Goal: Task Accomplishment & Management: Use online tool/utility

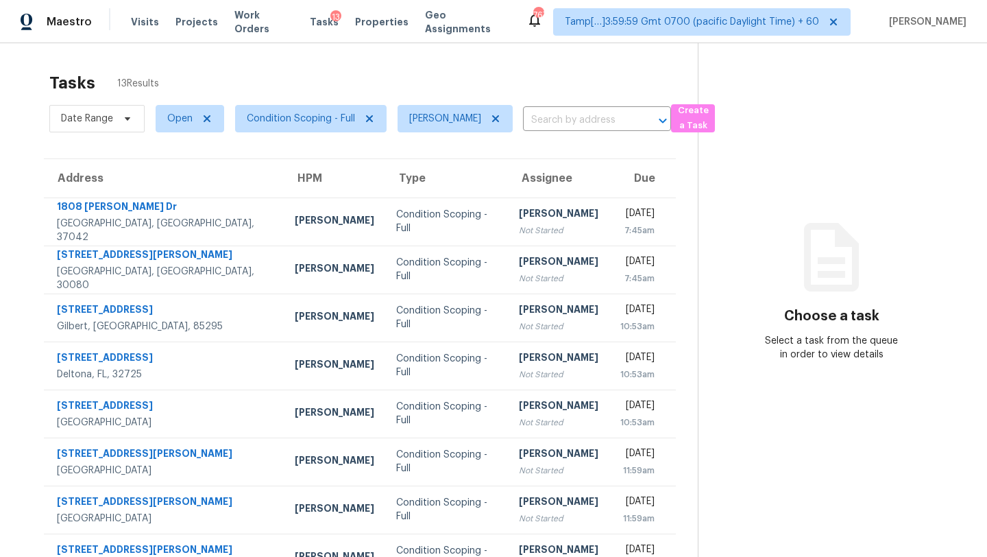
click at [418, 87] on div "Tasks 13 Results" at bounding box center [373, 83] width 649 height 36
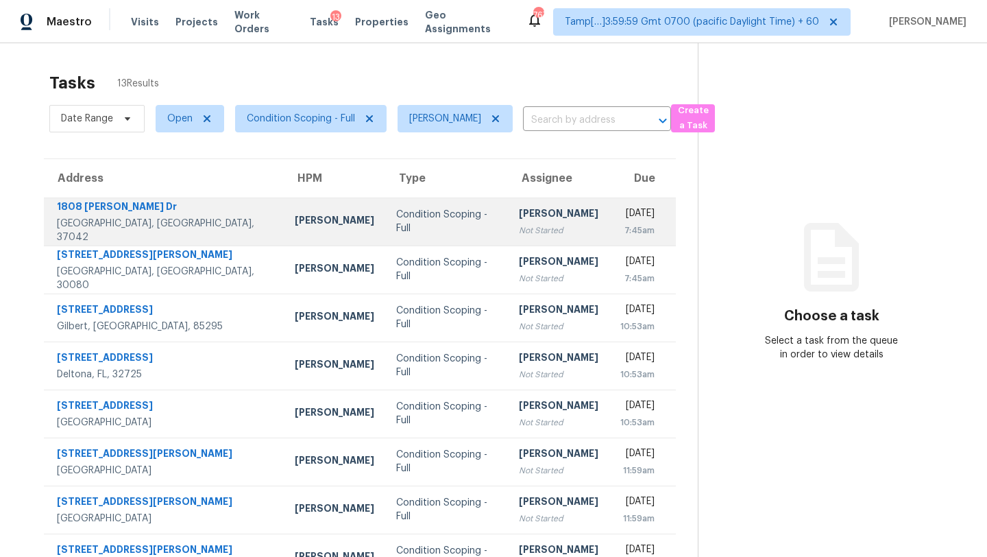
click at [510, 245] on td "Rajesh M Not Started" at bounding box center [558, 221] width 101 height 48
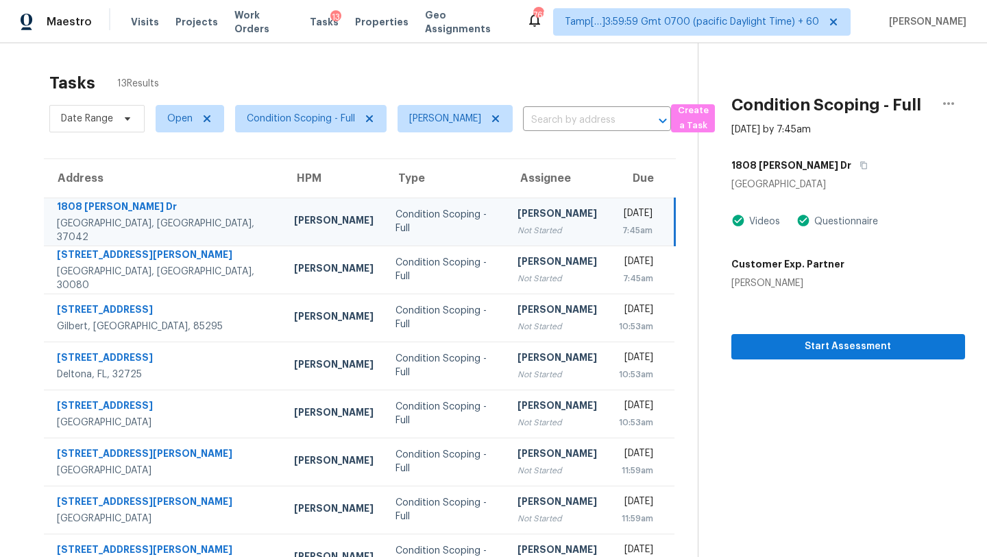
click at [518, 229] on div "Not Started" at bounding box center [558, 231] width 80 height 14
click at [852, 172] on button "button" at bounding box center [861, 165] width 19 height 25
click at [619, 206] on div "[DATE]" at bounding box center [636, 214] width 34 height 17
click at [852, 166] on button "button" at bounding box center [861, 165] width 19 height 25
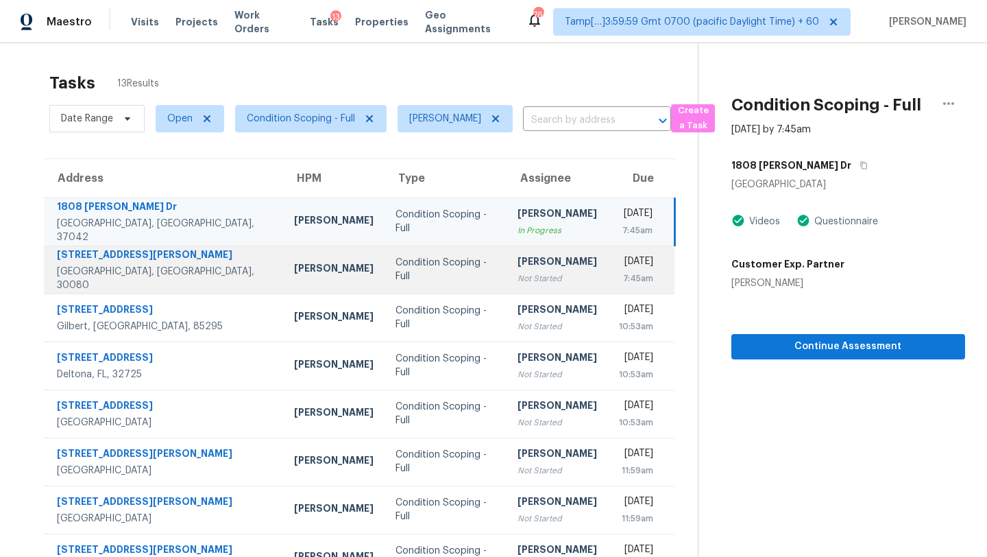
click at [525, 267] on div "[PERSON_NAME]" at bounding box center [558, 262] width 80 height 17
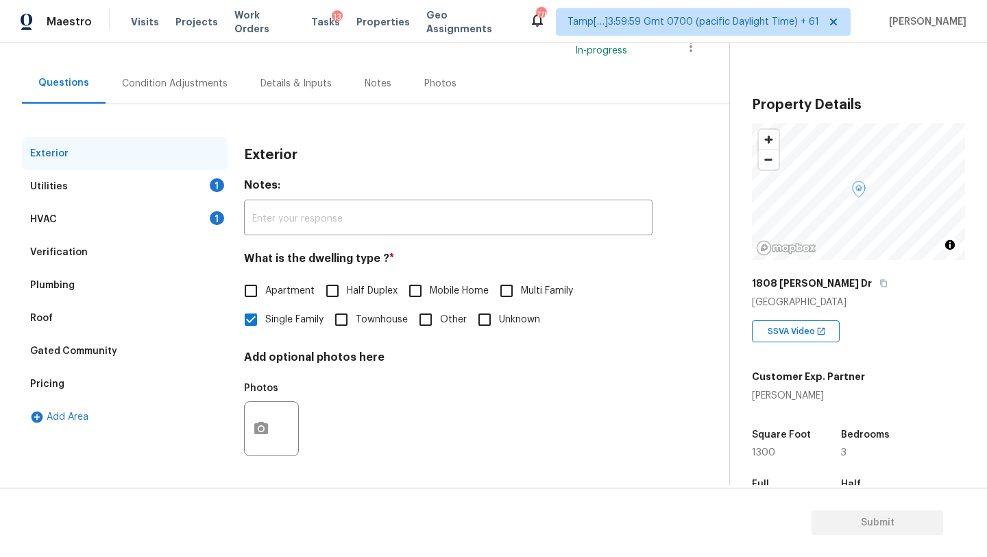
scroll to position [39, 0]
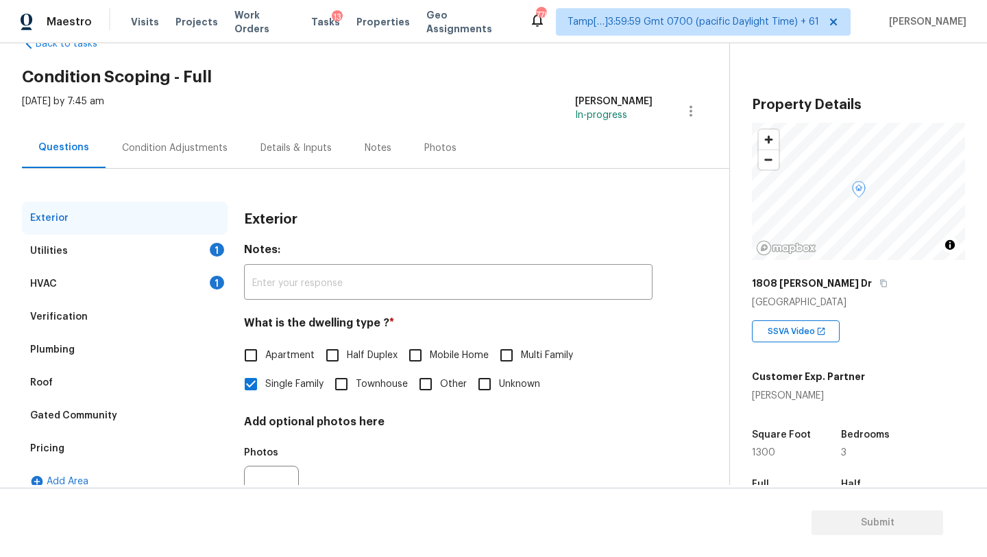
click at [196, 156] on div "Condition Adjustments" at bounding box center [175, 148] width 139 height 40
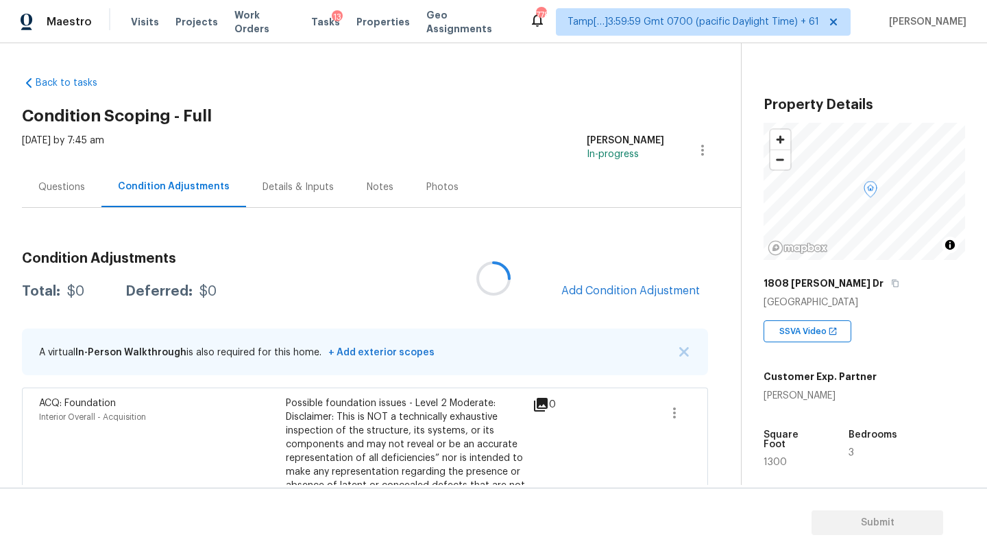
click at [86, 191] on div at bounding box center [493, 278] width 987 height 557
click at [86, 185] on div "Questions" at bounding box center [62, 187] width 80 height 40
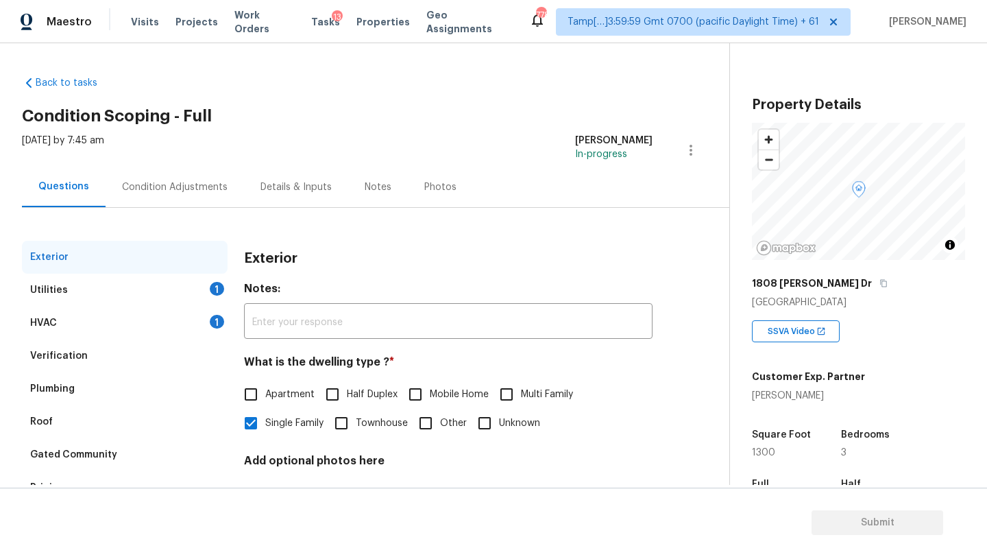
click at [95, 361] on div "Verification" at bounding box center [125, 355] width 206 height 33
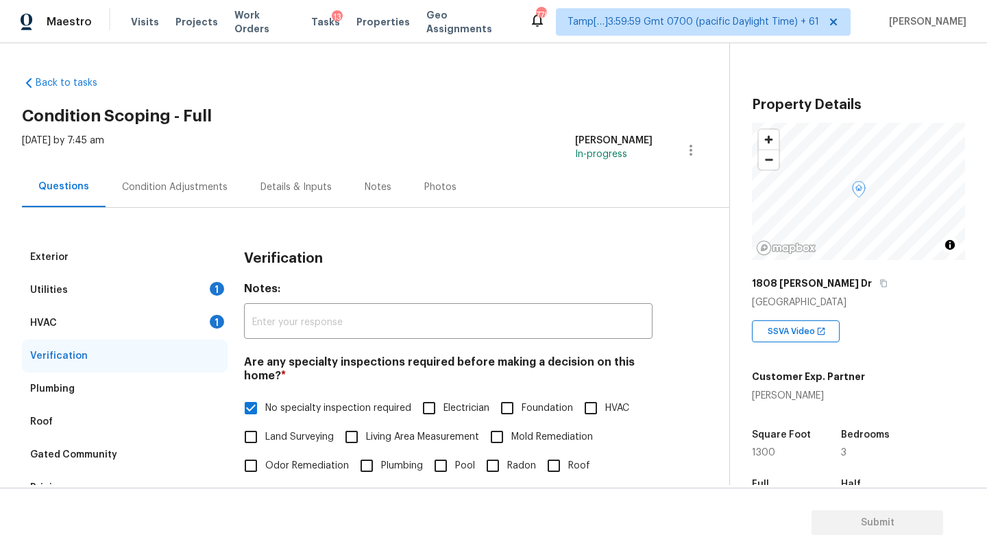
scroll to position [398, 0]
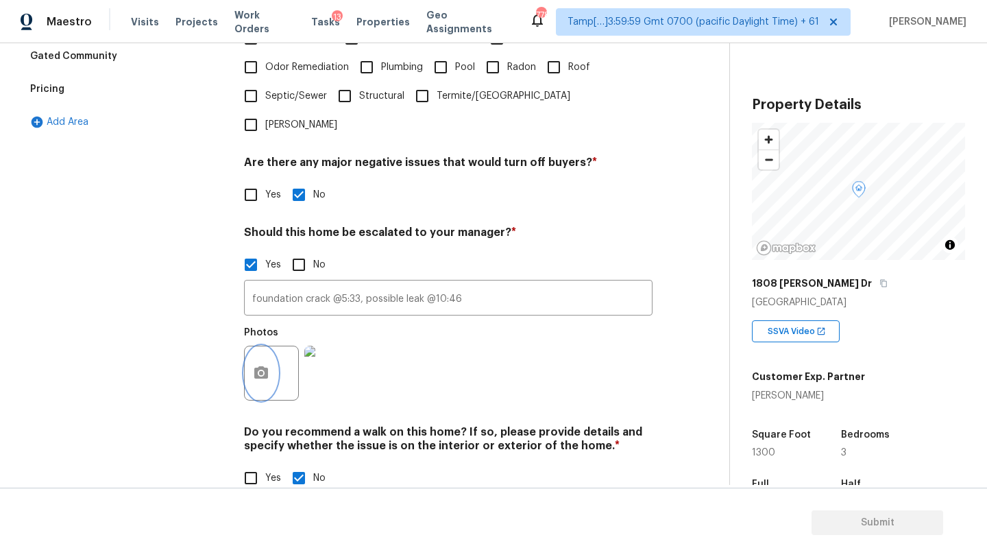
click at [256, 346] on button "button" at bounding box center [261, 372] width 33 height 53
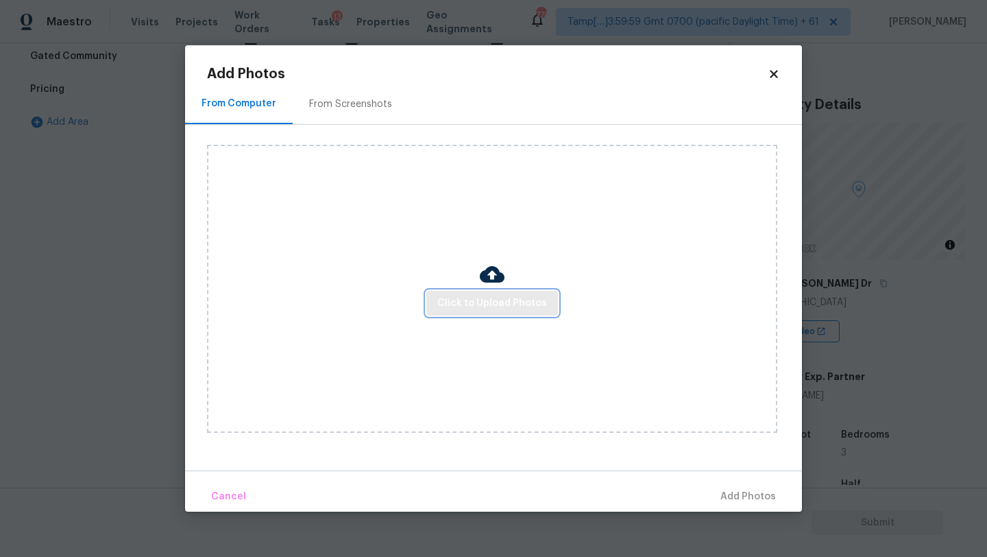
click at [503, 291] on button "Click to Upload Photos" at bounding box center [493, 303] width 132 height 25
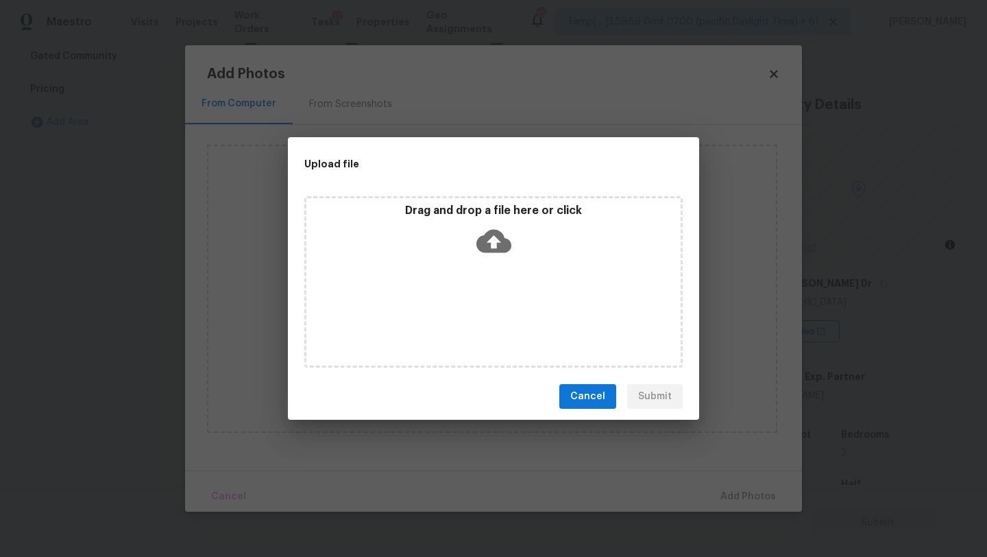
click at [503, 272] on div "Drag and drop a file here or click" at bounding box center [493, 281] width 379 height 171
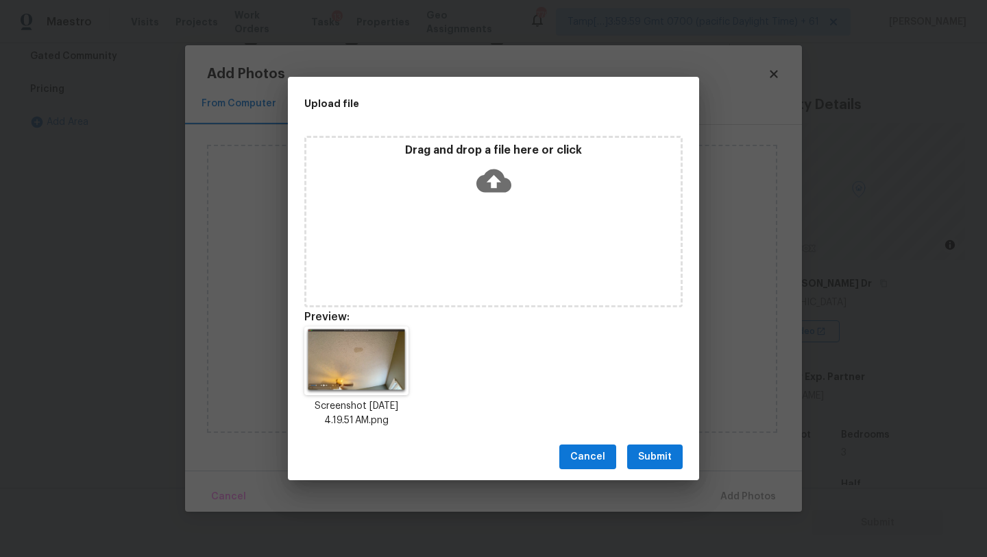
click at [673, 459] on button "Submit" at bounding box center [655, 456] width 56 height 25
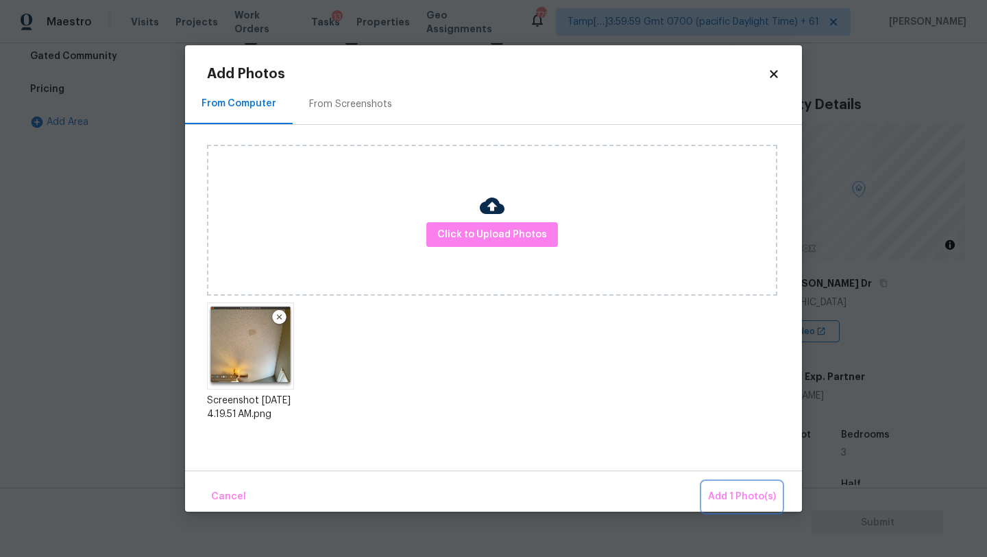
click at [759, 489] on span "Add 1 Photo(s)" at bounding box center [742, 496] width 68 height 17
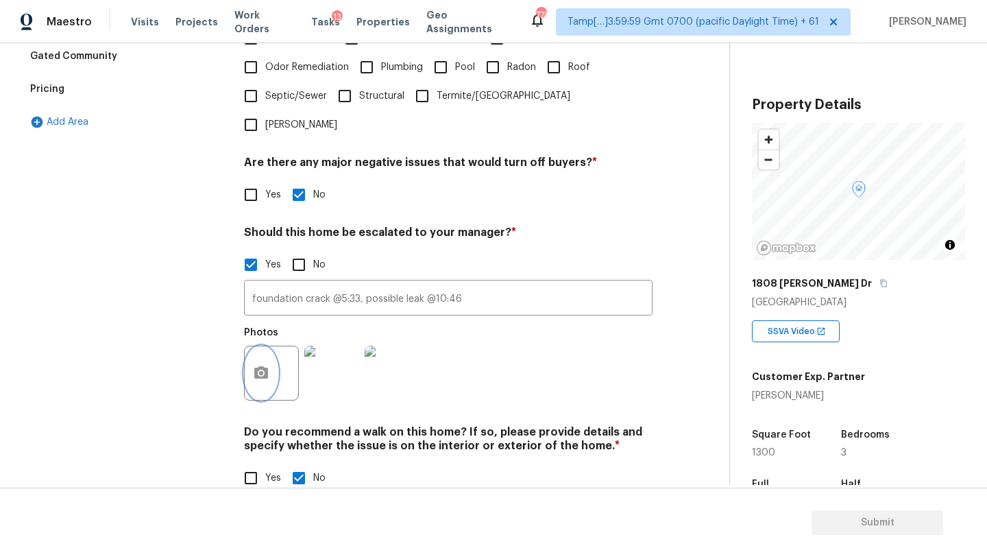
scroll to position [0, 0]
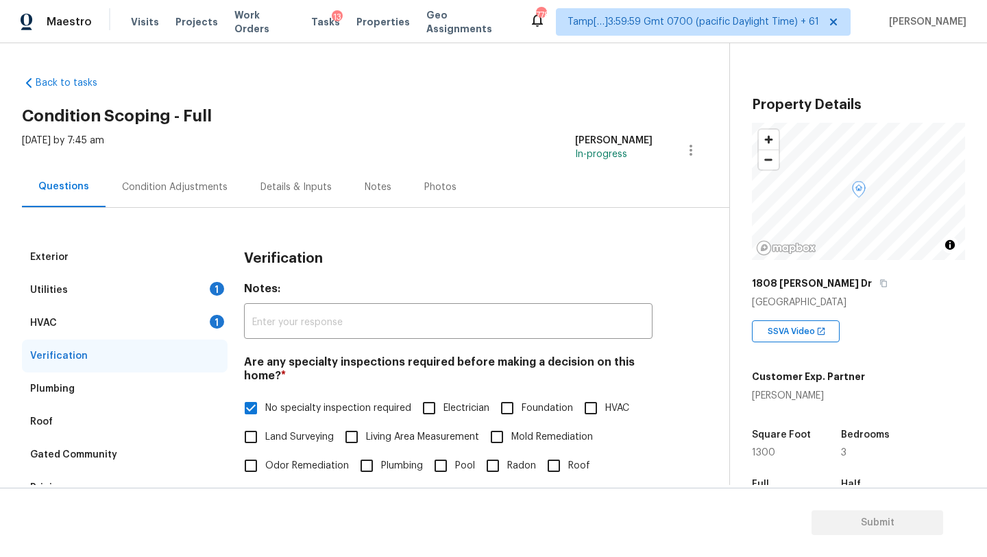
click at [165, 197] on div "Condition Adjustments" at bounding box center [175, 187] width 139 height 40
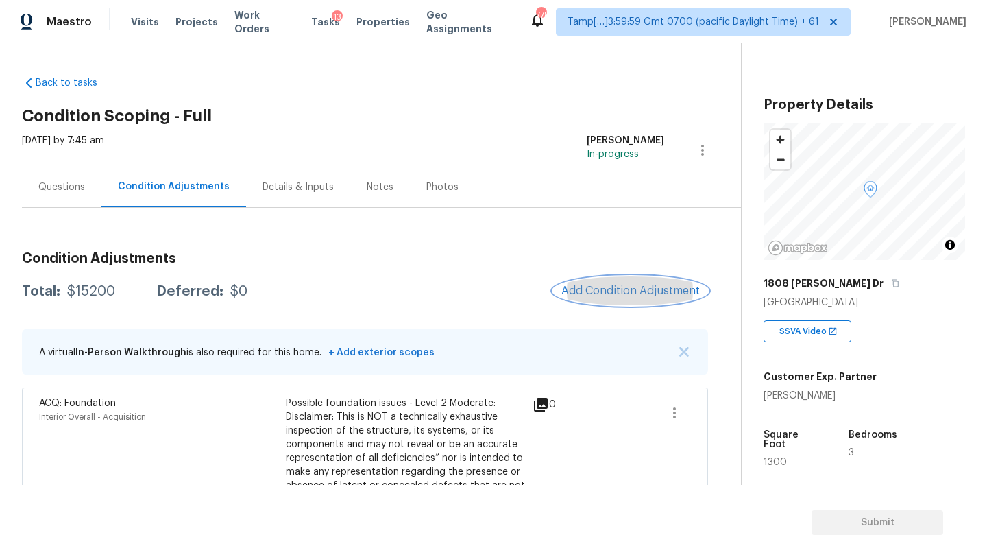
click at [606, 299] on button "Add Condition Adjustment" at bounding box center [630, 290] width 155 height 29
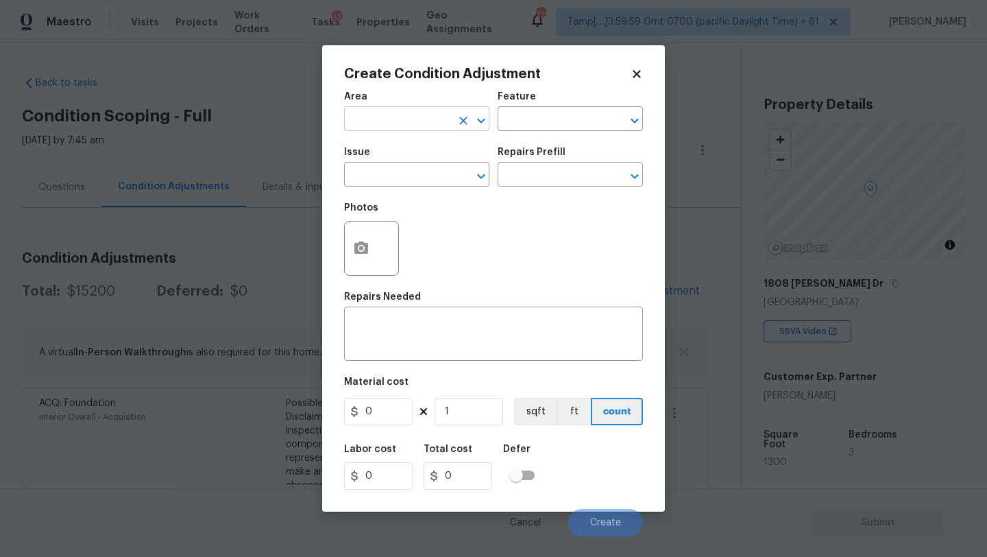
click at [406, 126] on input "text" at bounding box center [397, 120] width 107 height 21
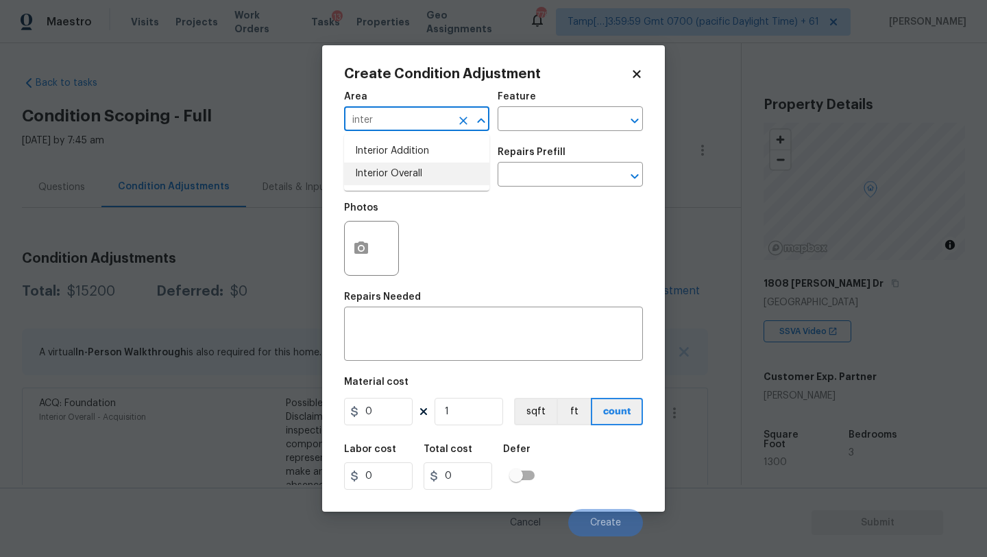
click at [429, 178] on li "Interior Overall" at bounding box center [416, 174] width 145 height 23
type input "Interior Overall"
click at [545, 135] on div "Area Interior Overall ​ Feature ​" at bounding box center [493, 112] width 299 height 56
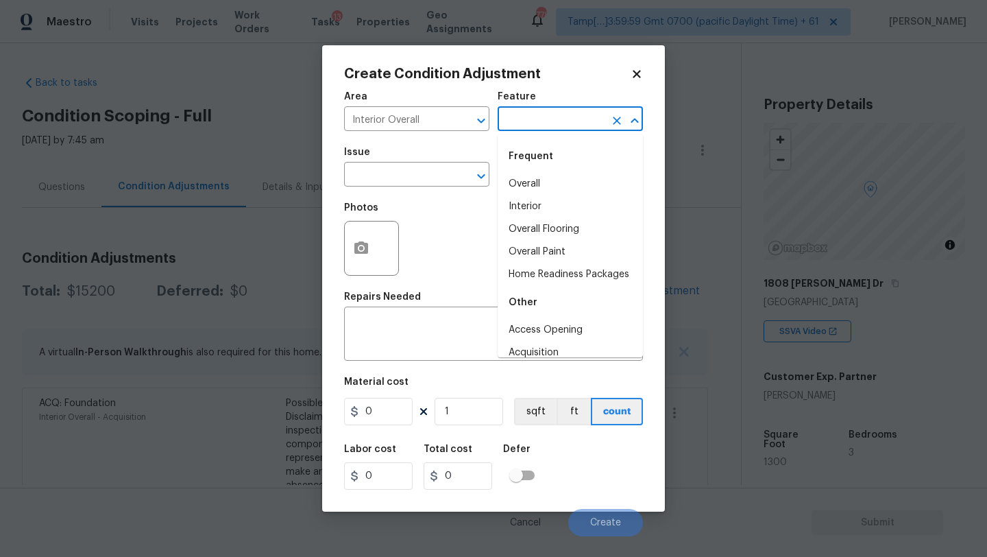
click at [545, 122] on input "text" at bounding box center [551, 120] width 107 height 21
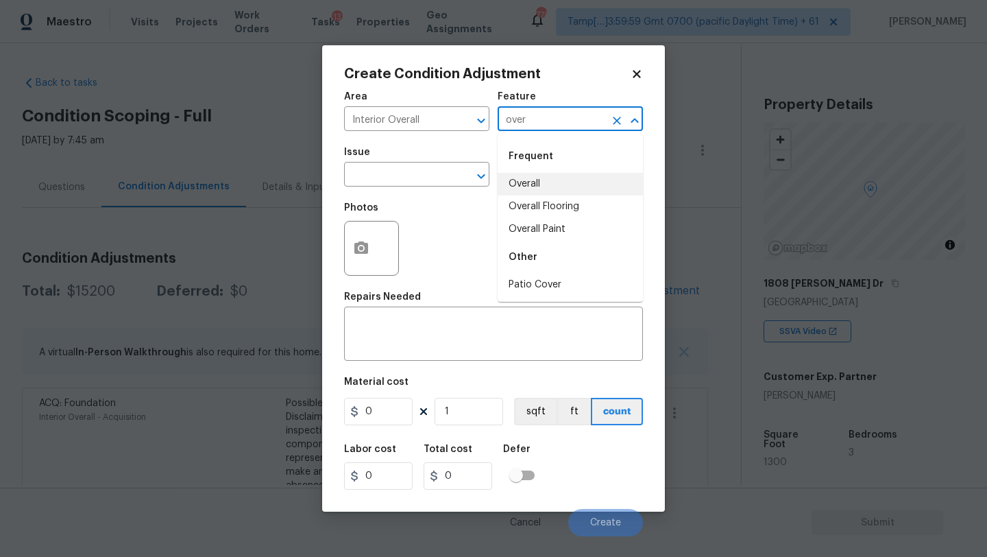
click at [544, 174] on li "Overall" at bounding box center [570, 184] width 145 height 23
type input "Overall"
click at [410, 174] on input "text" at bounding box center [397, 175] width 107 height 21
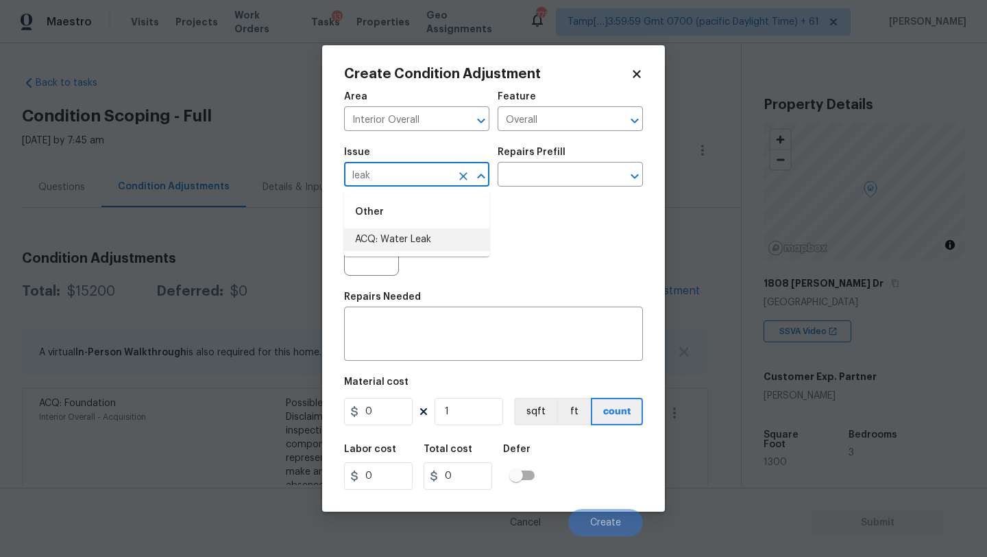
click at [417, 238] on li "ACQ: Water Leak" at bounding box center [416, 239] width 145 height 23
type input "ACQ: Water Leak"
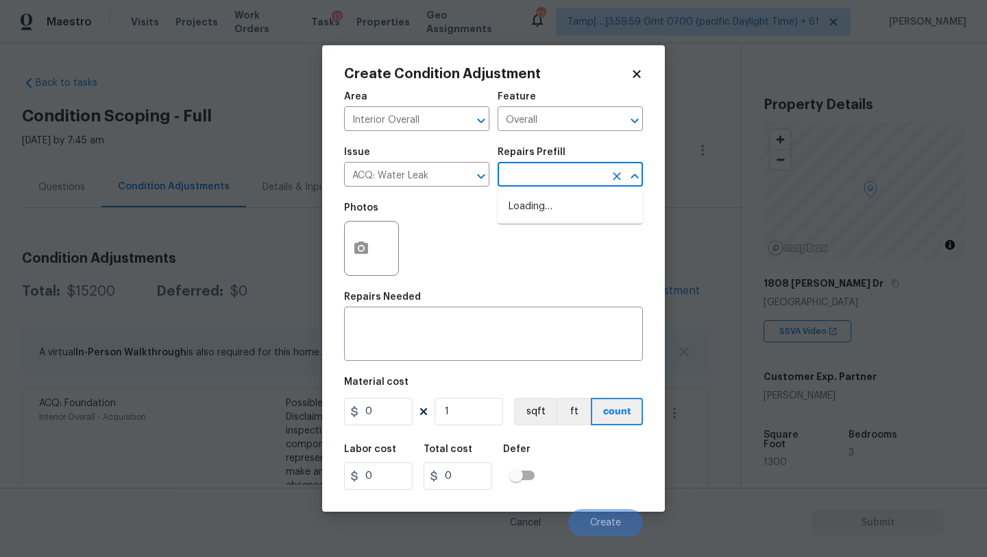
click at [542, 184] on input "text" at bounding box center [551, 175] width 107 height 21
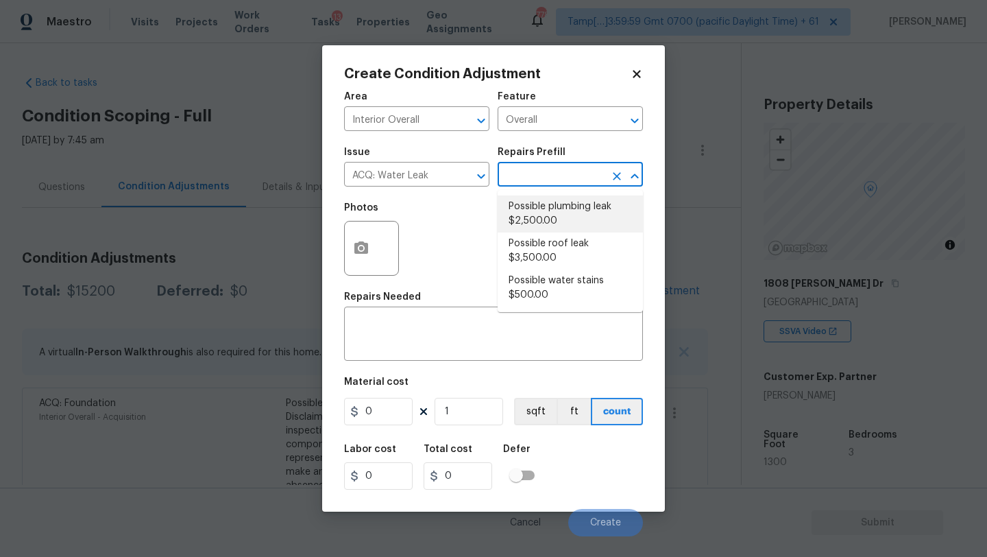
click at [544, 221] on li "Possible plumbing leak $2,500.00" at bounding box center [570, 213] width 145 height 37
type input "Acquisition"
type textarea "Acquisition Scope: Possible plumbing leak"
type input "2500"
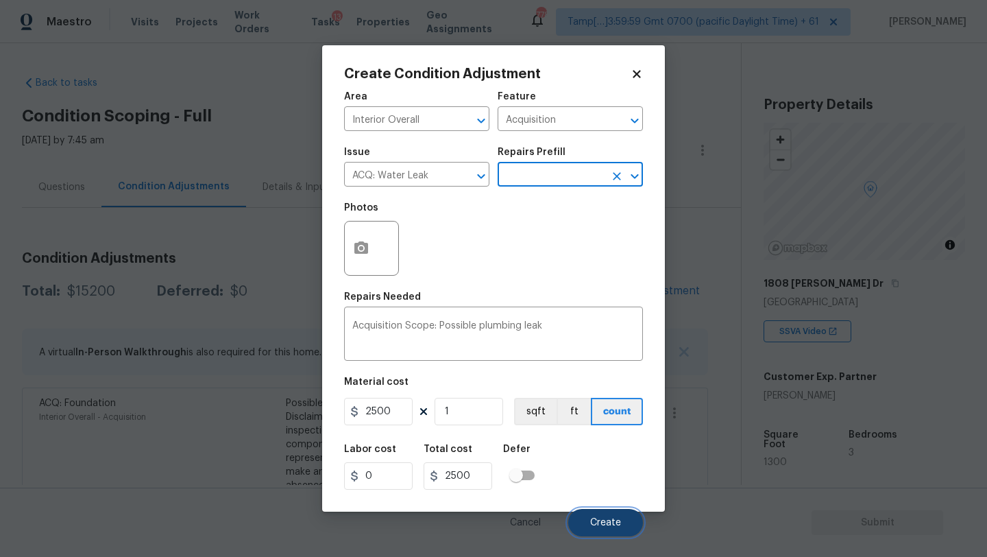
click at [598, 522] on span "Create" at bounding box center [605, 523] width 31 height 10
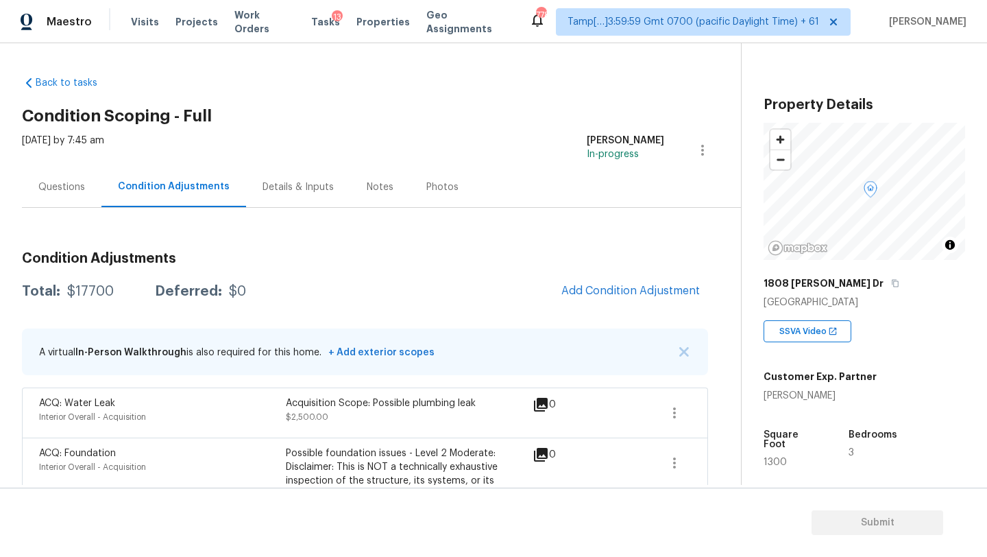
scroll to position [49, 0]
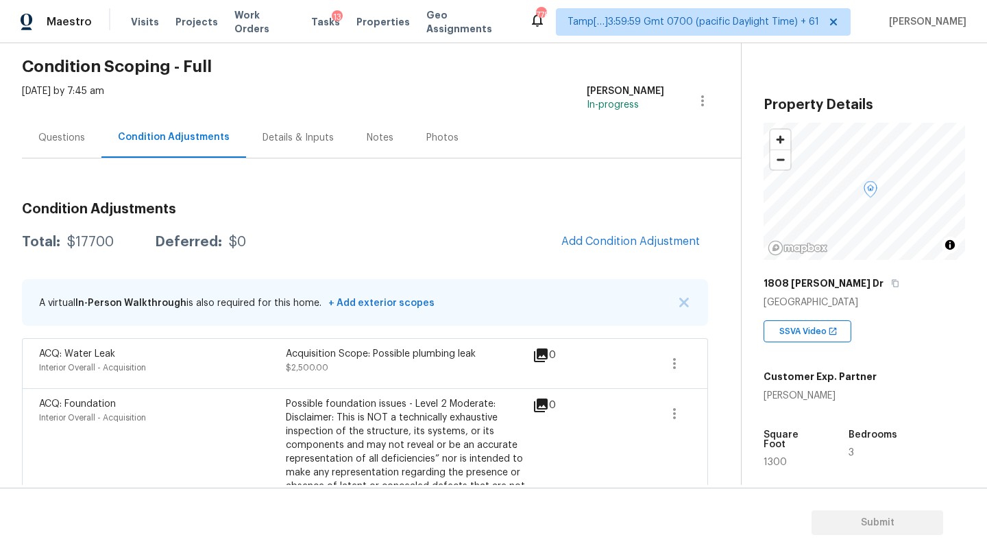
click at [68, 122] on div "Questions" at bounding box center [62, 137] width 80 height 40
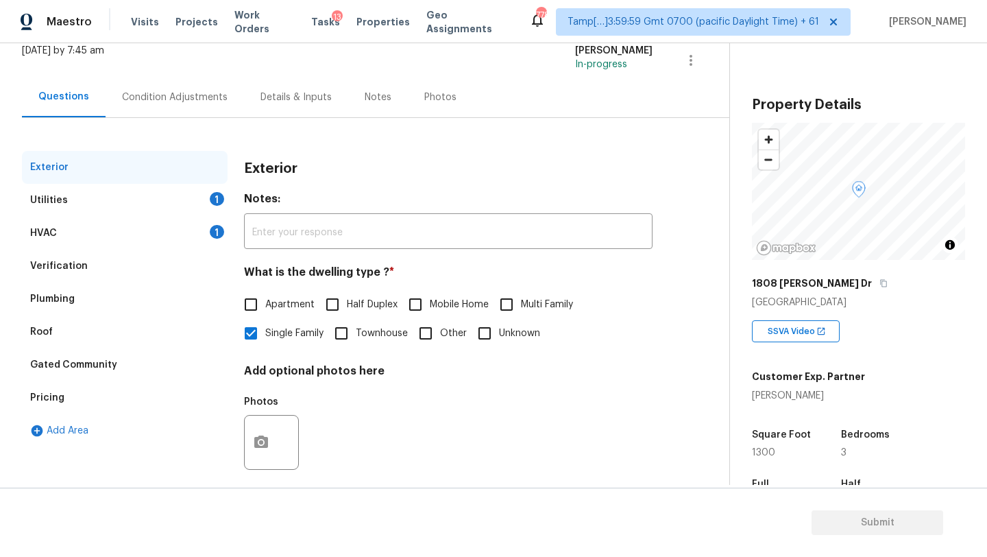
scroll to position [104, 0]
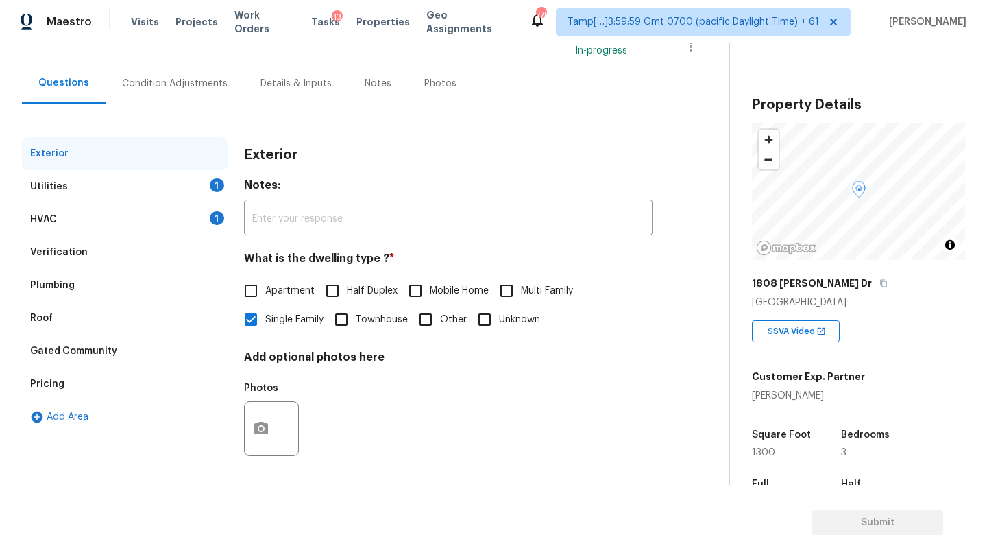
drag, startPoint x: 80, startPoint y: 258, endPoint x: 214, endPoint y: 275, distance: 135.5
click at [80, 258] on div "Verification" at bounding box center [59, 252] width 58 height 14
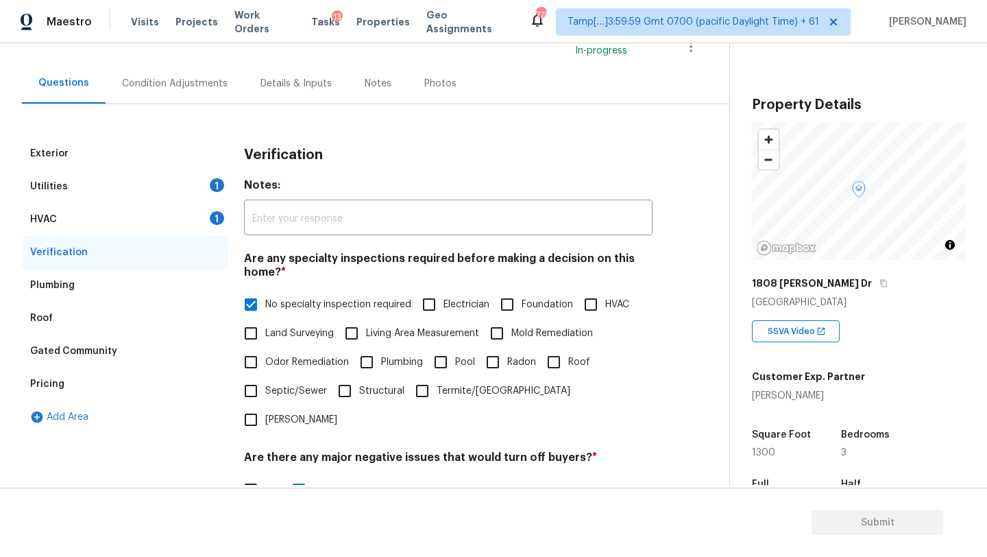
scroll to position [269, 0]
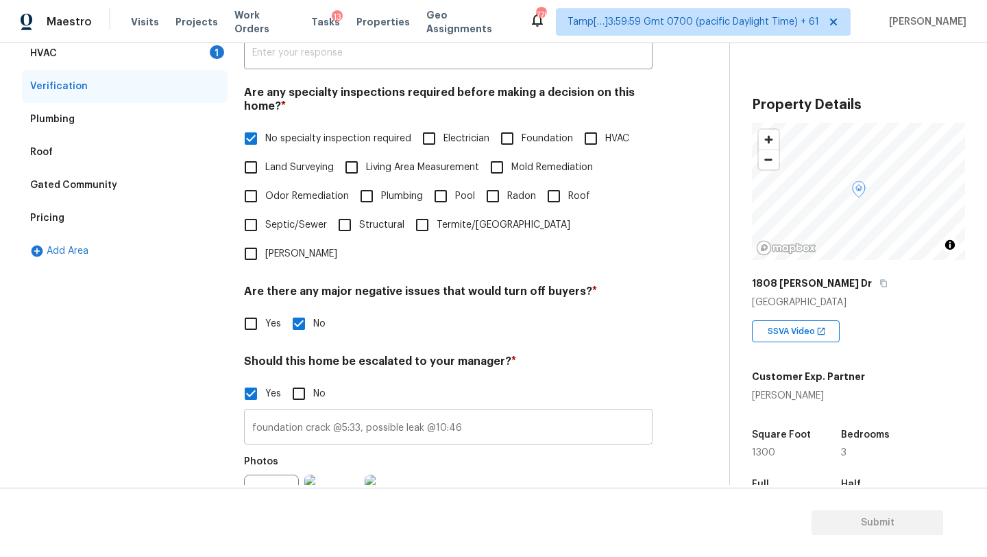
click at [514, 412] on input "foundation crack @5:33, possible leak @10:46" at bounding box center [448, 428] width 409 height 32
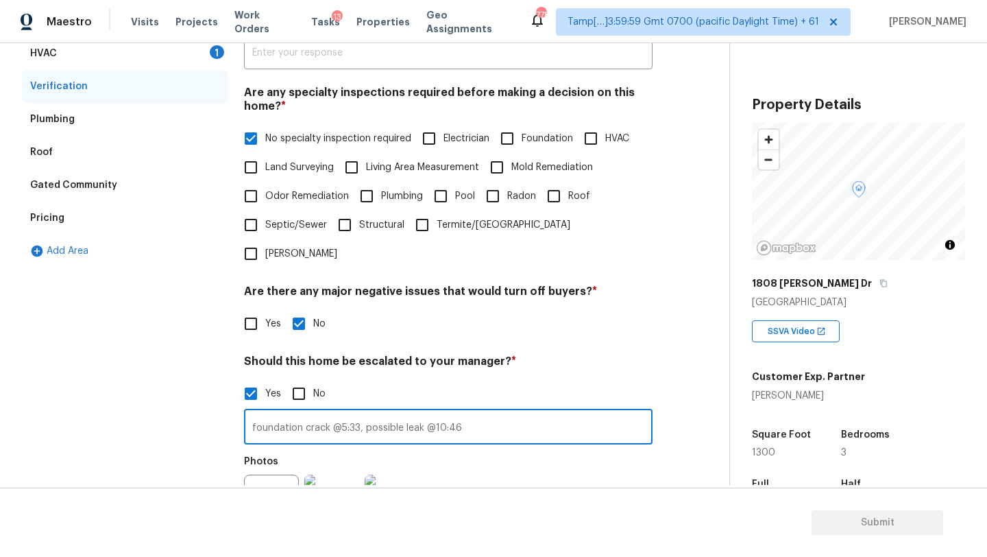
click at [493, 412] on input "foundation crack @5:33, possible leak @10:46" at bounding box center [448, 428] width 409 height 32
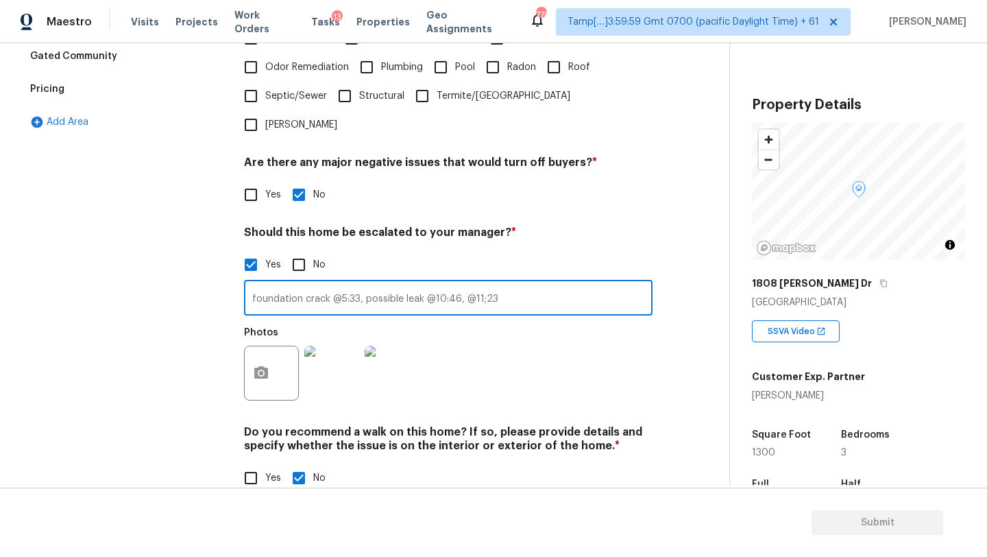
type input "foundation crack @5:33, possible leak @10:46, @11;23"
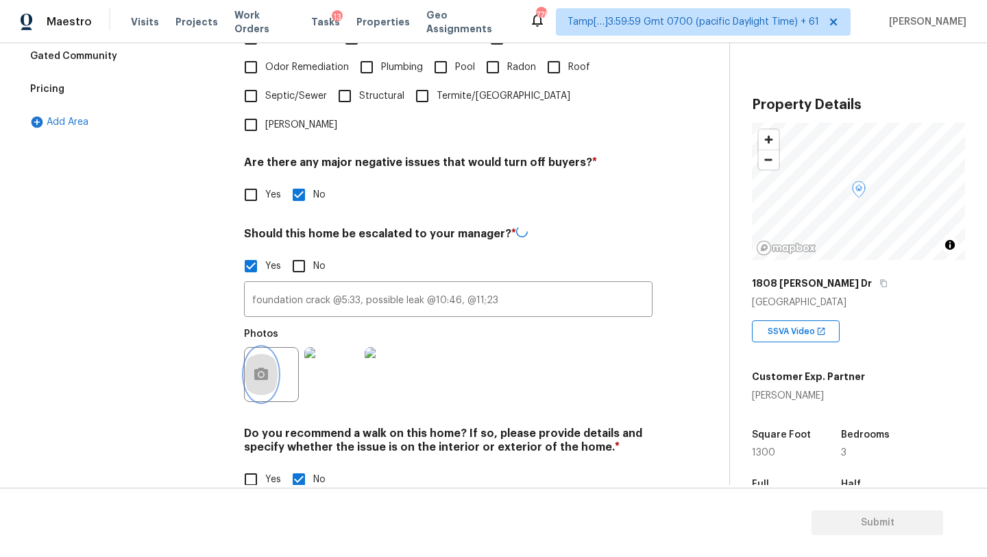
click at [271, 352] on button "button" at bounding box center [261, 374] width 33 height 53
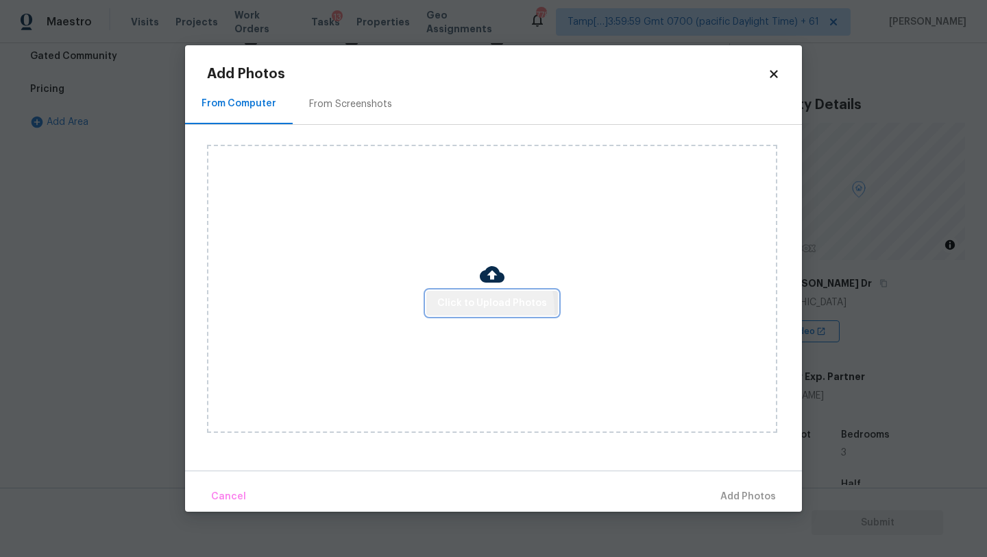
click at [469, 309] on span "Click to Upload Photos" at bounding box center [493, 303] width 110 height 17
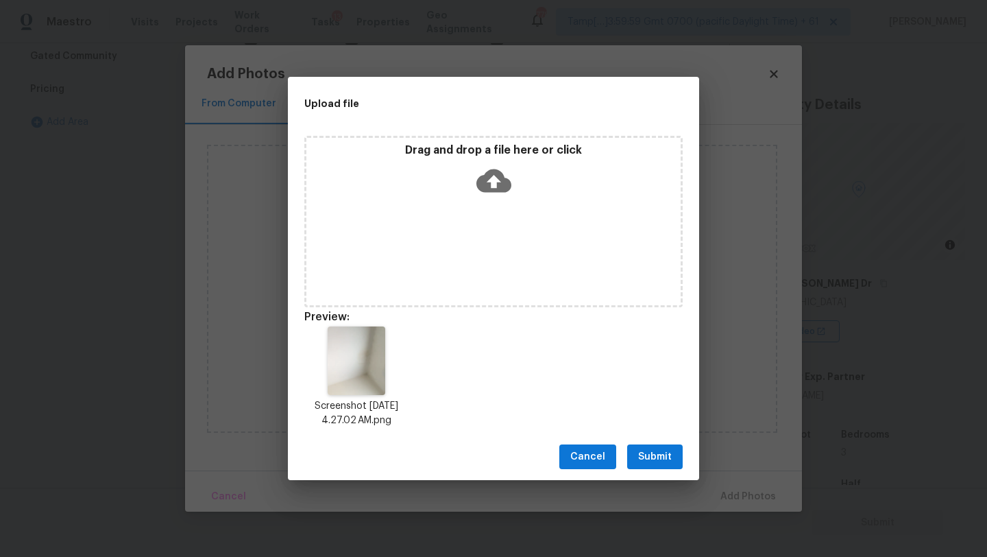
click at [647, 453] on span "Submit" at bounding box center [655, 456] width 34 height 17
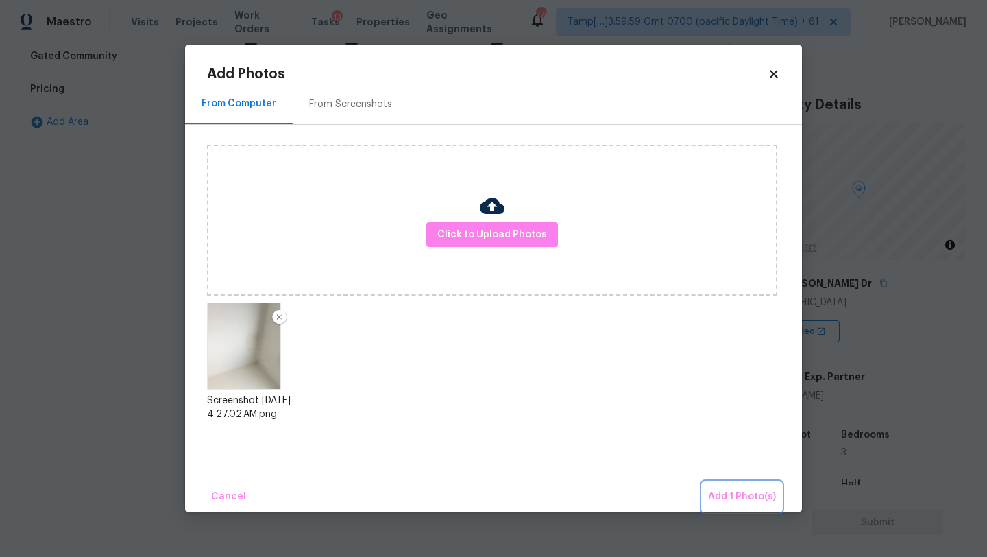
click at [710, 488] on span "Add 1 Photo(s)" at bounding box center [742, 496] width 68 height 17
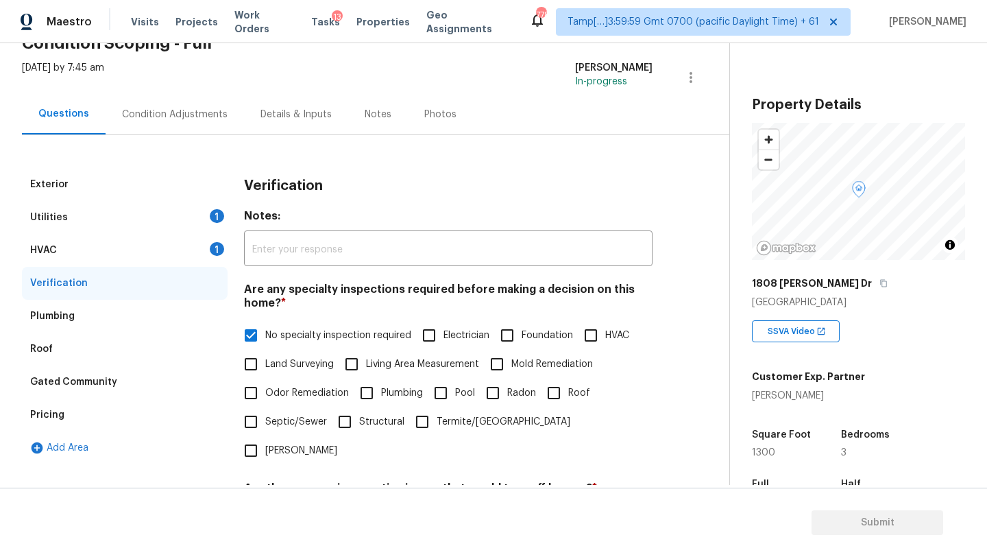
scroll to position [0, 0]
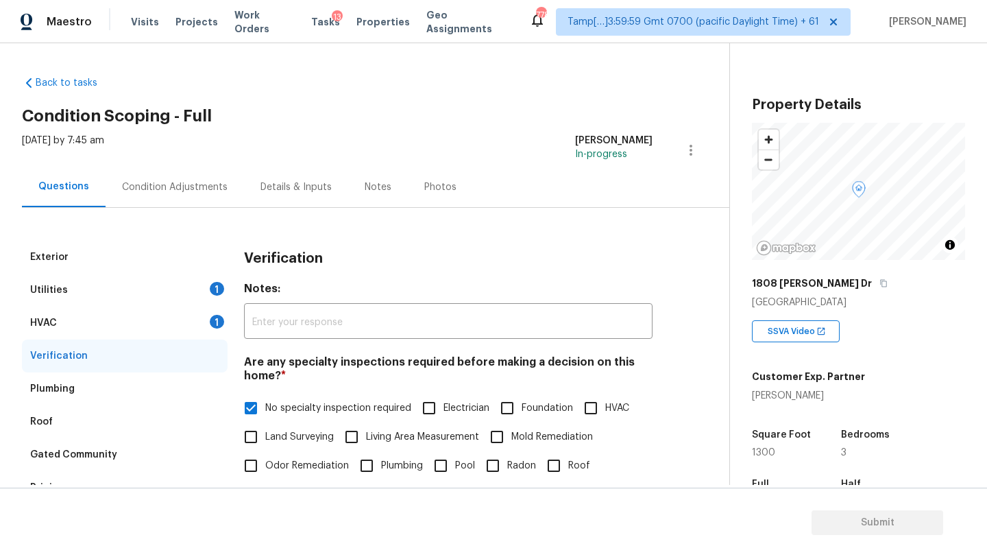
click at [214, 197] on div "Condition Adjustments" at bounding box center [175, 187] width 139 height 40
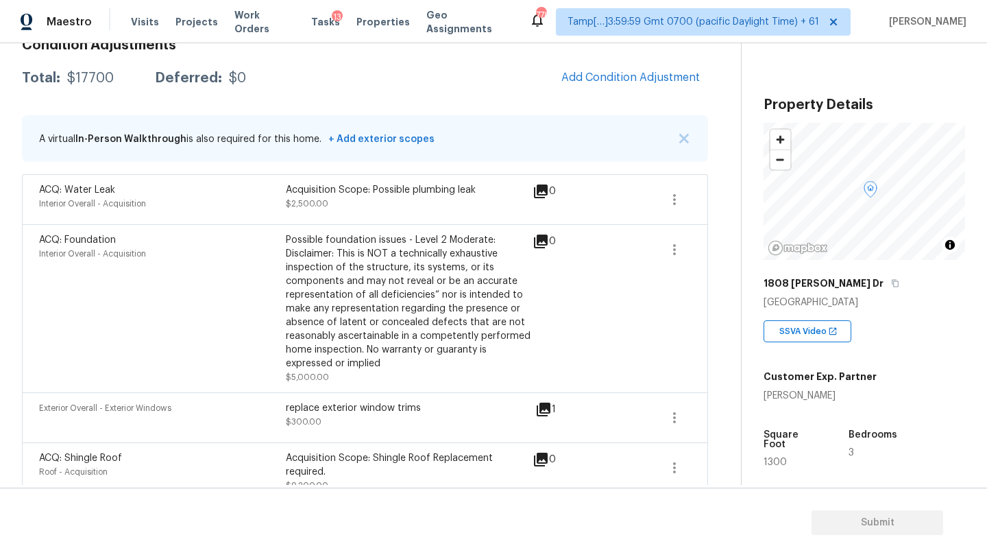
scroll to position [304, 0]
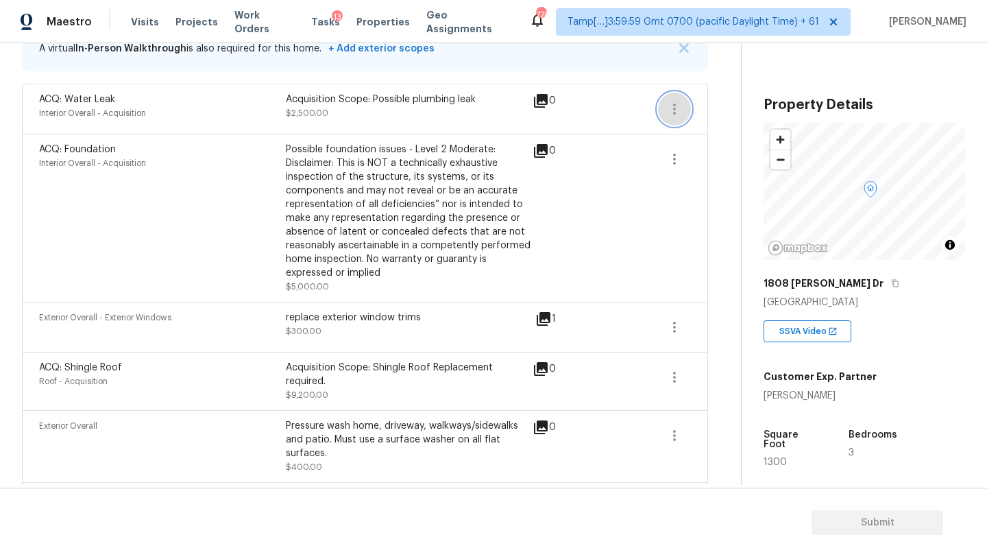
click at [677, 112] on icon "button" at bounding box center [675, 109] width 16 height 16
click at [702, 114] on link "Edit" at bounding box center [753, 106] width 117 height 21
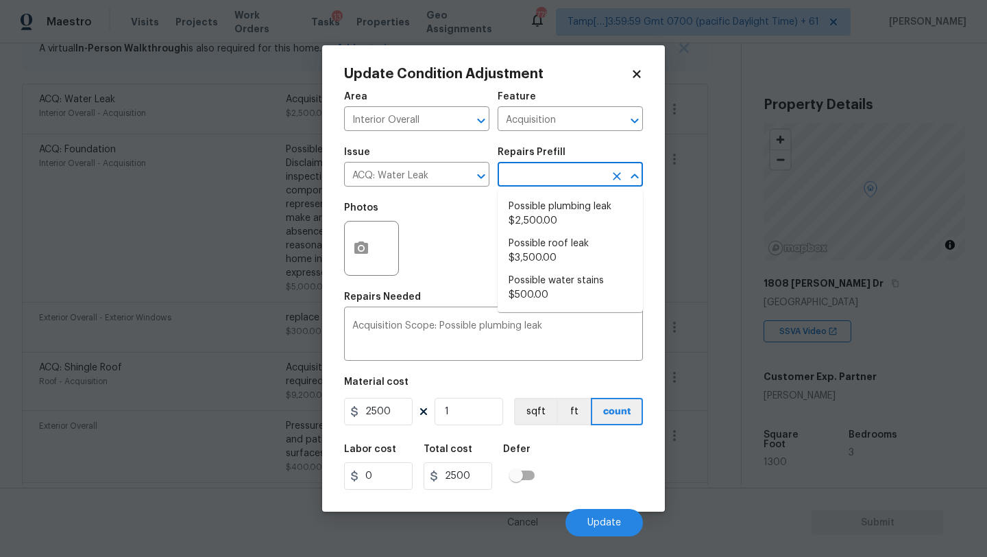
click at [515, 170] on input "text" at bounding box center [551, 175] width 107 height 21
click at [547, 256] on li "Possible roof leak $3,500.00" at bounding box center [570, 250] width 145 height 37
type textarea "Acquisition Scope: Possible roof leak"
type input "3500"
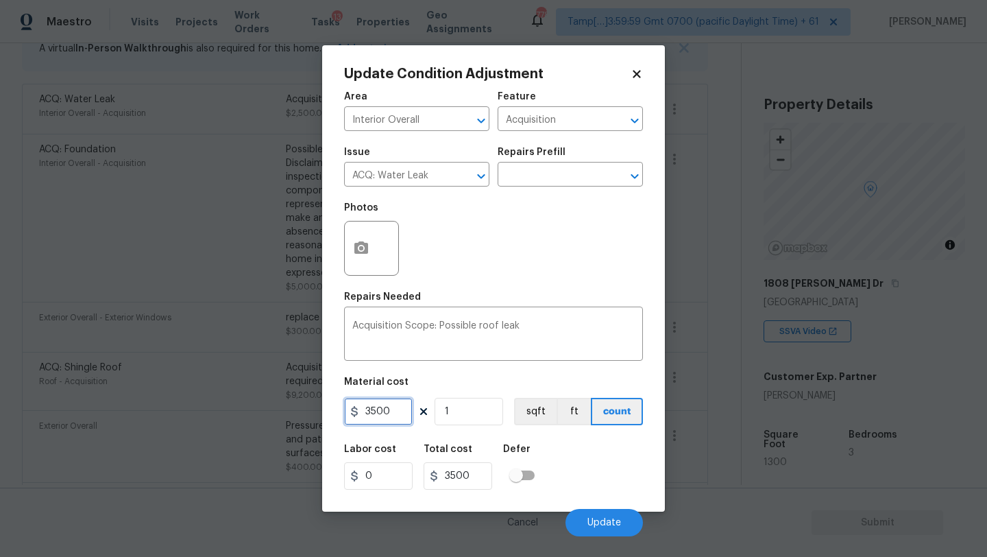
drag, startPoint x: 370, startPoint y: 410, endPoint x: 359, endPoint y: 410, distance: 10.3
click at [359, 410] on div "3500" at bounding box center [378, 411] width 69 height 27
type input "2500"
click at [600, 527] on span "Update" at bounding box center [605, 523] width 34 height 10
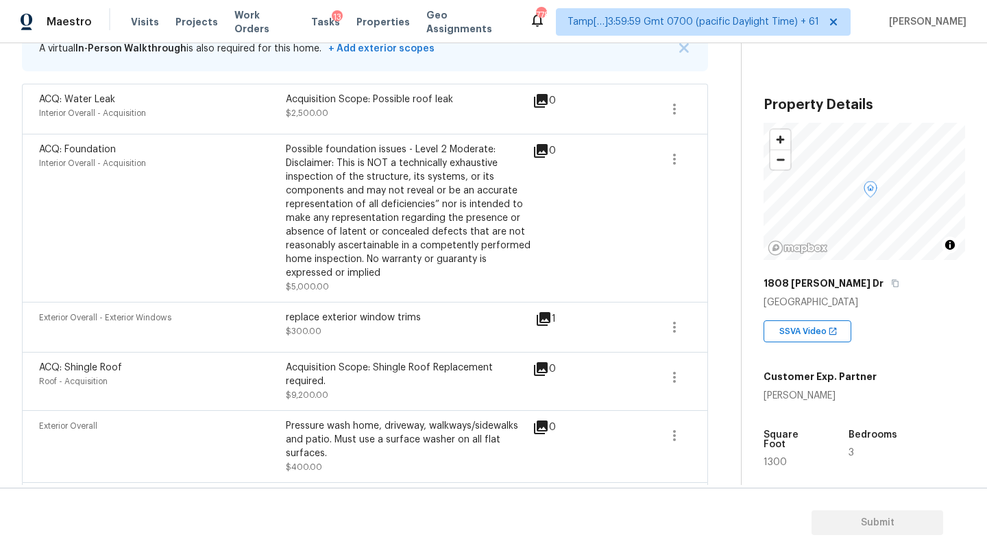
scroll to position [124, 0]
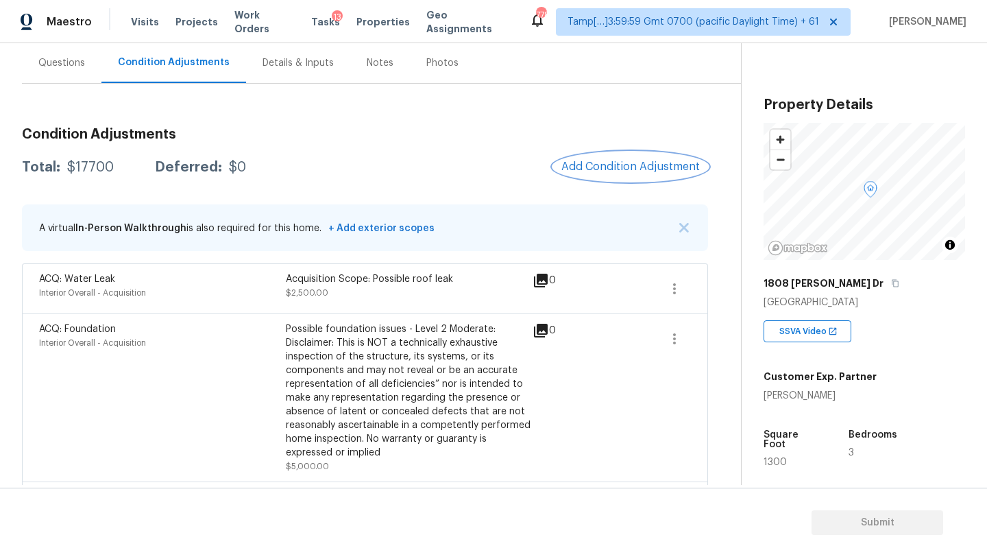
click at [608, 167] on span "Add Condition Adjustment" at bounding box center [631, 166] width 139 height 12
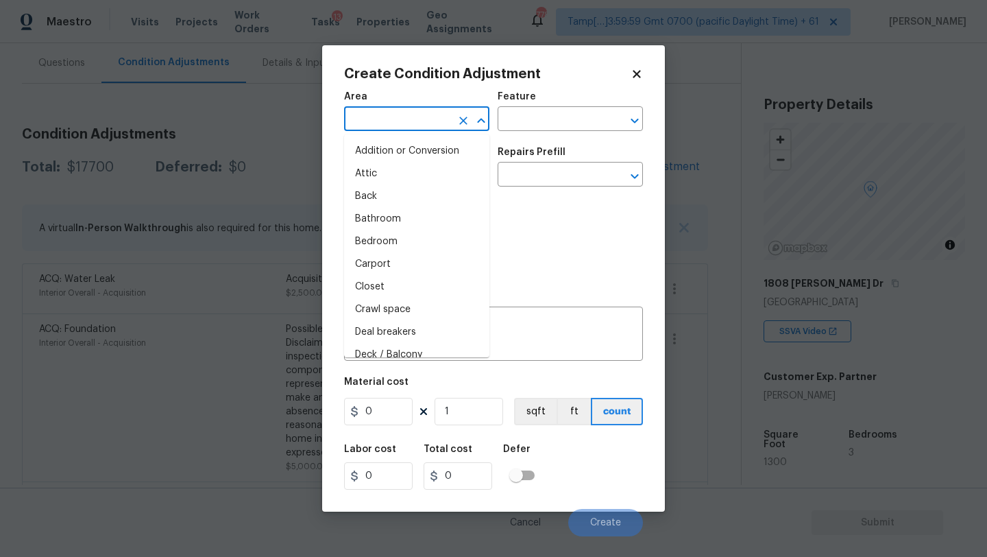
click at [409, 123] on input "text" at bounding box center [397, 120] width 107 height 21
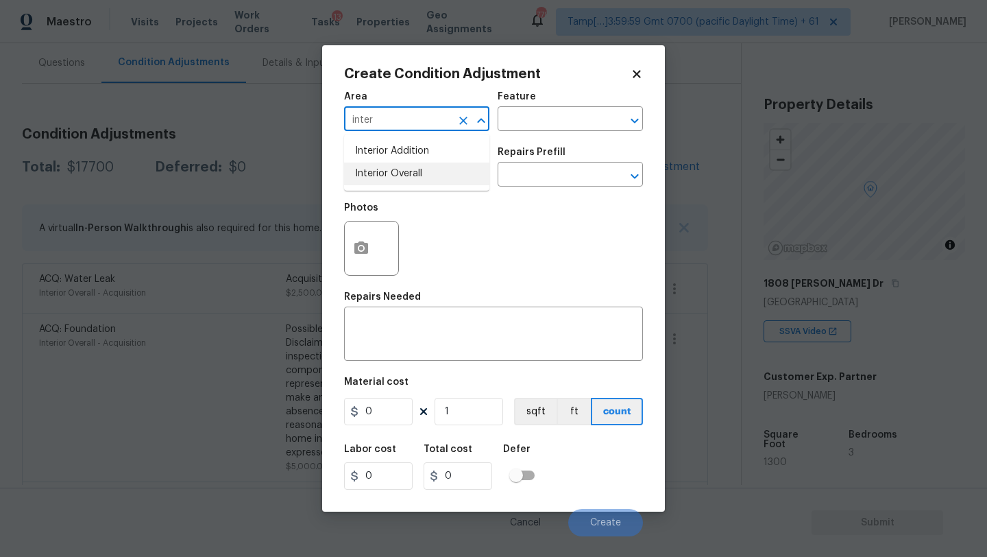
click at [410, 178] on li "Interior Overall" at bounding box center [416, 174] width 145 height 23
type input "Interior Overall"
click at [501, 130] on input "text" at bounding box center [551, 120] width 107 height 21
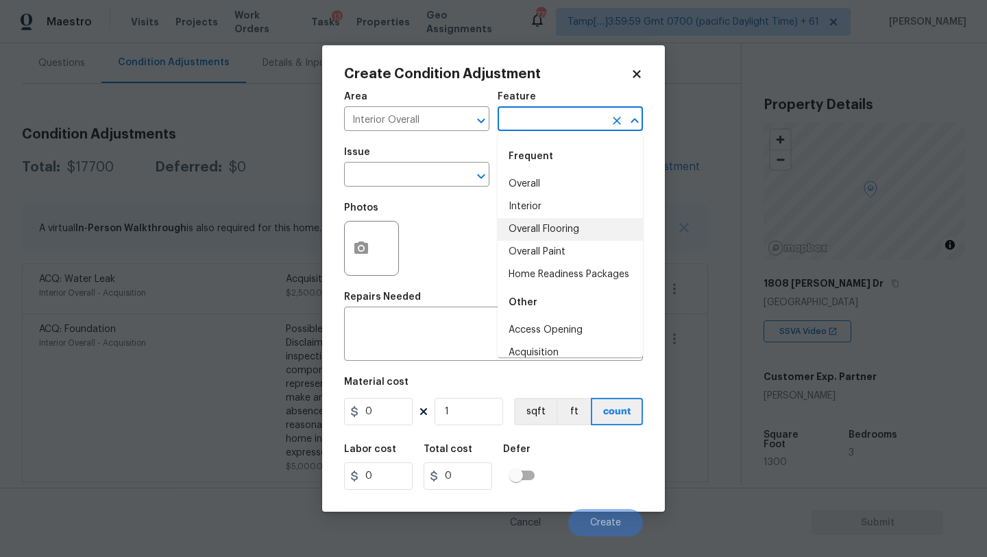
click at [538, 219] on li "Overall Flooring" at bounding box center [570, 229] width 145 height 23
type input "Overall Flooring"
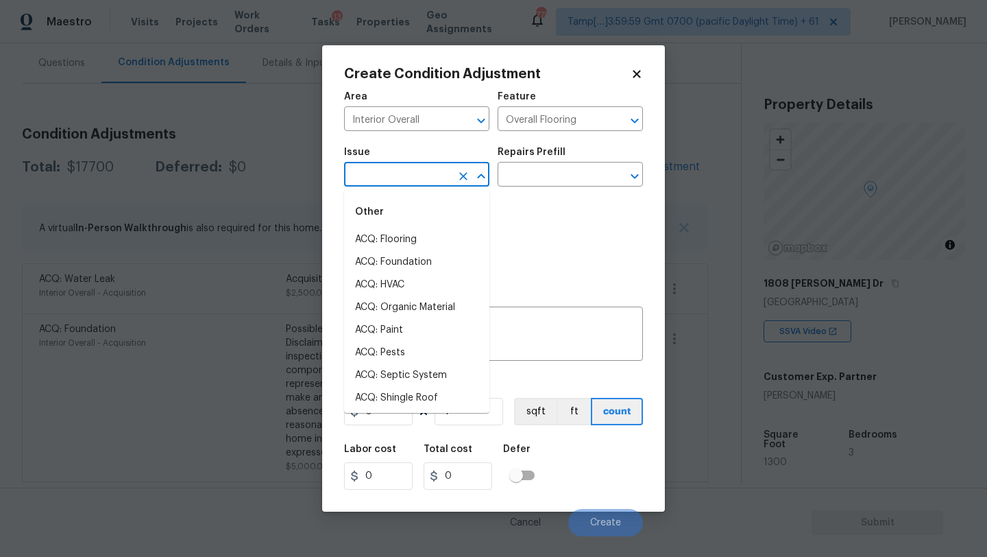
click at [396, 181] on input "text" at bounding box center [397, 175] width 107 height 21
click at [398, 239] on li "ACQ: Flooring" at bounding box center [416, 239] width 145 height 23
type input "ACQ: Flooring"
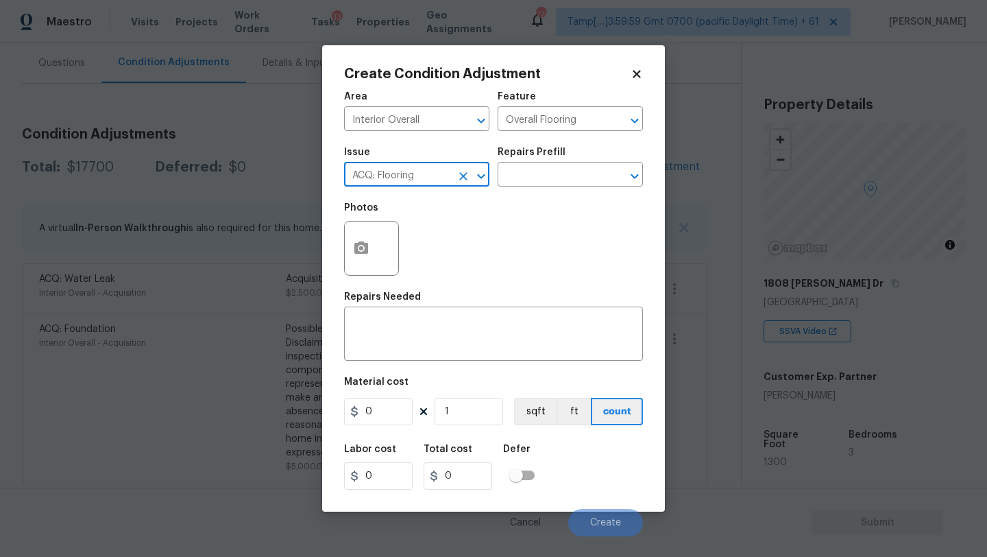
click at [526, 189] on div "Issue ACQ: Flooring ​ Repairs Prefill ​" at bounding box center [493, 167] width 299 height 56
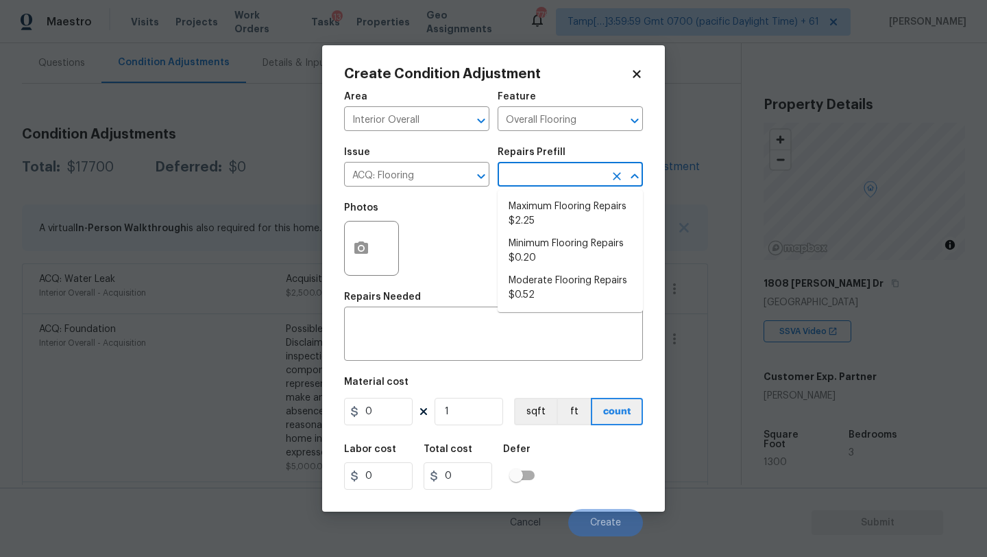
click at [526, 184] on input "text" at bounding box center [551, 175] width 107 height 21
click at [547, 219] on li "Maximum Flooring Repairs $2.25" at bounding box center [570, 213] width 145 height 37
type input "Acquisition"
type textarea "Acquisition Scope: Maximum flooring repairs"
type input "2.25"
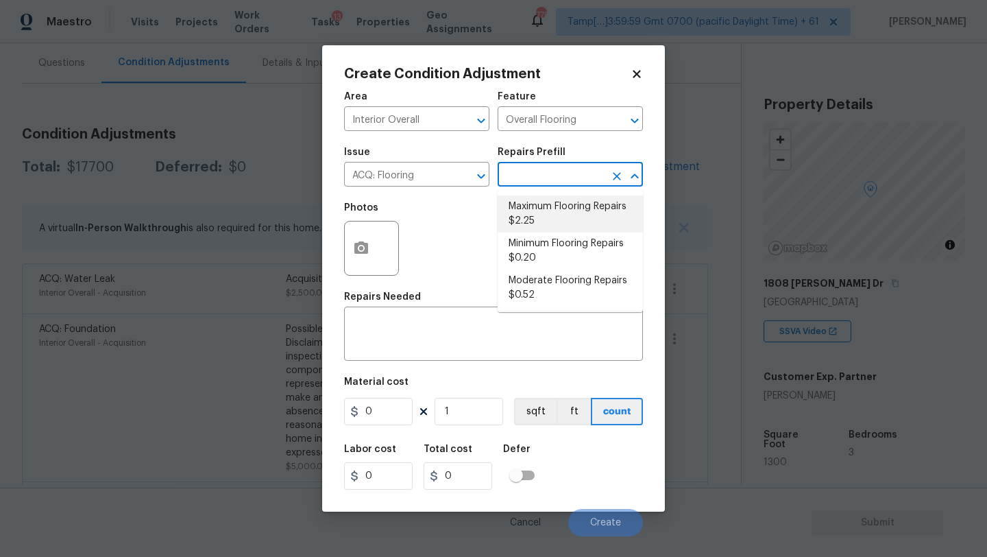
type input "2.25"
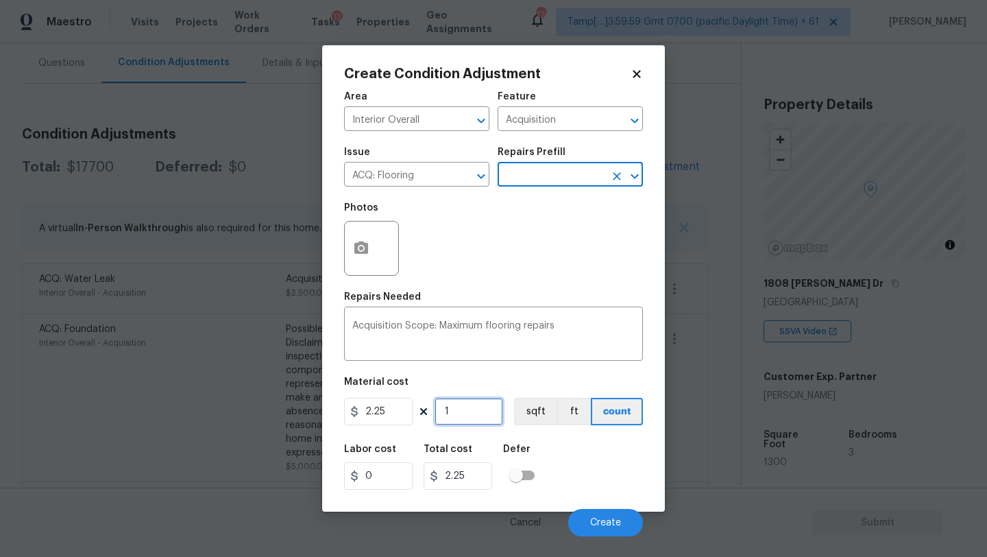
click at [462, 407] on input "1" at bounding box center [469, 411] width 69 height 27
type input "13"
type input "29.25"
type input "130"
type input "292.5"
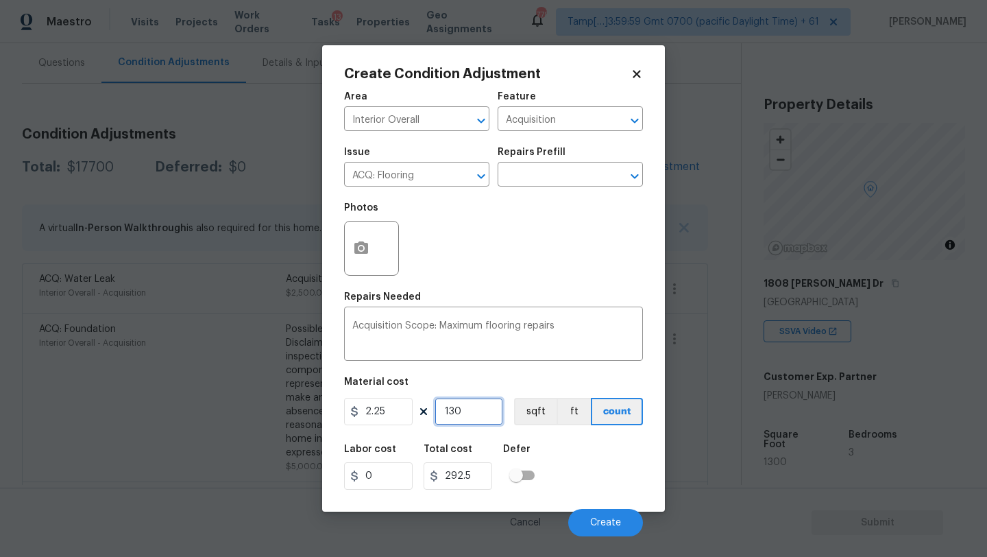
type input "1300"
type input "2925"
type input "1300"
click at [372, 230] on button "button" at bounding box center [361, 247] width 33 height 53
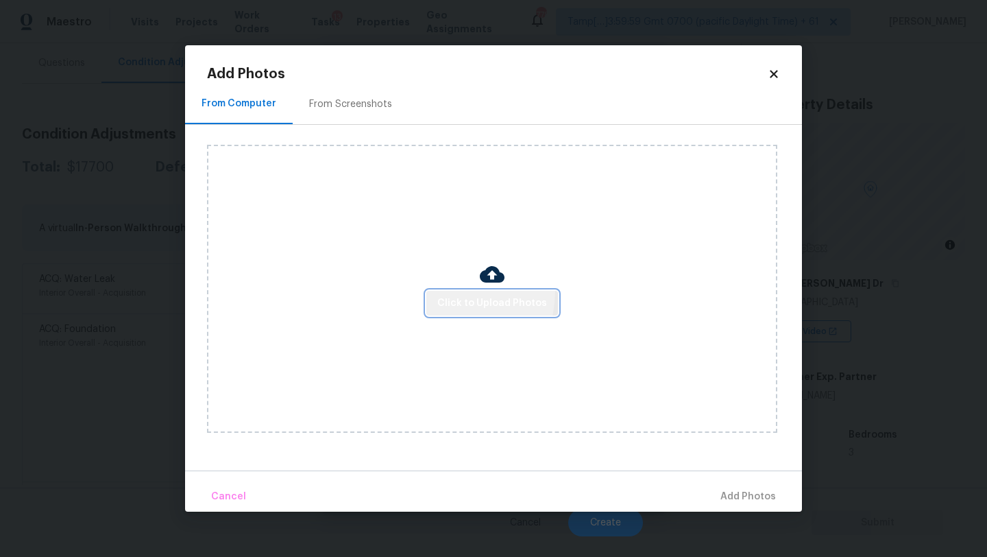
click at [439, 291] on button "Click to Upload Photos" at bounding box center [493, 303] width 132 height 25
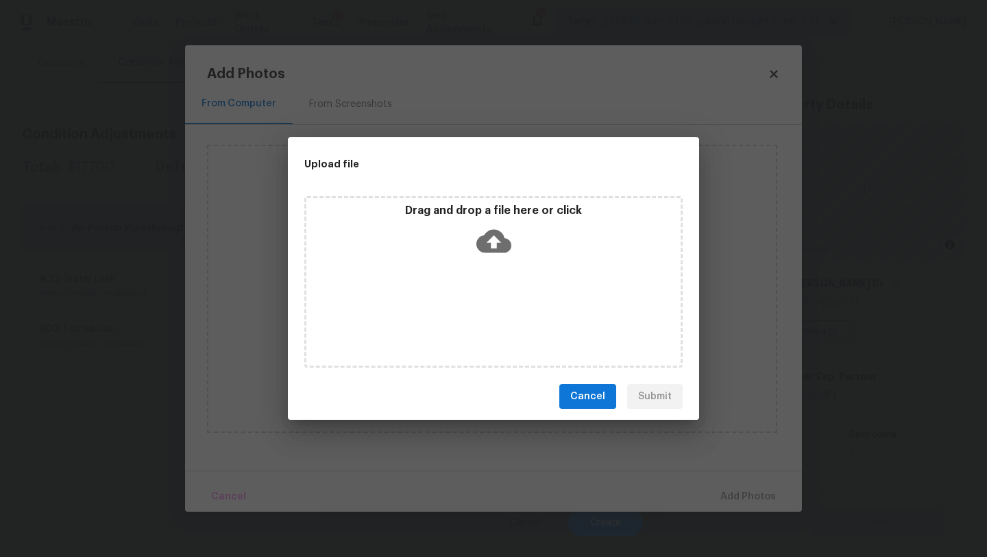
click at [468, 281] on div "Drag and drop a file here or click" at bounding box center [493, 281] width 379 height 171
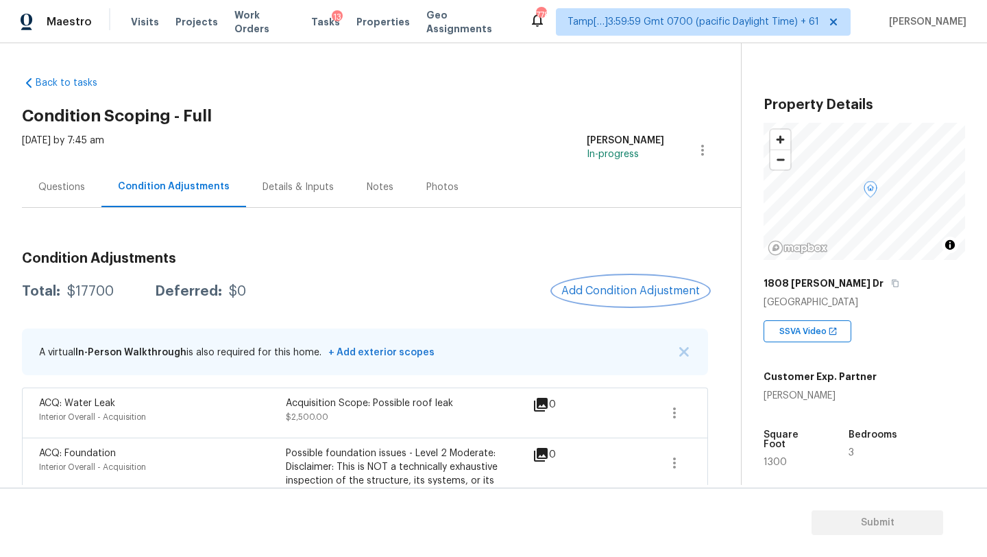
click at [630, 292] on span "Add Condition Adjustment" at bounding box center [631, 291] width 139 height 12
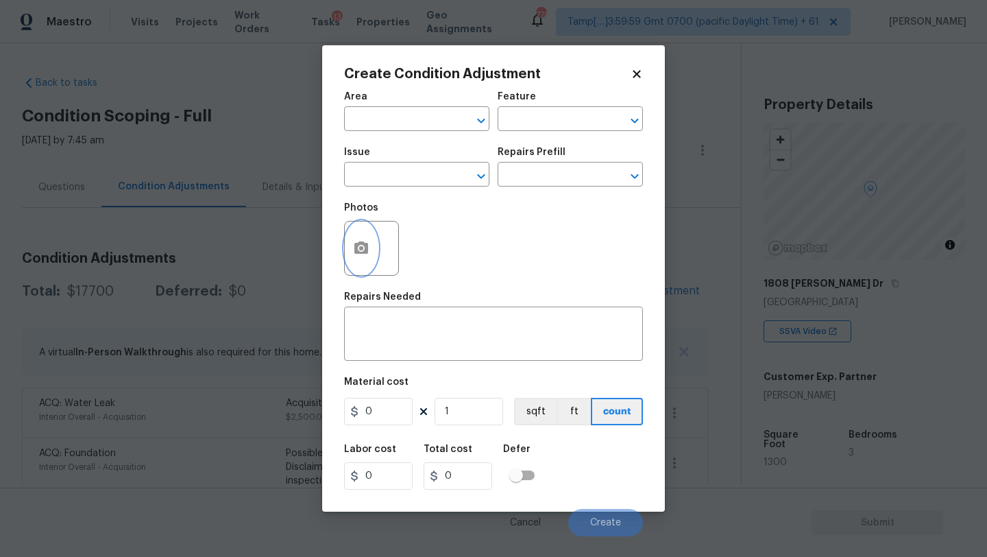
click at [364, 248] on icon "button" at bounding box center [362, 247] width 14 height 12
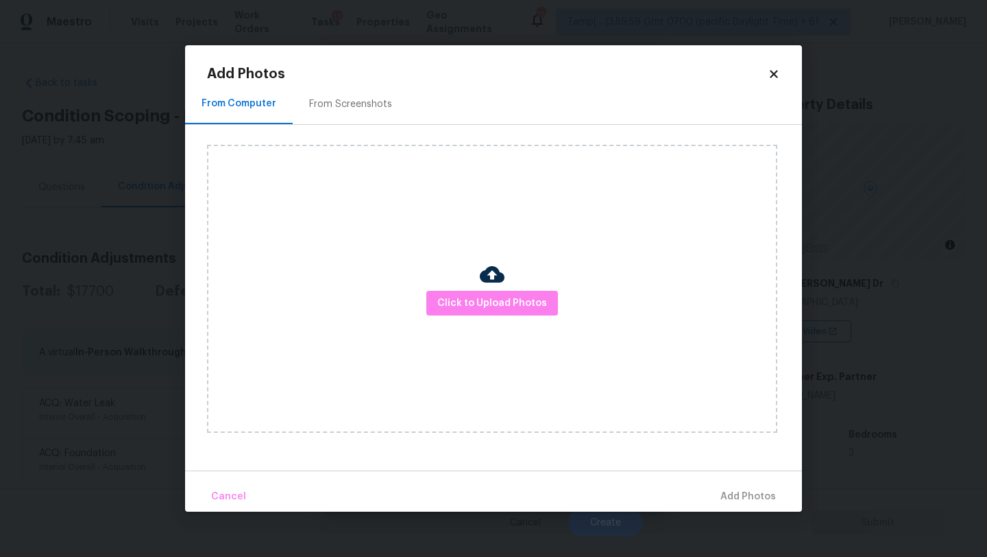
click at [487, 278] on img at bounding box center [492, 274] width 25 height 25
click at [487, 293] on button "Click to Upload Photos" at bounding box center [493, 303] width 132 height 25
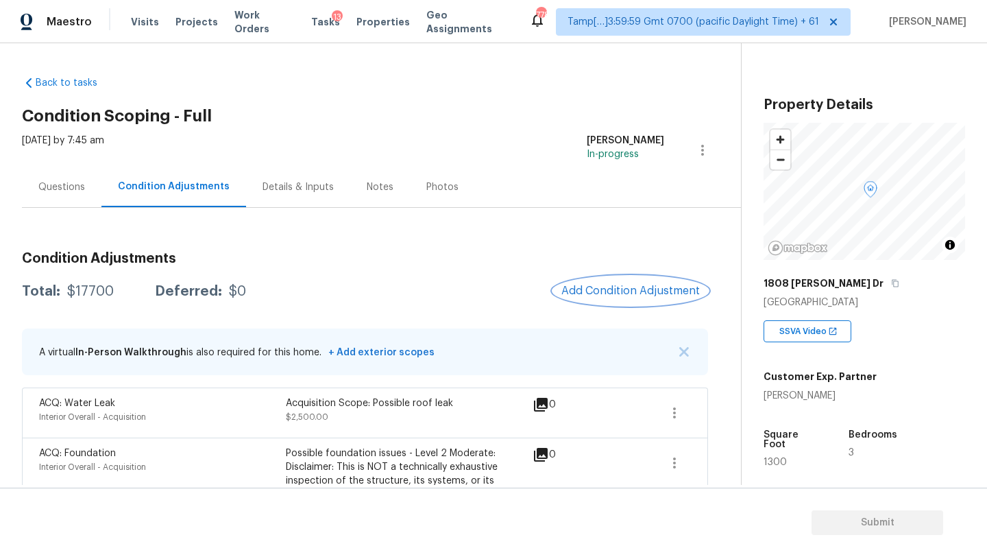
click at [585, 298] on button "Add Condition Adjustment" at bounding box center [630, 290] width 155 height 29
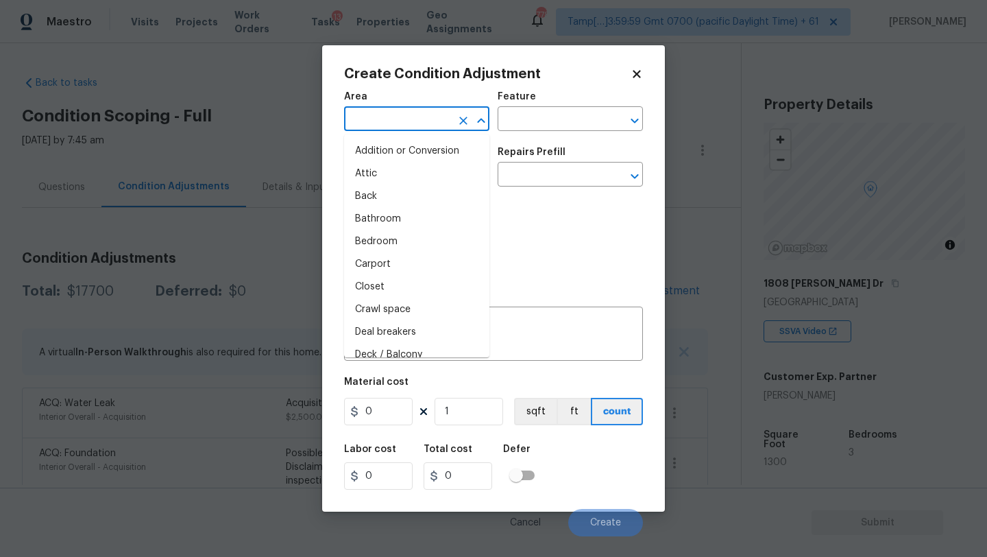
click at [374, 117] on input "text" at bounding box center [397, 120] width 107 height 21
type input "i"
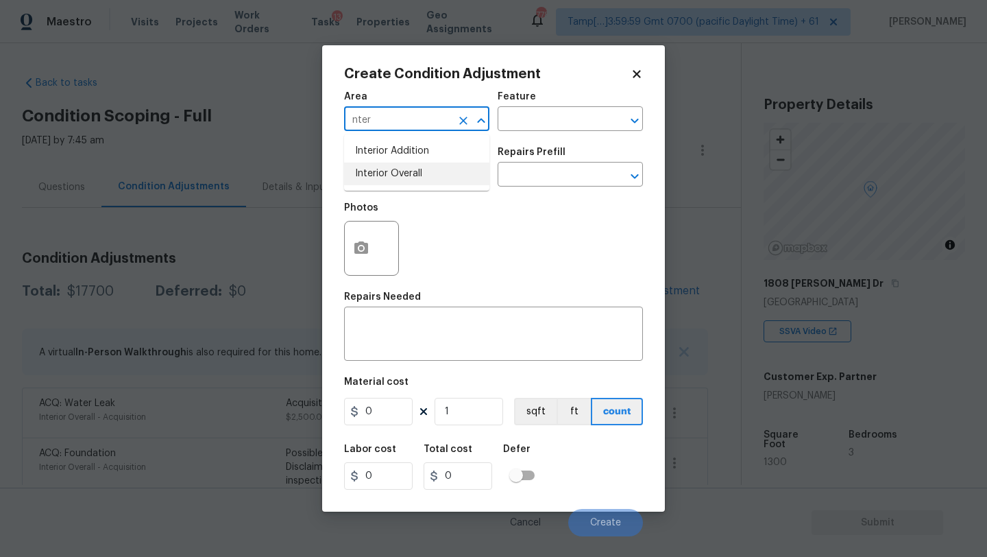
click at [372, 168] on li "Interior Overall" at bounding box center [416, 174] width 145 height 23
type input "Interior Overall"
click at [507, 115] on input "text" at bounding box center [551, 120] width 107 height 21
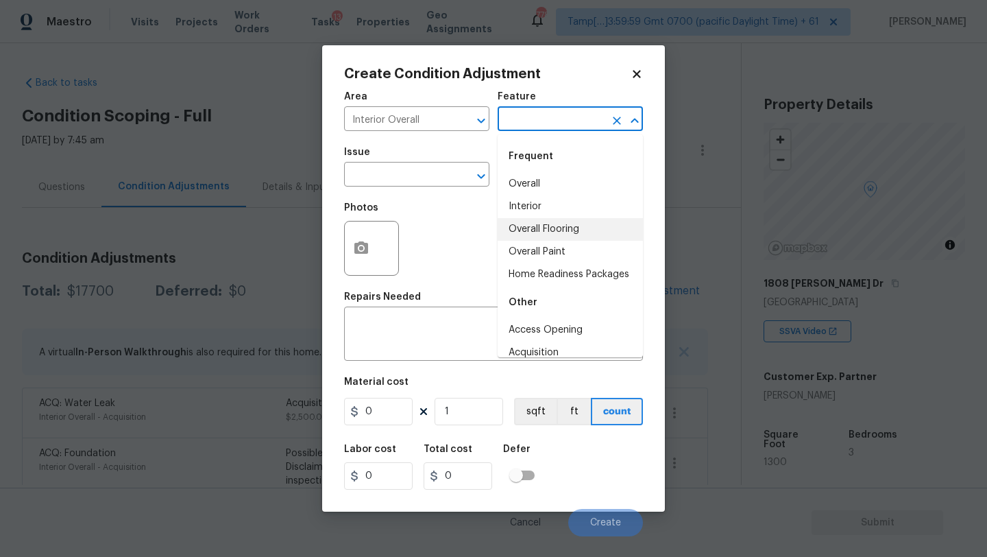
click at [530, 232] on li "Overall Flooring" at bounding box center [570, 229] width 145 height 23
type input "Overall Flooring"
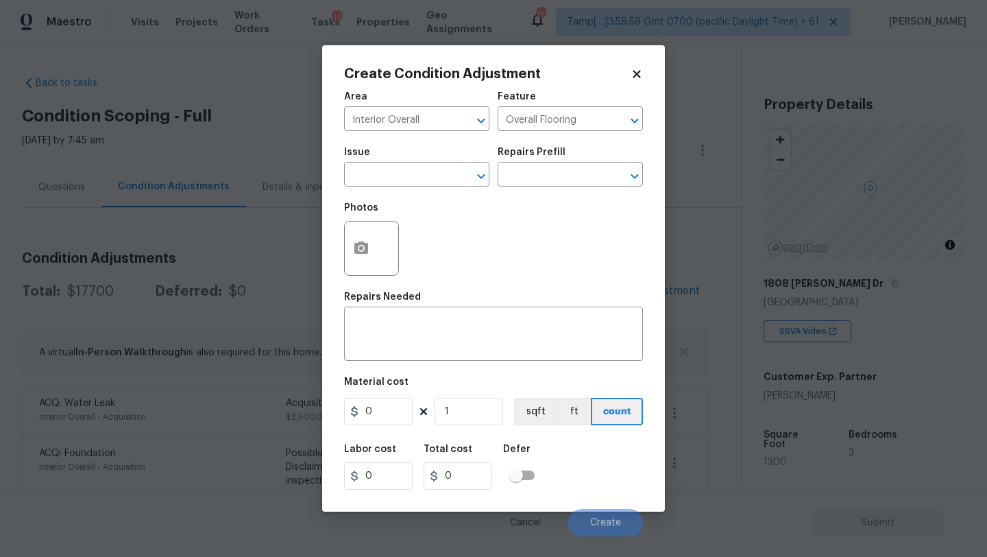
click at [424, 165] on div "Issue" at bounding box center [416, 156] width 145 height 18
click at [414, 187] on input "text" at bounding box center [397, 175] width 107 height 21
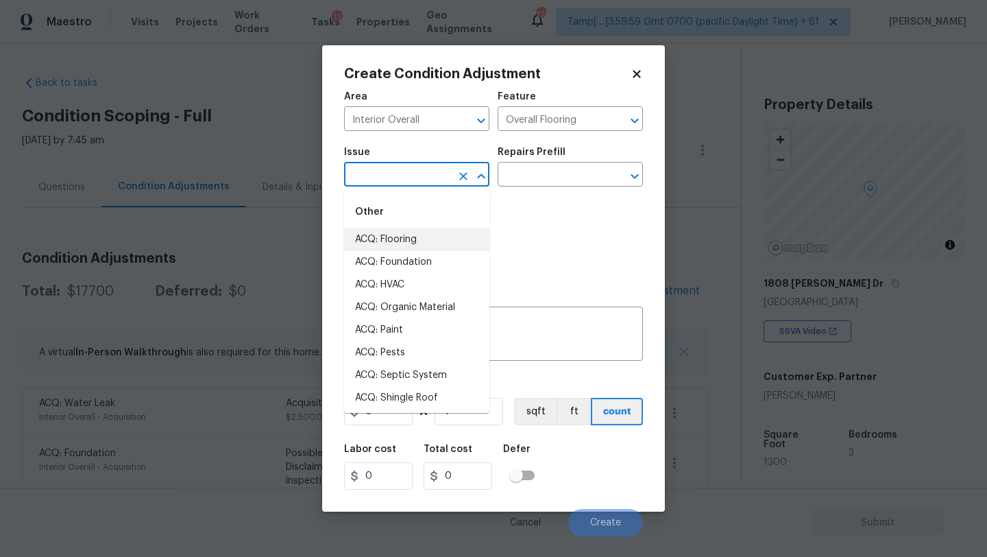
click at [413, 238] on li "ACQ: Flooring" at bounding box center [416, 239] width 145 height 23
type input "ACQ: Flooring"
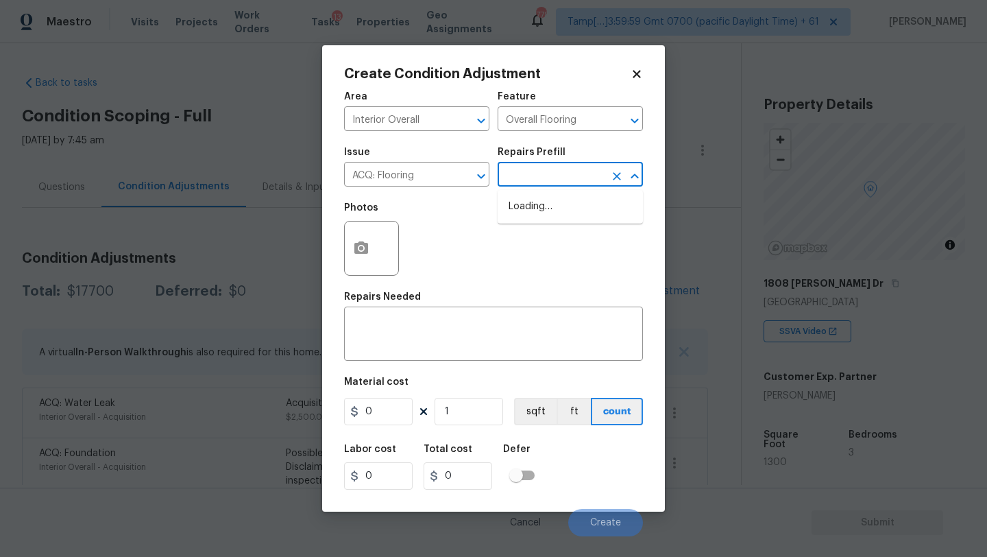
click at [560, 171] on input "text" at bounding box center [551, 175] width 107 height 21
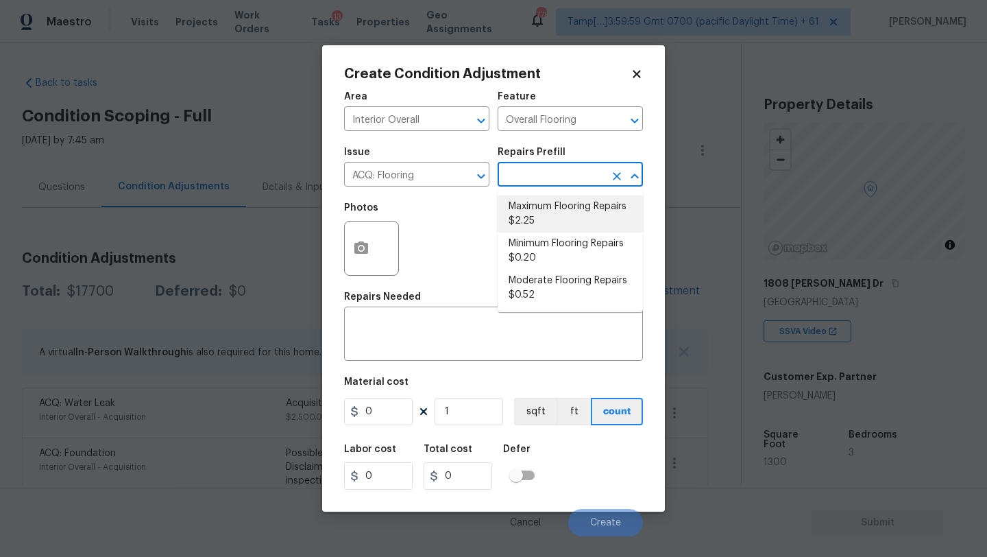
click at [556, 208] on li "Maximum Flooring Repairs $2.25" at bounding box center [570, 213] width 145 height 37
type input "Acquisition"
type textarea "Acquisition Scope: Maximum flooring repairs"
type input "2.25"
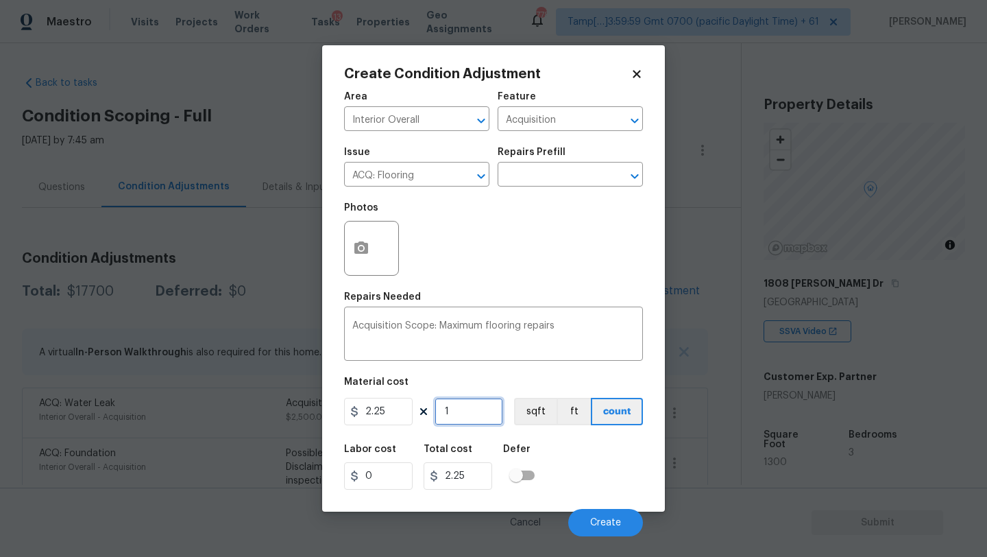
click at [464, 406] on input "1" at bounding box center [469, 411] width 69 height 27
type input "13"
type input "29.25"
type input "130"
type input "292.5"
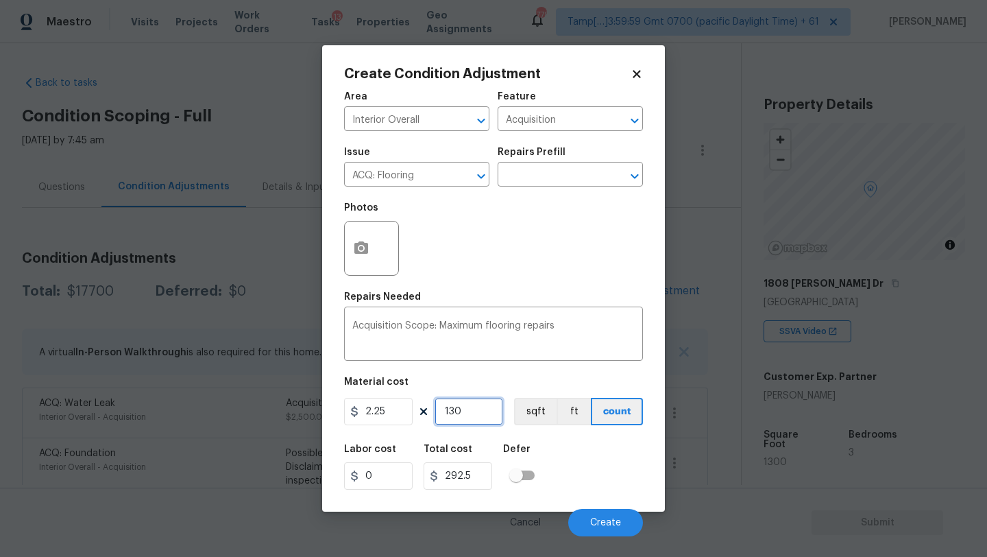
type input "1300"
type input "2925"
type input "1300"
click at [357, 248] on icon "button" at bounding box center [362, 247] width 14 height 12
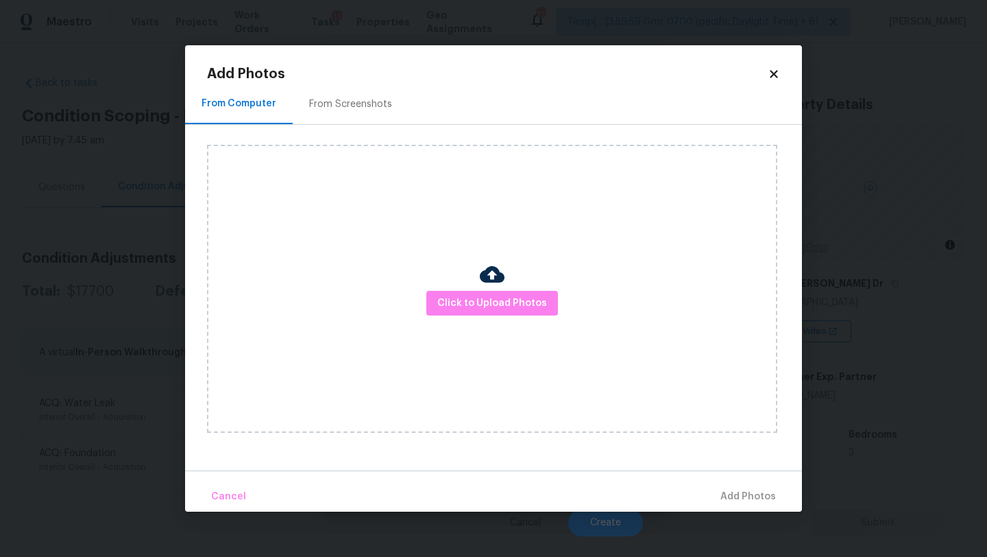
click at [350, 88] on div "From Screenshots" at bounding box center [351, 104] width 116 height 40
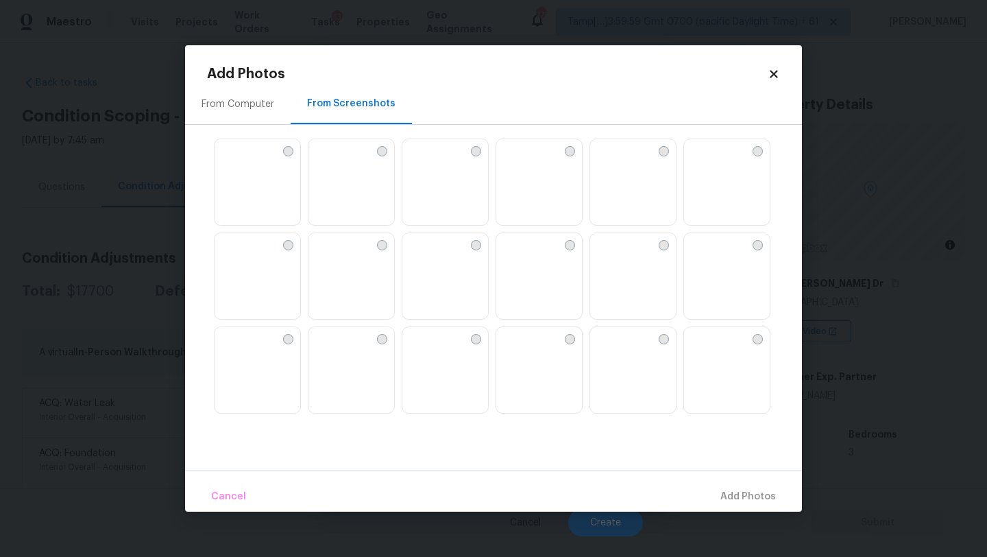
scroll to position [88, 0]
click at [331, 167] on img at bounding box center [320, 156] width 22 height 22
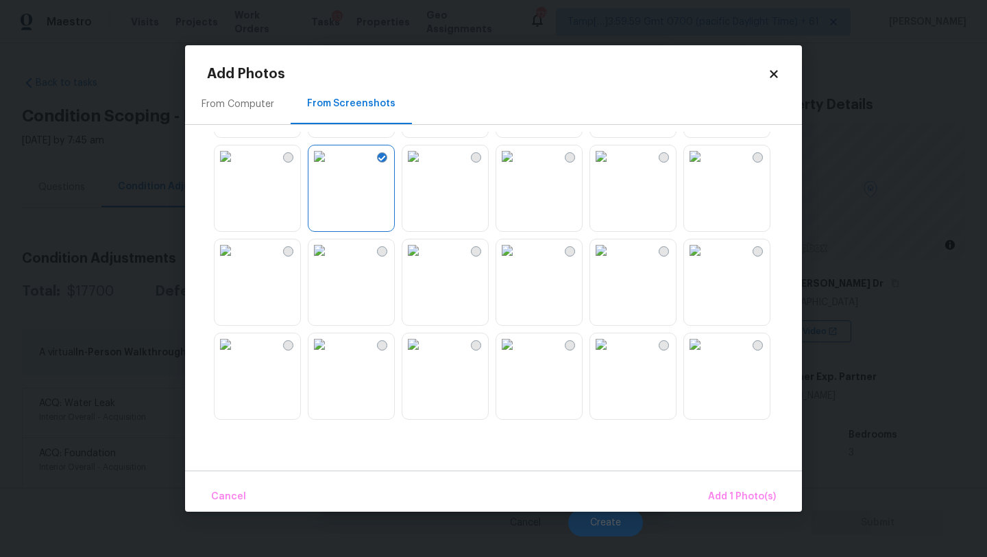
click at [237, 167] on img at bounding box center [226, 156] width 22 height 22
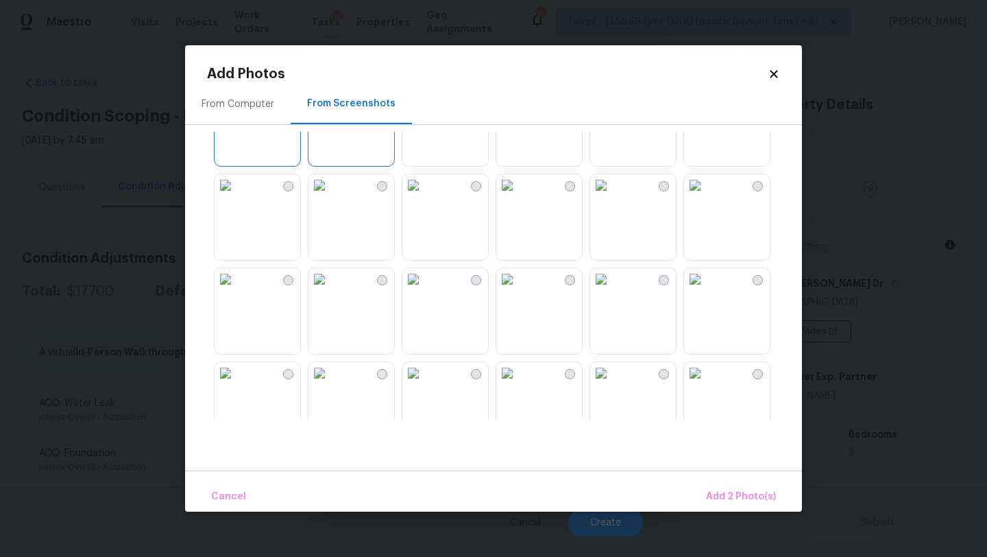
scroll to position [156, 0]
click at [612, 193] on img at bounding box center [601, 182] width 22 height 22
click at [612, 286] on img at bounding box center [601, 276] width 22 height 22
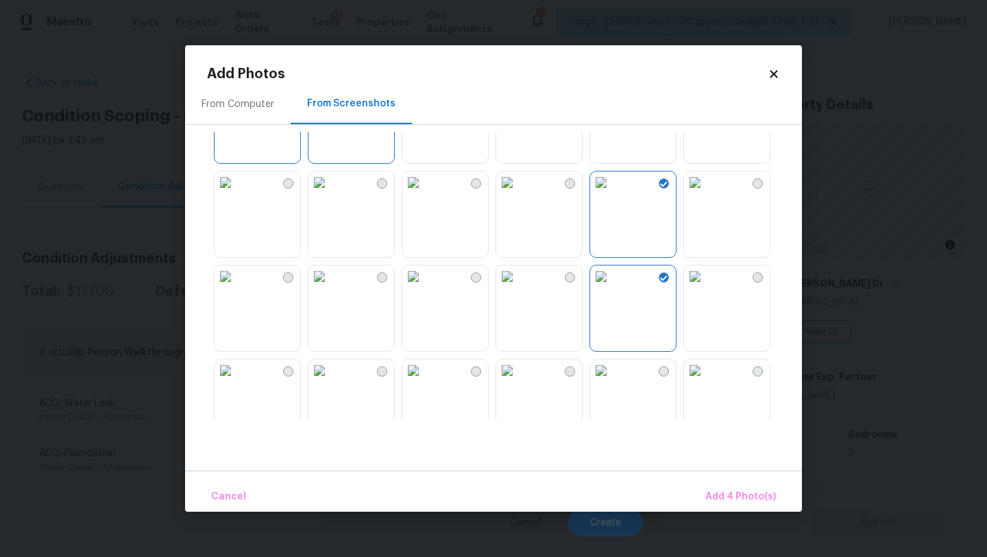
click at [706, 287] on img at bounding box center [695, 276] width 22 height 22
click at [706, 193] on img at bounding box center [695, 182] width 22 height 22
click at [237, 287] on img at bounding box center [226, 276] width 22 height 22
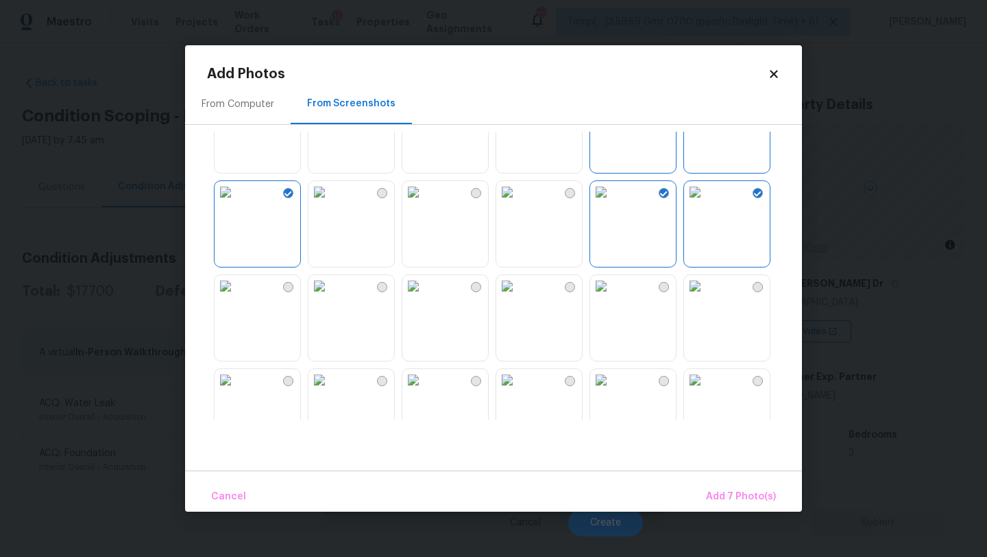
scroll to position [248, 0]
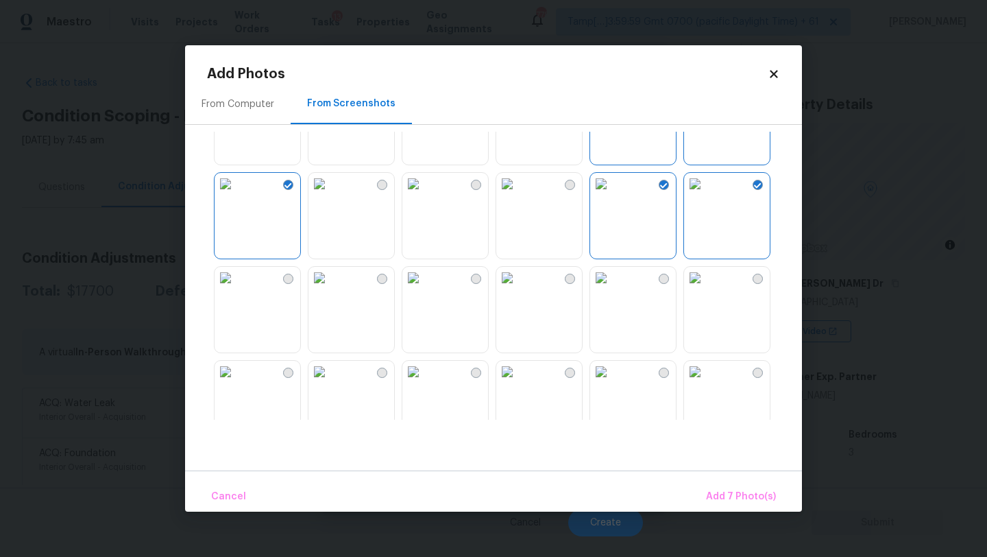
click at [696, 289] on img at bounding box center [695, 278] width 22 height 22
click at [612, 289] on img at bounding box center [601, 278] width 22 height 22
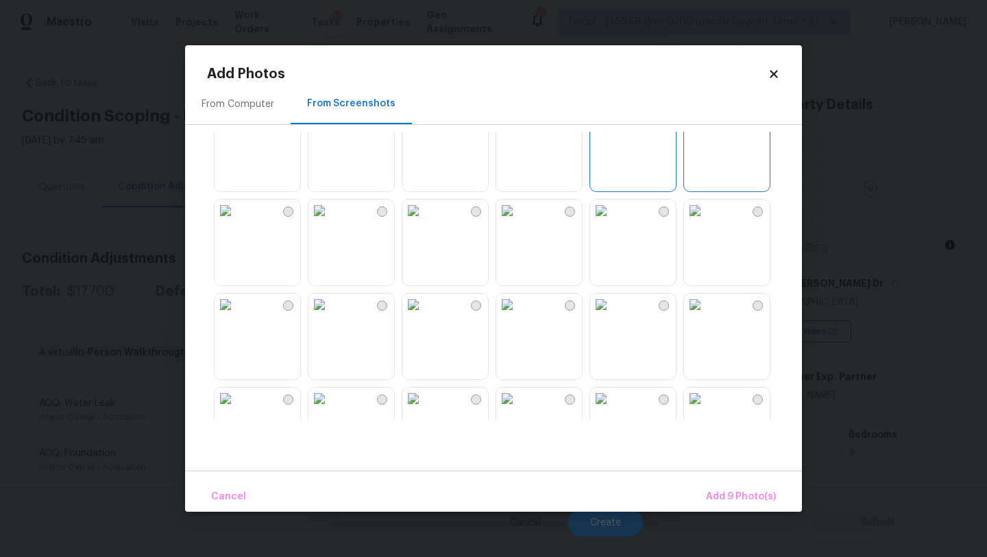
scroll to position [438, 0]
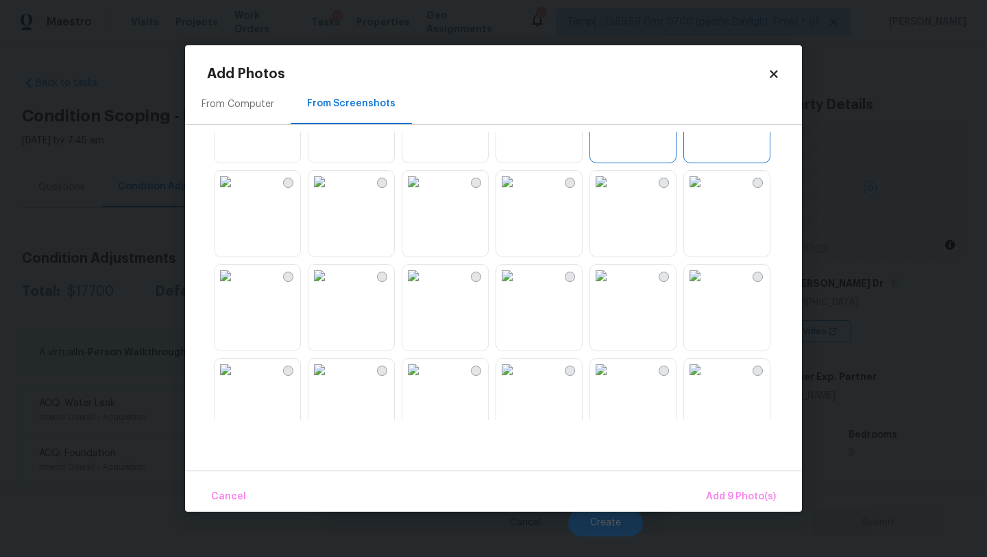
click at [424, 99] on img at bounding box center [414, 88] width 22 height 22
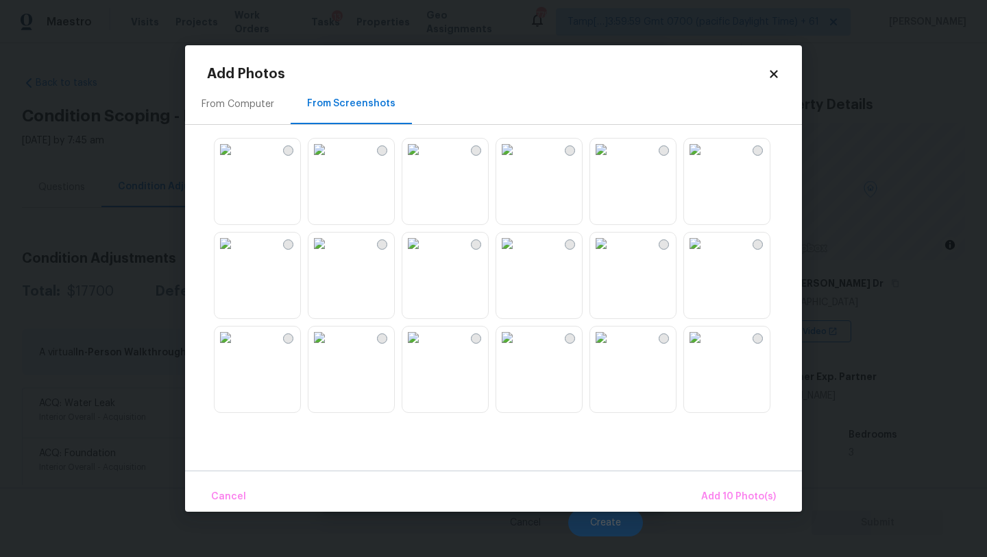
scroll to position [758, 0]
click at [518, 249] on img at bounding box center [507, 238] width 22 height 22
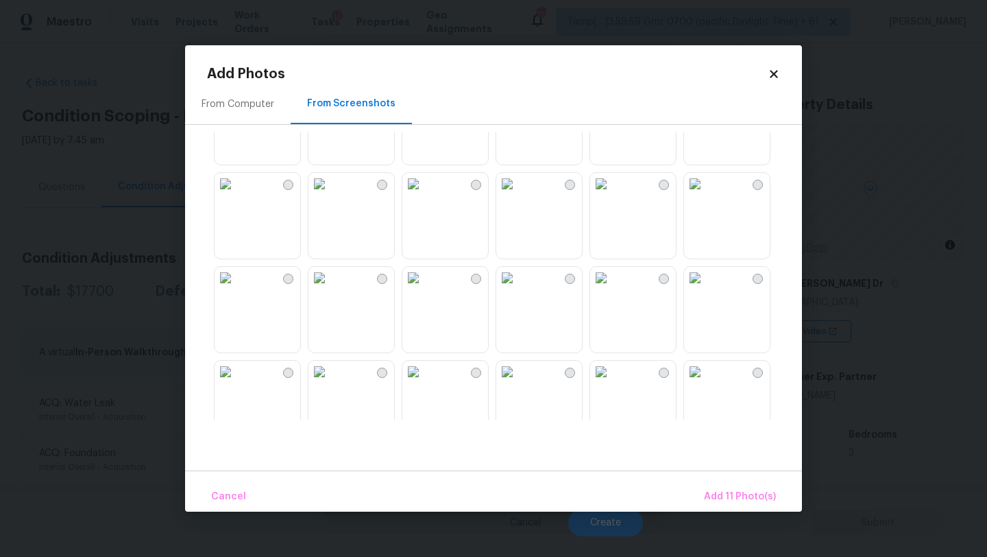
scroll to position [1106, 0]
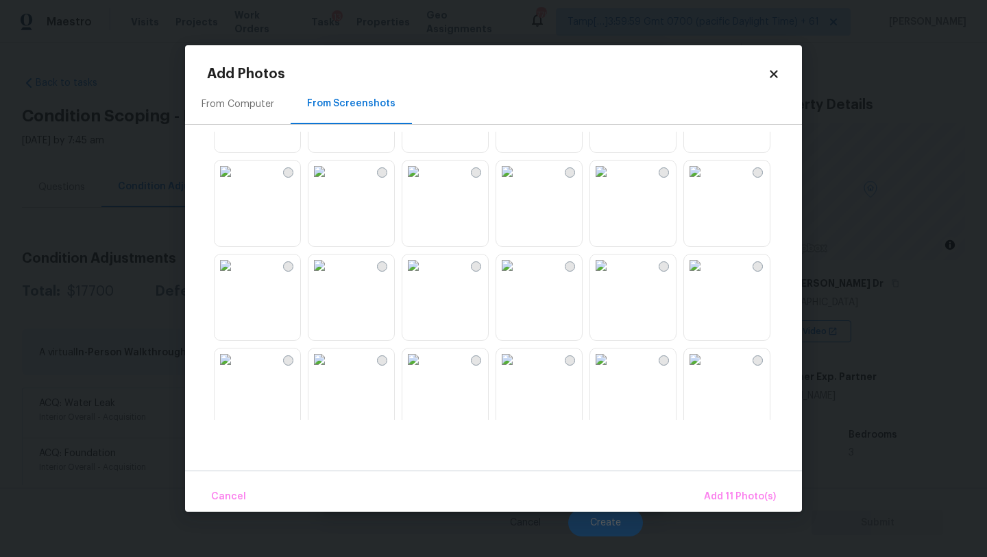
click at [706, 182] on img at bounding box center [695, 171] width 22 height 22
click at [719, 500] on span "Add 12 Photo(s)" at bounding box center [739, 496] width 74 height 17
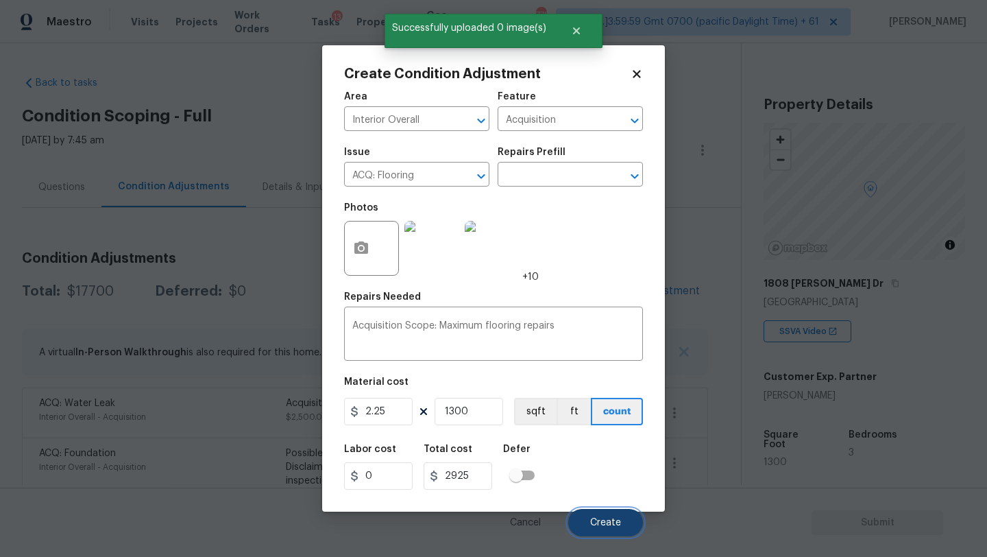
click at [596, 512] on button "Create" at bounding box center [605, 522] width 75 height 27
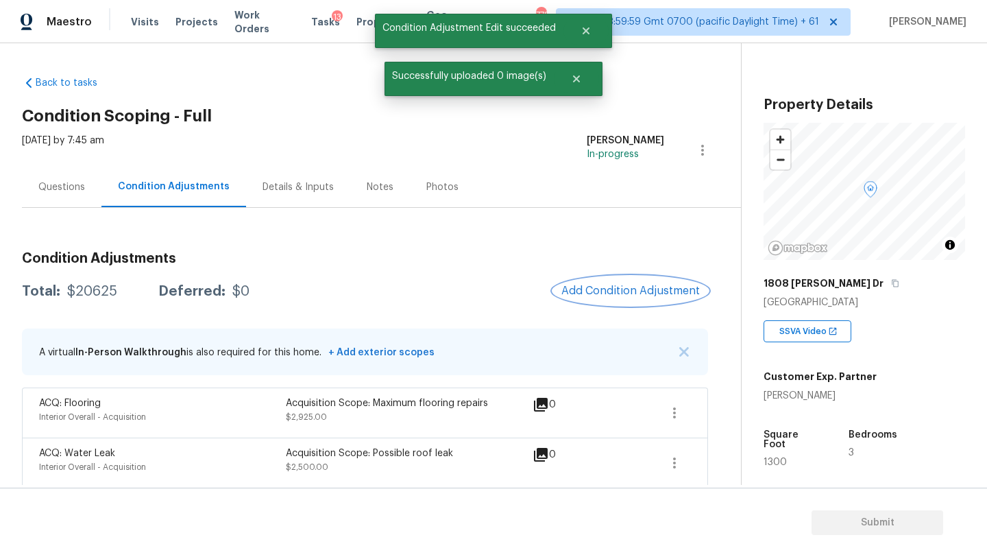
click at [599, 291] on span "Add Condition Adjustment" at bounding box center [631, 291] width 139 height 12
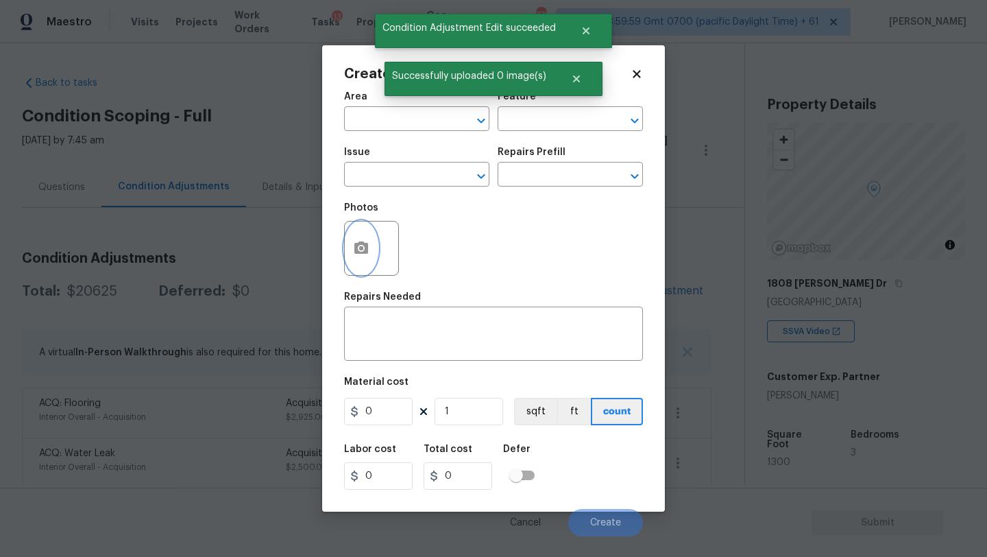
click at [365, 252] on icon "button" at bounding box center [362, 247] width 14 height 12
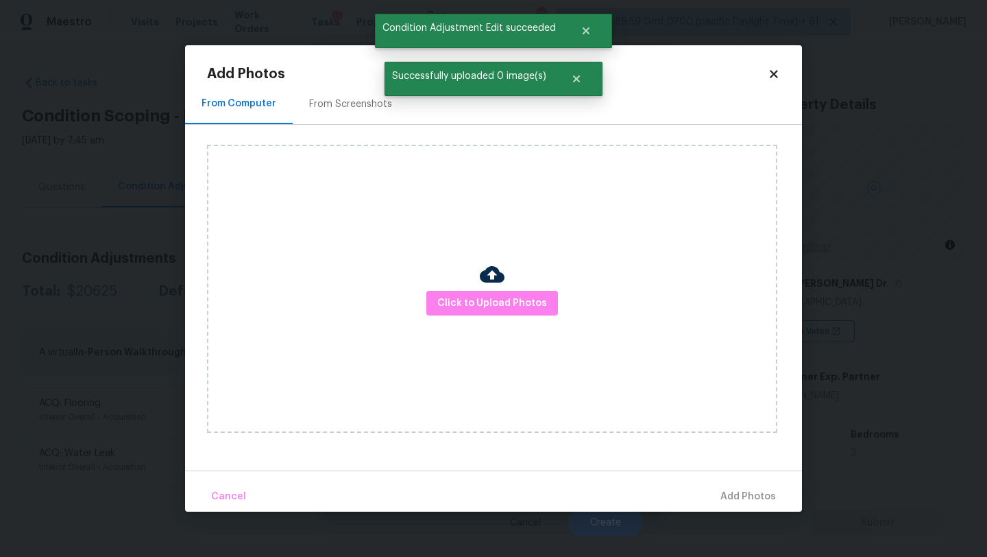
click at [337, 122] on div "From Screenshots" at bounding box center [351, 104] width 116 height 40
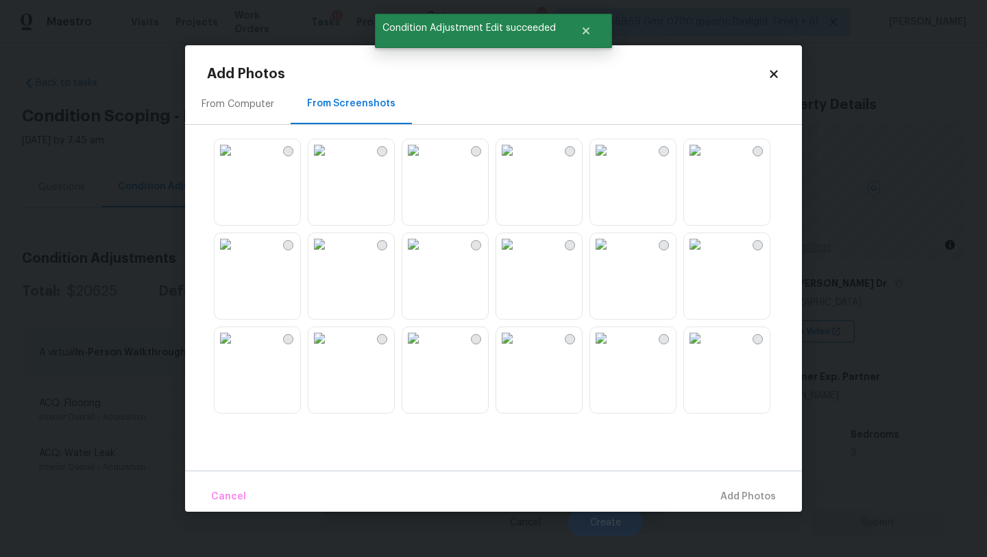
scroll to position [6, 0]
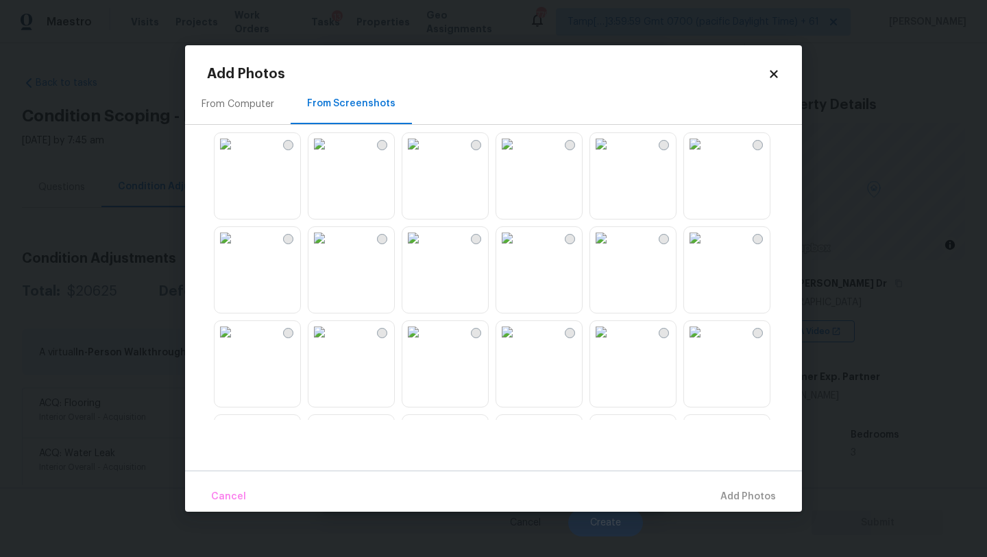
click at [518, 155] on img at bounding box center [507, 144] width 22 height 22
click at [518, 249] on img at bounding box center [507, 238] width 22 height 22
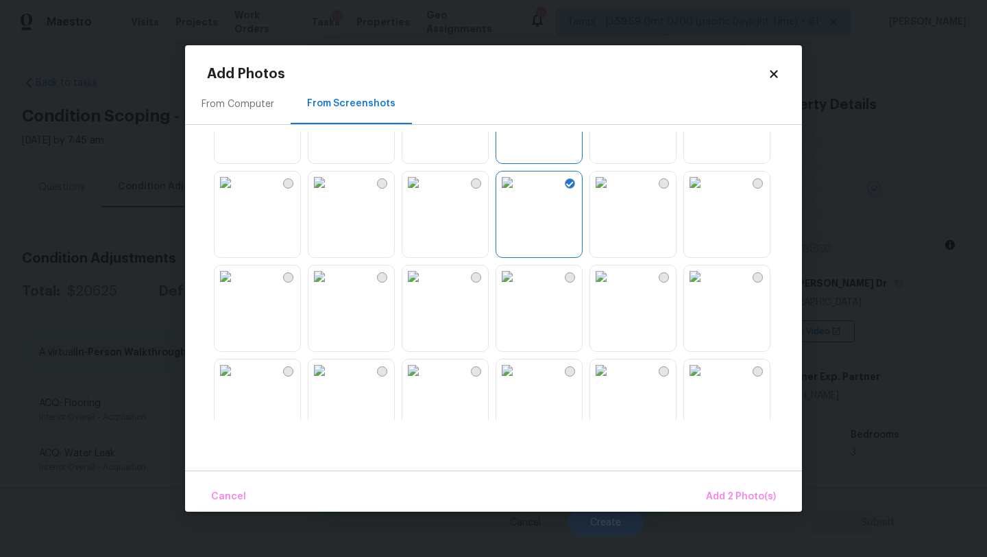
scroll to position [67, 0]
click at [706, 282] on img at bounding box center [695, 271] width 22 height 22
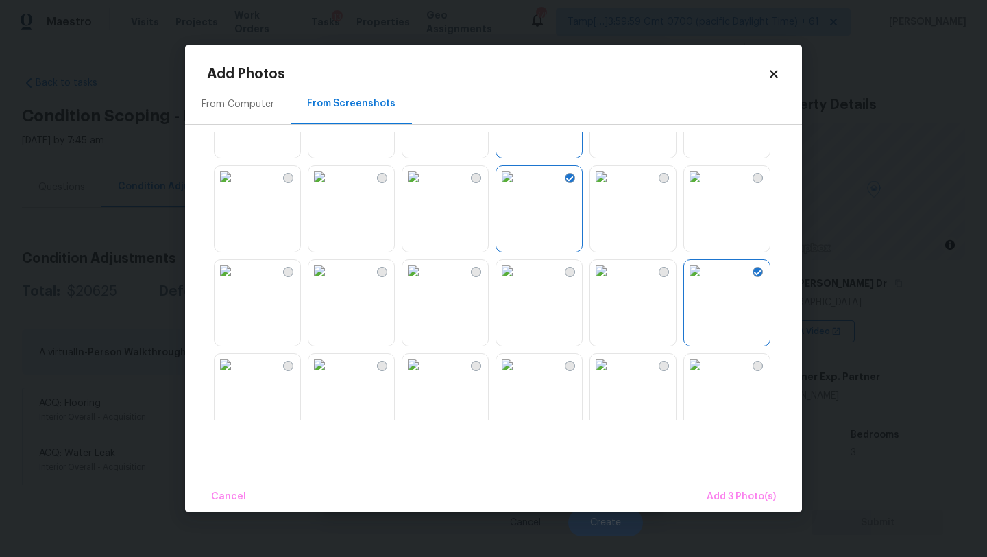
click at [612, 282] on img at bounding box center [601, 271] width 22 height 22
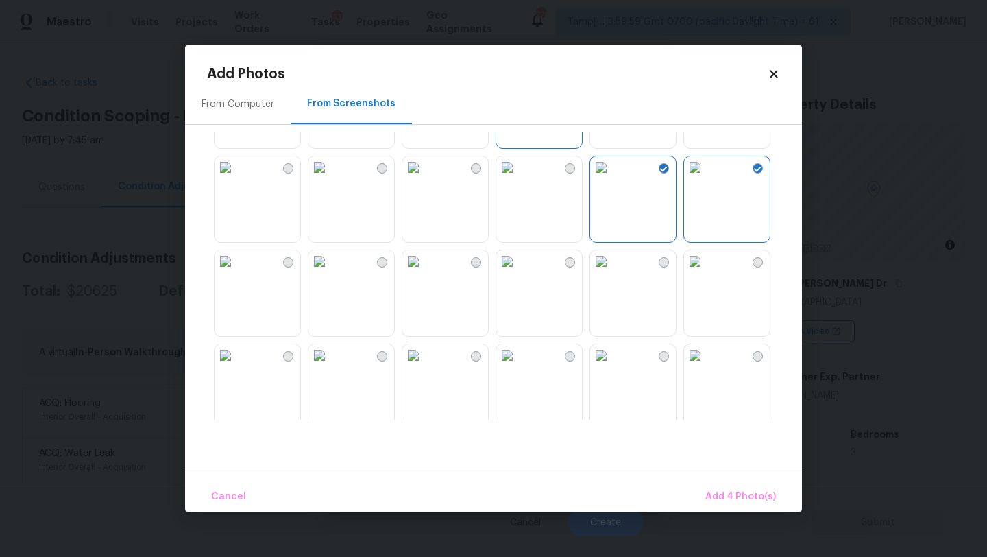
scroll to position [183, 0]
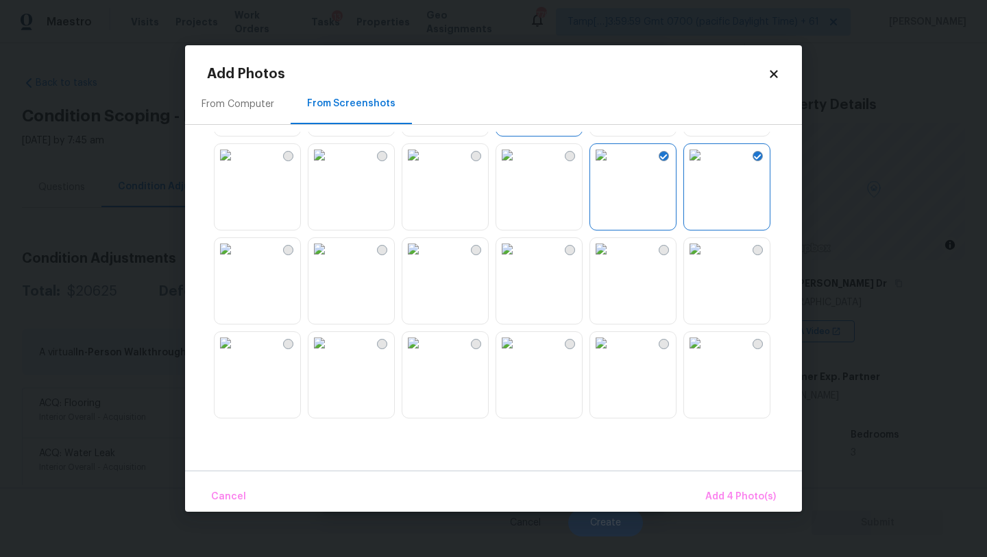
click at [424, 166] on img at bounding box center [414, 155] width 22 height 22
click at [518, 260] on img at bounding box center [507, 249] width 22 height 22
click at [699, 260] on img at bounding box center [695, 249] width 22 height 22
click at [424, 354] on img at bounding box center [414, 343] width 22 height 22
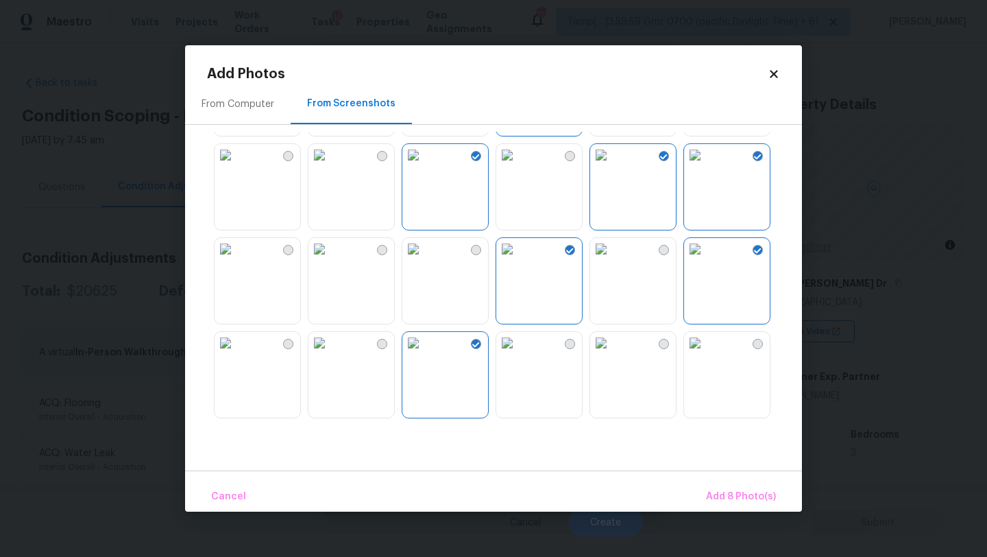
click at [237, 354] on img at bounding box center [226, 343] width 22 height 22
click at [760, 494] on span "Add 9 Photo(s)" at bounding box center [741, 496] width 70 height 17
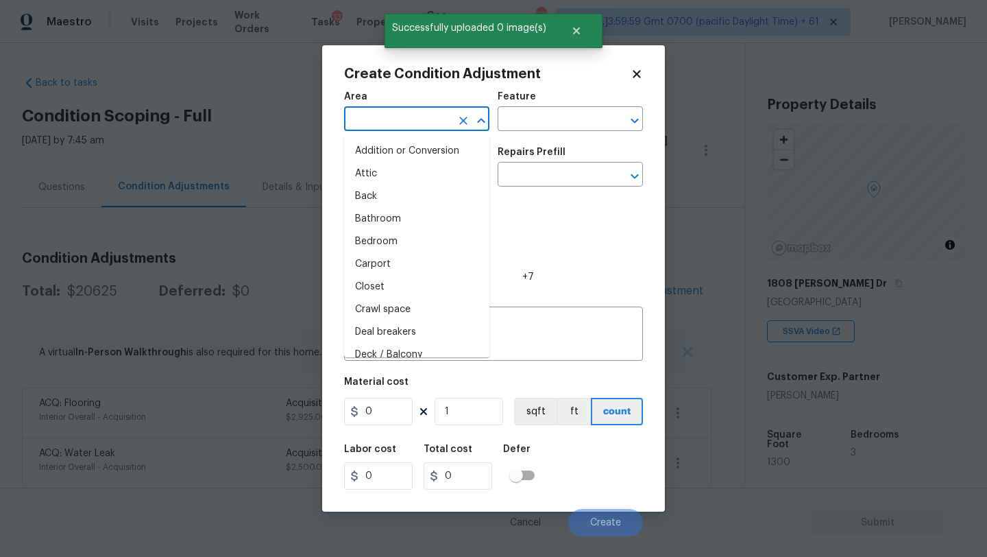
click at [418, 125] on input "text" at bounding box center [397, 120] width 107 height 21
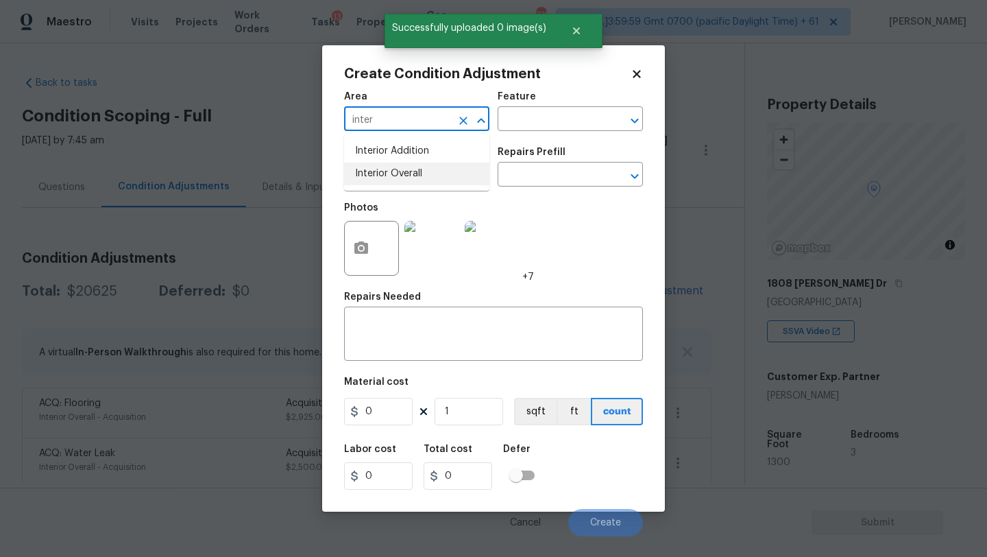
click at [411, 176] on li "Interior Overall" at bounding box center [416, 174] width 145 height 23
type input "Interior Overall"
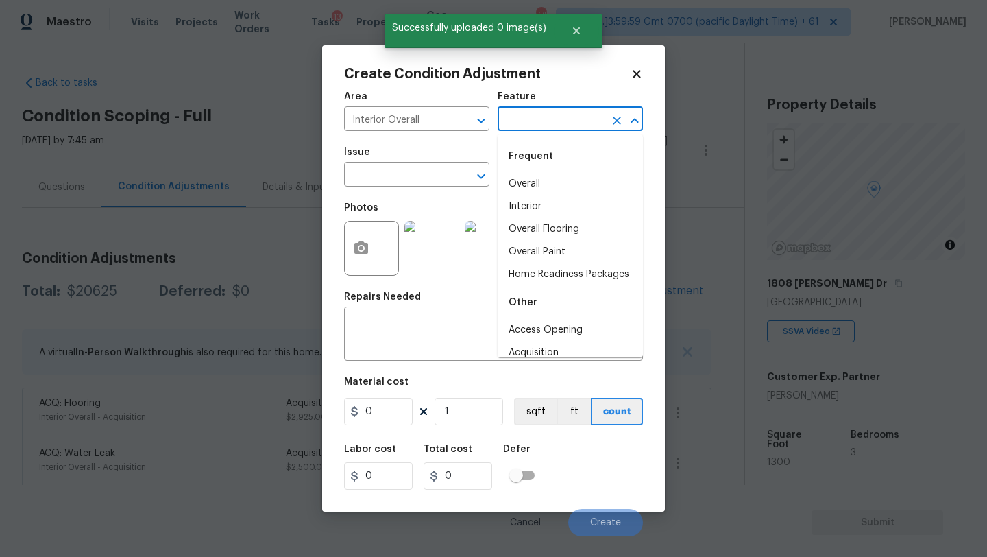
click at [543, 121] on input "text" at bounding box center [551, 120] width 107 height 21
click at [544, 245] on li "Overall Paint" at bounding box center [570, 252] width 145 height 23
type input "Overall Paint"
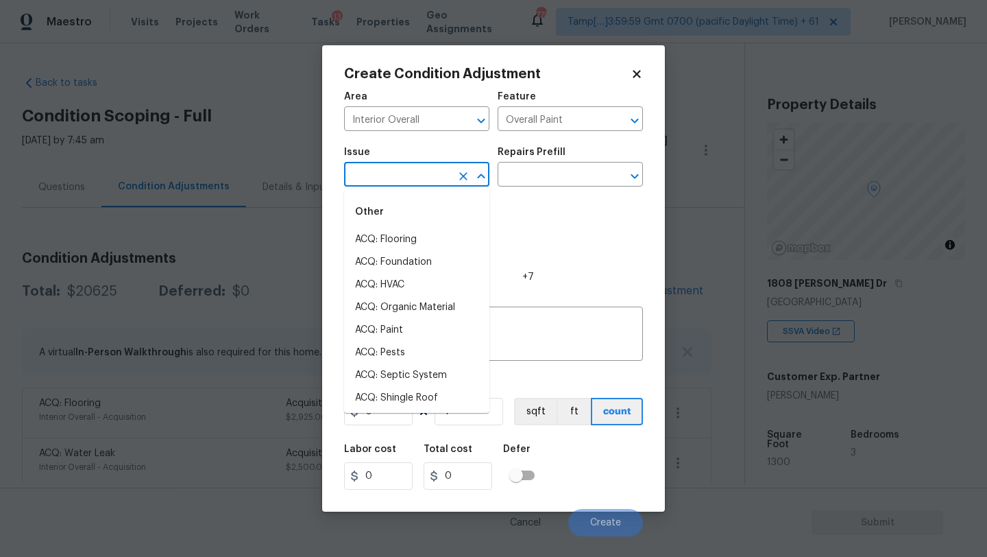
click at [399, 171] on input "text" at bounding box center [397, 175] width 107 height 21
click at [402, 335] on li "ACQ: Paint" at bounding box center [416, 330] width 145 height 23
type input "ACQ: Paint"
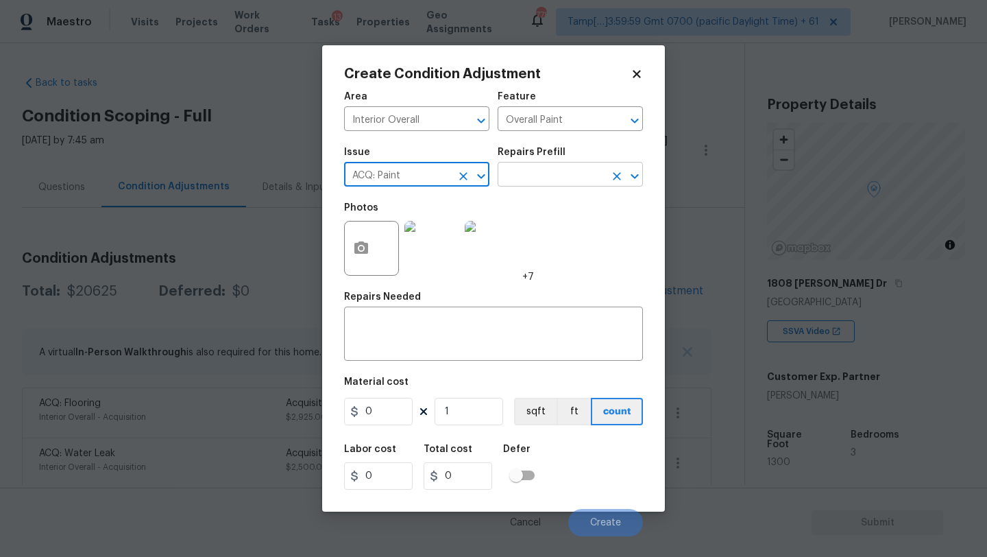
click at [548, 175] on input "text" at bounding box center [551, 175] width 107 height 21
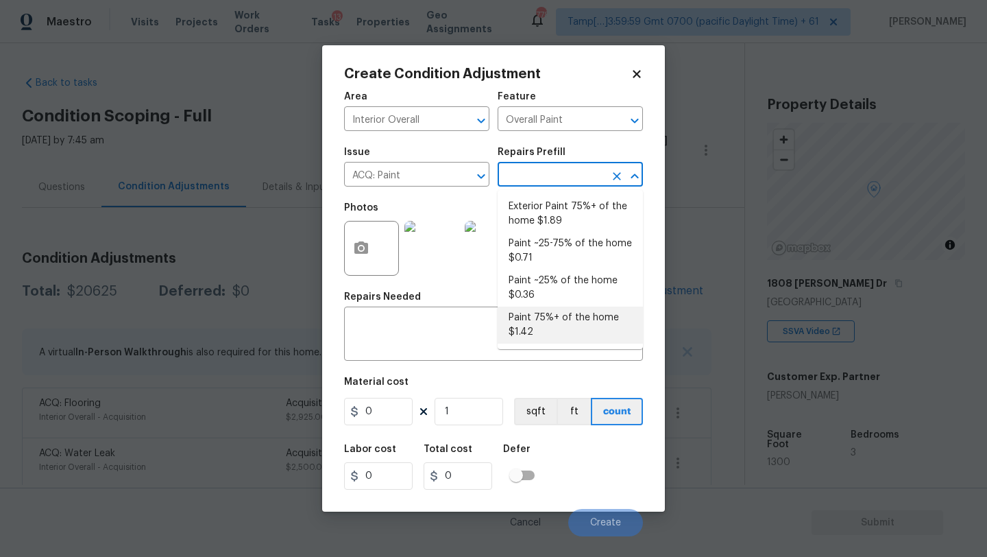
click at [560, 321] on li "Paint 75%+ of the home $1.42" at bounding box center [570, 325] width 145 height 37
type input "Acquisition"
type textarea "Acquisition Scope: 75%+ of the home will likely require interior paint"
type input "1.42"
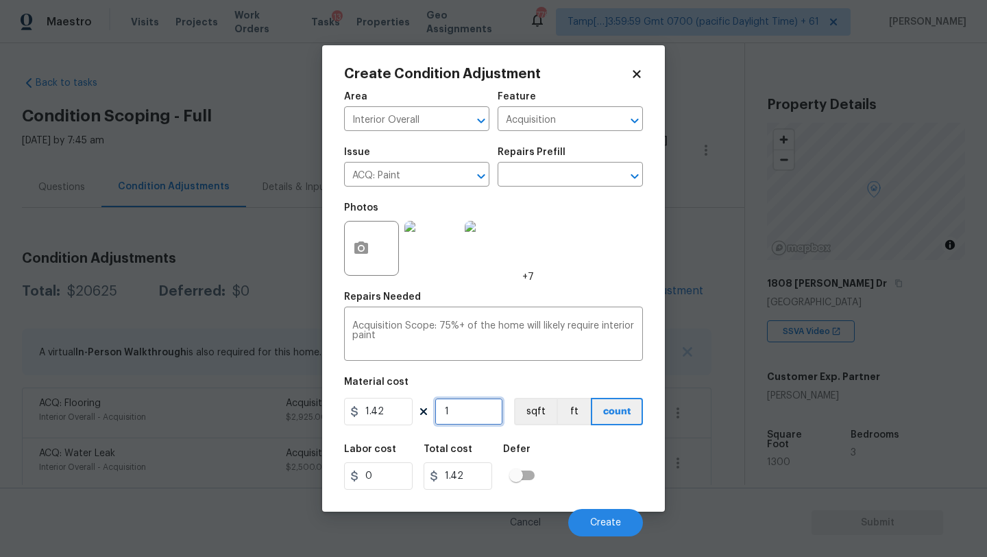
click at [476, 414] on input "1" at bounding box center [469, 411] width 69 height 27
type input "13"
type input "18.46"
type input "130"
type input "184.6"
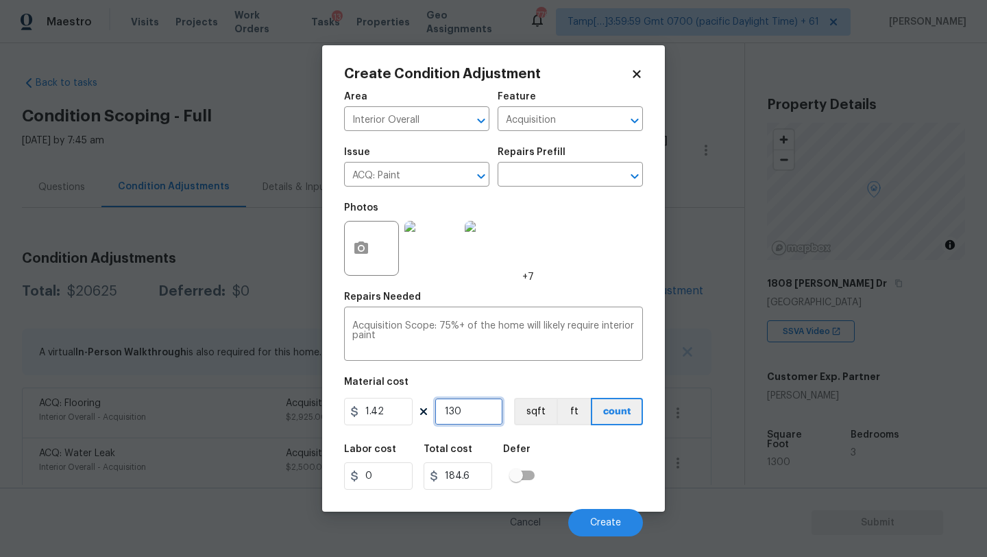
type input "1300"
type input "1846"
type input "1300"
click at [612, 520] on span "Create" at bounding box center [605, 523] width 31 height 10
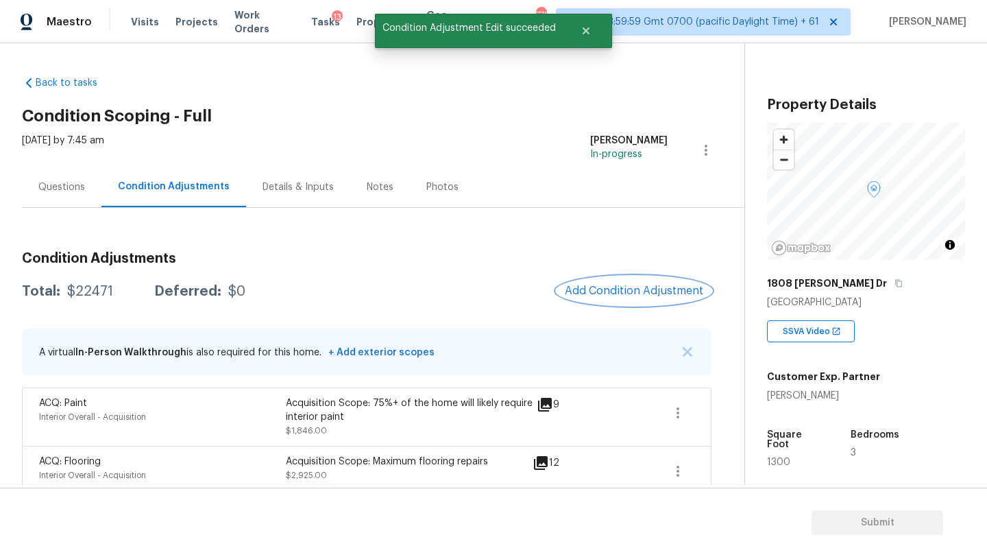
click at [618, 293] on span "Add Condition Adjustment" at bounding box center [634, 291] width 139 height 12
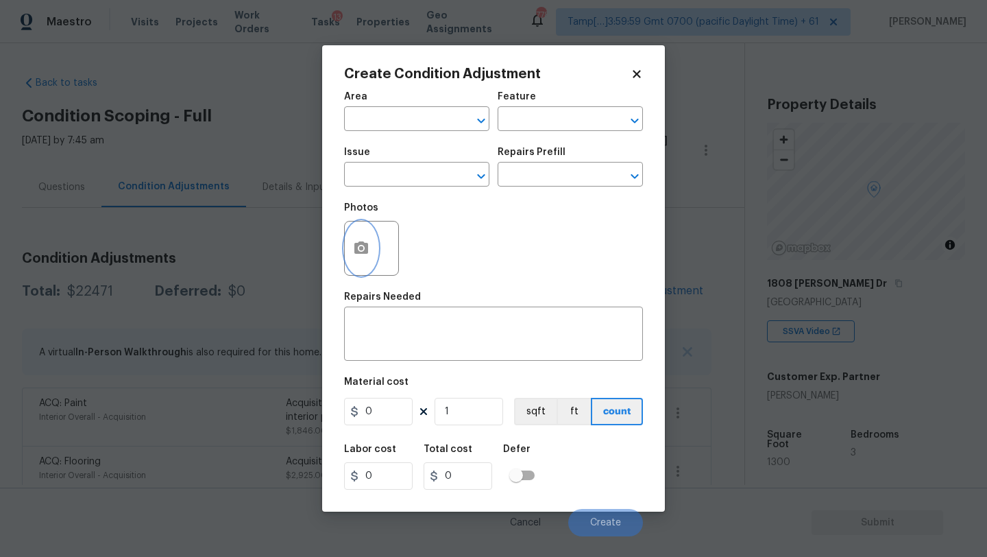
click at [346, 251] on button "button" at bounding box center [361, 247] width 33 height 53
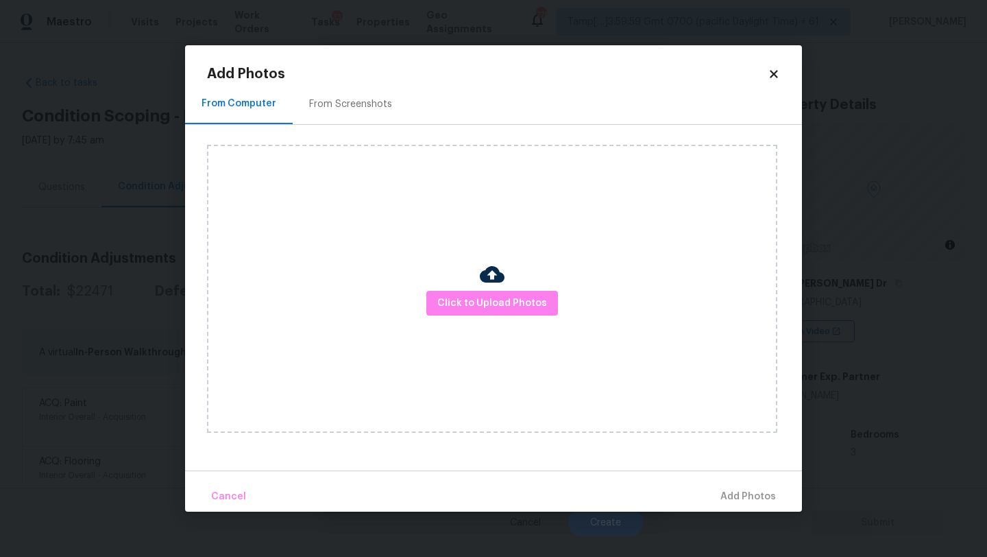
click at [328, 82] on div "Add Photos From Computer From Screenshots Click to Upload Photos Cancel Add Pho…" at bounding box center [493, 289] width 573 height 444
click at [329, 104] on div "From Screenshots" at bounding box center [350, 104] width 83 height 14
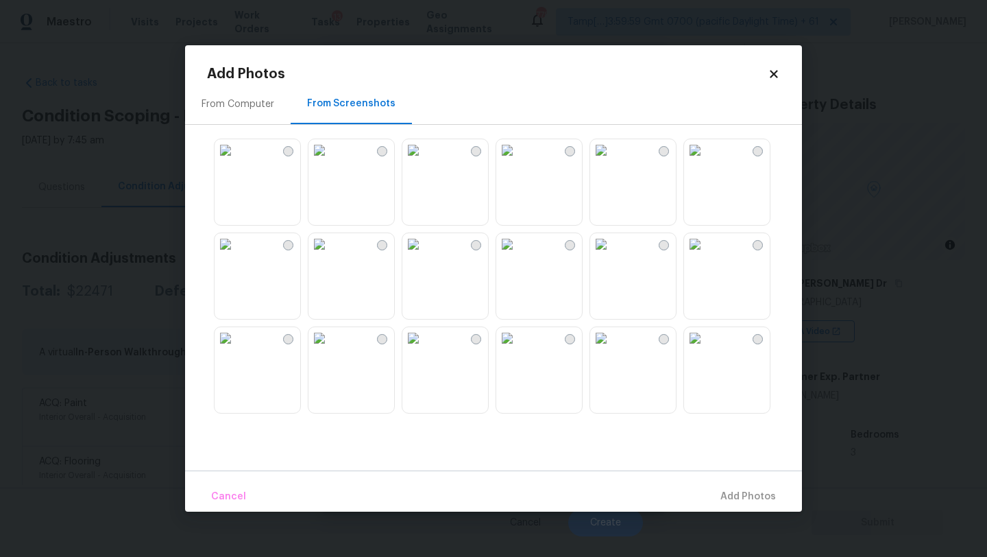
click at [331, 255] on img at bounding box center [320, 244] width 22 height 22
click at [224, 255] on img at bounding box center [226, 244] width 22 height 22
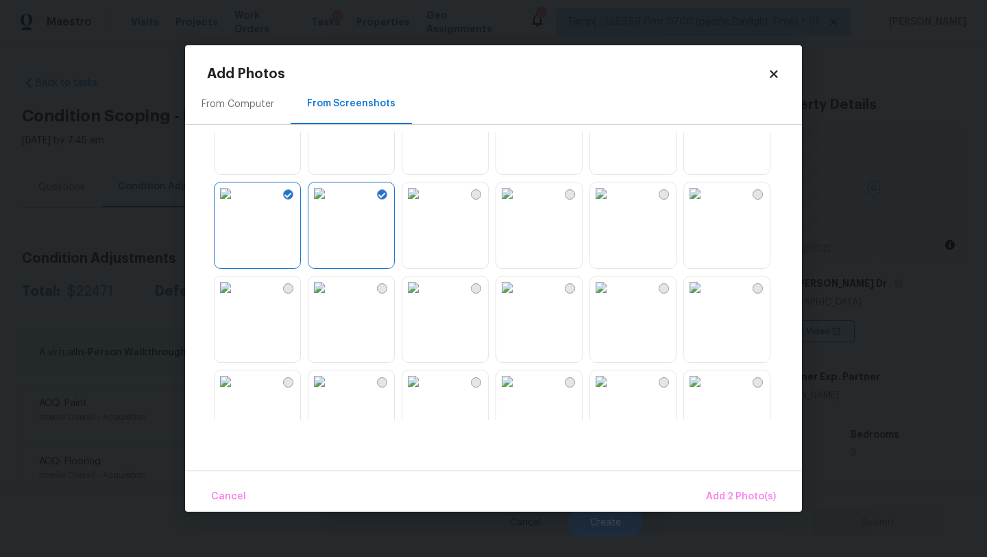
scroll to position [86, 0]
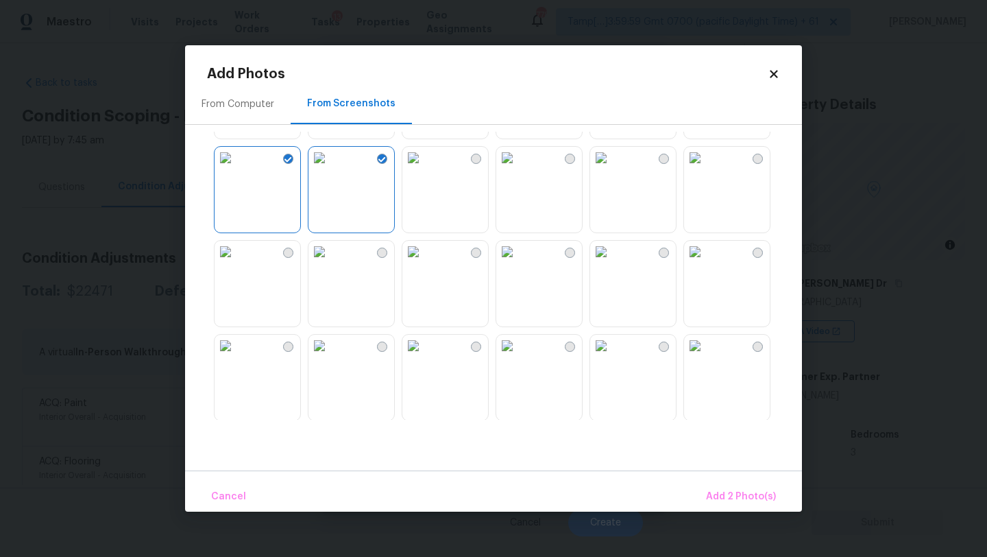
click at [424, 263] on img at bounding box center [414, 252] width 22 height 22
click at [612, 263] on img at bounding box center [601, 252] width 22 height 22
click at [706, 263] on img at bounding box center [695, 252] width 22 height 22
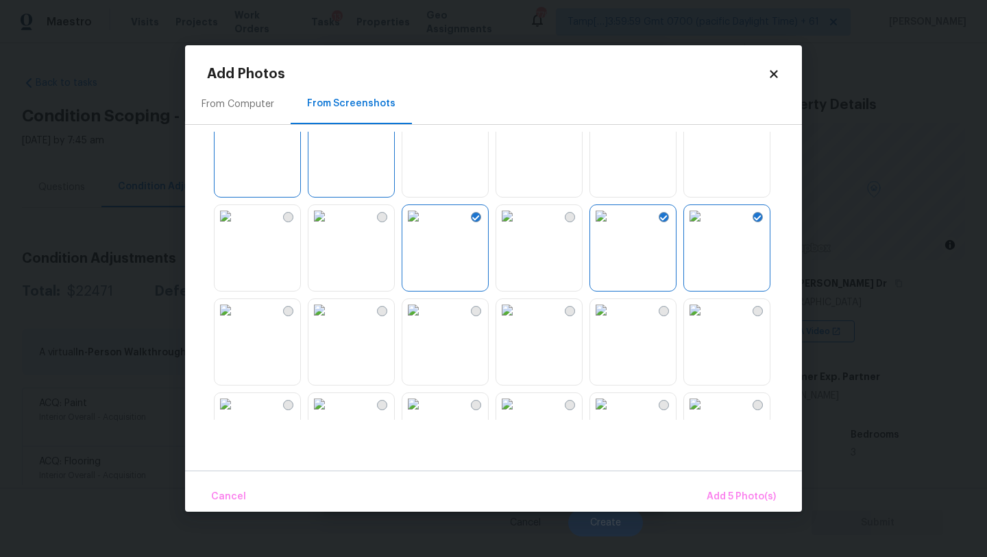
scroll to position [171, 0]
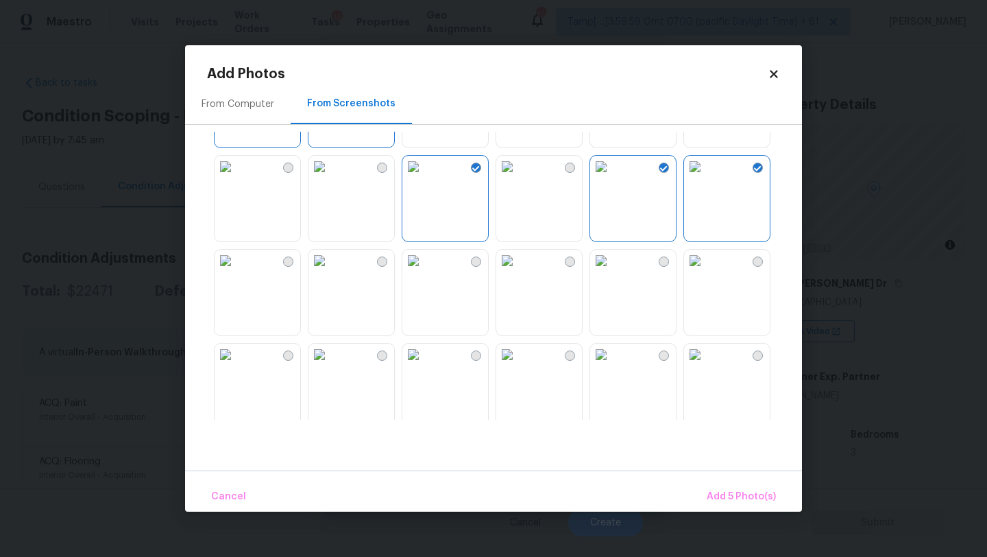
click at [706, 272] on img at bounding box center [695, 261] width 22 height 22
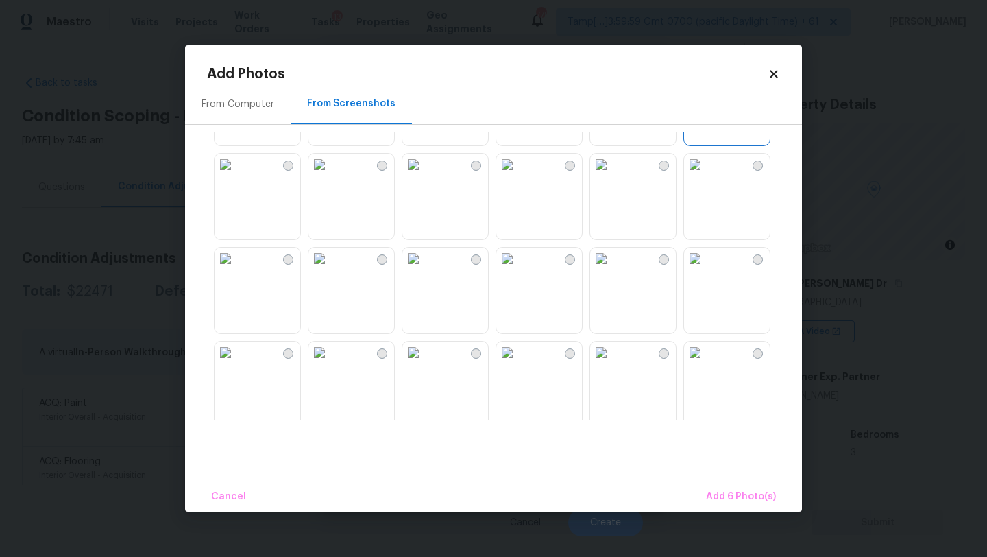
click at [237, 176] on img at bounding box center [226, 165] width 22 height 22
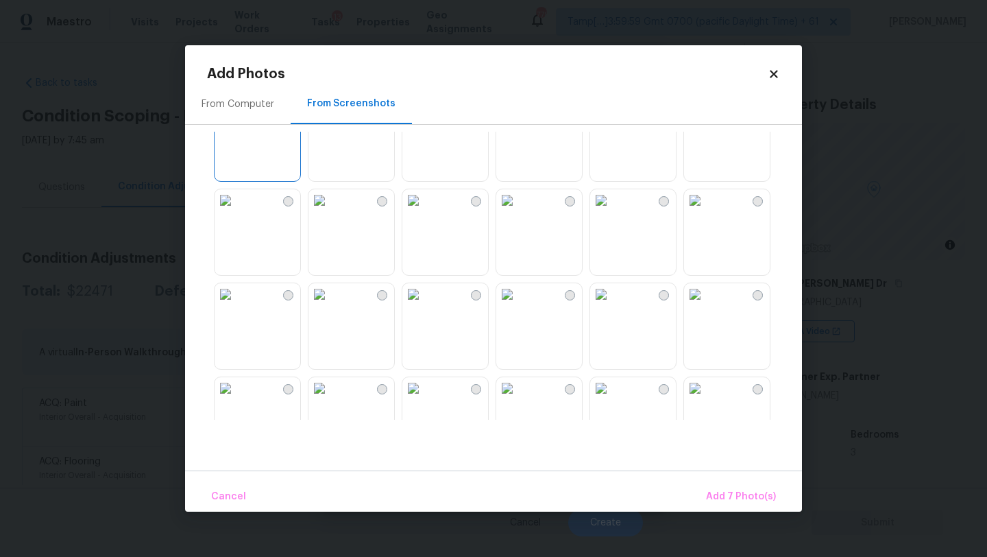
scroll to position [508, 0]
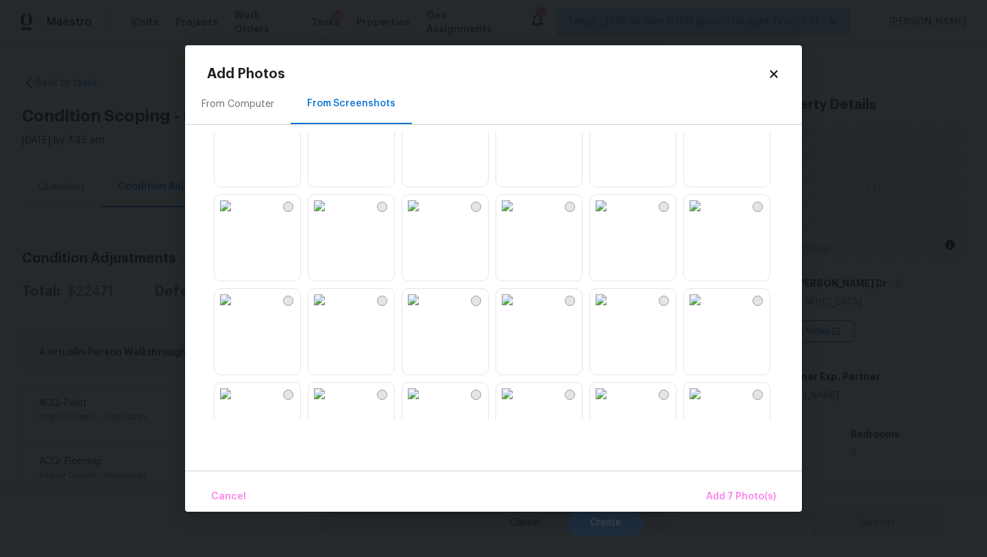
click at [706, 123] on img at bounding box center [695, 112] width 22 height 22
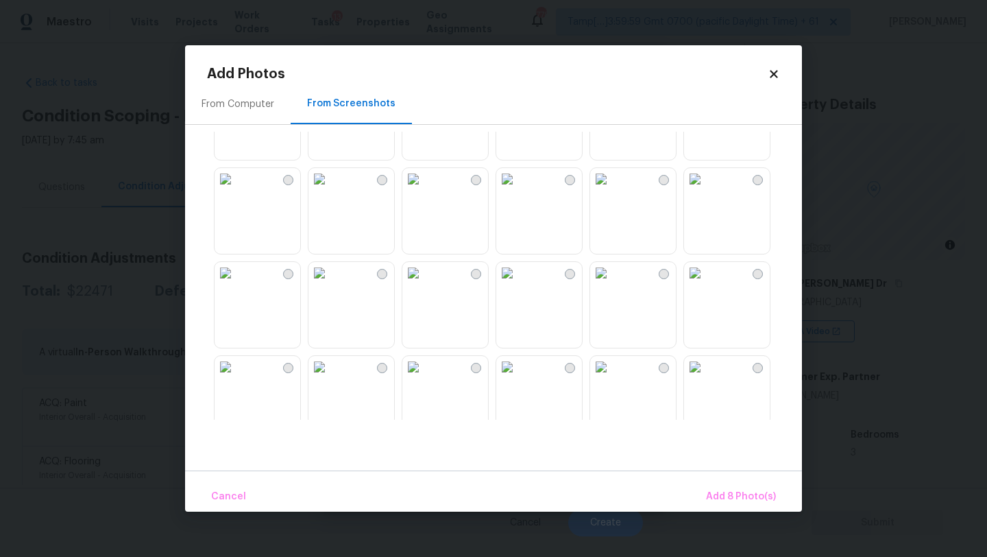
scroll to position [637, 0]
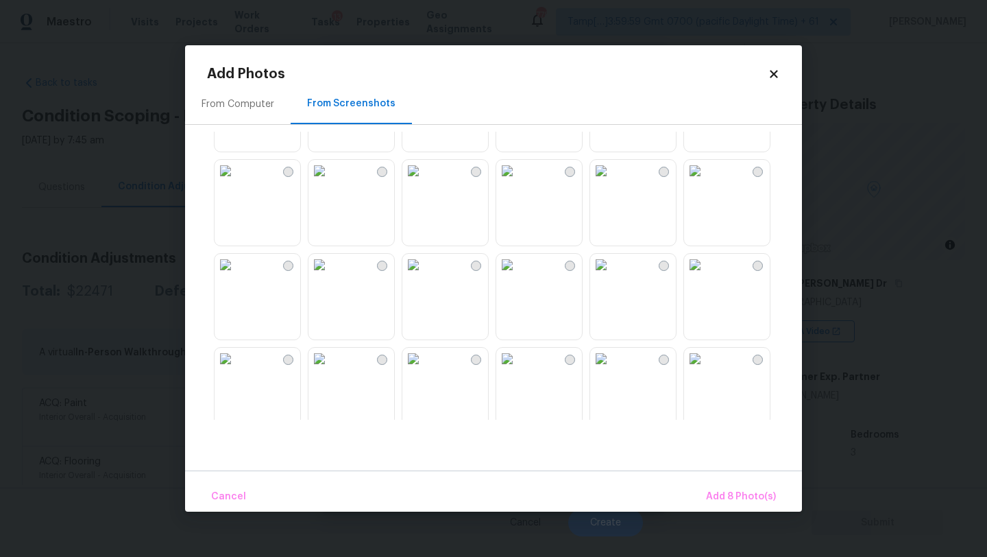
click at [331, 276] on img at bounding box center [320, 265] width 22 height 22
click at [705, 276] on img at bounding box center [695, 265] width 22 height 22
click at [424, 276] on img at bounding box center [414, 265] width 22 height 22
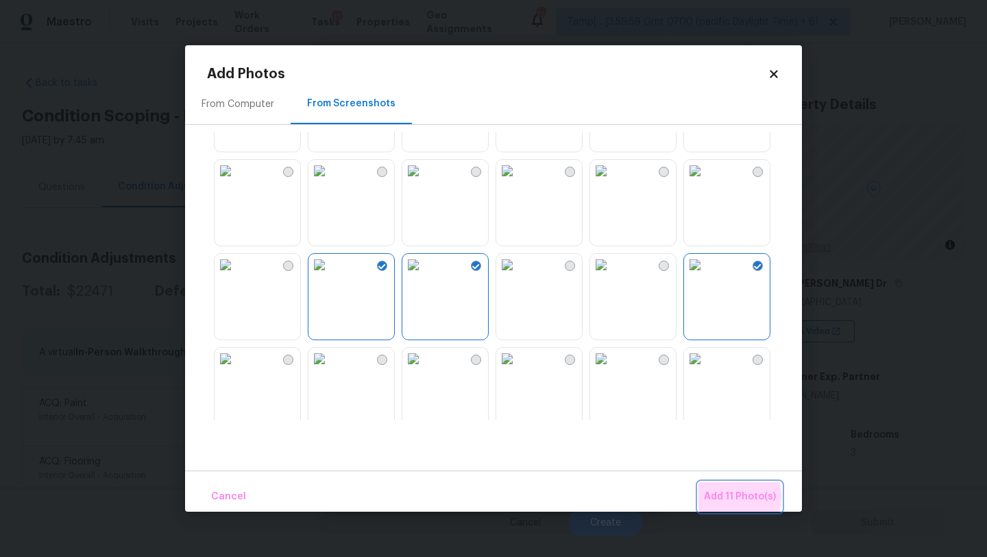
click at [716, 496] on span "Add 11 Photo(s)" at bounding box center [740, 496] width 72 height 17
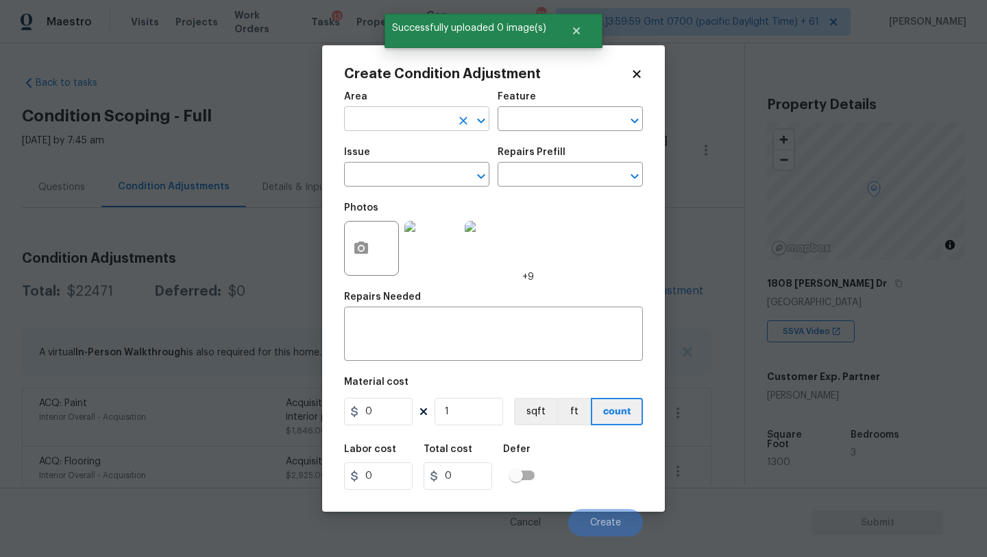
click at [398, 124] on input "text" at bounding box center [397, 120] width 107 height 21
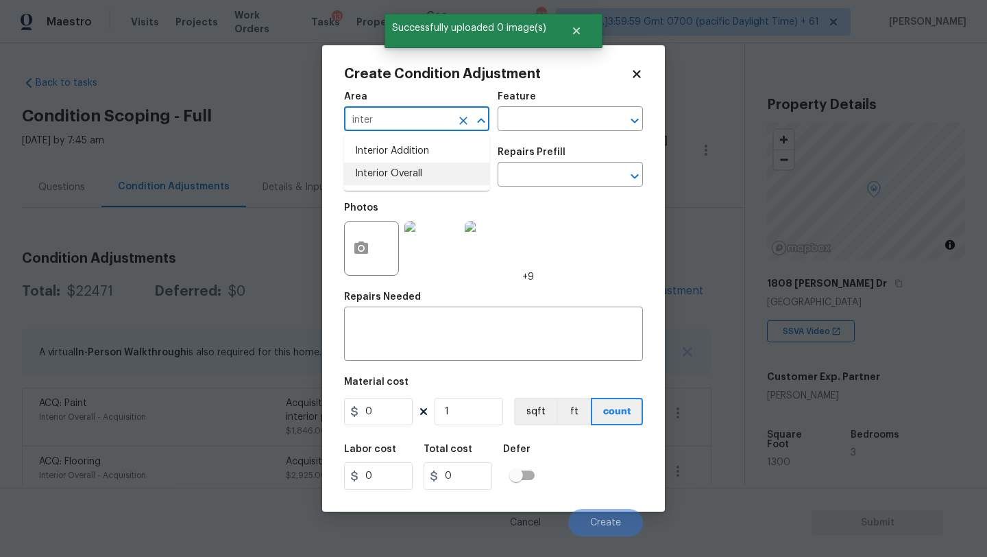
click at [408, 171] on li "Interior Overall" at bounding box center [416, 174] width 145 height 23
type input "Interior Overall"
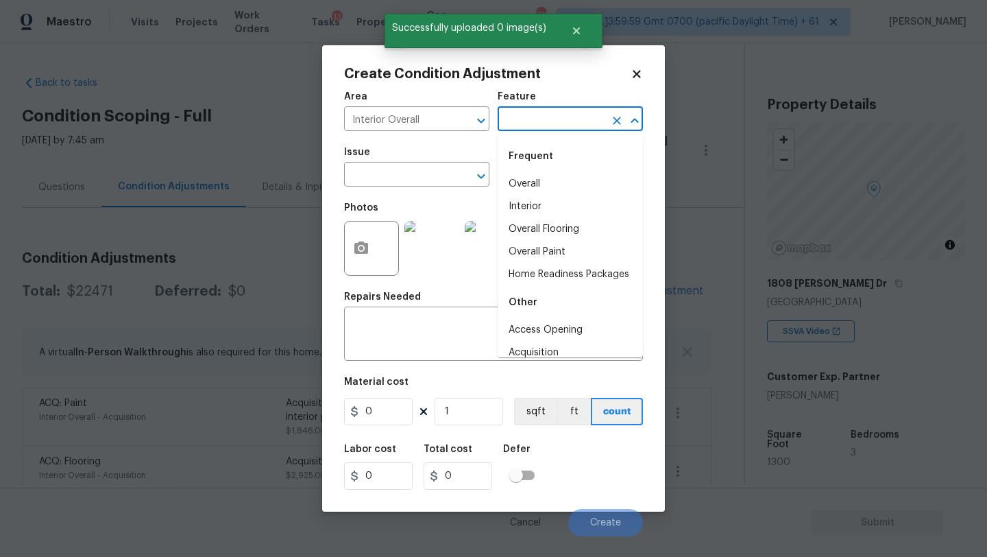
click at [543, 114] on input "text" at bounding box center [551, 120] width 107 height 21
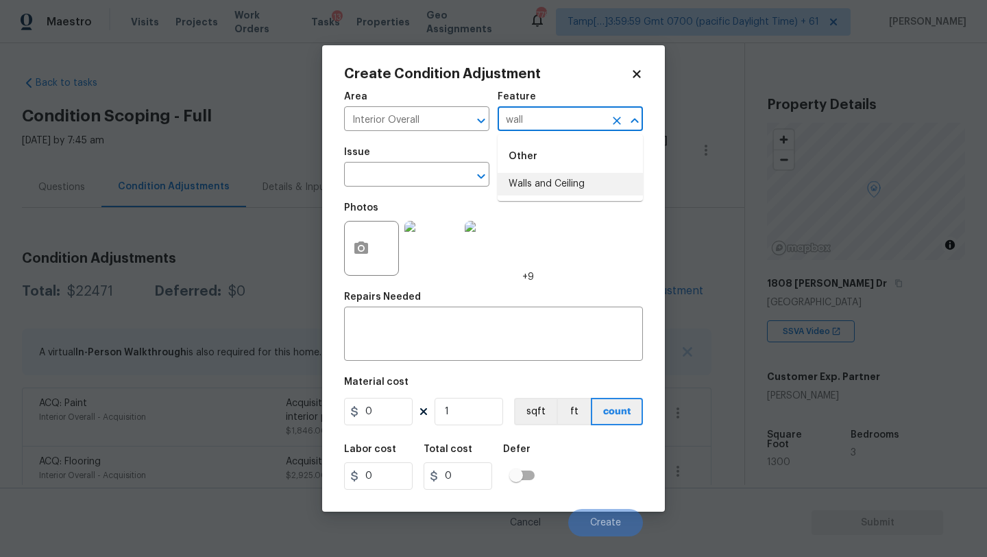
click at [539, 191] on li "Walls and Ceiling" at bounding box center [570, 184] width 145 height 23
type input "Walls and Ceiling"
click at [416, 168] on input "text" at bounding box center [397, 175] width 107 height 21
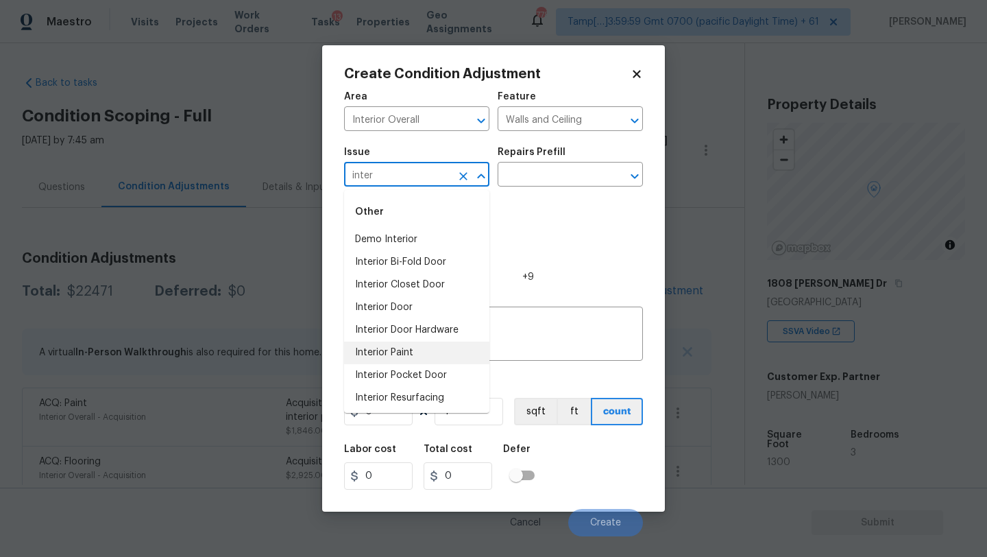
click at [394, 350] on li "Interior Paint" at bounding box center [416, 353] width 145 height 23
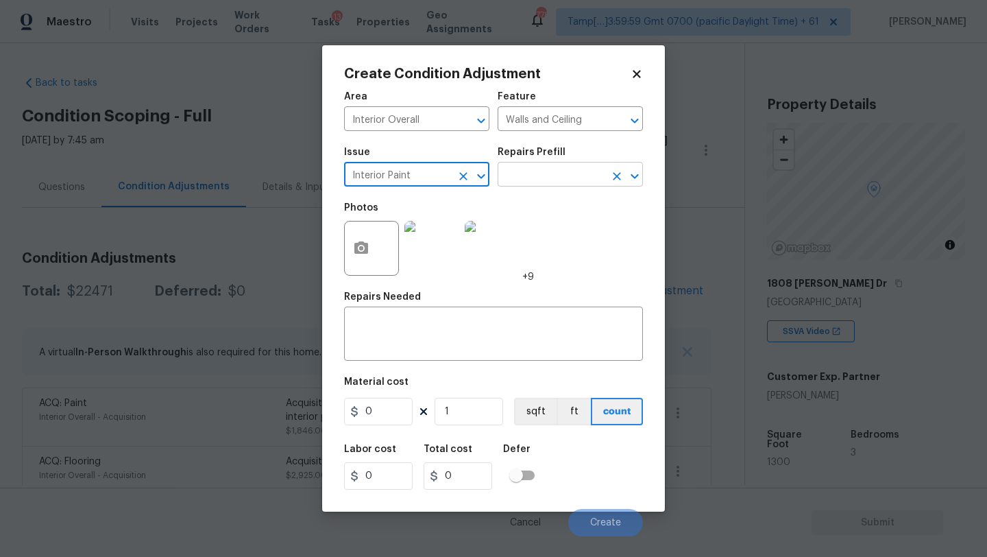
type input "Interior Paint"
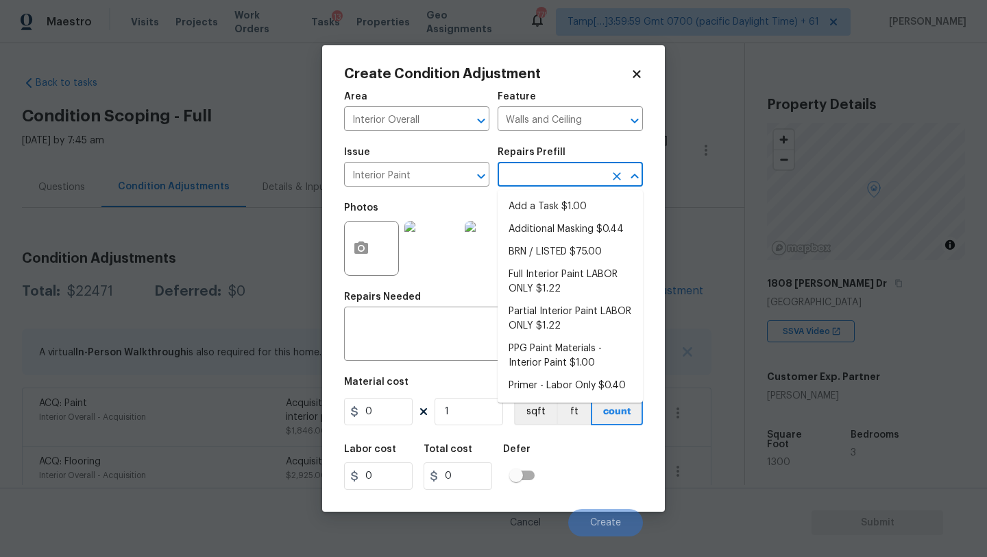
click at [529, 183] on input "text" at bounding box center [551, 175] width 107 height 21
click at [539, 394] on li "Primer - Labor Only $0.40" at bounding box center [570, 385] width 145 height 23
type input "Overall Paint"
type textarea "Interior primer - PRIMER PROVIDED BY OPENDOOR - All nails, screws, drywall anch…"
type input "0.4"
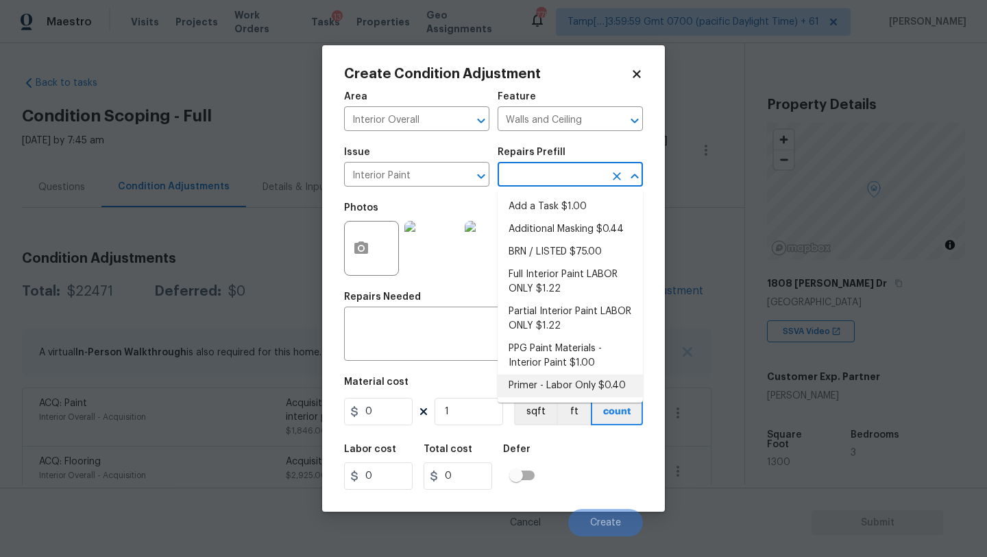
type input "0.4"
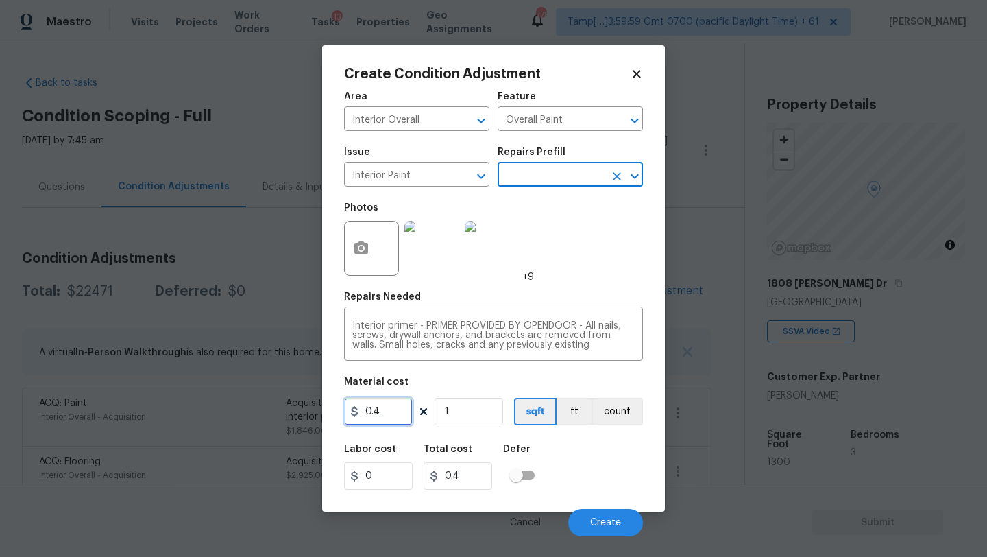
click at [402, 408] on input "0.4" at bounding box center [378, 411] width 69 height 27
type input "500"
click at [612, 466] on div "Labor cost 0 Total cost 500 Defer" at bounding box center [493, 467] width 299 height 62
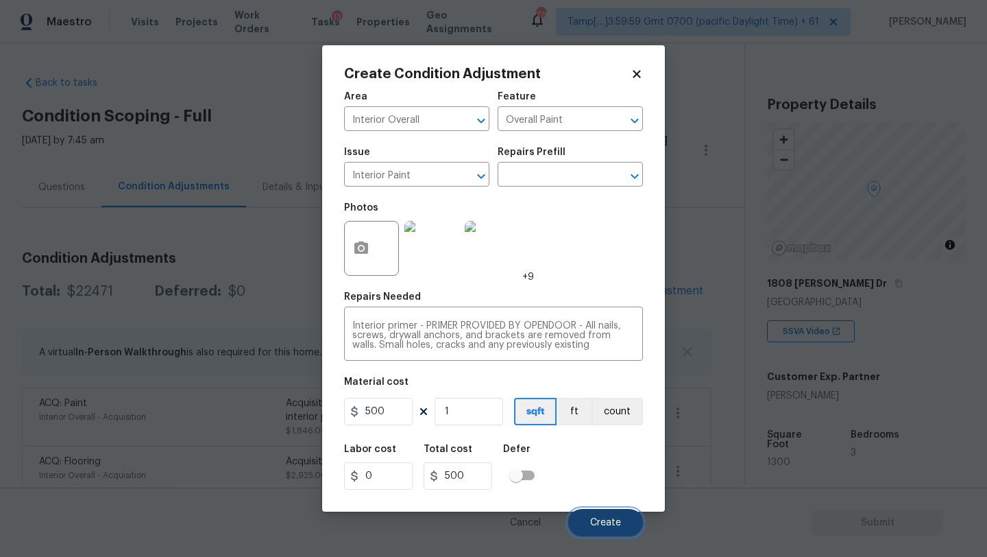
click at [606, 531] on button "Create" at bounding box center [605, 522] width 75 height 27
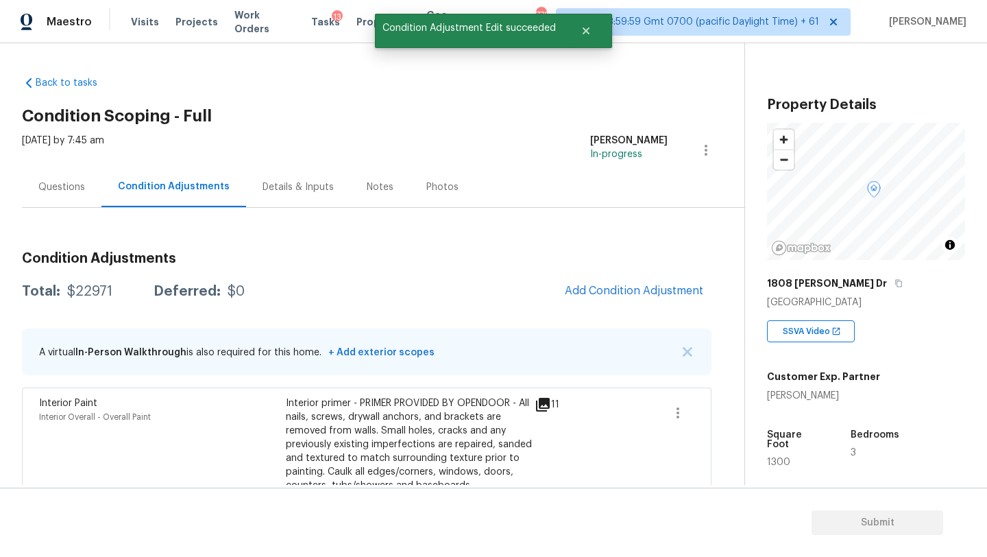
click at [619, 280] on button "Add Condition Adjustment" at bounding box center [634, 290] width 155 height 29
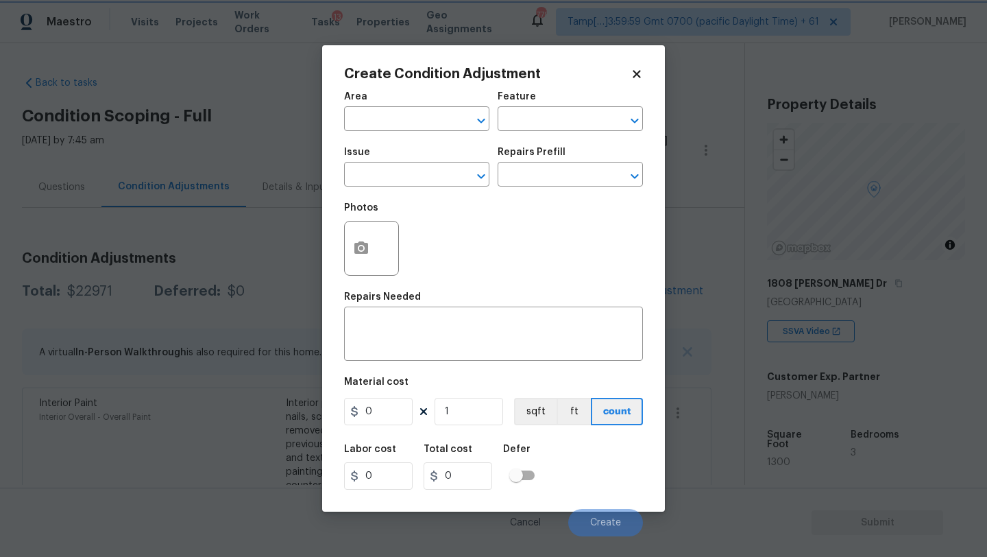
click at [337, 119] on div "Create Condition Adjustment Area ​ Feature ​ Issue ​ Repairs Prefill ​ Photos R…" at bounding box center [493, 278] width 343 height 466
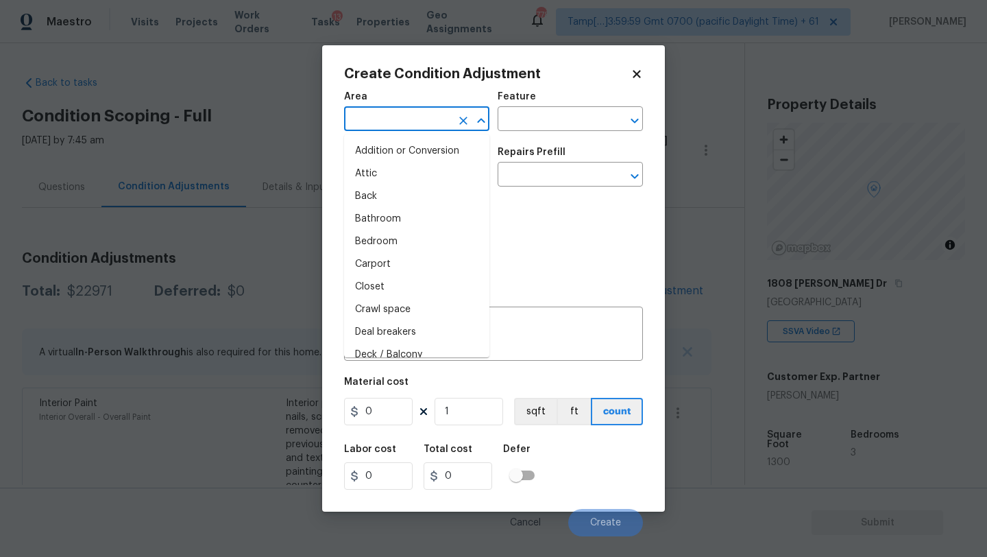
click at [377, 119] on input "text" at bounding box center [397, 120] width 107 height 21
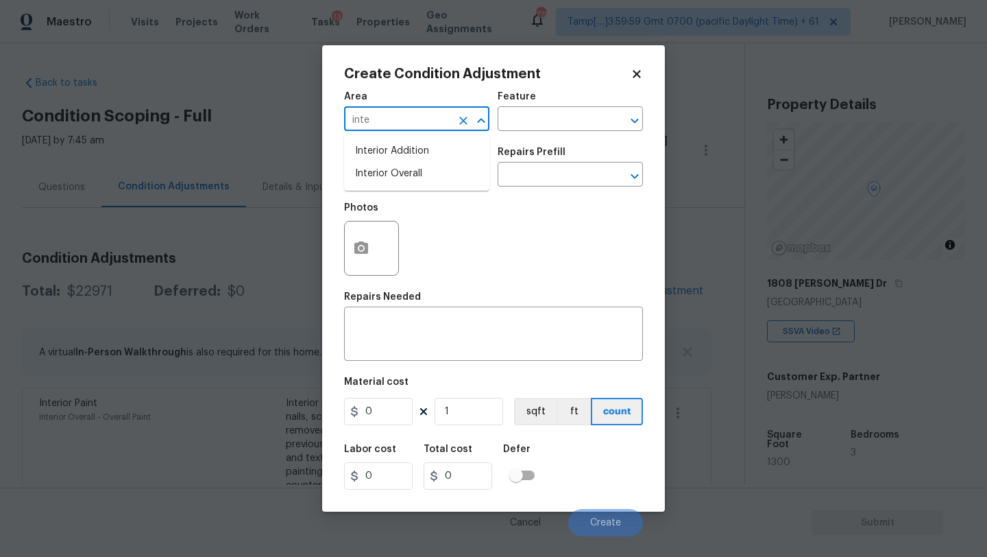
type input "inter"
click at [468, 119] on icon "Clear" at bounding box center [464, 121] width 14 height 14
click at [443, 119] on input "text" at bounding box center [397, 120] width 107 height 21
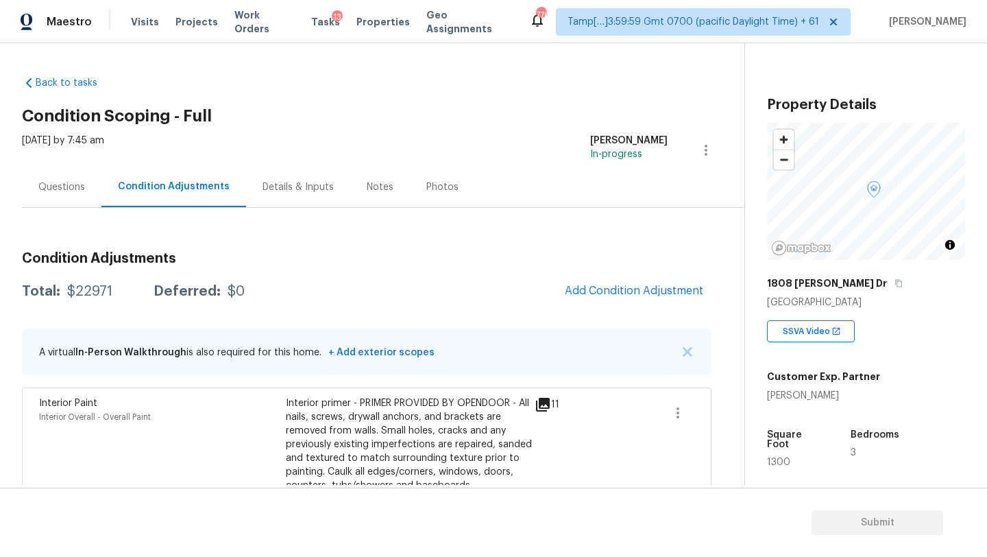
click at [221, 117] on body "Maestro Visits Projects Work Orders Tasks 13 Properties Geo Assignments 778 Tam…" at bounding box center [493, 278] width 987 height 557
click at [645, 304] on button "Add Condition Adjustment" at bounding box center [634, 290] width 155 height 29
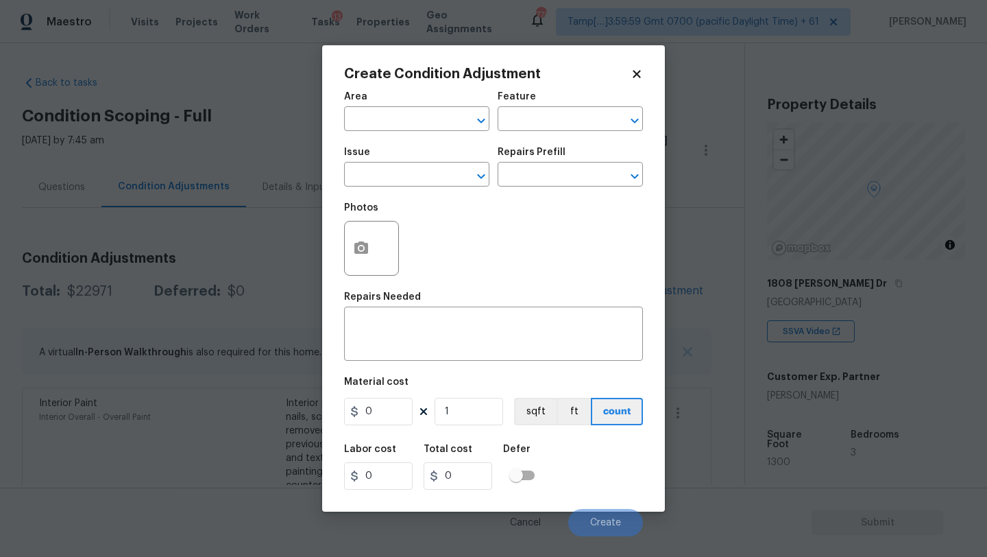
click at [393, 98] on div "Area" at bounding box center [416, 101] width 145 height 18
click at [393, 112] on input "text" at bounding box center [397, 120] width 107 height 21
drag, startPoint x: 410, startPoint y: 154, endPoint x: 410, endPoint y: 175, distance: 20.6
click at [410, 154] on li "Bathroom" at bounding box center [416, 151] width 145 height 23
type input "Bathroom"
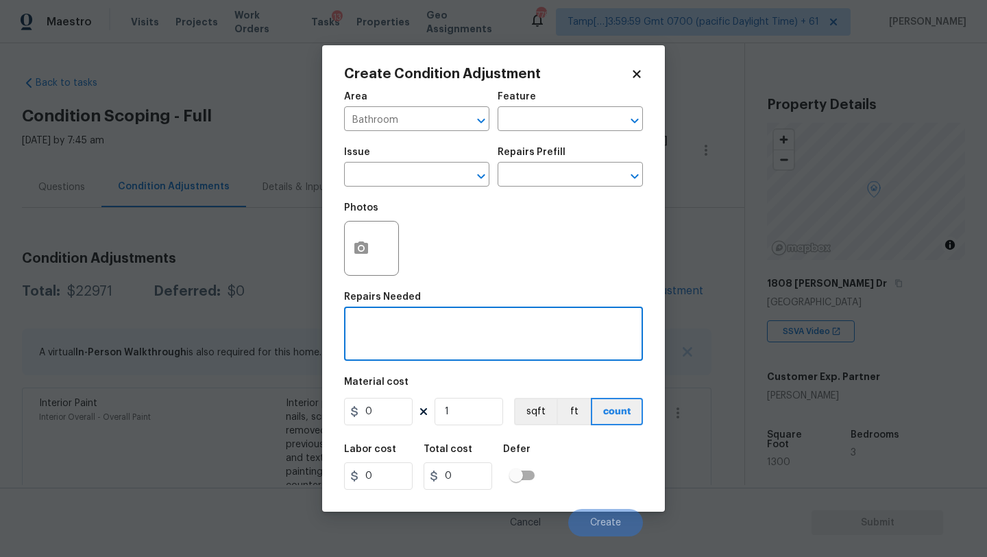
click at [417, 322] on textarea at bounding box center [493, 335] width 283 height 29
click at [455, 325] on textarea "refinish bathtub and sorrounds" at bounding box center [493, 335] width 283 height 29
type textarea "refinish bathtub and surrounds"
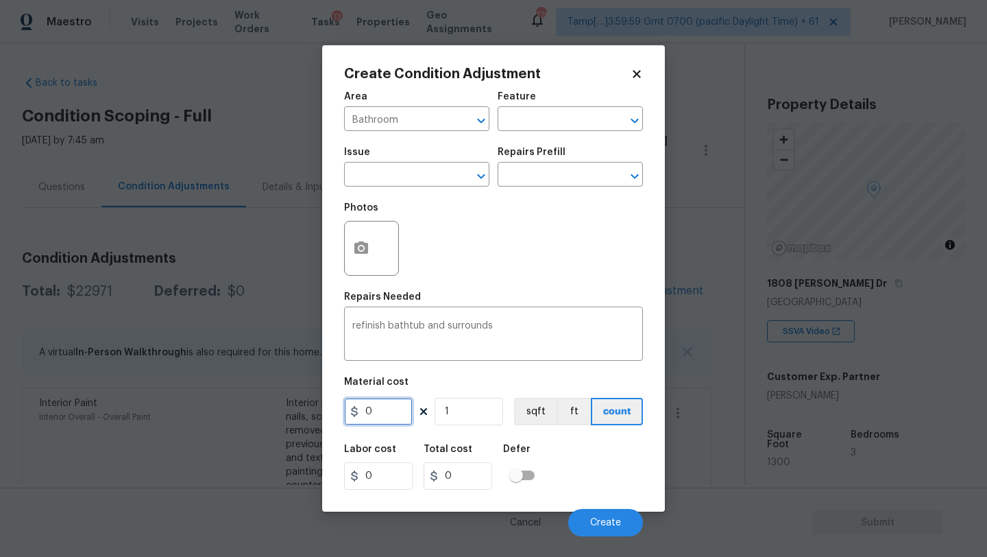
click at [387, 413] on input "0" at bounding box center [378, 411] width 69 height 27
type input "350"
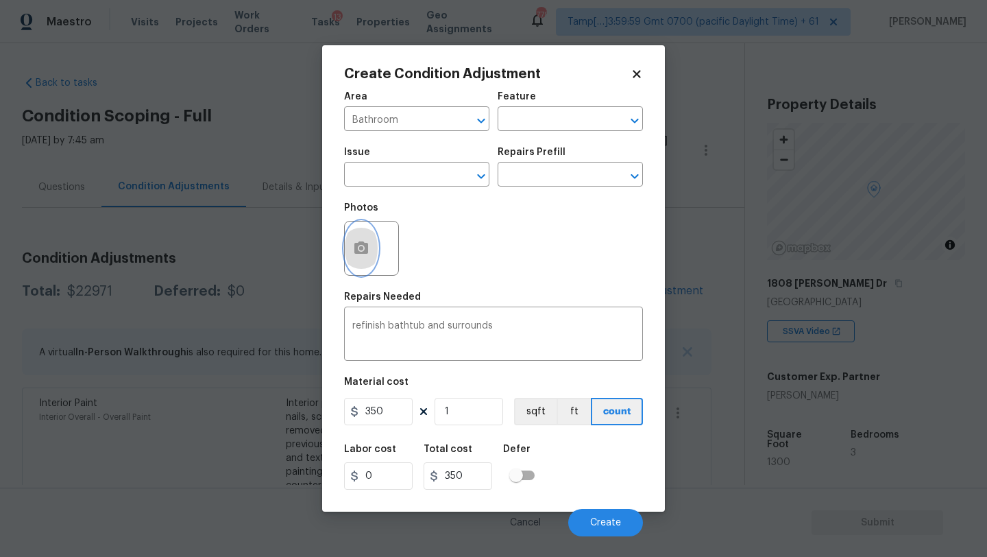
click at [363, 251] on icon "button" at bounding box center [362, 247] width 14 height 12
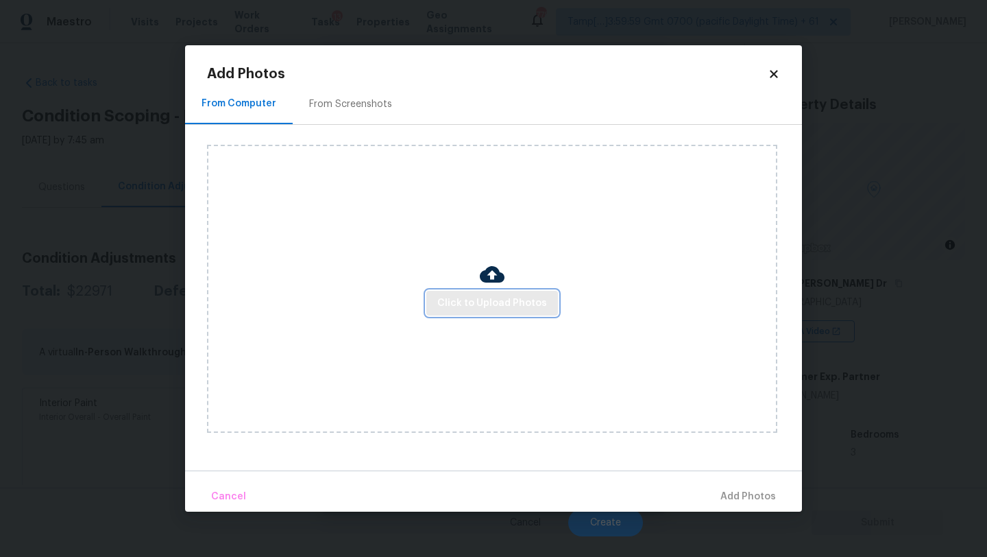
click at [482, 302] on span "Click to Upload Photos" at bounding box center [493, 303] width 110 height 17
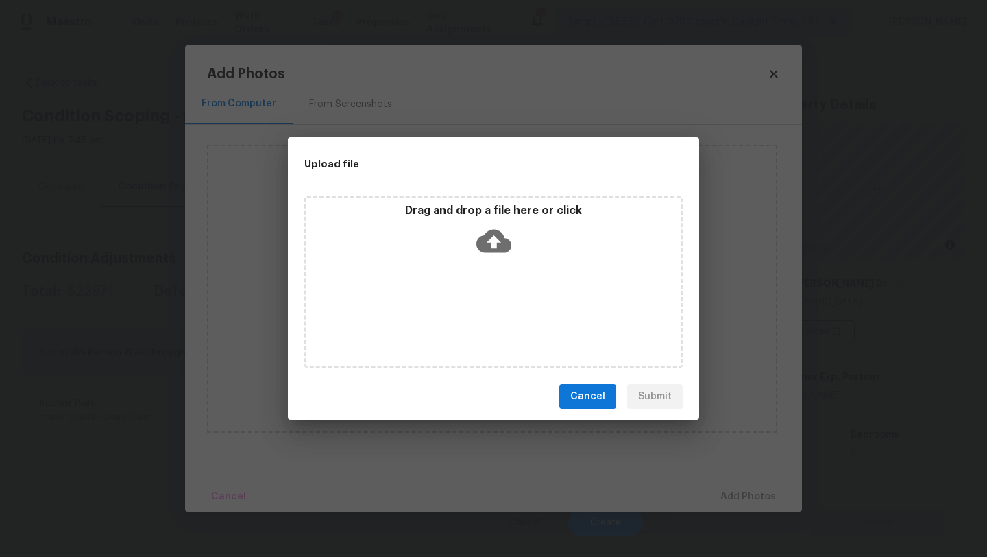
click at [493, 233] on icon at bounding box center [494, 241] width 35 height 23
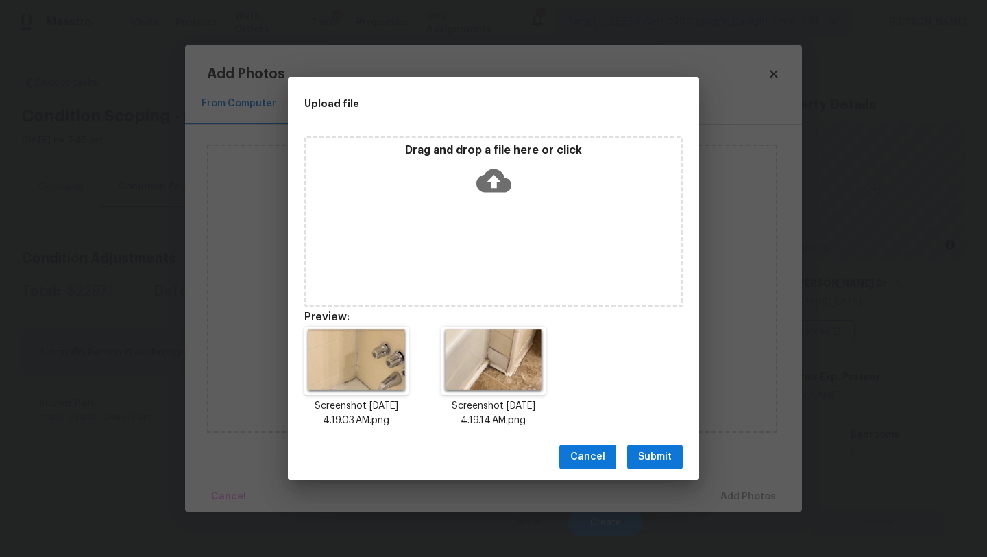
click at [674, 451] on button "Submit" at bounding box center [655, 456] width 56 height 25
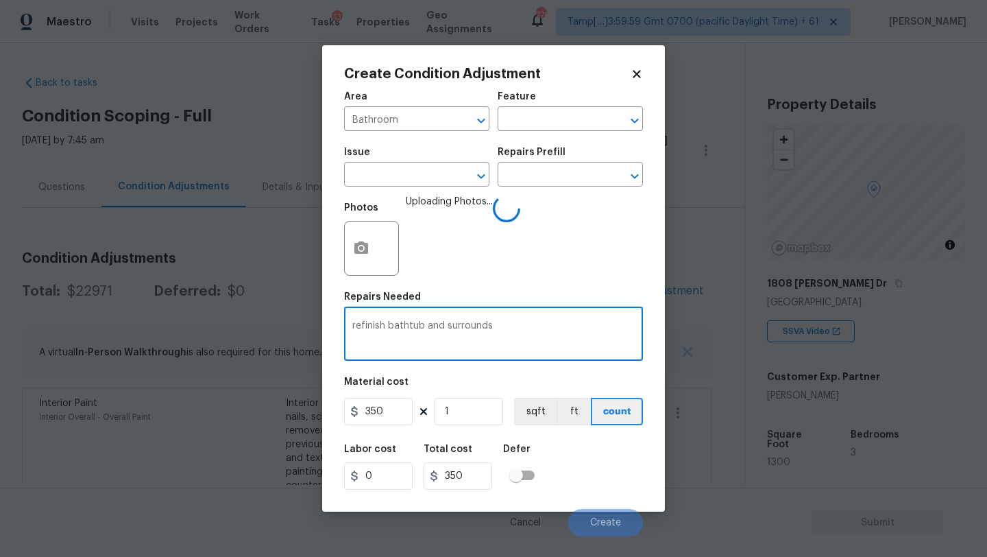
click at [583, 489] on div "Labor cost 0 Total cost 350 Defer" at bounding box center [493, 467] width 299 height 62
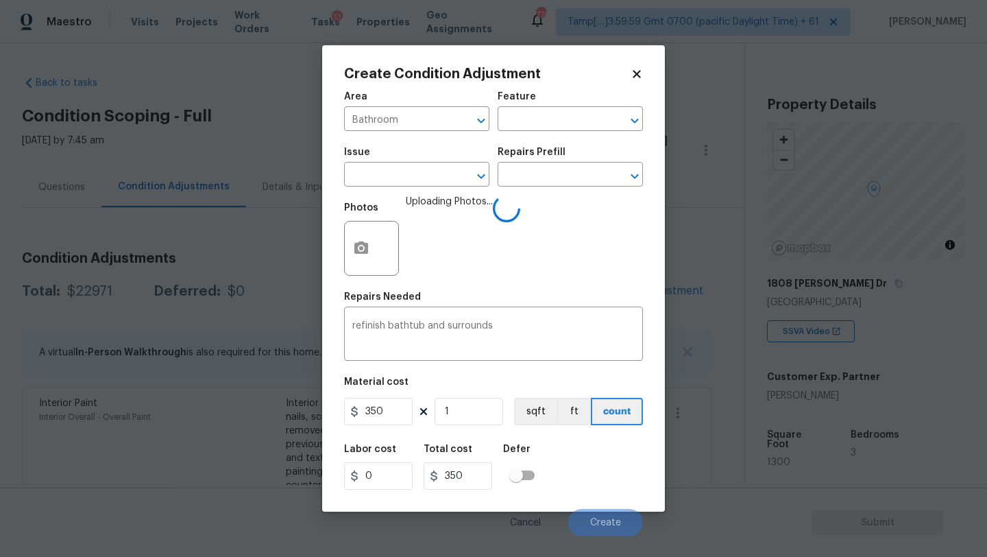
click at [639, 69] on icon at bounding box center [637, 74] width 12 height 12
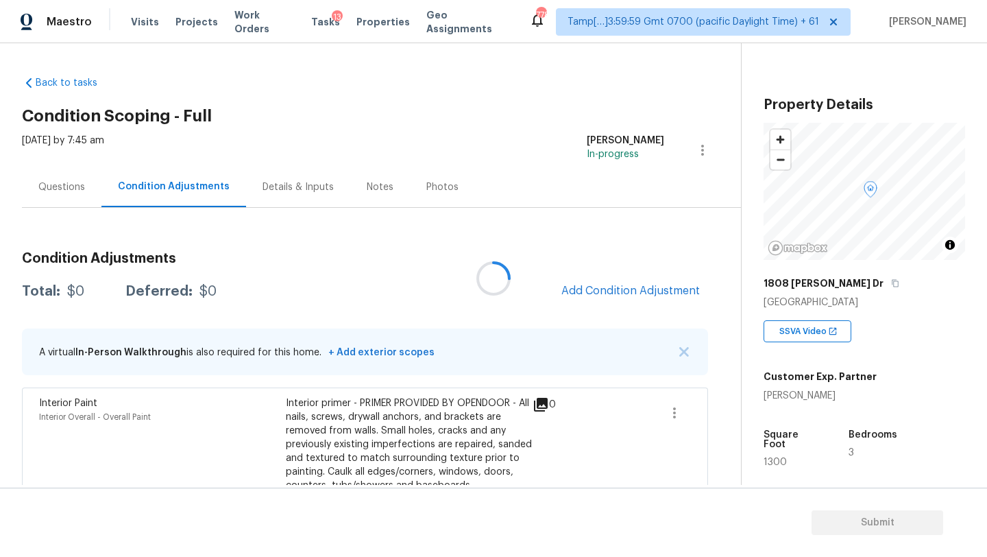
click at [638, 296] on div at bounding box center [493, 278] width 987 height 557
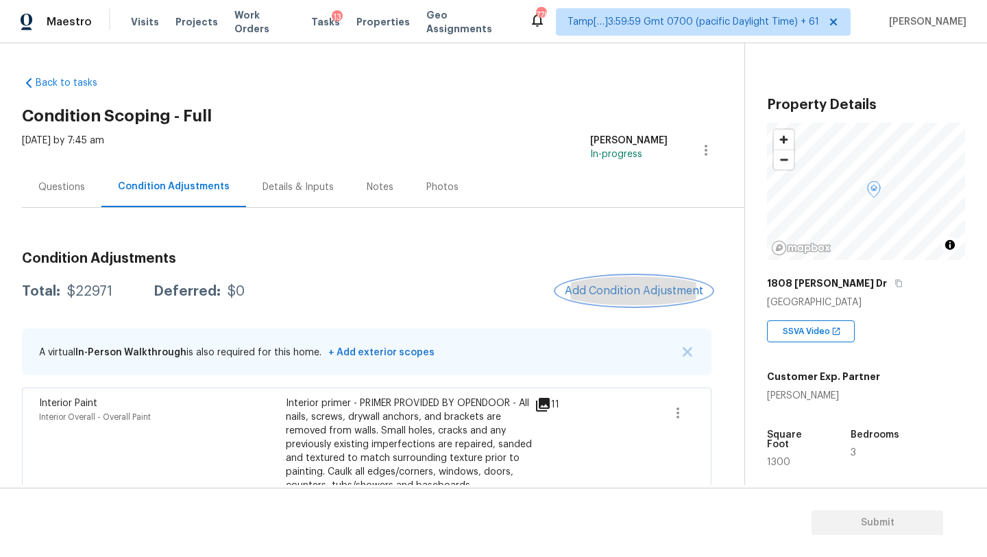
click at [637, 293] on span "Add Condition Adjustment" at bounding box center [634, 291] width 139 height 12
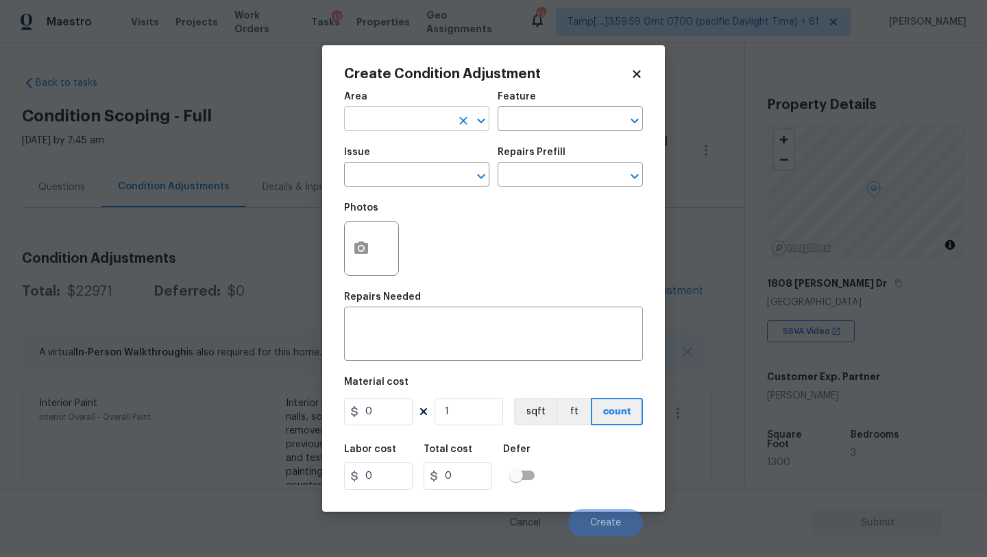
click at [368, 117] on input "text" at bounding box center [397, 120] width 107 height 21
click at [390, 153] on li "Bathroom" at bounding box center [416, 151] width 145 height 23
type input "Bathroom"
click at [549, 129] on input "text" at bounding box center [551, 120] width 107 height 21
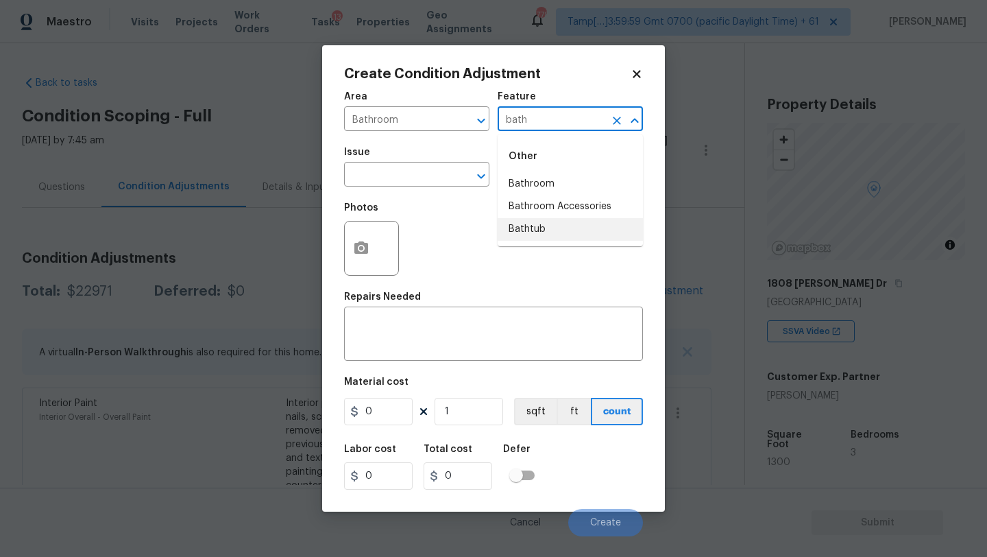
click at [560, 233] on li "Bathtub" at bounding box center [570, 229] width 145 height 23
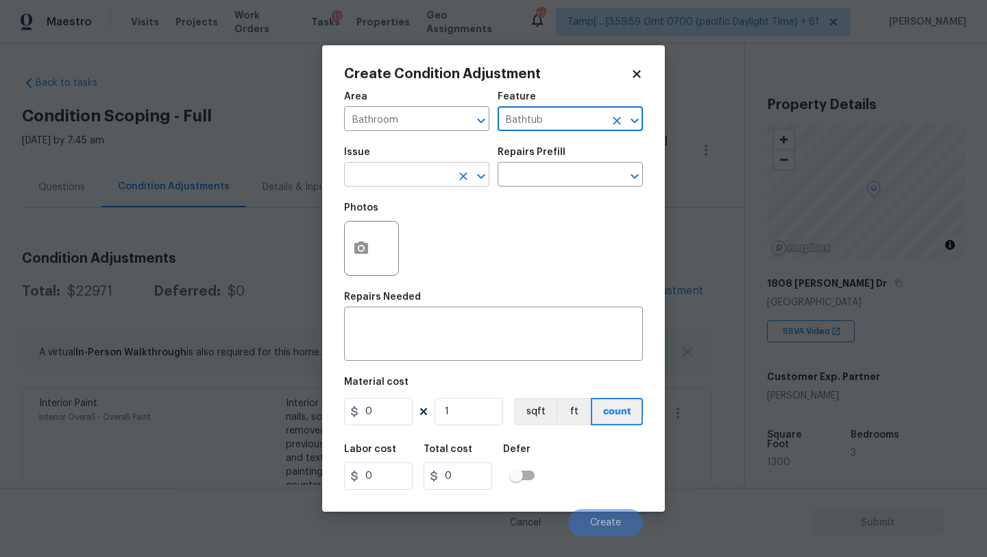
type input "Bathtub"
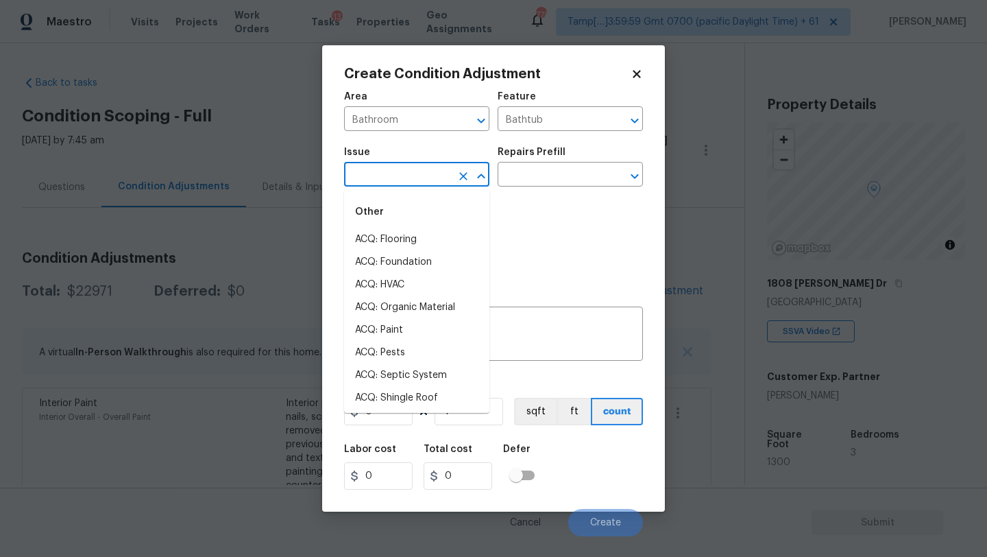
click at [422, 173] on input "text" at bounding box center [397, 175] width 107 height 21
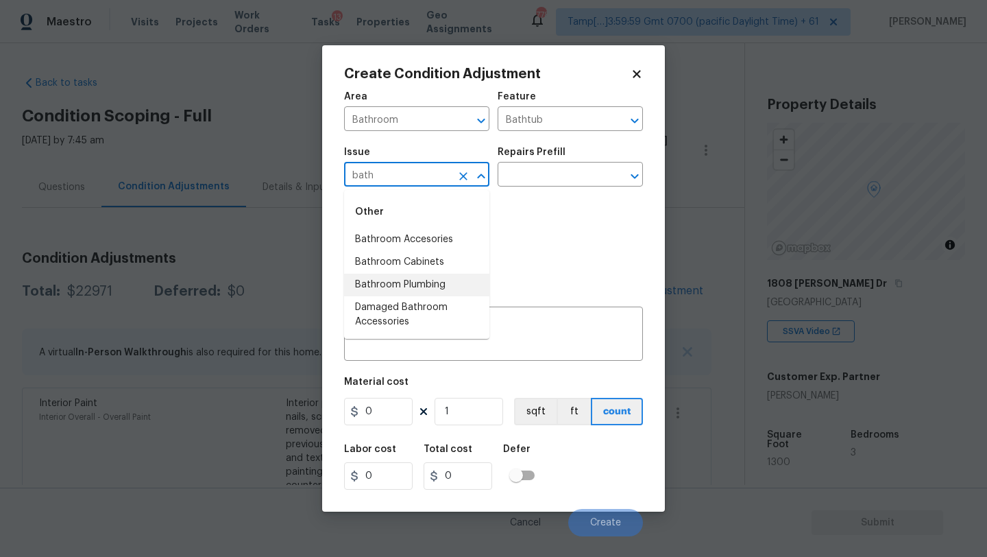
click at [422, 290] on li "Bathroom Plumbing" at bounding box center [416, 285] width 145 height 23
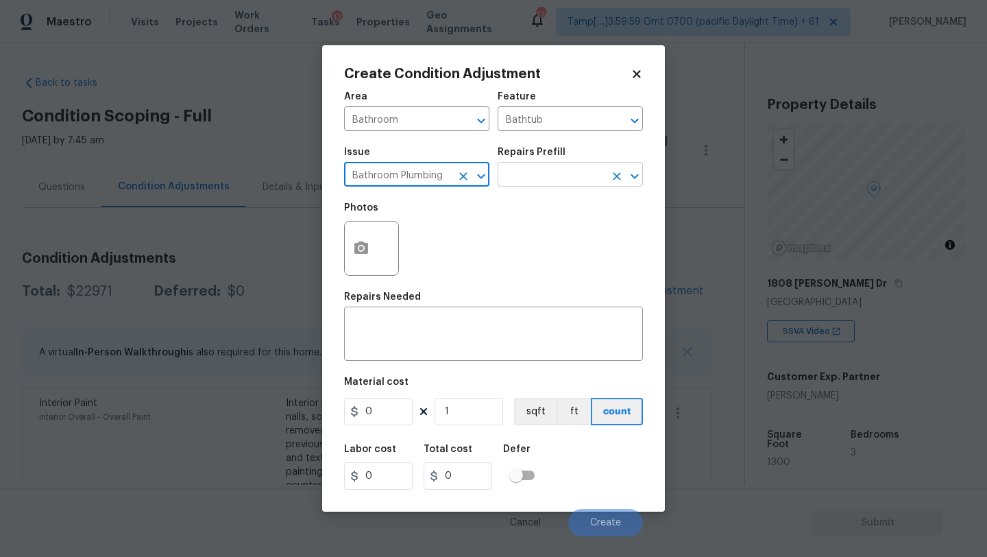
type input "Bathroom Plumbing"
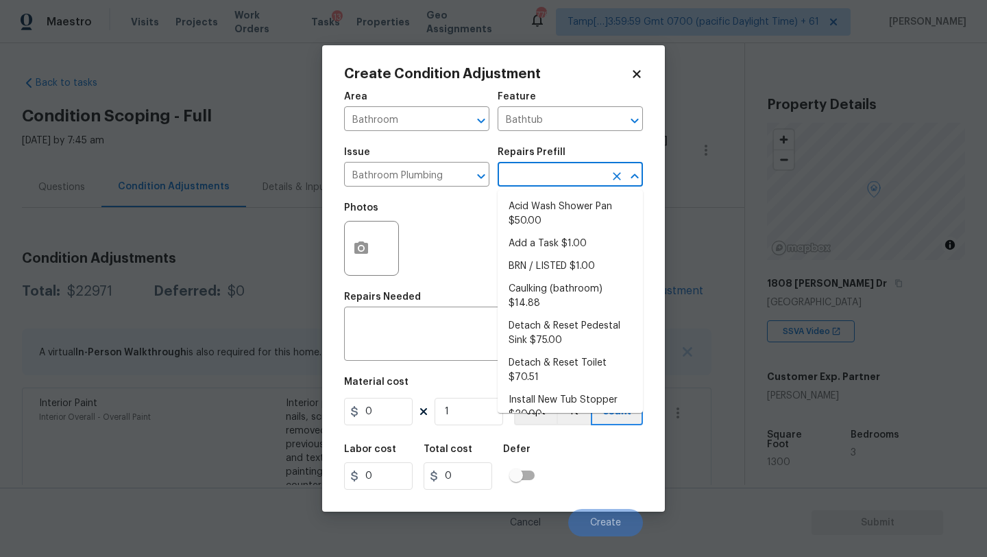
click at [556, 173] on input "text" at bounding box center [551, 175] width 107 height 21
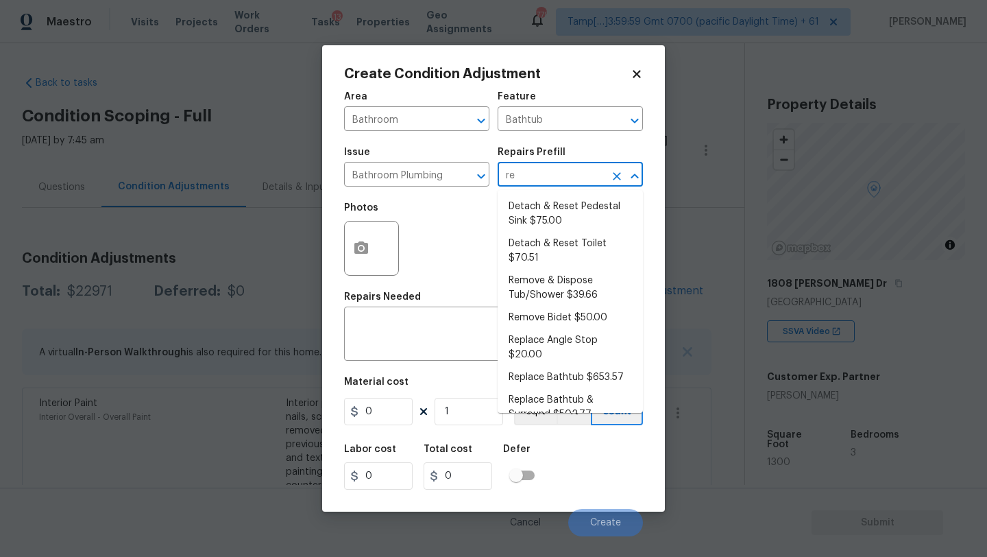
type input "ref"
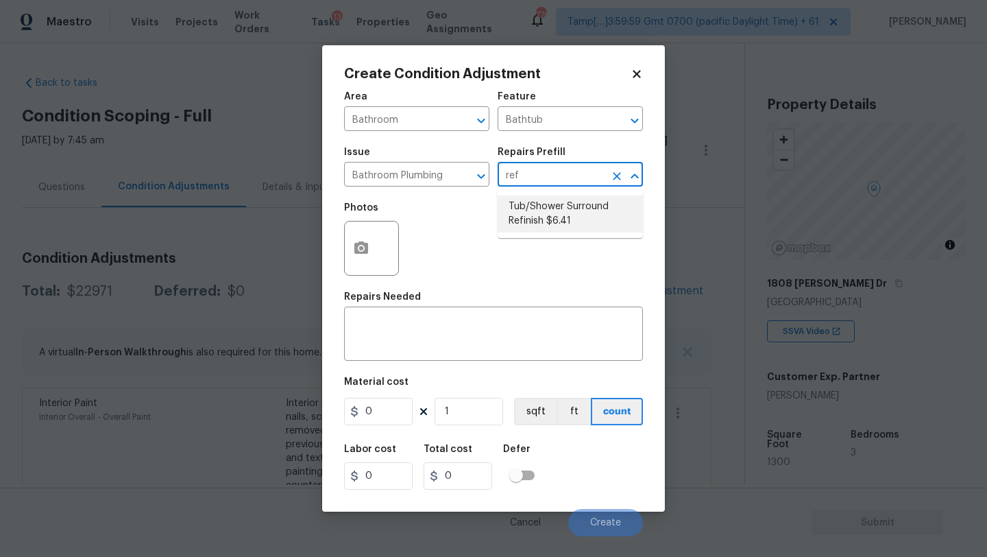
drag, startPoint x: 555, startPoint y: 213, endPoint x: 555, endPoint y: 220, distance: 7.5
click at [555, 213] on li "Tub/Shower Surround Refinish $6.41" at bounding box center [570, 213] width 145 height 37
type input "Plumbing"
type textarea "Prep, mask, clean and refinish the tub/shower tile surround both all sides ensu…"
type input "6.41"
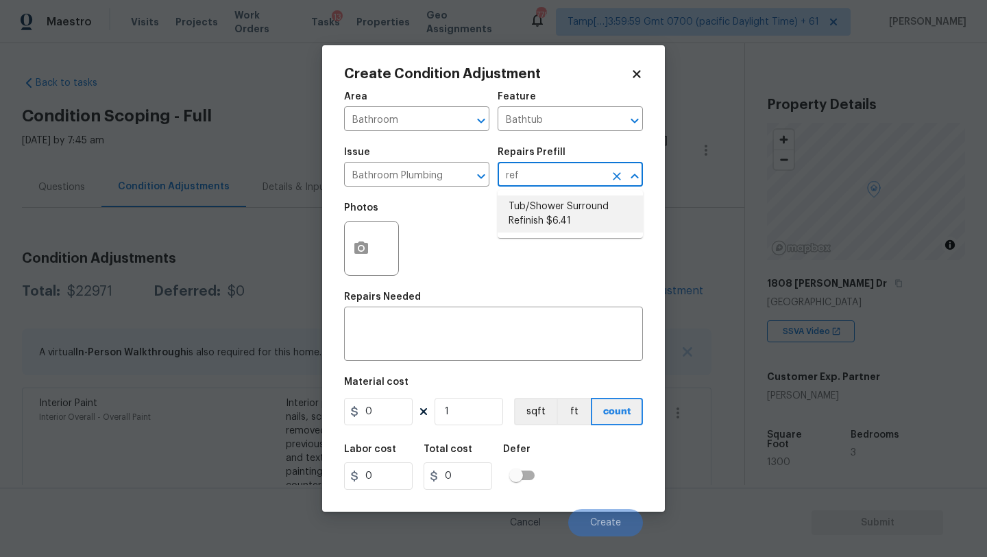
type input "6.41"
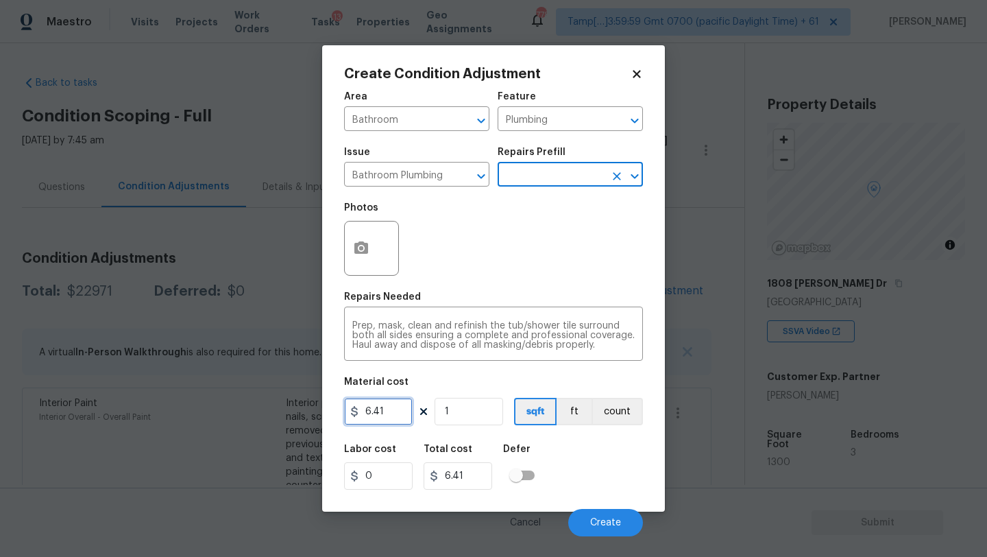
click at [380, 416] on input "6.41" at bounding box center [378, 411] width 69 height 27
type input "350"
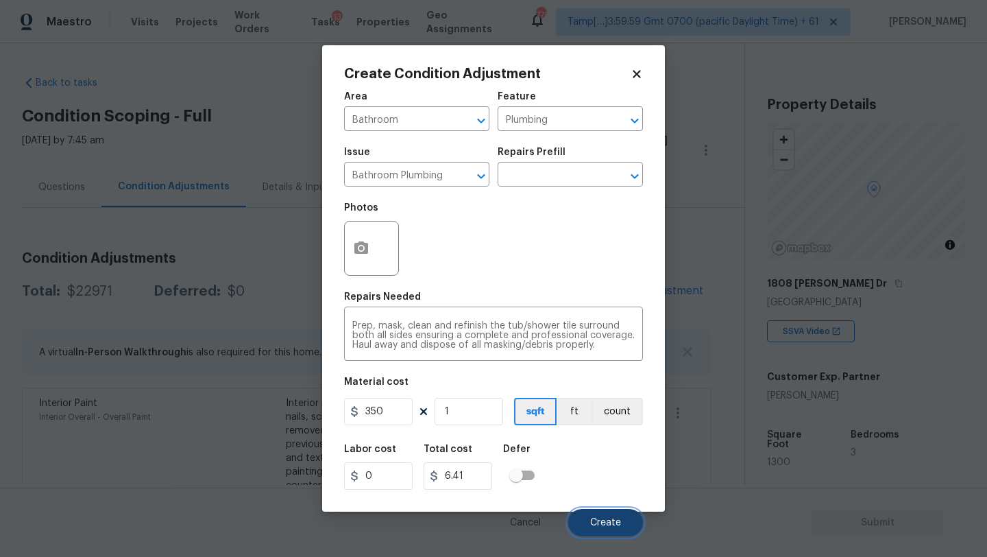
type input "350"
click at [612, 523] on span "Create" at bounding box center [605, 523] width 31 height 10
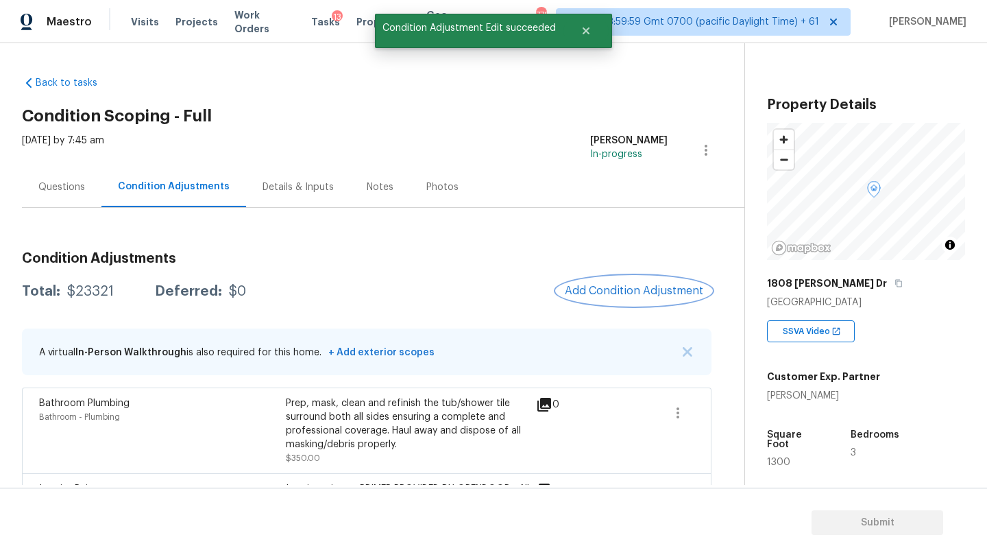
click at [654, 287] on span "Add Condition Adjustment" at bounding box center [634, 291] width 139 height 12
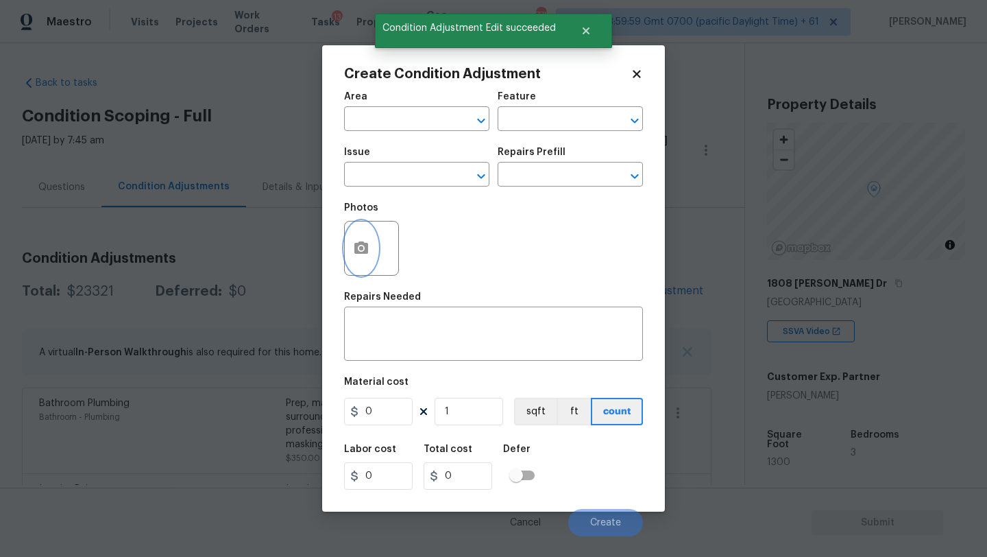
click at [358, 253] on icon "button" at bounding box center [362, 247] width 14 height 12
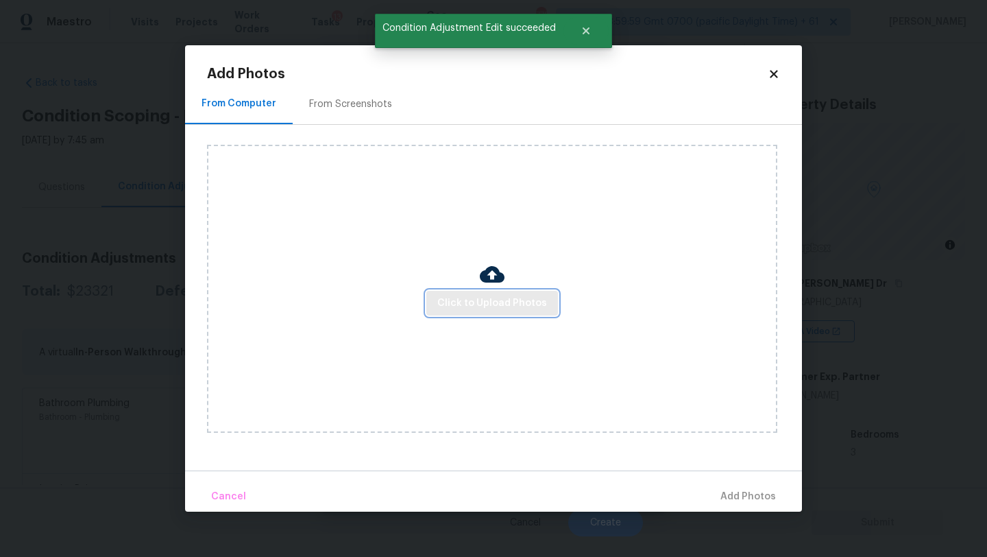
click at [447, 302] on span "Click to Upload Photos" at bounding box center [493, 303] width 110 height 17
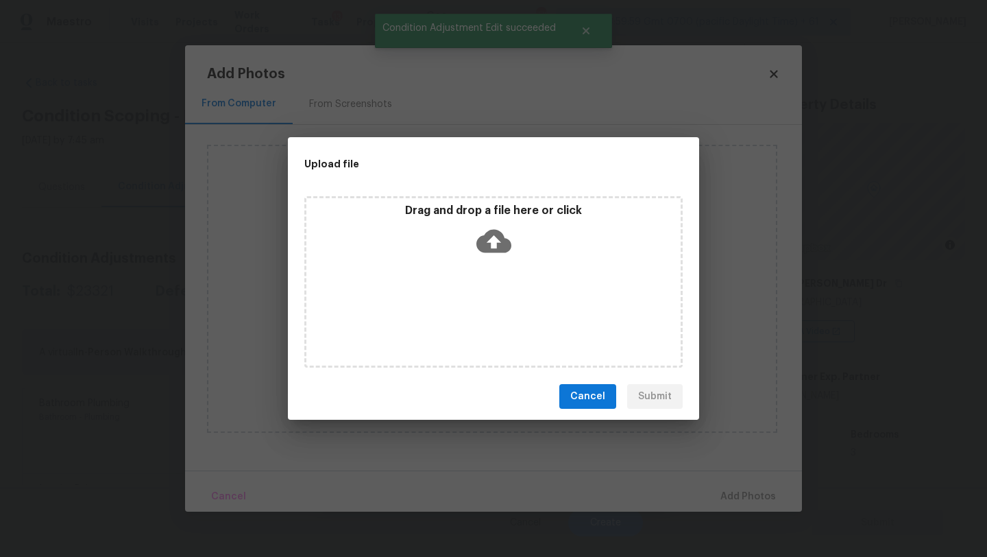
click at [484, 248] on icon at bounding box center [494, 241] width 35 height 23
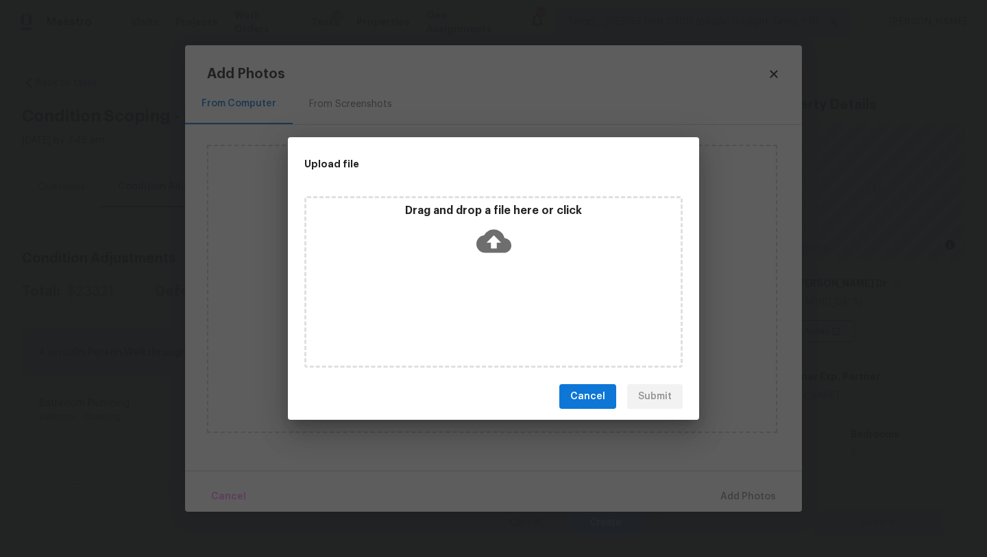
click at [606, 396] on span "Cancel" at bounding box center [588, 396] width 35 height 17
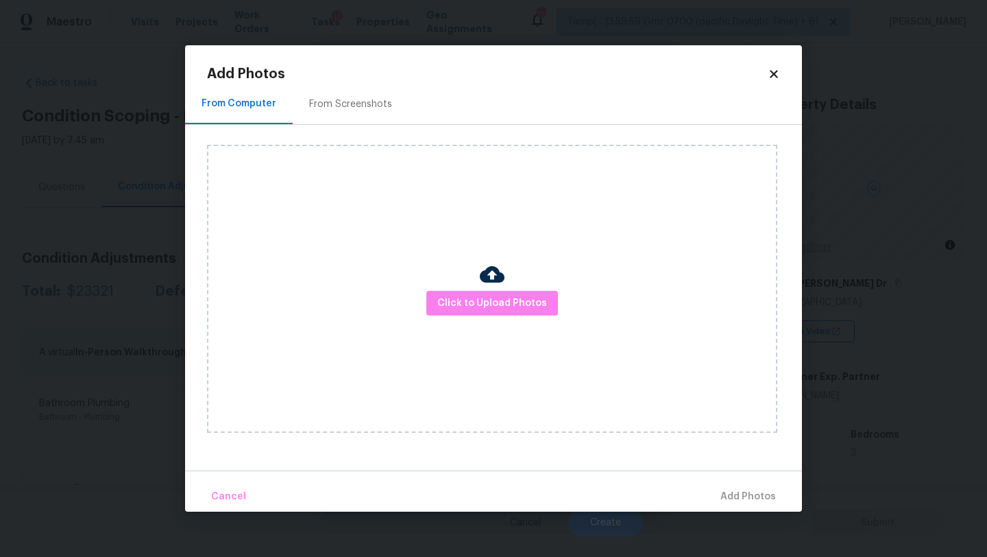
click at [783, 71] on div "Add Photos From Computer From Screenshots Click to Upload Photos Cancel Add Pho…" at bounding box center [493, 278] width 617 height 466
click at [772, 73] on icon at bounding box center [774, 74] width 8 height 8
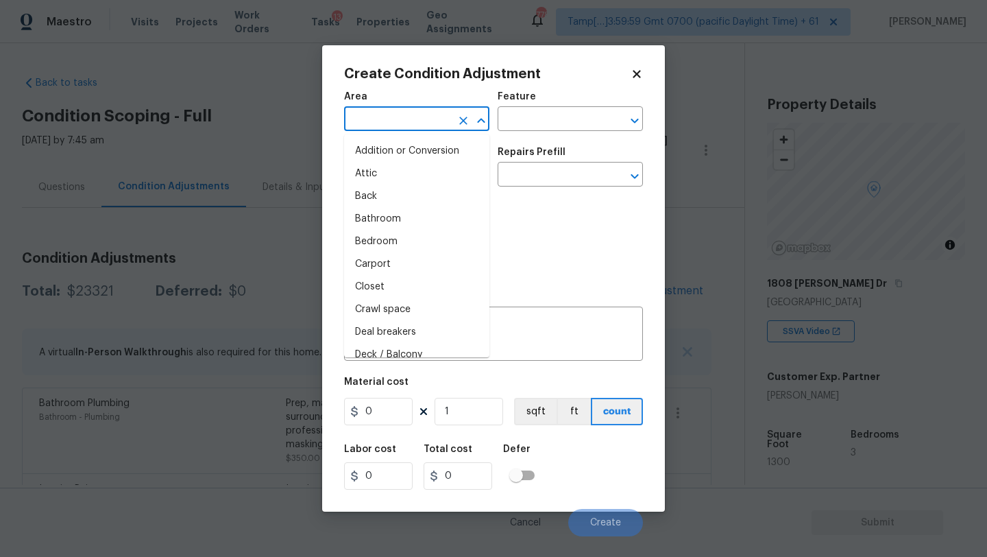
click at [415, 128] on input "text" at bounding box center [397, 120] width 107 height 21
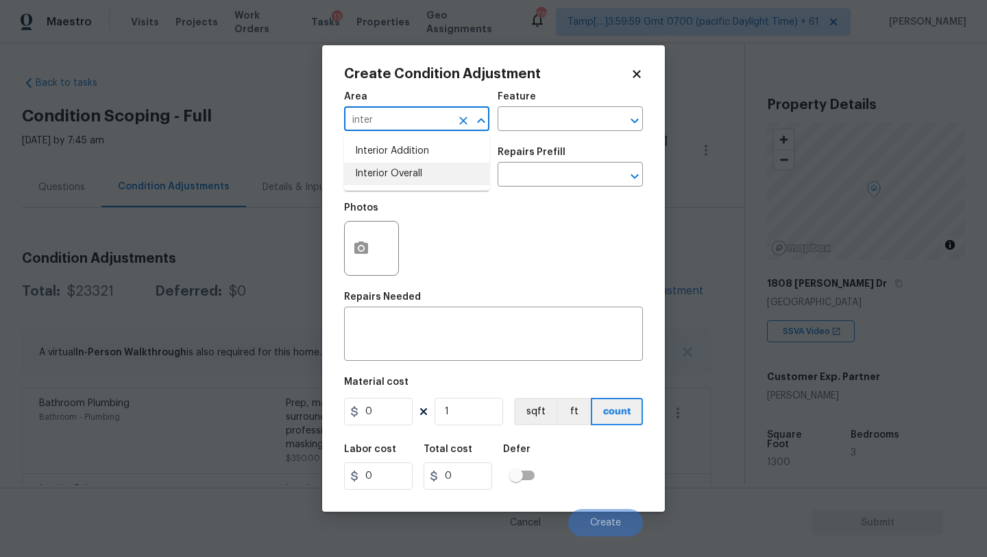
click at [425, 180] on li "Interior Overall" at bounding box center [416, 174] width 145 height 23
type input "Interior Overall"
click at [551, 109] on div "Feature" at bounding box center [570, 101] width 145 height 18
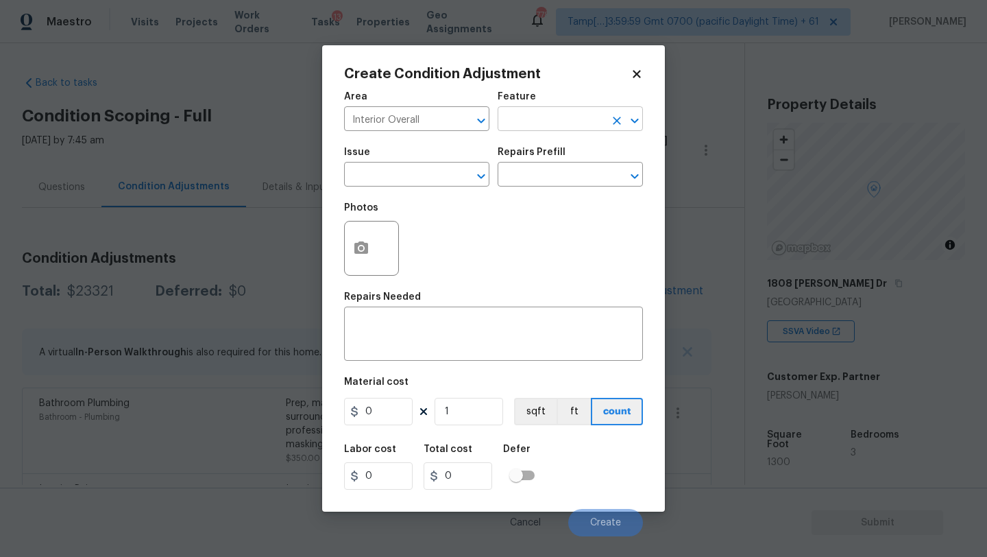
click at [551, 113] on input "text" at bounding box center [551, 120] width 107 height 21
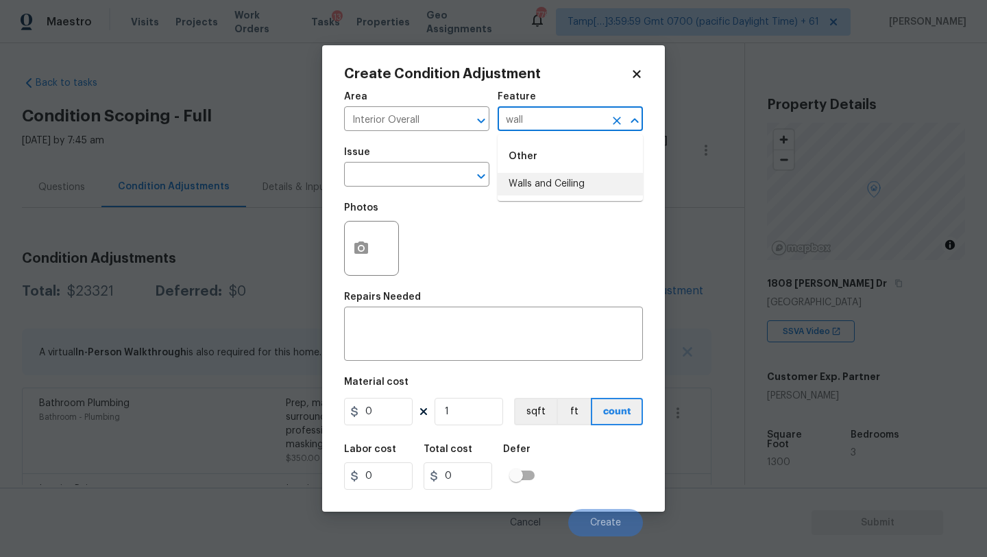
click at [549, 189] on li "Walls and Ceiling" at bounding box center [570, 184] width 145 height 23
type input "Walls and Ceiling"
click at [359, 187] on input "text" at bounding box center [397, 175] width 107 height 21
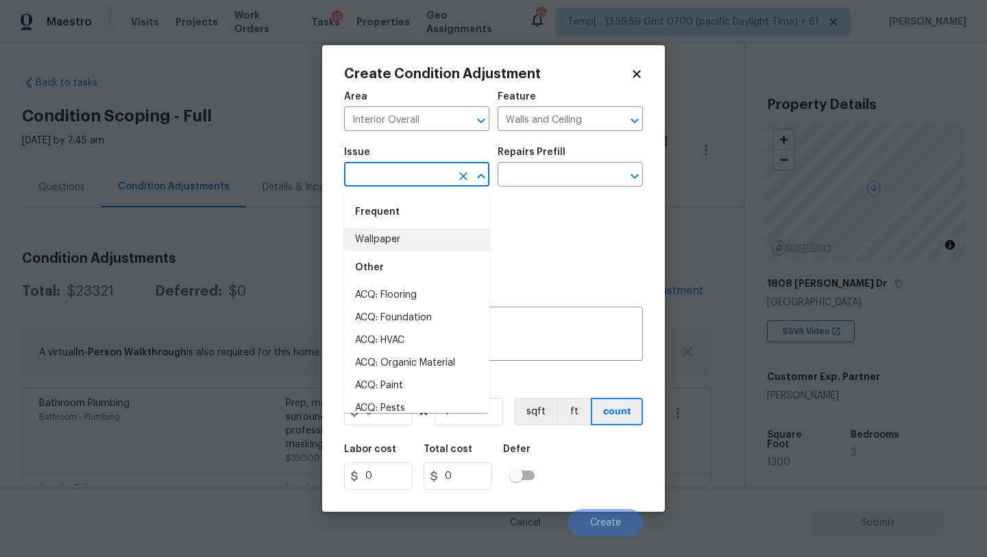
drag, startPoint x: 375, startPoint y: 238, endPoint x: 433, endPoint y: 208, distance: 65.6
click at [375, 238] on li "Wallpaper" at bounding box center [416, 239] width 145 height 23
type input "Wallpaper"
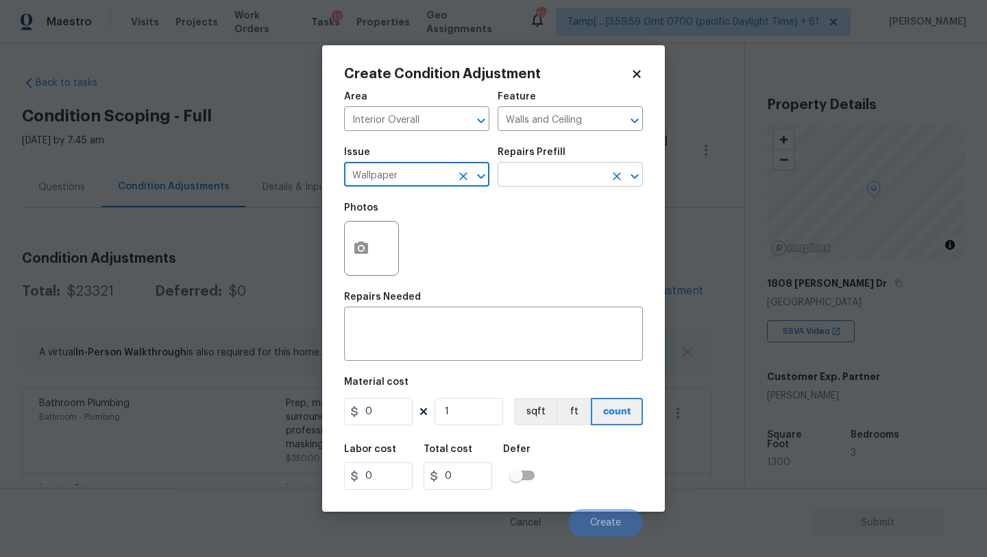
click at [521, 183] on input "text" at bounding box center [551, 175] width 107 height 21
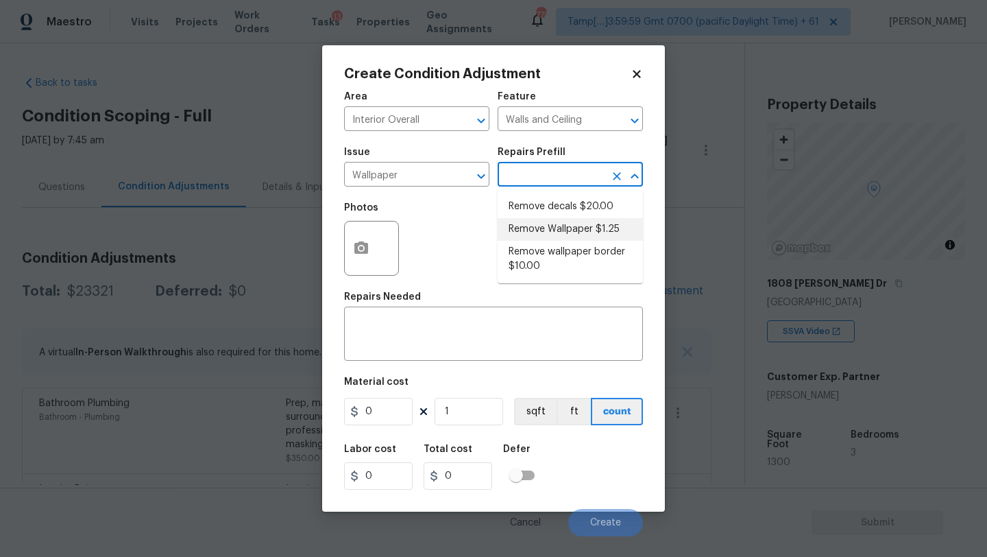
click at [527, 226] on li "Remove Wallpaper $1.25" at bounding box center [570, 229] width 145 height 23
type textarea "Remove wallpaper and texture walls to best match existing conditions"
type input "1.25"
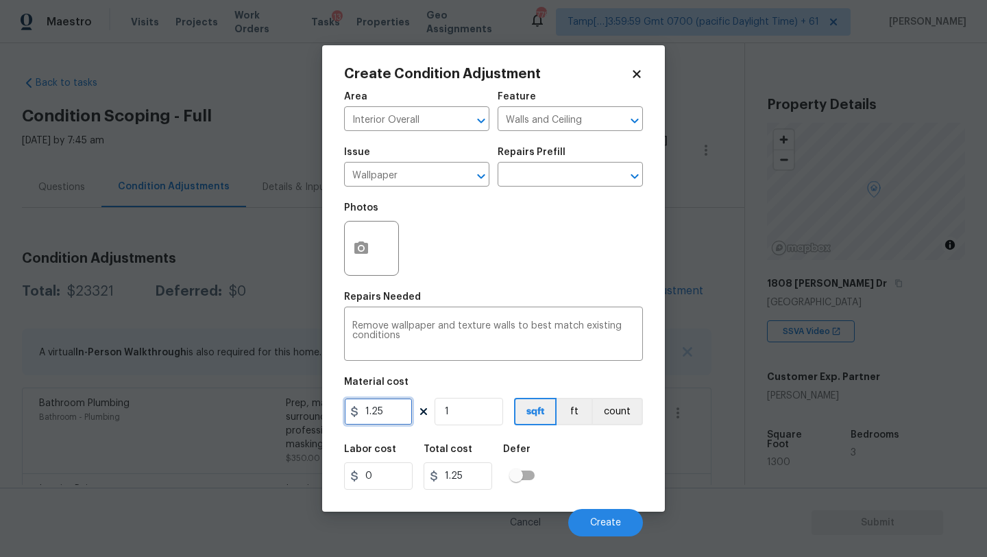
click at [389, 408] on input "1.25" at bounding box center [378, 411] width 69 height 27
type input "200"
click at [603, 518] on span "Create" at bounding box center [605, 523] width 31 height 10
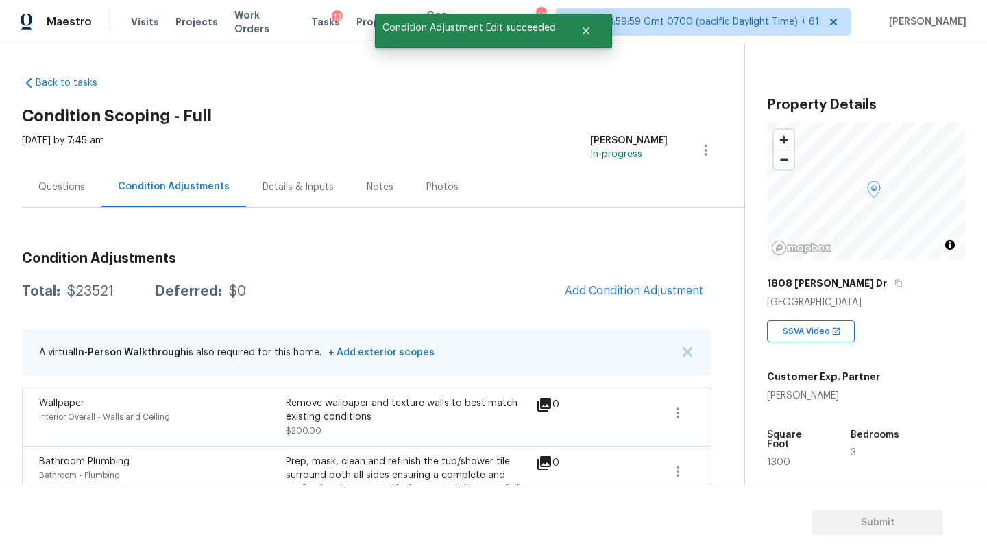
click at [64, 184] on div "Questions" at bounding box center [61, 187] width 47 height 14
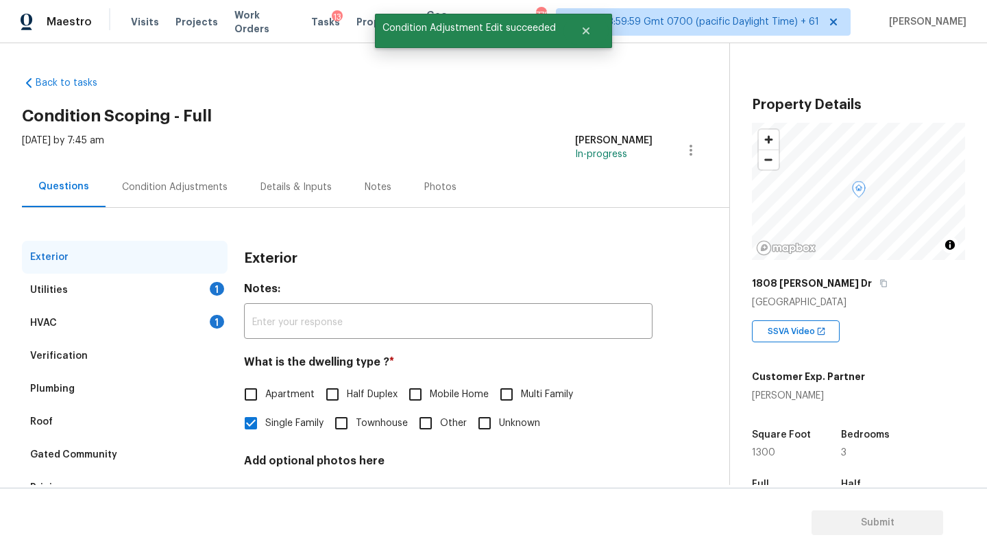
click at [102, 324] on div "HVAC 1" at bounding box center [125, 323] width 206 height 33
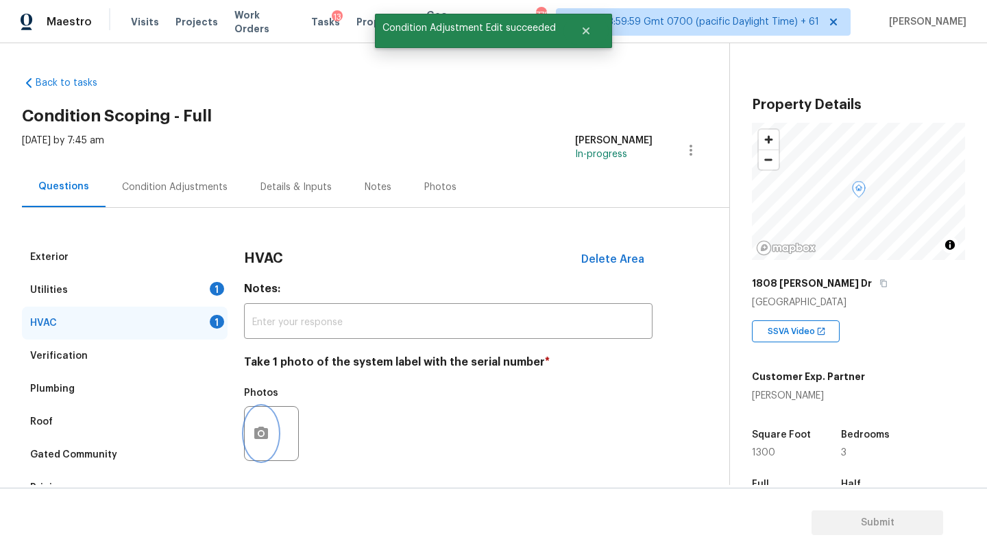
click at [253, 438] on icon "button" at bounding box center [261, 433] width 16 height 16
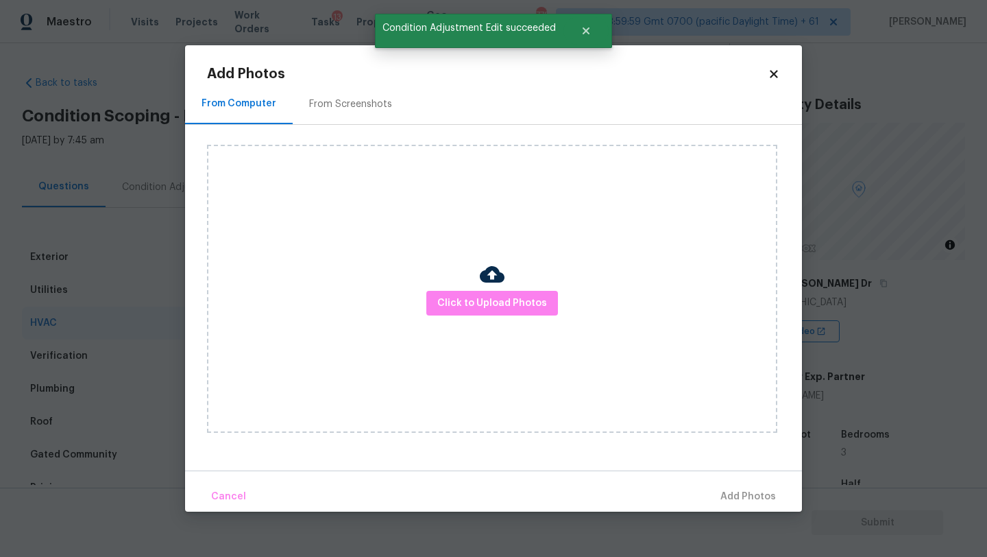
click at [354, 108] on div "From Screenshots" at bounding box center [350, 104] width 83 height 14
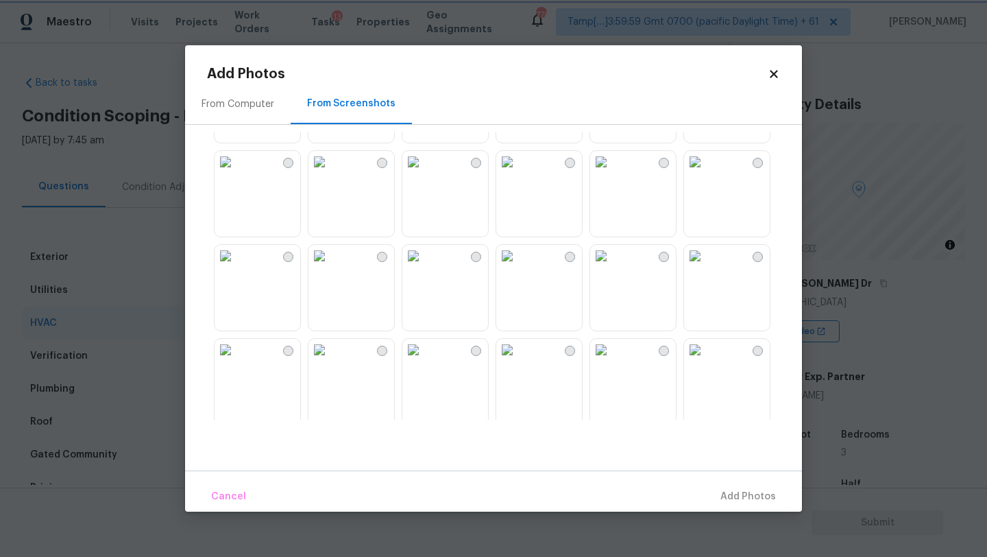
scroll to position [374, 0]
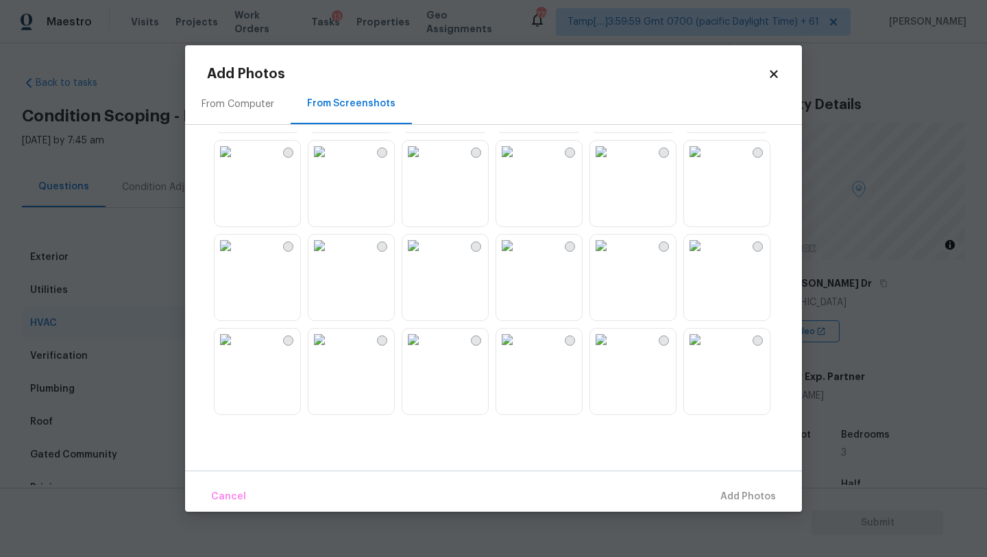
click at [518, 350] on img at bounding box center [507, 339] width 22 height 22
click at [735, 496] on span "Add 1 Photo(s)" at bounding box center [742, 496] width 68 height 17
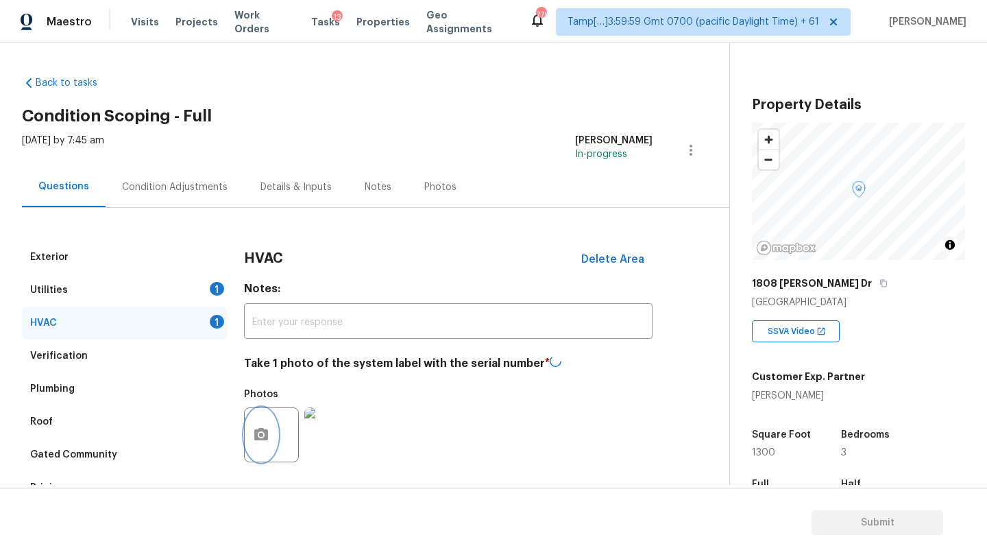
scroll to position [160, 0]
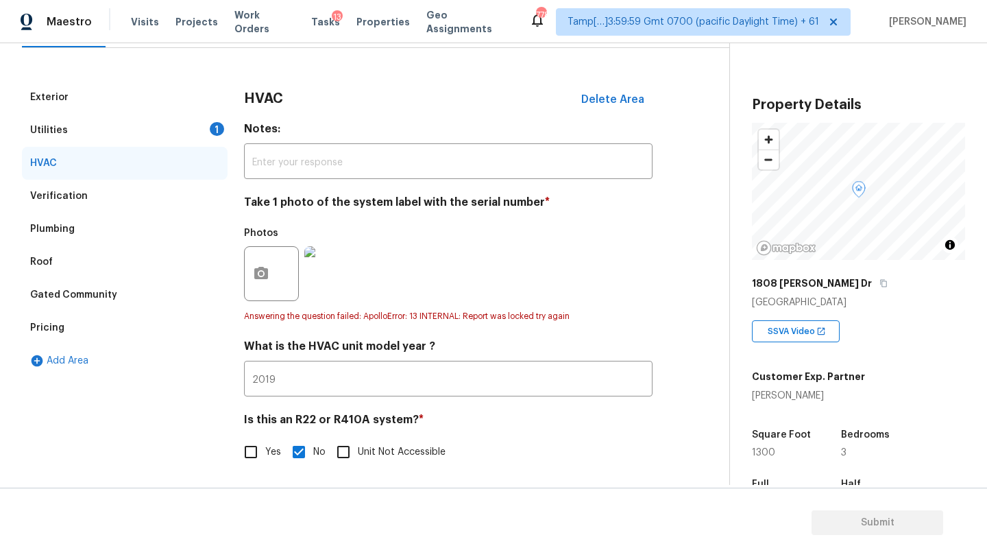
click at [137, 149] on div "HVAC" at bounding box center [125, 163] width 206 height 33
click at [139, 141] on div "Utilities 1" at bounding box center [125, 130] width 206 height 33
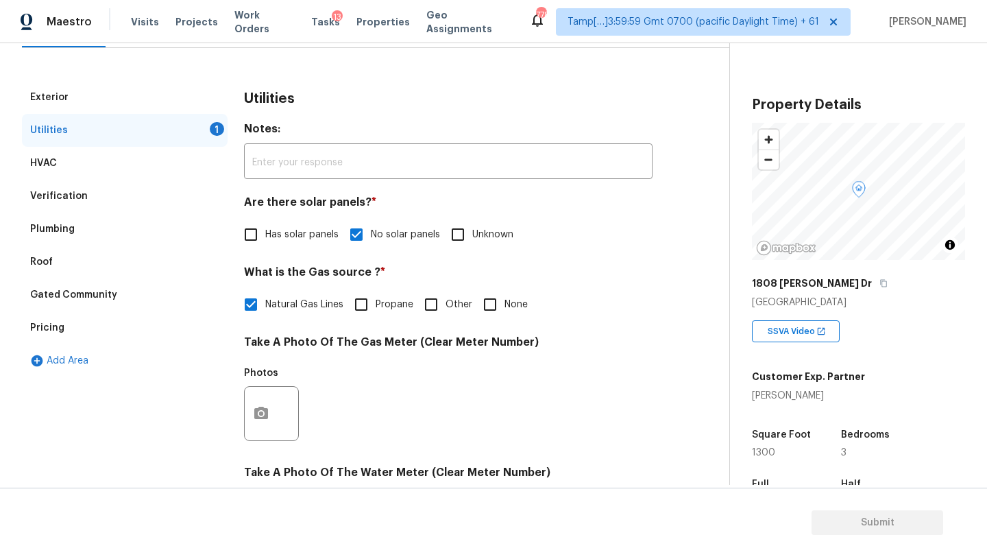
scroll to position [264, 0]
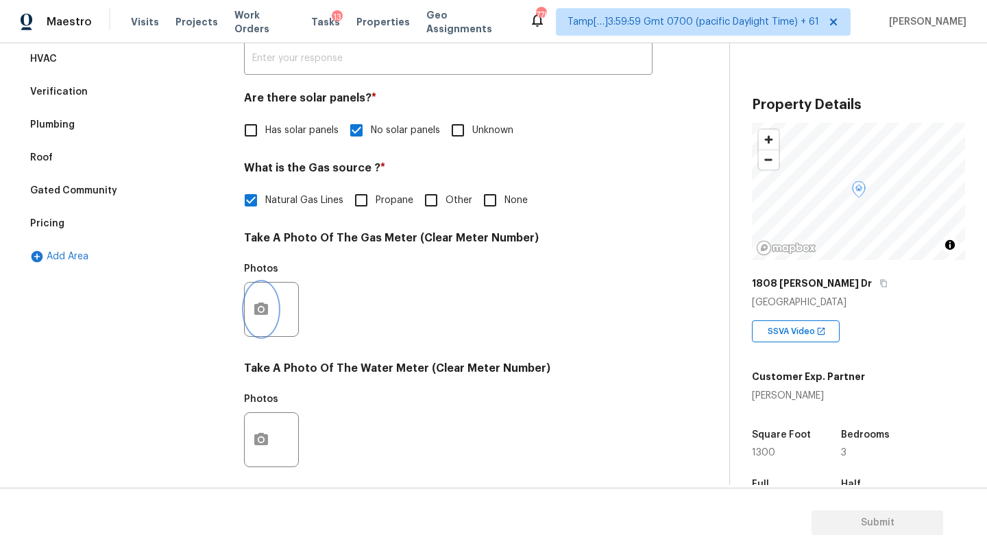
click at [267, 311] on icon "button" at bounding box center [261, 308] width 14 height 12
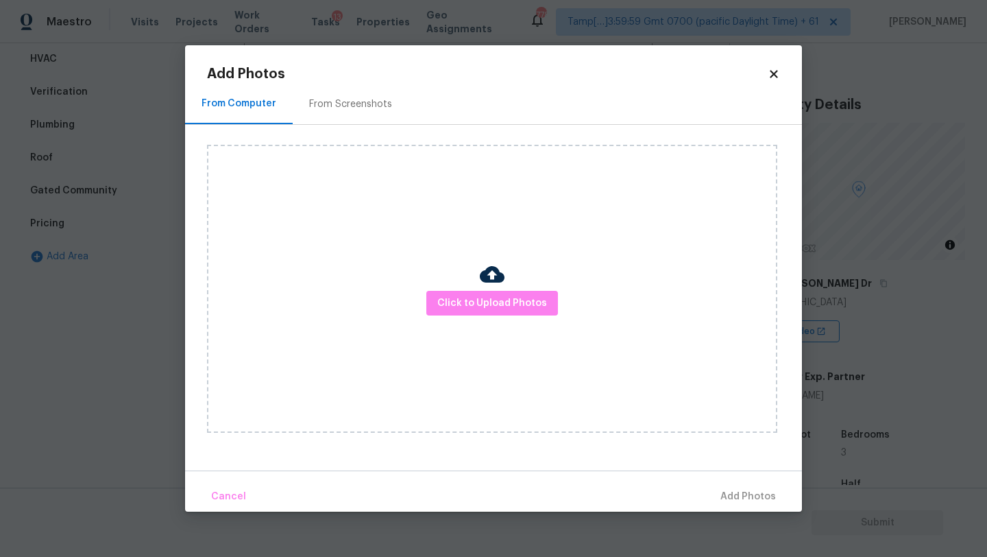
click at [335, 104] on div "From Screenshots" at bounding box center [350, 104] width 83 height 14
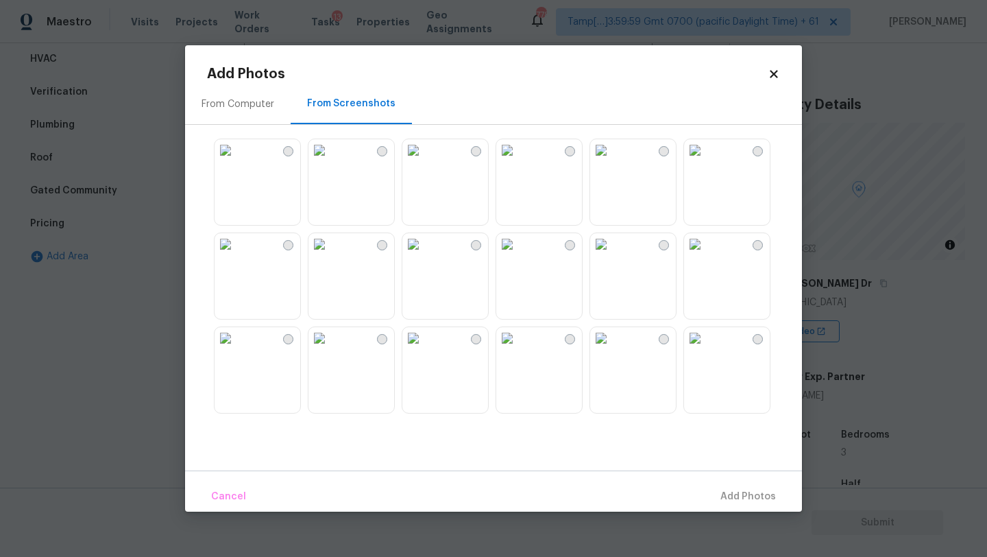
click at [424, 161] on img at bounding box center [414, 150] width 22 height 22
click at [718, 479] on div "Cancel Add 1 Photo(s)" at bounding box center [493, 490] width 617 height 41
click at [718, 506] on button "Add 1 Photo(s)" at bounding box center [742, 496] width 79 height 29
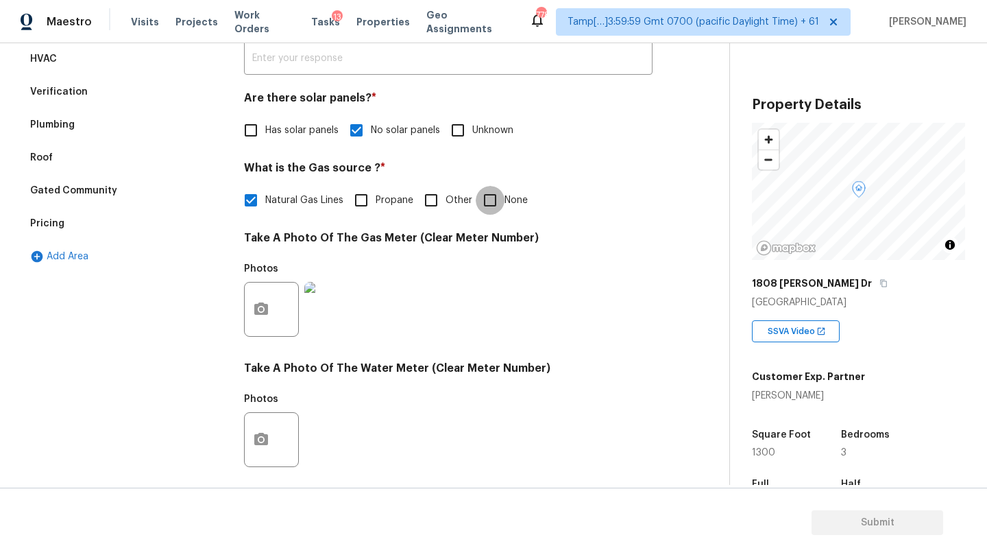
click at [492, 190] on input "None" at bounding box center [490, 200] width 29 height 29
checkbox input "true"
checkbox input "false"
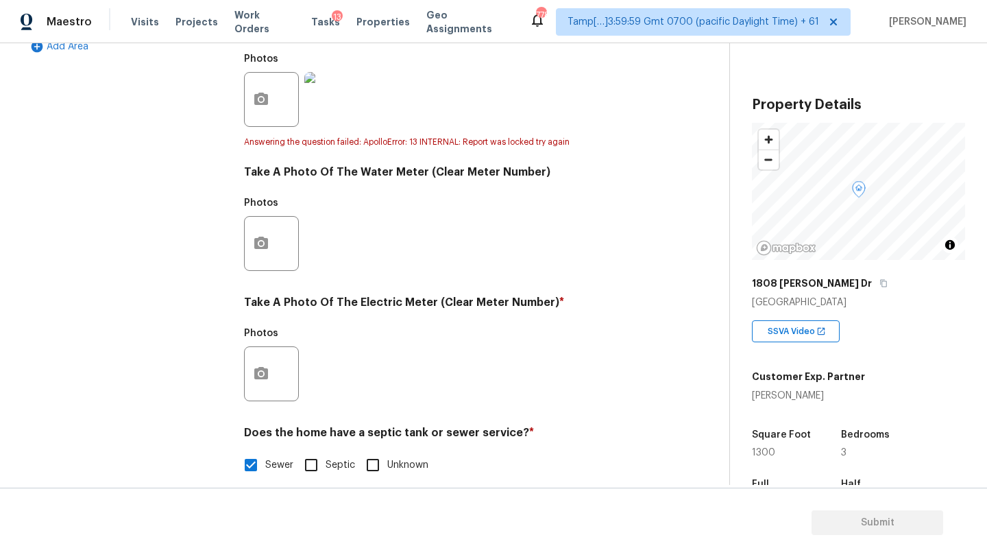
scroll to position [489, 0]
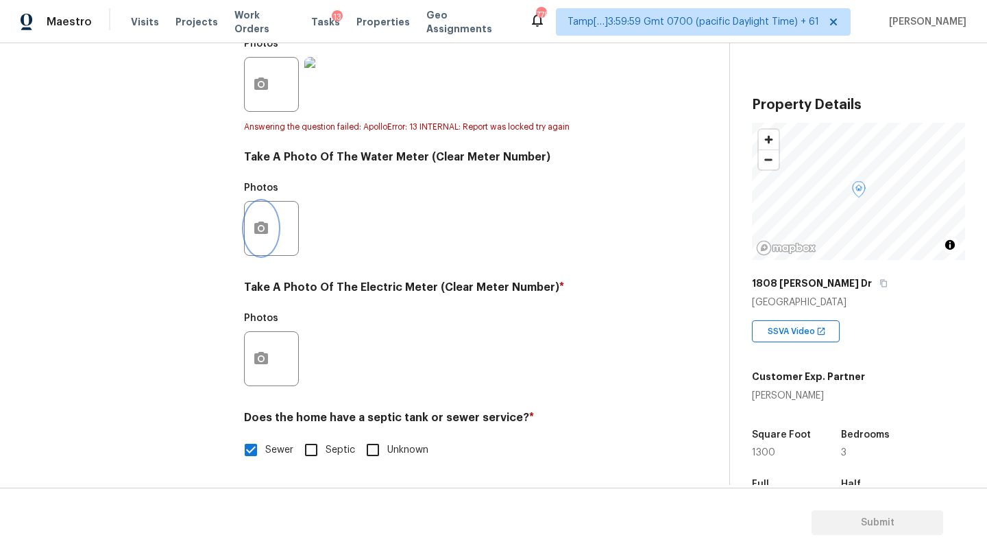
click at [250, 225] on button "button" at bounding box center [261, 228] width 33 height 53
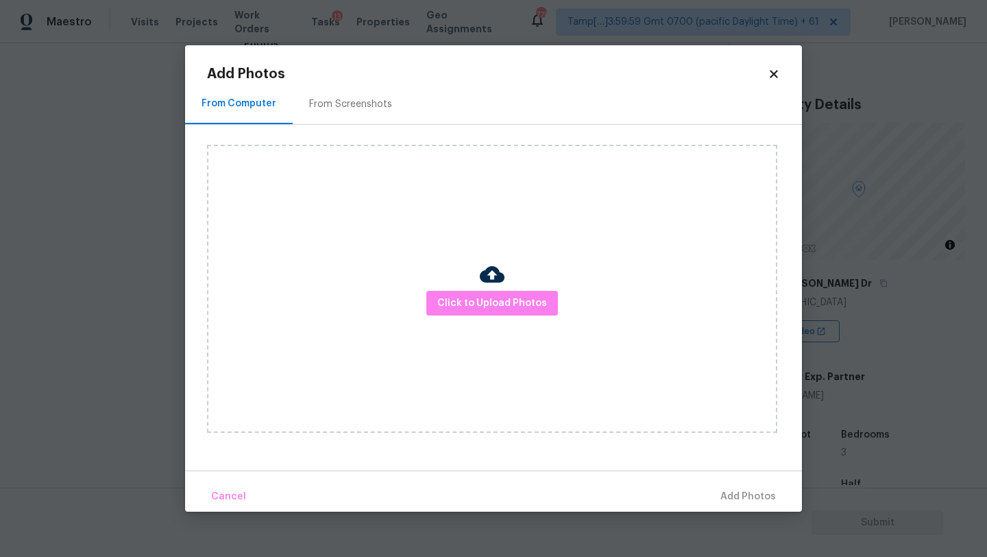
click at [323, 102] on div "From Screenshots" at bounding box center [350, 104] width 83 height 14
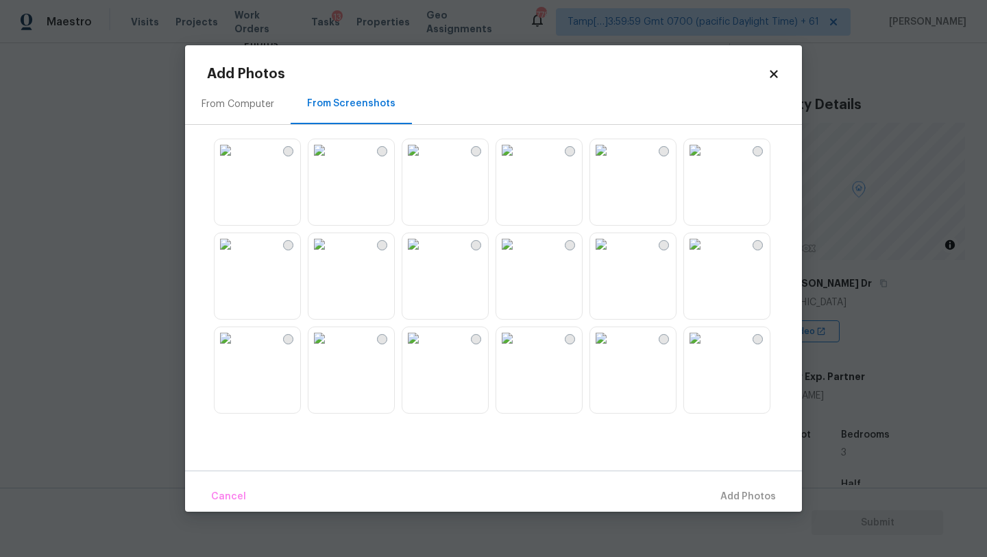
click at [424, 161] on img at bounding box center [414, 150] width 22 height 22
click at [745, 492] on span "Add 1 Photo(s)" at bounding box center [742, 496] width 68 height 17
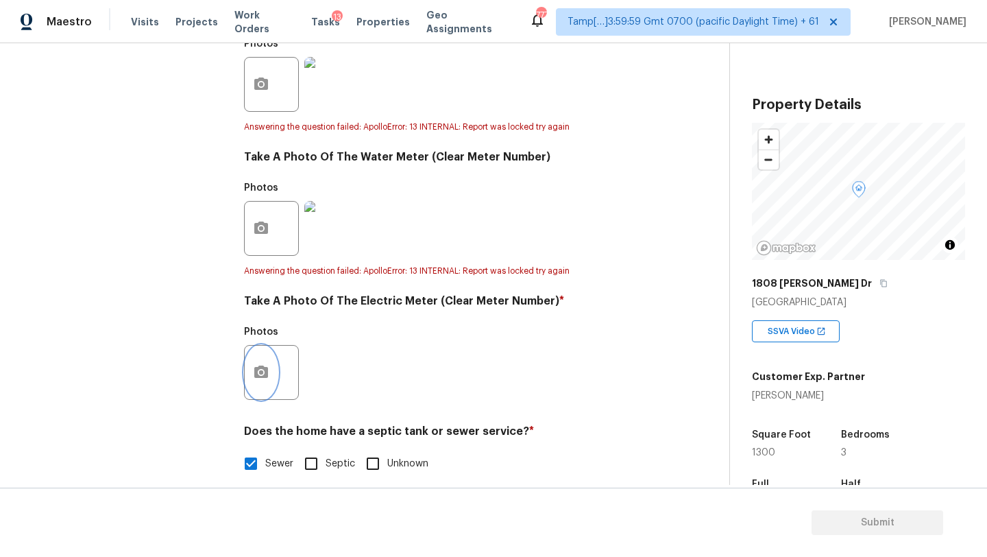
click at [267, 365] on icon "button" at bounding box center [261, 372] width 16 height 16
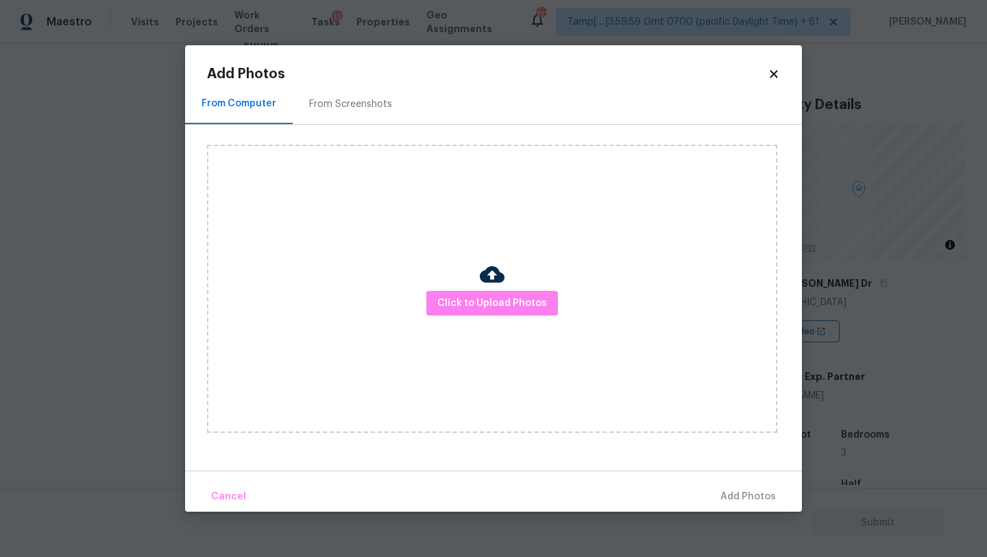
click at [344, 117] on div "From Screenshots" at bounding box center [351, 104] width 116 height 40
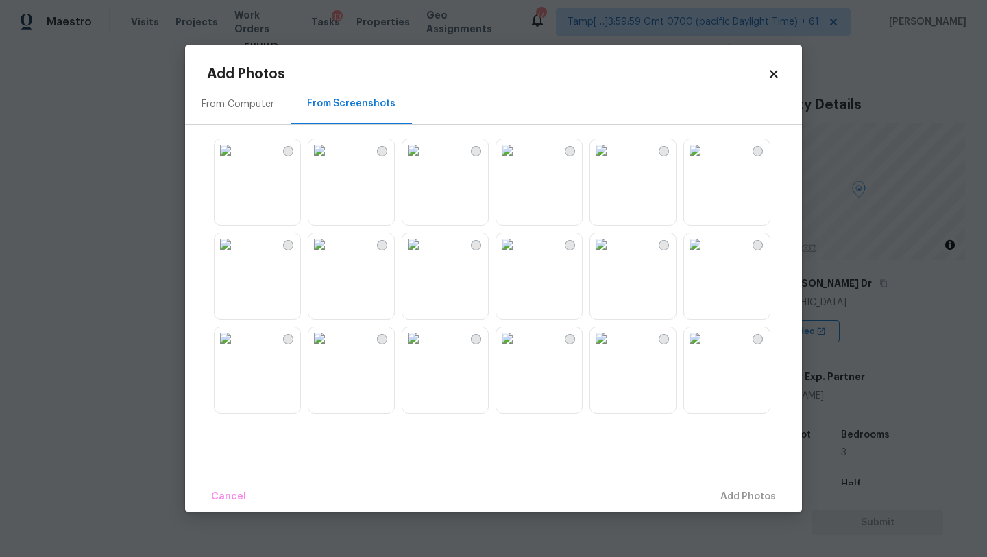
click at [424, 161] on img at bounding box center [414, 150] width 22 height 22
click at [750, 510] on button "Add 1 Photo(s)" at bounding box center [742, 496] width 79 height 29
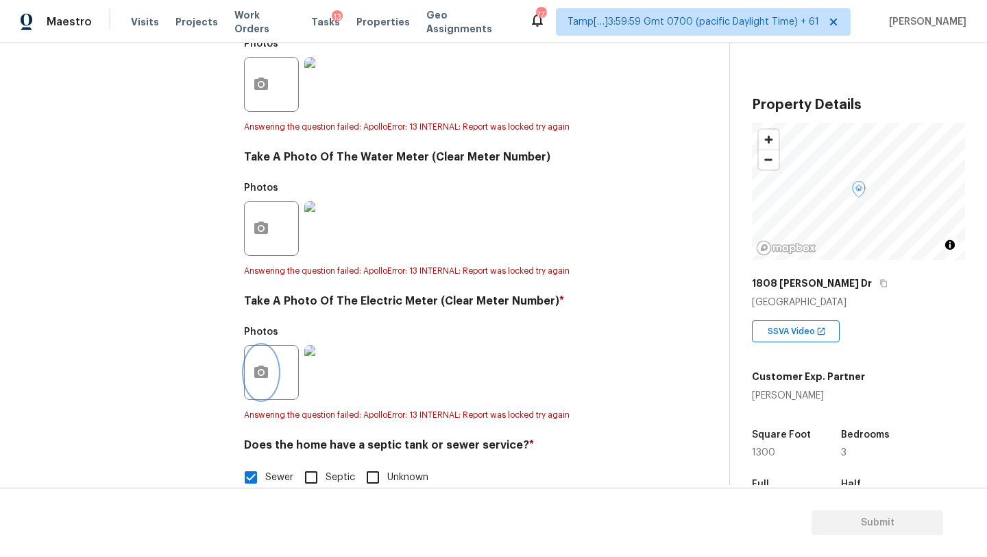
scroll to position [0, 0]
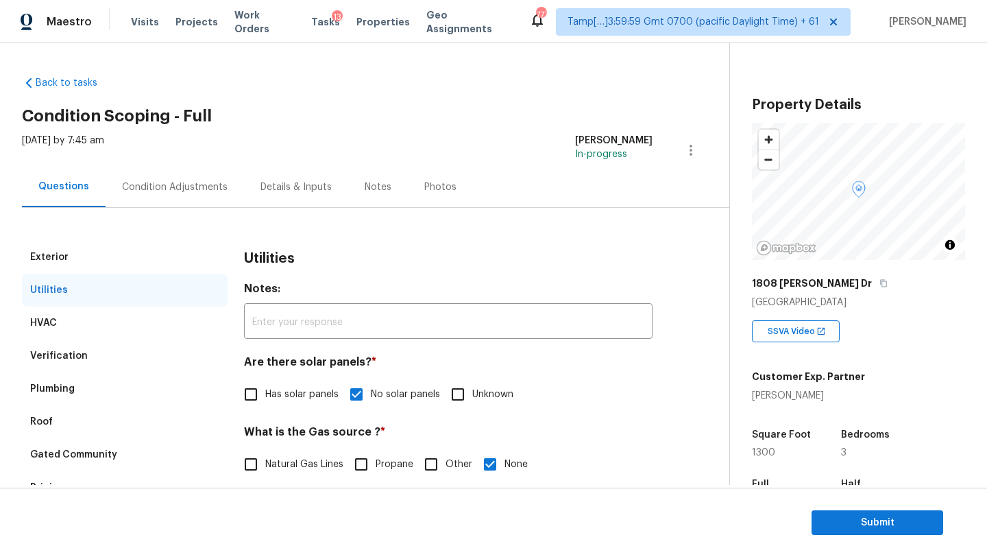
click at [180, 200] on div "Condition Adjustments" at bounding box center [175, 187] width 139 height 40
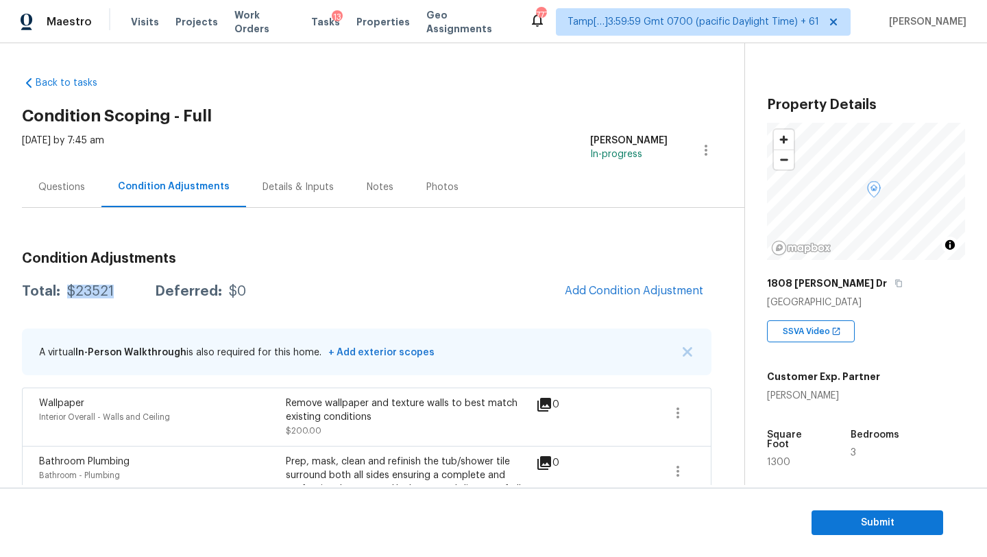
drag, startPoint x: 69, startPoint y: 294, endPoint x: 127, endPoint y: 294, distance: 57.6
click at [127, 294] on div "Total: $23521 Deferred: $0" at bounding box center [134, 292] width 224 height 14
copy div "$23521"
click at [76, 187] on div "Questions" at bounding box center [61, 187] width 47 height 14
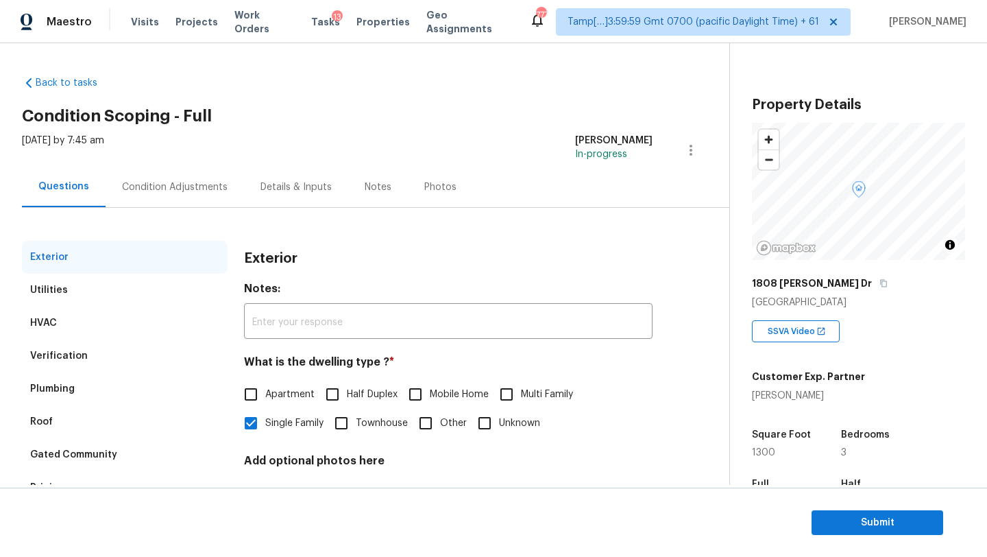
click at [93, 360] on div "Verification" at bounding box center [125, 355] width 206 height 33
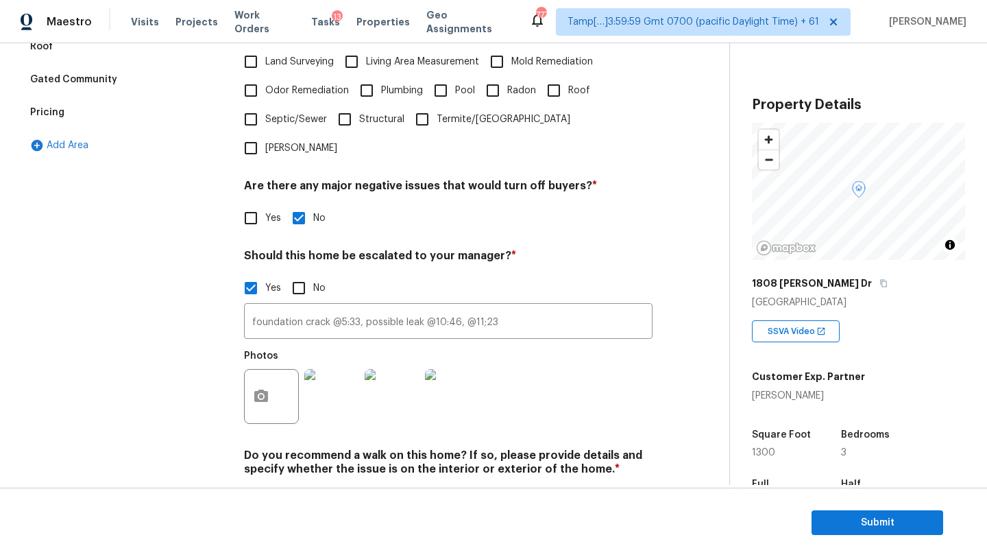
scroll to position [398, 0]
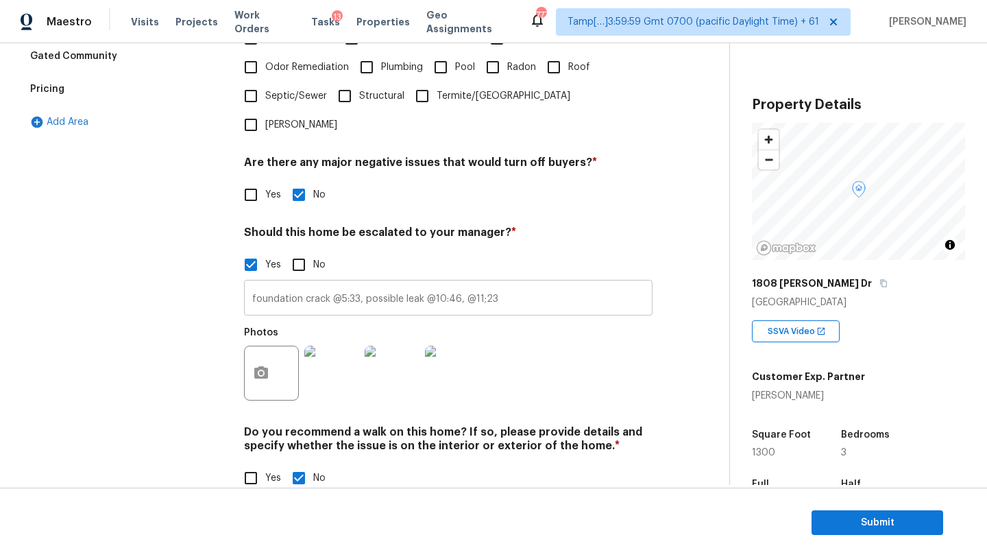
click at [339, 283] on input "foundation crack @5:33, possible leak @10:46, @11;23" at bounding box center [448, 299] width 409 height 32
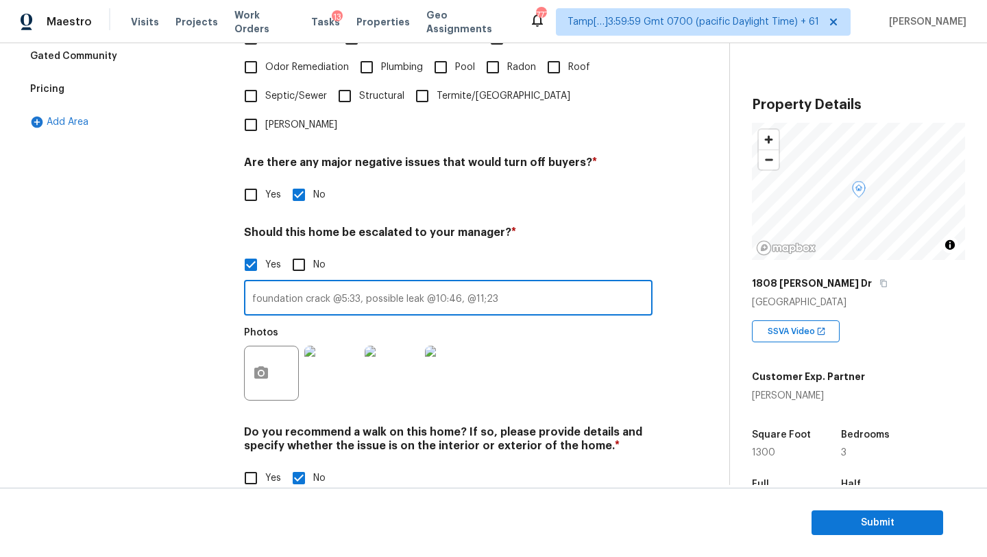
click at [339, 283] on input "foundation crack @5:33, possible leak @10:46, @11;23" at bounding box center [448, 299] width 409 height 32
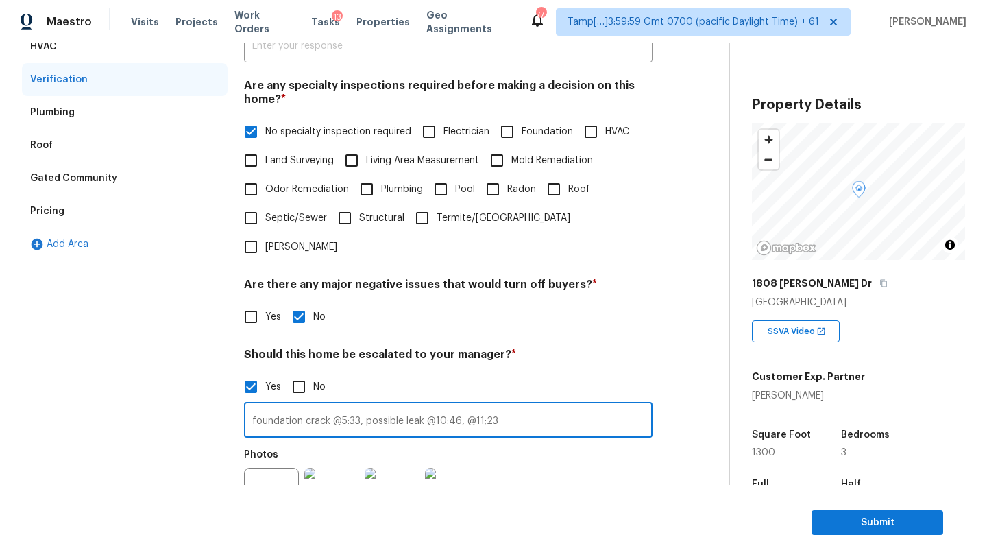
click at [49, 197] on div "Pricing" at bounding box center [125, 211] width 206 height 33
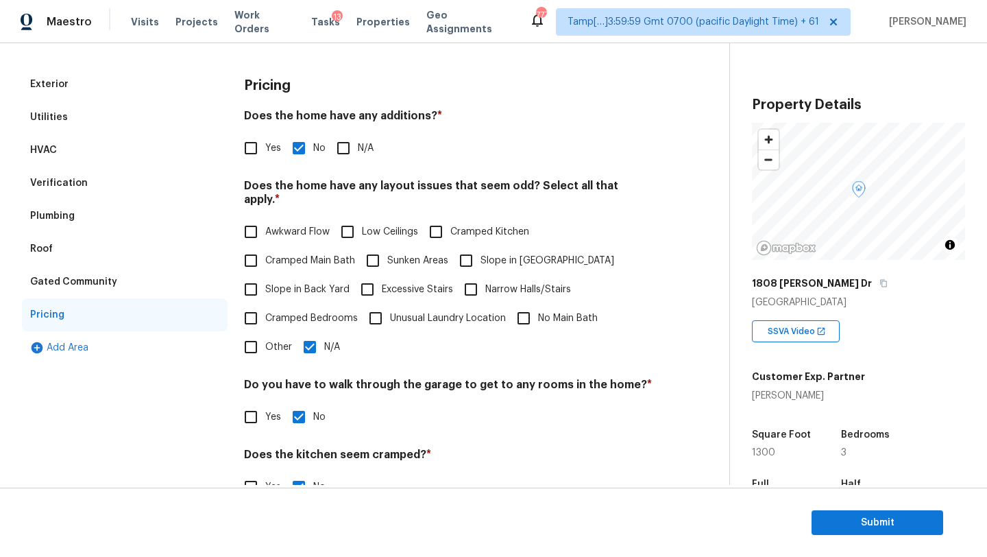
scroll to position [1, 0]
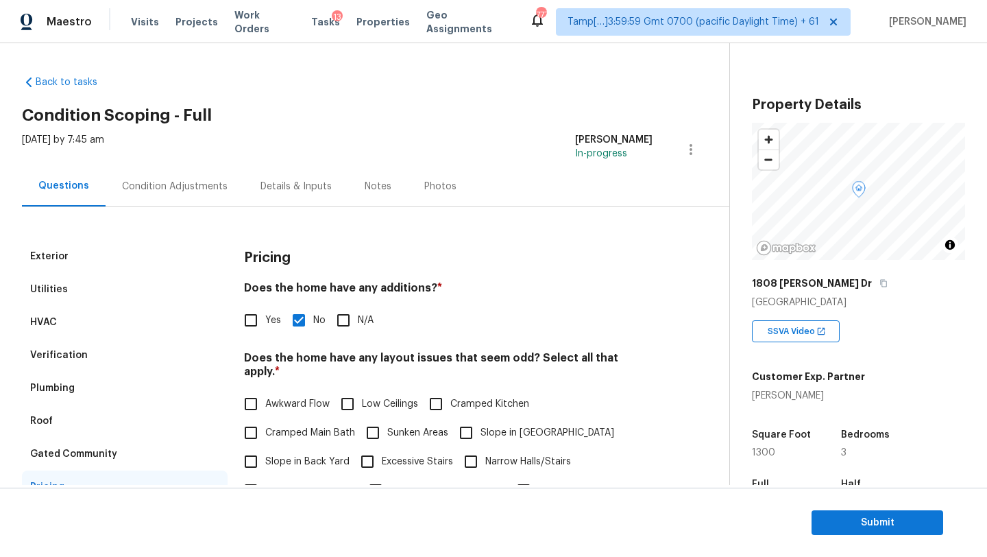
click at [113, 361] on div "Verification" at bounding box center [125, 355] width 206 height 33
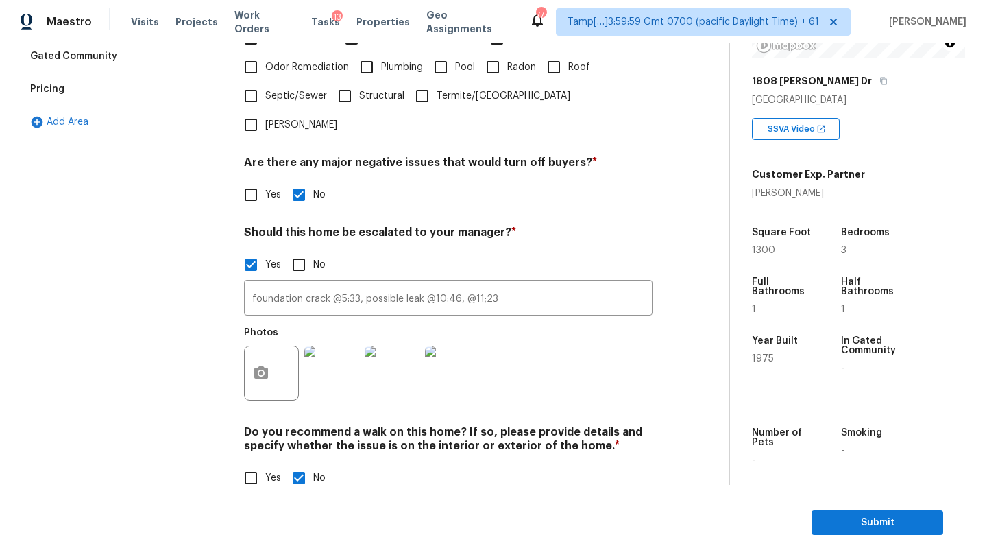
scroll to position [176, 0]
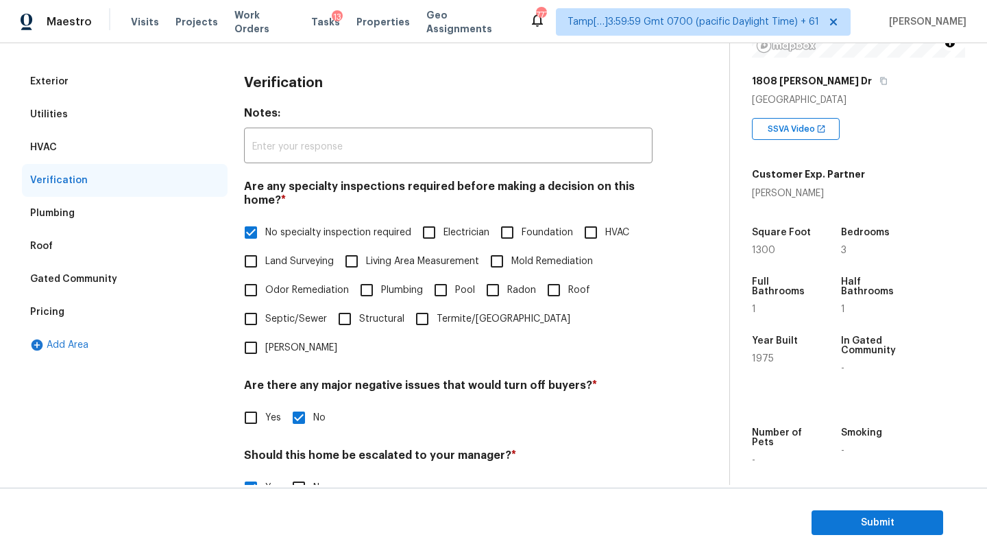
click at [71, 311] on div "Pricing" at bounding box center [125, 312] width 206 height 33
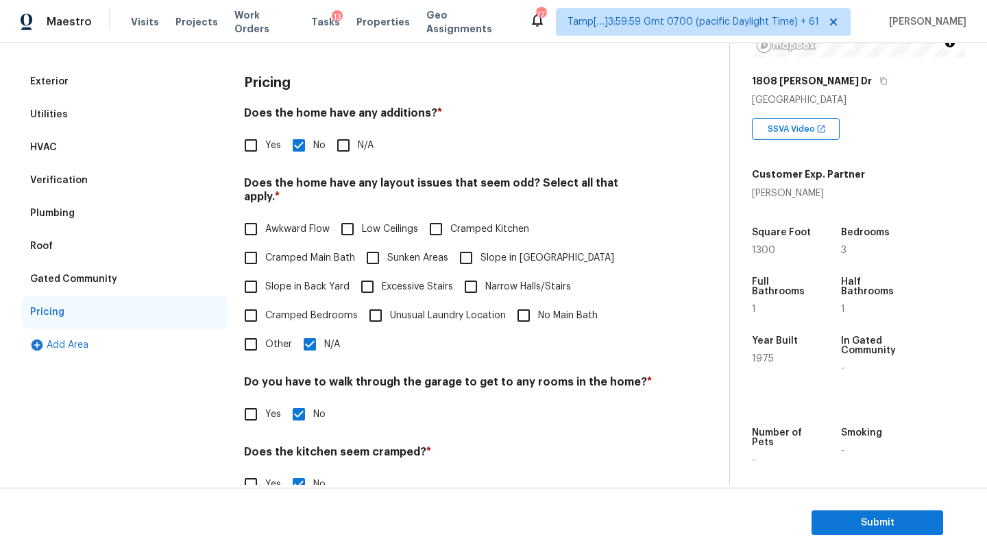
scroll to position [266, 0]
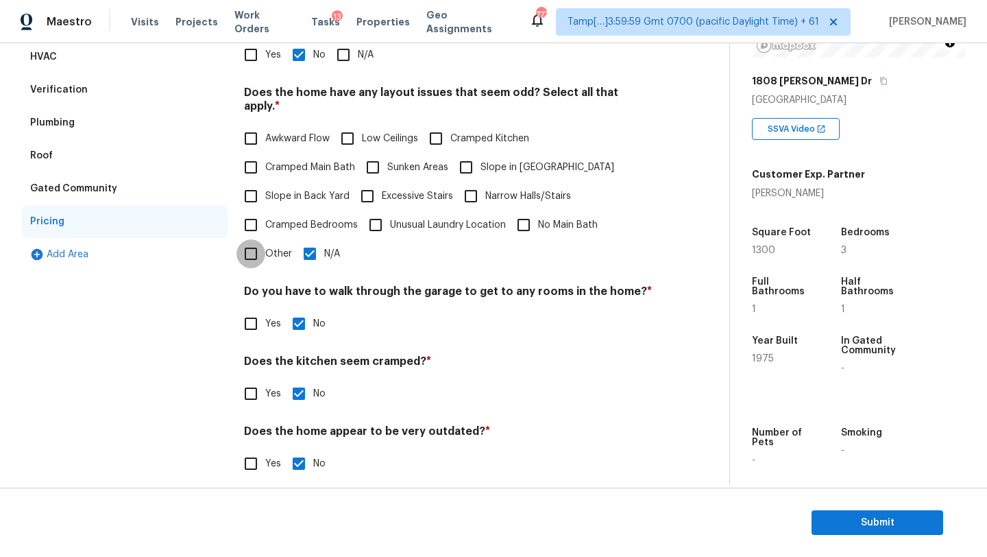
click at [247, 249] on input "Other" at bounding box center [251, 253] width 29 height 29
checkbox input "true"
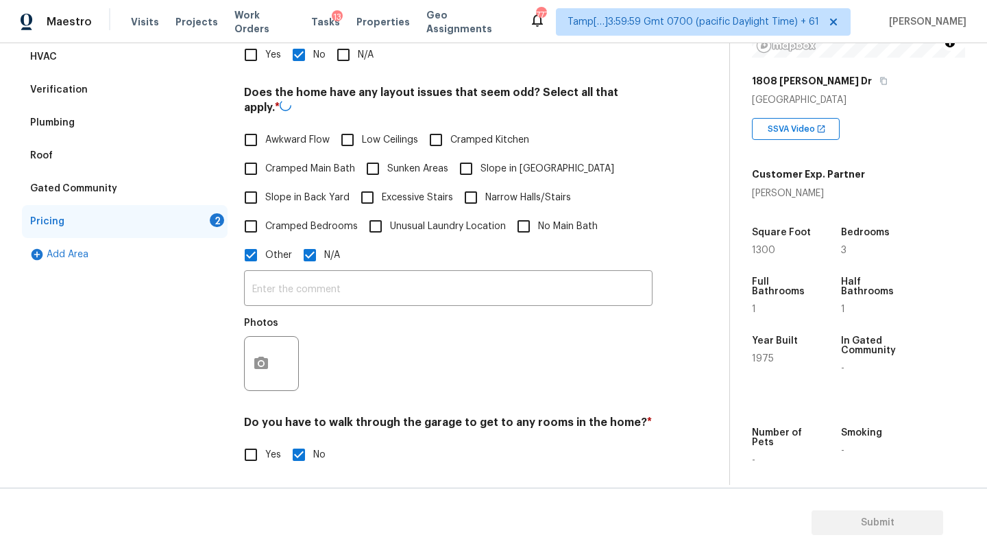
click at [302, 256] on div "Does the home have any layout issues that seem odd? Select all that apply. * Aw…" at bounding box center [448, 242] width 409 height 313
click at [304, 281] on input "text" at bounding box center [448, 288] width 409 height 32
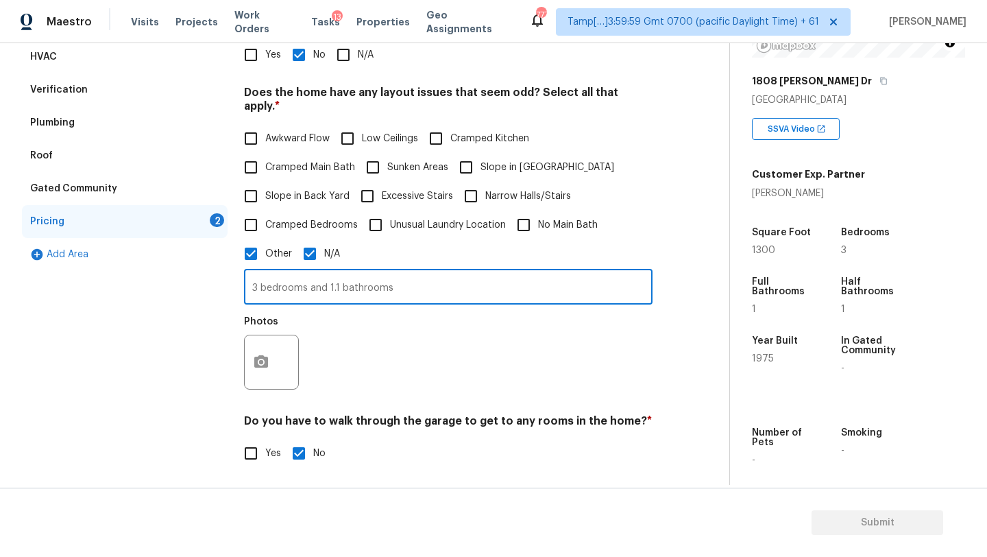
type input "3 bedrooms and 1.1 bathrooms"
click at [270, 361] on button "button" at bounding box center [261, 361] width 33 height 53
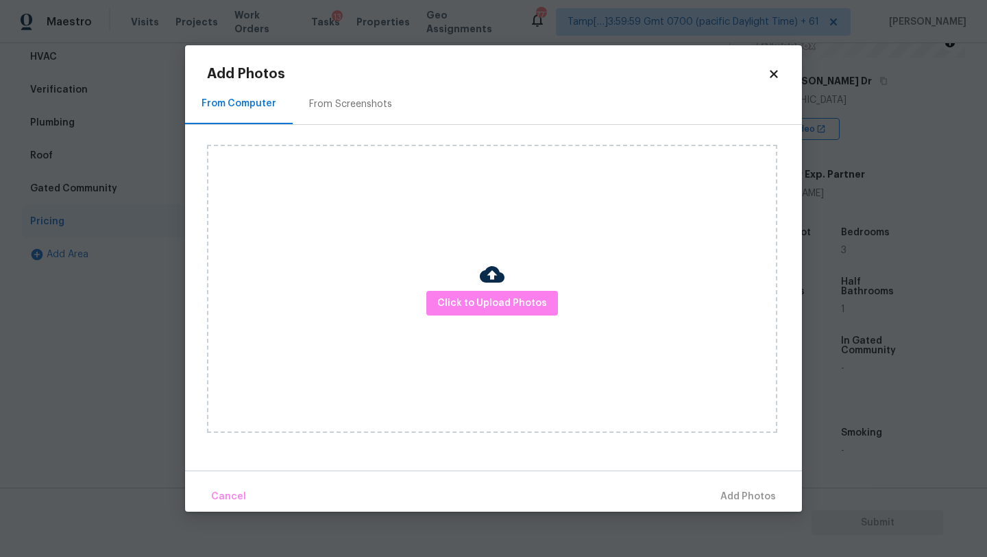
click at [335, 67] on div "Add Photos From Computer From Screenshots Click to Upload Photos Cancel Add Pho…" at bounding box center [493, 278] width 617 height 466
click at [335, 90] on div "From Screenshots" at bounding box center [351, 104] width 116 height 40
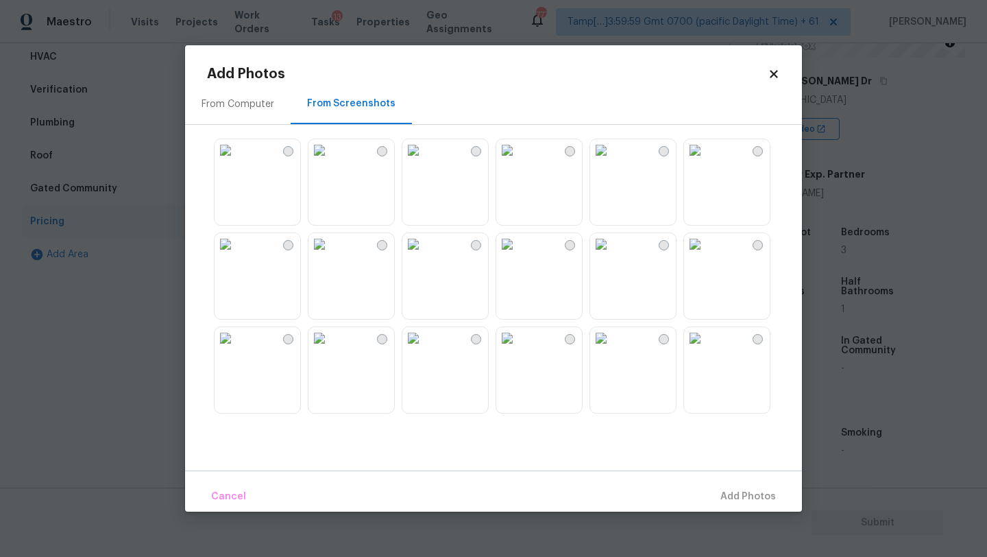
click at [406, 161] on img at bounding box center [414, 150] width 22 height 22
click at [732, 498] on span "Add 1 Photo(s)" at bounding box center [742, 496] width 68 height 17
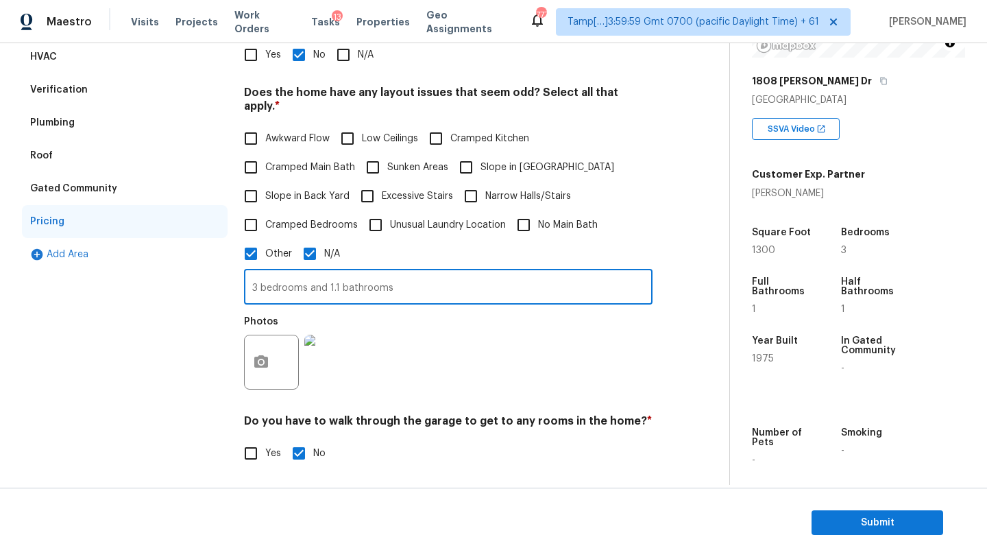
click at [350, 272] on input "3 bedrooms and 1.1 bathrooms" at bounding box center [448, 288] width 409 height 32
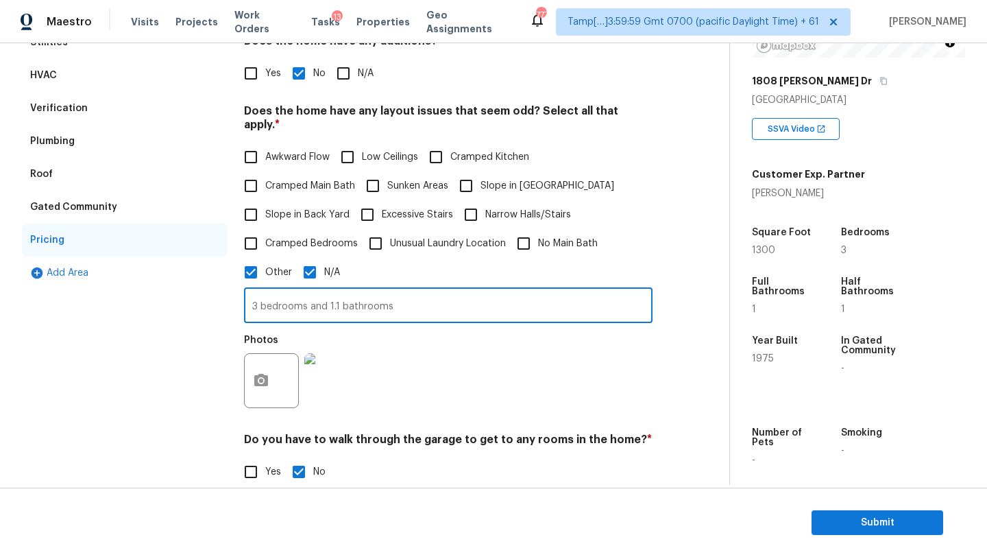
click at [159, 113] on div "Verification" at bounding box center [125, 108] width 206 height 33
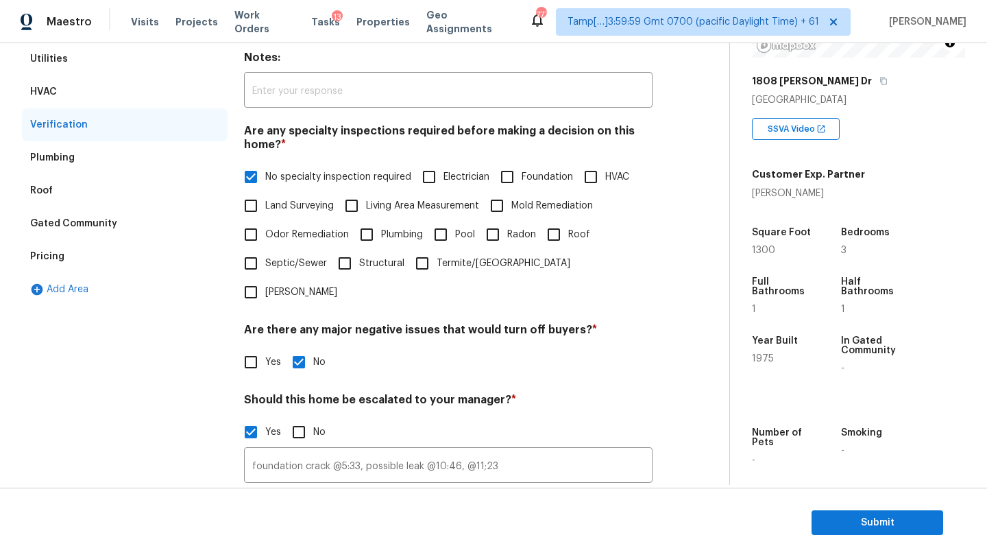
scroll to position [150, 0]
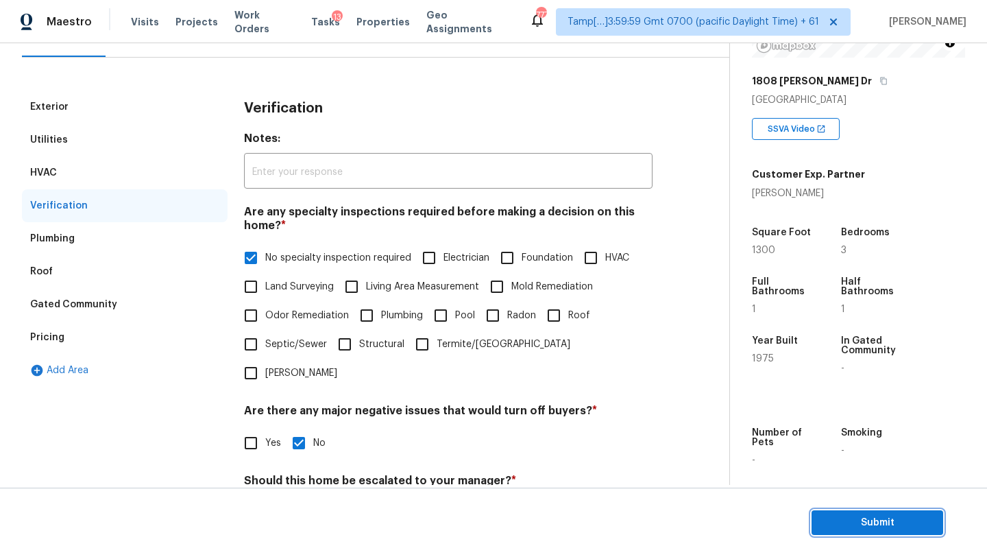
click at [848, 514] on span "Submit" at bounding box center [878, 522] width 110 height 17
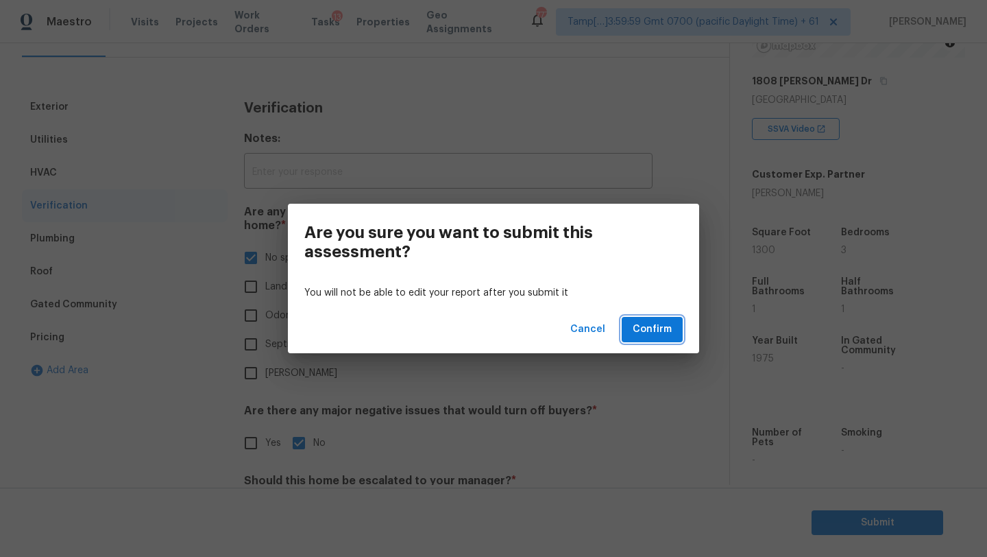
click at [644, 335] on span "Confirm" at bounding box center [652, 329] width 39 height 17
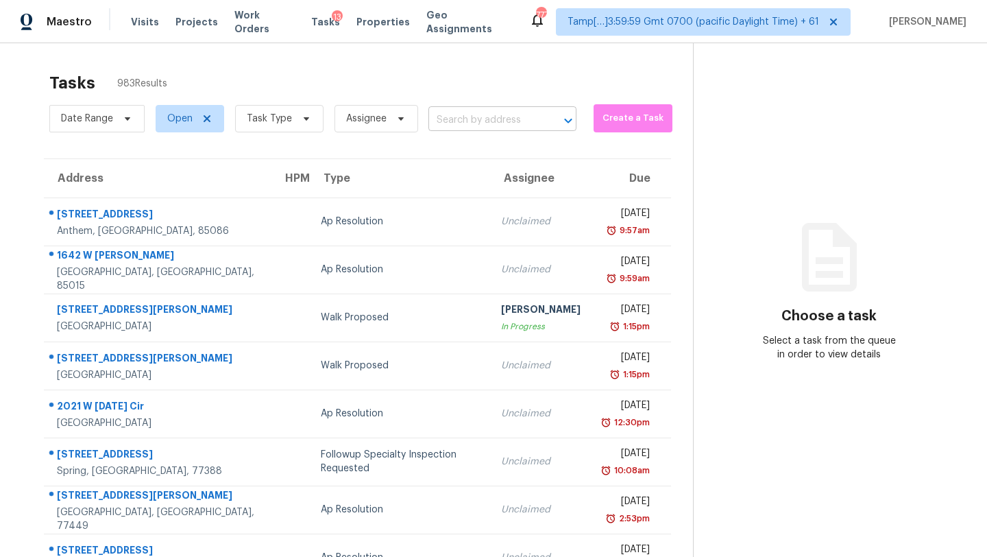
click at [514, 122] on input "text" at bounding box center [484, 120] width 110 height 21
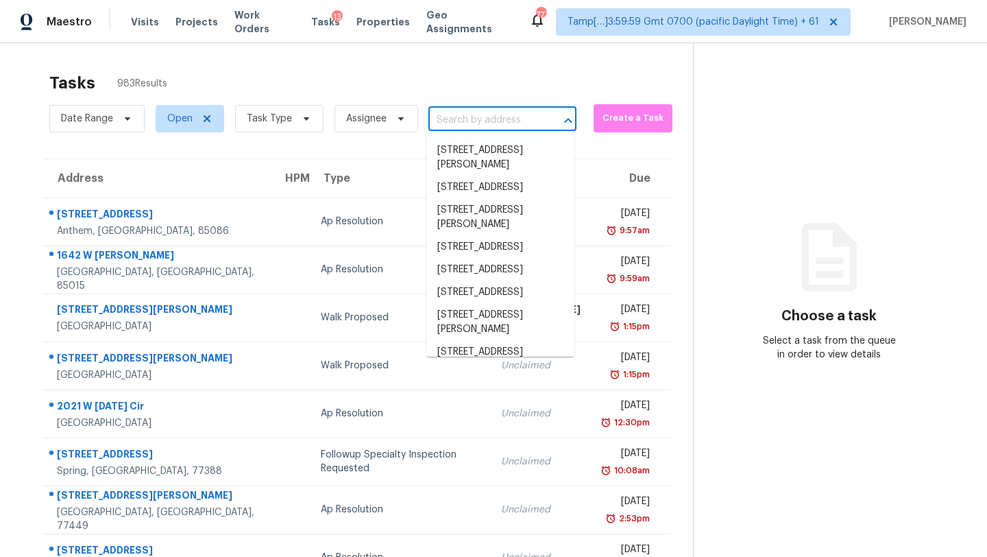
paste input "222 Ashley Ln SE, Smyrna, GA 30080"
type input "222 Ashley Ln SE, Smyrna, GA 30080"
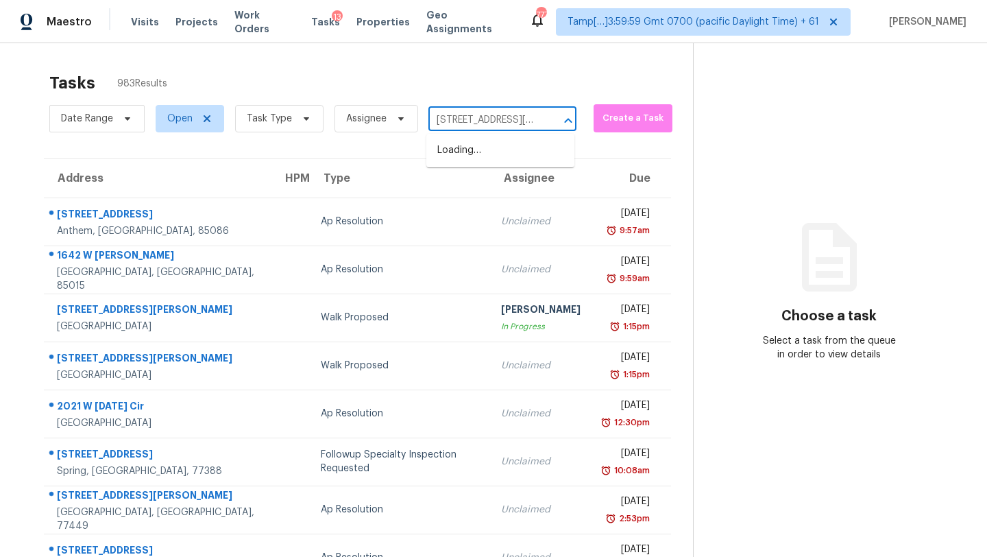
scroll to position [0, 66]
click at [487, 157] on li "222 Ashley Ln SE, Smyrna, GA 30080" at bounding box center [501, 157] width 148 height 37
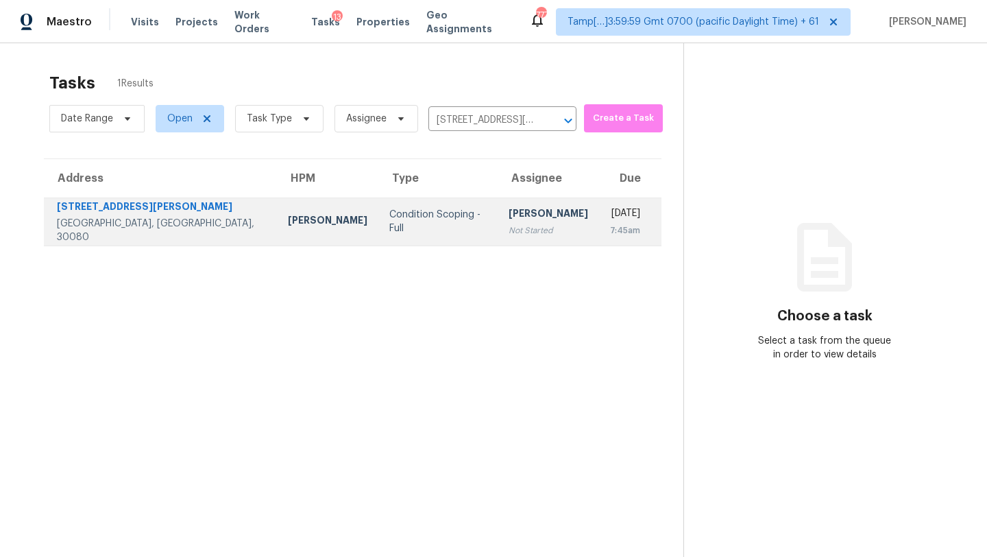
click at [509, 230] on div "Not Started" at bounding box center [549, 231] width 80 height 14
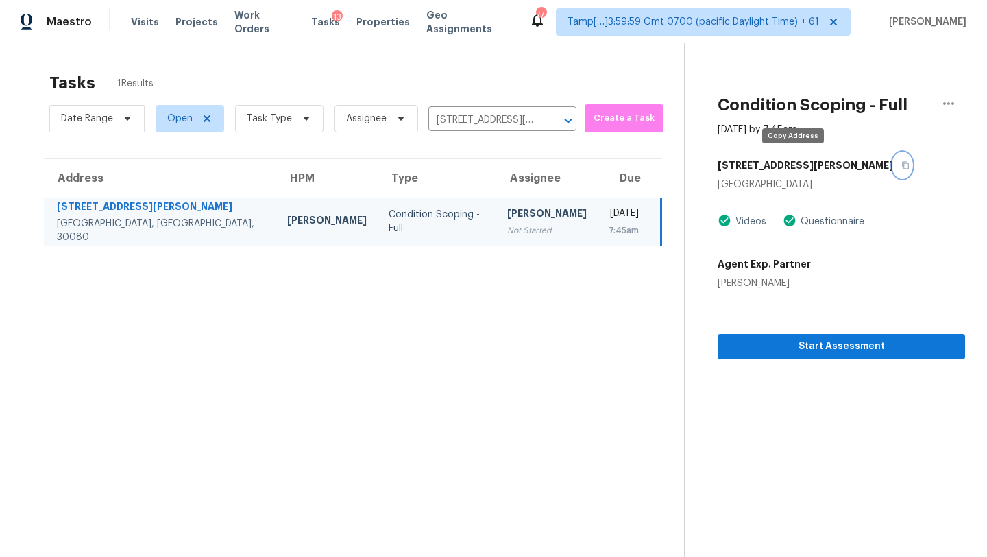
click at [894, 169] on button "button" at bounding box center [903, 165] width 19 height 25
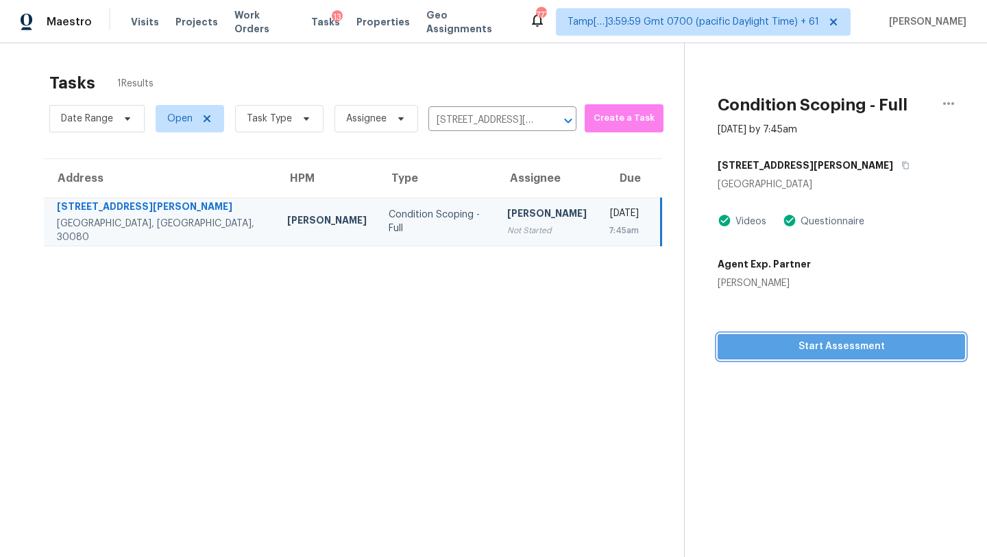
click at [743, 355] on span "Start Assessment" at bounding box center [842, 346] width 226 height 17
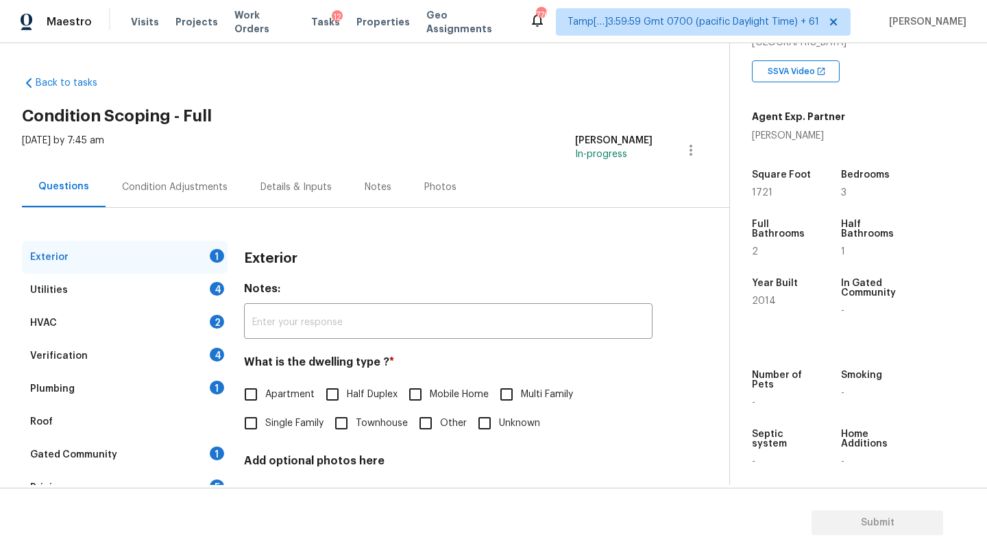
scroll to position [47, 0]
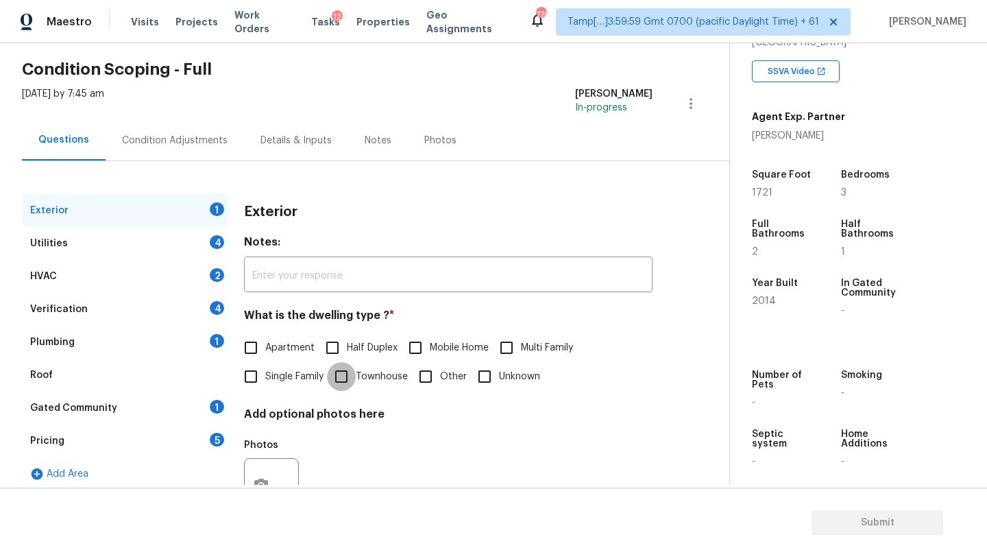
click at [356, 369] on input "Townhouse" at bounding box center [341, 376] width 29 height 29
checkbox input "true"
click at [134, 390] on div "Roof" at bounding box center [125, 375] width 206 height 33
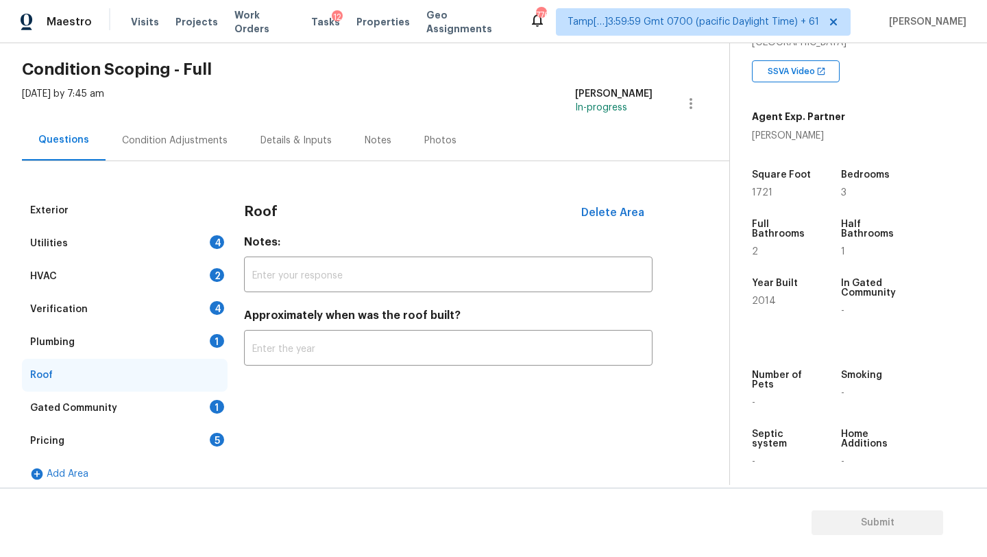
click at [134, 402] on div "Gated Community 1" at bounding box center [125, 408] width 206 height 33
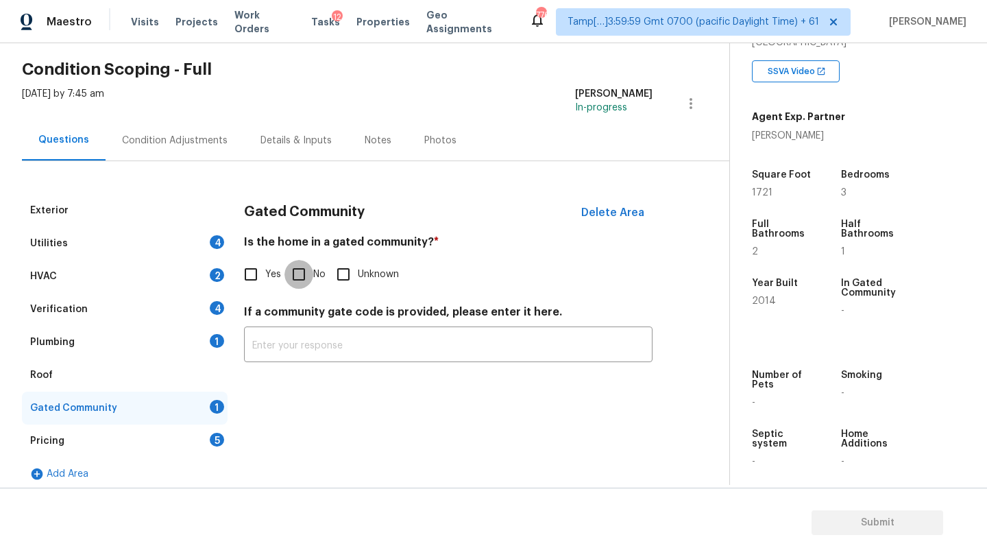
click at [308, 282] on input "No" at bounding box center [299, 274] width 29 height 29
checkbox input "true"
click at [138, 371] on div "Roof" at bounding box center [125, 375] width 206 height 33
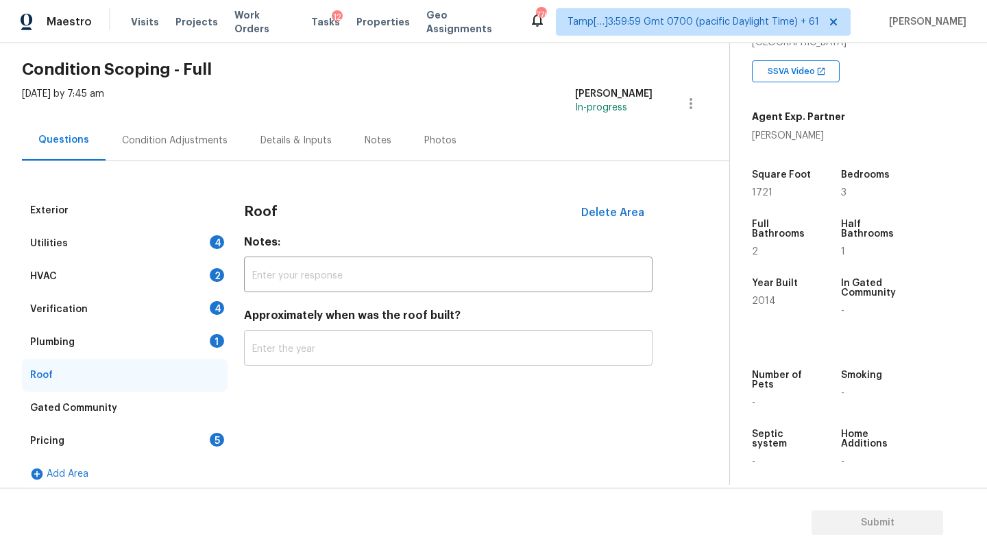
click at [300, 358] on input "text" at bounding box center [448, 349] width 409 height 32
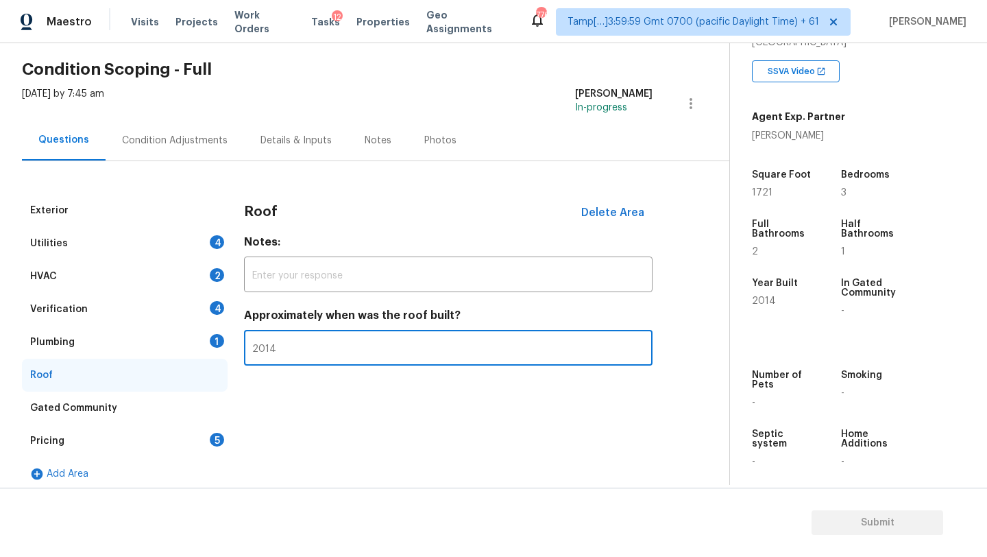
type input "2014"
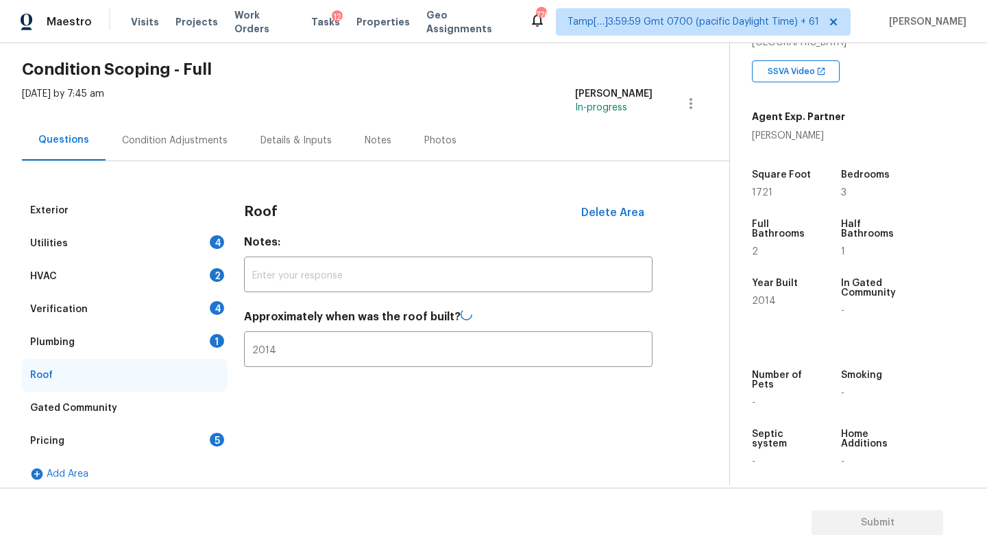
click at [152, 342] on div "Plumbing 1" at bounding box center [125, 342] width 206 height 33
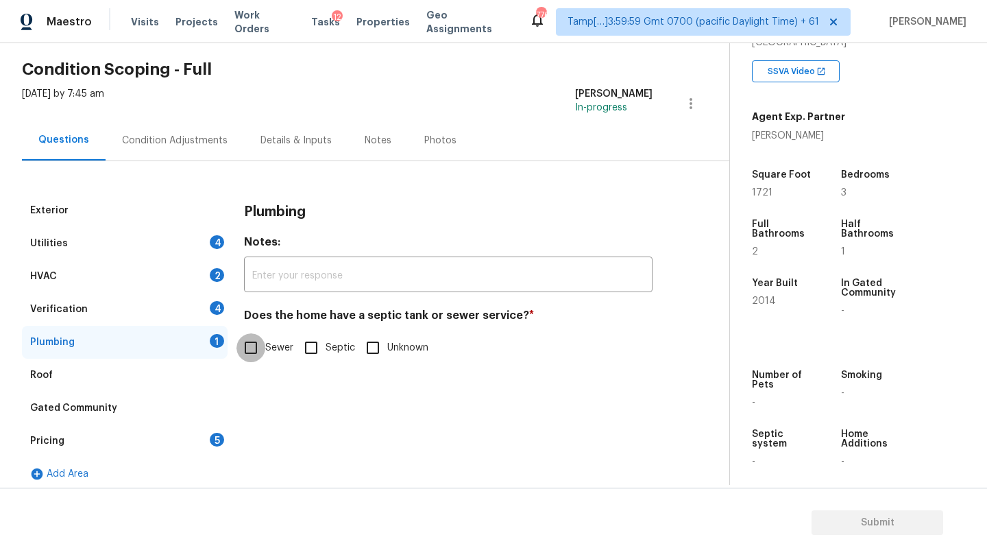
click at [264, 352] on input "Sewer" at bounding box center [251, 347] width 29 height 29
checkbox input "true"
click at [160, 314] on div "Verification 4" at bounding box center [125, 309] width 206 height 33
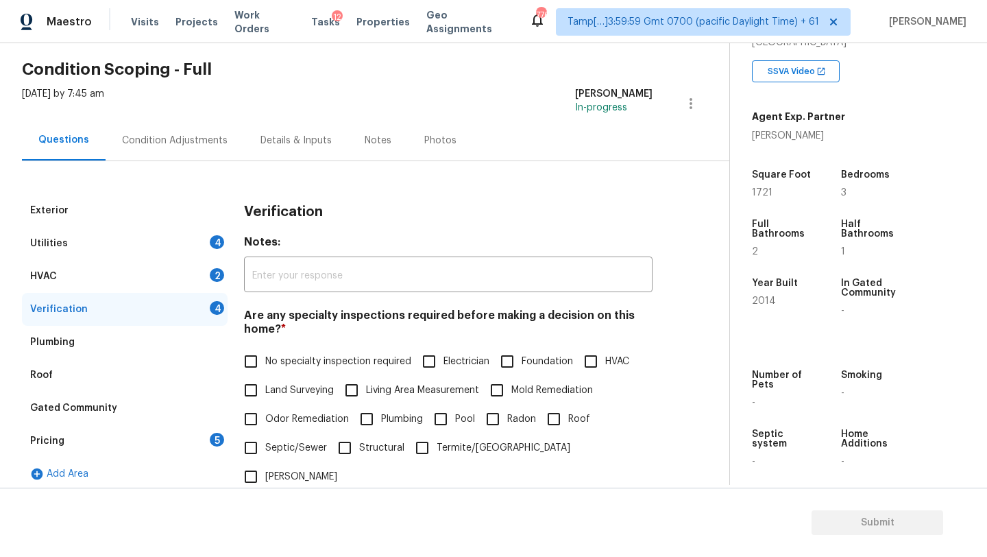
click at [268, 355] on span "No specialty inspection required" at bounding box center [338, 362] width 146 height 14
click at [265, 355] on input "No specialty inspection required" at bounding box center [251, 361] width 29 height 29
checkbox input "true"
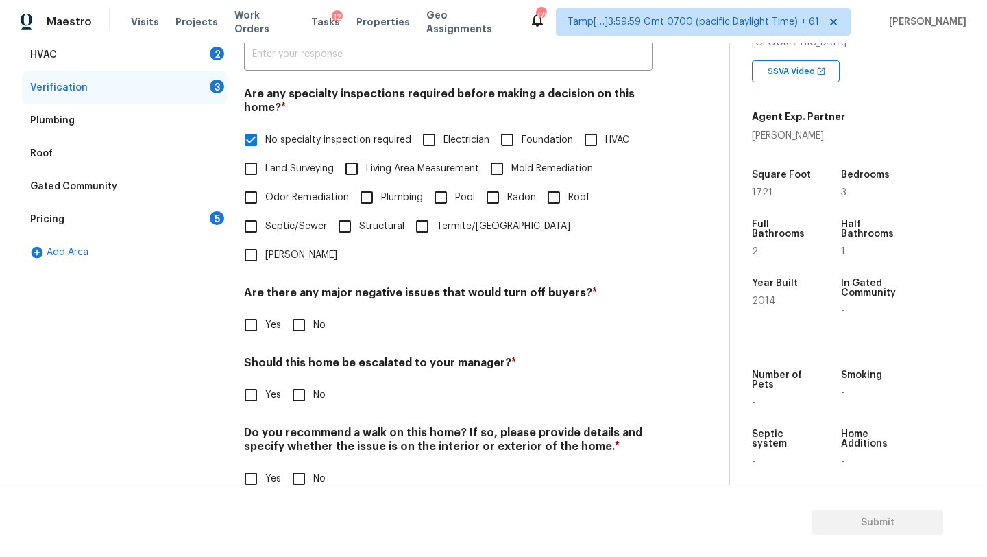
click at [294, 381] on input "No" at bounding box center [299, 395] width 29 height 29
checkbox input "true"
click at [297, 466] on input "No" at bounding box center [299, 480] width 29 height 29
checkbox input "true"
click at [297, 311] on input "No" at bounding box center [299, 325] width 29 height 29
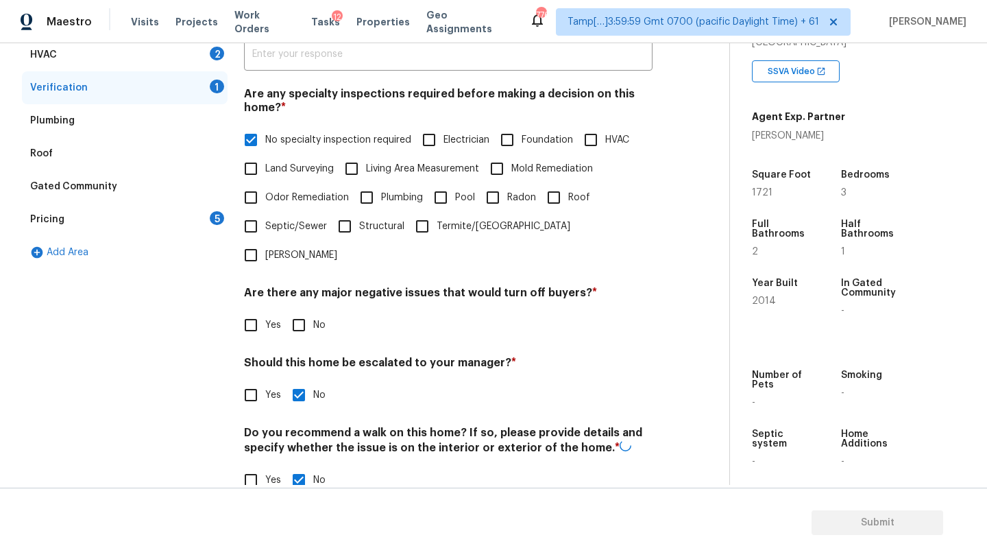
checkbox input "true"
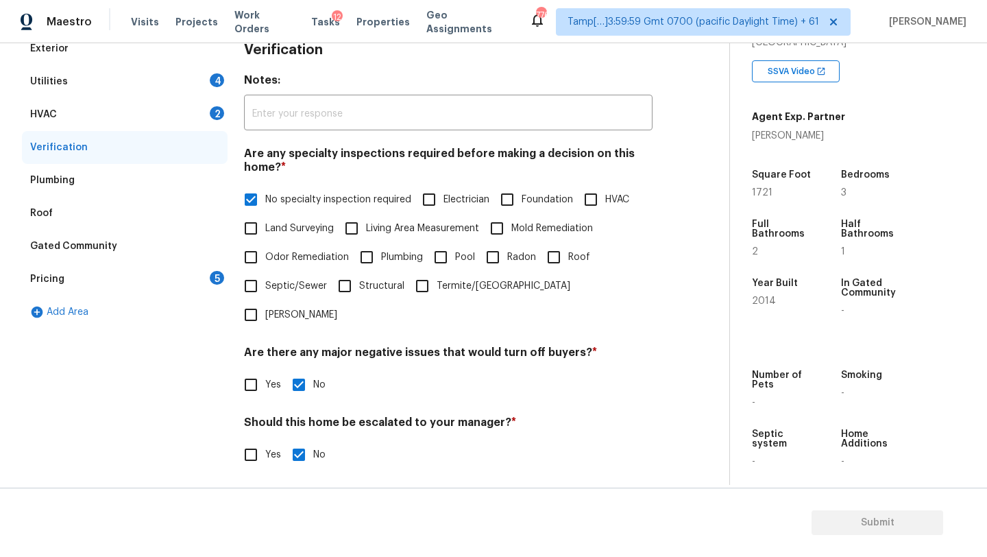
click at [54, 119] on div "HVAC" at bounding box center [43, 115] width 27 height 14
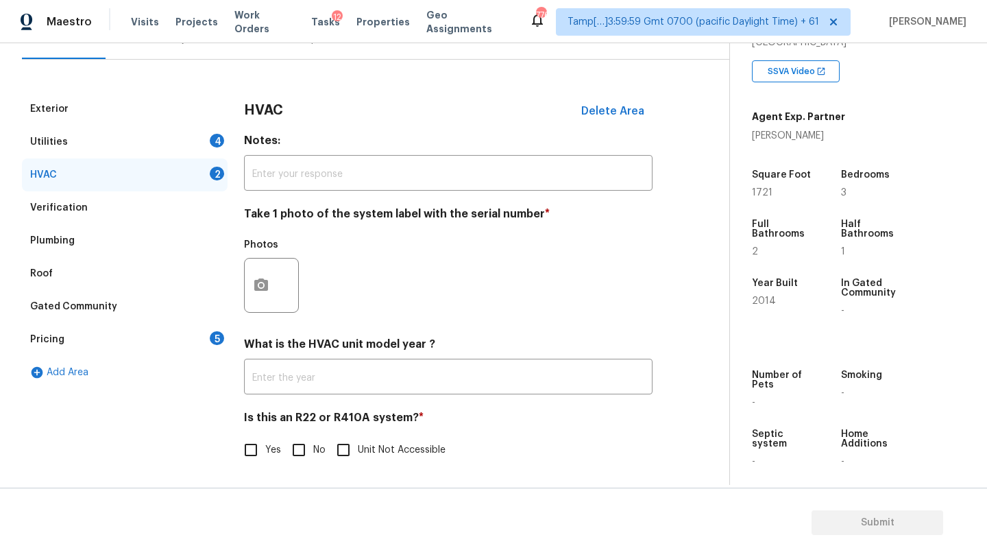
scroll to position [149, 0]
click at [302, 445] on input "No" at bounding box center [299, 449] width 29 height 29
checkbox input "true"
click at [302, 369] on input "text" at bounding box center [448, 378] width 409 height 32
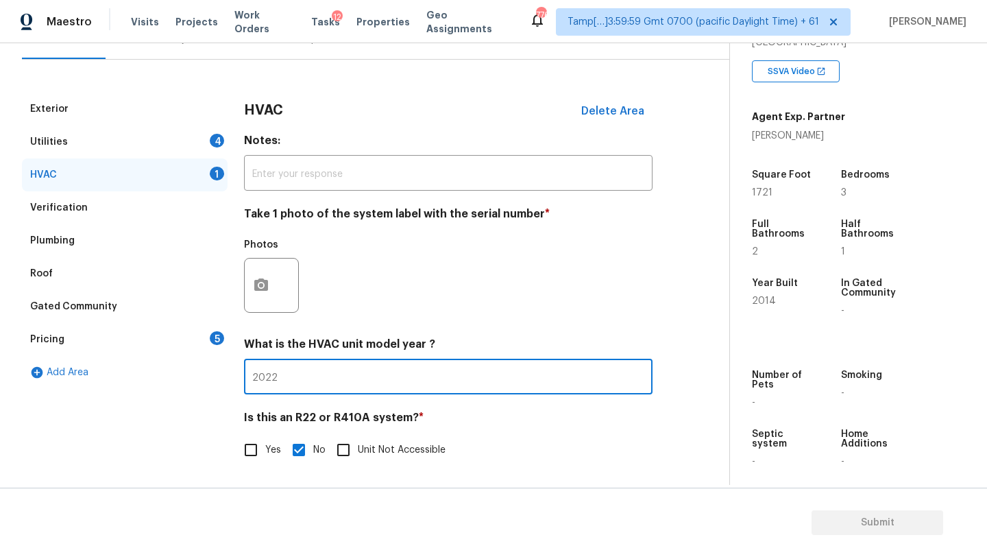
click at [302, 369] on input "2022" at bounding box center [448, 378] width 409 height 32
type input "2022"
click at [79, 339] on div "Pricing 5" at bounding box center [125, 339] width 206 height 33
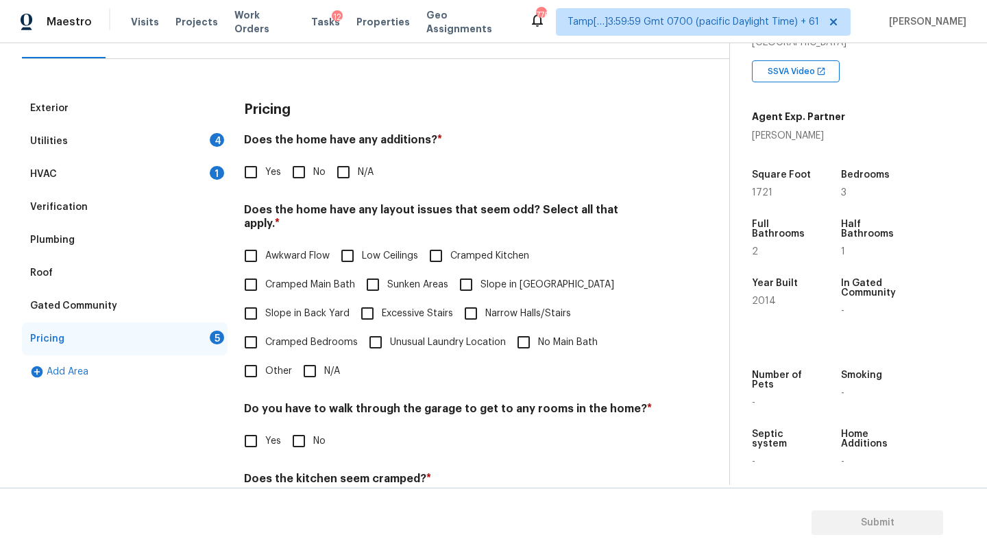
click at [301, 164] on input "No" at bounding box center [299, 172] width 29 height 29
checkbox input "true"
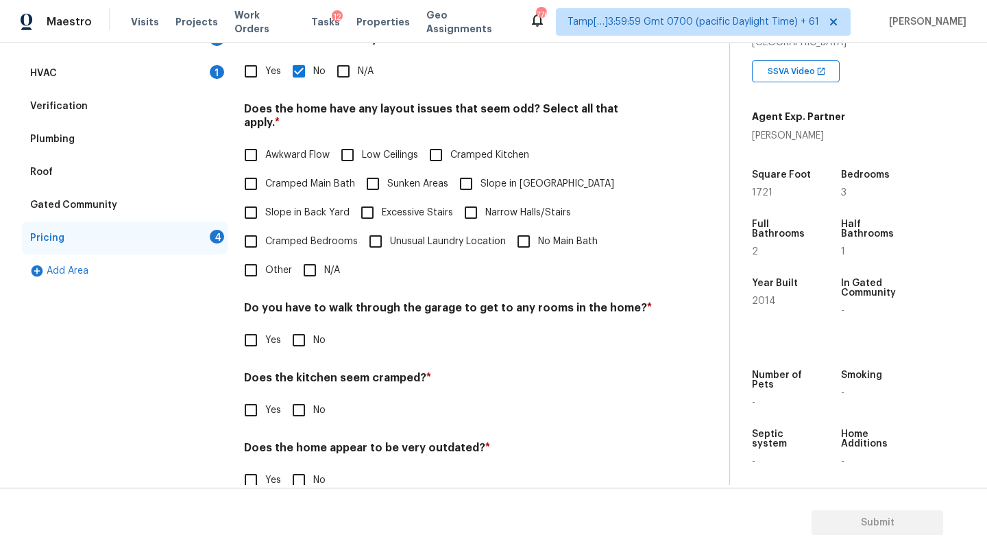
click at [315, 256] on input "N/A" at bounding box center [310, 270] width 29 height 29
checkbox input "true"
click at [307, 349] on div "Pricing Does the home have any additions? * Yes No N/A Does the home have any l…" at bounding box center [448, 251] width 409 height 521
click at [304, 396] on input "No" at bounding box center [299, 410] width 29 height 29
checkbox input "true"
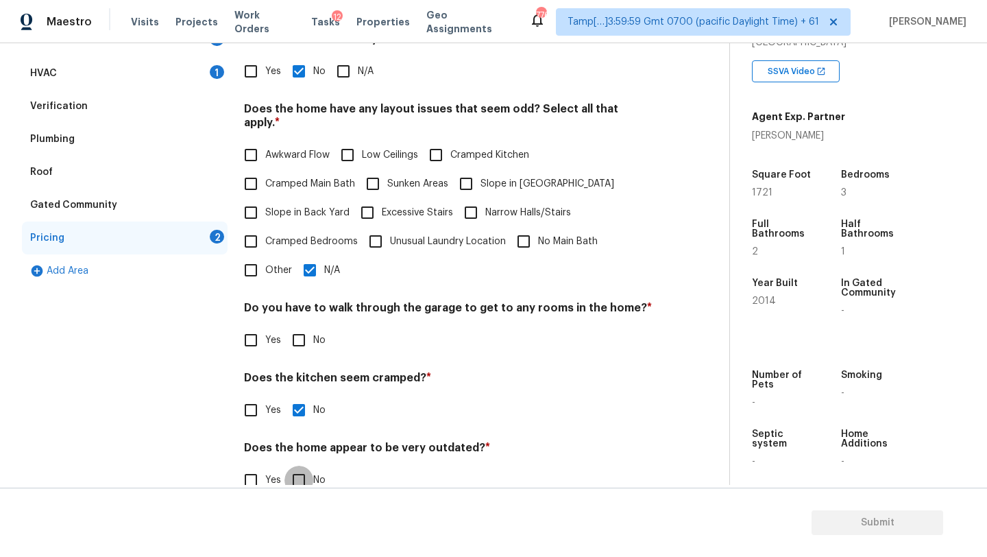
click at [304, 466] on input "No" at bounding box center [299, 480] width 29 height 29
checkbox input "true"
click at [304, 326] on input "No" at bounding box center [299, 340] width 29 height 29
checkbox input "true"
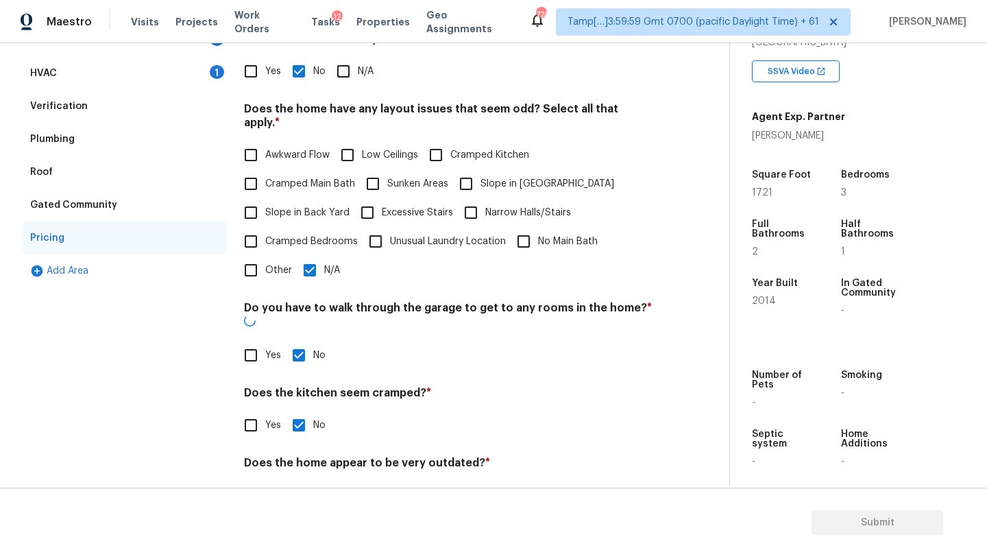
scroll to position [8, 0]
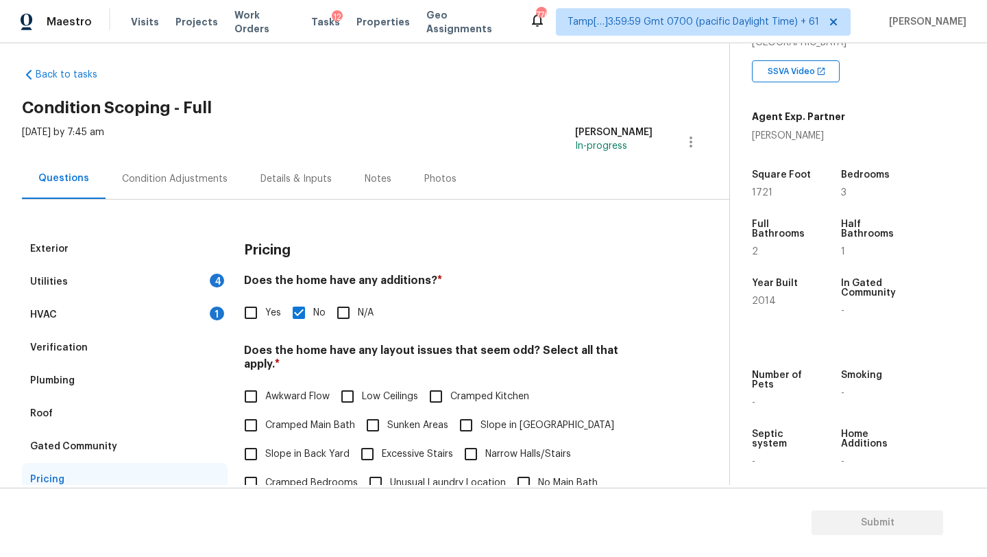
click at [178, 307] on div "HVAC 1" at bounding box center [125, 314] width 206 height 33
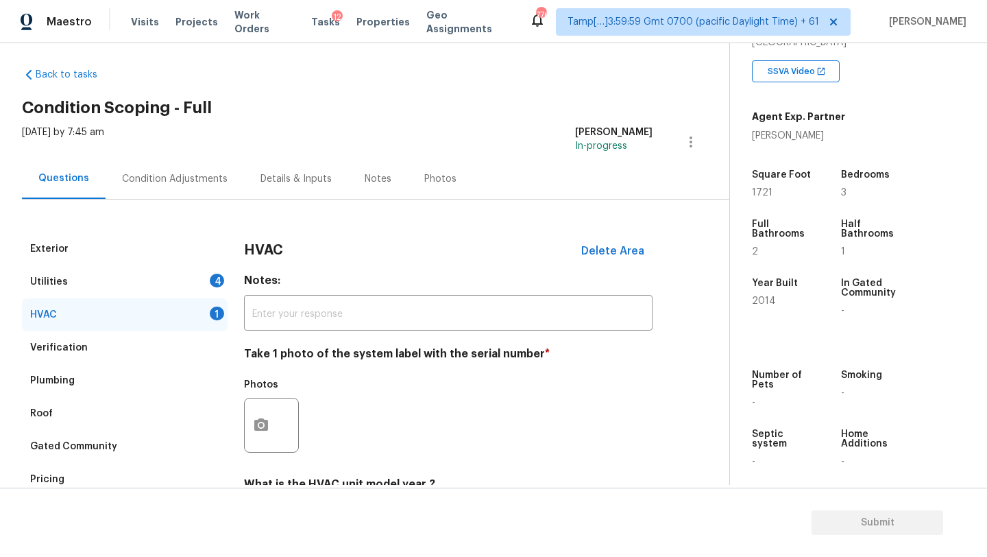
scroll to position [80, 0]
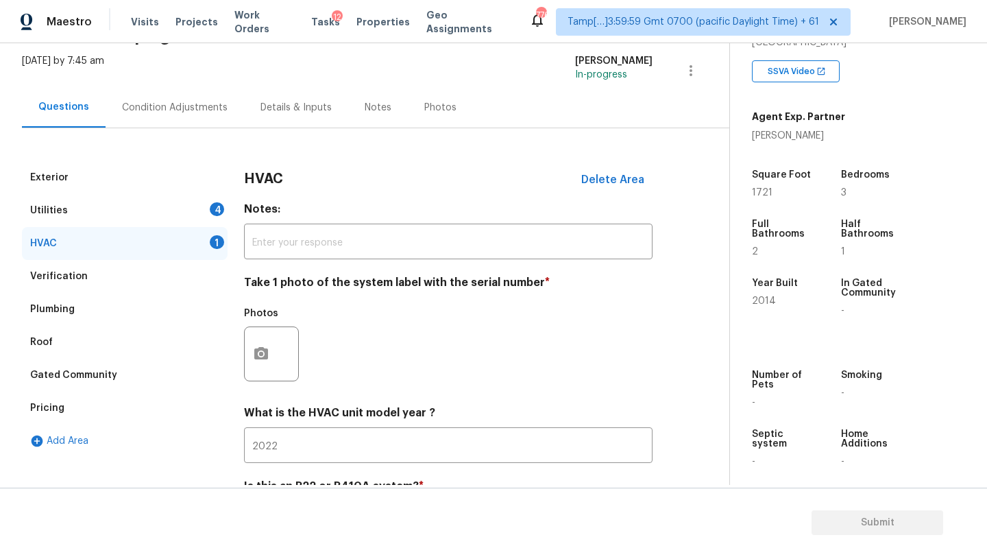
click at [203, 101] on div "Condition Adjustments" at bounding box center [175, 108] width 106 height 14
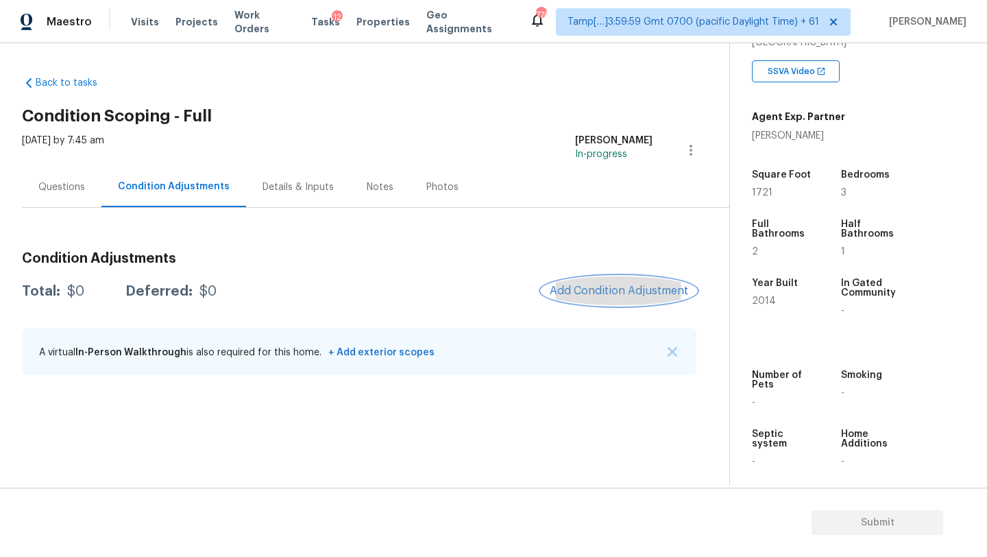
click at [629, 279] on button "Add Condition Adjustment" at bounding box center [619, 290] width 155 height 29
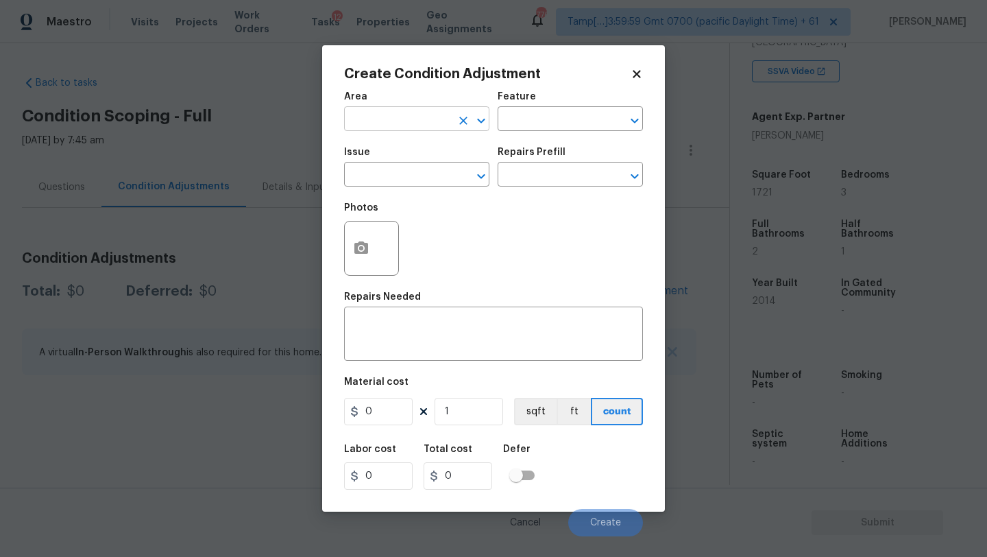
click at [411, 130] on input "text" at bounding box center [397, 120] width 107 height 21
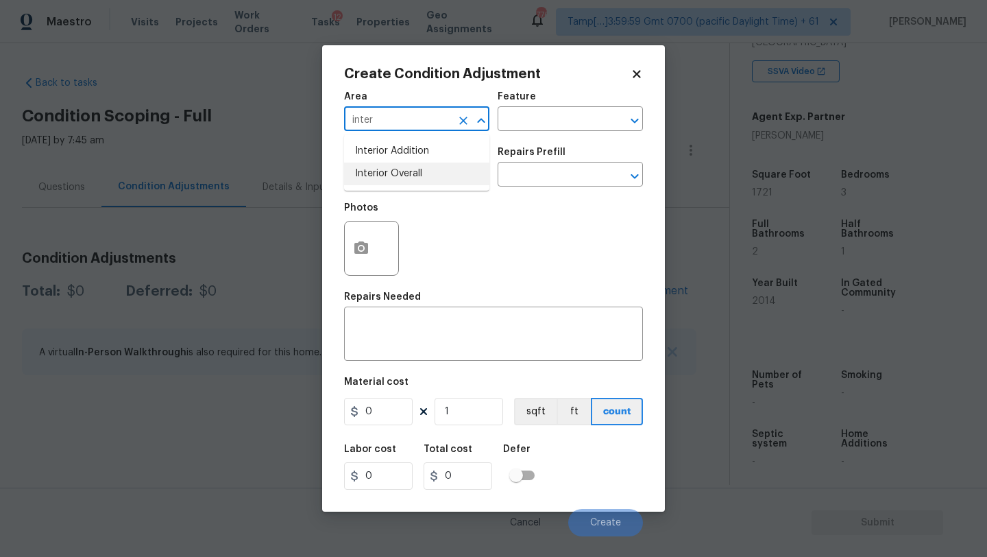
click at [420, 180] on li "Interior Overall" at bounding box center [416, 174] width 145 height 23
type input "Interior Overall"
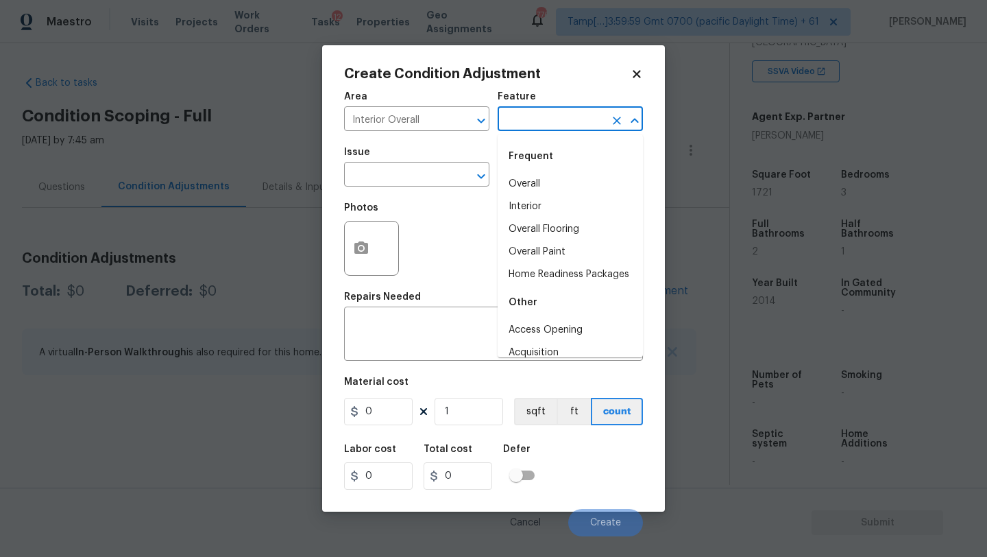
click at [522, 123] on input "text" at bounding box center [551, 120] width 107 height 21
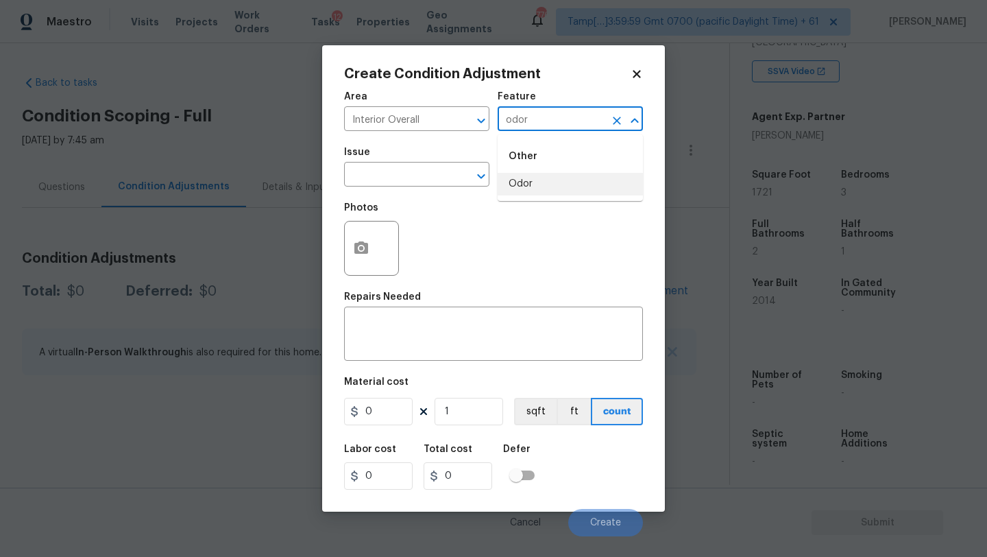
click at [523, 184] on li "Odor" at bounding box center [570, 184] width 145 height 23
type input "Odor"
click at [418, 184] on input "text" at bounding box center [397, 175] width 107 height 21
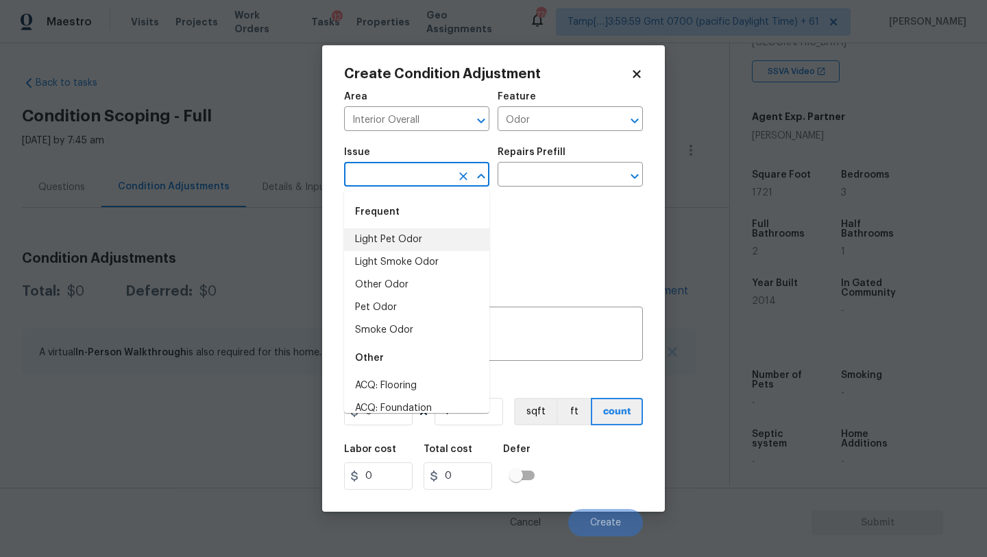
click at [396, 236] on li "Light Pet Odor" at bounding box center [416, 239] width 145 height 23
type input "Light Pet Odor"
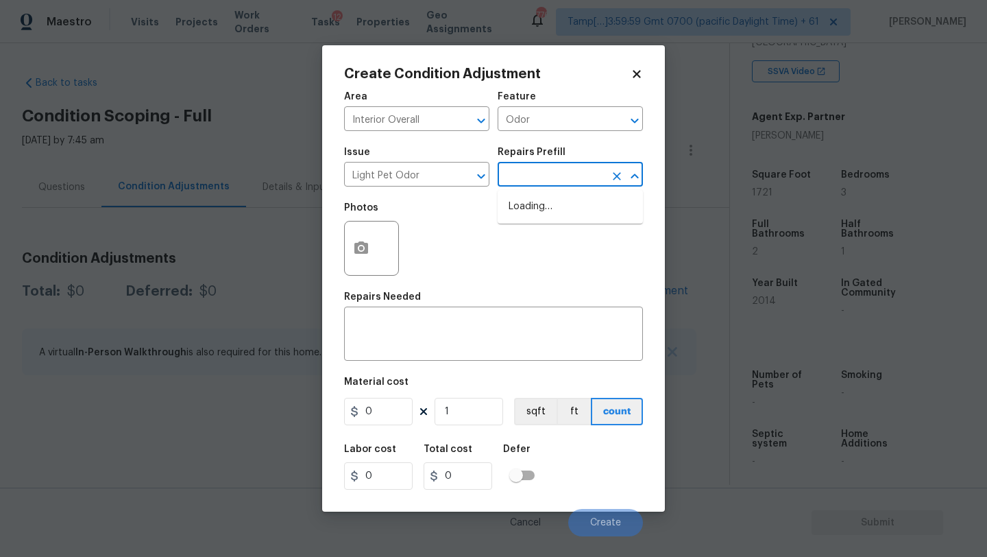
click at [582, 171] on input "text" at bounding box center [551, 175] width 107 height 21
click at [553, 219] on li "Acquisition Scope: 1-2 pets present $575.00" at bounding box center [570, 213] width 145 height 37
type textarea "Acquisition Scope: 1-2 pets present"
type input "575"
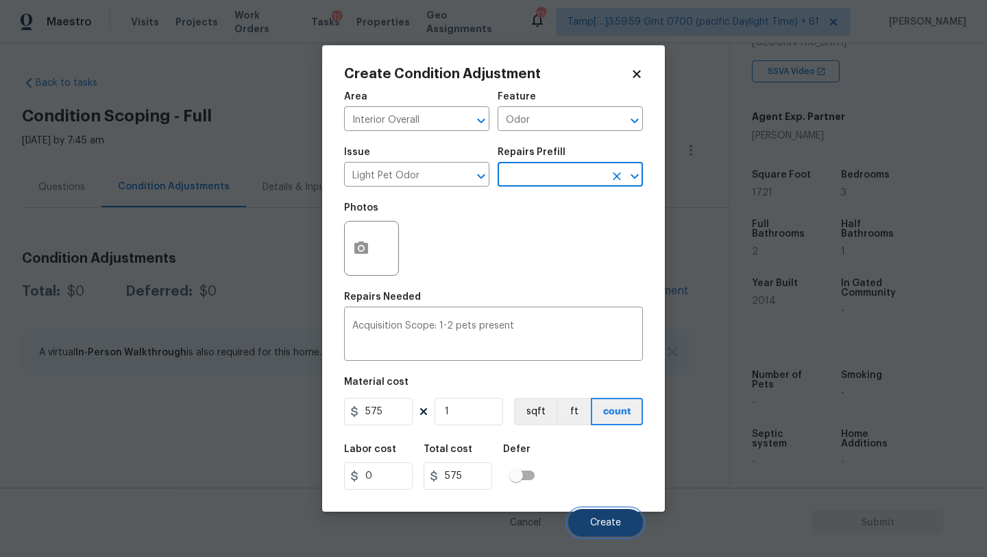
click at [592, 520] on span "Create" at bounding box center [605, 523] width 31 height 10
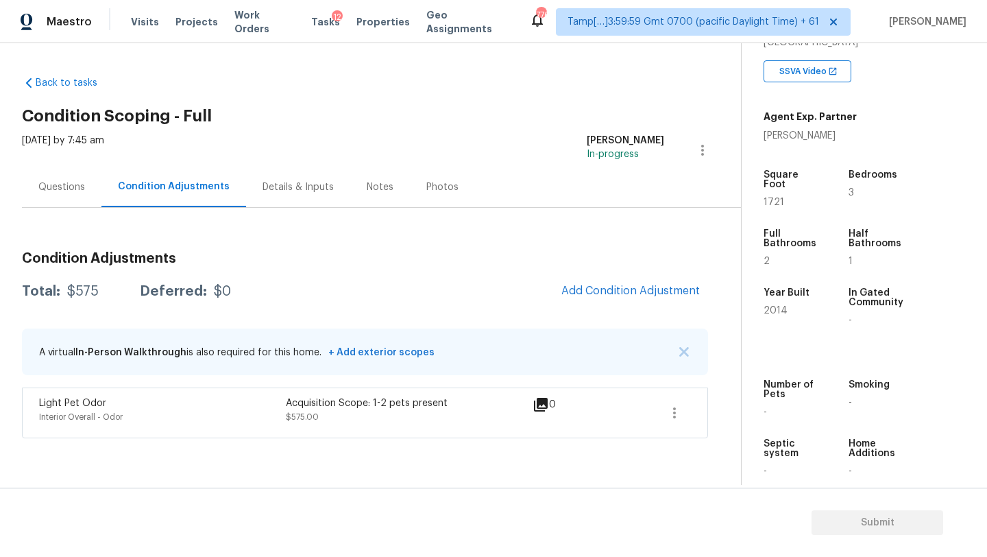
click at [58, 200] on div "Questions" at bounding box center [62, 187] width 80 height 40
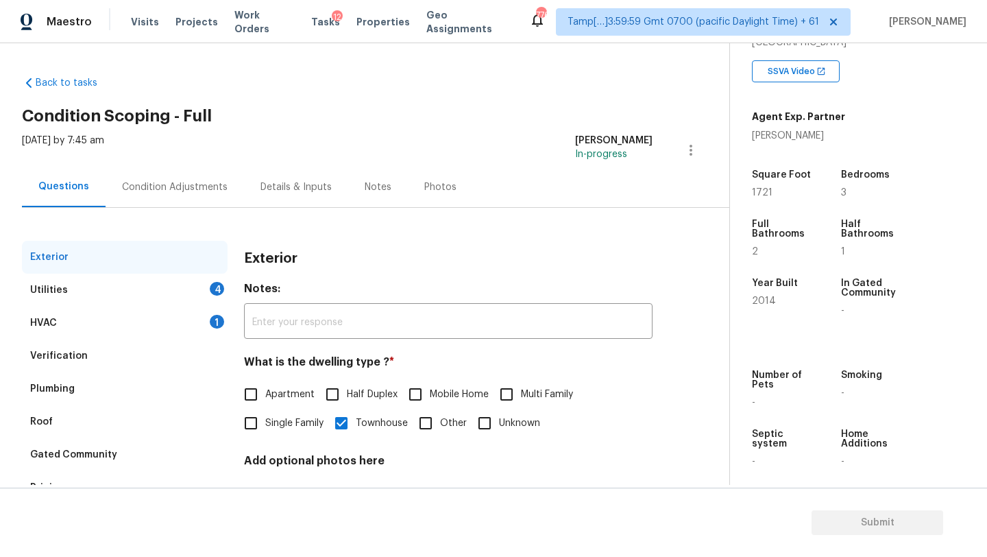
scroll to position [104, 0]
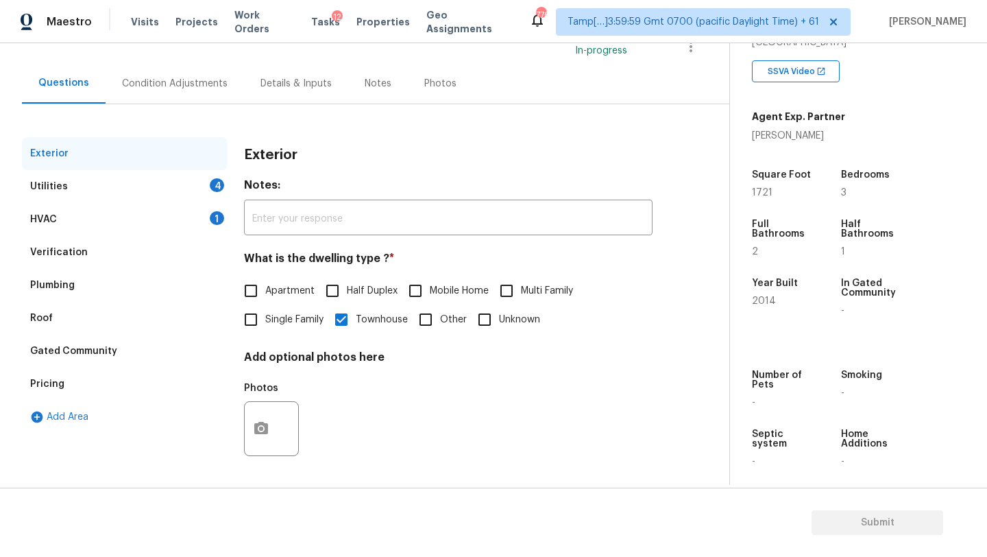
click at [164, 97] on div "Condition Adjustments" at bounding box center [175, 83] width 139 height 40
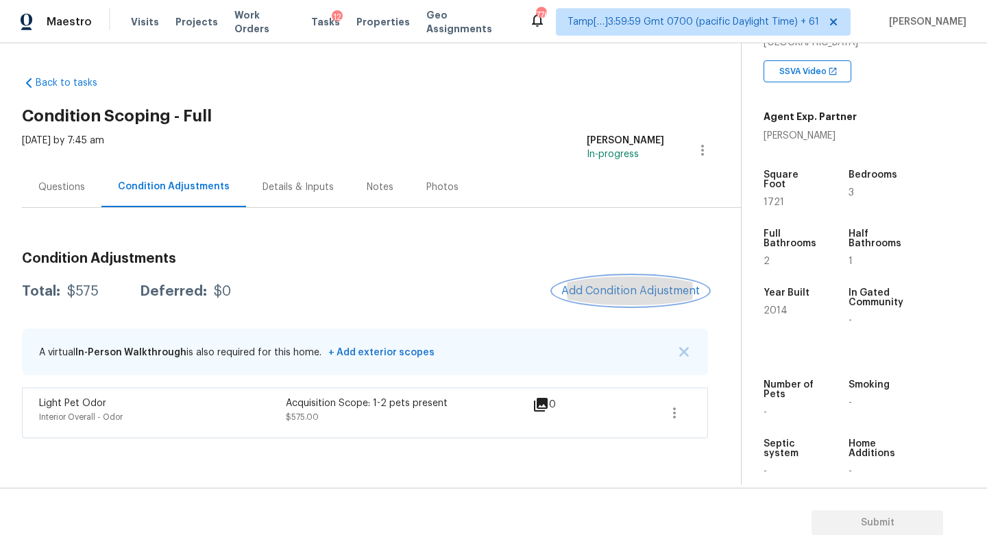
click at [649, 298] on button "Add Condition Adjustment" at bounding box center [630, 290] width 155 height 29
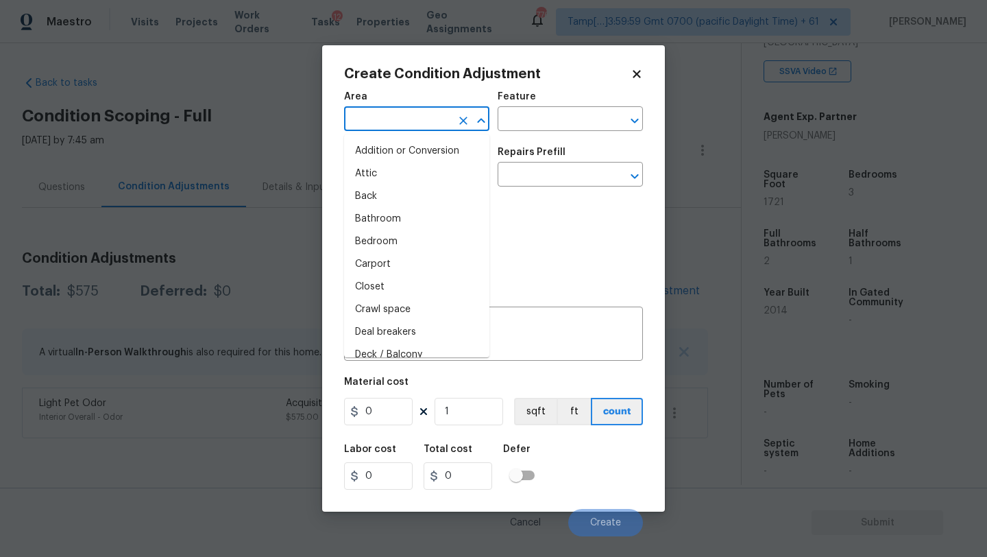
click at [387, 123] on input "text" at bounding box center [397, 120] width 107 height 21
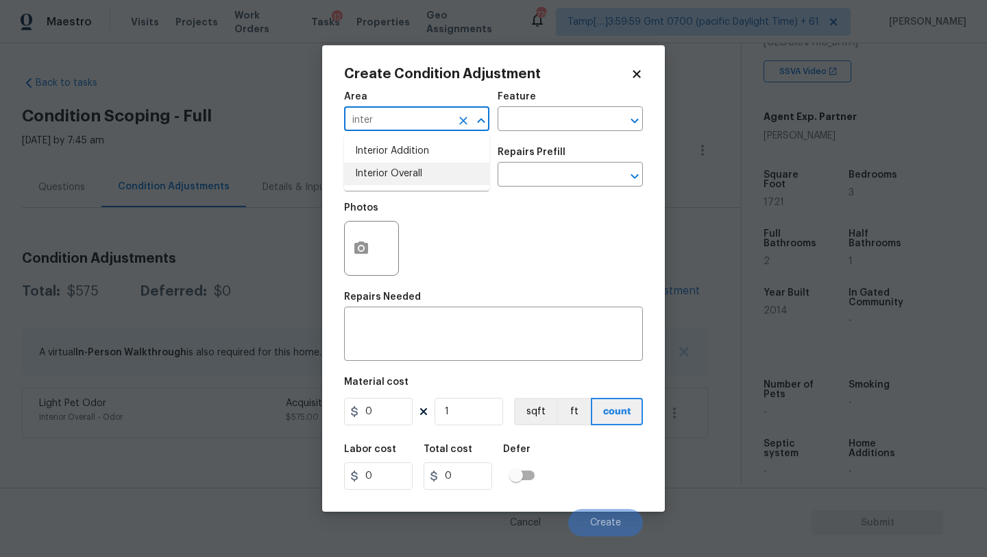
click at [392, 173] on li "Interior Overall" at bounding box center [416, 174] width 145 height 23
type input "Interior Overall"
click at [528, 110] on input "text" at bounding box center [551, 120] width 107 height 21
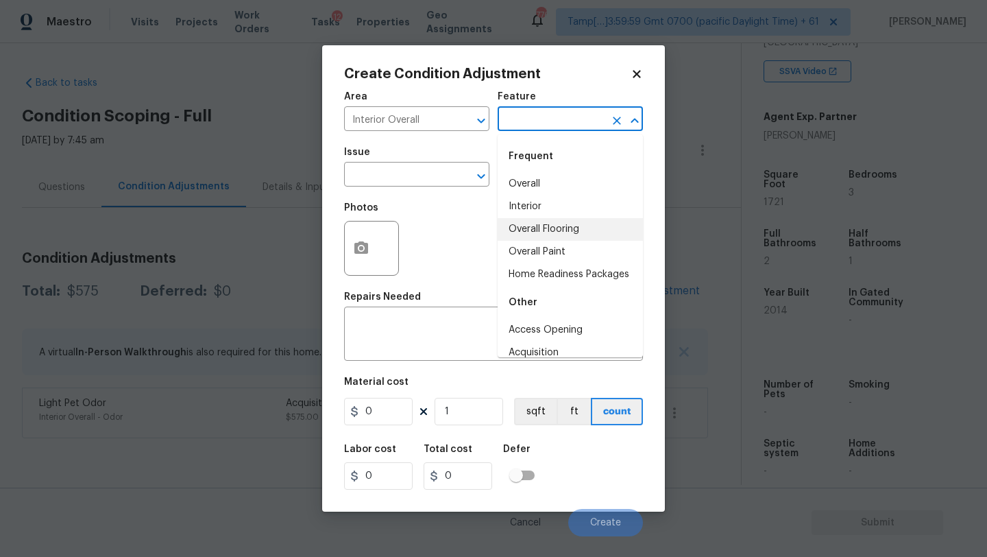
click at [527, 221] on ul "Overall Interior Overall Flooring Overall Paint Home Readiness Packages" at bounding box center [570, 229] width 145 height 113
click at [527, 221] on li "Overall Flooring" at bounding box center [570, 229] width 145 height 23
type input "Overall Flooring"
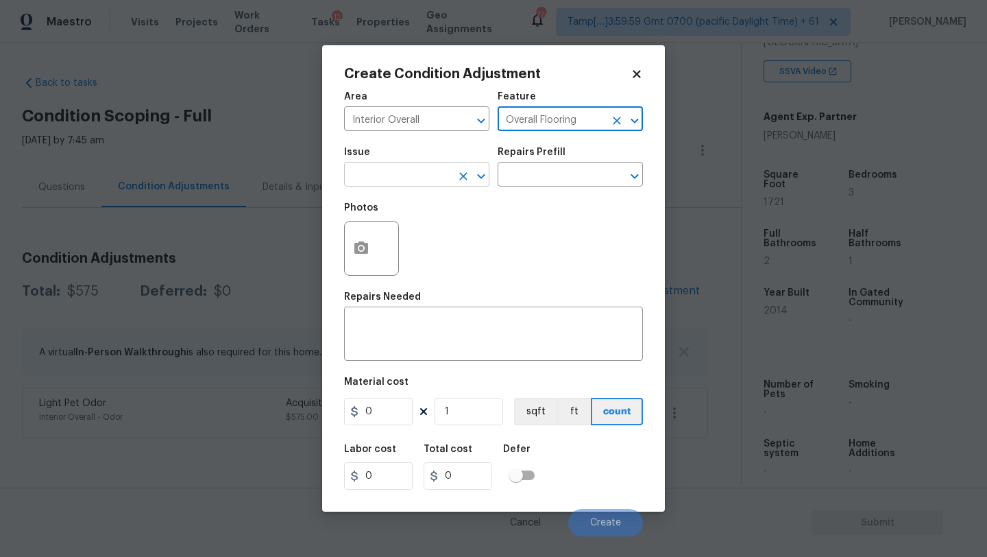
click at [416, 171] on input "text" at bounding box center [397, 175] width 107 height 21
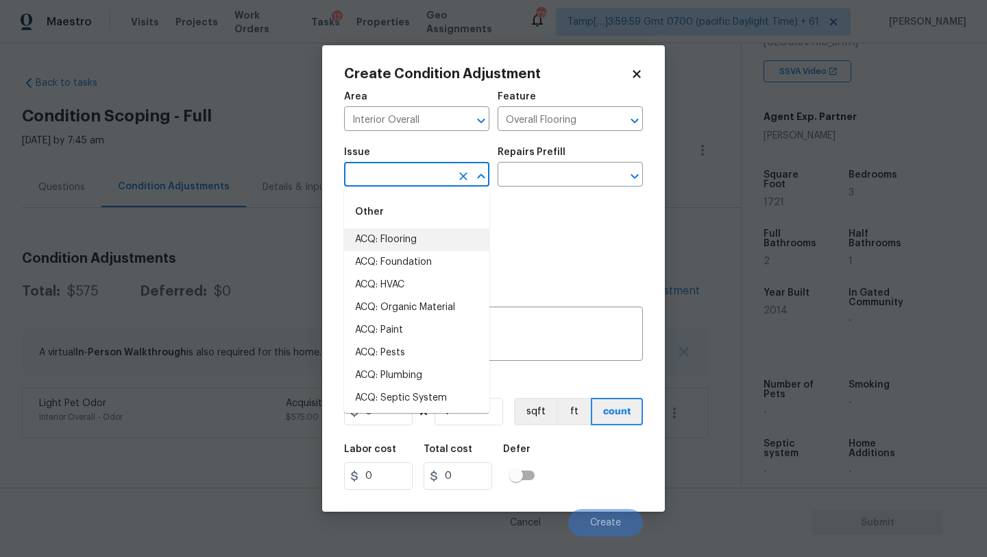
click at [416, 247] on li "ACQ: Flooring" at bounding box center [416, 239] width 145 height 23
type input "ACQ: Flooring"
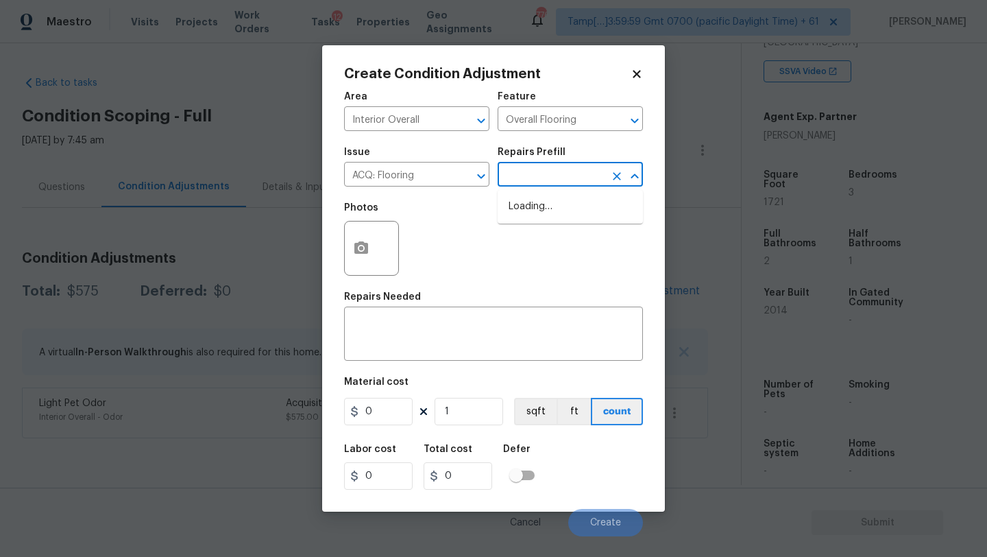
click at [562, 171] on input "text" at bounding box center [551, 175] width 107 height 21
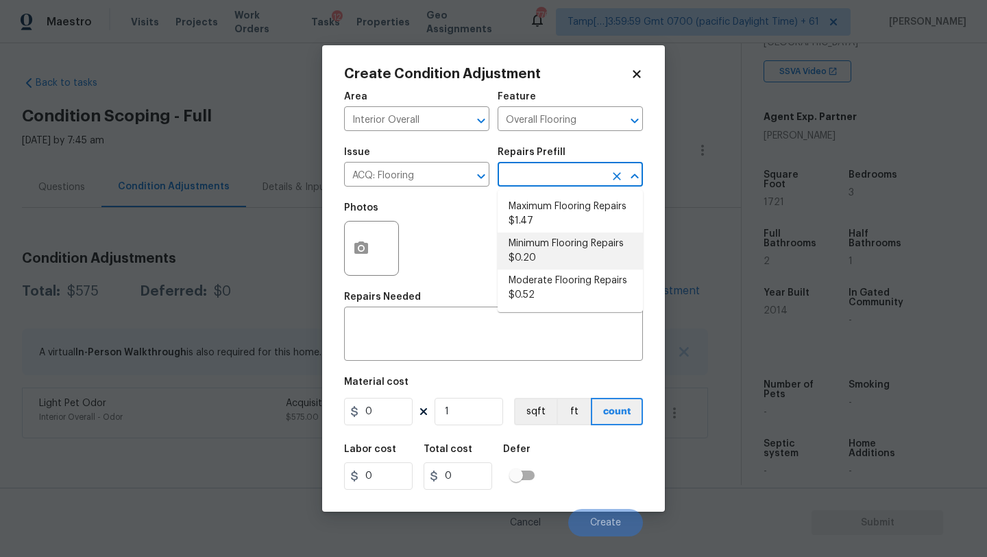
click at [558, 248] on li "Minimum Flooring Repairs $0.20" at bounding box center [570, 250] width 145 height 37
type input "Acquisition"
type textarea "Acquisition Scope: Minimum flooring repairs"
type input "0.2"
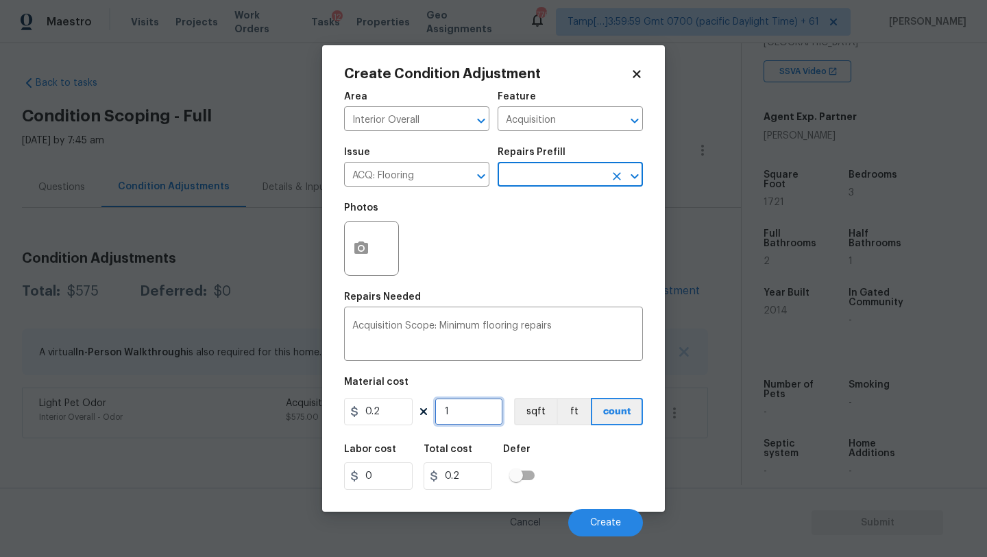
click at [455, 425] on input "1" at bounding box center [469, 411] width 69 height 27
type input "17"
type input "3.4"
type input "172"
type input "34.4"
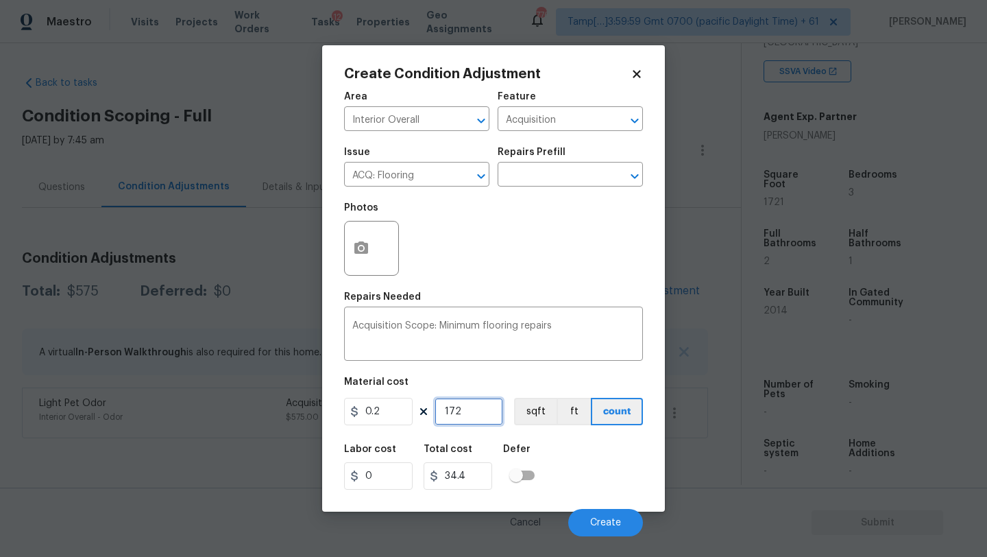
type input "1721"
type input "344.2"
type input "1721"
click at [591, 518] on span "Create" at bounding box center [605, 523] width 31 height 10
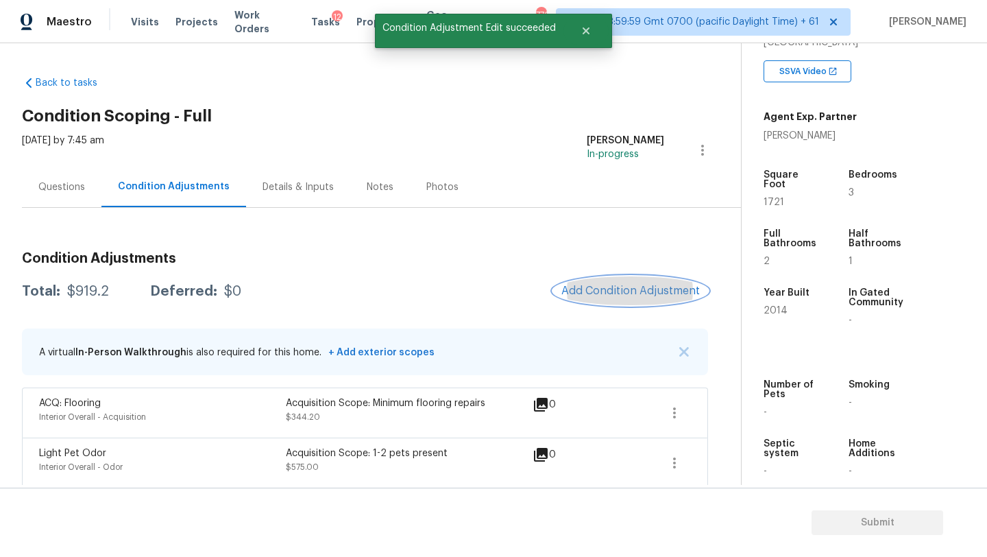
click at [646, 288] on span "Add Condition Adjustment" at bounding box center [631, 291] width 139 height 12
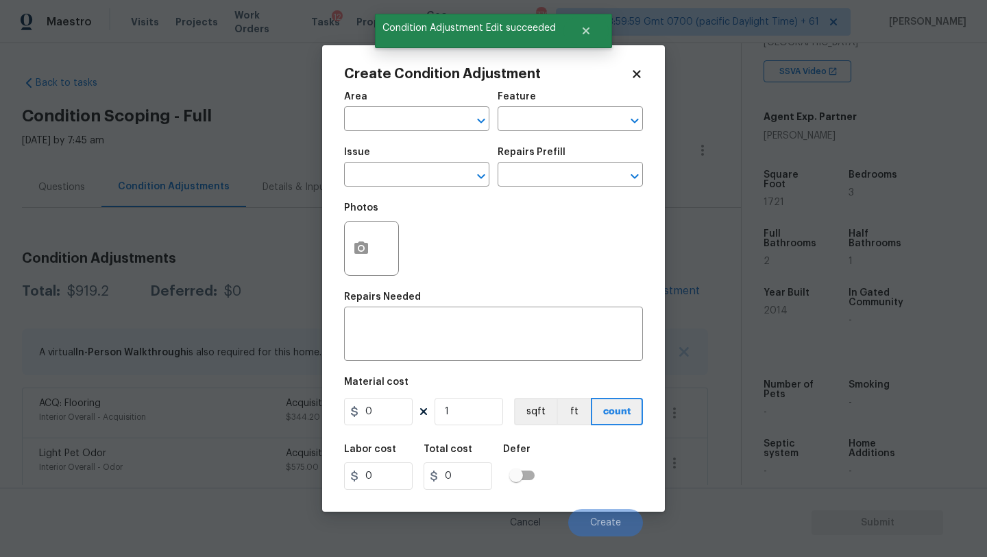
click at [374, 105] on div "Area" at bounding box center [416, 101] width 145 height 18
click at [374, 109] on div "Area" at bounding box center [416, 101] width 145 height 18
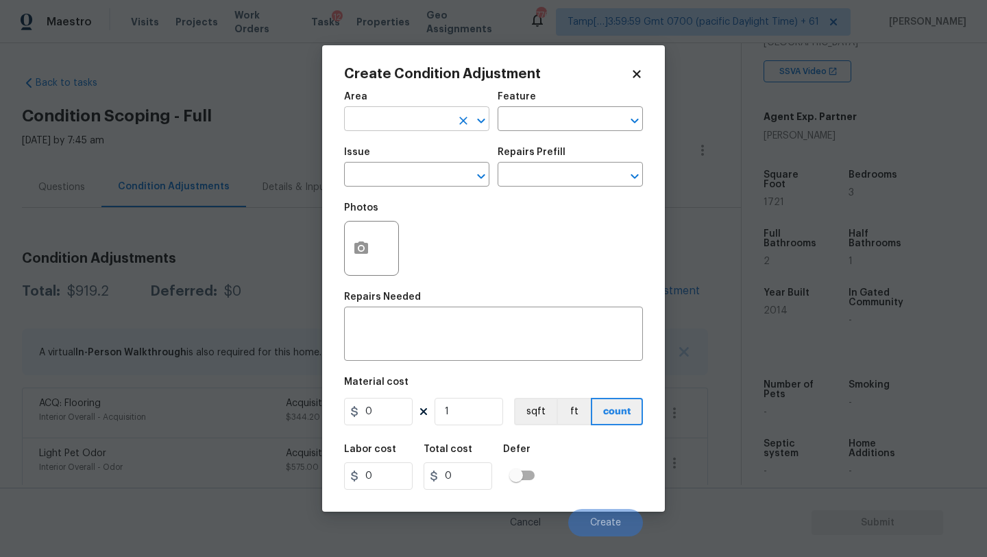
click at [383, 128] on input "text" at bounding box center [397, 120] width 107 height 21
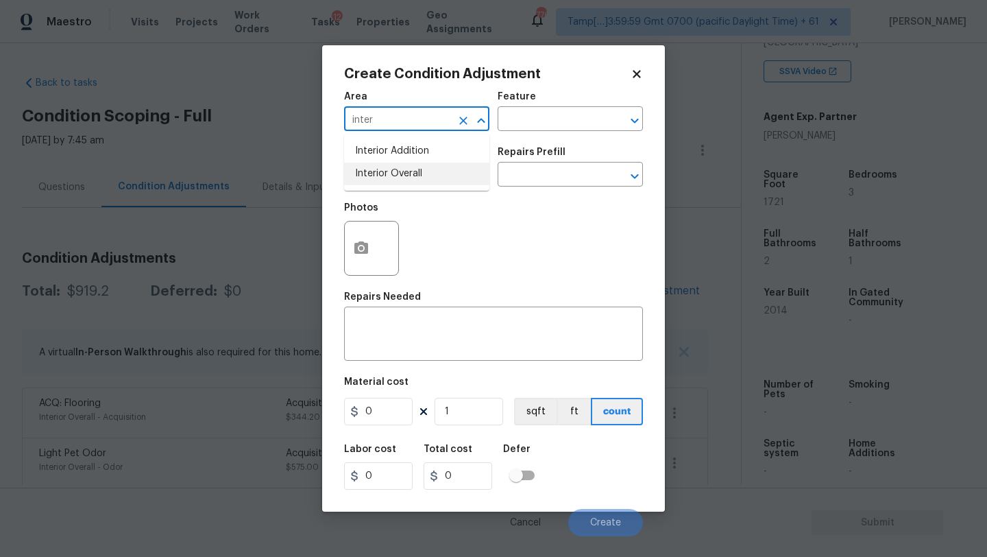
click at [398, 169] on li "Interior Overall" at bounding box center [416, 174] width 145 height 23
type input "Interior Overall"
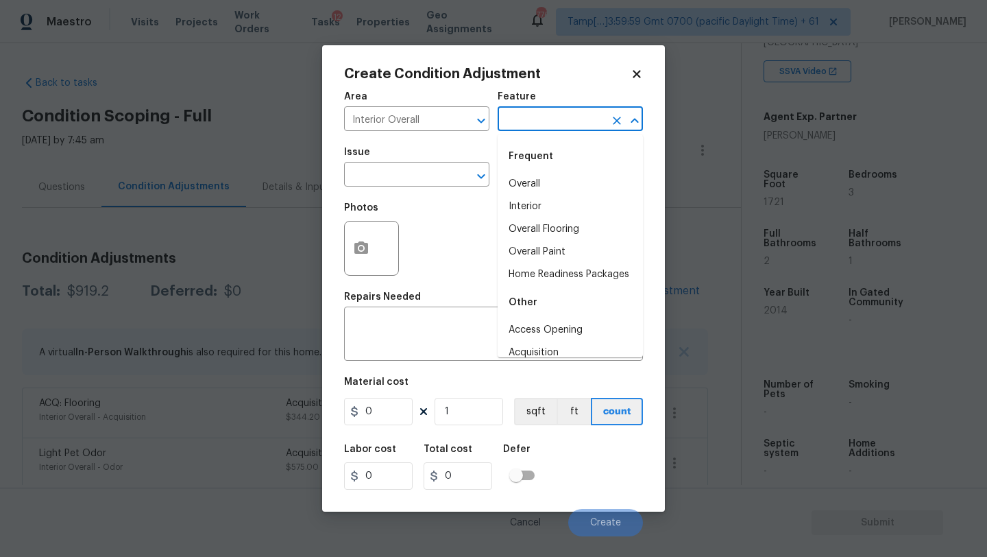
click at [544, 125] on input "text" at bounding box center [551, 120] width 107 height 21
click at [545, 248] on li "Overall Paint" at bounding box center [570, 252] width 145 height 23
type input "Overall Paint"
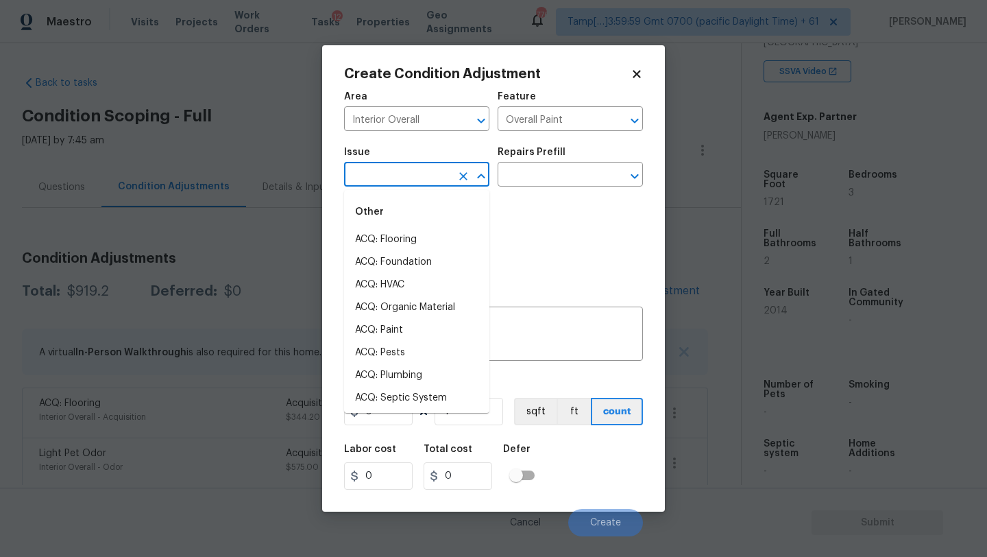
click at [437, 182] on input "text" at bounding box center [397, 175] width 107 height 21
click at [407, 324] on li "ACQ: Paint" at bounding box center [416, 330] width 145 height 23
type input "ACQ: Paint"
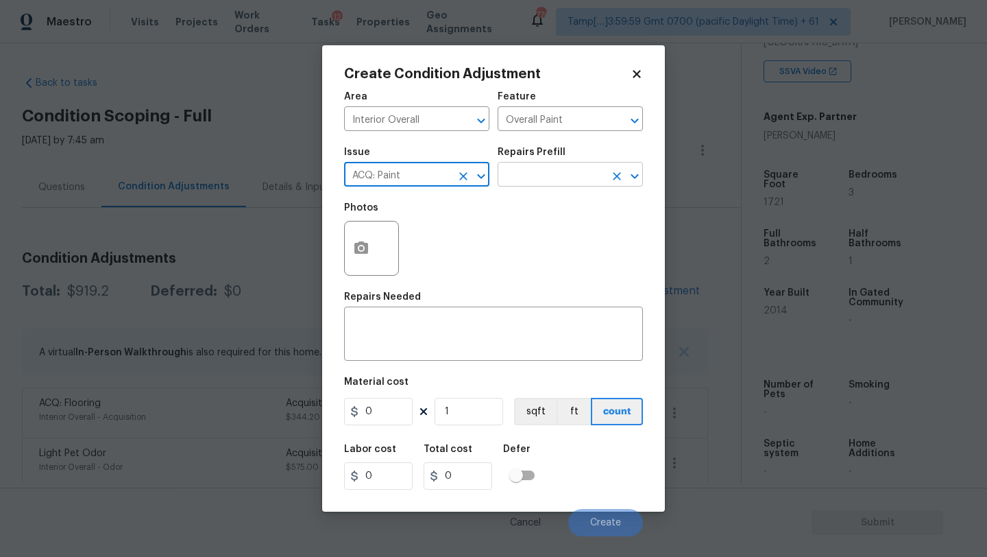
click at [551, 178] on input "text" at bounding box center [551, 175] width 107 height 21
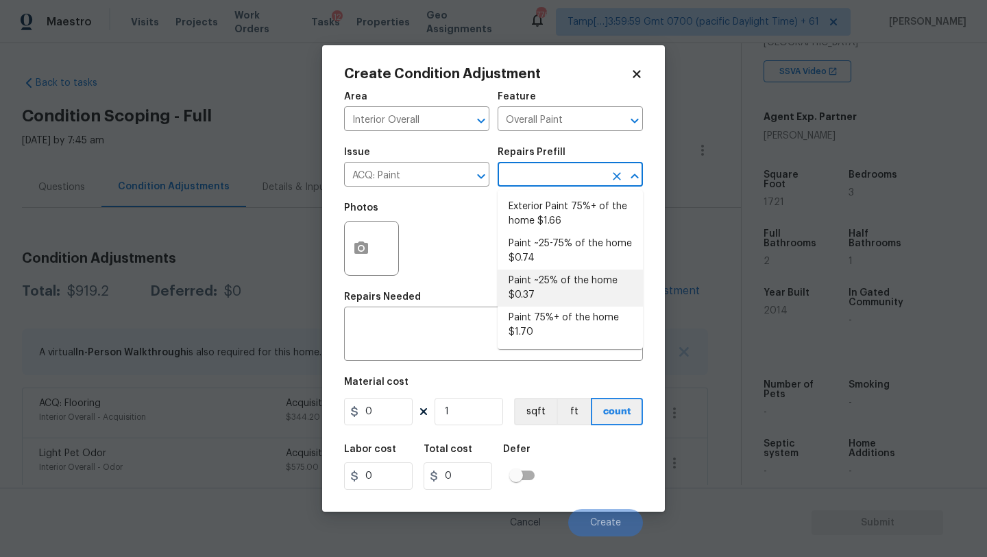
click at [551, 280] on li "Paint ~25% of the home $0.37" at bounding box center [570, 287] width 145 height 37
type input "Acquisition"
type textarea "Acquisition Scope: ~25% of the home needs interior paint"
type input "0.37"
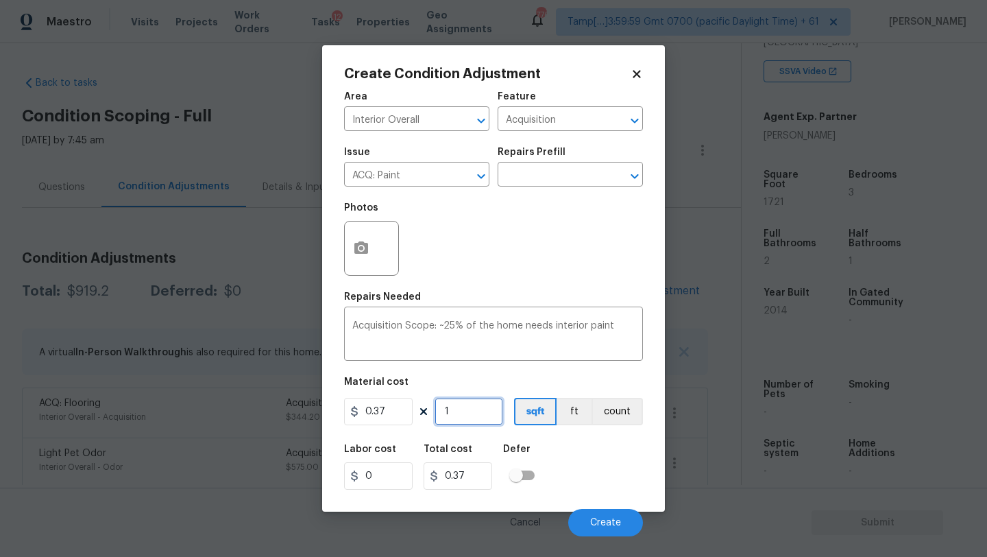
click at [469, 414] on input "1" at bounding box center [469, 411] width 69 height 27
type input "17"
type input "6.29"
type input "172"
type input "63.64"
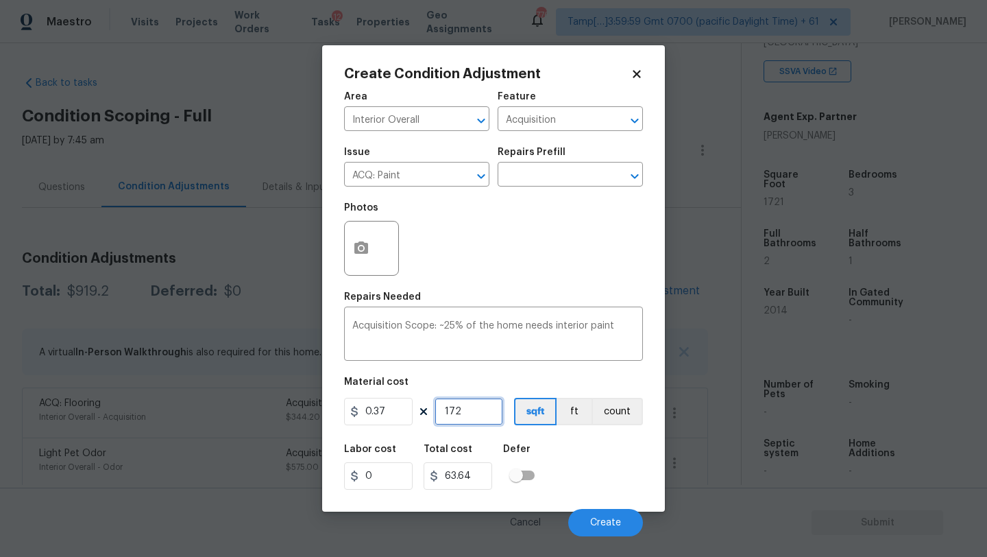
type input "1721"
type input "636.77"
type input "1721"
click at [603, 518] on span "Create" at bounding box center [605, 523] width 31 height 10
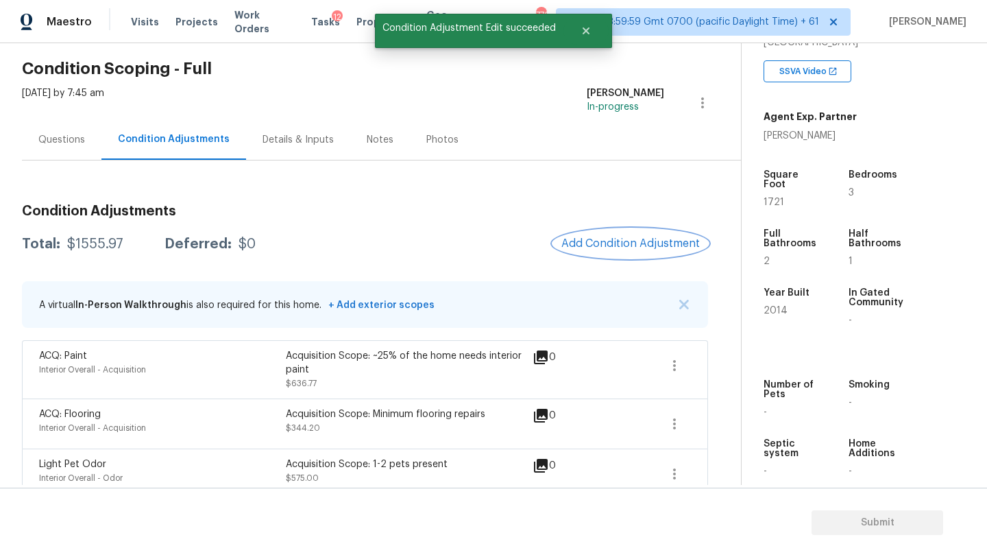
scroll to position [66, 0]
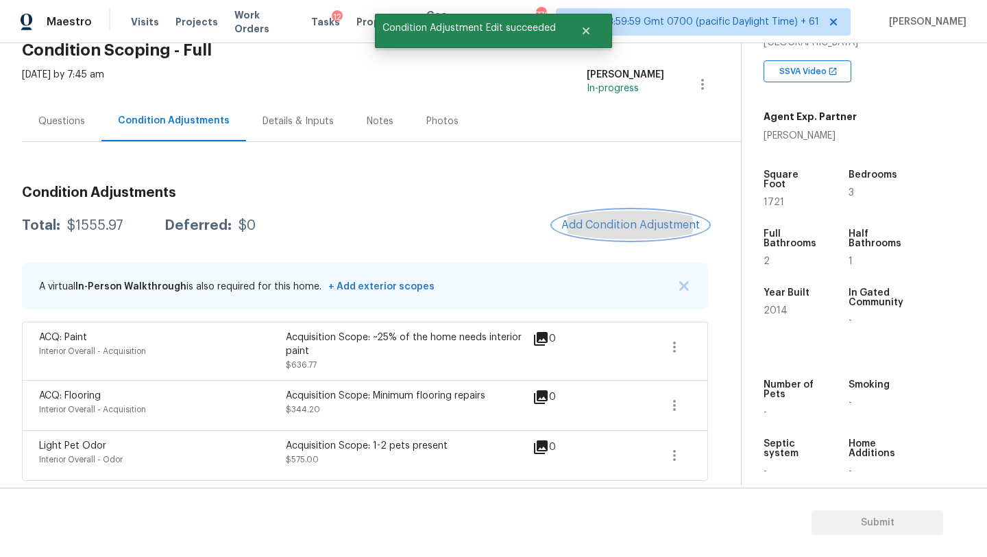
click at [612, 224] on span "Add Condition Adjustment" at bounding box center [631, 225] width 139 height 12
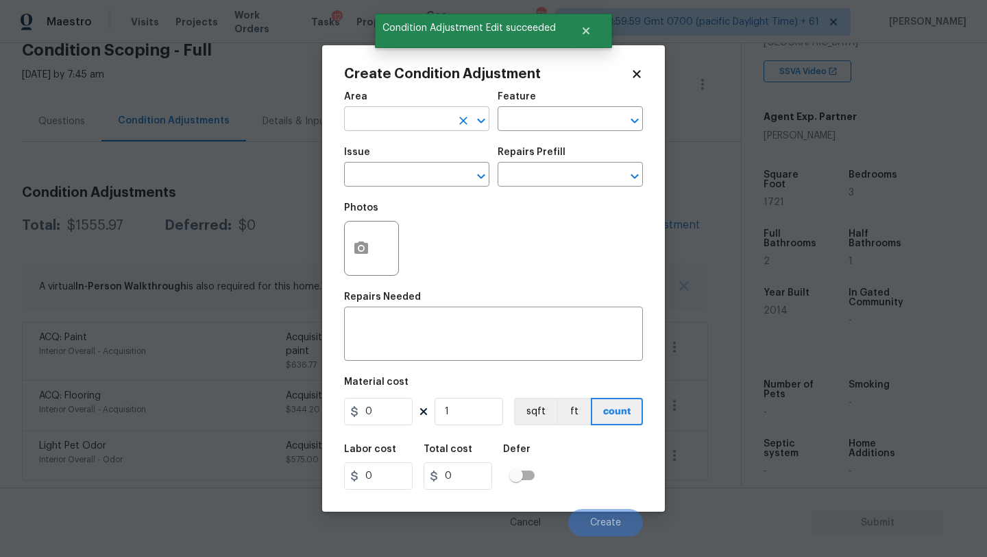
click at [381, 130] on input "text" at bounding box center [397, 120] width 107 height 21
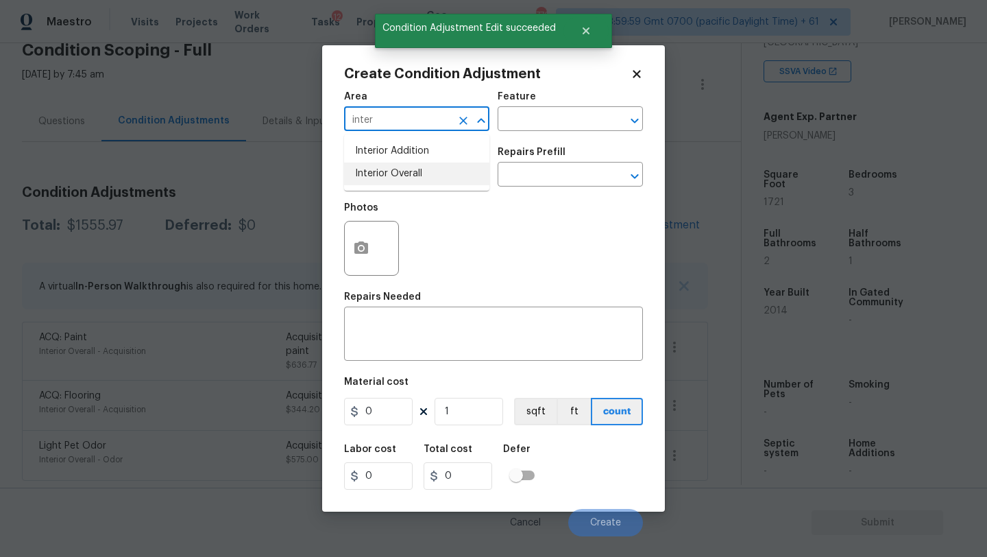
click at [415, 165] on li "Interior Overall" at bounding box center [416, 174] width 145 height 23
type input "Interior Overall"
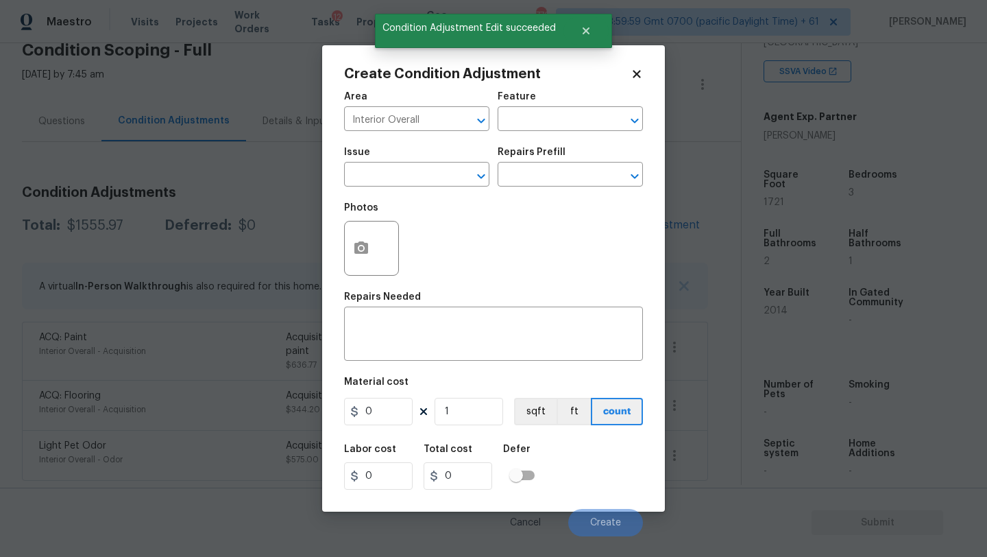
click at [520, 139] on div "Issue ​ Repairs Prefill ​" at bounding box center [493, 167] width 299 height 56
click at [529, 125] on input "text" at bounding box center [551, 120] width 107 height 21
click at [531, 184] on li "Walls and Ceiling" at bounding box center [570, 184] width 145 height 23
type input "Walls and Ceiling"
click at [430, 184] on input "text" at bounding box center [397, 175] width 107 height 21
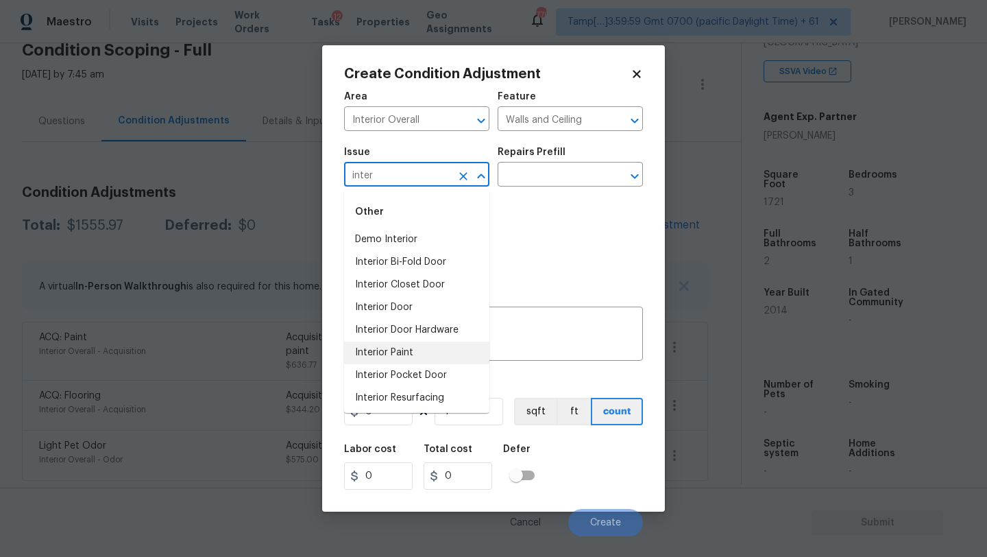
click at [406, 357] on li "Interior Paint" at bounding box center [416, 353] width 145 height 23
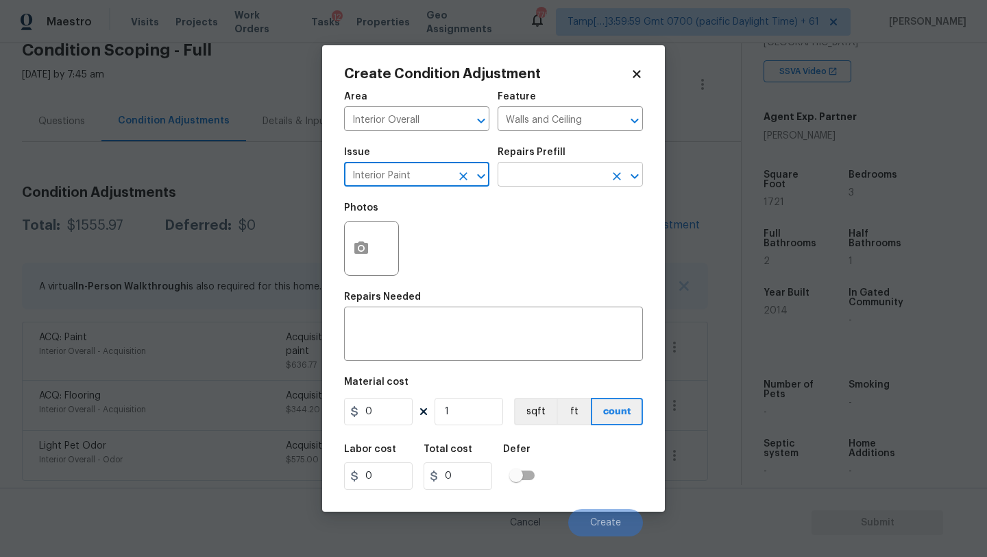
type input "Interior Paint"
click at [571, 184] on input "text" at bounding box center [551, 175] width 107 height 21
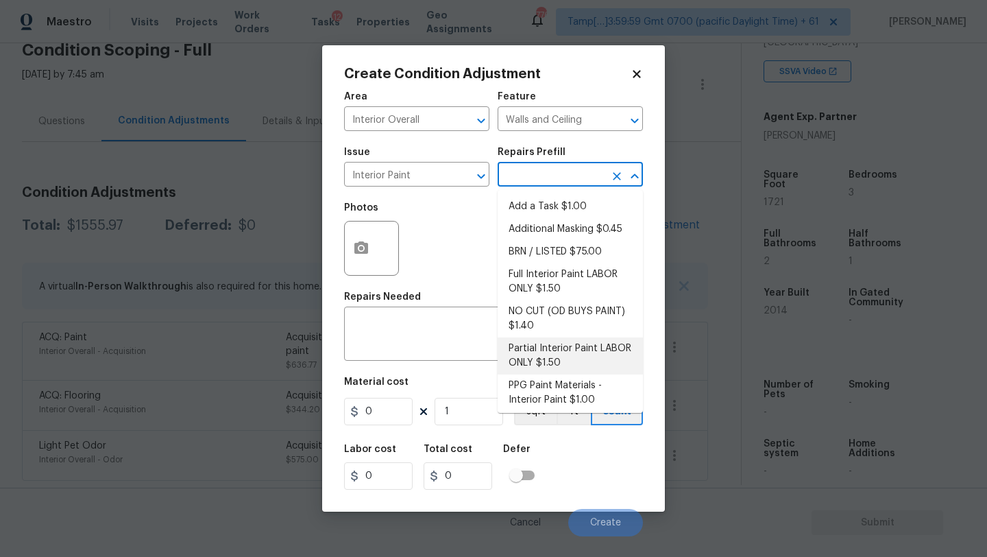
scroll to position [27, 0]
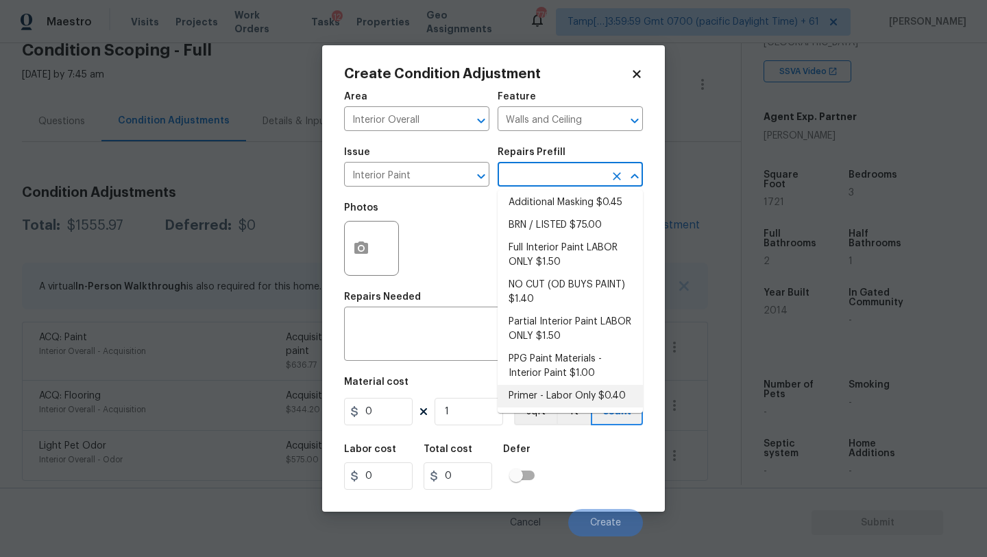
click at [541, 392] on li "Primer - Labor Only $0.40" at bounding box center [570, 396] width 145 height 23
type input "Overall Paint"
type textarea "Interior primer - PRIMER PROVIDED BY OPENDOOR - All nails, screws, drywall anch…"
type input "0.4"
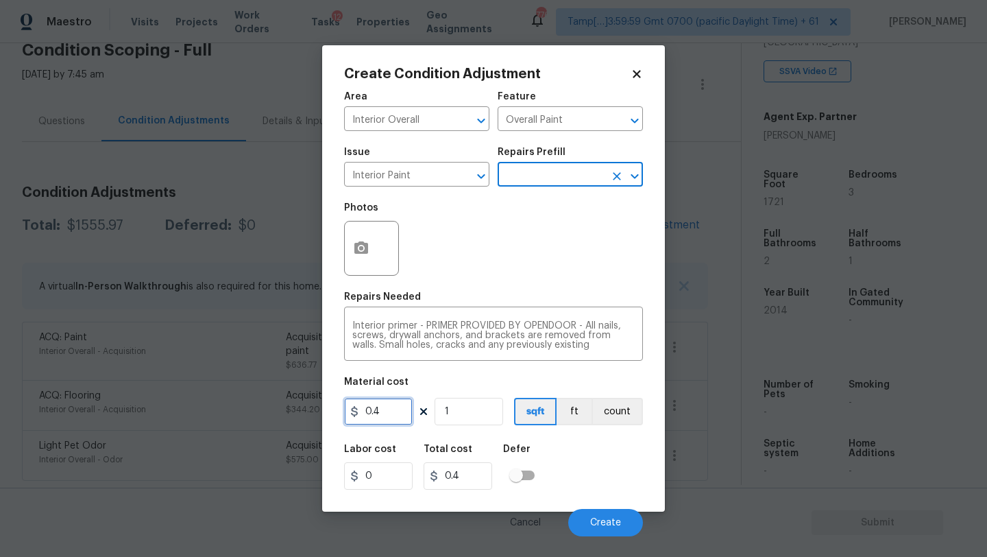
click at [390, 414] on input "0.4" at bounding box center [378, 411] width 69 height 27
type input "200"
click at [379, 250] on div at bounding box center [371, 248] width 55 height 55
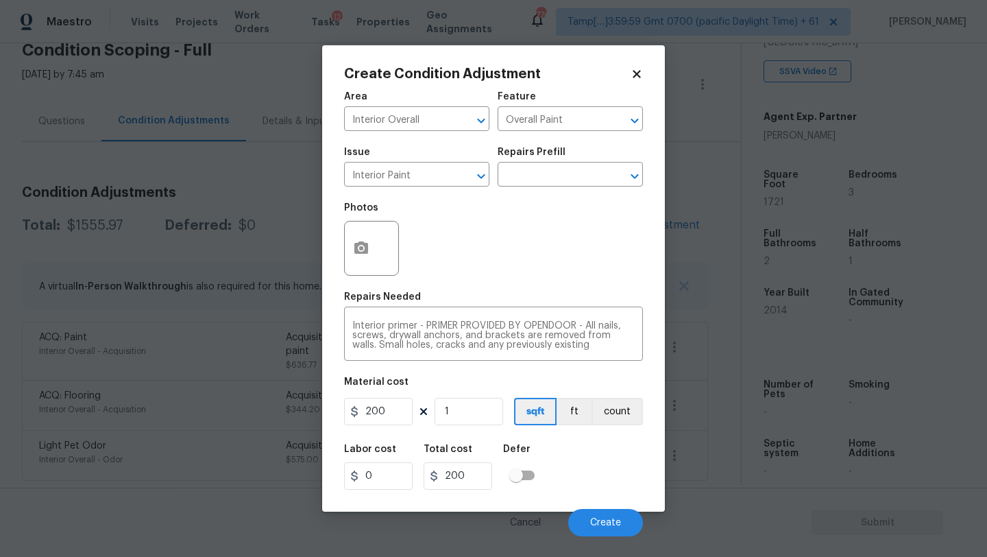
click at [376, 263] on div at bounding box center [371, 248] width 55 height 55
click at [350, 241] on button "button" at bounding box center [361, 247] width 33 height 53
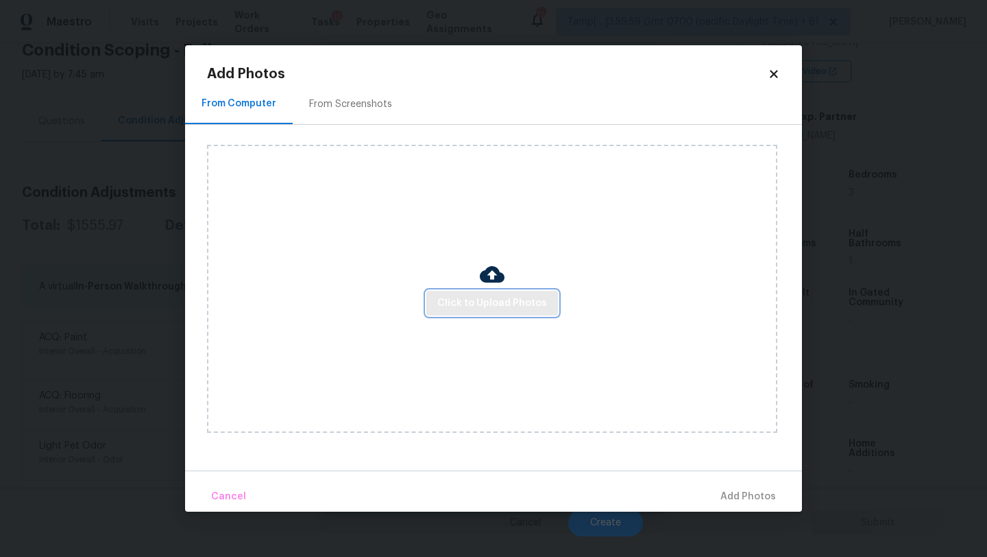
click at [465, 312] on button "Click to Upload Photos" at bounding box center [493, 303] width 132 height 25
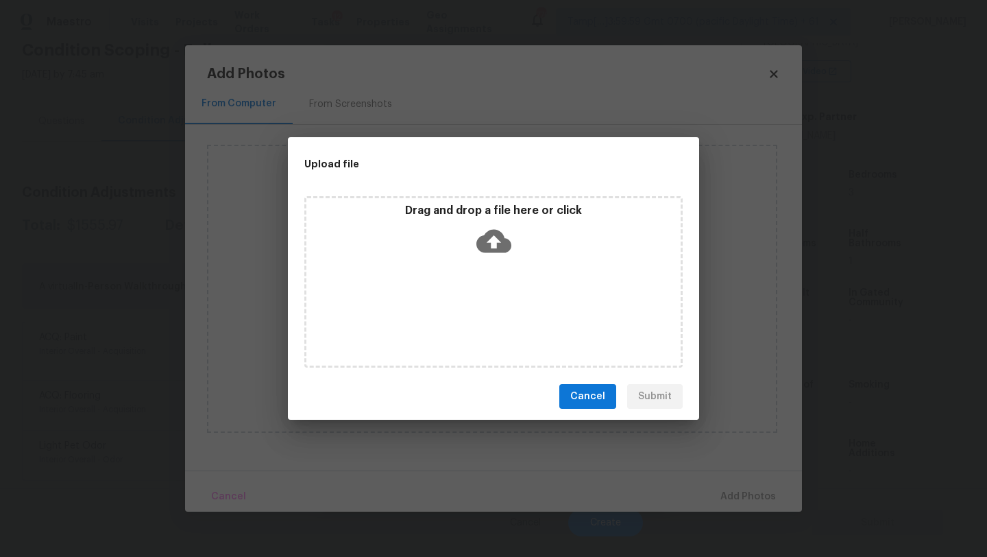
click at [492, 275] on div "Drag and drop a file here or click" at bounding box center [493, 281] width 379 height 171
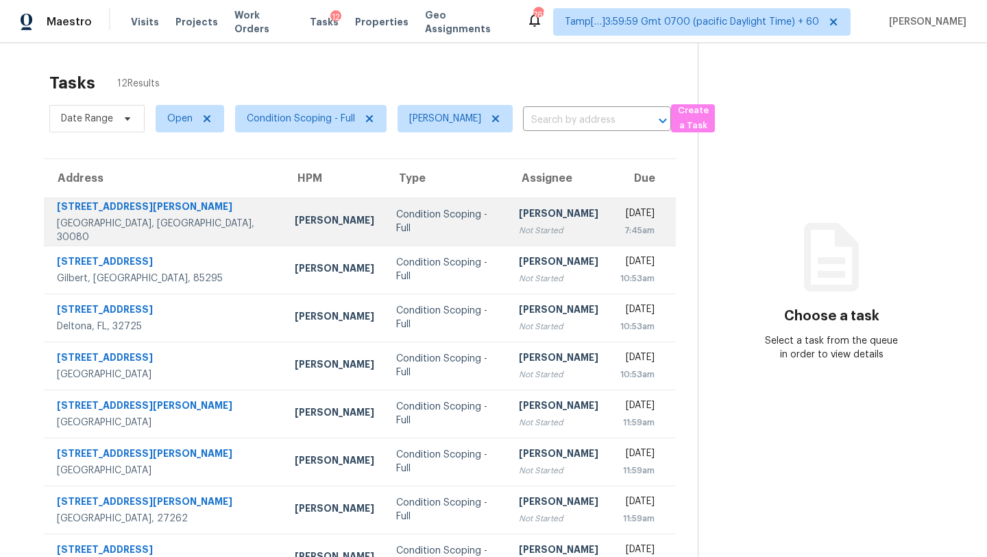
click at [519, 217] on div "[PERSON_NAME]" at bounding box center [559, 214] width 80 height 17
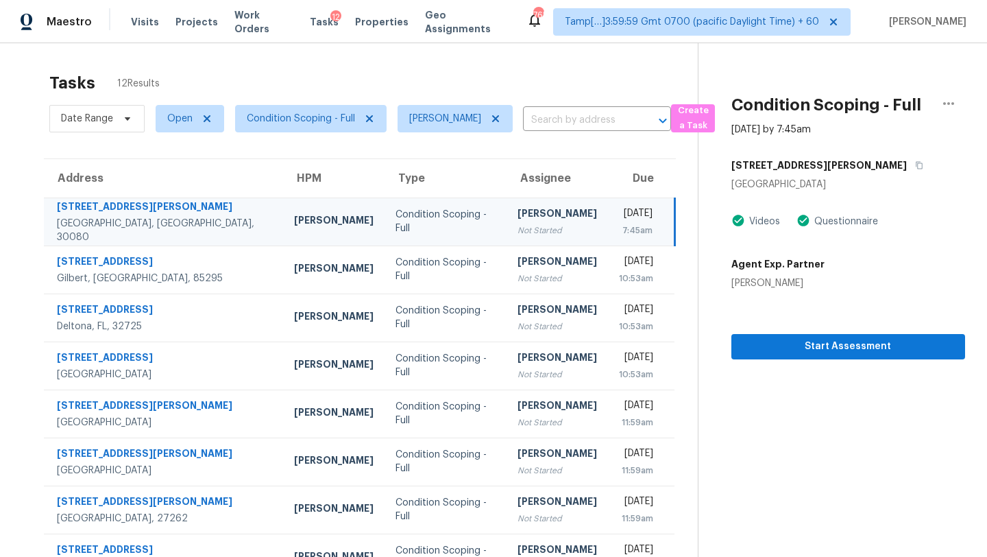
click at [816, 175] on div "[STREET_ADDRESS][PERSON_NAME]" at bounding box center [849, 165] width 234 height 25
click at [915, 169] on icon "button" at bounding box center [919, 165] width 8 height 8
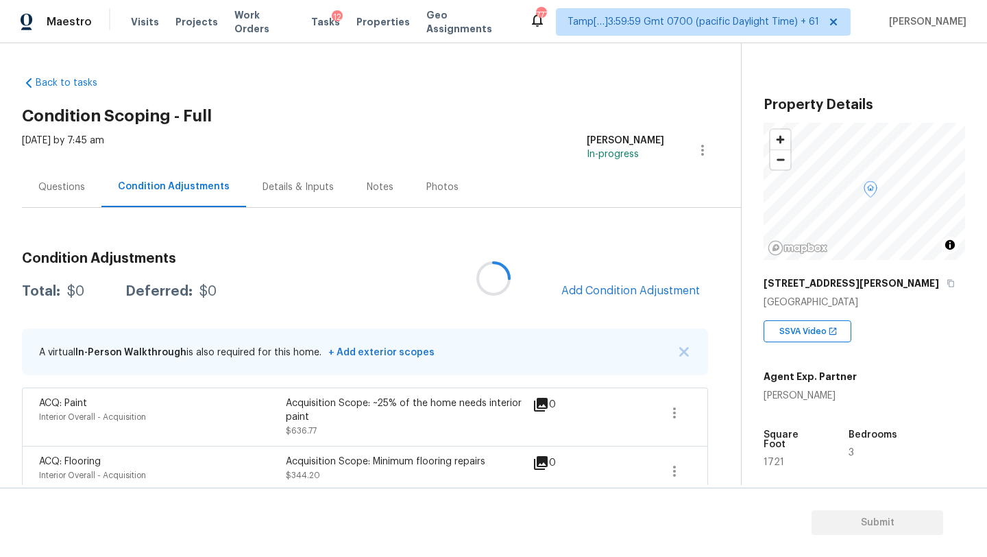
click at [695, 291] on div at bounding box center [493, 278] width 987 height 557
click at [656, 291] on div at bounding box center [493, 278] width 987 height 557
click at [656, 291] on span "Add Condition Adjustment" at bounding box center [631, 291] width 139 height 12
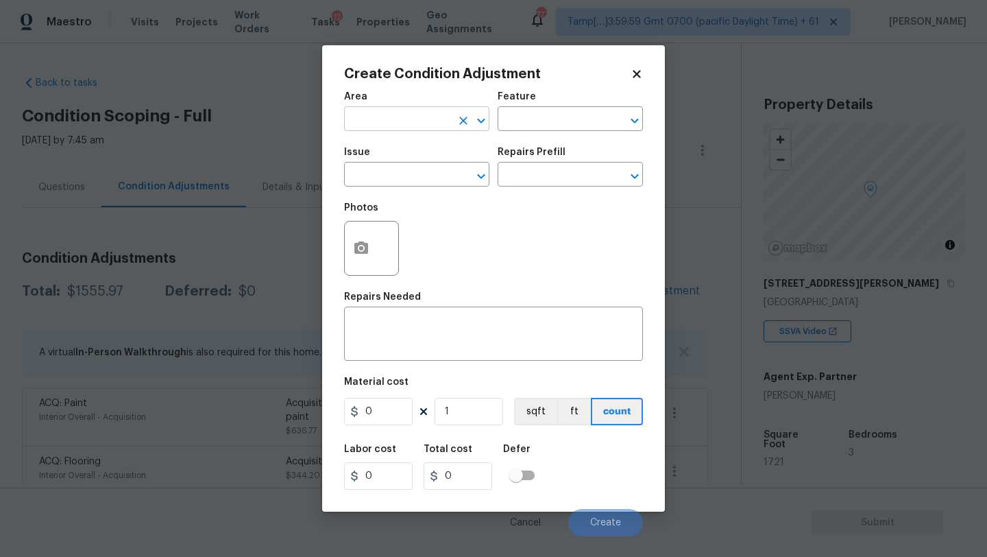
click at [366, 126] on input "text" at bounding box center [397, 120] width 107 height 21
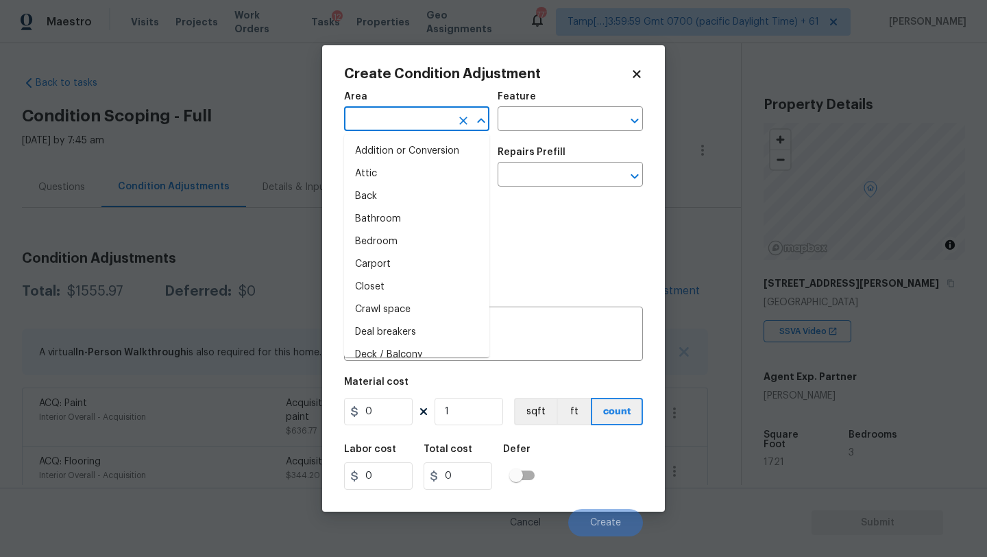
type input "i"
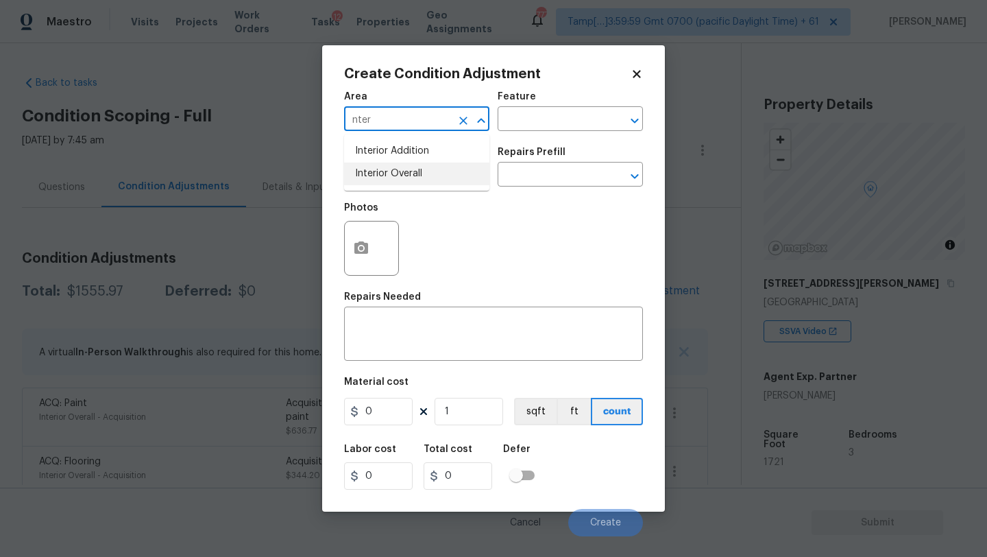
click at [407, 169] on li "Interior Overall" at bounding box center [416, 174] width 145 height 23
type input "Interior Overall"
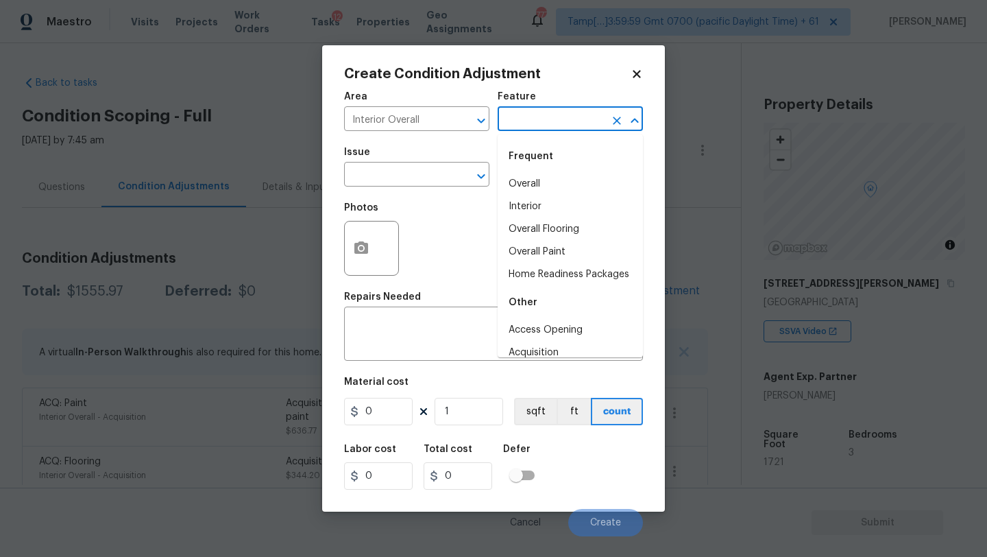
click at [529, 124] on input "text" at bounding box center [551, 120] width 107 height 21
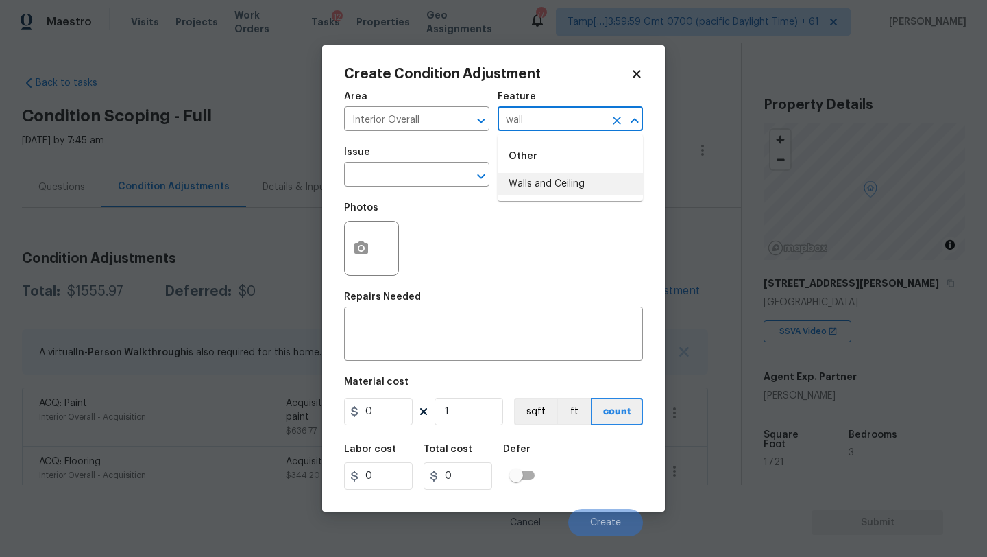
click at [538, 180] on li "Walls and Ceiling" at bounding box center [570, 184] width 145 height 23
type input "Walls and Ceiling"
click at [416, 180] on input "text" at bounding box center [397, 175] width 107 height 21
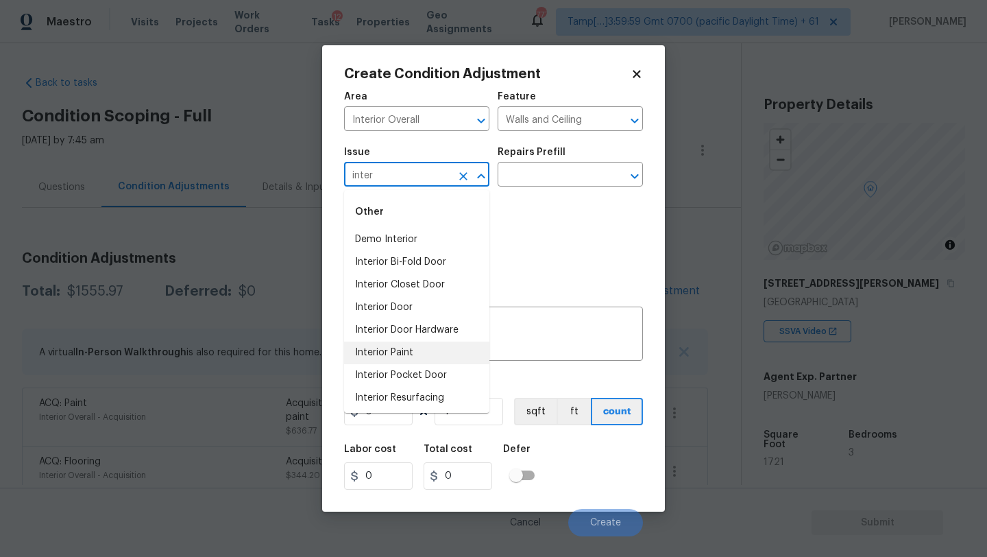
click at [397, 351] on li "Interior Paint" at bounding box center [416, 353] width 145 height 23
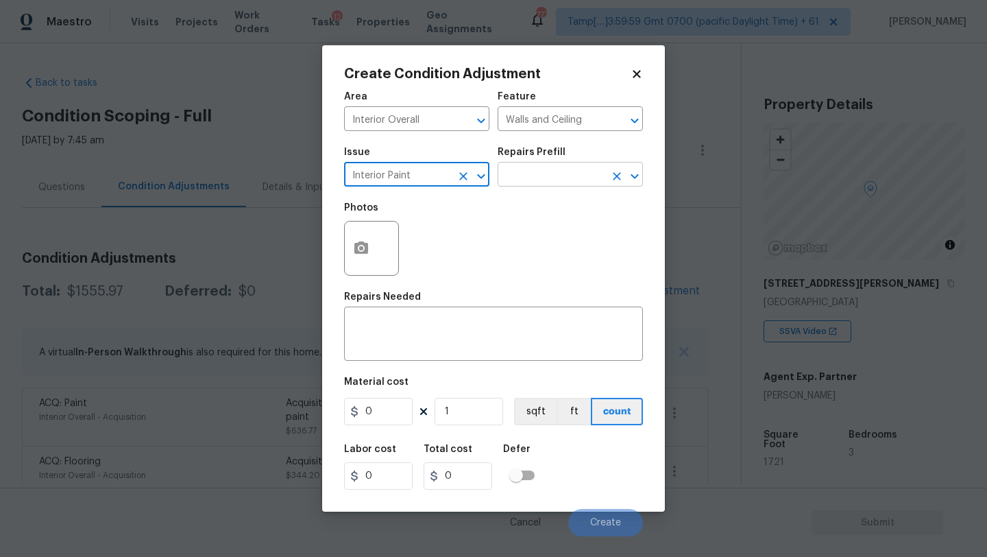
type input "Interior Paint"
click at [567, 181] on input "text" at bounding box center [551, 175] width 107 height 21
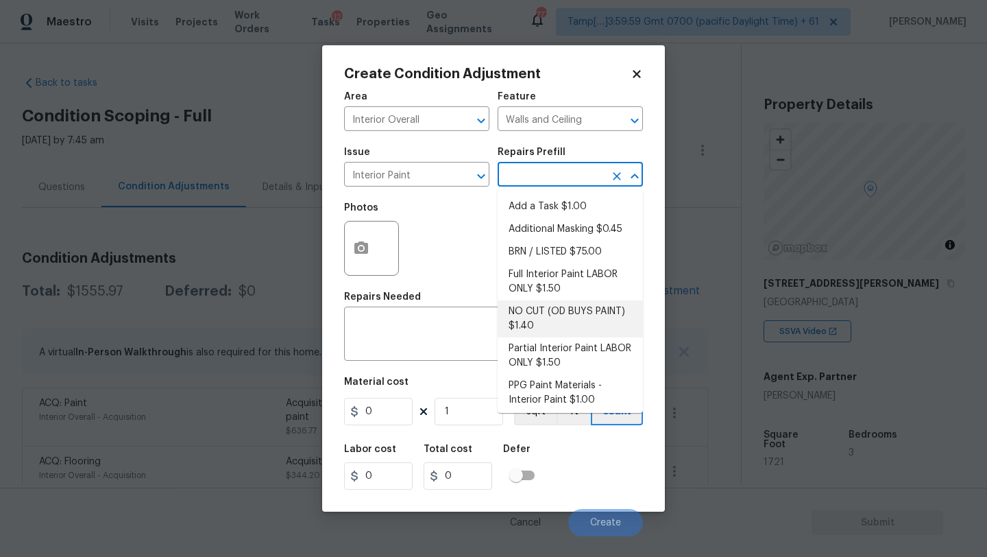
scroll to position [27, 0]
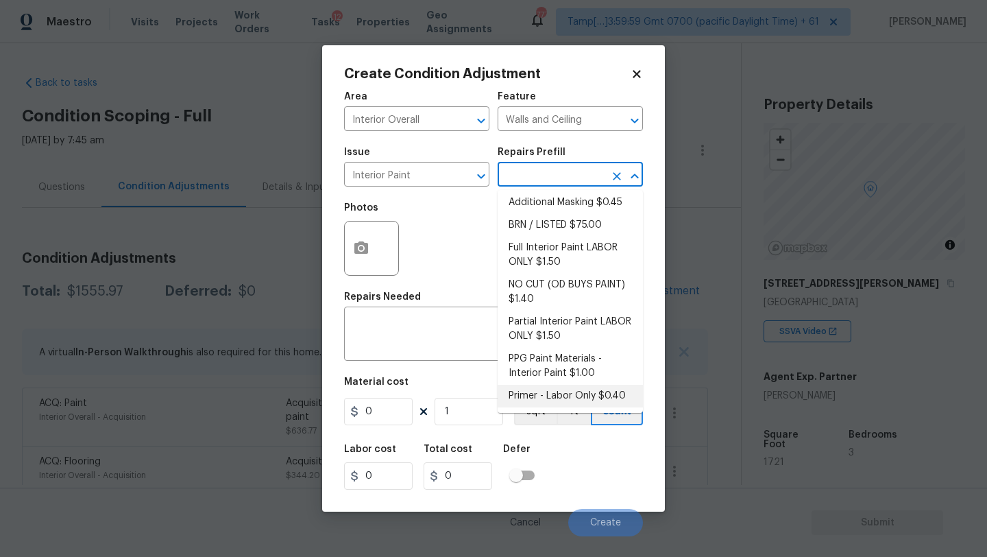
click at [537, 394] on li "Primer - Labor Only $0.40" at bounding box center [570, 396] width 145 height 23
type input "Overall Paint"
type textarea "Interior primer - PRIMER PROVIDED BY OPENDOOR - All nails, screws, drywall anch…"
type input "0.4"
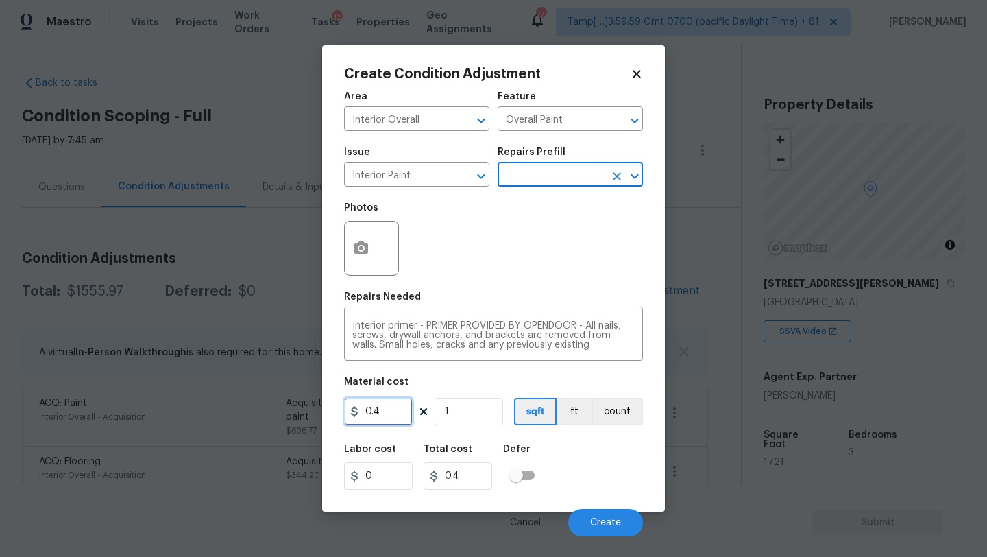
click at [402, 409] on input "0.4" at bounding box center [378, 411] width 69 height 27
type input "200"
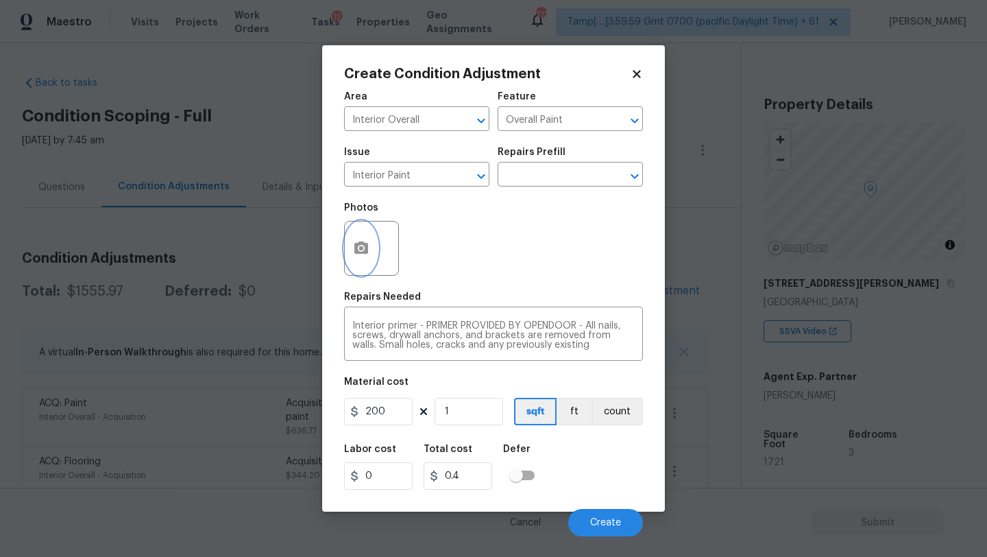
type input "200"
click at [370, 249] on button "button" at bounding box center [361, 247] width 33 height 53
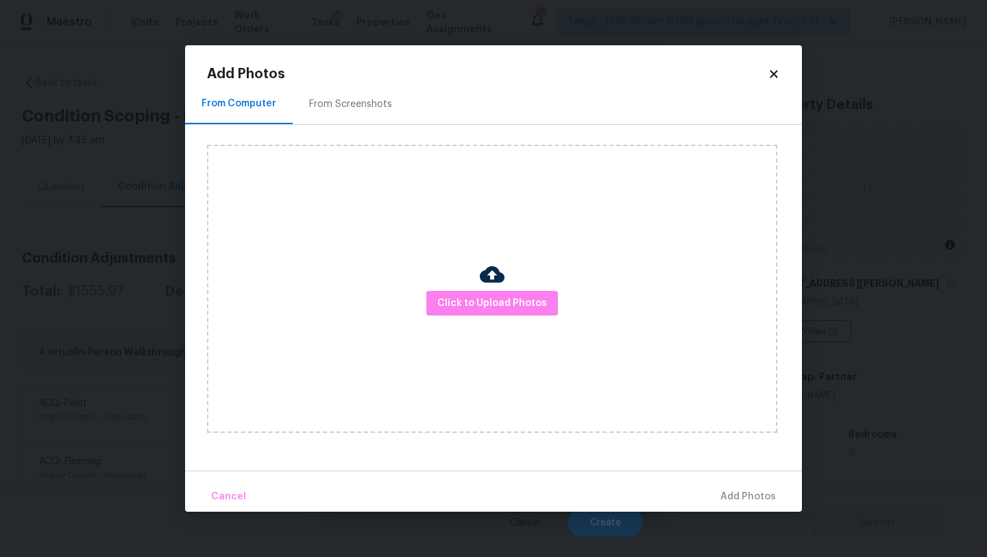
click at [331, 112] on div "From Screenshots" at bounding box center [351, 104] width 116 height 40
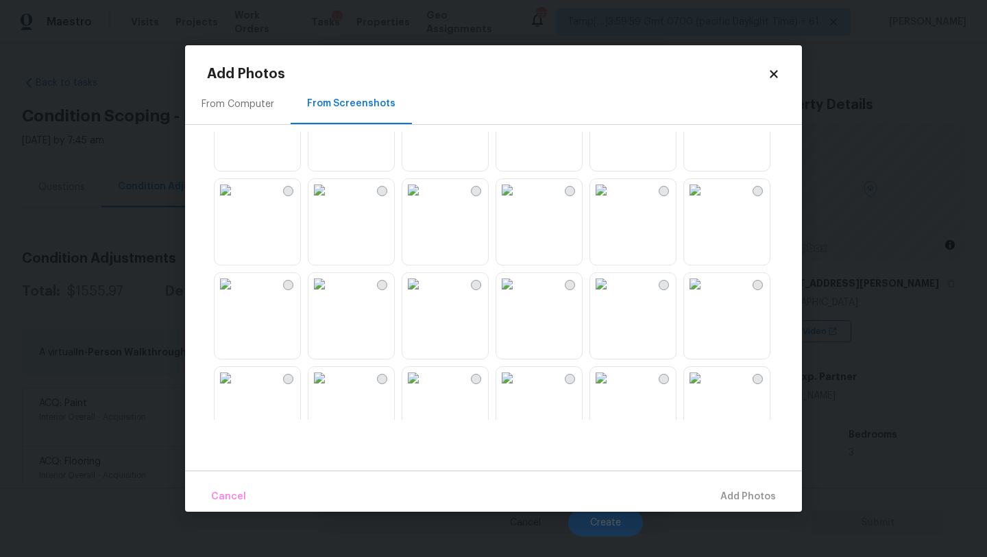
scroll to position [0, 0]
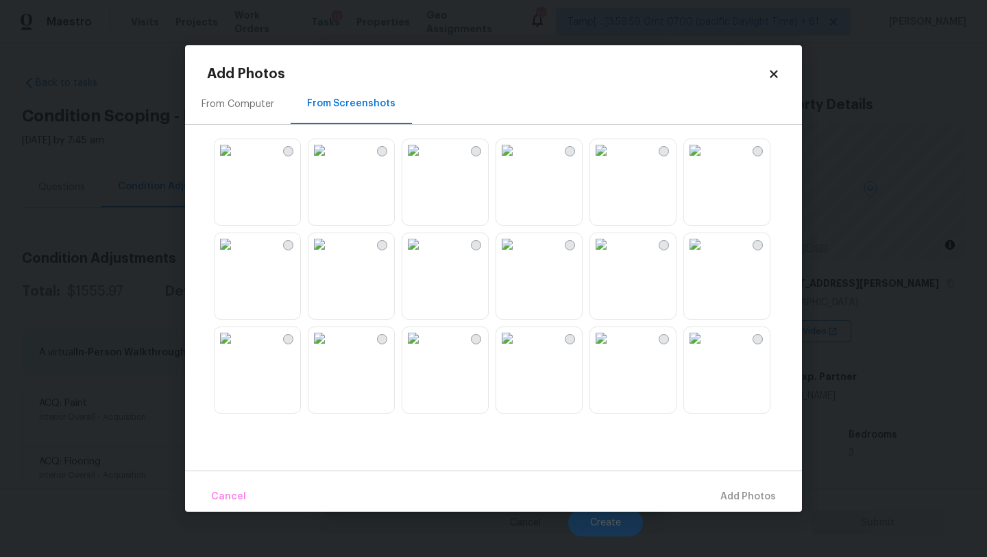
click at [331, 255] on img at bounding box center [320, 244] width 22 height 22
click at [612, 162] on img at bounding box center [601, 151] width 22 height 22
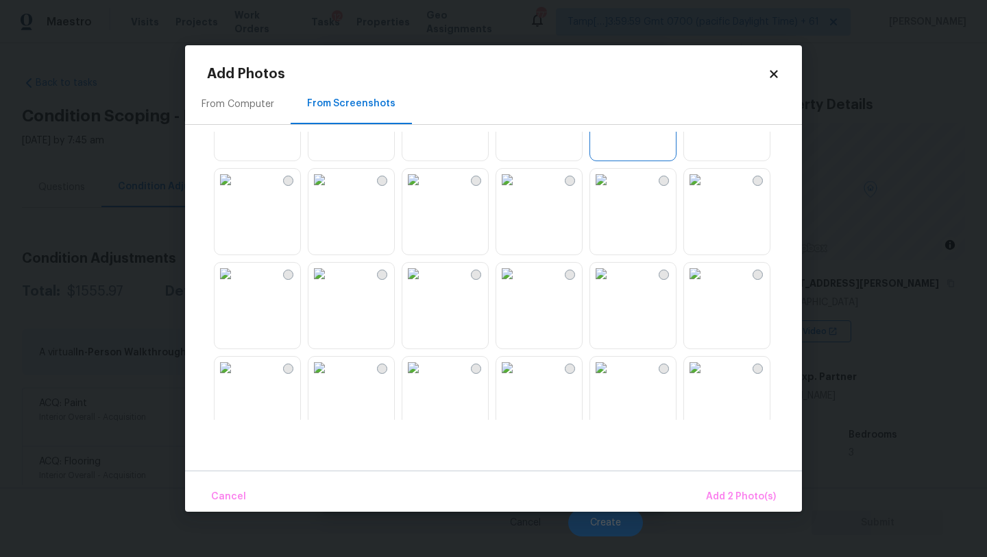
click at [514, 285] on img at bounding box center [507, 274] width 22 height 22
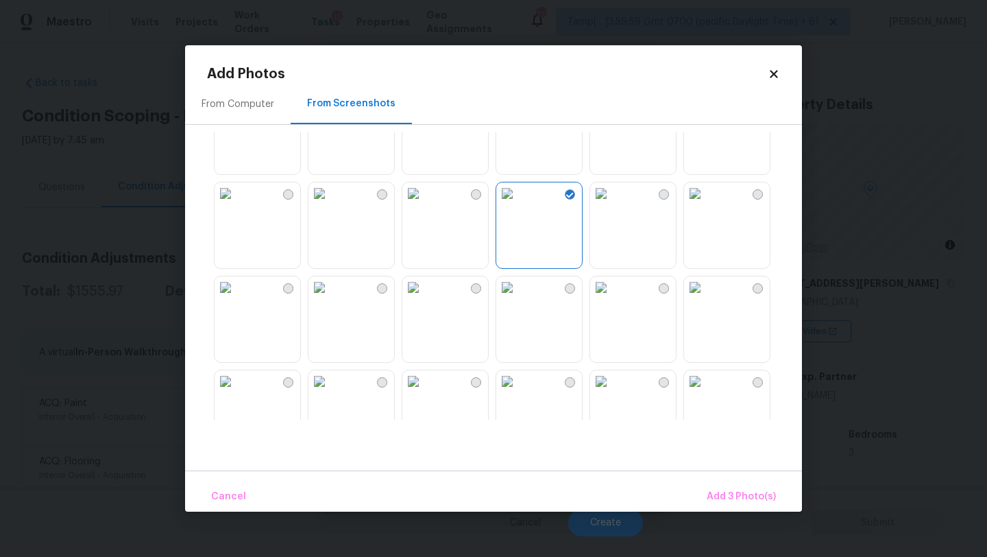
scroll to position [1310, 0]
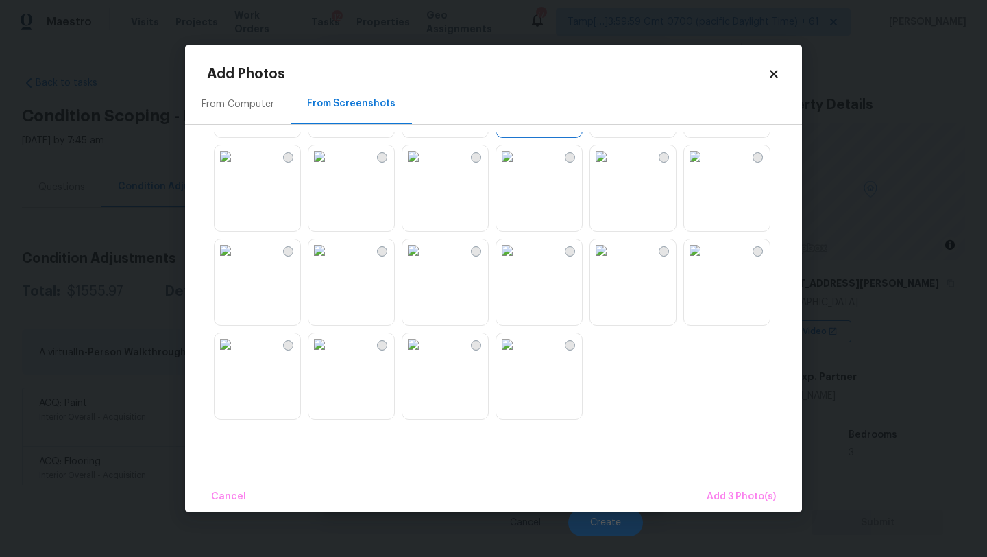
click at [518, 355] on img at bounding box center [507, 344] width 22 height 22
click at [736, 505] on span "Add 4 Photo(s)" at bounding box center [741, 496] width 71 height 17
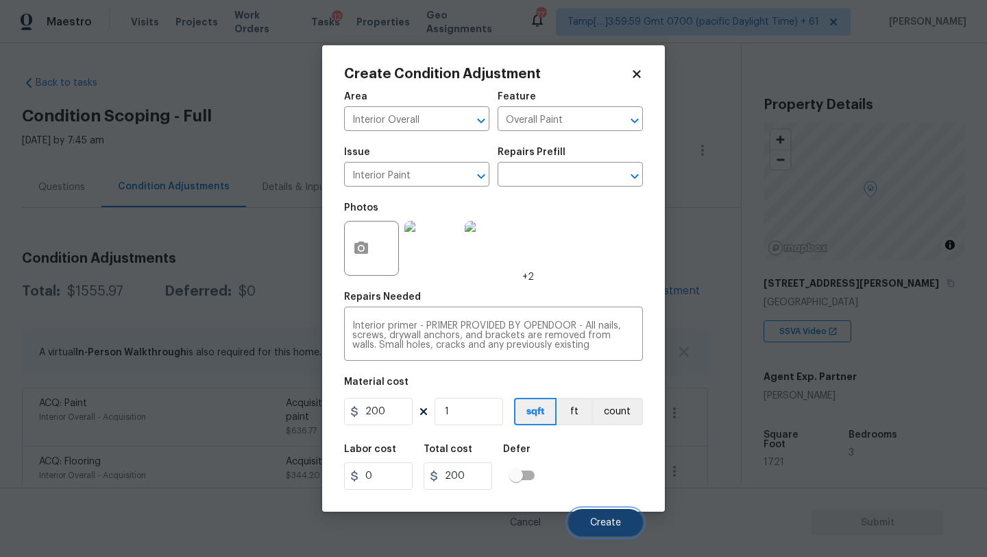
click at [595, 518] on span "Create" at bounding box center [605, 523] width 31 height 10
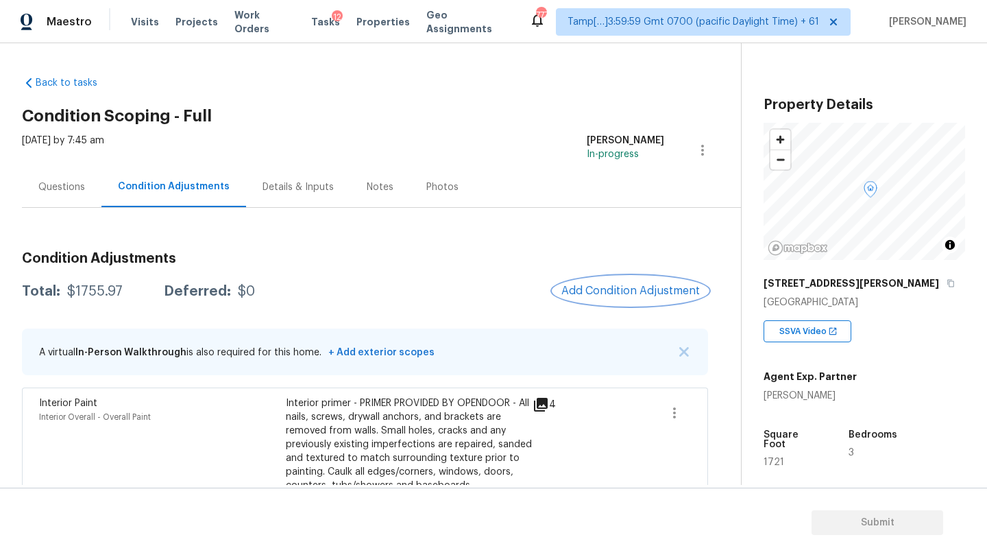
scroll to position [193, 0]
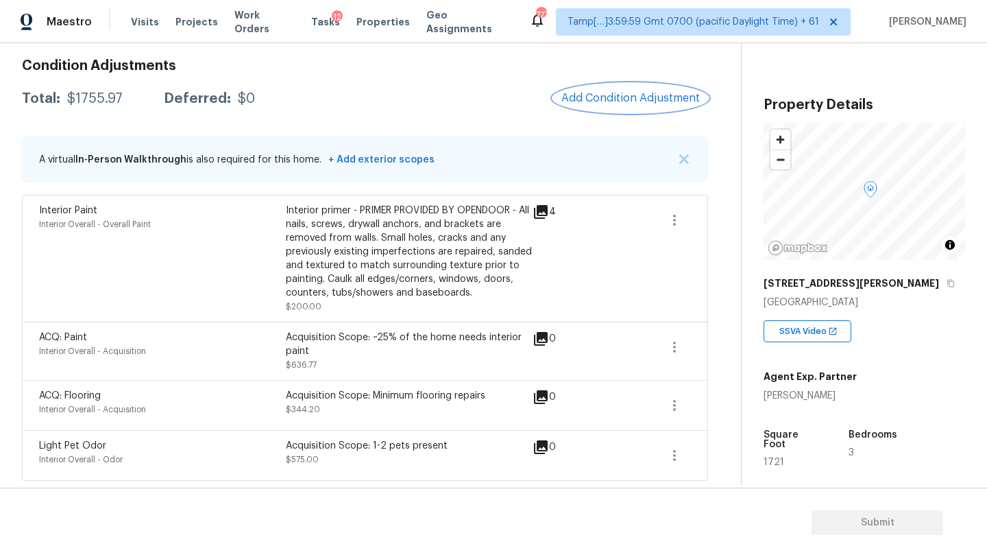
click at [602, 97] on span "Add Condition Adjustment" at bounding box center [631, 98] width 139 height 12
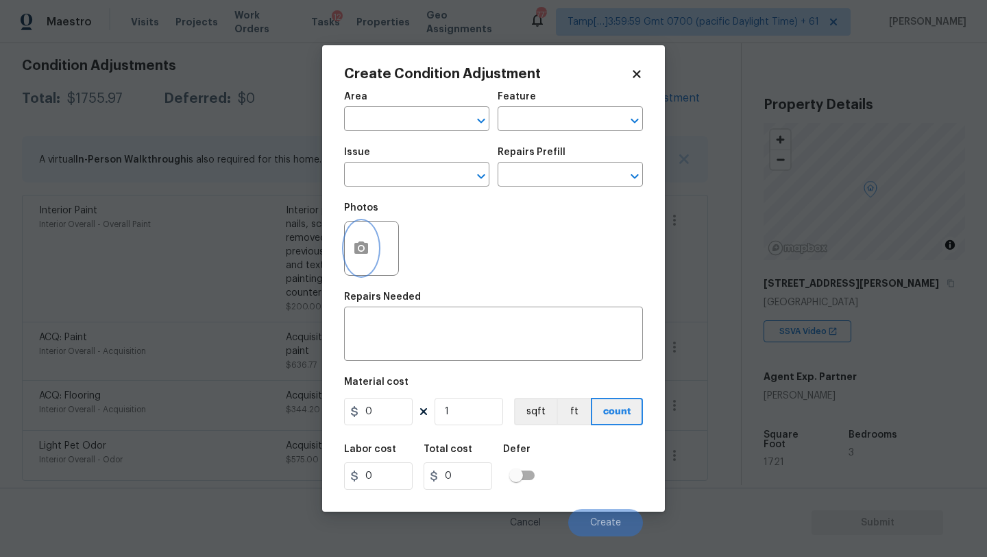
click at [366, 247] on icon "button" at bounding box center [362, 247] width 14 height 12
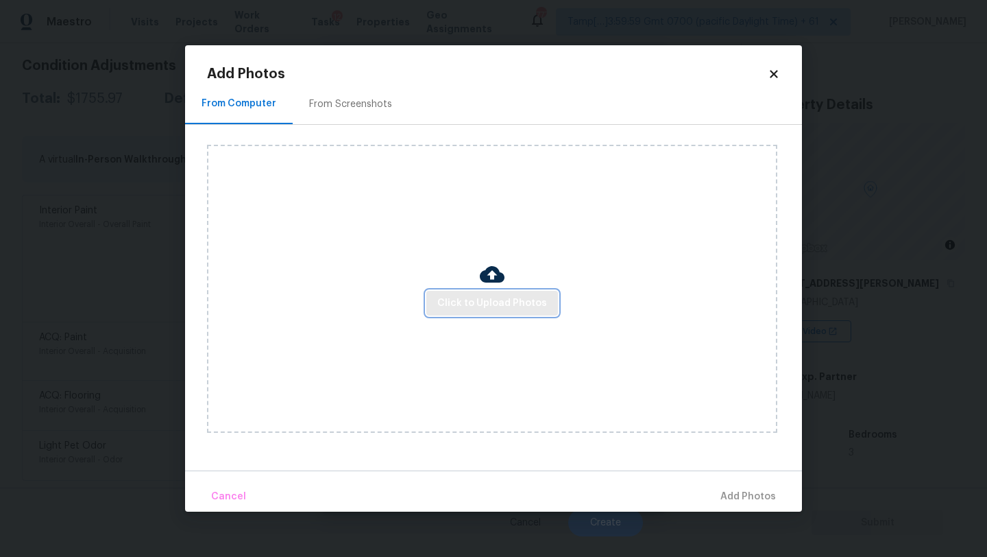
click at [455, 303] on span "Click to Upload Photos" at bounding box center [493, 303] width 110 height 17
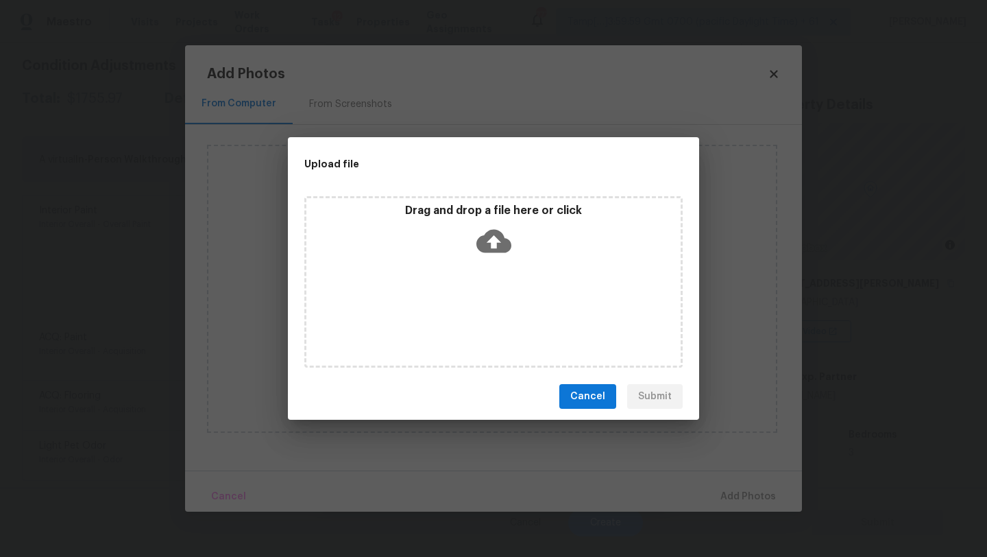
click at [498, 265] on div "Drag and drop a file here or click" at bounding box center [493, 281] width 379 height 171
click at [590, 406] on button "Cancel" at bounding box center [588, 396] width 57 height 25
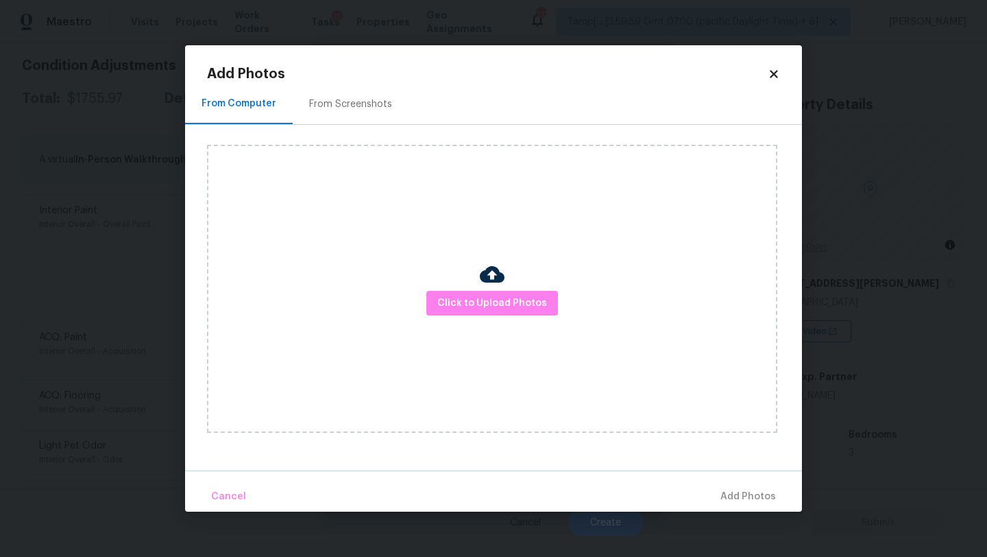
click at [773, 76] on icon at bounding box center [774, 74] width 8 height 8
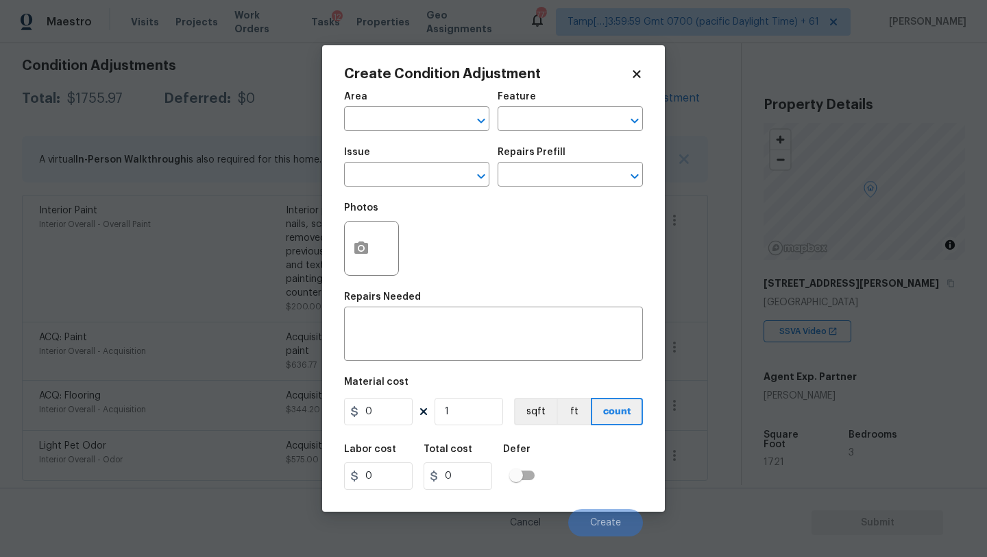
click at [638, 76] on icon at bounding box center [637, 74] width 8 height 8
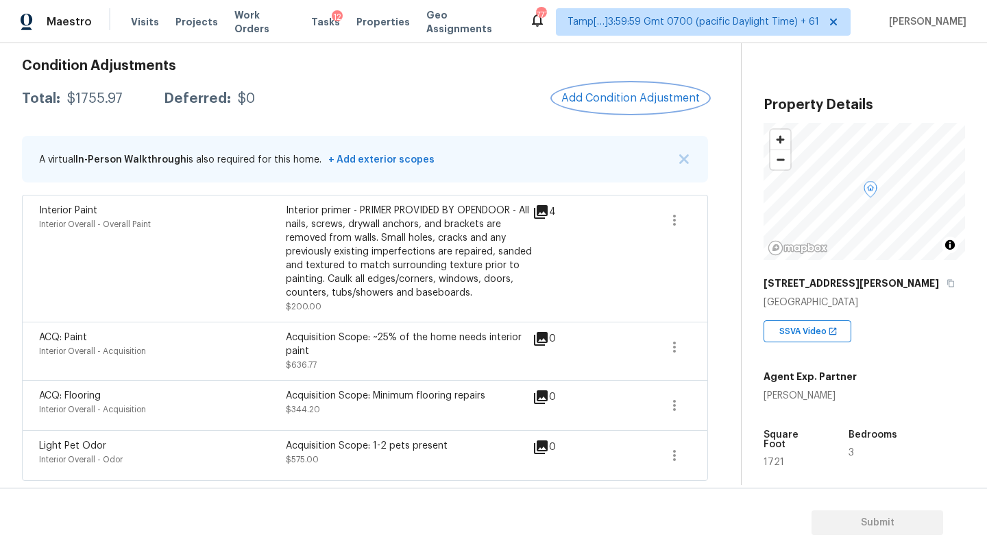
scroll to position [138, 0]
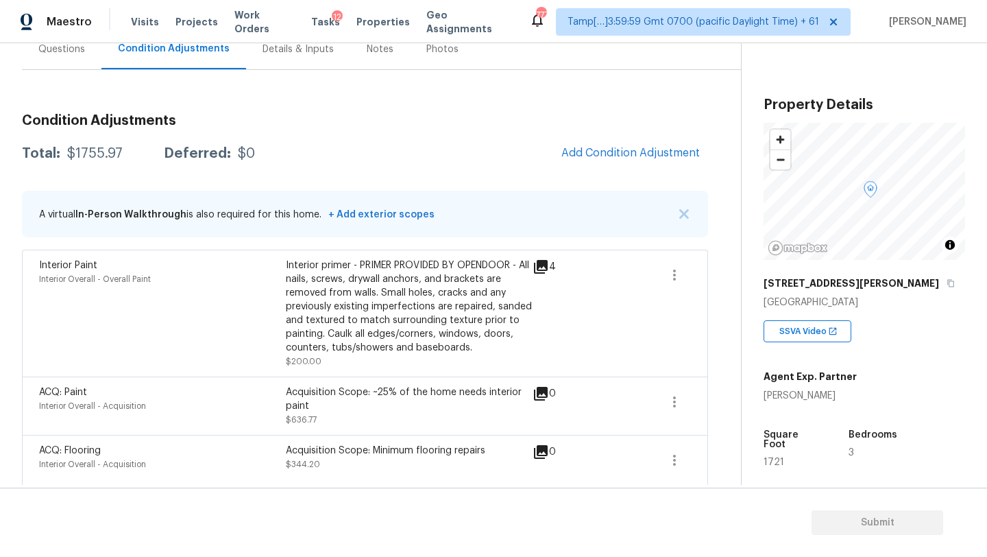
click at [61, 67] on div "Questions" at bounding box center [62, 49] width 80 height 40
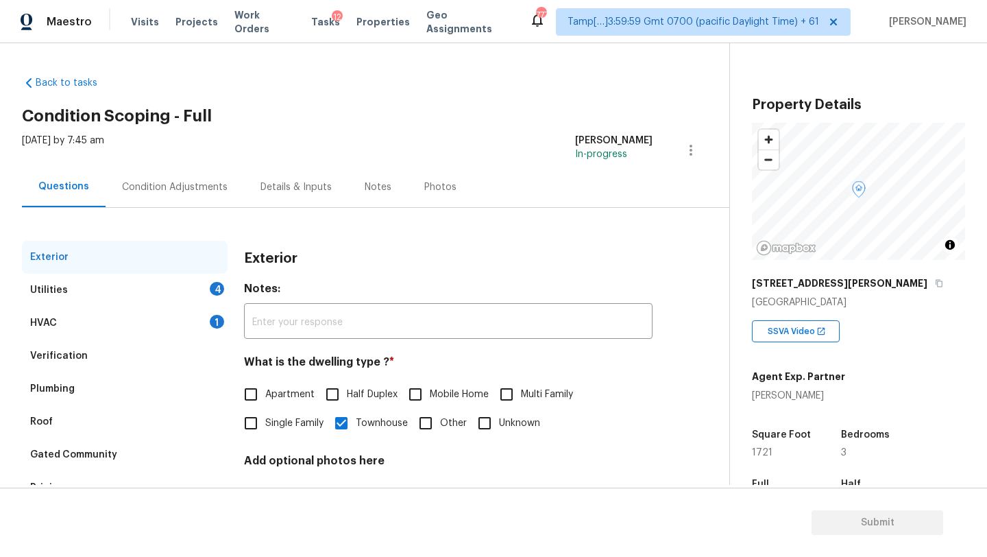
scroll to position [66, 0]
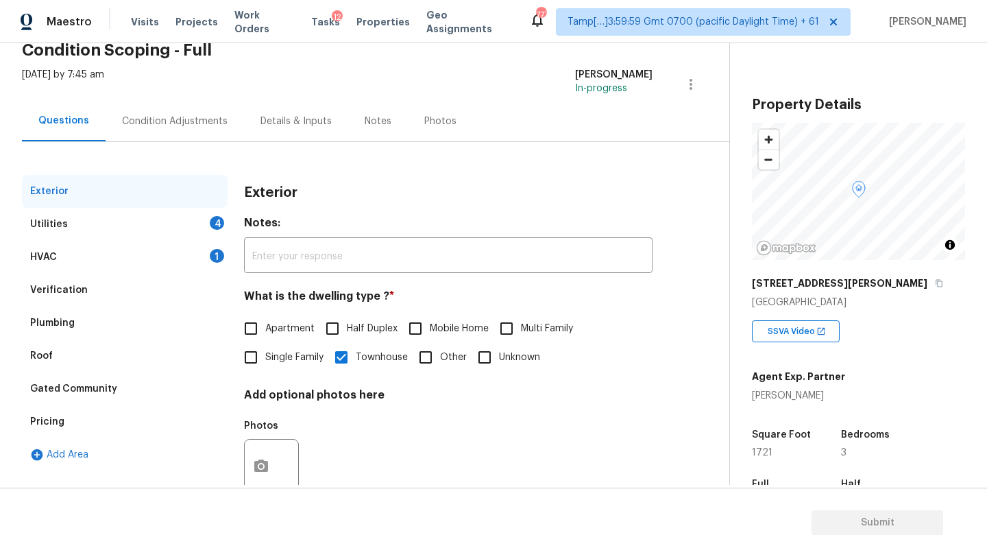
click at [71, 295] on div "Verification" at bounding box center [59, 290] width 58 height 14
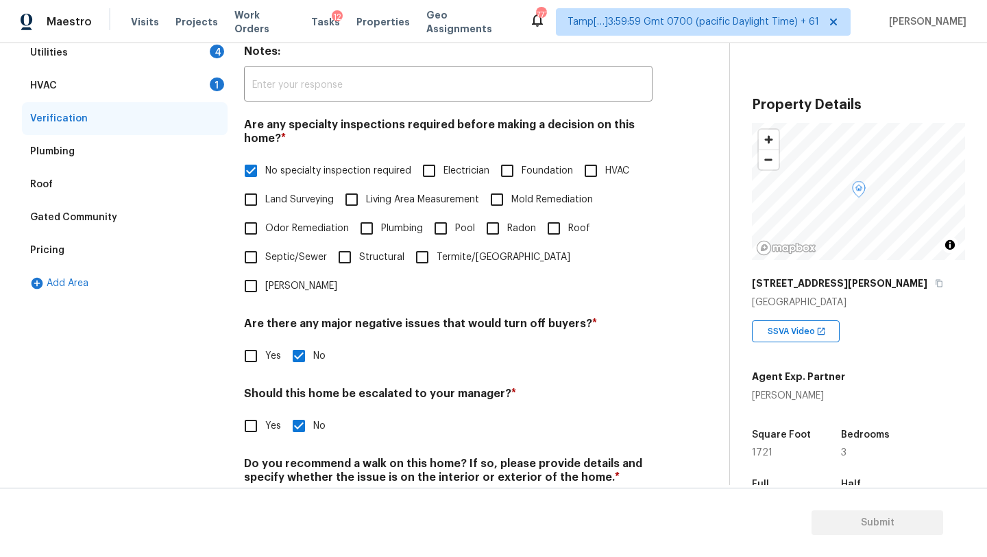
scroll to position [81, 0]
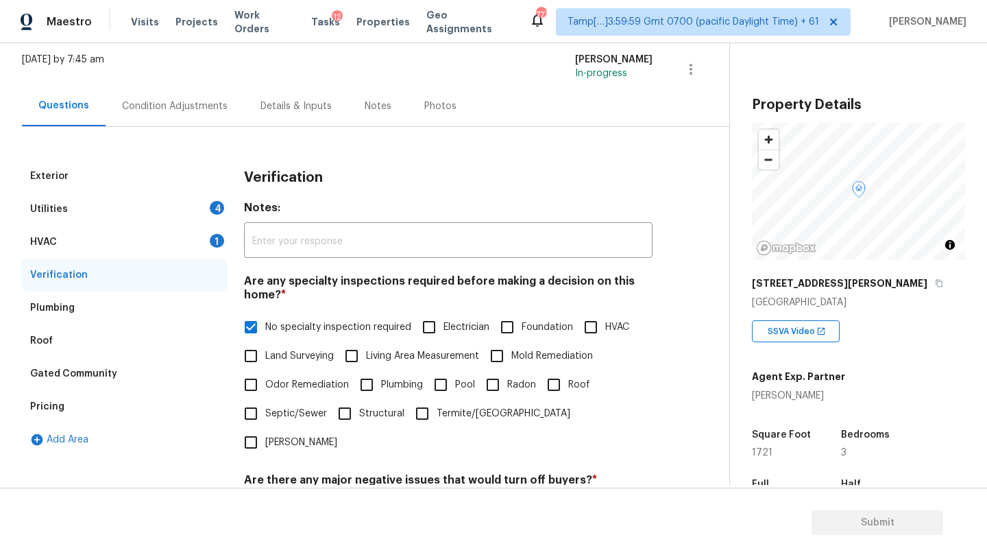
click at [158, 240] on div "HVAC 1" at bounding box center [125, 242] width 206 height 33
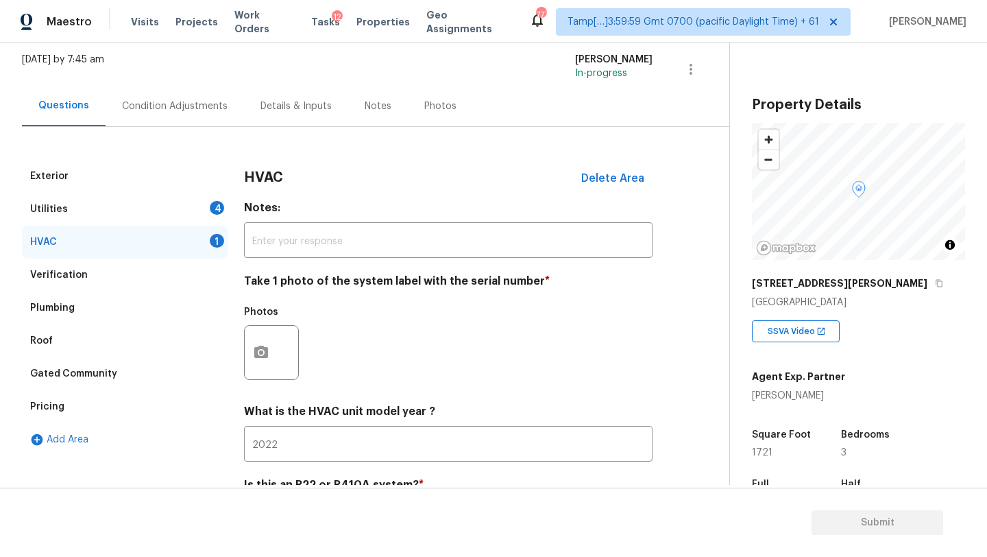
scroll to position [103, 0]
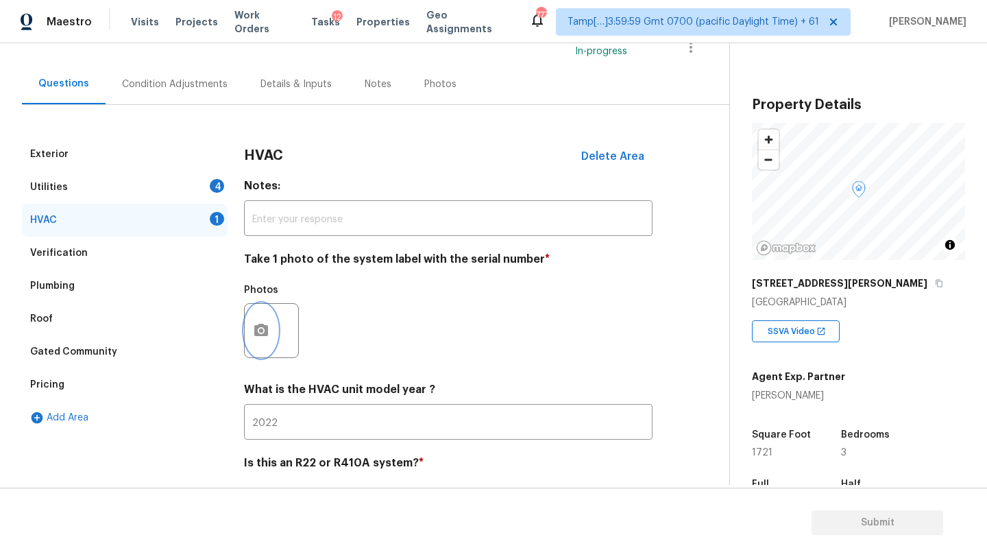
click at [270, 337] on button "button" at bounding box center [261, 330] width 33 height 53
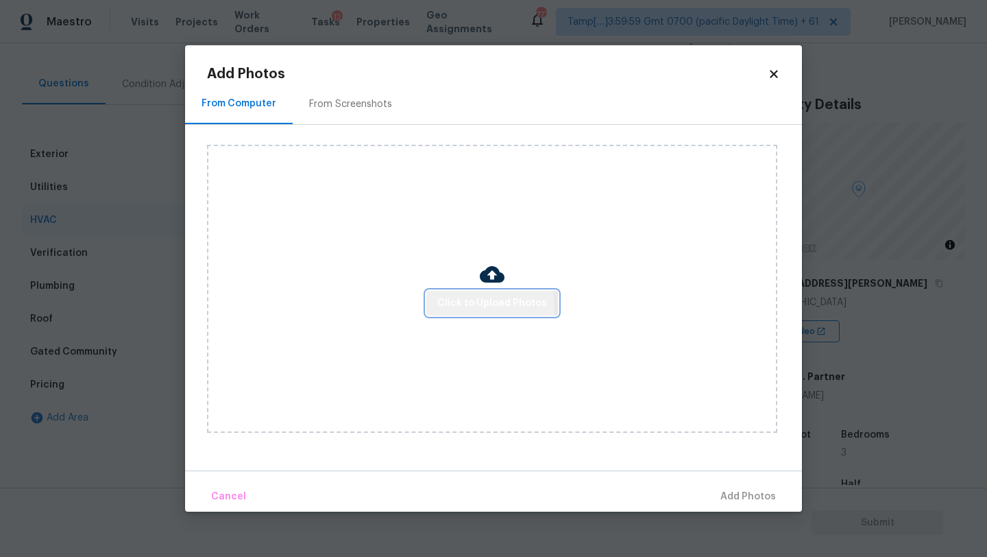
click at [452, 310] on span "Click to Upload Photos" at bounding box center [493, 303] width 110 height 17
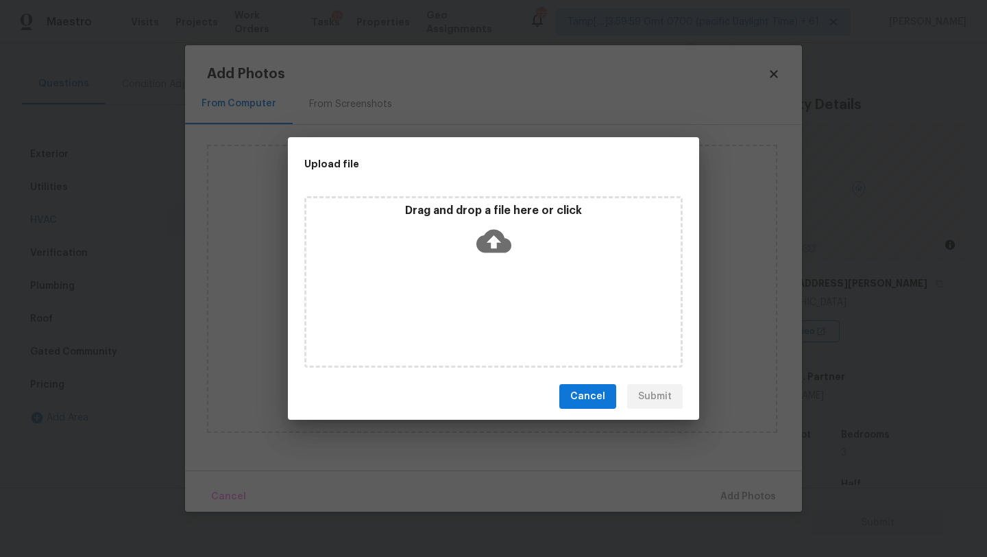
click at [483, 265] on div "Drag and drop a file here or click" at bounding box center [493, 281] width 379 height 171
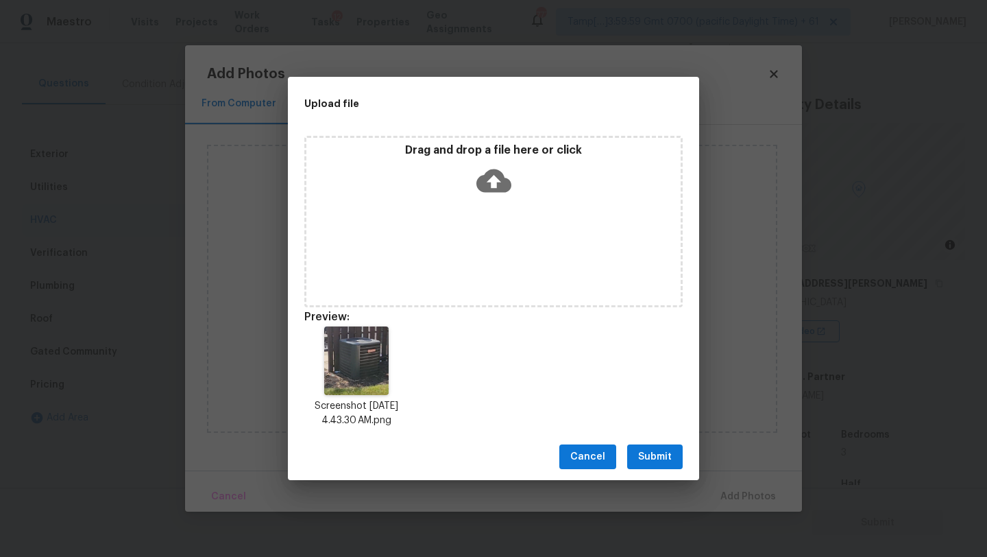
click at [651, 461] on span "Submit" at bounding box center [655, 456] width 34 height 17
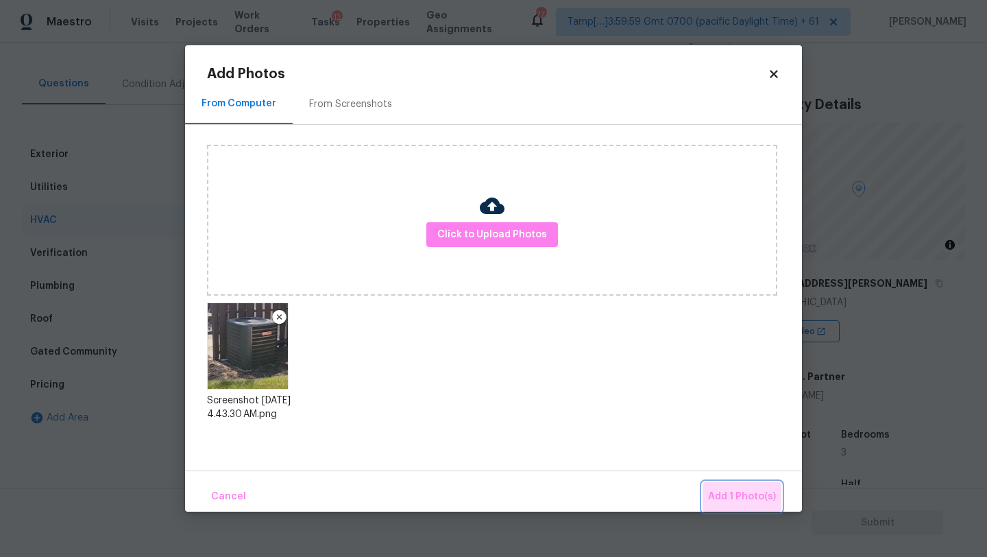
click at [750, 505] on button "Add 1 Photo(s)" at bounding box center [742, 496] width 79 height 29
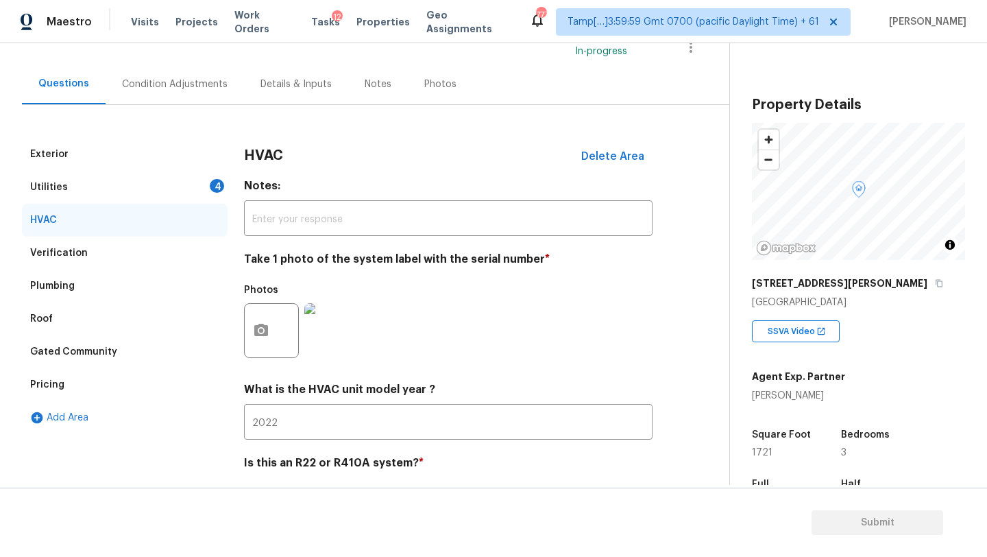
click at [143, 187] on div "Utilities 4" at bounding box center [125, 187] width 206 height 33
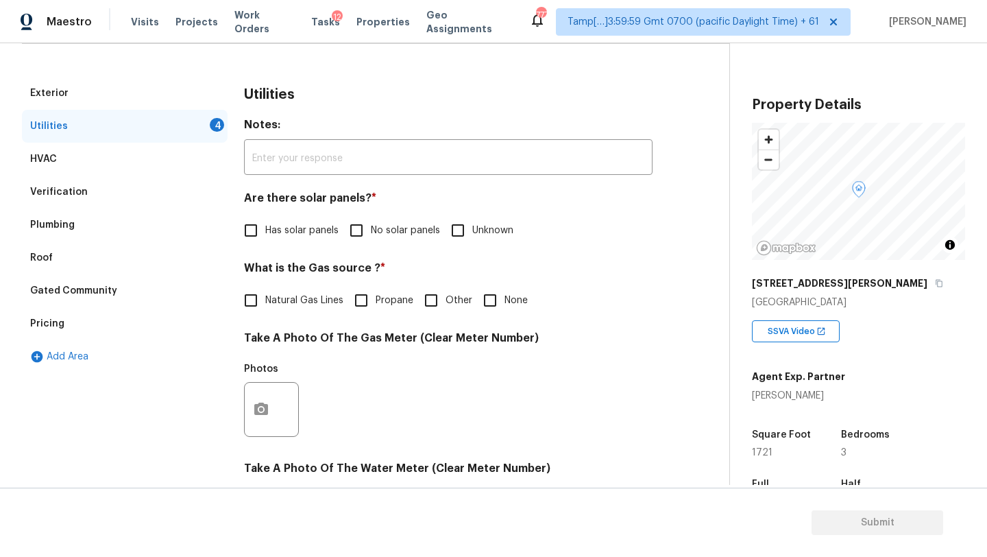
scroll to position [252, 0]
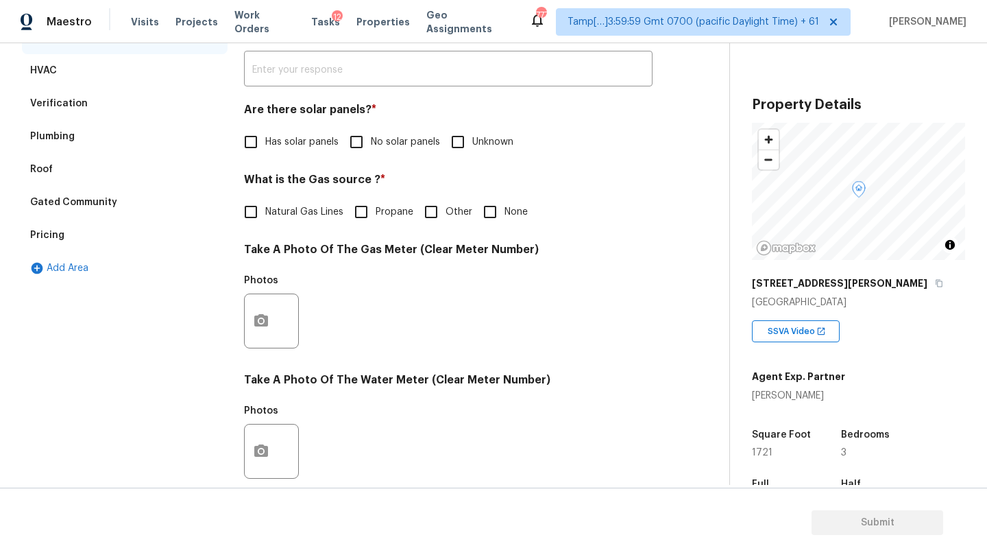
click at [263, 216] on input "Natural Gas Lines" at bounding box center [251, 211] width 29 height 29
checkbox input "true"
click at [368, 150] on input "No solar panels" at bounding box center [356, 142] width 29 height 29
checkbox input "true"
click at [263, 329] on button "button" at bounding box center [261, 320] width 33 height 53
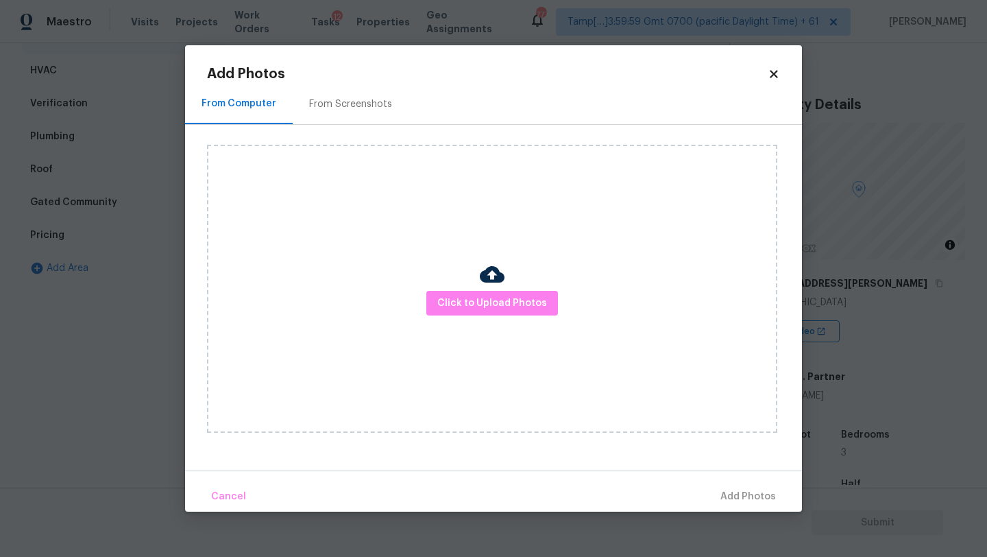
click at [353, 118] on div "From Screenshots" at bounding box center [351, 104] width 116 height 40
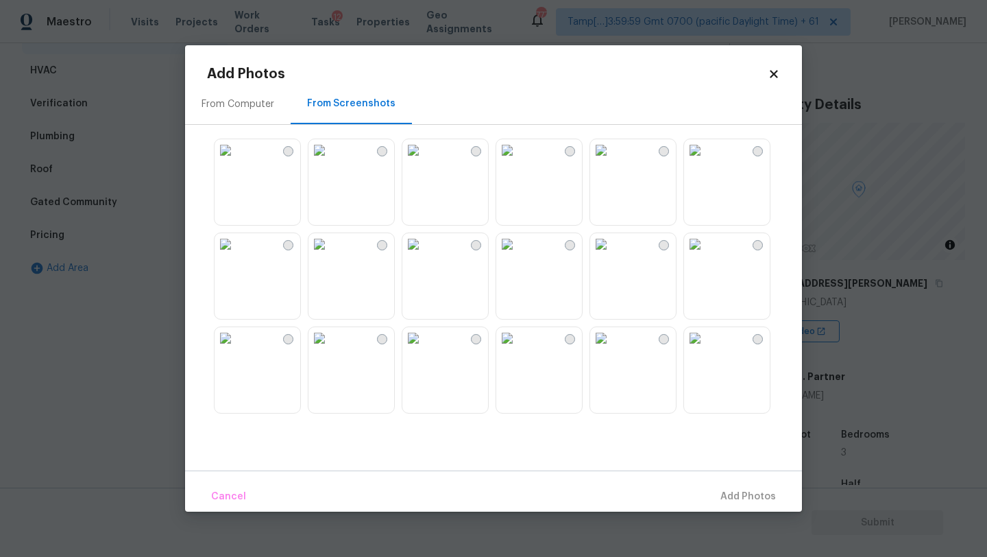
click at [246, 101] on div "From Computer" at bounding box center [238, 104] width 73 height 14
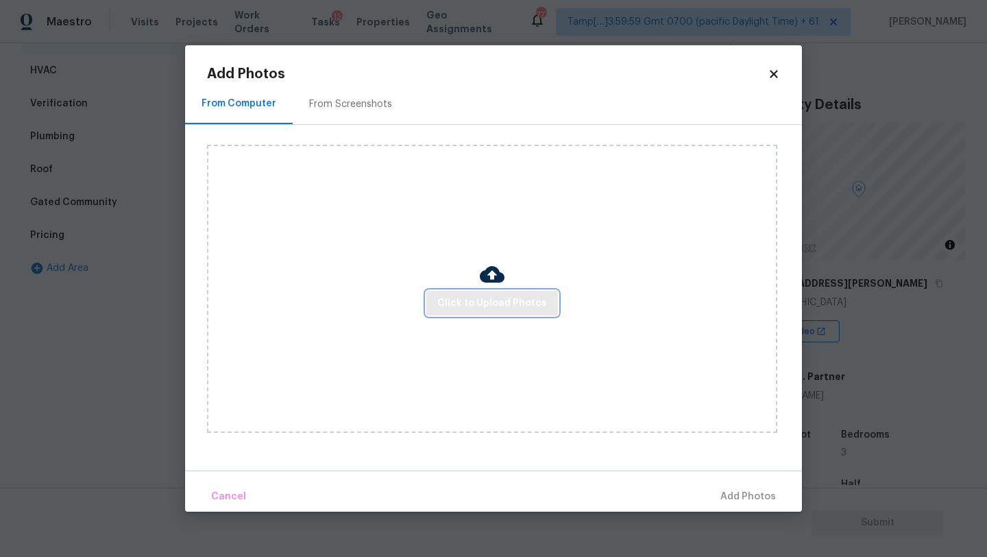
click at [458, 298] on span "Click to Upload Photos" at bounding box center [493, 303] width 110 height 17
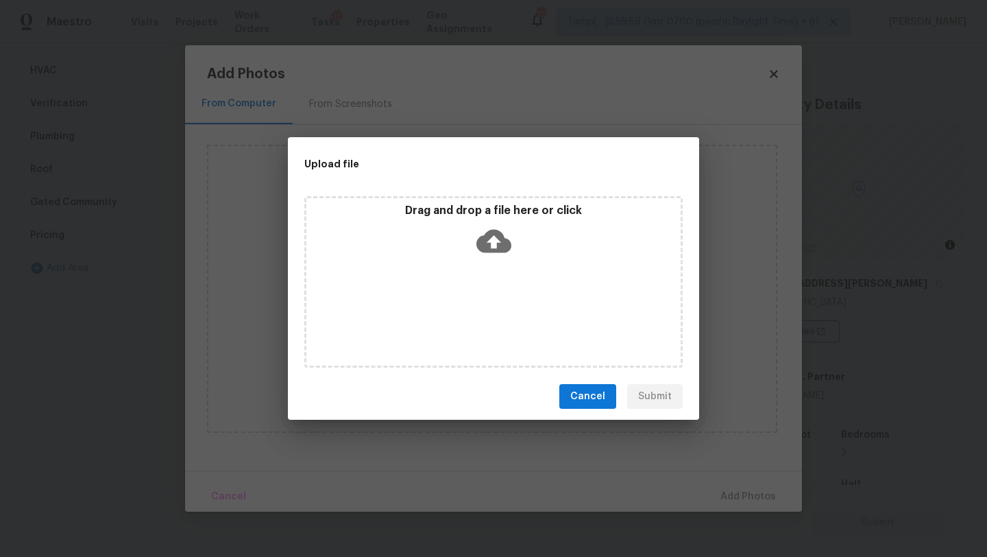
click at [471, 262] on div "Drag and drop a file here or click" at bounding box center [493, 281] width 379 height 171
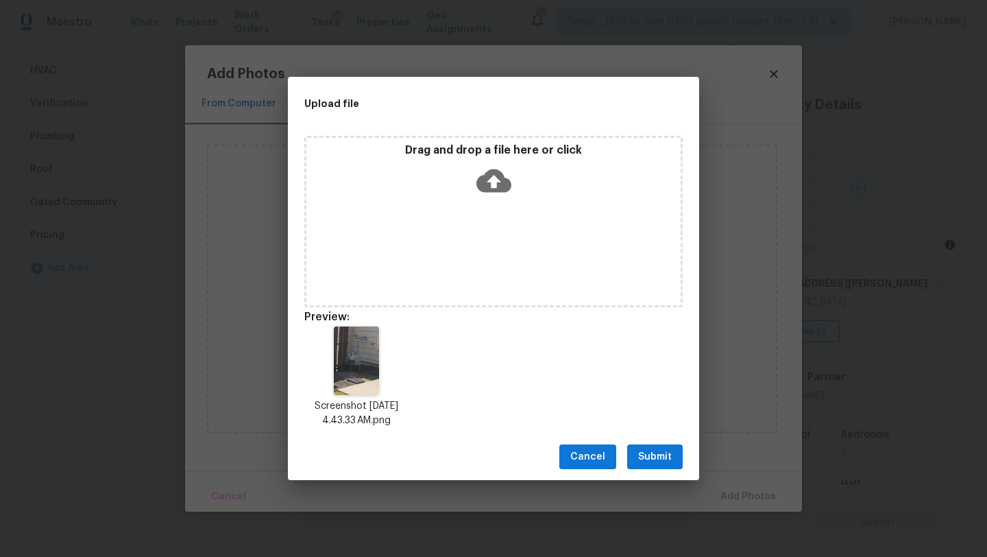
click at [648, 454] on span "Submit" at bounding box center [655, 456] width 34 height 17
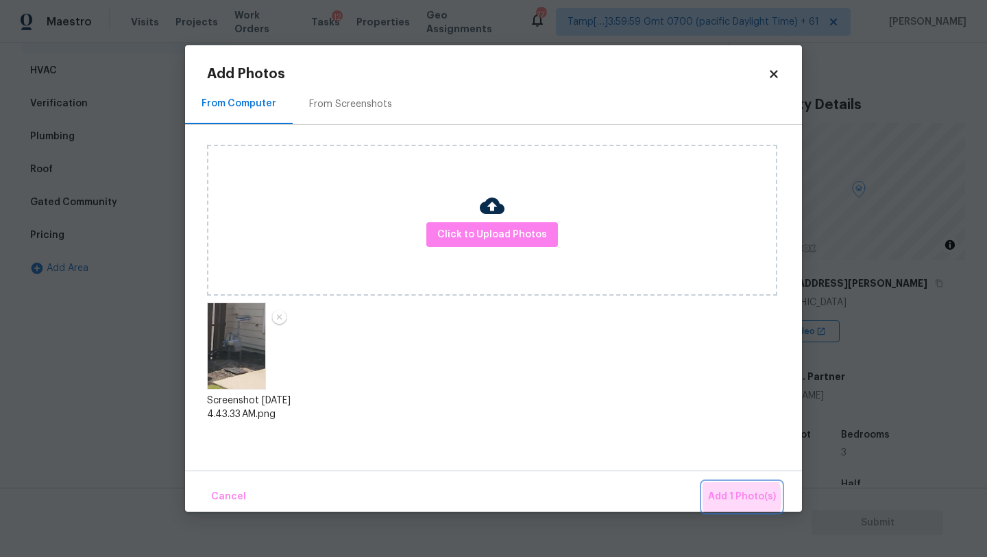
click at [718, 499] on span "Add 1 Photo(s)" at bounding box center [742, 496] width 68 height 17
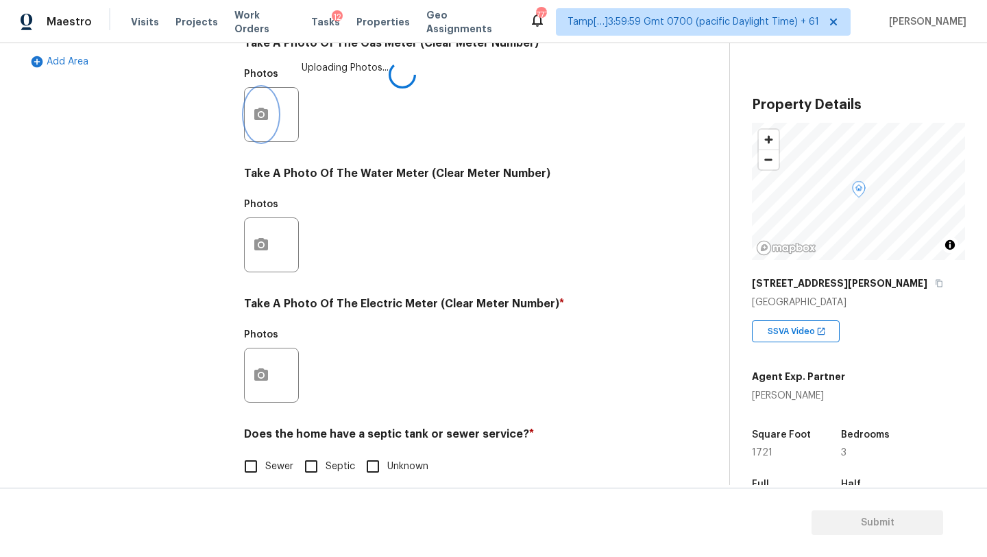
scroll to position [475, 0]
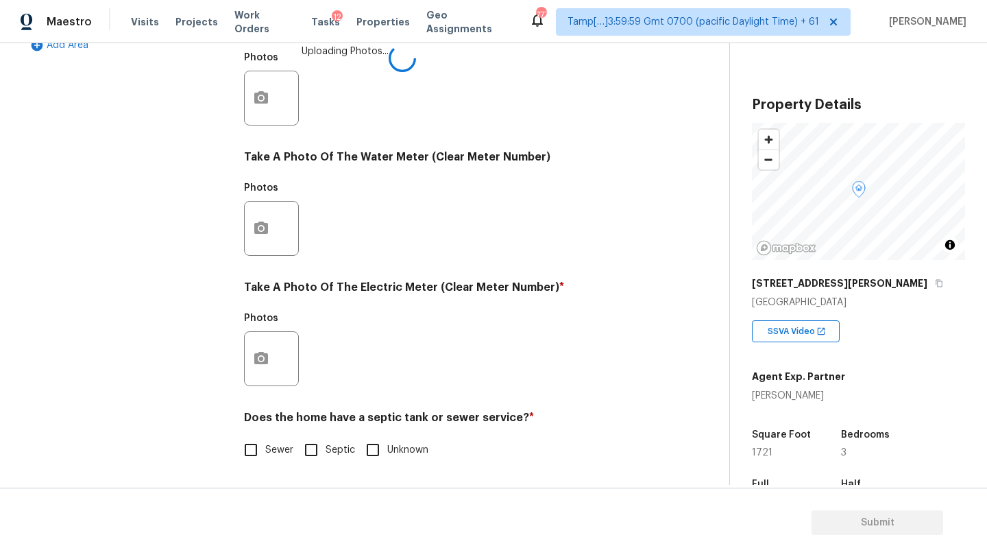
click at [285, 365] on div at bounding box center [271, 358] width 55 height 55
click at [254, 348] on button "button" at bounding box center [261, 358] width 33 height 53
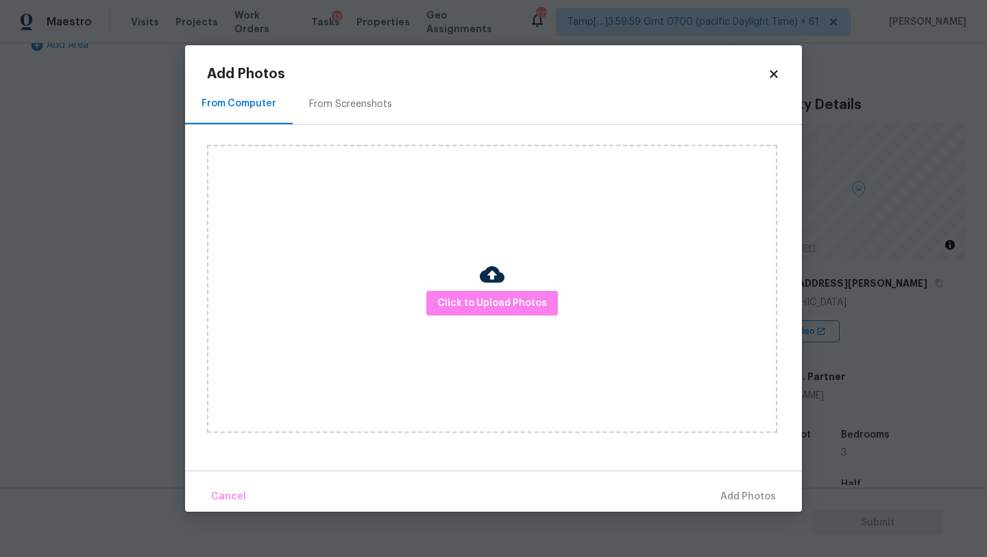
click at [346, 143] on div "Click to Upload Photos" at bounding box center [504, 289] width 595 height 328
click at [346, 106] on div "From Screenshots" at bounding box center [350, 104] width 83 height 14
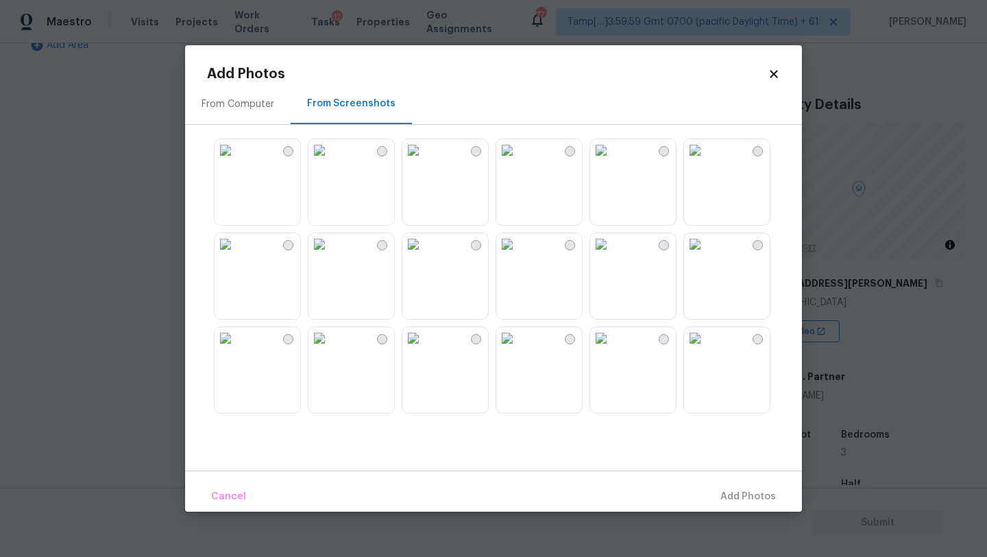
click at [424, 161] on img at bounding box center [414, 150] width 22 height 22
click at [749, 488] on button "Add 1 Photo(s)" at bounding box center [742, 496] width 79 height 29
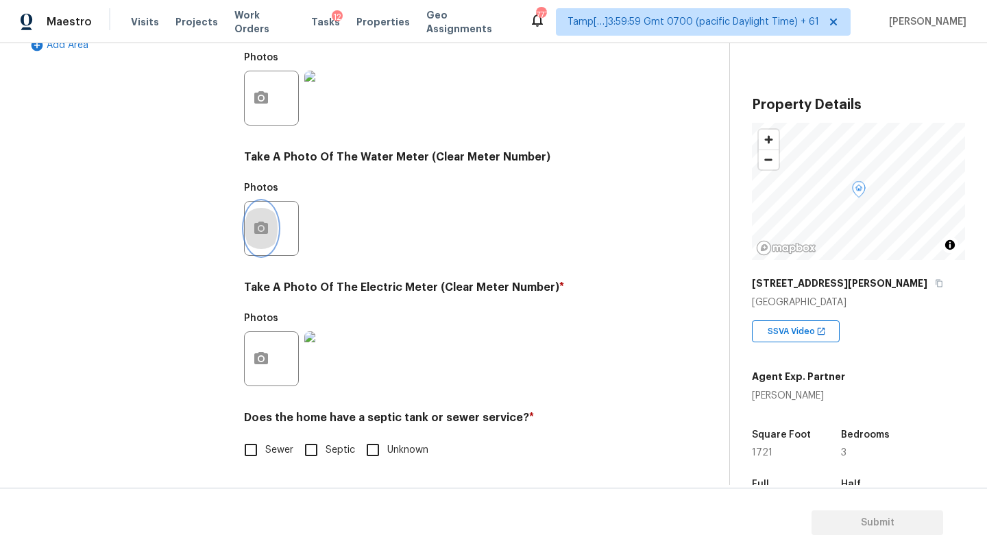
click at [269, 235] on icon "button" at bounding box center [261, 228] width 16 height 16
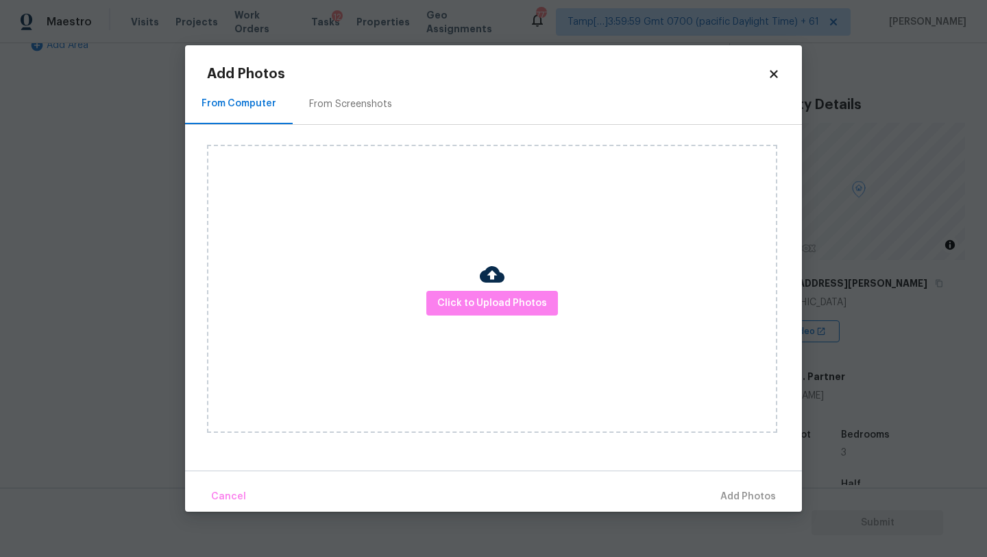
click at [352, 117] on div "From Screenshots" at bounding box center [351, 104] width 116 height 40
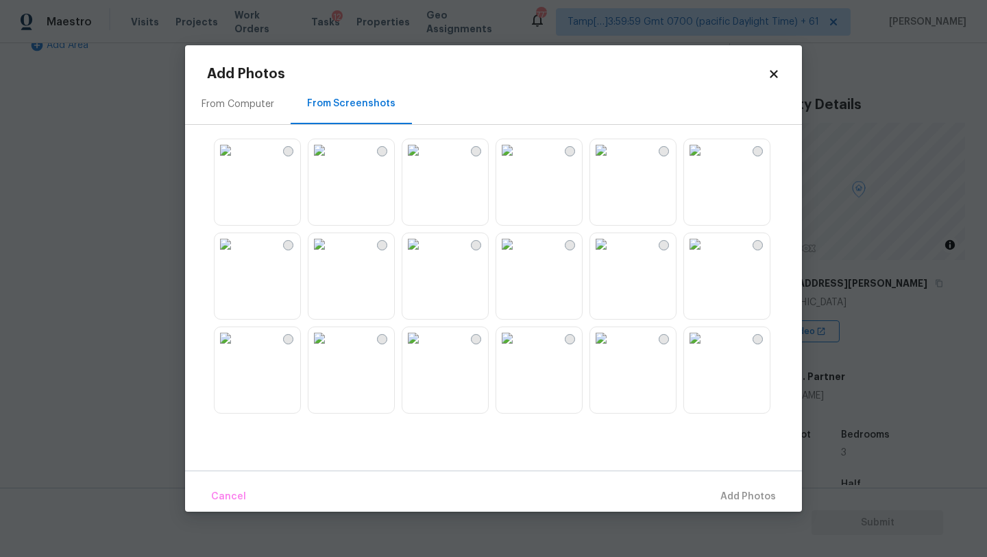
click at [237, 161] on img at bounding box center [226, 150] width 22 height 22
click at [739, 495] on span "Add 1 Photo(s)" at bounding box center [742, 496] width 68 height 17
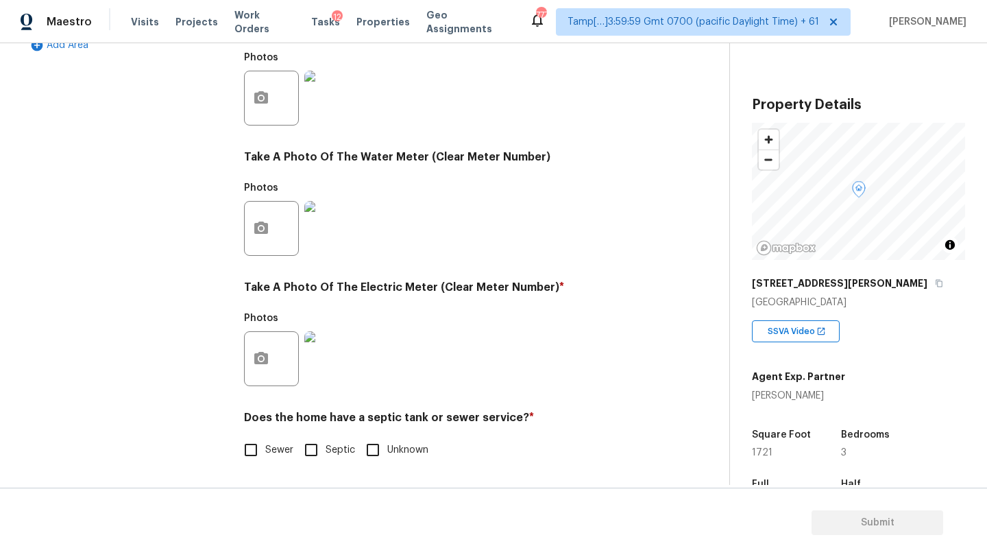
click at [263, 451] on input "Sewer" at bounding box center [251, 449] width 29 height 29
checkbox input "true"
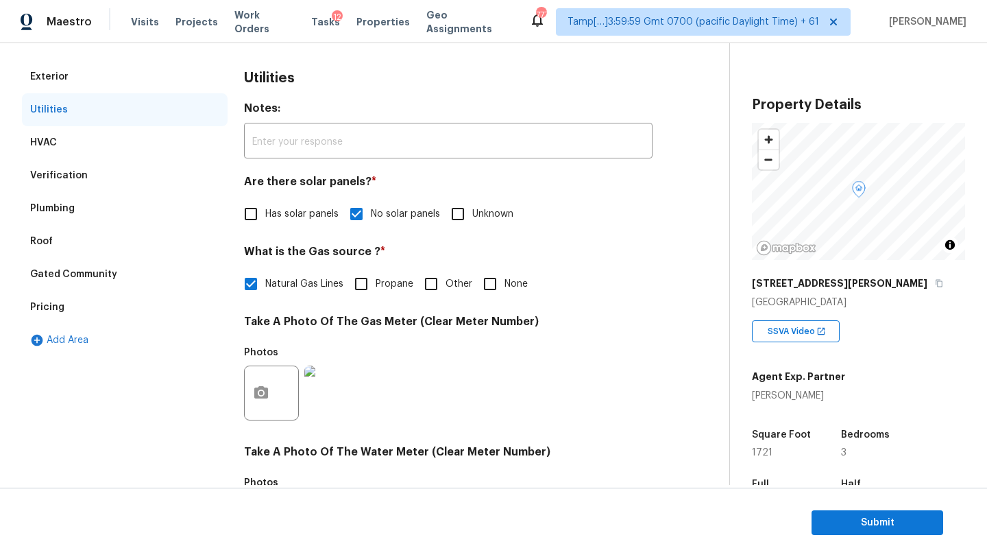
scroll to position [70, 0]
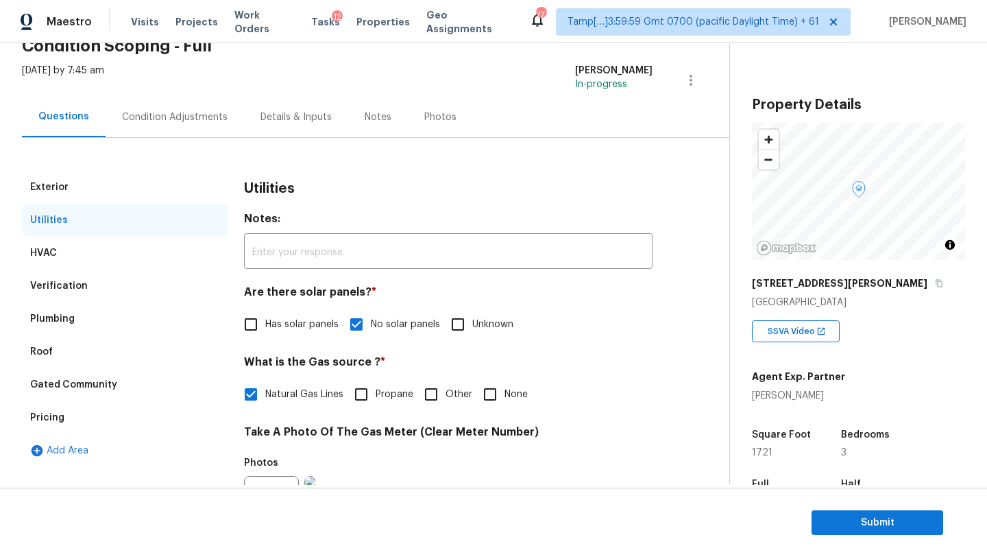
drag, startPoint x: 93, startPoint y: 406, endPoint x: 101, endPoint y: 405, distance: 8.3
click at [93, 405] on div "Pricing" at bounding box center [125, 417] width 206 height 33
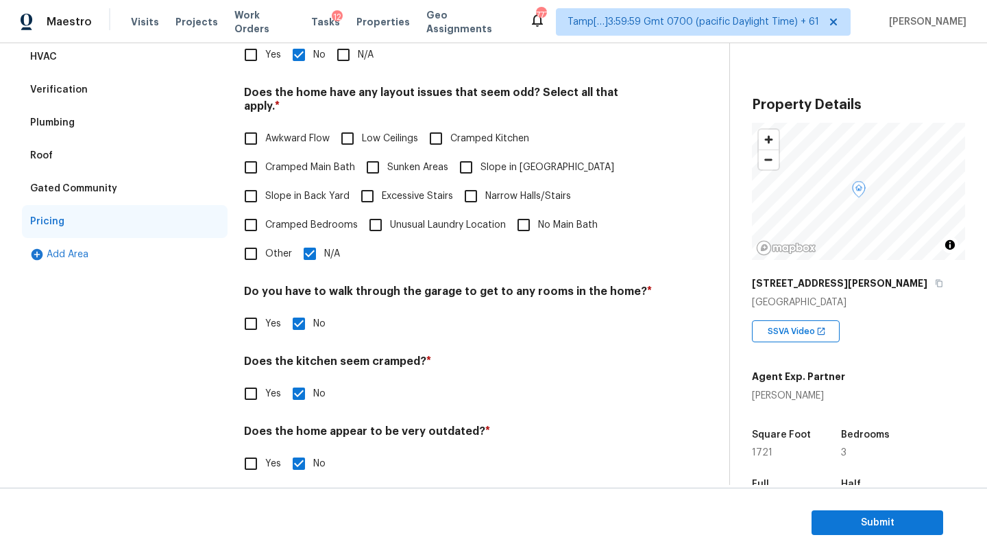
scroll to position [0, 0]
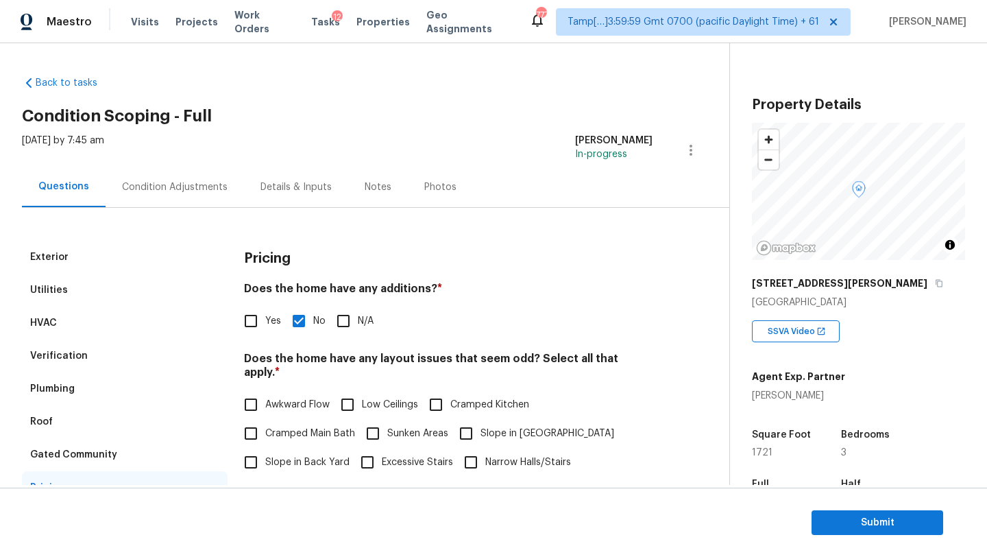
click at [137, 175] on div "Condition Adjustments" at bounding box center [175, 187] width 139 height 40
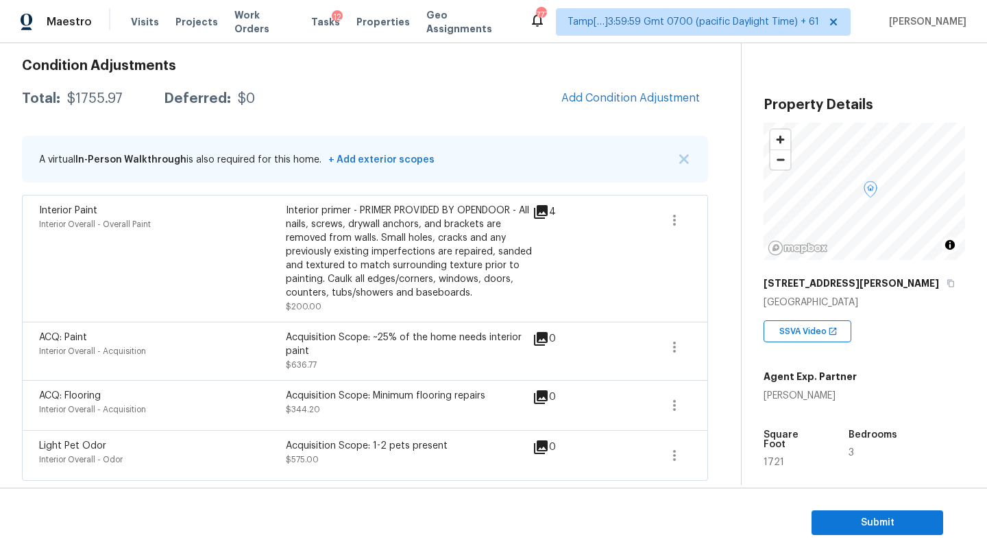
scroll to position [183, 0]
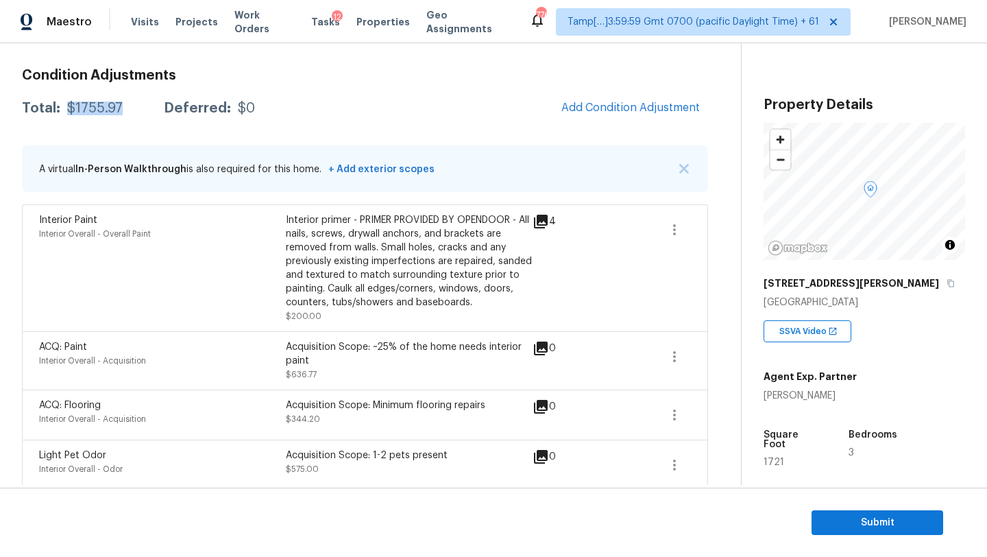
drag, startPoint x: 63, startPoint y: 107, endPoint x: 125, endPoint y: 112, distance: 62.6
click at [125, 112] on div "Total: $1755.97 Deferred: $0" at bounding box center [138, 108] width 233 height 14
copy div "$1755.97"
click at [859, 528] on span "Submit" at bounding box center [878, 522] width 110 height 17
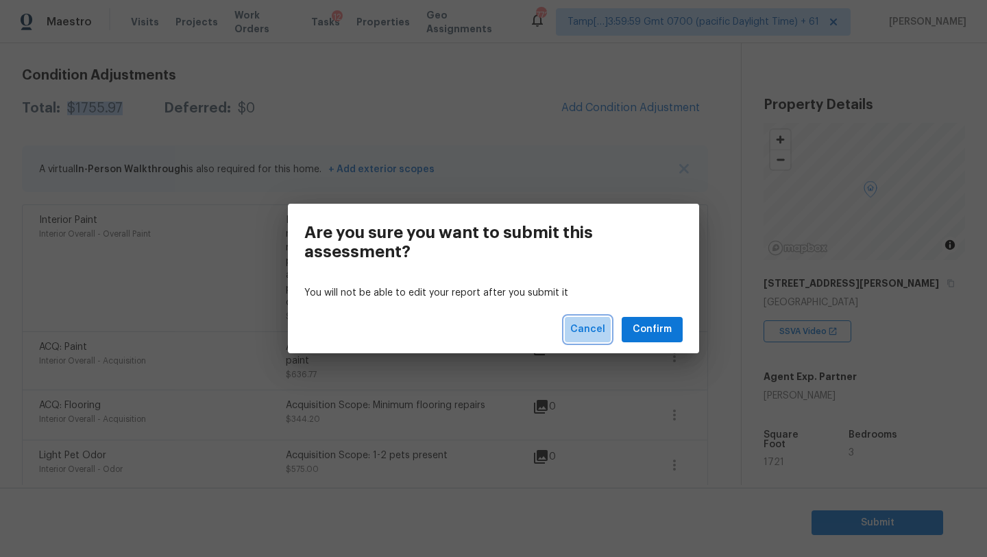
click at [577, 333] on span "Cancel" at bounding box center [588, 329] width 35 height 17
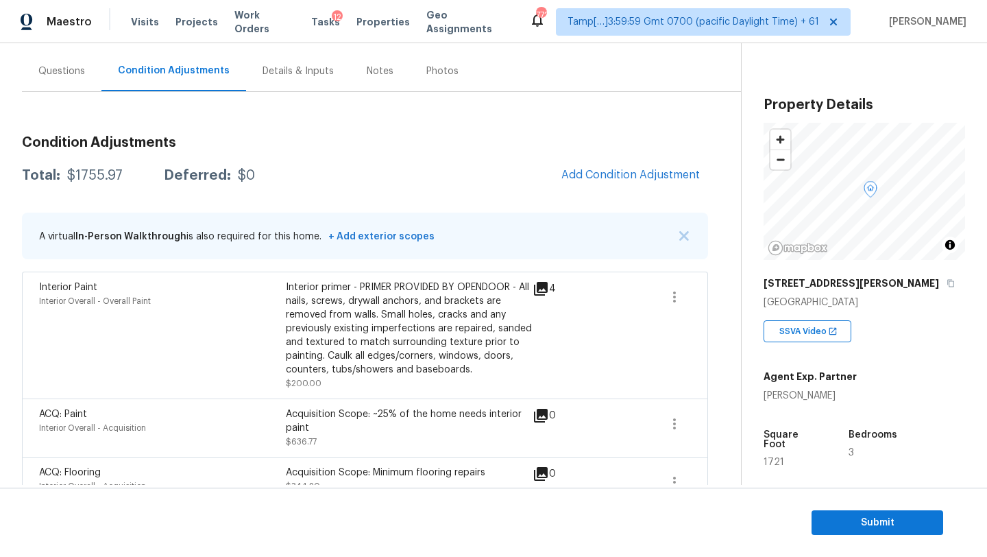
click at [62, 72] on div "Questions" at bounding box center [61, 71] width 47 height 14
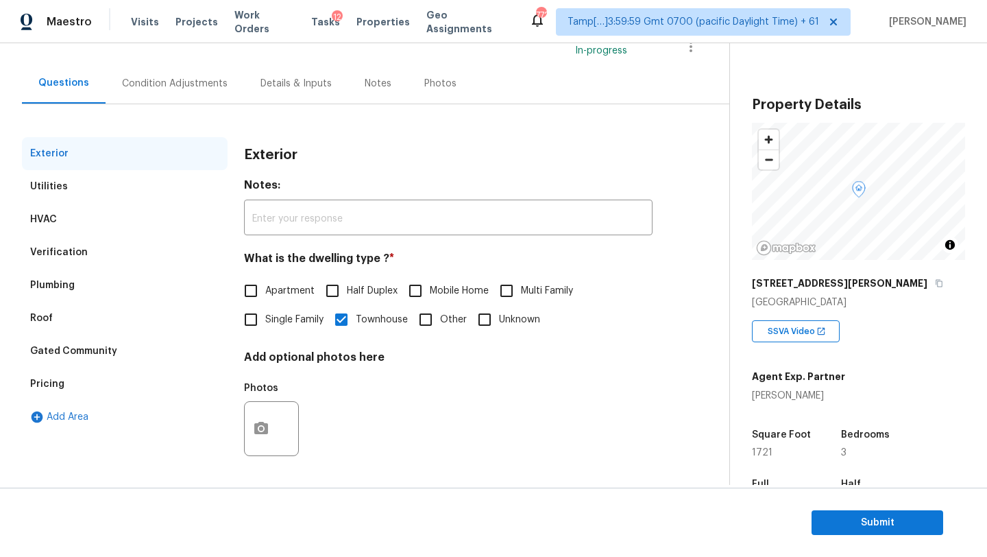
scroll to position [104, 0]
click at [60, 384] on div "Pricing" at bounding box center [47, 384] width 34 height 14
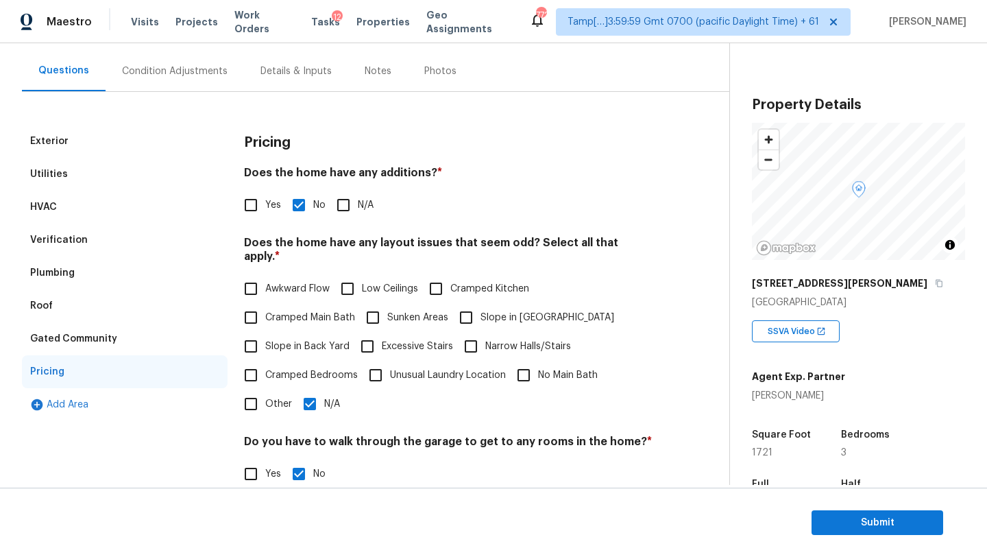
scroll to position [182, 0]
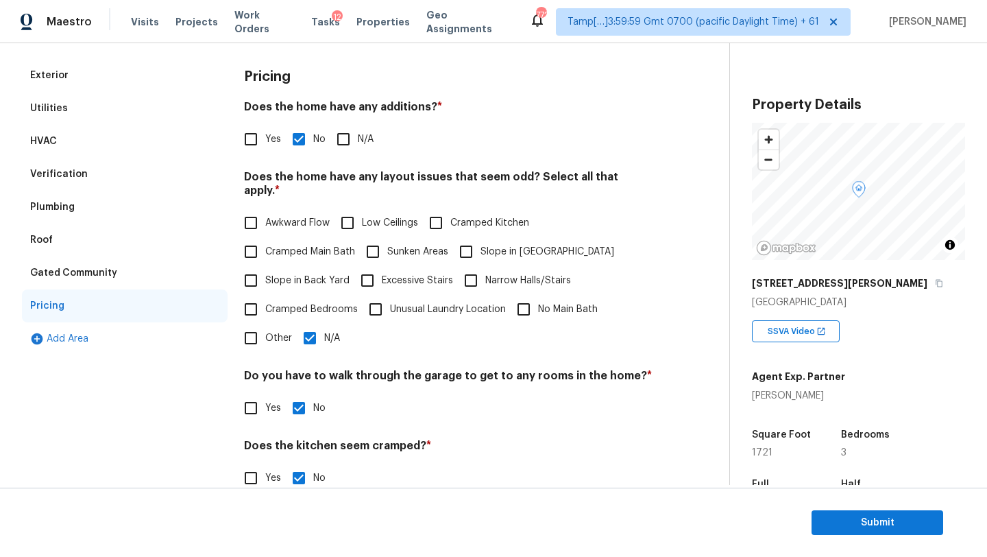
click at [254, 266] on input "Slope in Back Yard" at bounding box center [251, 280] width 29 height 29
checkbox input "true"
click at [510, 253] on span "Slope in [GEOGRAPHIC_DATA]" at bounding box center [548, 253] width 134 height 14
click at [481, 253] on input "Slope in [GEOGRAPHIC_DATA]" at bounding box center [466, 253] width 29 height 29
checkbox input "true"
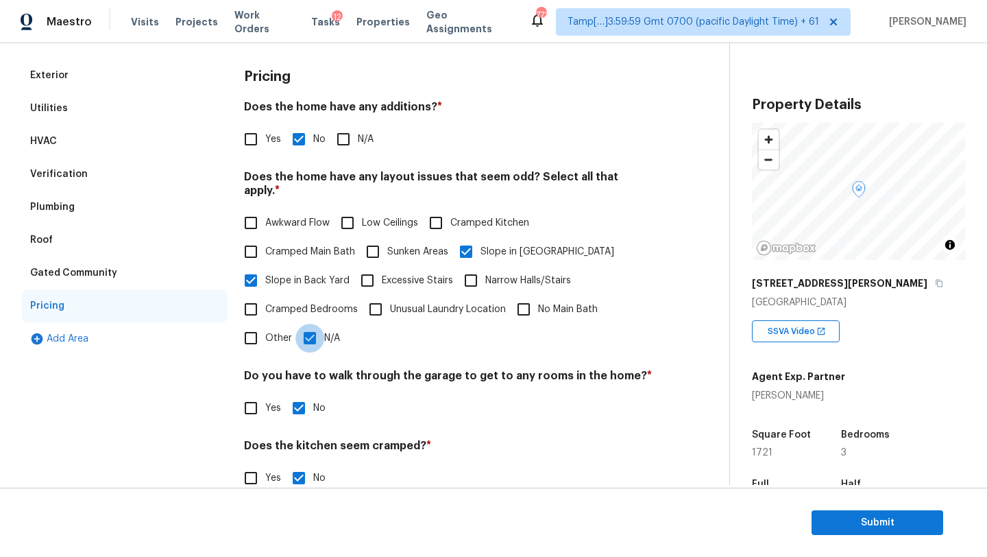
click at [307, 324] on input "N/A" at bounding box center [310, 338] width 29 height 29
checkbox input "false"
click at [894, 529] on span "Submit" at bounding box center [878, 522] width 110 height 17
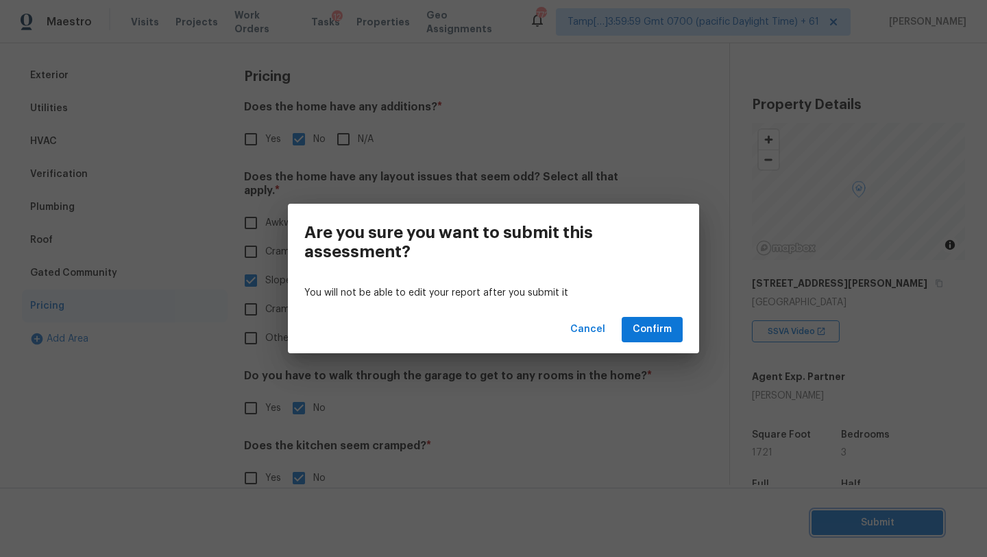
click at [637, 424] on div "Are you sure you want to submit this assessment? You will not be able to edit y…" at bounding box center [493, 278] width 987 height 557
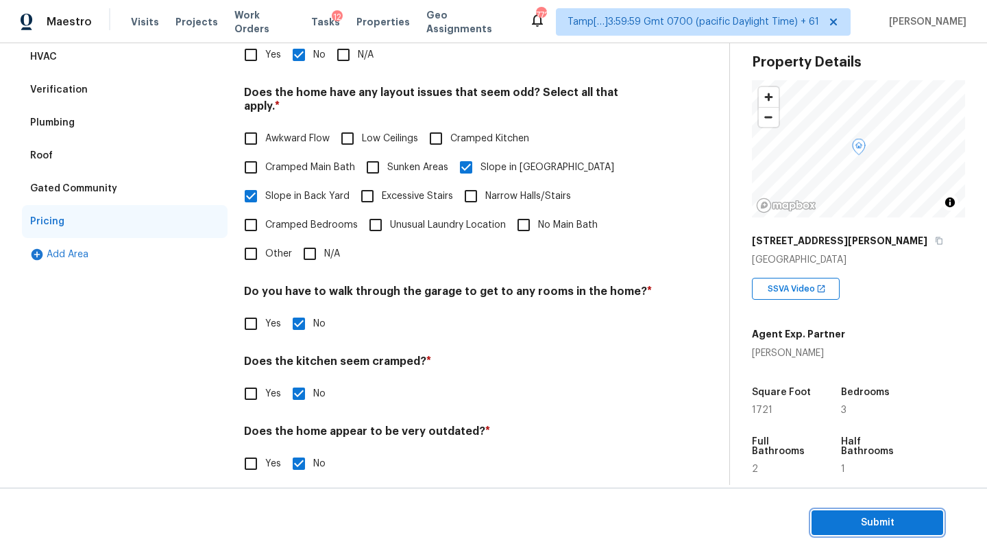
scroll to position [104, 0]
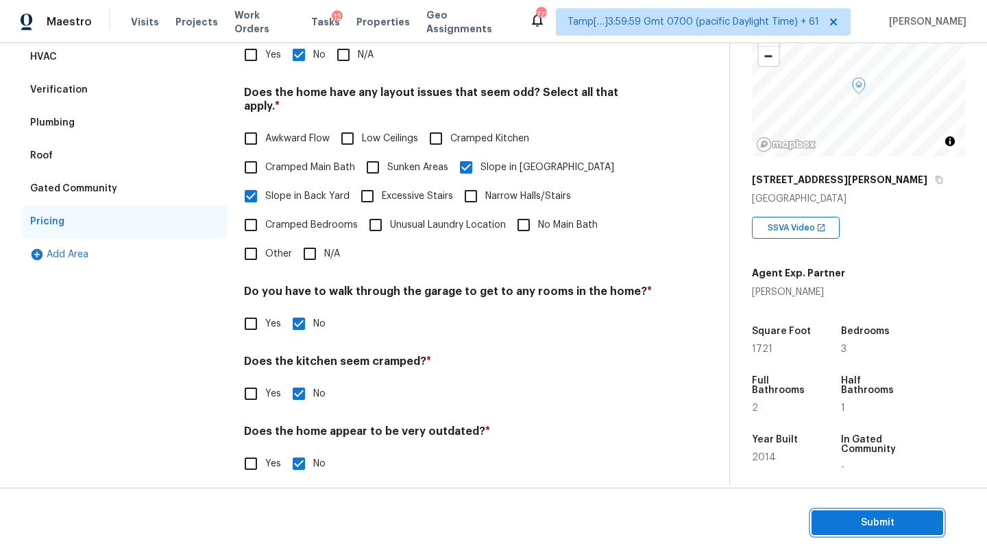
click at [872, 527] on span "Submit" at bounding box center [878, 522] width 110 height 17
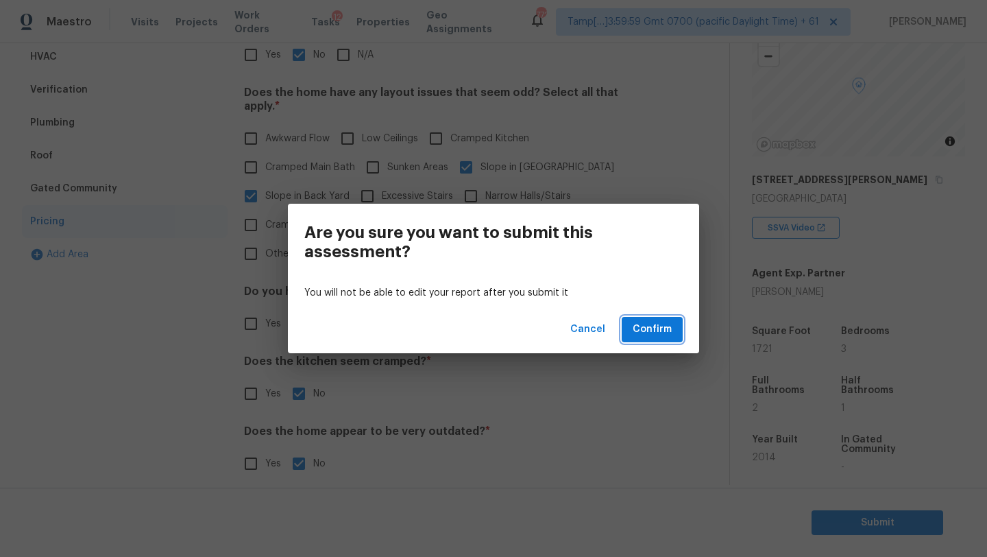
click at [667, 336] on span "Confirm" at bounding box center [652, 329] width 39 height 17
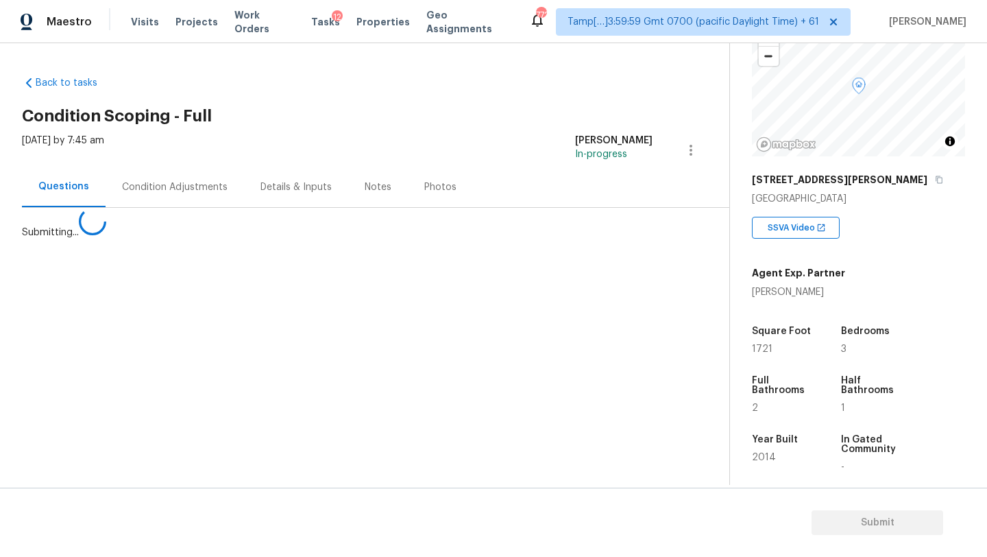
scroll to position [0, 0]
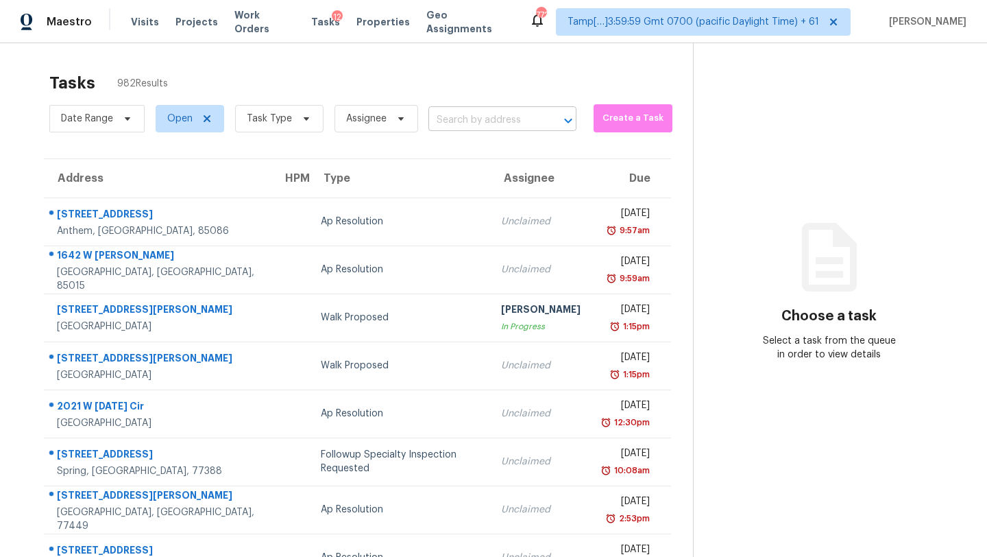
click at [531, 110] on input "text" at bounding box center [484, 120] width 110 height 21
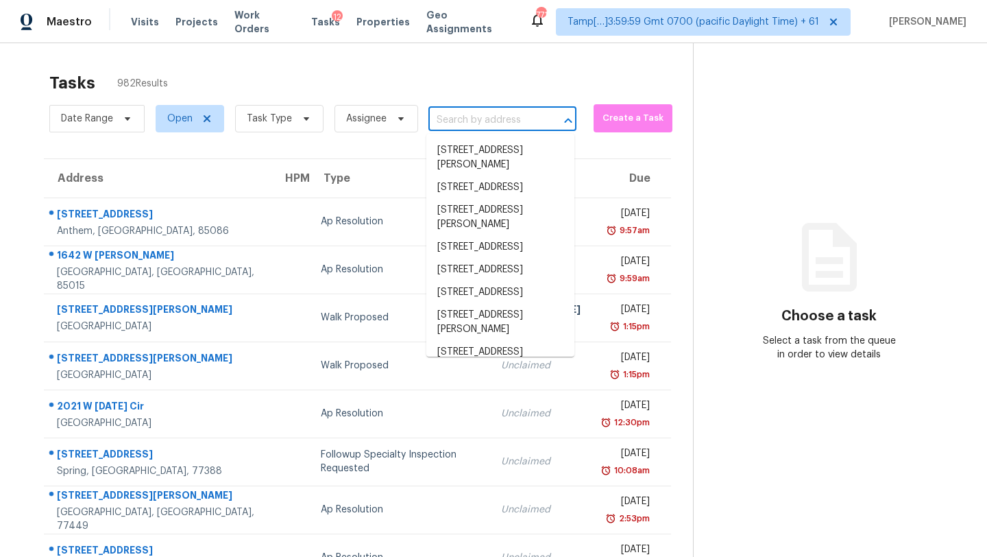
paste input "[STREET_ADDRESS][PERSON_NAME]"
type input "[STREET_ADDRESS][PERSON_NAME]"
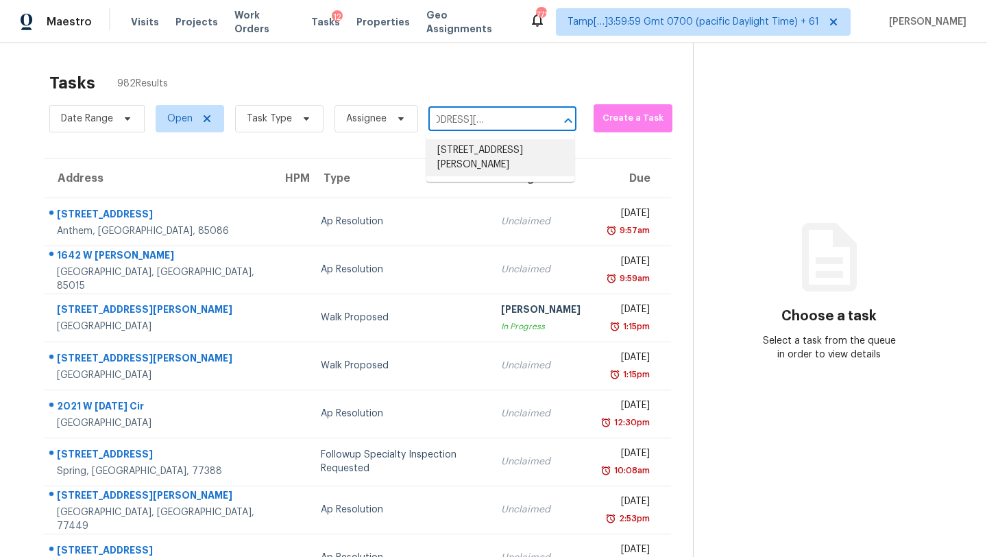
click at [507, 159] on li "[STREET_ADDRESS][PERSON_NAME]" at bounding box center [501, 157] width 148 height 37
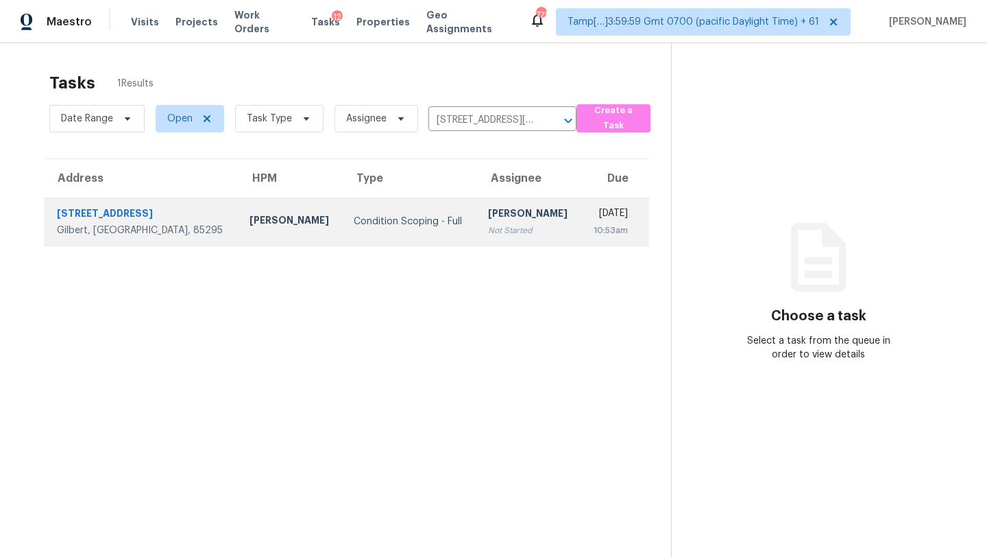
click at [592, 215] on div "[DATE]" at bounding box center [610, 214] width 36 height 17
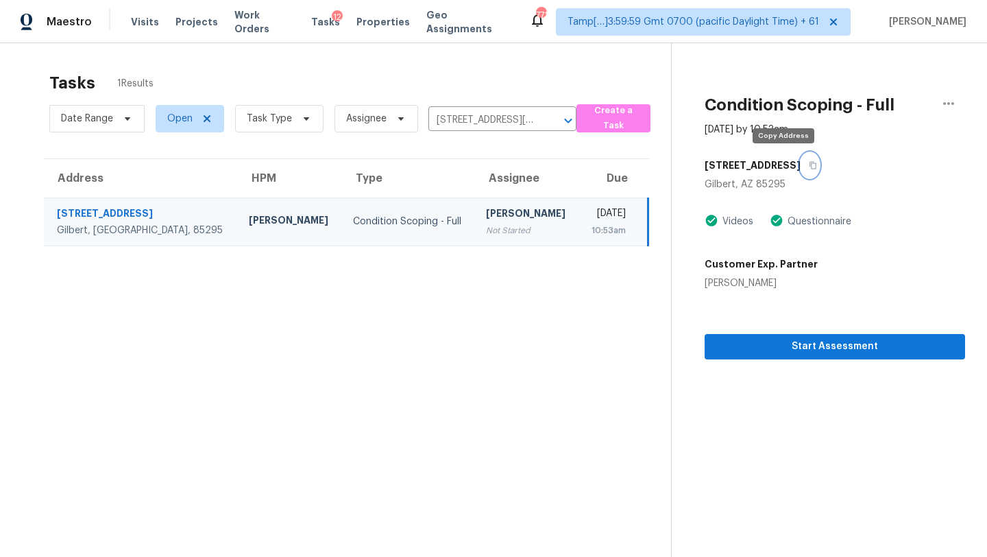
click at [809, 165] on icon "button" at bounding box center [813, 165] width 8 height 8
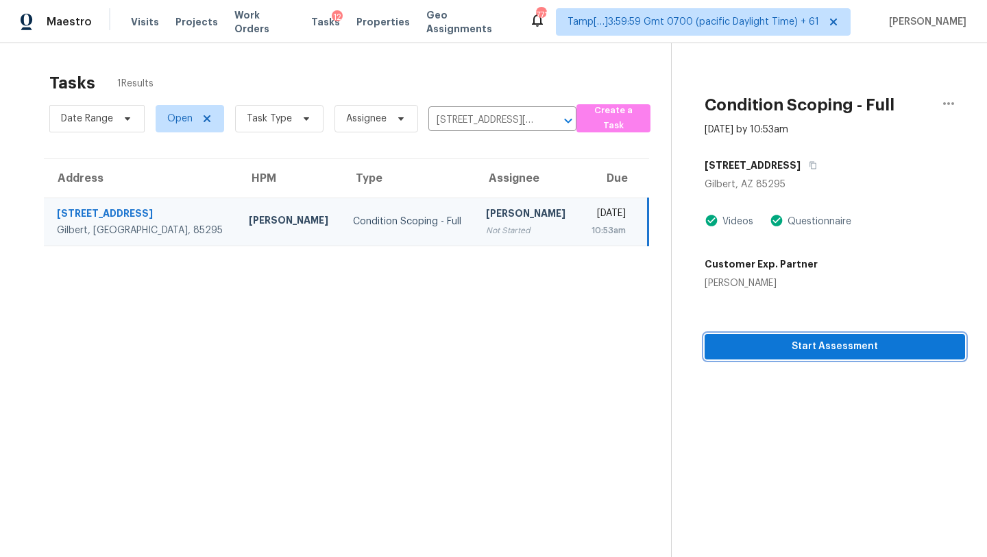
click at [784, 352] on span "Start Assessment" at bounding box center [835, 346] width 239 height 17
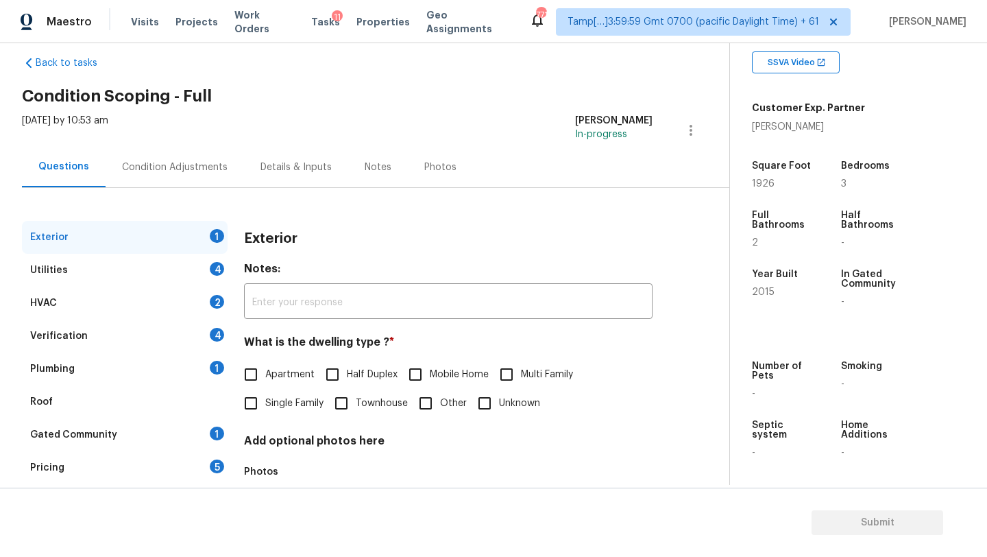
scroll to position [21, 0]
click at [117, 437] on div "Gated Community 1" at bounding box center [125, 434] width 206 height 33
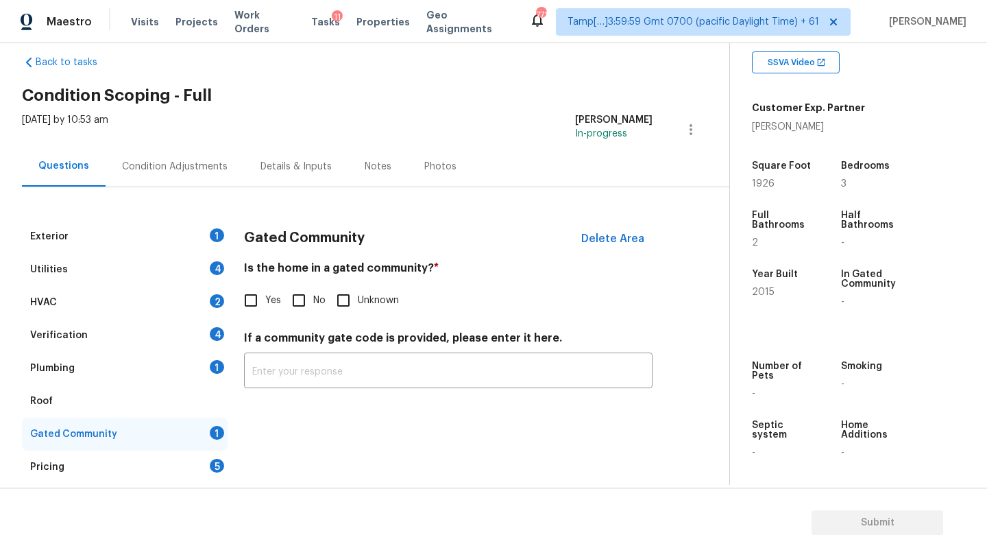
click at [302, 290] on input "No" at bounding box center [299, 300] width 29 height 29
checkbox input "true"
click at [159, 403] on div "Roof" at bounding box center [125, 401] width 206 height 33
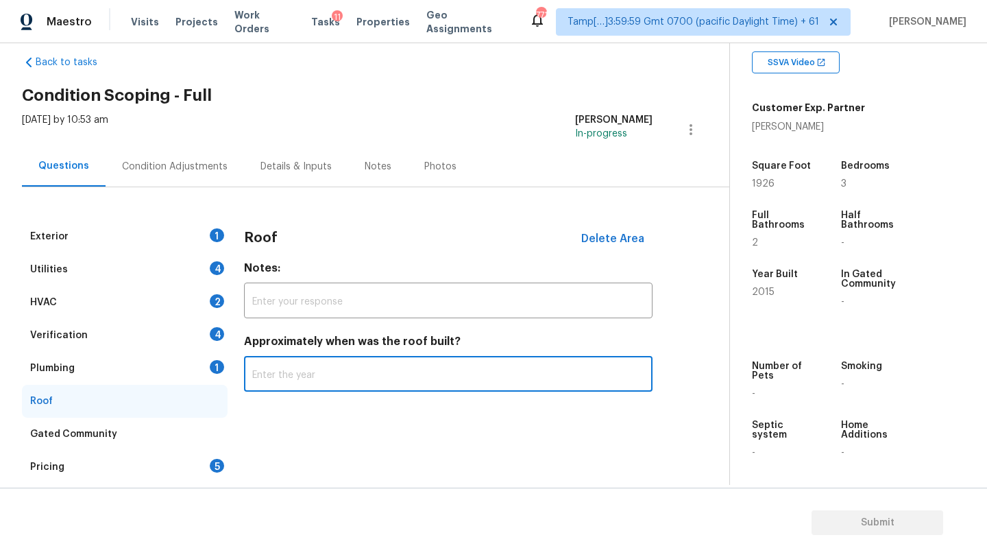
click at [342, 379] on input "text" at bounding box center [448, 375] width 409 height 32
type input "2014"
click at [161, 361] on div "Plumbing 1" at bounding box center [125, 368] width 206 height 33
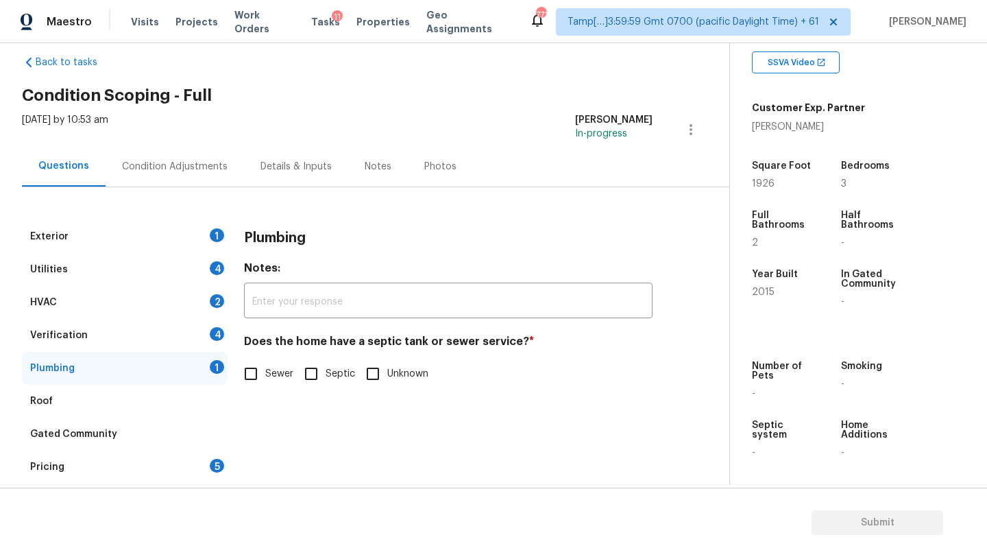
click at [301, 361] on input "Septic" at bounding box center [311, 373] width 29 height 29
checkbox input "true"
click at [254, 361] on input "Sewer" at bounding box center [251, 375] width 29 height 29
checkbox input "true"
checkbox input "false"
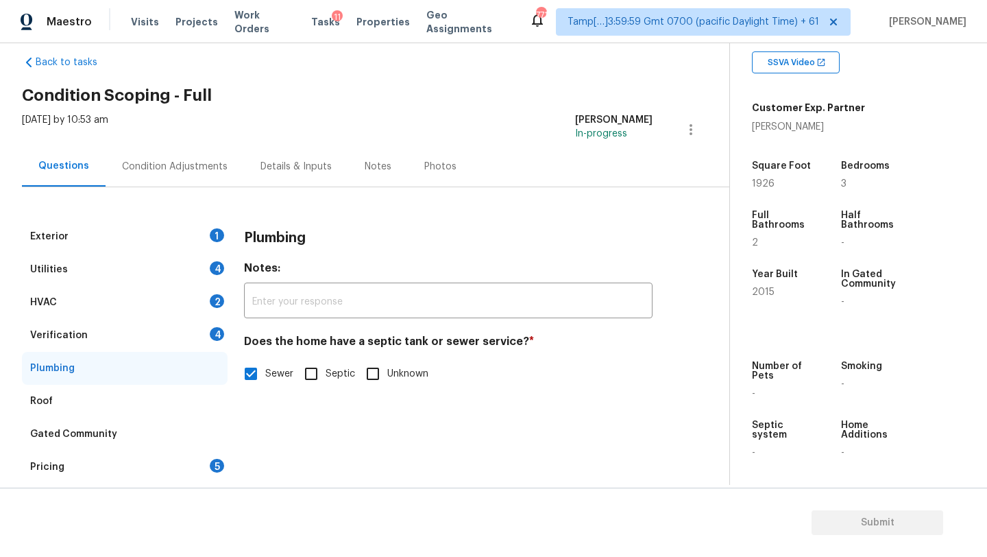
click at [167, 318] on div "HVAC 2" at bounding box center [125, 302] width 206 height 33
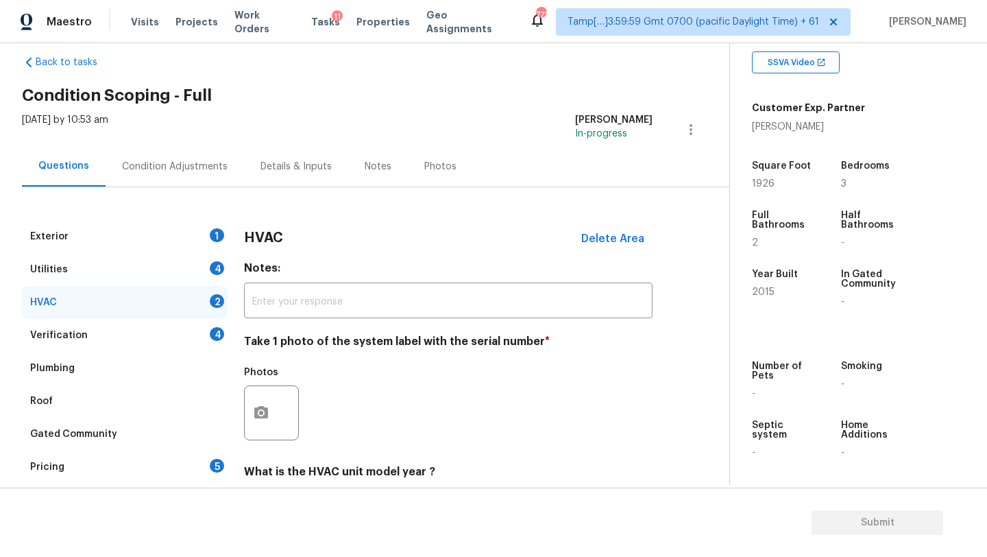
click at [171, 325] on div "Verification 4" at bounding box center [125, 335] width 206 height 33
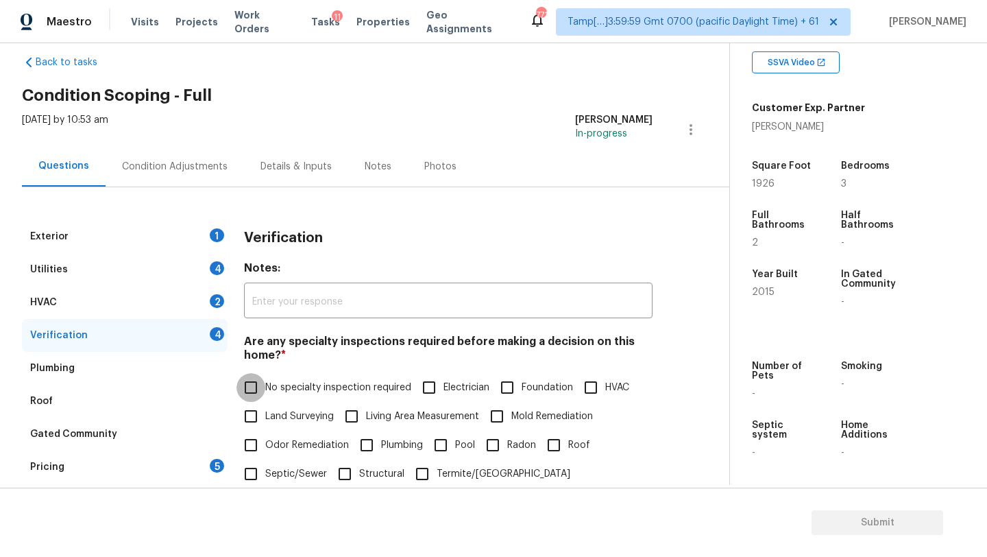
click at [248, 374] on input "No specialty inspection required" at bounding box center [251, 387] width 29 height 29
checkbox input "true"
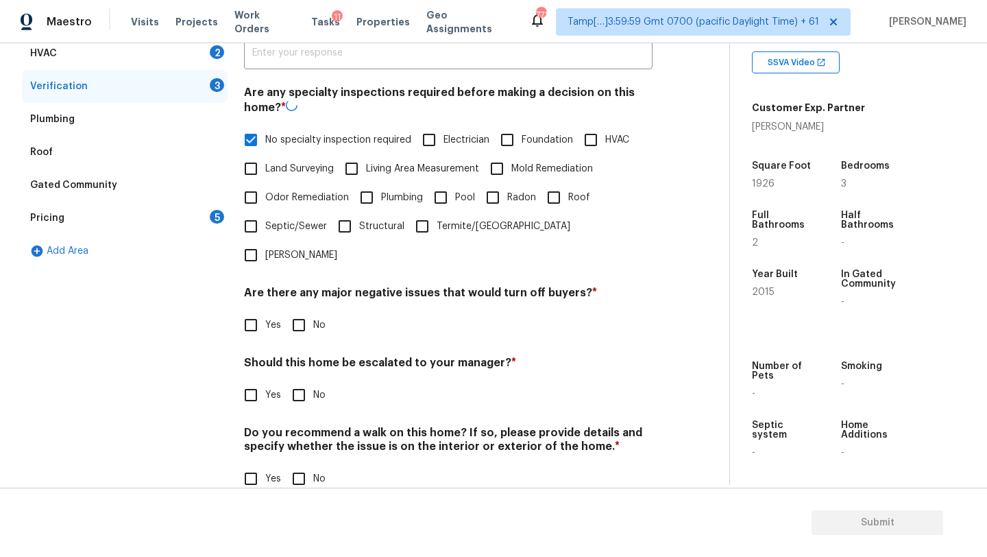
scroll to position [268, 0]
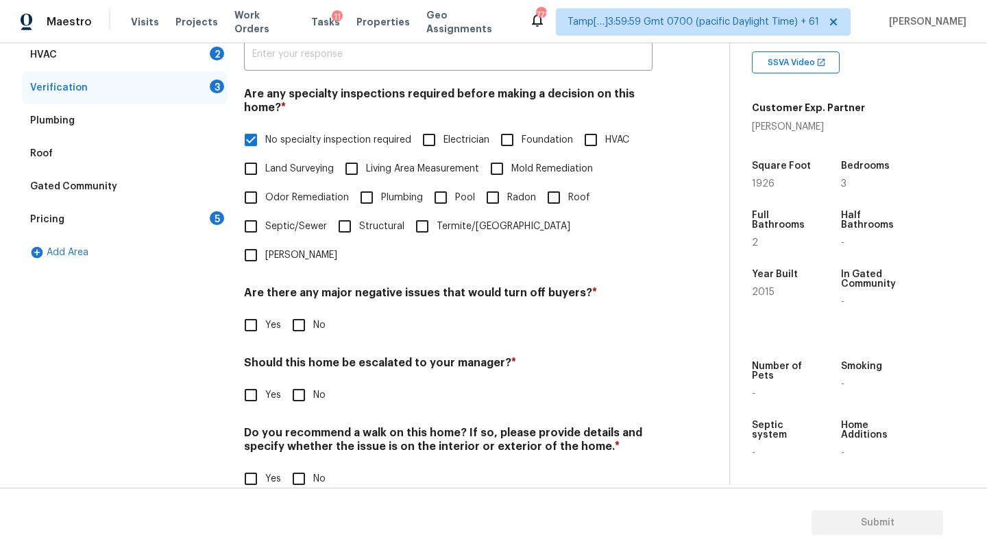
click at [296, 311] on input "No" at bounding box center [299, 325] width 29 height 29
checkbox input "true"
click at [296, 382] on input "No" at bounding box center [299, 396] width 29 height 29
checkbox input "true"
click at [296, 431] on div "Do you recommend a walk on this home? If so, please provide details and specify…" at bounding box center [448, 460] width 409 height 67
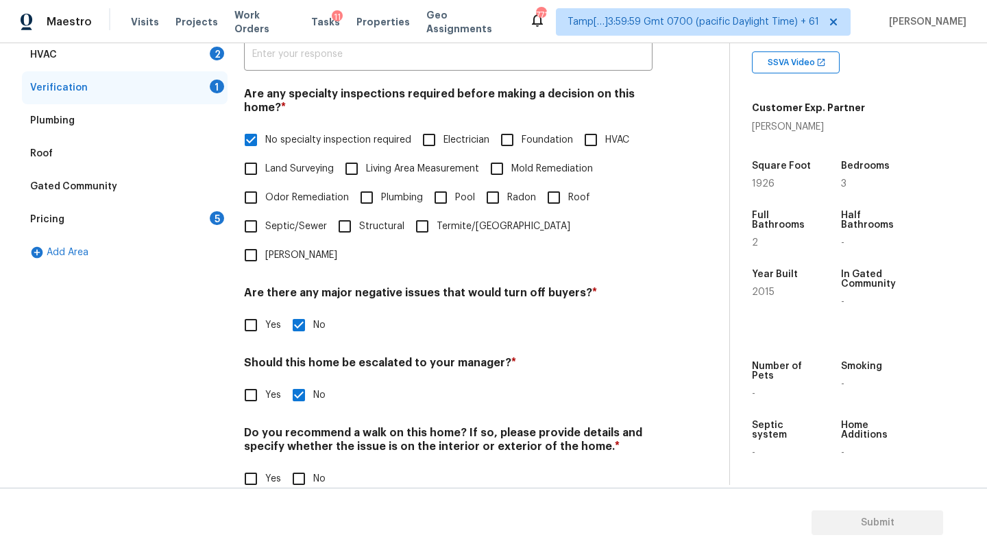
click at [297, 464] on input "No" at bounding box center [299, 478] width 29 height 29
checkbox input "true"
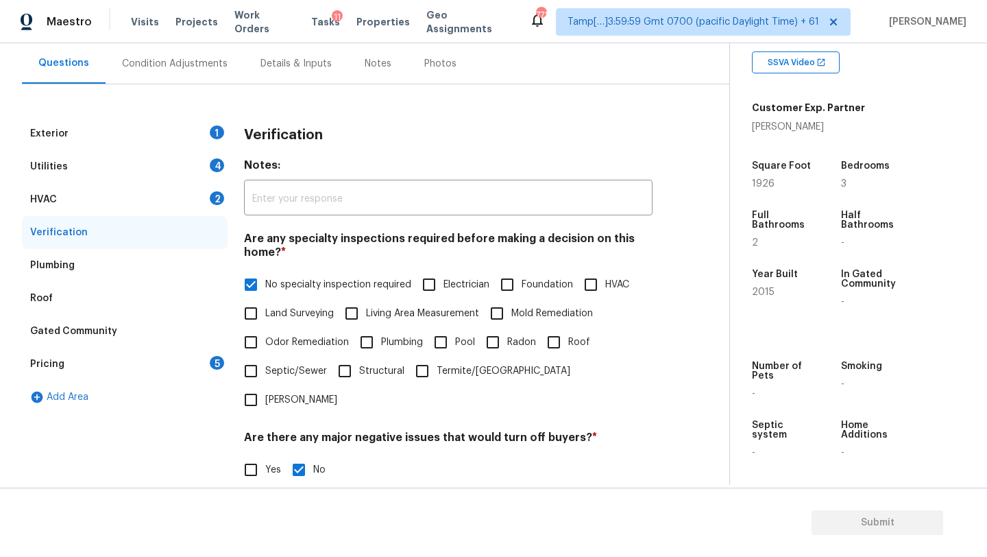
scroll to position [111, 0]
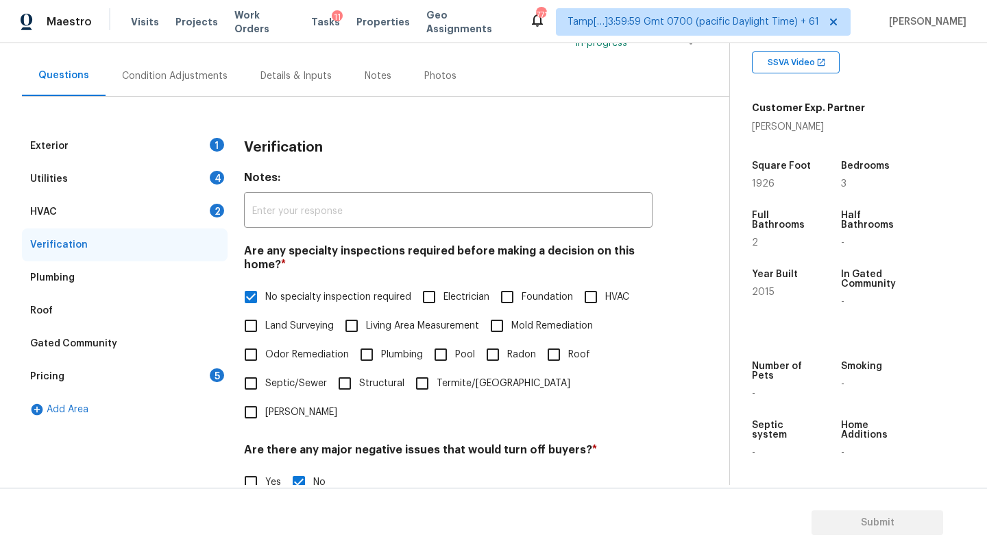
drag, startPoint x: 94, startPoint y: 214, endPoint x: 135, endPoint y: 238, distance: 47.6
click at [94, 214] on div "HVAC 2" at bounding box center [125, 211] width 206 height 33
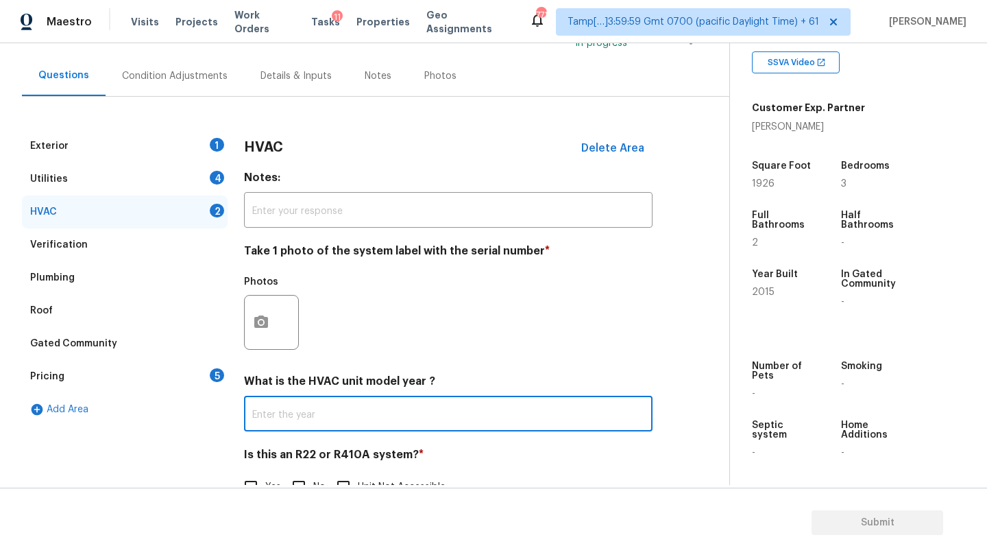
click at [331, 409] on input "text" at bounding box center [448, 415] width 409 height 32
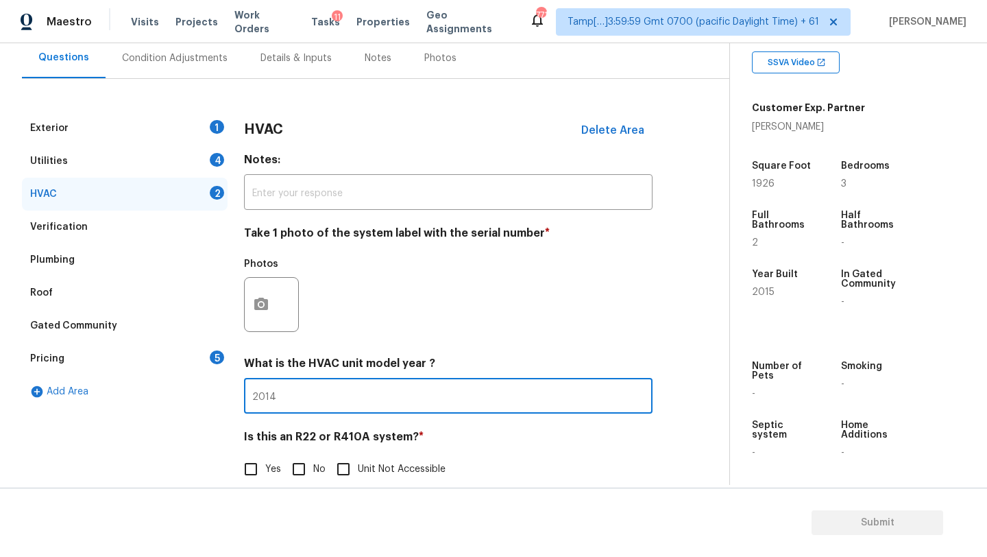
scroll to position [149, 0]
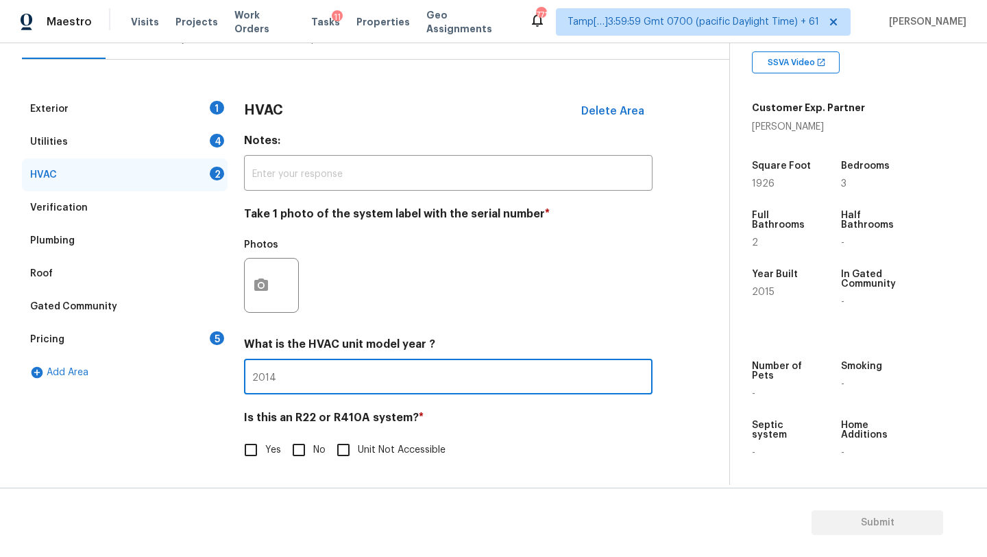
type input "2014"
click at [314, 443] on label "No" at bounding box center [305, 449] width 41 height 29
click at [313, 443] on input "No" at bounding box center [299, 449] width 29 height 29
checkbox input "true"
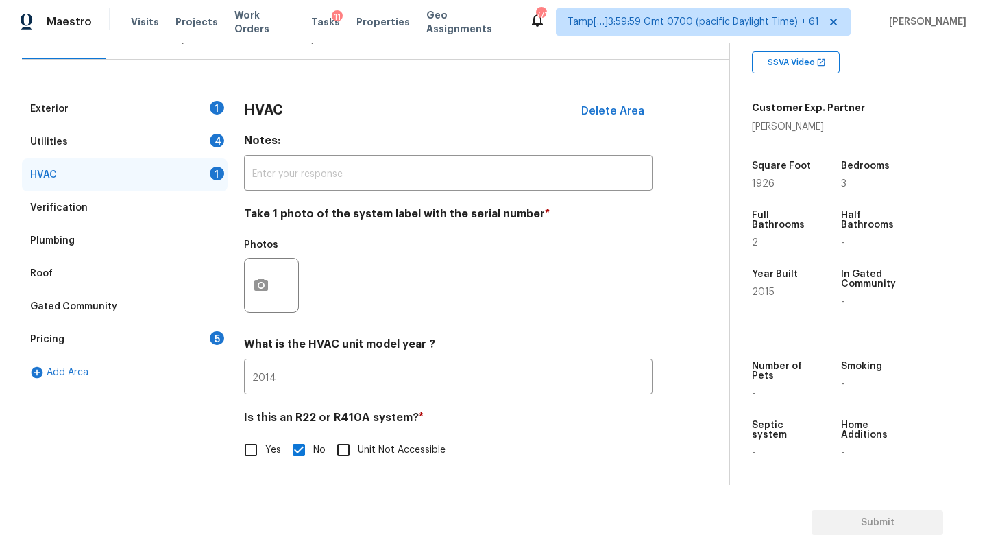
click at [166, 131] on div "Utilities 4" at bounding box center [125, 141] width 206 height 33
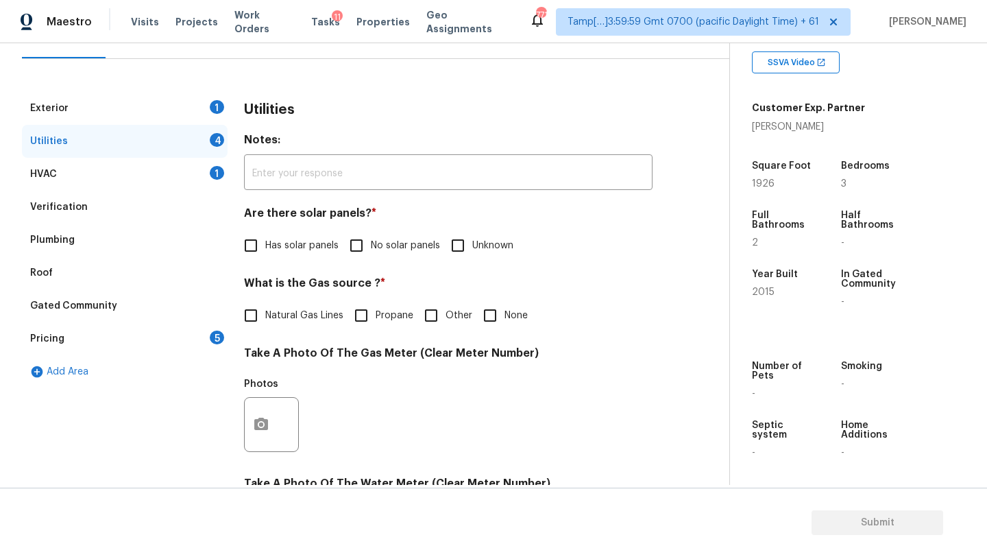
click at [364, 250] on input "No solar panels" at bounding box center [356, 245] width 29 height 29
checkbox input "true"
click at [317, 304] on label "Natural Gas Lines" at bounding box center [290, 316] width 107 height 29
click at [265, 304] on input "Natural Gas Lines" at bounding box center [251, 316] width 29 height 29
checkbox input "true"
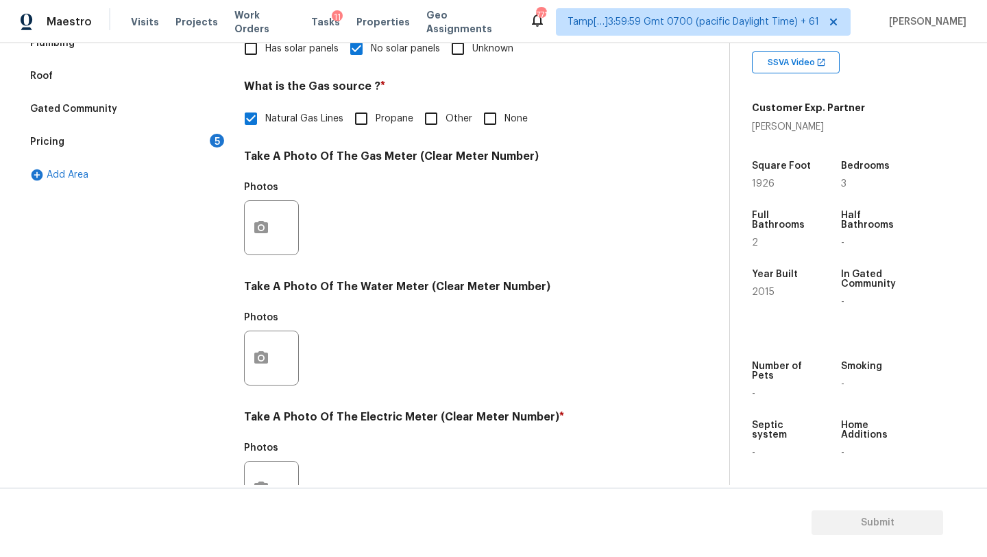
scroll to position [475, 0]
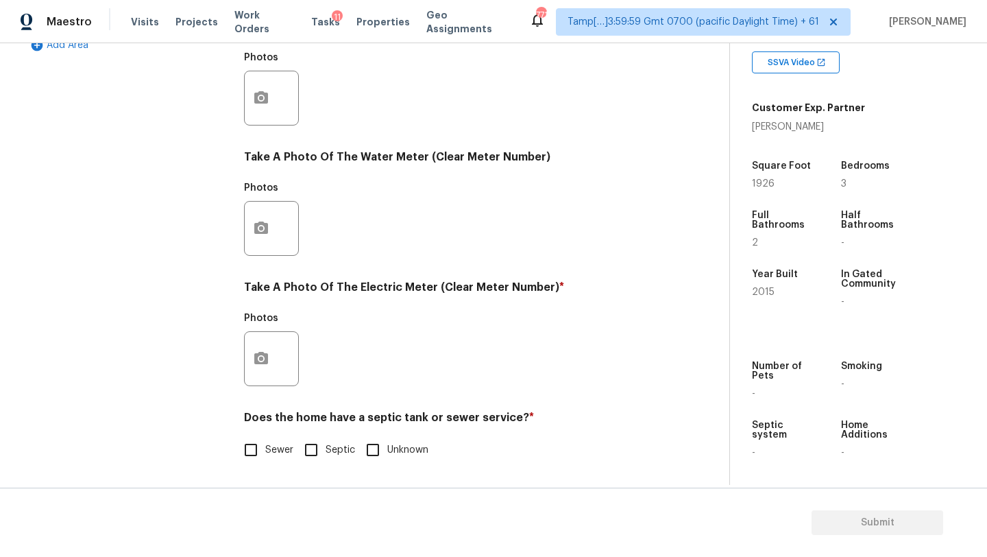
click at [267, 439] on label "Sewer" at bounding box center [265, 449] width 57 height 29
click at [265, 439] on input "Sewer" at bounding box center [251, 449] width 29 height 29
checkbox input "true"
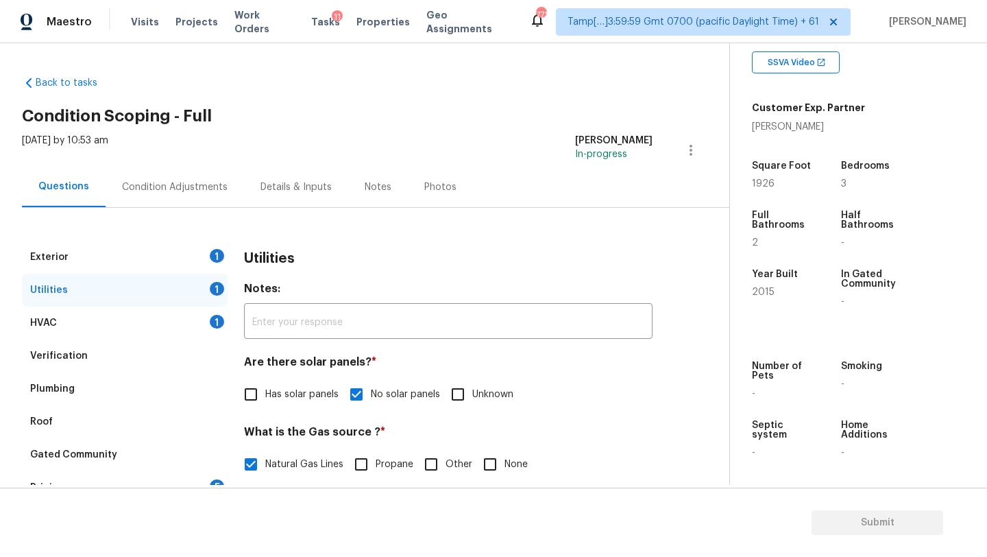
click at [211, 244] on div "Exterior 1" at bounding box center [125, 257] width 206 height 33
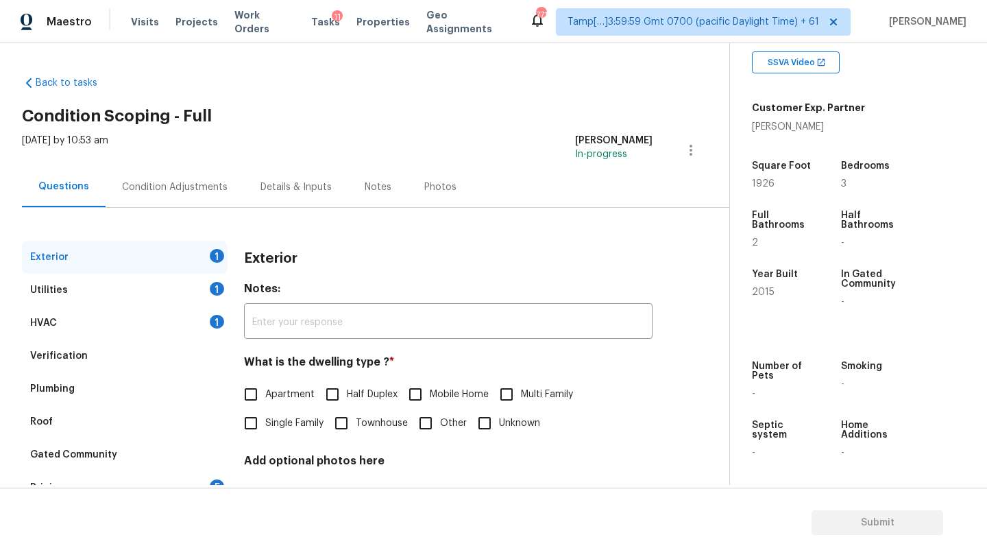
click at [268, 433] on label "Single Family" at bounding box center [280, 423] width 87 height 29
click at [265, 433] on input "Single Family" at bounding box center [251, 423] width 29 height 29
checkbox input "true"
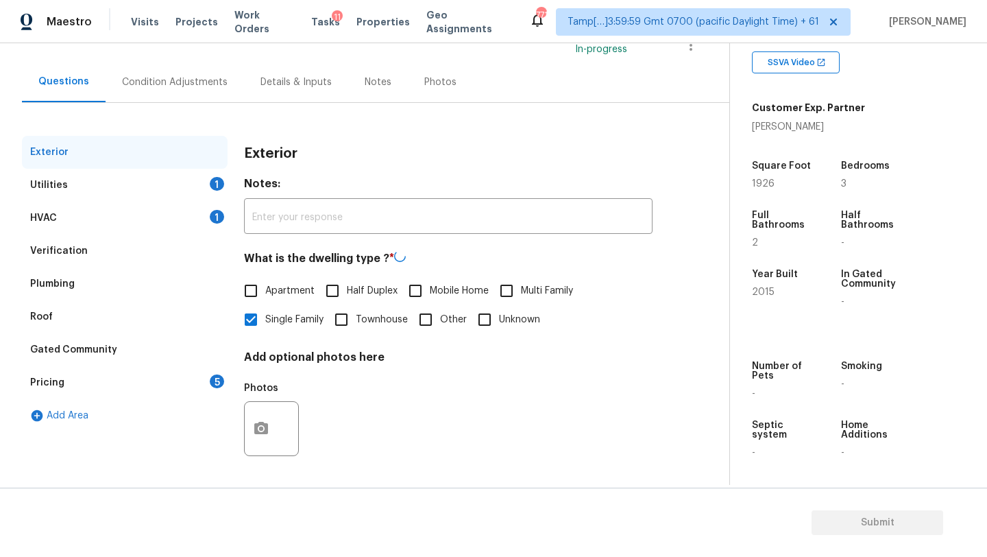
scroll to position [104, 0]
click at [183, 380] on div "Pricing 5" at bounding box center [125, 384] width 206 height 33
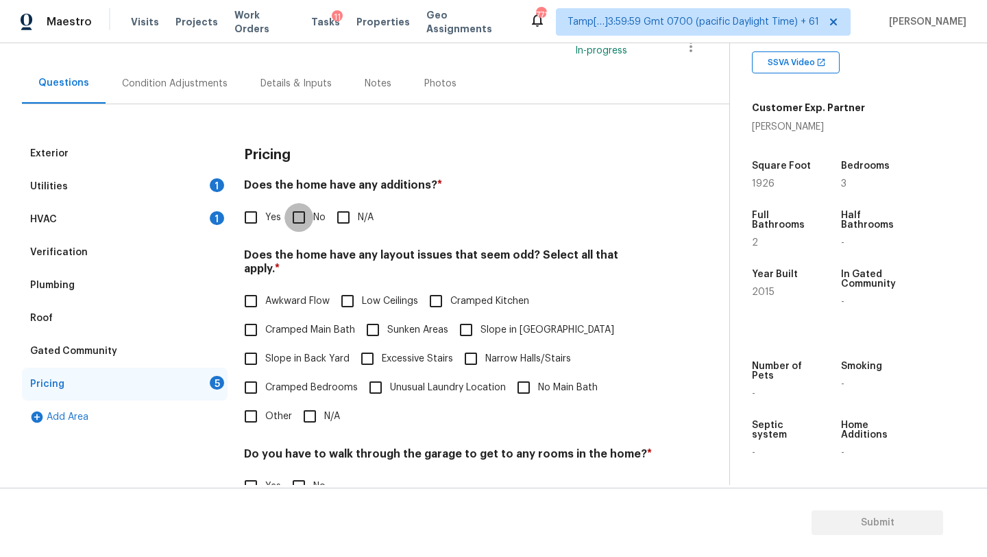
click at [311, 230] on input "No" at bounding box center [299, 217] width 29 height 29
checkbox input "true"
click at [312, 418] on div "Pricing Does the home have any additions? * Yes No N/A Does the home have any l…" at bounding box center [448, 397] width 409 height 521
click at [315, 412] on input "N/A" at bounding box center [310, 416] width 29 height 29
checkbox input "true"
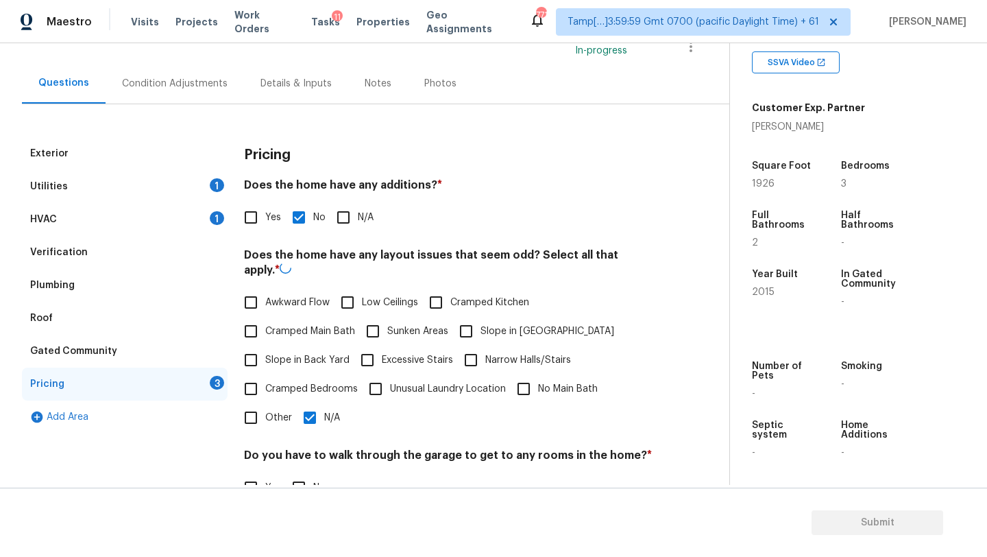
scroll to position [253, 0]
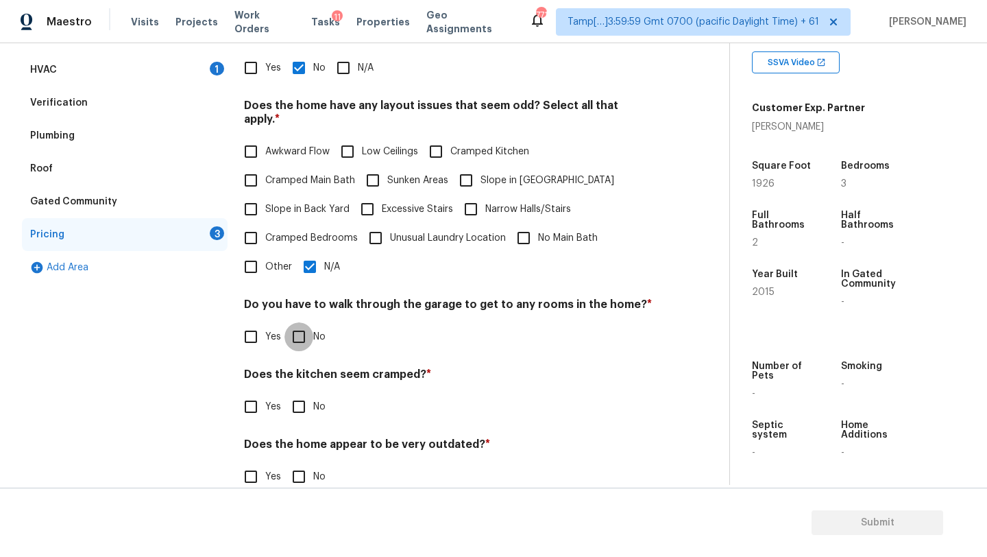
click at [306, 336] on input "No" at bounding box center [299, 336] width 29 height 29
checkbox input "true"
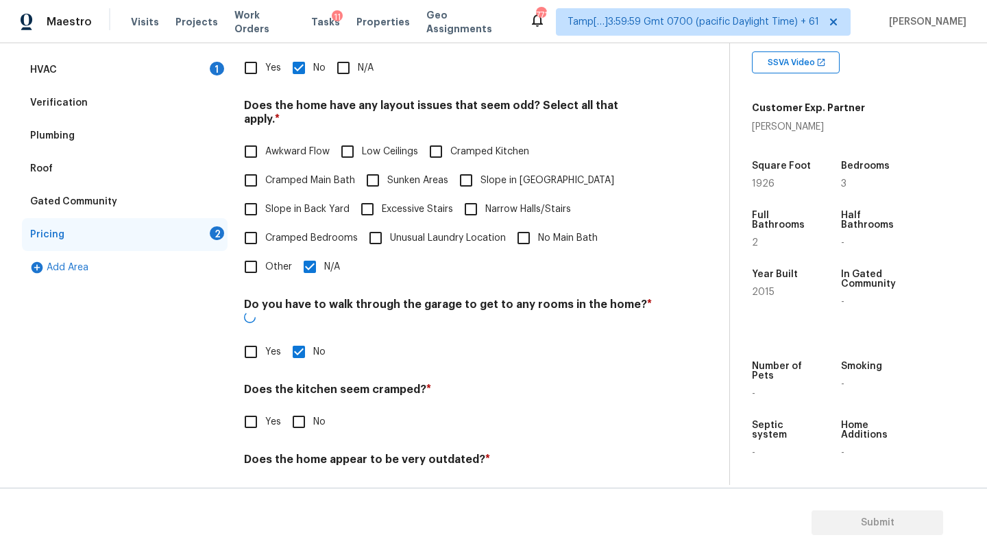
click at [306, 415] on div "Pricing Does the home have any additions? * Yes No N/A Does the home have any l…" at bounding box center [448, 255] width 409 height 535
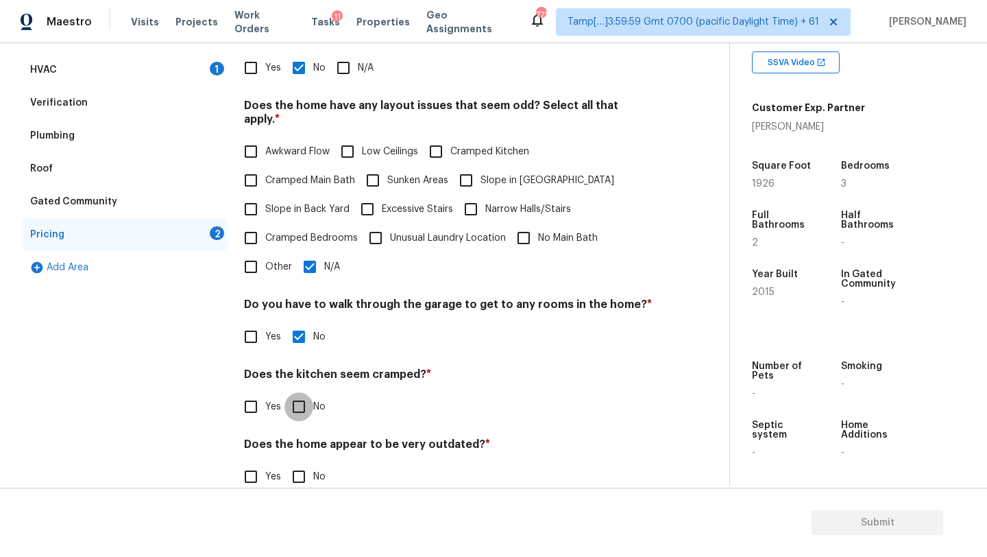
click at [306, 405] on input "No" at bounding box center [299, 406] width 29 height 29
checkbox input "true"
click at [306, 447] on div "Does the home appear to be very outdated? * Yes No" at bounding box center [448, 465] width 409 height 53
click at [307, 462] on input "No" at bounding box center [299, 476] width 29 height 29
checkbox input "true"
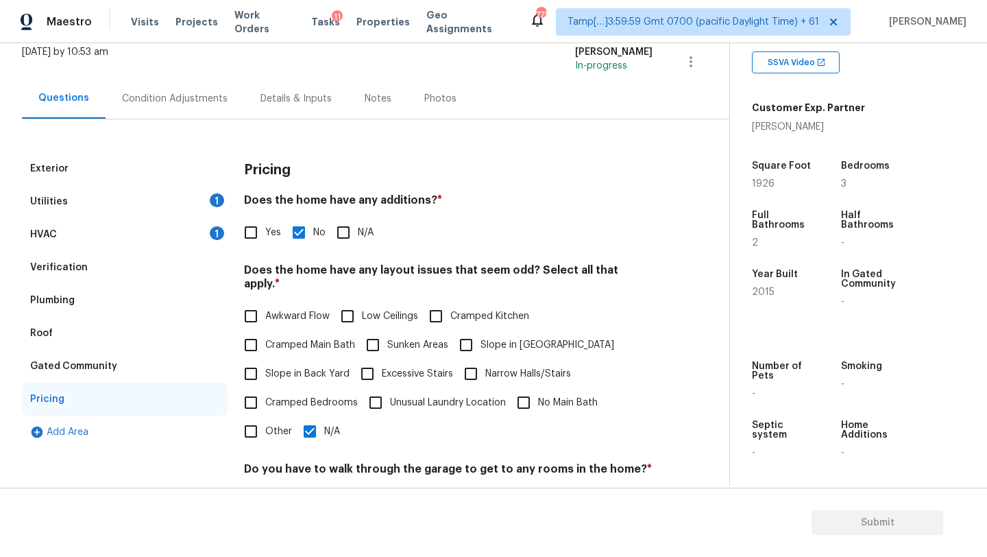
scroll to position [0, 0]
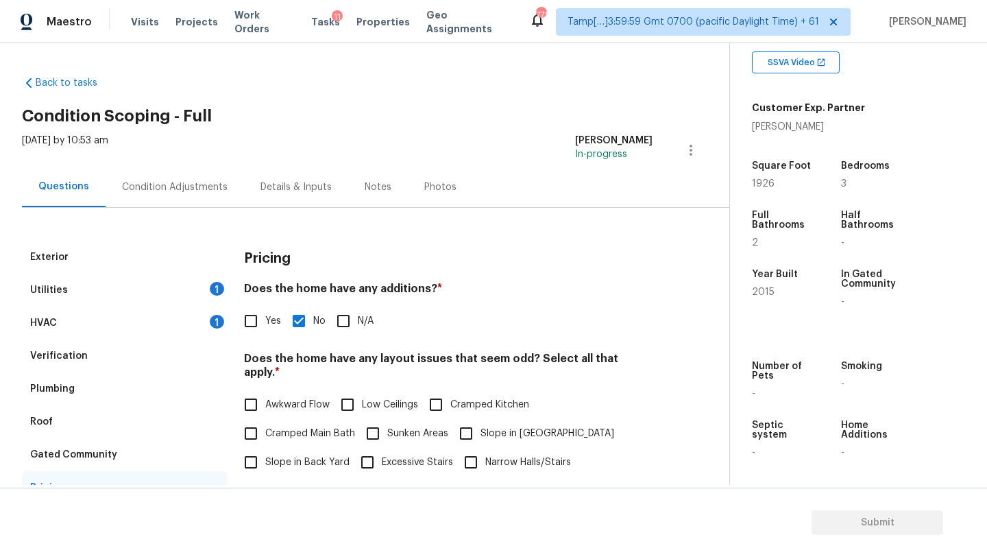
click at [138, 206] on div "Condition Adjustments" at bounding box center [175, 187] width 139 height 40
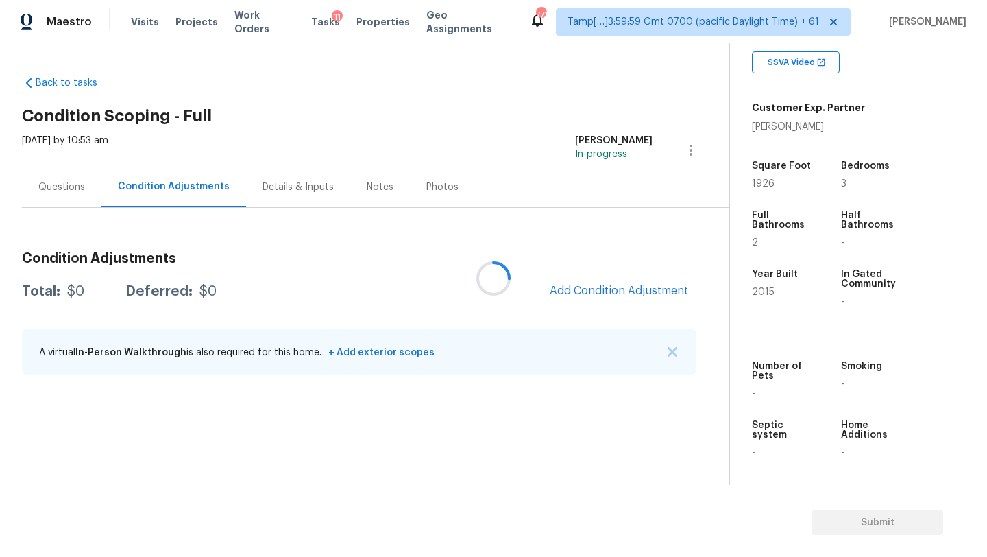
click at [662, 294] on div at bounding box center [493, 278] width 987 height 557
click at [623, 293] on span "Add Condition Adjustment" at bounding box center [619, 291] width 139 height 12
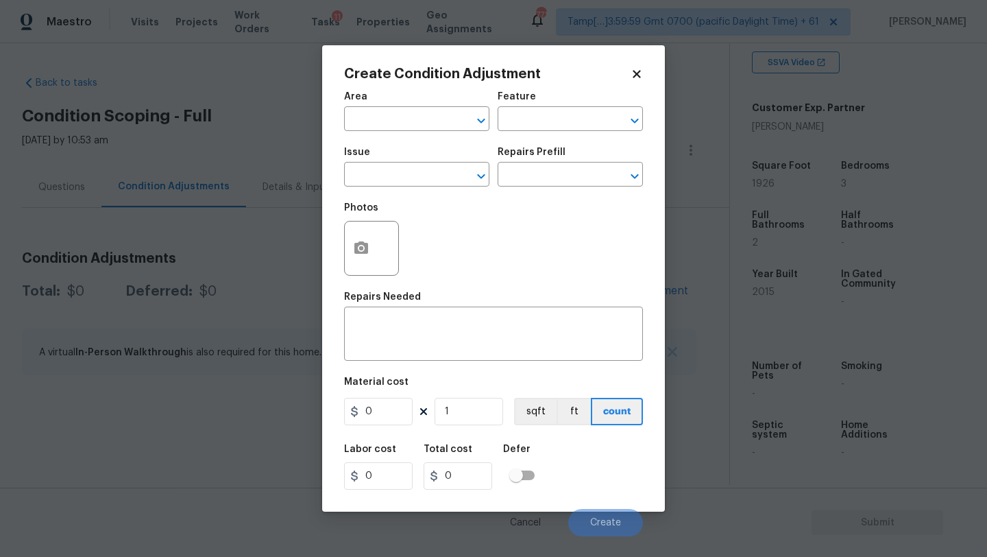
click at [366, 108] on div "Area" at bounding box center [416, 101] width 145 height 18
click at [368, 123] on input "text" at bounding box center [397, 120] width 107 height 21
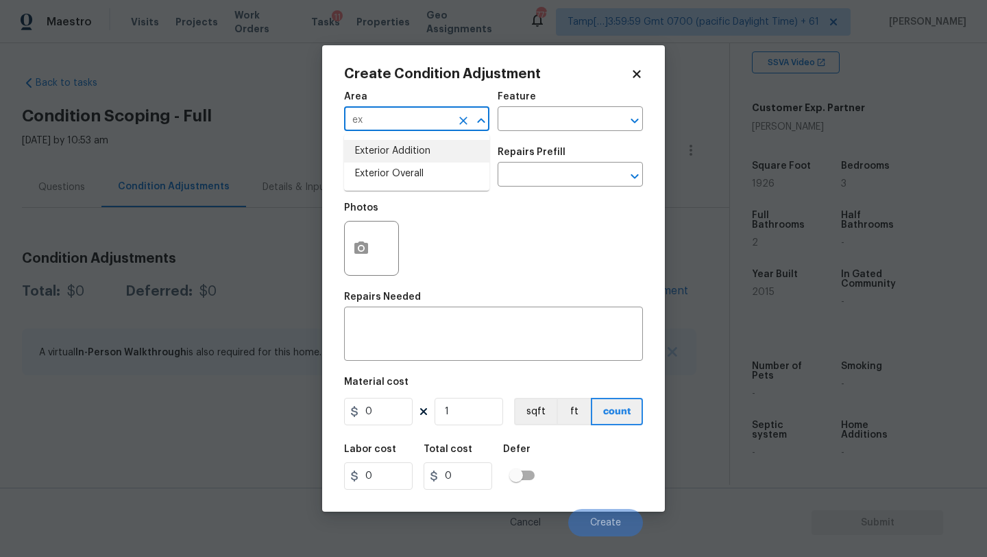
click at [381, 158] on li "Exterior Addition" at bounding box center [416, 151] width 145 height 23
type input "Exterior Addition"
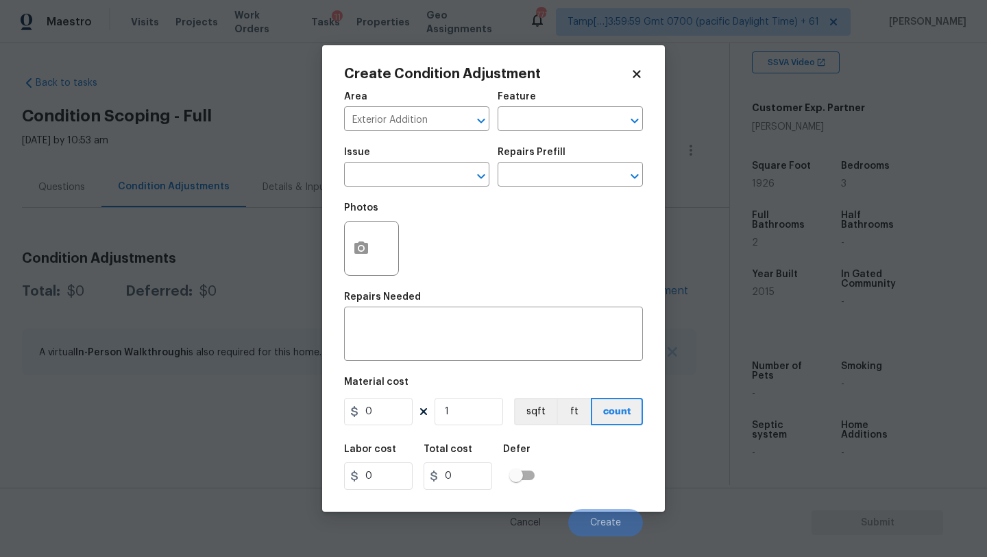
click at [381, 161] on div "Issue" at bounding box center [416, 156] width 145 height 18
click at [460, 119] on icon "Clear" at bounding box center [464, 121] width 14 height 14
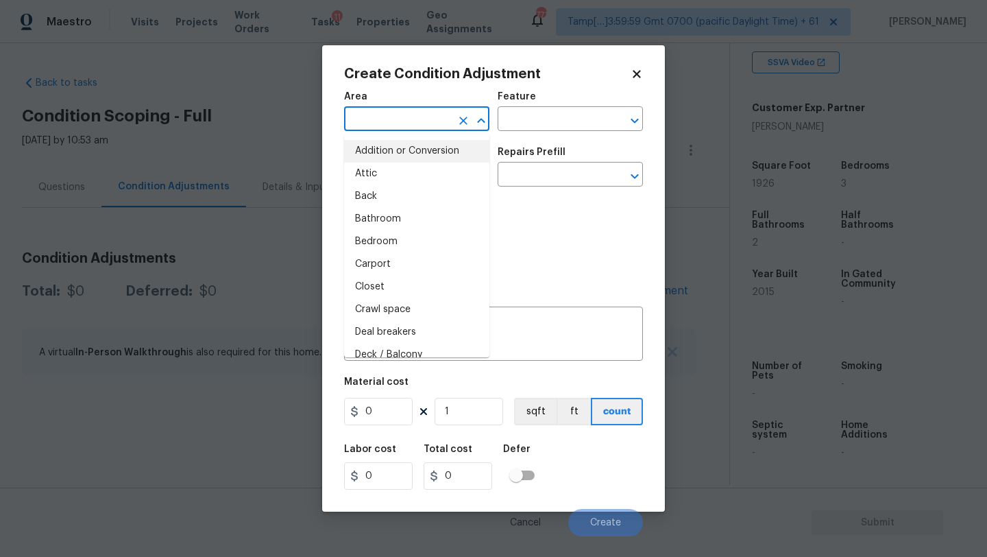
click at [416, 119] on input "text" at bounding box center [397, 120] width 107 height 21
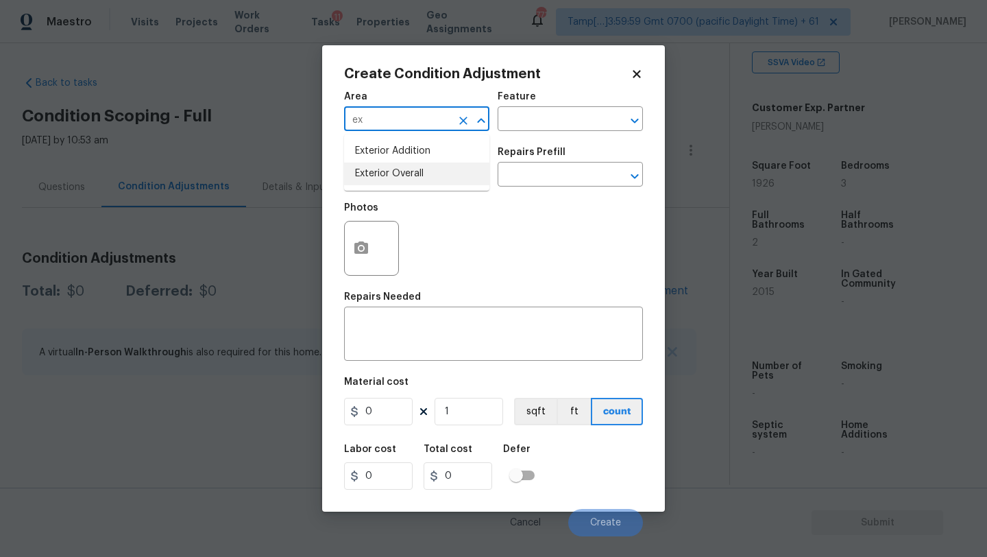
click at [422, 178] on li "Exterior Overall" at bounding box center [416, 174] width 145 height 23
type input "Exterior Overall"
click at [527, 135] on div "Area Exterior Overall ​ Feature ​" at bounding box center [493, 112] width 299 height 56
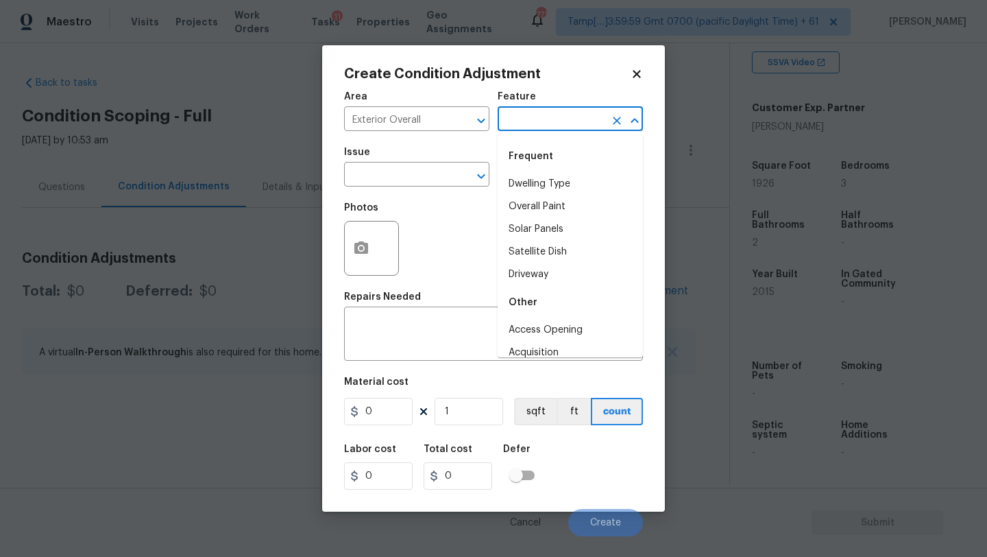
click at [527, 124] on input "text" at bounding box center [551, 120] width 107 height 21
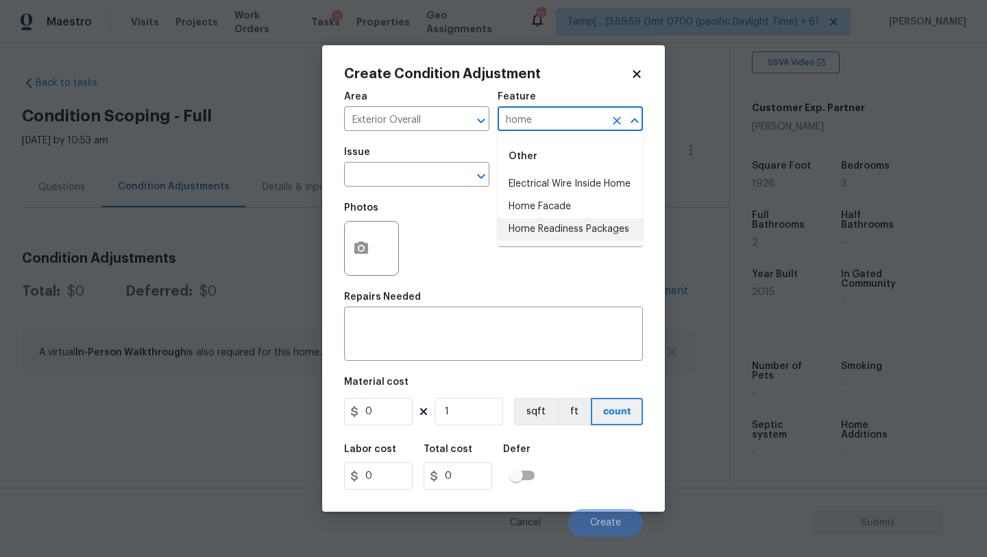
click at [547, 232] on li "Home Readiness Packages" at bounding box center [570, 229] width 145 height 23
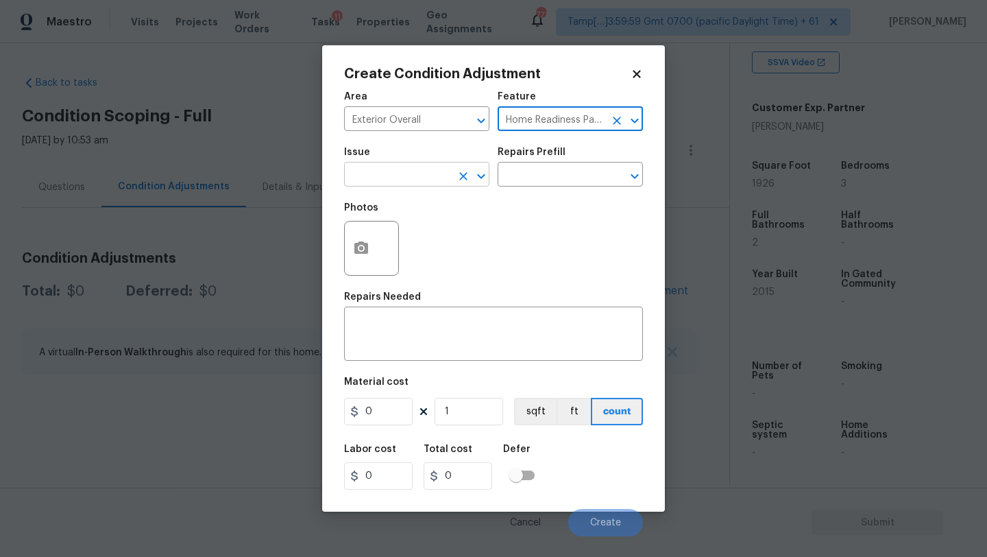
type input "Home Readiness Packages"
click at [376, 172] on input "text" at bounding box center [397, 175] width 107 height 21
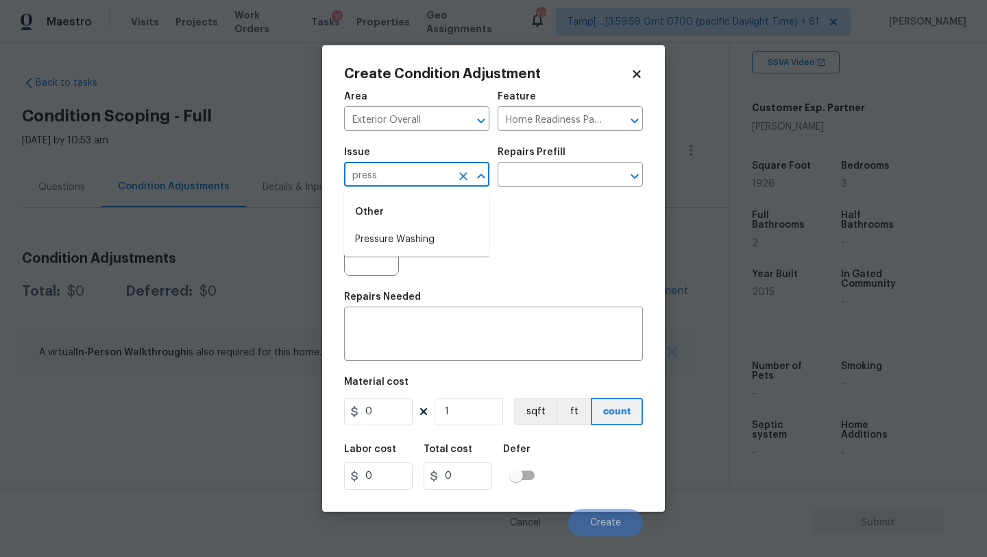
click at [383, 235] on li "Pressure Washing" at bounding box center [416, 239] width 145 height 23
type input "Pressure Washing"
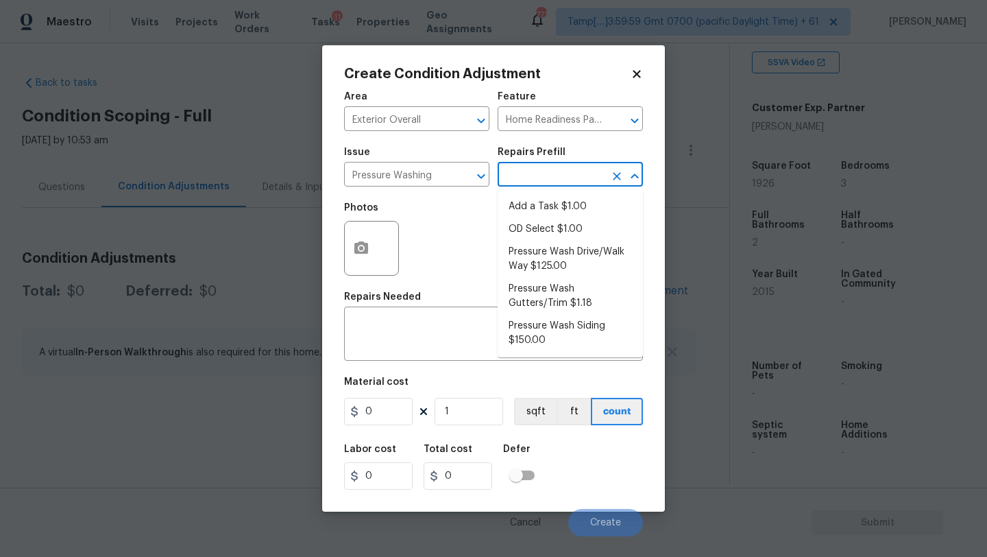
click at [523, 184] on input "text" at bounding box center [551, 175] width 107 height 21
click at [529, 257] on li "Pressure Wash Drive/Walk Way $125.00" at bounding box center [570, 259] width 145 height 37
type input "Siding"
type textarea "Pressure wash the driveways/walkways as directed by the PM. Ensure that all deb…"
type input "125"
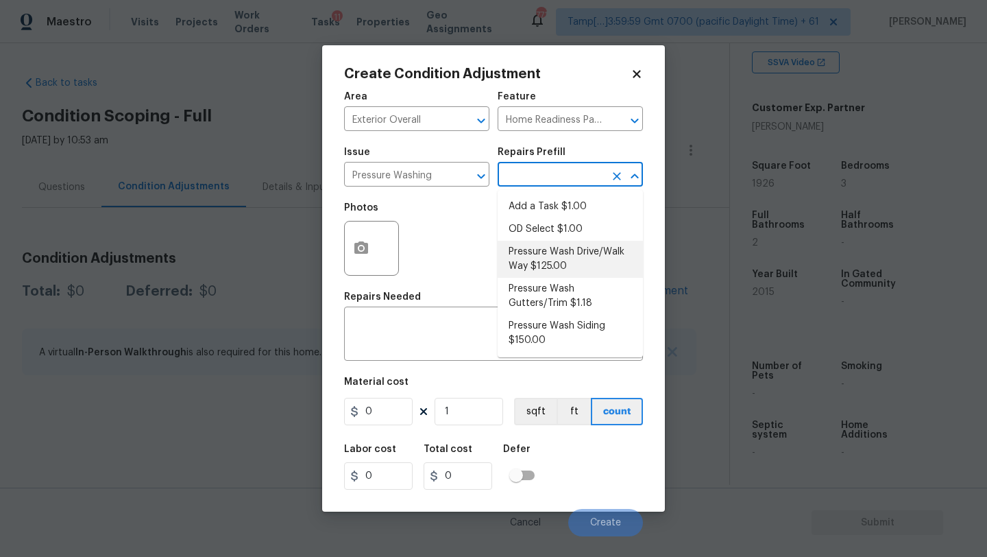
type input "125"
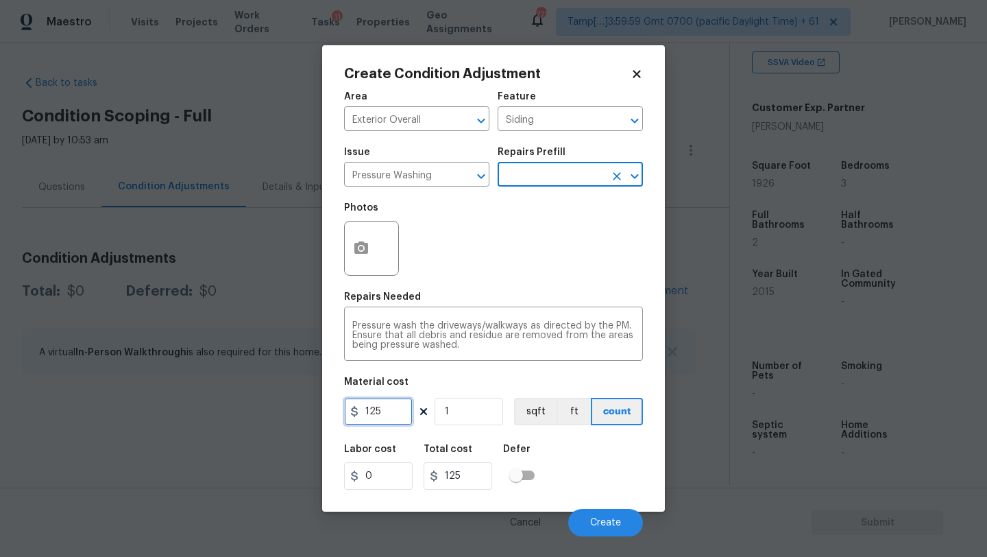
click at [384, 414] on input "125" at bounding box center [378, 411] width 69 height 27
type input "400"
click at [368, 339] on textarea "Pressure wash the driveways/walkways as directed by the PM. Ensure that all deb…" at bounding box center [493, 335] width 283 height 29
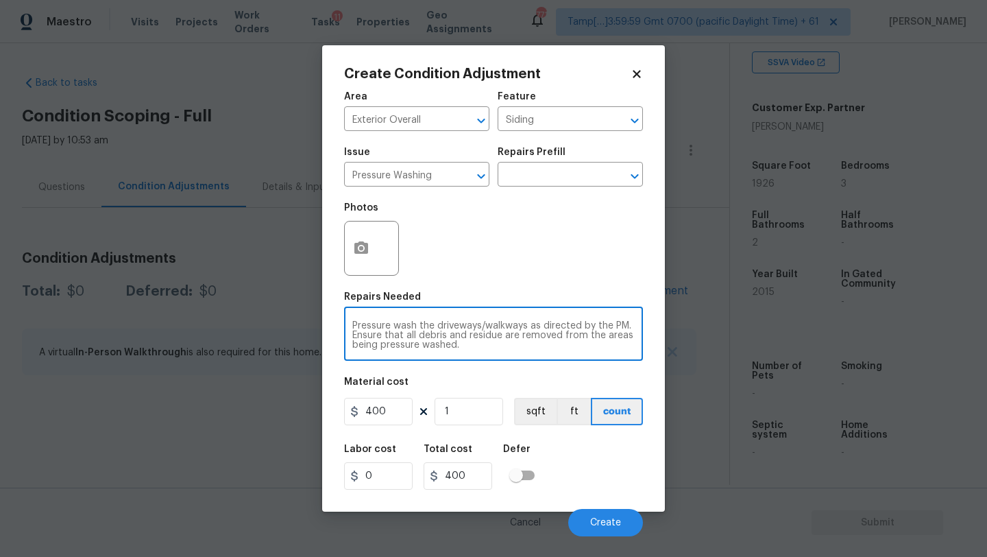
click at [368, 339] on textarea "Pressure wash the driveways/walkways as directed by the PM. Ensure that all deb…" at bounding box center [493, 335] width 283 height 29
paste textarea "Pressure wash home, driveway, walkways/sidewalks and patio. Must use a surface …"
click at [494, 328] on textarea "Pressure wash the driveways/walkways as directed by the PM. Pressure wash home,…" at bounding box center [493, 335] width 283 height 29
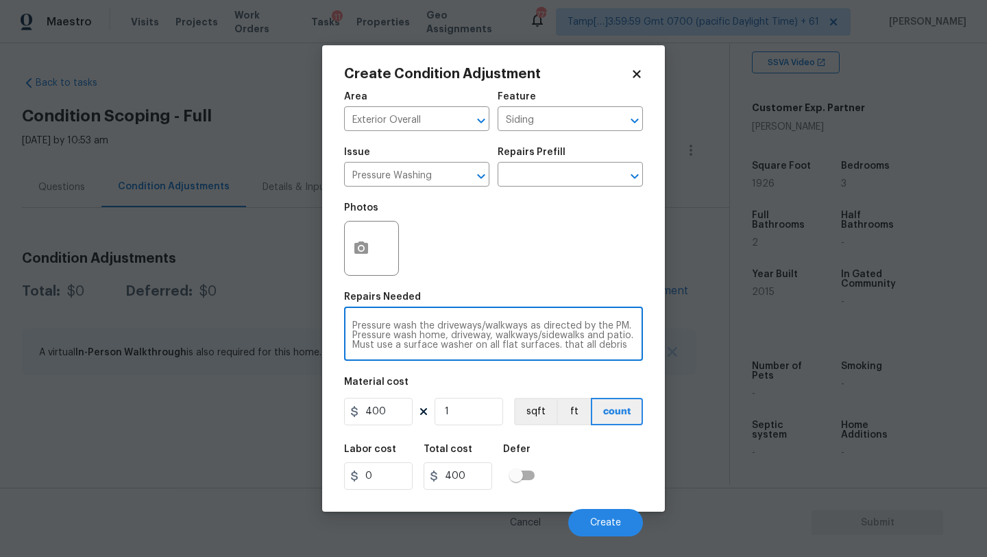
paste textarea "home, driveway, walkways/sidewalks and patio. Must use a surface washer on all …"
type textarea "Pressure wash home, driveway, walkways/sidewalks and patio. Must use a surface …"
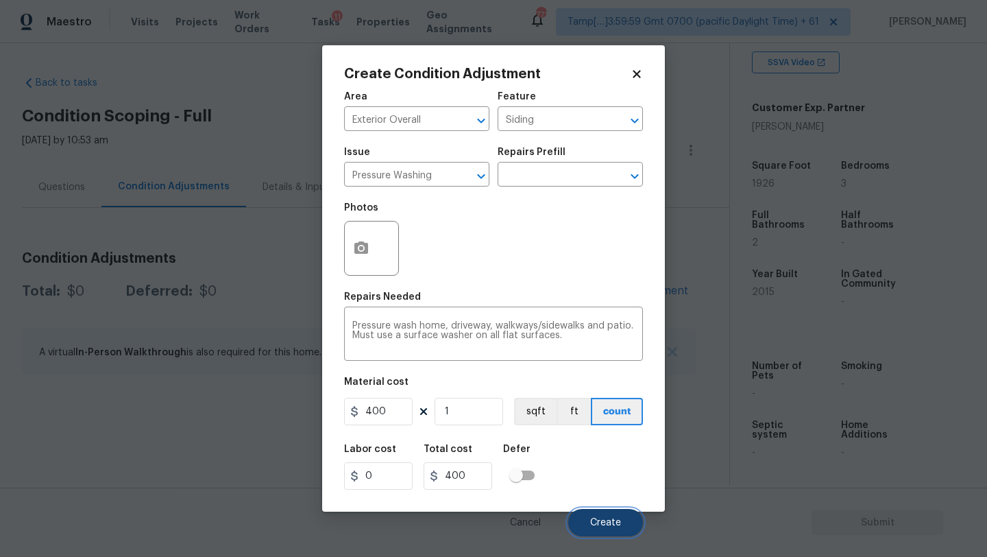
click at [623, 526] on button "Create" at bounding box center [605, 522] width 75 height 27
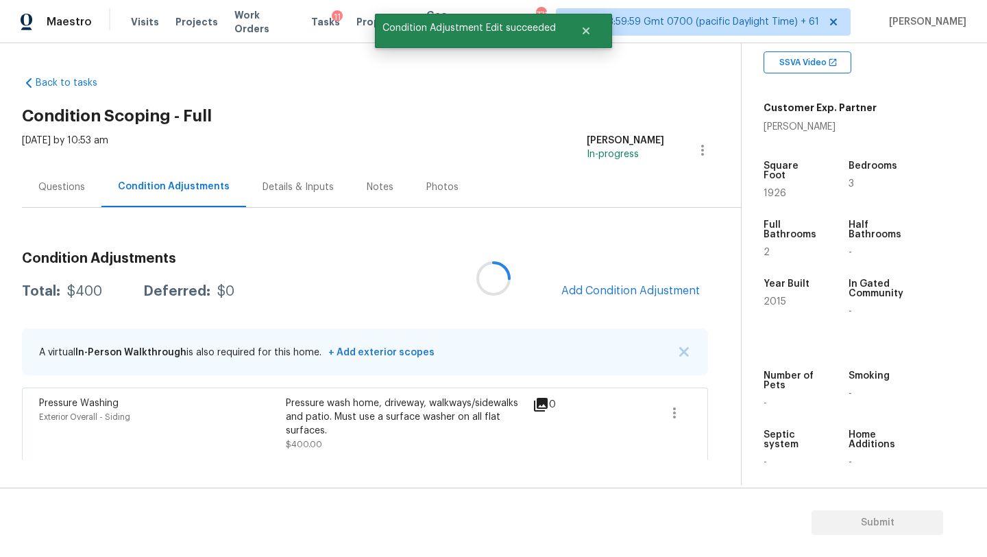
click at [622, 289] on div at bounding box center [493, 278] width 987 height 557
click at [622, 289] on span "Add Condition Adjustment" at bounding box center [631, 291] width 139 height 12
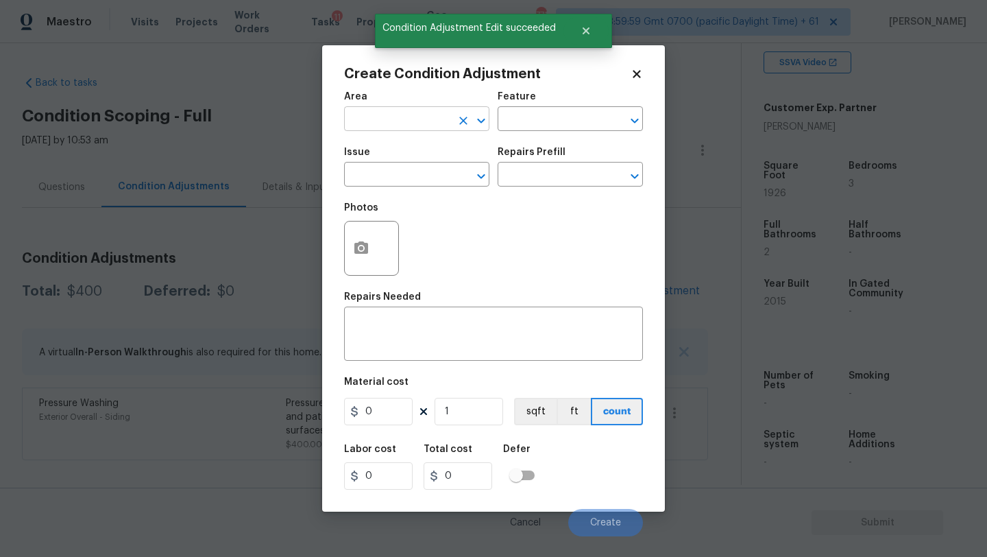
click at [408, 110] on input "text" at bounding box center [397, 120] width 107 height 21
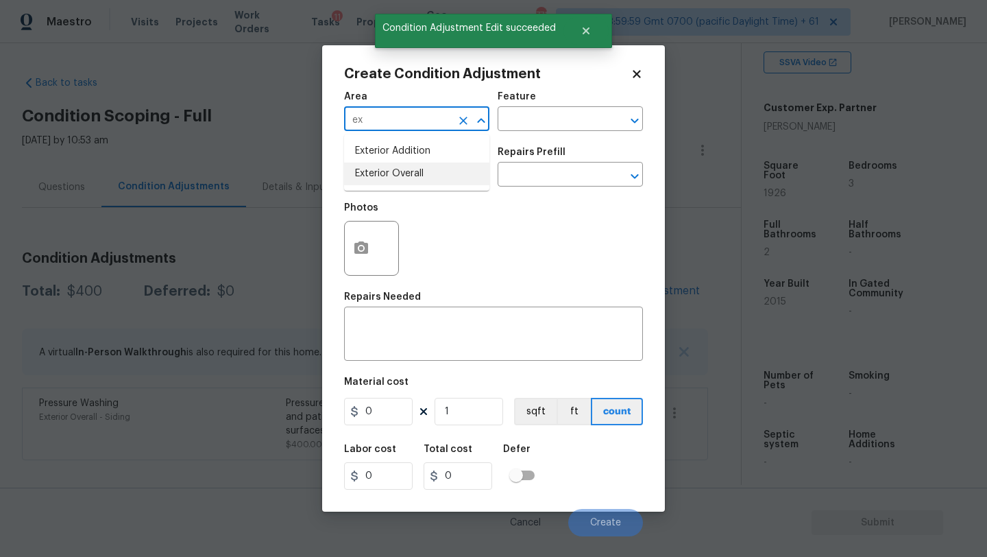
click at [419, 173] on li "Exterior Overall" at bounding box center [416, 174] width 145 height 23
type input "Exterior Overall"
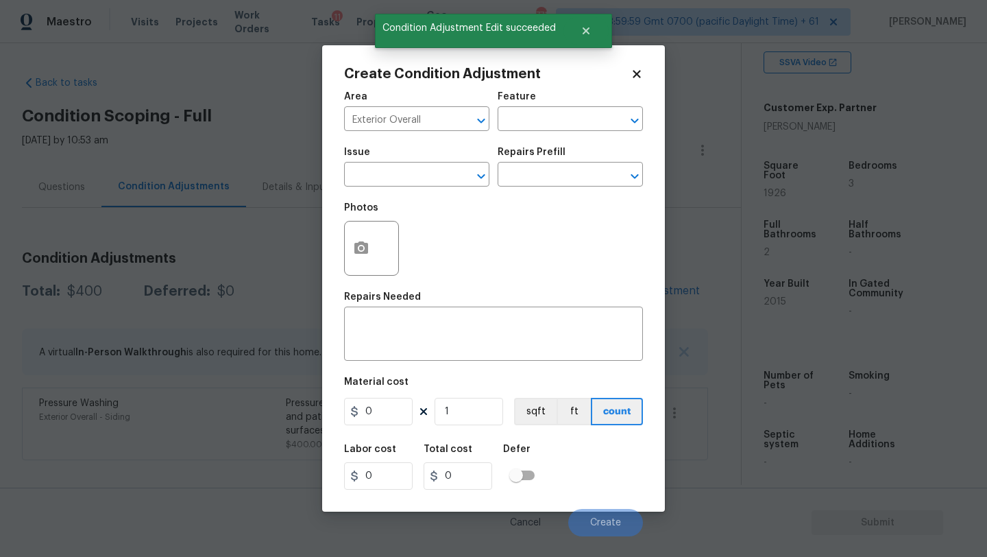
click at [537, 108] on div "Feature" at bounding box center [570, 101] width 145 height 18
click at [537, 130] on input "text" at bounding box center [551, 120] width 107 height 21
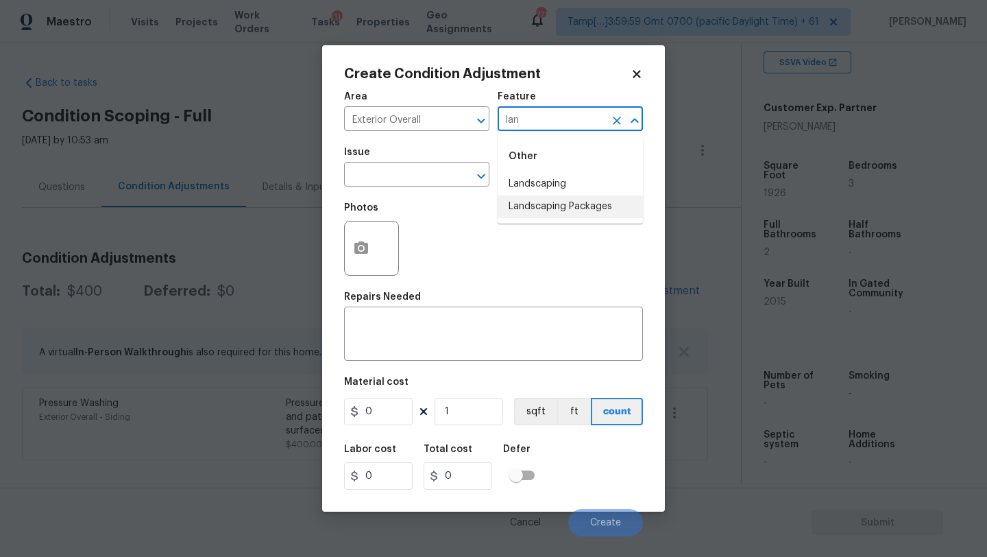
click at [538, 208] on li "Landscaping Packages" at bounding box center [570, 206] width 145 height 23
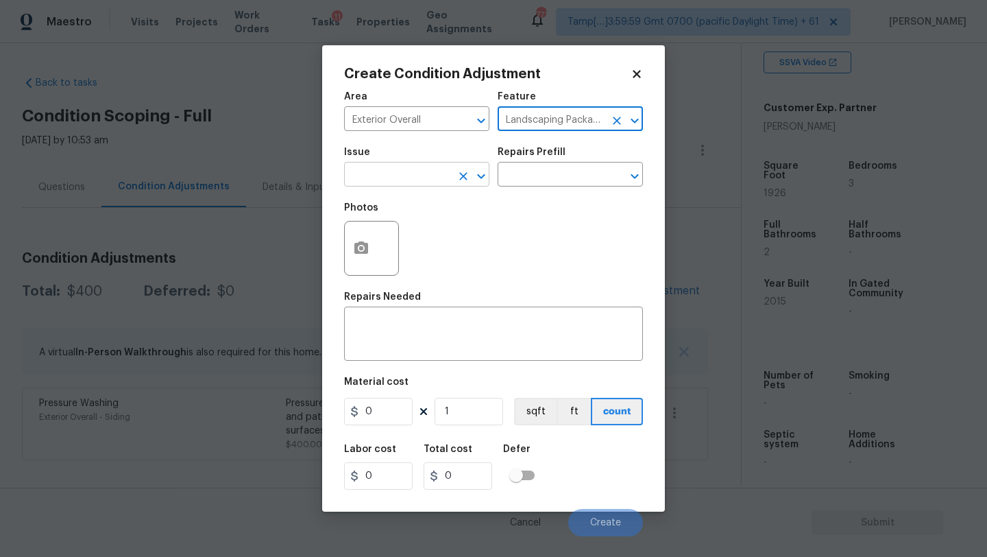
type input "Landscaping Packages"
click at [418, 180] on input "text" at bounding box center [397, 175] width 107 height 21
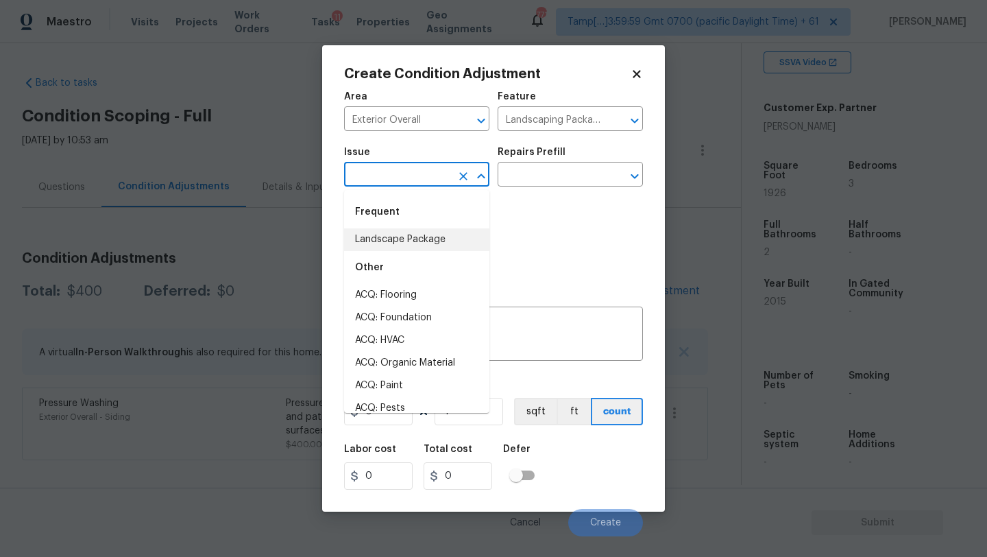
click at [418, 239] on li "Landscape Package" at bounding box center [416, 239] width 145 height 23
type input "Landscape Package"
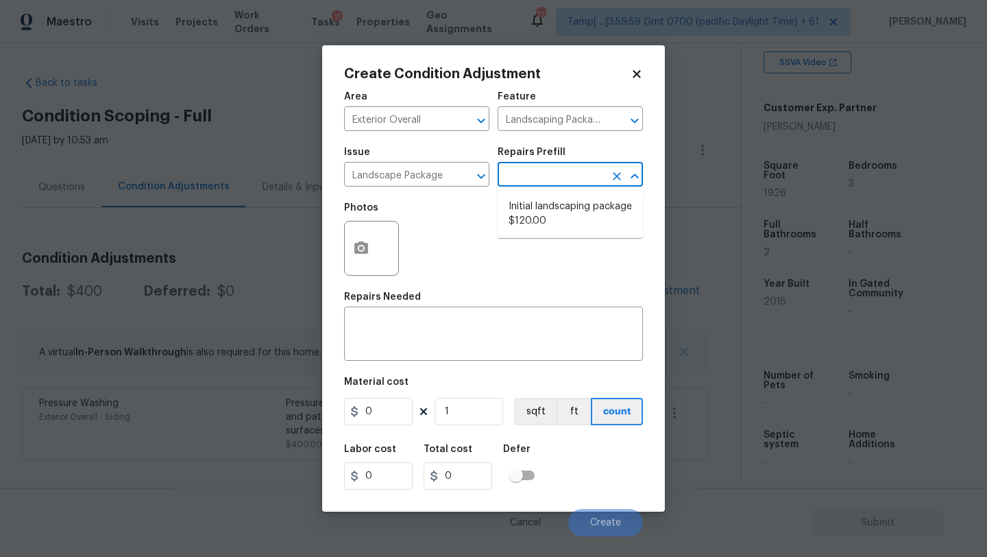
click at [573, 168] on input "text" at bounding box center [551, 175] width 107 height 21
click at [561, 211] on li "Initial landscaping package $120.00" at bounding box center [570, 213] width 145 height 37
type input "Home Readiness Packages"
type textarea "Mowing of grass up to 6" in height. Mow, edge along driveways & sidewalks, trim…"
type input "120"
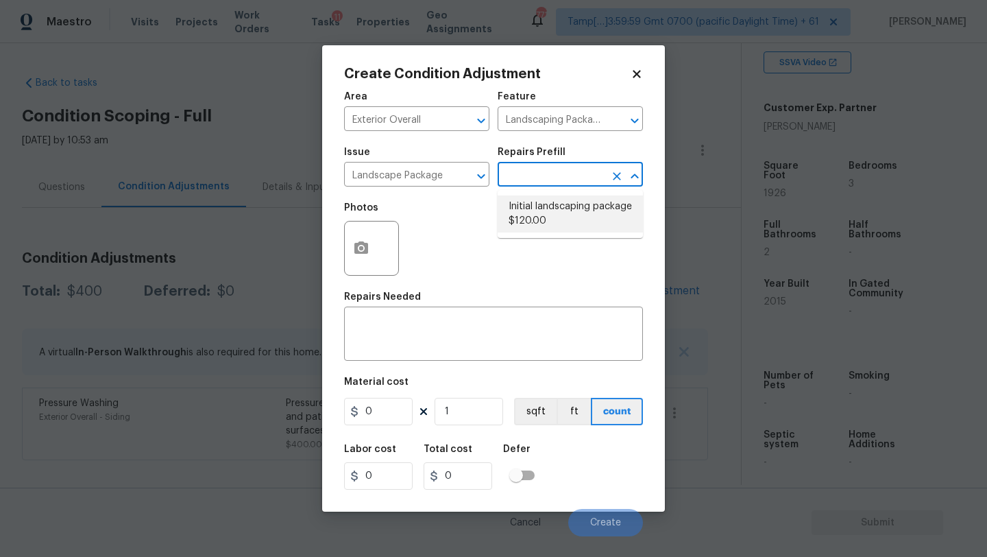
type input "120"
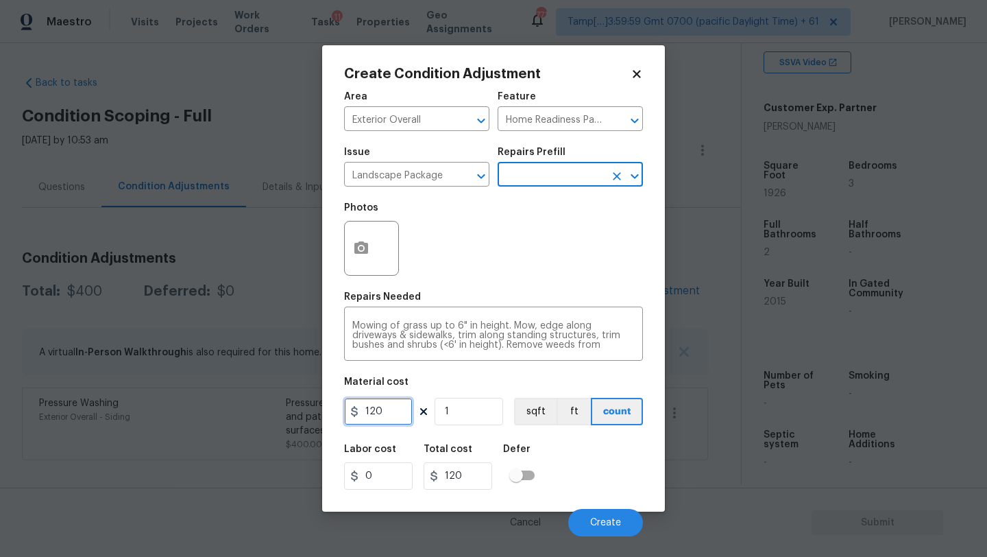
click at [391, 401] on input "120" at bounding box center [378, 411] width 69 height 27
type input "300"
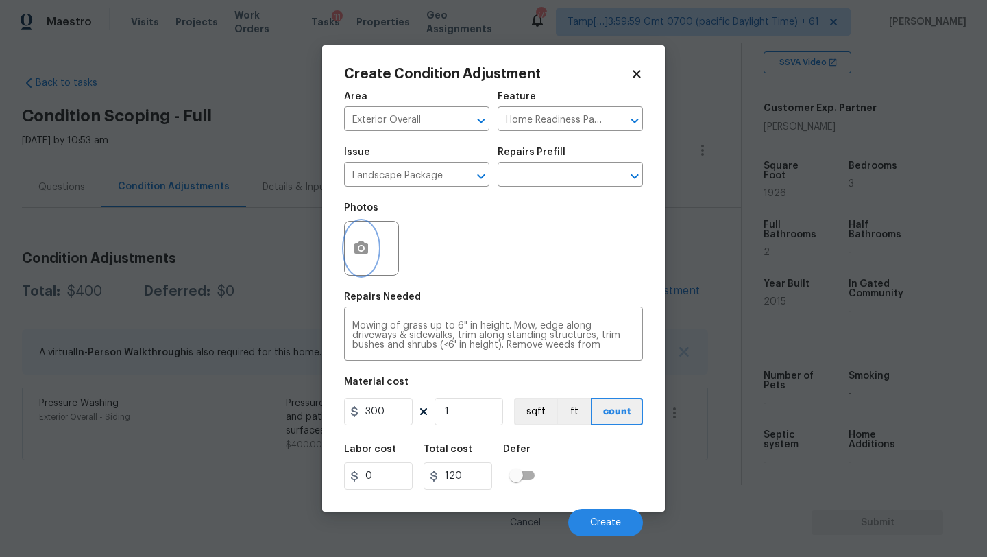
type input "300"
click at [358, 263] on button "button" at bounding box center [361, 247] width 33 height 53
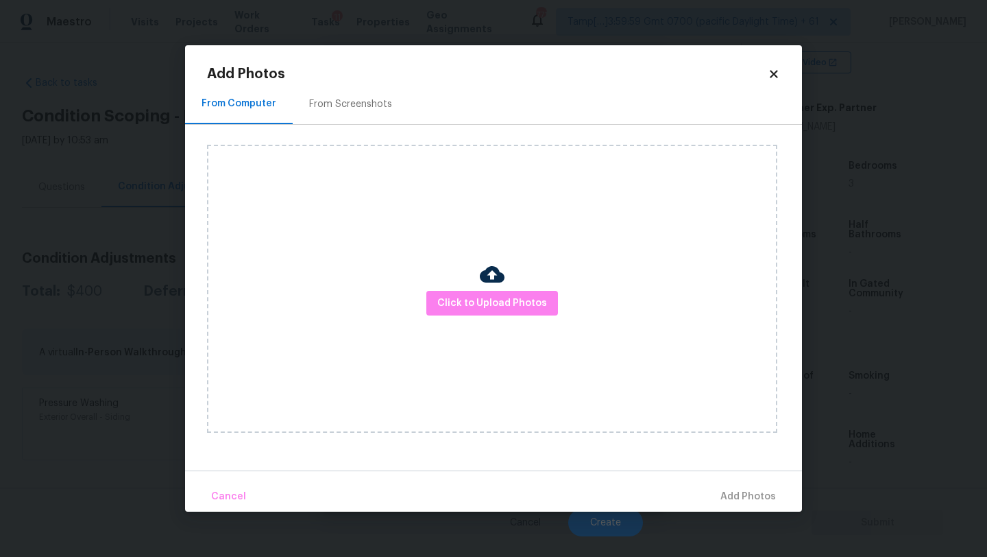
click at [332, 128] on div "Click to Upload Photos" at bounding box center [504, 289] width 595 height 328
click at [334, 111] on div "From Screenshots" at bounding box center [351, 104] width 116 height 40
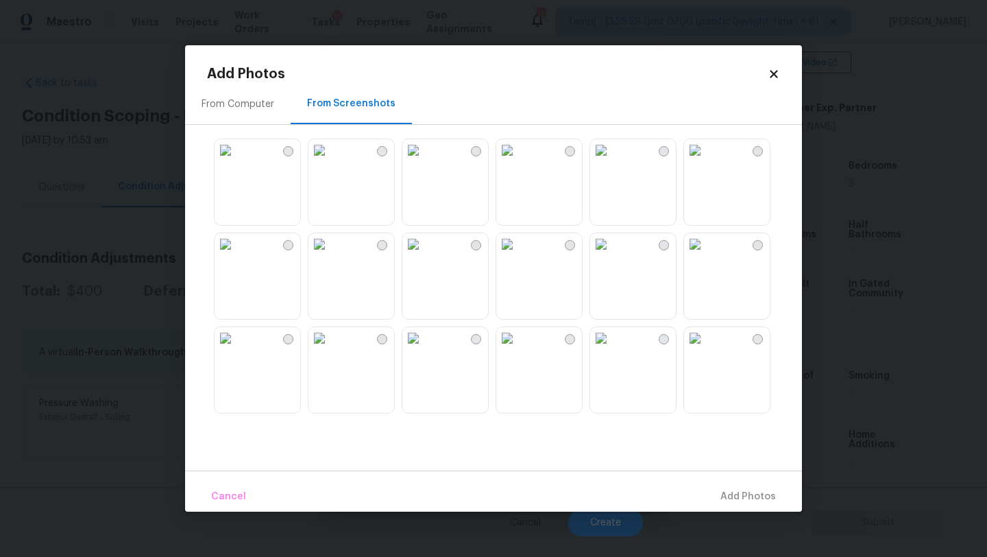
click at [331, 161] on img at bounding box center [320, 150] width 22 height 22
drag, startPoint x: 280, startPoint y: 185, endPoint x: 361, endPoint y: 219, distance: 87.6
click at [237, 161] on img at bounding box center [226, 150] width 22 height 22
click at [518, 255] on img at bounding box center [507, 244] width 22 height 22
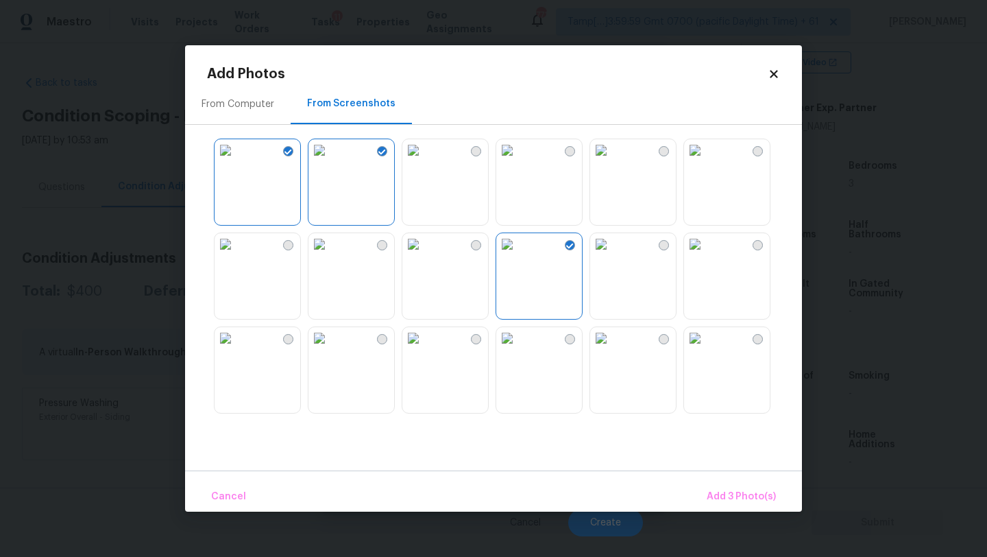
click at [612, 255] on img at bounding box center [601, 244] width 22 height 22
click at [721, 484] on button "Add 4 Photo(s)" at bounding box center [741, 496] width 82 height 29
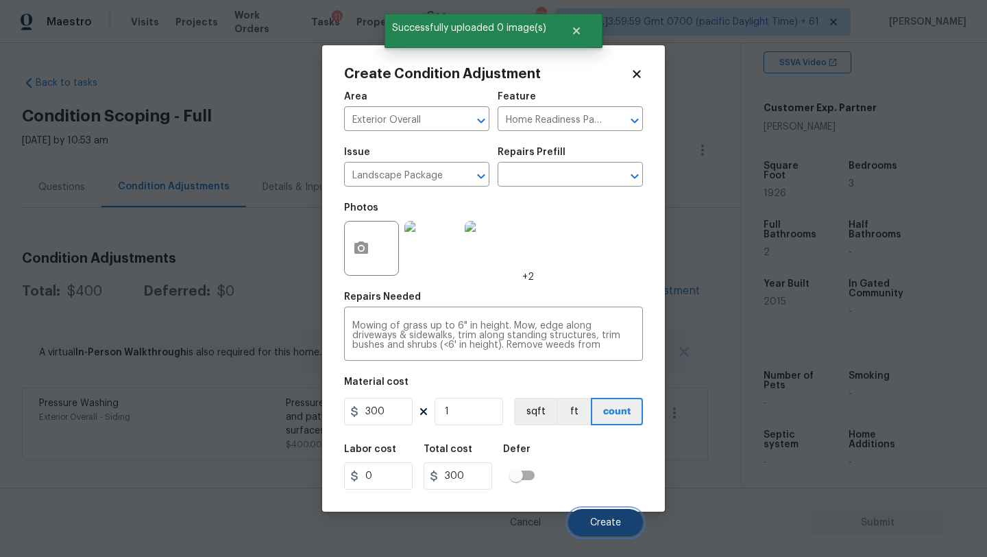
click at [585, 513] on button "Create" at bounding box center [605, 522] width 75 height 27
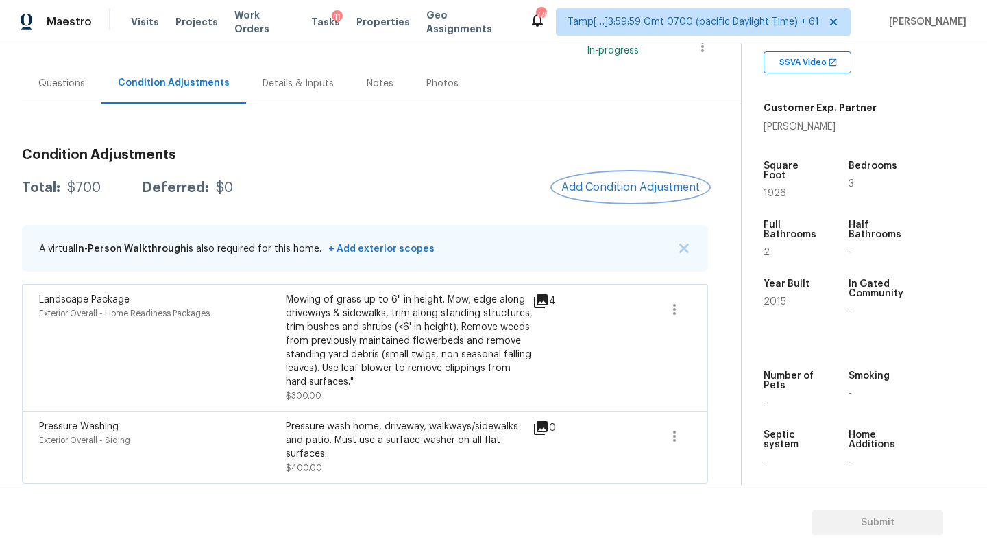
scroll to position [107, 0]
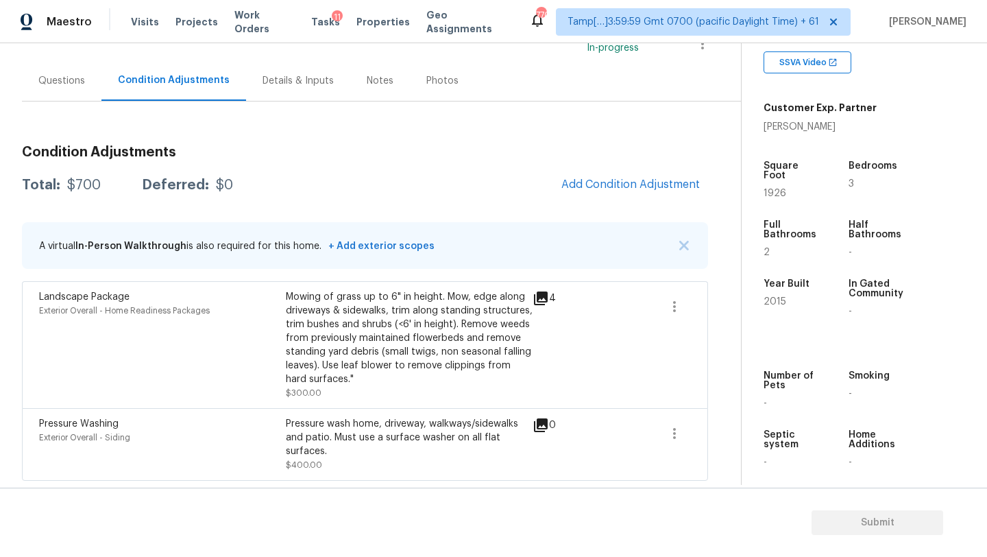
click at [47, 63] on div "Questions" at bounding box center [62, 80] width 80 height 40
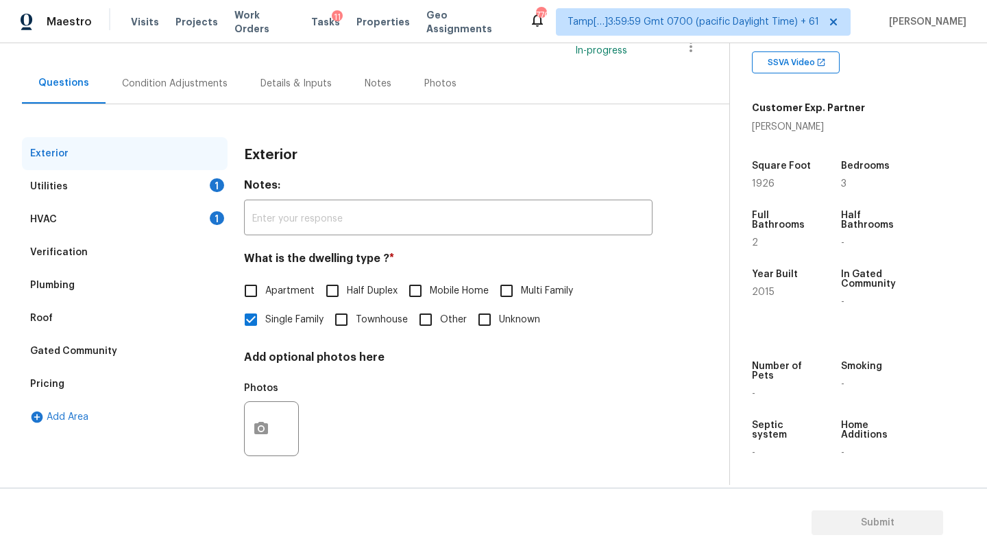
click at [81, 236] on div "Verification" at bounding box center [125, 252] width 206 height 33
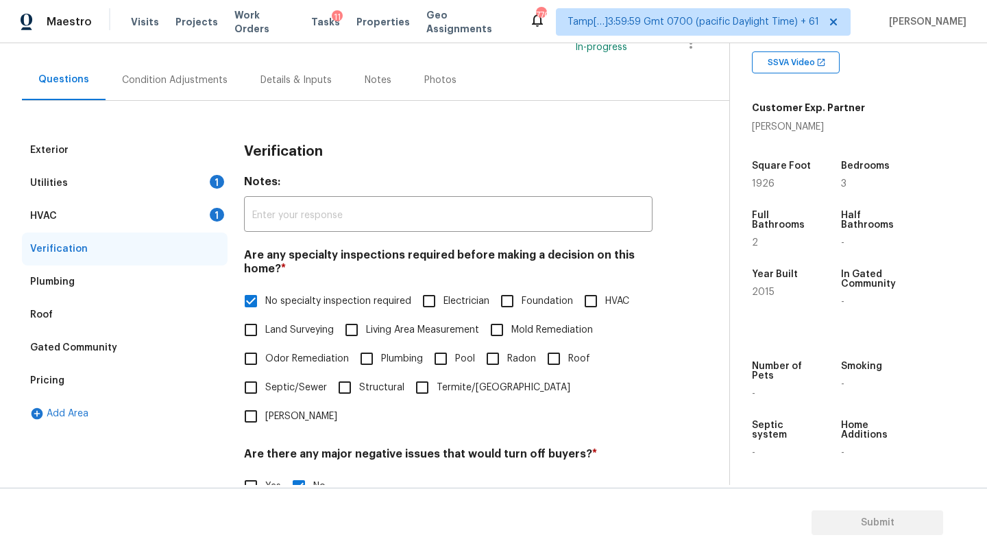
click at [101, 219] on div "HVAC 1" at bounding box center [125, 216] width 206 height 33
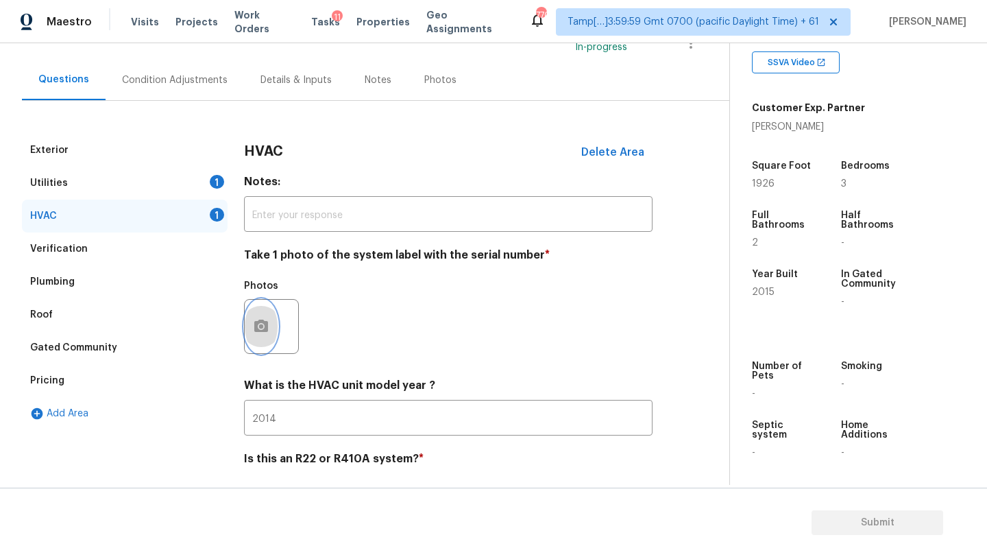
click at [263, 337] on button "button" at bounding box center [261, 326] width 33 height 53
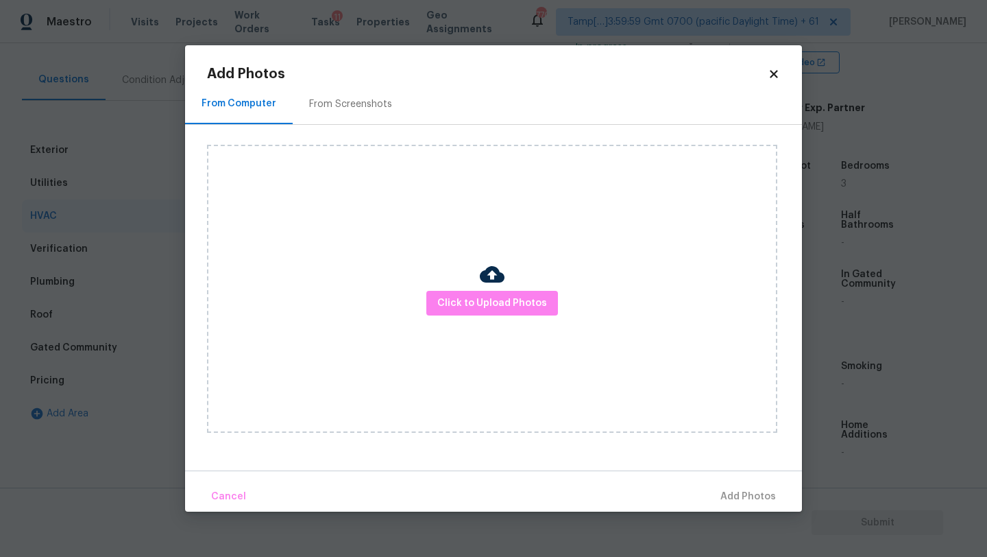
click at [334, 120] on div "From Screenshots" at bounding box center [351, 104] width 116 height 40
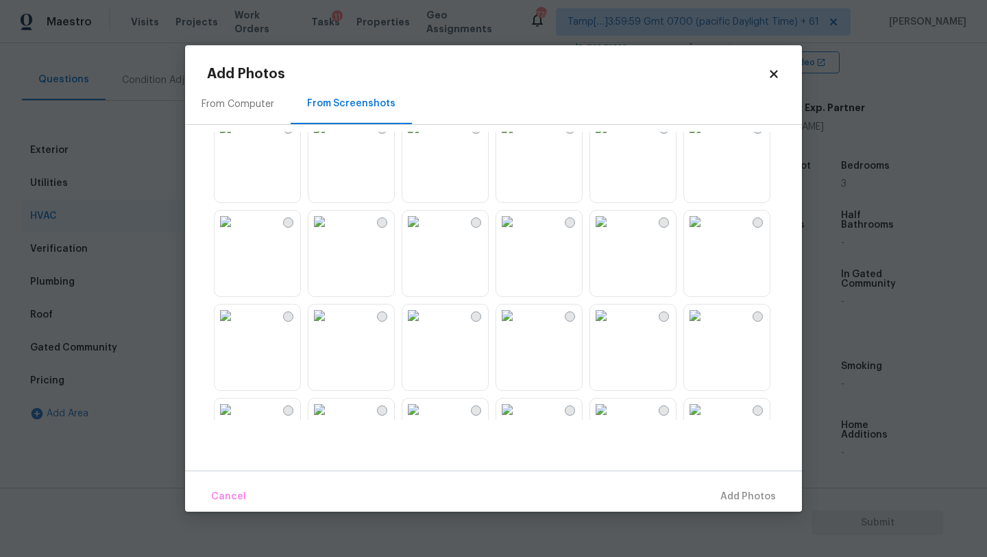
scroll to position [319, 0]
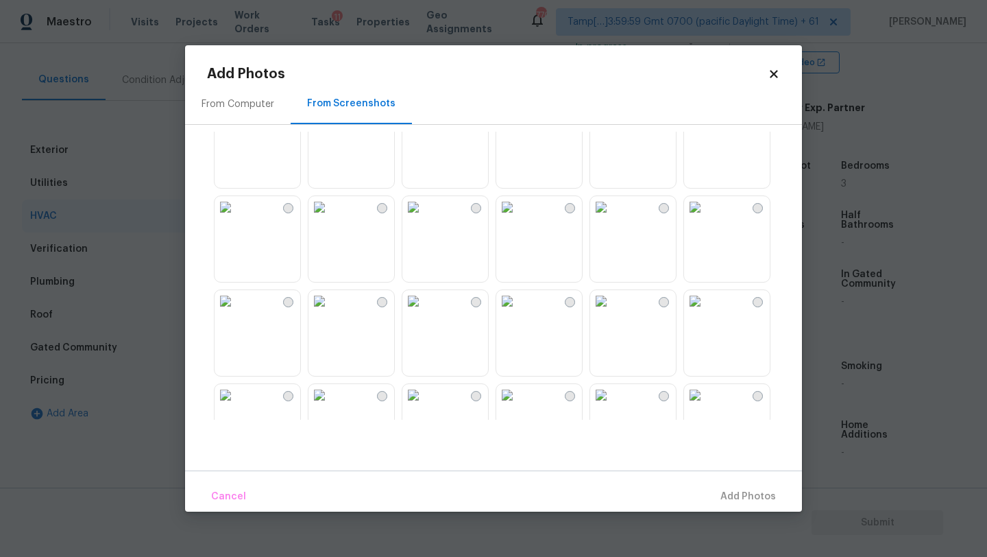
click at [424, 218] on img at bounding box center [414, 207] width 22 height 22
click at [723, 486] on button "Add 1 Photo(s)" at bounding box center [742, 496] width 79 height 29
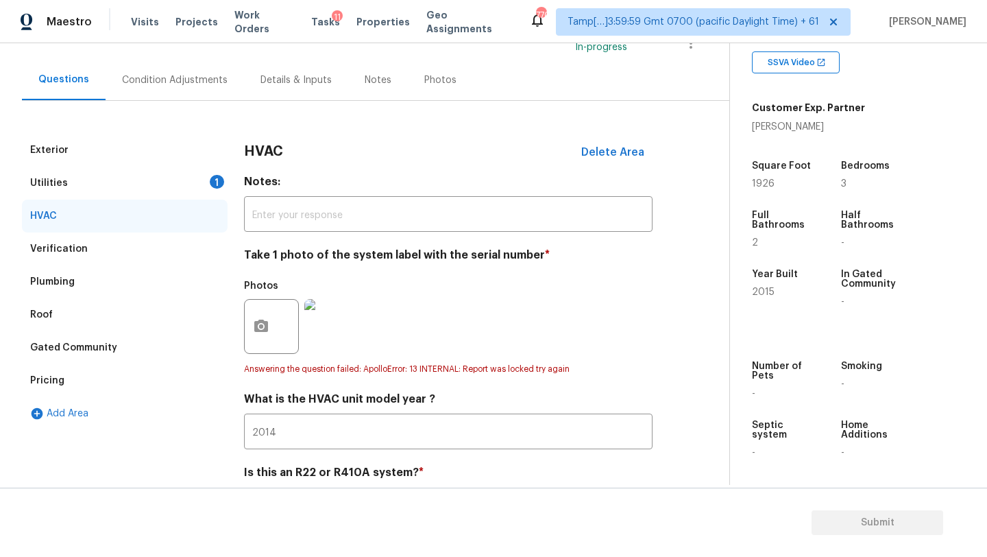
click at [155, 187] on div "Utilities 1" at bounding box center [125, 183] width 206 height 33
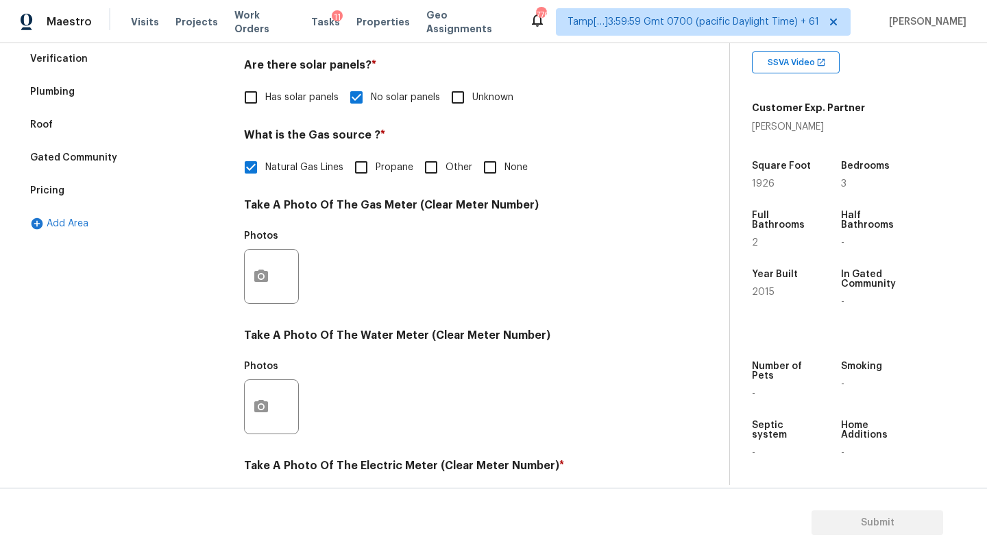
scroll to position [322, 0]
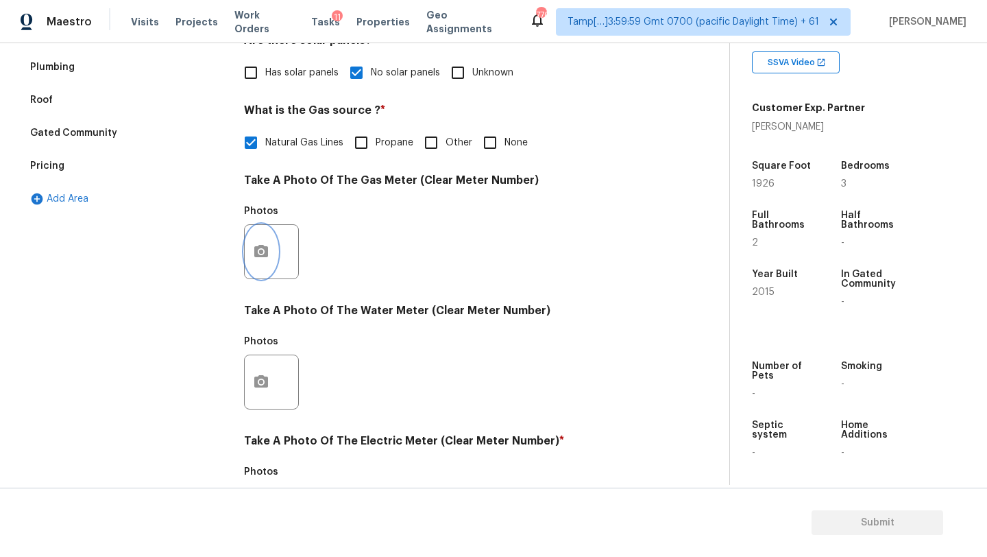
click at [267, 251] on icon "button" at bounding box center [261, 251] width 14 height 12
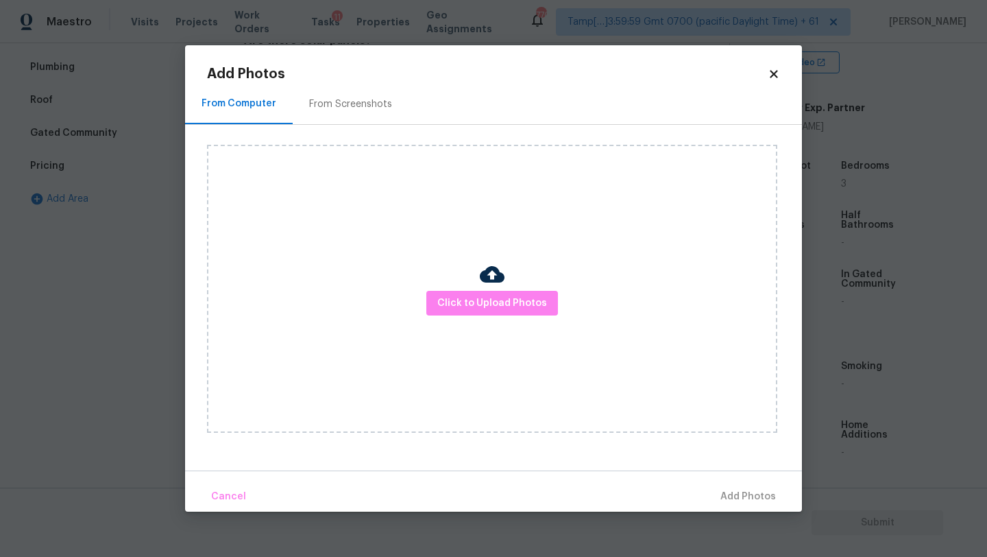
click at [346, 100] on div "From Screenshots" at bounding box center [350, 104] width 83 height 14
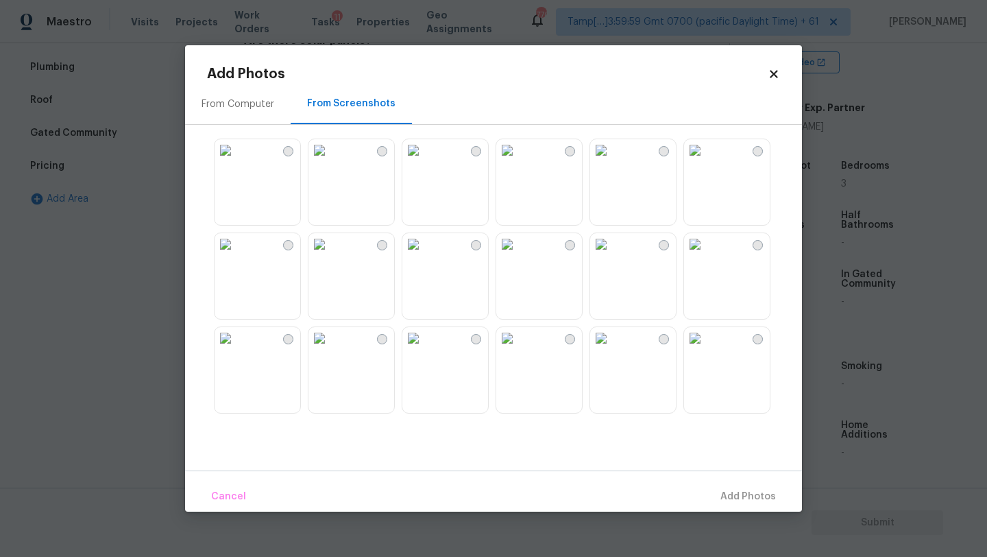
click at [237, 161] on img at bounding box center [226, 150] width 22 height 22
click at [741, 500] on span "Add 1 Photo(s)" at bounding box center [742, 496] width 68 height 17
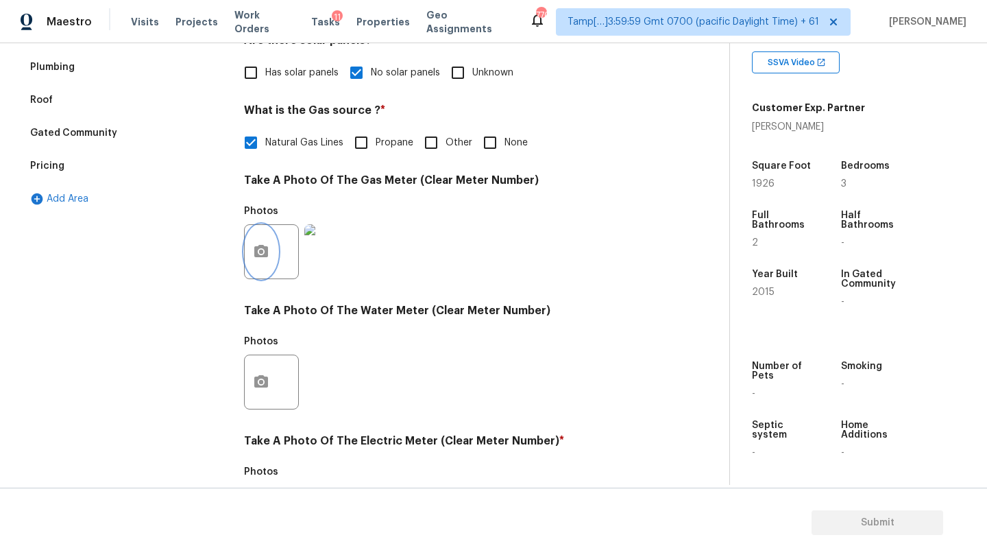
scroll to position [432, 0]
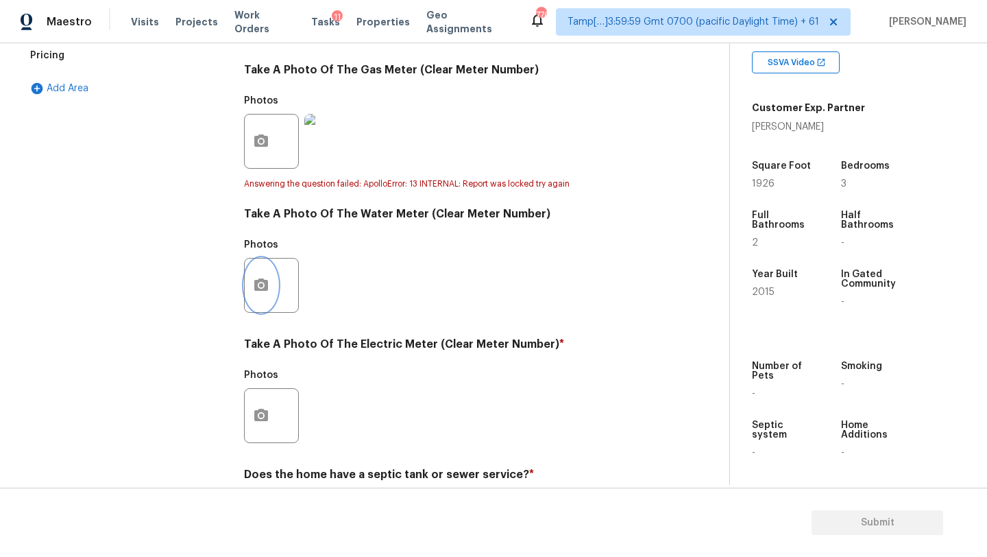
click at [265, 280] on icon "button" at bounding box center [261, 284] width 14 height 12
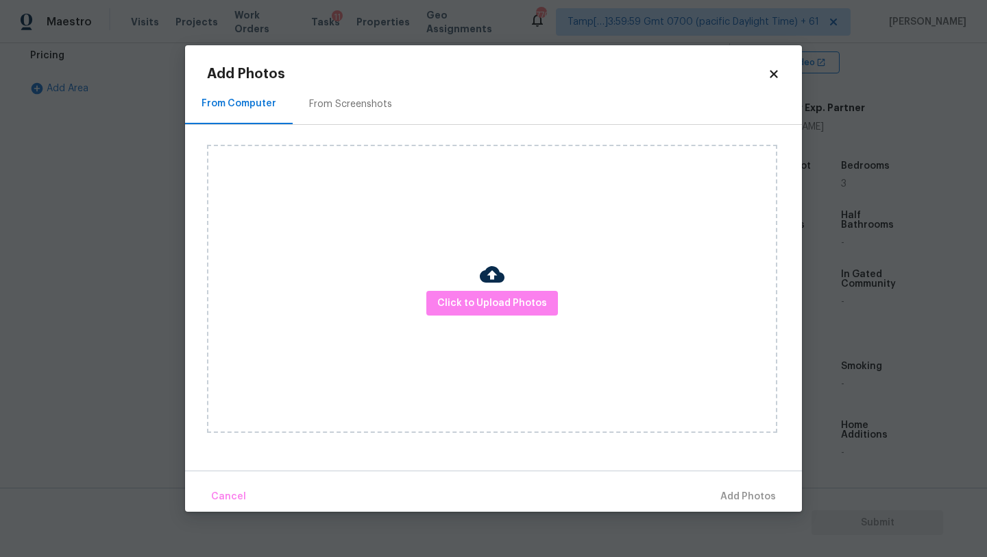
click at [329, 99] on div "From Screenshots" at bounding box center [350, 104] width 83 height 14
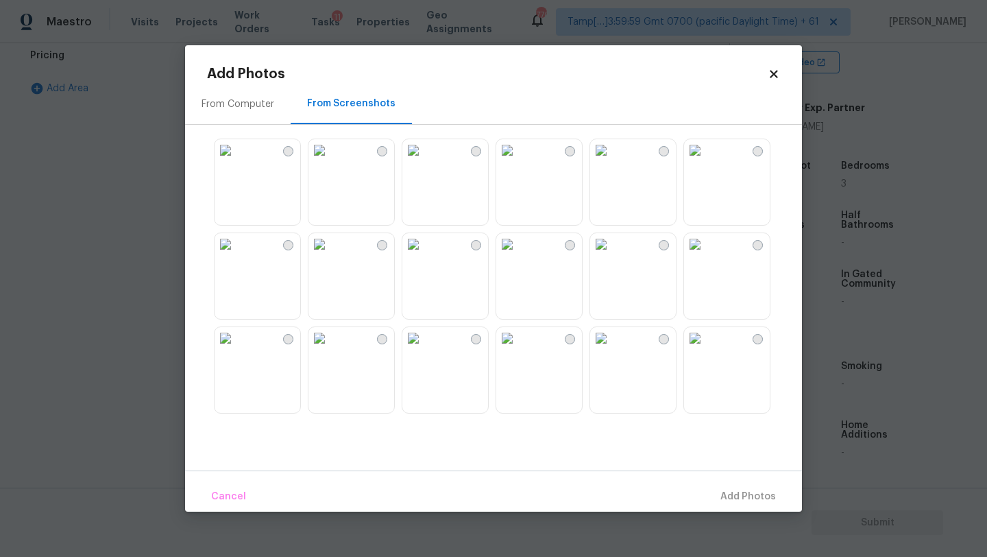
click at [237, 161] on img at bounding box center [226, 150] width 22 height 22
click at [740, 503] on span "Add 1 Photo(s)" at bounding box center [742, 496] width 68 height 17
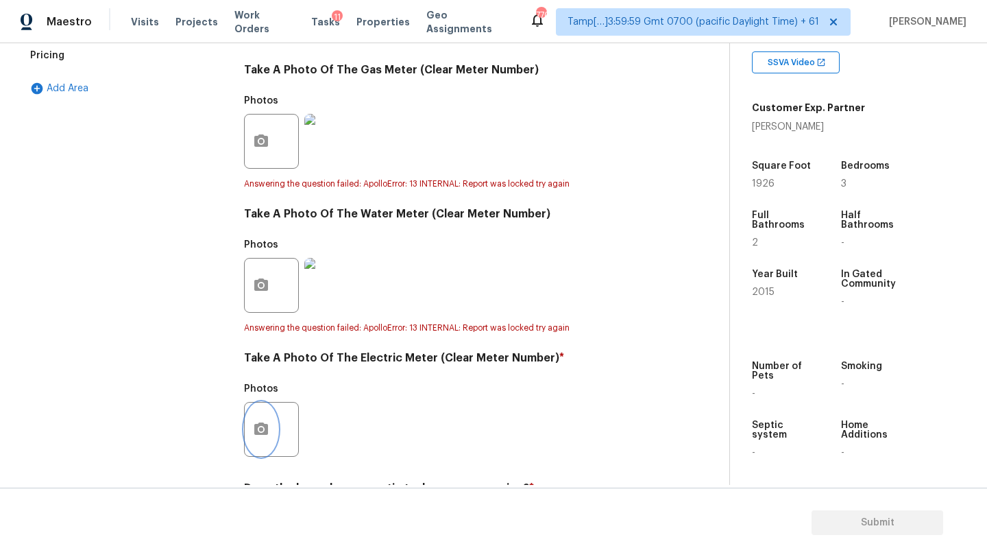
click at [263, 430] on icon "button" at bounding box center [261, 429] width 16 height 16
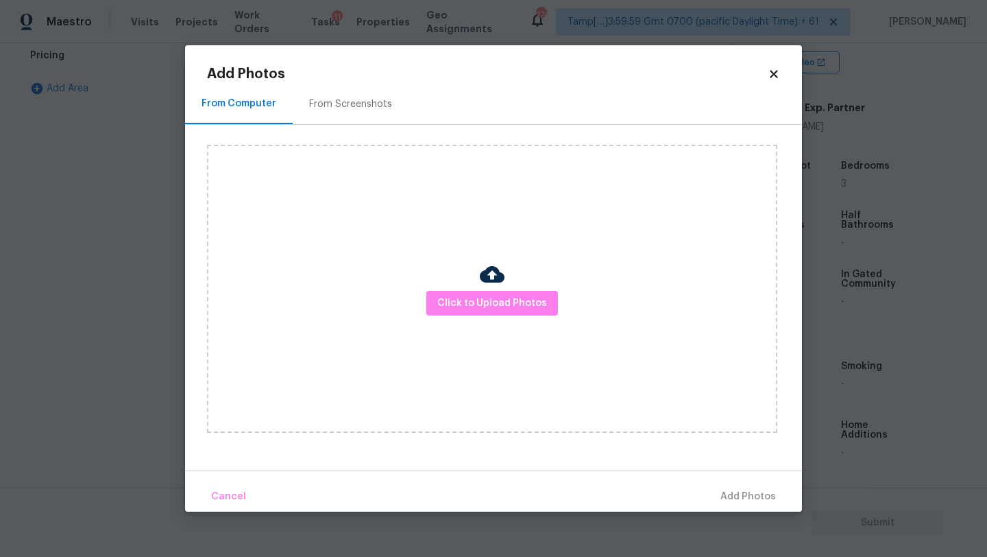
click at [360, 112] on div "From Screenshots" at bounding box center [351, 104] width 116 height 40
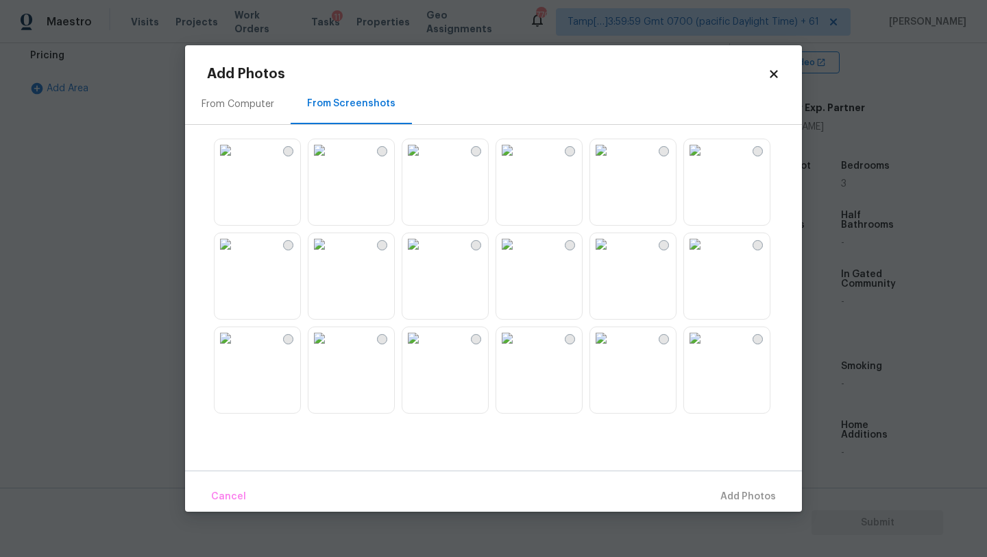
click at [237, 161] on img at bounding box center [226, 150] width 22 height 22
click at [730, 488] on button "Add 1 Photo(s)" at bounding box center [742, 496] width 79 height 29
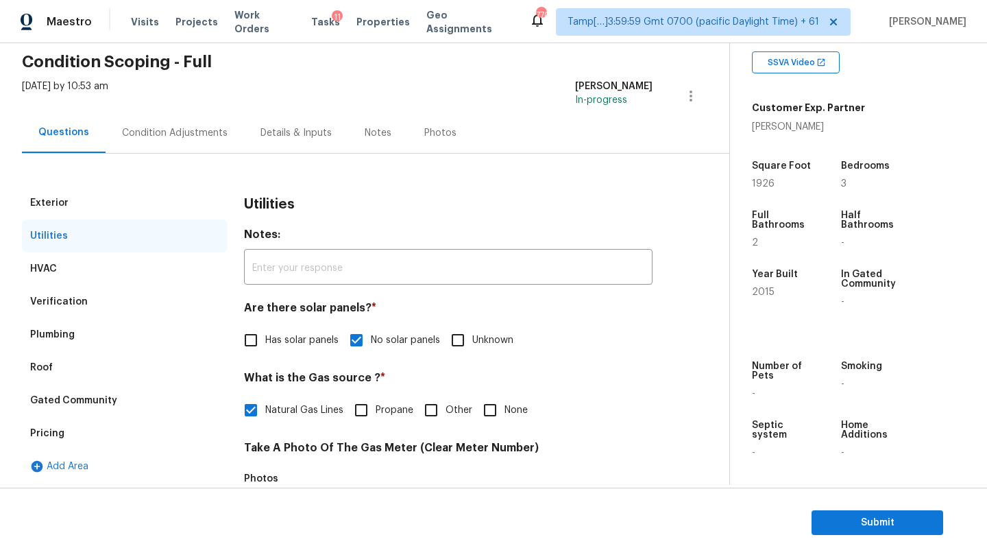
scroll to position [0, 0]
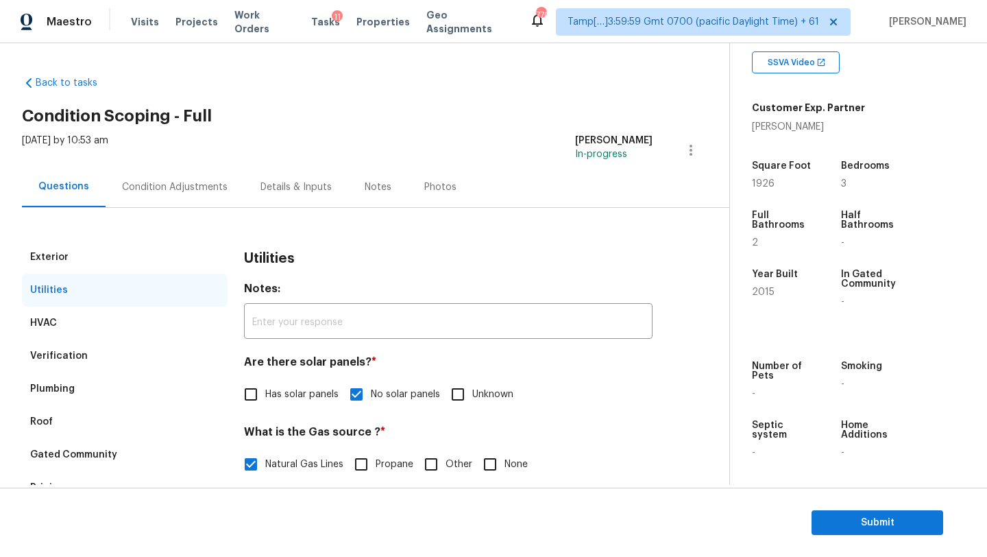
click at [197, 193] on div "Condition Adjustments" at bounding box center [175, 187] width 106 height 14
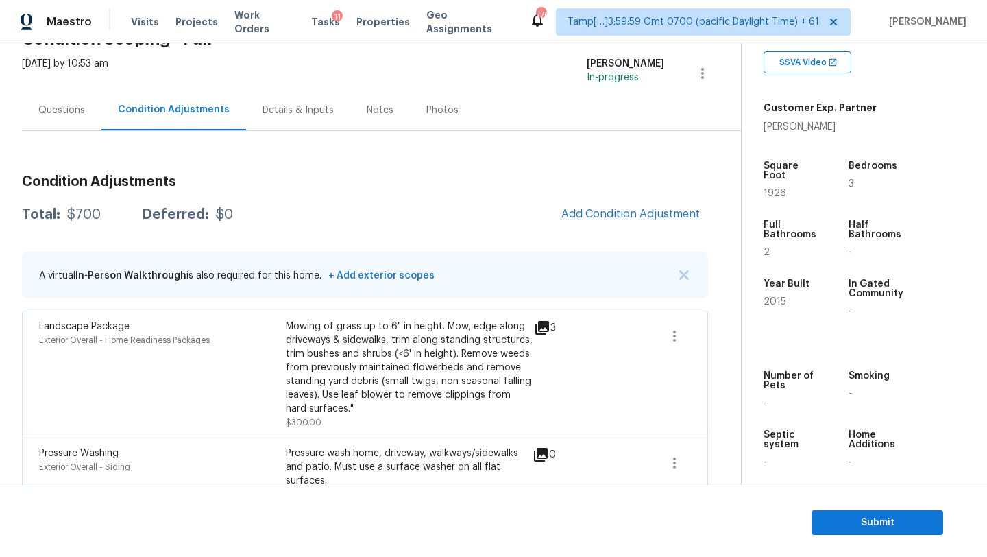
scroll to position [107, 0]
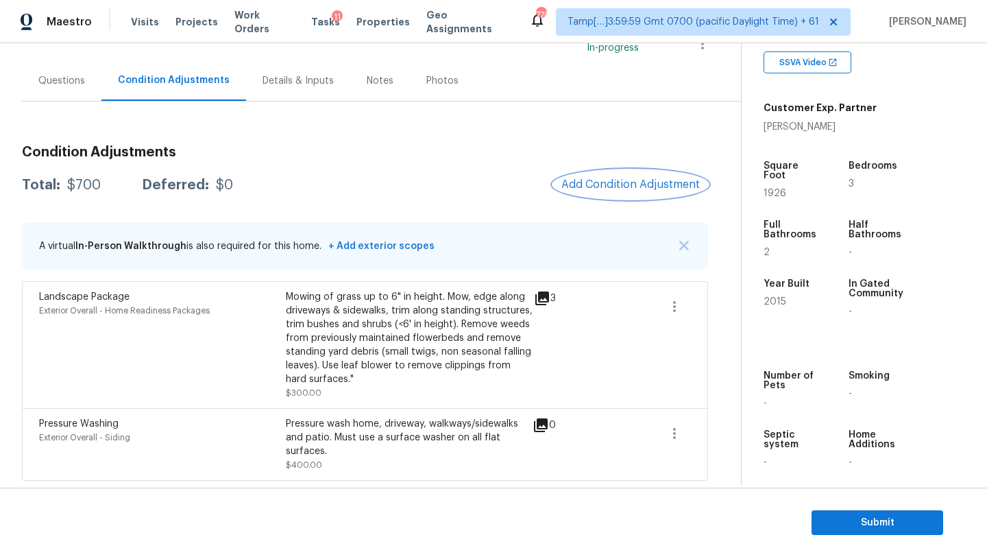
click at [662, 178] on span "Add Condition Adjustment" at bounding box center [631, 184] width 139 height 12
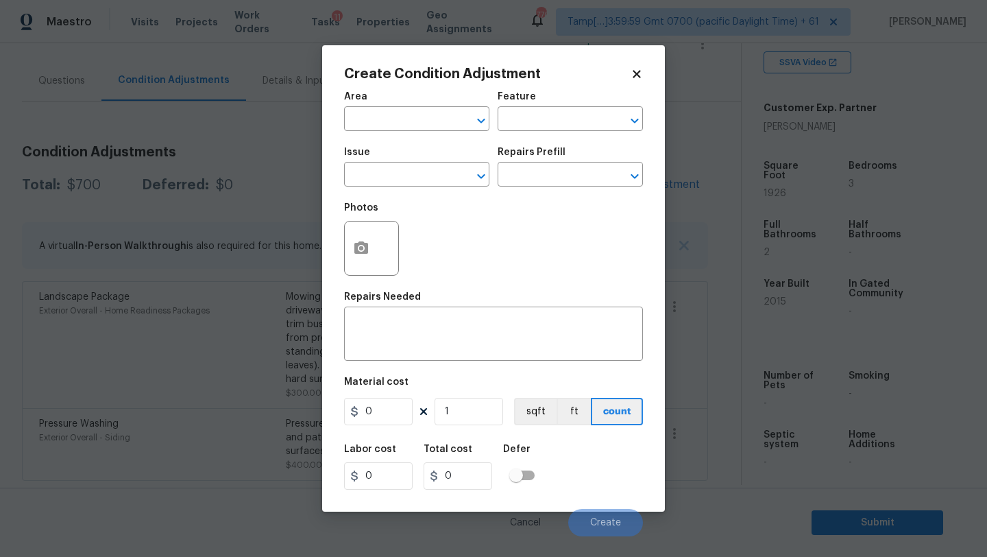
click at [409, 107] on div "Area" at bounding box center [416, 101] width 145 height 18
click at [409, 115] on input "text" at bounding box center [397, 120] width 107 height 21
drag, startPoint x: 389, startPoint y: 182, endPoint x: 525, endPoint y: 149, distance: 139.7
click at [389, 182] on li "Interior Overall" at bounding box center [416, 174] width 145 height 23
type input "Interior Overall"
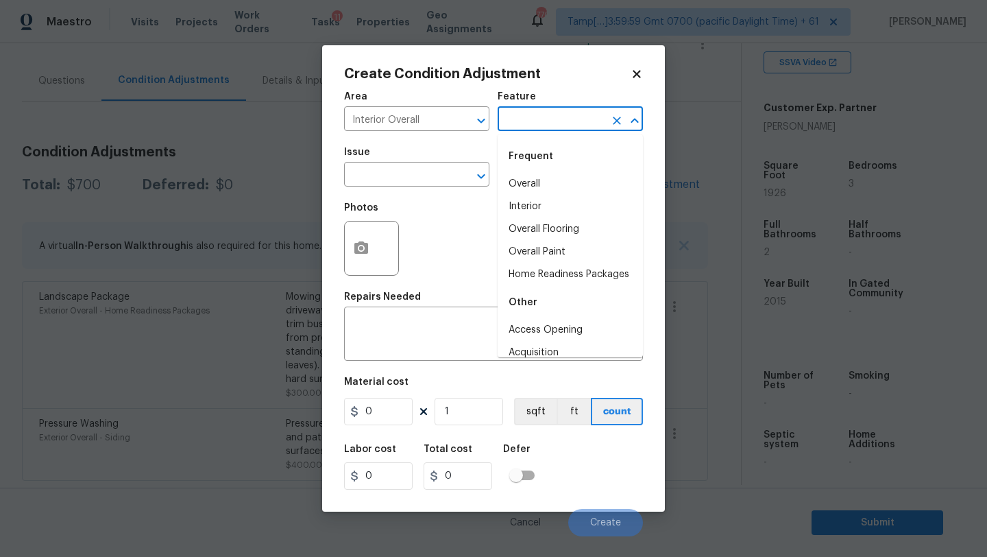
click at [547, 131] on input "text" at bounding box center [551, 120] width 107 height 21
click at [550, 238] on li "Overall Flooring" at bounding box center [570, 229] width 145 height 23
type input "Overall Flooring"
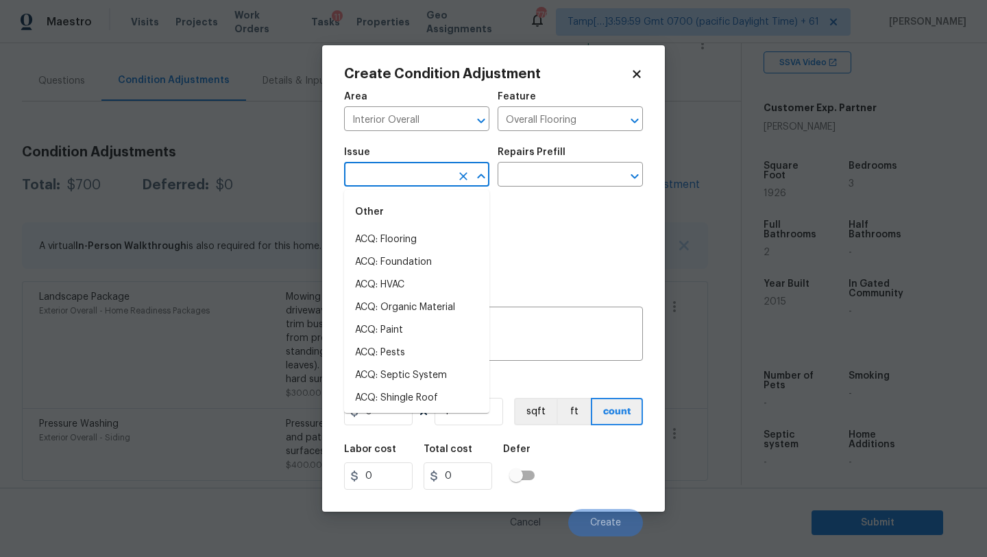
click at [414, 181] on input "text" at bounding box center [397, 175] width 107 height 21
click at [401, 241] on li "ACQ: Flooring" at bounding box center [416, 239] width 145 height 23
type input "ACQ: Flooring"
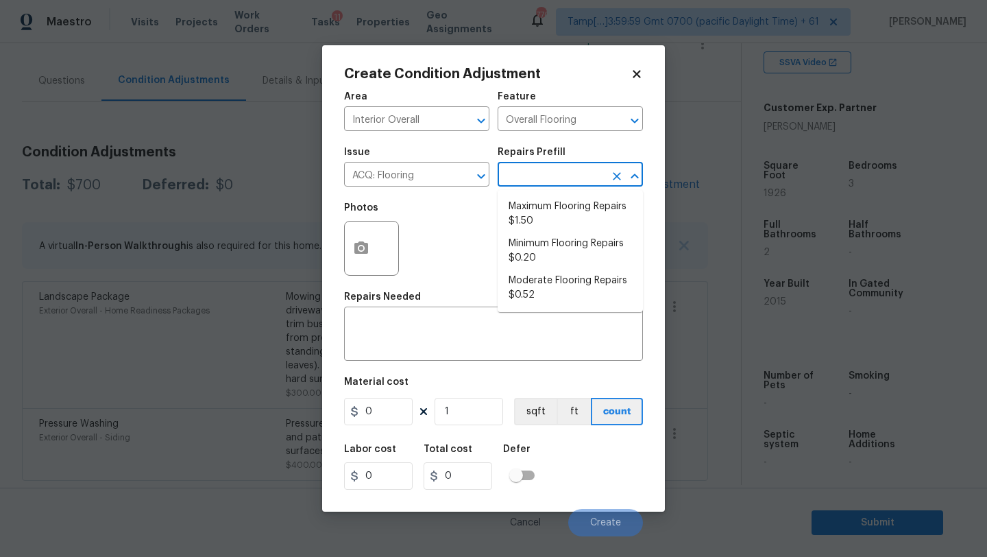
click at [520, 173] on input "text" at bounding box center [551, 175] width 107 height 21
click at [532, 273] on li "Moderate Flooring Repairs $0.52" at bounding box center [570, 287] width 145 height 37
type input "Acquisition"
type textarea "Acquisition Scope: Moderate flooring repairs"
type input "0.52"
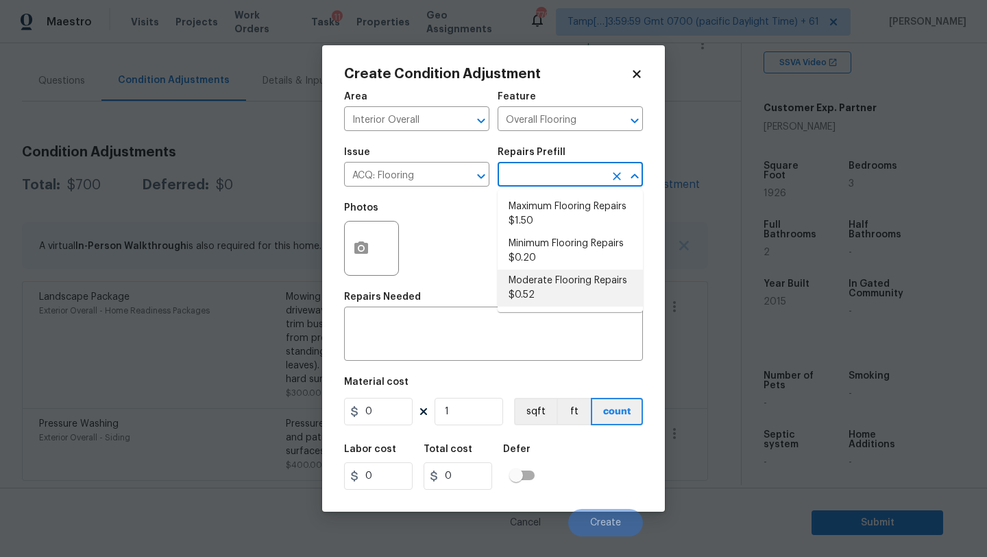
type input "0.52"
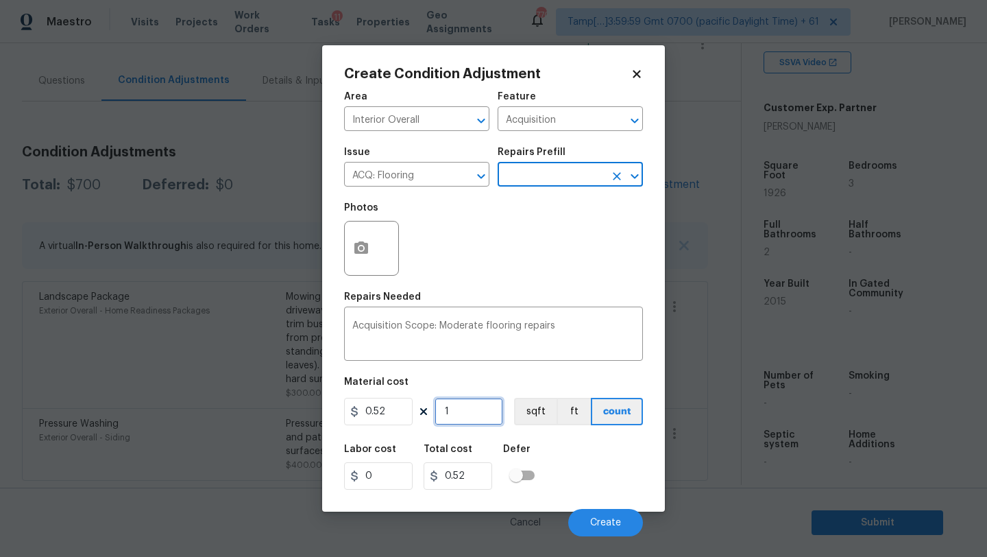
click at [485, 403] on input "1" at bounding box center [469, 411] width 69 height 27
type input "19"
type input "9.88"
type input "192"
type input "99.84"
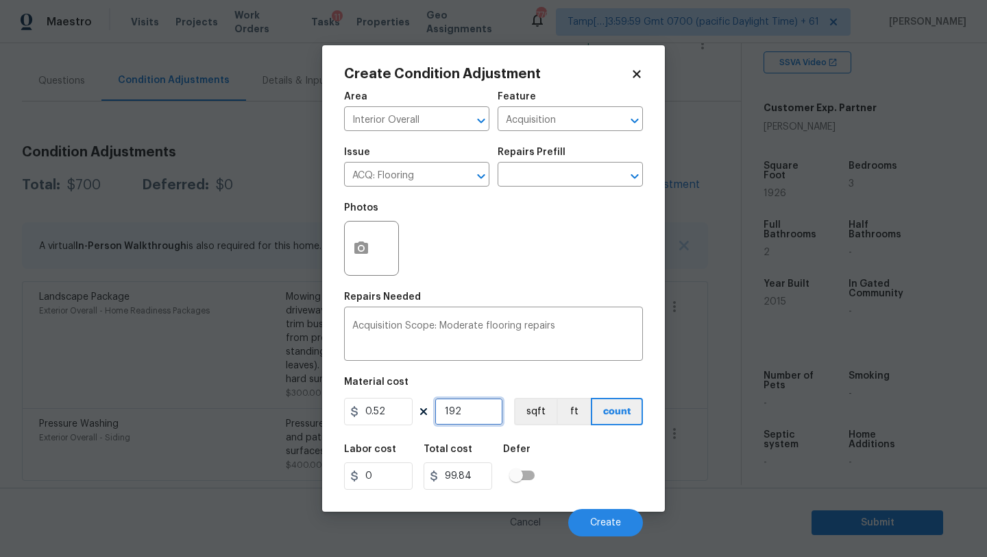
type input "1926"
type input "1001.52"
type input "1926"
click at [357, 248] on icon "button" at bounding box center [362, 247] width 14 height 12
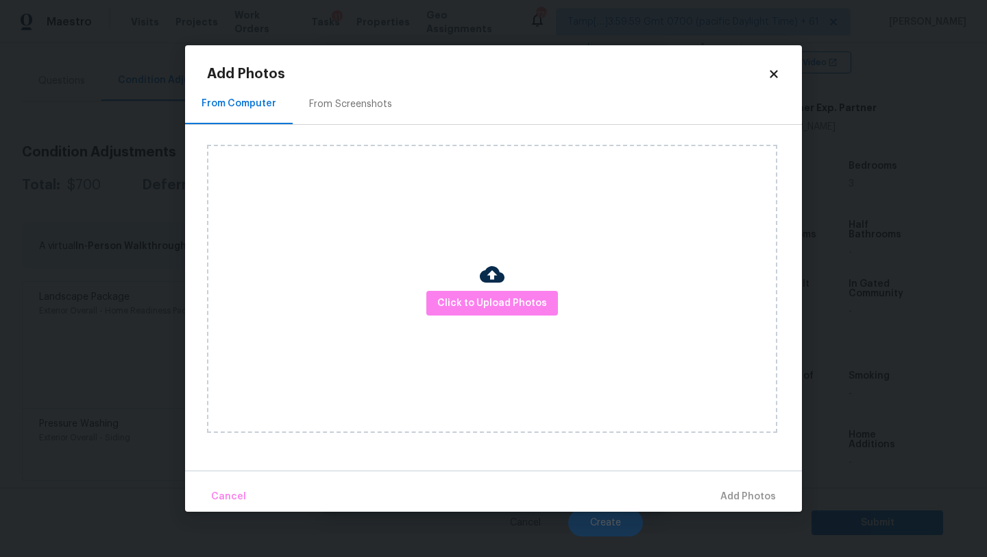
click at [354, 134] on div "Click to Upload Photos" at bounding box center [504, 289] width 595 height 328
click at [354, 117] on div "From Screenshots" at bounding box center [351, 104] width 116 height 40
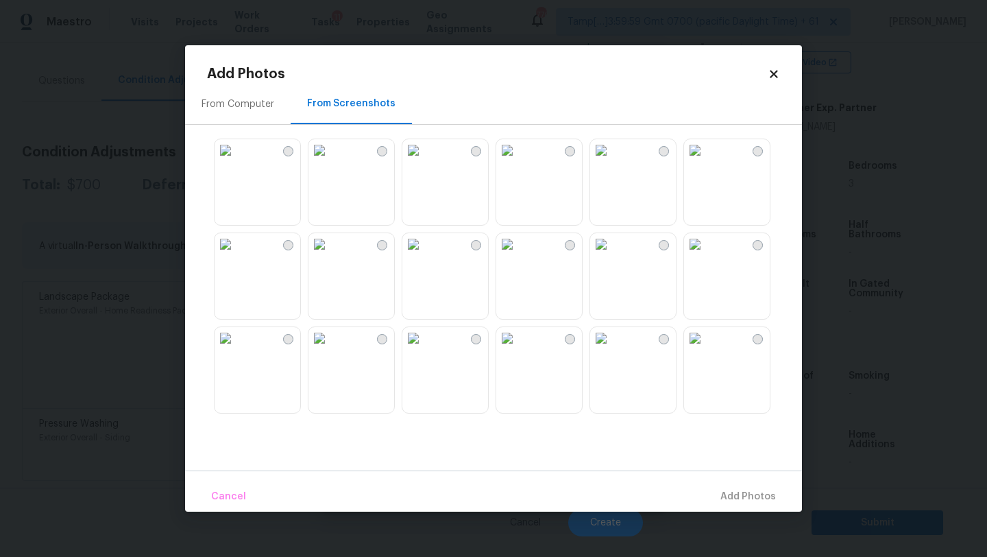
scroll to position [101, 0]
click at [518, 248] on img at bounding box center [507, 237] width 22 height 22
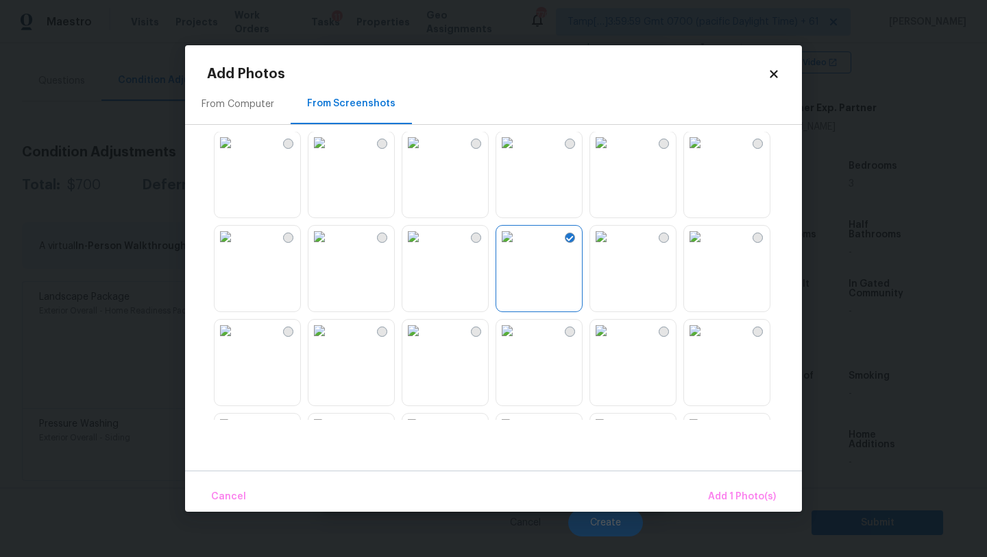
click at [424, 248] on img at bounding box center [414, 237] width 22 height 22
click at [612, 248] on img at bounding box center [601, 237] width 22 height 22
click at [706, 248] on img at bounding box center [695, 237] width 22 height 22
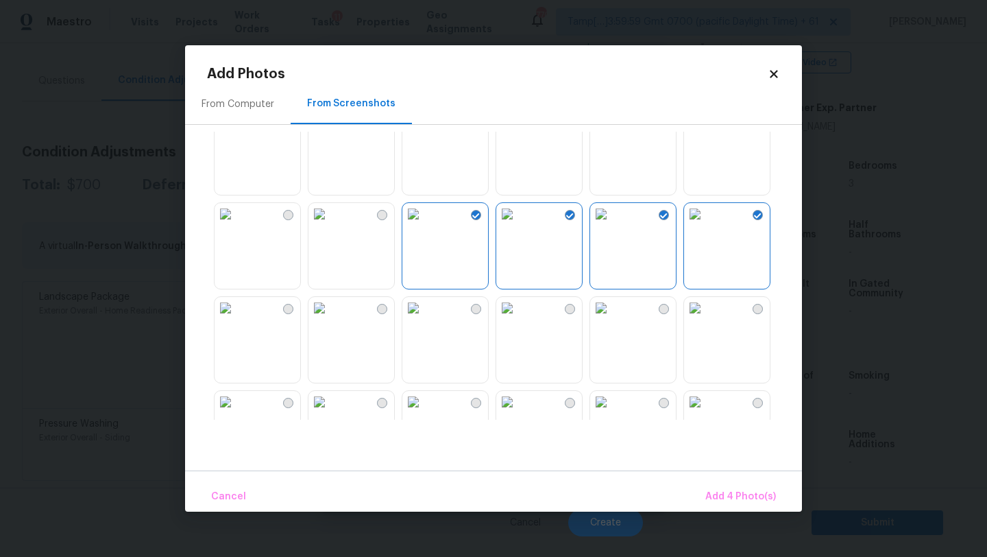
scroll to position [125, 0]
click at [706, 130] on img at bounding box center [695, 119] width 22 height 22
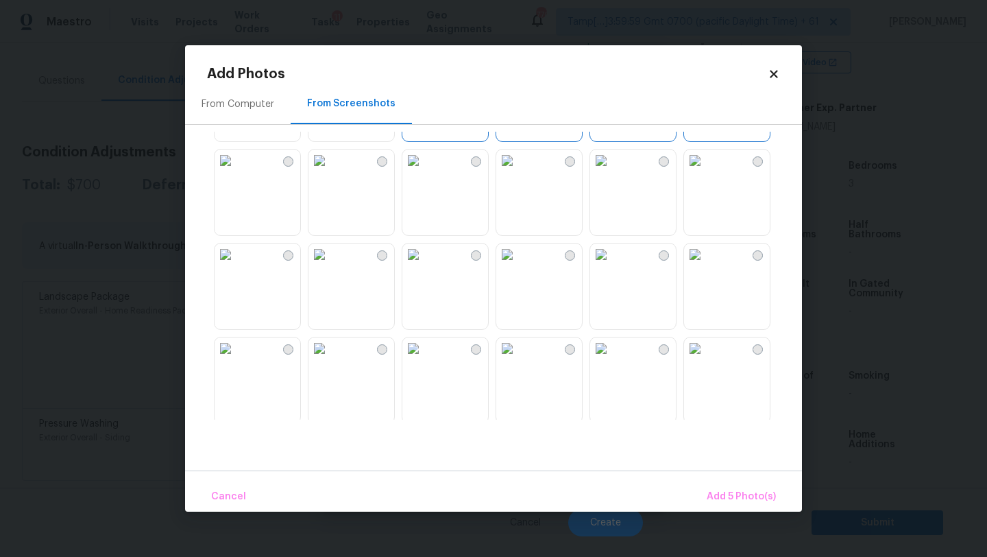
scroll to position [283, 0]
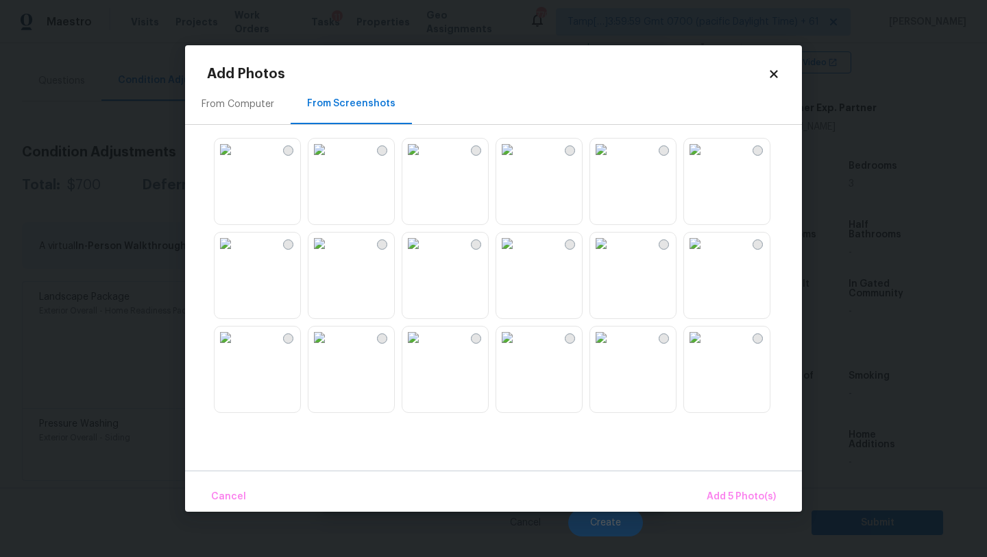
click at [233, 254] on img at bounding box center [226, 243] width 22 height 22
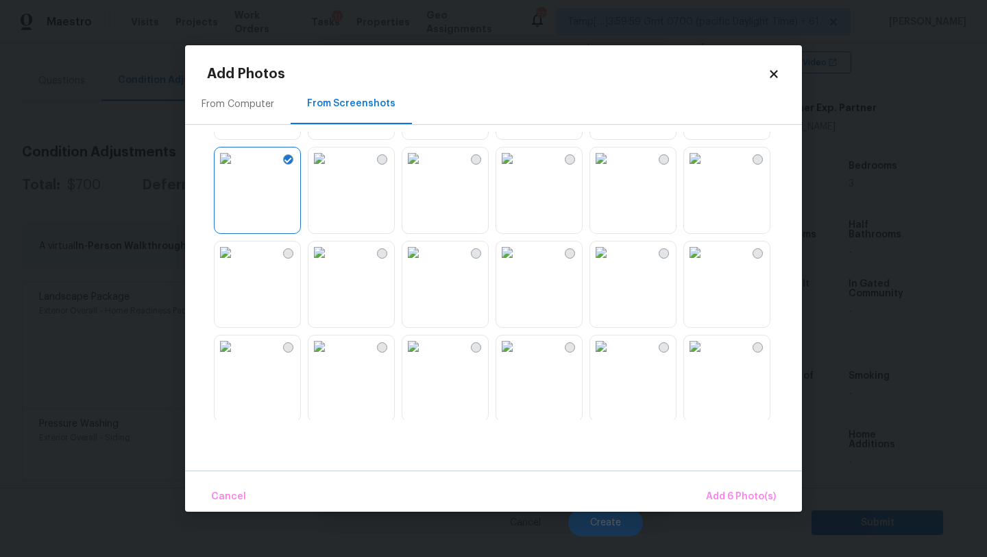
click at [237, 263] on img at bounding box center [226, 252] width 22 height 22
click at [706, 169] on img at bounding box center [695, 158] width 22 height 22
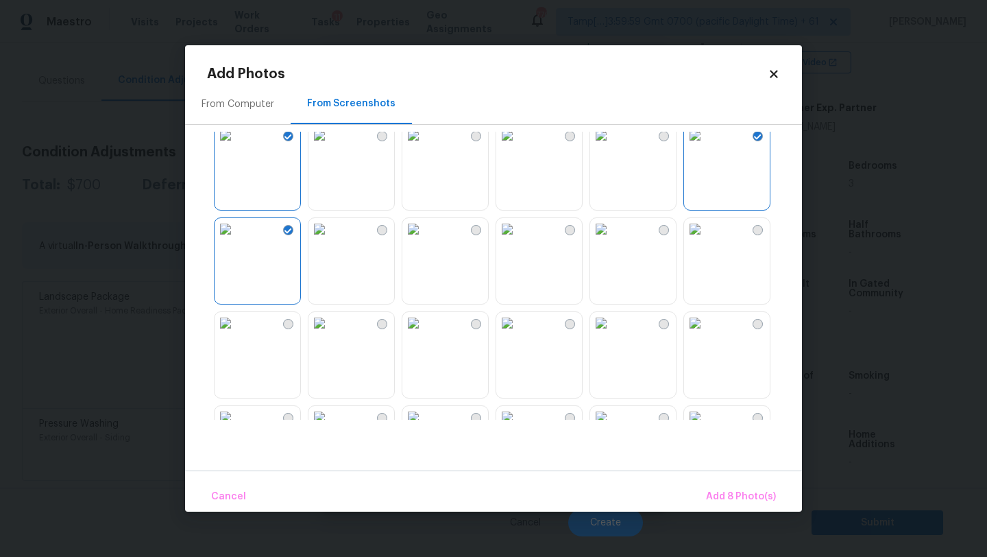
click at [612, 146] on img at bounding box center [601, 135] width 22 height 22
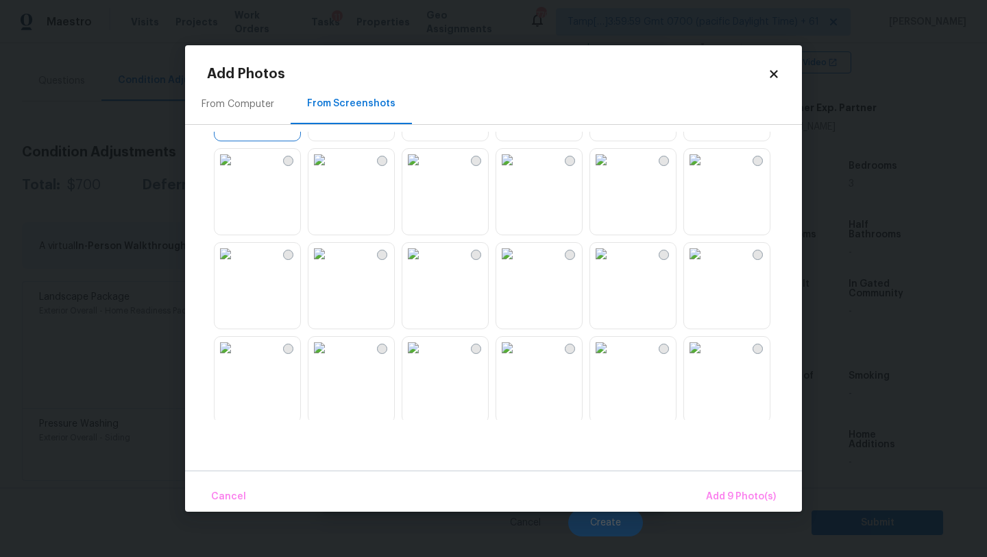
scroll to position [592, 0]
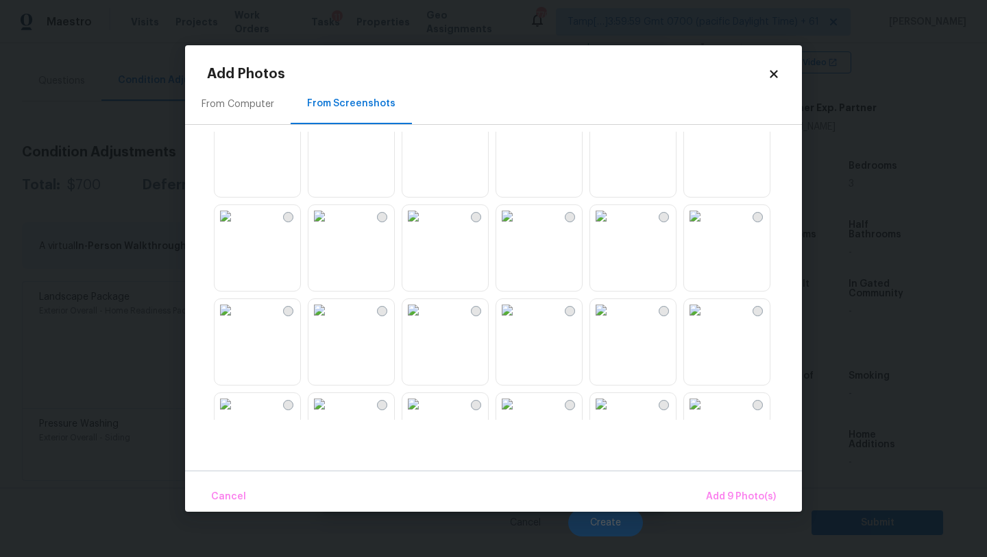
click at [612, 133] on img at bounding box center [601, 122] width 22 height 22
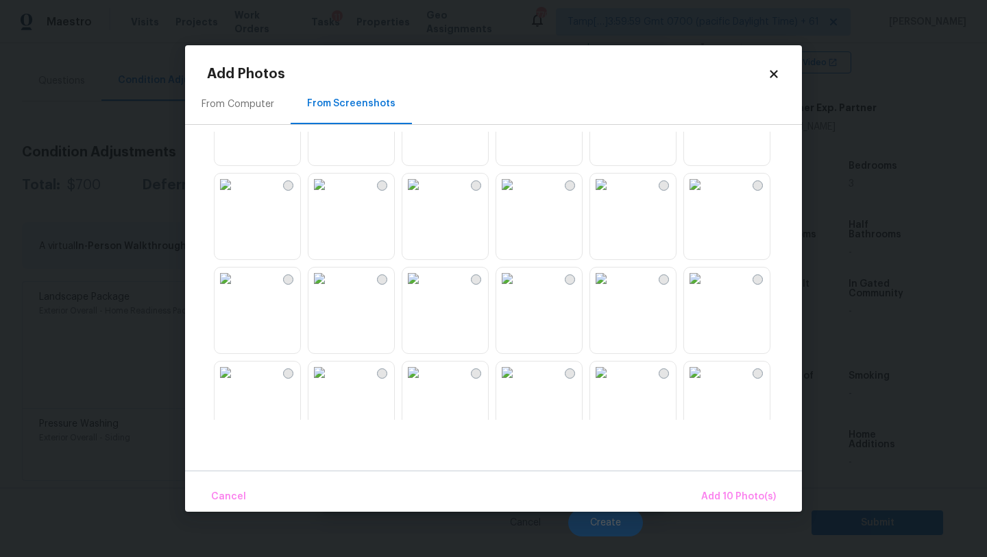
scroll to position [721, 0]
click at [237, 192] on img at bounding box center [226, 181] width 22 height 22
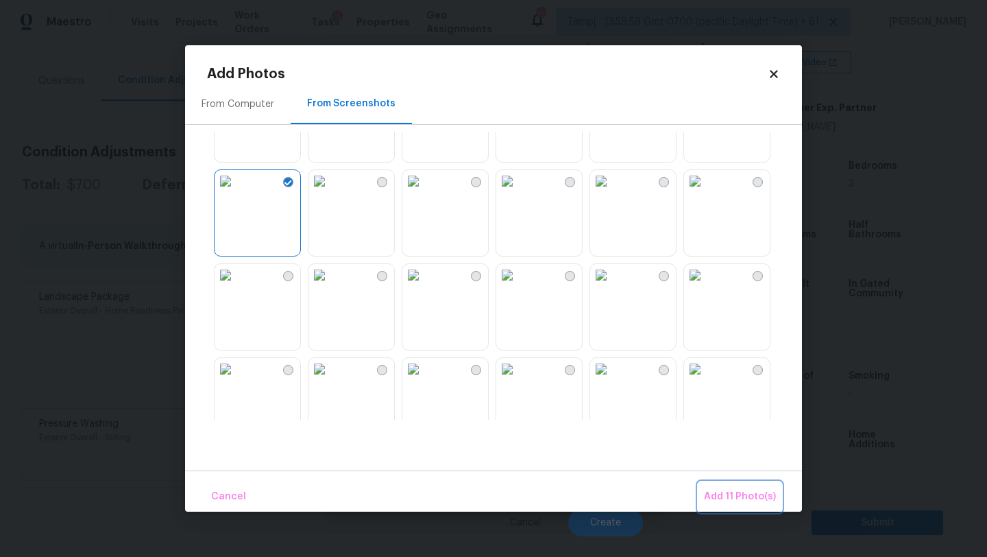
click at [739, 496] on span "Add 11 Photo(s)" at bounding box center [740, 496] width 72 height 17
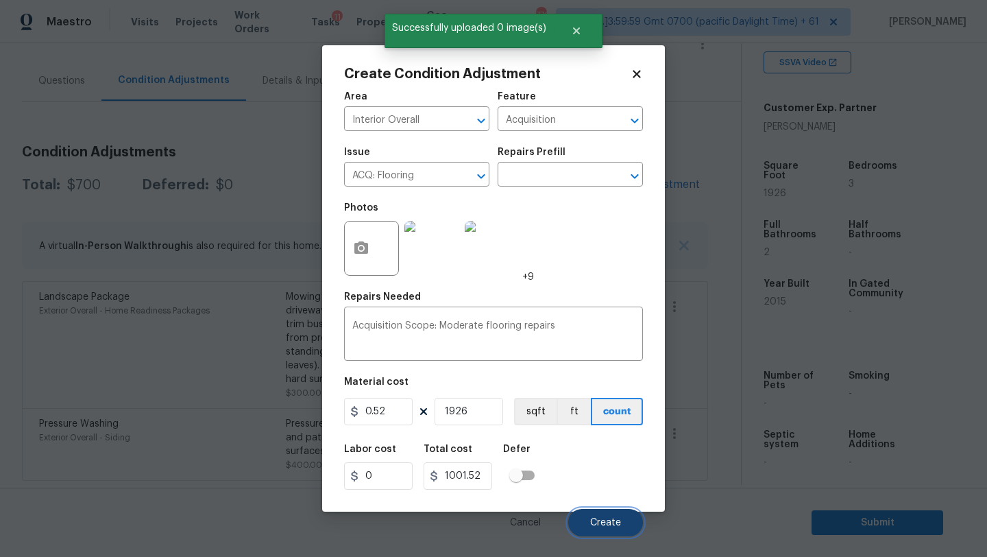
click at [623, 523] on button "Create" at bounding box center [605, 522] width 75 height 27
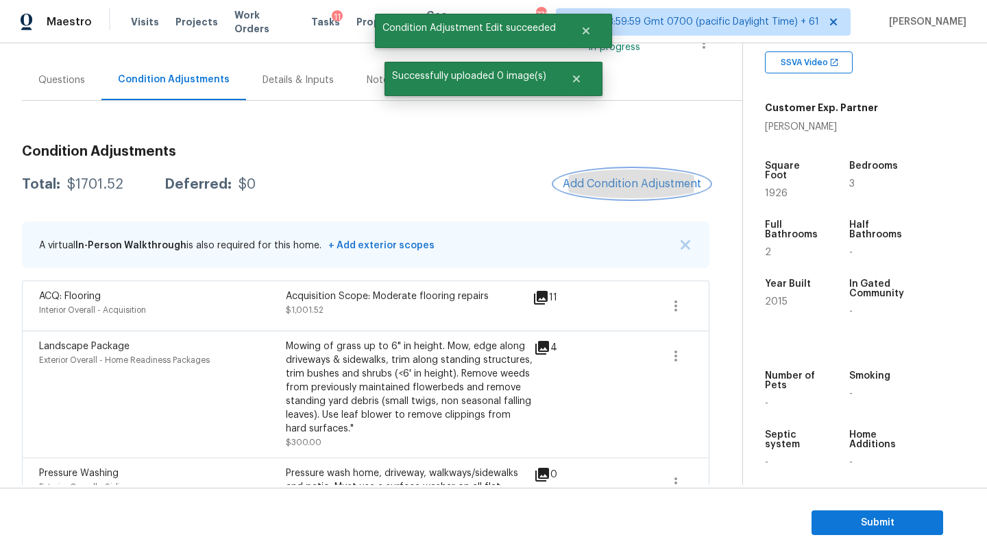
click at [584, 180] on span "Add Condition Adjustment" at bounding box center [632, 184] width 139 height 12
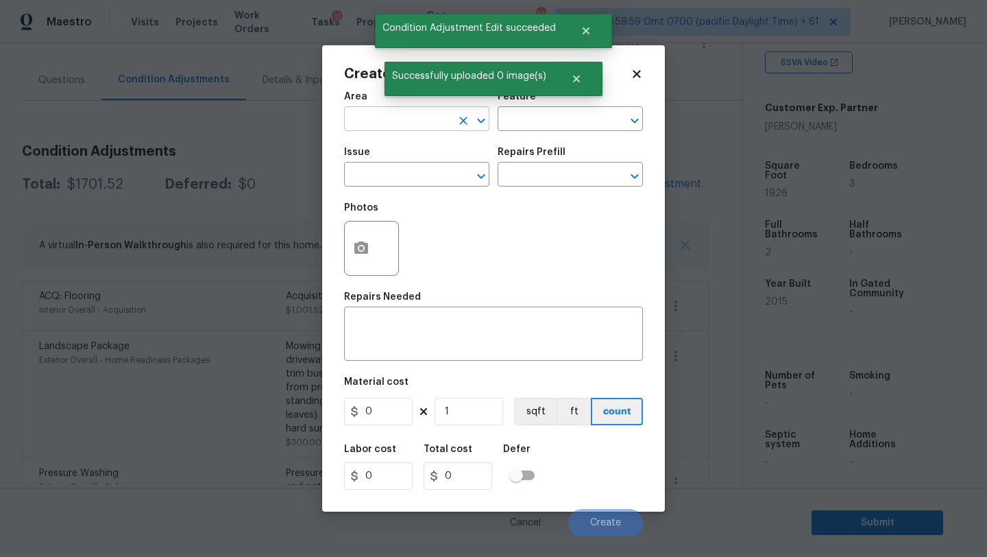
click at [408, 117] on input "text" at bounding box center [397, 120] width 107 height 21
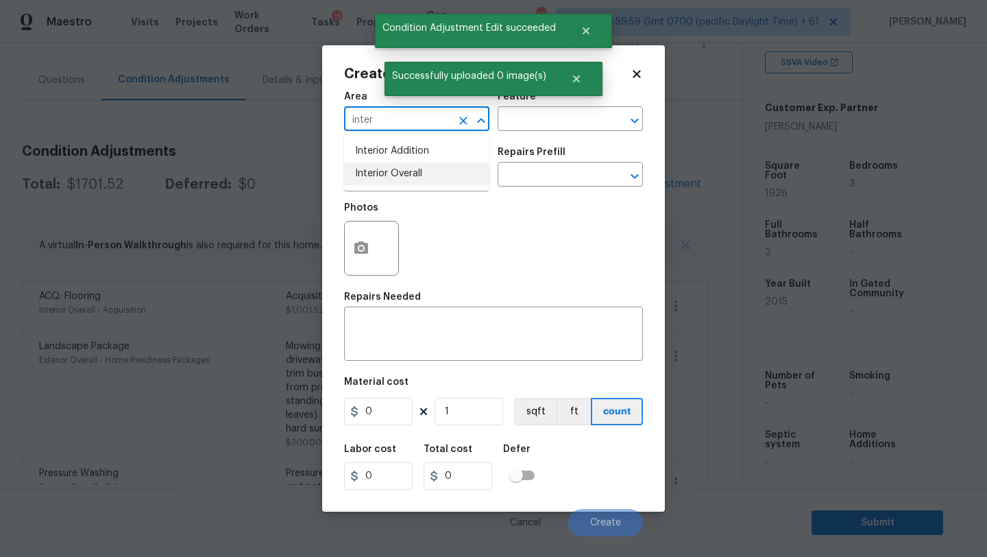
click at [411, 167] on li "Interior Overall" at bounding box center [416, 174] width 145 height 23
type input "Interior Overall"
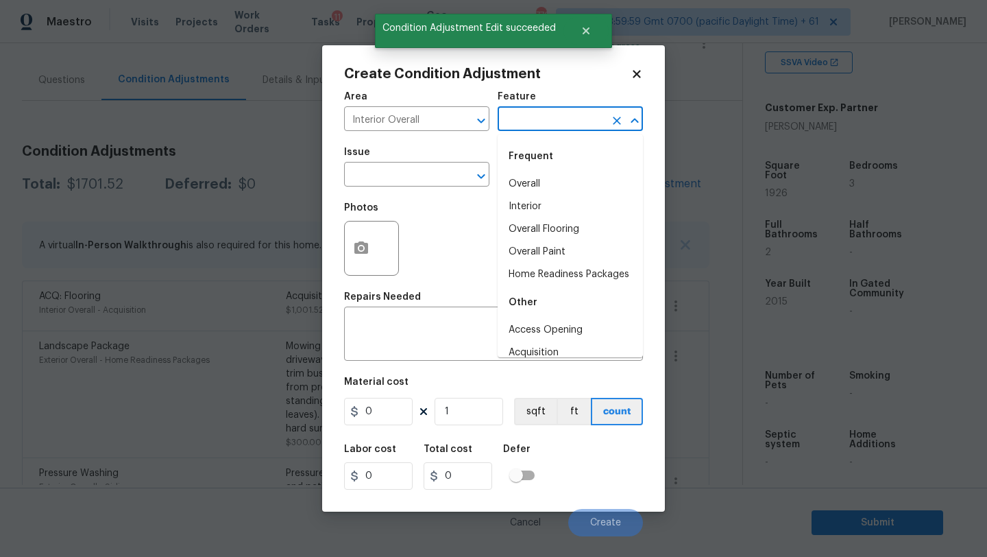
click at [520, 118] on input "text" at bounding box center [551, 120] width 107 height 21
click at [529, 252] on li "Overall Paint" at bounding box center [570, 252] width 145 height 23
type input "Overall Paint"
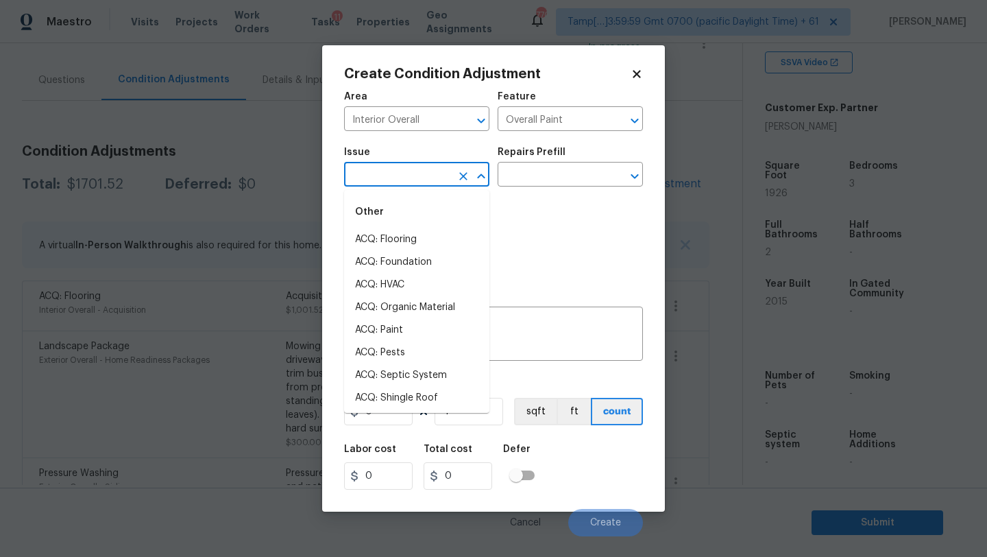
click at [413, 182] on input "text" at bounding box center [397, 175] width 107 height 21
click at [396, 335] on li "ACQ: Paint" at bounding box center [416, 330] width 145 height 23
type input "ACQ: Paint"
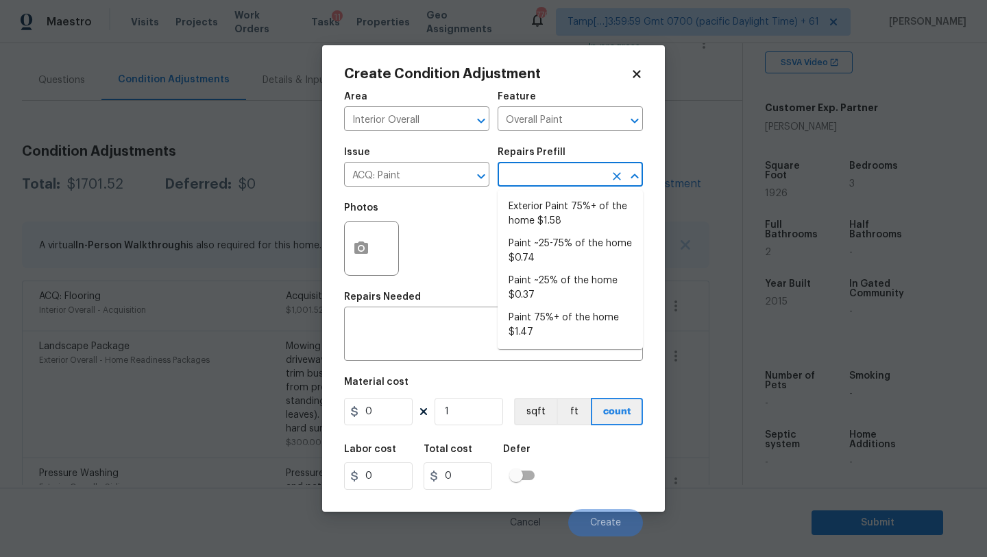
click at [560, 178] on input "text" at bounding box center [551, 175] width 107 height 21
click at [562, 241] on li "Paint ~25-75% of the home $0.74" at bounding box center [570, 250] width 145 height 37
type input "Acquisition"
type textarea "Acquisition Scope: ~25 - 75% of the home needs interior paint"
type input "0.74"
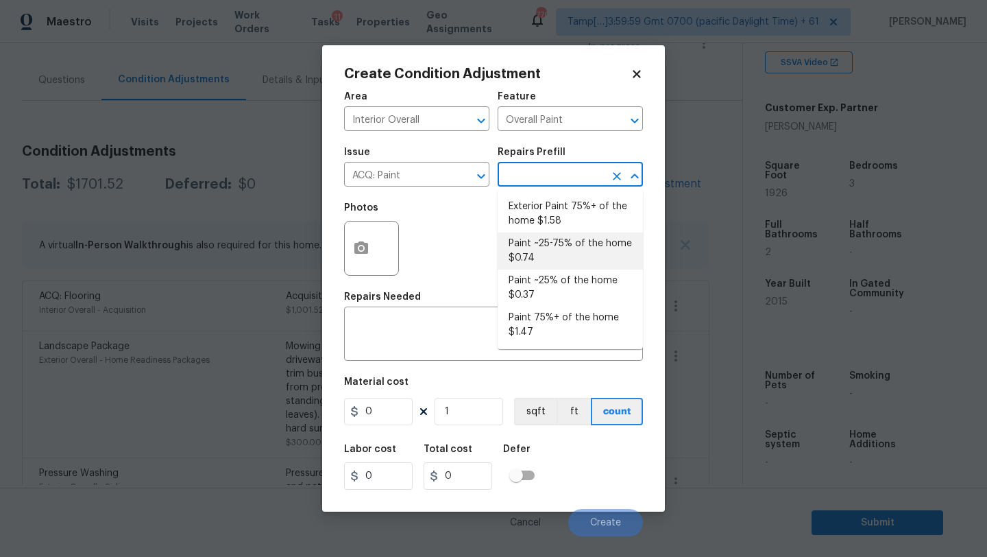
type input "0.74"
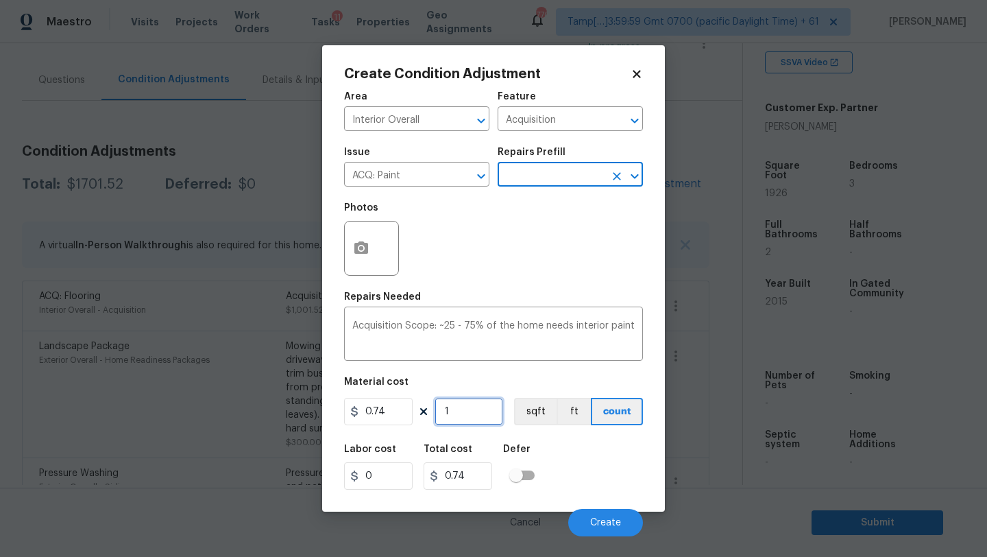
click at [481, 409] on input "1" at bounding box center [469, 411] width 69 height 27
type input "19"
type input "14.06"
type input "192"
type input "142.08"
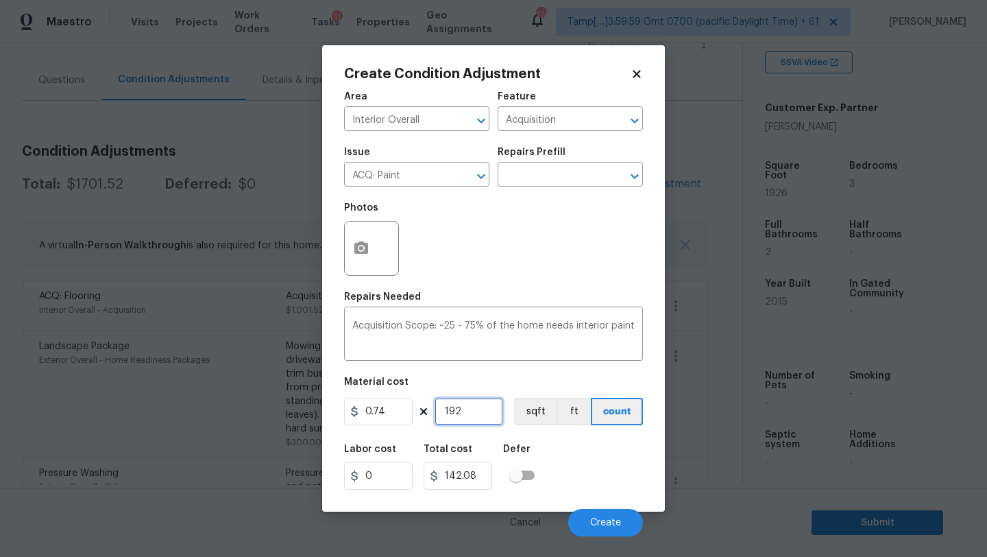
type input "1926"
type input "1425.24"
type input "1926"
click at [357, 231] on button "button" at bounding box center [361, 247] width 33 height 53
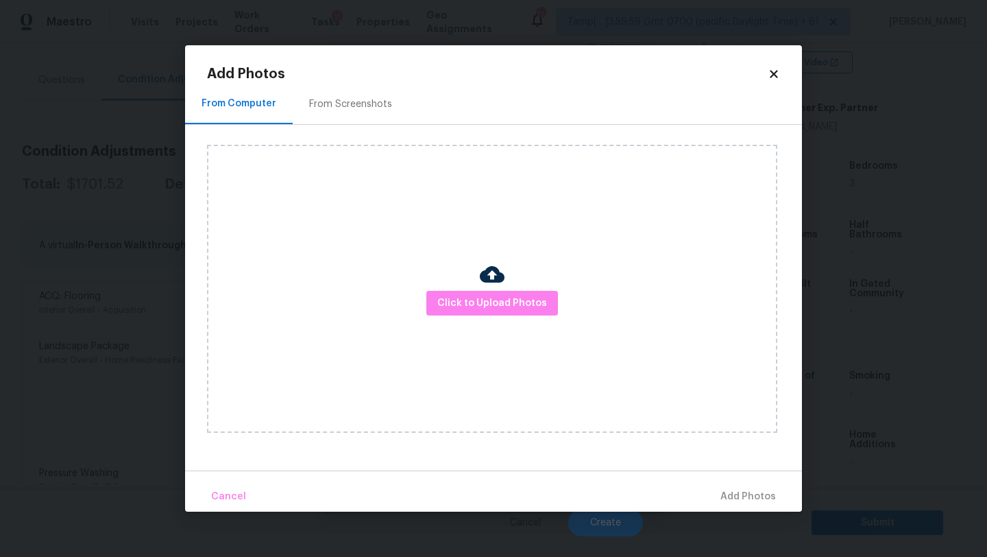
click at [366, 103] on div "From Screenshots" at bounding box center [350, 104] width 83 height 14
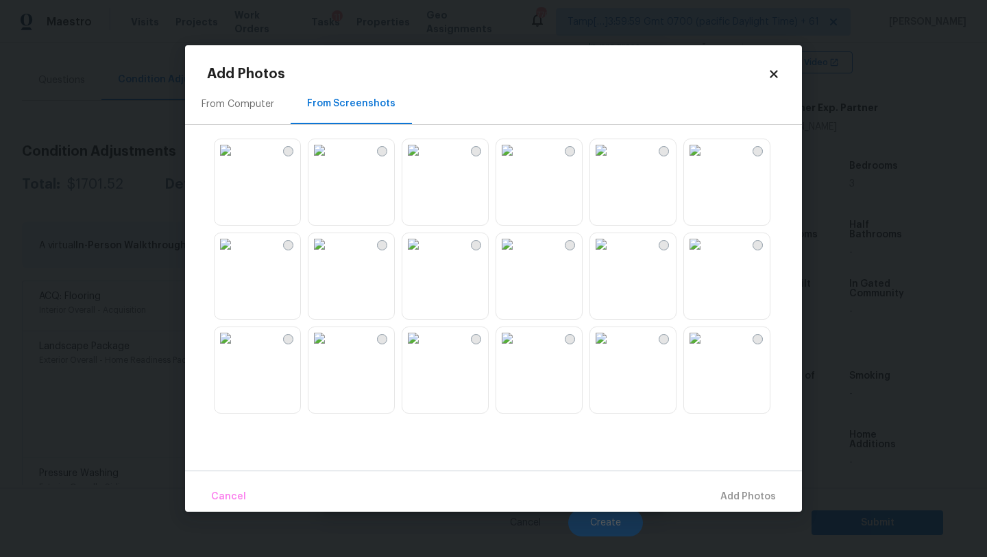
click at [612, 161] on img at bounding box center [601, 150] width 22 height 22
click at [518, 161] on img at bounding box center [507, 150] width 22 height 22
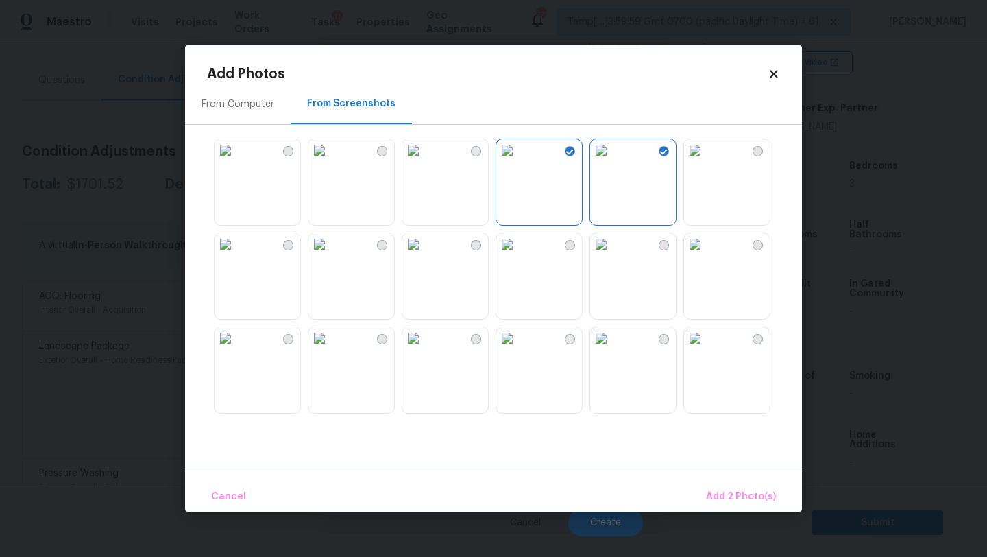
click at [706, 255] on img at bounding box center [695, 244] width 22 height 22
click at [706, 349] on img at bounding box center [695, 338] width 22 height 22
click at [612, 349] on img at bounding box center [601, 338] width 22 height 22
click at [518, 349] on img at bounding box center [507, 338] width 22 height 22
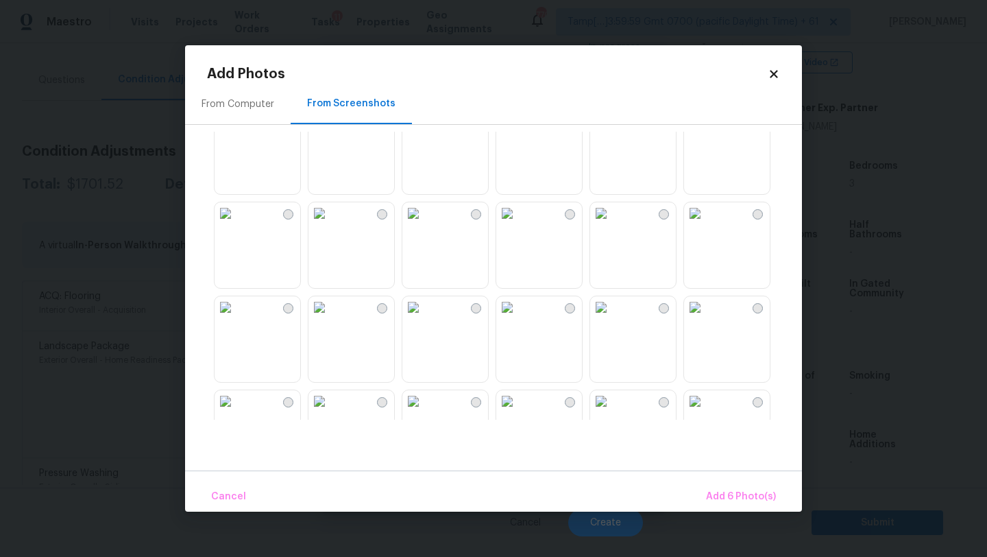
scroll to position [335, 0]
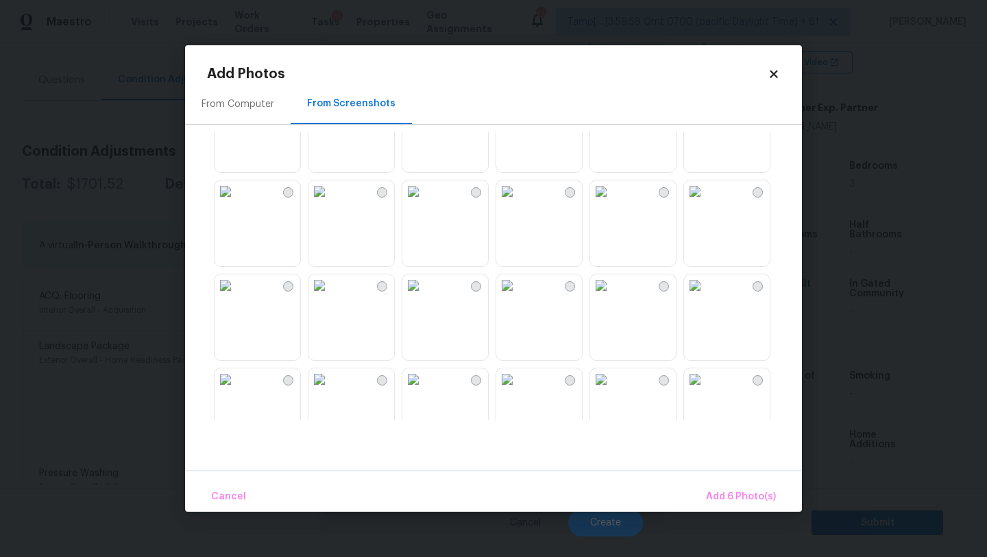
click at [612, 202] on img at bounding box center [601, 191] width 22 height 22
click at [706, 202] on img at bounding box center [695, 191] width 22 height 22
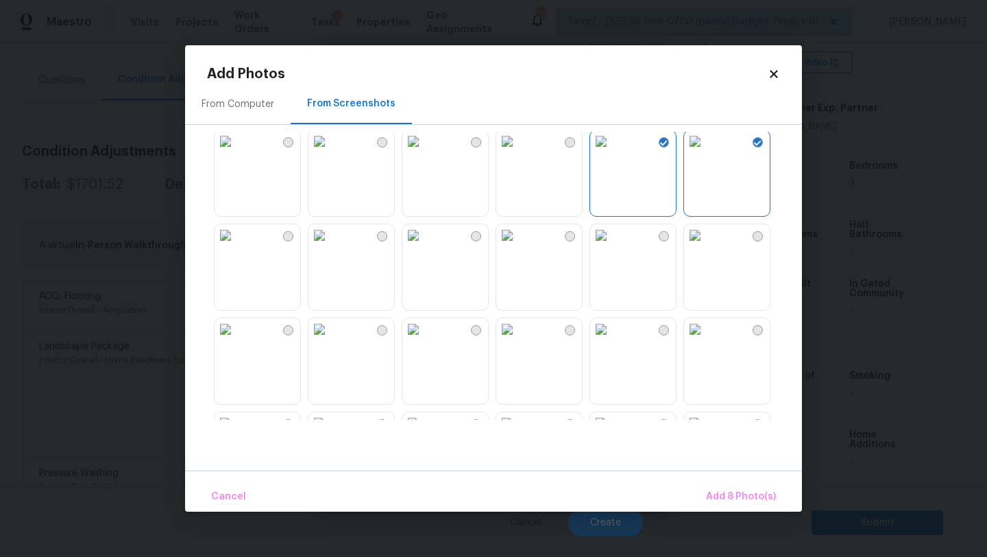
scroll to position [488, 0]
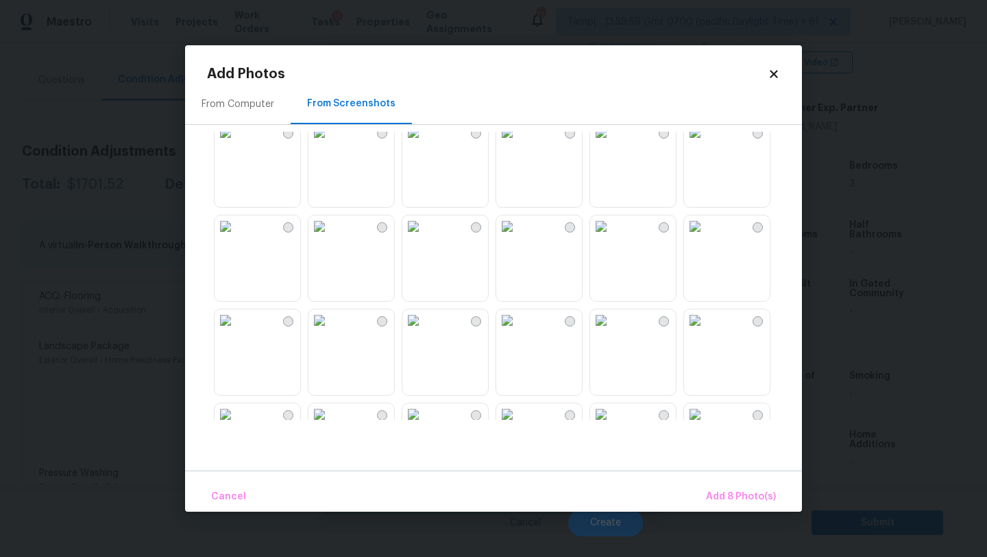
click at [424, 237] on img at bounding box center [414, 226] width 22 height 22
click at [318, 237] on img at bounding box center [320, 226] width 22 height 22
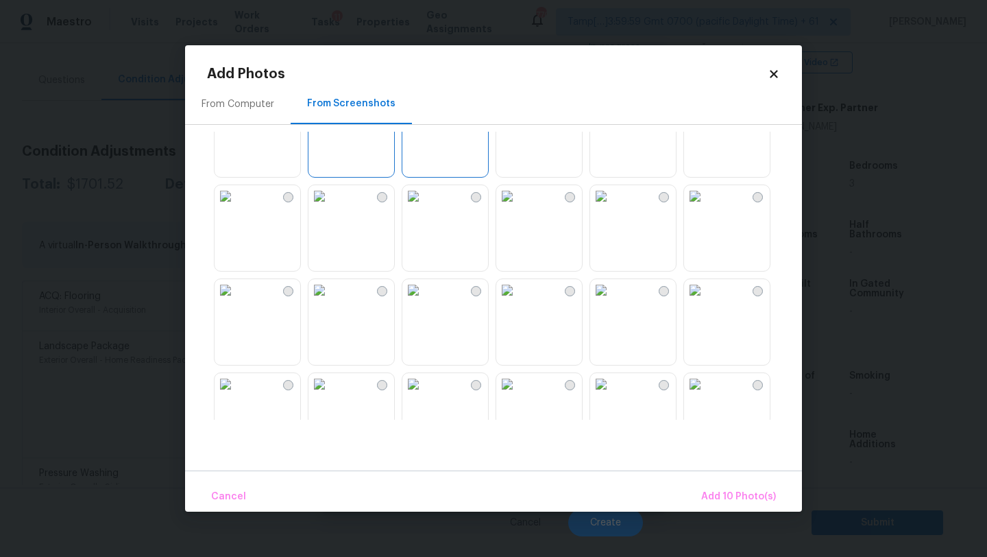
click at [682, 237] on div at bounding box center [504, 276] width 595 height 288
click at [706, 207] on img at bounding box center [695, 196] width 22 height 22
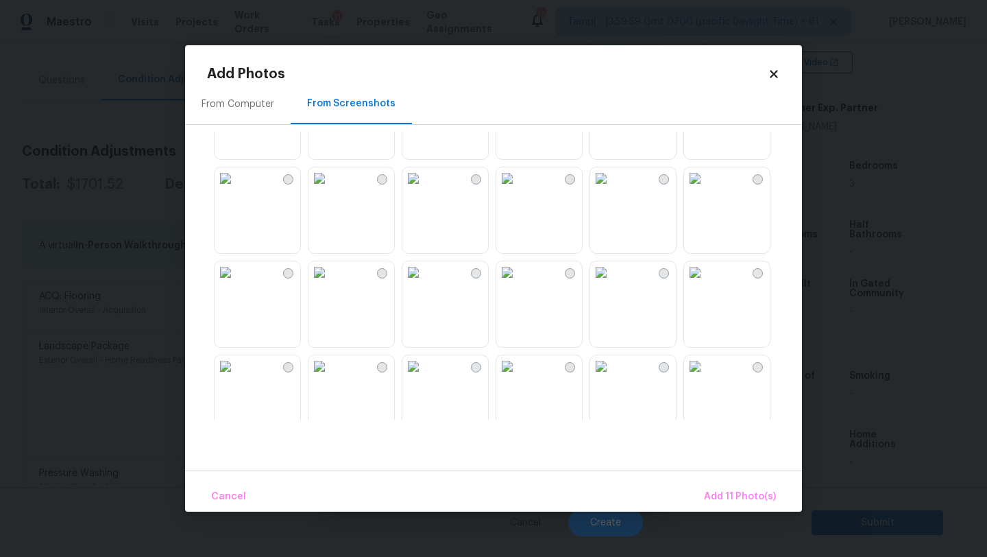
click at [514, 189] on img at bounding box center [507, 178] width 22 height 22
click at [518, 189] on img at bounding box center [507, 178] width 22 height 22
click at [236, 189] on img at bounding box center [226, 178] width 22 height 22
click at [331, 189] on img at bounding box center [320, 178] width 22 height 22
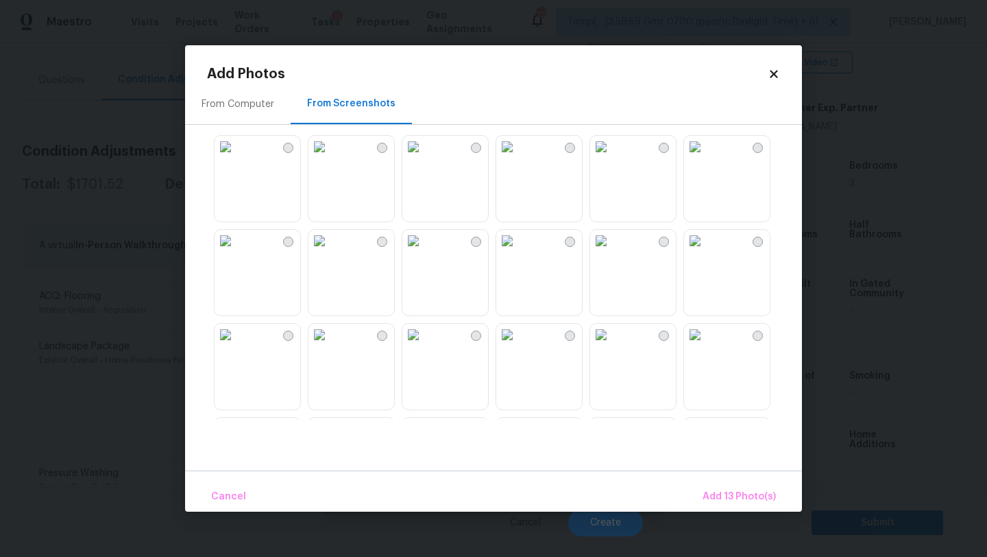
scroll to position [1029, 0]
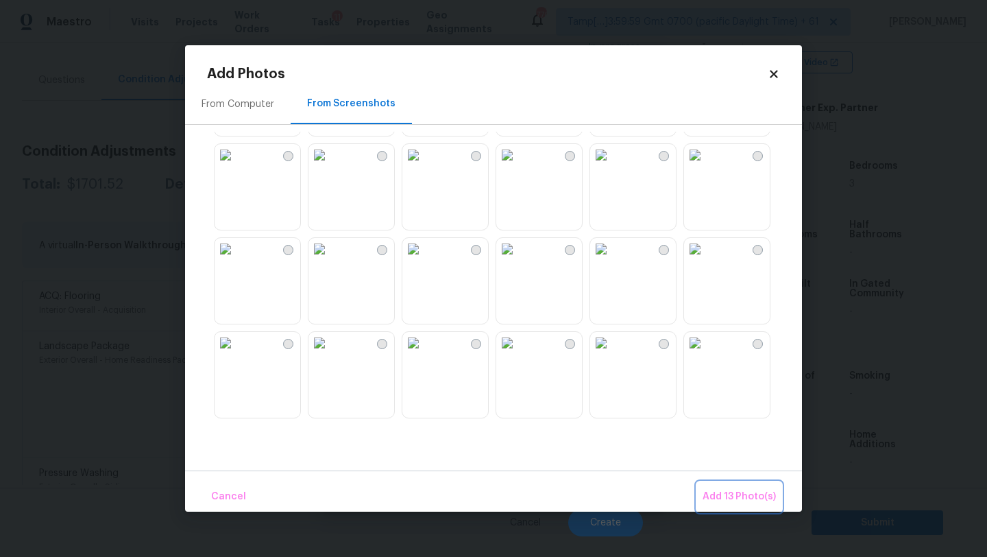
click at [740, 485] on button "Add 13 Photo(s)" at bounding box center [739, 496] width 84 height 29
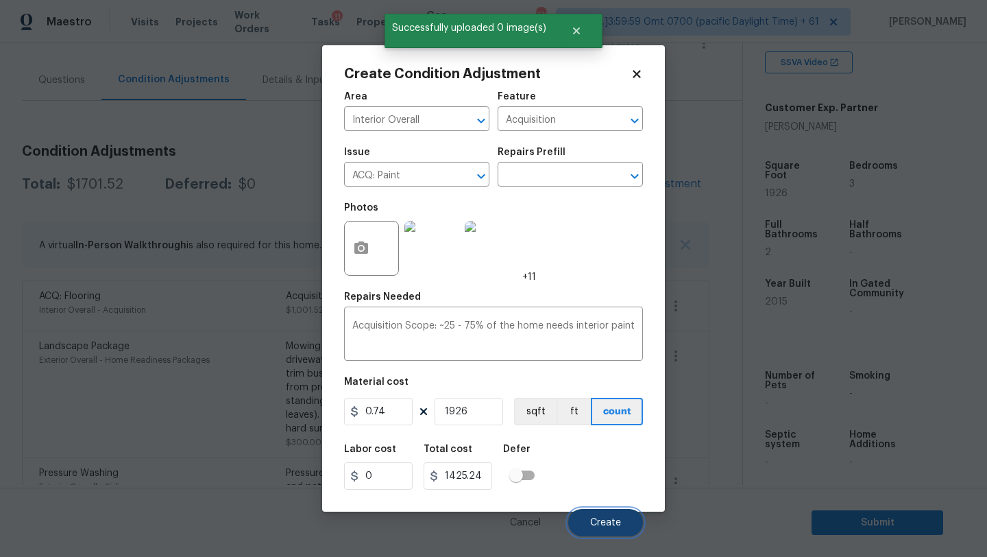
click at [604, 516] on button "Create" at bounding box center [605, 522] width 75 height 27
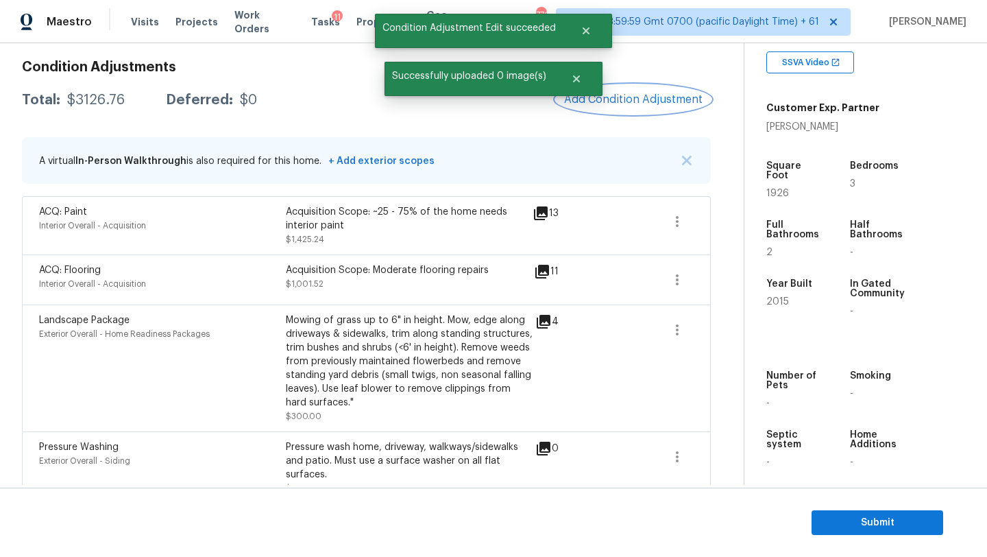
scroll to position [187, 0]
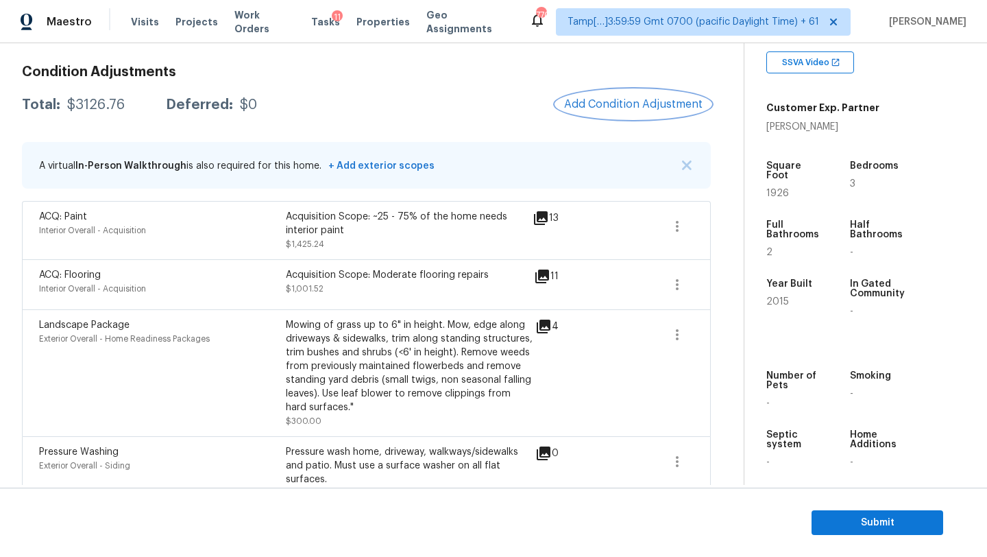
click at [623, 96] on button "Add Condition Adjustment" at bounding box center [633, 104] width 155 height 29
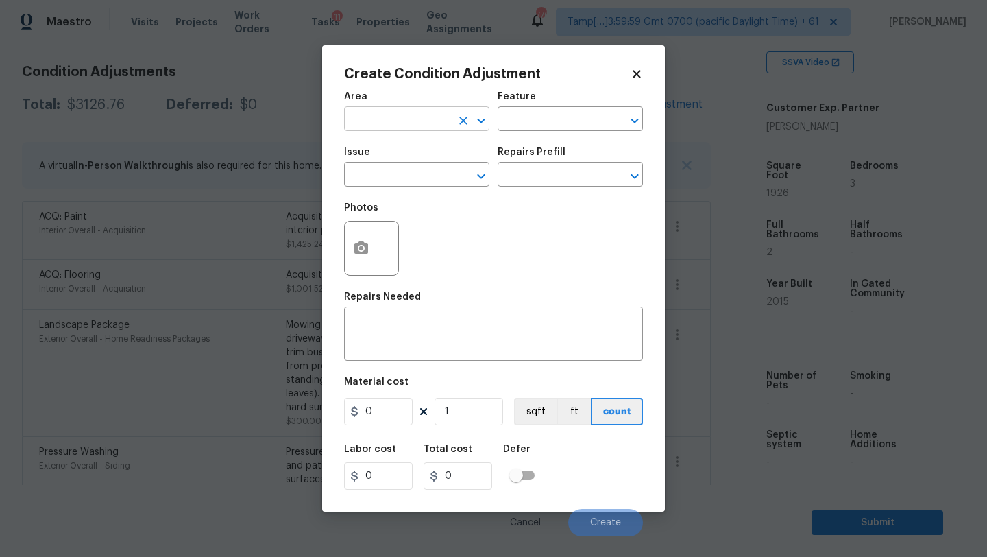
click at [379, 112] on input "text" at bounding box center [397, 120] width 107 height 21
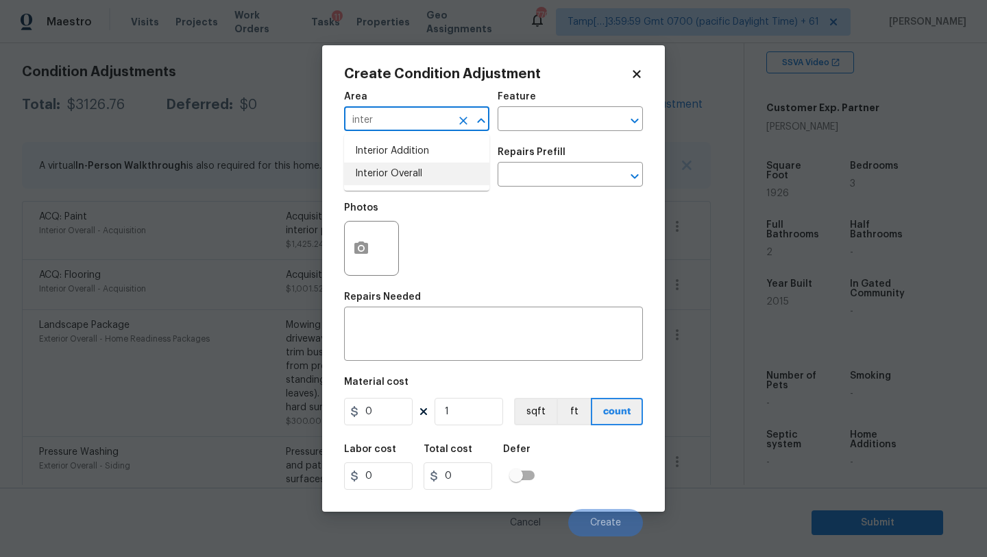
click at [390, 169] on li "Interior Overall" at bounding box center [416, 174] width 145 height 23
type input "Interior Overall"
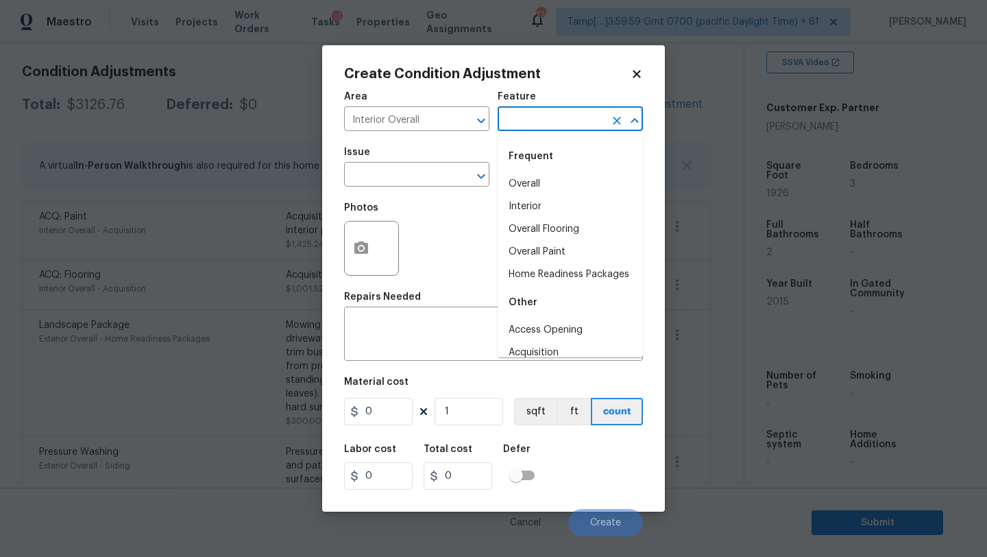
click at [543, 113] on input "text" at bounding box center [551, 120] width 107 height 21
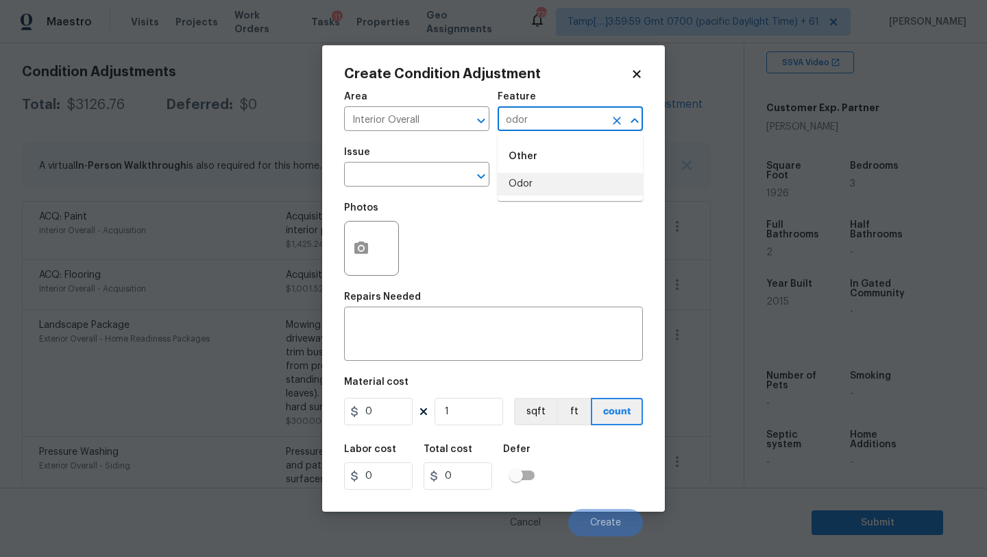
click at [536, 183] on li "Odor" at bounding box center [570, 184] width 145 height 23
type input "Odor"
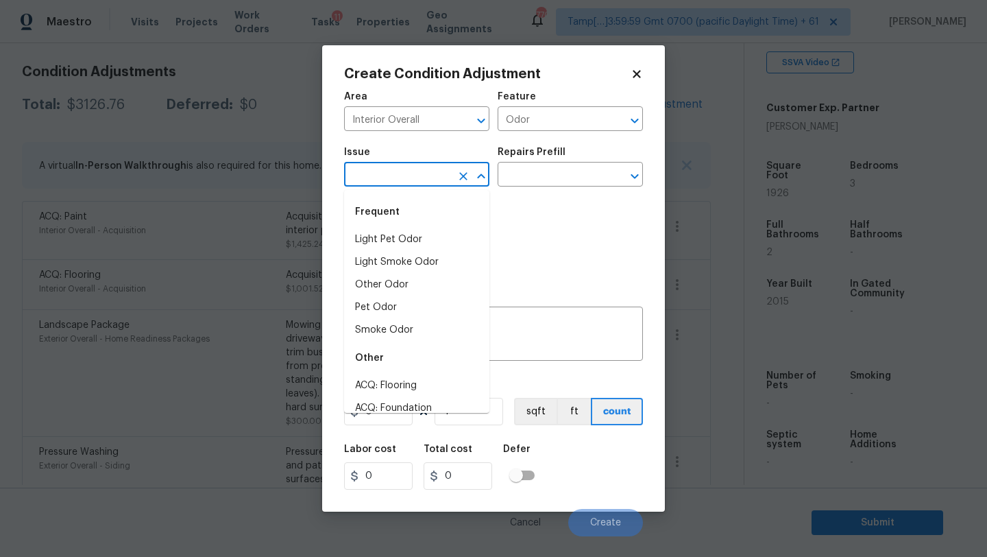
click at [416, 183] on input "text" at bounding box center [397, 175] width 107 height 21
click at [414, 241] on li "Light Pet Odor" at bounding box center [416, 239] width 145 height 23
type input "Light Pet Odor"
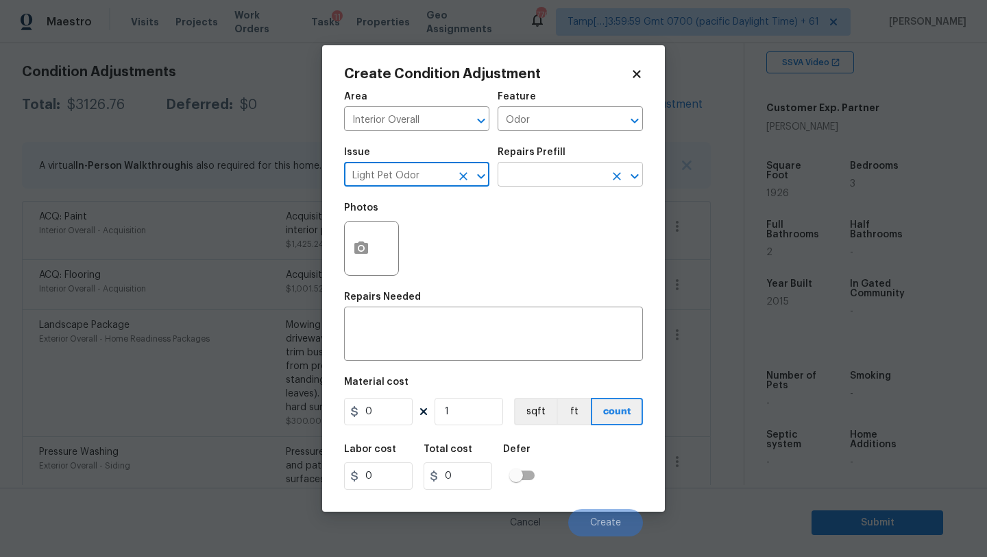
click at [550, 182] on input "text" at bounding box center [551, 175] width 107 height 21
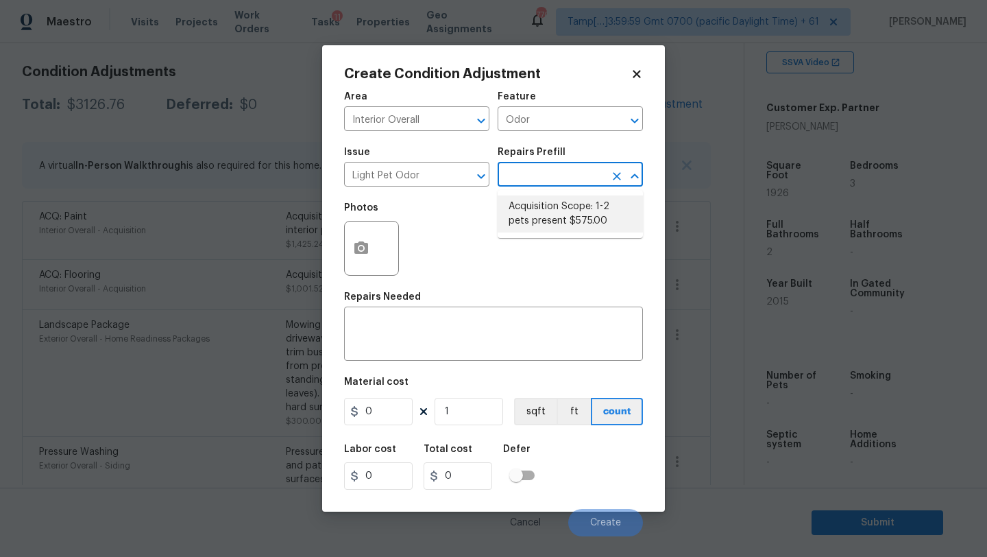
click at [534, 219] on li "Acquisition Scope: 1-2 pets present $575.00" at bounding box center [570, 213] width 145 height 37
type textarea "Acquisition Scope: 1-2 pets present"
type input "575"
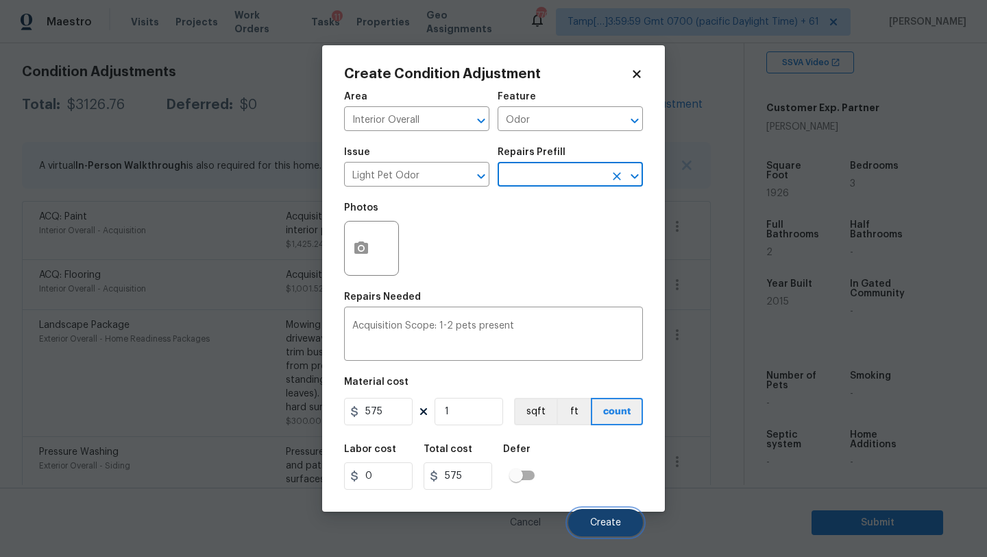
click at [599, 529] on button "Create" at bounding box center [605, 522] width 75 height 27
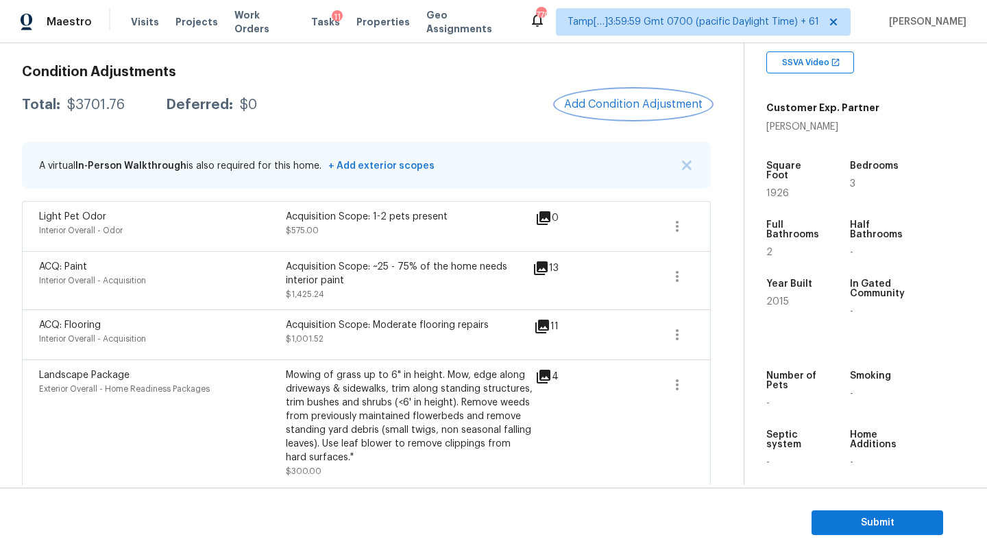
click at [601, 99] on span "Add Condition Adjustment" at bounding box center [633, 104] width 139 height 12
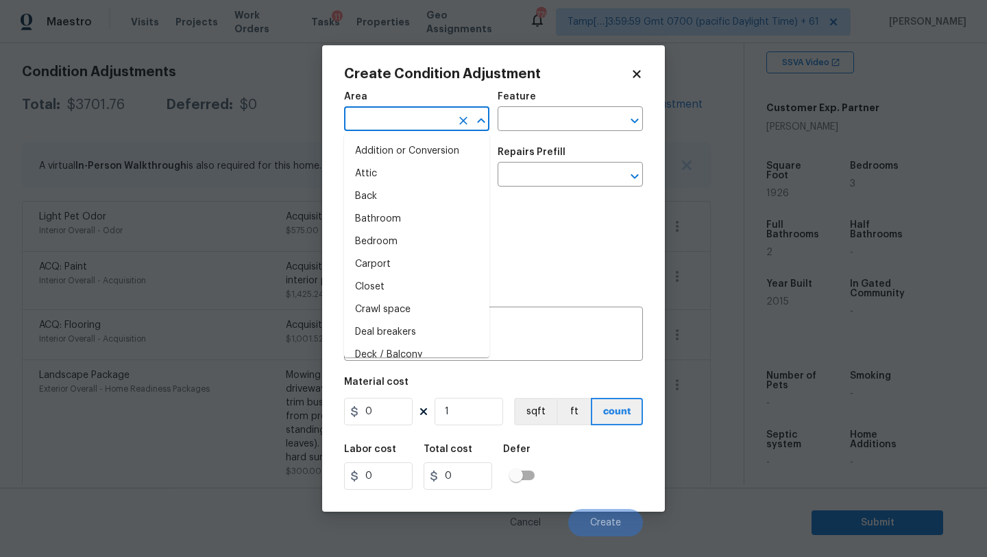
click at [400, 112] on input "text" at bounding box center [397, 120] width 107 height 21
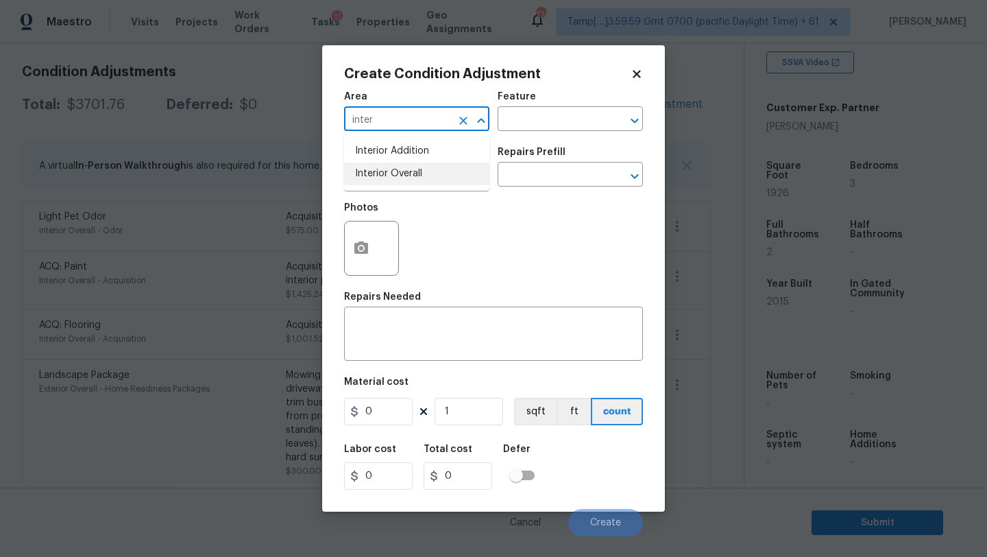
click at [400, 174] on li "Interior Overall" at bounding box center [416, 174] width 145 height 23
type input "Interior Overall"
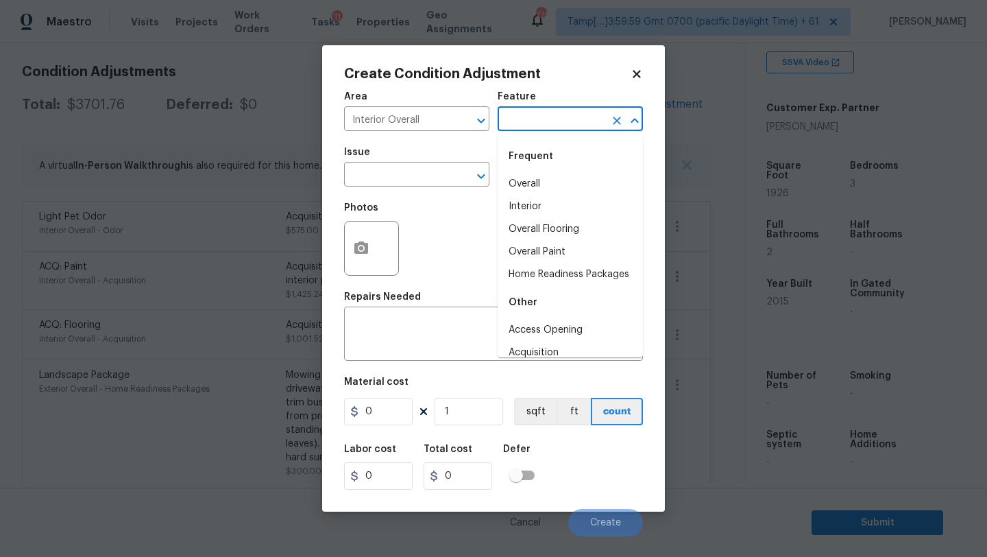
click at [501, 120] on input "text" at bounding box center [551, 120] width 107 height 21
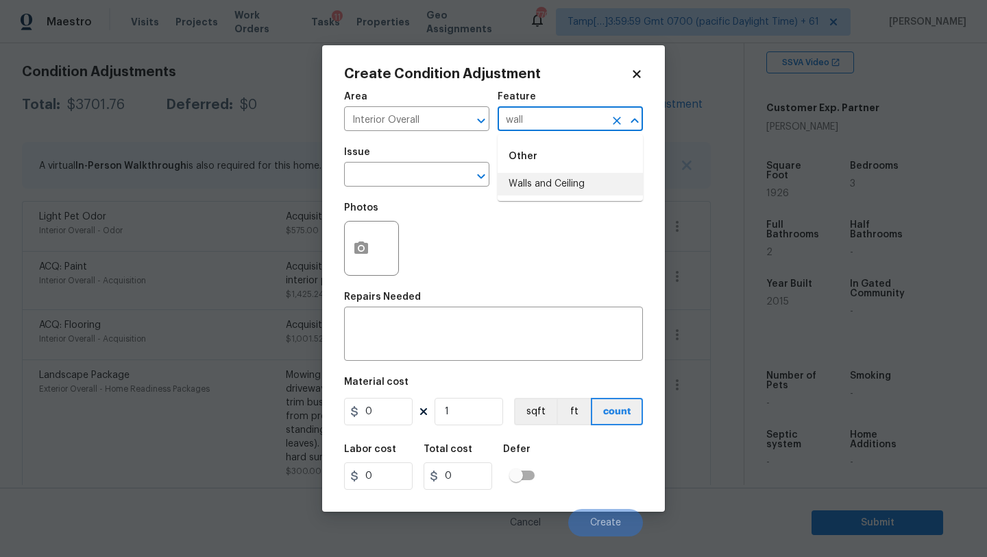
click at [520, 176] on li "Walls and Ceiling" at bounding box center [570, 184] width 145 height 23
type input "Walls and Ceiling"
click at [451, 176] on input "text" at bounding box center [397, 175] width 107 height 21
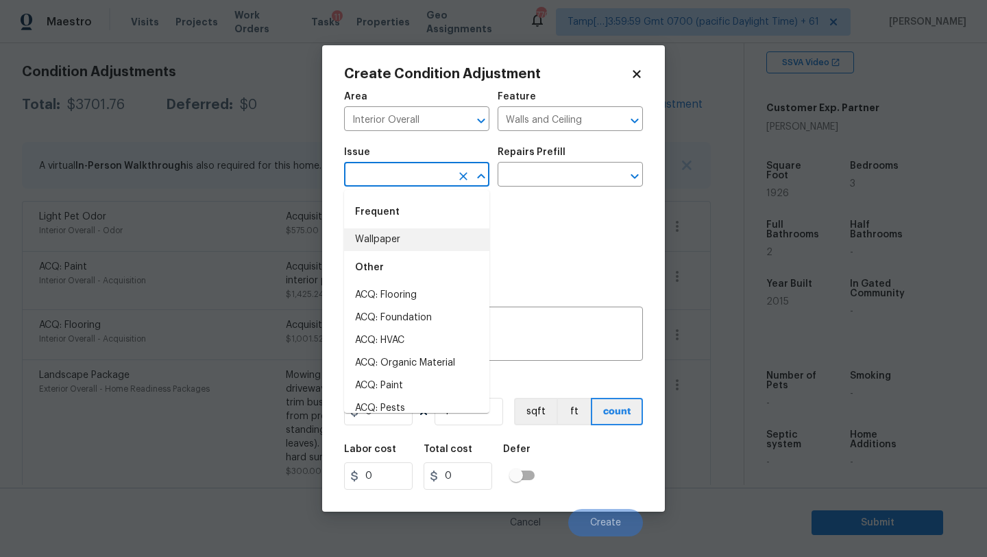
click at [417, 231] on li "Wallpaper" at bounding box center [416, 239] width 145 height 23
type input "Wallpaper"
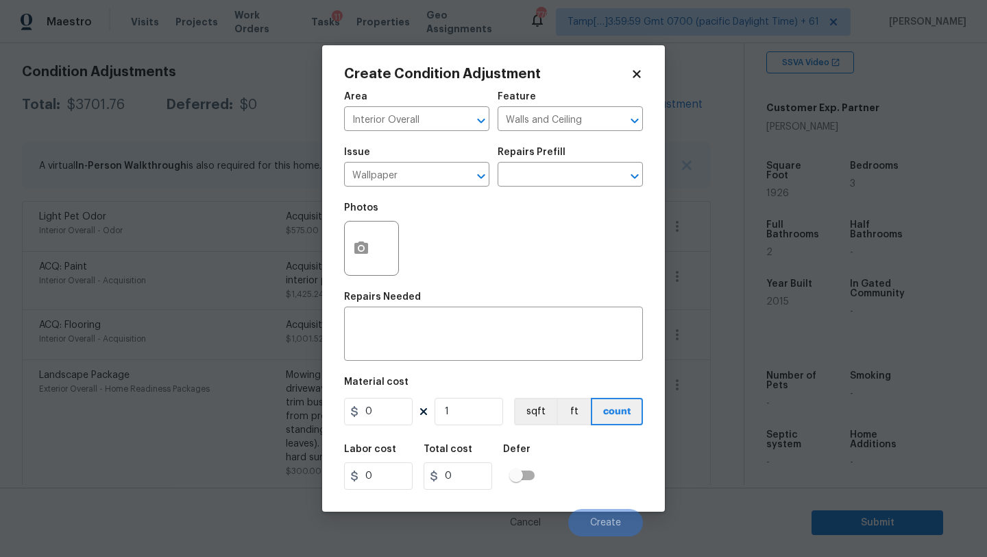
click at [548, 153] on h5 "Repairs Prefill" at bounding box center [532, 152] width 68 height 10
click at [549, 178] on input "text" at bounding box center [551, 175] width 107 height 21
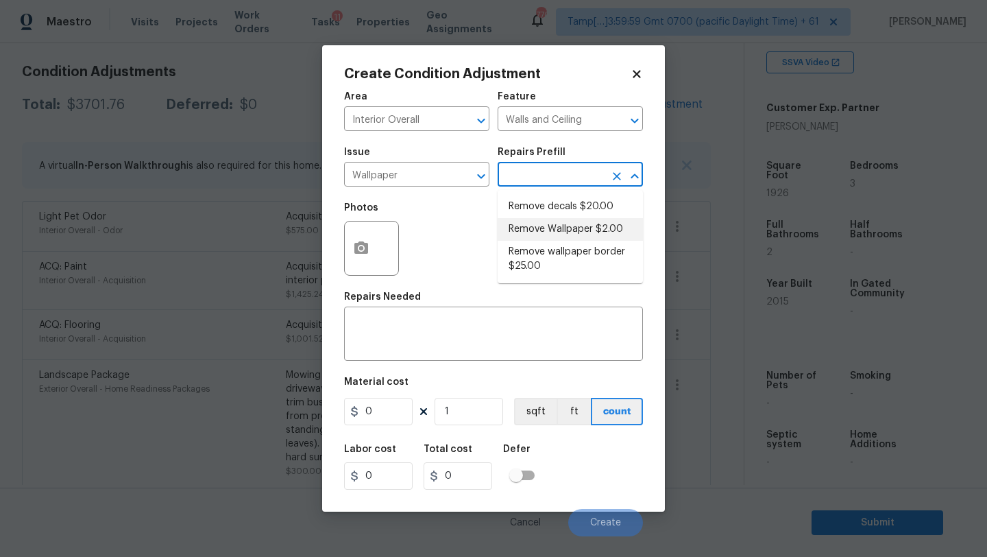
click at [538, 231] on li "Remove Wallpaper $2.00" at bounding box center [570, 229] width 145 height 23
type textarea "Remove wallpaper and texture walls to best match existing conditions"
type input "2"
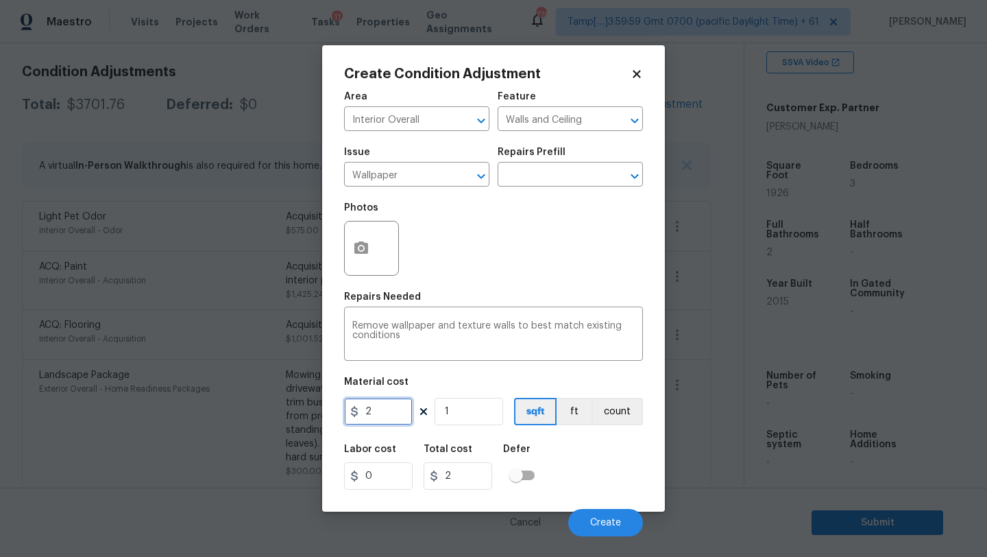
click at [385, 416] on input "2" at bounding box center [378, 411] width 69 height 27
type input "200"
click at [393, 235] on div at bounding box center [371, 248] width 55 height 55
click at [362, 252] on icon "button" at bounding box center [362, 247] width 14 height 12
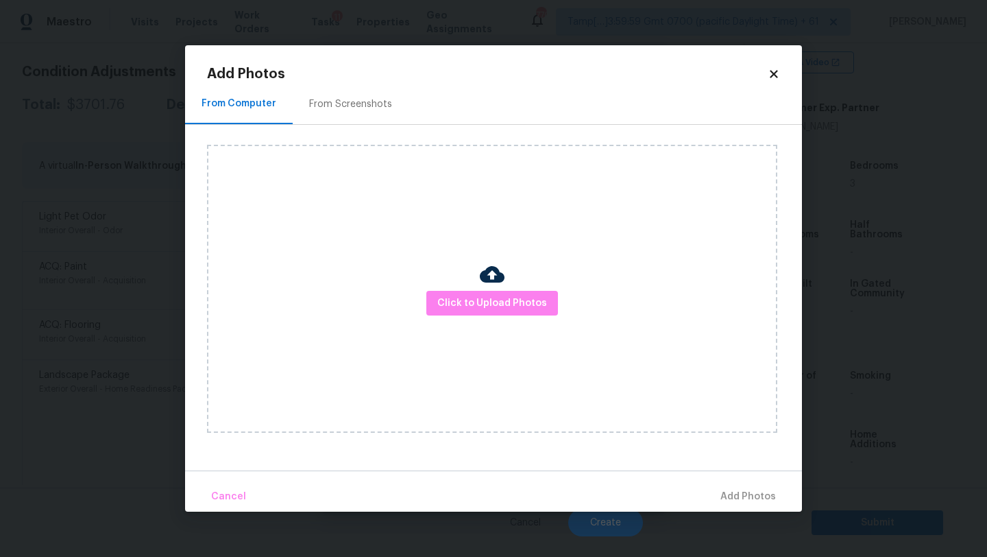
click at [359, 110] on div "From Screenshots" at bounding box center [350, 104] width 83 height 14
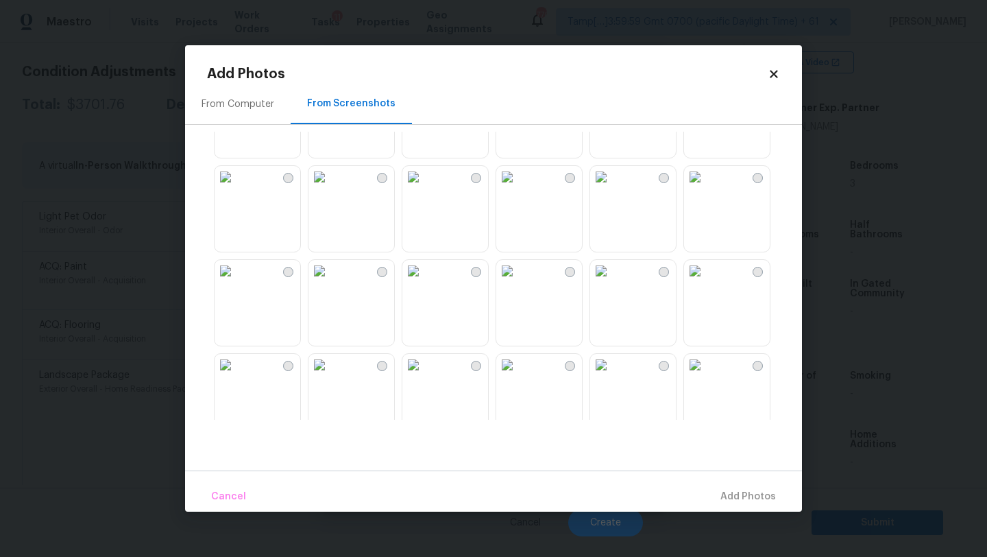
scroll to position [1310, 0]
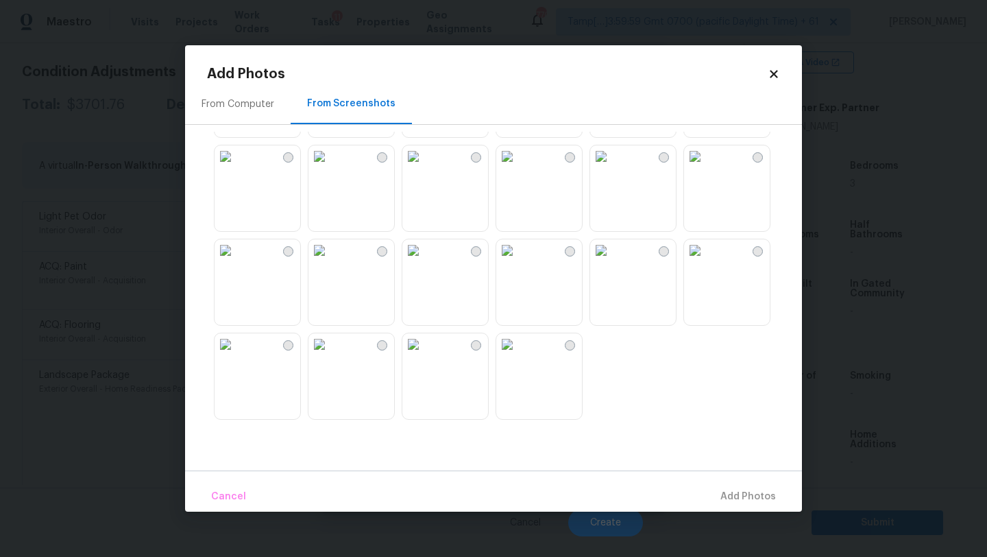
click at [237, 355] on img at bounding box center [226, 344] width 22 height 22
click at [727, 501] on span "Add 1 Photo(s)" at bounding box center [742, 496] width 68 height 17
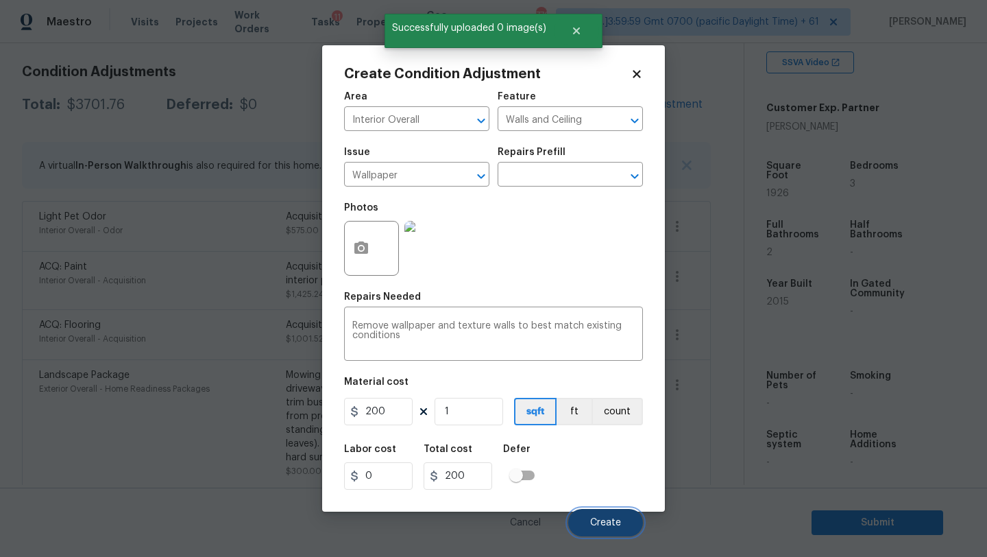
click at [590, 524] on button "Create" at bounding box center [605, 522] width 75 height 27
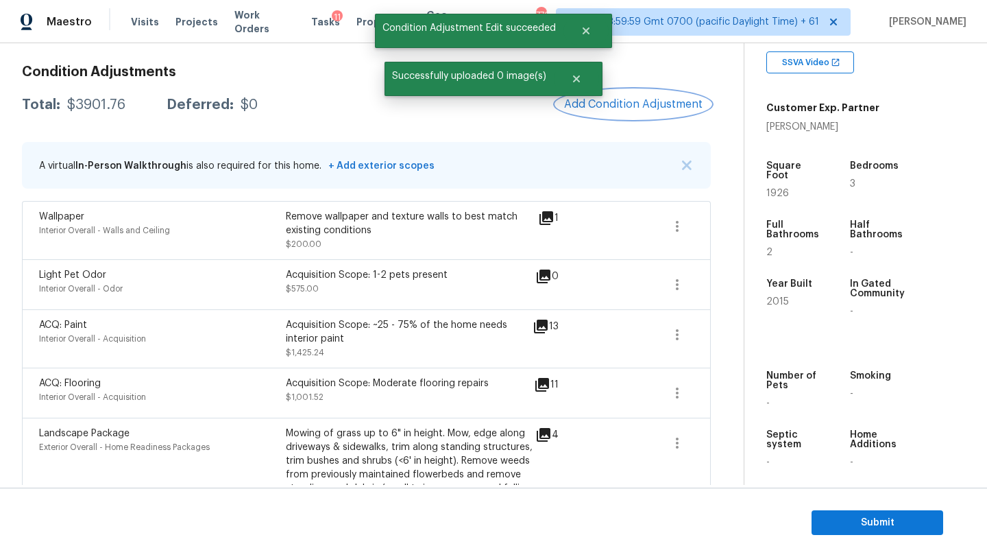
scroll to position [0, 0]
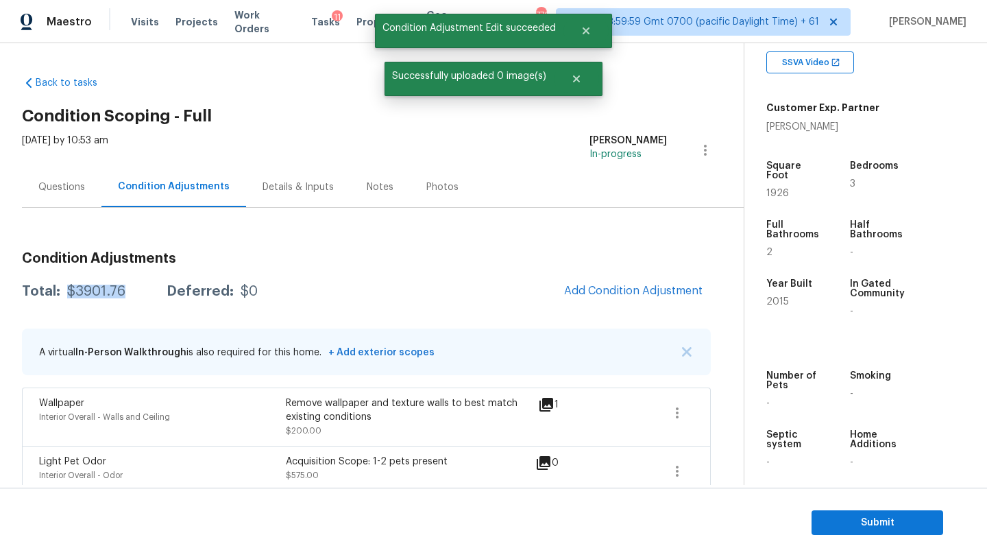
drag, startPoint x: 64, startPoint y: 293, endPoint x: 123, endPoint y: 292, distance: 59.0
click at [124, 293] on div "Total: $3901.76 Deferred: $0" at bounding box center [140, 292] width 236 height 14
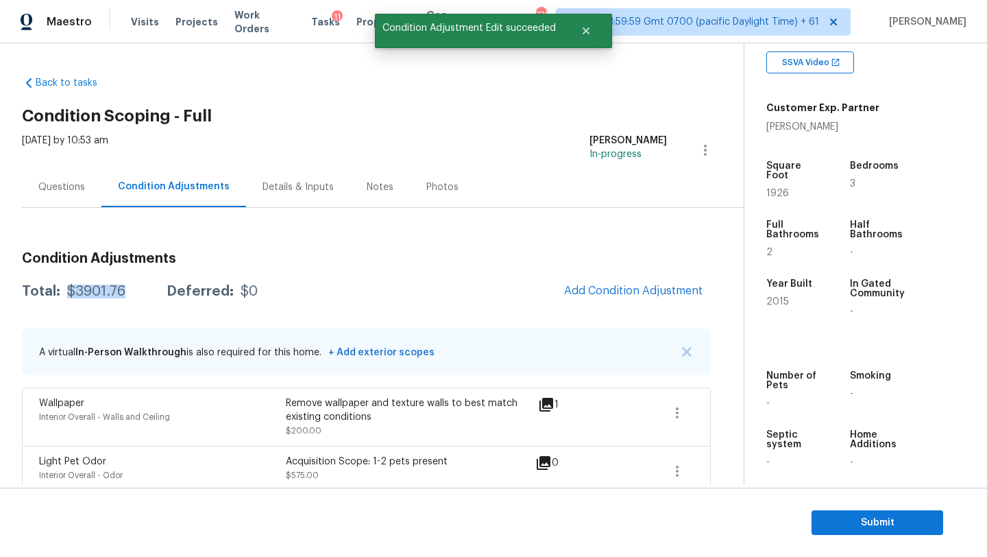
copy div "$3901.76"
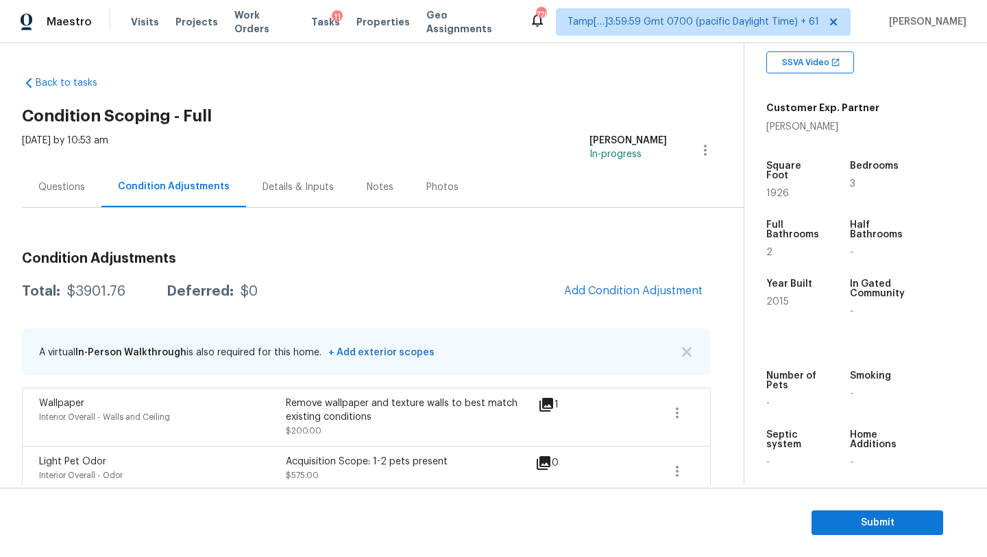
click at [75, 195] on div "Questions" at bounding box center [62, 187] width 80 height 40
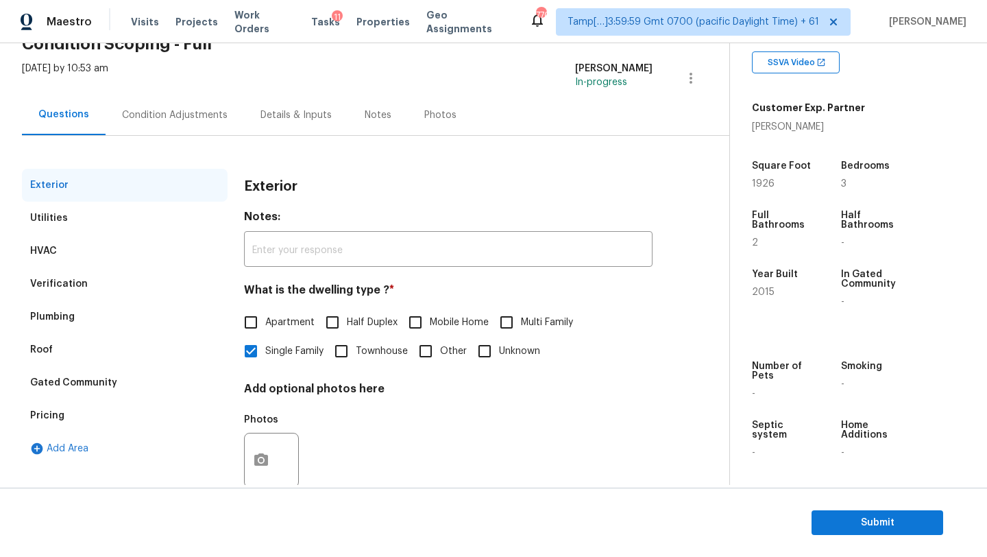
click at [149, 288] on div "Verification" at bounding box center [125, 283] width 206 height 33
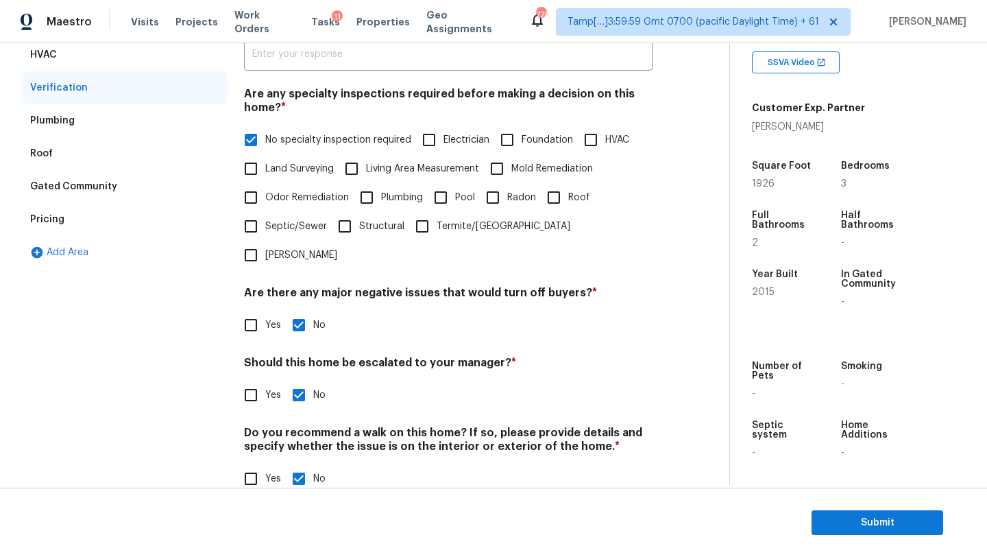
click at [43, 220] on div "Pricing" at bounding box center [47, 220] width 34 height 14
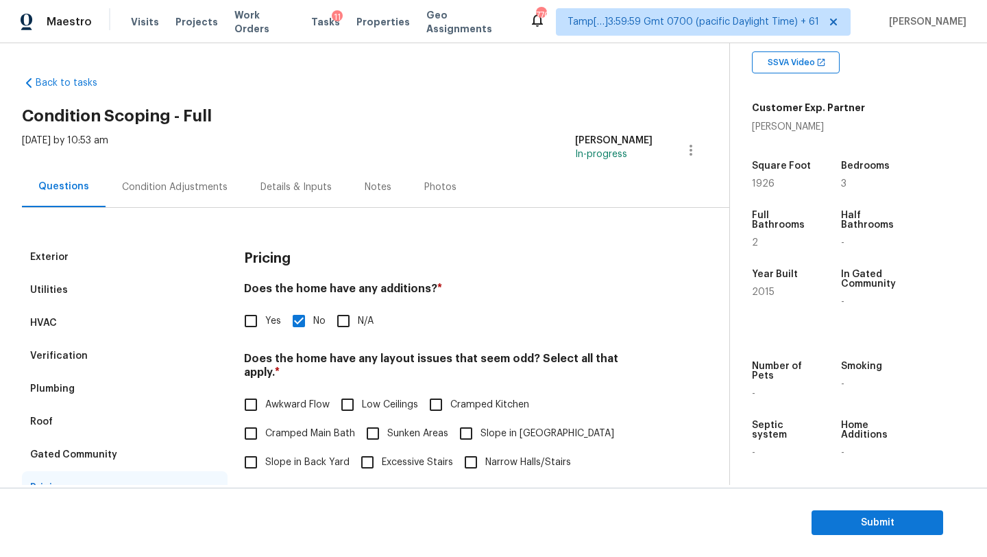
click at [121, 213] on div "Exterior Utilities HVAC Verification Plumbing Roof Gated Community Pricing Add …" at bounding box center [359, 484] width 675 height 553
click at [153, 197] on div "Condition Adjustments" at bounding box center [175, 187] width 139 height 40
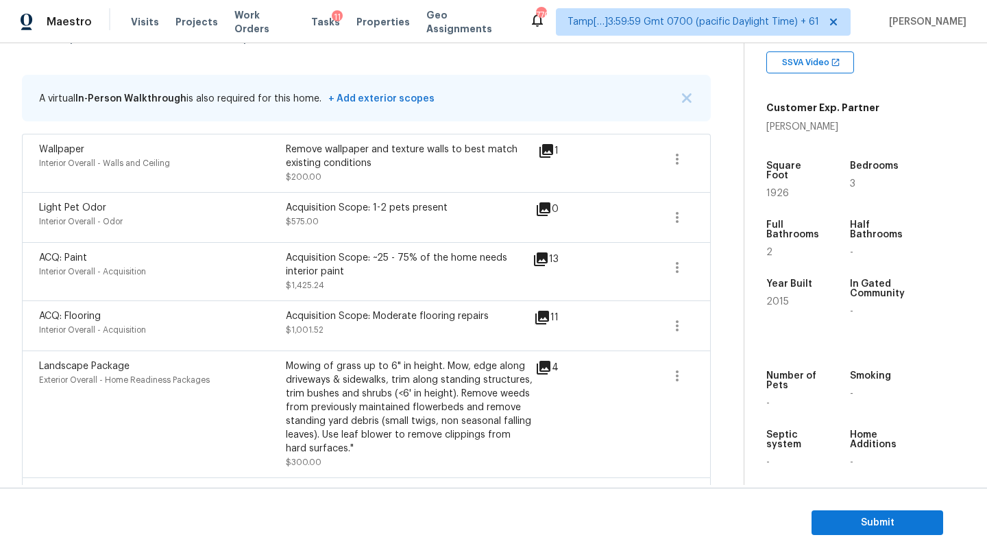
scroll to position [234, 0]
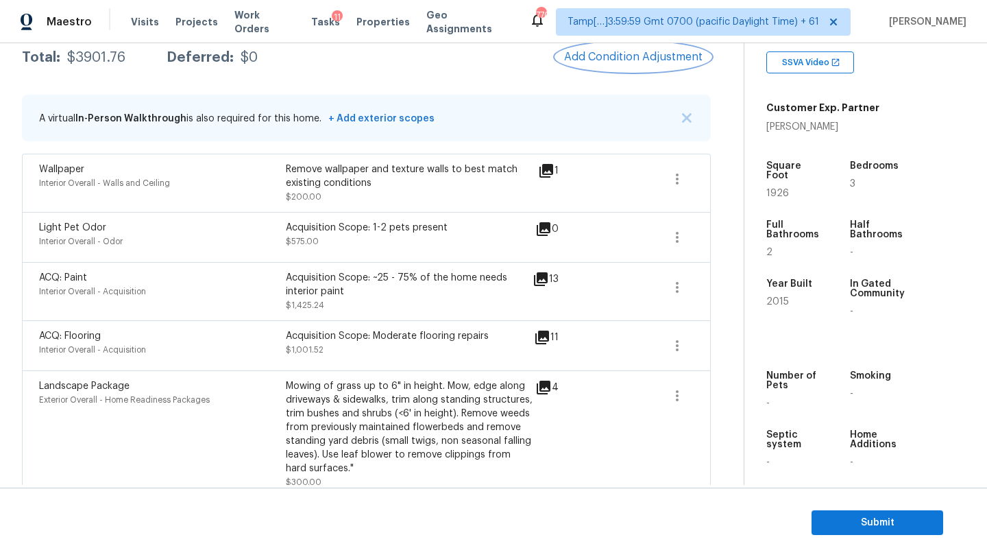
click at [656, 63] on span "Add Condition Adjustment" at bounding box center [633, 57] width 139 height 12
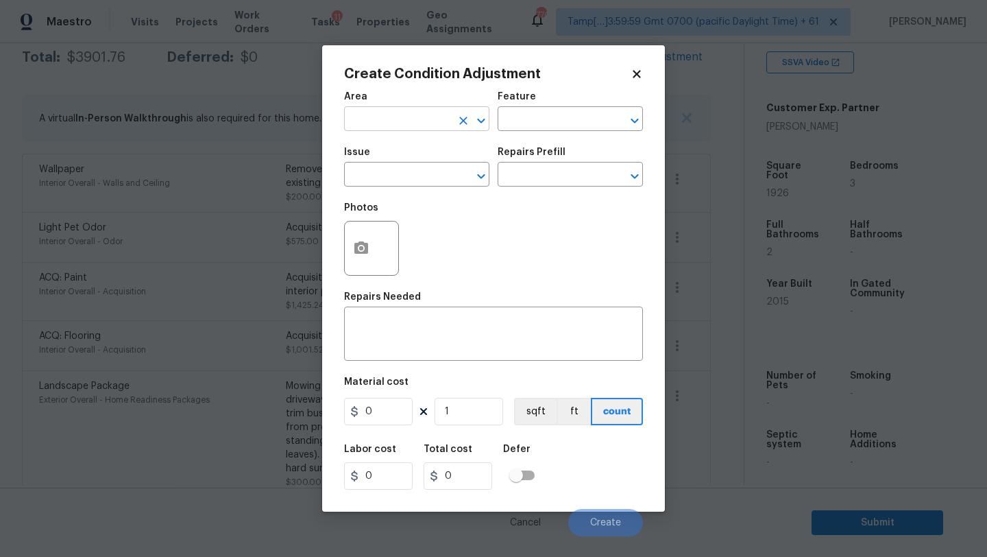
click at [426, 131] on span "Area ​" at bounding box center [416, 112] width 145 height 56
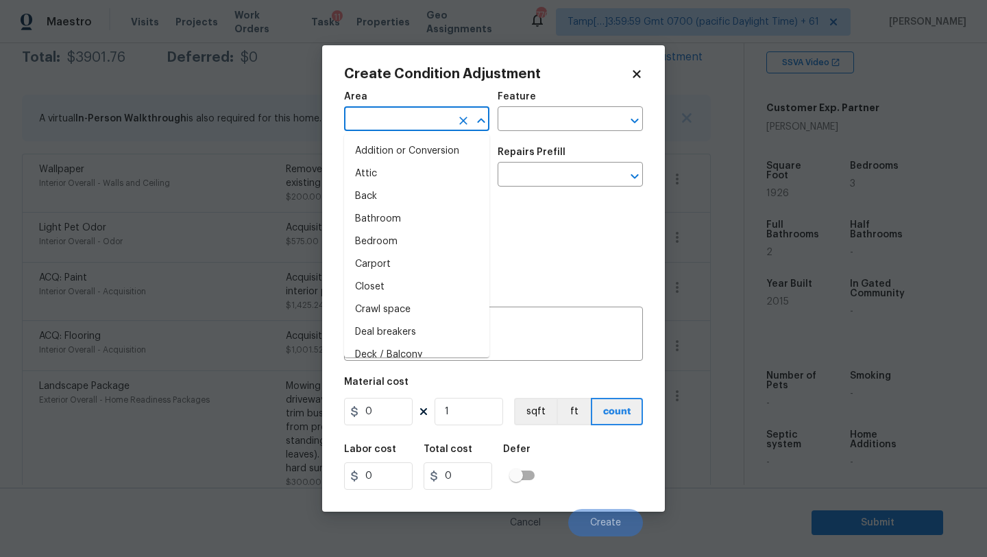
click at [426, 131] on input "text" at bounding box center [397, 120] width 107 height 21
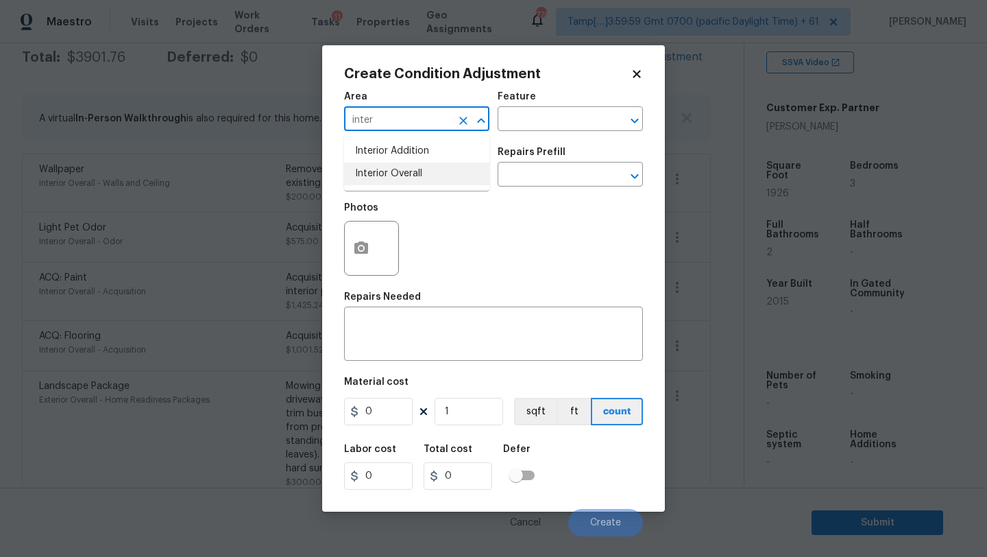
click at [430, 174] on li "Interior Overall" at bounding box center [416, 174] width 145 height 23
type input "Interior Overall"
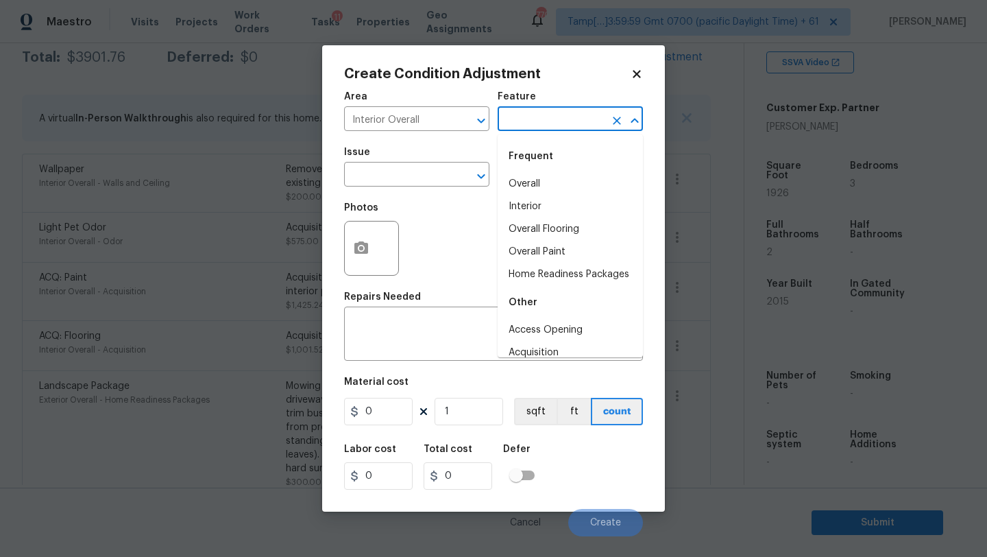
click at [542, 115] on input "text" at bounding box center [551, 120] width 107 height 21
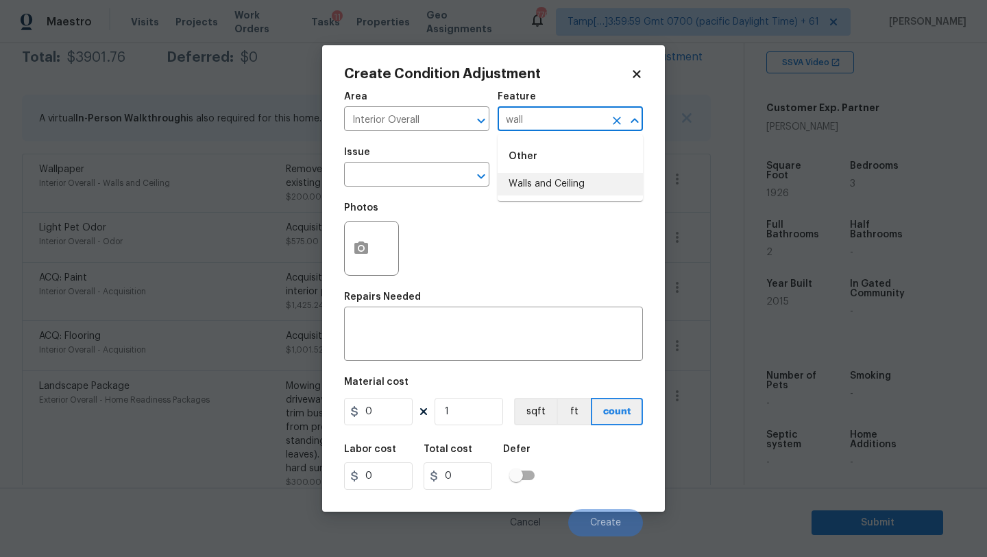
click at [522, 184] on li "Walls and Ceiling" at bounding box center [570, 184] width 145 height 23
type input "Walls and Ceiling"
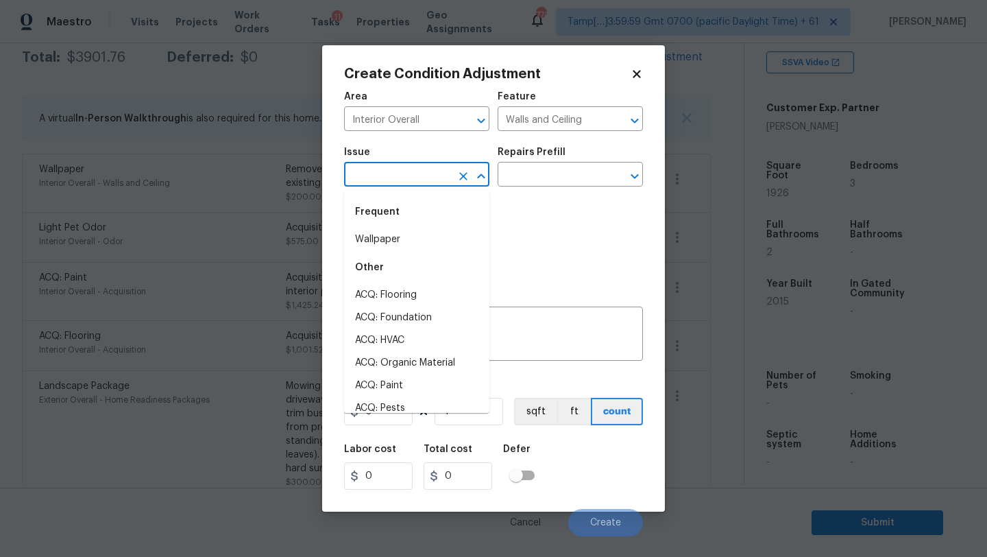
click at [407, 184] on input "text" at bounding box center [397, 175] width 107 height 21
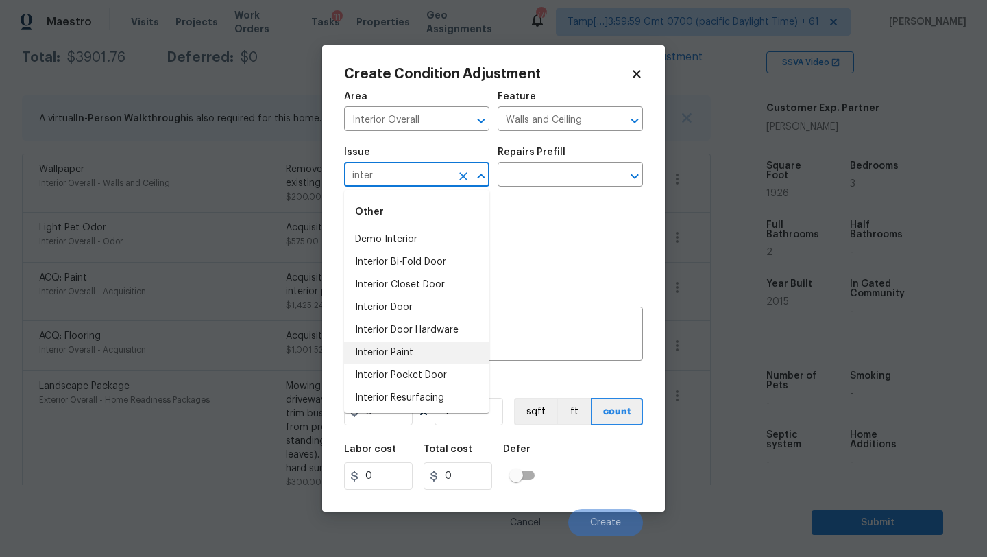
click at [409, 350] on li "Interior Paint" at bounding box center [416, 353] width 145 height 23
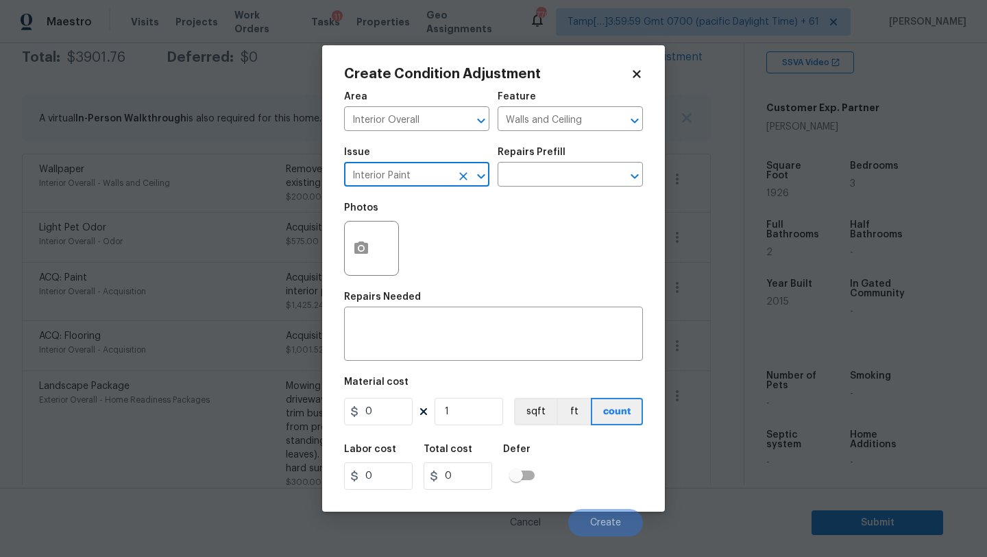
type input "Interior Paint"
click at [562, 152] on div "Repairs Prefill" at bounding box center [570, 156] width 145 height 18
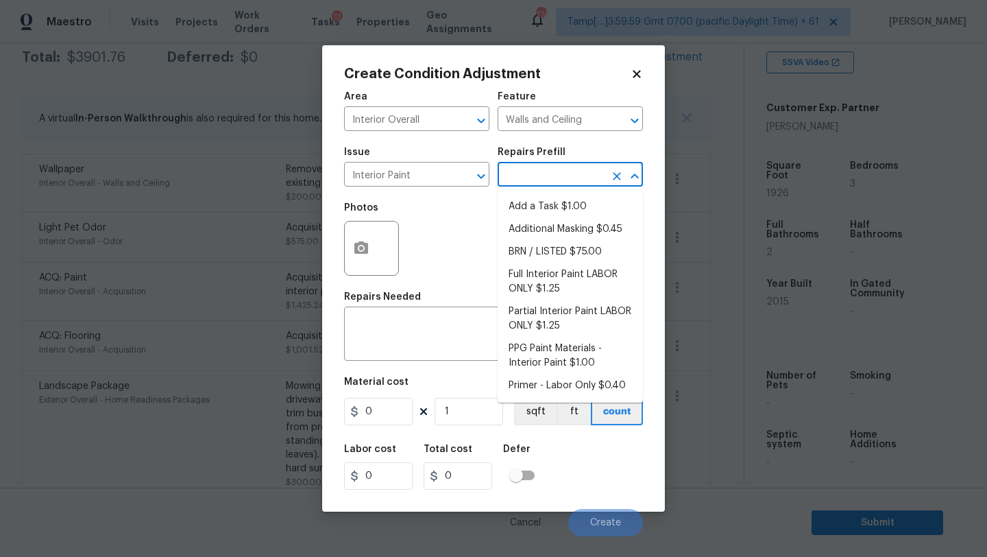
click at [562, 185] on input "text" at bounding box center [551, 175] width 107 height 21
click at [566, 381] on li "Primer - Labor Only $0.40" at bounding box center [570, 385] width 145 height 23
type input "Overall Paint"
type textarea "Interior primer - PRIMER PROVIDED BY OPENDOOR - All nails, screws, drywall anch…"
type input "0.4"
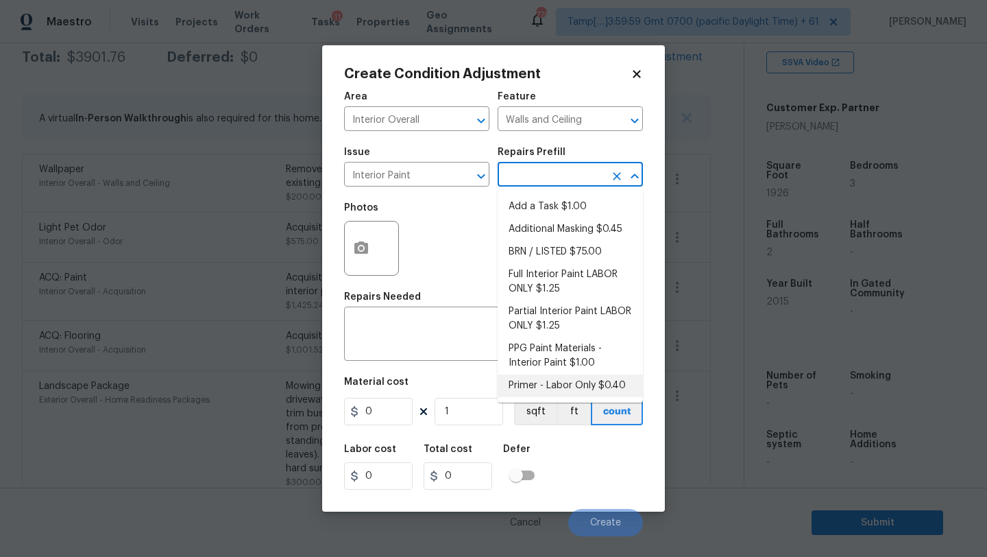
type input "0.4"
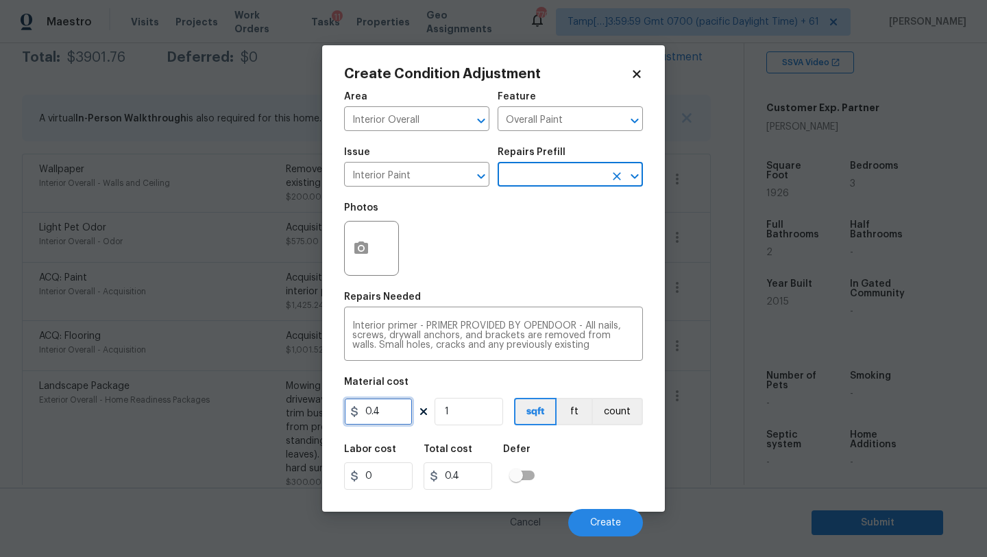
click at [389, 410] on input "0.4" at bounding box center [378, 411] width 69 height 27
type input "500"
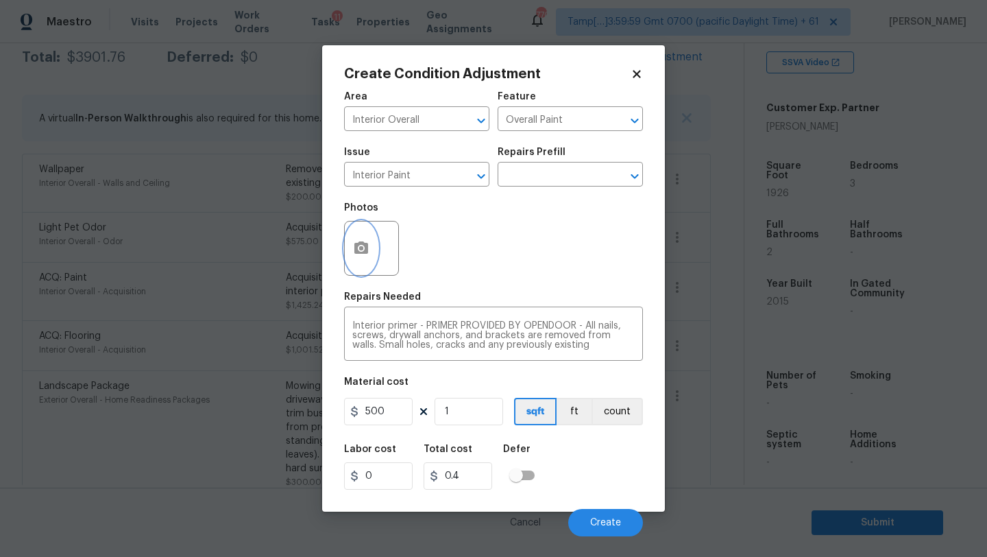
type input "500"
click at [367, 249] on icon "button" at bounding box center [362, 247] width 14 height 12
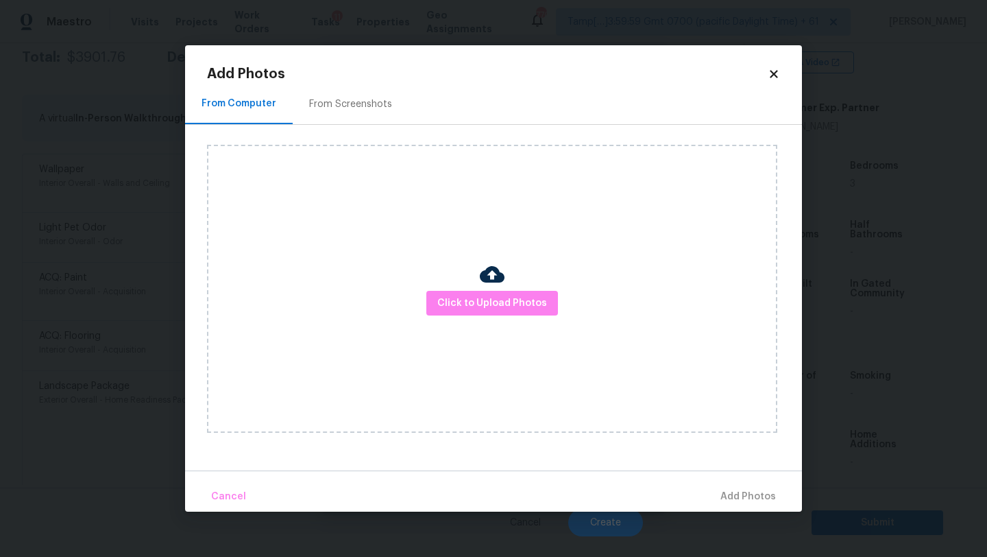
click at [349, 123] on div "From Screenshots" at bounding box center [351, 104] width 116 height 40
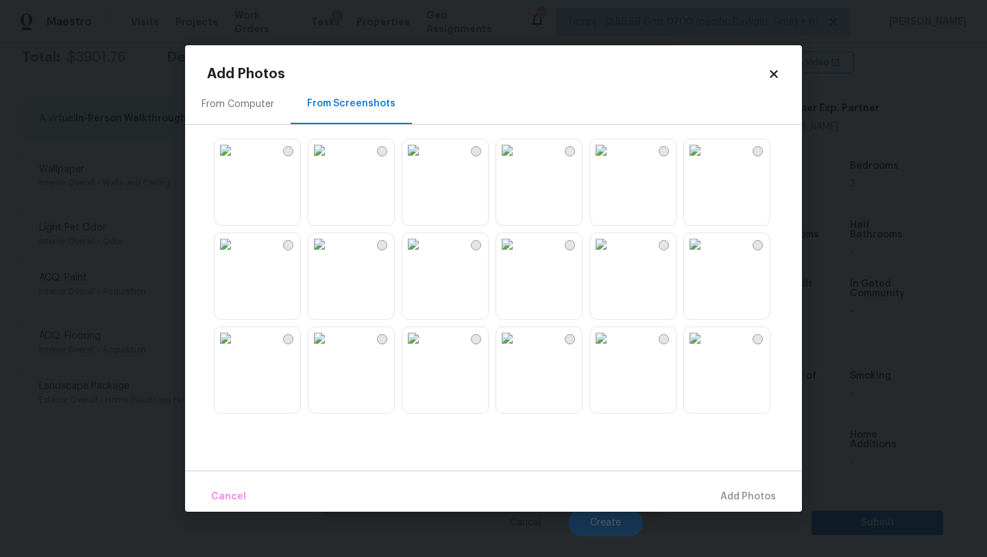
click at [516, 161] on img at bounding box center [507, 150] width 22 height 22
click at [424, 161] on img at bounding box center [414, 150] width 22 height 22
click at [591, 161] on img at bounding box center [601, 150] width 22 height 22
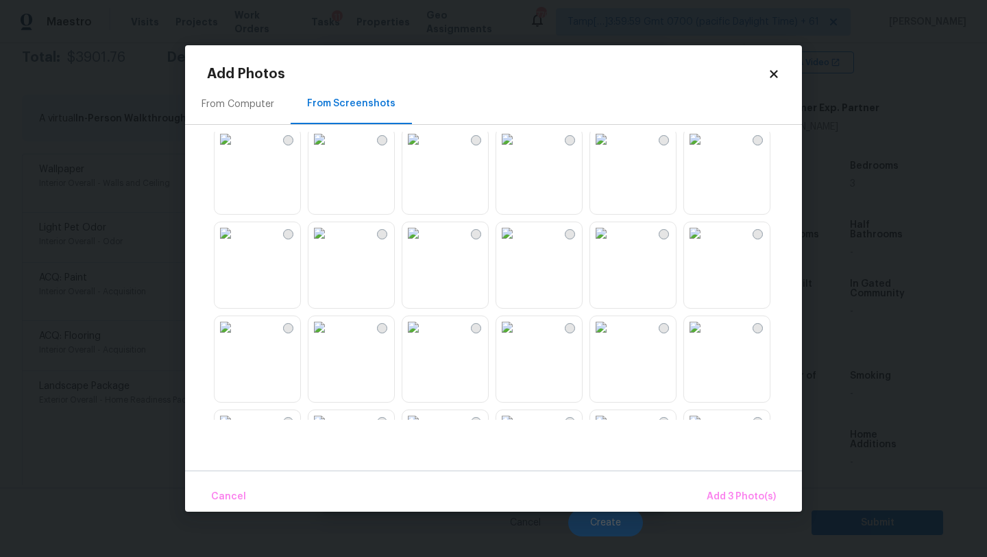
click at [706, 244] on img at bounding box center [695, 233] width 22 height 22
click at [612, 244] on img at bounding box center [601, 233] width 22 height 22
click at [518, 244] on img at bounding box center [507, 233] width 22 height 22
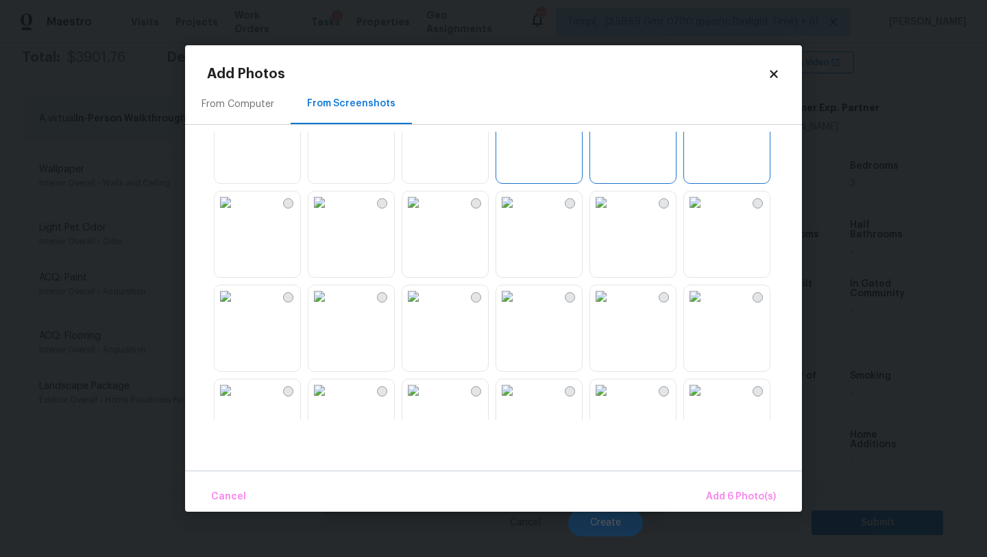
click at [518, 213] on img at bounding box center [507, 202] width 22 height 22
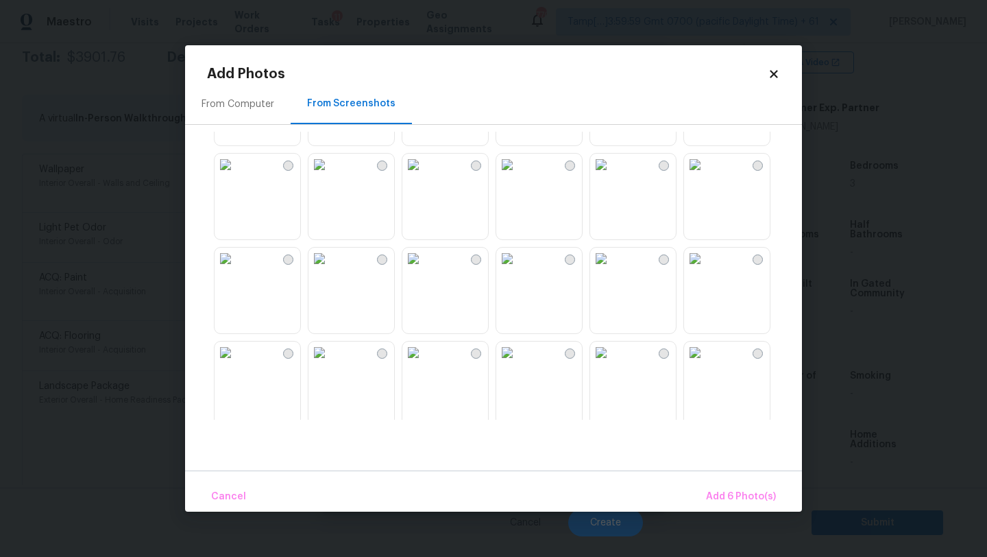
scroll to position [509, 0]
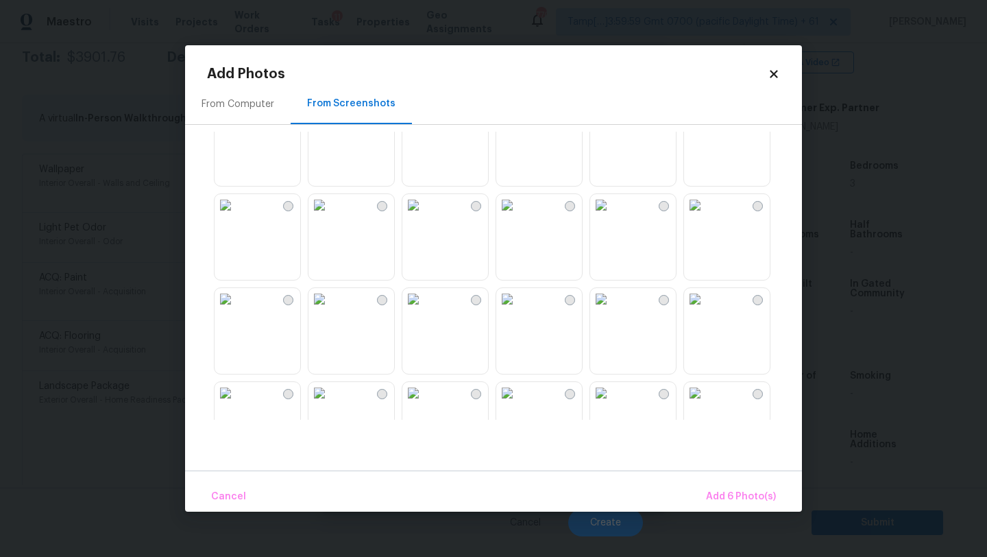
click at [518, 216] on img at bounding box center [507, 205] width 22 height 22
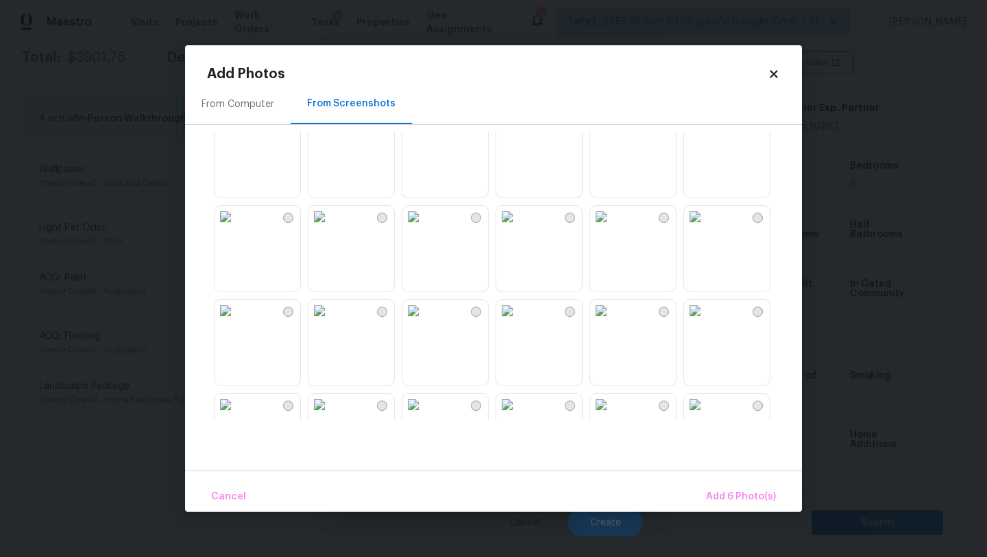
scroll to position [678, 0]
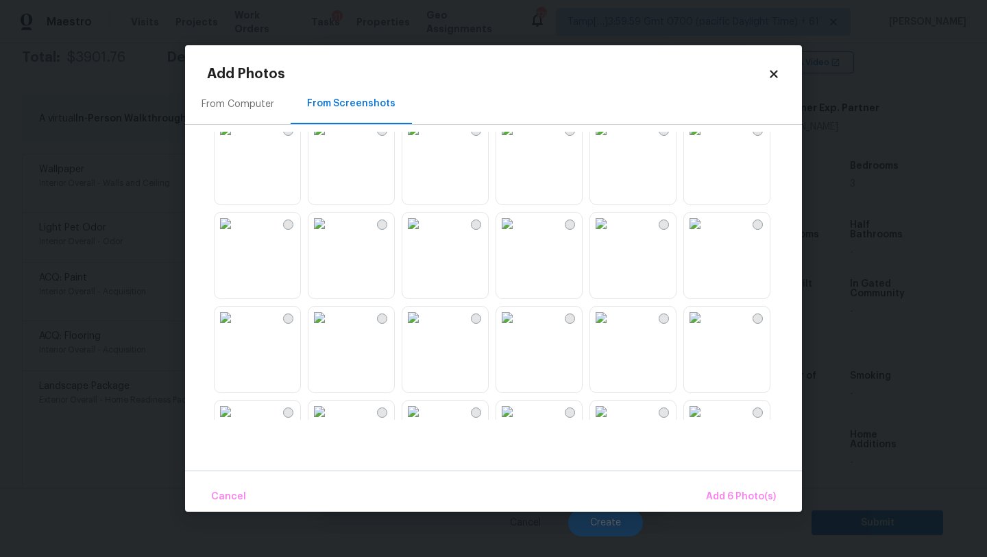
click at [612, 141] on img at bounding box center [601, 130] width 22 height 22
click at [705, 141] on img at bounding box center [695, 130] width 22 height 22
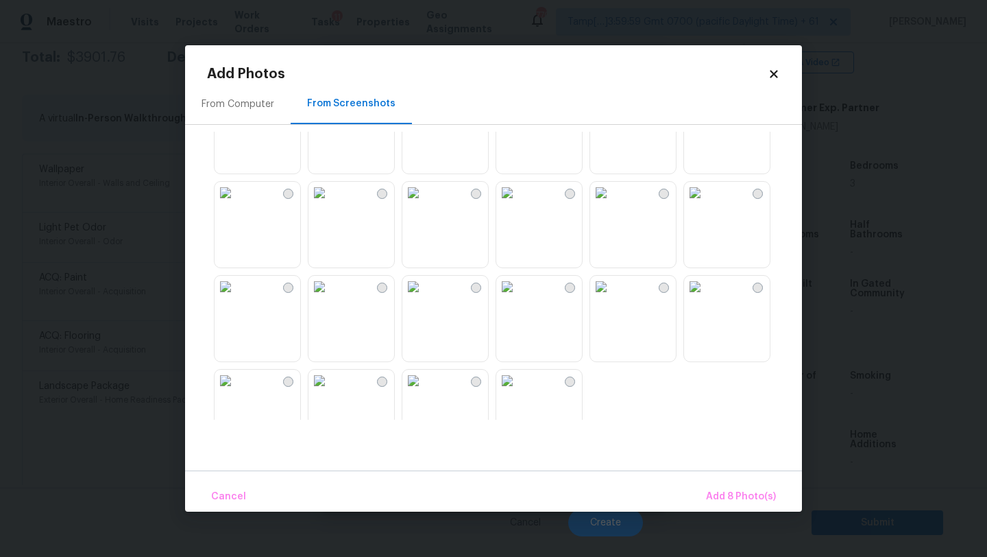
scroll to position [1310, 0]
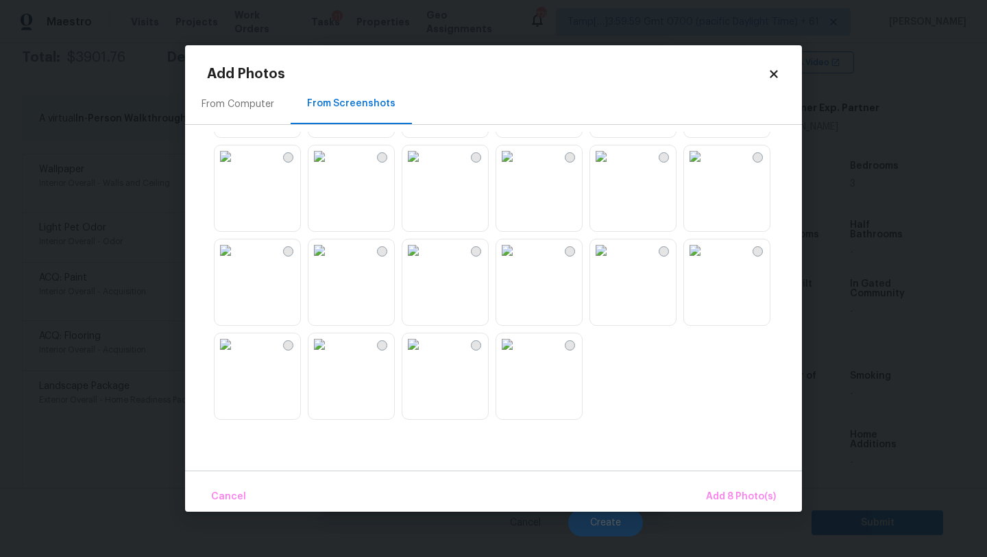
click at [331, 261] on img at bounding box center [320, 250] width 22 height 22
click at [237, 355] on img at bounding box center [226, 344] width 22 height 22
click at [424, 355] on img at bounding box center [414, 344] width 22 height 22
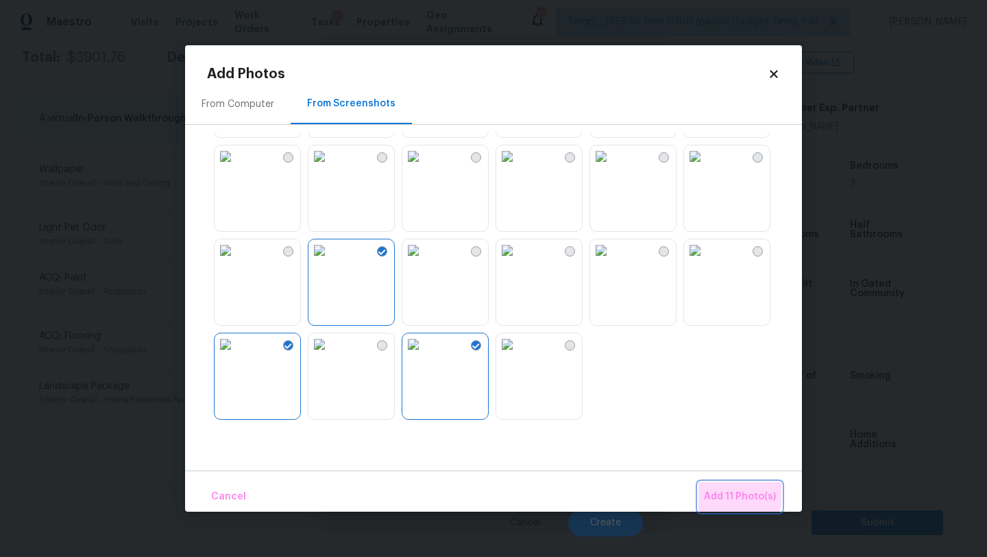
click at [732, 493] on span "Add 11 Photo(s)" at bounding box center [740, 496] width 72 height 17
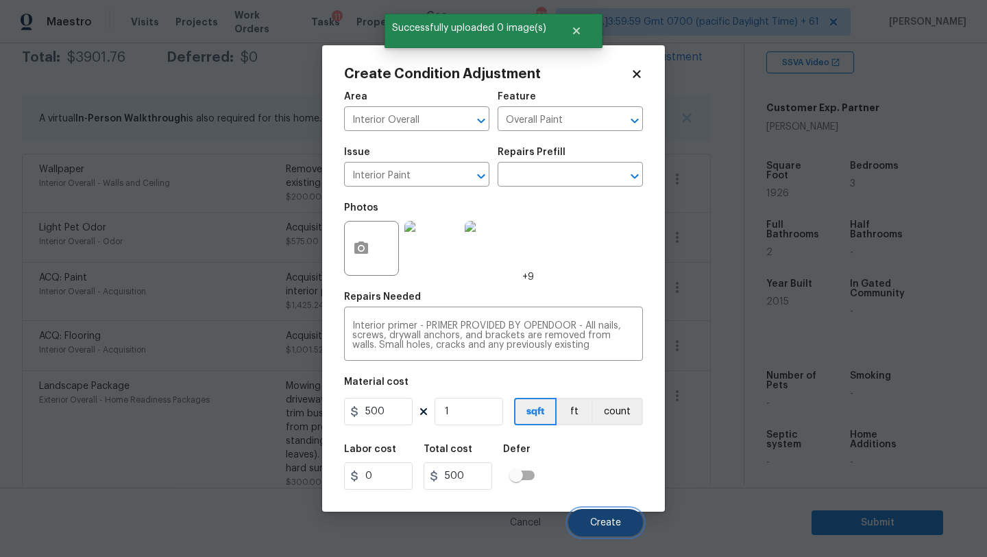
click at [584, 522] on button "Create" at bounding box center [605, 522] width 75 height 27
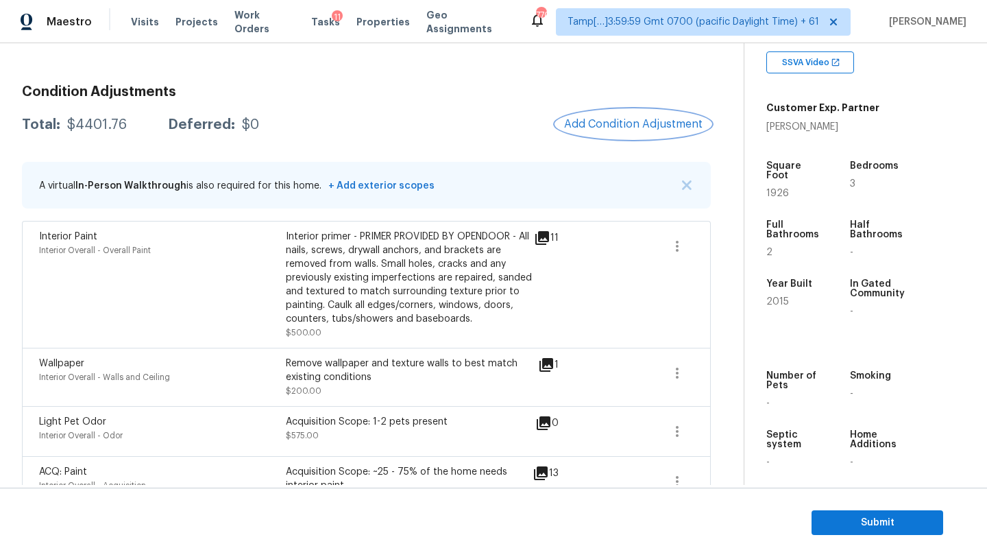
scroll to position [144, 0]
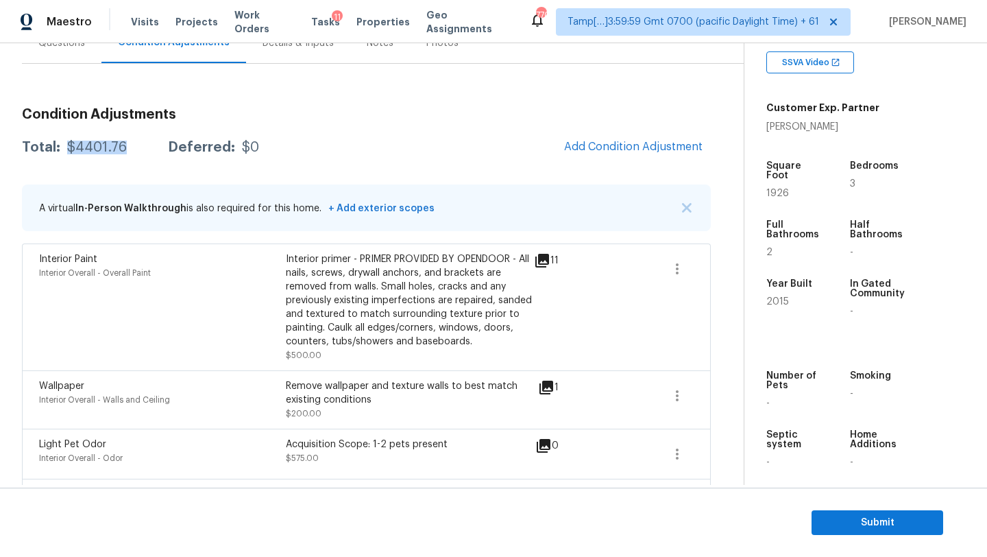
drag, startPoint x: 64, startPoint y: 147, endPoint x: 119, endPoint y: 147, distance: 54.9
click at [119, 147] on div "Total: $4401.76 Deferred: $0" at bounding box center [140, 148] width 237 height 14
copy div "$4401.76"
click at [837, 529] on span "Submit" at bounding box center [878, 522] width 110 height 17
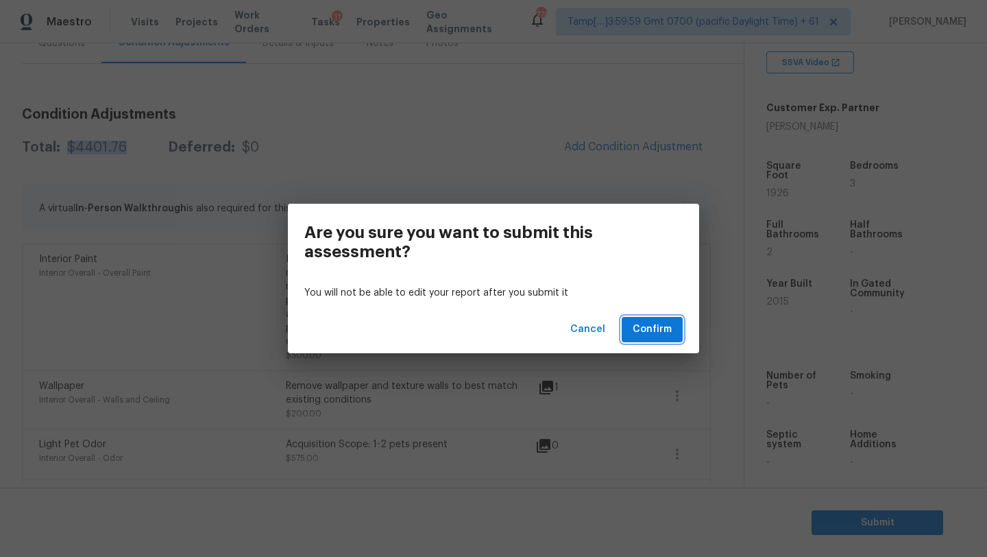
click at [643, 327] on span "Confirm" at bounding box center [652, 329] width 39 height 17
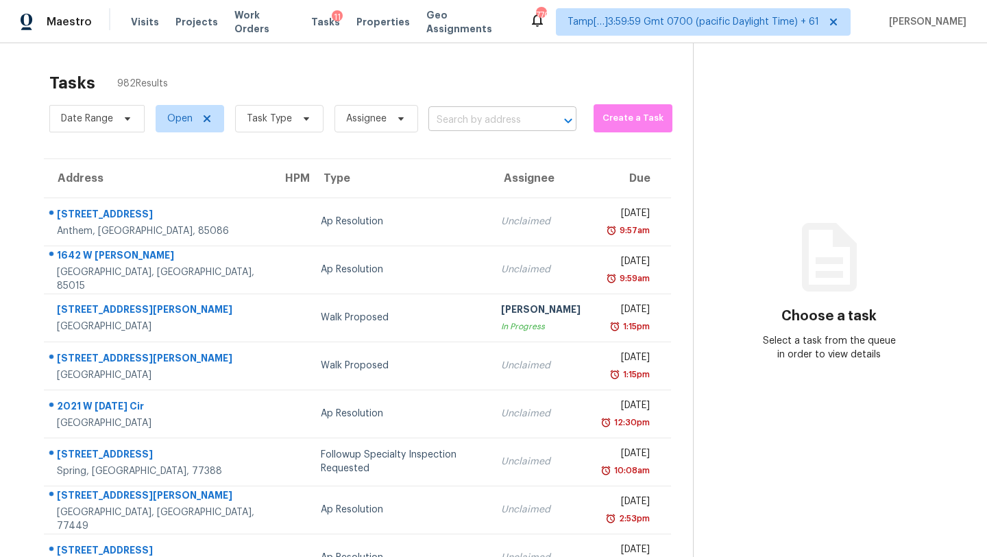
click at [475, 114] on input "text" at bounding box center [484, 120] width 110 height 21
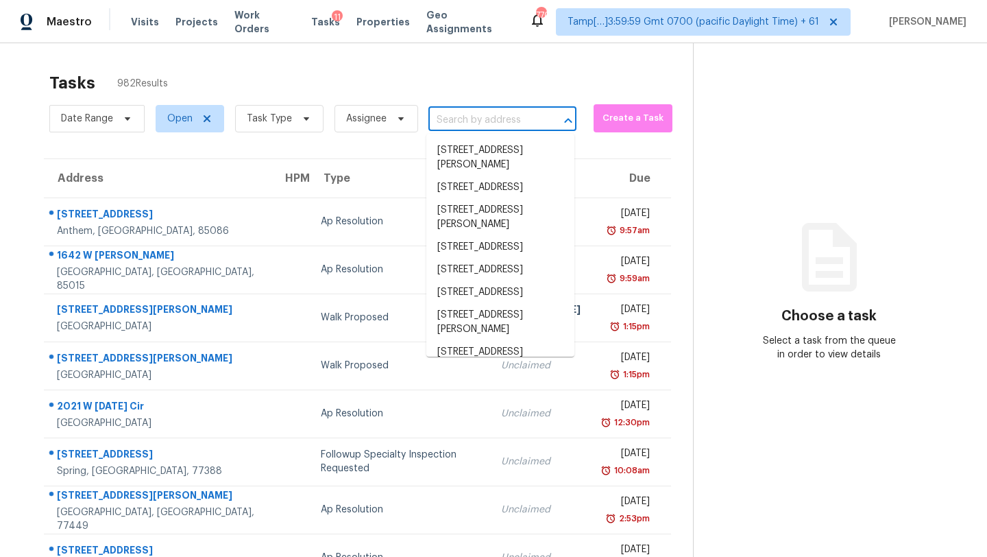
paste input "3144 Boxelder St, Deltona, FL 32725"
type input "3144 Boxelder St, Deltona, FL 32725"
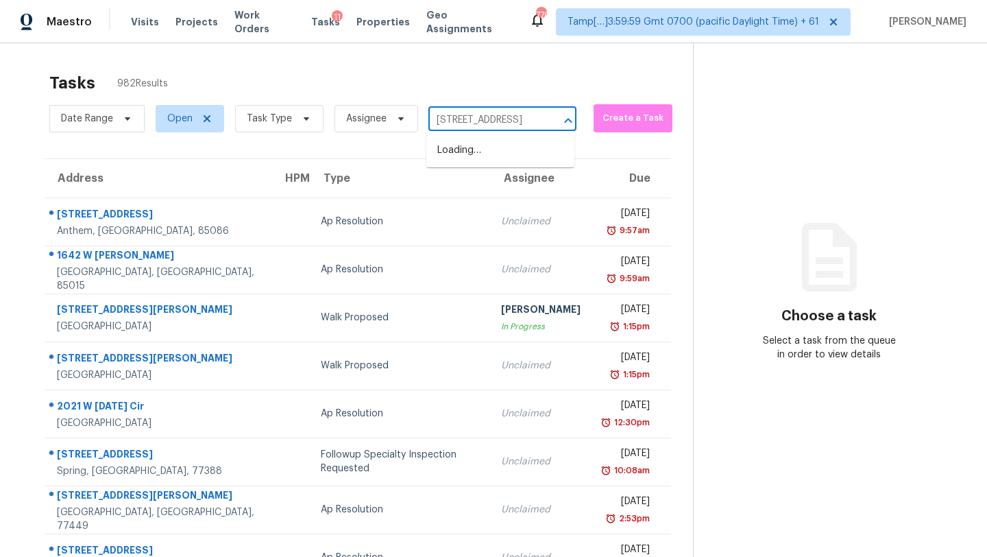
scroll to position [0, 58]
click at [479, 156] on li "3144 Boxelder St, Deltona, FL 32725" at bounding box center [501, 150] width 148 height 23
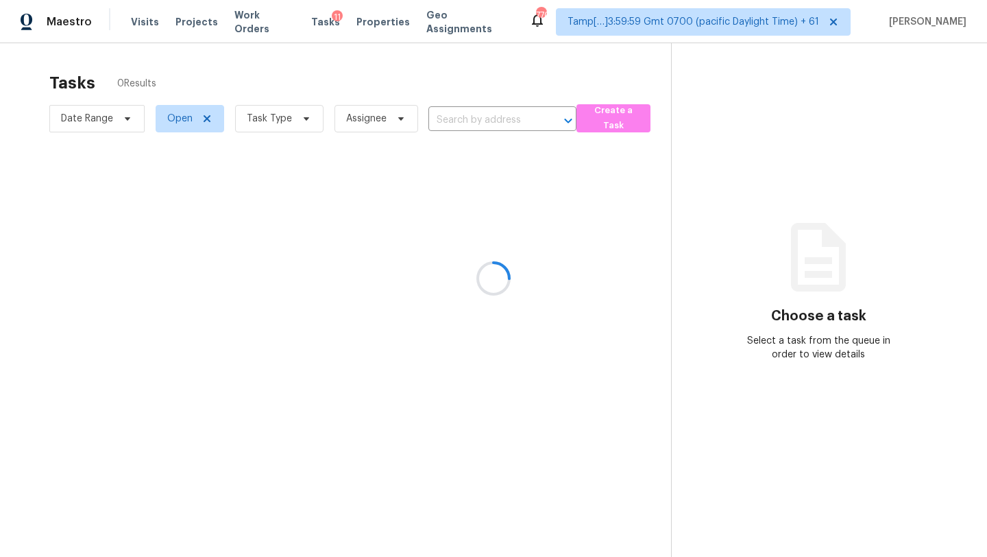
type input "3144 Boxelder St, Deltona, FL 32725"
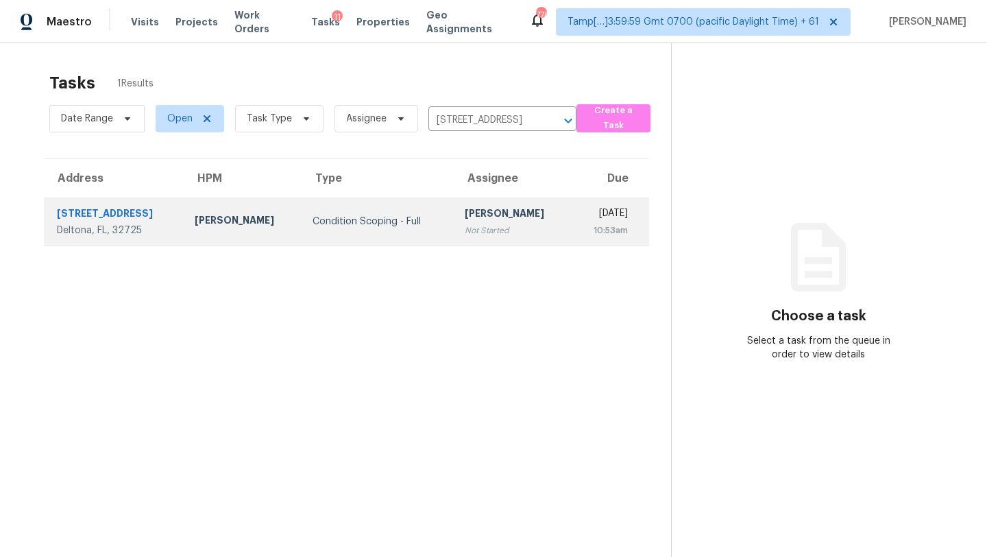
click at [498, 228] on div "Not Started" at bounding box center [513, 231] width 96 height 14
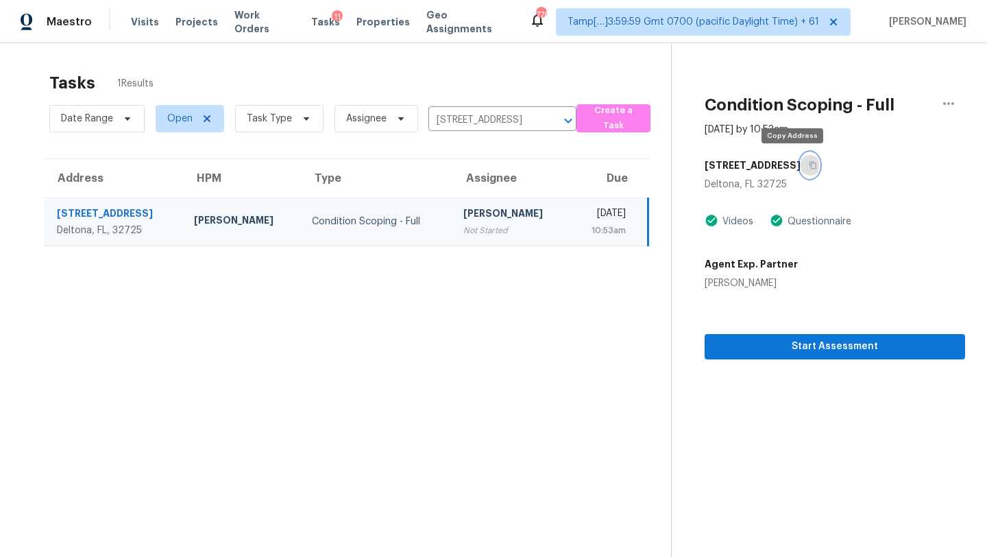
click at [809, 167] on icon "button" at bounding box center [813, 165] width 8 height 8
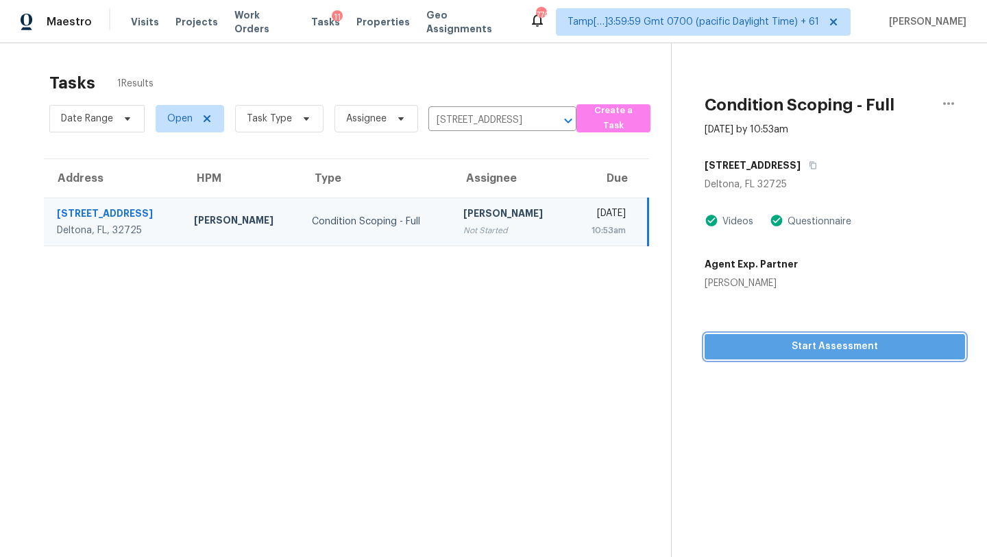
click at [807, 342] on span "Start Assessment" at bounding box center [835, 346] width 239 height 17
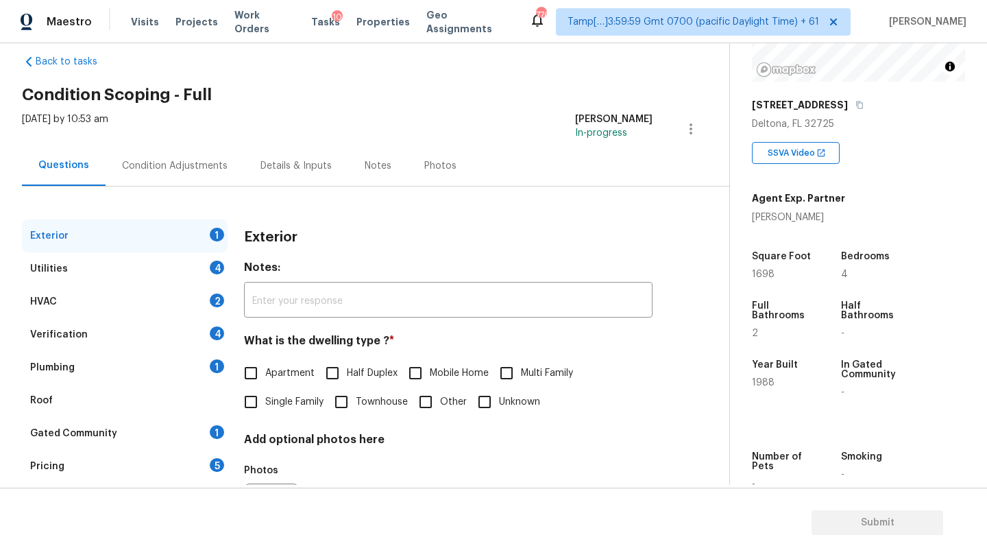
scroll to position [40, 0]
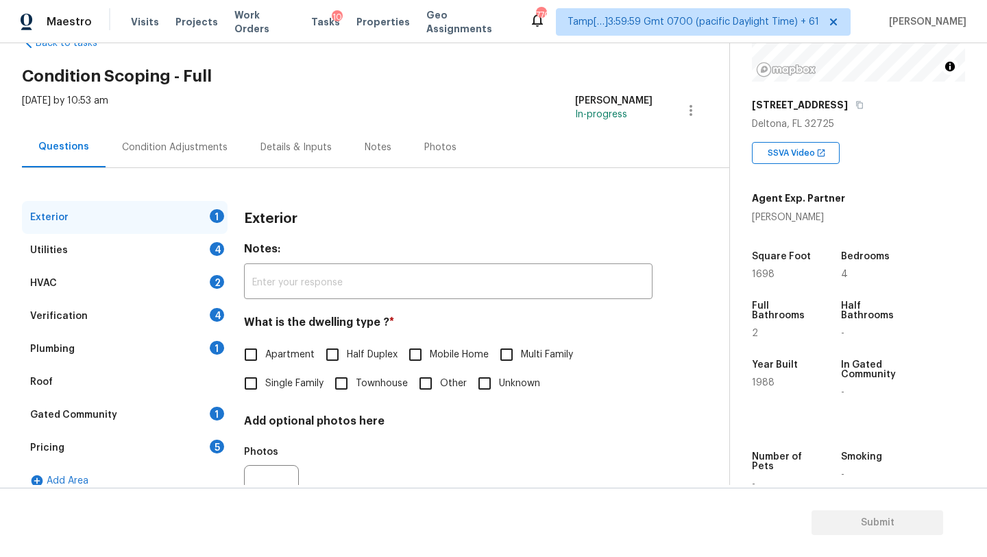
click at [285, 387] on span "Single Family" at bounding box center [294, 383] width 58 height 14
click at [265, 387] on input "Single Family" at bounding box center [251, 383] width 29 height 29
checkbox input "true"
click at [217, 409] on div "1" at bounding box center [217, 414] width 14 height 14
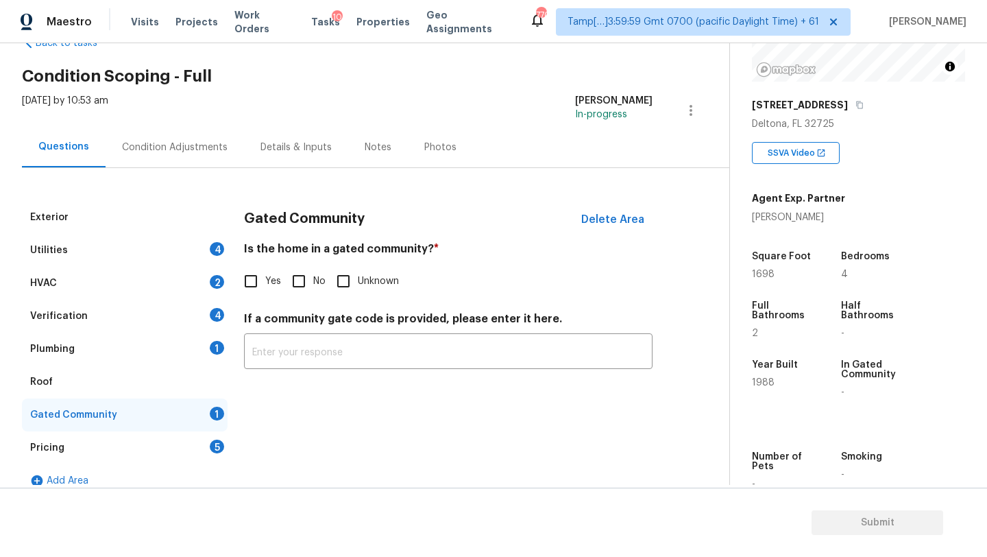
click at [291, 287] on input "No" at bounding box center [299, 281] width 29 height 29
checkbox input "true"
click at [174, 454] on div "Pricing 5" at bounding box center [125, 447] width 206 height 33
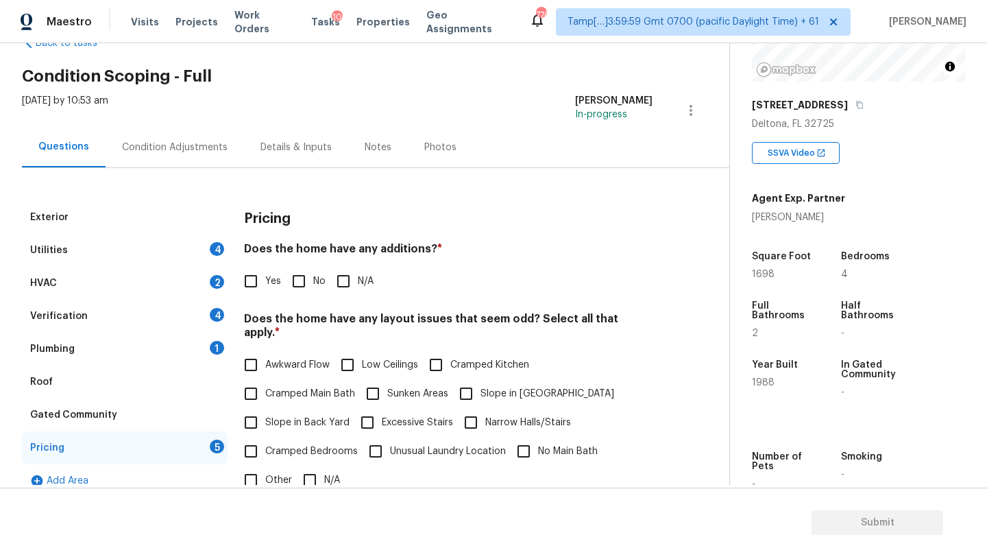
click at [296, 293] on input "No" at bounding box center [299, 281] width 29 height 29
checkbox input "true"
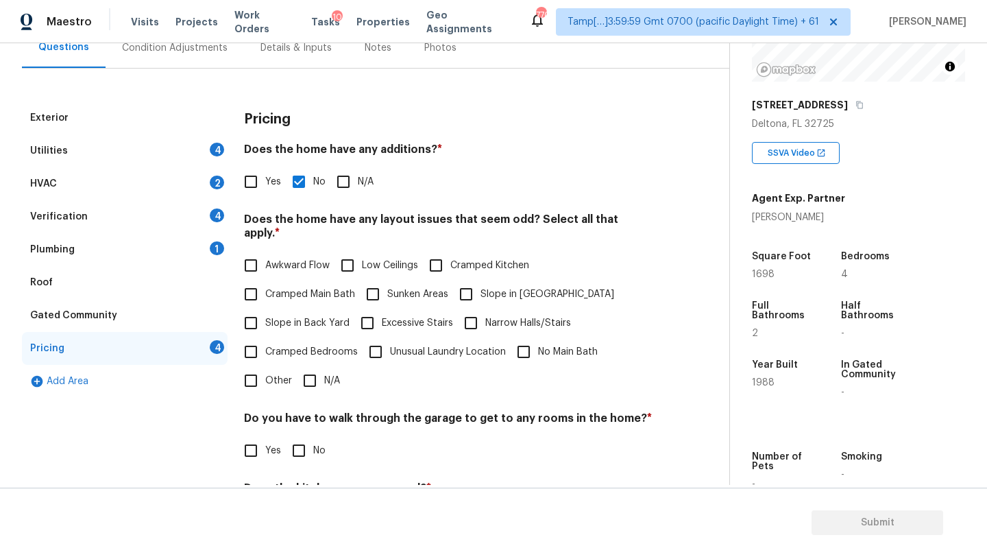
scroll to position [193, 0]
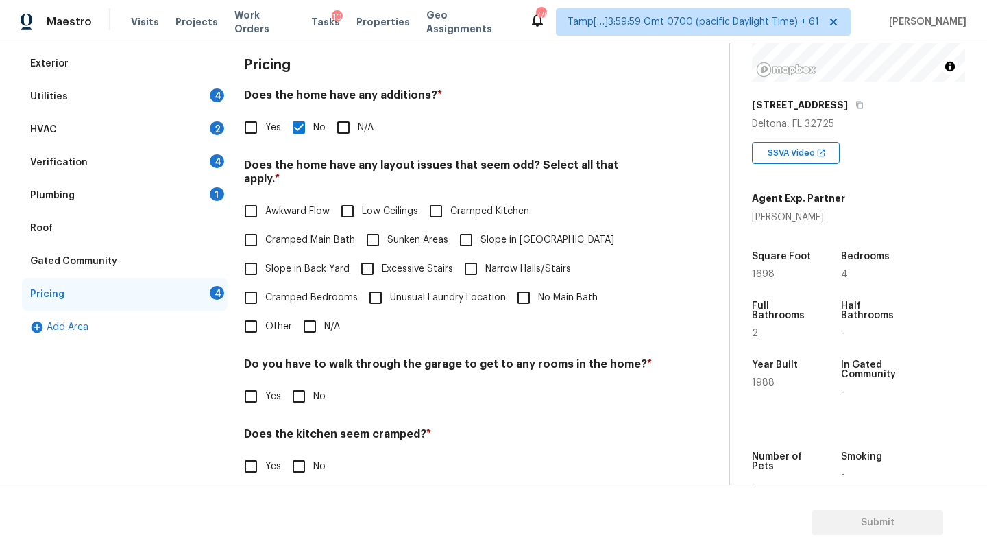
click at [309, 312] on input "N/A" at bounding box center [310, 326] width 29 height 29
checkbox input "true"
click at [309, 405] on div "Pricing Does the home have any additions? * Yes No N/A Does the home have any l…" at bounding box center [448, 307] width 409 height 521
click at [309, 473] on div "Pricing Does the home have any additions? * Yes No N/A Does the home have any l…" at bounding box center [448, 307] width 409 height 520
click at [309, 456] on input "No" at bounding box center [299, 466] width 29 height 29
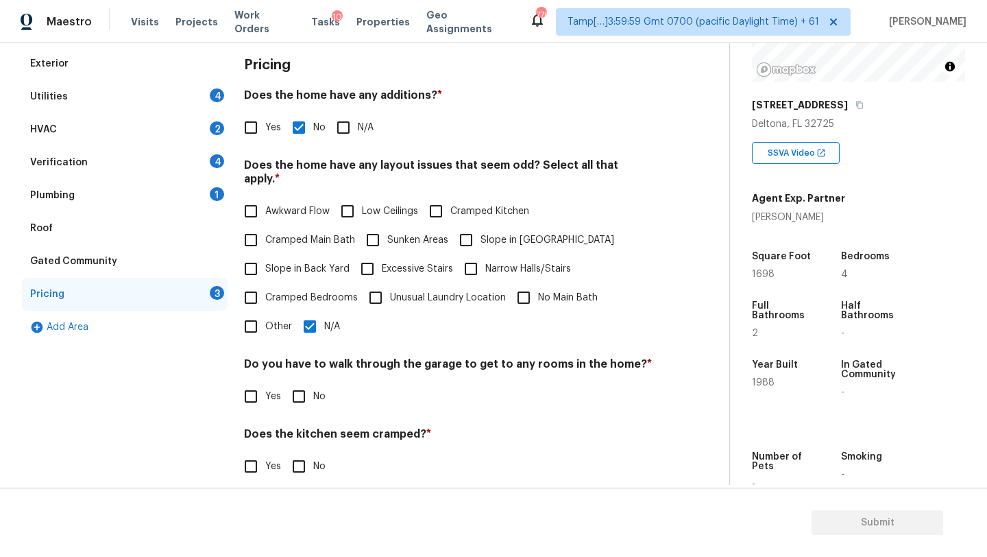
checkbox input "true"
click at [300, 361] on h4 "Do you have to walk through the garage to get to any rooms in the home? *" at bounding box center [448, 366] width 409 height 19
click at [300, 387] on input "No" at bounding box center [299, 396] width 29 height 29
checkbox input "true"
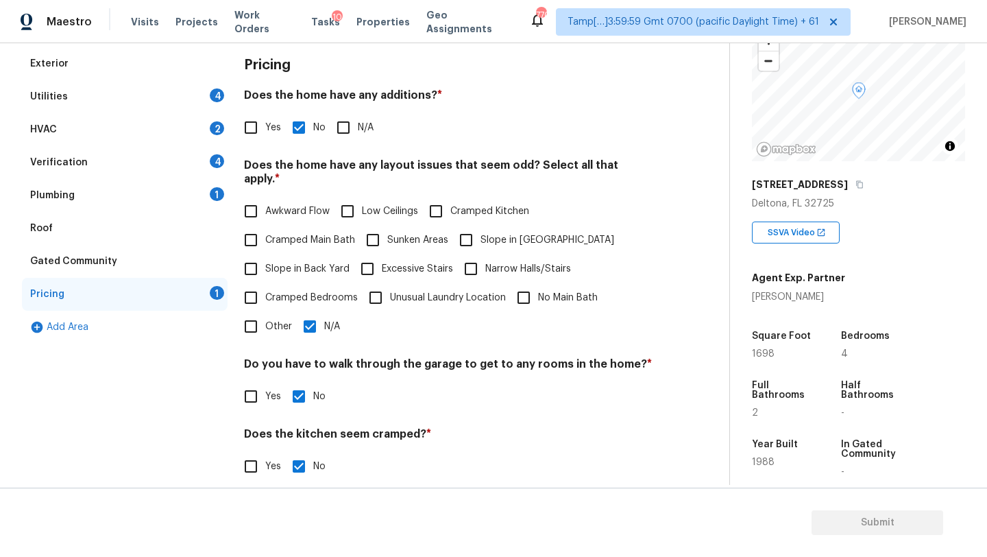
click at [849, 178] on div "3144 Boxelder St" at bounding box center [858, 184] width 213 height 25
click at [848, 180] on div "3144 Boxelder St" at bounding box center [858, 184] width 213 height 25
click at [856, 183] on icon "button" at bounding box center [860, 184] width 8 height 8
click at [69, 235] on div "Roof" at bounding box center [125, 228] width 206 height 33
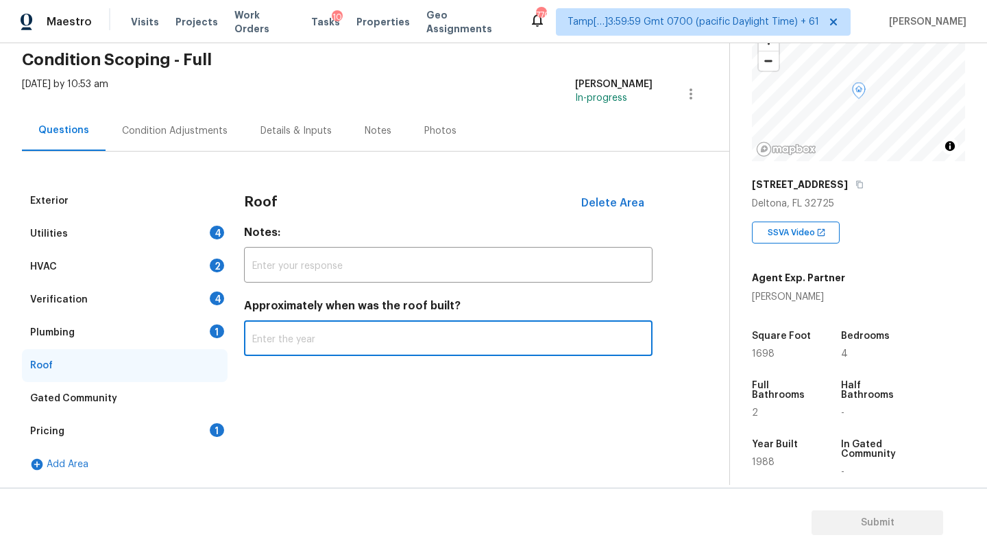
click at [325, 349] on input "text" at bounding box center [448, 340] width 409 height 32
type input "1988"
click at [67, 339] on div "Plumbing" at bounding box center [52, 333] width 45 height 14
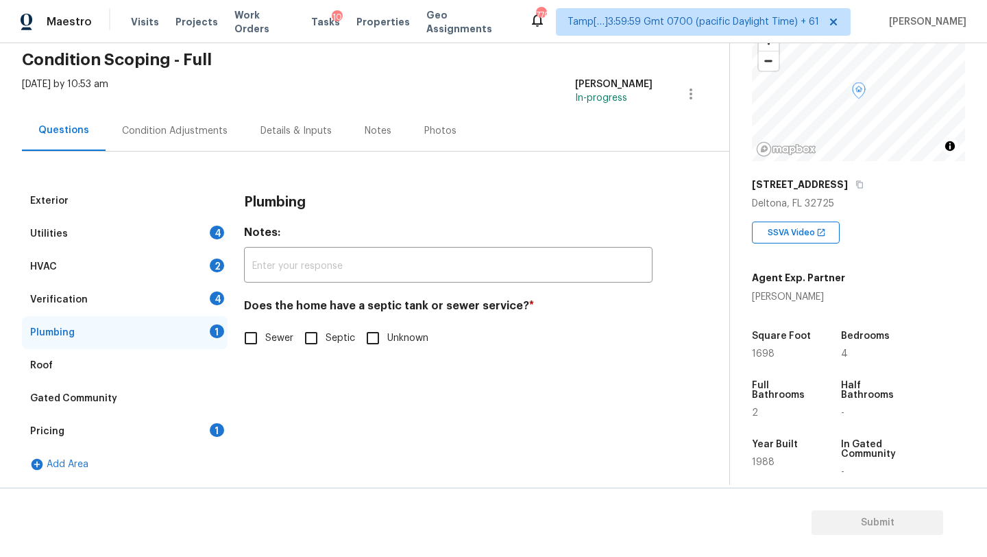
click at [332, 345] on span "Septic" at bounding box center [340, 338] width 29 height 14
click at [326, 345] on input "Septic" at bounding box center [311, 338] width 29 height 29
checkbox input "true"
click at [140, 301] on div "Verification 4" at bounding box center [125, 299] width 206 height 33
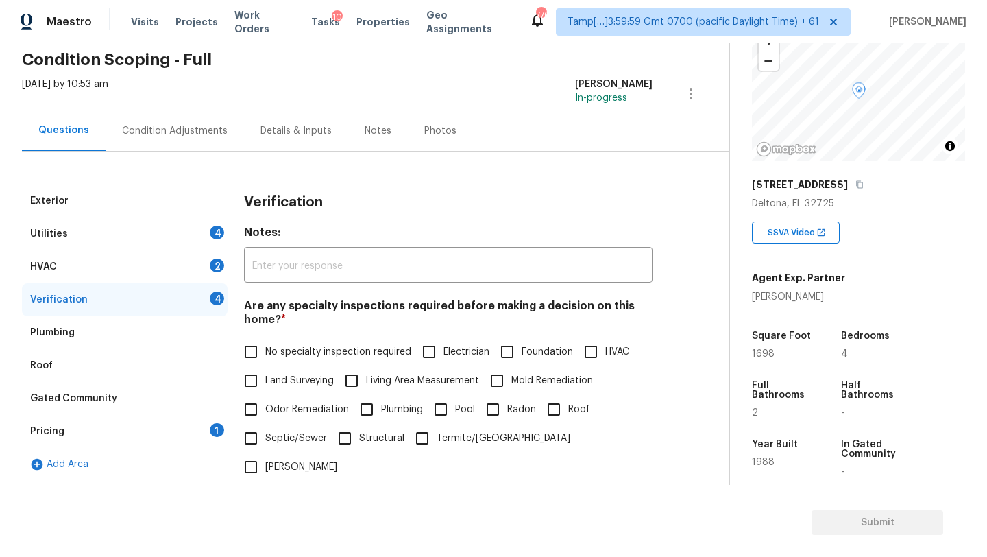
click at [263, 347] on input "No specialty inspection required" at bounding box center [251, 351] width 29 height 29
checkbox input "true"
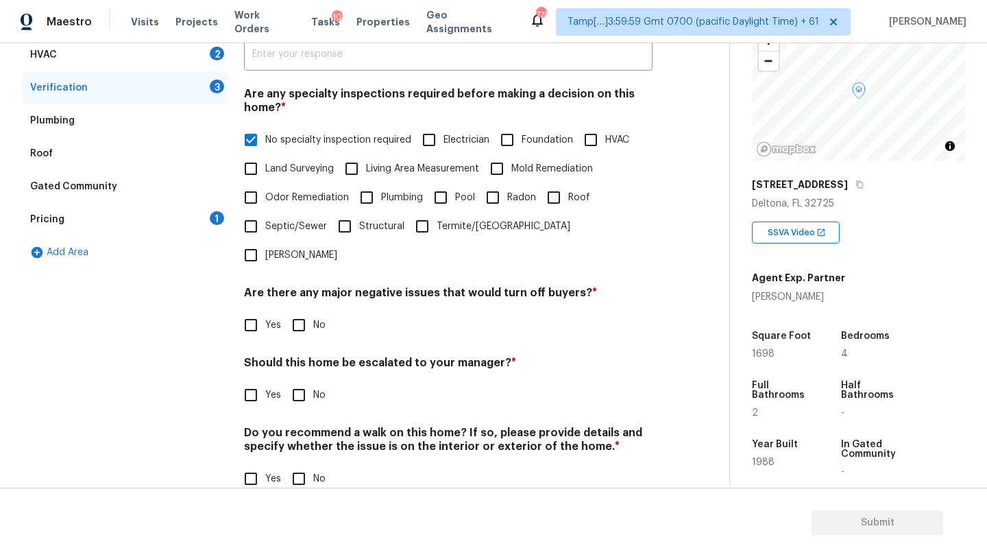
click at [301, 311] on input "No" at bounding box center [299, 325] width 29 height 29
checkbox input "true"
click at [302, 381] on input "No" at bounding box center [299, 395] width 29 height 29
checkbox input "true"
click at [302, 464] on input "No" at bounding box center [299, 478] width 29 height 29
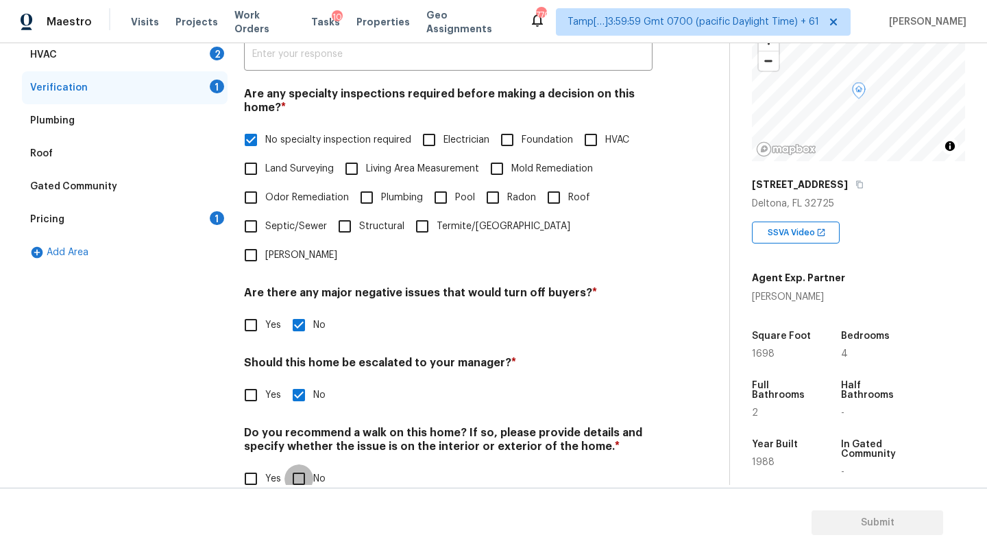
checkbox input "true"
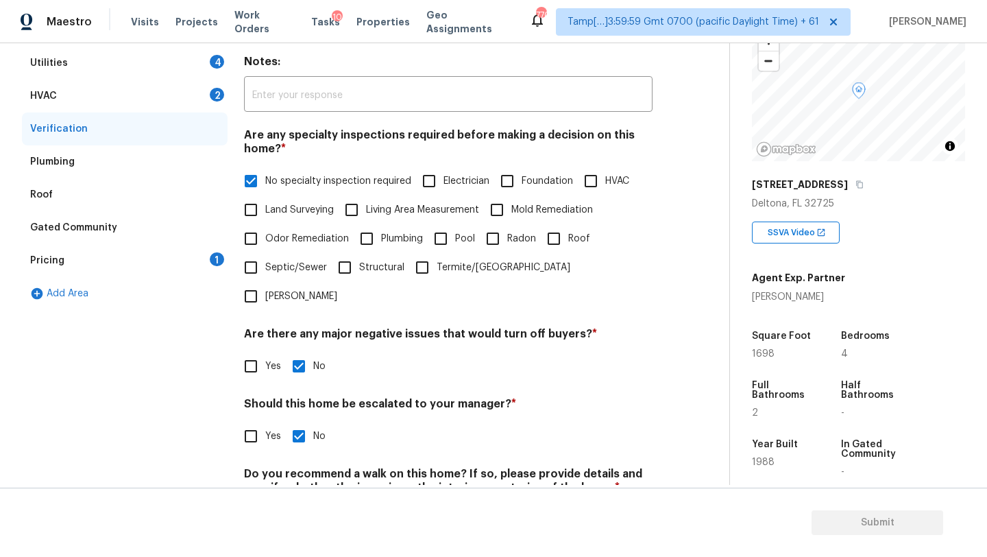
scroll to position [259, 0]
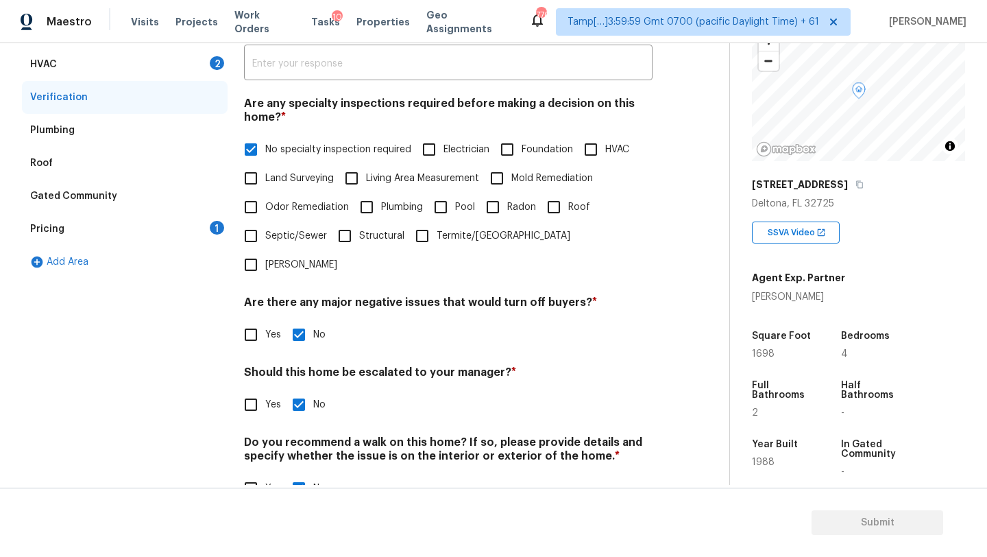
click at [249, 390] on input "Yes" at bounding box center [251, 404] width 29 height 29
checkbox input "true"
checkbox input "false"
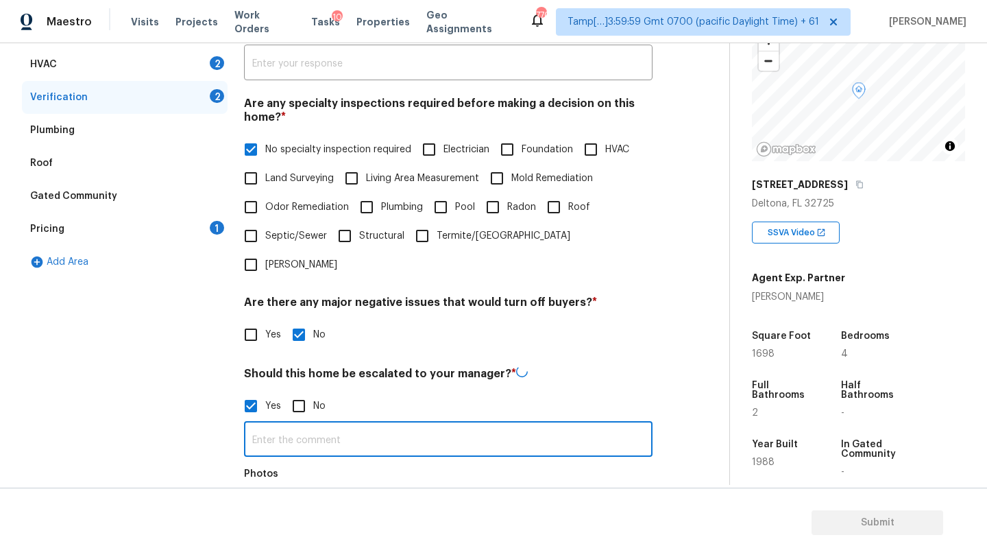
click at [272, 424] on input "text" at bounding box center [448, 440] width 409 height 32
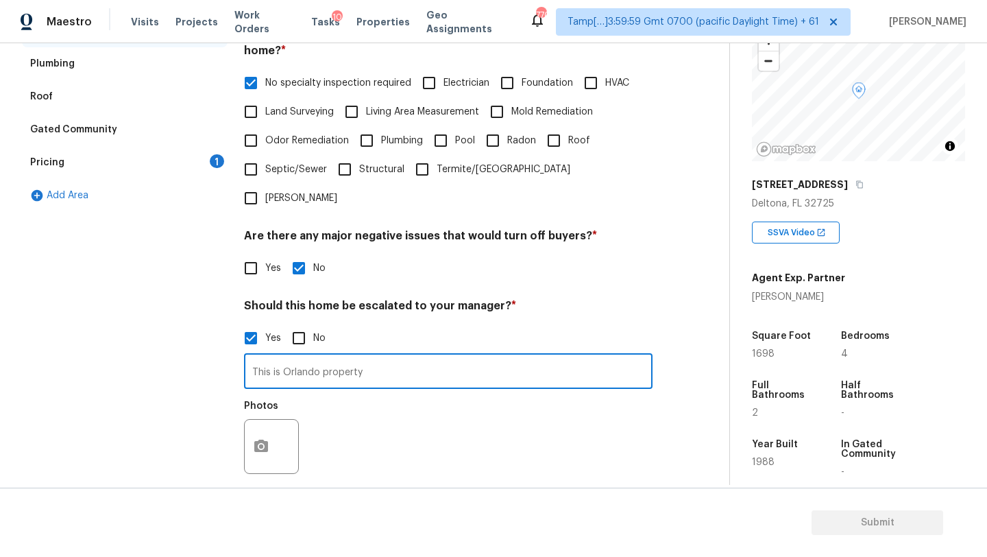
scroll to position [382, 0]
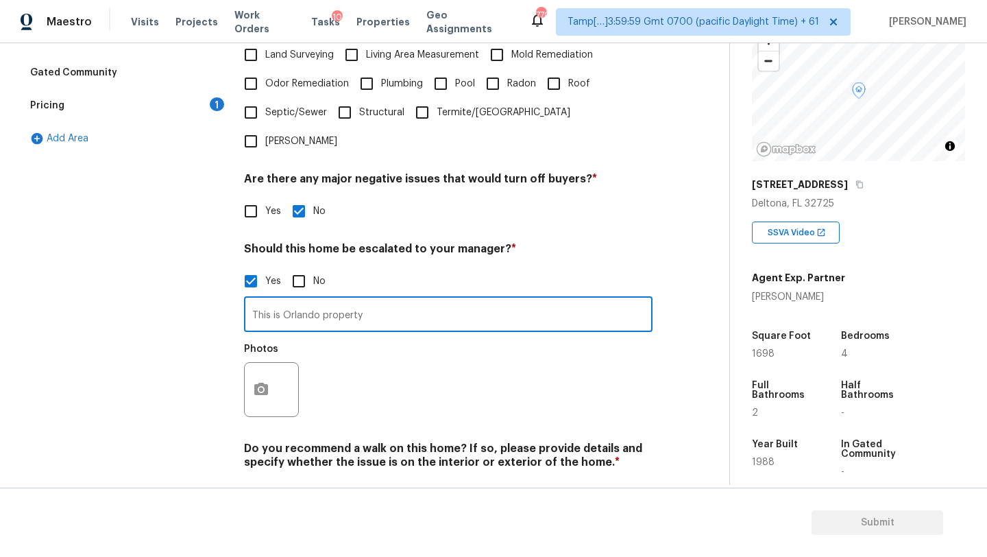
type input "This is Orlando property"
click at [265, 383] on icon "button" at bounding box center [261, 389] width 14 height 12
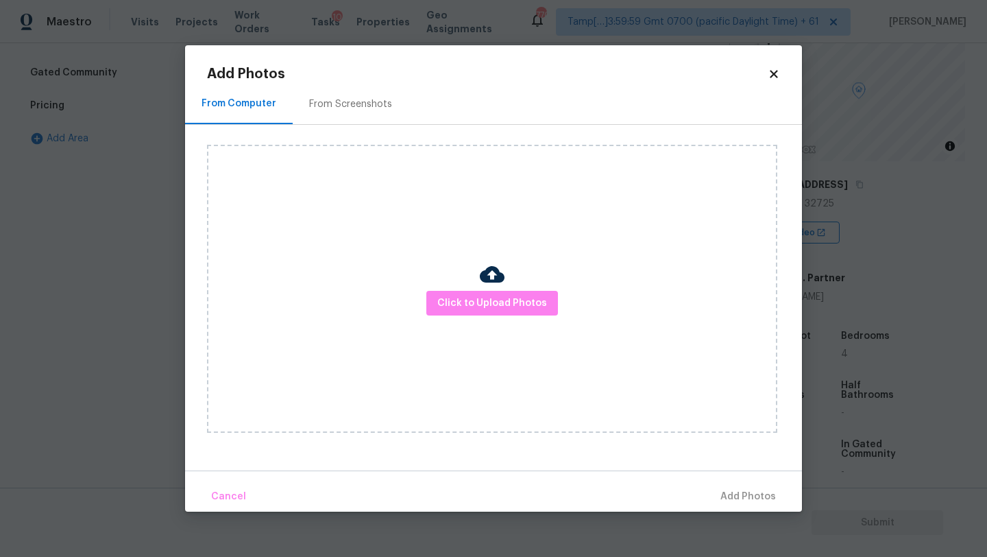
click at [347, 102] on div "From Screenshots" at bounding box center [350, 104] width 83 height 14
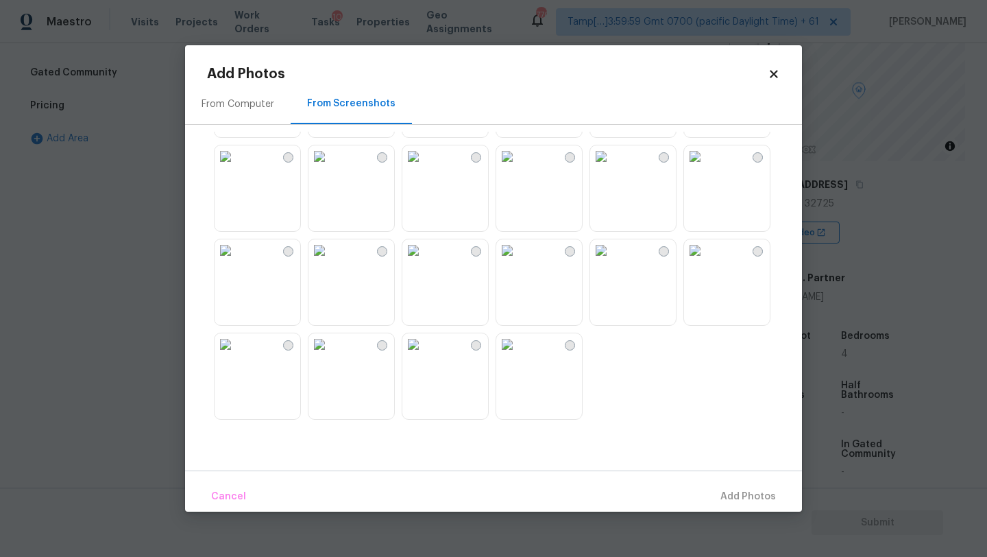
scroll to position [1251, 0]
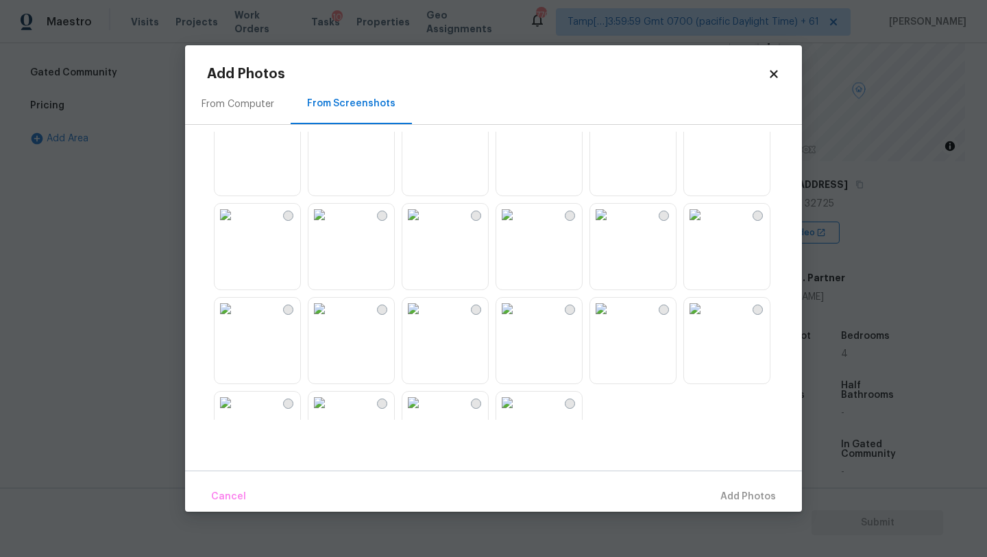
click at [424, 132] on img at bounding box center [414, 121] width 22 height 22
click at [757, 496] on span "Add 1 Photo(s)" at bounding box center [742, 496] width 68 height 17
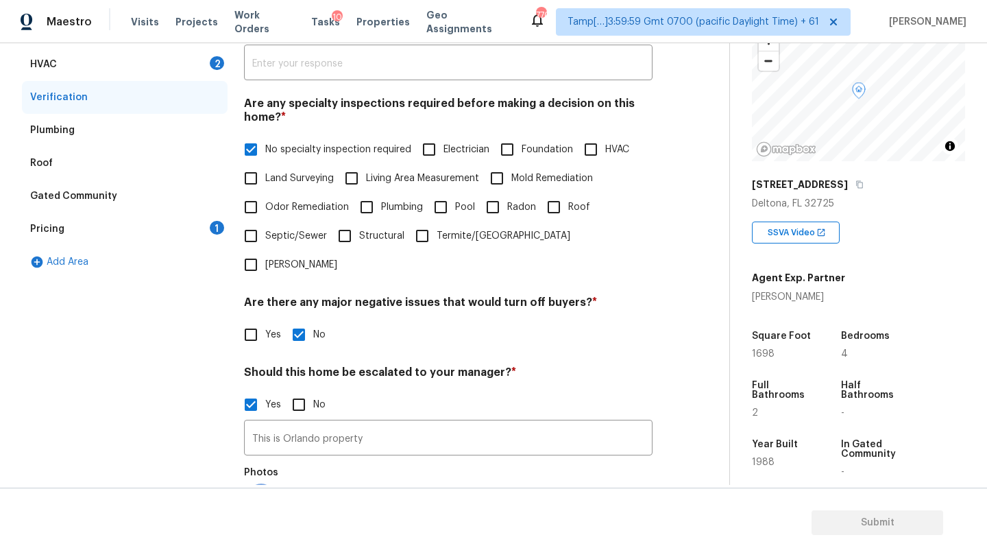
scroll to position [0, 0]
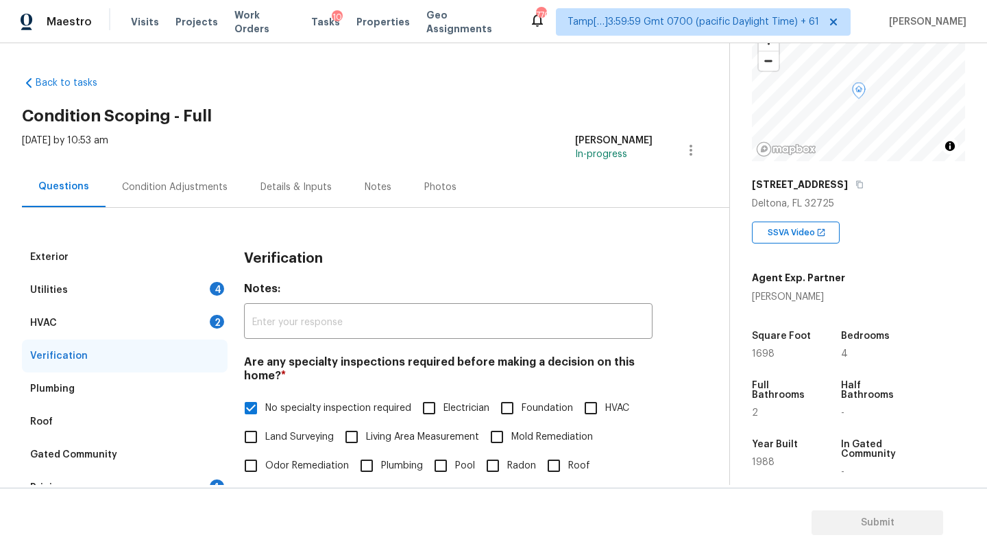
click at [98, 324] on div "HVAC 2" at bounding box center [125, 323] width 206 height 33
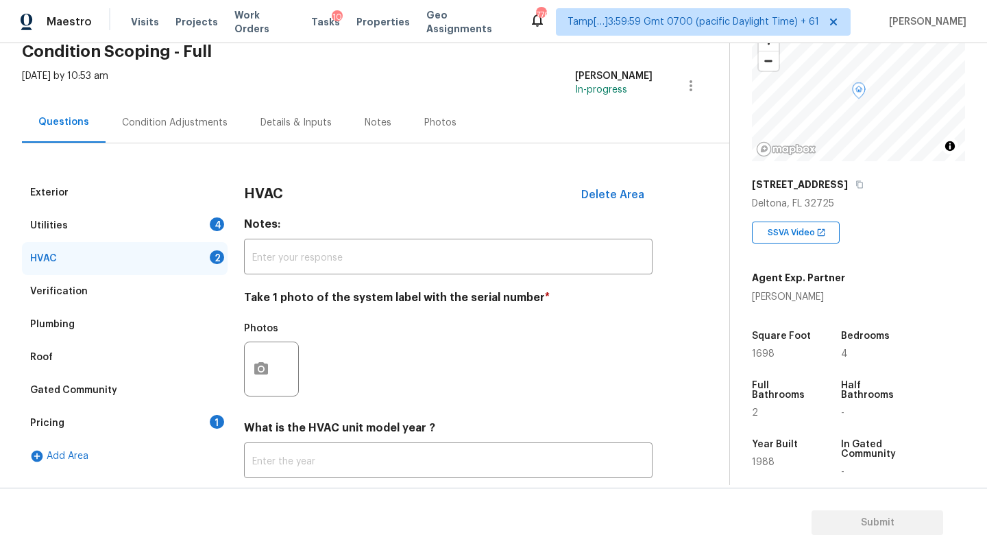
scroll to position [149, 0]
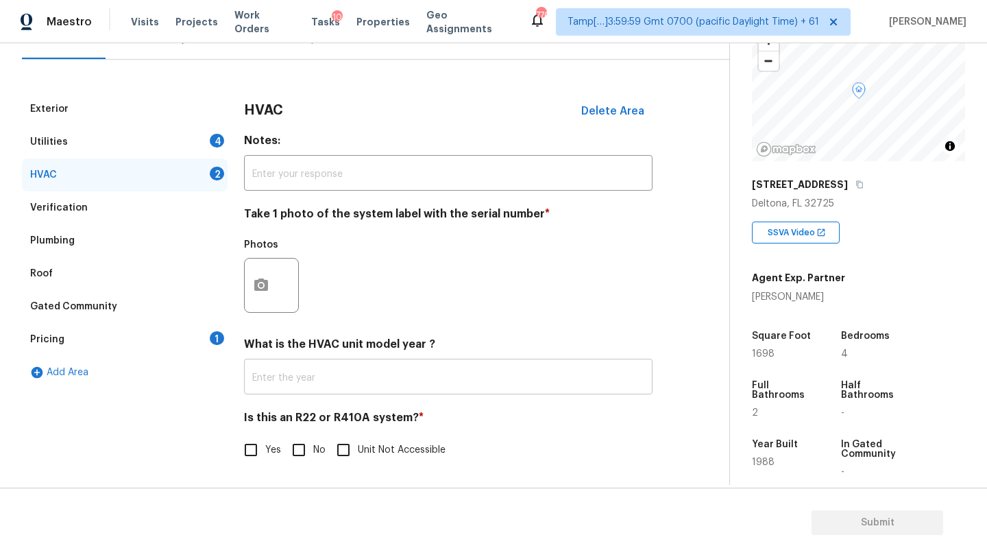
click at [310, 393] on input "text" at bounding box center [448, 378] width 409 height 32
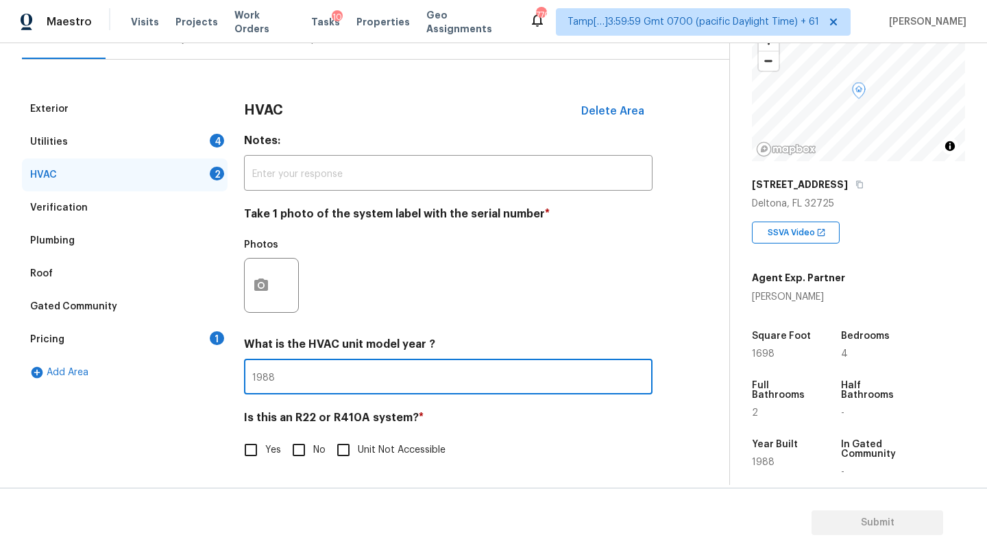
type input "1988"
click at [309, 455] on input "No" at bounding box center [299, 449] width 29 height 29
checkbox input "true"
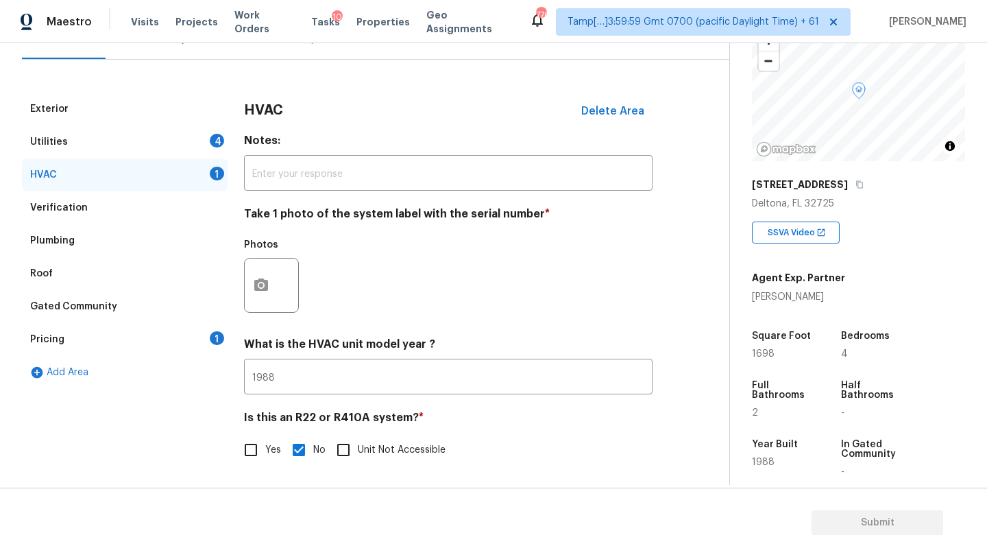
click at [138, 142] on div "Utilities 4" at bounding box center [125, 141] width 206 height 33
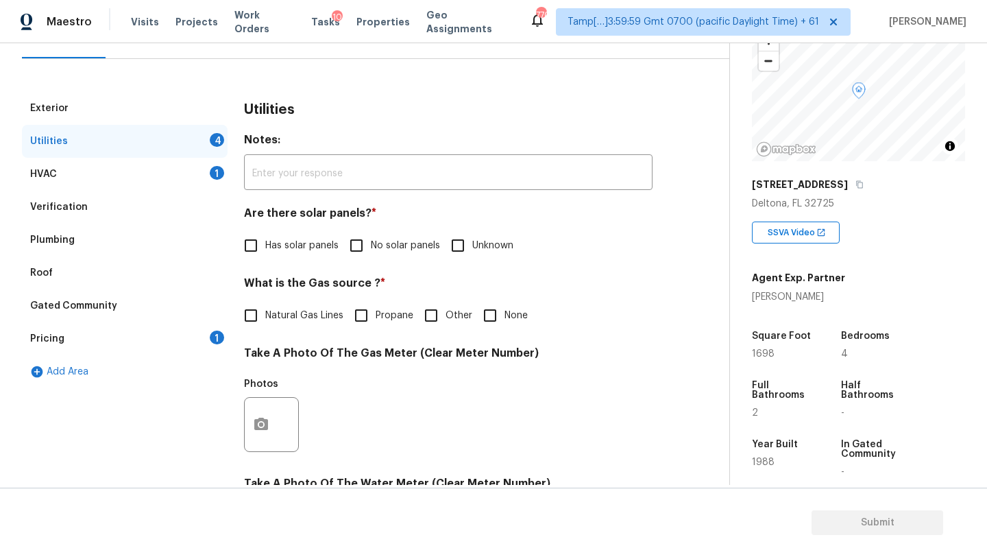
click at [359, 254] on input "No solar panels" at bounding box center [356, 245] width 29 height 29
checkbox input "true"
click at [501, 320] on input "None" at bounding box center [490, 315] width 29 height 29
checkbox input "true"
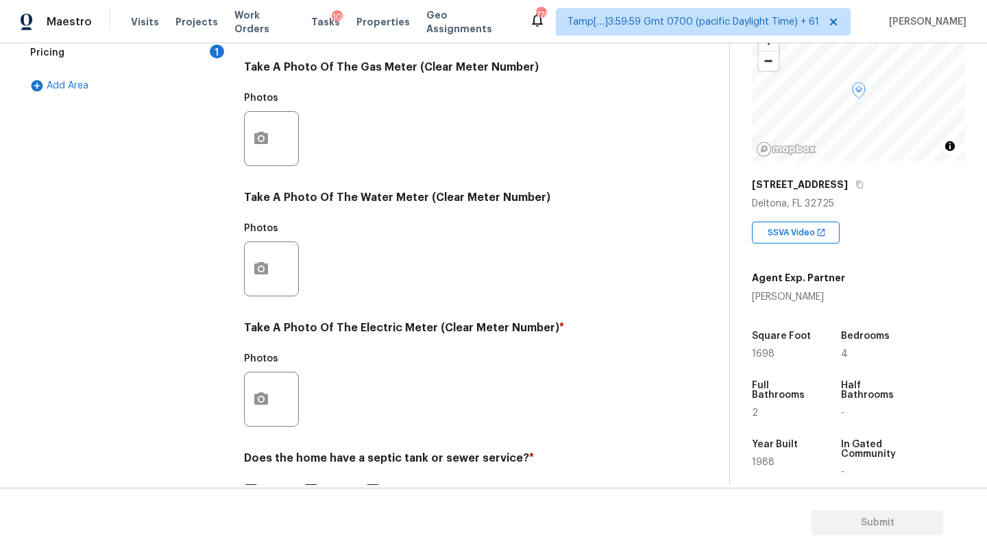
scroll to position [475, 0]
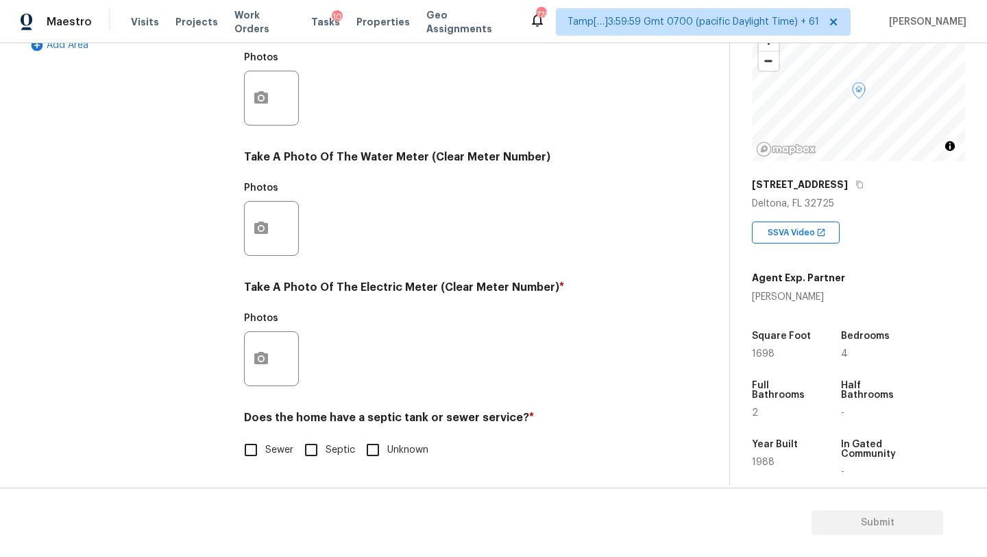
click at [330, 457] on span "Septic" at bounding box center [340, 450] width 29 height 14
click at [326, 457] on input "Septic" at bounding box center [311, 449] width 29 height 29
checkbox input "true"
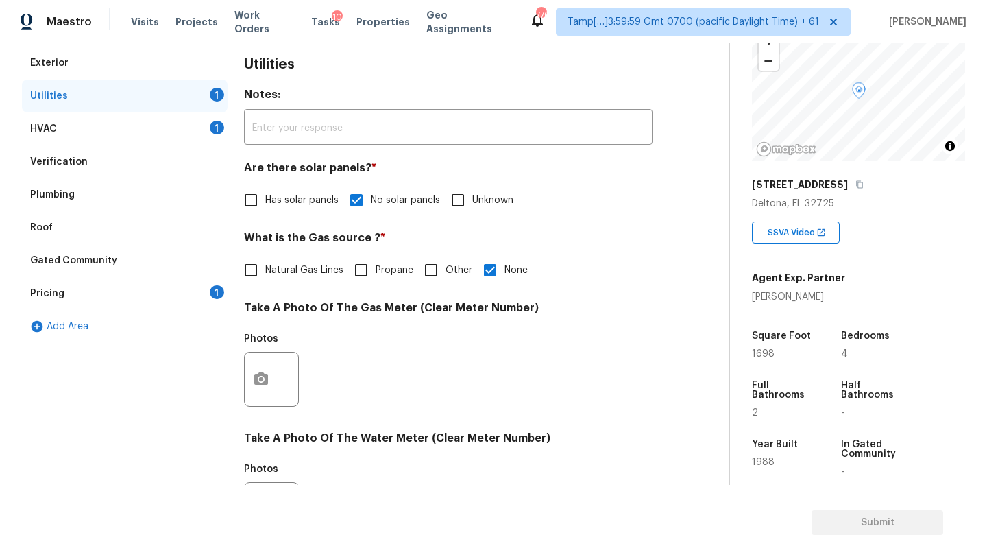
scroll to position [91, 0]
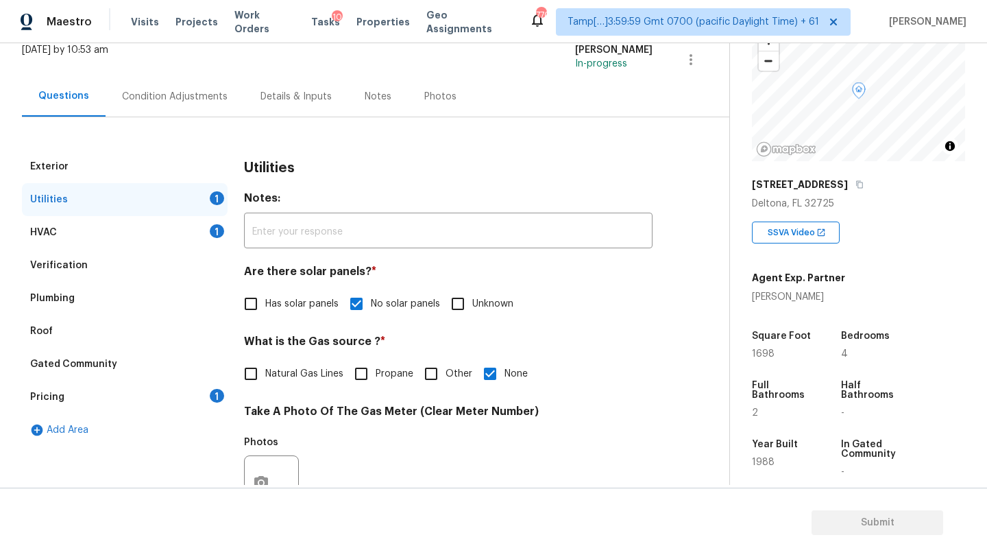
click at [228, 403] on div "Exterior Utilities 1 HVAC 1 Verification Plumbing Roof Gated Community Pricing …" at bounding box center [359, 507] width 675 height 715
click at [221, 403] on div "Pricing 1" at bounding box center [125, 397] width 206 height 33
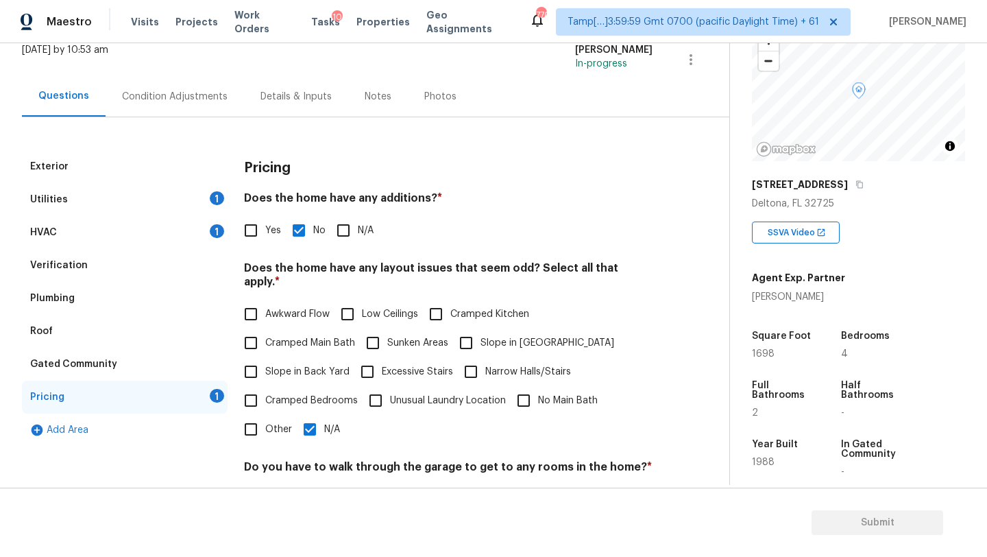
scroll to position [266, 0]
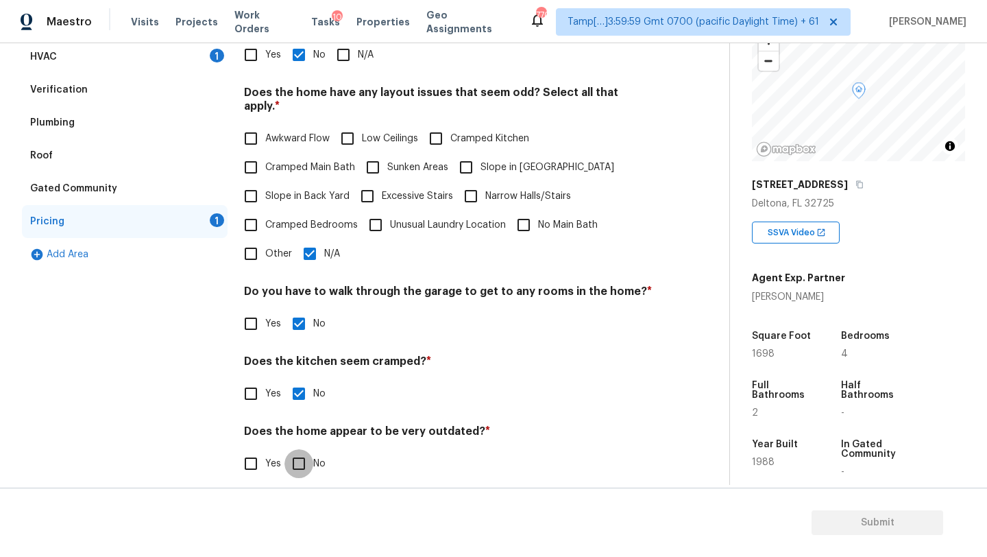
click at [290, 449] on input "No" at bounding box center [299, 463] width 29 height 29
checkbox input "true"
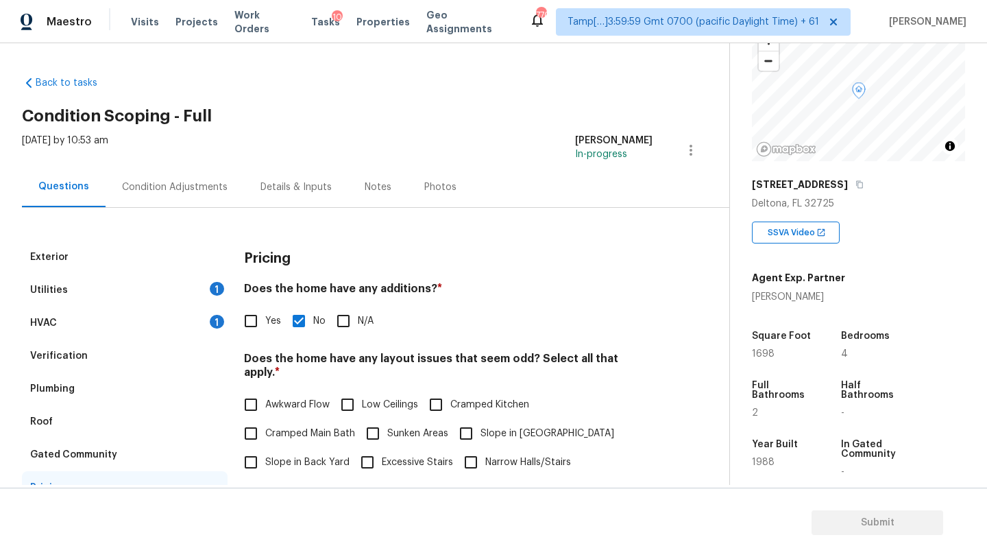
click at [187, 207] on div "Questions Condition Adjustments Details & Inputs Notes Photos" at bounding box center [376, 187] width 708 height 41
click at [187, 189] on div "Condition Adjustments" at bounding box center [175, 187] width 106 height 14
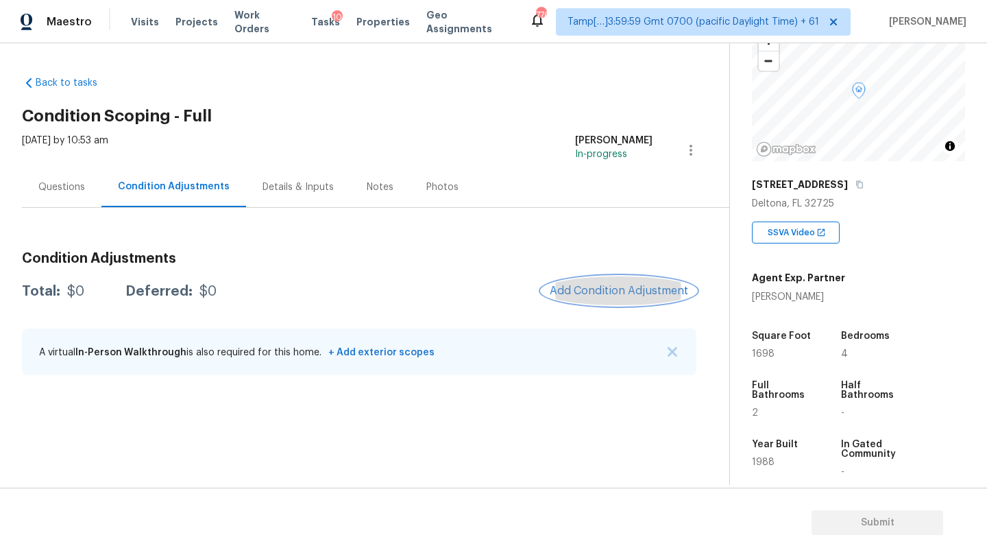
click at [601, 289] on span "Add Condition Adjustment" at bounding box center [619, 291] width 139 height 12
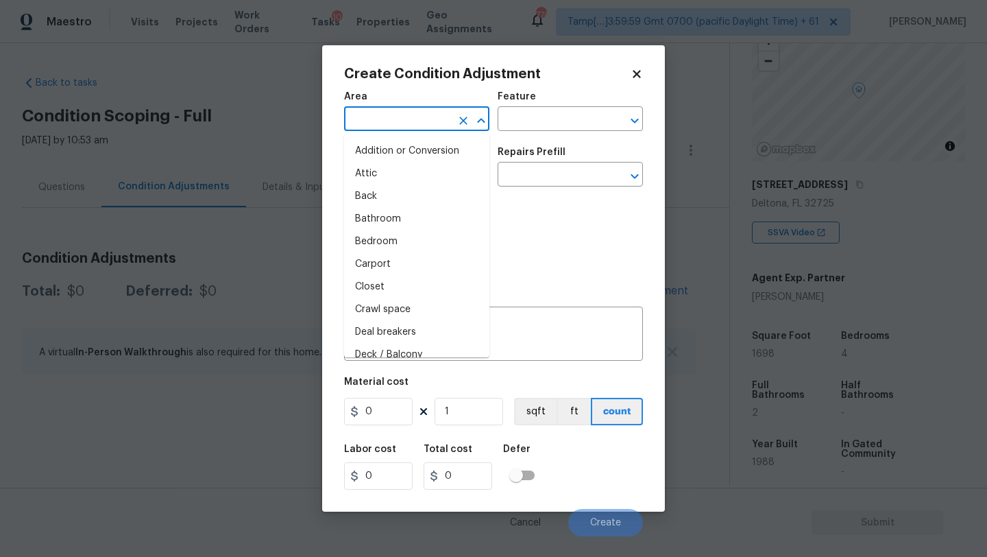
click at [370, 126] on input "text" at bounding box center [397, 120] width 107 height 21
type input "e"
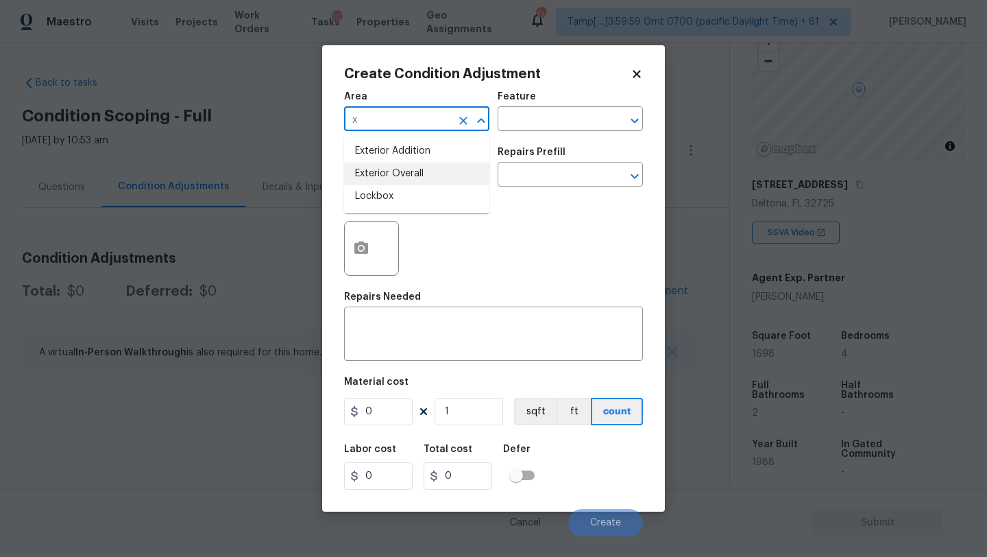
click at [390, 177] on li "Exterior Overall" at bounding box center [416, 174] width 145 height 23
type input "Exterior Overall"
click at [518, 116] on input "text" at bounding box center [551, 120] width 107 height 21
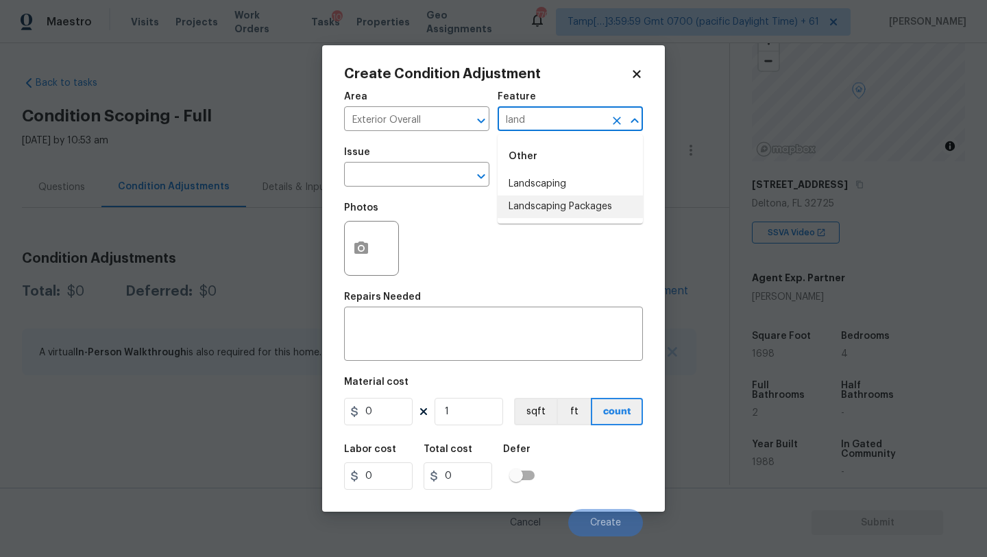
click at [534, 208] on li "Landscaping Packages" at bounding box center [570, 206] width 145 height 23
type input "Landscaping Packages"
click at [427, 176] on input "text" at bounding box center [397, 175] width 107 height 21
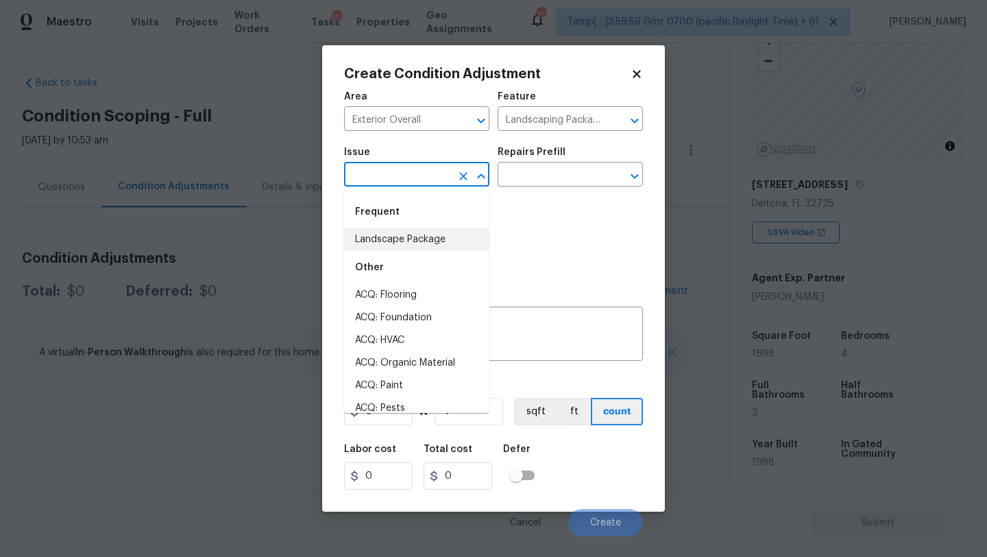
click at [410, 231] on li "Landscape Package" at bounding box center [416, 239] width 145 height 23
type input "Landscape Package"
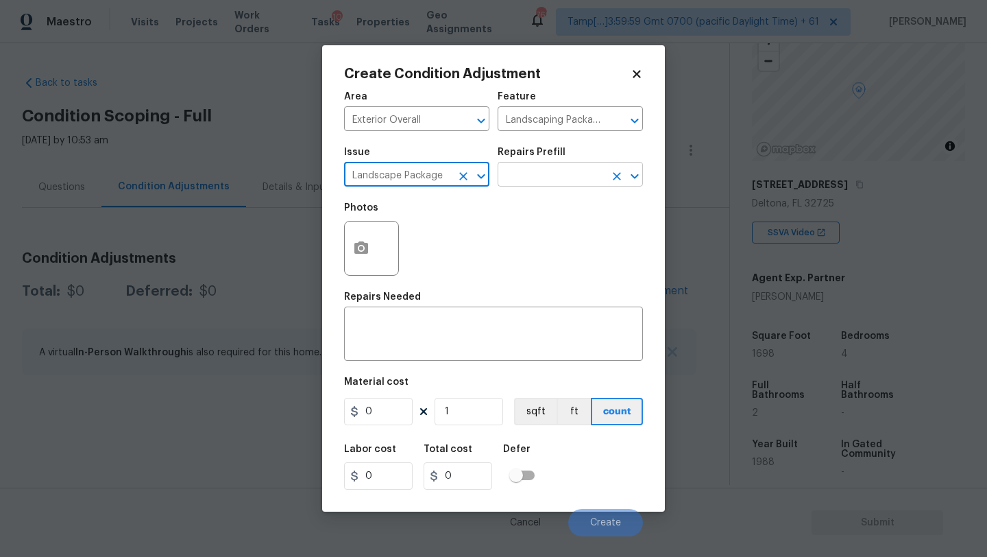
click at [550, 177] on input "text" at bounding box center [551, 175] width 107 height 21
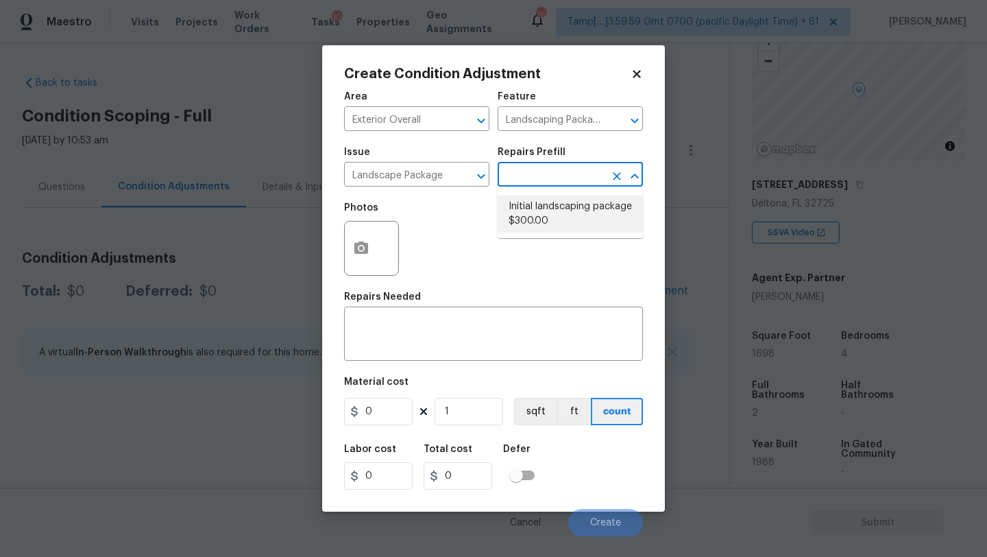
click at [551, 224] on li "Initial landscaping package $300.00" at bounding box center [570, 213] width 145 height 37
type input "Home Readiness Packages"
type textarea "Mowing of grass up to 6" in height. Mow, edge along driveways & sidewalks, trim…"
type input "300"
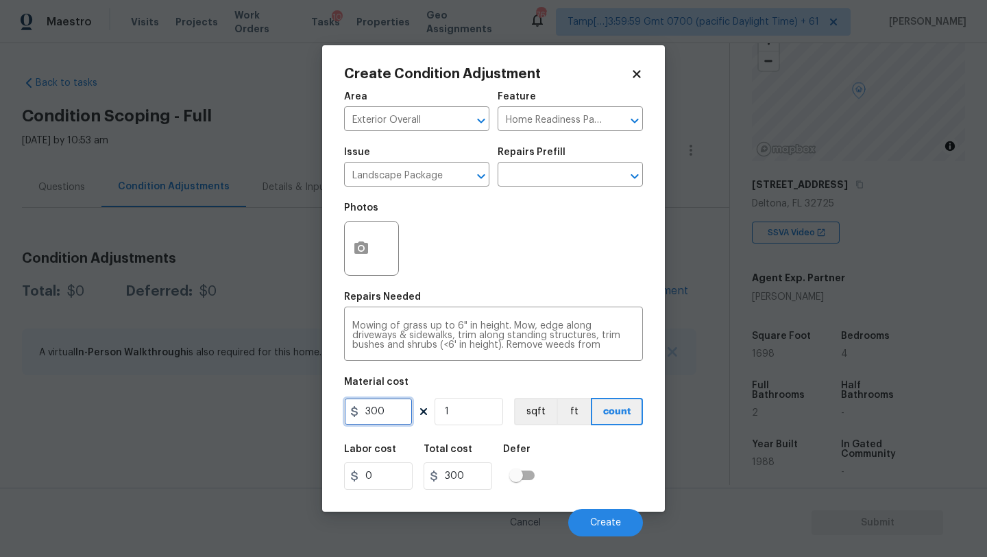
click at [382, 416] on input "300" at bounding box center [378, 411] width 69 height 27
type input "750"
click at [349, 255] on button "button" at bounding box center [361, 247] width 33 height 53
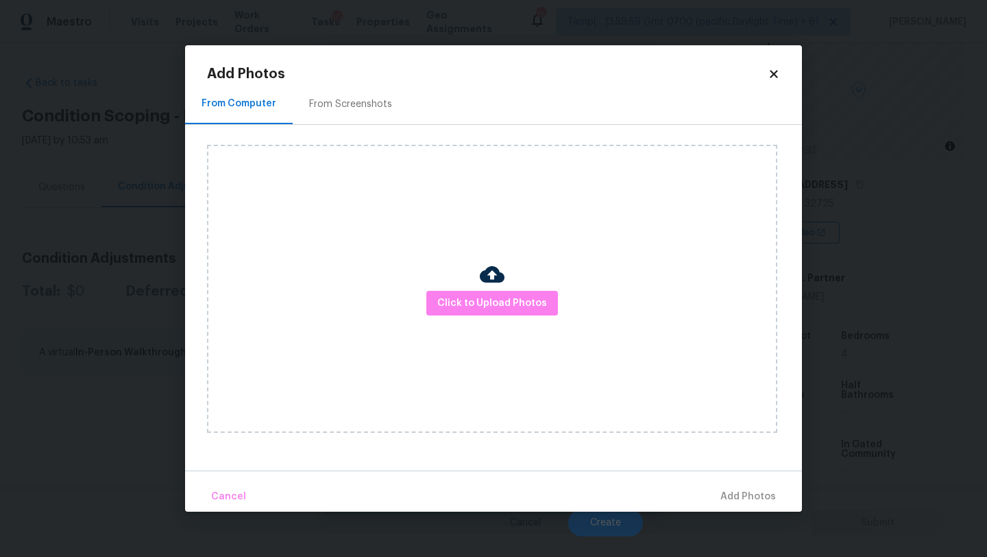
click at [331, 108] on div "From Screenshots" at bounding box center [350, 104] width 83 height 14
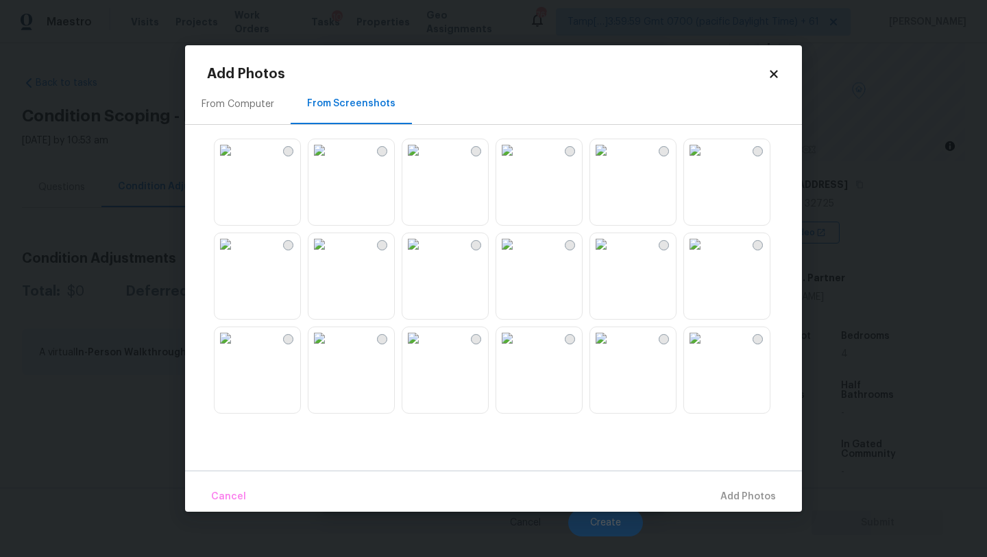
click at [518, 161] on img at bounding box center [507, 150] width 22 height 22
click at [518, 255] on img at bounding box center [507, 244] width 22 height 22
click at [237, 161] on img at bounding box center [226, 150] width 22 height 22
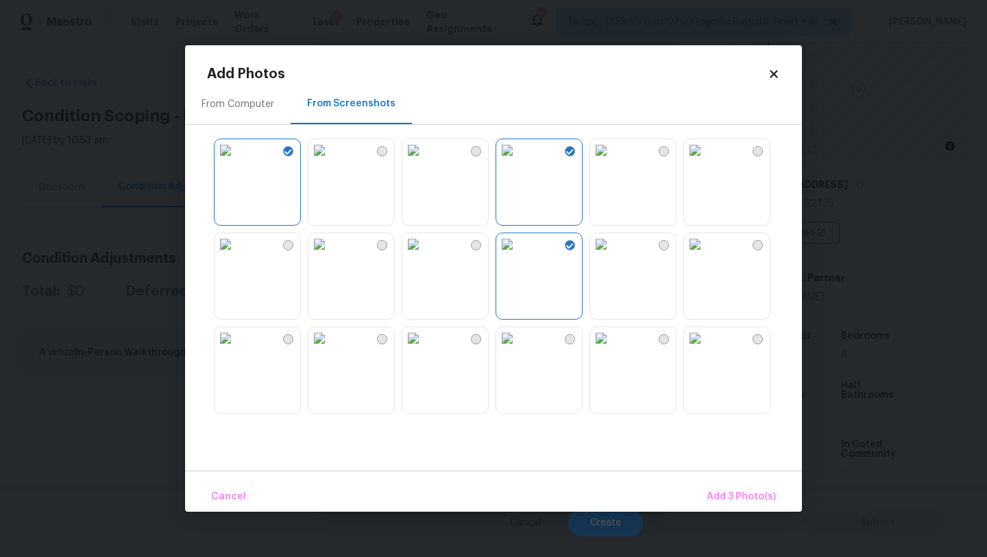
click at [612, 161] on img at bounding box center [601, 150] width 22 height 22
click at [723, 490] on span "Add 4 Photo(s)" at bounding box center [741, 496] width 71 height 17
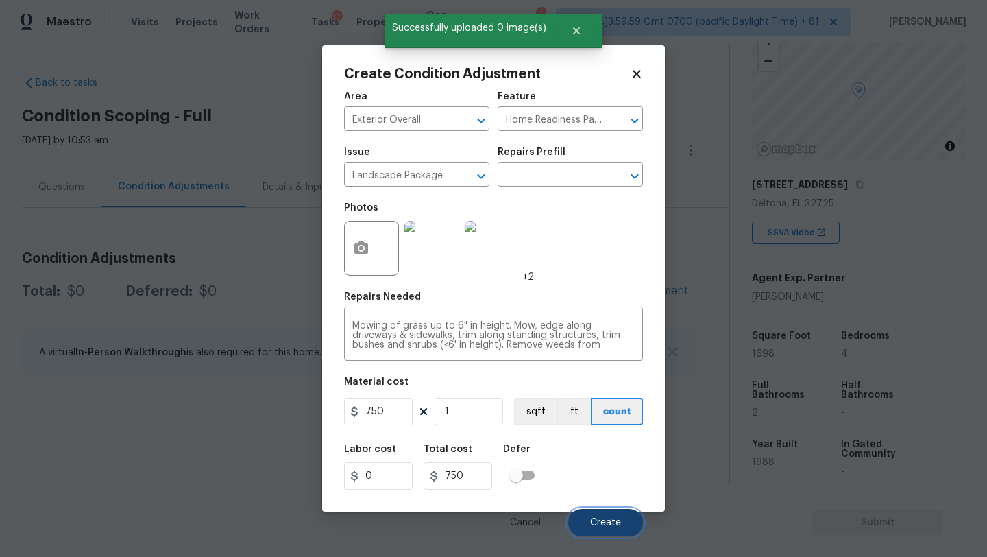
click at [589, 518] on button "Create" at bounding box center [605, 522] width 75 height 27
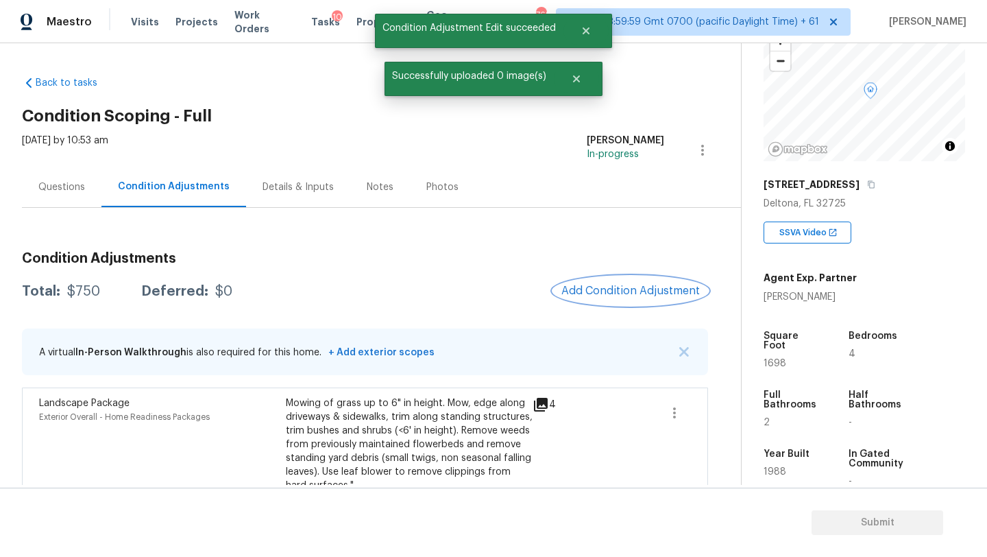
click at [620, 276] on button "Add Condition Adjustment" at bounding box center [630, 290] width 155 height 29
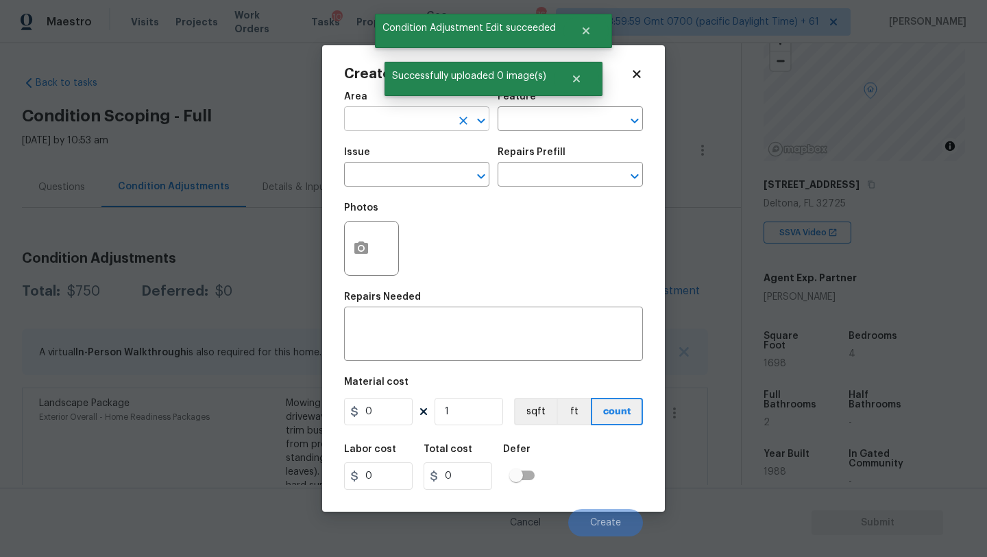
click at [391, 127] on input "text" at bounding box center [397, 120] width 107 height 21
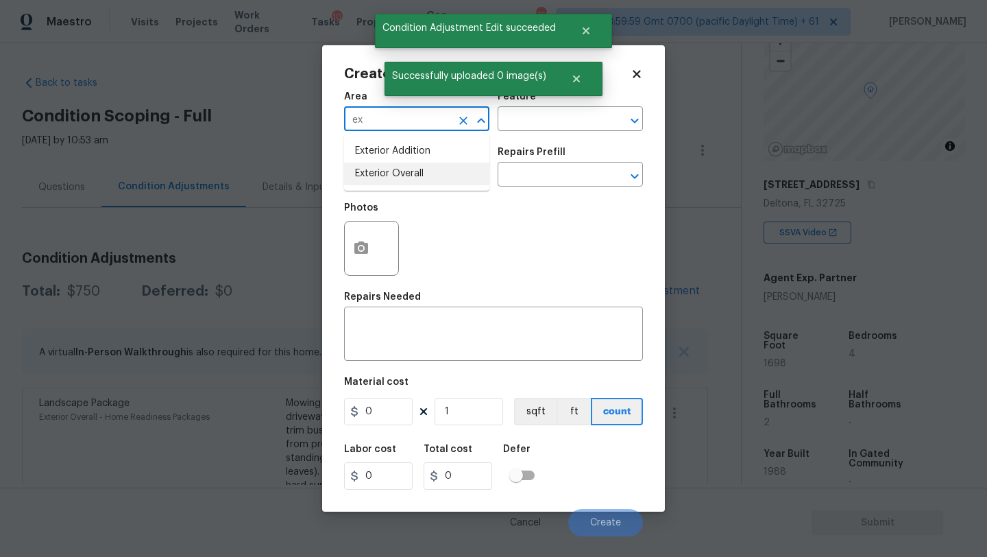
click at [403, 172] on li "Exterior Overall" at bounding box center [416, 174] width 145 height 23
type input "Exterior Overall"
click at [522, 123] on input "text" at bounding box center [551, 120] width 107 height 21
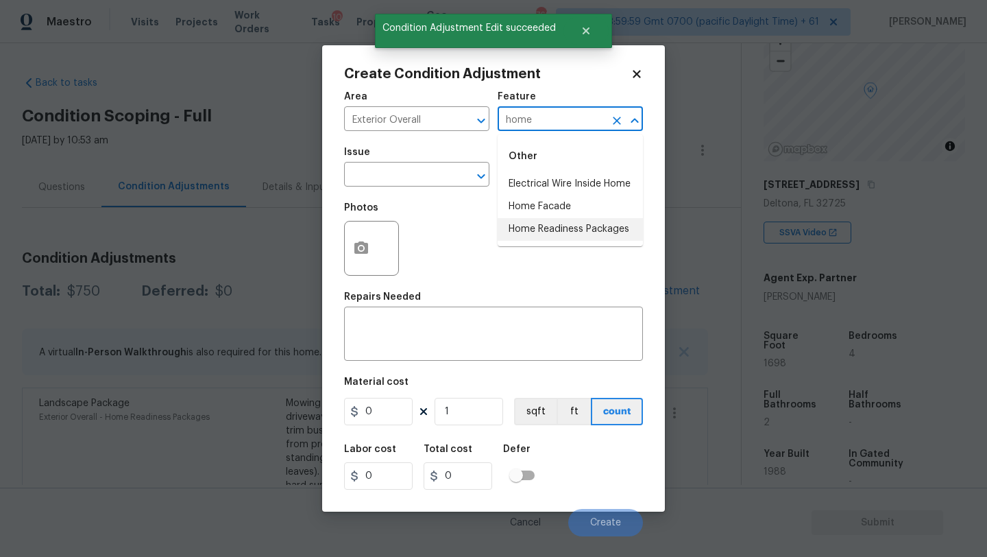
click at [532, 226] on li "Home Readiness Packages" at bounding box center [570, 229] width 145 height 23
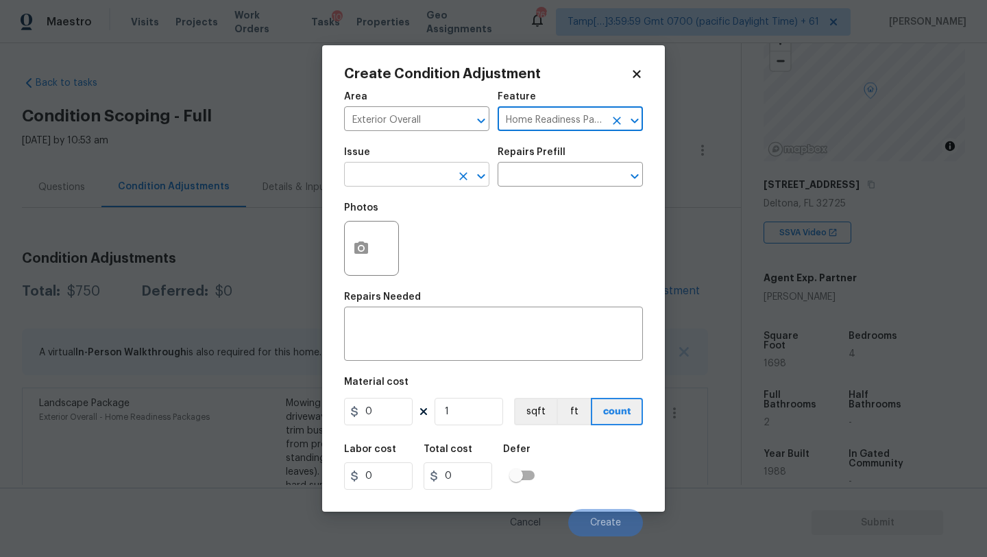
type input "Home Readiness Packages"
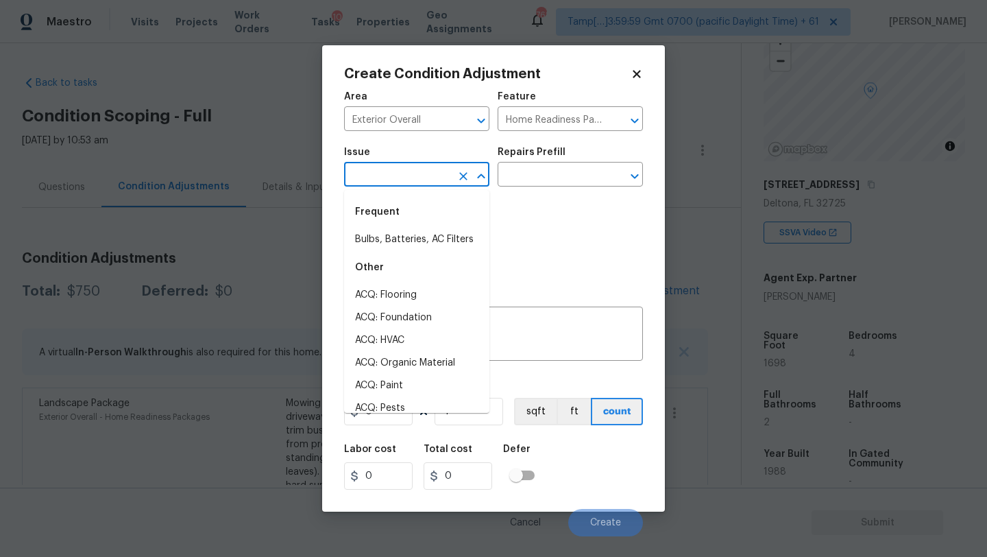
click at [400, 177] on input "text" at bounding box center [397, 175] width 107 height 21
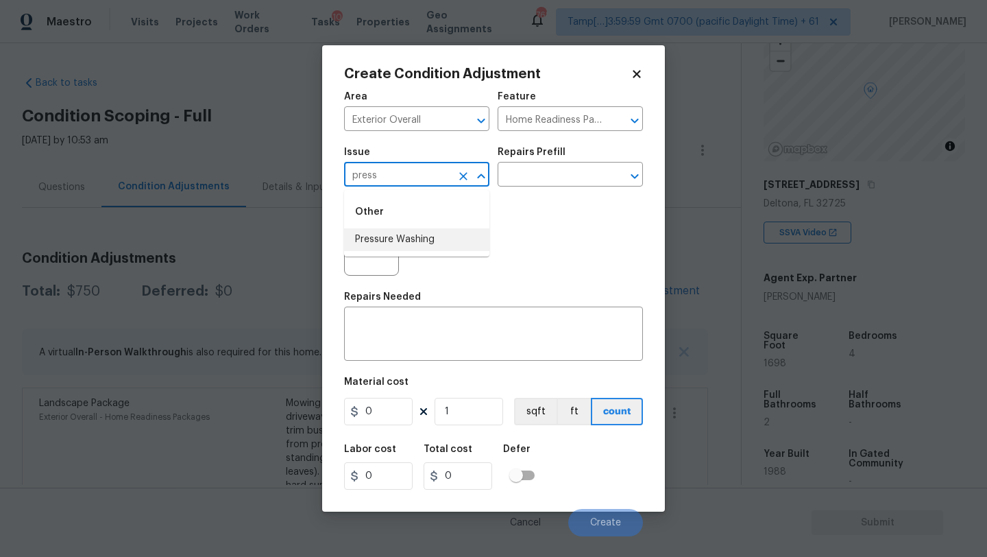
click at [394, 243] on li "Pressure Washing" at bounding box center [416, 239] width 145 height 23
type input "Pressure Washing"
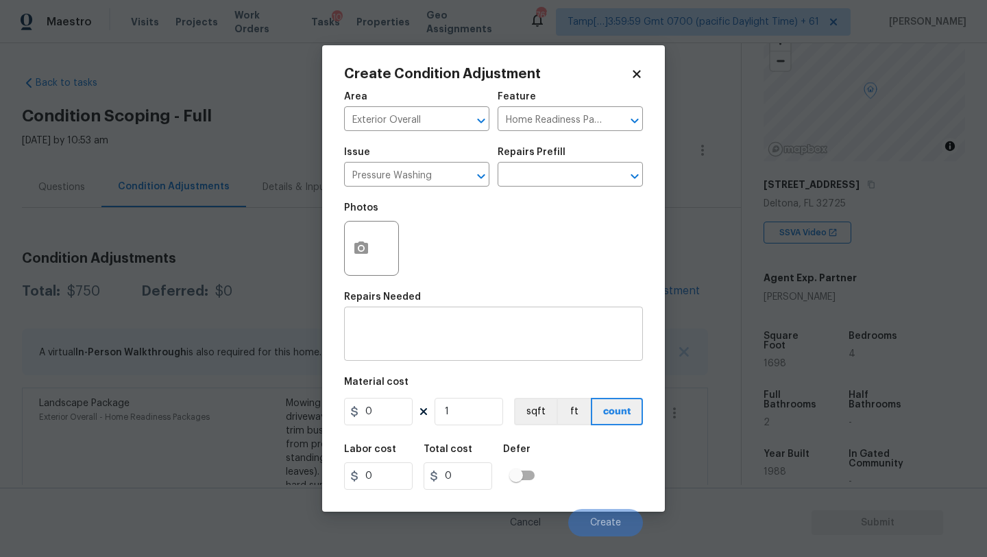
click at [538, 320] on div "x ​" at bounding box center [493, 335] width 299 height 51
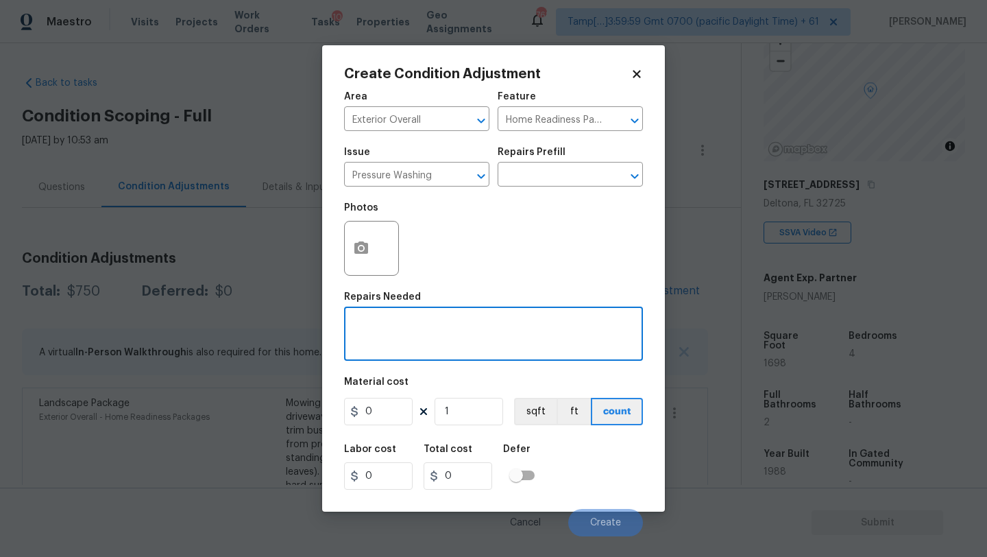
paste textarea "Pressure wash home, driveway, walkways/sidewalks and patio. Must use a surface …"
type textarea "Pressure wash home, driveway, walkways/sidewalks and patio. Must use a surface …"
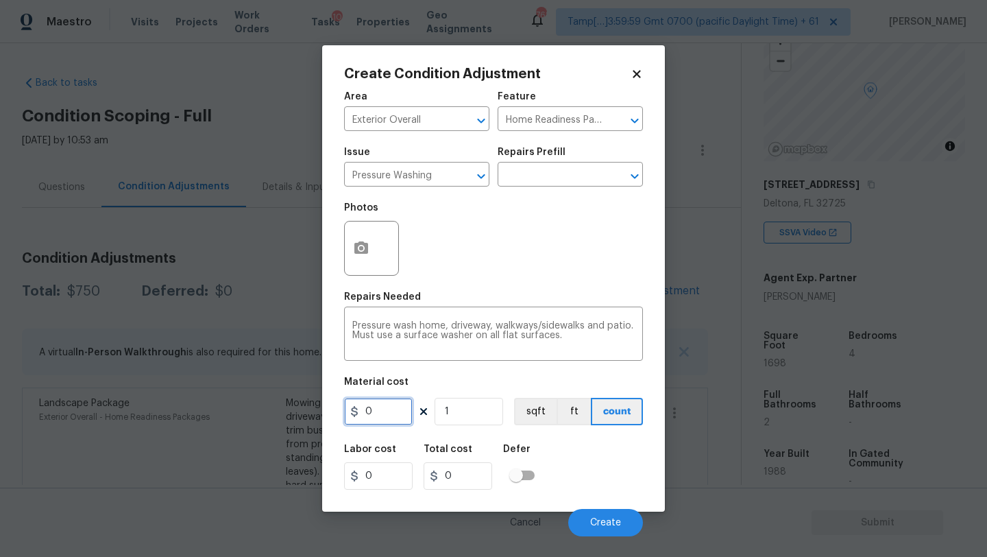
click at [392, 409] on input "0" at bounding box center [378, 411] width 69 height 27
type input "400"
click at [597, 525] on span "Create" at bounding box center [605, 523] width 31 height 10
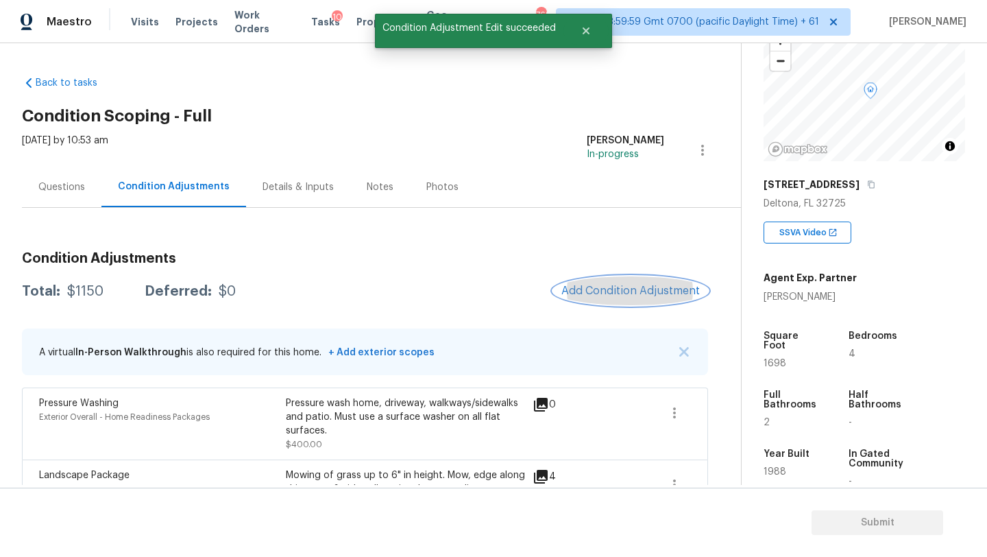
click at [611, 297] on span "Add Condition Adjustment" at bounding box center [631, 291] width 139 height 12
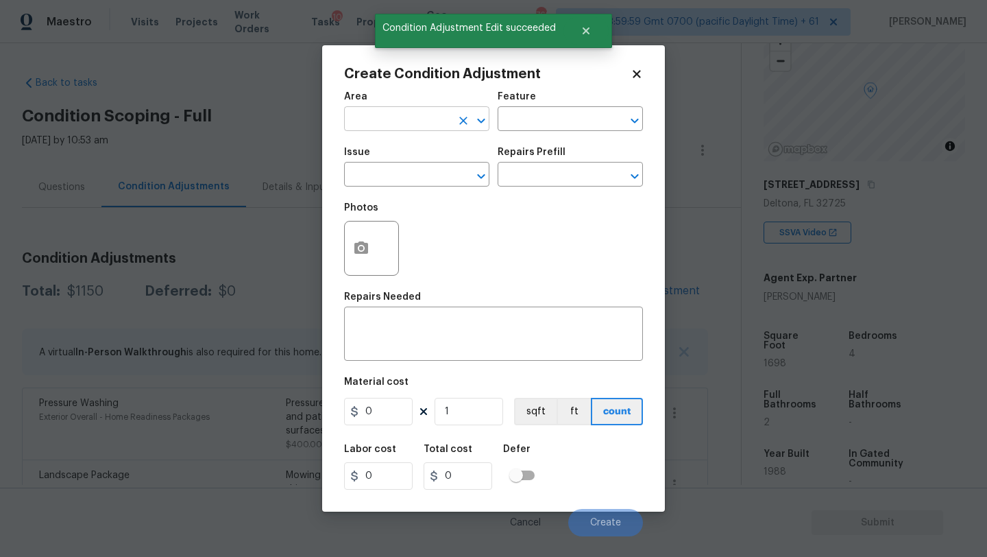
click at [381, 125] on input "text" at bounding box center [397, 120] width 107 height 21
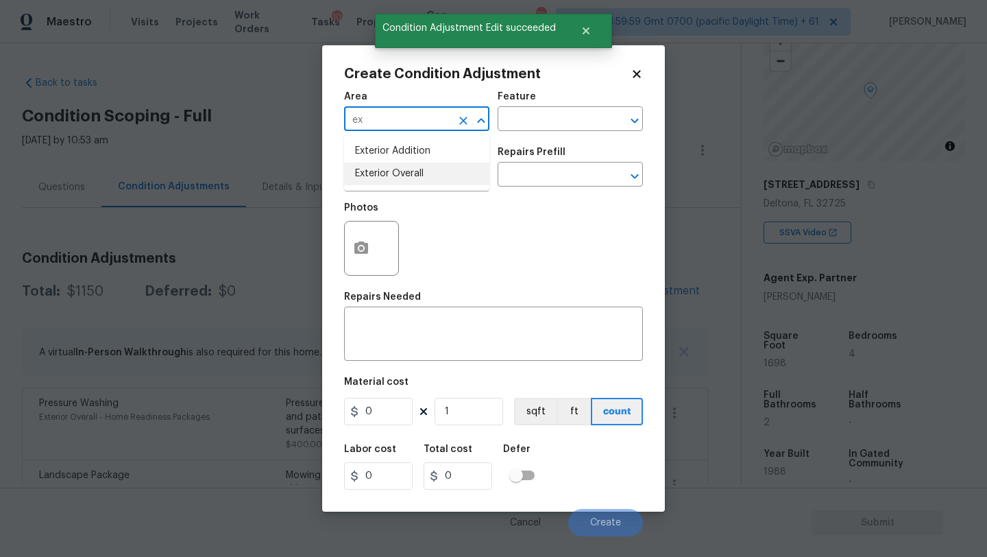
click at [391, 164] on li "Exterior Overall" at bounding box center [416, 174] width 145 height 23
type input "Exterior Overall"
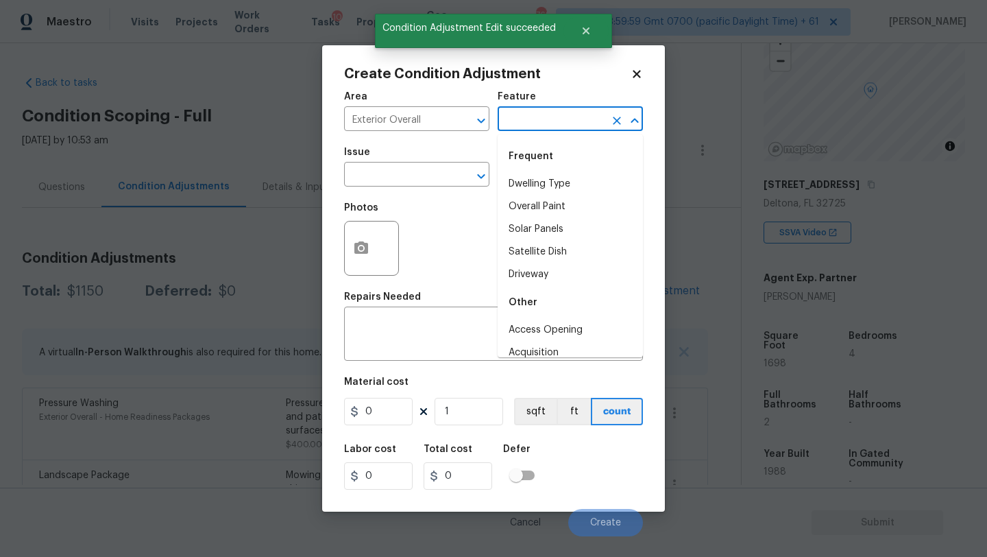
click at [534, 125] on input "text" at bounding box center [551, 120] width 107 height 21
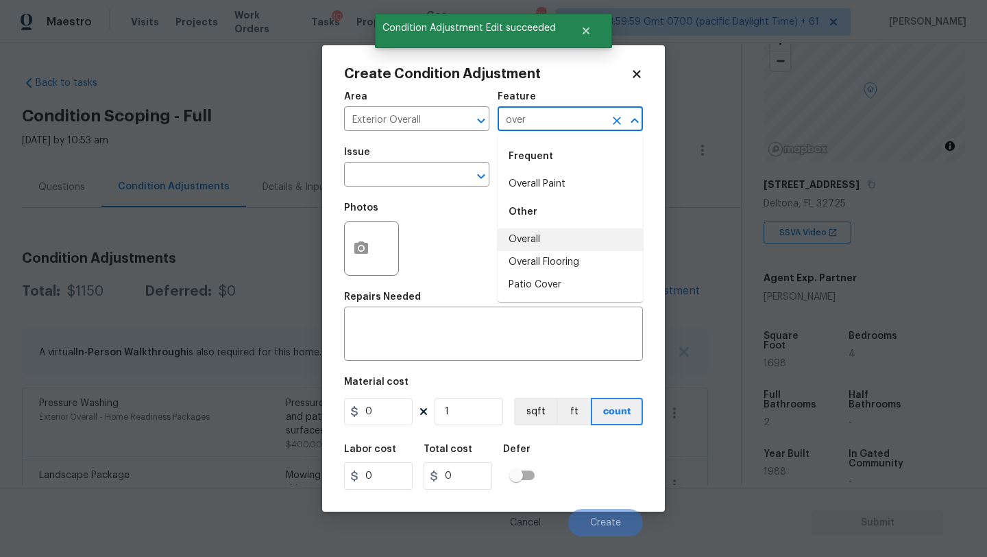
click at [533, 235] on li "Overall" at bounding box center [570, 239] width 145 height 23
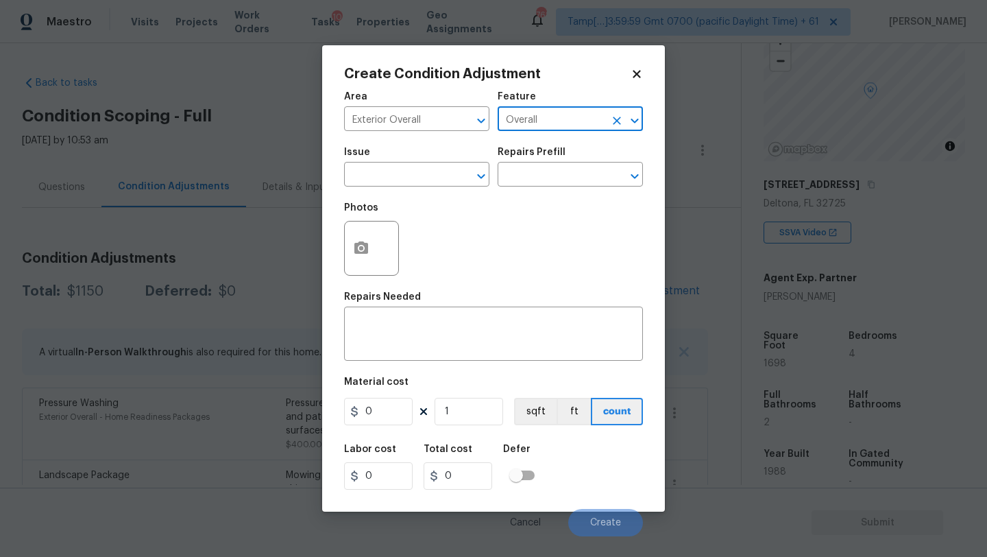
type input "Overall"
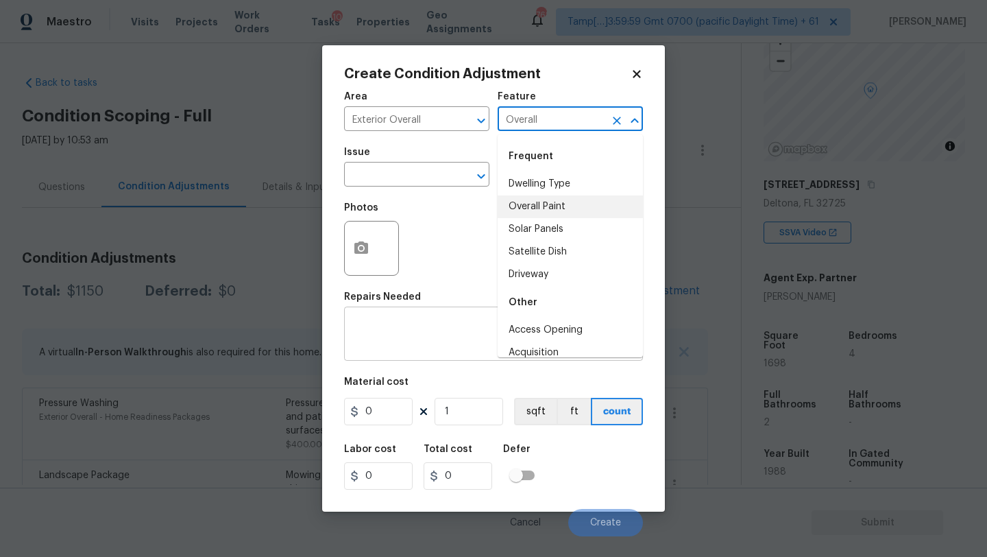
click at [432, 324] on textarea at bounding box center [493, 335] width 283 height 29
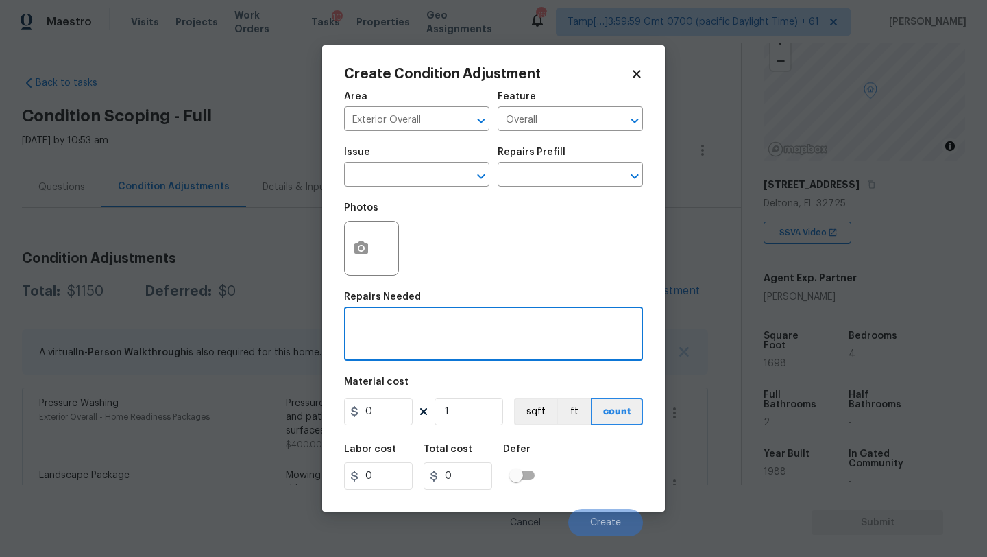
paste textarea "Repairs to siding, stucco, or paint"
type textarea "Repairs to siding, stucco, or paint"
click at [395, 420] on input "0" at bounding box center [378, 411] width 69 height 27
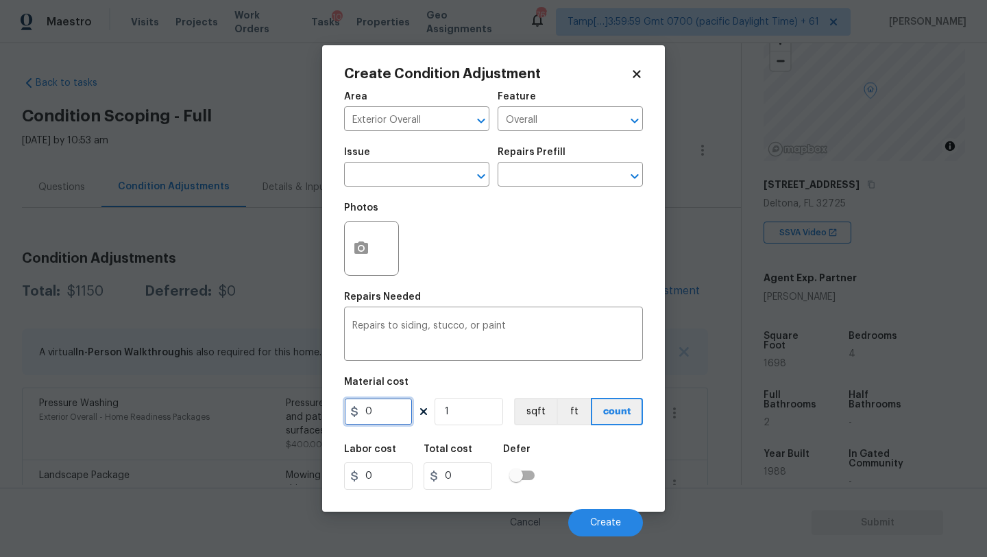
click at [395, 420] on input "0" at bounding box center [378, 411] width 69 height 27
type input "1.5"
click at [480, 399] on input "1" at bounding box center [469, 411] width 69 height 27
type input "16"
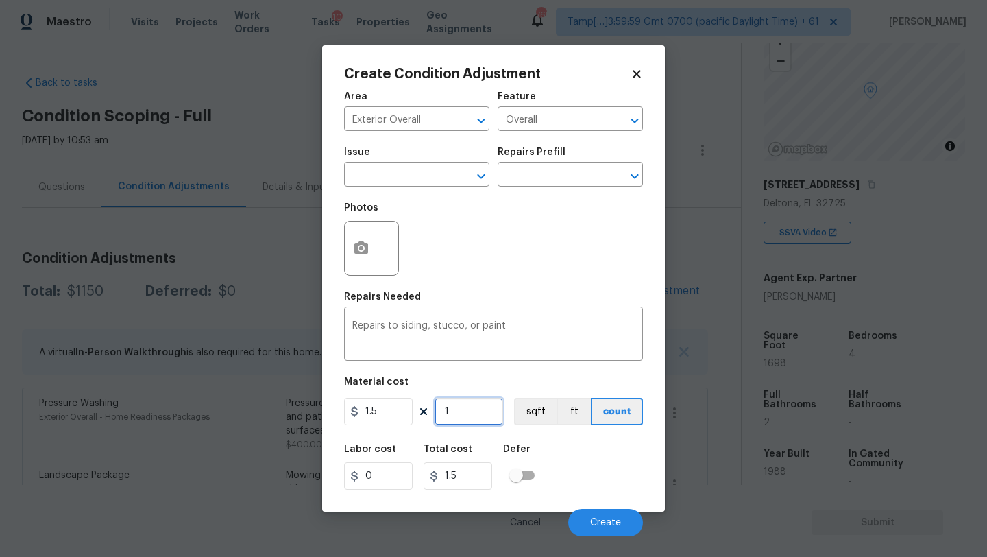
type input "24"
type input "169"
type input "253.5"
type input "1698"
type input "2547"
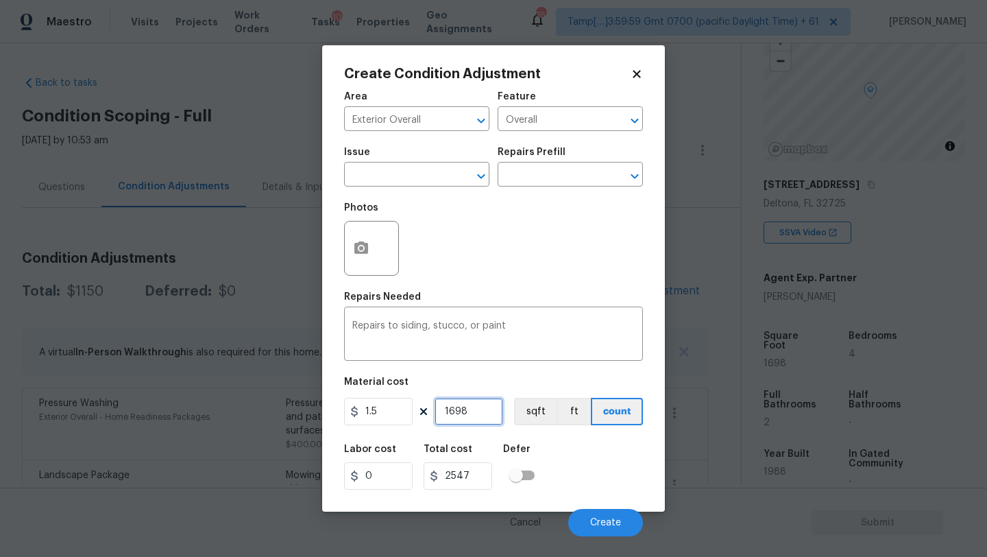
type input "1698"
click at [358, 250] on icon "button" at bounding box center [362, 247] width 14 height 12
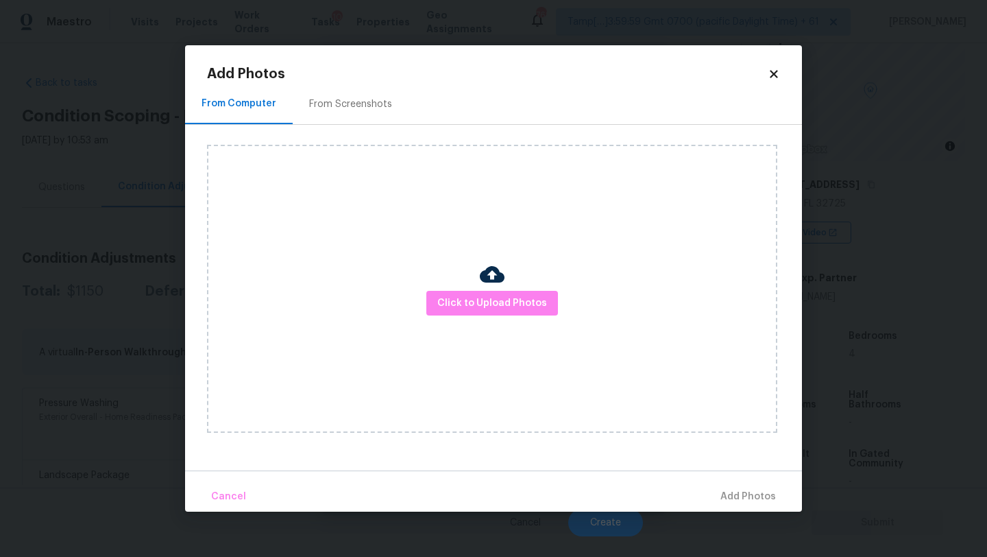
click at [322, 96] on div "From Screenshots" at bounding box center [351, 104] width 116 height 40
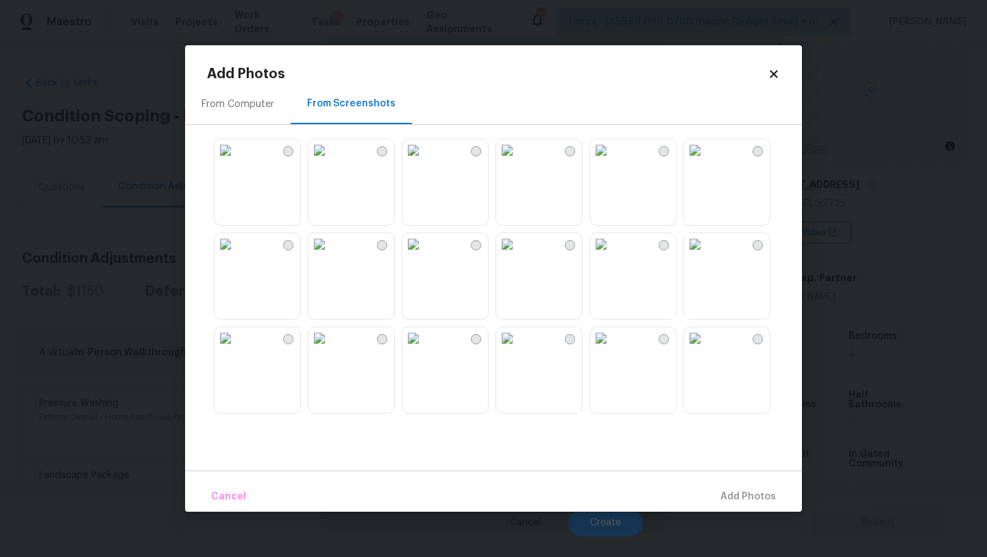
click at [237, 161] on img at bounding box center [226, 150] width 22 height 22
click at [424, 161] on img at bounding box center [414, 150] width 22 height 22
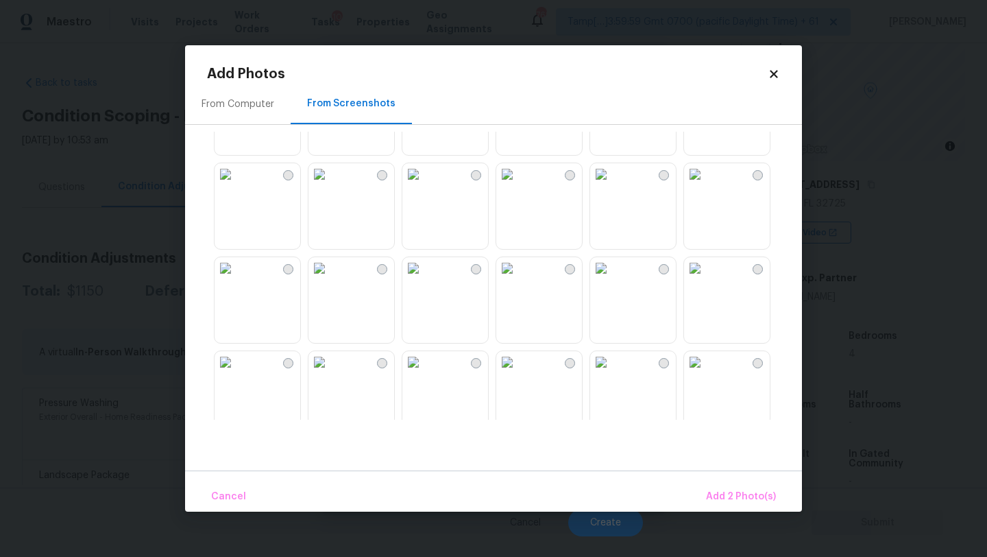
click at [237, 185] on img at bounding box center [226, 174] width 22 height 22
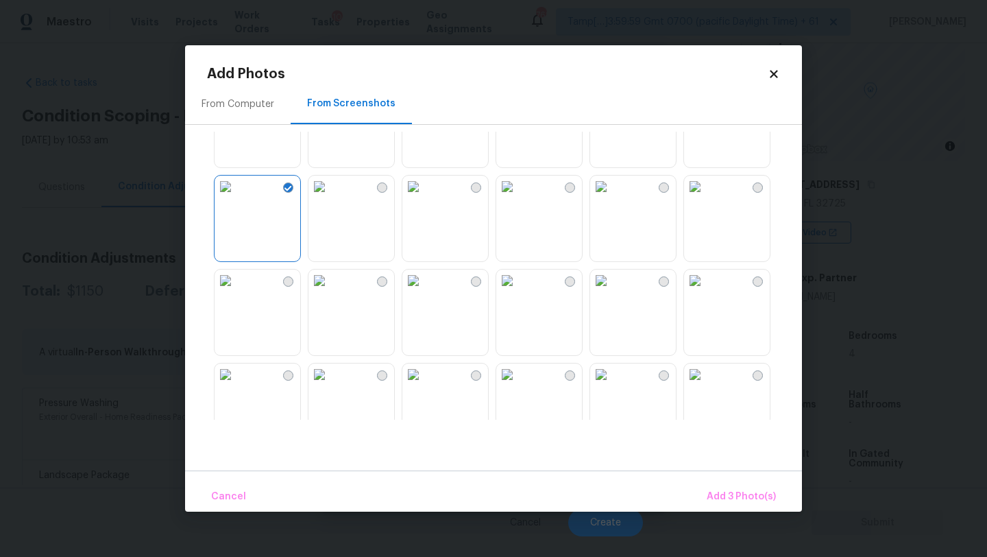
click at [612, 197] on img at bounding box center [601, 187] width 22 height 22
click at [612, 195] on img at bounding box center [601, 184] width 22 height 22
click at [706, 195] on img at bounding box center [695, 184] width 22 height 22
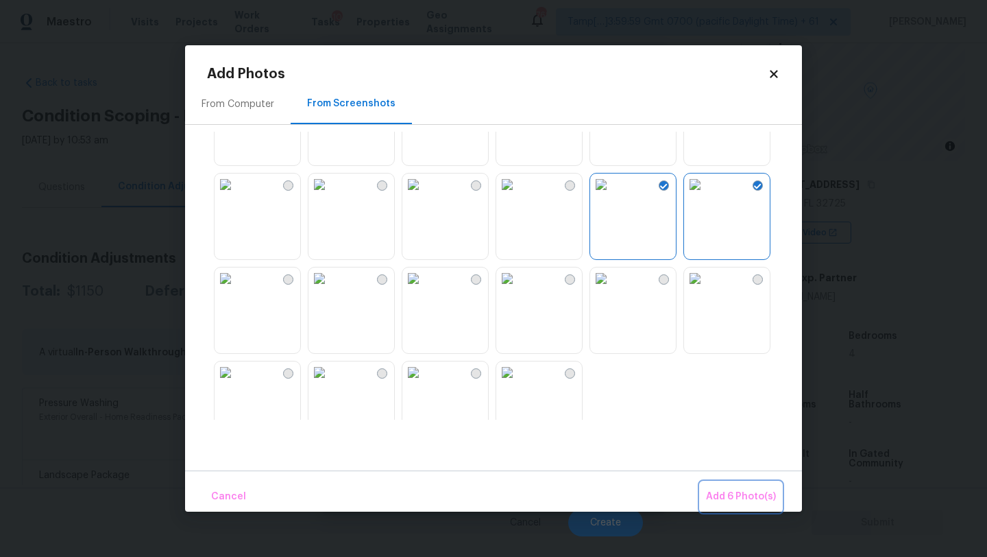
click at [738, 503] on span "Add 6 Photo(s)" at bounding box center [741, 496] width 70 height 17
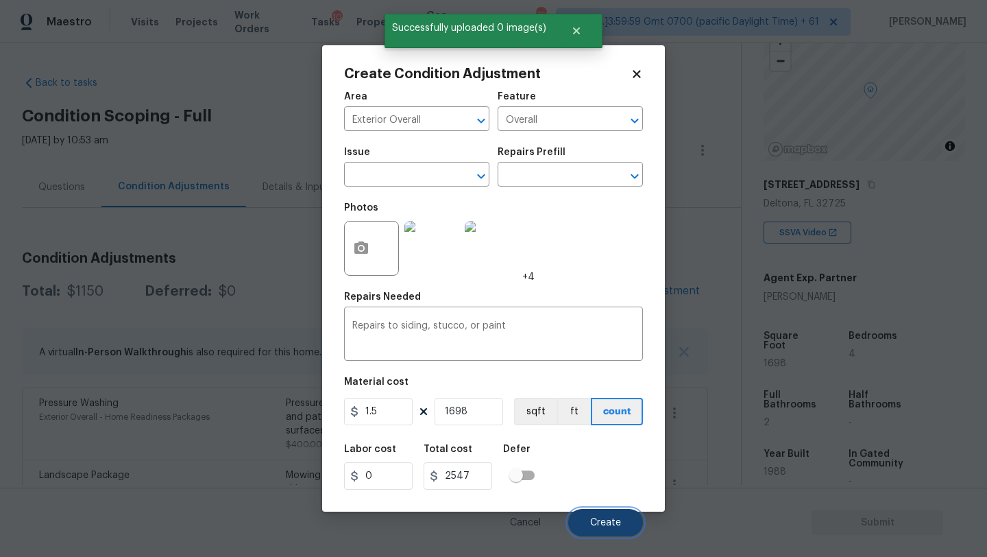
click at [601, 527] on span "Create" at bounding box center [605, 523] width 31 height 10
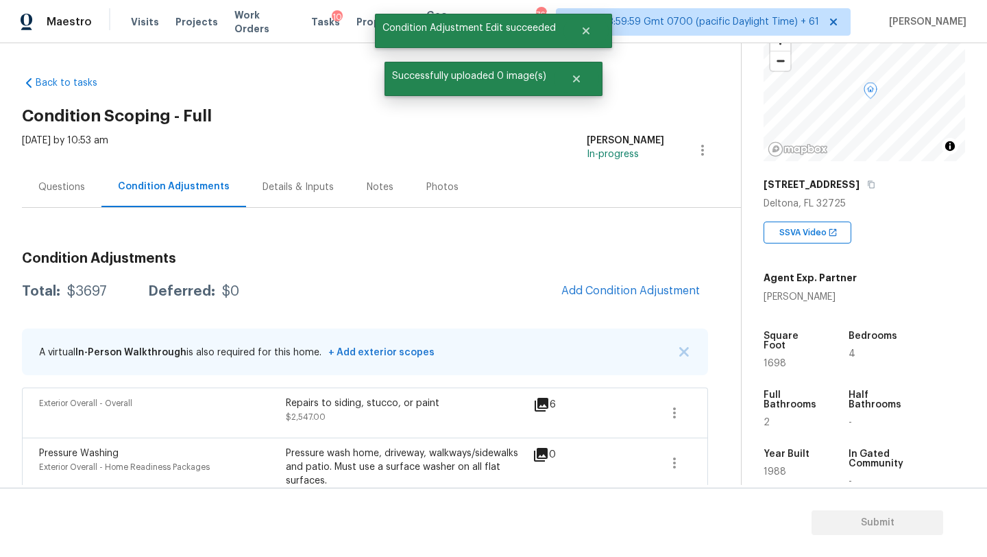
click at [612, 274] on div "Condition Adjustments Total: $3697 Deferred: $0 Add Condition Adjustment A virt…" at bounding box center [365, 439] width 686 height 396
click at [612, 296] on span "Add Condition Adjustment" at bounding box center [631, 291] width 139 height 12
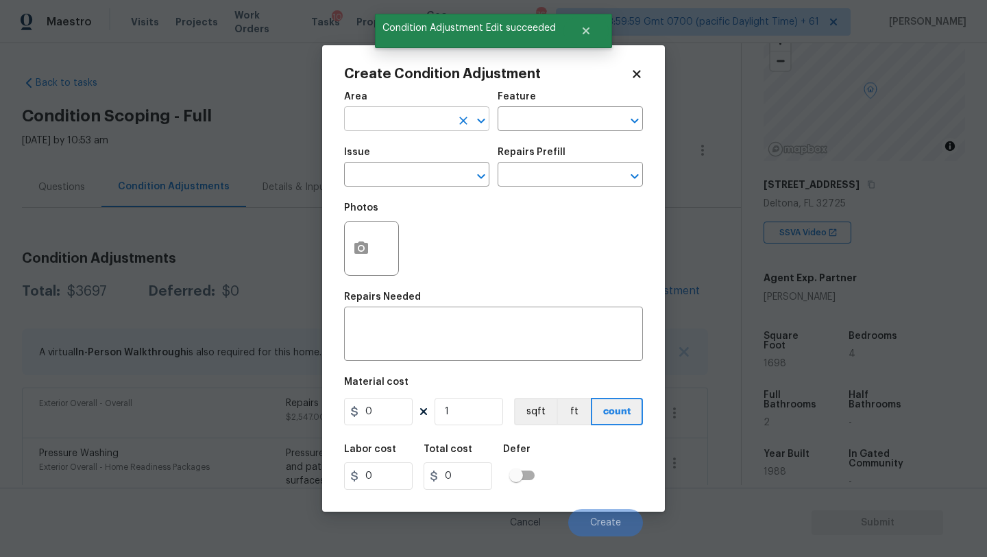
click at [366, 127] on input "text" at bounding box center [397, 120] width 107 height 21
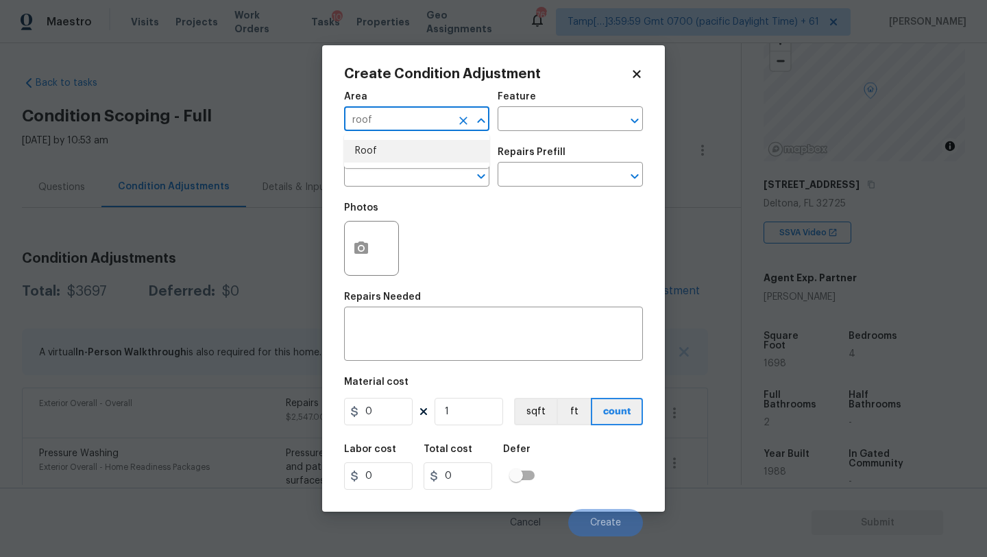
click at [374, 154] on li "Roof" at bounding box center [416, 151] width 145 height 23
type input "Roof"
click at [555, 110] on input "text" at bounding box center [551, 120] width 107 height 21
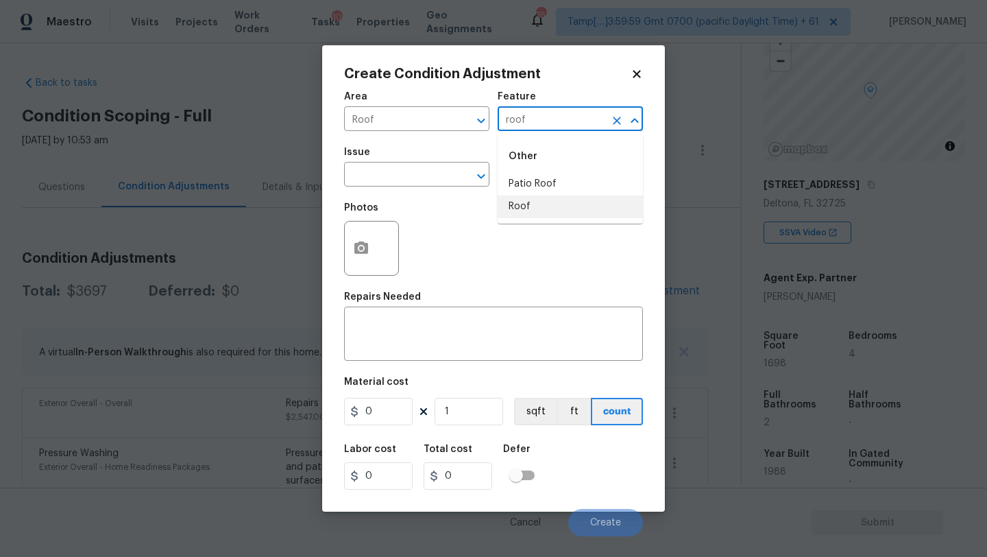
click at [560, 217] on li "Roof" at bounding box center [570, 206] width 145 height 23
type input "Roof"
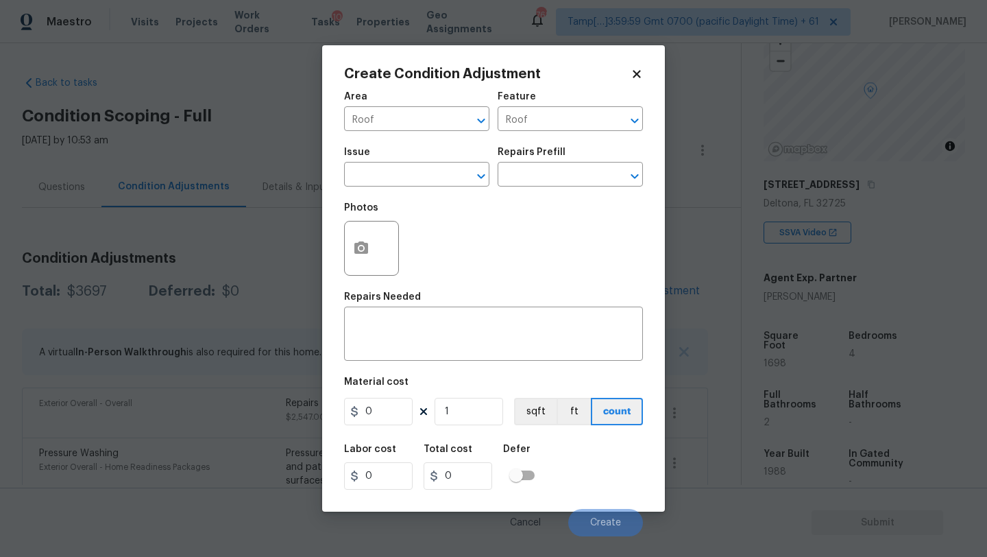
click at [421, 189] on span "Issue ​" at bounding box center [416, 167] width 145 height 56
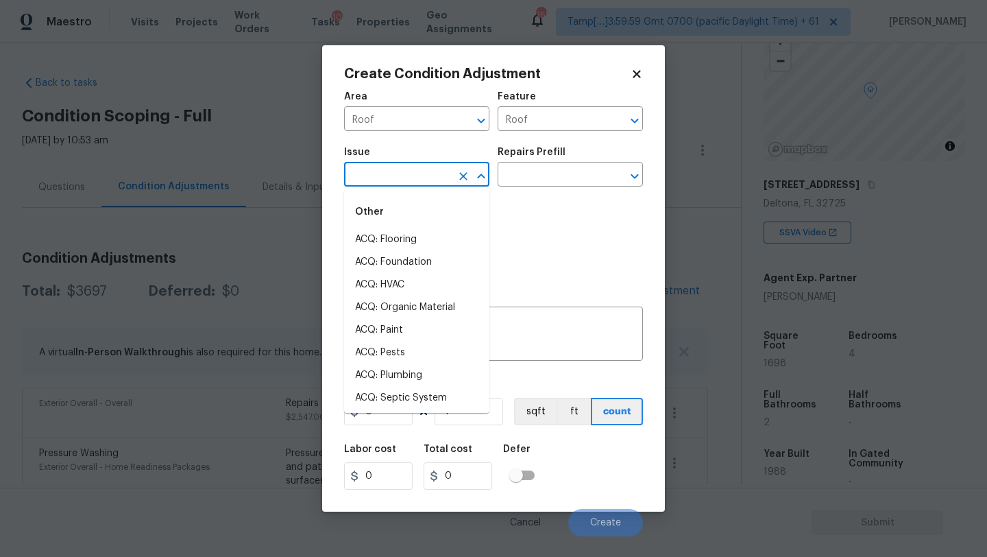
click at [416, 178] on input "text" at bounding box center [397, 175] width 107 height 21
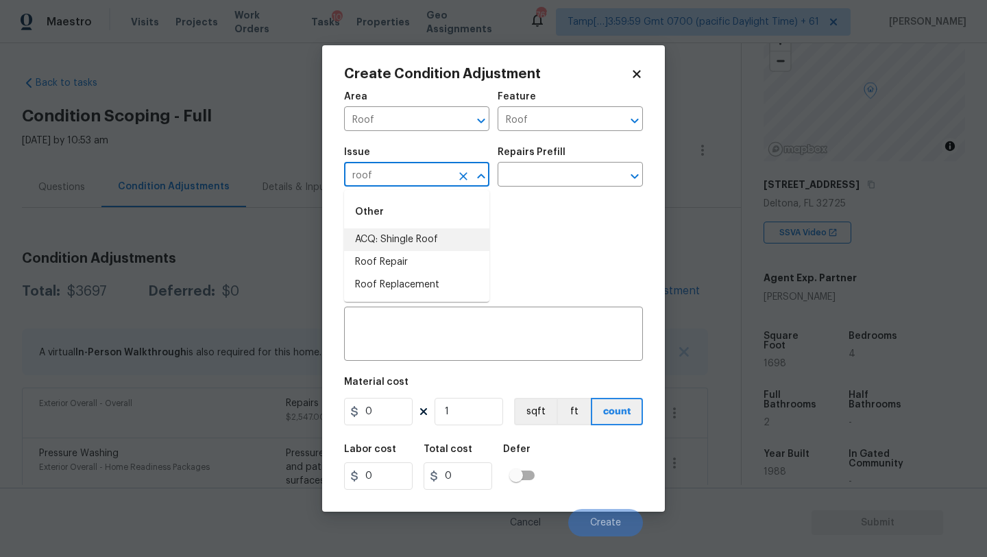
click at [415, 243] on li "ACQ: Shingle Roof" at bounding box center [416, 239] width 145 height 23
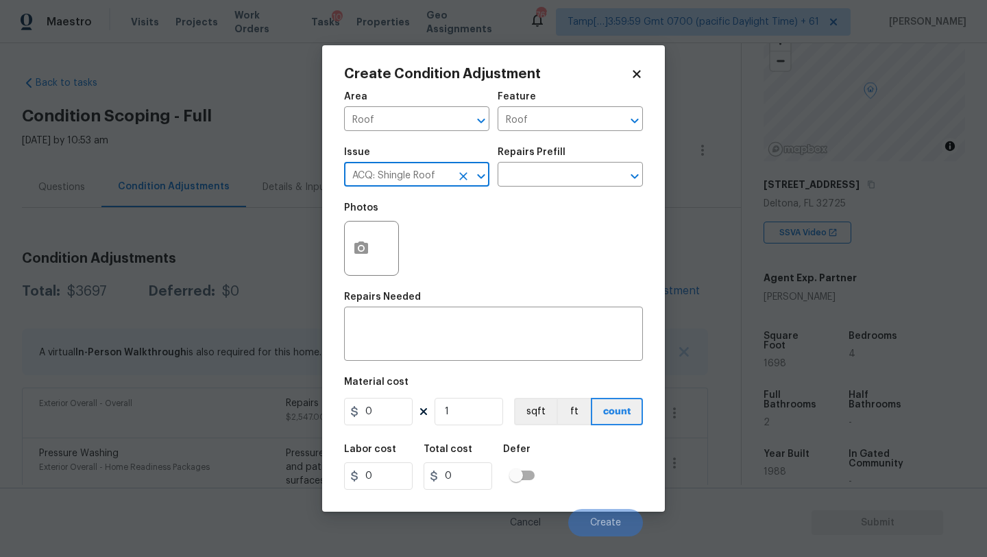
type input "ACQ: Shingle Roof"
click at [564, 152] on div "Repairs Prefill" at bounding box center [570, 156] width 145 height 18
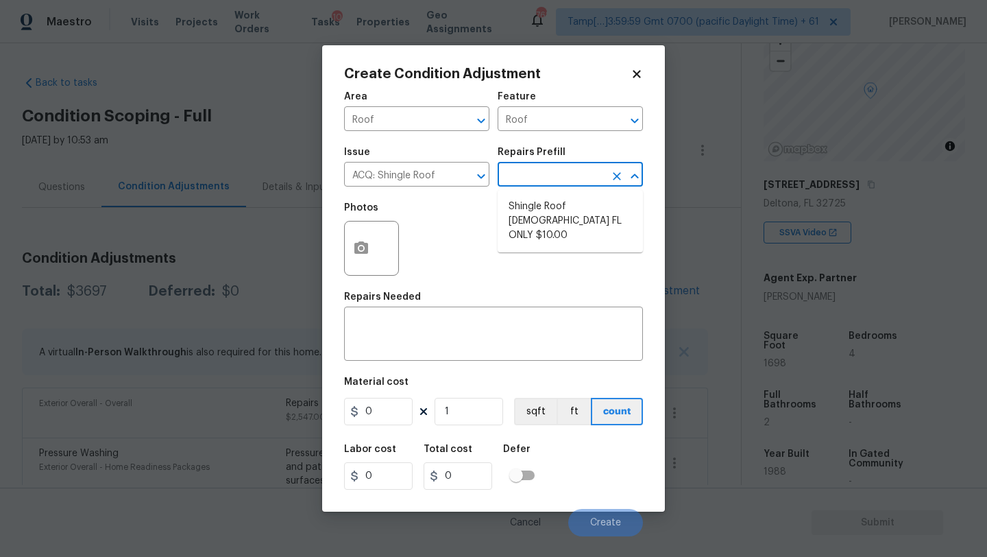
click at [564, 169] on input "text" at bounding box center [551, 175] width 107 height 21
click at [566, 225] on li "Shingle Roof 15+ Years Old FL ONLY $10.00" at bounding box center [570, 220] width 145 height 51
type input "Acquisition"
type textarea "Acquisition Scope (Florida Only): Shingle Roof 15+ years in age maintenance."
type input "10"
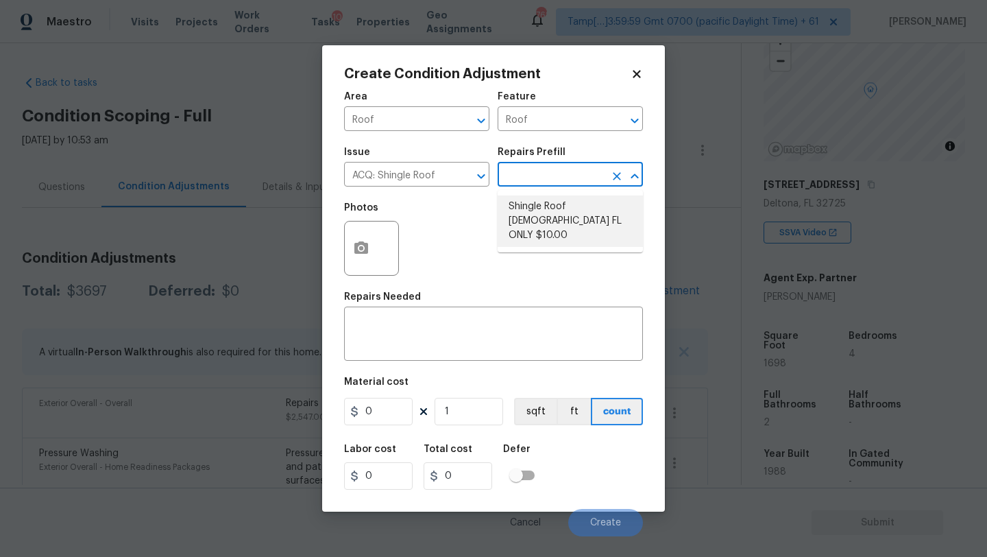
type input "10"
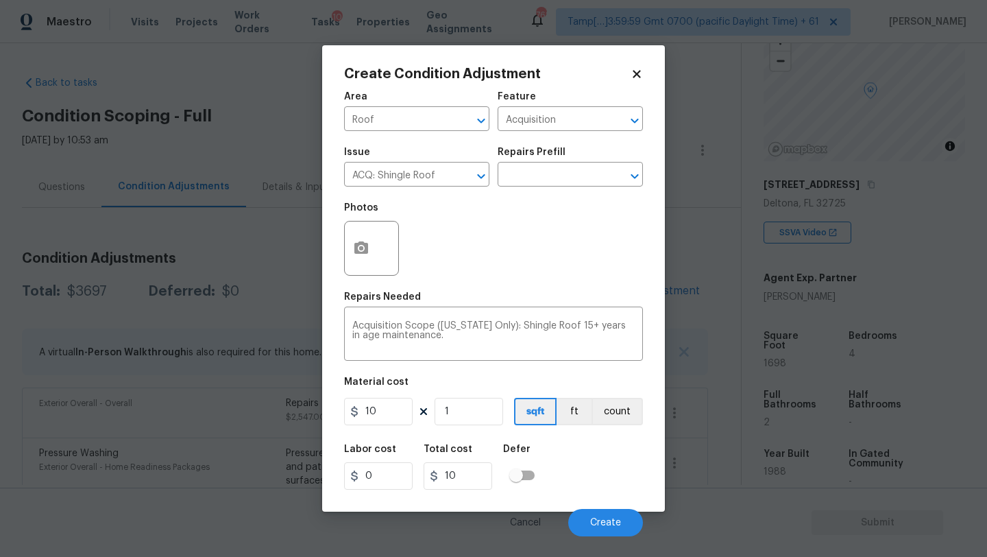
click at [483, 395] on div "Material cost" at bounding box center [493, 386] width 299 height 18
click at [482, 416] on input "1" at bounding box center [469, 411] width 69 height 27
type input "16"
type input "160"
type input "169"
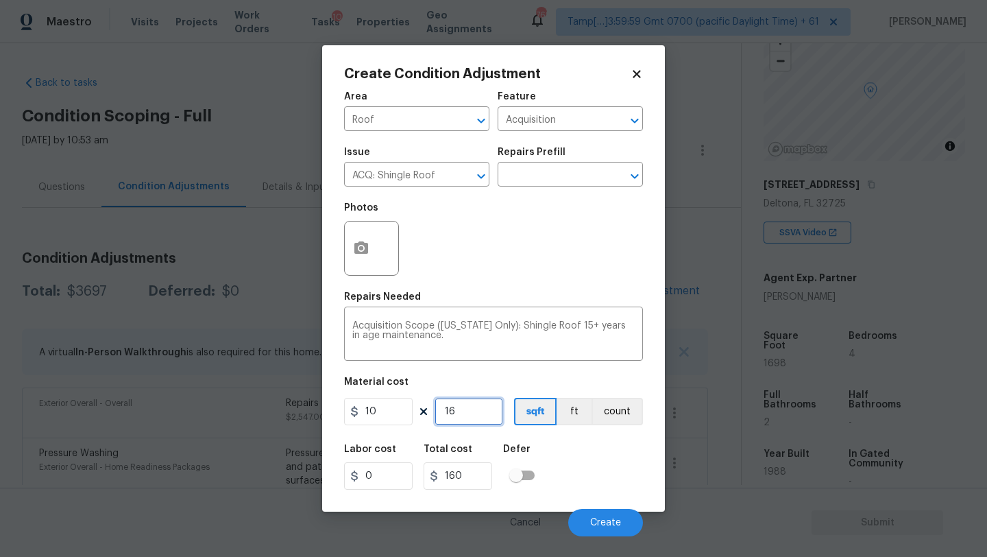
type input "1690"
type input "1698"
type input "16980"
type input "1698"
click at [600, 518] on span "Create" at bounding box center [605, 523] width 31 height 10
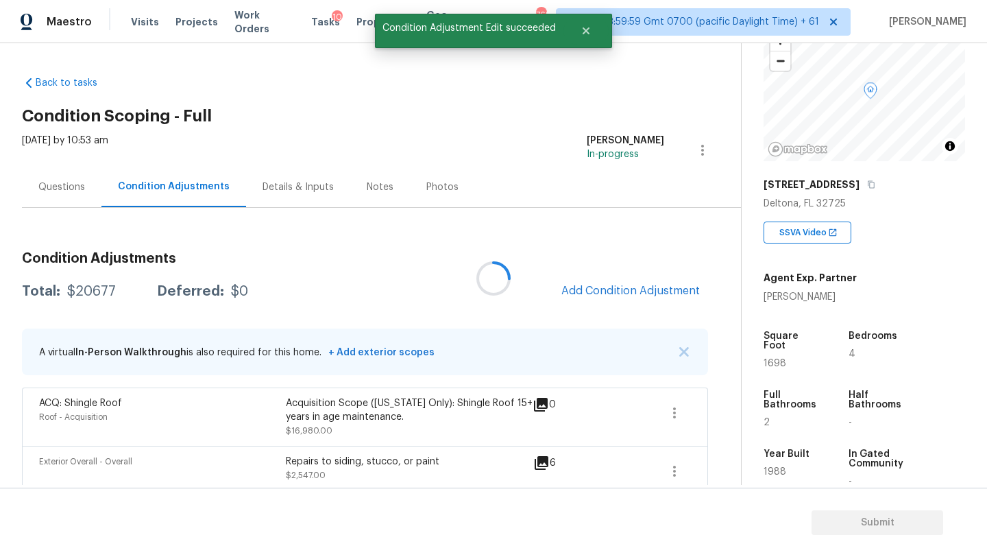
click at [628, 300] on div at bounding box center [493, 278] width 987 height 557
click at [624, 297] on span "Add Condition Adjustment" at bounding box center [631, 291] width 139 height 12
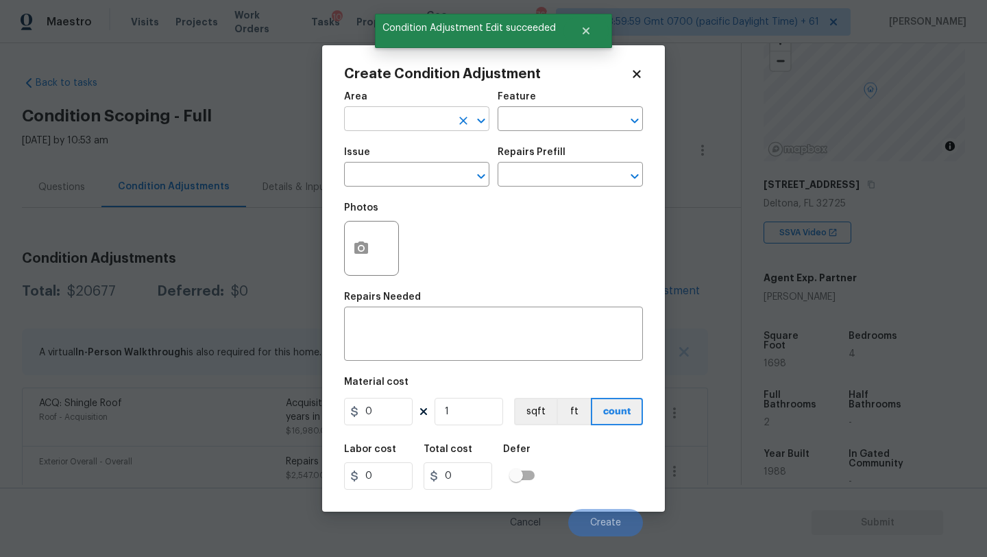
click at [390, 127] on input "text" at bounding box center [397, 120] width 107 height 21
click at [391, 145] on li "HVAC" at bounding box center [416, 151] width 145 height 23
type input "HVAC"
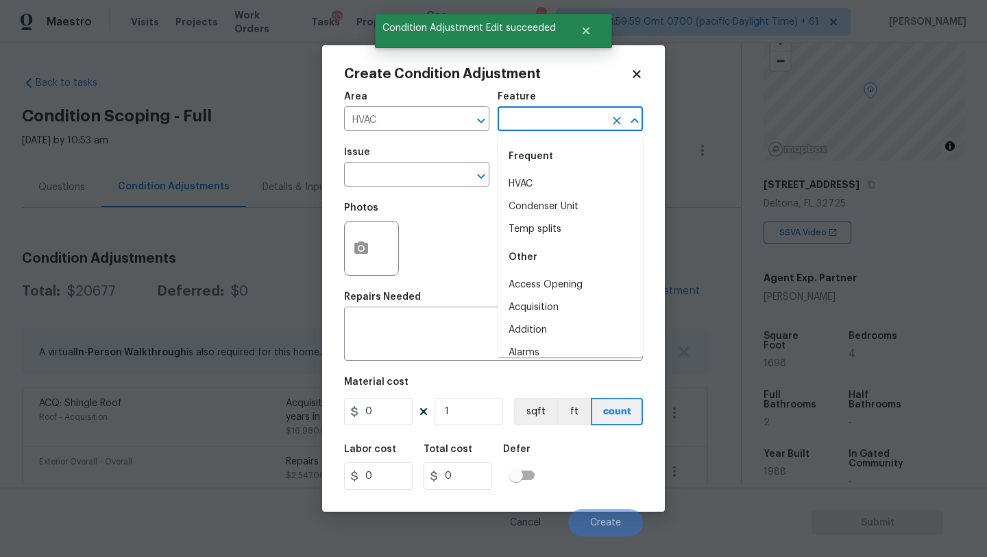
click at [525, 127] on input "text" at bounding box center [551, 120] width 107 height 21
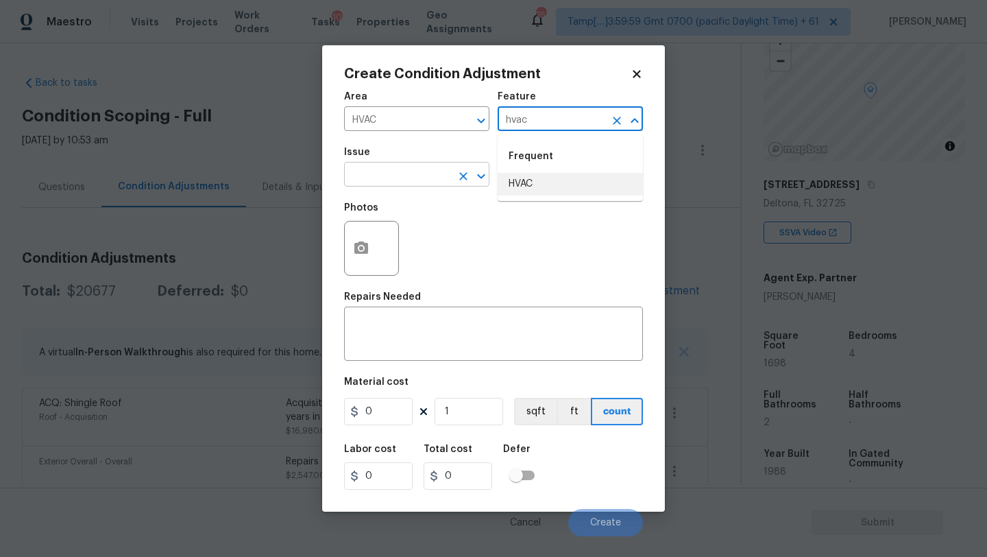
drag, startPoint x: 531, startPoint y: 183, endPoint x: 476, endPoint y: 183, distance: 54.9
click at [531, 183] on li "HVAC" at bounding box center [570, 184] width 145 height 23
type input "HVAC"
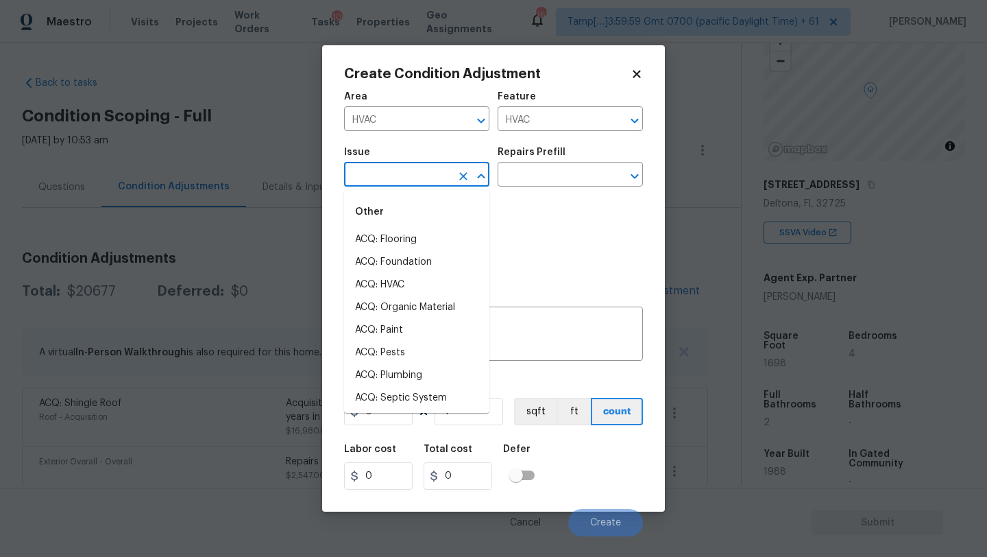
click at [413, 183] on input "text" at bounding box center [397, 175] width 107 height 21
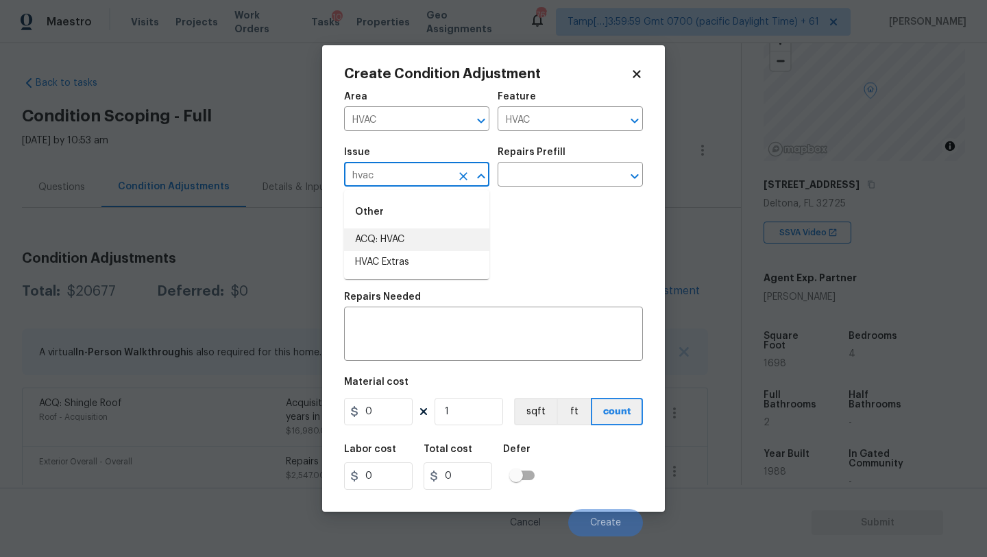
click at [405, 232] on li "ACQ: HVAC" at bounding box center [416, 239] width 145 height 23
type input "ACQ: HVAC"
click at [564, 179] on input "text" at bounding box center [551, 175] width 107 height 21
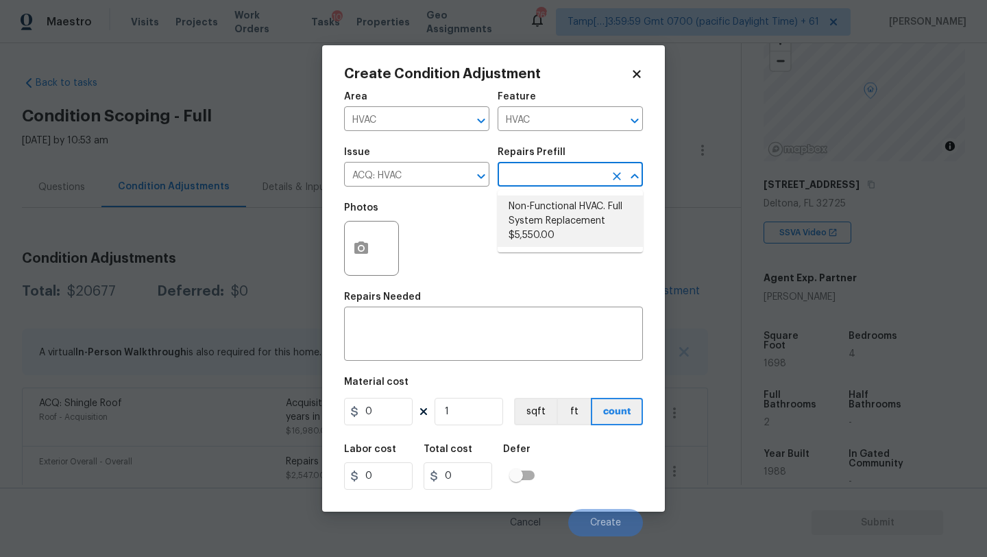
click at [545, 226] on li "Non-Functional HVAC. Full System Replacement $5,550.00" at bounding box center [570, 220] width 145 height 51
type input "Acquisition"
type textarea "Acquisition Scope: Full System Replacement"
type input "5550"
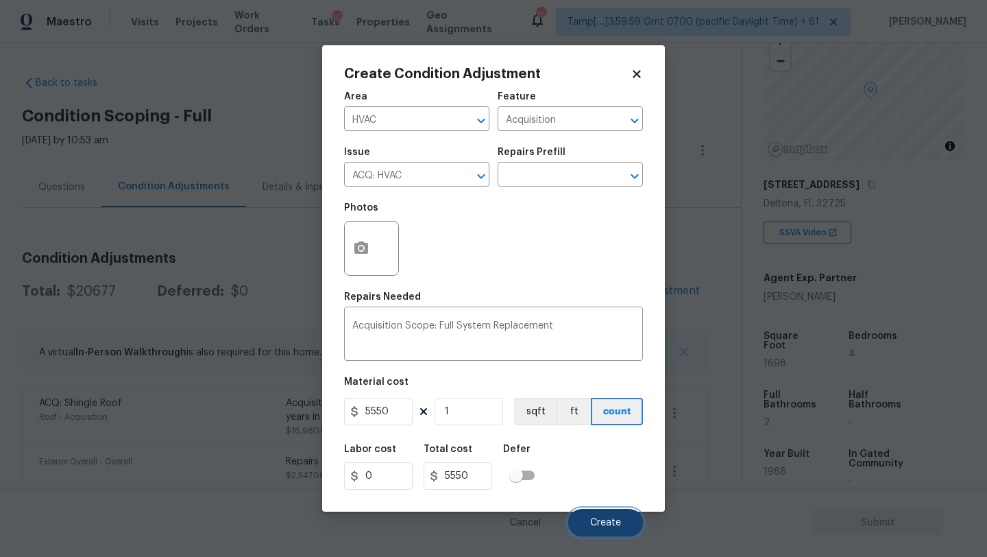
click at [603, 518] on span "Create" at bounding box center [605, 523] width 31 height 10
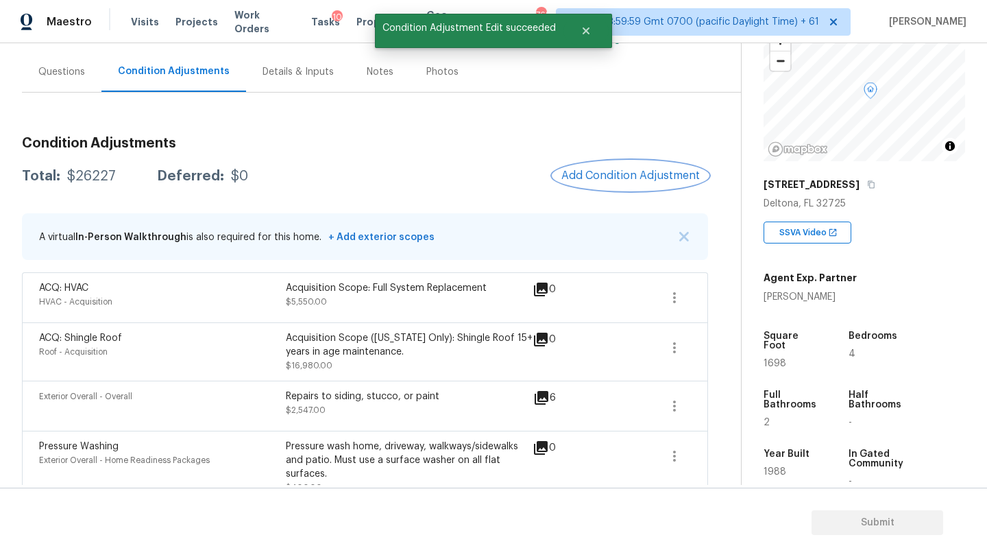
scroll to position [102, 0]
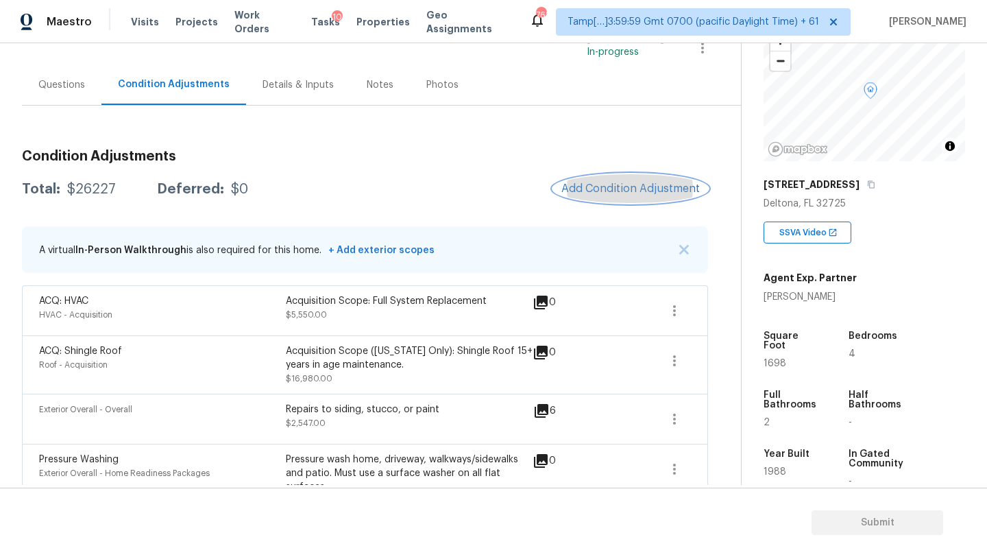
click at [614, 196] on button "Add Condition Adjustment" at bounding box center [630, 188] width 155 height 29
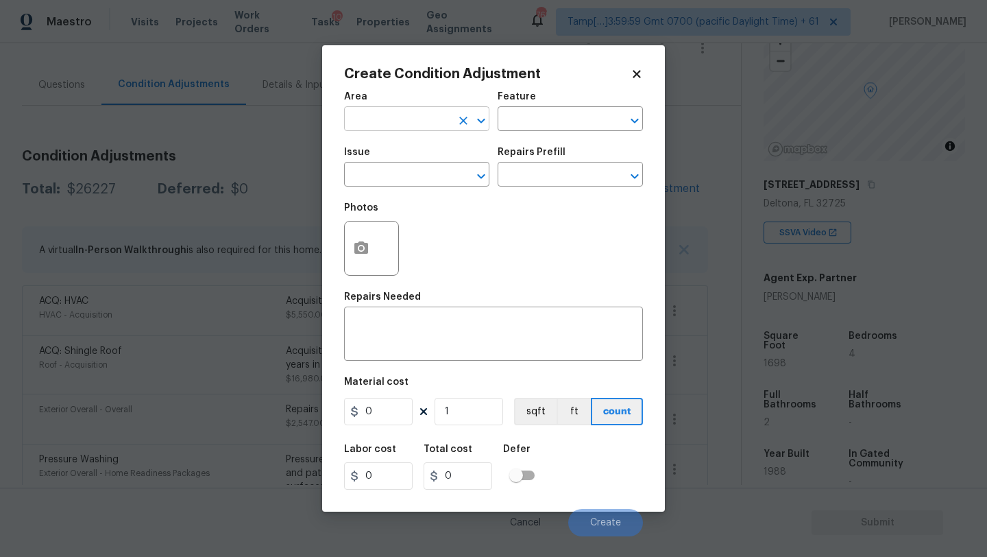
click at [427, 119] on input "text" at bounding box center [397, 120] width 107 height 21
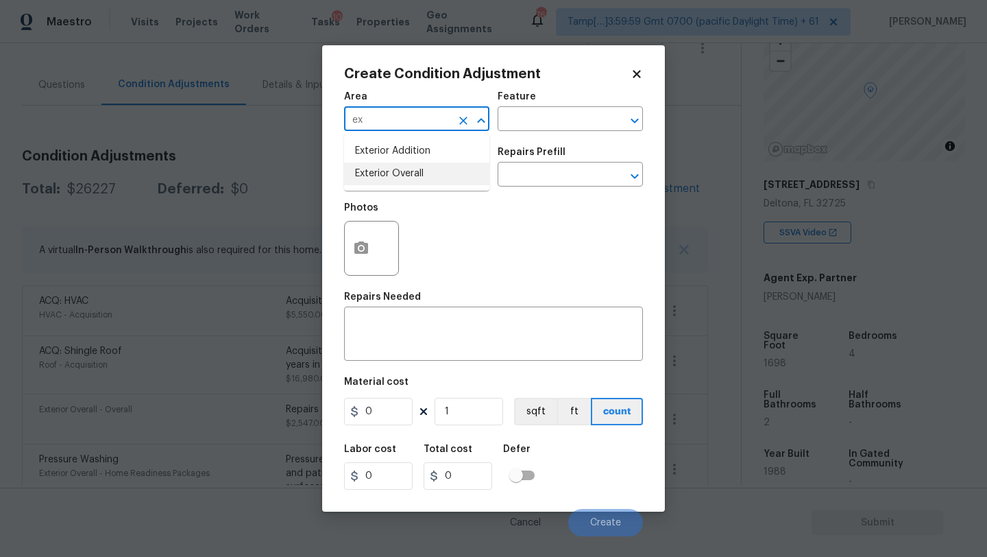
click at [434, 173] on li "Exterior Overall" at bounding box center [416, 174] width 145 height 23
type input "Exterior Overall"
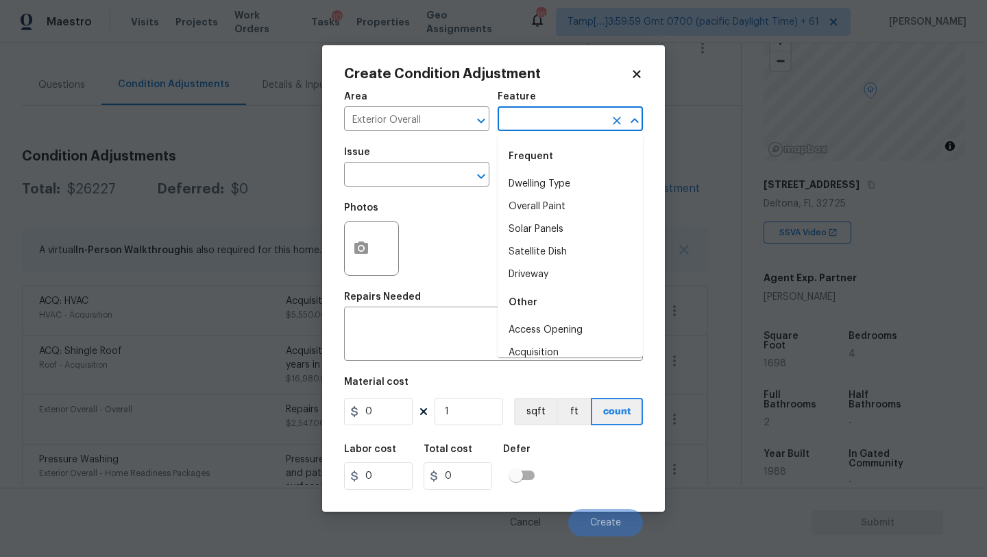
click at [532, 124] on input "text" at bounding box center [551, 120] width 107 height 21
drag, startPoint x: 530, startPoint y: 212, endPoint x: 530, endPoint y: 221, distance: 8.9
click at [530, 219] on ul "Appliances Exterior Plumbing Fireplace Plaster Plumbing Plumbing Temp splits" at bounding box center [570, 252] width 145 height 158
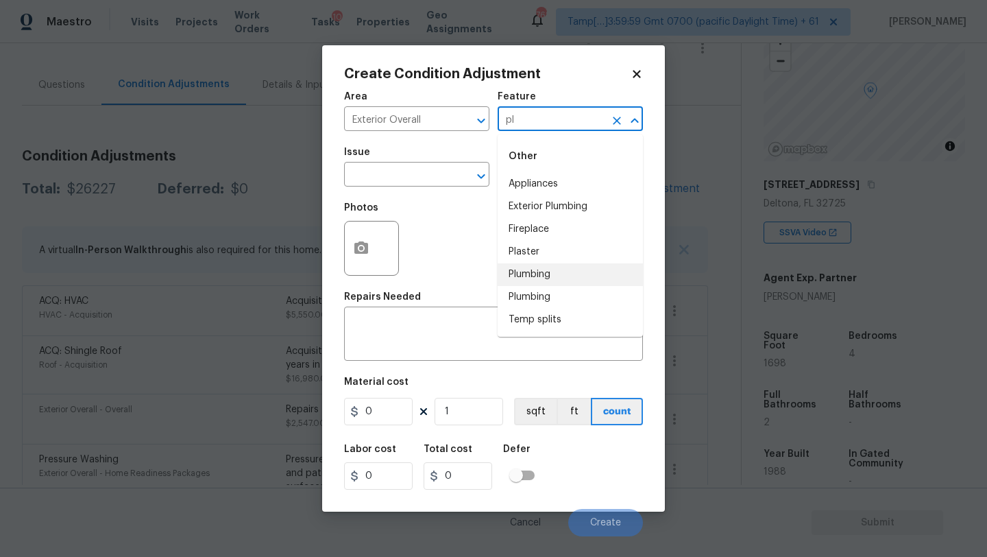
click at [533, 273] on li "Plumbing" at bounding box center [570, 274] width 145 height 23
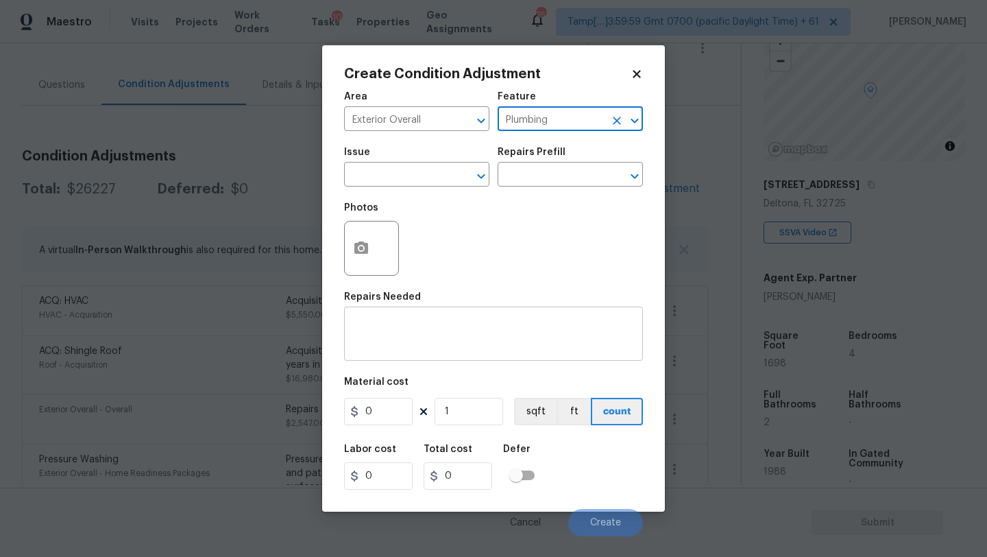
type input "Plumbing"
click at [472, 335] on textarea at bounding box center [493, 335] width 283 height 29
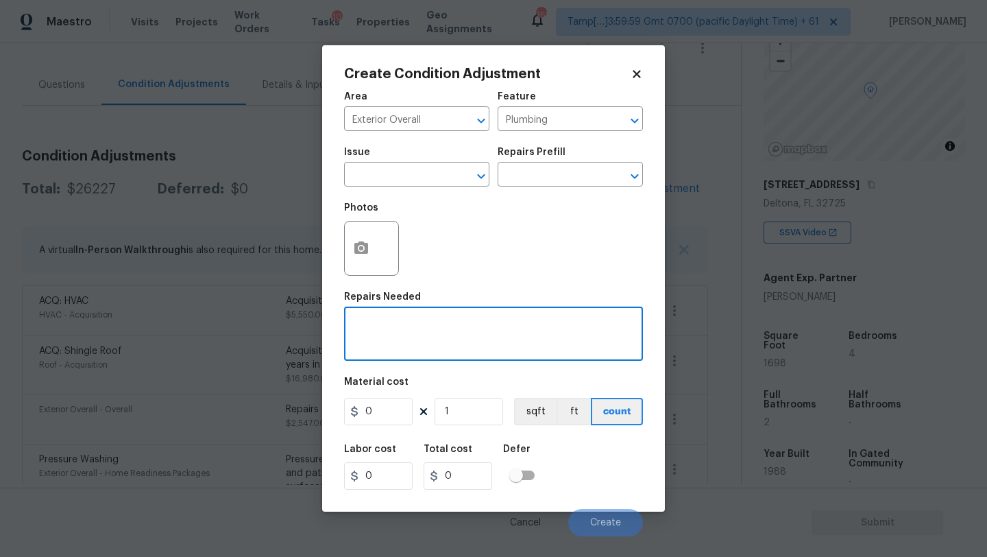
paste textarea "House needs replumb"
type textarea "House needs replumb"
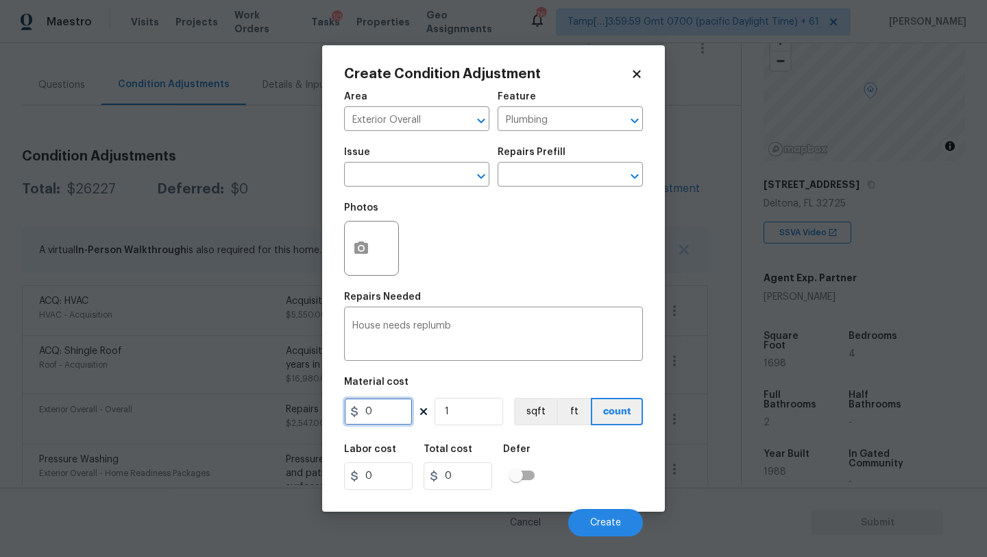
click at [393, 409] on input "0" at bounding box center [378, 411] width 69 height 27
type input "6000"
click at [582, 459] on div "Labor cost 0 Total cost 6000 Defer" at bounding box center [493, 467] width 299 height 62
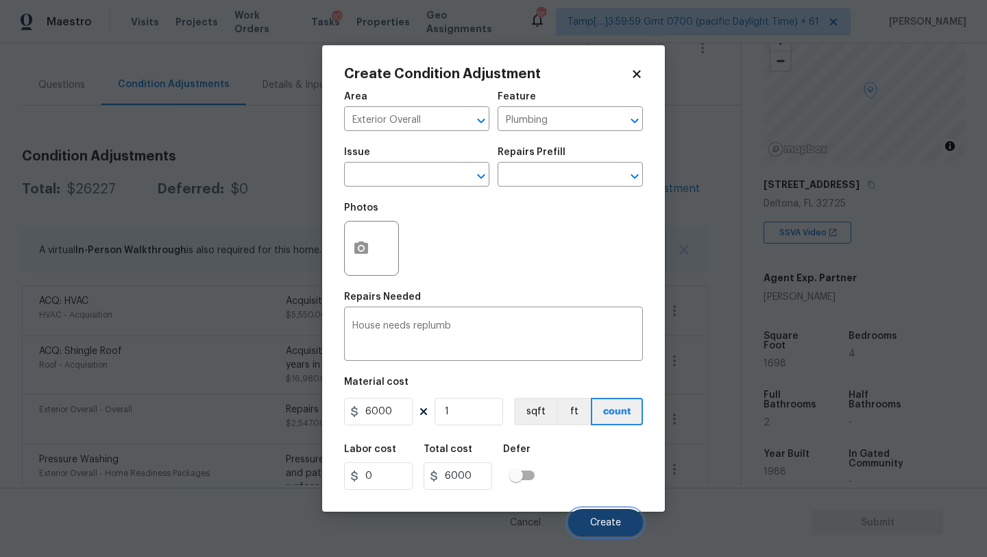
click at [593, 521] on span "Create" at bounding box center [605, 523] width 31 height 10
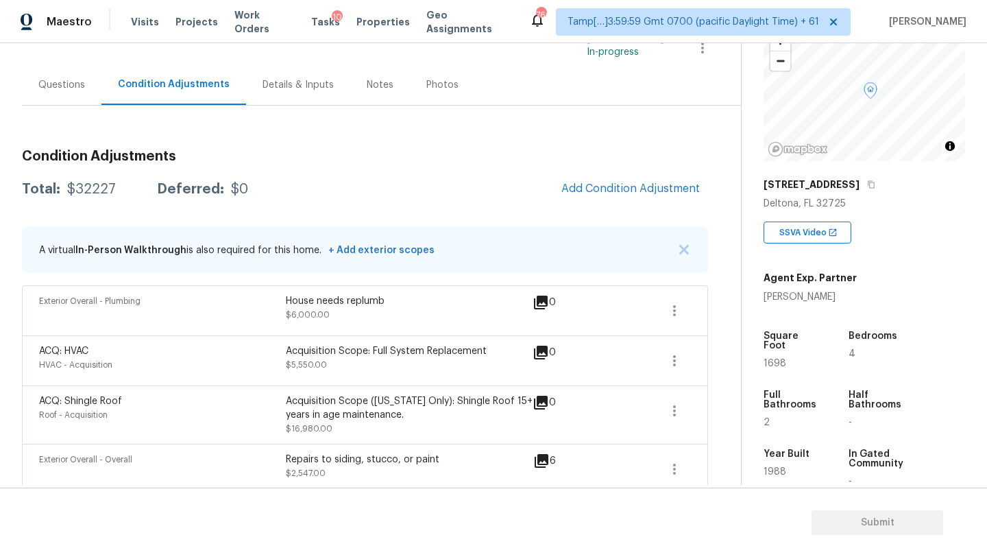
click at [64, 101] on div "Questions" at bounding box center [62, 84] width 80 height 40
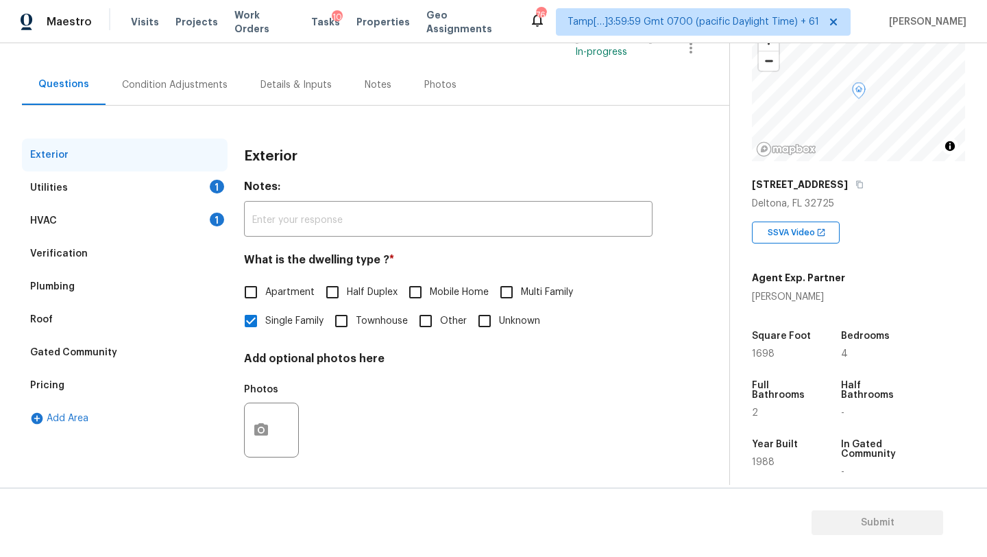
scroll to position [102, 0]
click at [59, 257] on div "Verification" at bounding box center [59, 254] width 58 height 14
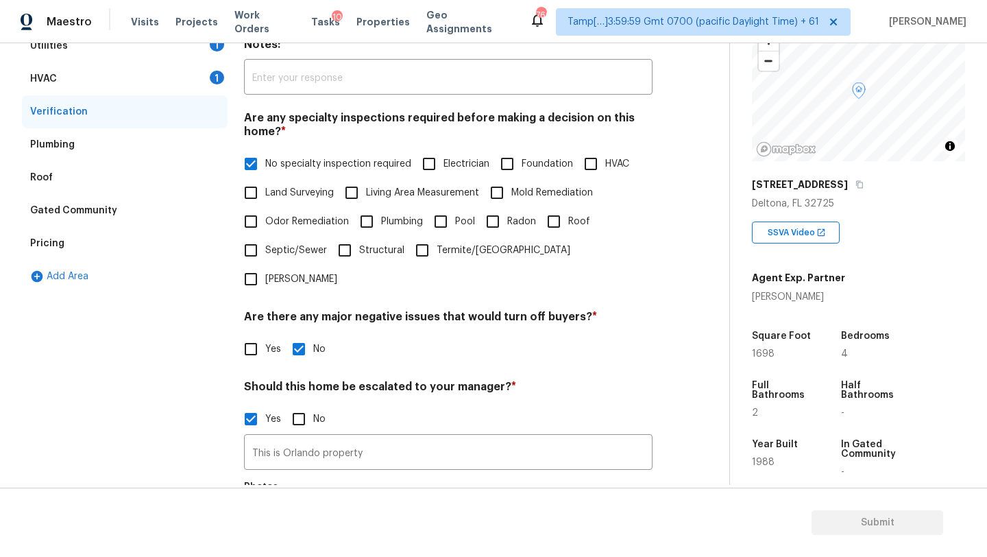
scroll to position [256, 0]
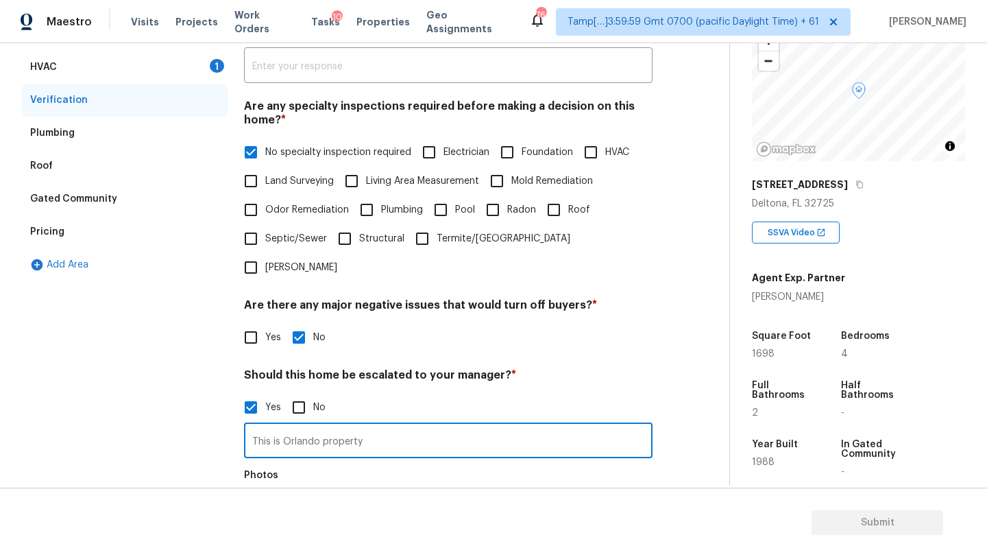
click at [416, 426] on input "This is Orlando property" at bounding box center [448, 442] width 409 height 32
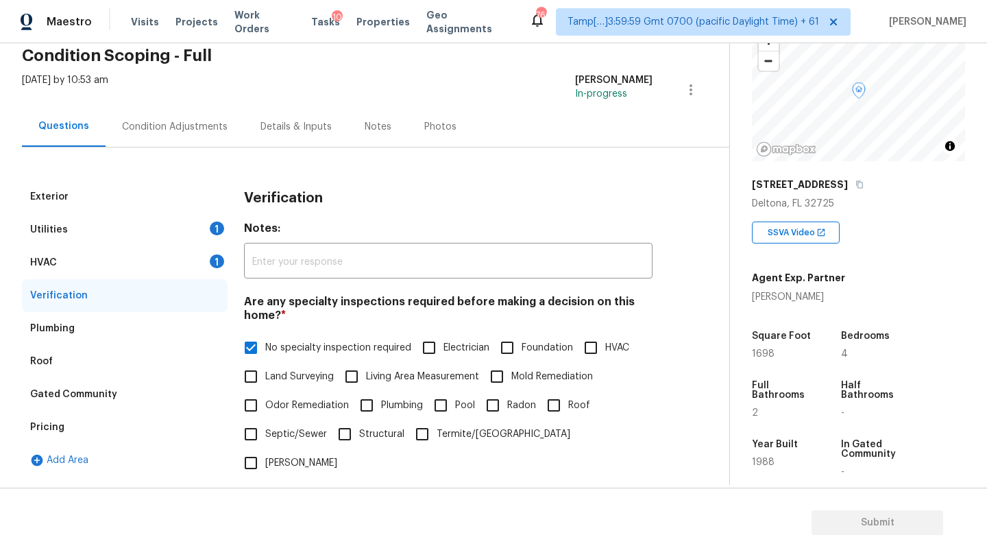
scroll to position [21, 0]
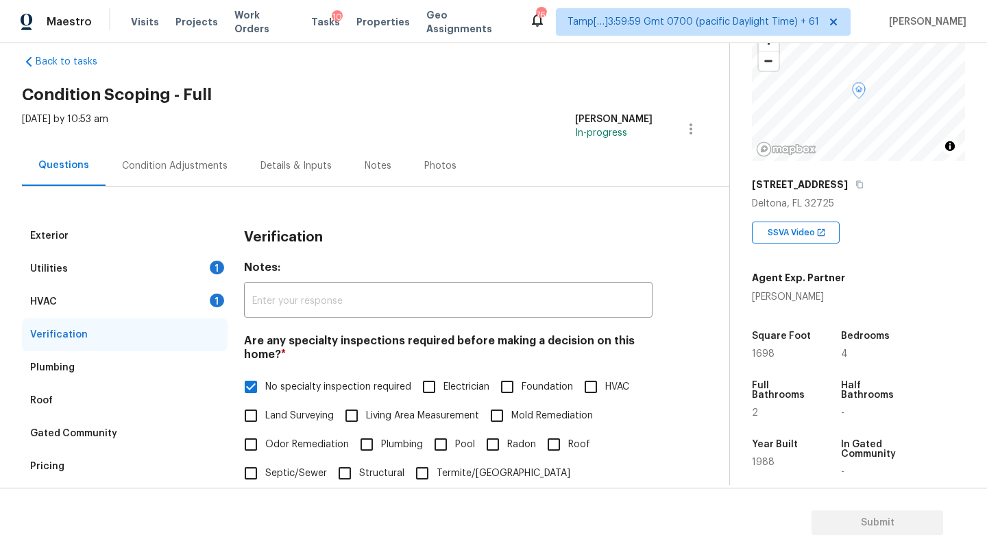
type input "This is Orlando property, scoped for roof and HVAC as per permit sheet"
click at [206, 304] on div "HVAC 1" at bounding box center [125, 301] width 206 height 33
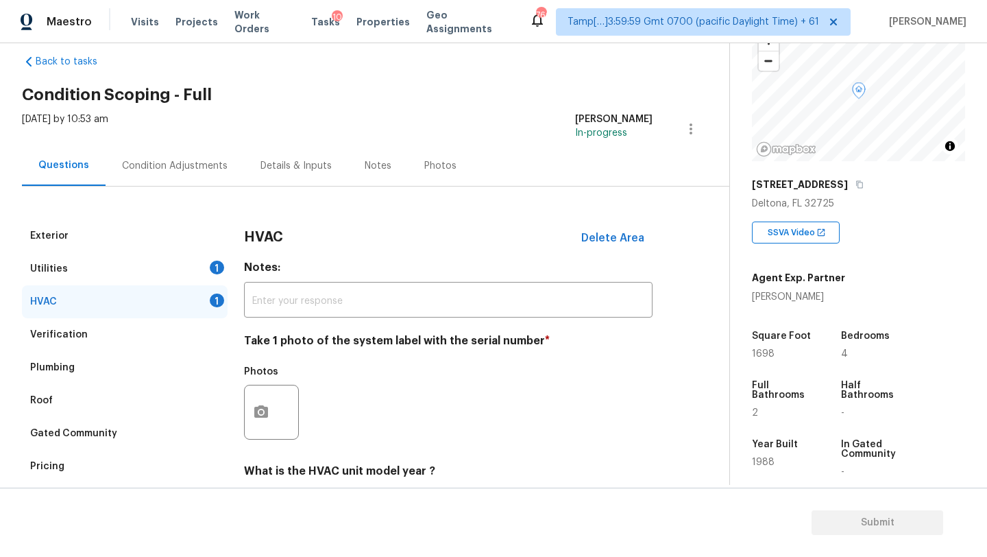
scroll to position [149, 0]
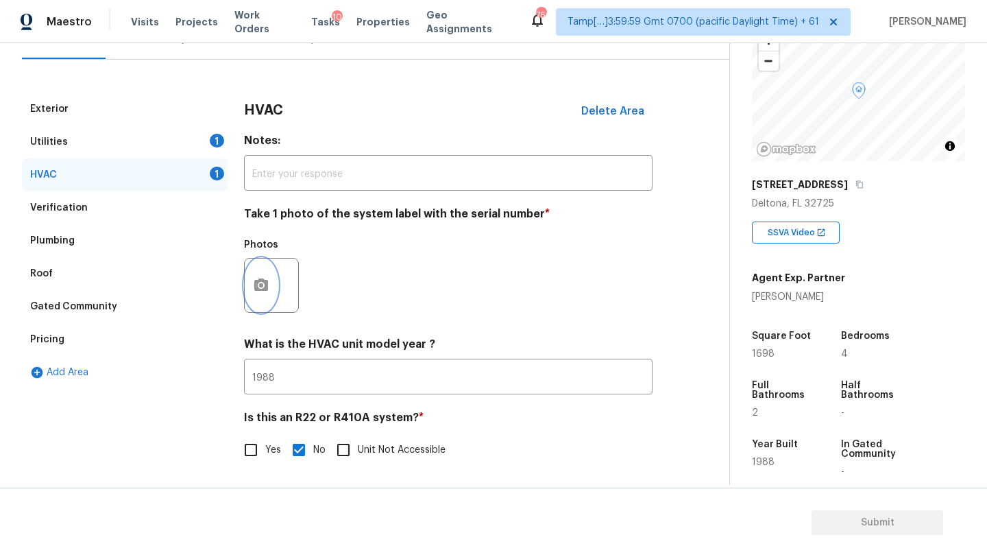
click at [253, 301] on button "button" at bounding box center [261, 285] width 33 height 53
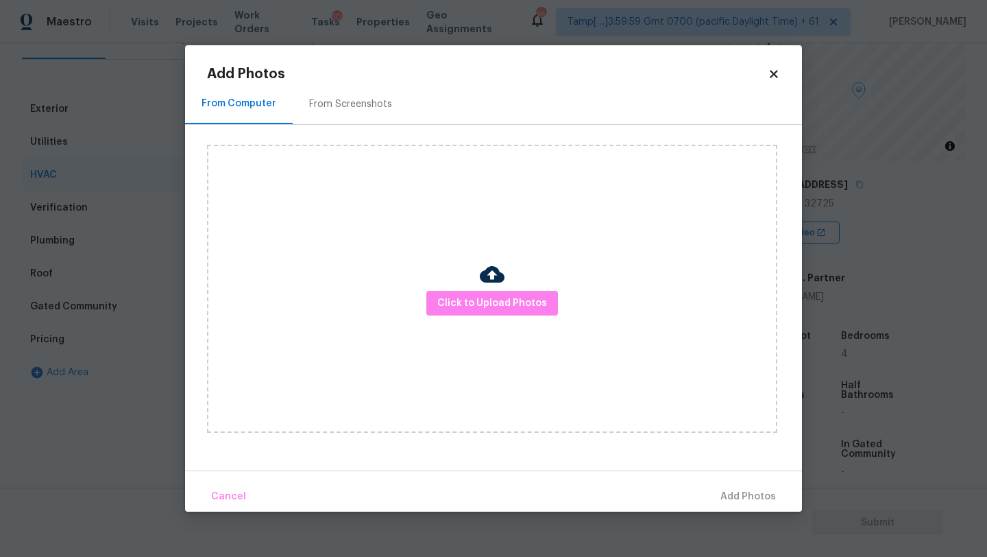
click at [337, 105] on div "From Screenshots" at bounding box center [350, 104] width 83 height 14
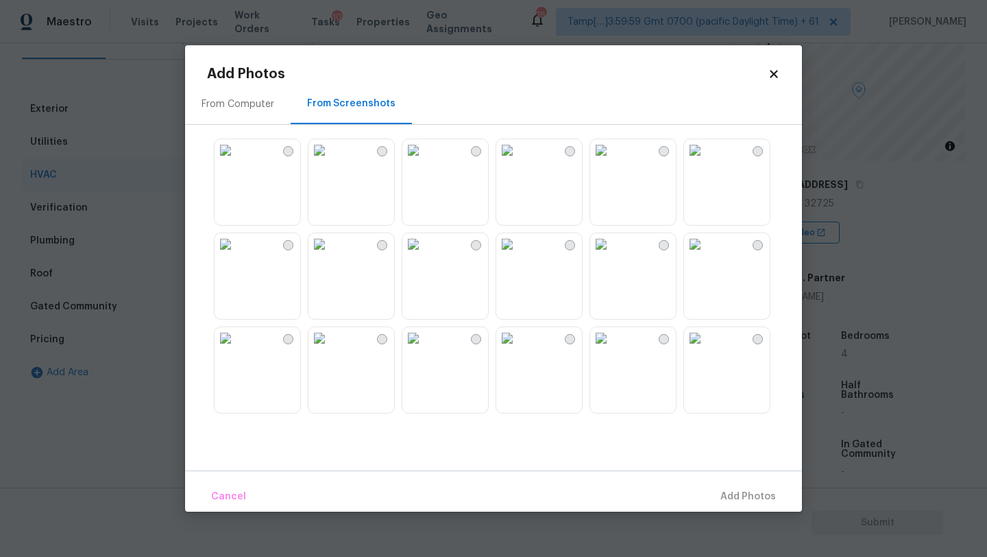
click at [237, 161] on img at bounding box center [226, 150] width 22 height 22
click at [738, 495] on span "Add 1 Photo(s)" at bounding box center [742, 496] width 68 height 17
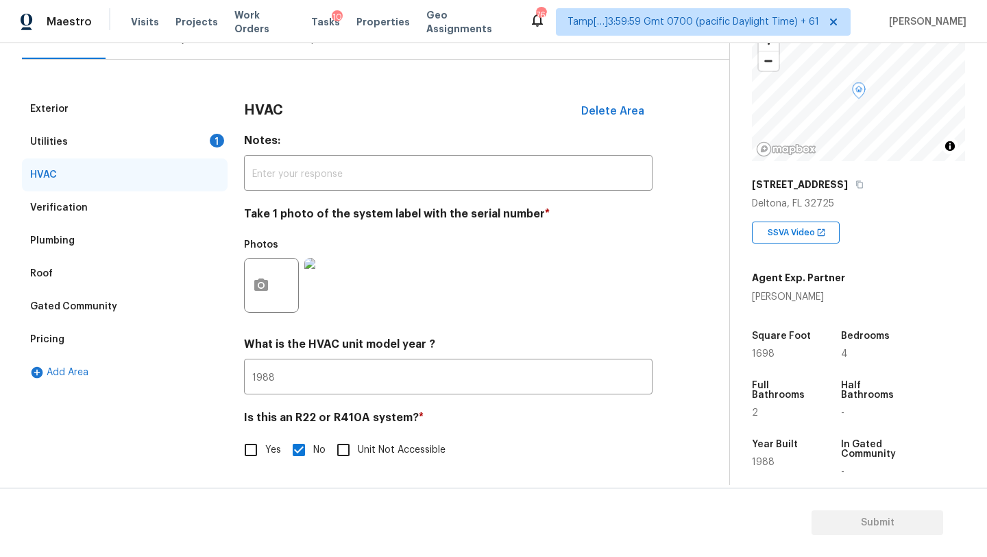
click at [81, 148] on div "Utilities 1" at bounding box center [125, 141] width 206 height 33
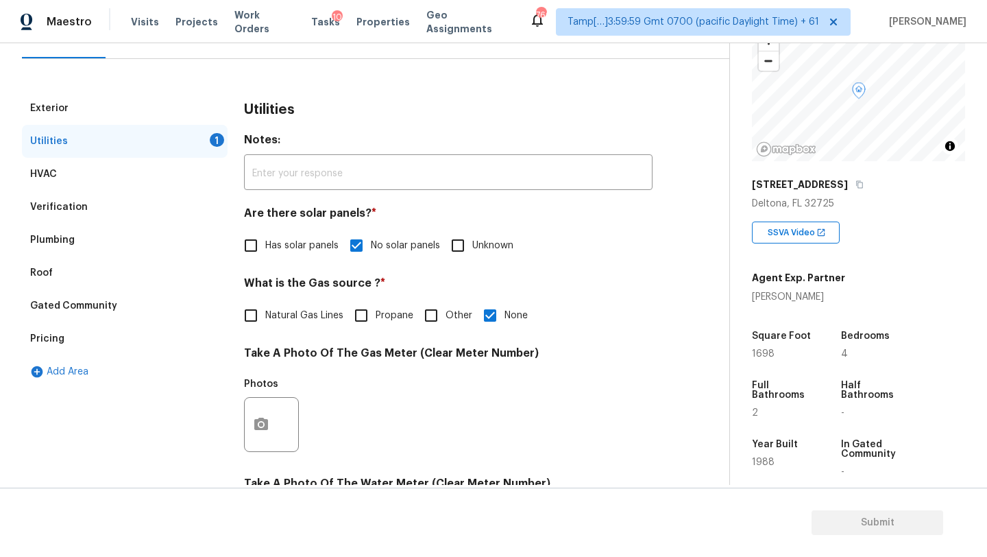
scroll to position [205, 0]
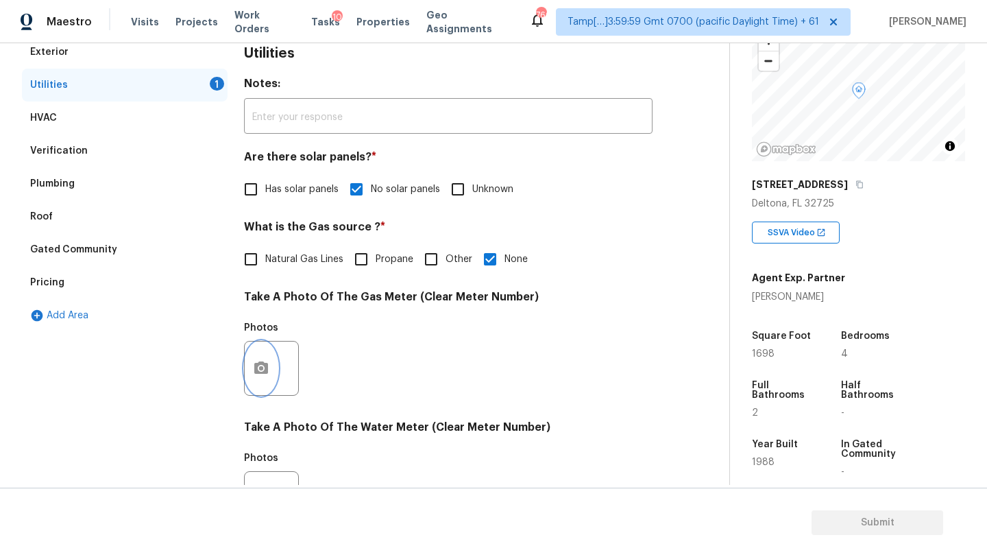
click at [271, 367] on button "button" at bounding box center [261, 368] width 33 height 53
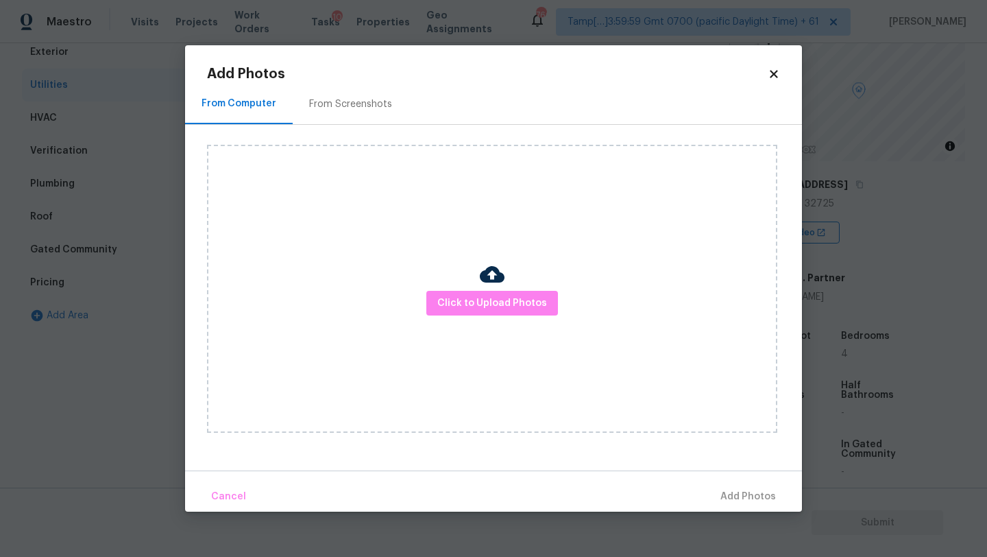
click at [346, 107] on div "From Screenshots" at bounding box center [350, 104] width 83 height 14
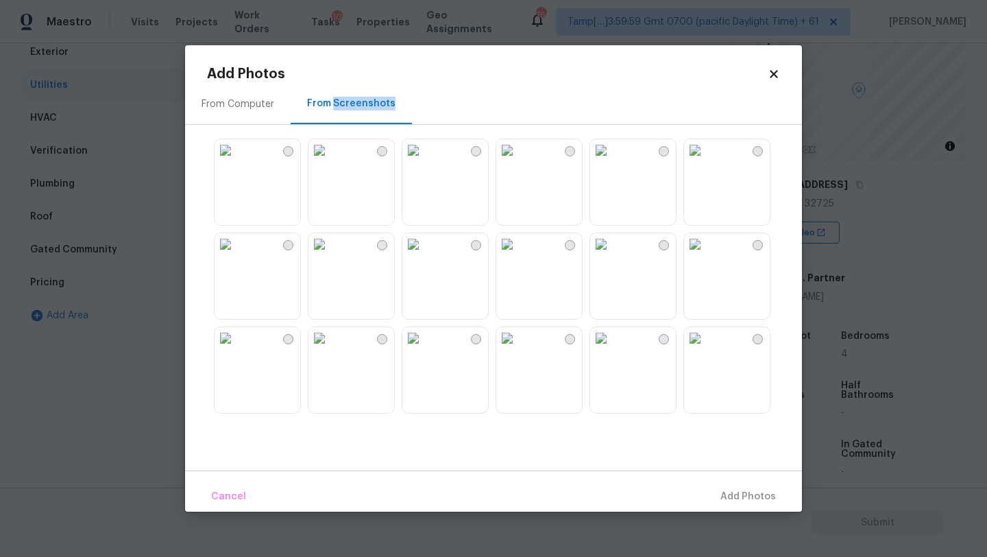
click at [237, 161] on img at bounding box center [226, 150] width 22 height 22
click at [736, 487] on button "Add 1 Photo(s)" at bounding box center [742, 496] width 79 height 29
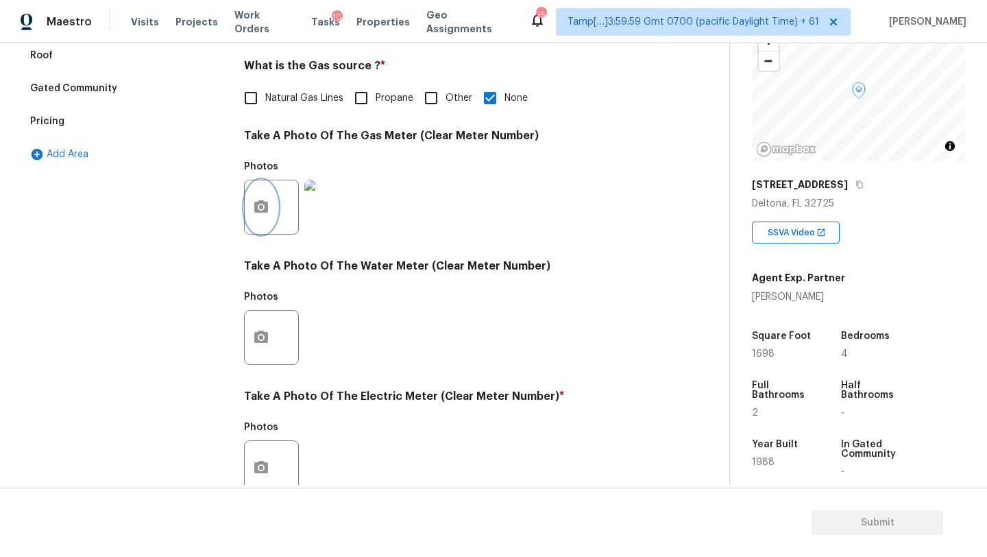
scroll to position [393, 0]
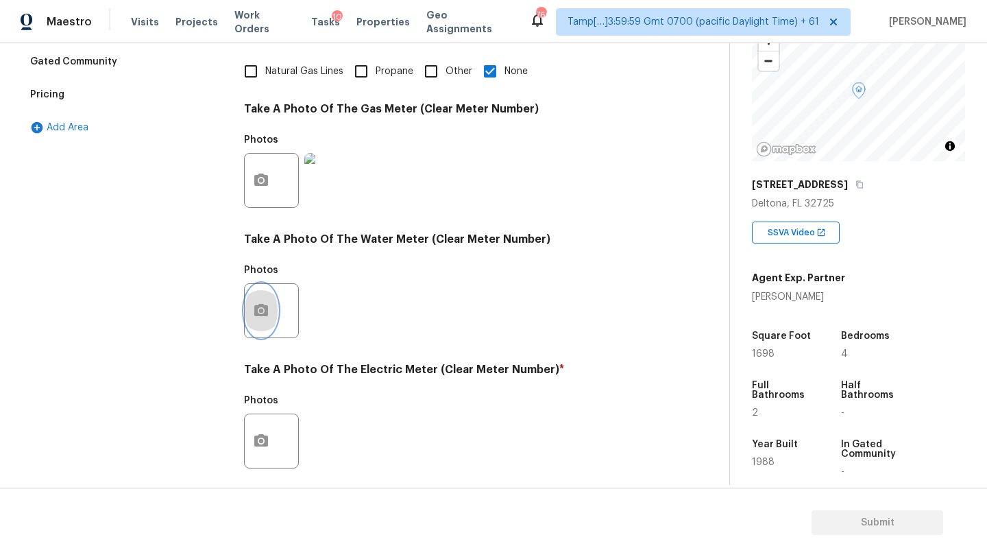
click at [265, 320] on button "button" at bounding box center [261, 310] width 33 height 53
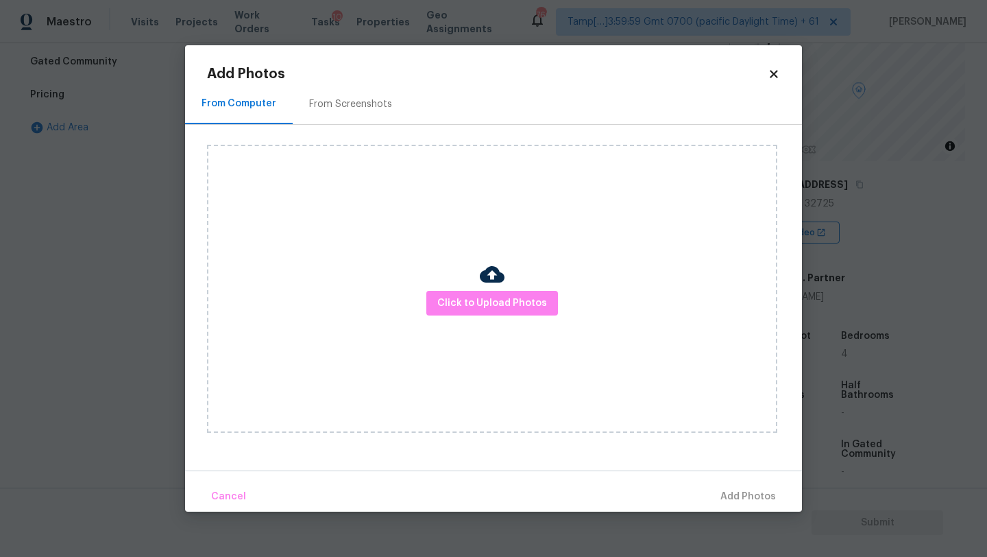
click at [311, 89] on div "From Screenshots" at bounding box center [351, 104] width 116 height 40
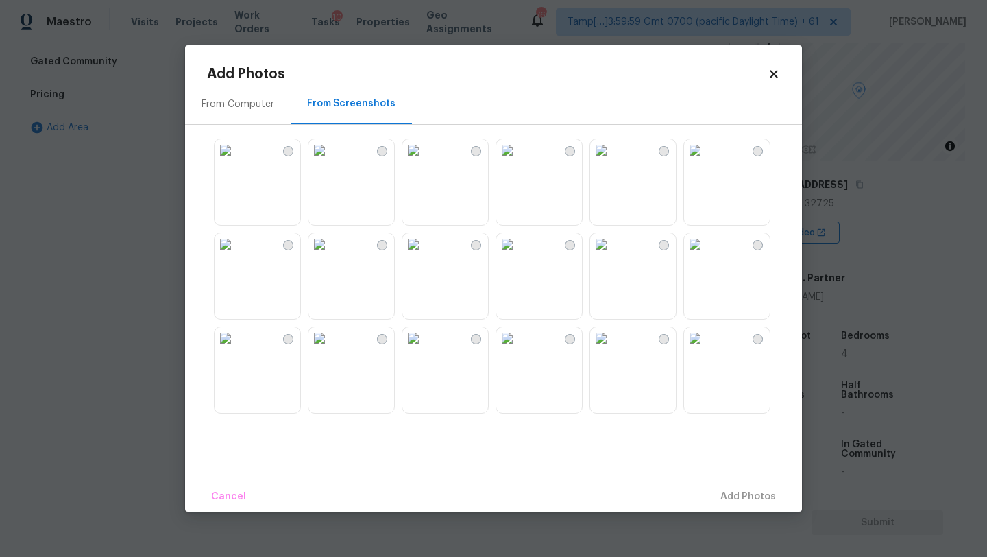
click at [237, 161] on img at bounding box center [226, 150] width 22 height 22
click at [754, 490] on span "Add 1 Photo(s)" at bounding box center [742, 496] width 68 height 17
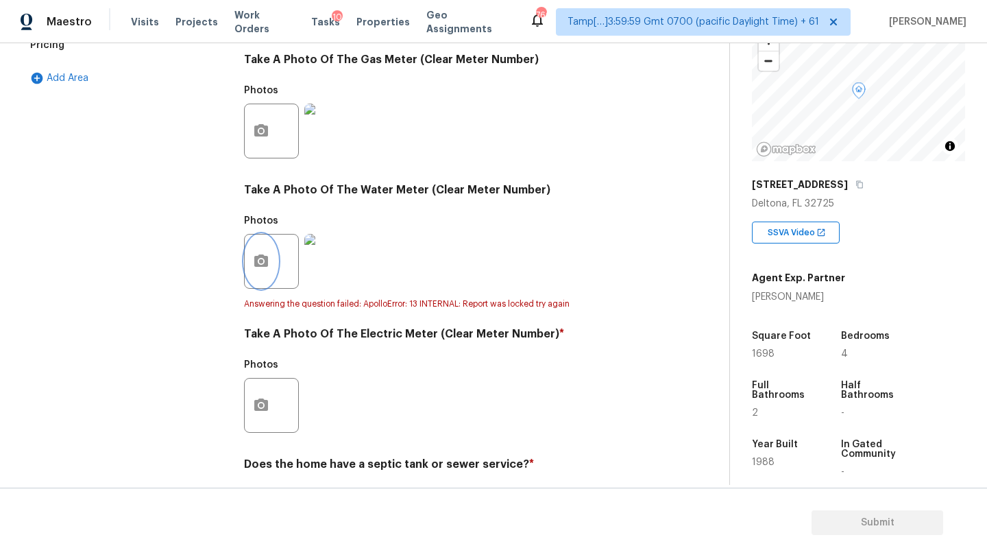
scroll to position [477, 0]
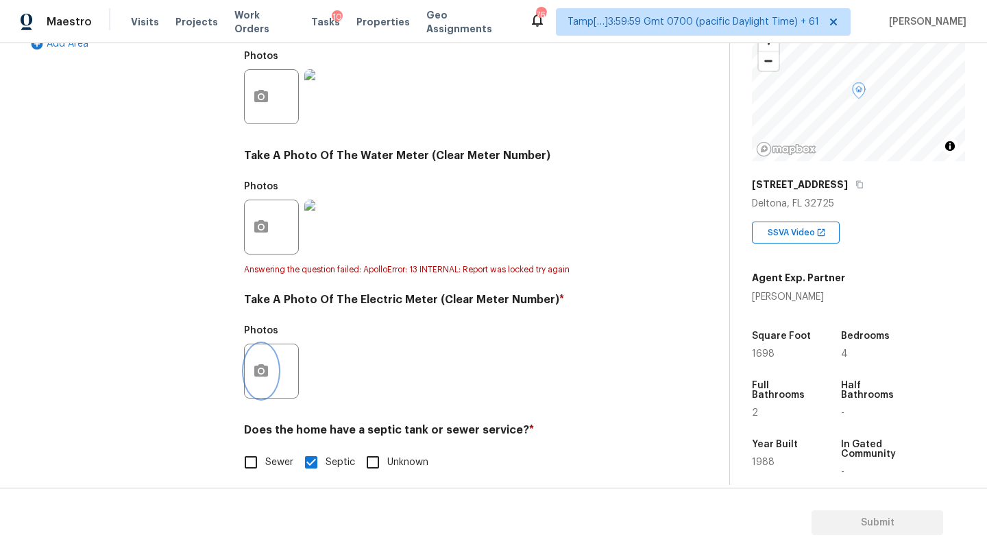
click at [267, 388] on button "button" at bounding box center [261, 370] width 33 height 53
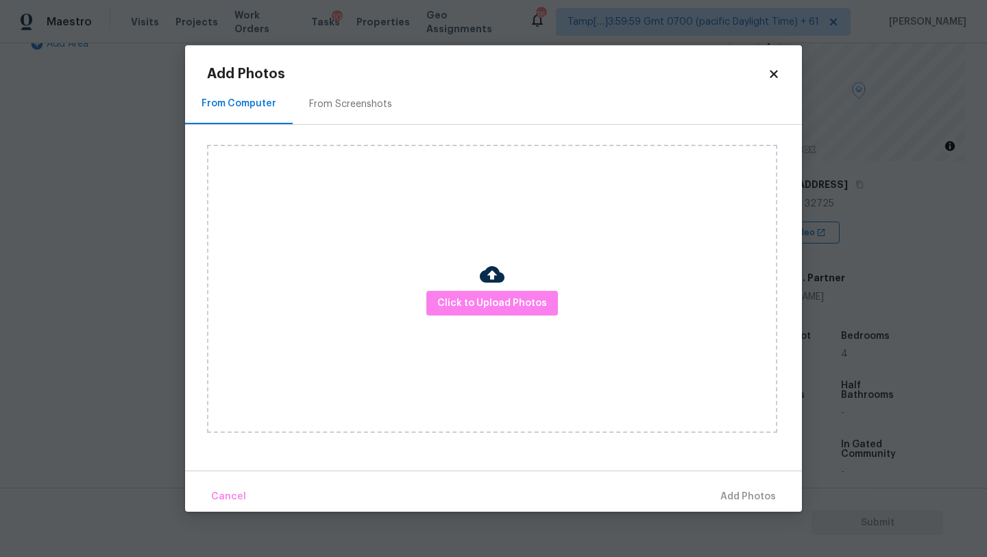
click at [363, 93] on div "From Screenshots" at bounding box center [351, 104] width 116 height 40
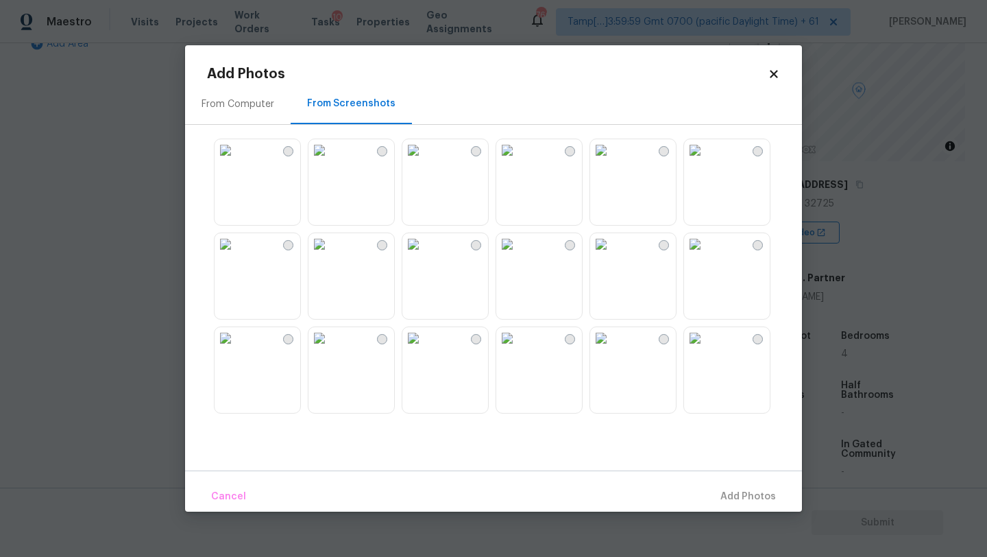
click at [237, 161] on img at bounding box center [226, 150] width 22 height 22
click at [734, 494] on span "Add 1 Photo(s)" at bounding box center [742, 496] width 68 height 17
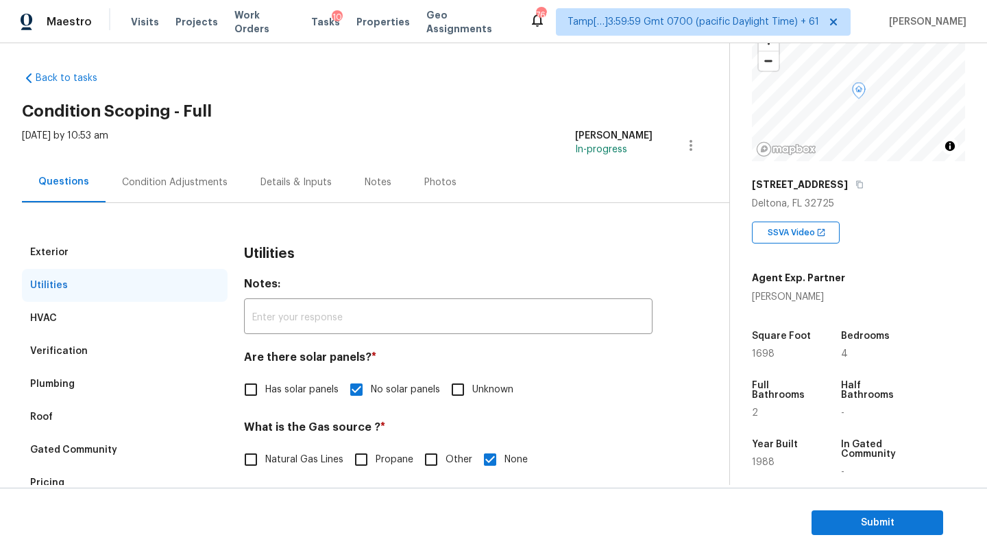
scroll to position [0, 0]
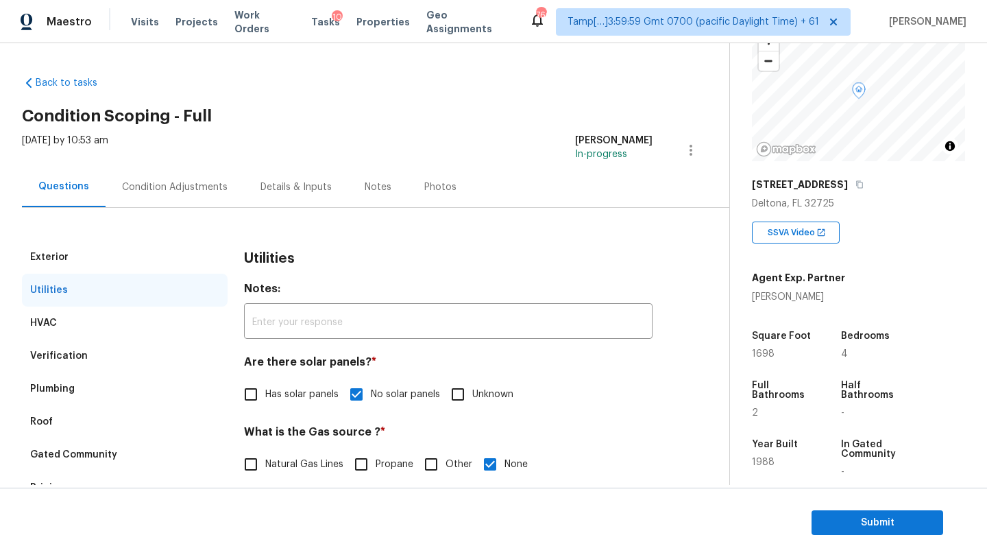
click at [163, 176] on div "Condition Adjustments" at bounding box center [175, 187] width 139 height 40
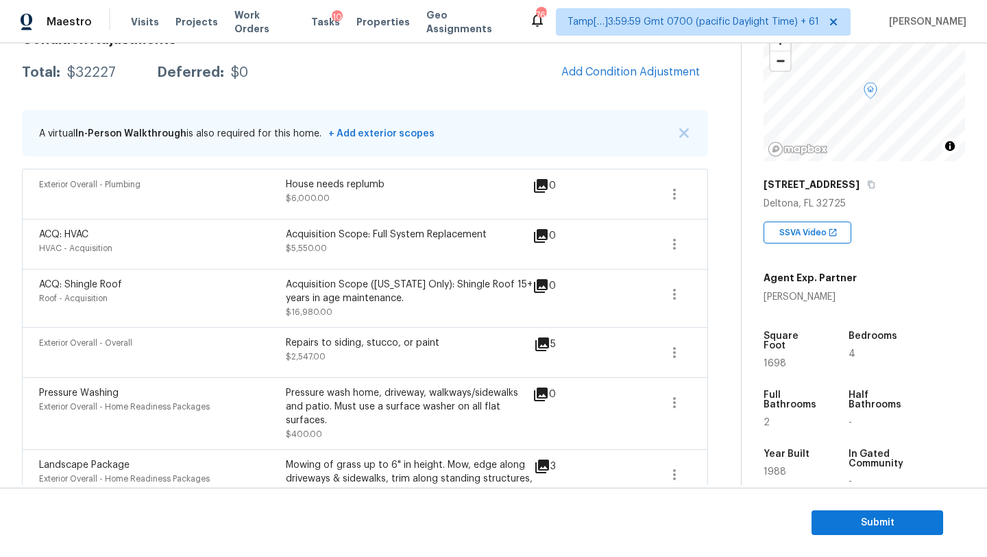
scroll to position [177, 0]
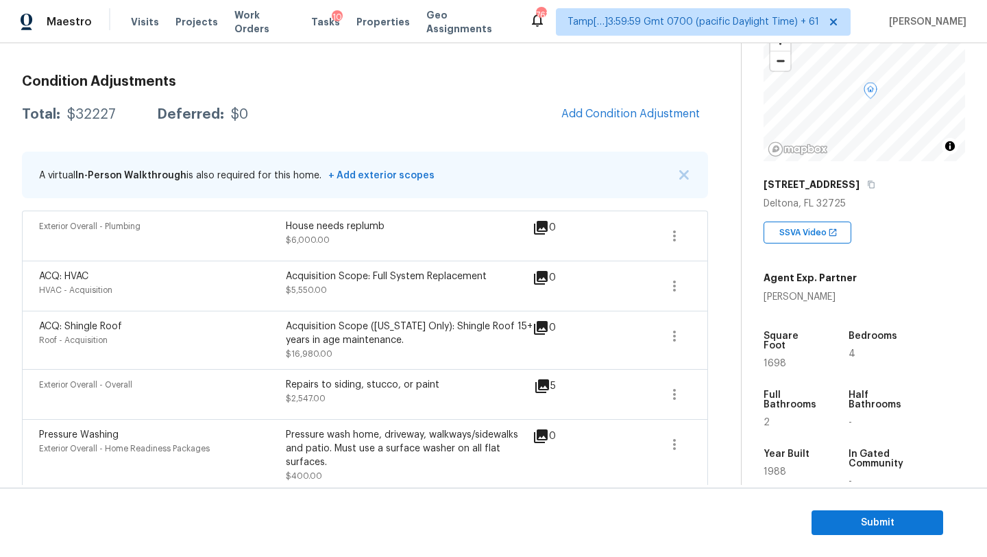
click at [639, 97] on div "Condition Adjustments Total: $32227 Deferred: $0 Add Condition Adjustment A vir…" at bounding box center [365, 341] width 686 height 555
click at [639, 104] on button "Add Condition Adjustment" at bounding box center [630, 113] width 155 height 29
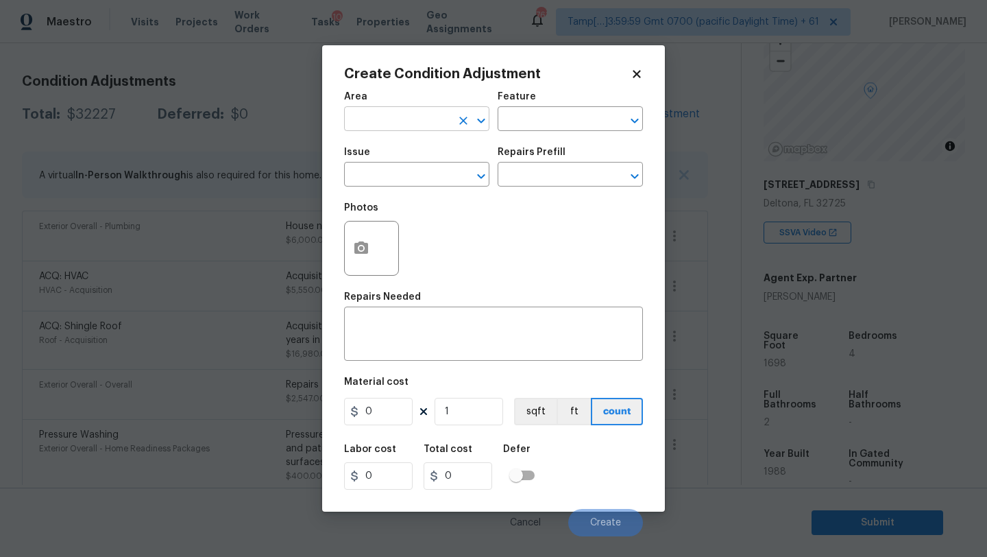
click at [418, 115] on input "text" at bounding box center [397, 120] width 107 height 21
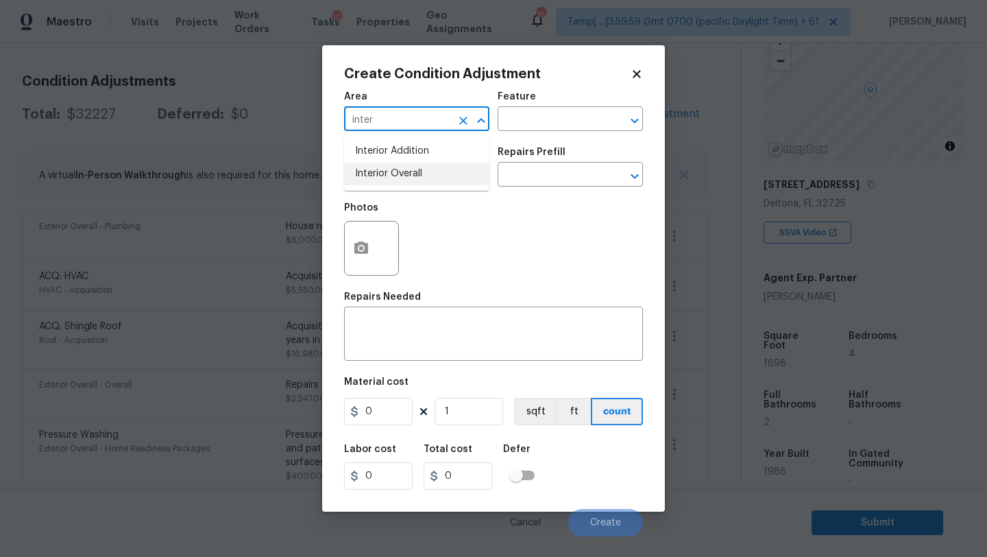
click at [403, 178] on li "Interior Overall" at bounding box center [416, 174] width 145 height 23
type input "Interior Overall"
click at [557, 113] on input "text" at bounding box center [551, 120] width 107 height 21
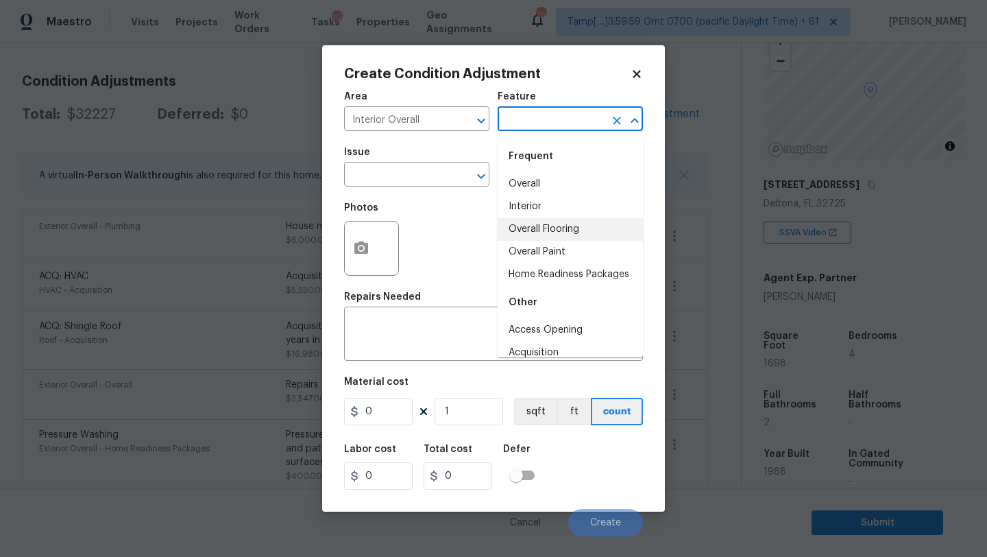
click at [554, 224] on li "Overall Flooring" at bounding box center [570, 229] width 145 height 23
type input "Overall Flooring"
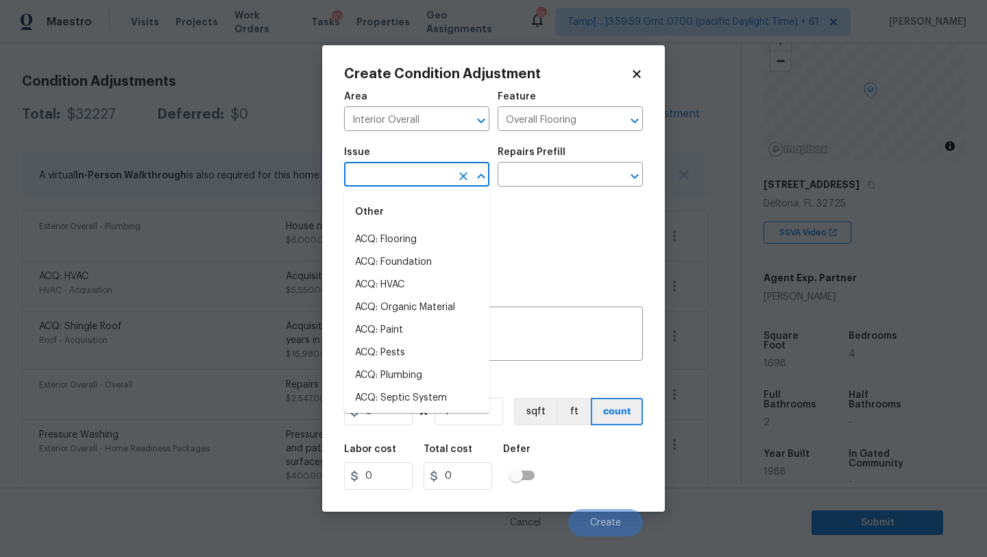
click at [404, 181] on input "text" at bounding box center [397, 175] width 107 height 21
click at [400, 243] on li "ACQ: Flooring" at bounding box center [416, 239] width 145 height 23
type input "ACQ: Flooring"
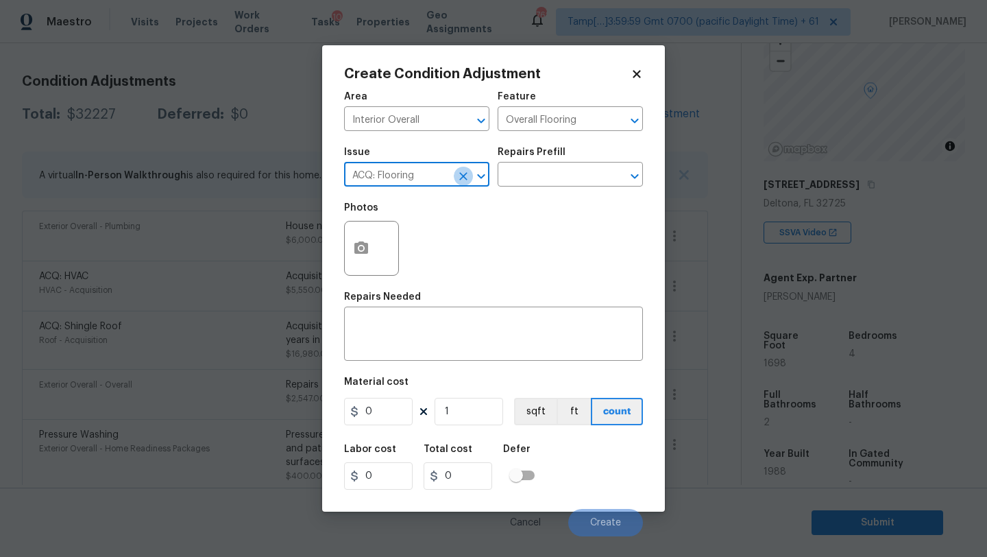
click at [468, 177] on icon "Clear" at bounding box center [464, 176] width 14 height 14
click at [442, 177] on input "text" at bounding box center [397, 175] width 107 height 21
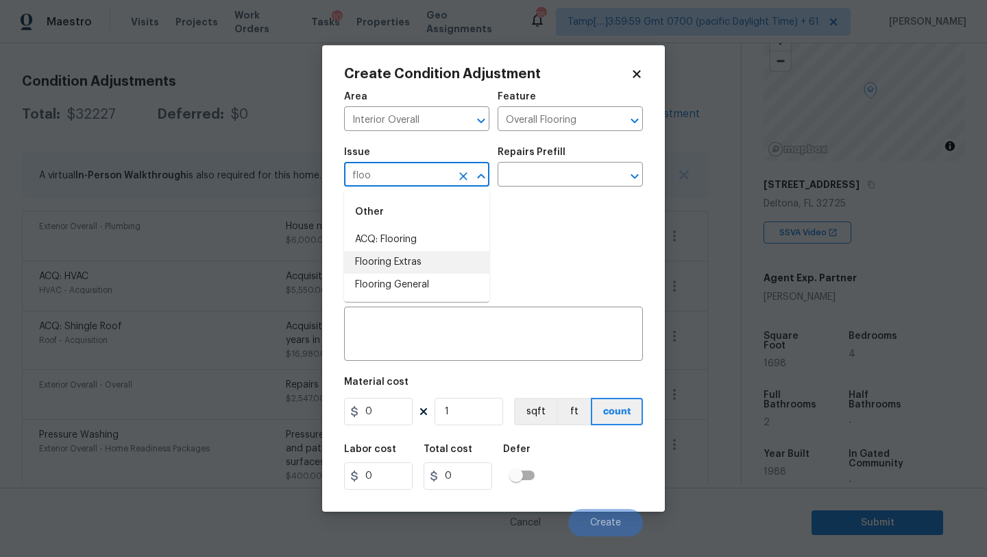
click at [431, 261] on li "Flooring Extras" at bounding box center [416, 262] width 145 height 23
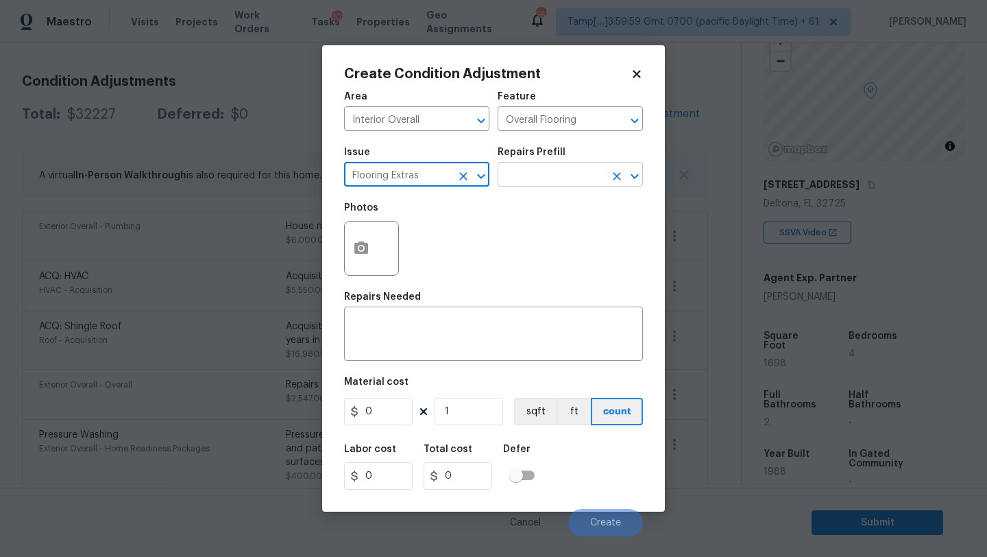
click at [529, 180] on input "text" at bounding box center [551, 175] width 107 height 21
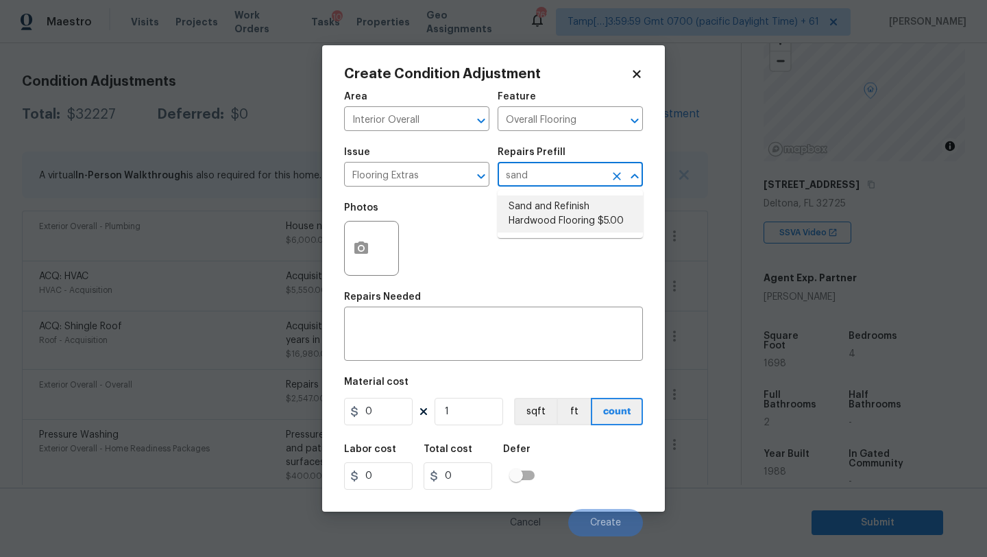
click at [535, 223] on li "Sand and Refinish Hardwood Flooring $5.00" at bounding box center [570, 213] width 145 height 37
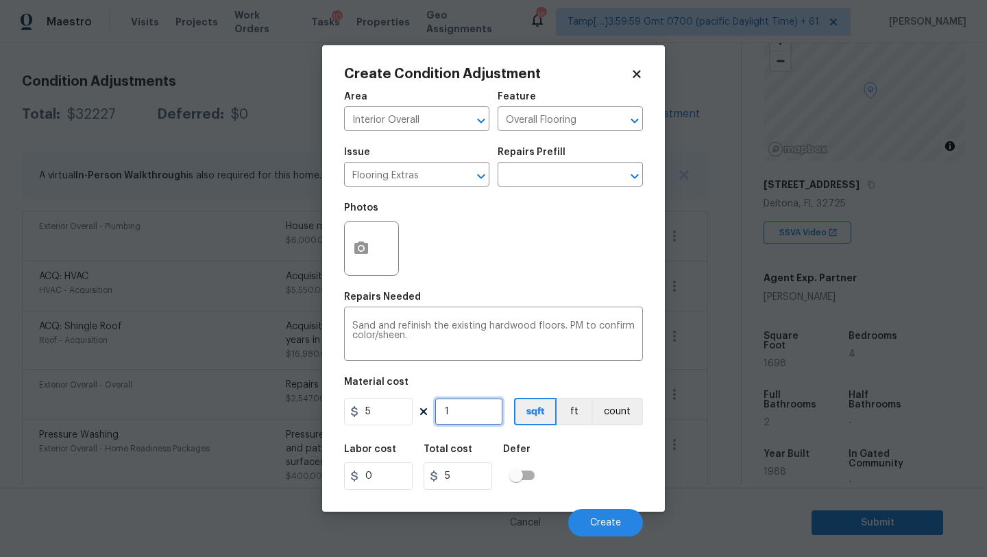
click at [484, 418] on input "1" at bounding box center [469, 411] width 69 height 27
click at [353, 259] on button "button" at bounding box center [361, 247] width 33 height 53
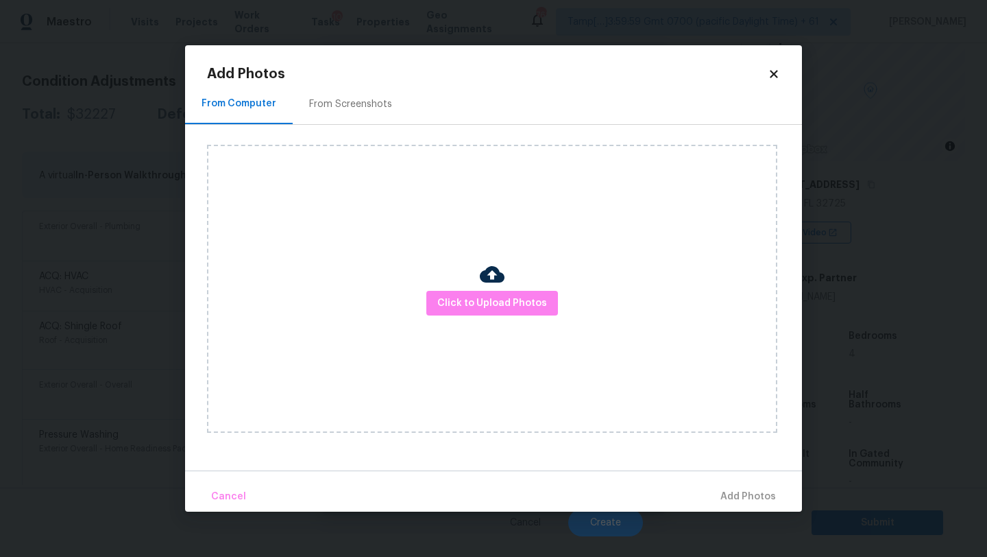
click at [346, 106] on div "From Screenshots" at bounding box center [350, 104] width 83 height 14
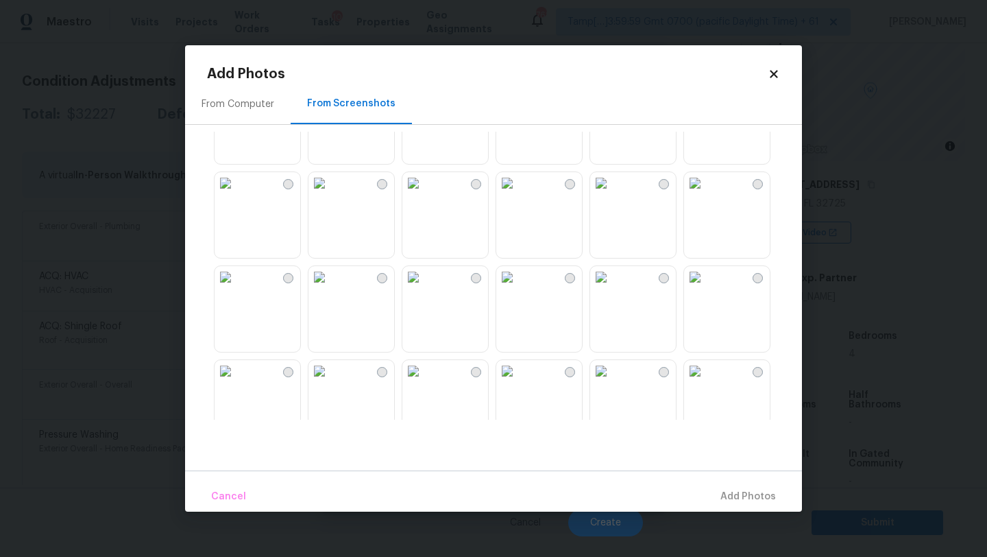
scroll to position [132, 0]
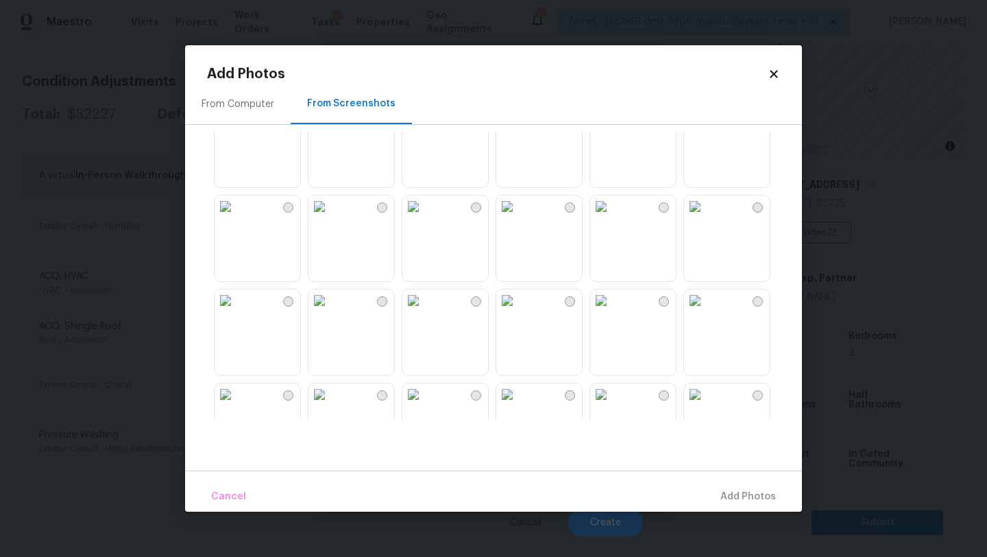
click at [424, 217] on img at bounding box center [414, 206] width 22 height 22
click at [518, 217] on img at bounding box center [507, 206] width 22 height 22
click at [612, 217] on img at bounding box center [601, 206] width 22 height 22
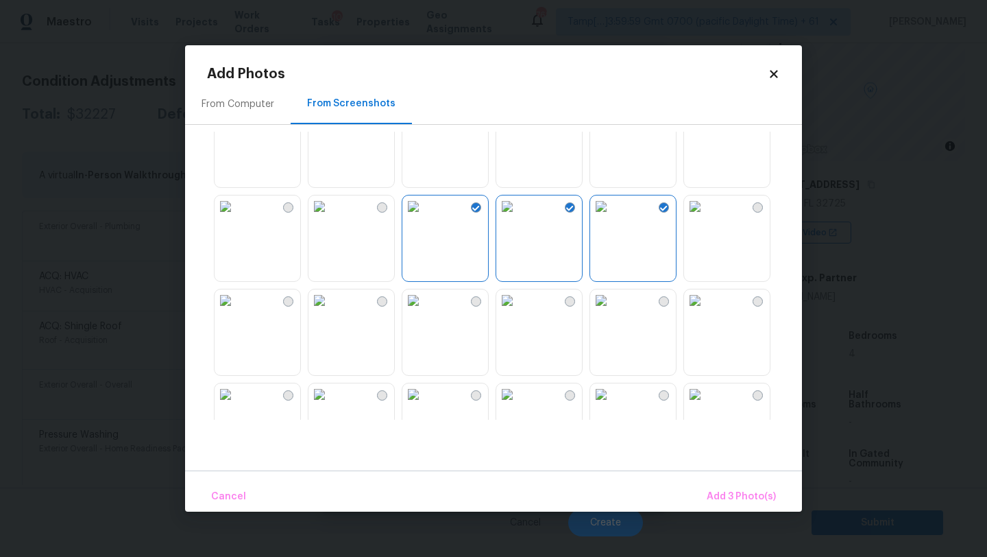
click at [706, 217] on img at bounding box center [695, 206] width 22 height 22
click at [612, 123] on img at bounding box center [601, 112] width 22 height 22
click at [706, 123] on img at bounding box center [695, 112] width 22 height 22
click at [237, 217] on img at bounding box center [226, 206] width 22 height 22
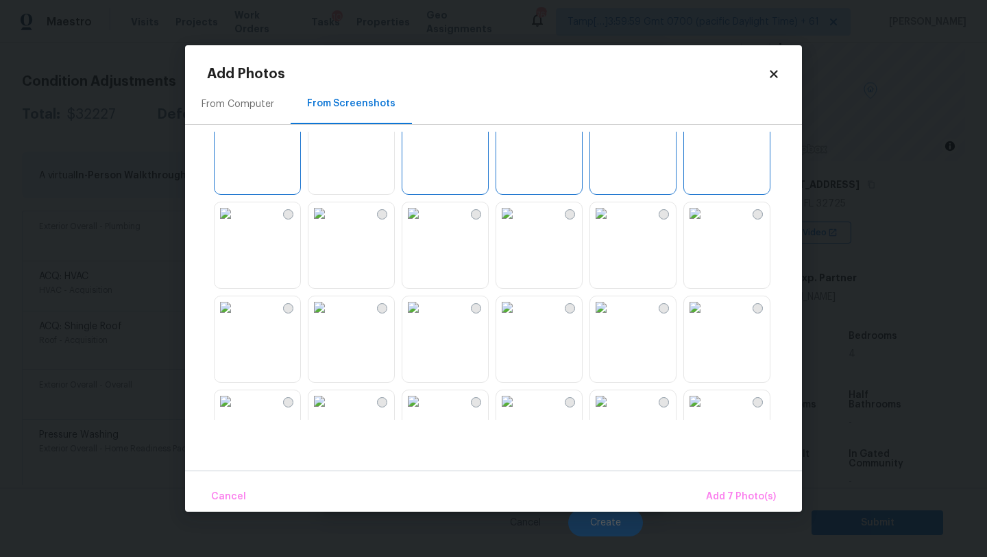
scroll to position [235, 0]
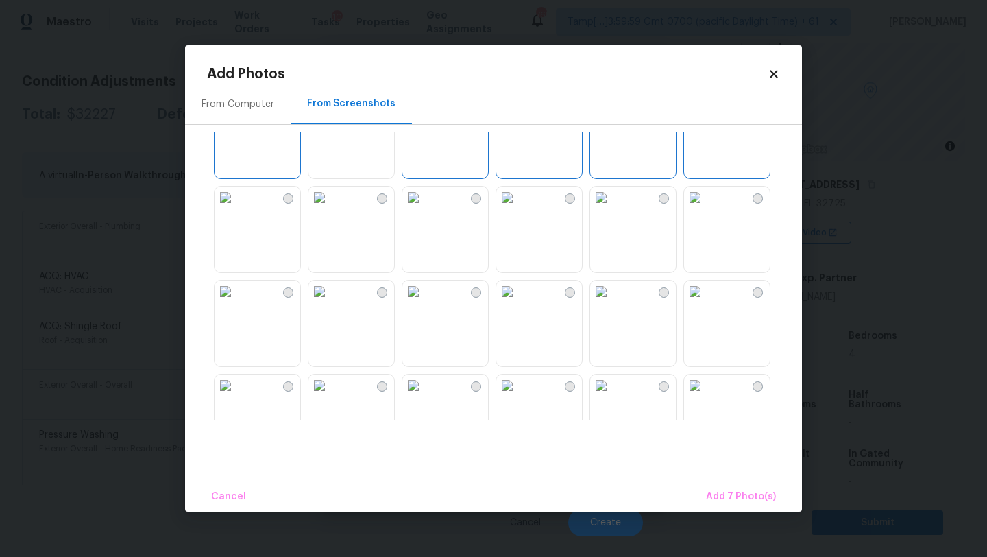
click at [237, 208] on img at bounding box center [226, 198] width 22 height 22
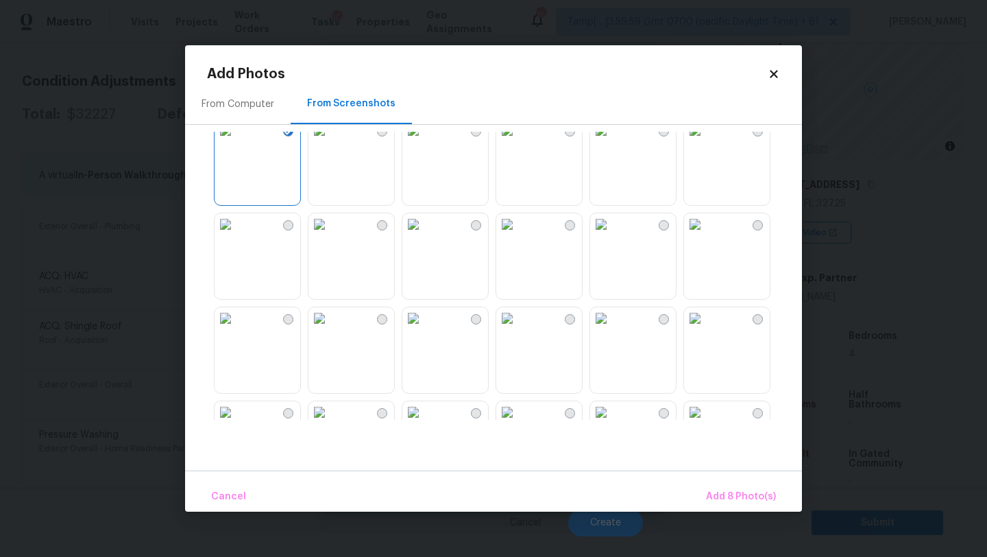
scroll to position [350, 0]
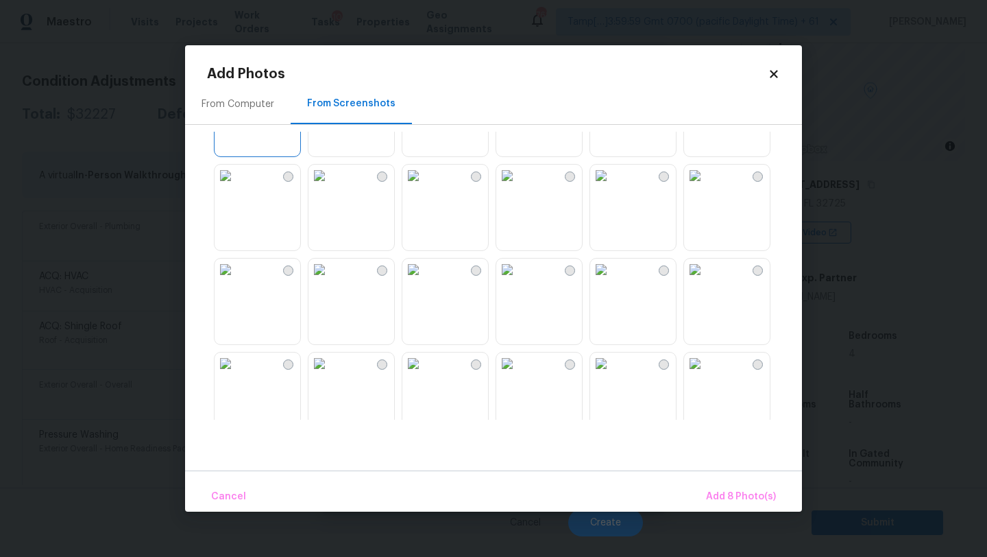
click at [706, 187] on img at bounding box center [695, 176] width 22 height 22
click at [424, 280] on img at bounding box center [414, 270] width 22 height 22
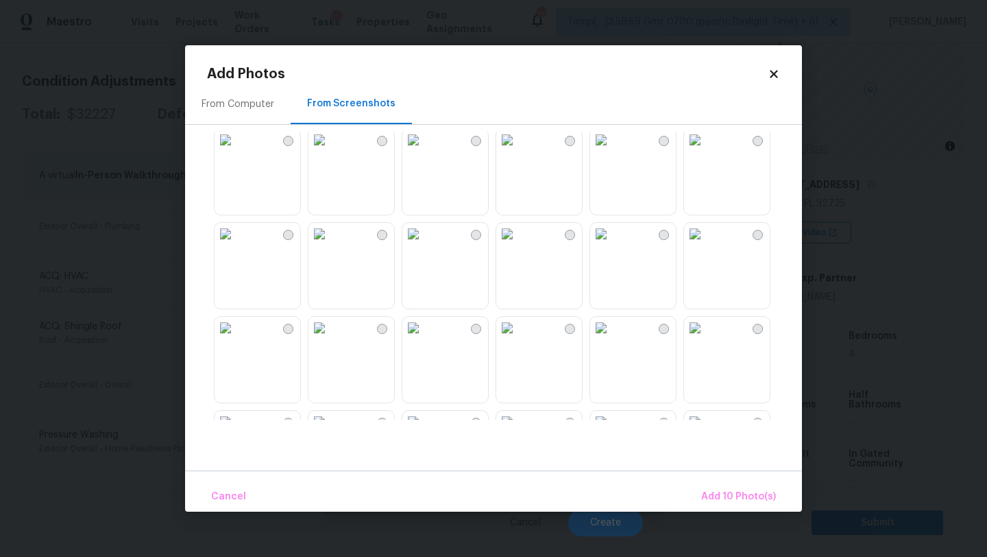
scroll to position [640, 0]
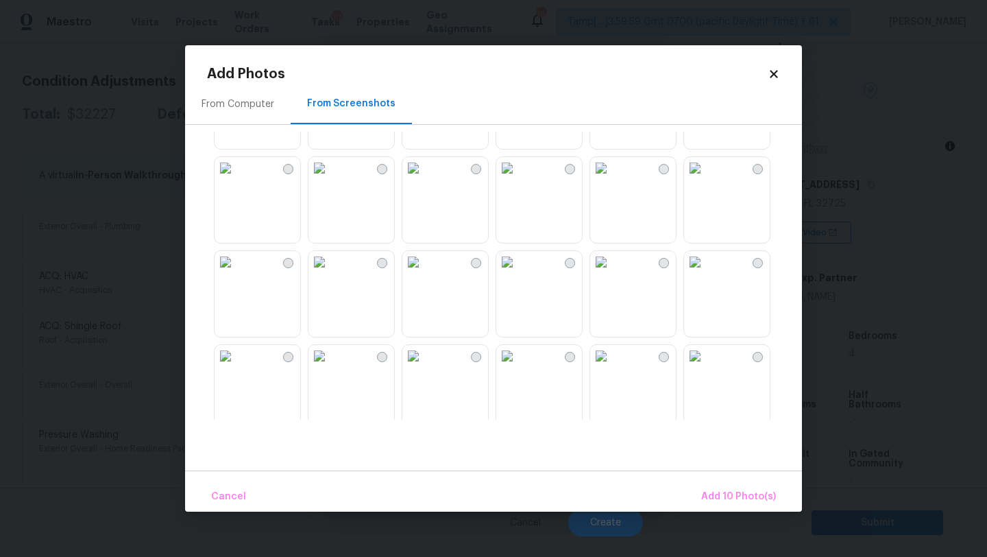
click at [329, 273] on img at bounding box center [320, 262] width 22 height 22
click at [237, 273] on img at bounding box center [226, 262] width 22 height 22
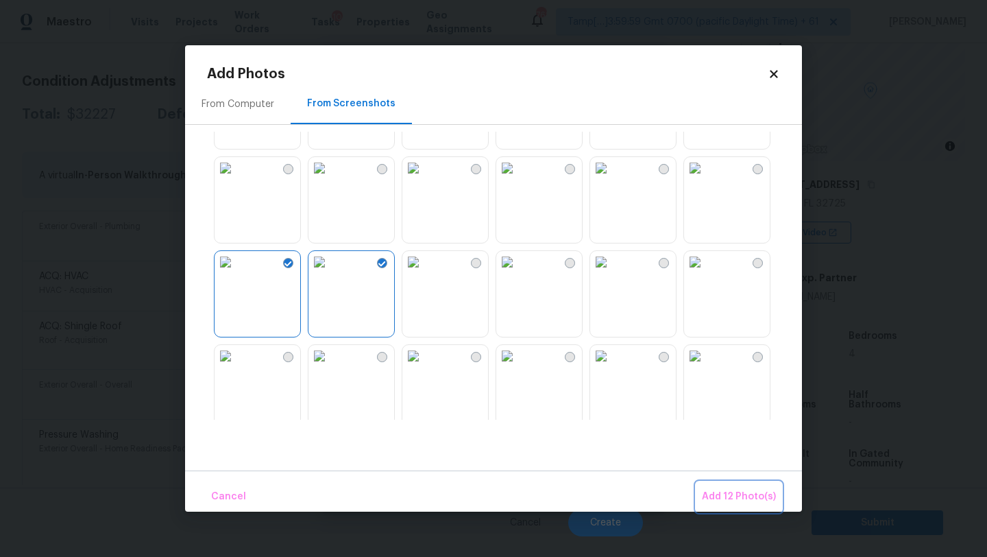
click at [734, 483] on button "Add 12 Photo(s)" at bounding box center [739, 496] width 85 height 29
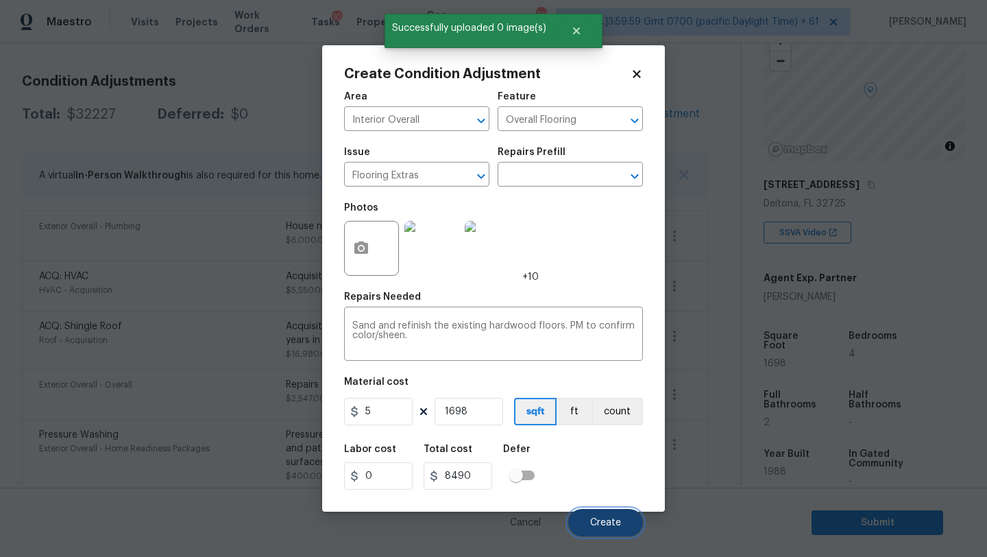
click at [604, 516] on button "Create" at bounding box center [605, 522] width 75 height 27
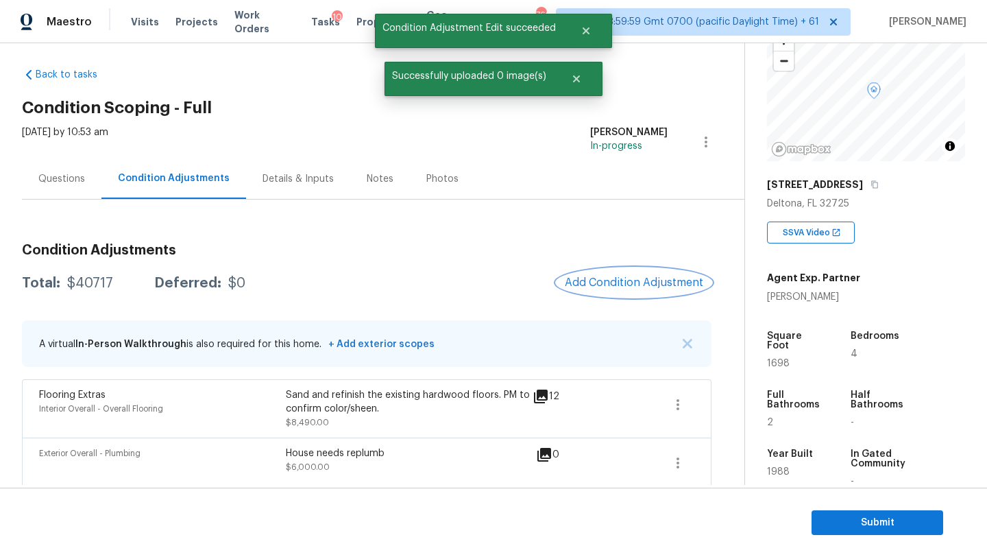
scroll to position [0, 0]
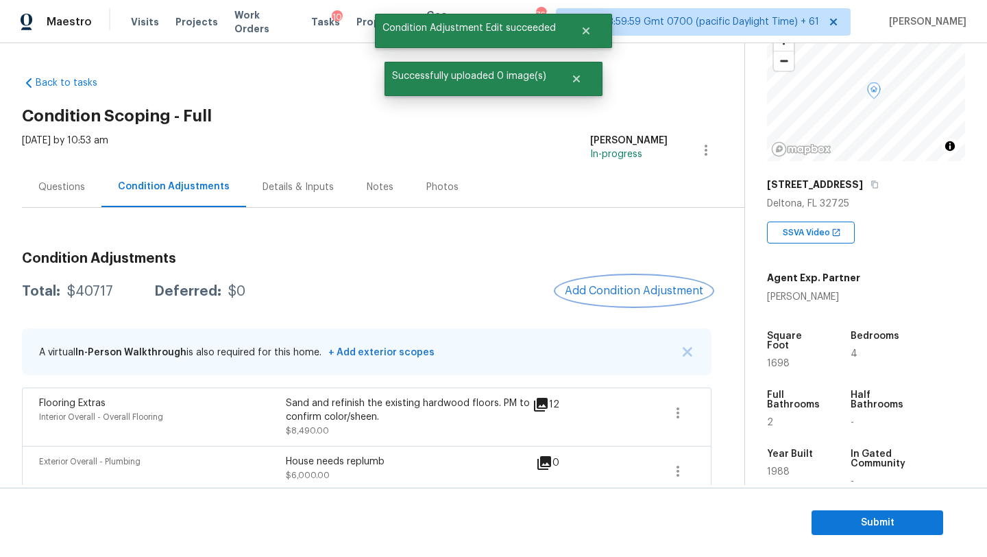
click at [623, 303] on button "Add Condition Adjustment" at bounding box center [634, 290] width 155 height 29
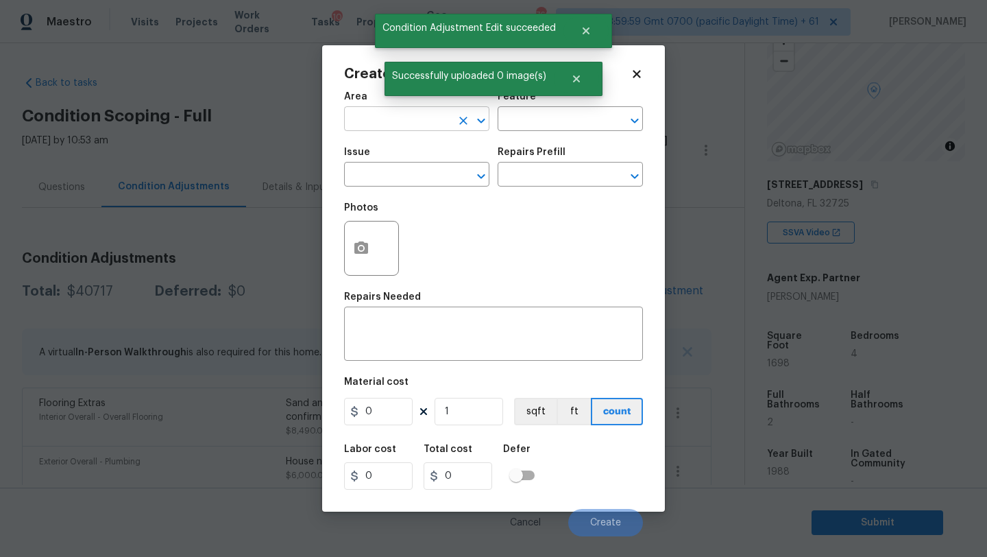
click at [359, 124] on input "text" at bounding box center [397, 120] width 107 height 21
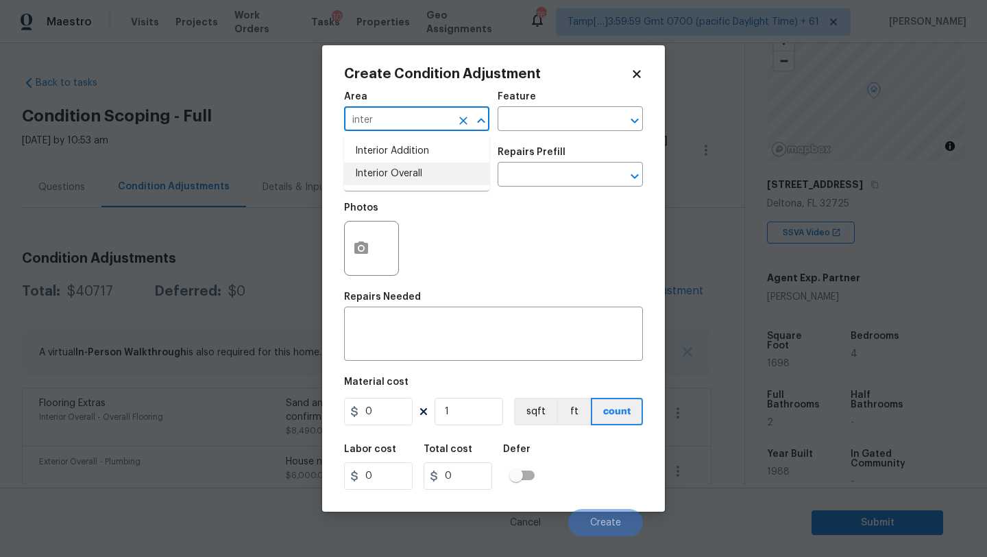
drag, startPoint x: 398, startPoint y: 177, endPoint x: 455, endPoint y: 153, distance: 62.4
click at [398, 177] on li "Interior Overall" at bounding box center [416, 174] width 145 height 23
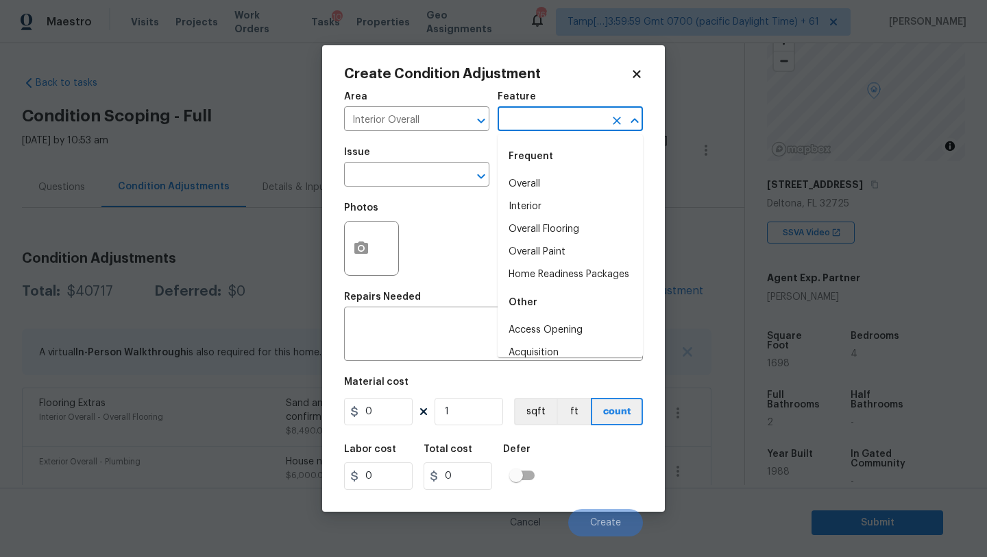
click at [553, 130] on input "text" at bounding box center [551, 120] width 107 height 21
click at [544, 250] on li "Overall Paint" at bounding box center [570, 252] width 145 height 23
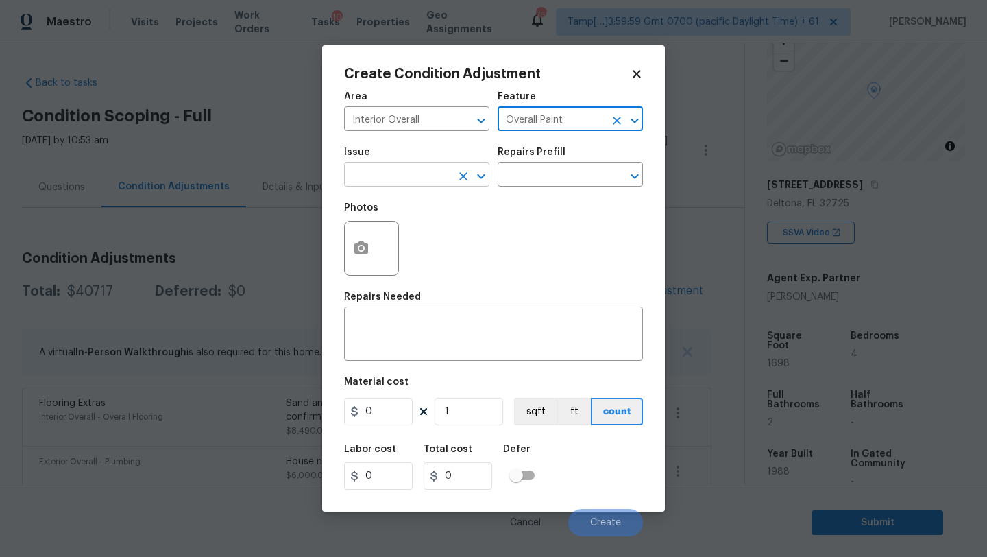
click at [408, 171] on input "text" at bounding box center [397, 175] width 107 height 21
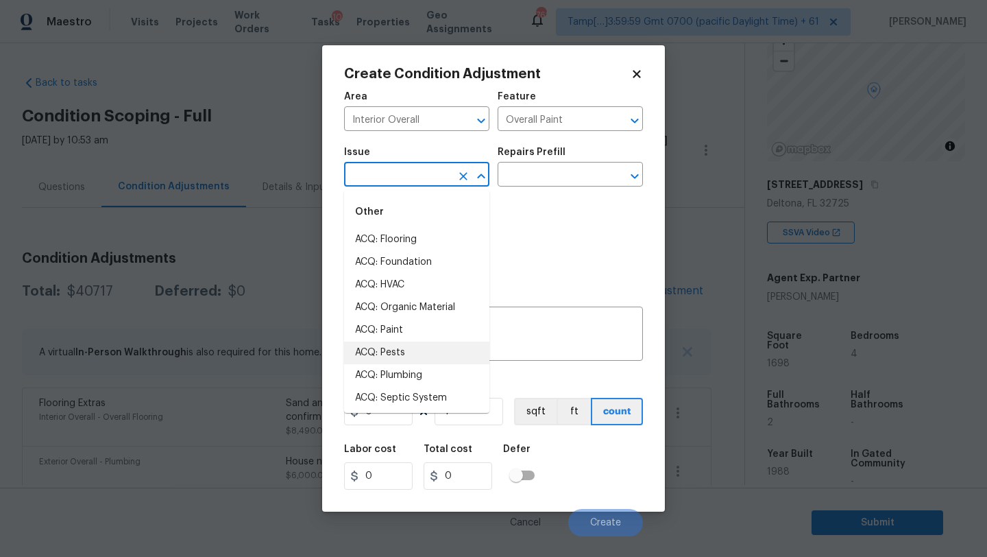
click at [400, 342] on li "ACQ: Pests" at bounding box center [416, 353] width 145 height 23
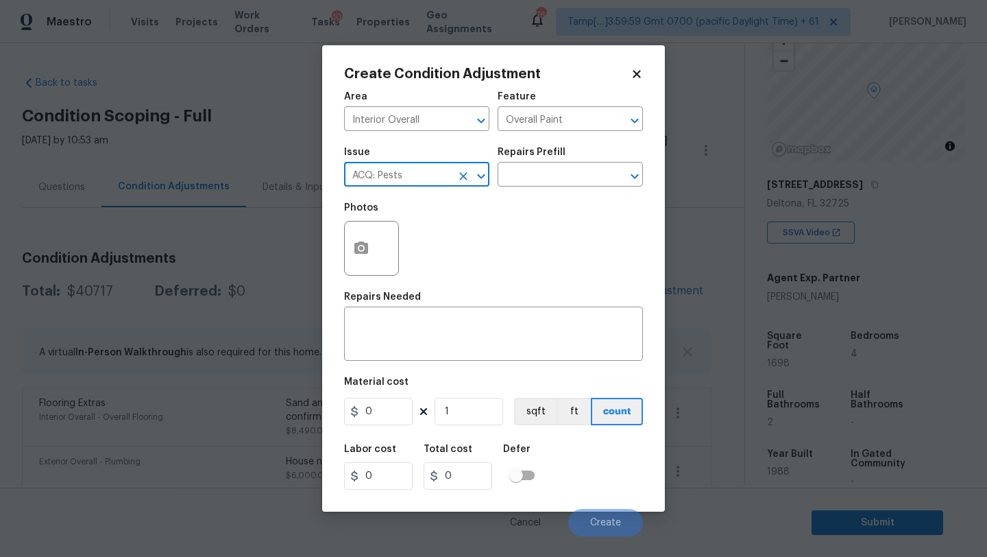
click at [462, 177] on icon "Clear" at bounding box center [463, 176] width 8 height 8
click at [411, 177] on input "text" at bounding box center [397, 175] width 107 height 21
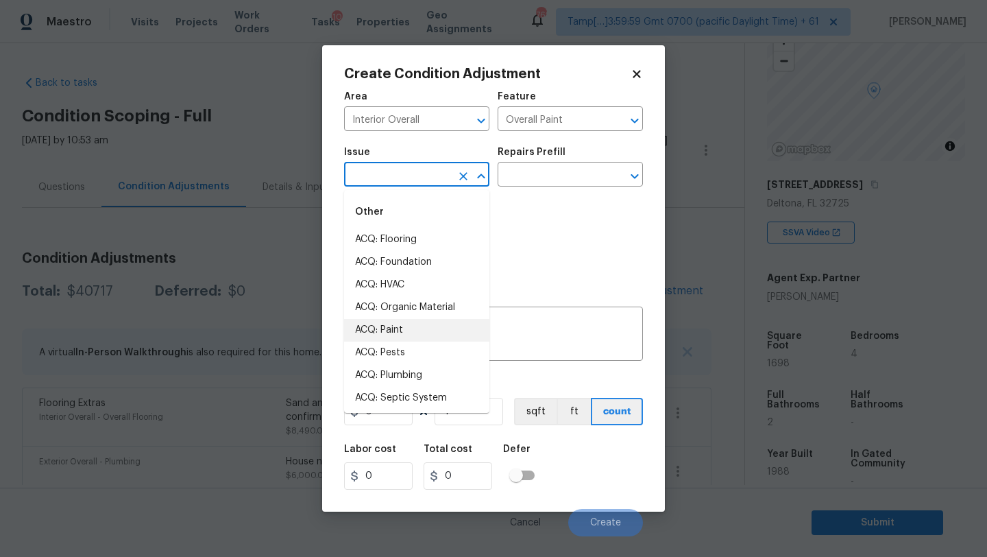
click at [412, 335] on li "ACQ: Paint" at bounding box center [416, 330] width 145 height 23
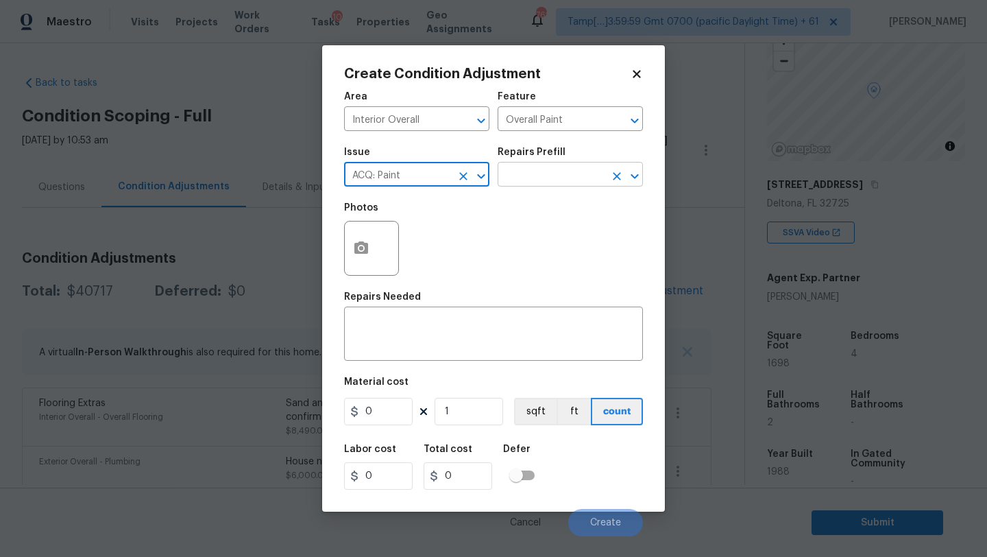
click at [575, 171] on input "text" at bounding box center [551, 175] width 107 height 21
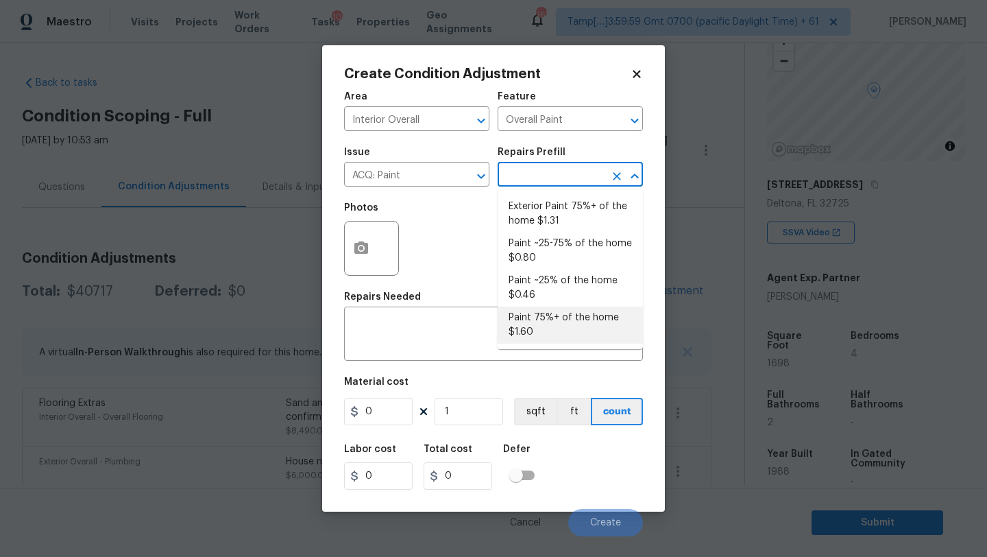
click at [541, 324] on li "Paint 75%+ of the home $1.60" at bounding box center [570, 325] width 145 height 37
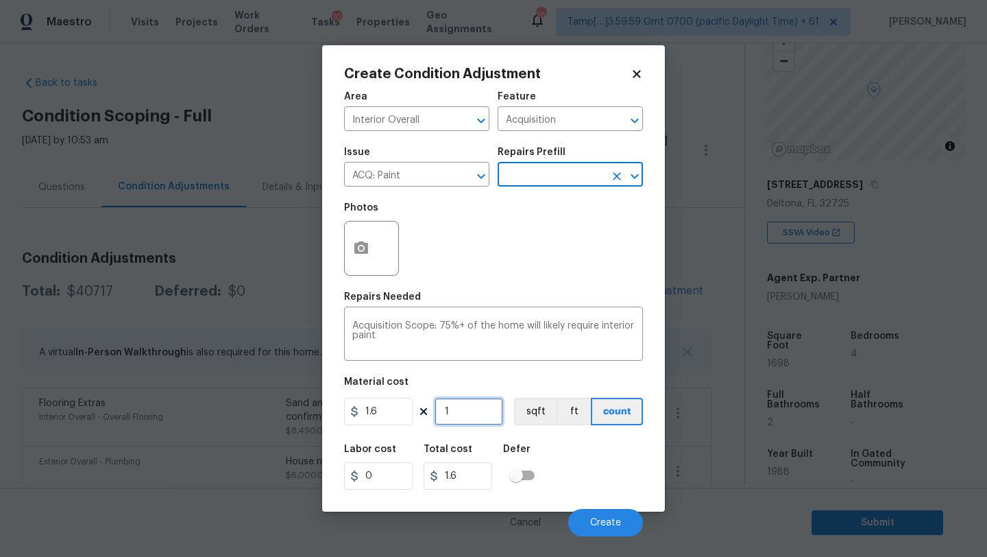
click at [475, 409] on input "1" at bounding box center [469, 411] width 69 height 27
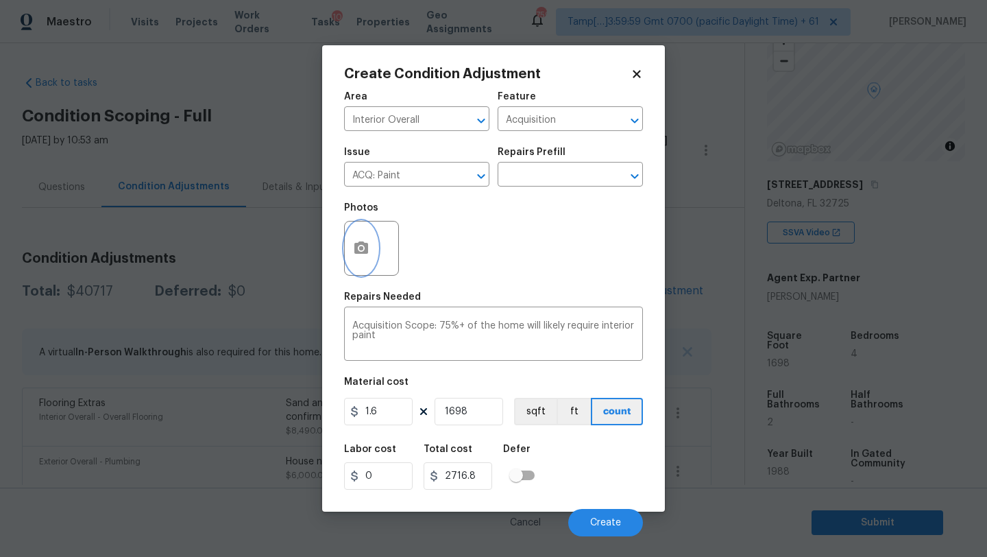
click at [364, 252] on icon "button" at bounding box center [362, 247] width 14 height 12
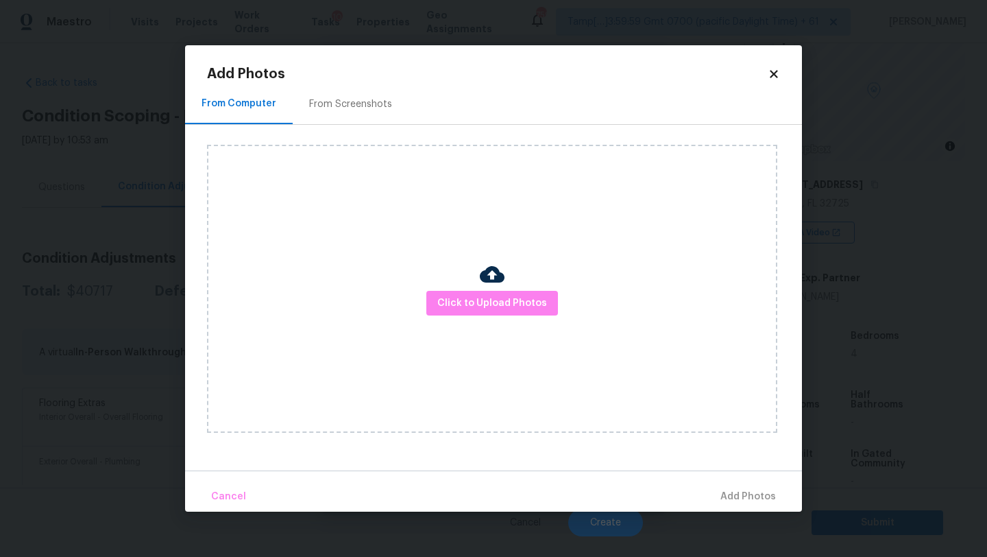
click at [336, 110] on div "From Screenshots" at bounding box center [350, 104] width 83 height 14
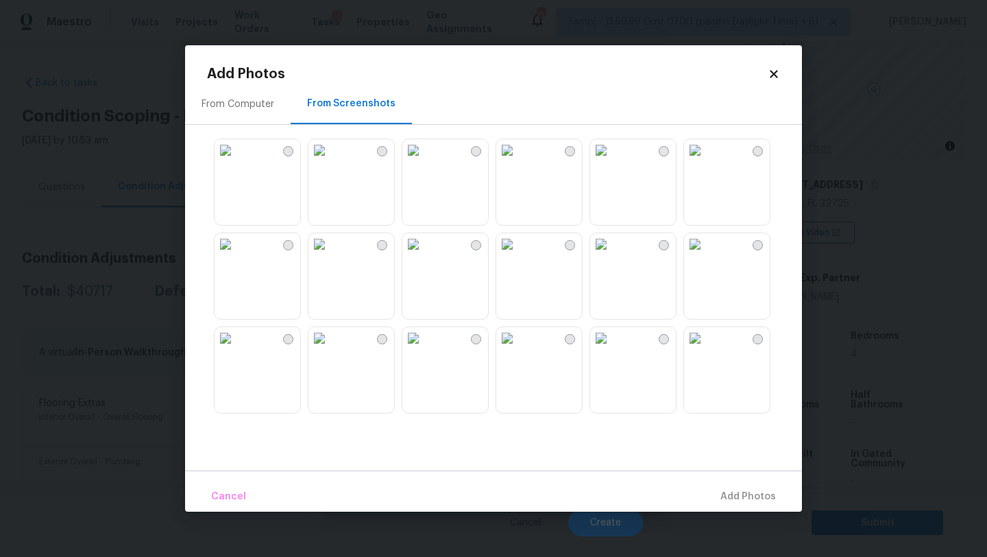
click at [237, 255] on img at bounding box center [226, 244] width 22 height 22
click at [331, 255] on img at bounding box center [320, 244] width 22 height 22
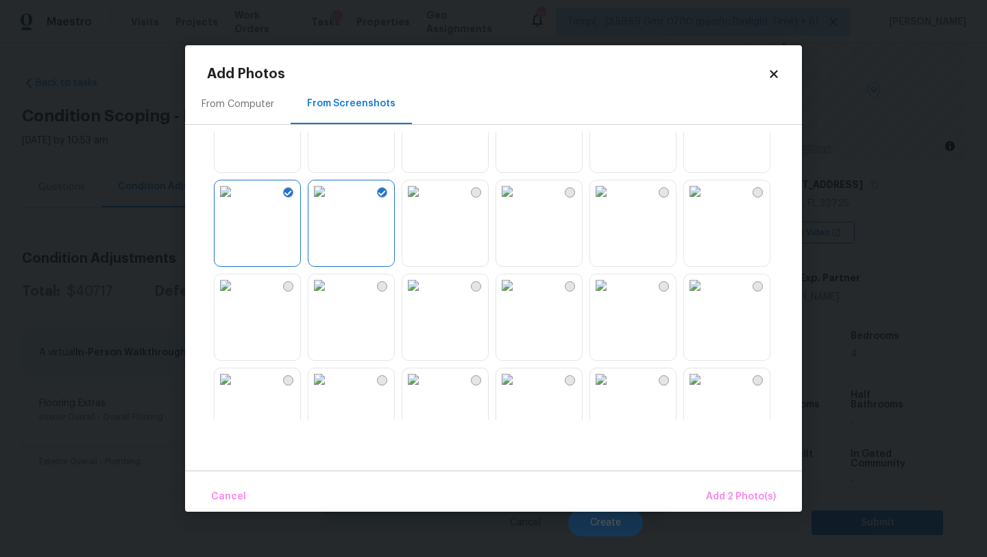
scroll to position [62, 0]
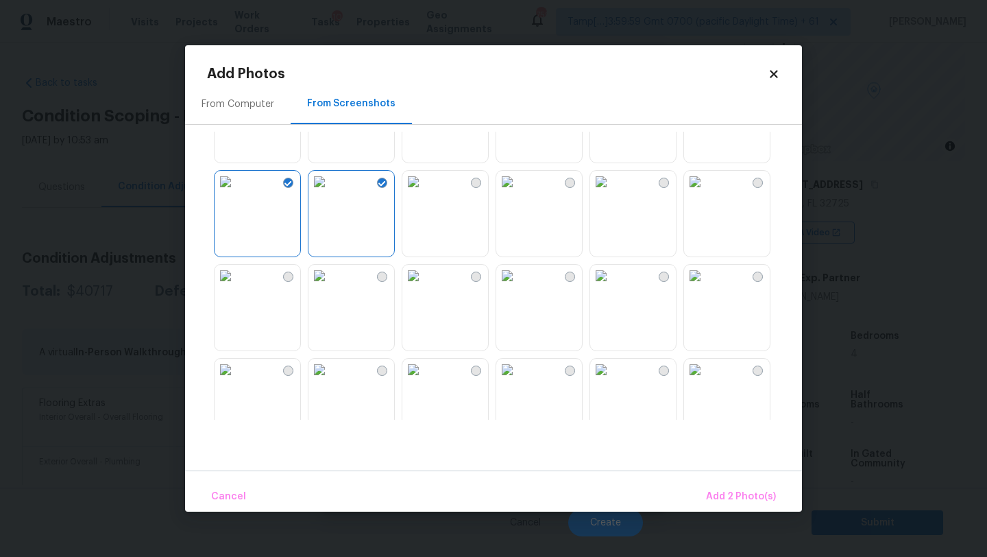
click at [706, 193] on img at bounding box center [695, 182] width 22 height 22
click at [706, 287] on img at bounding box center [695, 276] width 22 height 22
click at [237, 287] on img at bounding box center [226, 276] width 22 height 22
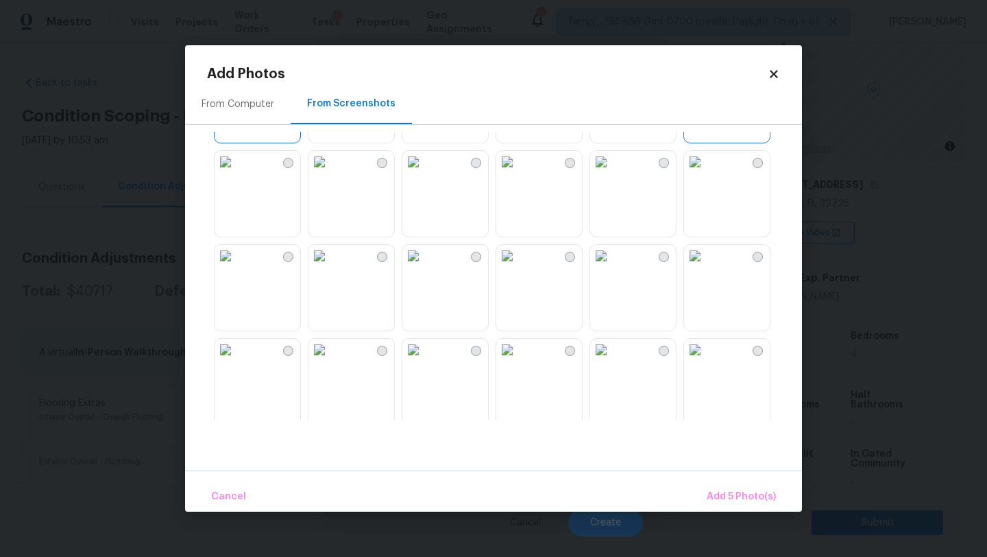
scroll to position [495, 0]
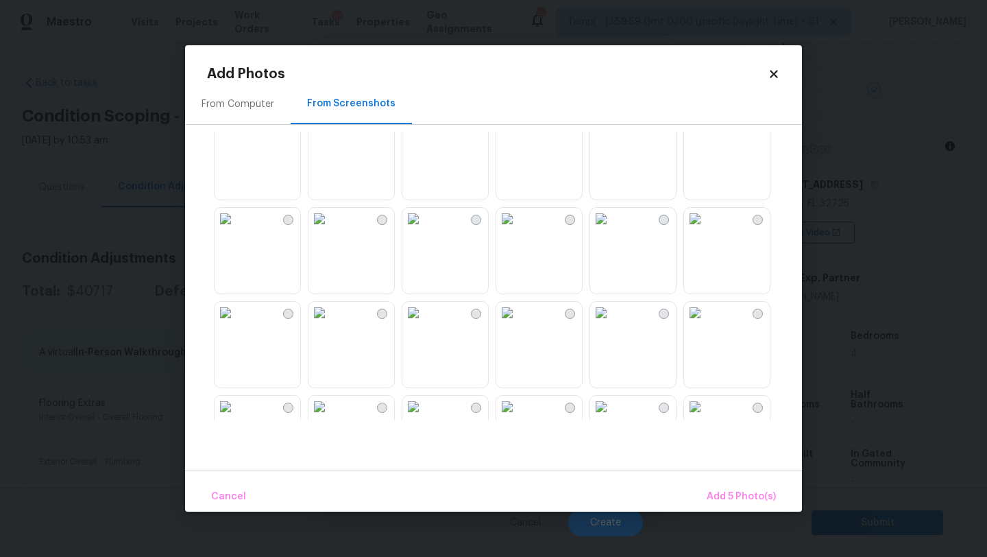
click at [424, 136] on img at bounding box center [414, 125] width 22 height 22
click at [237, 230] on img at bounding box center [226, 219] width 22 height 22
click at [331, 230] on img at bounding box center [320, 219] width 22 height 22
click at [706, 230] on img at bounding box center [695, 219] width 22 height 22
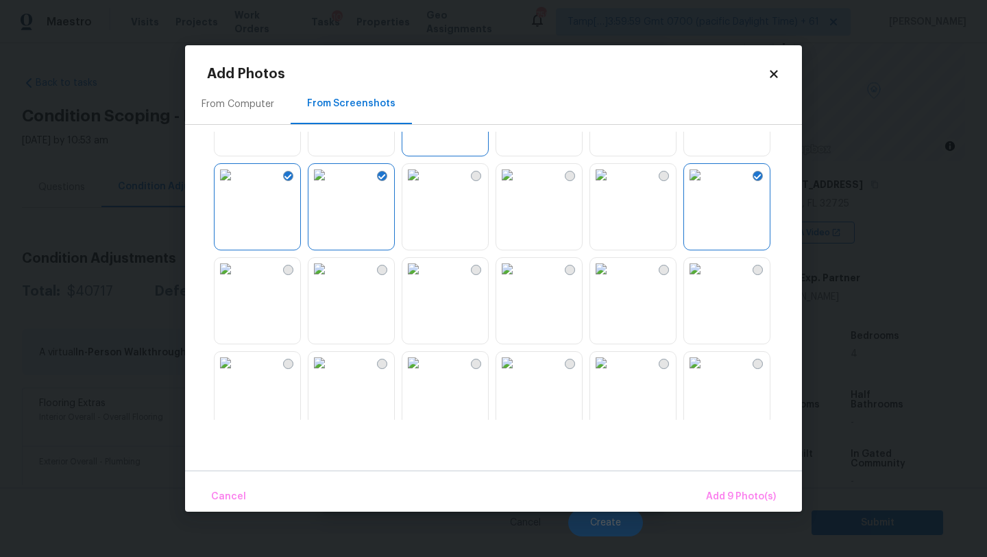
scroll to position [621, 0]
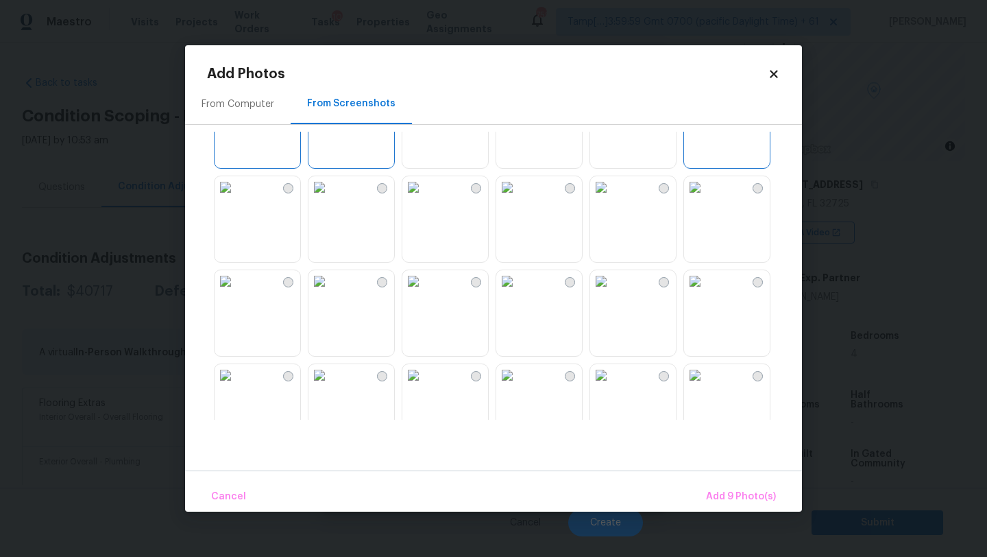
click at [612, 286] on img at bounding box center [601, 281] width 22 height 22
click at [331, 292] on img at bounding box center [320, 281] width 22 height 22
click at [237, 292] on img at bounding box center [226, 281] width 22 height 22
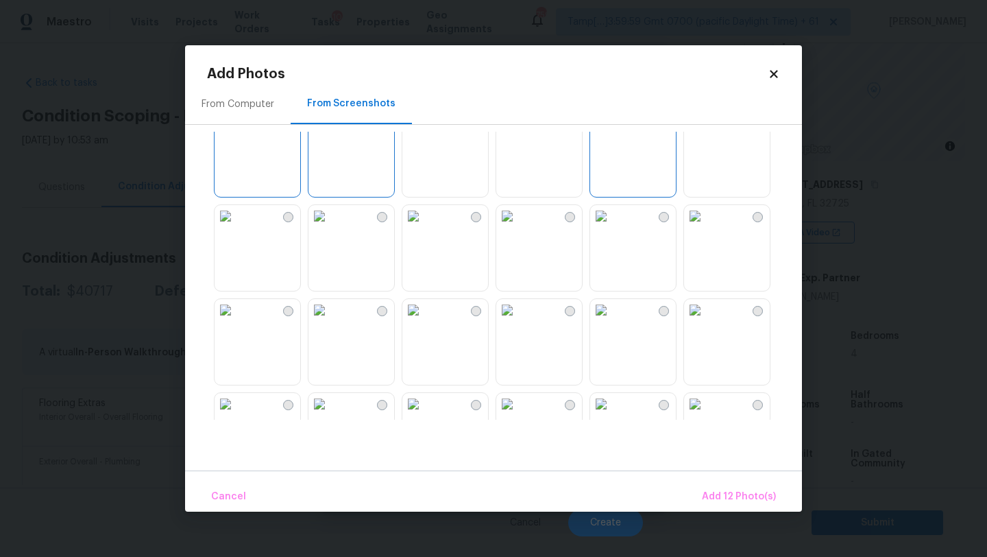
scroll to position [859, 0]
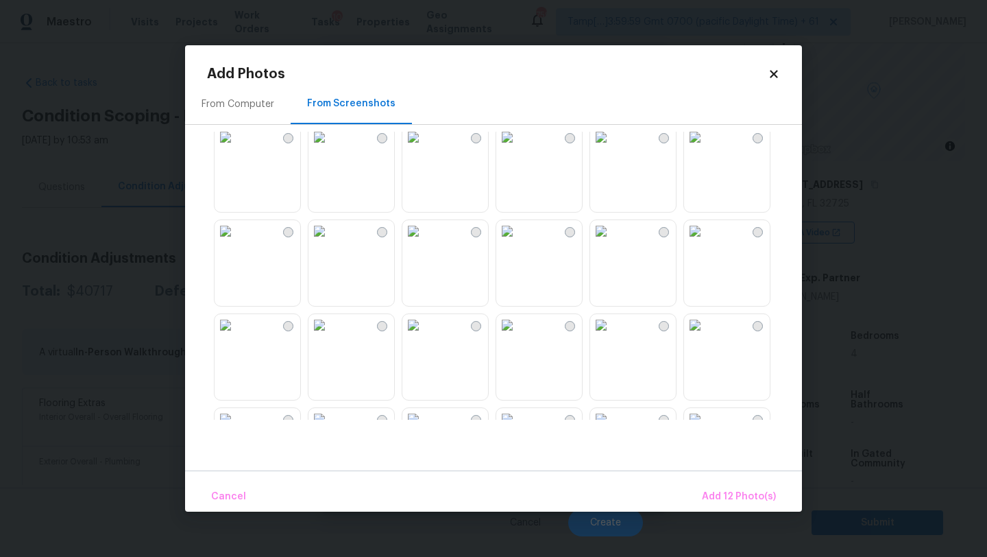
click at [518, 336] on img at bounding box center [507, 325] width 22 height 22
click at [771, 351] on div at bounding box center [504, 276] width 595 height 288
click at [706, 242] on img at bounding box center [695, 231] width 22 height 22
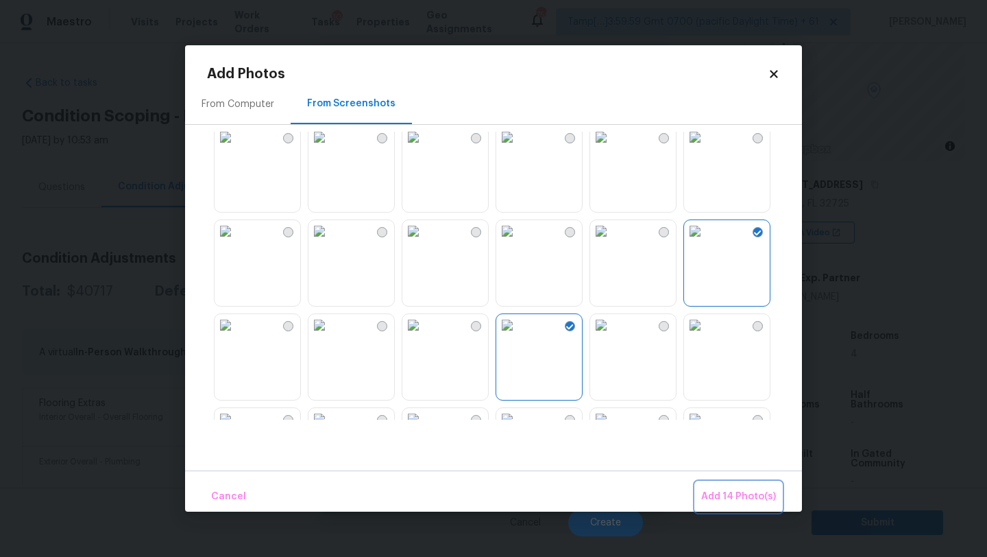
click at [734, 494] on span "Add 14 Photo(s)" at bounding box center [739, 496] width 75 height 17
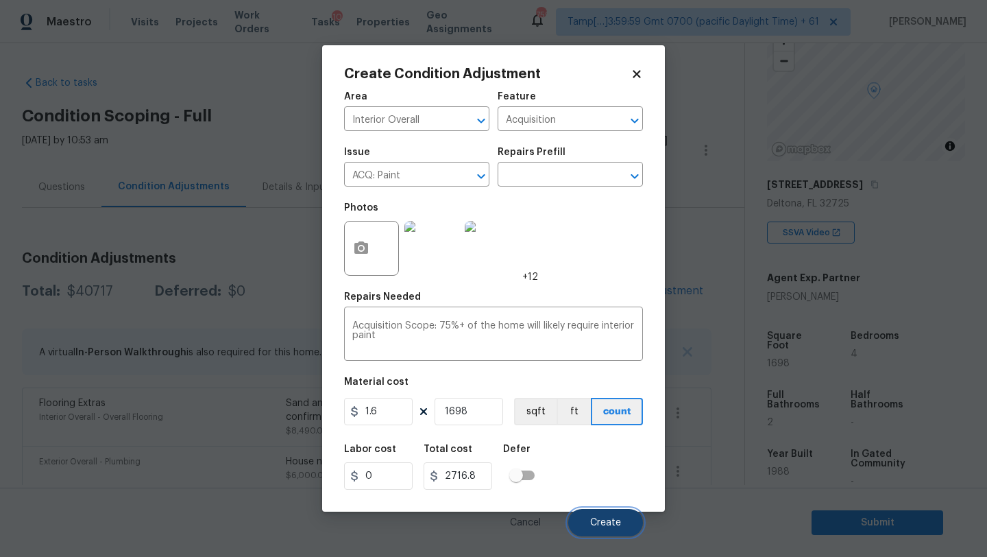
click at [601, 517] on button "Create" at bounding box center [605, 522] width 75 height 27
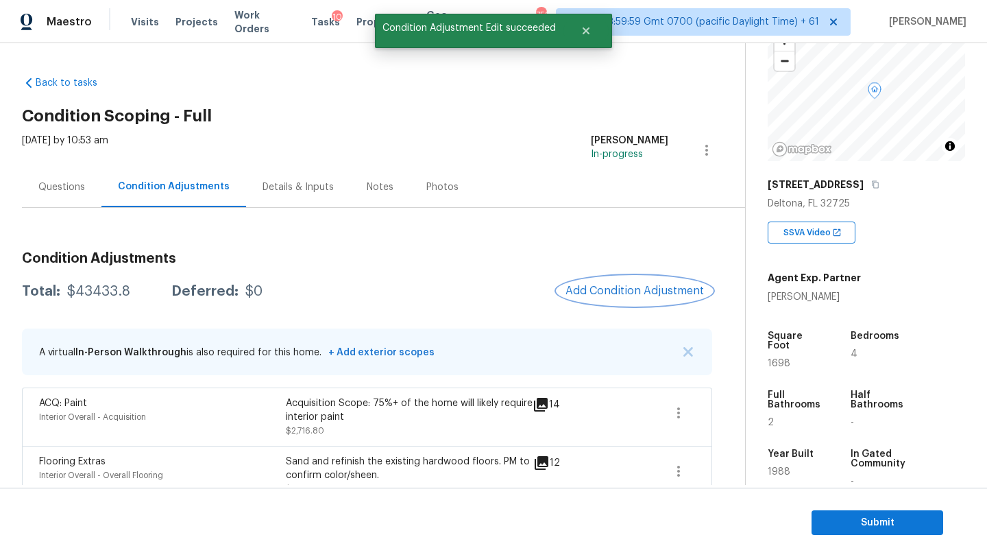
click at [600, 296] on span "Add Condition Adjustment" at bounding box center [635, 291] width 139 height 12
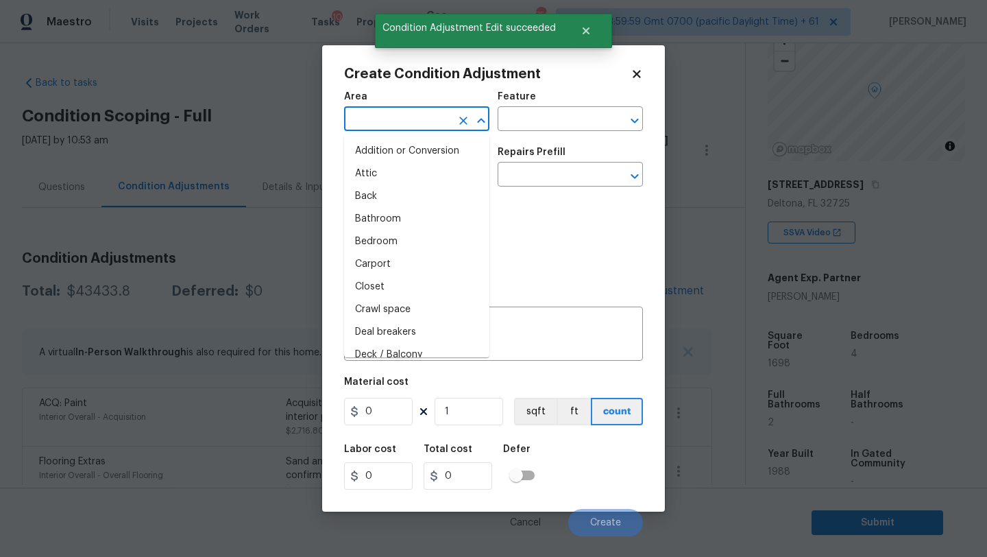
click at [394, 131] on input "text" at bounding box center [397, 120] width 107 height 21
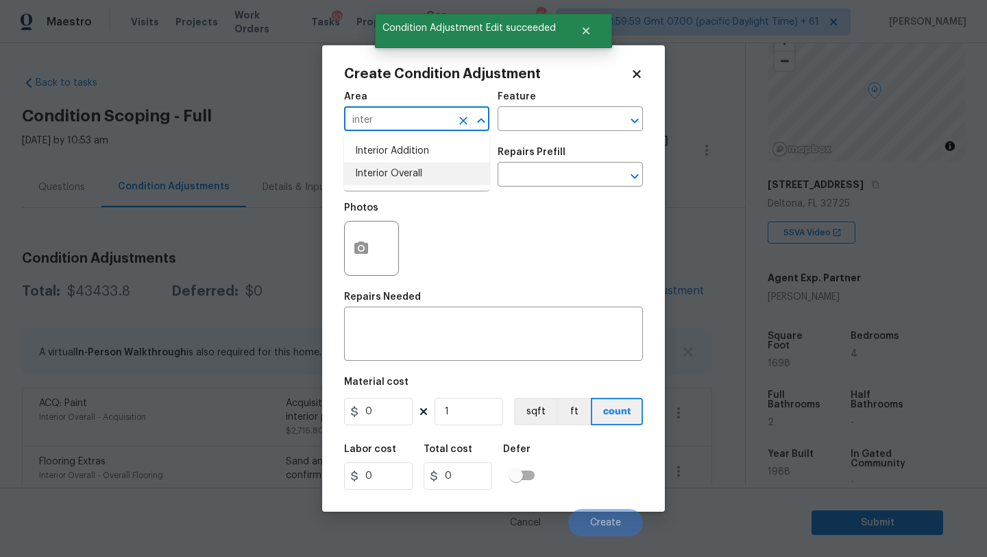
click at [411, 170] on li "Interior Overall" at bounding box center [416, 174] width 145 height 23
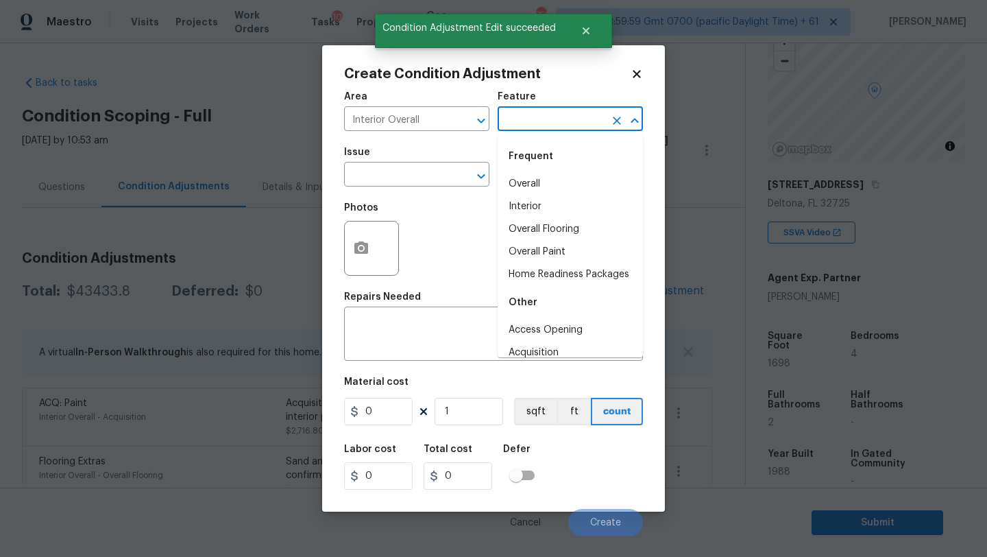
click at [529, 117] on input "text" at bounding box center [551, 120] width 107 height 21
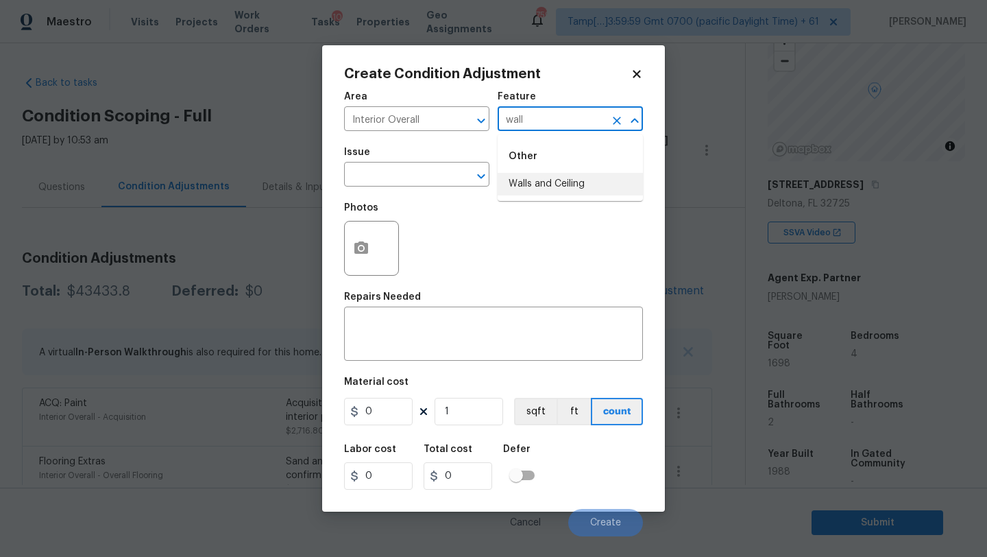
click at [540, 186] on li "Walls and Ceiling" at bounding box center [570, 184] width 145 height 23
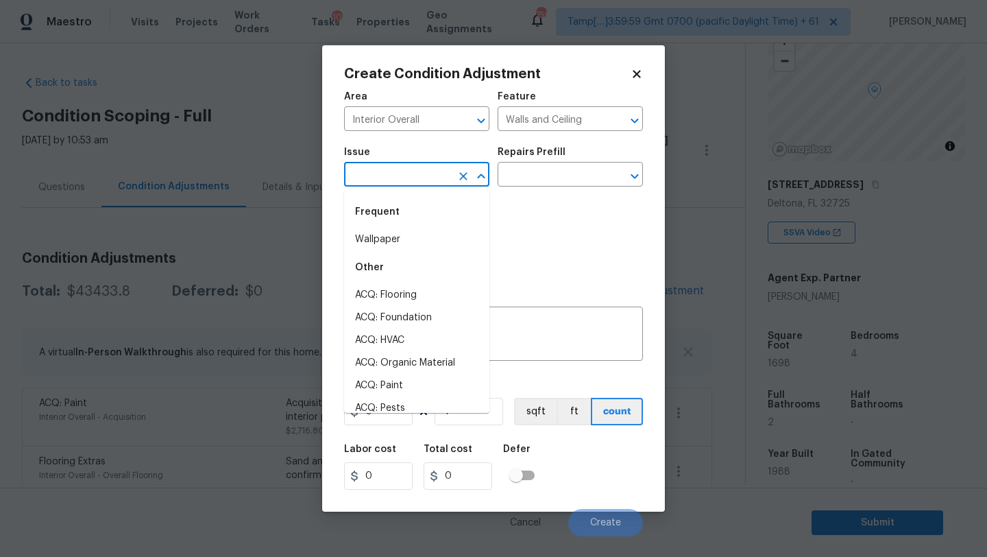
click at [383, 186] on input "text" at bounding box center [397, 175] width 107 height 21
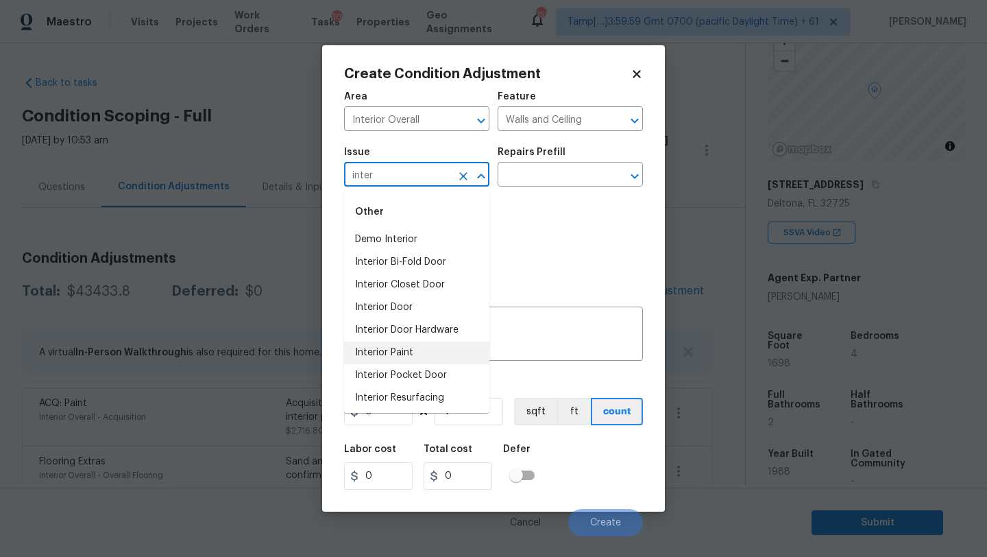
click at [379, 353] on li "Interior Paint" at bounding box center [416, 353] width 145 height 23
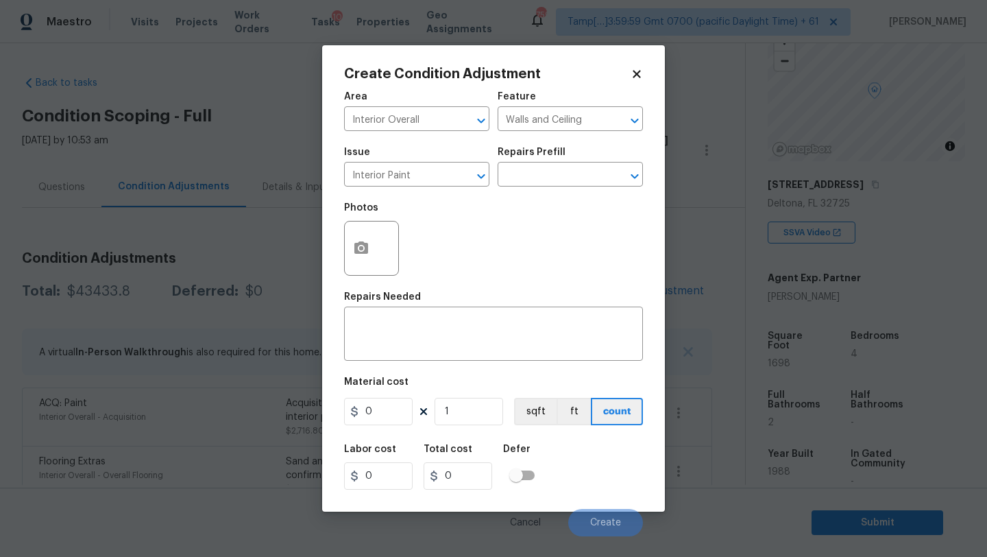
click at [567, 154] on div "Repairs Prefill" at bounding box center [570, 156] width 145 height 18
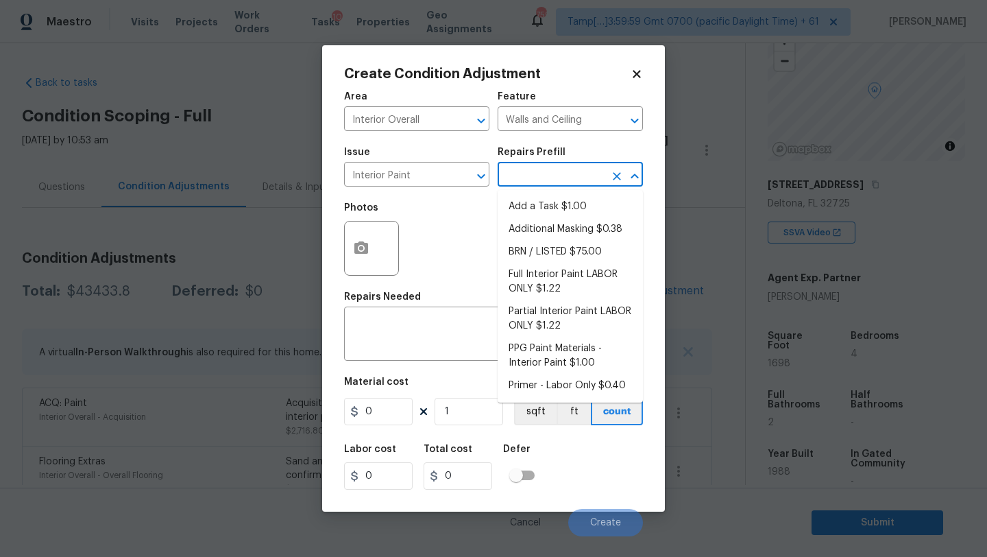
click at [568, 178] on input "text" at bounding box center [551, 175] width 107 height 21
drag, startPoint x: 534, startPoint y: 381, endPoint x: 479, endPoint y: 396, distance: 56.9
click at [534, 381] on li "Primer - Labor Only $0.40" at bounding box center [570, 385] width 145 height 23
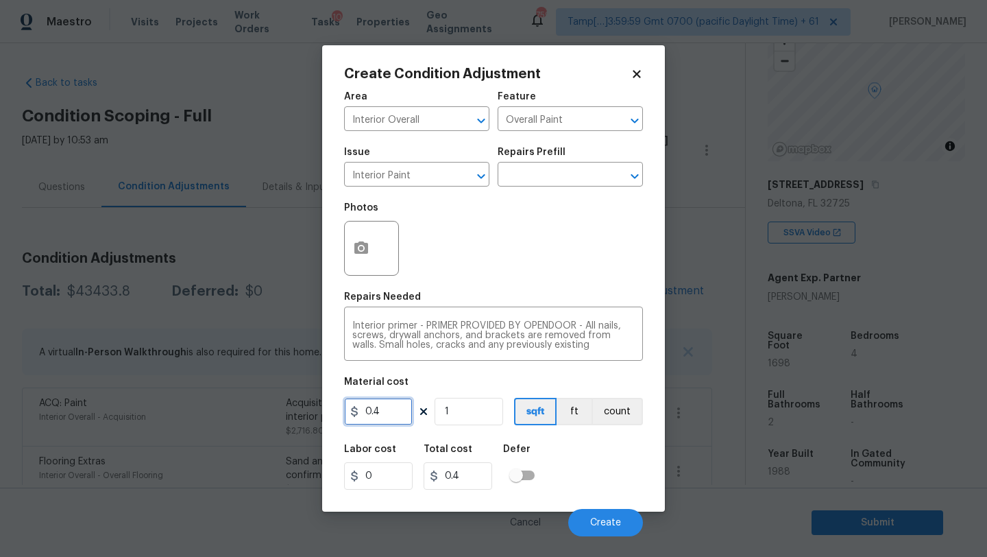
click at [407, 416] on input "0.4" at bounding box center [378, 411] width 69 height 27
click at [350, 252] on button "button" at bounding box center [361, 247] width 33 height 53
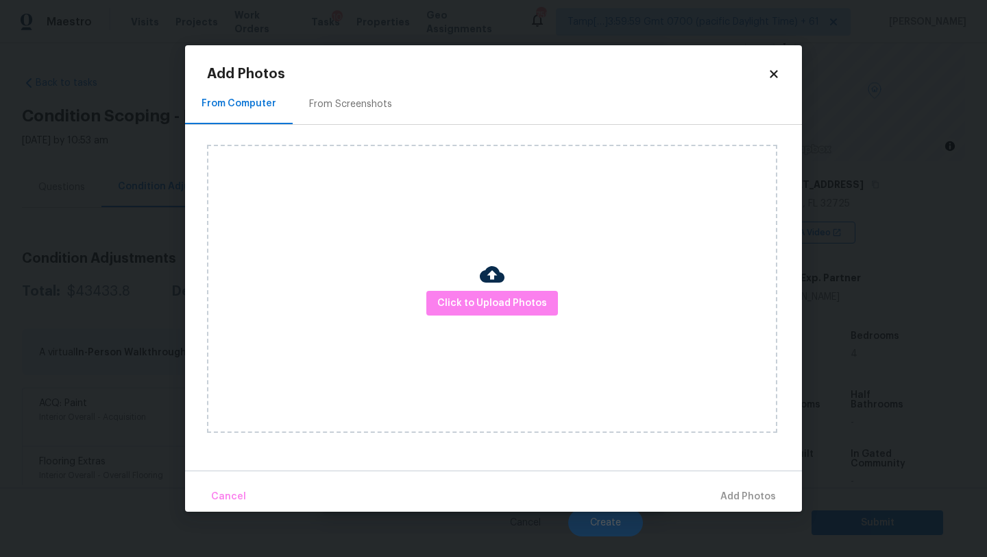
click at [335, 115] on div "From Screenshots" at bounding box center [351, 104] width 116 height 40
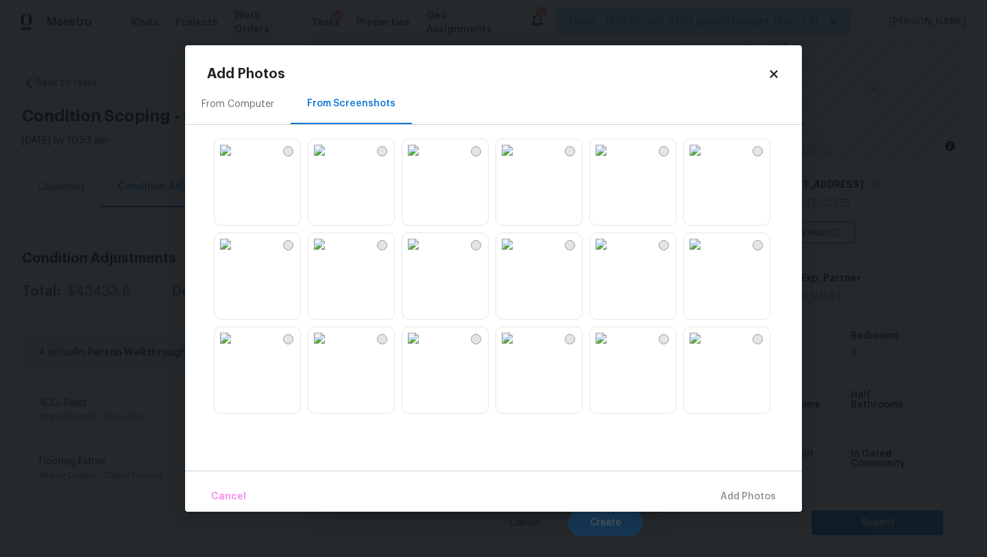
scroll to position [58, 0]
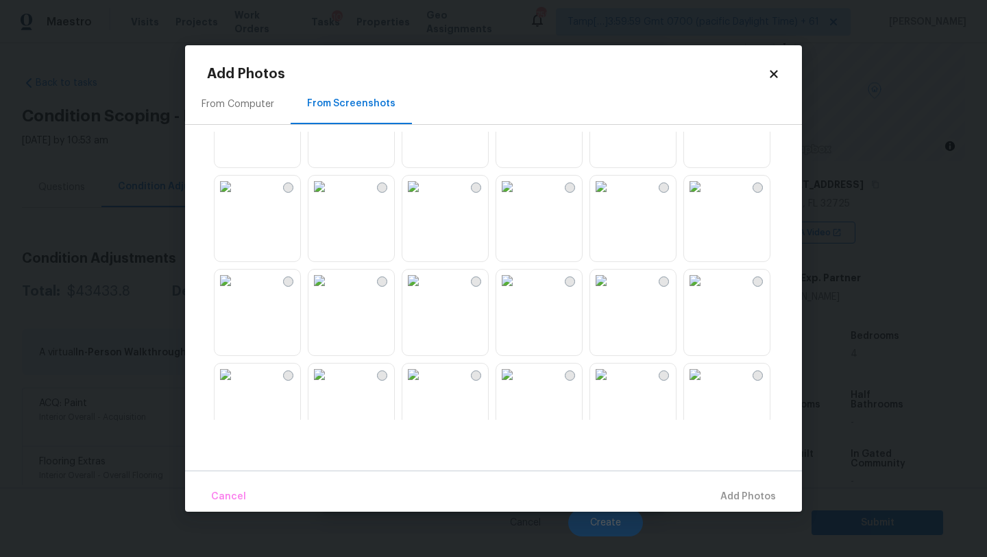
click at [237, 197] on img at bounding box center [226, 187] width 22 height 22
click at [237, 291] on img at bounding box center [226, 280] width 22 height 22
click at [424, 291] on img at bounding box center [414, 280] width 22 height 22
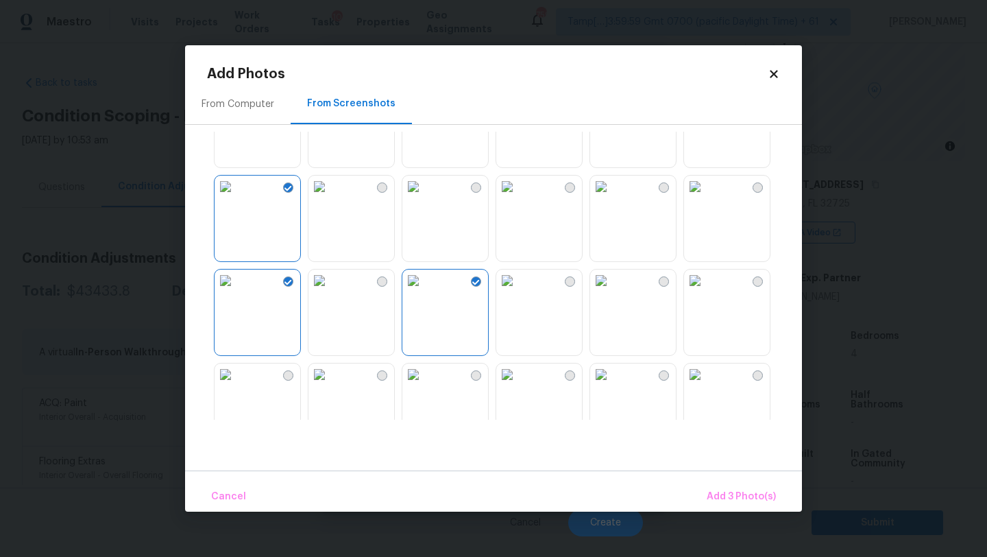
click at [331, 291] on img at bounding box center [320, 280] width 22 height 22
drag, startPoint x: 733, startPoint y: 302, endPoint x: 719, endPoint y: 303, distance: 14.4
click at [706, 291] on img at bounding box center [695, 280] width 22 height 22
click at [518, 291] on img at bounding box center [507, 280] width 22 height 22
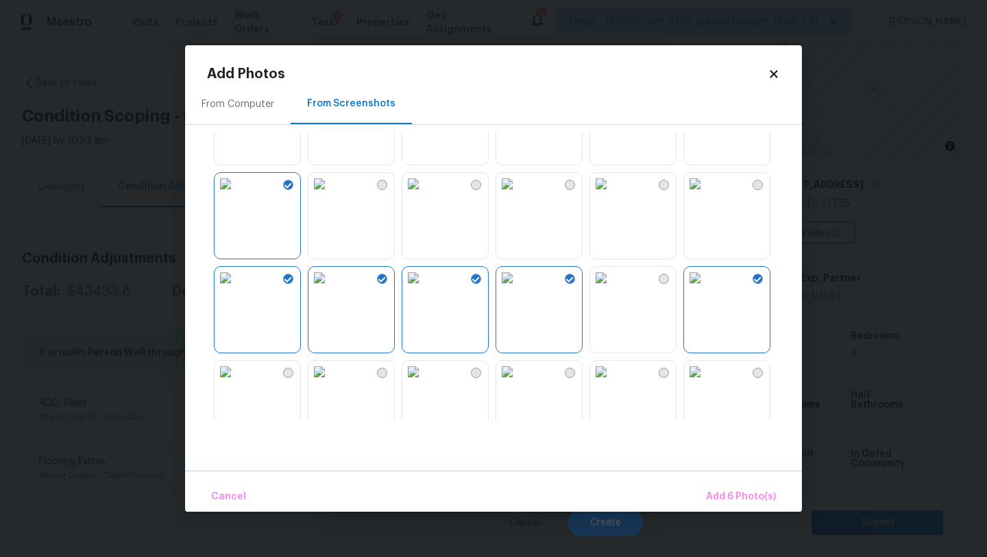
click at [706, 195] on img at bounding box center [695, 184] width 22 height 22
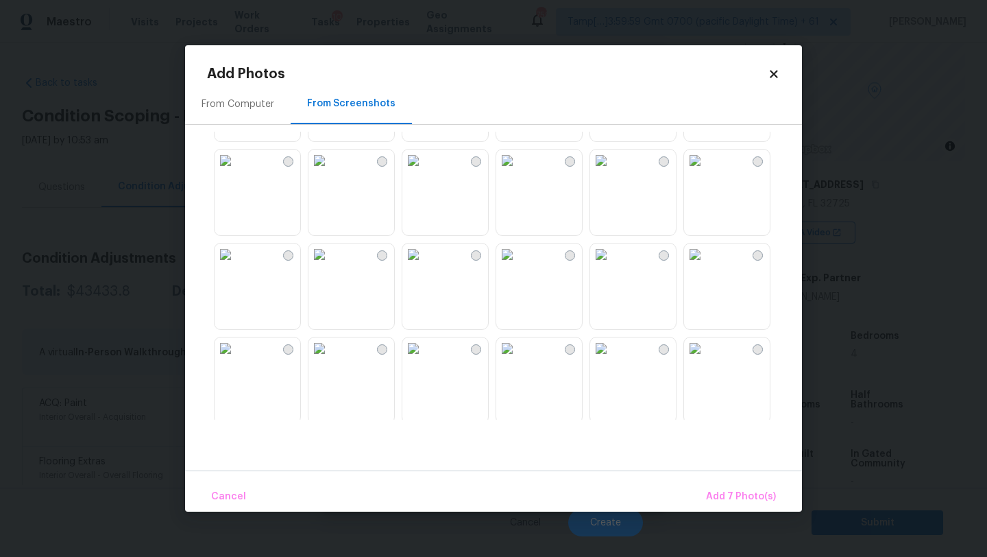
scroll to position [564, 0]
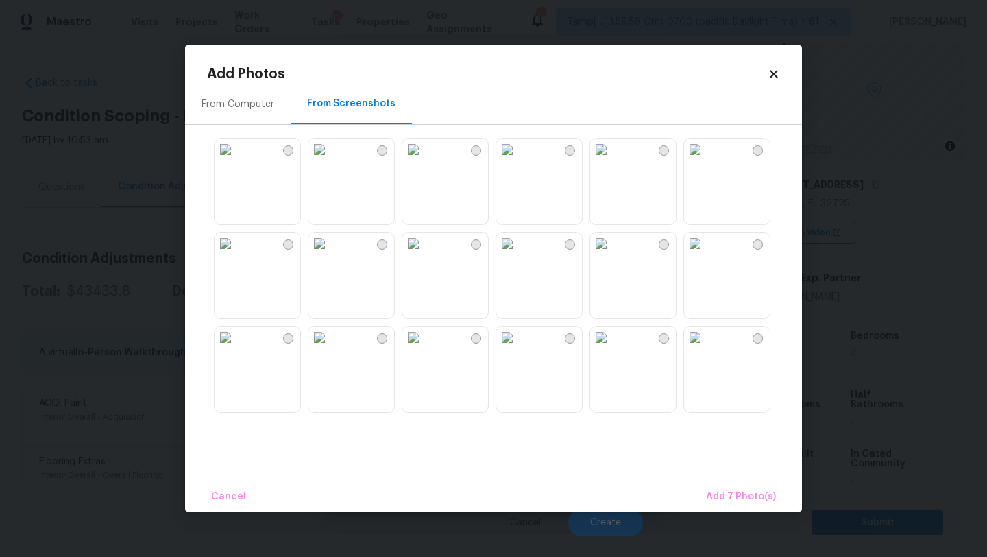
click at [612, 254] on img at bounding box center [601, 243] width 22 height 22
click at [331, 348] on img at bounding box center [320, 337] width 22 height 22
click at [237, 348] on img at bounding box center [226, 337] width 22 height 22
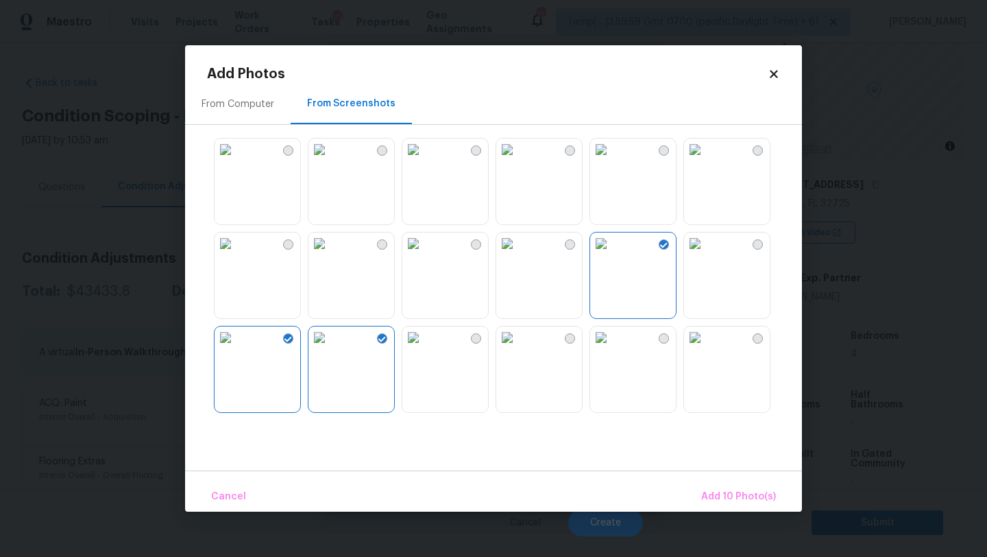
click at [237, 254] on img at bounding box center [226, 243] width 22 height 22
click at [726, 490] on span "Add 11 Photo(s)" at bounding box center [740, 496] width 72 height 17
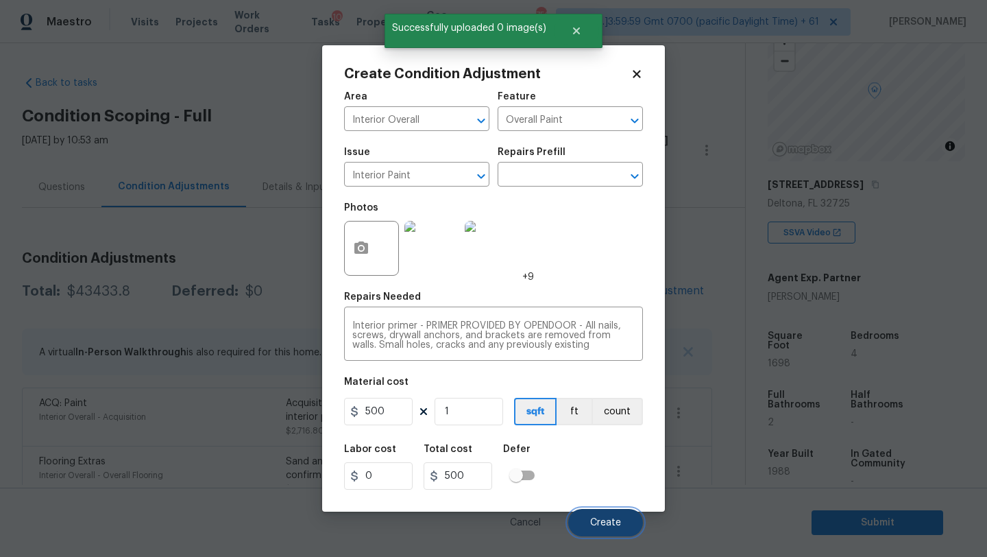
click at [623, 518] on button "Create" at bounding box center [605, 522] width 75 height 27
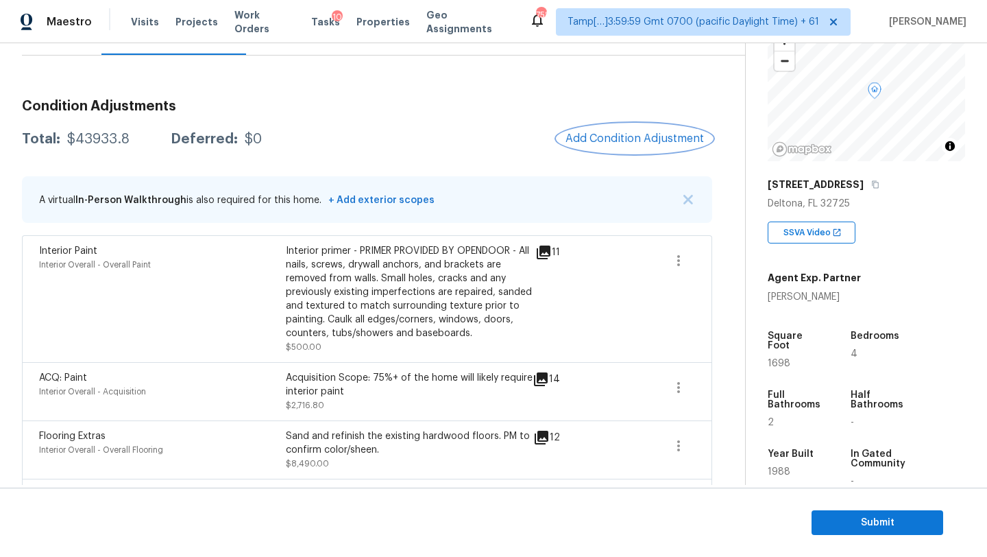
scroll to position [0, 0]
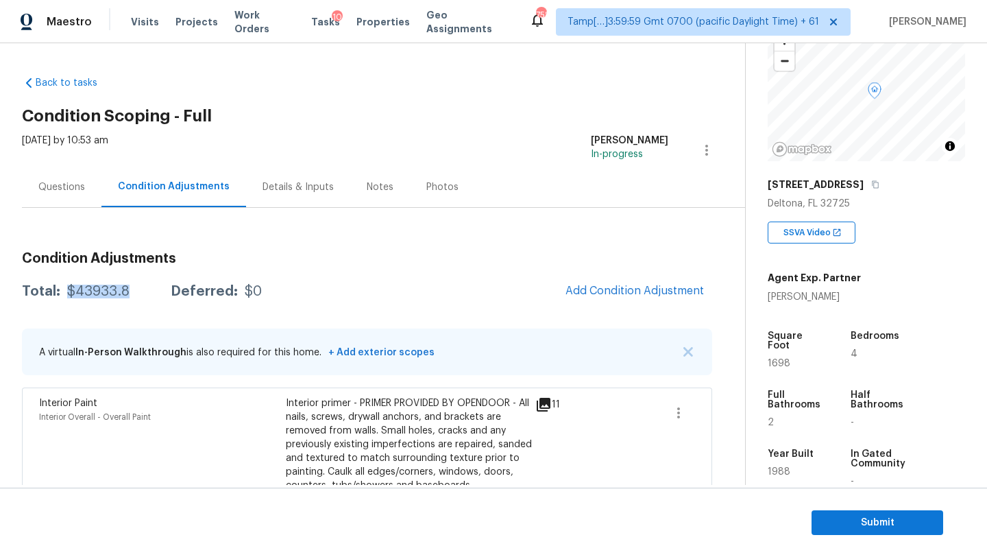
drag, startPoint x: 65, startPoint y: 293, endPoint x: 132, endPoint y: 293, distance: 66.5
click at [132, 293] on div "Total: $43933.8 Deferred: $0" at bounding box center [142, 292] width 240 height 14
copy div "$43933.8"
click at [64, 193] on div "Questions" at bounding box center [61, 187] width 47 height 14
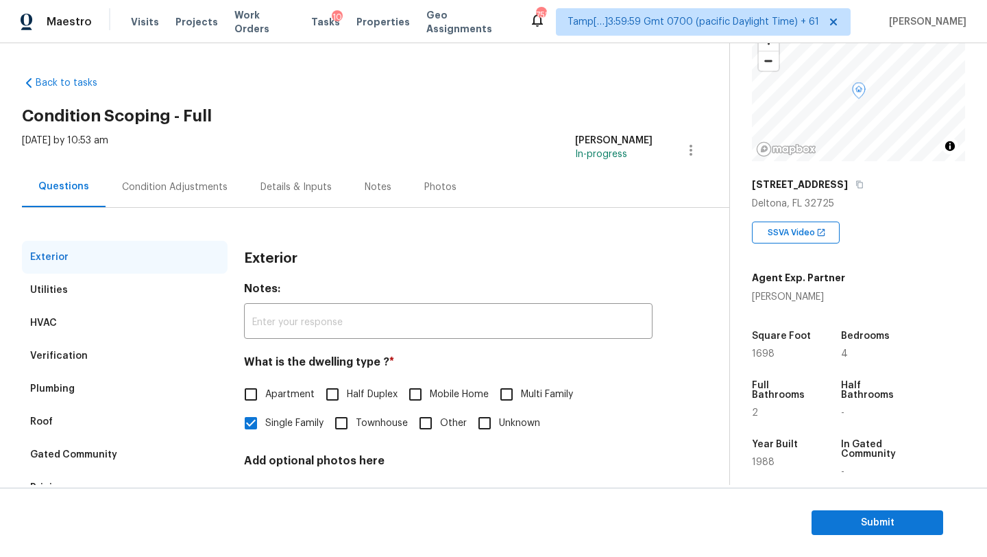
click at [99, 352] on div "Verification" at bounding box center [125, 355] width 206 height 33
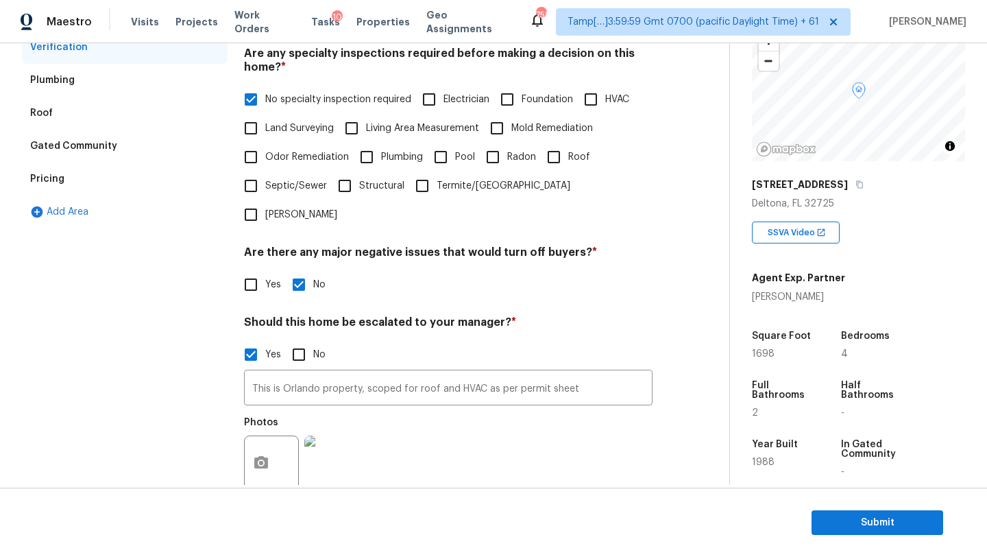
scroll to position [398, 0]
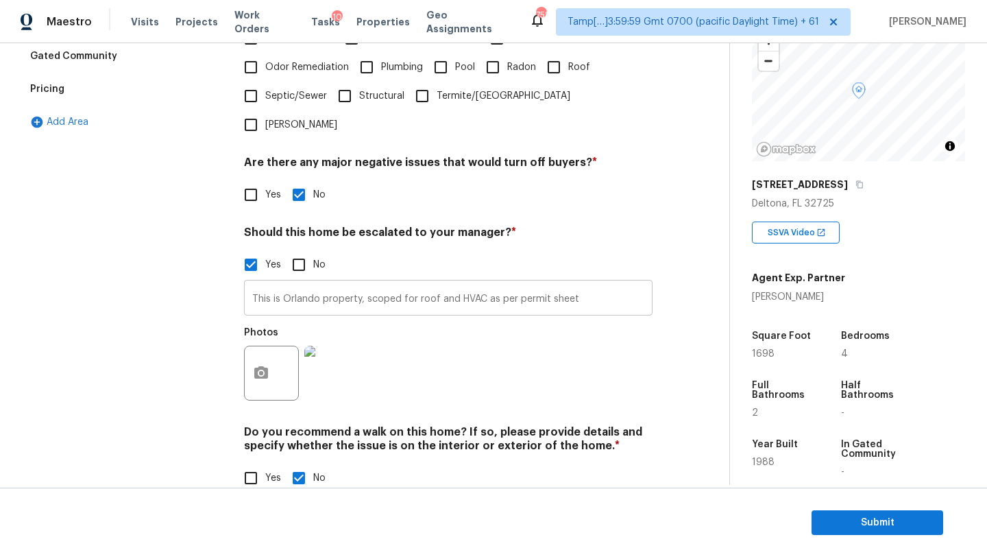
click at [333, 283] on input "This is Orlando property, scoped for roof and HVAC as per permit sheet" at bounding box center [448, 299] width 409 height 32
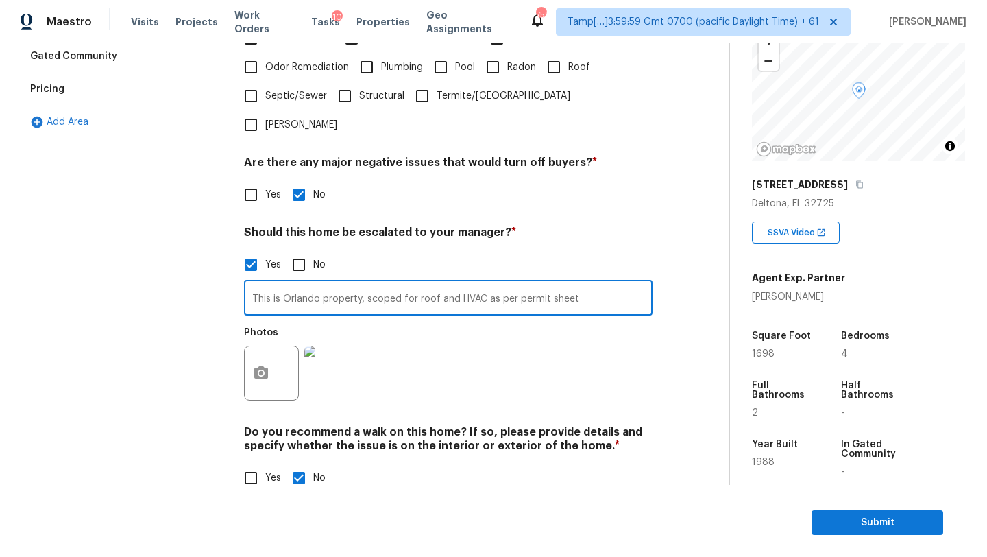
click at [333, 283] on input "This is Orlando property, scoped for roof and HVAC as per permit sheet" at bounding box center [448, 299] width 409 height 32
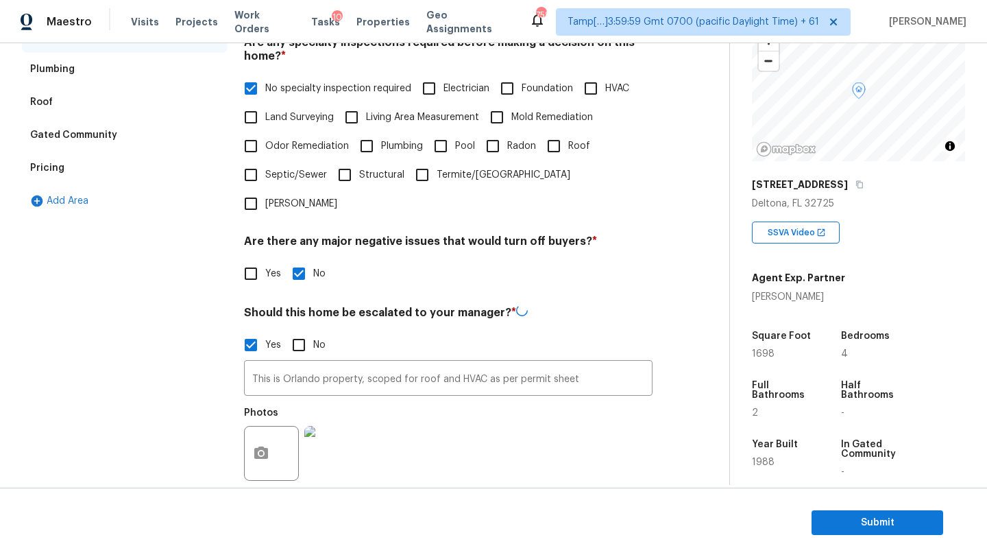
click at [58, 179] on div "Pricing" at bounding box center [125, 168] width 206 height 33
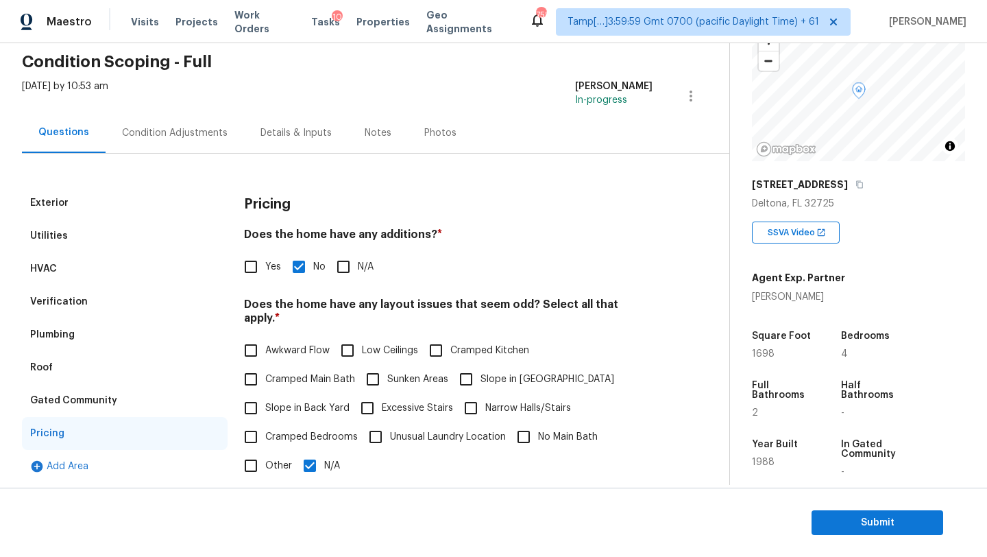
scroll to position [0, 0]
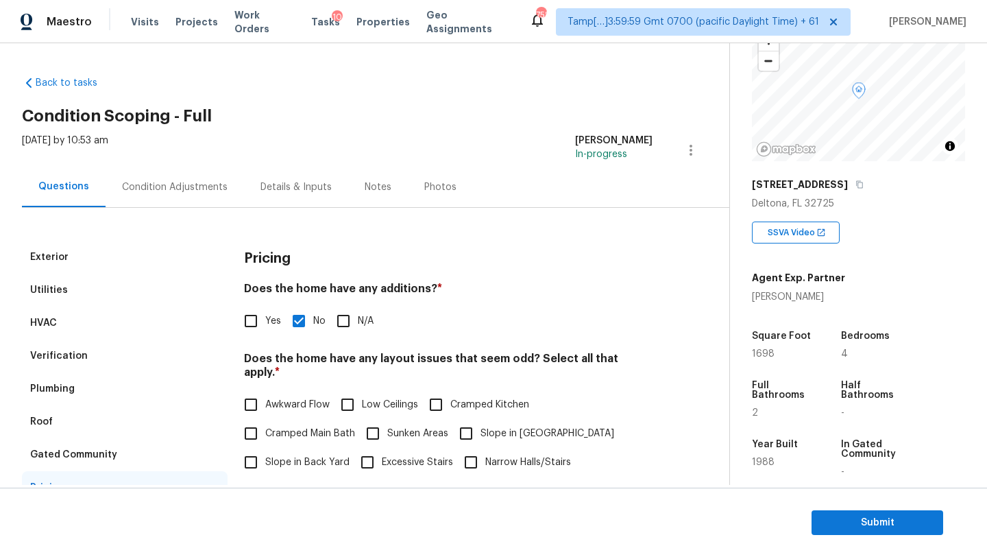
click at [69, 361] on div "Verification" at bounding box center [59, 356] width 58 height 14
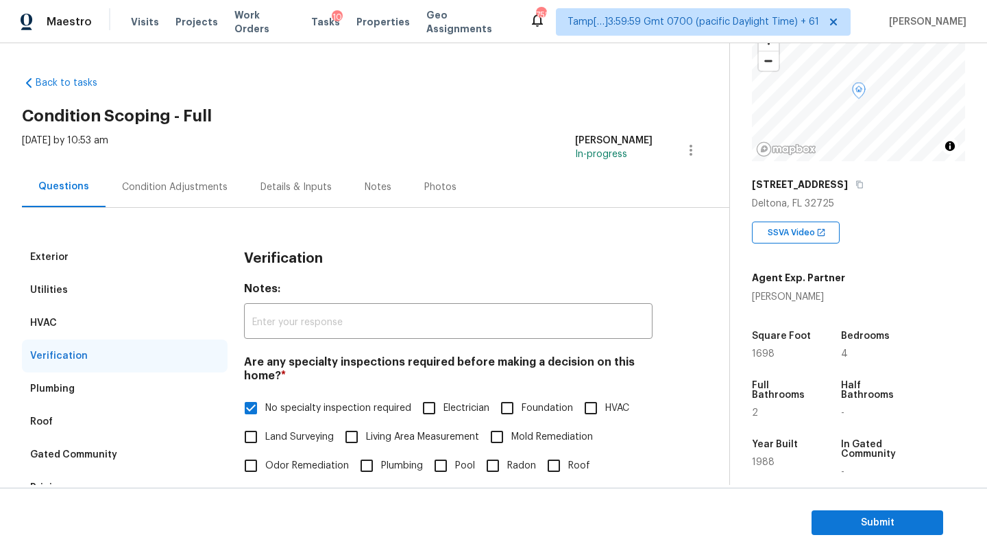
click at [152, 167] on div "Condition Adjustments" at bounding box center [175, 187] width 139 height 40
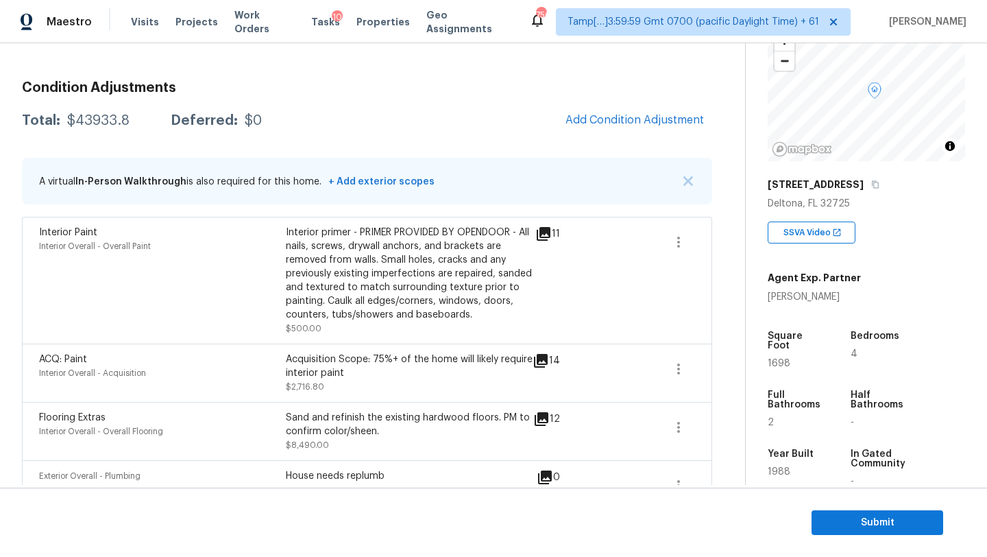
scroll to position [122, 0]
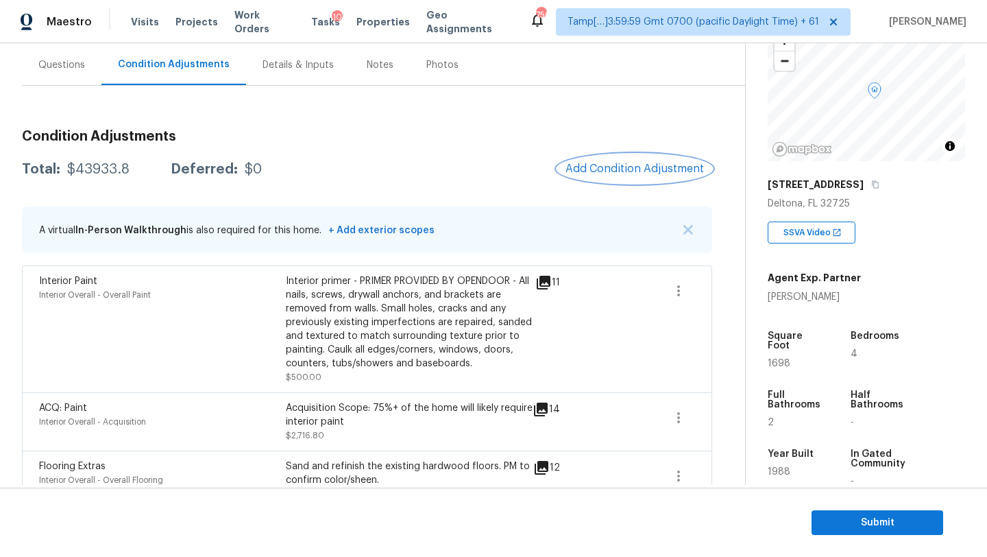
click at [672, 172] on span "Add Condition Adjustment" at bounding box center [635, 169] width 139 height 12
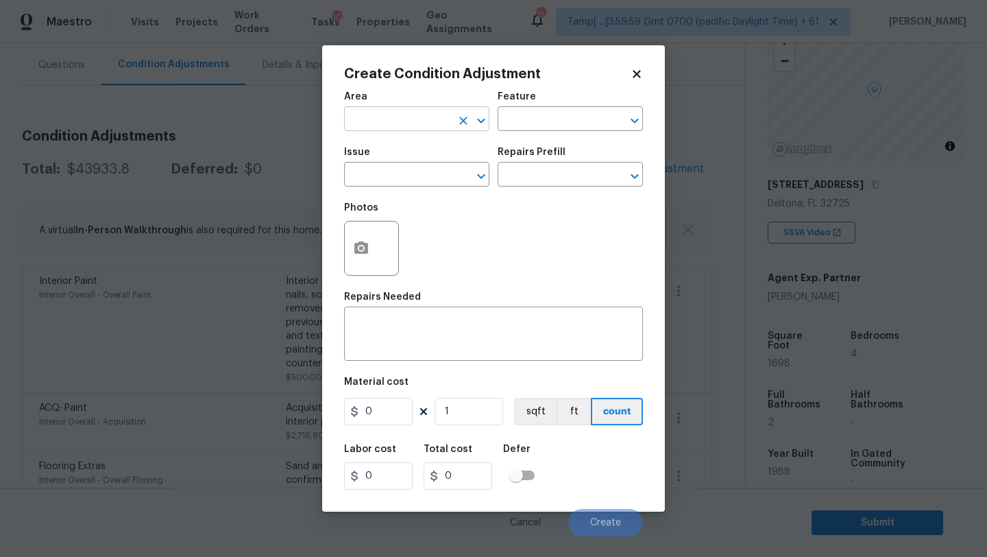
click at [379, 121] on input "text" at bounding box center [397, 120] width 107 height 21
click at [394, 148] on li "Bathroom" at bounding box center [416, 151] width 145 height 23
click at [395, 315] on div "x ​" at bounding box center [493, 335] width 299 height 51
click at [376, 410] on input "0" at bounding box center [378, 411] width 69 height 27
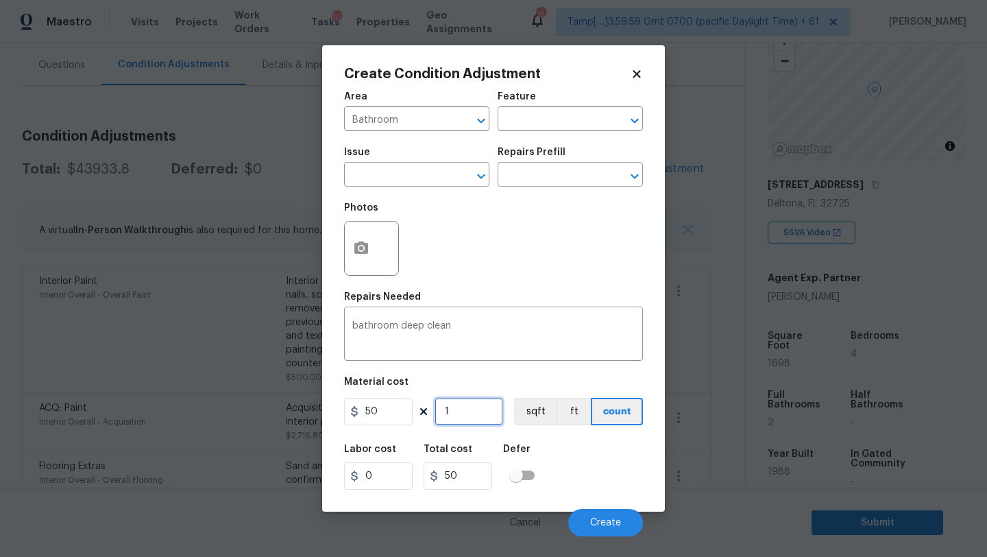
click at [498, 420] on input "1" at bounding box center [469, 411] width 69 height 27
click at [601, 518] on span "Create" at bounding box center [605, 523] width 31 height 10
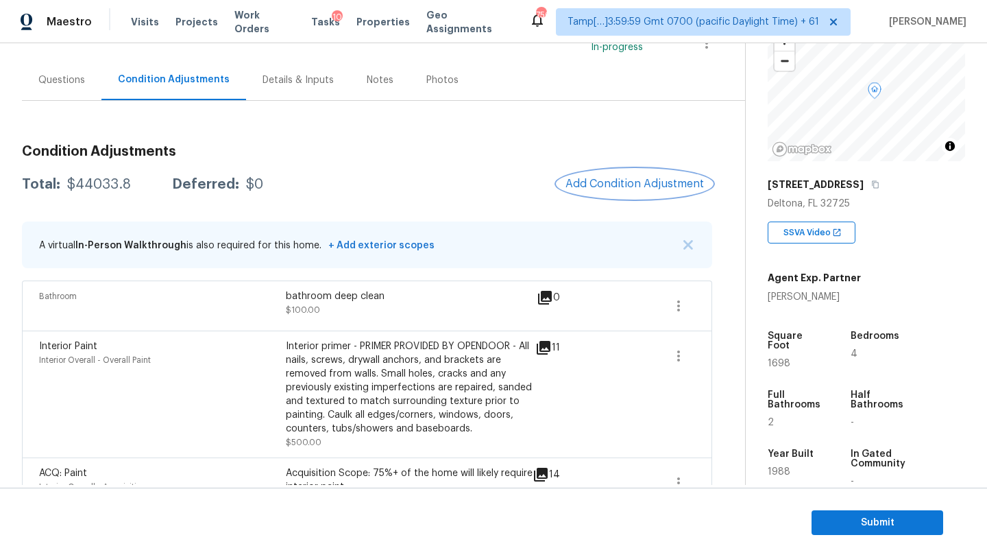
scroll to position [134, 0]
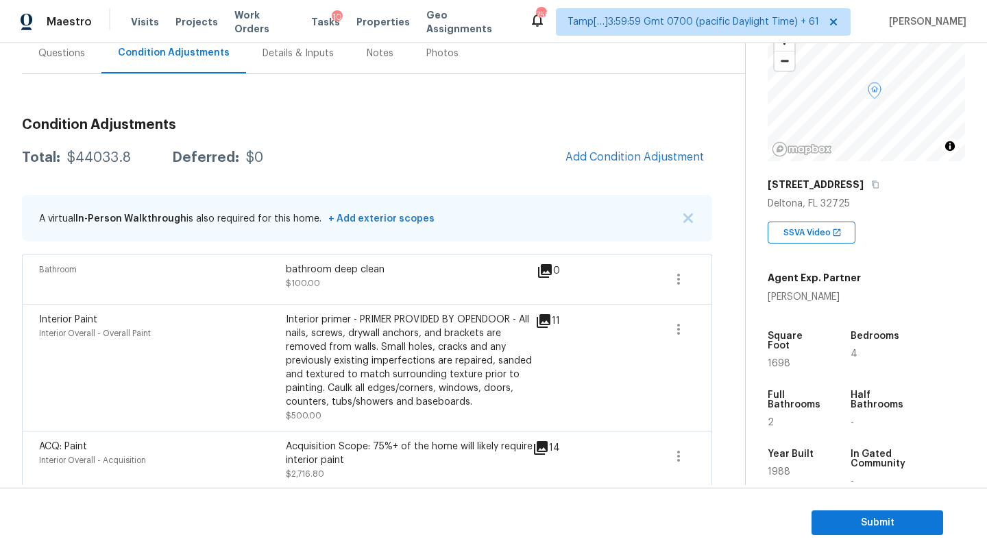
click at [464, 268] on div "bathroom deep clean" at bounding box center [409, 270] width 247 height 14
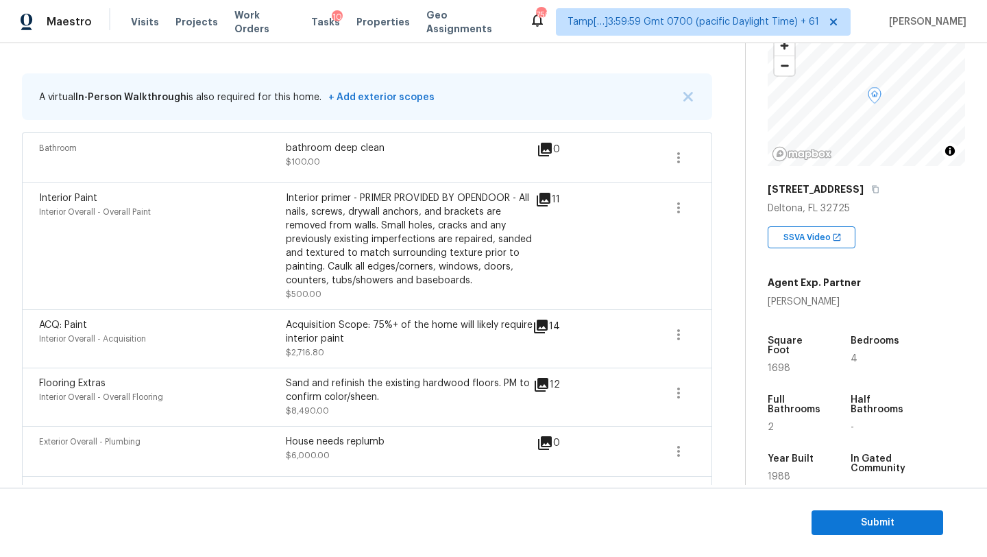
scroll to position [0, 0]
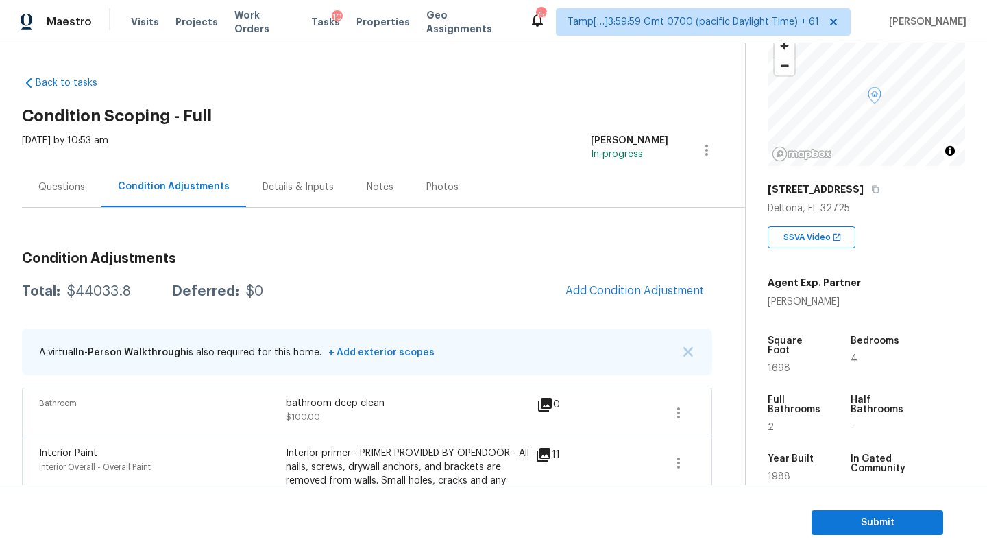
click at [64, 191] on div "Questions" at bounding box center [61, 187] width 47 height 14
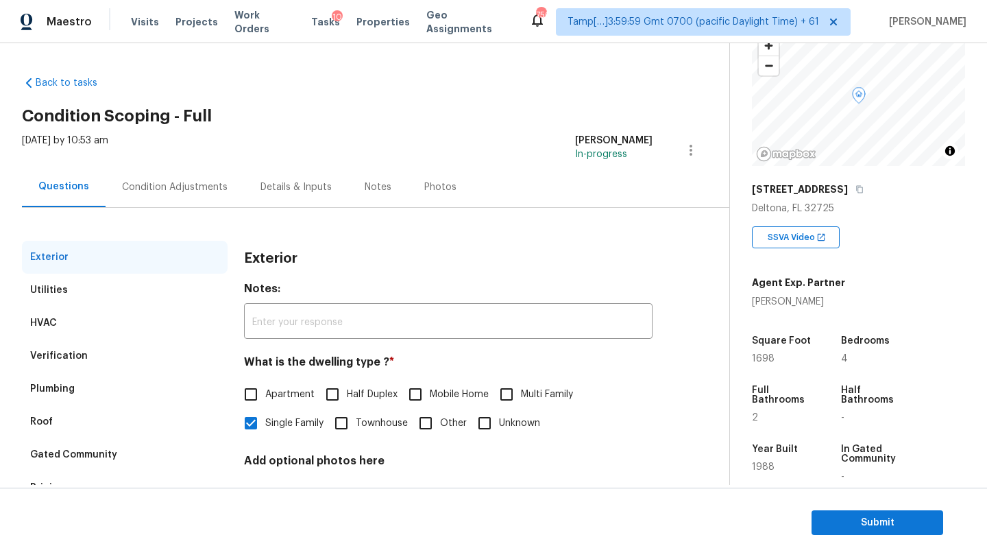
scroll to position [104, 0]
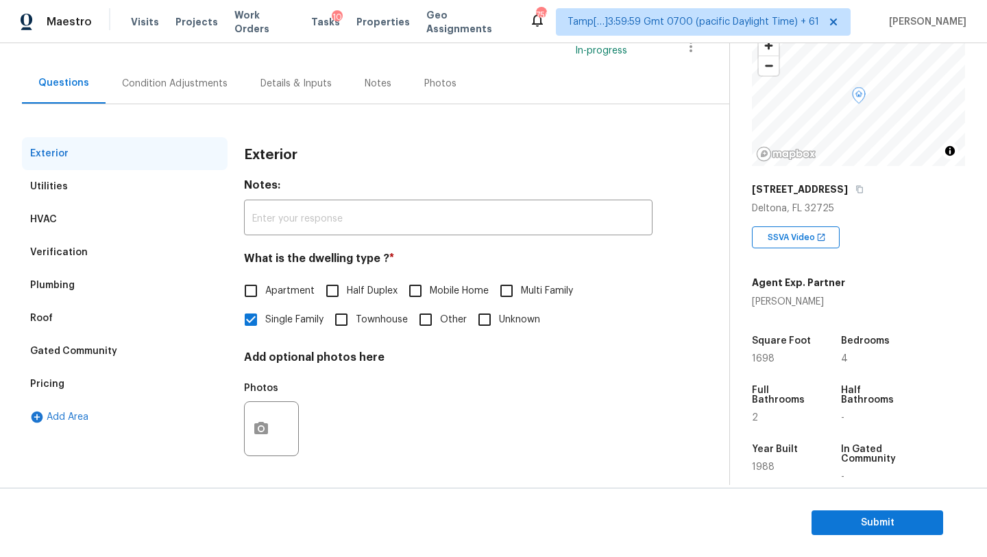
click at [110, 243] on div "Verification" at bounding box center [125, 252] width 206 height 33
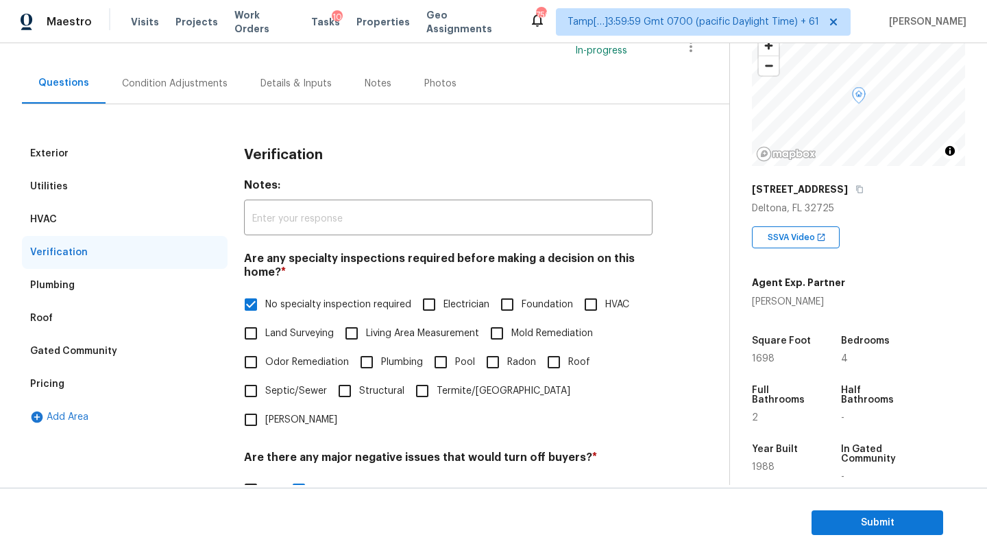
scroll to position [398, 0]
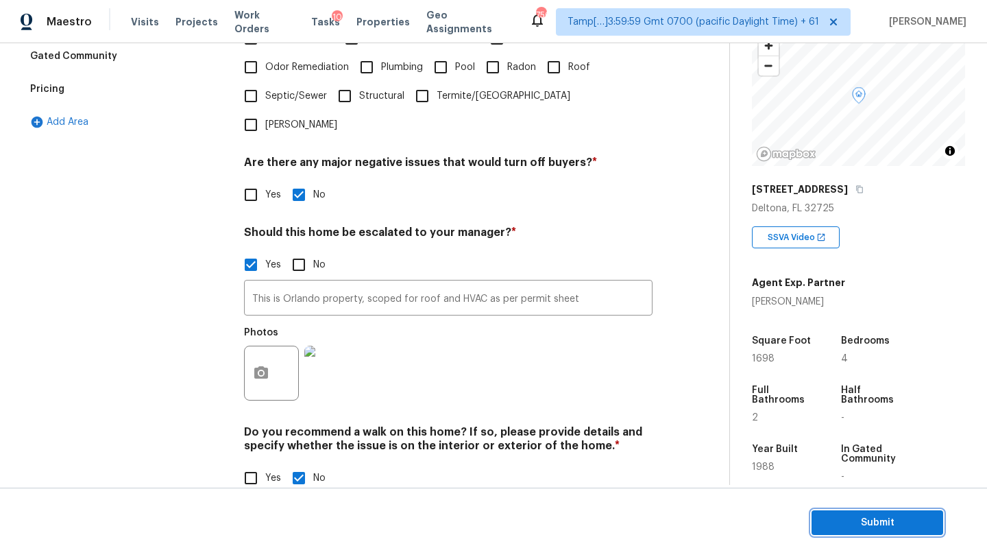
click at [854, 527] on span "Submit" at bounding box center [878, 522] width 110 height 17
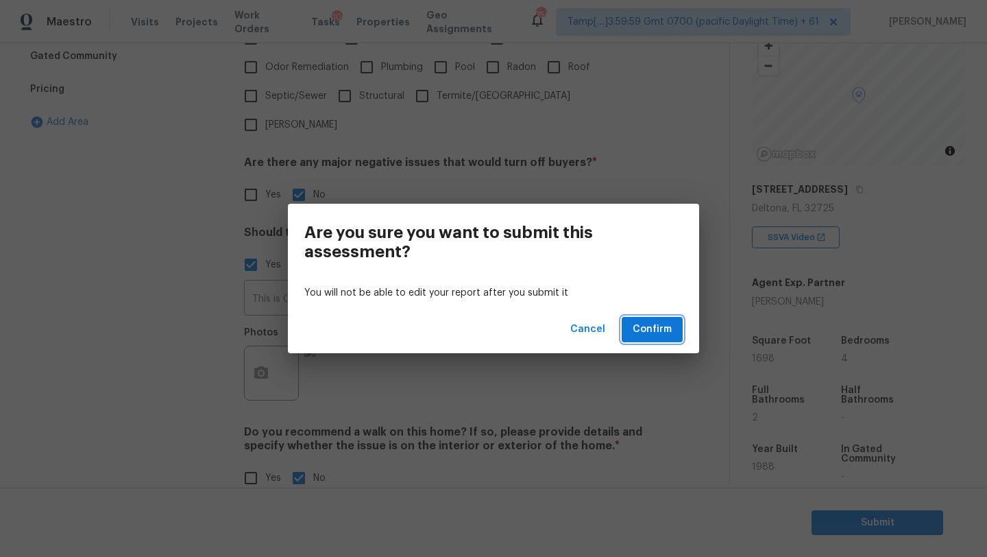
click at [650, 328] on span "Confirm" at bounding box center [652, 329] width 39 height 17
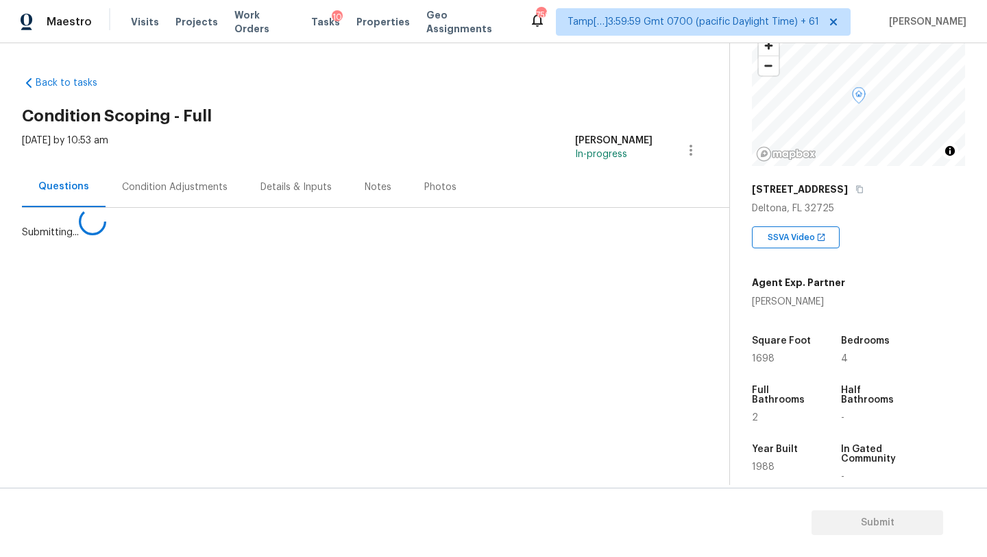
scroll to position [0, 0]
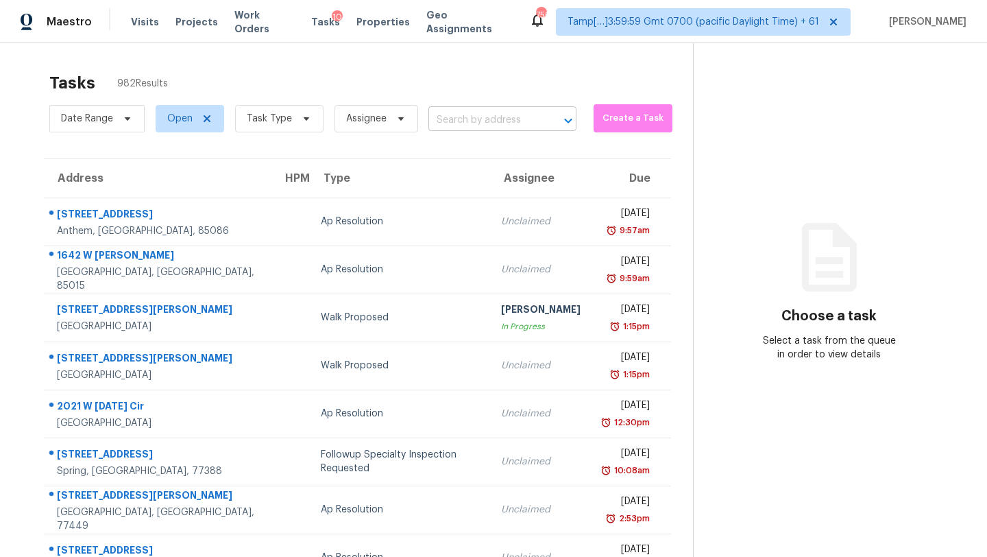
click at [493, 121] on input "text" at bounding box center [484, 120] width 110 height 21
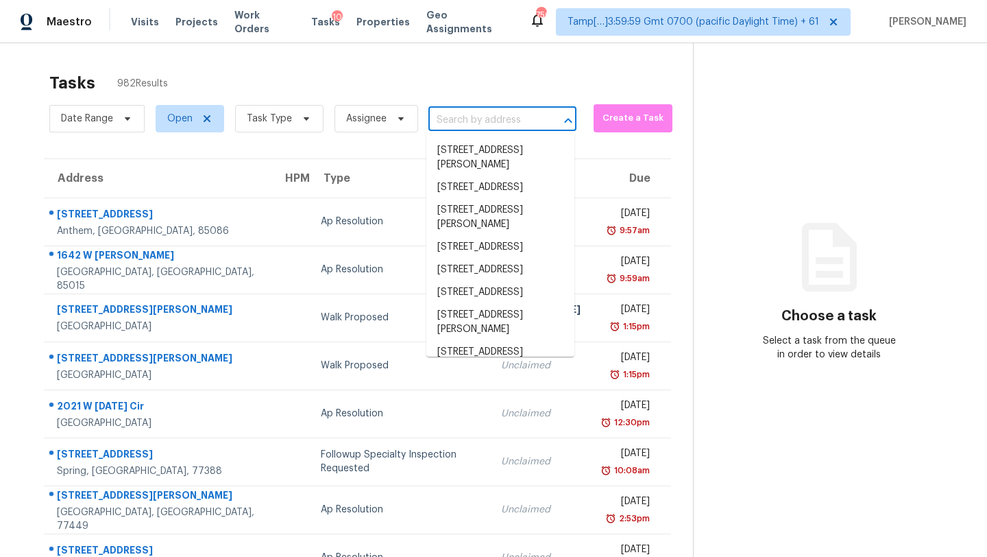
paste input "7838 Yellow Pine Dr, Houston, TX 77040"
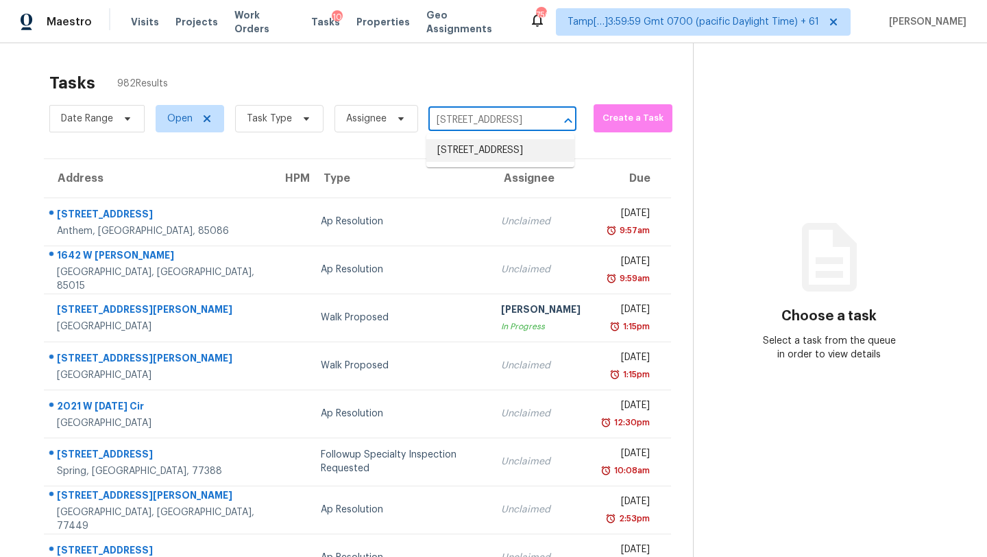
click at [485, 156] on li "7838 Yellow Pine Dr, Houston, TX 77040" at bounding box center [501, 150] width 148 height 23
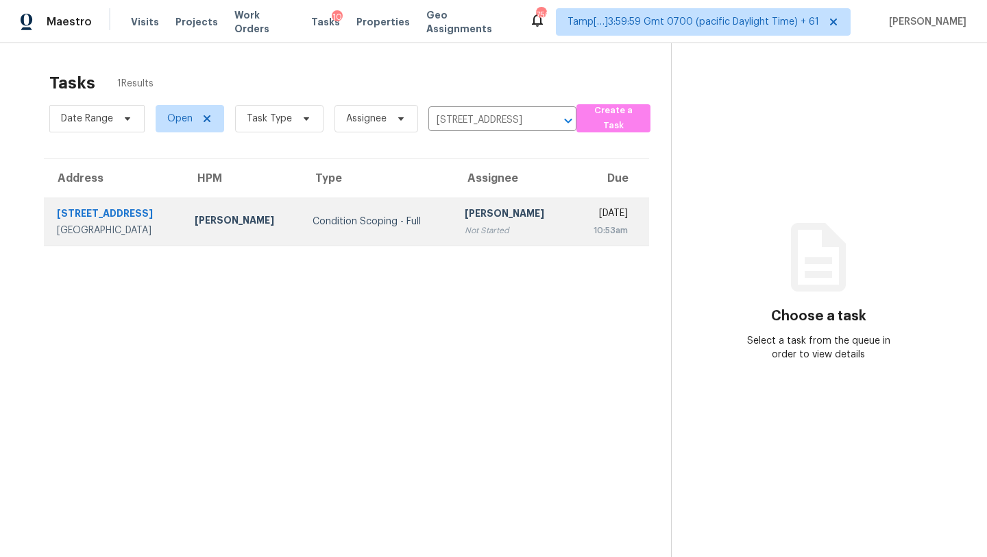
click at [583, 220] on div "[DATE]" at bounding box center [605, 214] width 45 height 17
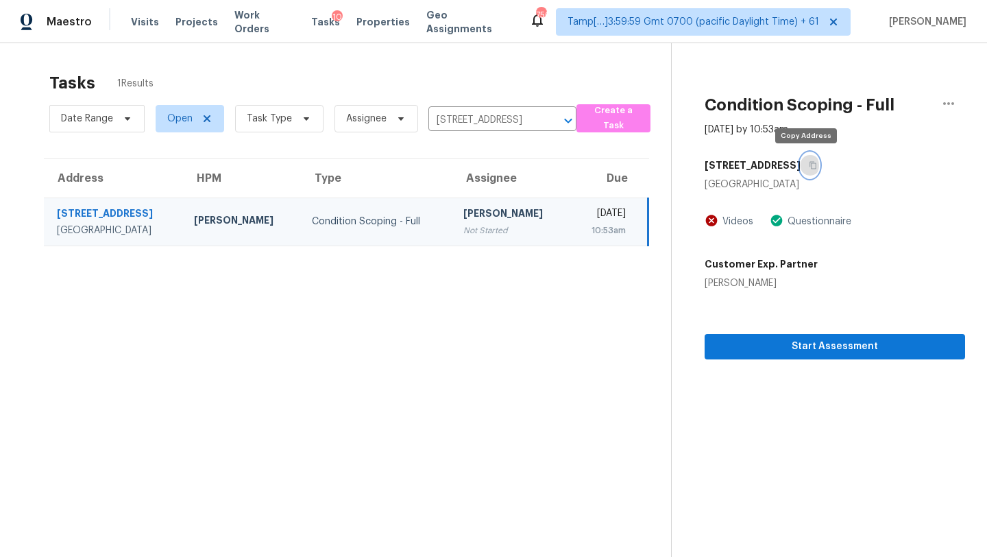
click at [810, 165] on icon "button" at bounding box center [813, 166] width 7 height 8
click at [809, 164] on icon "button" at bounding box center [813, 165] width 8 height 8
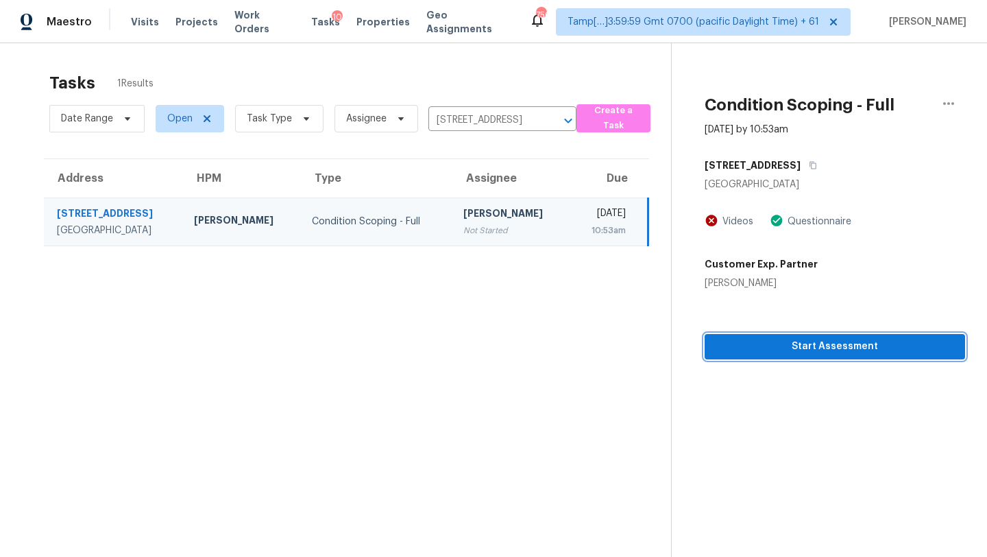
click at [749, 346] on span "Start Assessment" at bounding box center [835, 346] width 239 height 17
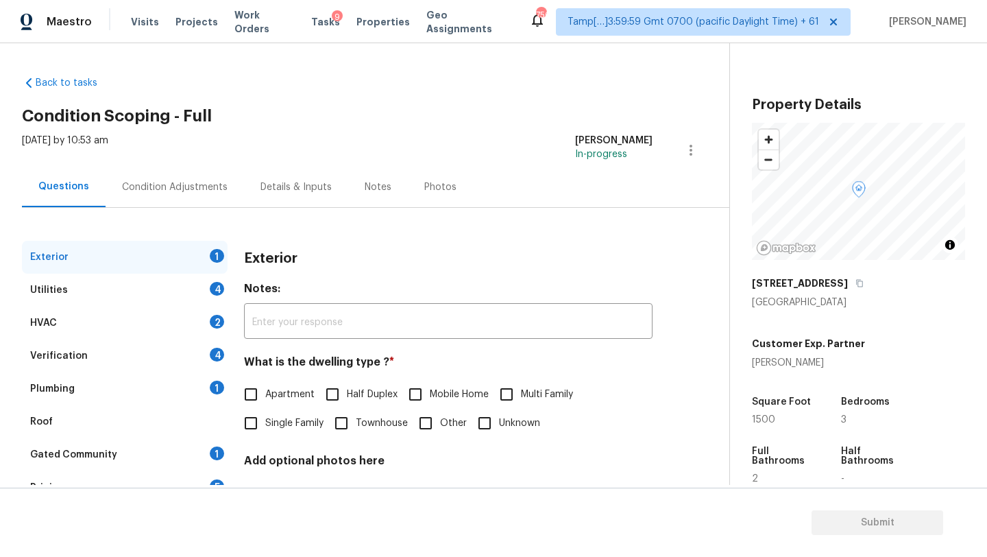
scroll to position [236, 0]
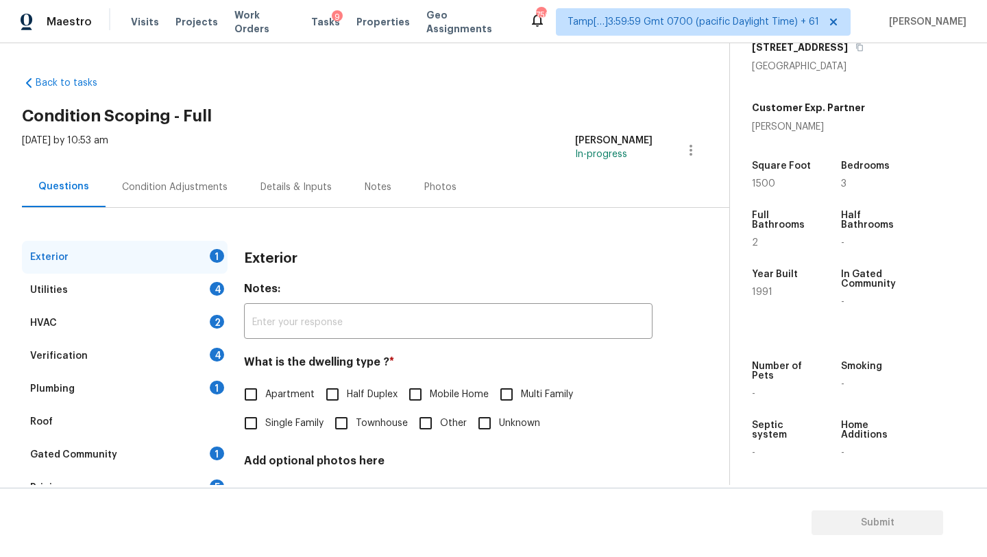
click at [110, 298] on div "Utilities 4" at bounding box center [125, 290] width 206 height 33
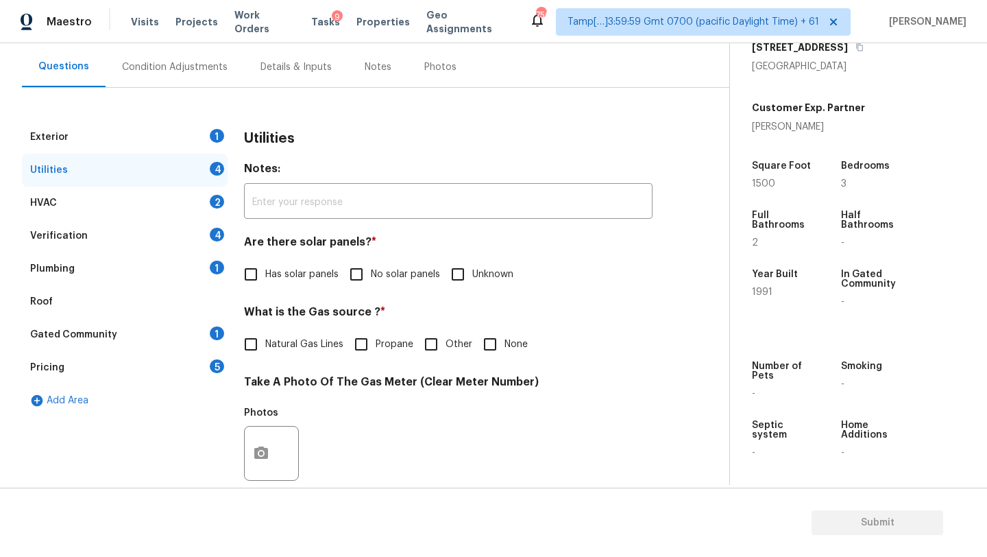
scroll to position [119, 0]
click at [141, 210] on div "HVAC 2" at bounding box center [125, 204] width 206 height 33
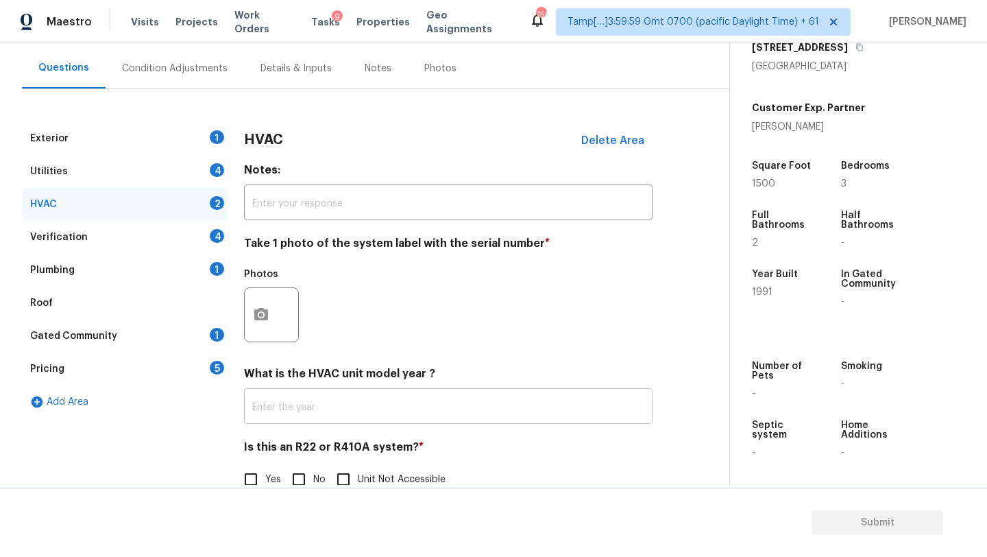
click at [283, 415] on input "text" at bounding box center [448, 408] width 409 height 32
click at [306, 472] on input "No" at bounding box center [299, 480] width 29 height 29
click at [317, 418] on input "2009, 2023" at bounding box center [448, 408] width 409 height 32
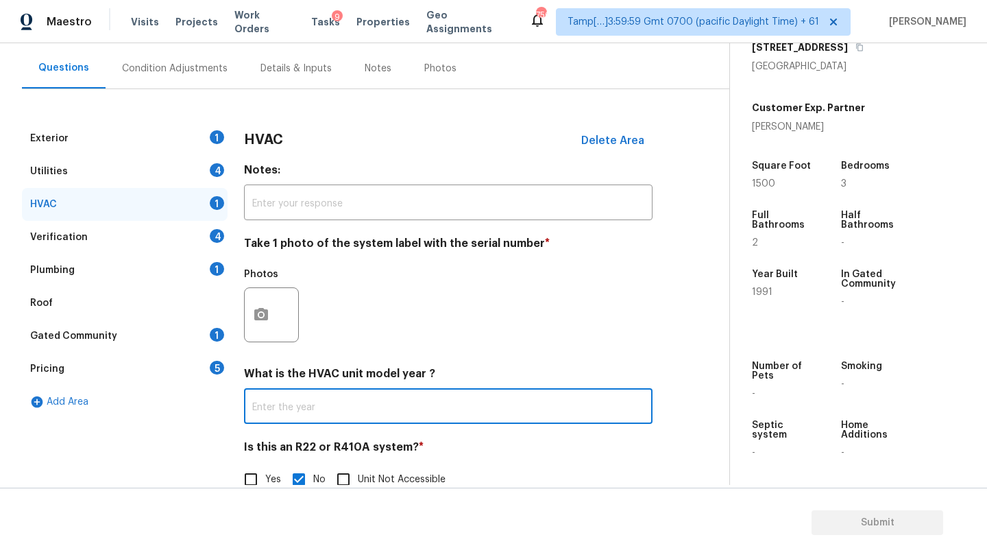
click at [91, 305] on div "Roof" at bounding box center [125, 303] width 206 height 33
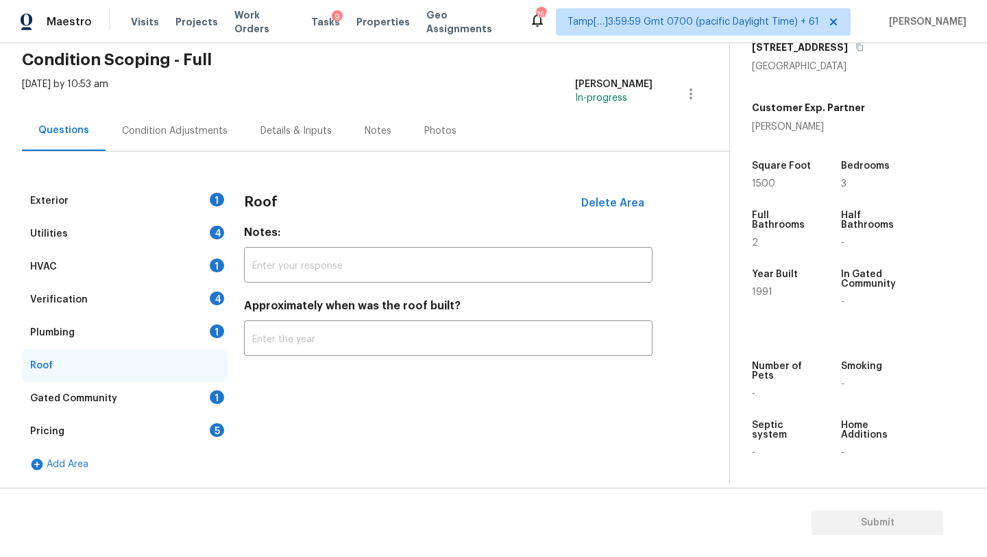
scroll to position [56, 0]
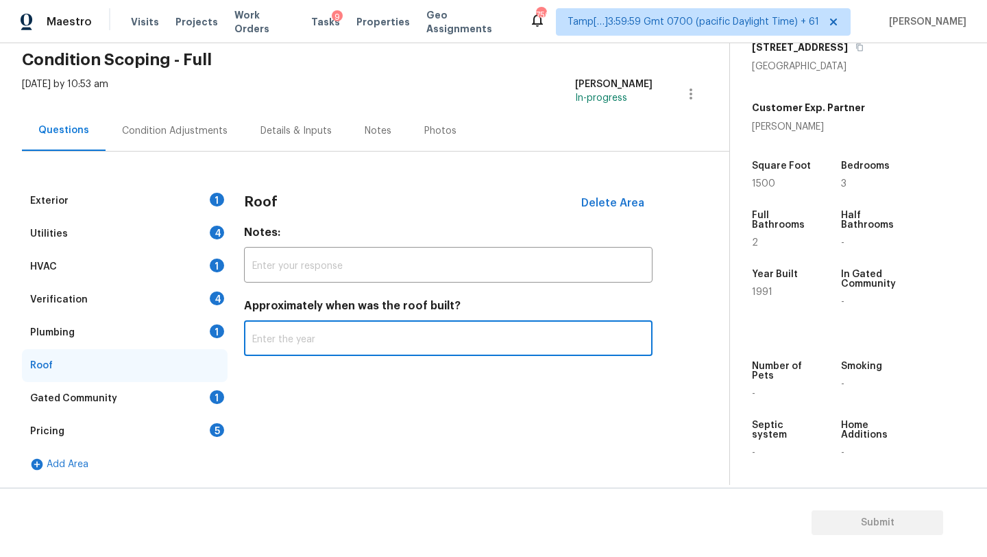
click at [299, 342] on input "text" at bounding box center [448, 340] width 409 height 32
click at [22, 259] on div "HVAC 1" at bounding box center [125, 266] width 206 height 33
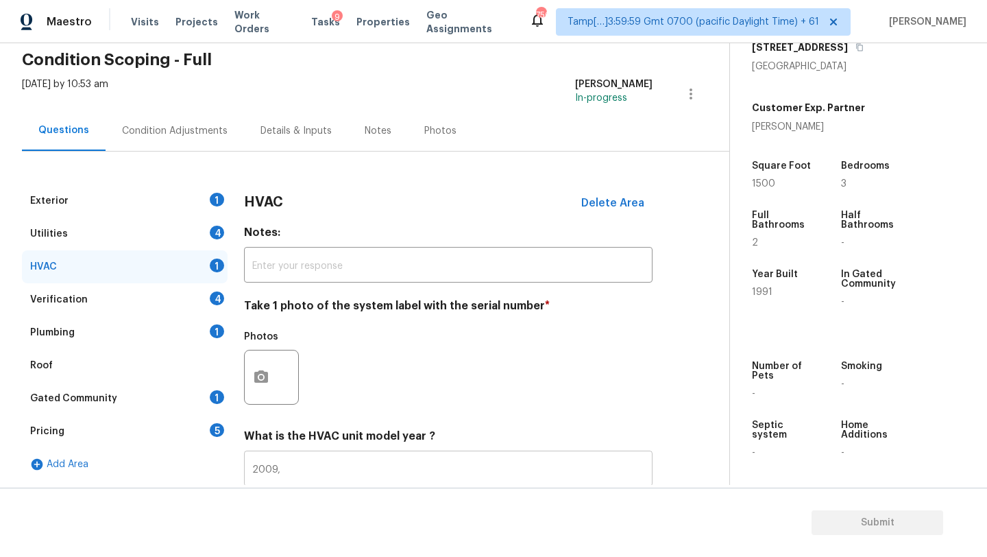
click at [310, 470] on input "2009," at bounding box center [448, 470] width 409 height 32
click at [82, 305] on div "Verification" at bounding box center [59, 300] width 58 height 14
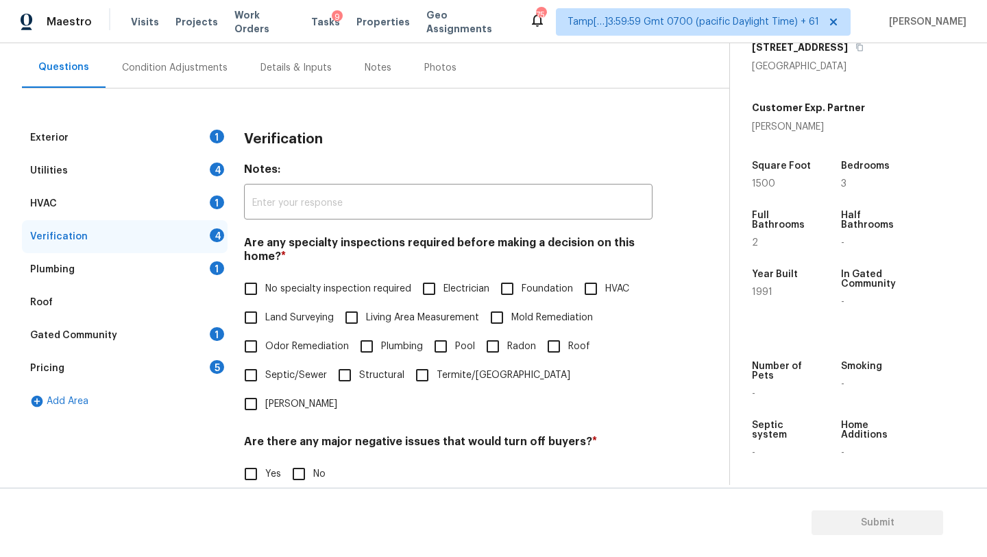
scroll to position [254, 0]
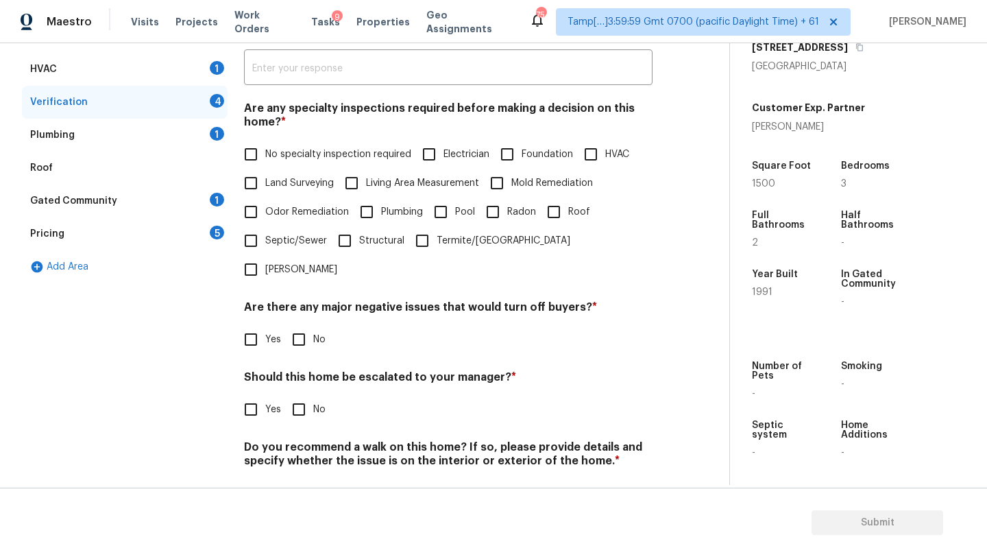
click at [265, 395] on label "Yes" at bounding box center [259, 409] width 45 height 29
click at [265, 395] on input "Yes" at bounding box center [251, 409] width 29 height 29
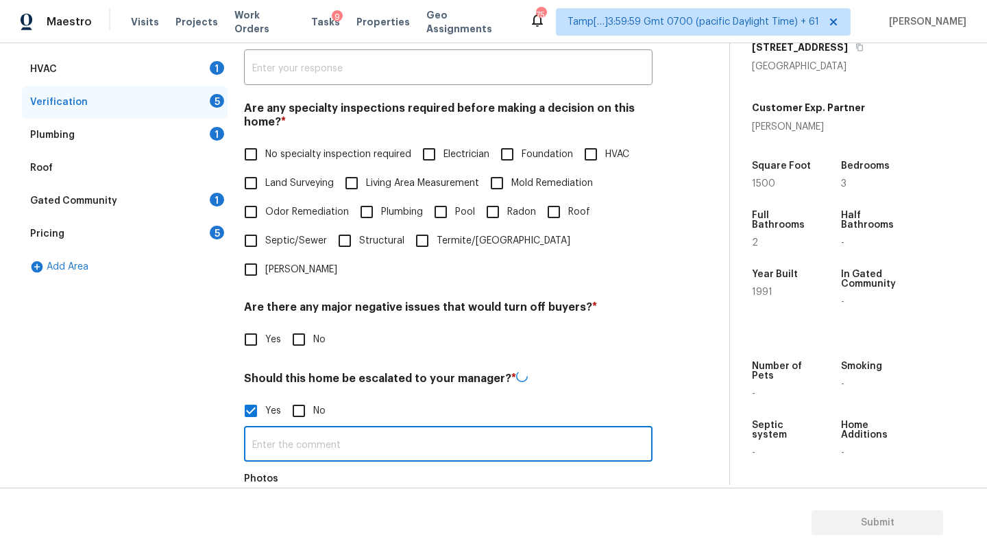
click at [290, 429] on input "text" at bounding box center [448, 445] width 409 height 32
paste input "pipe repair from freeze in 2022, also updated the bathroom at that time"
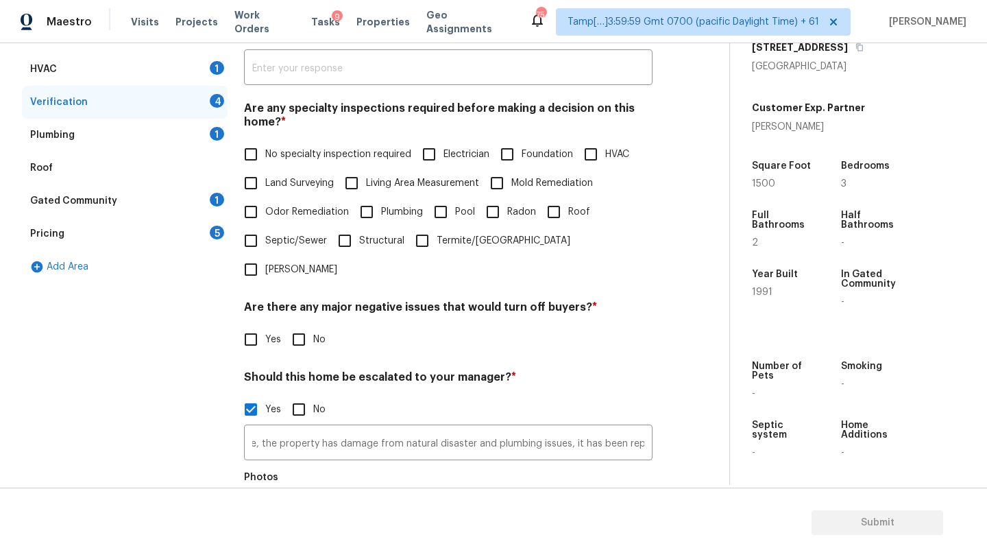
scroll to position [0, 0]
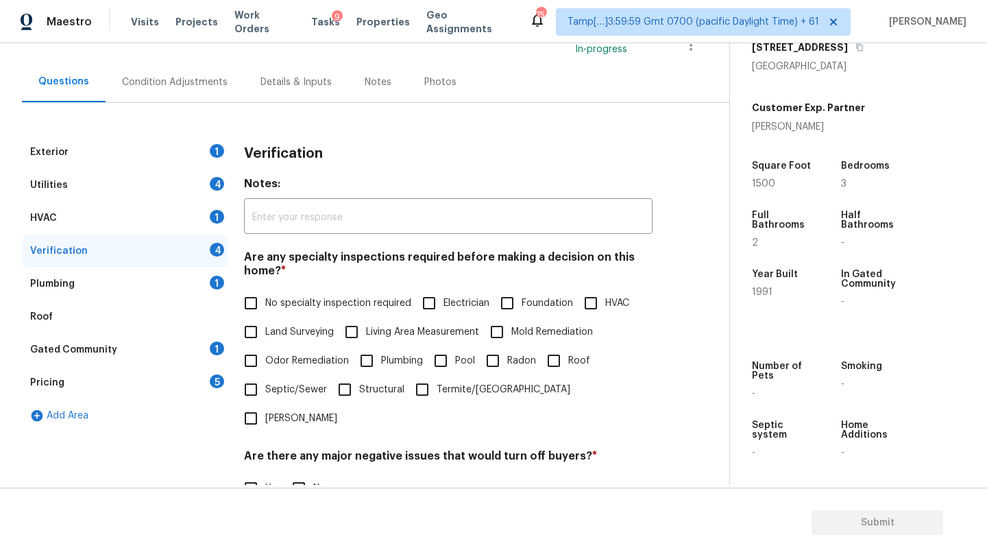
click at [180, 354] on div "Gated Community 1" at bounding box center [125, 349] width 206 height 33
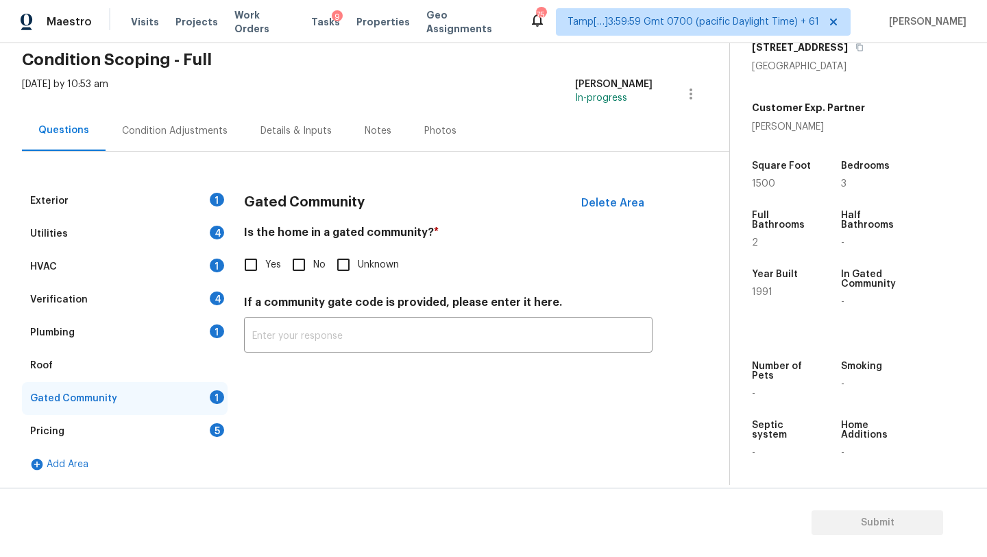
click at [294, 262] on input "No" at bounding box center [299, 264] width 29 height 29
click at [128, 431] on div "Pricing 5" at bounding box center [125, 431] width 206 height 33
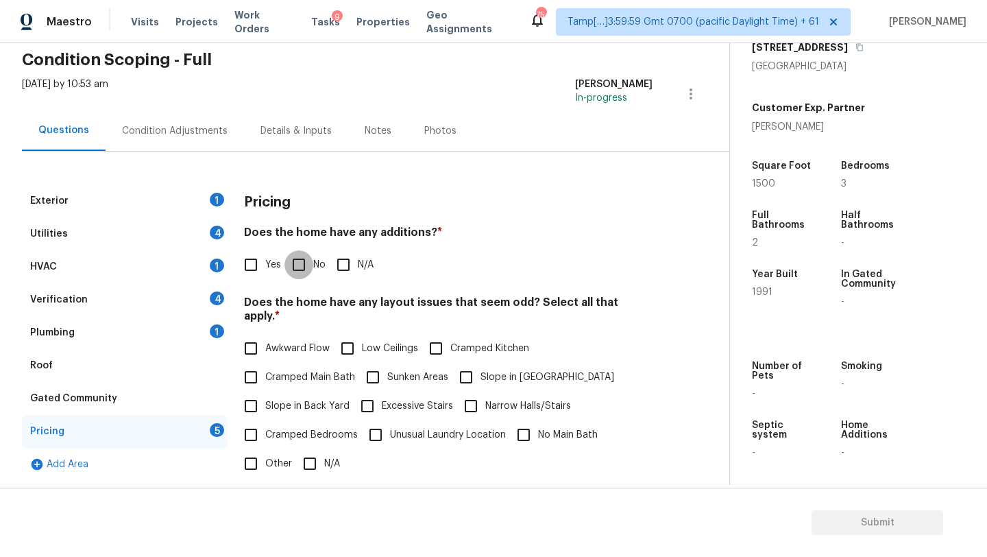
click at [304, 277] on input "No" at bounding box center [299, 264] width 29 height 29
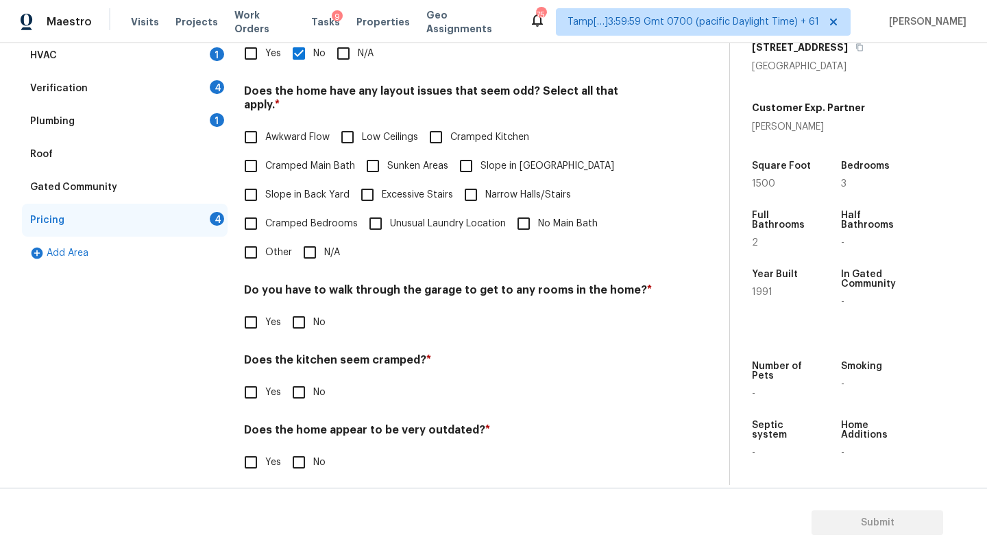
scroll to position [266, 0]
click at [314, 239] on input "N/A" at bounding box center [310, 253] width 29 height 29
click at [299, 315] on input "No" at bounding box center [299, 323] width 29 height 29
click at [299, 389] on input "No" at bounding box center [299, 393] width 29 height 29
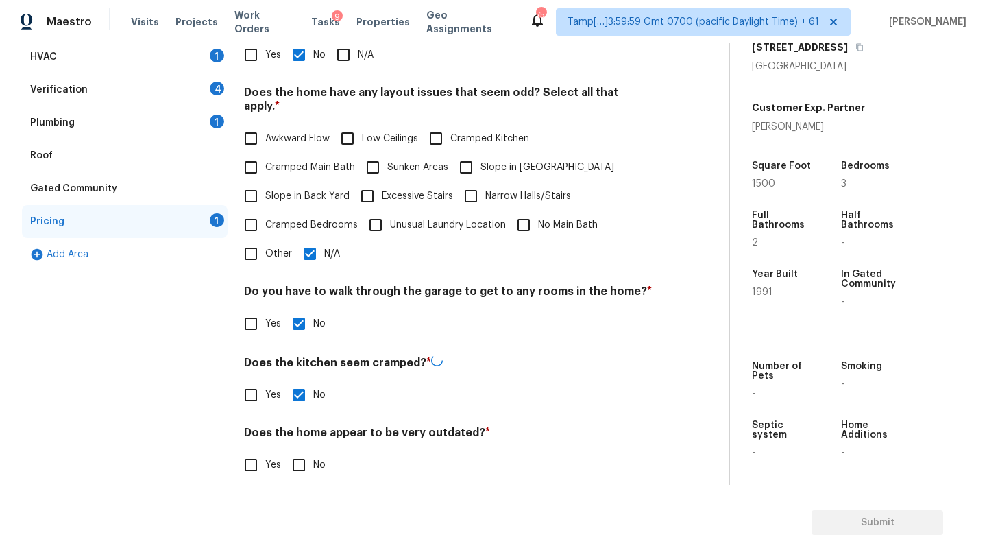
click at [299, 472] on div "Pricing Does the home have any additions? * Yes No N/A Does the home have any l…" at bounding box center [448, 235] width 409 height 521
click at [299, 433] on div "Does the home appear to be very outdated? * Yes No" at bounding box center [448, 452] width 409 height 53
click at [299, 480] on div "Pricing Does the home have any additions? * Yes No N/A Does the home have any l…" at bounding box center [448, 235] width 409 height 520
click at [299, 457] on input "No" at bounding box center [299, 463] width 29 height 29
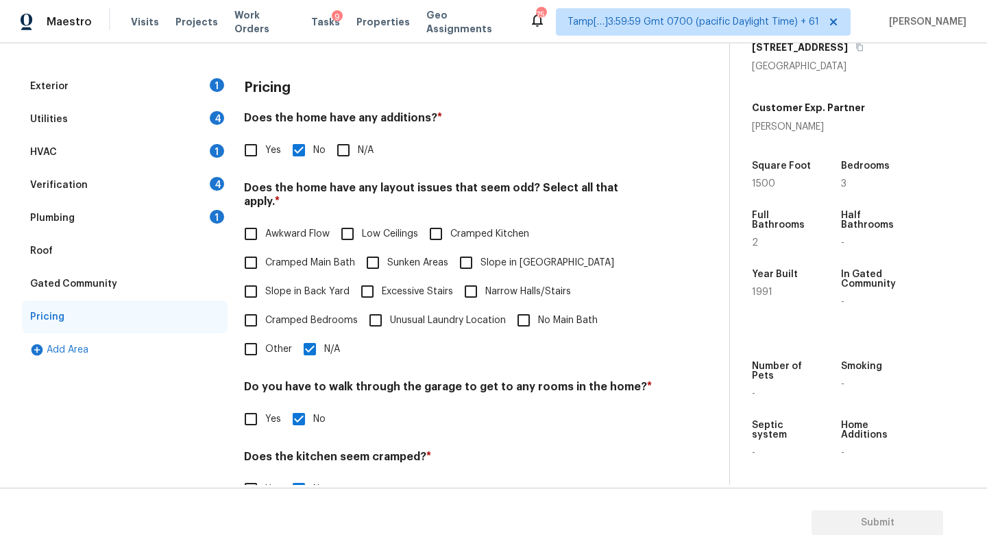
click at [100, 260] on div "Roof" at bounding box center [125, 251] width 206 height 33
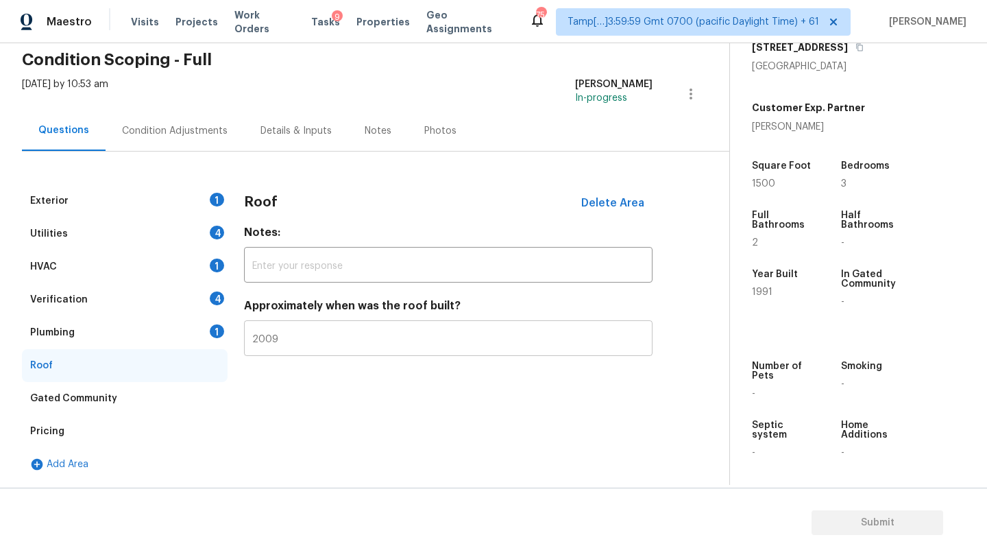
scroll to position [56, 0]
click at [112, 311] on div "Verification 4" at bounding box center [125, 299] width 206 height 33
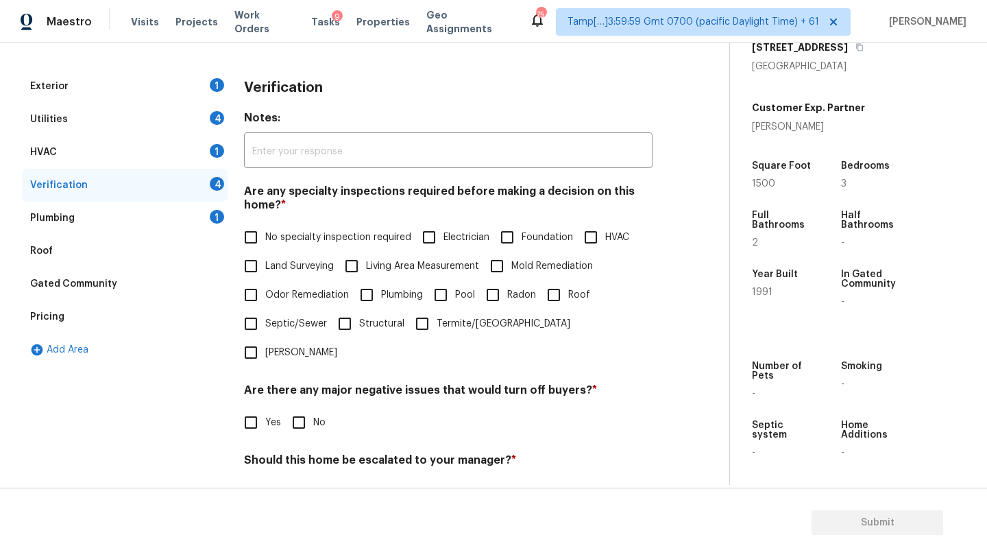
click at [93, 216] on div "Plumbing 1" at bounding box center [125, 218] width 206 height 33
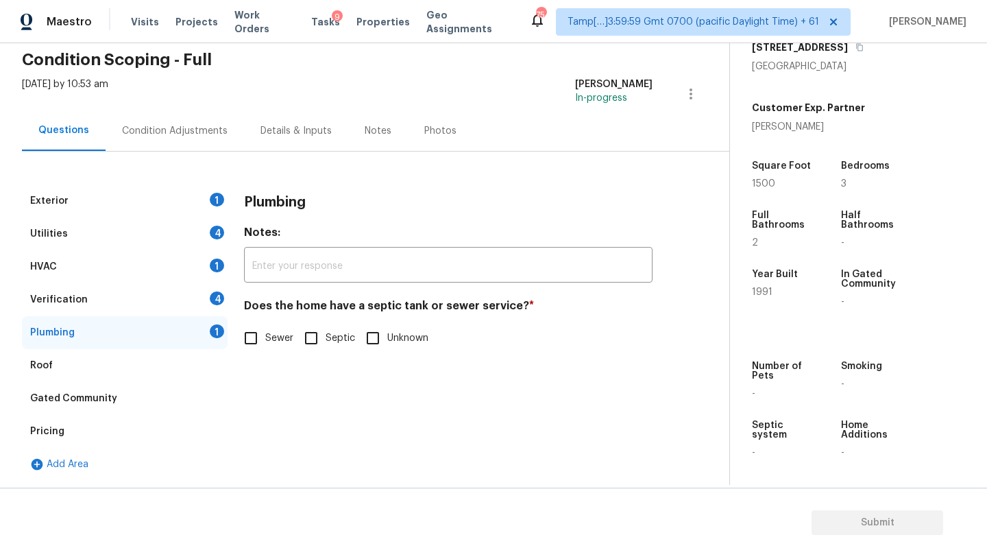
click at [313, 352] on input "Septic" at bounding box center [311, 338] width 29 height 29
click at [272, 340] on span "Sewer" at bounding box center [279, 338] width 28 height 14
click at [265, 340] on input "Sewer" at bounding box center [251, 338] width 29 height 29
click at [167, 315] on div "Verification 4" at bounding box center [125, 299] width 206 height 33
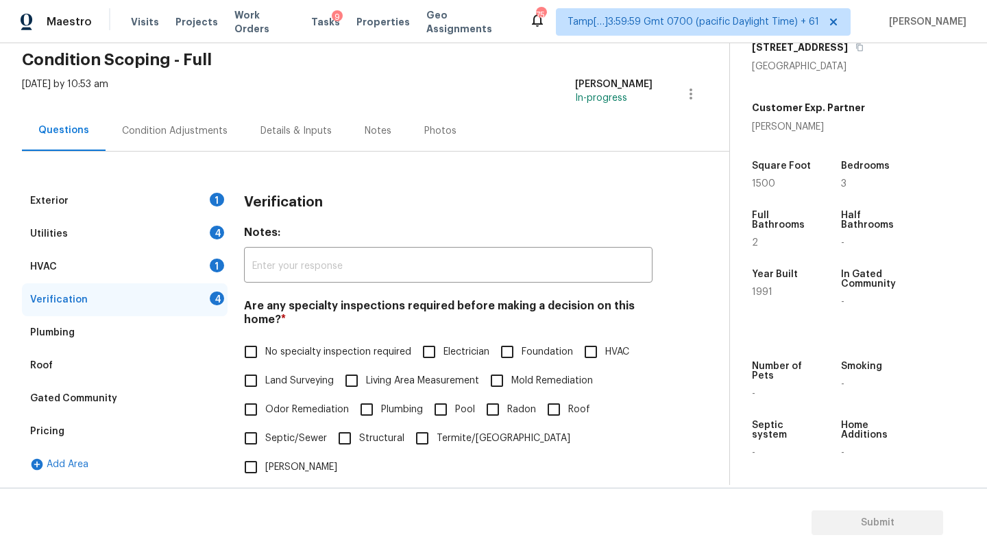
click at [283, 369] on label "Land Surveying" at bounding box center [285, 380] width 97 height 29
click at [265, 369] on input "Land Surveying" at bounding box center [251, 380] width 29 height 29
click at [291, 350] on span "No specialty inspection required" at bounding box center [338, 352] width 146 height 14
click at [265, 350] on input "No specialty inspection required" at bounding box center [251, 351] width 29 height 29
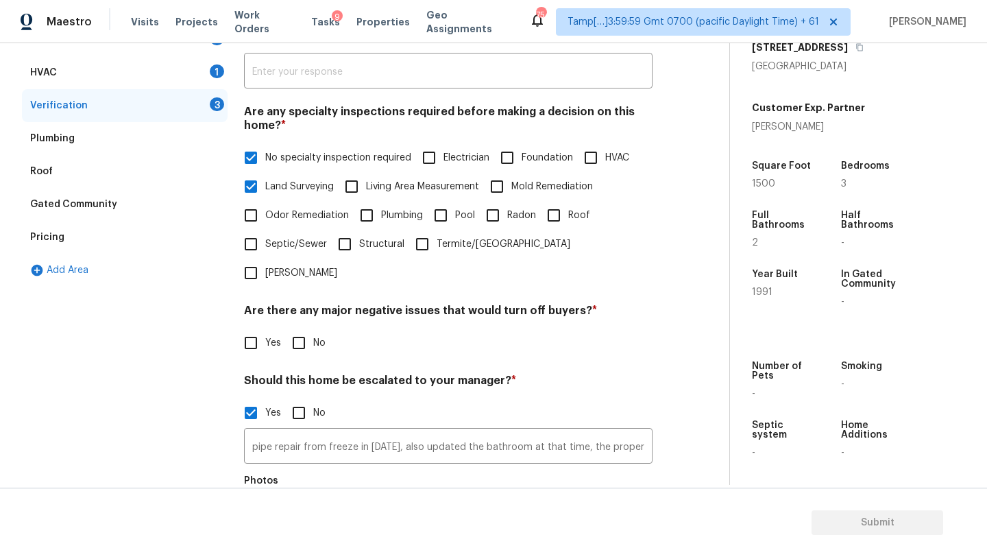
click at [256, 193] on input "Land Surveying" at bounding box center [251, 186] width 29 height 29
click at [304, 328] on input "No" at bounding box center [299, 342] width 29 height 29
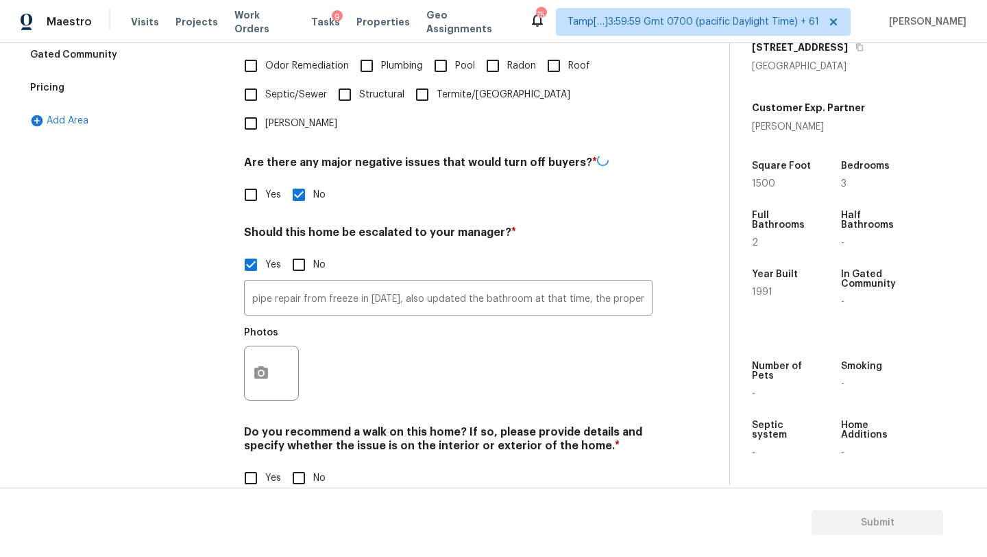
scroll to position [398, 0]
click at [300, 464] on input "No" at bounding box center [299, 478] width 29 height 29
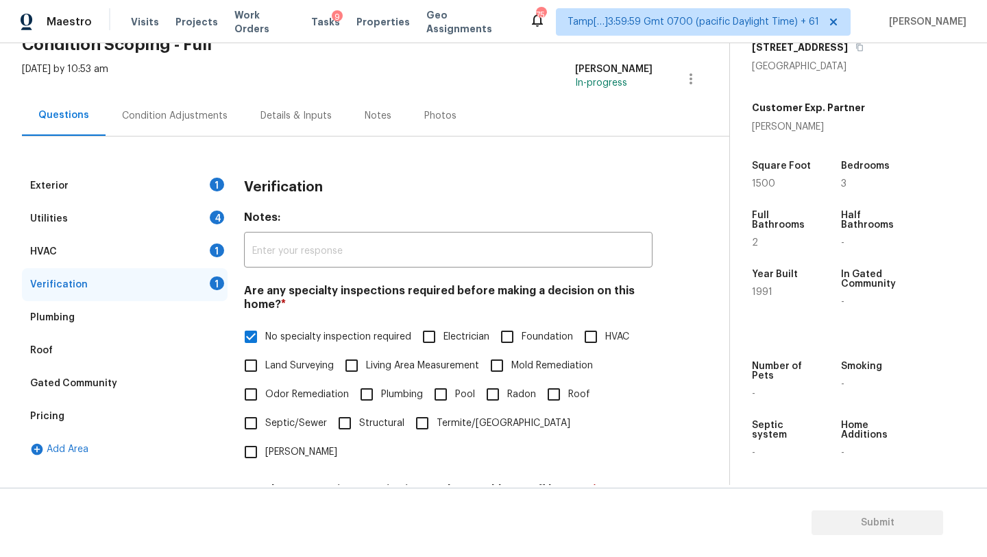
scroll to position [0, 0]
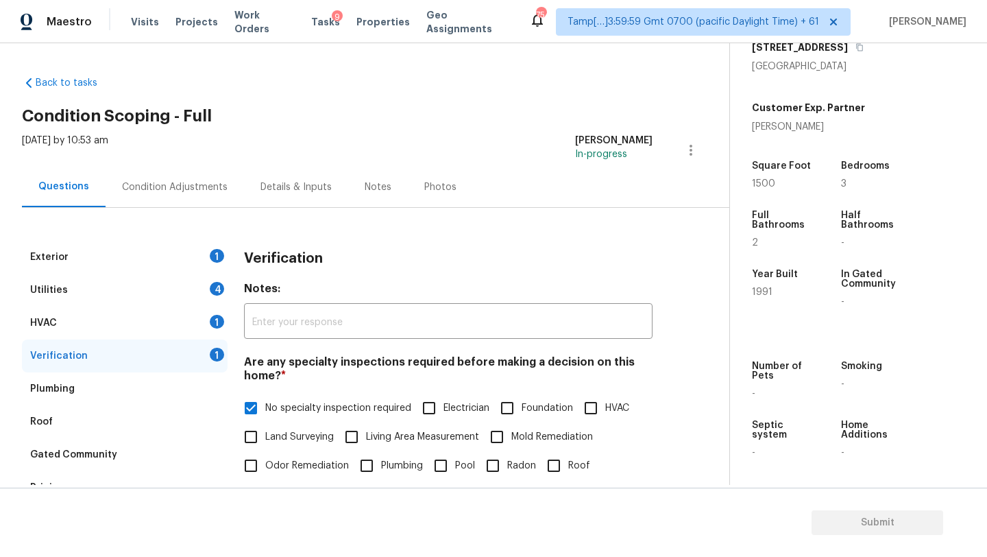
click at [152, 321] on div "HVAC 1" at bounding box center [125, 323] width 206 height 33
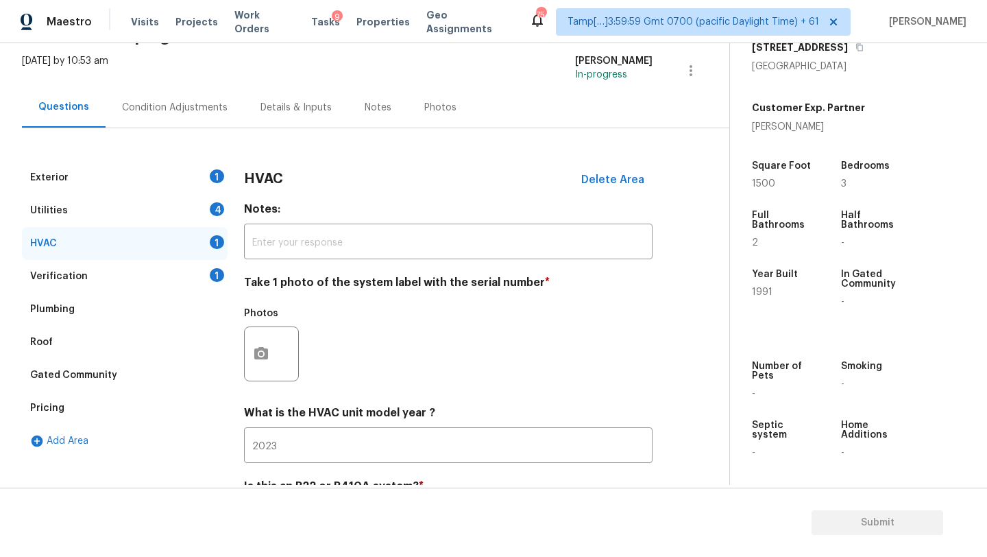
scroll to position [7, 0]
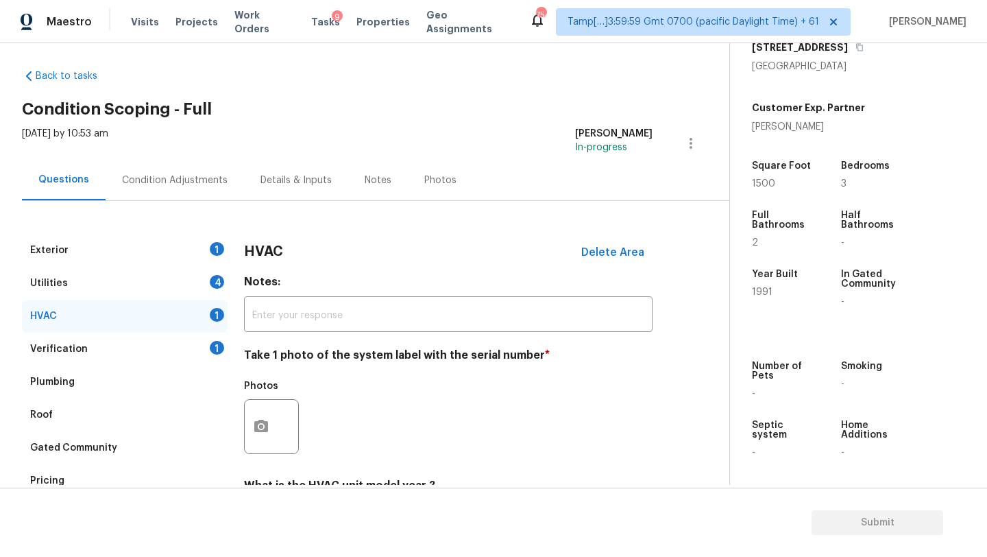
click at [165, 287] on div "Utilities 4" at bounding box center [125, 283] width 206 height 33
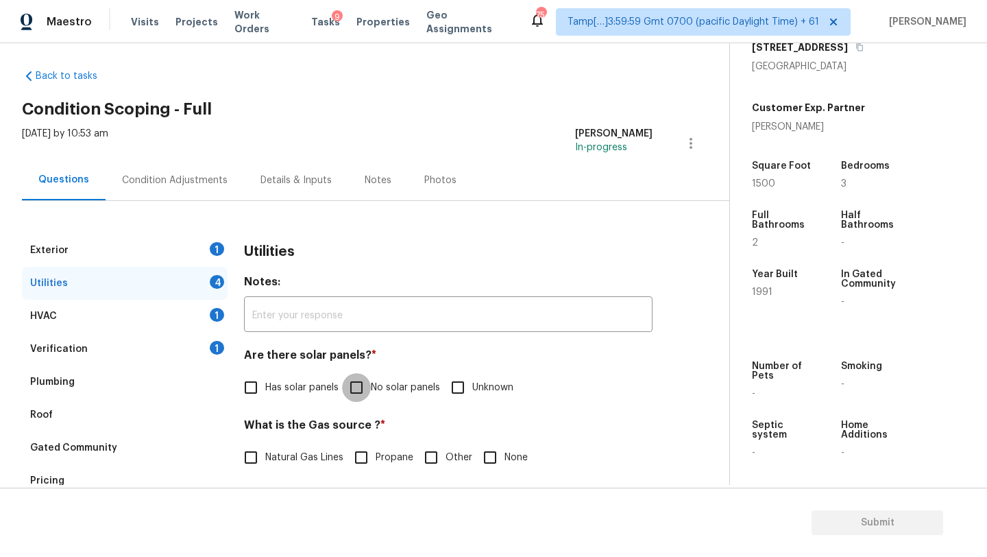
click at [353, 393] on input "No solar panels" at bounding box center [356, 387] width 29 height 29
click at [304, 451] on span "Natural Gas Lines" at bounding box center [304, 458] width 78 height 14
click at [265, 451] on input "Natural Gas Lines" at bounding box center [251, 457] width 29 height 29
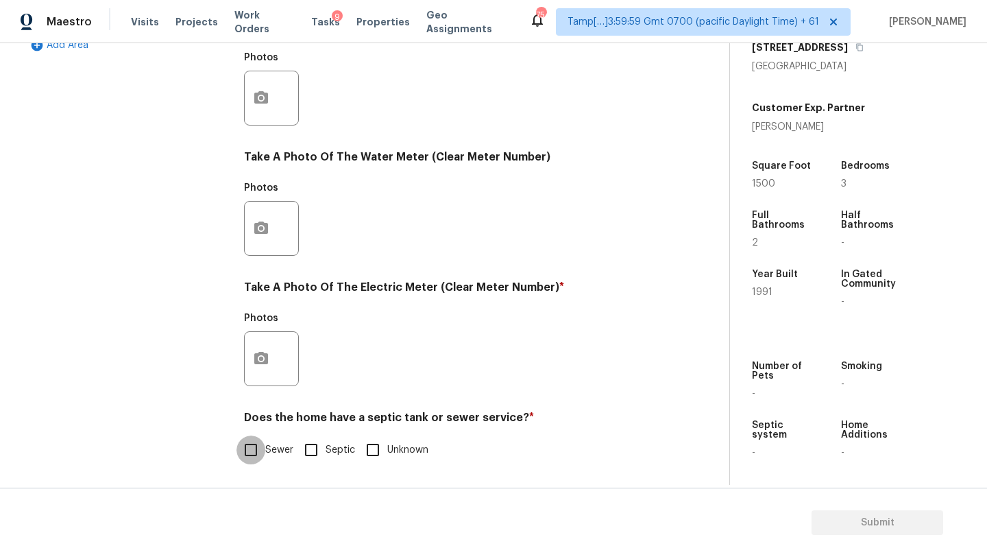
click at [248, 453] on input "Sewer" at bounding box center [251, 449] width 29 height 29
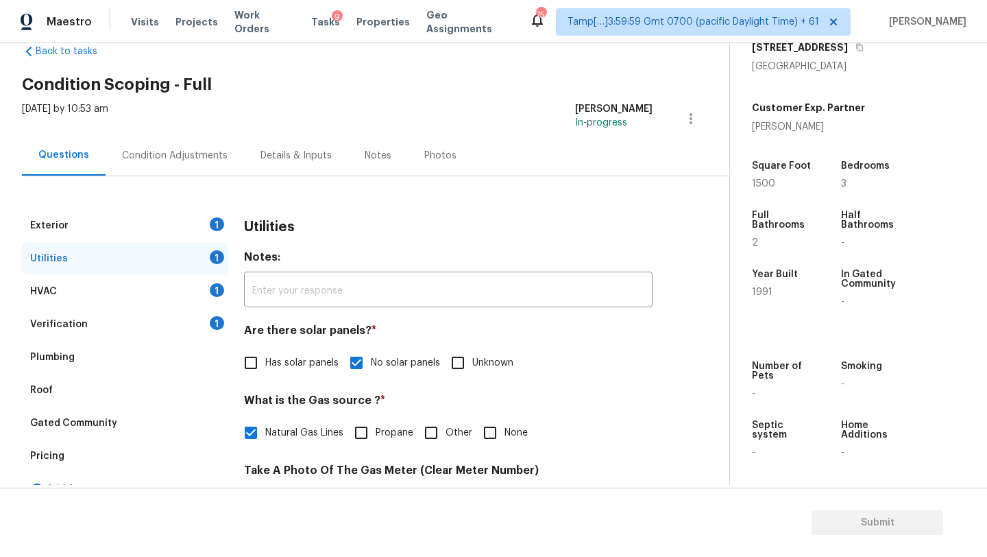
scroll to position [0, 0]
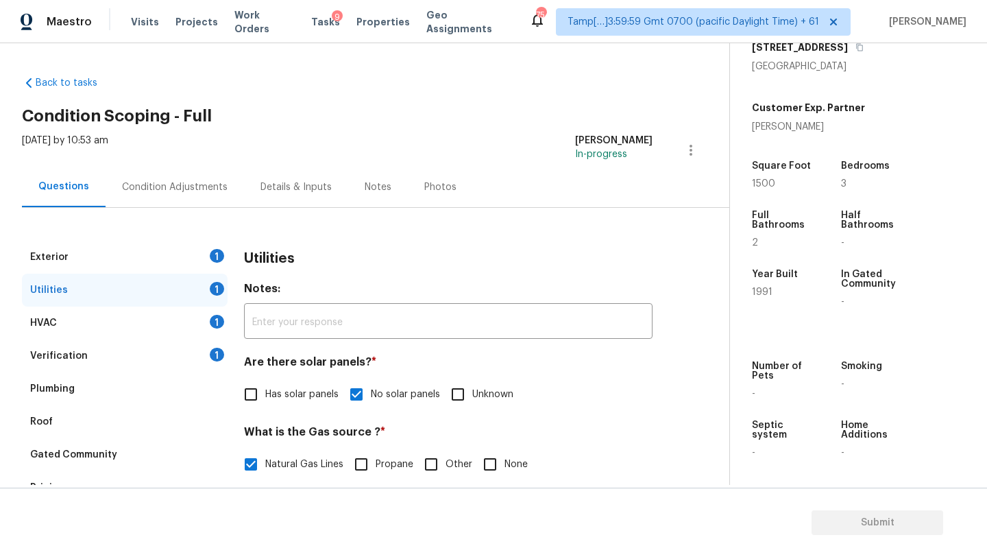
click at [169, 274] on div "Utilities 1" at bounding box center [125, 290] width 206 height 33
click at [185, 253] on div "Exterior 1" at bounding box center [125, 257] width 206 height 33
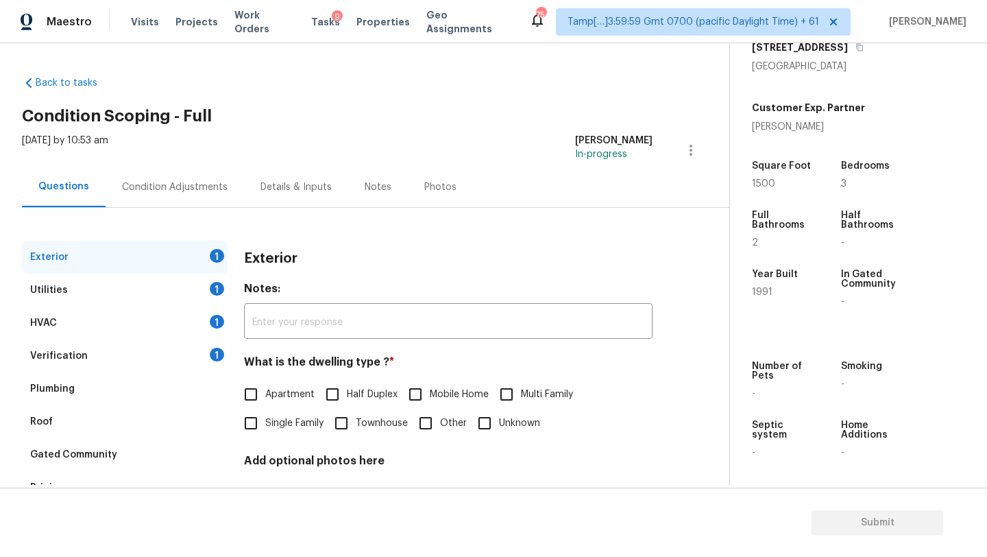
click at [254, 418] on input "Single Family" at bounding box center [251, 423] width 29 height 29
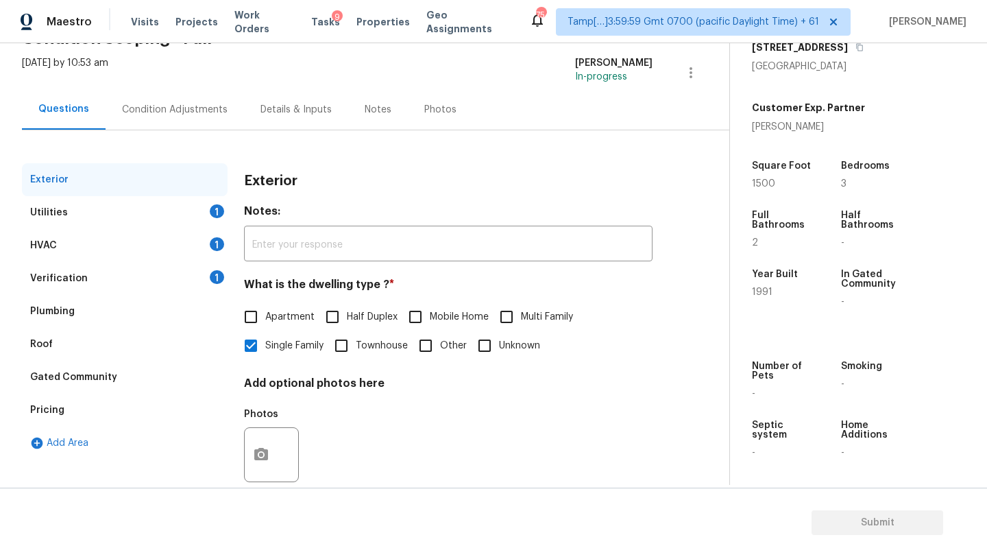
click at [158, 95] on div "Condition Adjustments" at bounding box center [175, 109] width 139 height 40
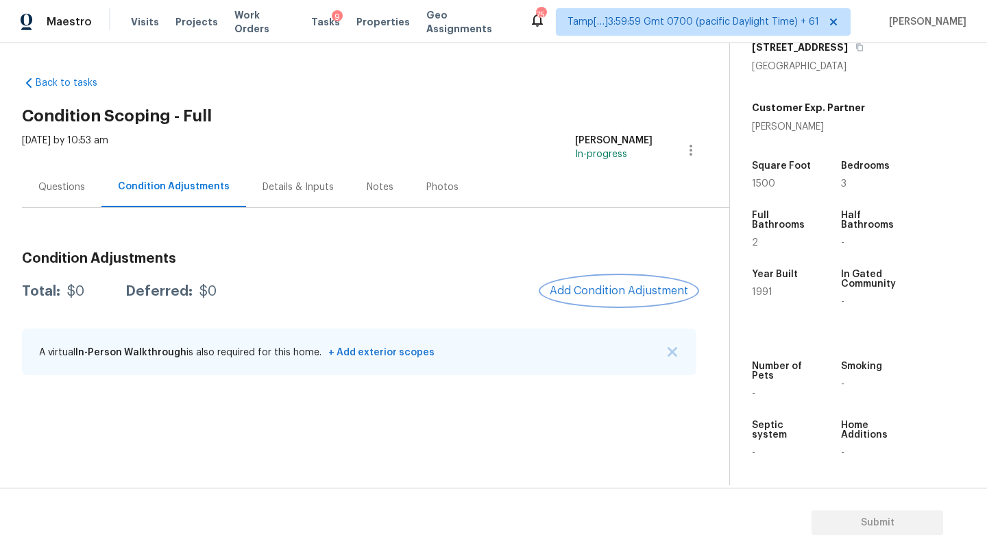
click at [638, 297] on span "Add Condition Adjustment" at bounding box center [619, 291] width 139 height 12
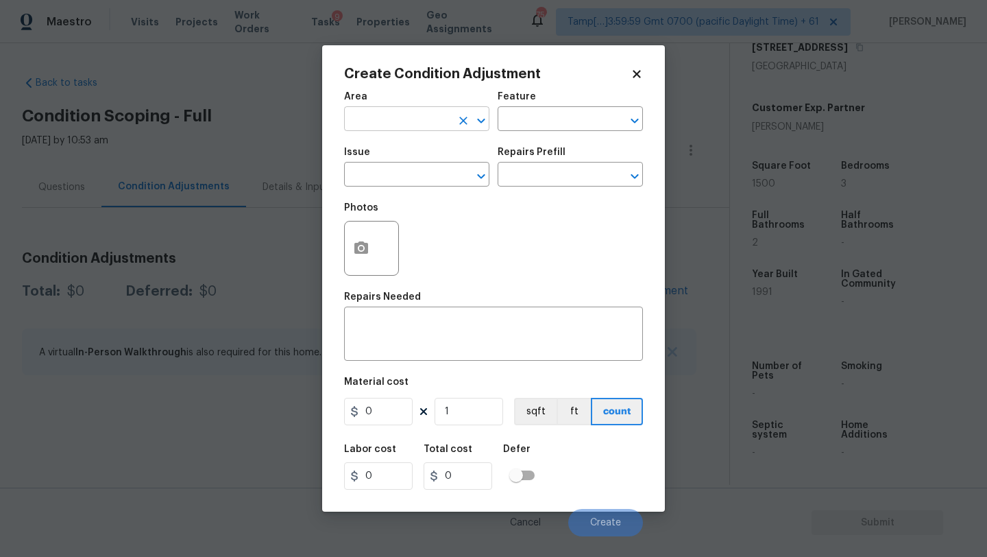
click at [422, 121] on input "text" at bounding box center [397, 120] width 107 height 21
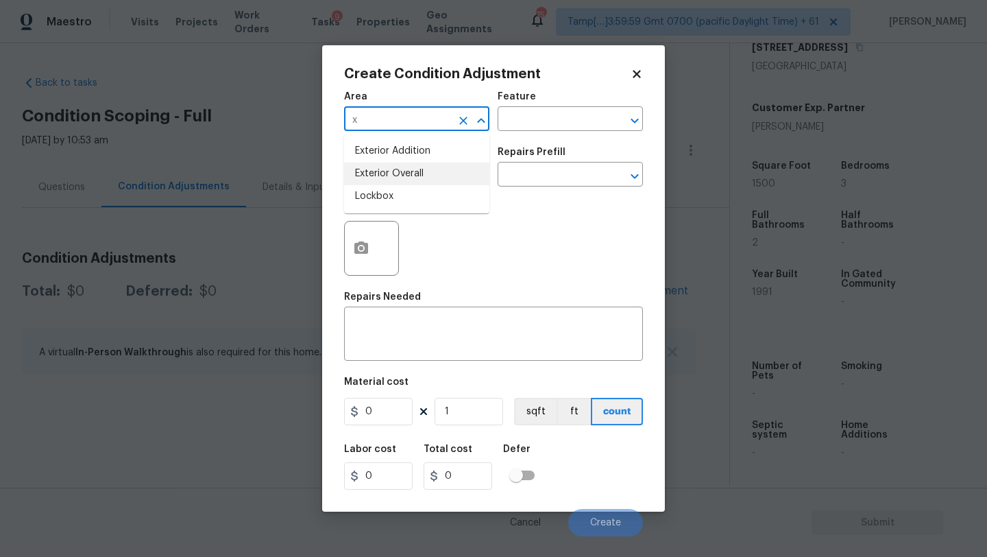
click at [430, 173] on li "Exterior Overall" at bounding box center [416, 174] width 145 height 23
click at [527, 132] on div "Area Exterior Overall ​ Feature ​" at bounding box center [493, 112] width 299 height 56
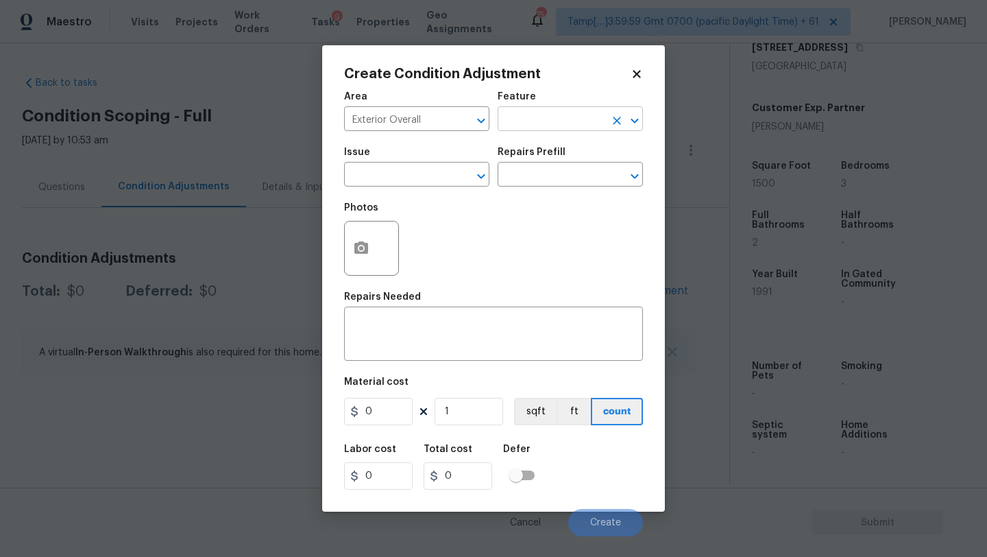
click at [538, 112] on input "text" at bounding box center [551, 120] width 107 height 21
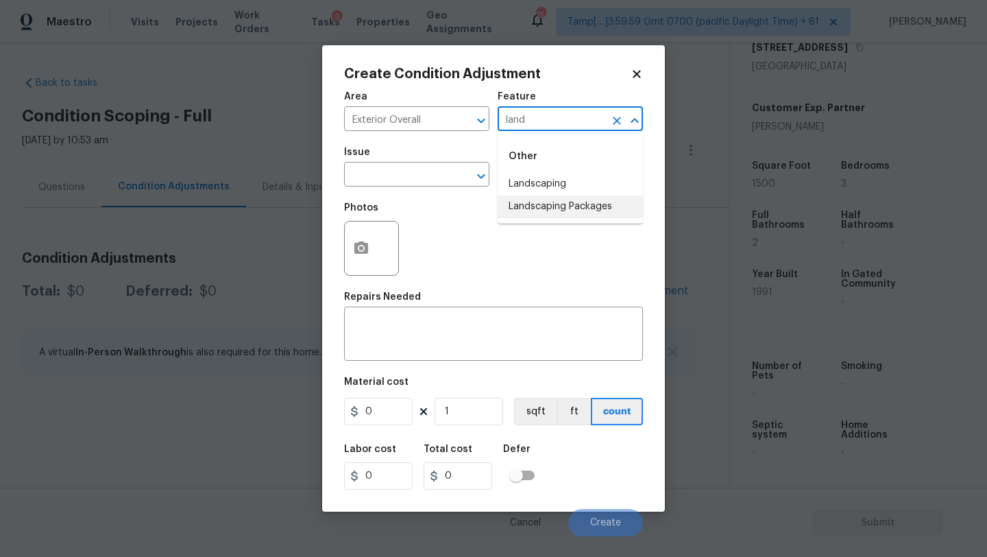
click at [542, 202] on li "Landscaping Packages" at bounding box center [570, 206] width 145 height 23
click at [404, 184] on input "text" at bounding box center [397, 175] width 107 height 21
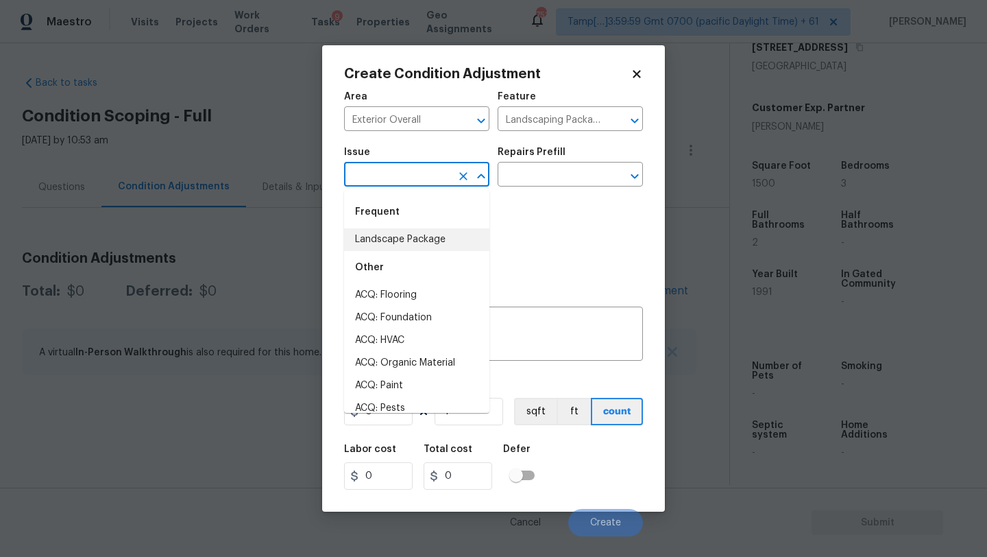
click at [400, 244] on li "Landscape Package" at bounding box center [416, 239] width 145 height 23
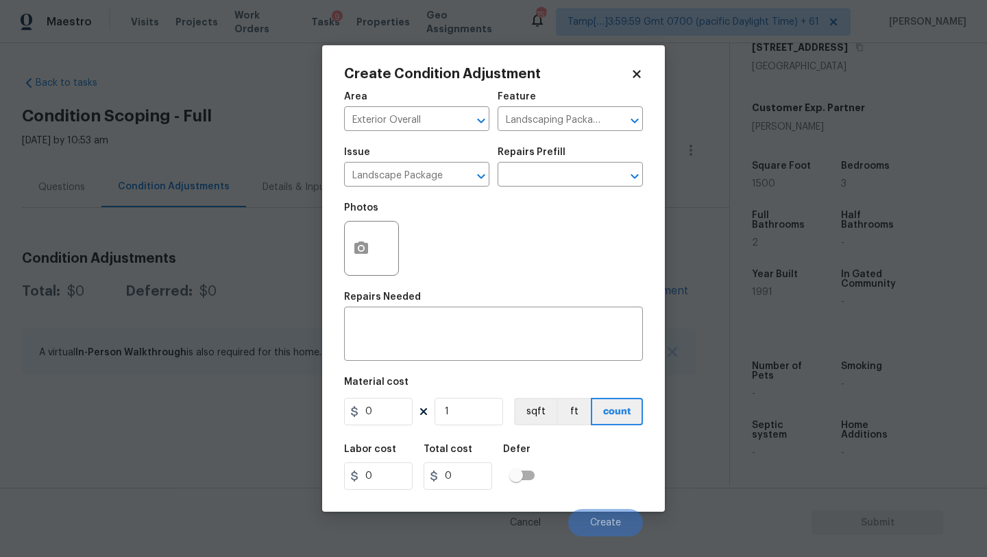
click at [564, 190] on div "Issue Landscape Package ​ Repairs Prefill ​" at bounding box center [493, 167] width 299 height 56
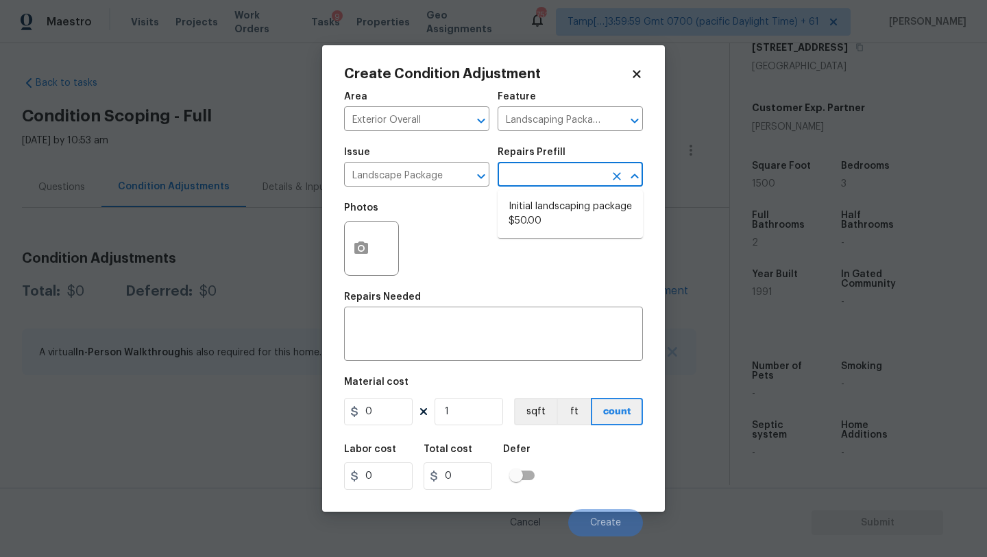
click at [564, 186] on input "text" at bounding box center [551, 175] width 107 height 21
drag, startPoint x: 555, startPoint y: 216, endPoint x: 513, endPoint y: 267, distance: 66.2
click at [555, 215] on li "Initial landscaping package $50.00" at bounding box center [570, 213] width 145 height 37
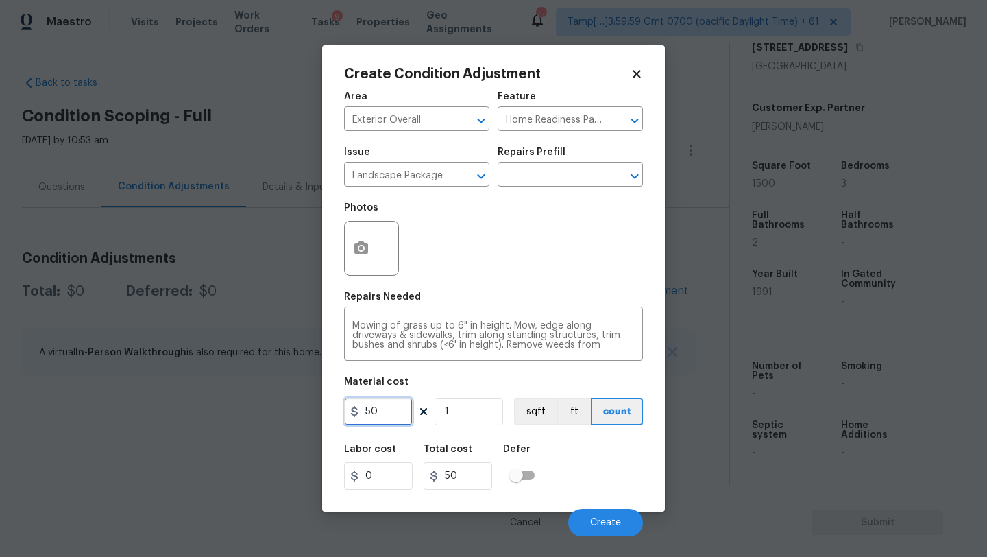
click at [407, 408] on input "50" at bounding box center [378, 411] width 69 height 27
click at [365, 244] on icon "button" at bounding box center [362, 247] width 14 height 12
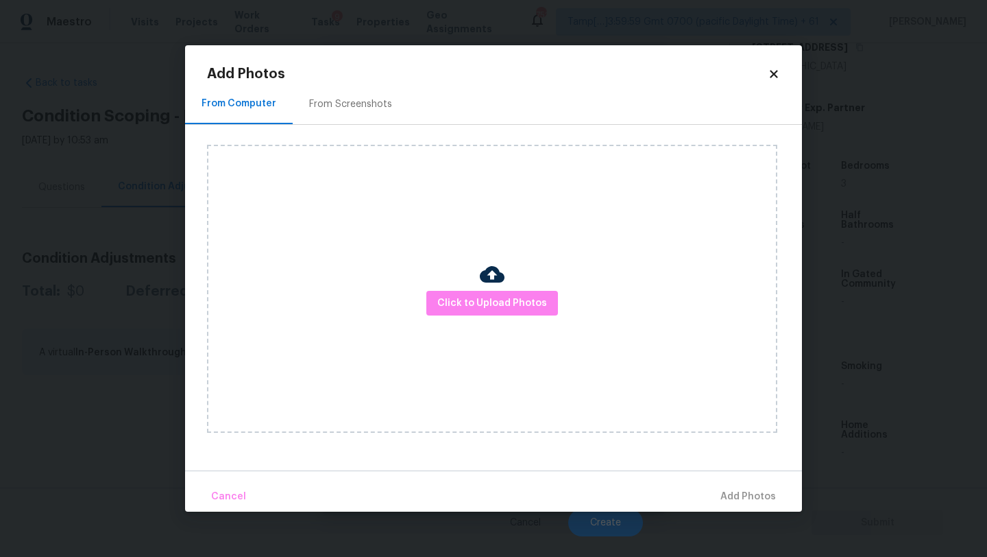
click at [364, 128] on div "Click to Upload Photos" at bounding box center [504, 289] width 595 height 328
click at [364, 96] on div "From Screenshots" at bounding box center [351, 104] width 116 height 40
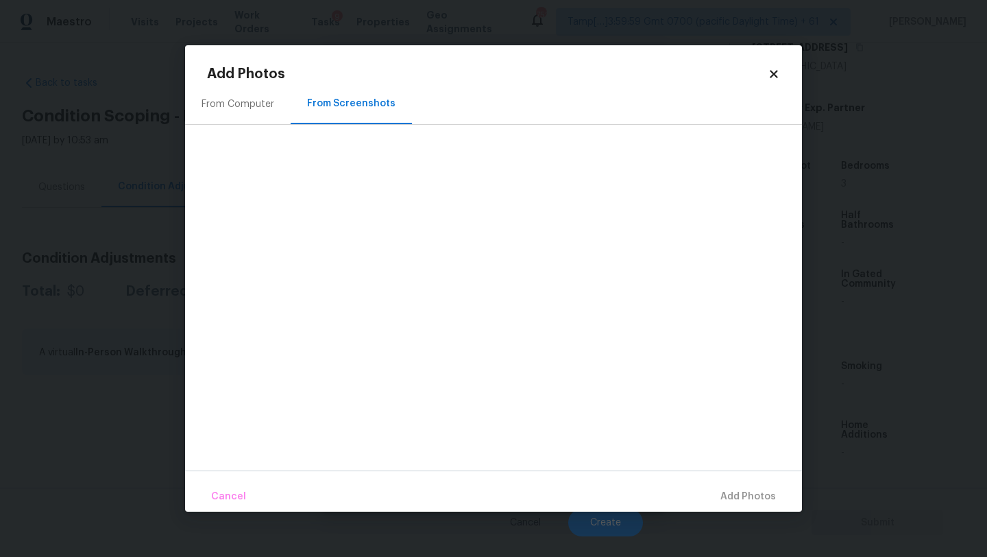
click at [768, 73] on icon at bounding box center [774, 74] width 12 height 12
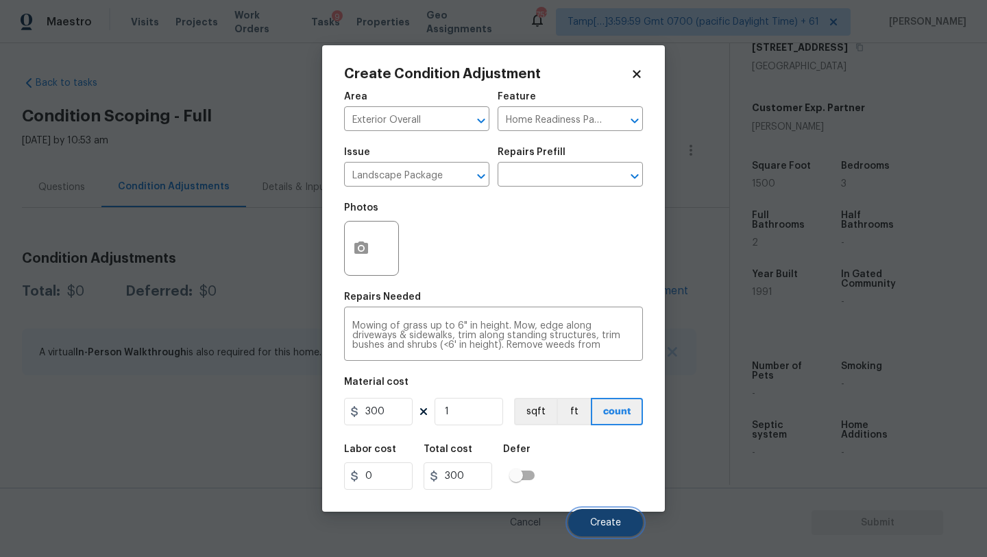
click at [628, 514] on button "Create" at bounding box center [605, 522] width 75 height 27
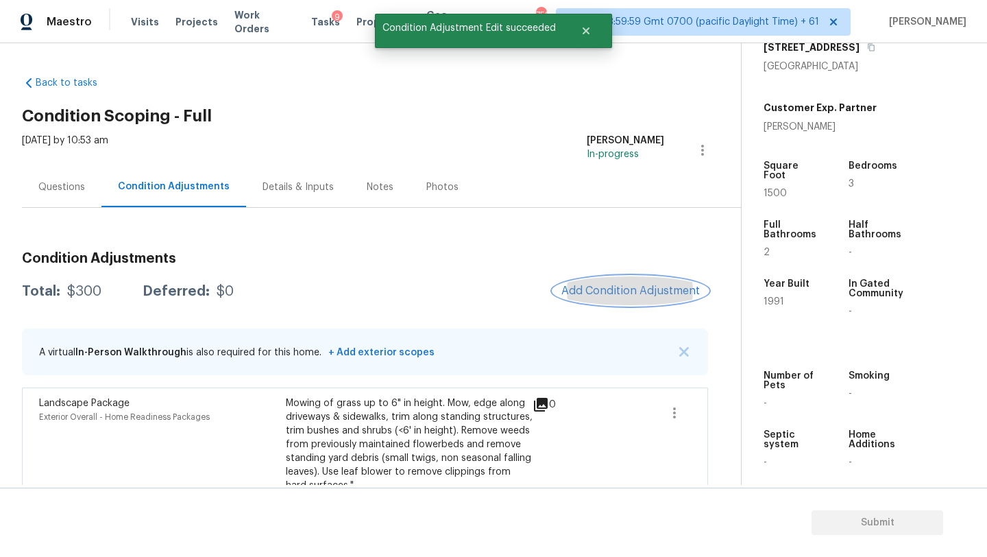
click at [636, 287] on span "Add Condition Adjustment" at bounding box center [631, 291] width 139 height 12
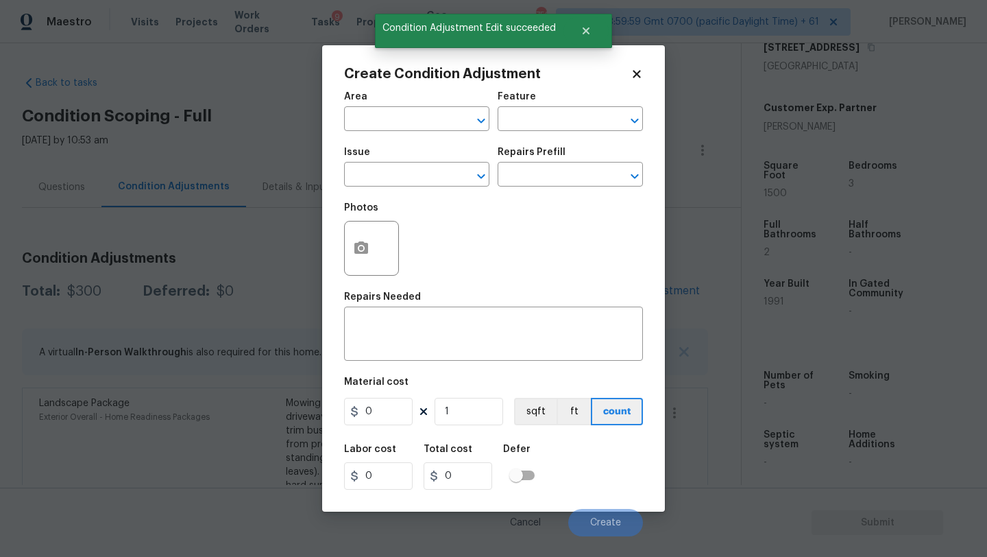
click at [414, 108] on div "Area" at bounding box center [416, 101] width 145 height 18
click at [414, 120] on input "text" at bounding box center [397, 120] width 107 height 21
click at [416, 180] on li "Exterior Overall" at bounding box center [416, 174] width 145 height 23
click at [539, 123] on input "text" at bounding box center [551, 120] width 107 height 21
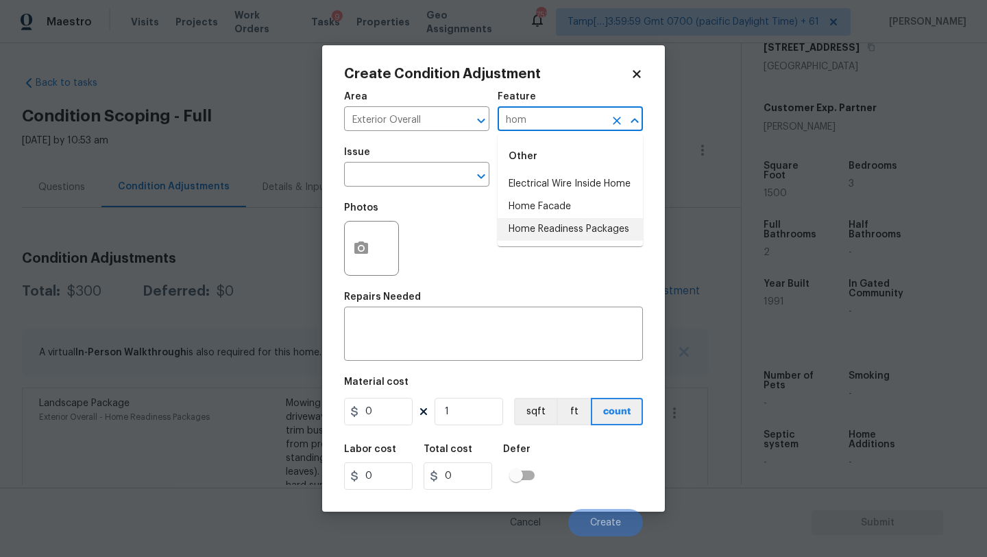
click at [558, 226] on li "Home Readiness Packages" at bounding box center [570, 229] width 145 height 23
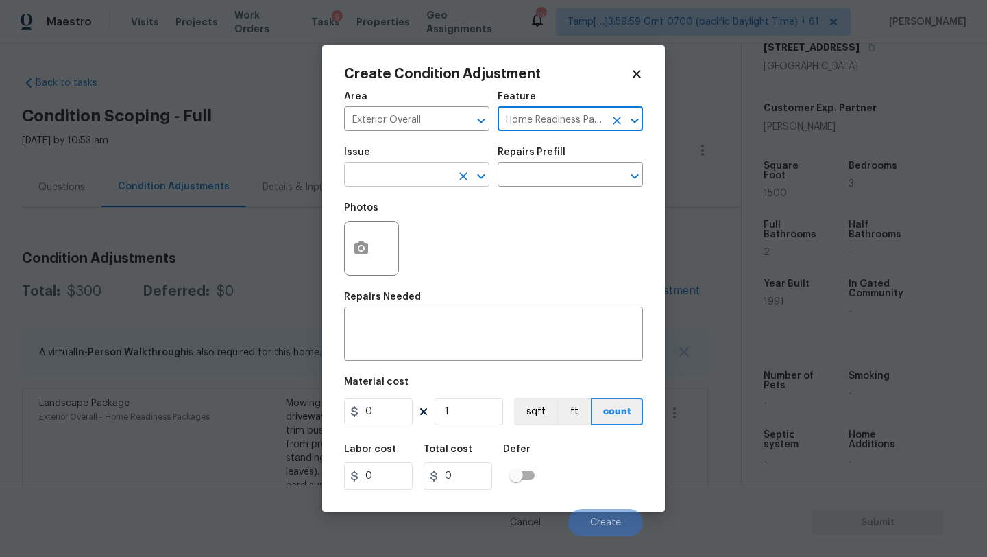
click at [431, 171] on input "text" at bounding box center [397, 175] width 107 height 21
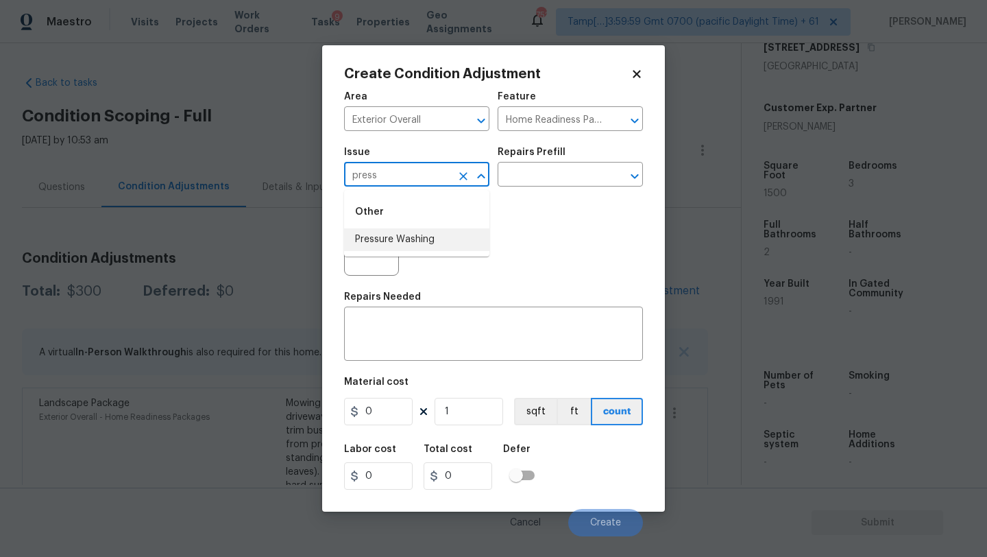
click at [429, 241] on li "Pressure Washing" at bounding box center [416, 239] width 145 height 23
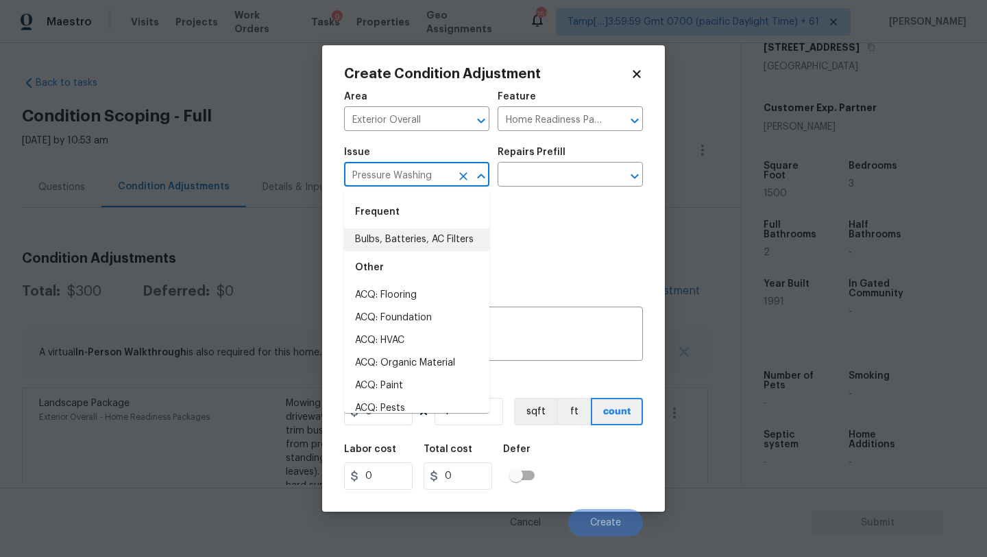
click at [374, 339] on li "ACQ: HVAC" at bounding box center [416, 340] width 145 height 23
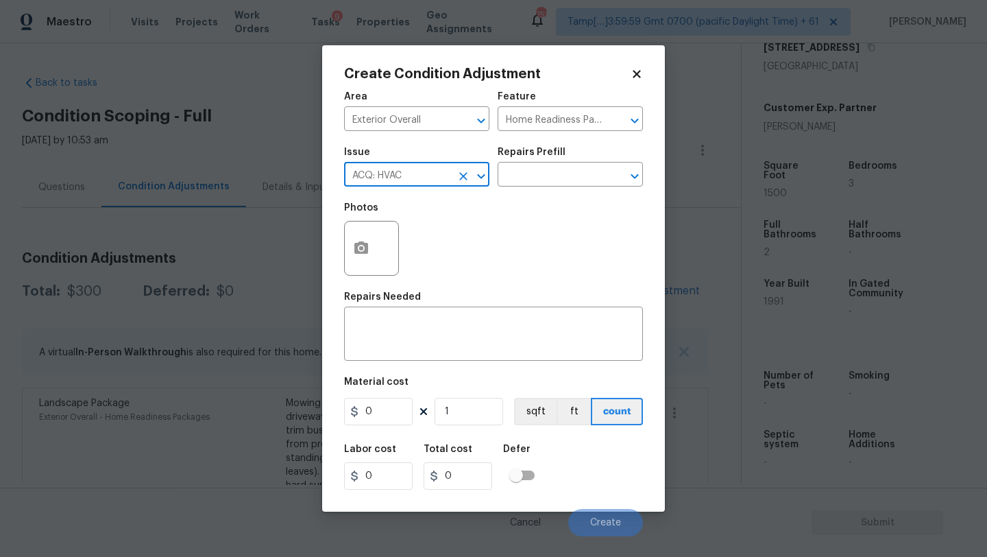
click at [429, 180] on input "ACQ: HVAC" at bounding box center [397, 175] width 107 height 21
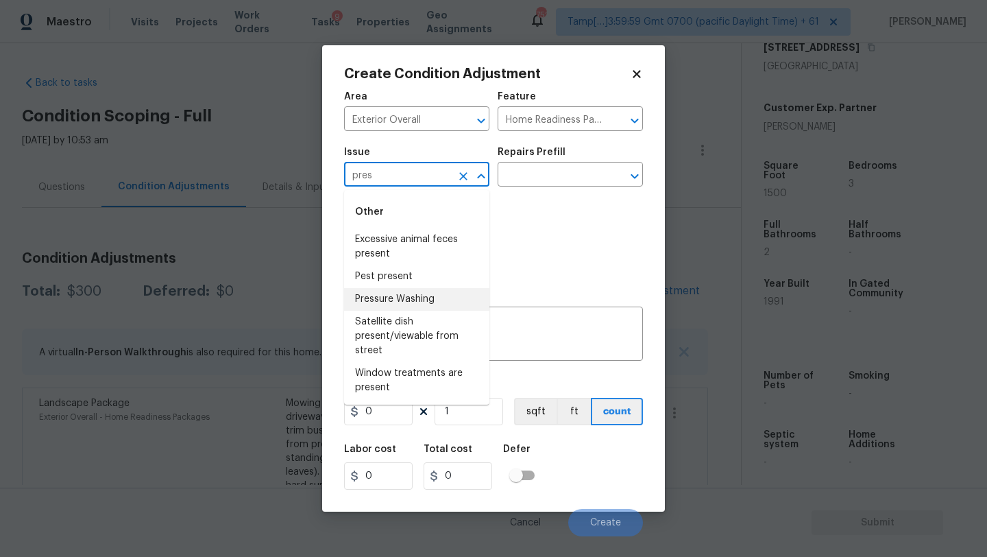
click at [394, 303] on li "Pressure Washing" at bounding box center [416, 299] width 145 height 23
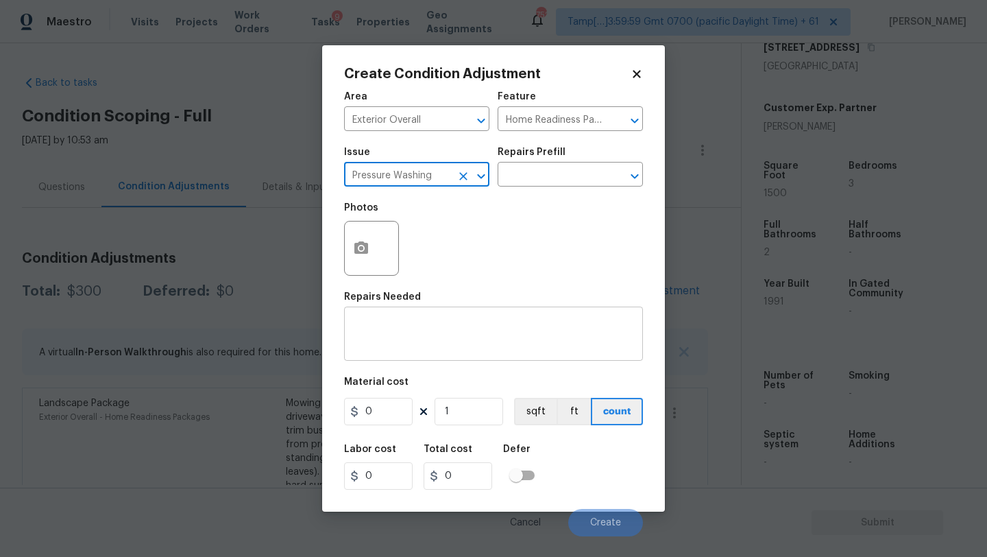
click at [403, 333] on textarea at bounding box center [493, 335] width 283 height 29
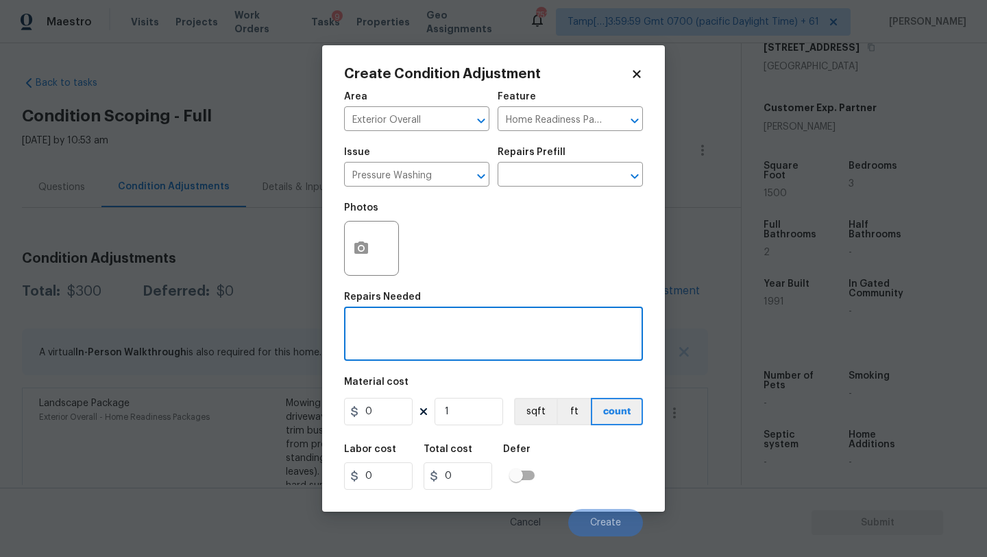
paste textarea "Pressure wash home, driveway, walkways/sidewalks and patio. Must use a surface …"
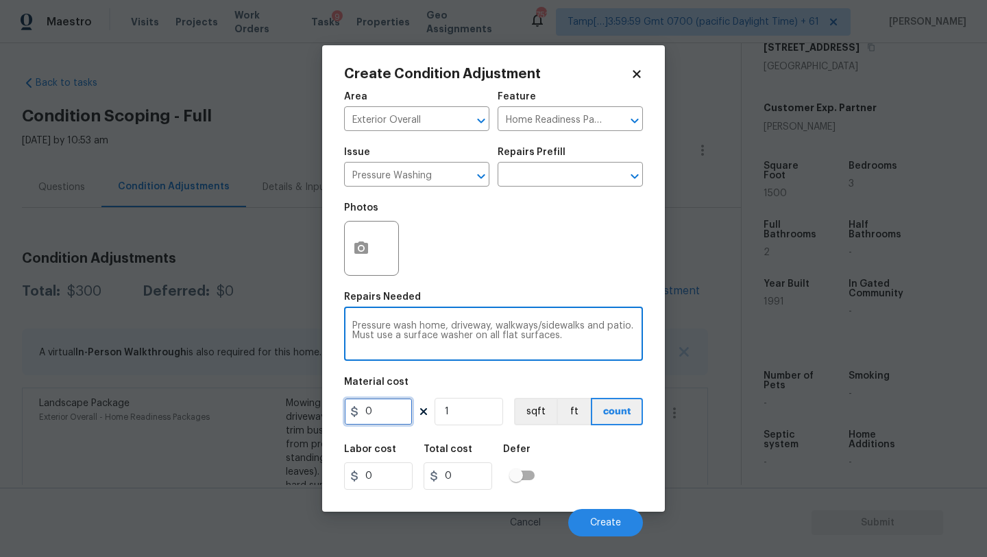
click at [388, 411] on input "0" at bounding box center [378, 411] width 69 height 27
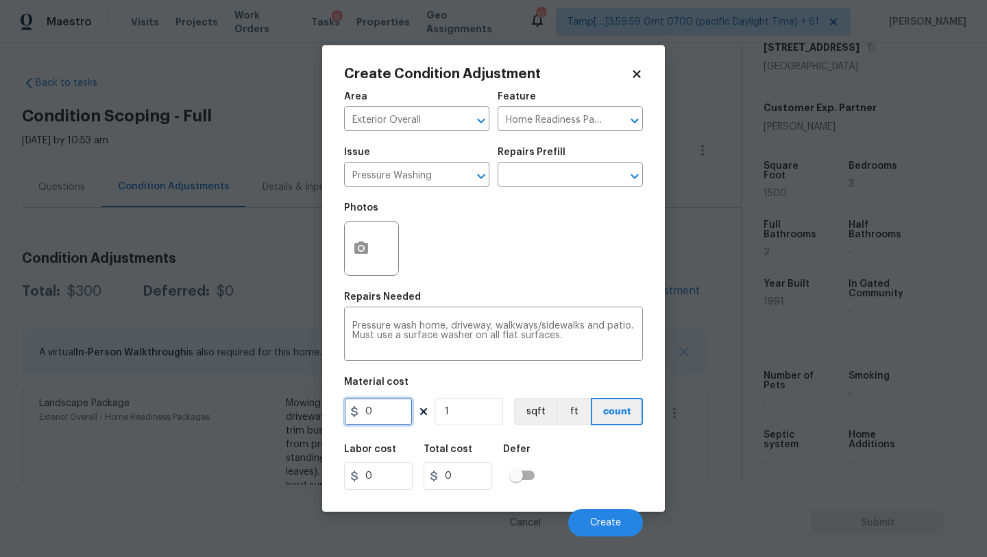
click at [388, 411] on input "0" at bounding box center [378, 411] width 69 height 27
click at [632, 520] on button "Create" at bounding box center [605, 522] width 75 height 27
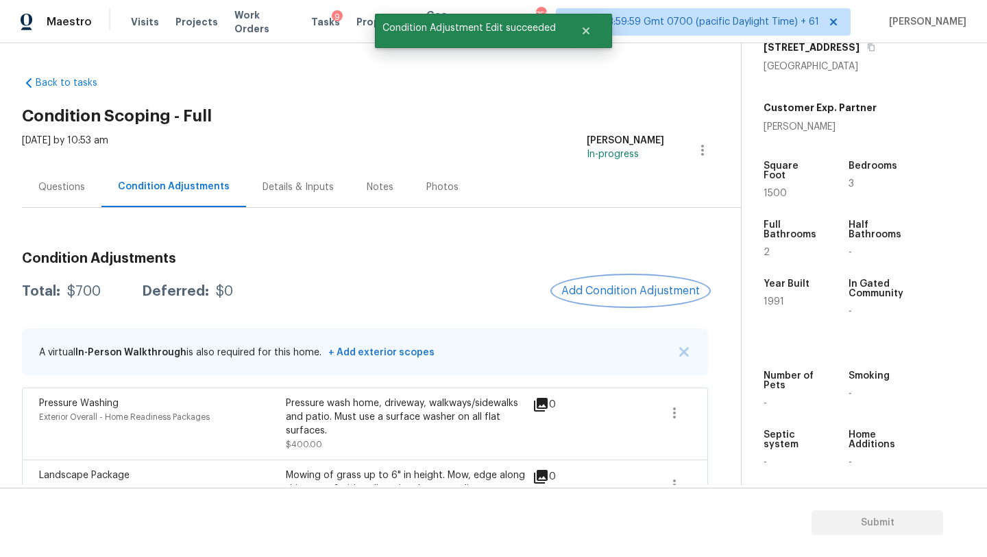
click at [612, 293] on span "Add Condition Adjustment" at bounding box center [631, 291] width 139 height 12
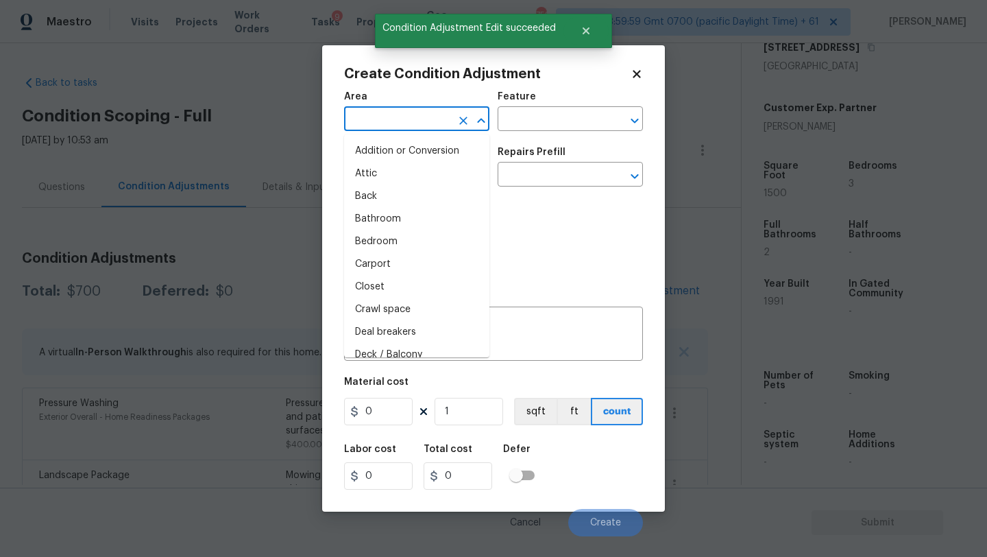
click at [416, 127] on input "text" at bounding box center [397, 120] width 107 height 21
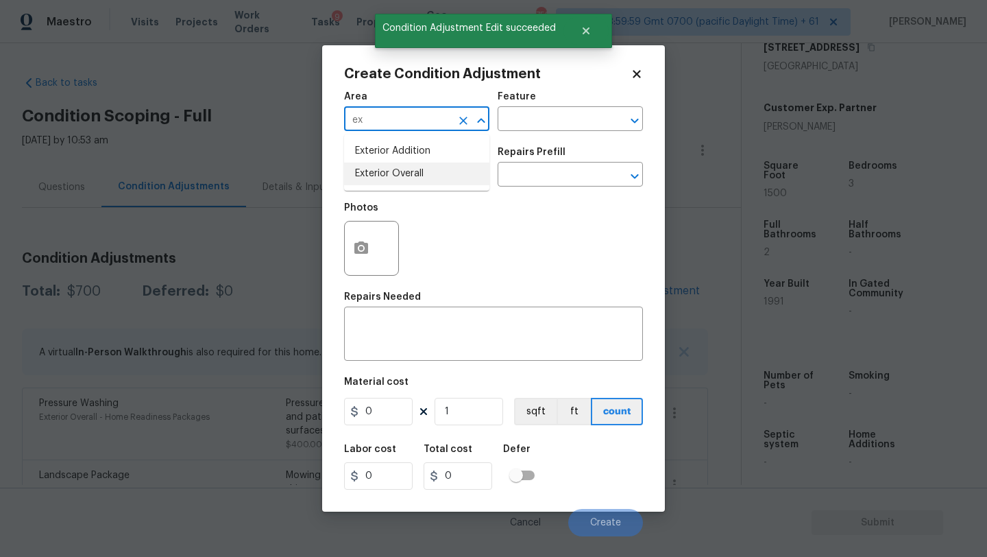
click at [419, 182] on li "Exterior Overall" at bounding box center [416, 174] width 145 height 23
click at [531, 129] on input "text" at bounding box center [551, 120] width 107 height 21
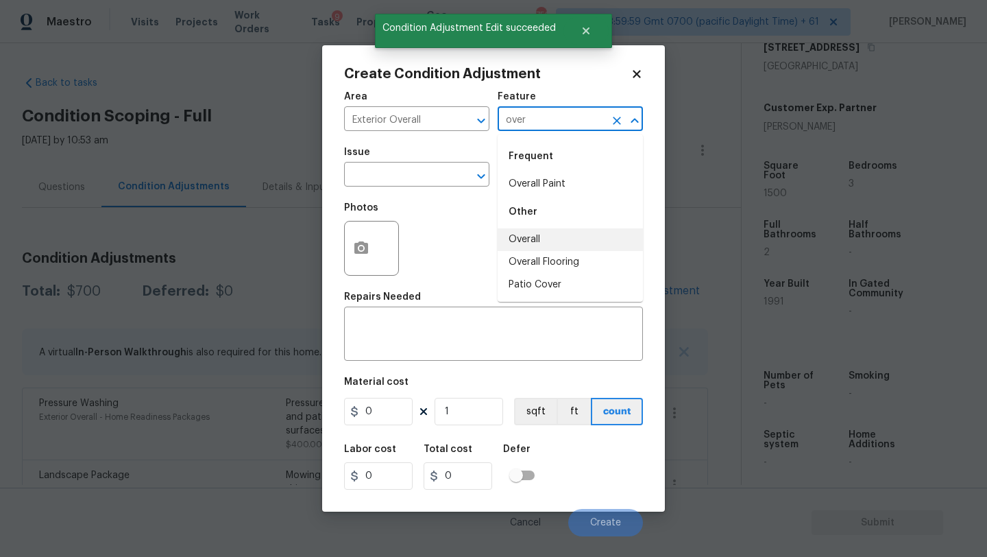
drag, startPoint x: 538, startPoint y: 228, endPoint x: 538, endPoint y: 240, distance: 12.3
click at [538, 240] on li "Other Overall Overall Flooring Patio Cover" at bounding box center [570, 245] width 145 height 101
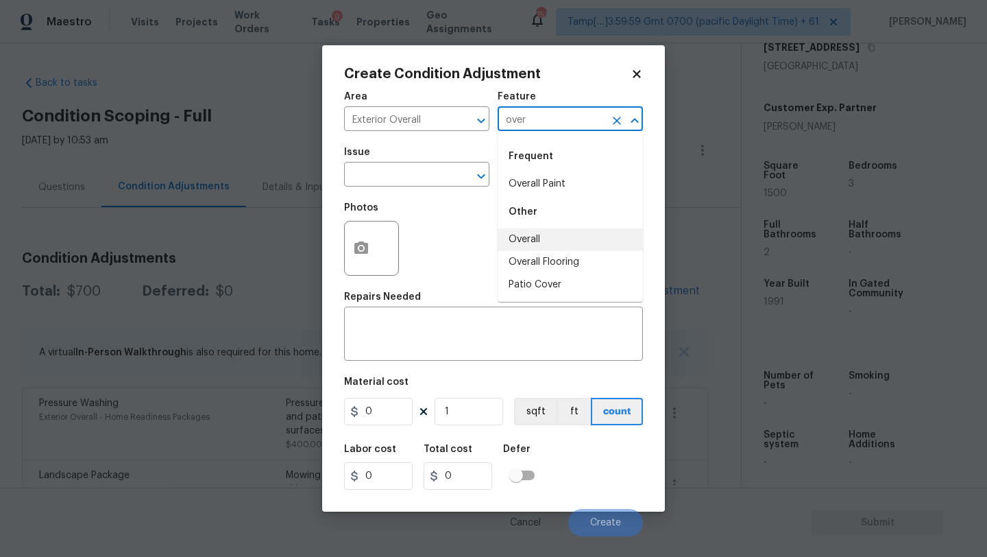
click at [538, 240] on li "Overall" at bounding box center [570, 239] width 145 height 23
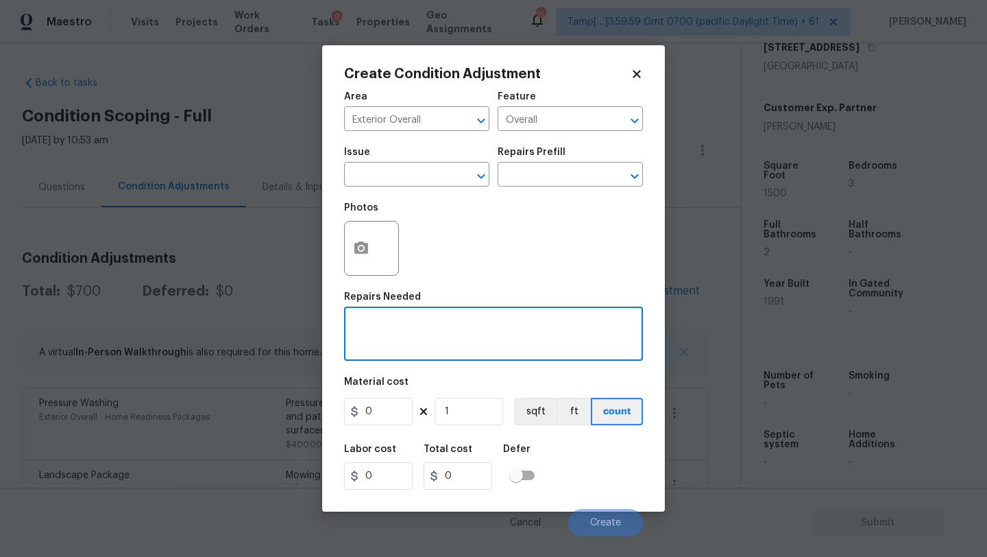
click at [422, 348] on textarea at bounding box center [493, 335] width 283 height 29
paste textarea "Repairs to siding, stucco, or paint"
click at [391, 414] on input "0" at bounding box center [378, 411] width 69 height 27
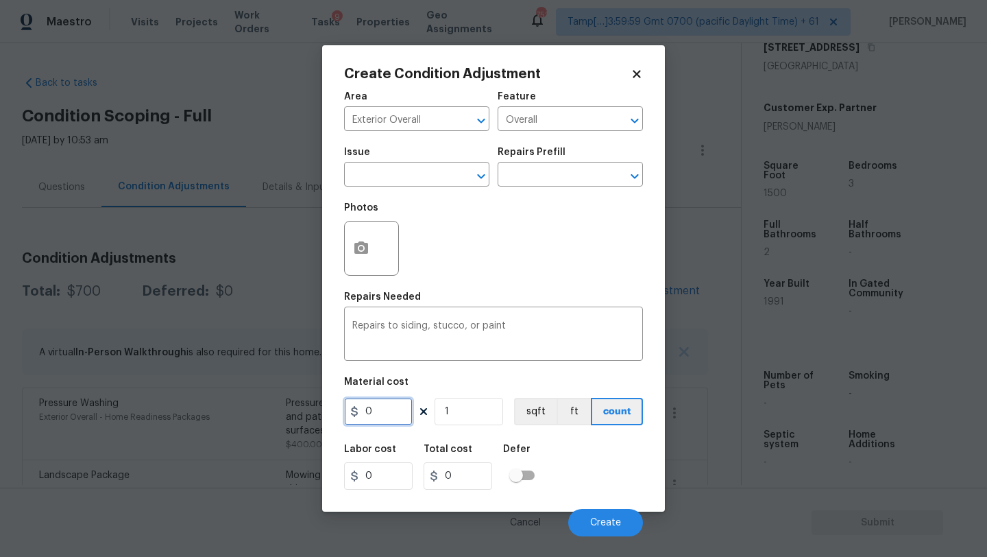
click at [391, 414] on input "0" at bounding box center [378, 411] width 69 height 27
click at [470, 413] on input "1" at bounding box center [469, 411] width 69 height 27
click at [601, 518] on span "Create" at bounding box center [605, 523] width 31 height 10
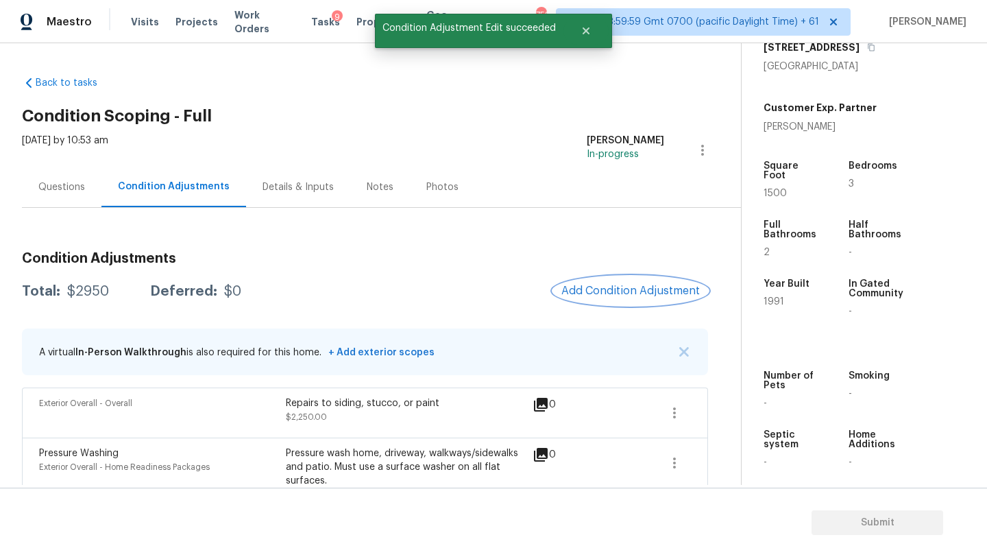
click at [630, 292] on span "Add Condition Adjustment" at bounding box center [631, 291] width 139 height 12
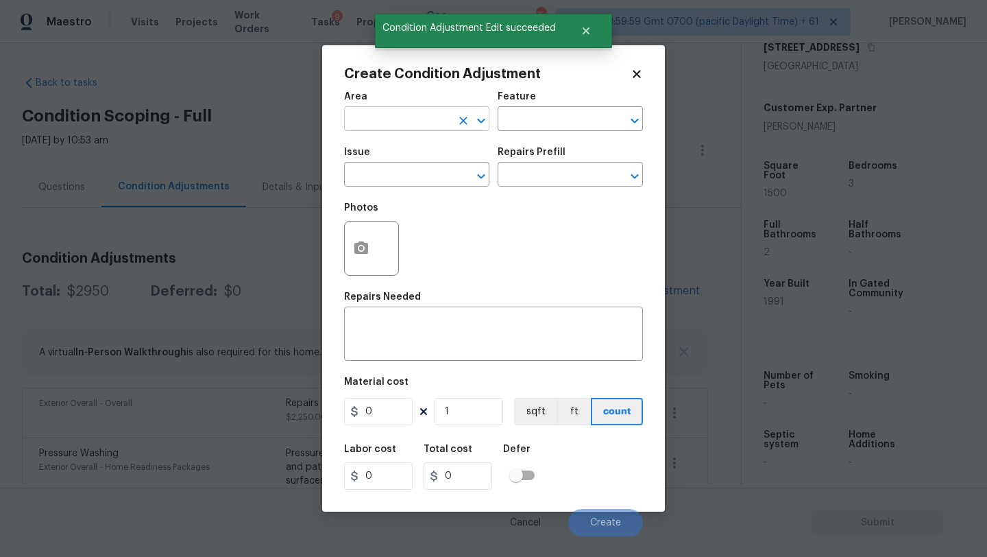
click at [394, 115] on input "text" at bounding box center [397, 120] width 107 height 21
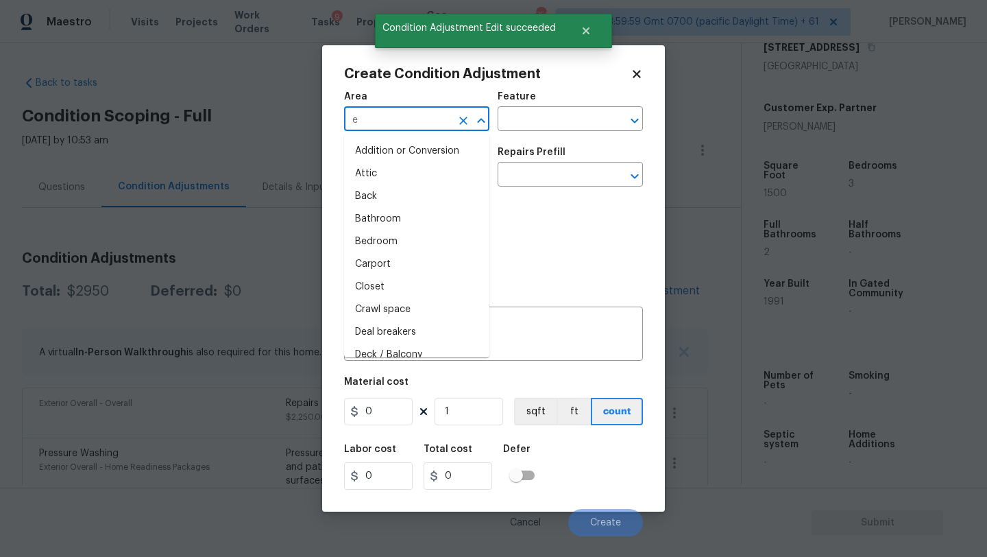
click at [394, 115] on input "e" at bounding box center [397, 120] width 107 height 21
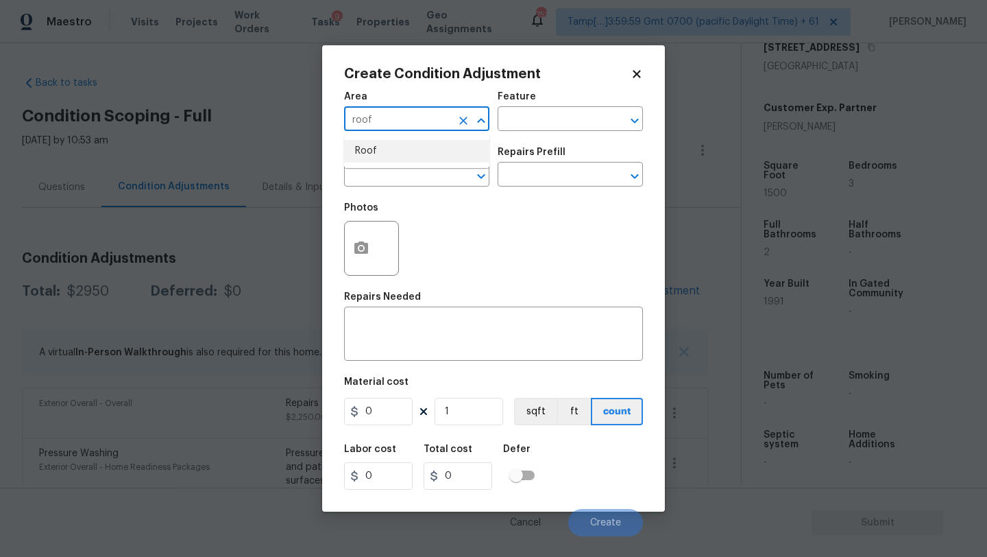
click at [412, 151] on li "Roof" at bounding box center [416, 151] width 145 height 23
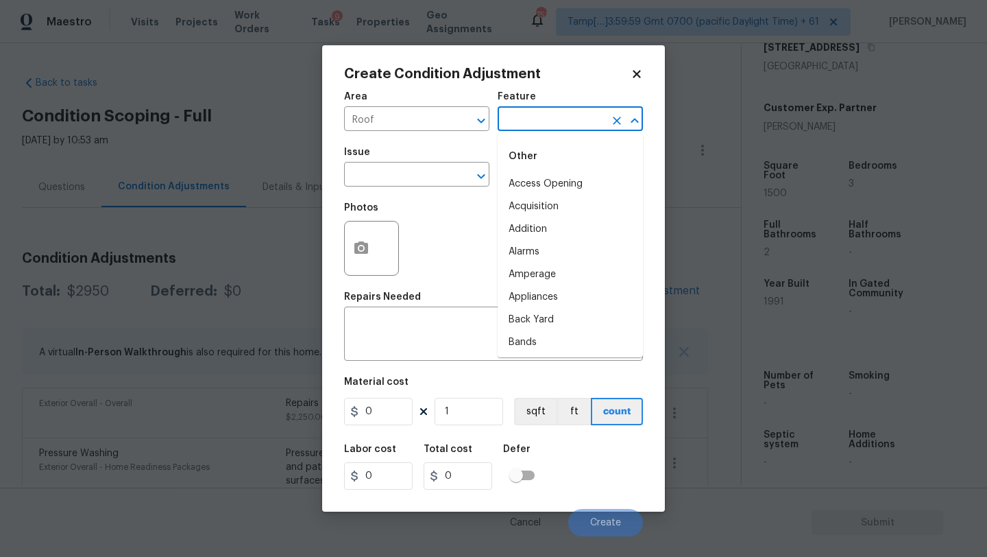
click at [562, 114] on input "text" at bounding box center [551, 120] width 107 height 21
click at [557, 214] on li "Roof" at bounding box center [570, 206] width 145 height 23
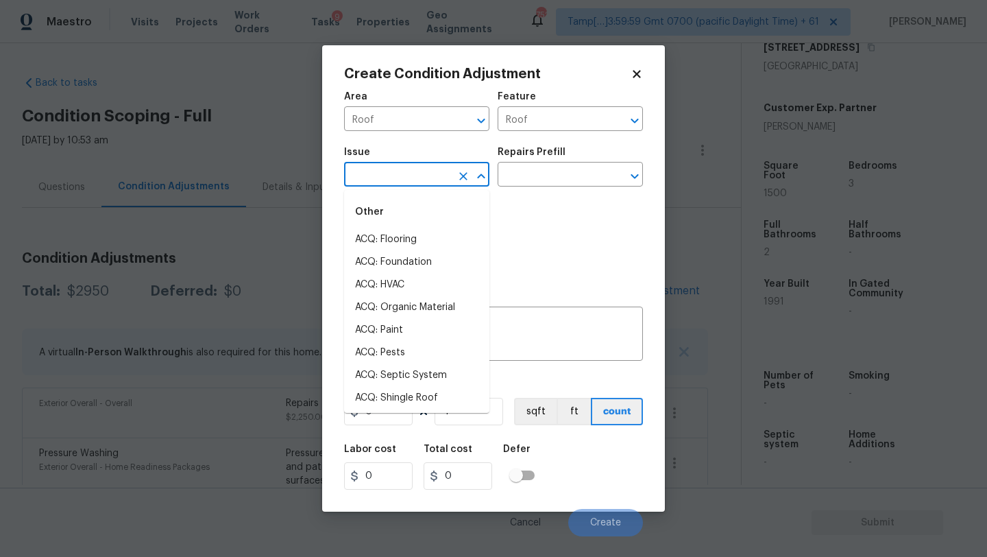
click at [409, 178] on input "text" at bounding box center [397, 175] width 107 height 21
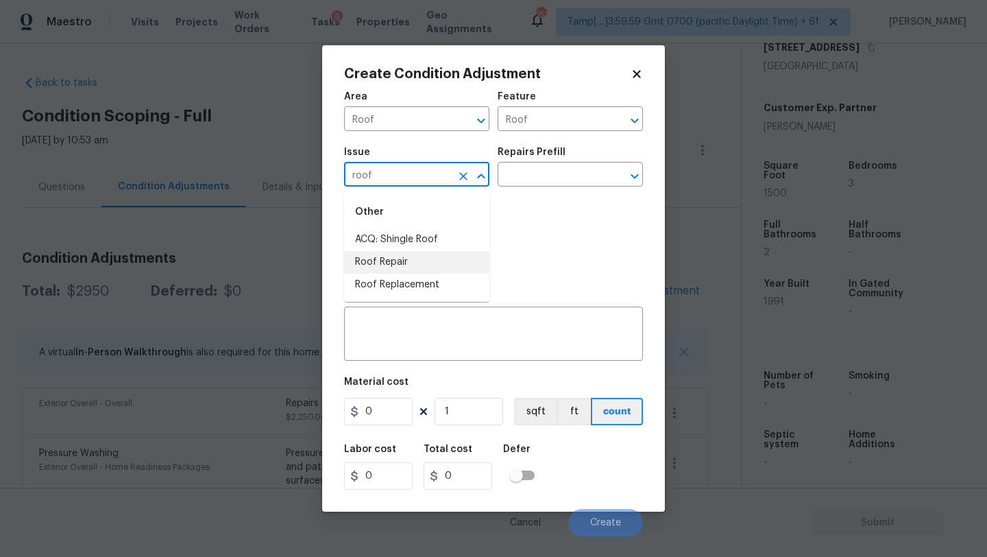
click at [408, 241] on li "ACQ: Shingle Roof" at bounding box center [416, 239] width 145 height 23
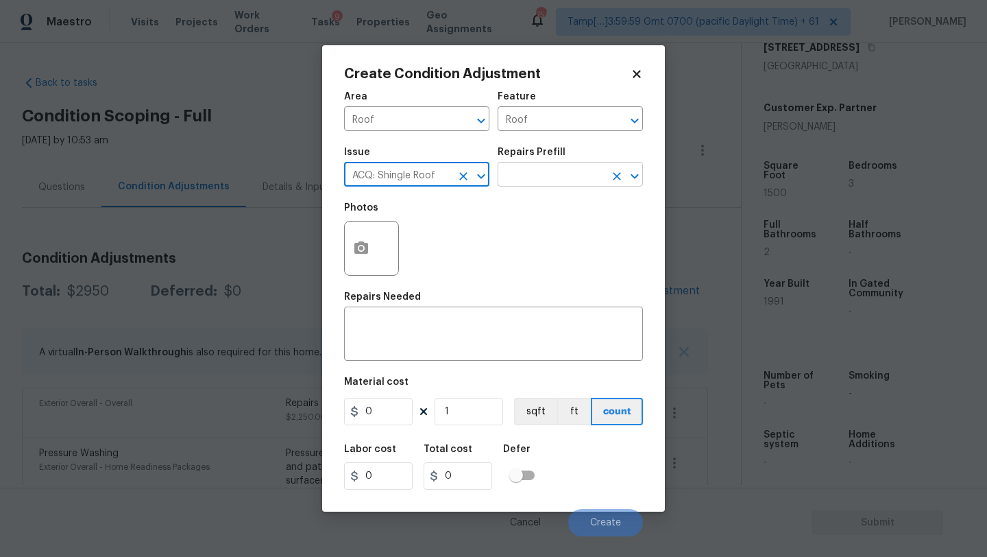
click at [527, 182] on input "text" at bounding box center [551, 175] width 107 height 21
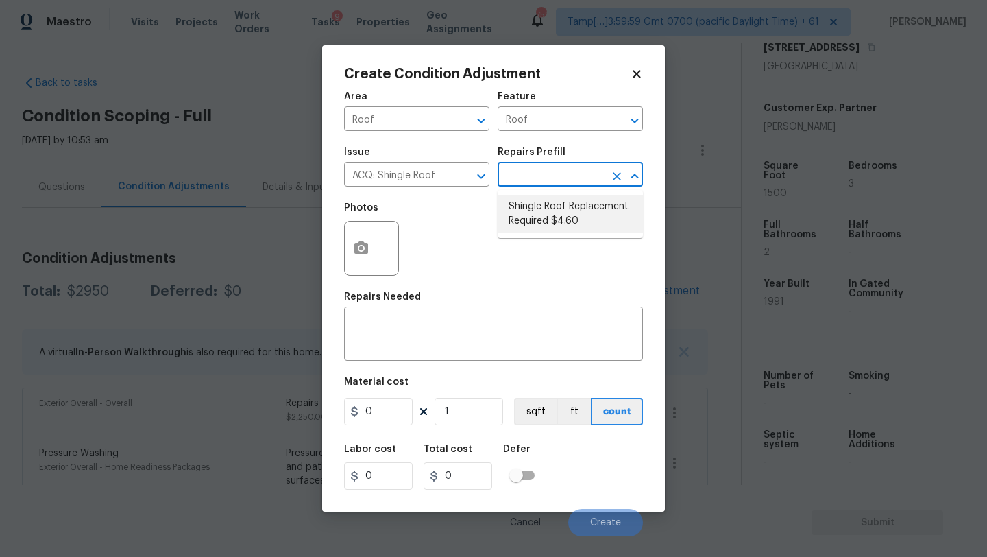
click at [531, 228] on li "Shingle Roof Replacement Required $4.60" at bounding box center [570, 213] width 145 height 37
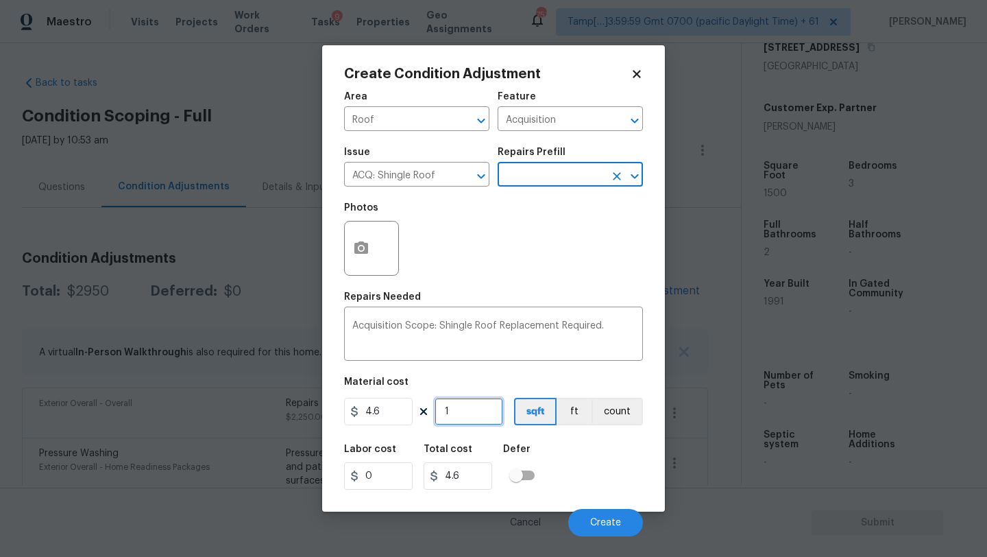
click at [468, 405] on input "1" at bounding box center [469, 411] width 69 height 27
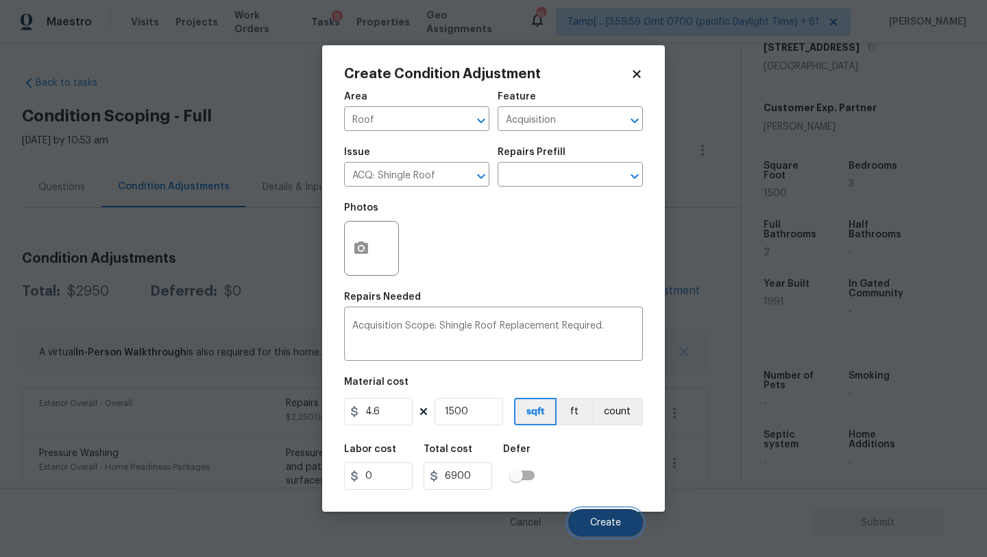
click at [590, 525] on button "Create" at bounding box center [605, 522] width 75 height 27
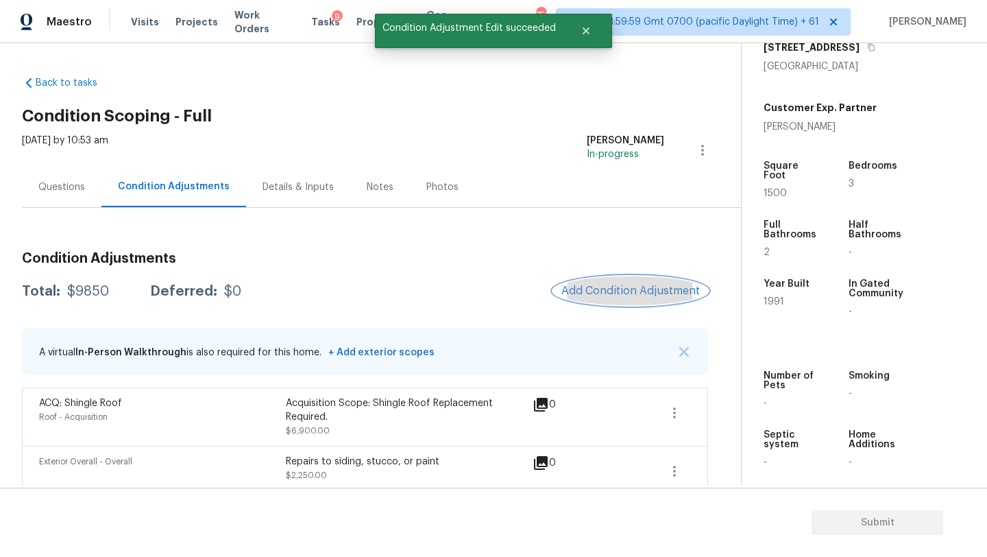
click at [607, 291] on span "Add Condition Adjustment" at bounding box center [631, 291] width 139 height 12
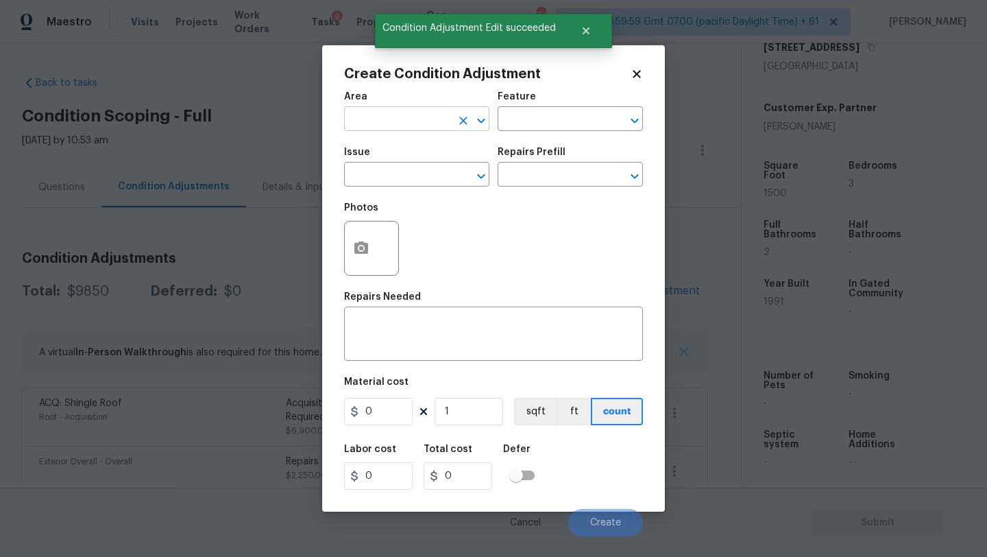
click at [411, 114] on input "text" at bounding box center [397, 120] width 107 height 21
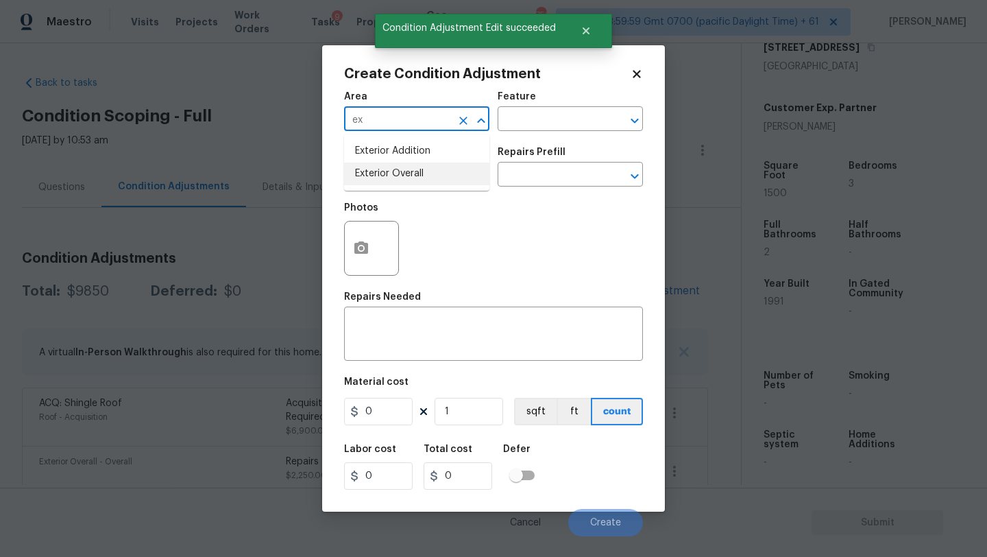
click at [414, 167] on li "Exterior Overall" at bounding box center [416, 174] width 145 height 23
click at [437, 342] on textarea at bounding box center [493, 335] width 283 height 29
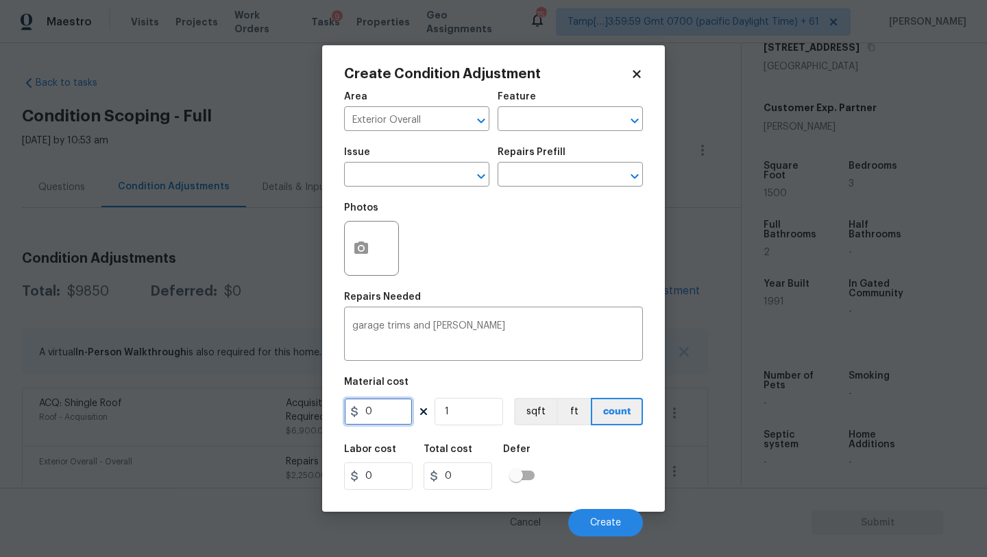
click at [383, 401] on input "0" at bounding box center [378, 411] width 69 height 27
click at [622, 520] on button "Create" at bounding box center [605, 522] width 75 height 27
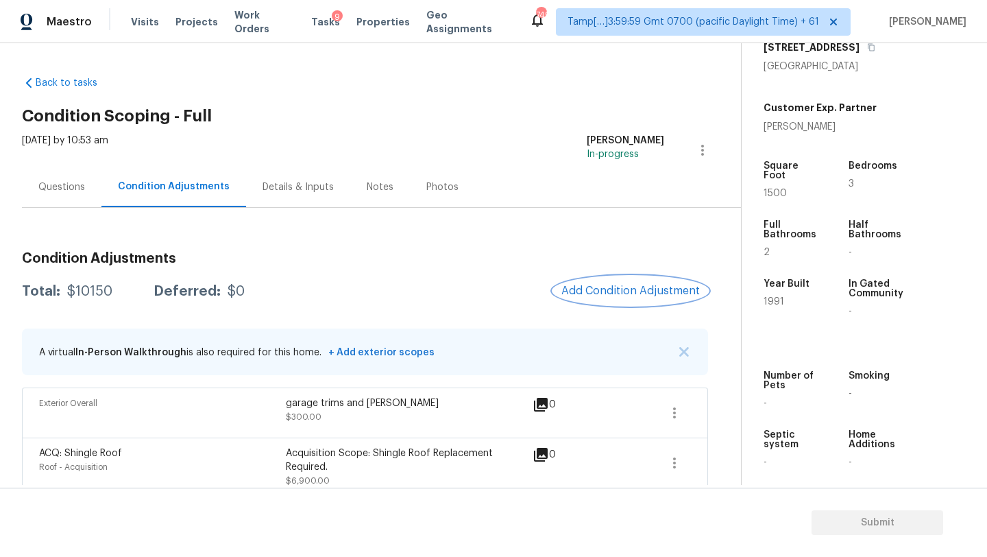
click at [592, 285] on span "Add Condition Adjustment" at bounding box center [631, 291] width 139 height 12
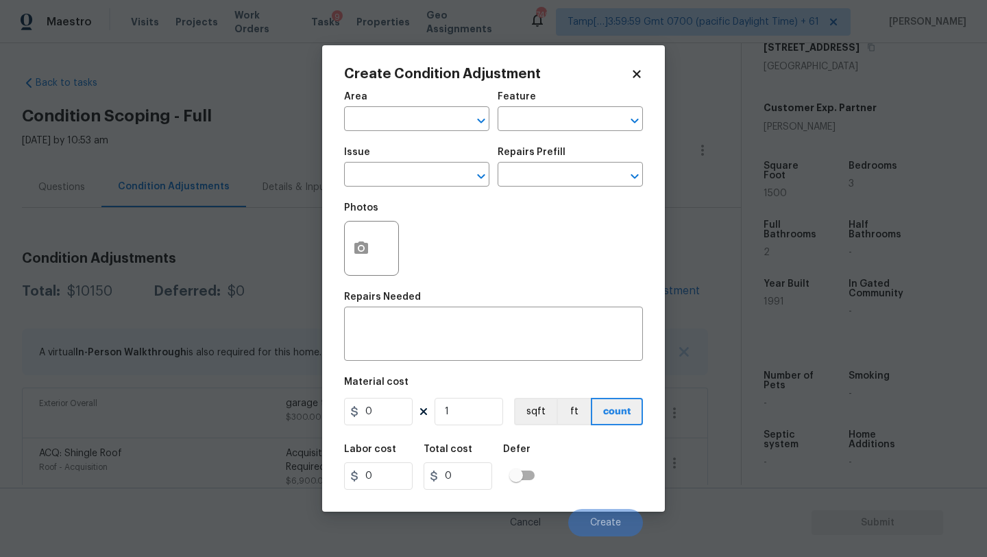
click at [396, 134] on span "Area ​" at bounding box center [416, 112] width 145 height 56
click at [391, 128] on input "text" at bounding box center [397, 120] width 107 height 21
drag, startPoint x: 412, startPoint y: 175, endPoint x: 460, endPoint y: 141, distance: 58.6
click at [412, 175] on li "Interior Overall" at bounding box center [416, 174] width 145 height 23
click at [524, 118] on input "text" at bounding box center [551, 120] width 107 height 21
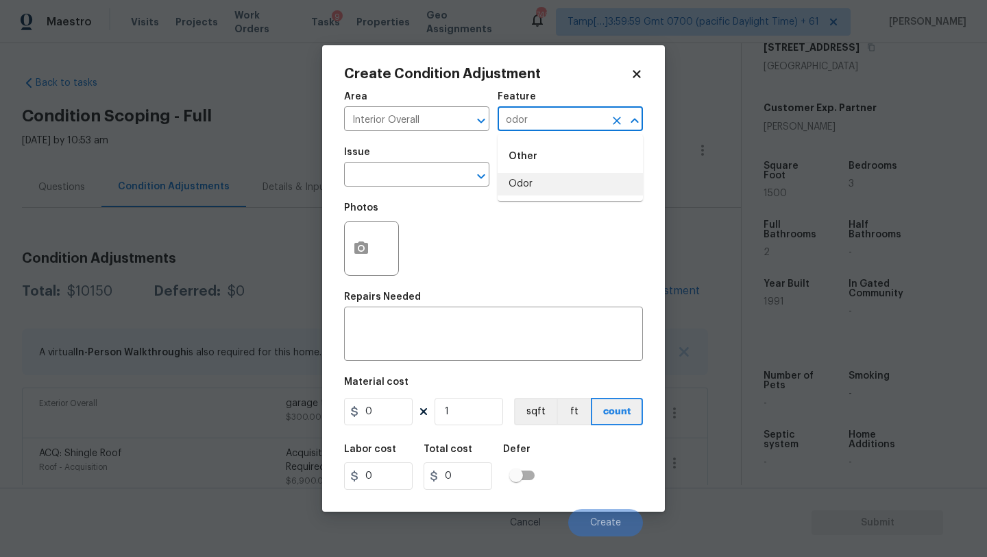
click at [530, 189] on li "Odor" at bounding box center [570, 184] width 145 height 23
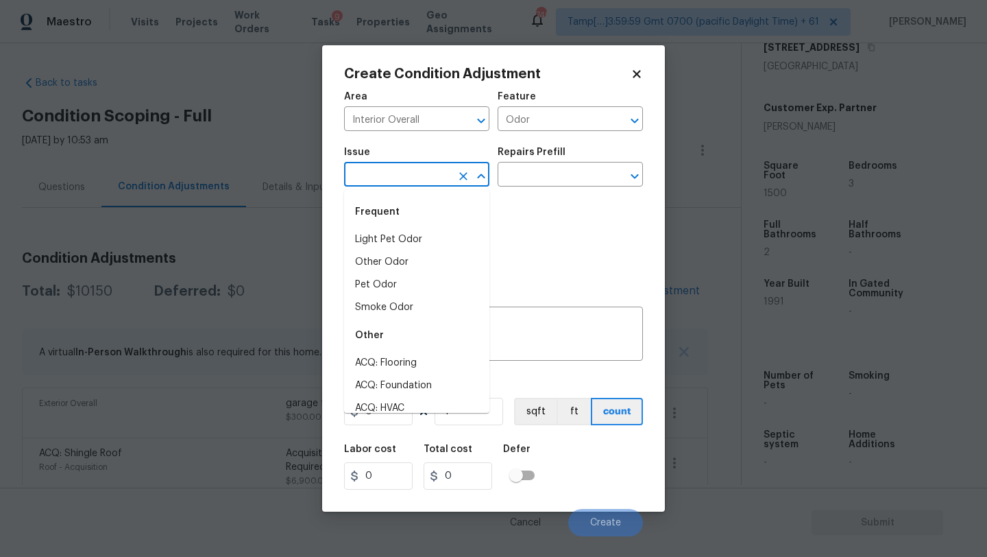
click at [427, 184] on input "text" at bounding box center [397, 175] width 107 height 21
click at [420, 234] on li "Light Pet Odor" at bounding box center [416, 239] width 145 height 23
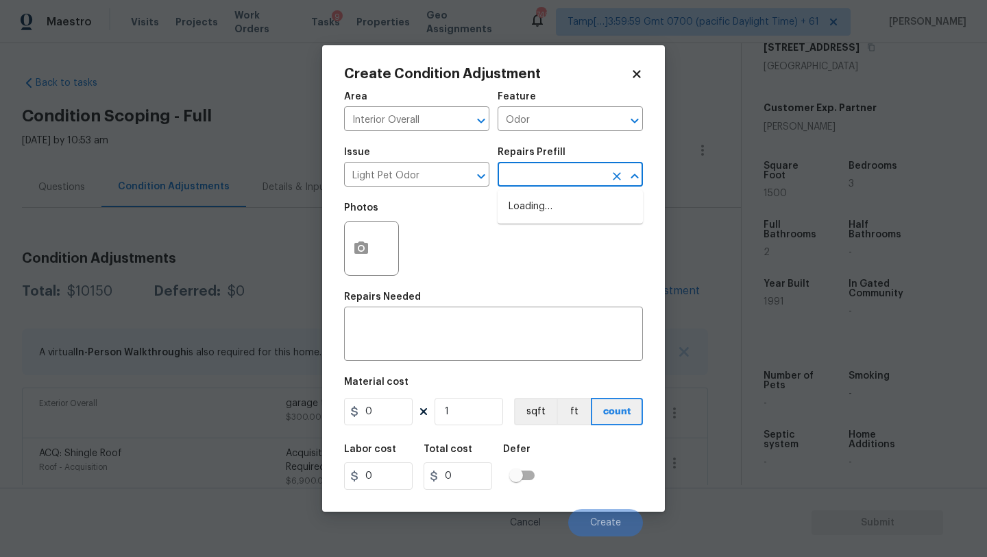
click at [577, 173] on input "text" at bounding box center [551, 175] width 107 height 21
click at [567, 207] on li "Acquisition Scope: 1-2 pets present $575.00" at bounding box center [570, 213] width 145 height 37
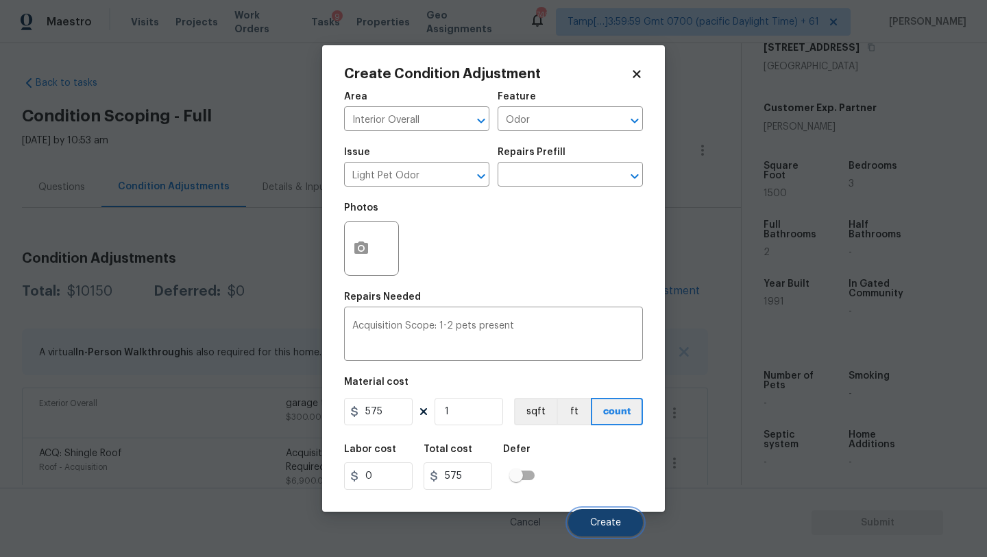
click at [593, 523] on span "Create" at bounding box center [605, 523] width 31 height 10
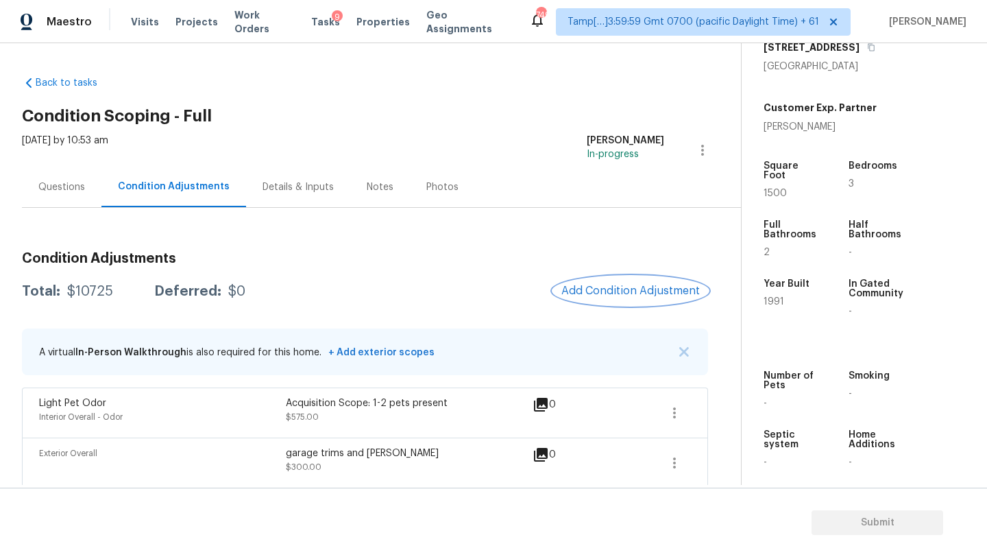
click at [643, 288] on span "Add Condition Adjustment" at bounding box center [631, 291] width 139 height 12
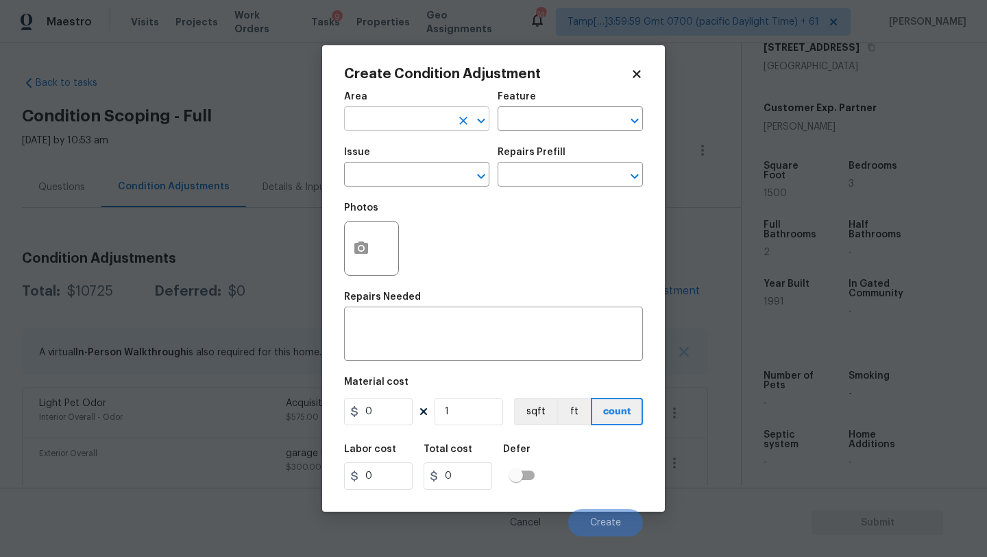
click at [387, 119] on input "text" at bounding box center [397, 120] width 107 height 21
click at [390, 145] on li "HVAC" at bounding box center [416, 151] width 145 height 23
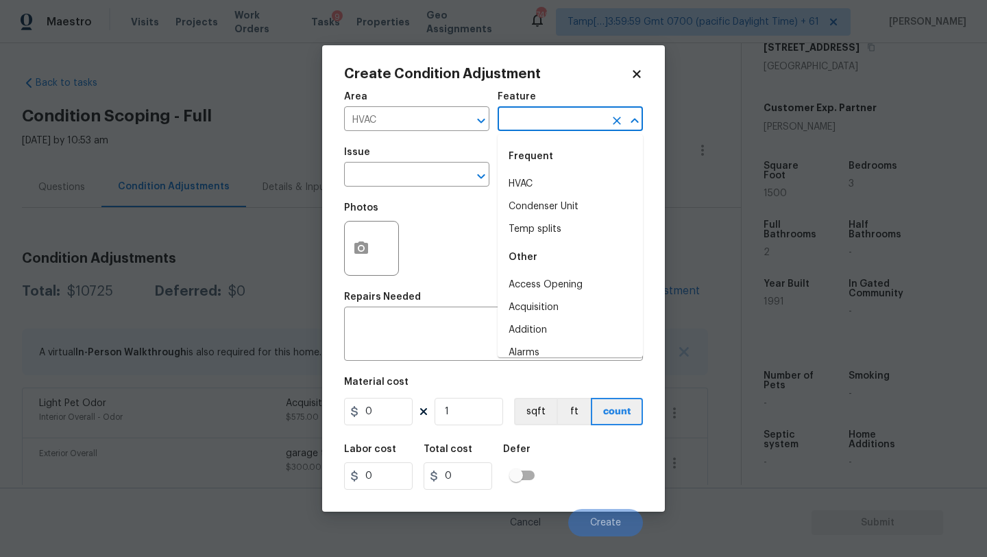
click at [527, 117] on input "text" at bounding box center [551, 120] width 107 height 21
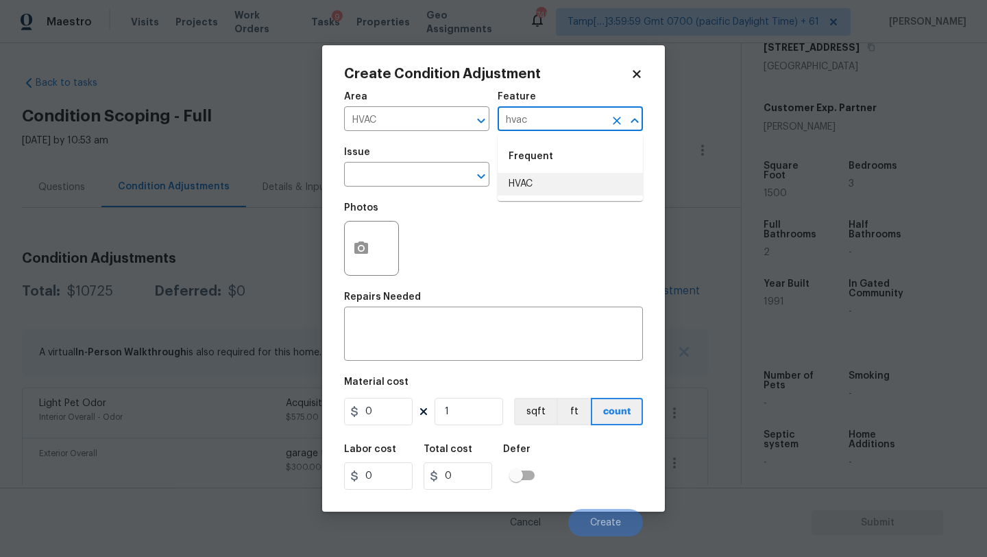
click at [531, 185] on li "HVAC" at bounding box center [570, 184] width 145 height 23
click at [372, 185] on input "text" at bounding box center [397, 175] width 107 height 21
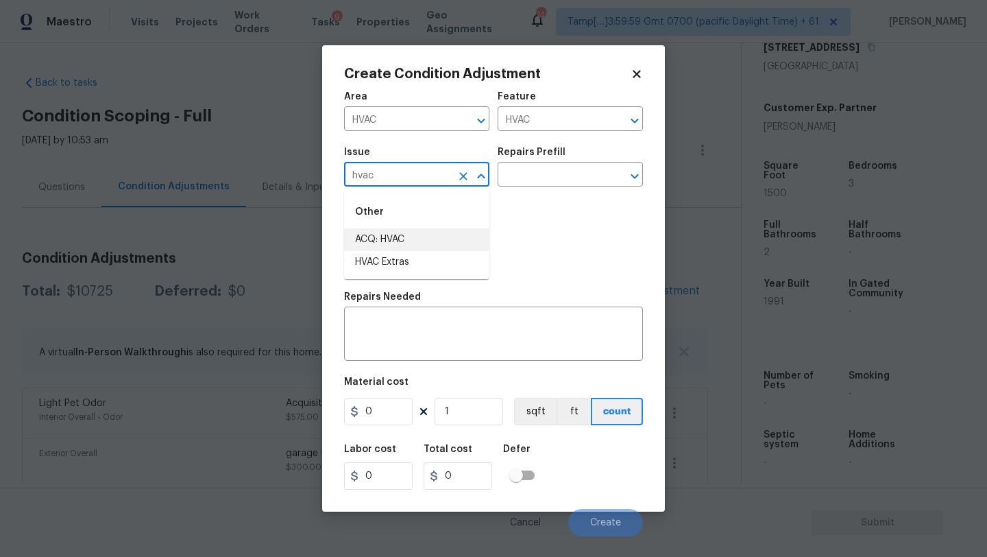
click at [375, 235] on li "ACQ: HVAC" at bounding box center [416, 239] width 145 height 23
click at [538, 180] on input "text" at bounding box center [551, 175] width 107 height 21
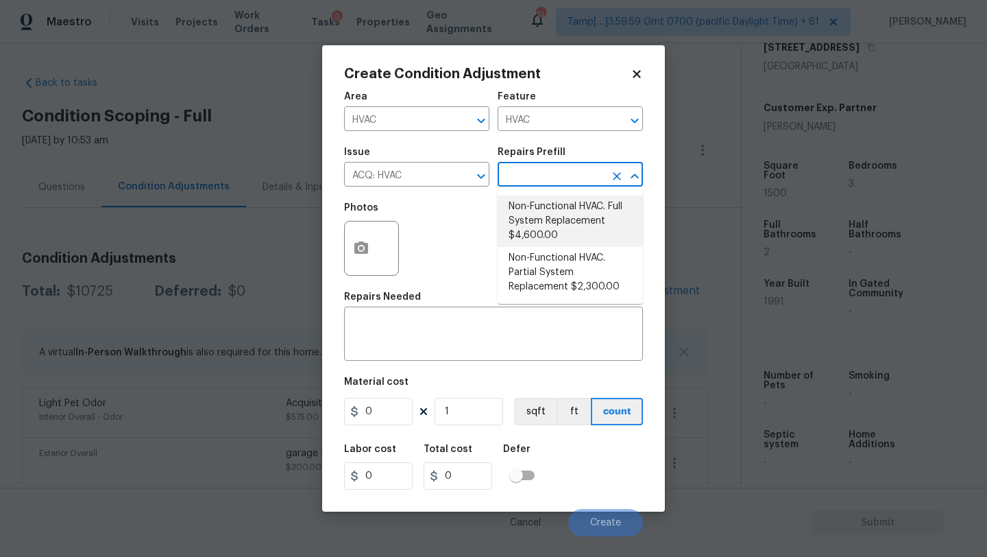
click at [539, 210] on li "Non-Functional HVAC. Full System Replacement $4,600.00" at bounding box center [570, 220] width 145 height 51
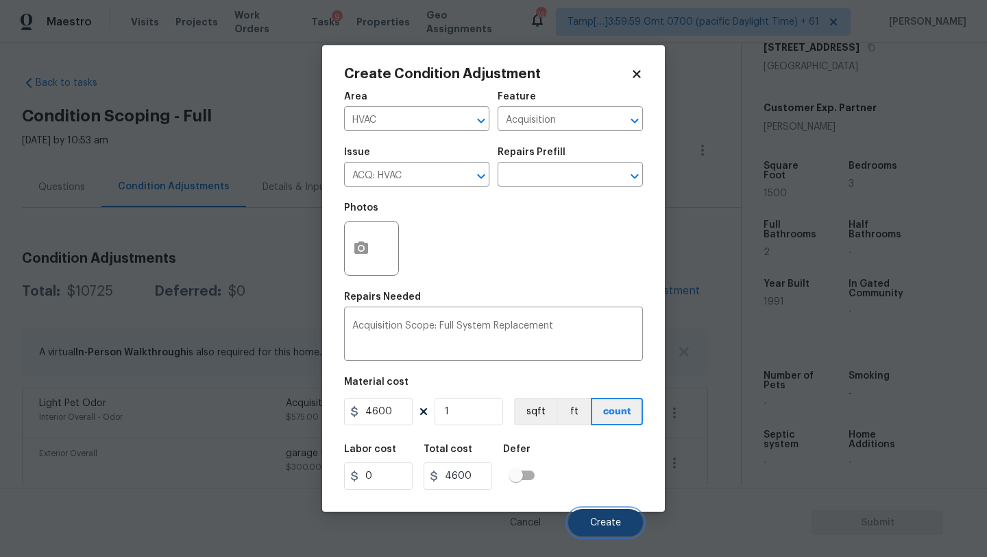
click at [600, 519] on span "Create" at bounding box center [605, 523] width 31 height 10
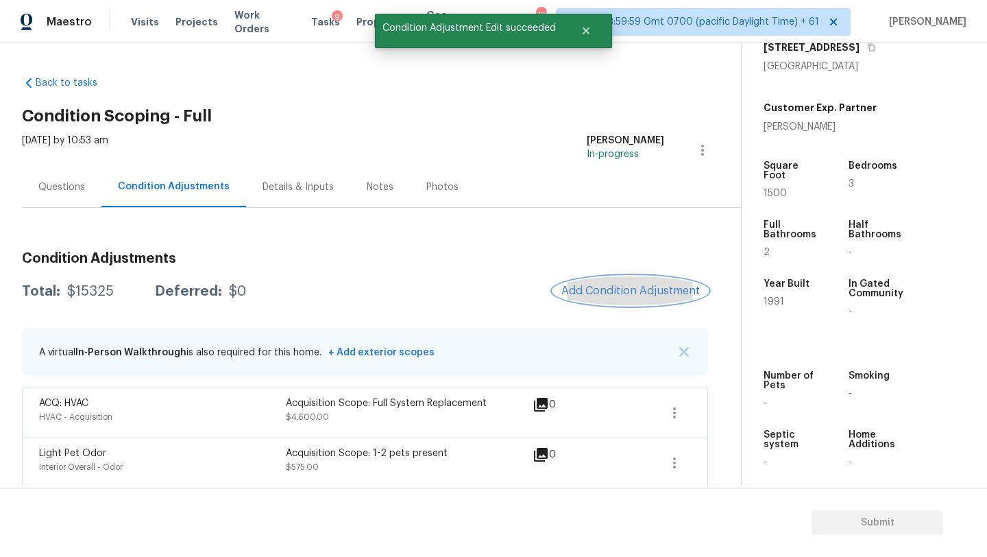
click at [635, 300] on button "Add Condition Adjustment" at bounding box center [630, 290] width 155 height 29
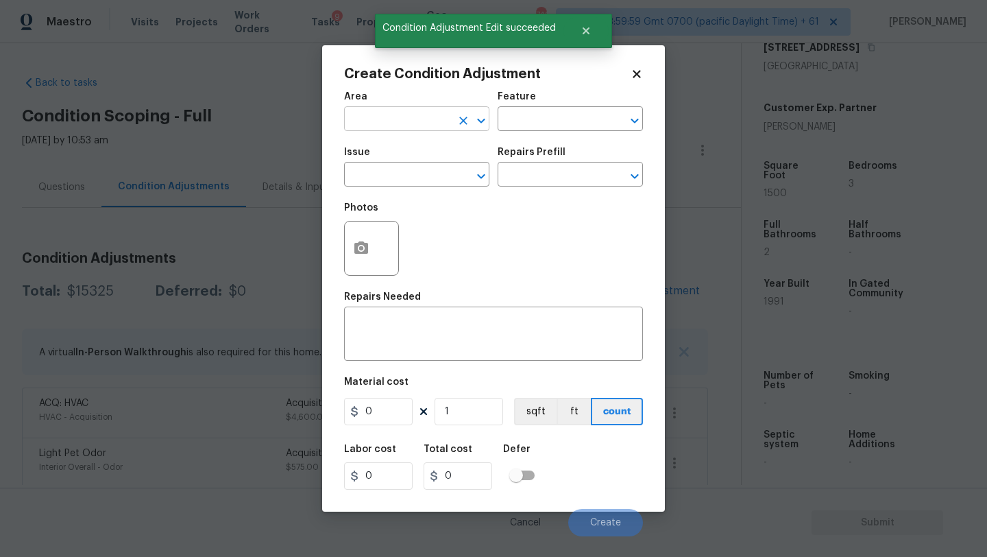
click at [363, 130] on input "text" at bounding box center [397, 120] width 107 height 21
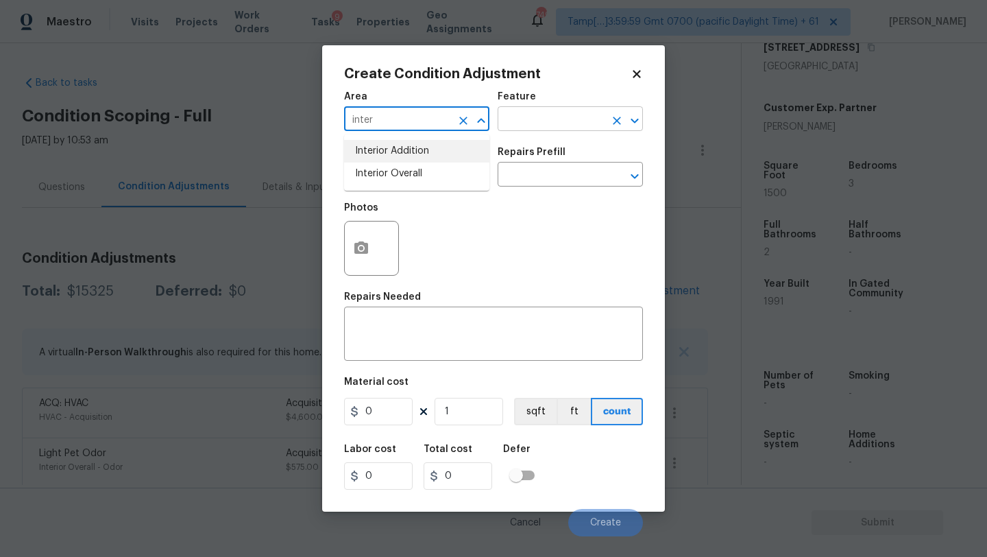
click at [386, 171] on li "Interior Overall" at bounding box center [416, 174] width 145 height 23
click at [531, 130] on input "text" at bounding box center [551, 120] width 107 height 21
click at [525, 111] on input "text" at bounding box center [551, 120] width 107 height 21
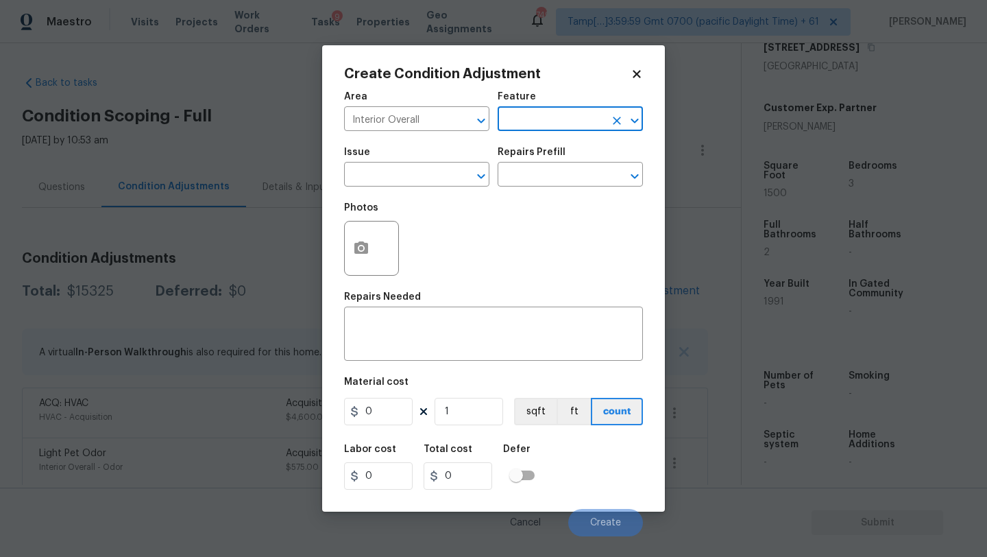
click at [525, 118] on input "text" at bounding box center [551, 120] width 107 height 21
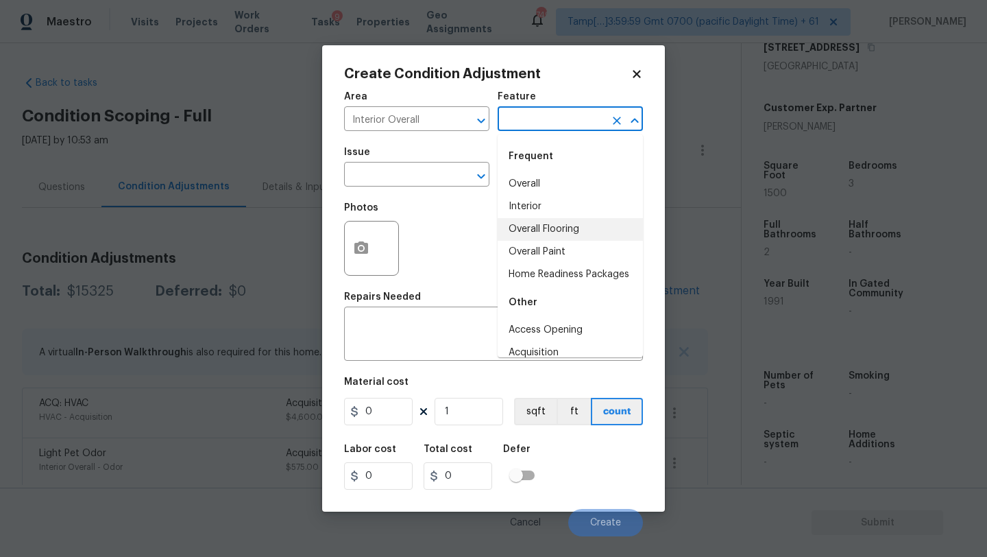
click at [534, 228] on li "Overall Flooring" at bounding box center [570, 229] width 145 height 23
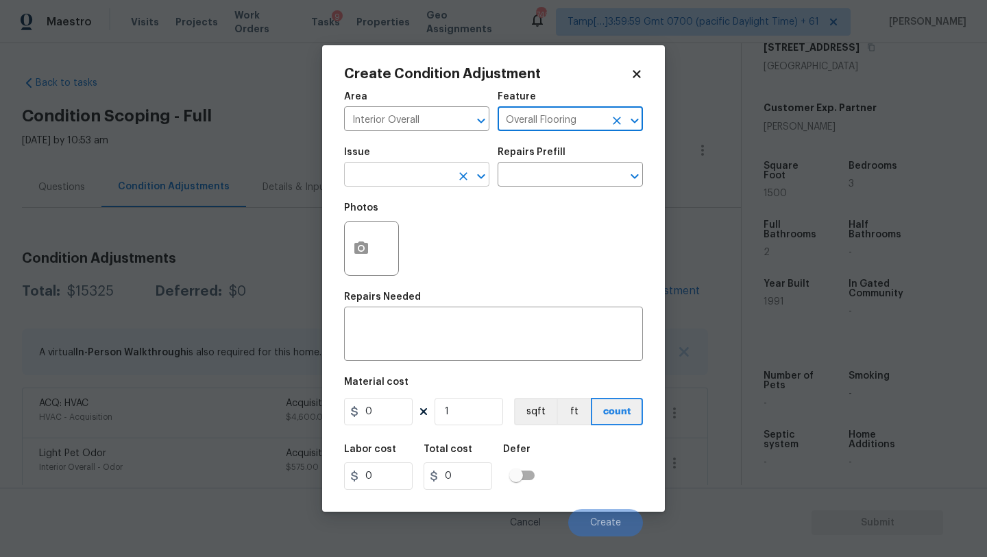
click at [413, 180] on input "text" at bounding box center [397, 175] width 107 height 21
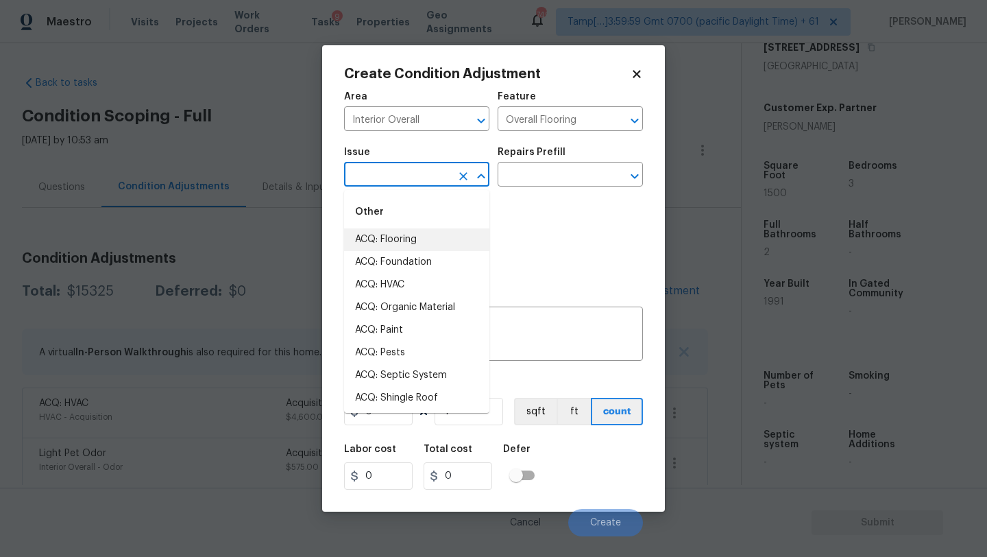
click at [412, 241] on li "ACQ: Flooring" at bounding box center [416, 239] width 145 height 23
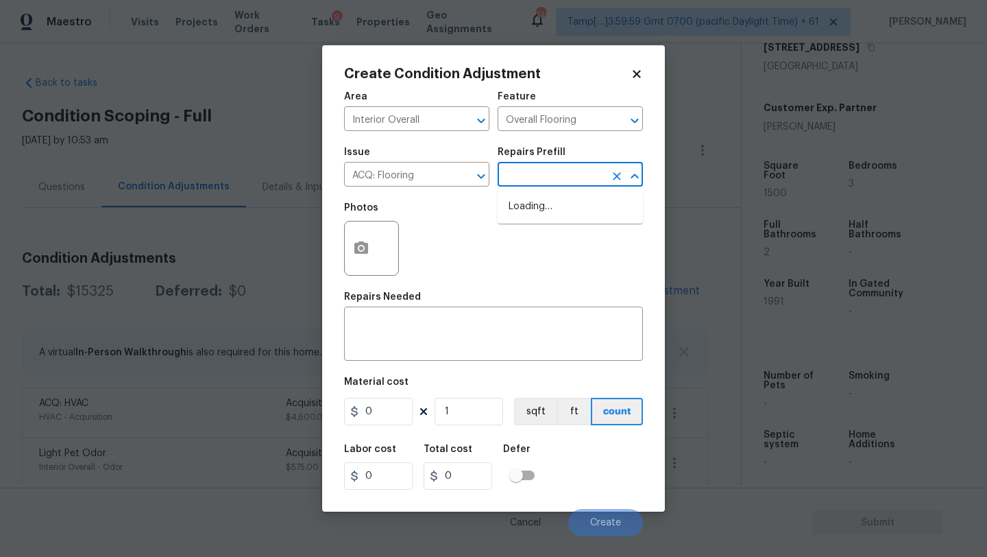
click at [582, 166] on input "text" at bounding box center [551, 175] width 107 height 21
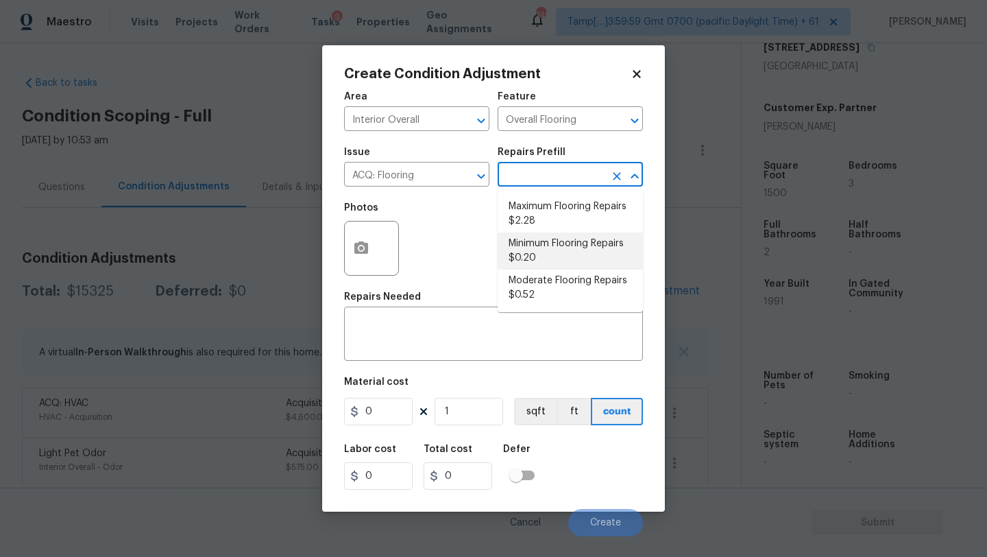
click at [560, 250] on li "Minimum Flooring Repairs $0.20" at bounding box center [570, 250] width 145 height 37
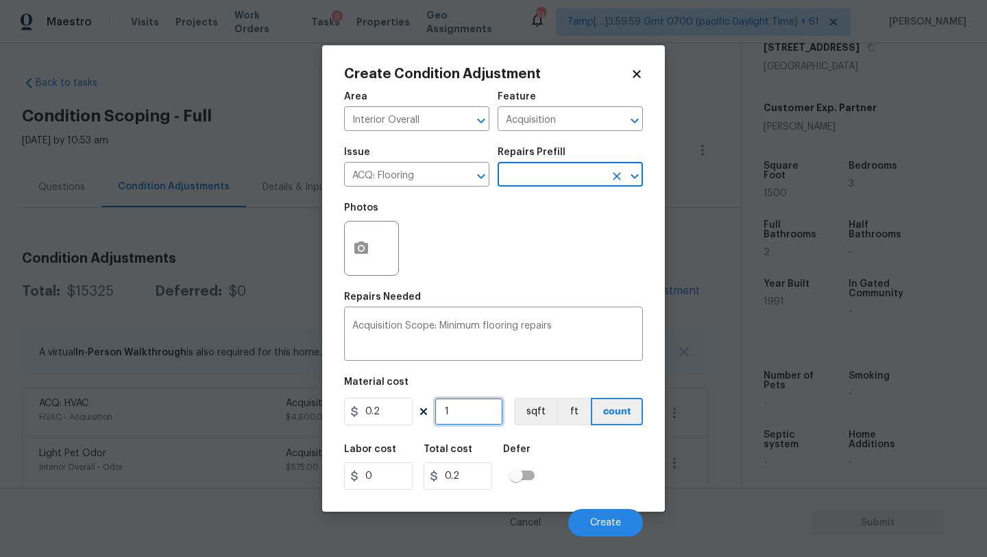
click at [476, 409] on input "1" at bounding box center [469, 411] width 69 height 27
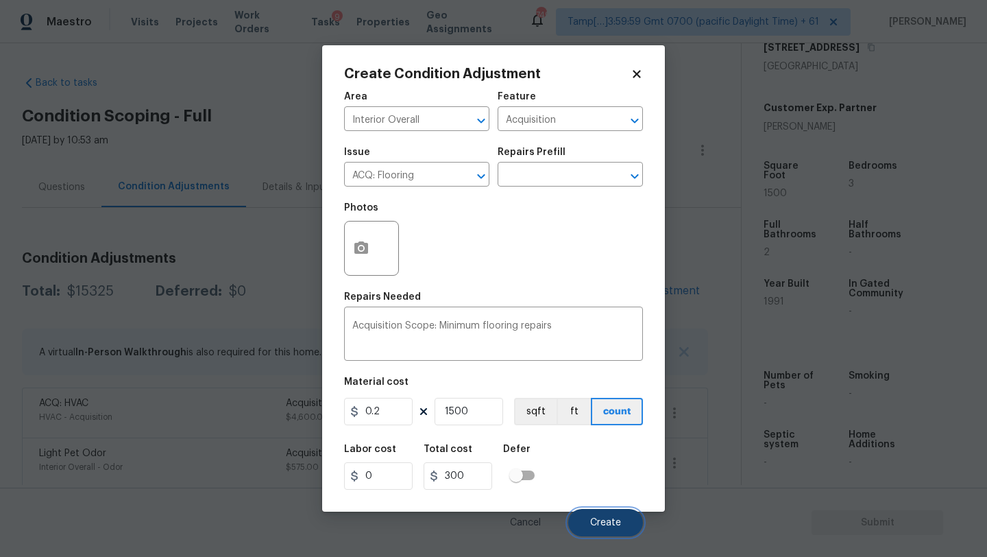
click at [610, 525] on span "Create" at bounding box center [605, 523] width 31 height 10
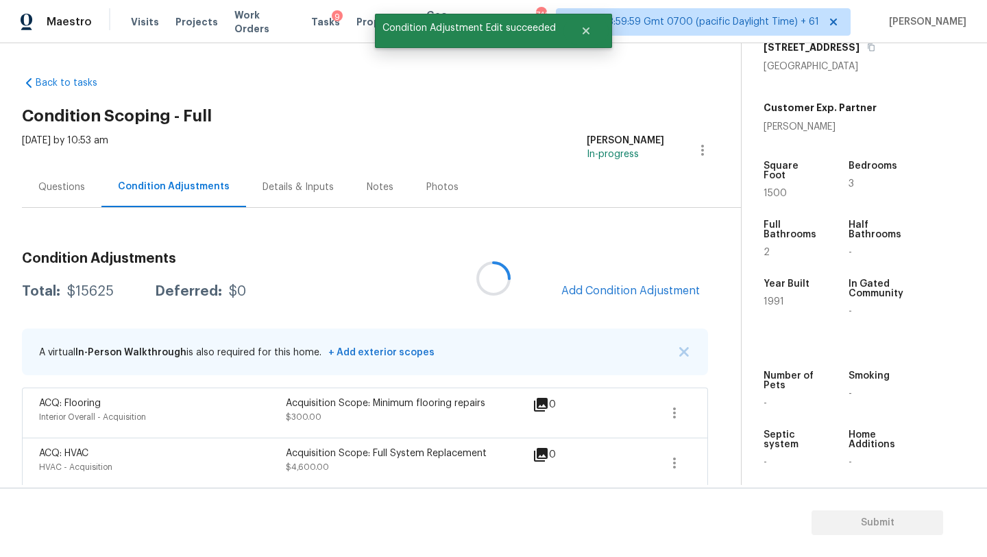
click at [586, 295] on div at bounding box center [493, 278] width 987 height 557
click at [586, 293] on span "Add Condition Adjustment" at bounding box center [631, 291] width 139 height 12
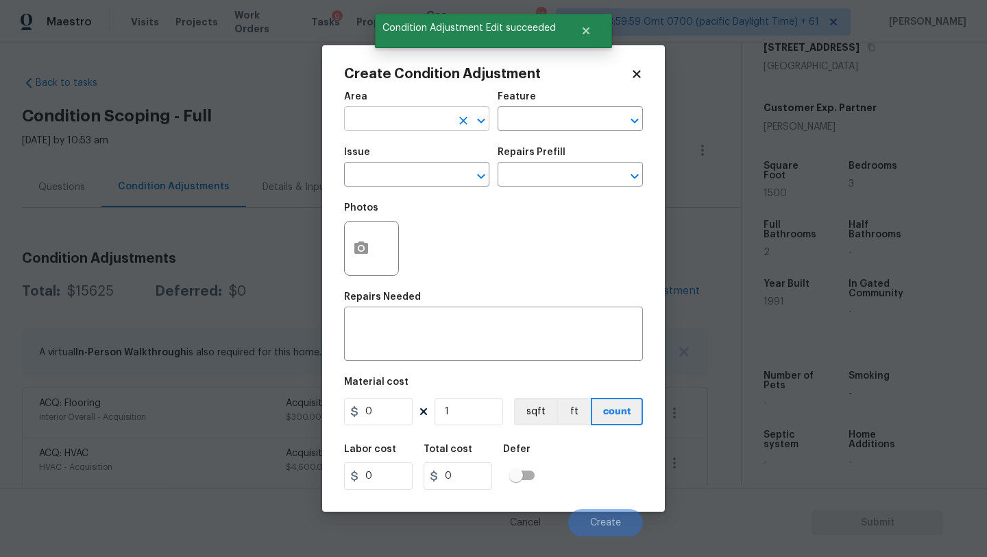
click at [355, 127] on input "text" at bounding box center [397, 120] width 107 height 21
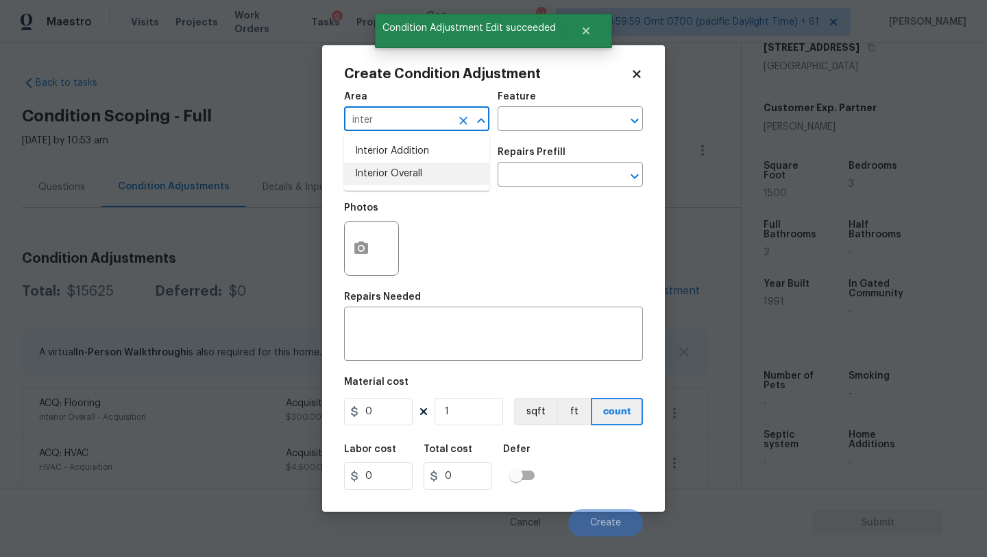
click at [370, 173] on li "Interior Overall" at bounding box center [416, 174] width 145 height 23
click at [554, 116] on input "text" at bounding box center [551, 120] width 107 height 21
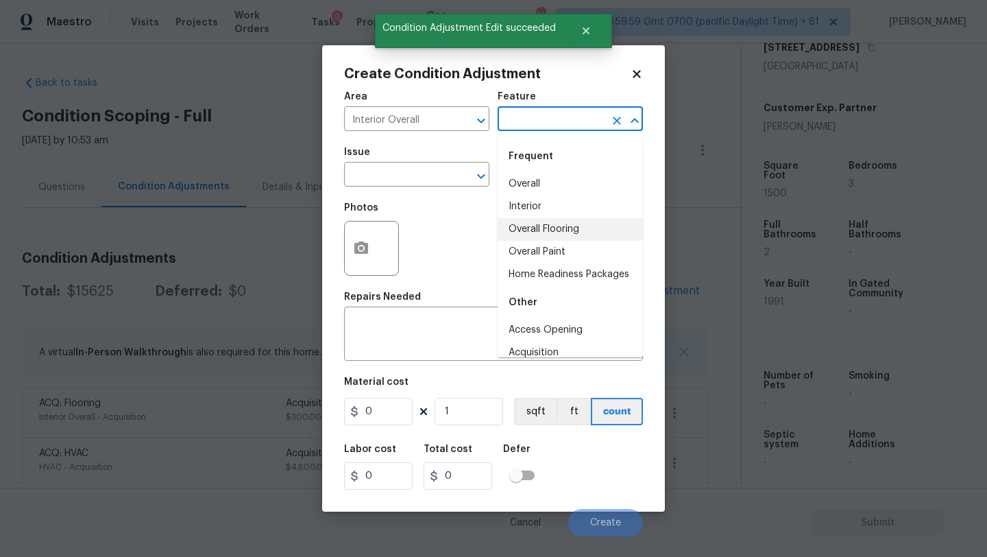
click at [554, 250] on li "Overall Paint" at bounding box center [570, 252] width 145 height 23
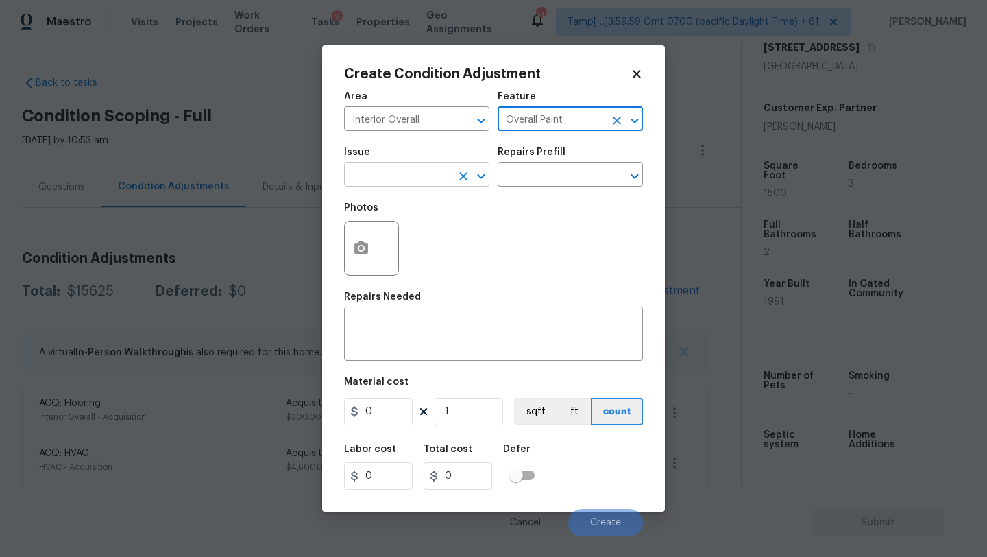
click at [412, 178] on input "text" at bounding box center [397, 175] width 107 height 21
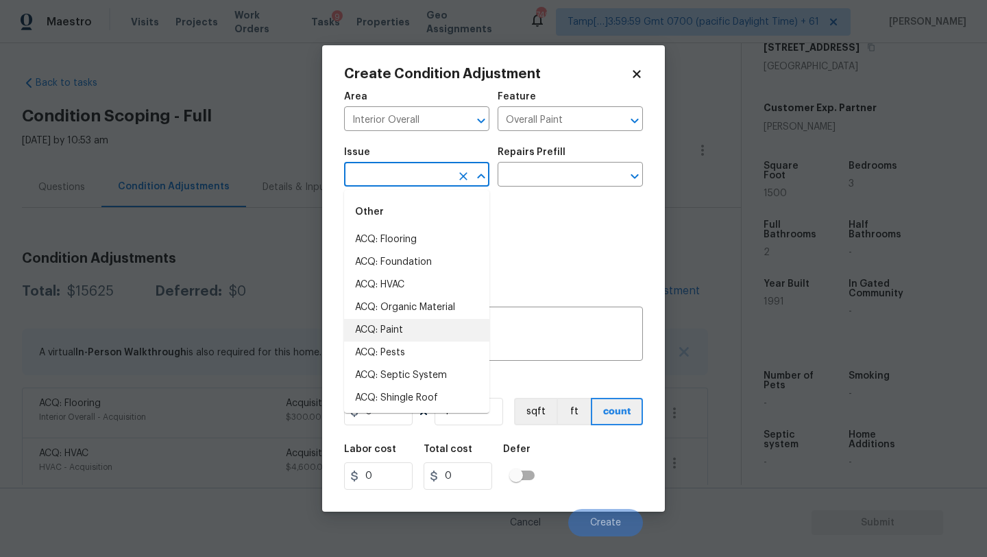
click at [411, 330] on li "ACQ: Paint" at bounding box center [416, 330] width 145 height 23
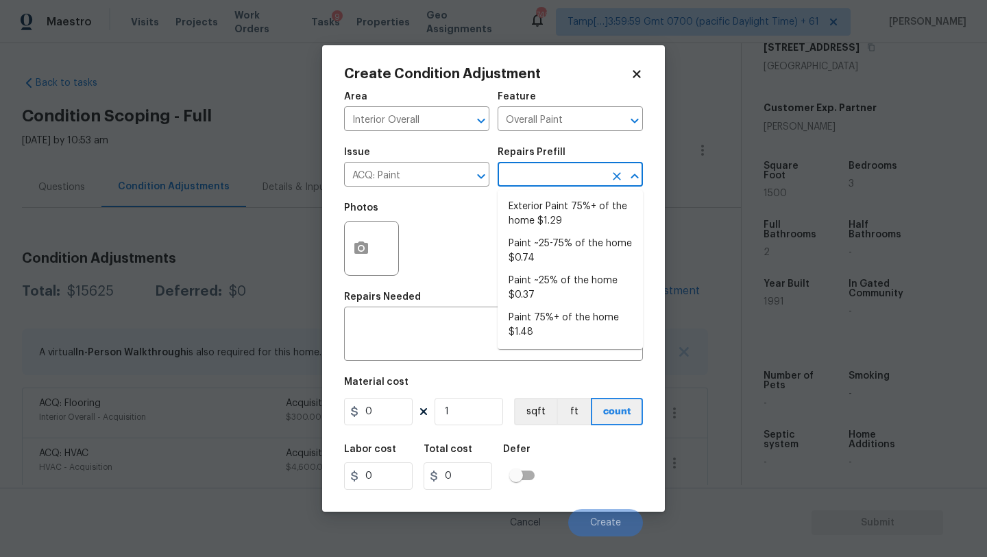
click at [560, 180] on input "text" at bounding box center [551, 175] width 107 height 21
click at [565, 256] on li "Paint ~25-75% of the home $0.74" at bounding box center [570, 250] width 145 height 37
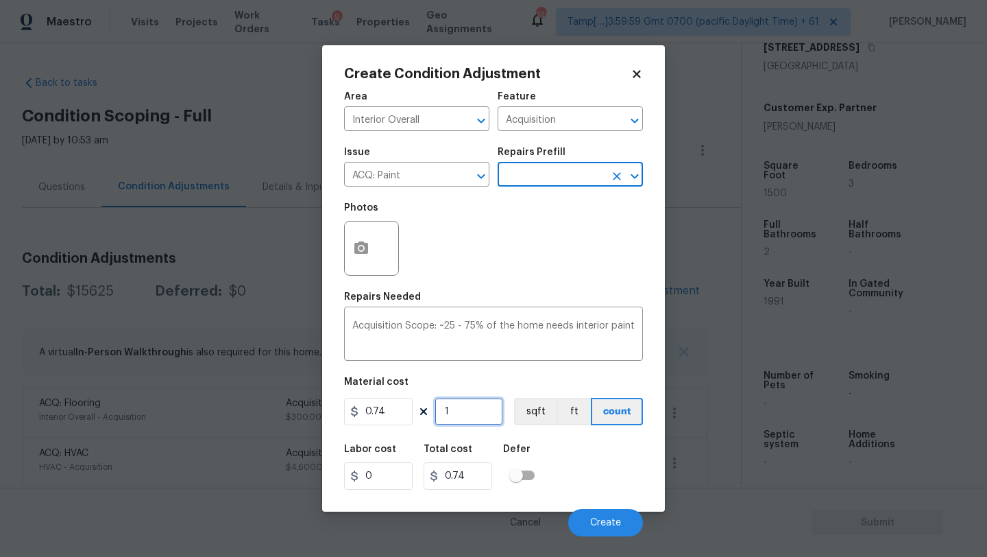
click at [481, 411] on input "1" at bounding box center [469, 411] width 69 height 27
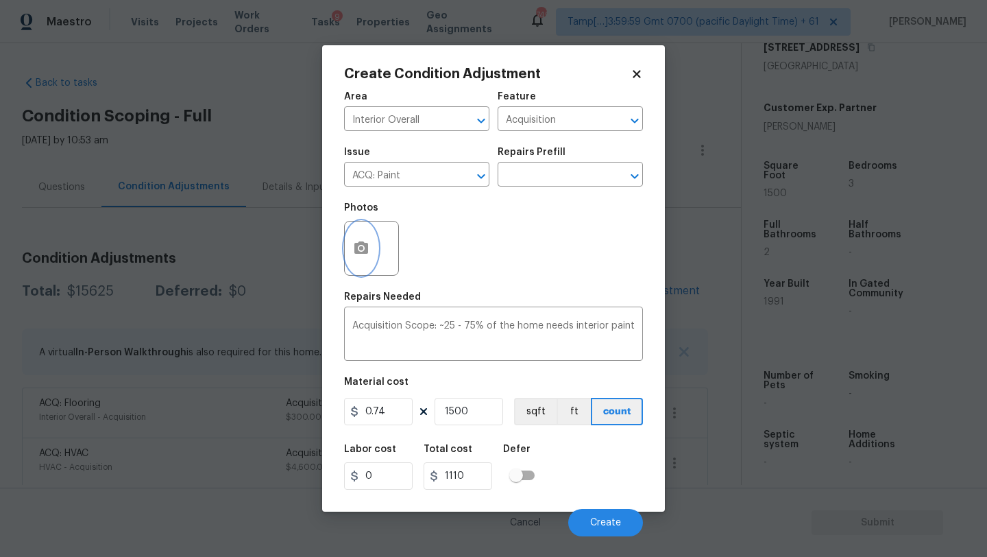
click at [372, 250] on button "button" at bounding box center [361, 247] width 33 height 53
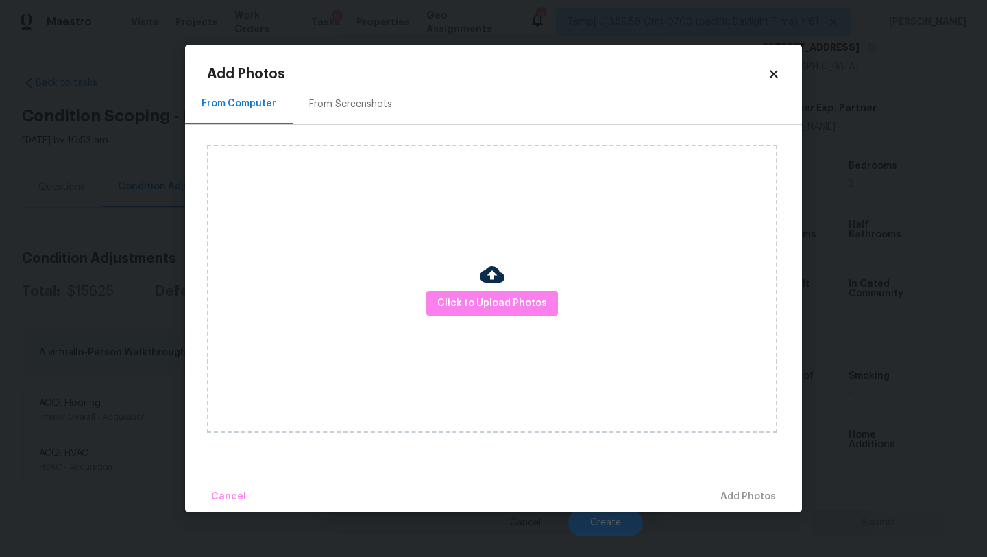
click at [372, 106] on div "From Screenshots" at bounding box center [350, 104] width 83 height 14
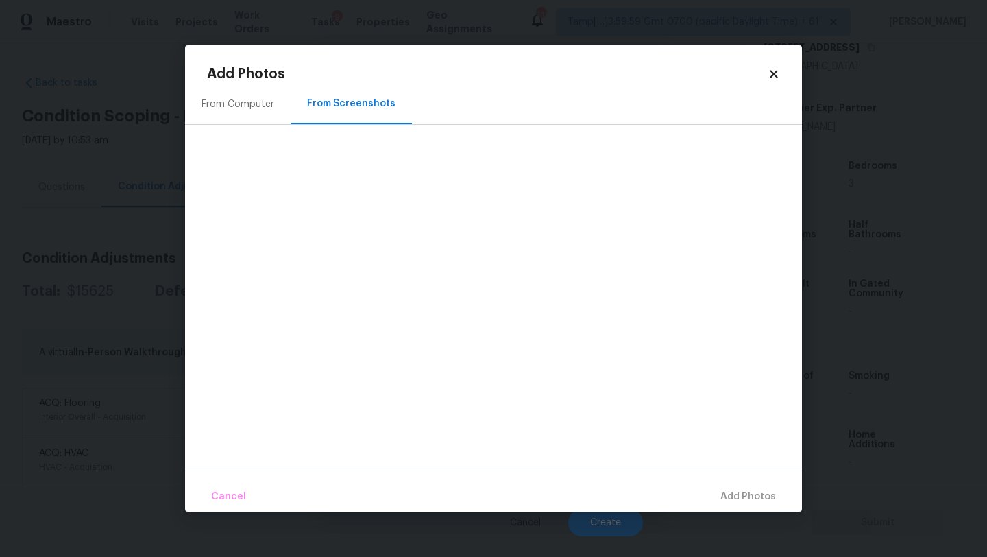
click at [256, 108] on div "From Computer" at bounding box center [238, 104] width 73 height 14
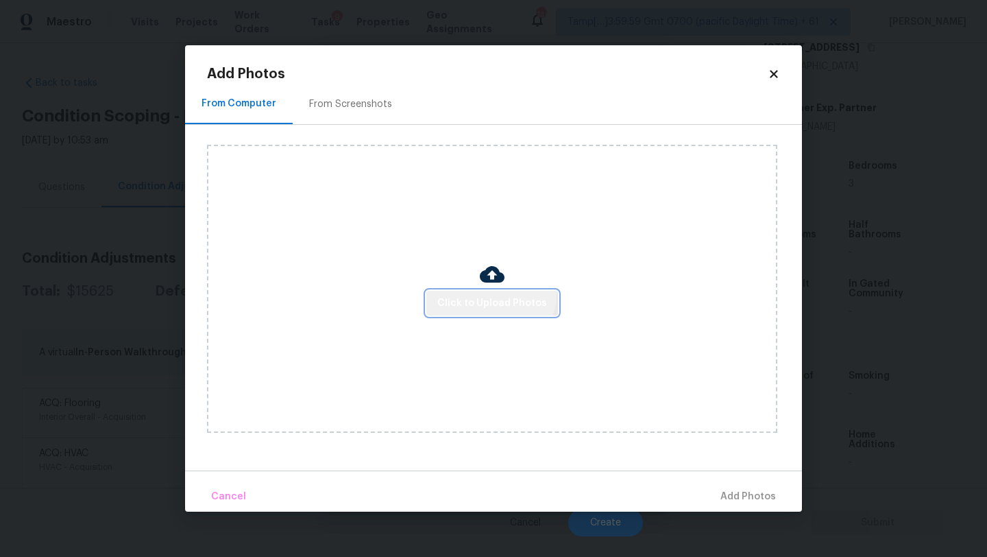
click at [488, 293] on button "Click to Upload Photos" at bounding box center [493, 303] width 132 height 25
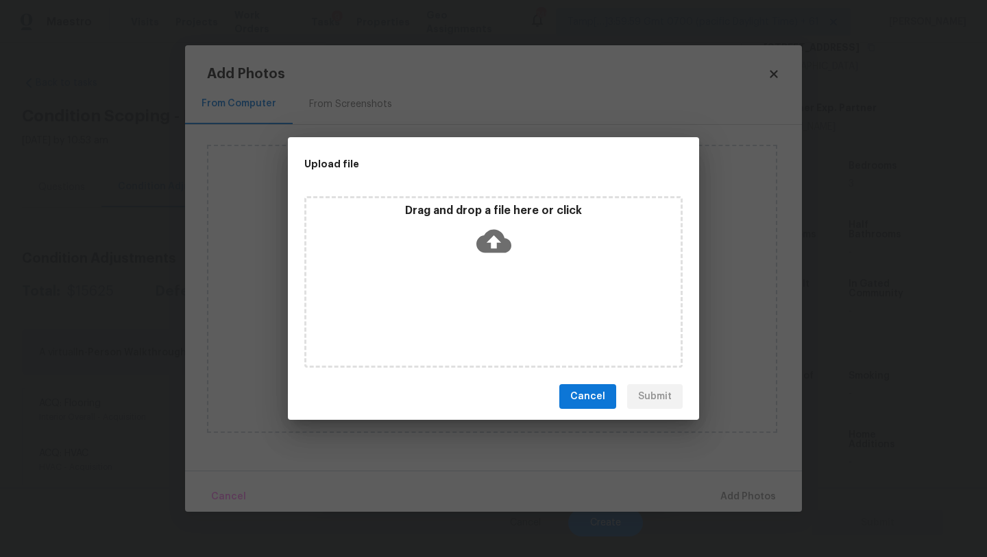
click at [488, 280] on div "Drag and drop a file here or click" at bounding box center [493, 281] width 379 height 171
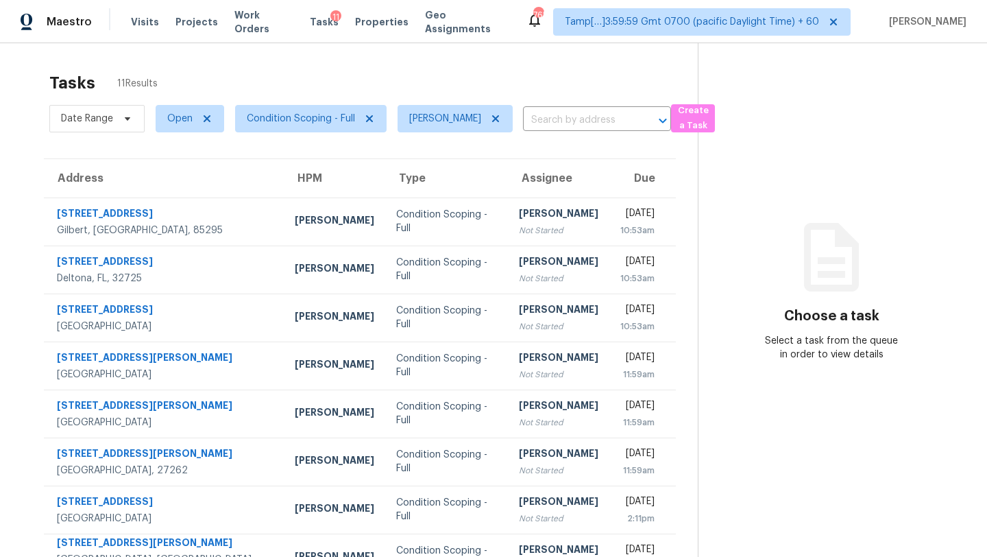
click at [508, 189] on th "Assignee" at bounding box center [558, 178] width 101 height 38
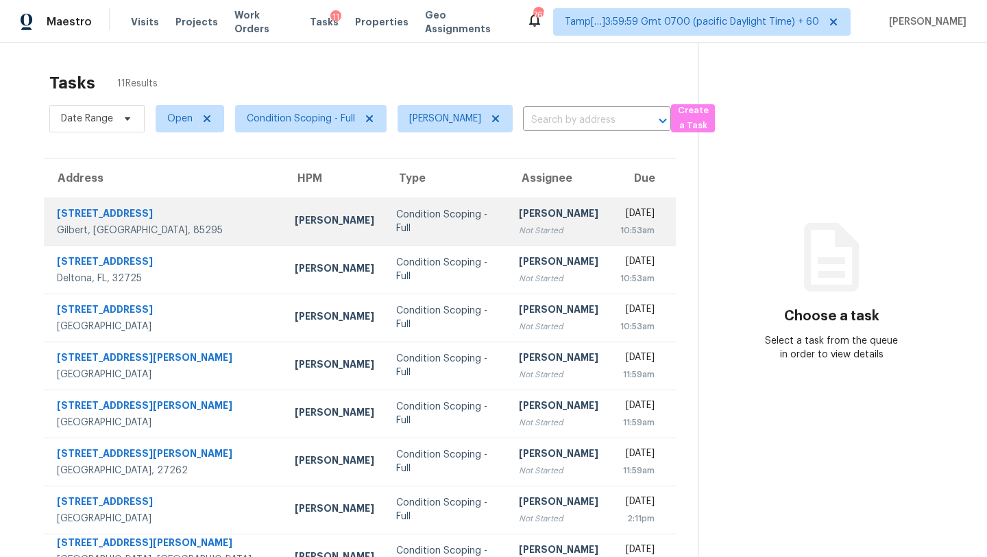
click at [508, 238] on td "[PERSON_NAME] Not Started" at bounding box center [558, 221] width 101 height 48
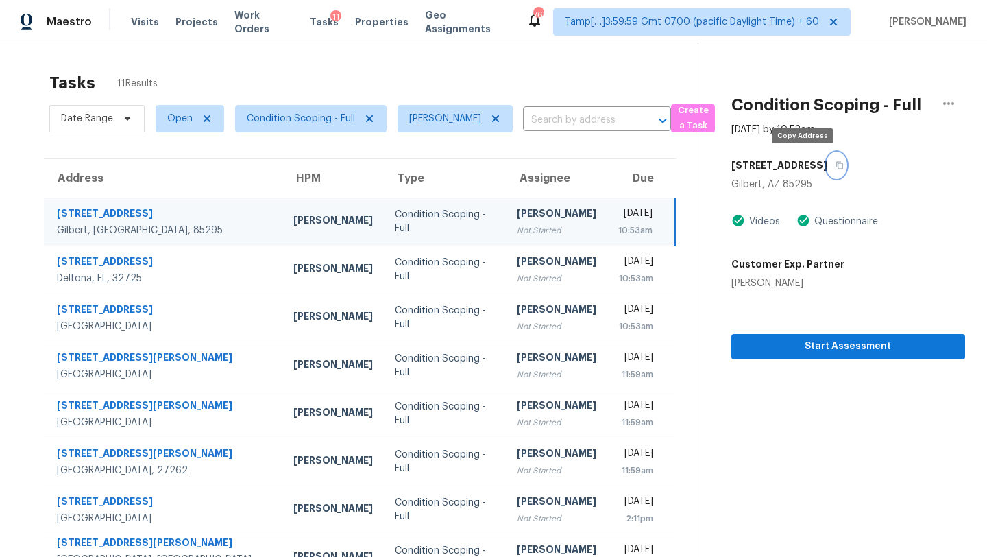
click at [828, 169] on button "button" at bounding box center [837, 165] width 19 height 25
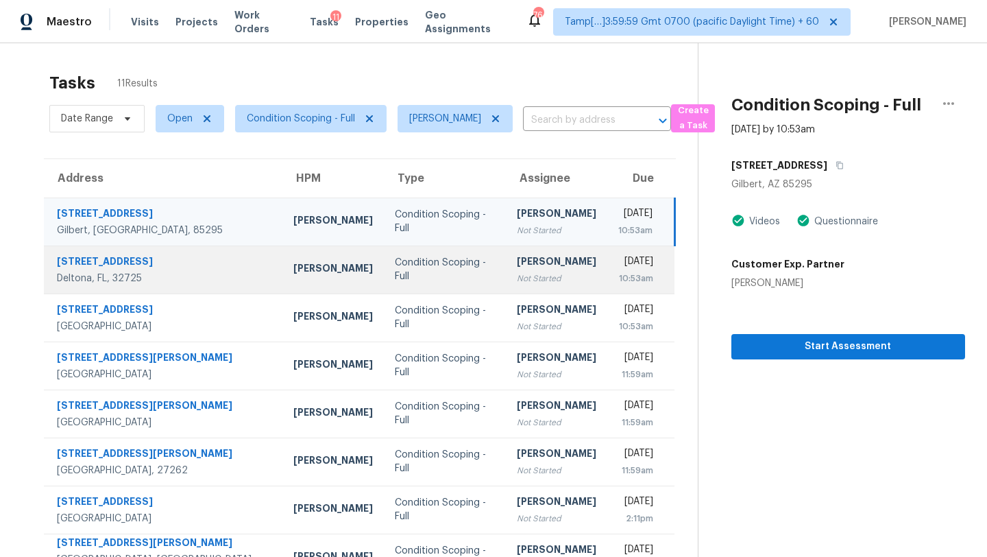
click at [506, 274] on td "[PERSON_NAME] Not Started" at bounding box center [556, 269] width 101 height 48
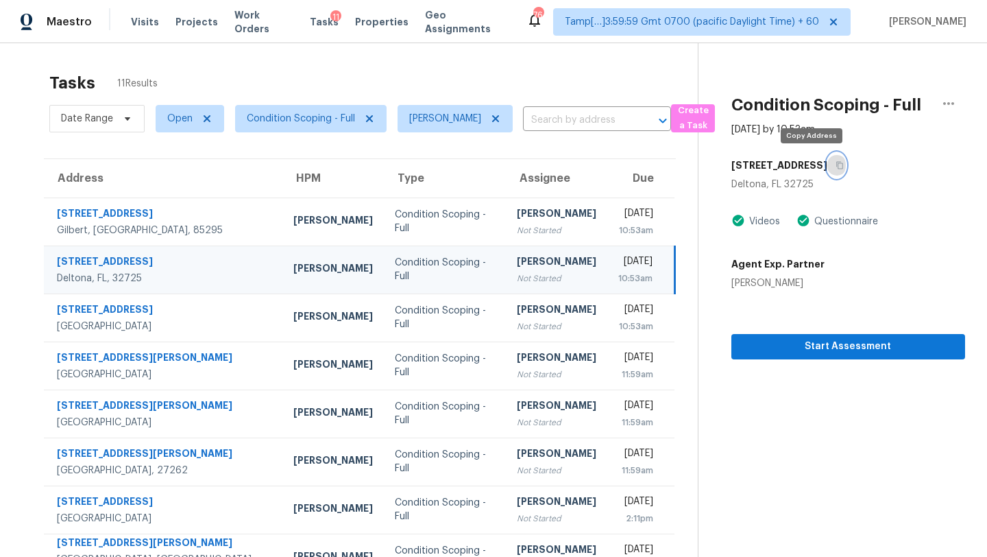
click at [828, 173] on button "button" at bounding box center [837, 165] width 19 height 25
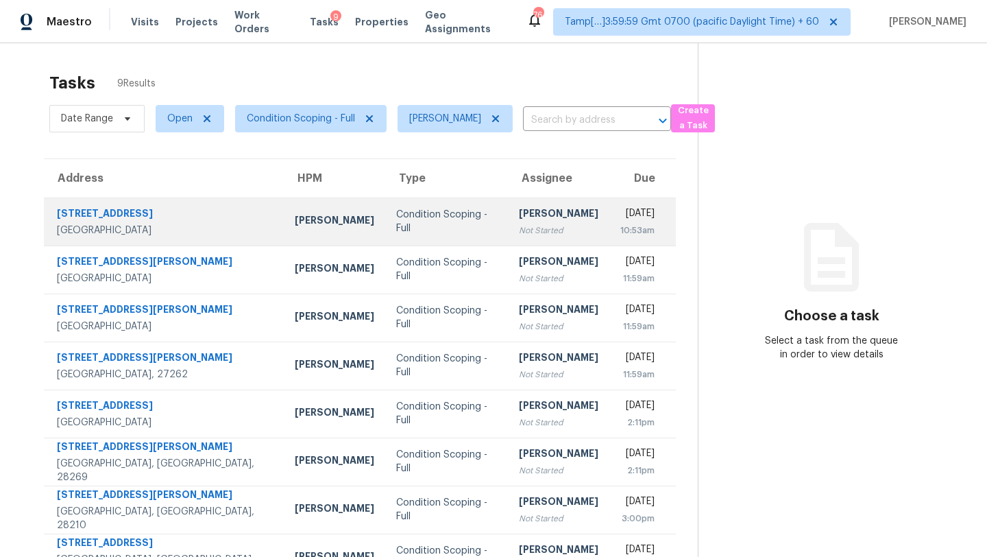
click at [468, 231] on td "Condition Scoping - Full" at bounding box center [446, 221] width 123 height 48
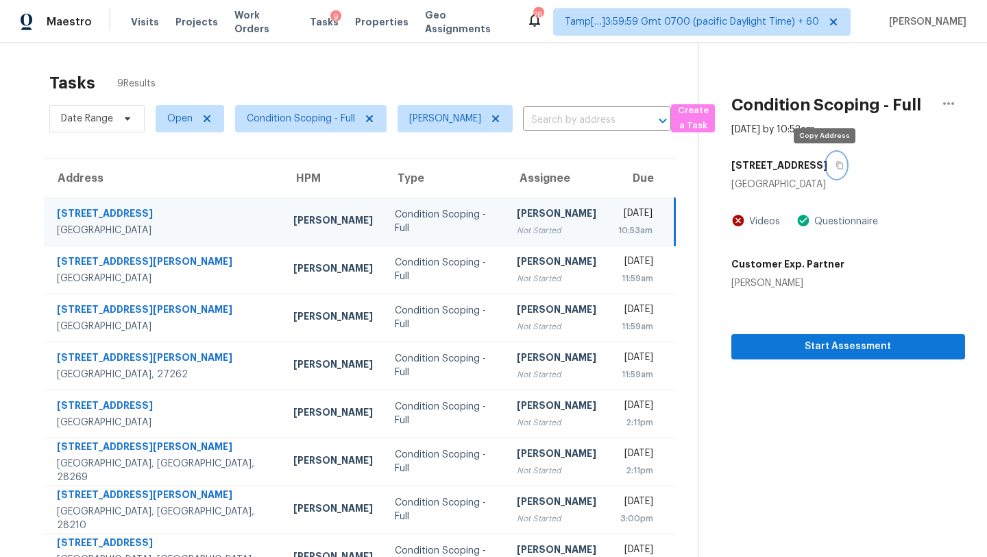
click at [828, 169] on button "button" at bounding box center [837, 165] width 19 height 25
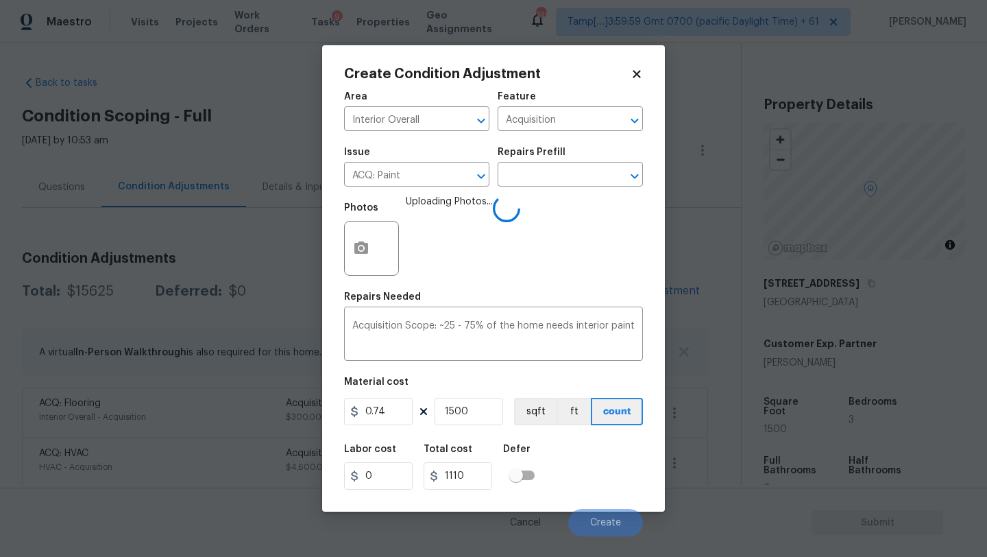
scroll to position [236, 0]
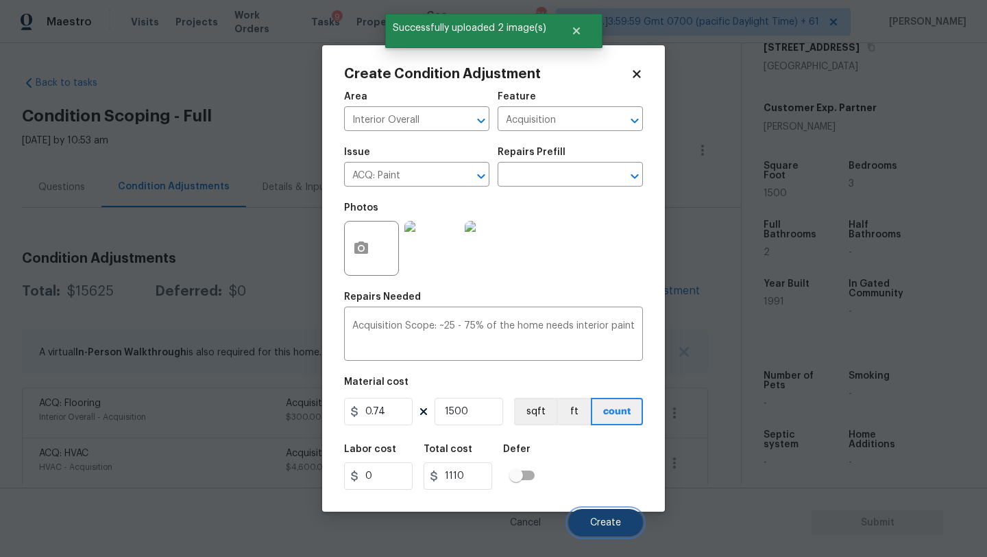
click at [606, 526] on span "Create" at bounding box center [605, 523] width 31 height 10
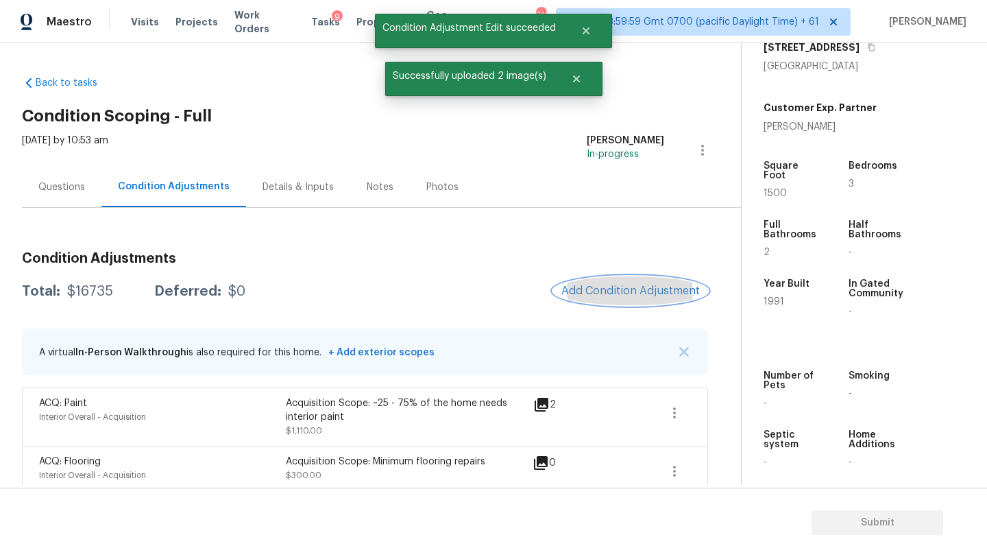
click at [614, 293] on span "Add Condition Adjustment" at bounding box center [631, 291] width 139 height 12
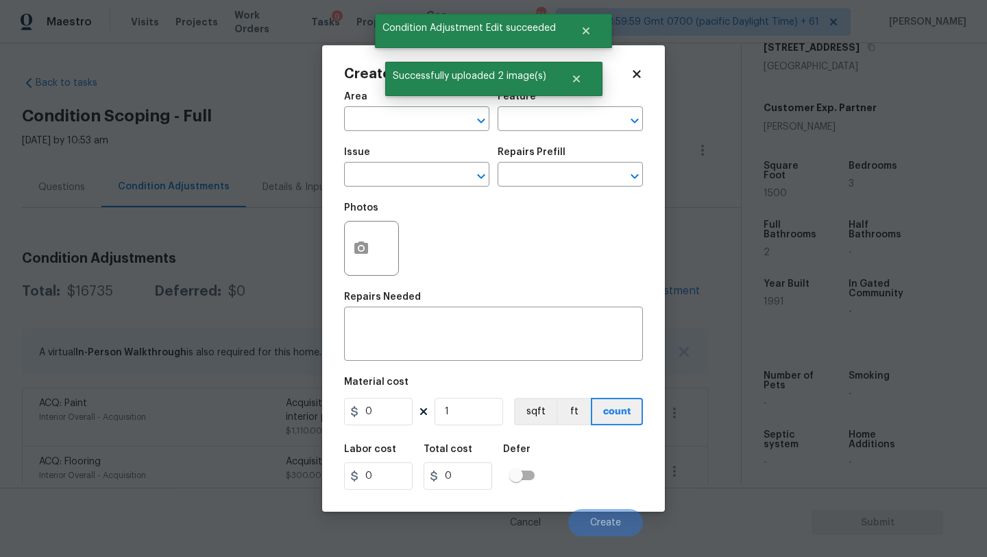
click at [373, 81] on div "Create Condition Adjustment Area ​ Feature ​ Issue ​ Repairs Prefill ​ Photos R…" at bounding box center [493, 278] width 299 height 422
click at [373, 128] on input "text" at bounding box center [397, 120] width 107 height 21
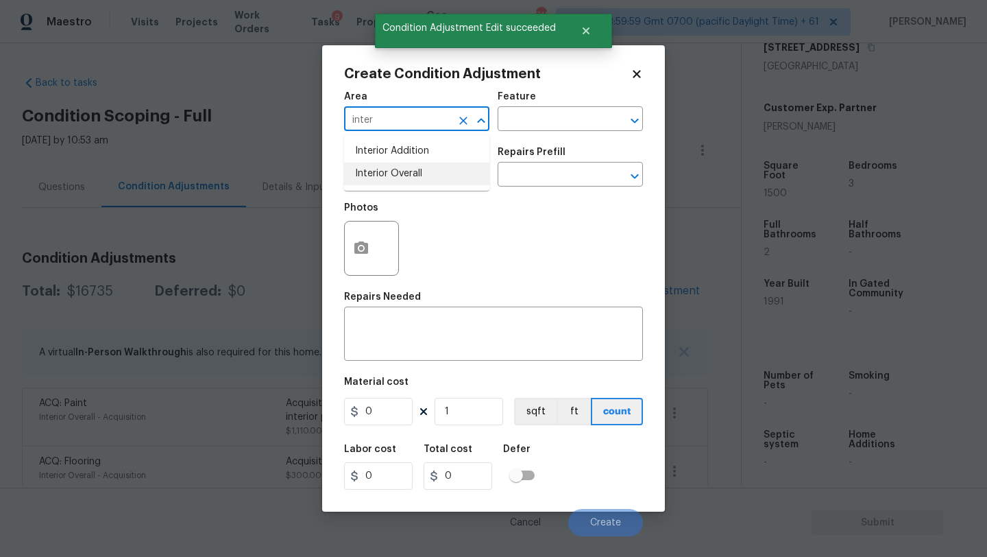
click at [383, 171] on li "Interior Overall" at bounding box center [416, 174] width 145 height 23
type input "Interior Overall"
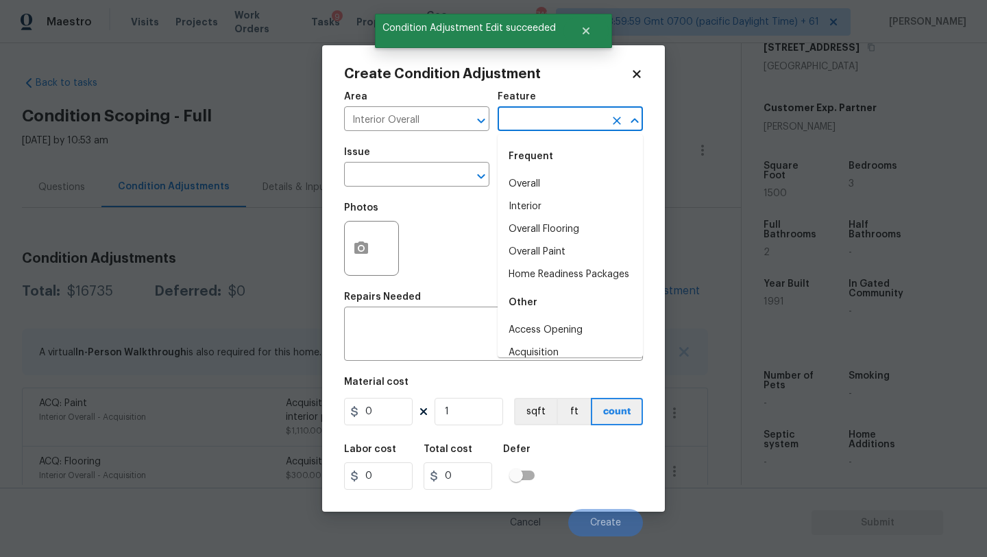
click at [511, 130] on input "text" at bounding box center [551, 120] width 107 height 21
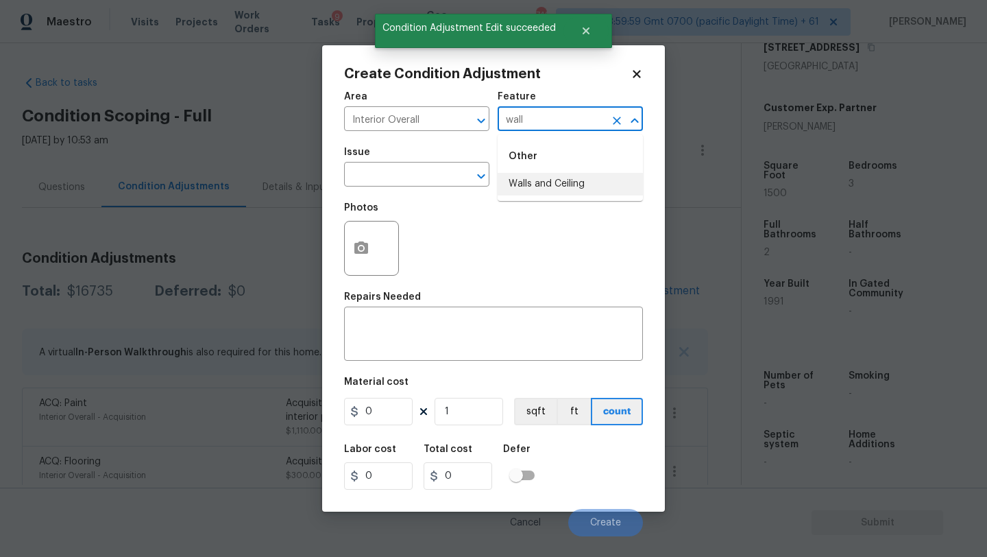
click at [514, 178] on li "Walls and Ceiling" at bounding box center [570, 184] width 145 height 23
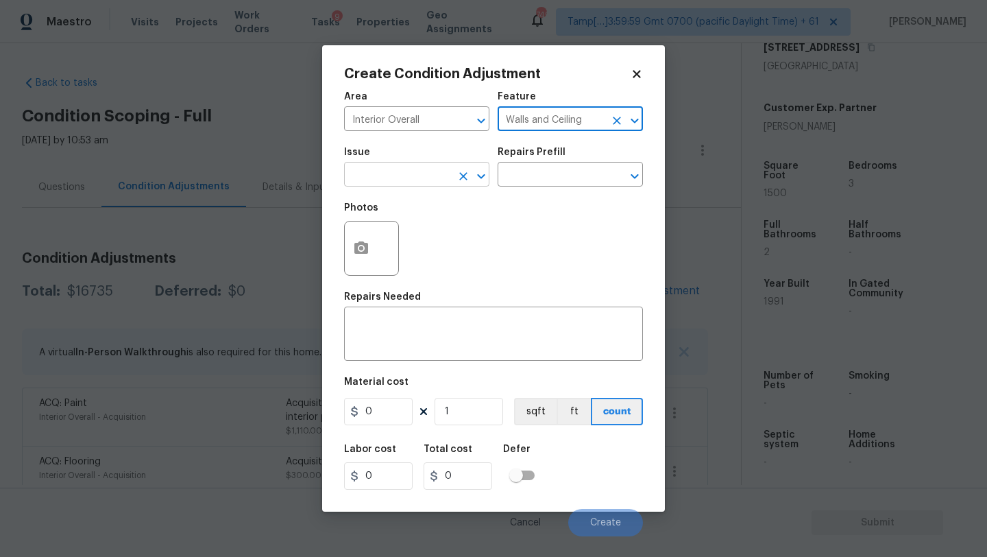
type input "Walls and Ceiling"
click at [405, 178] on input "text" at bounding box center [397, 175] width 107 height 21
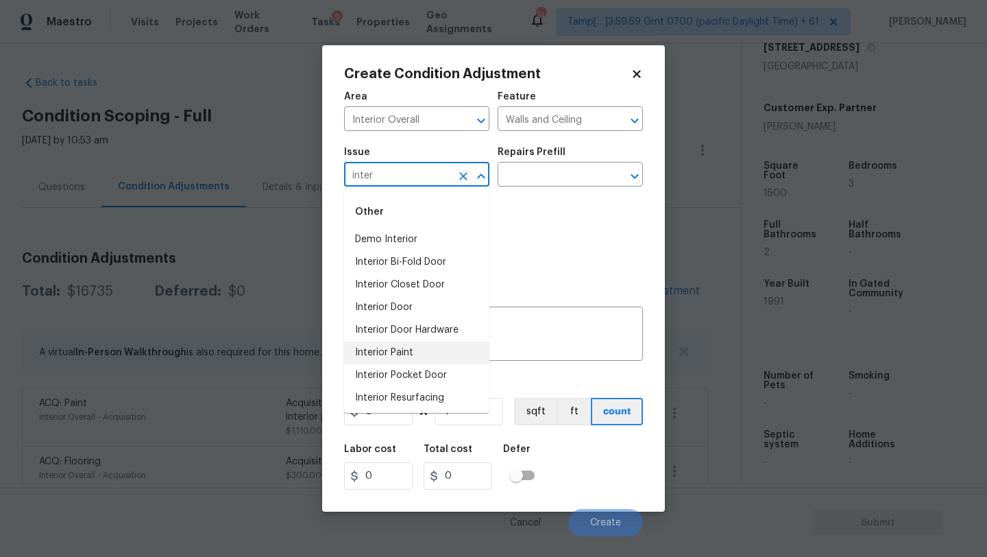
click at [394, 350] on li "Interior Paint" at bounding box center [416, 353] width 145 height 23
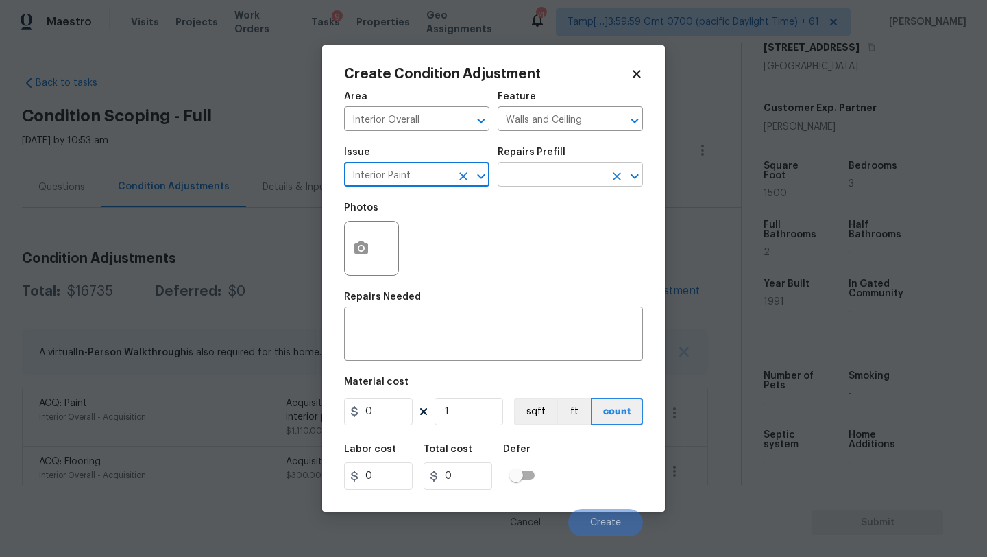
type input "Interior Paint"
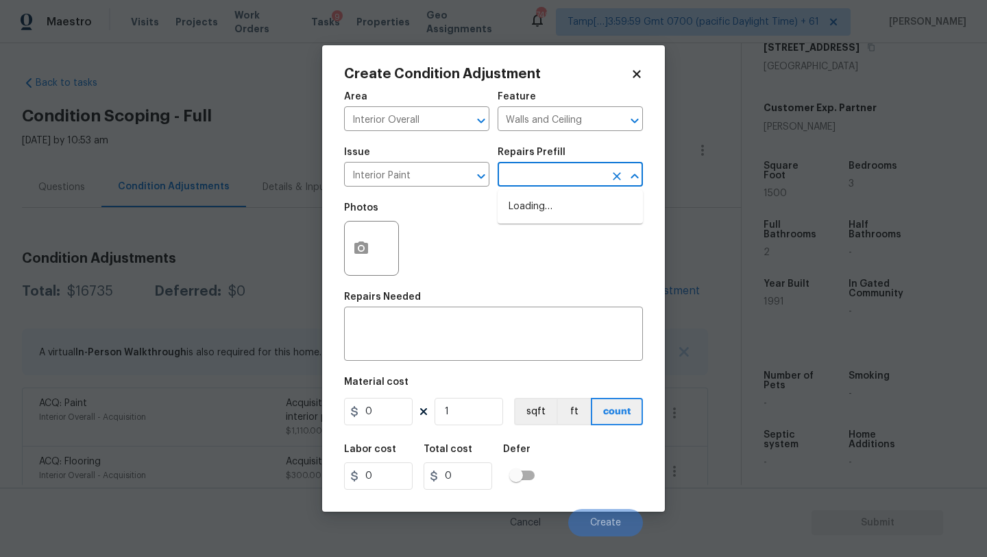
click at [557, 174] on input "text" at bounding box center [551, 175] width 107 height 21
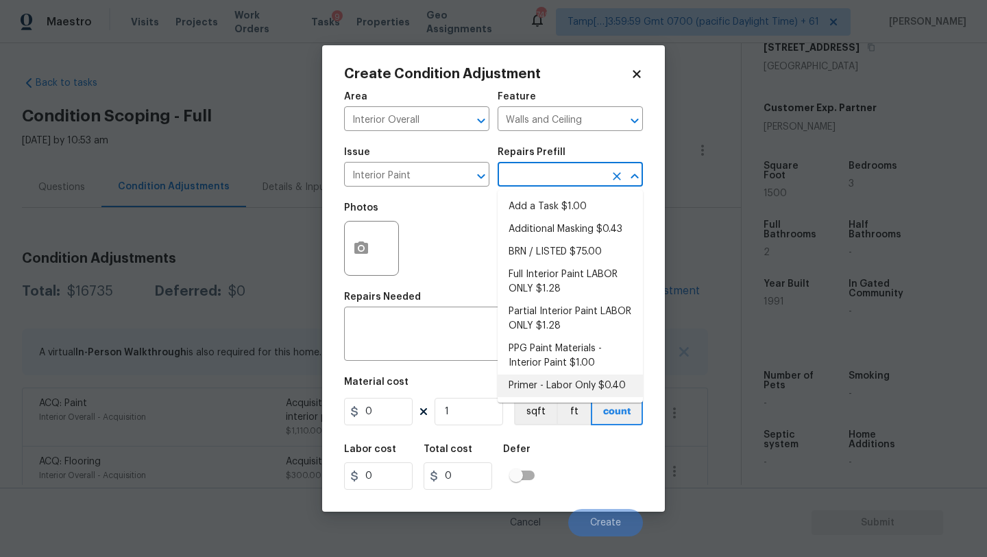
click at [534, 376] on li "Primer - Labor Only $0.40" at bounding box center [570, 385] width 145 height 23
type input "Overall Paint"
type textarea "Interior primer - PRIMER PROVIDED BY OPENDOOR - All nails, screws, drywall anch…"
type input "0.4"
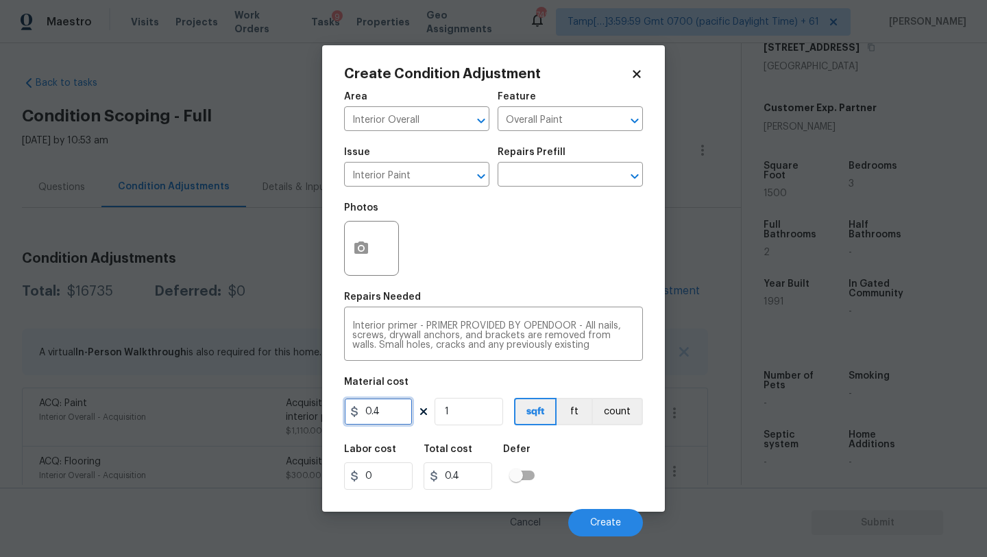
click at [390, 414] on input "0.4" at bounding box center [378, 411] width 69 height 27
type input "300"
click at [357, 248] on icon "button" at bounding box center [362, 247] width 14 height 12
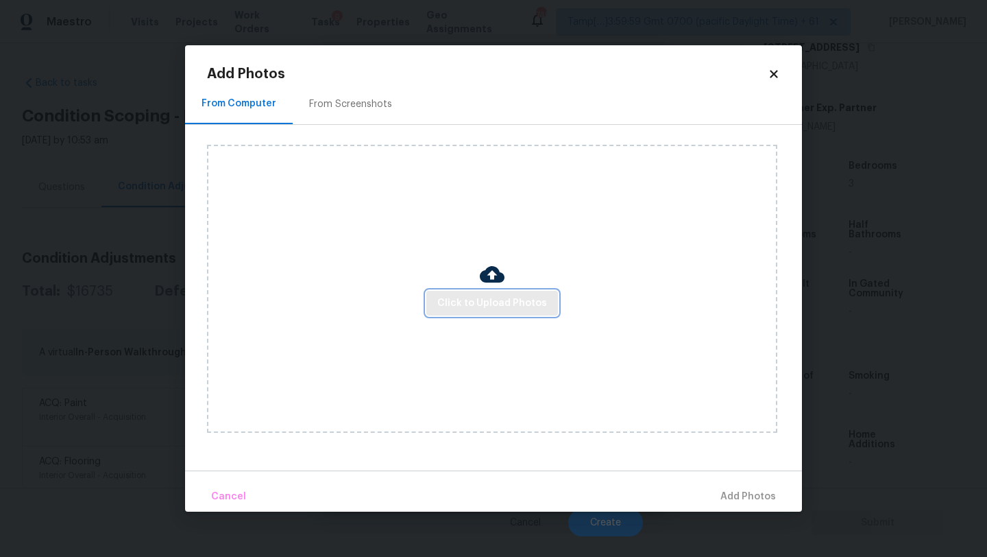
click at [461, 295] on span "Click to Upload Photos" at bounding box center [493, 303] width 110 height 17
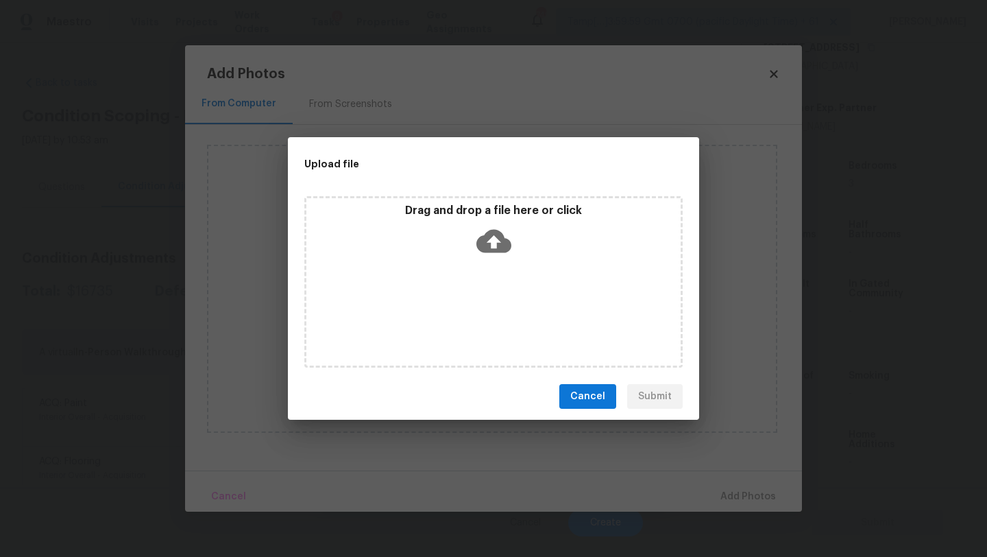
click at [482, 248] on icon at bounding box center [494, 241] width 35 height 23
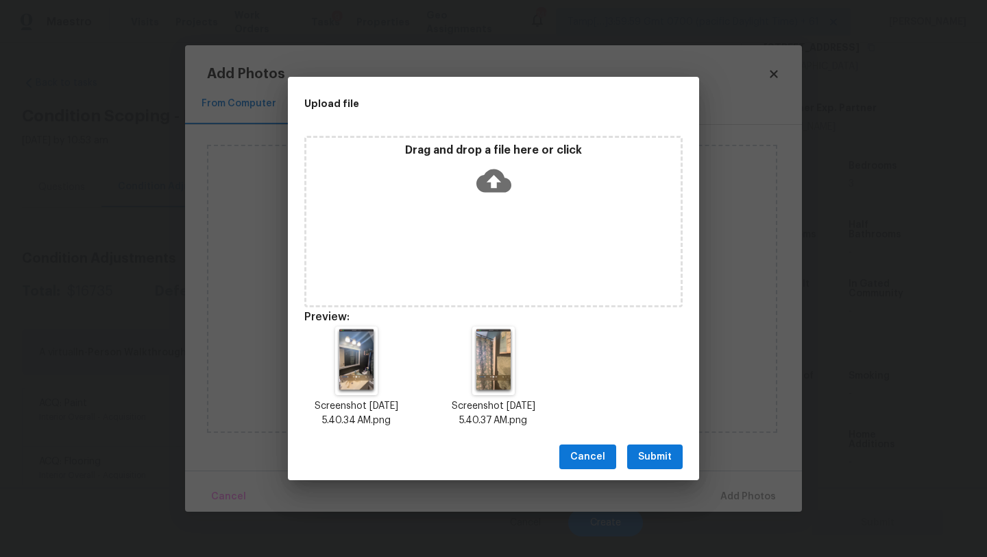
click at [653, 448] on span "Submit" at bounding box center [655, 456] width 34 height 17
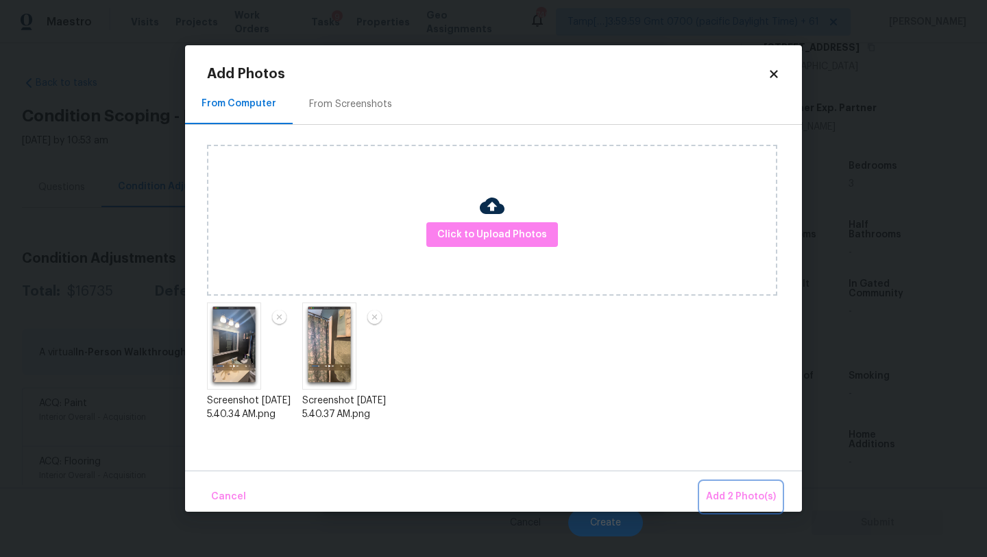
click at [743, 499] on span "Add 2 Photo(s)" at bounding box center [741, 496] width 70 height 17
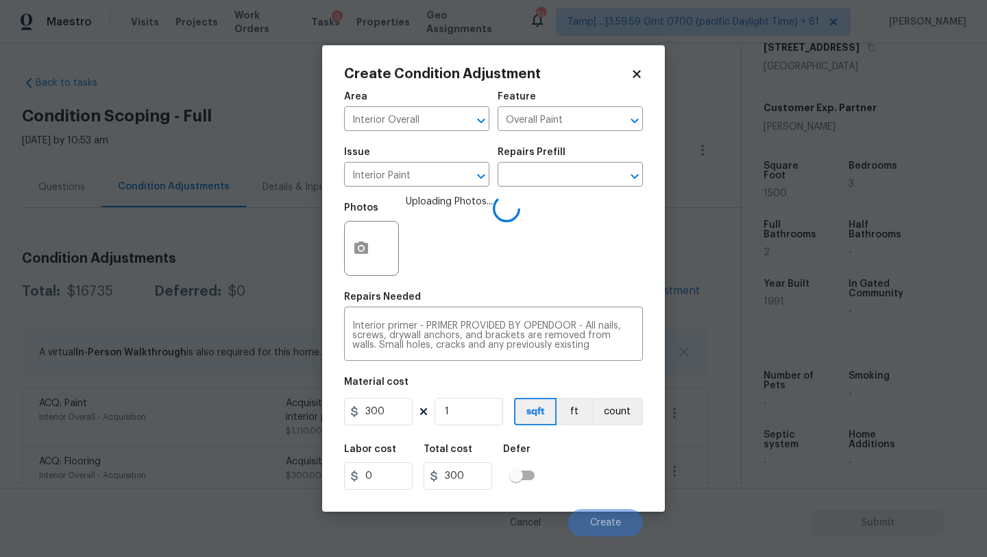
click at [581, 480] on div "Labor cost 0 Total cost 300 Defer" at bounding box center [493, 467] width 299 height 62
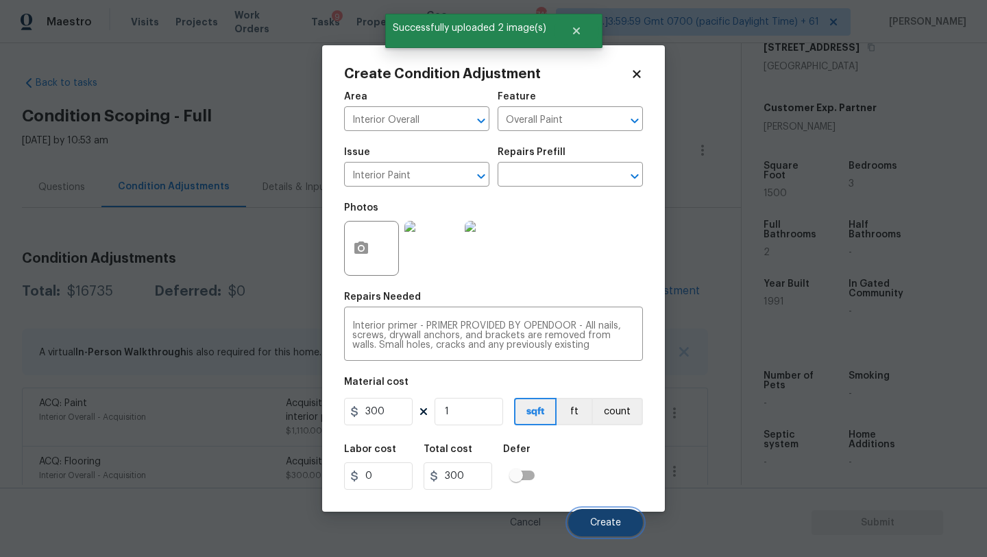
click at [598, 518] on span "Create" at bounding box center [605, 523] width 31 height 10
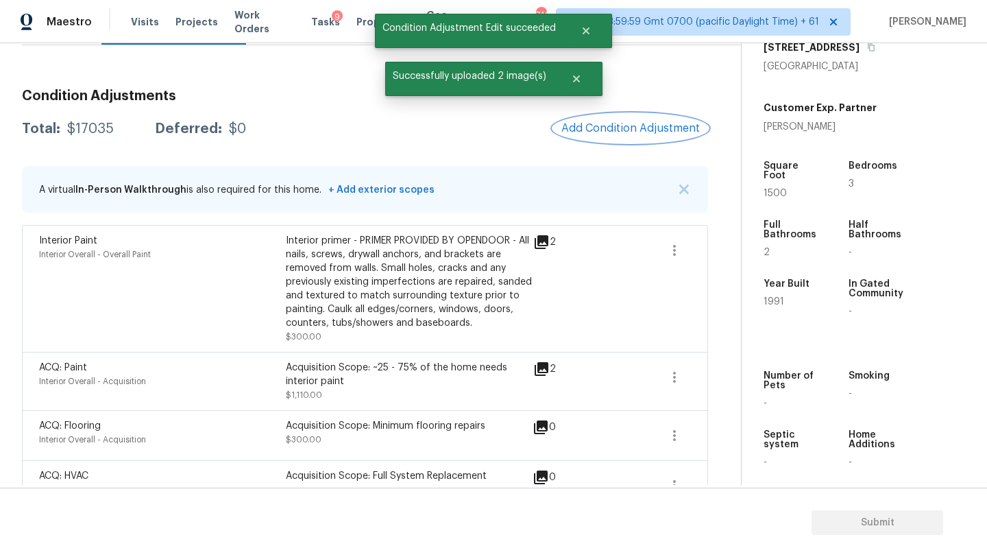
scroll to position [90, 0]
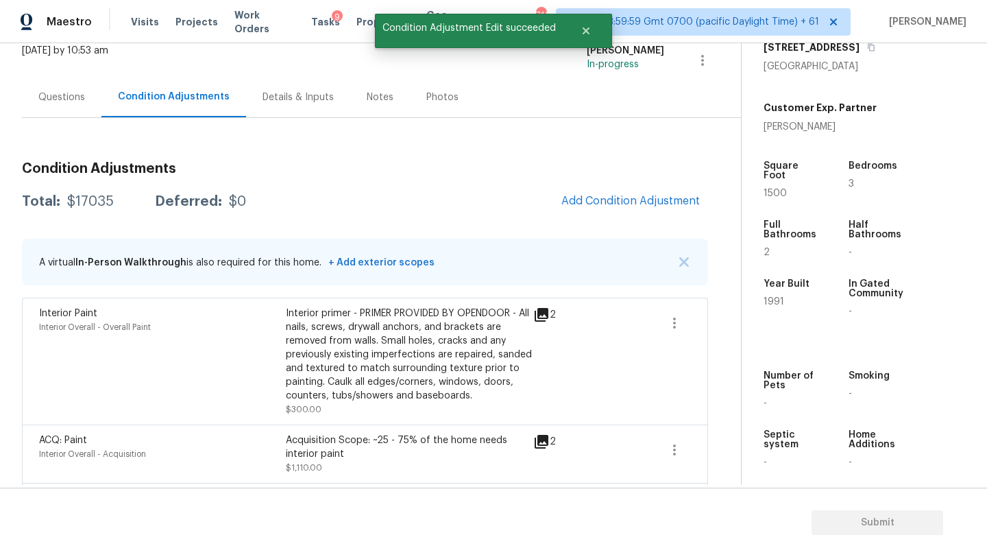
click at [62, 104] on div "Questions" at bounding box center [62, 97] width 80 height 40
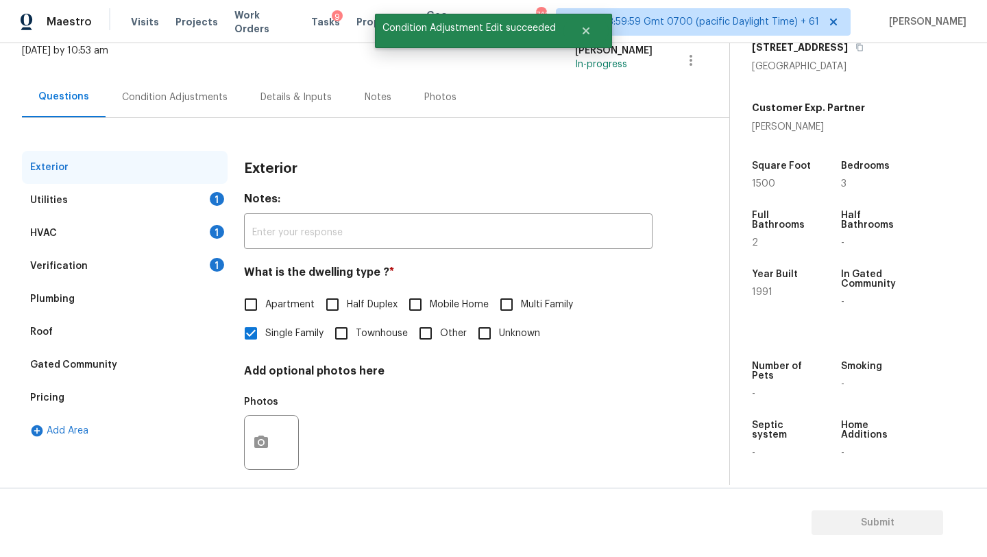
click at [60, 269] on div "Verification" at bounding box center [59, 266] width 58 height 14
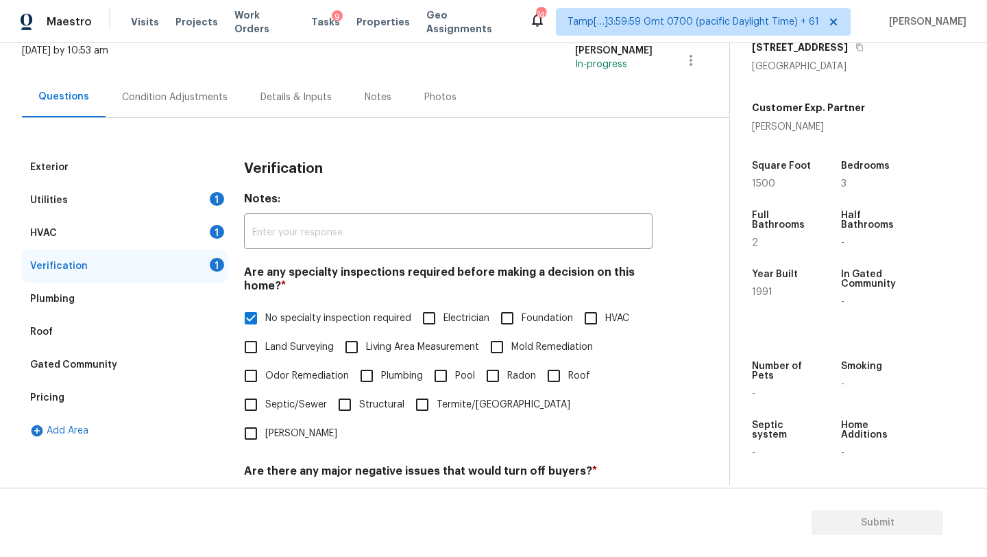
scroll to position [337, 0]
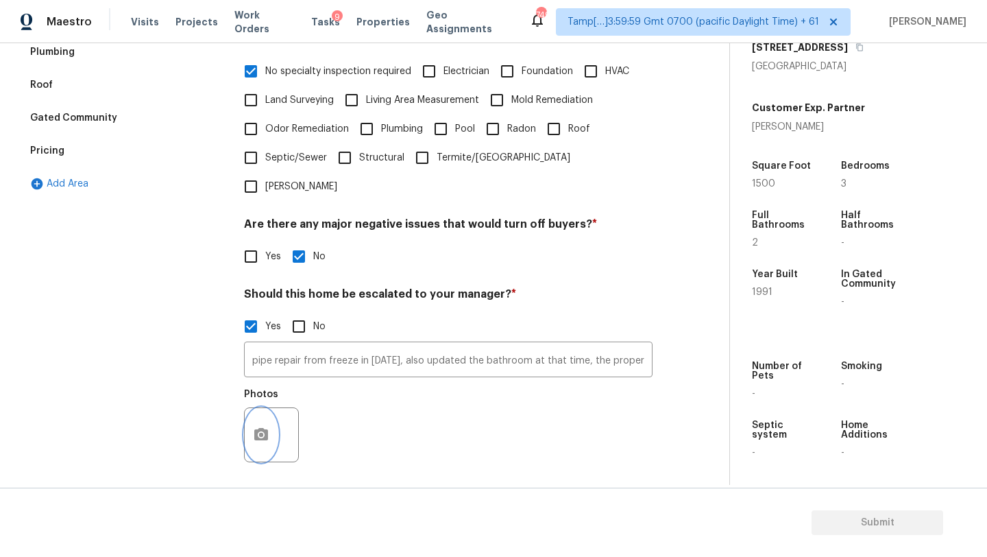
click at [259, 428] on icon "button" at bounding box center [261, 434] width 14 height 12
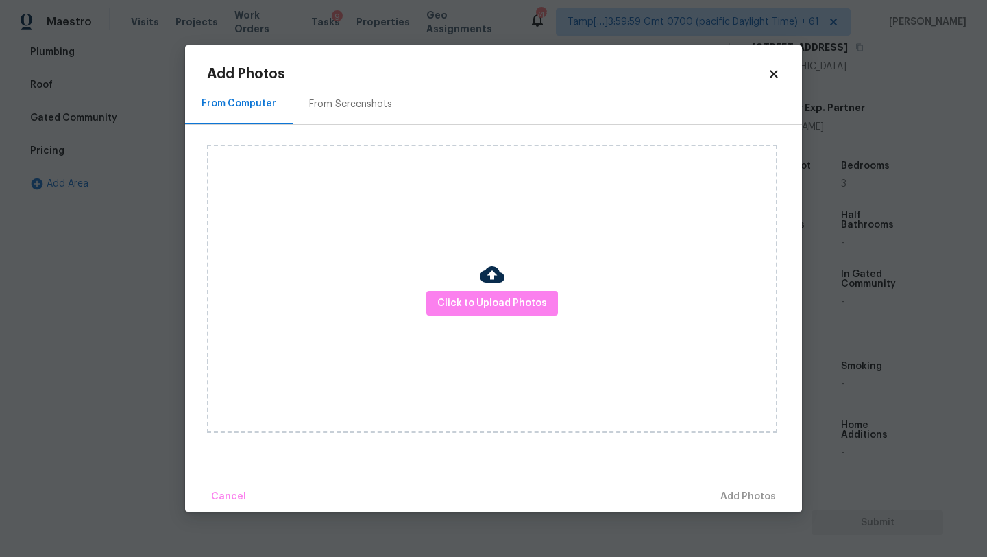
click at [331, 110] on div "From Screenshots" at bounding box center [350, 104] width 83 height 14
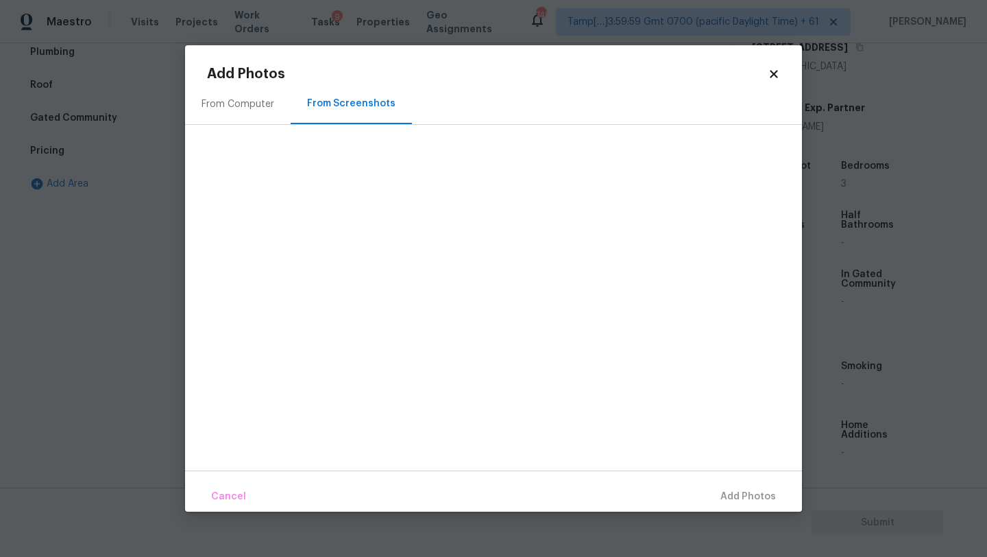
click at [246, 102] on div "From Computer" at bounding box center [238, 104] width 73 height 14
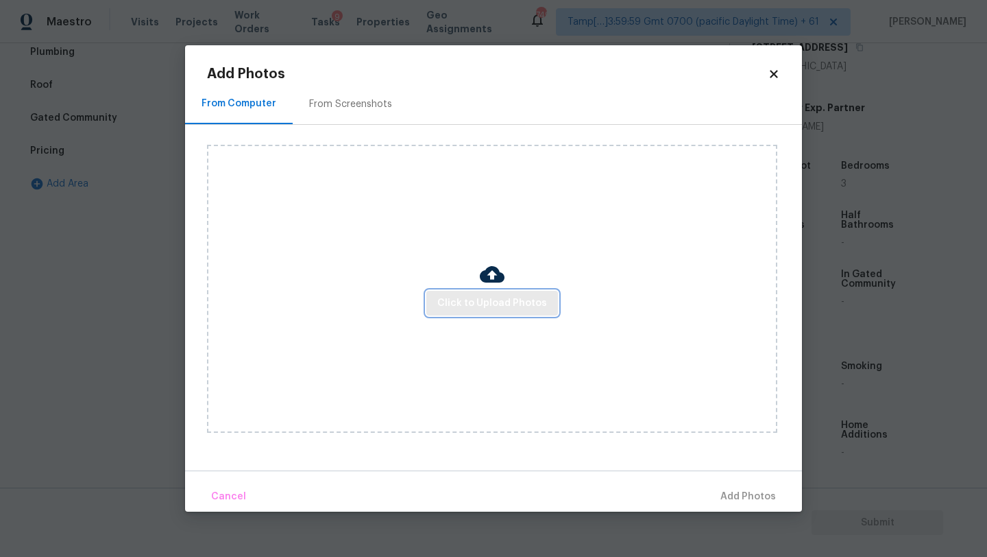
click at [475, 308] on span "Click to Upload Photos" at bounding box center [493, 303] width 110 height 17
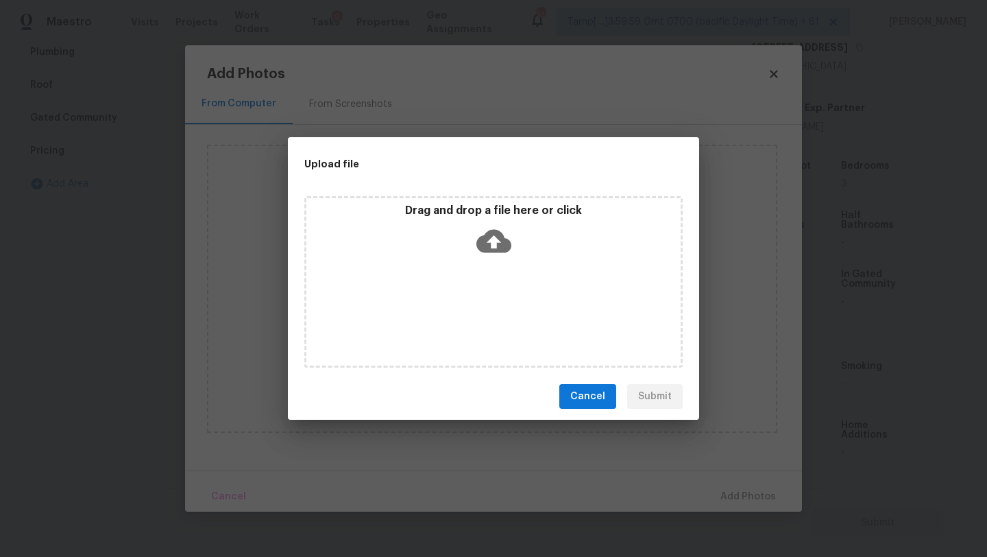
click at [485, 256] on icon at bounding box center [494, 241] width 35 height 35
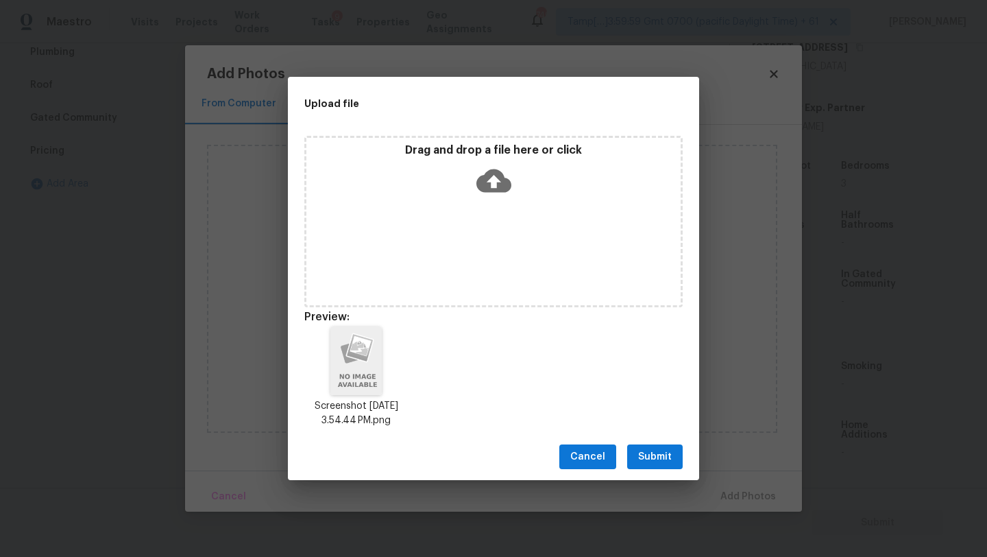
click at [639, 448] on span "Submit" at bounding box center [655, 456] width 34 height 17
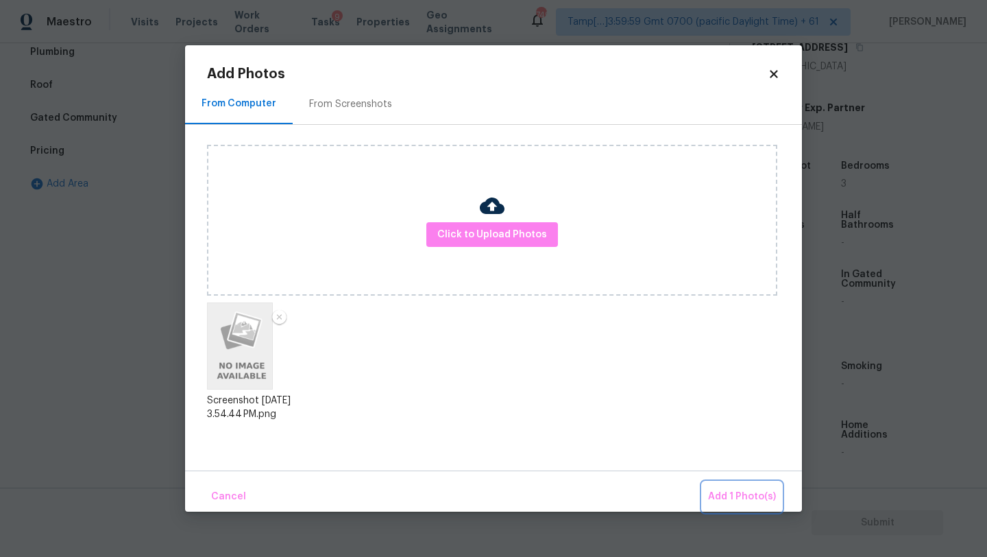
click at [732, 487] on button "Add 1 Photo(s)" at bounding box center [742, 496] width 79 height 29
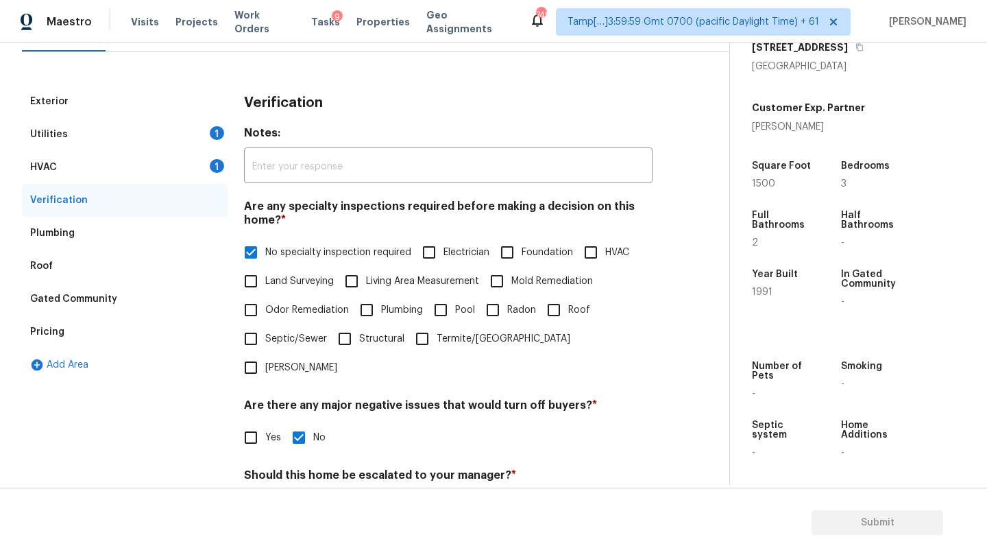
scroll to position [29, 0]
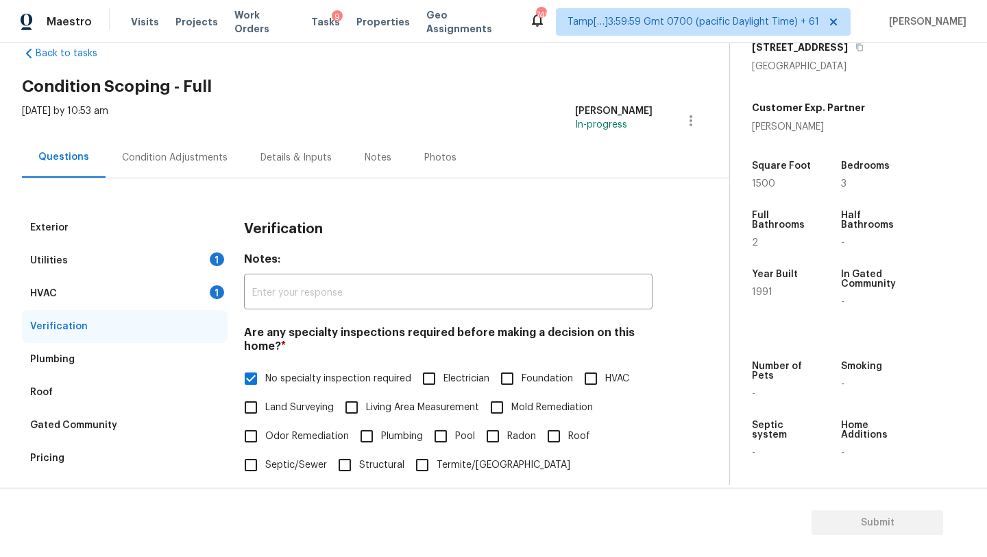
click at [82, 285] on div "HVAC 1" at bounding box center [125, 293] width 206 height 33
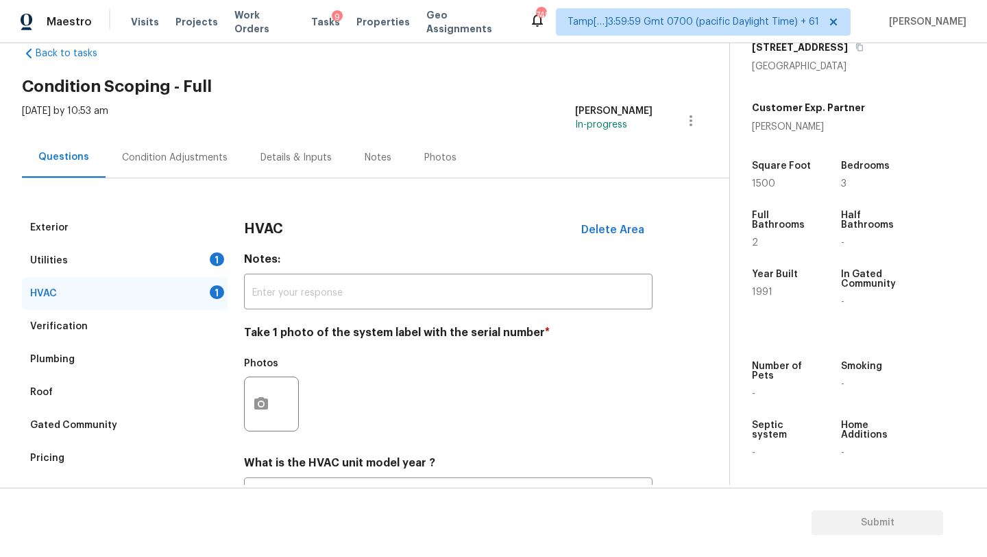
scroll to position [112, 0]
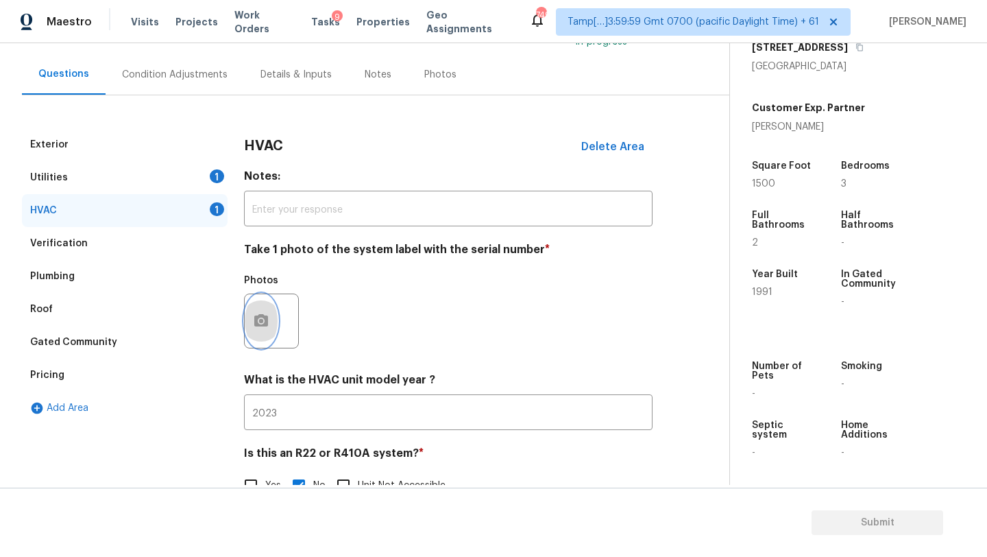
click at [265, 346] on button "button" at bounding box center [261, 320] width 33 height 53
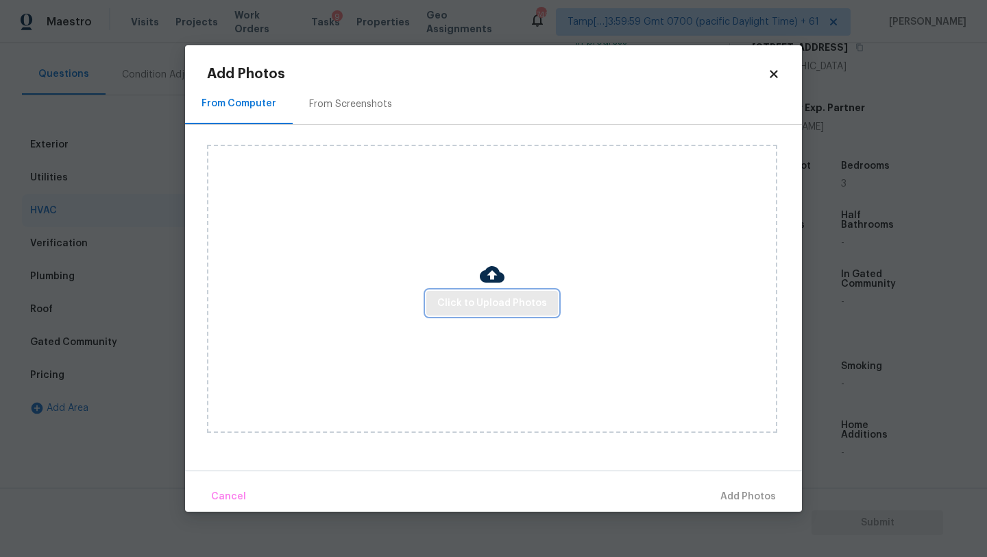
click at [470, 307] on span "Click to Upload Photos" at bounding box center [493, 303] width 110 height 17
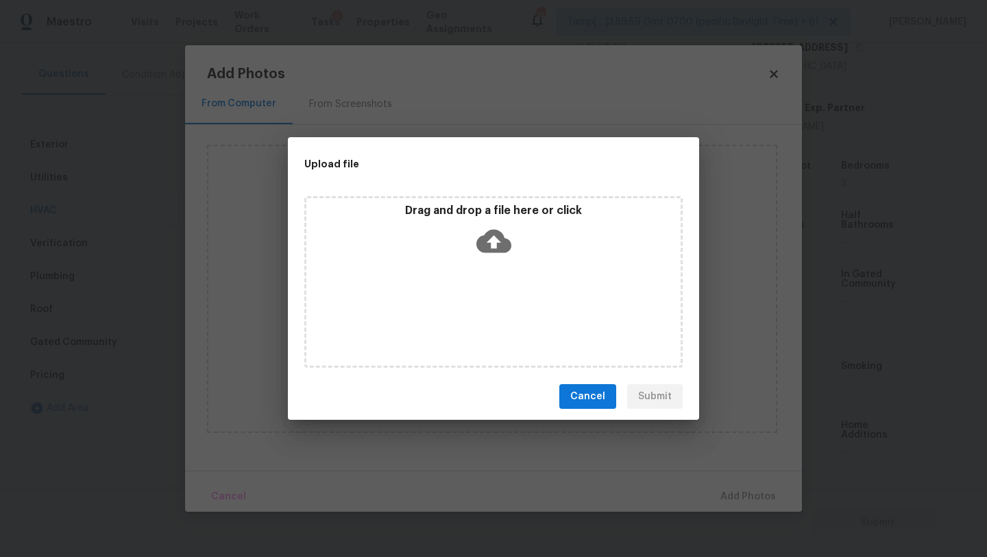
click at [492, 260] on div "Drag and drop a file here or click" at bounding box center [494, 233] width 374 height 59
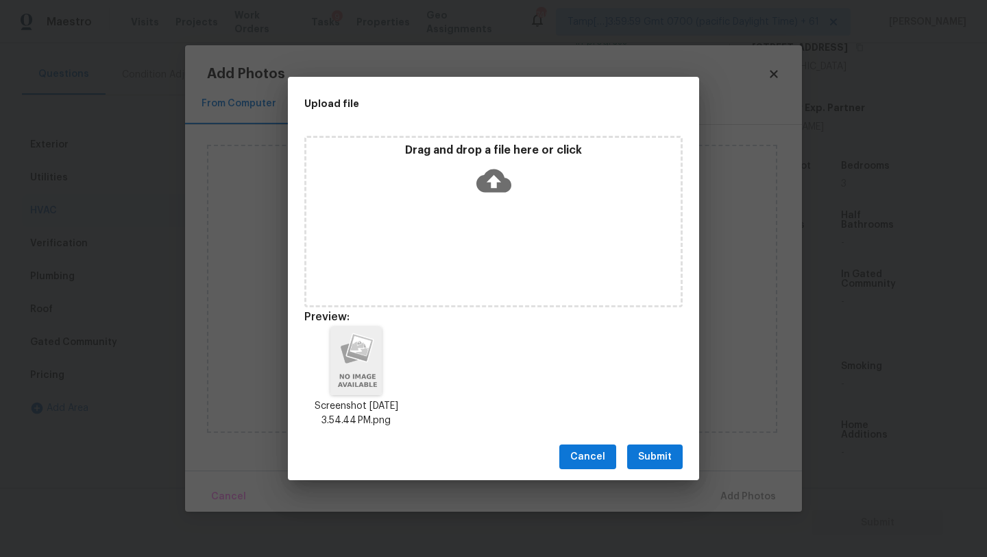
click at [636, 442] on div "Cancel Submit" at bounding box center [493, 456] width 411 height 47
click at [647, 455] on span "Submit" at bounding box center [655, 456] width 34 height 17
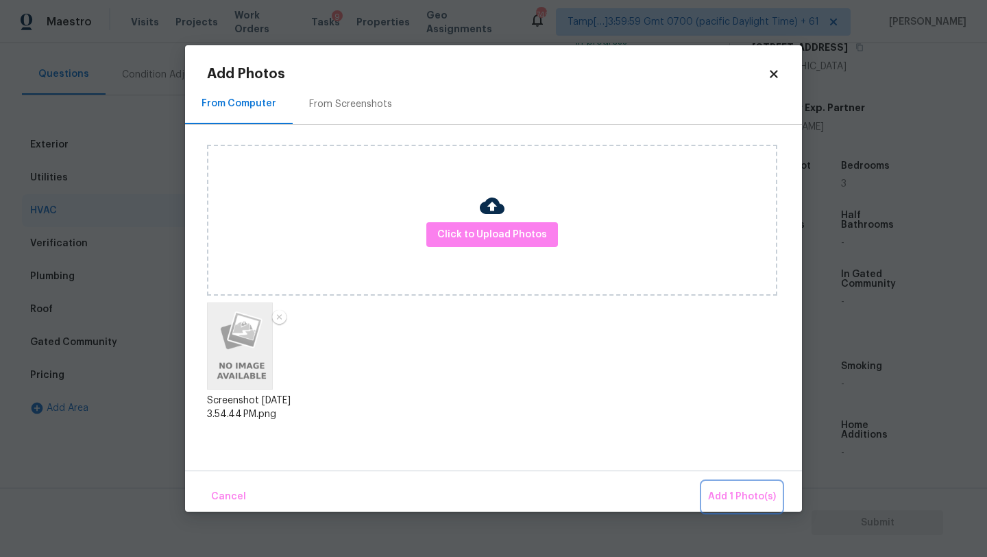
click at [727, 496] on span "Add 1 Photo(s)" at bounding box center [742, 496] width 68 height 17
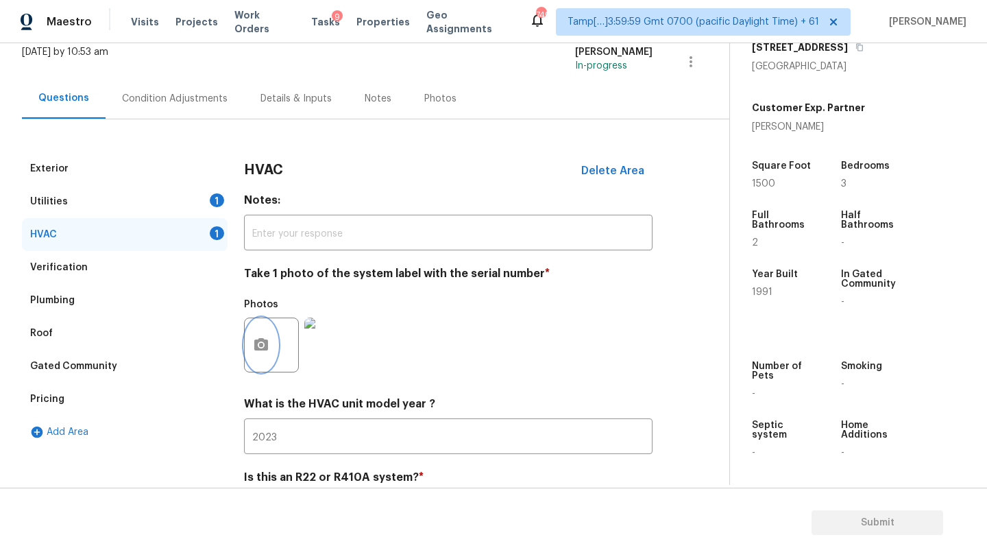
scroll to position [0, 0]
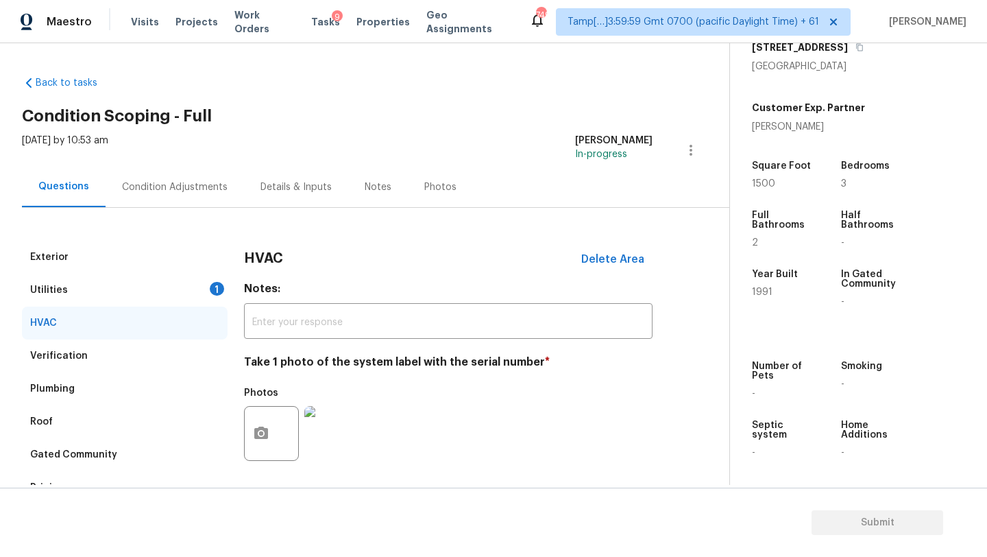
click at [197, 300] on div "Utilities 1" at bounding box center [125, 290] width 206 height 33
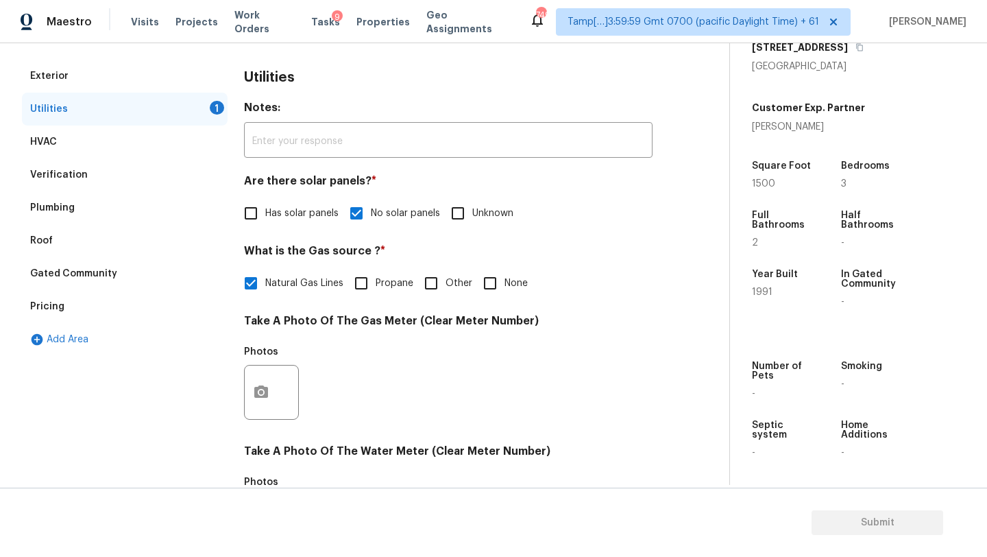
scroll to position [242, 0]
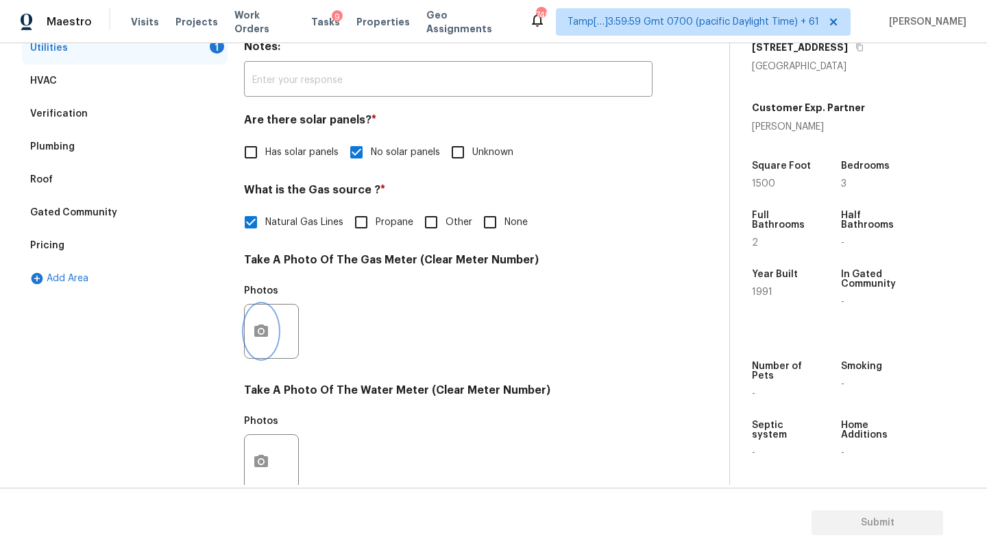
click at [269, 336] on icon "button" at bounding box center [261, 331] width 16 height 16
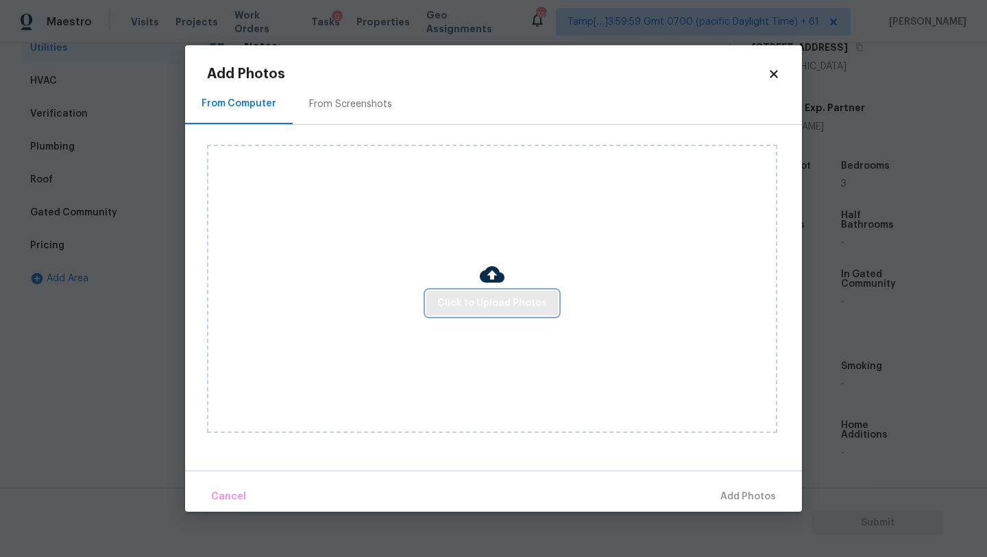
click at [477, 293] on button "Click to Upload Photos" at bounding box center [493, 303] width 132 height 25
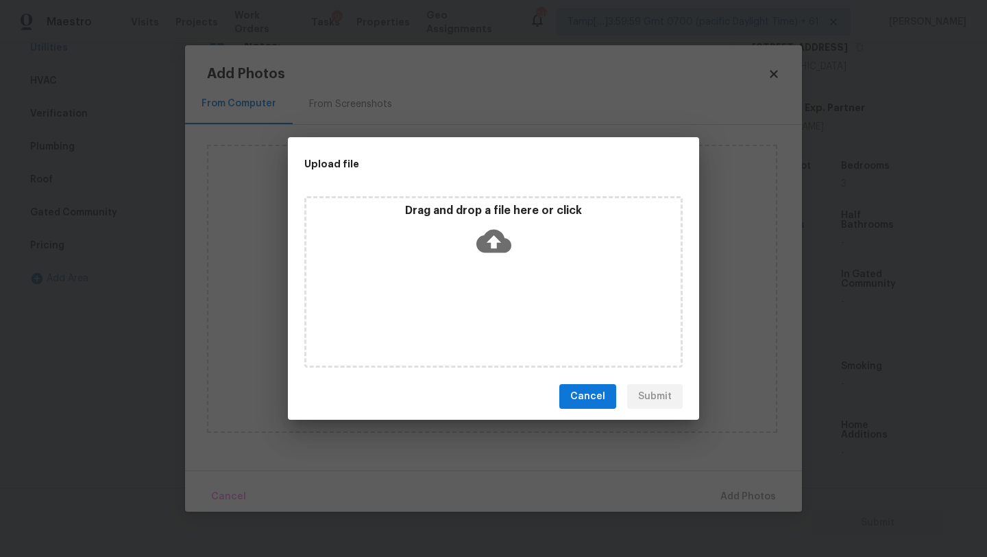
click at [499, 261] on div "Drag and drop a file here or click" at bounding box center [494, 233] width 374 height 59
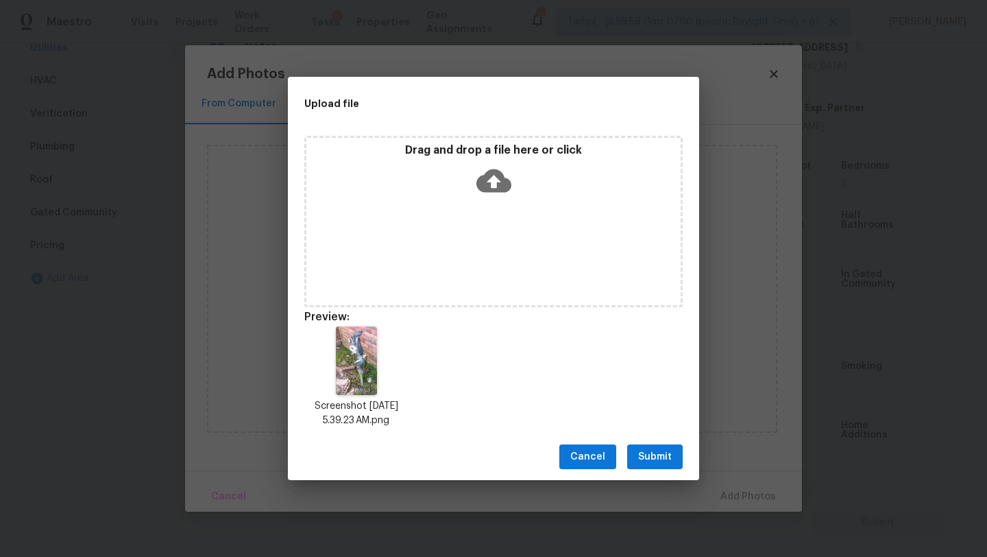
click at [654, 459] on span "Submit" at bounding box center [655, 456] width 34 height 17
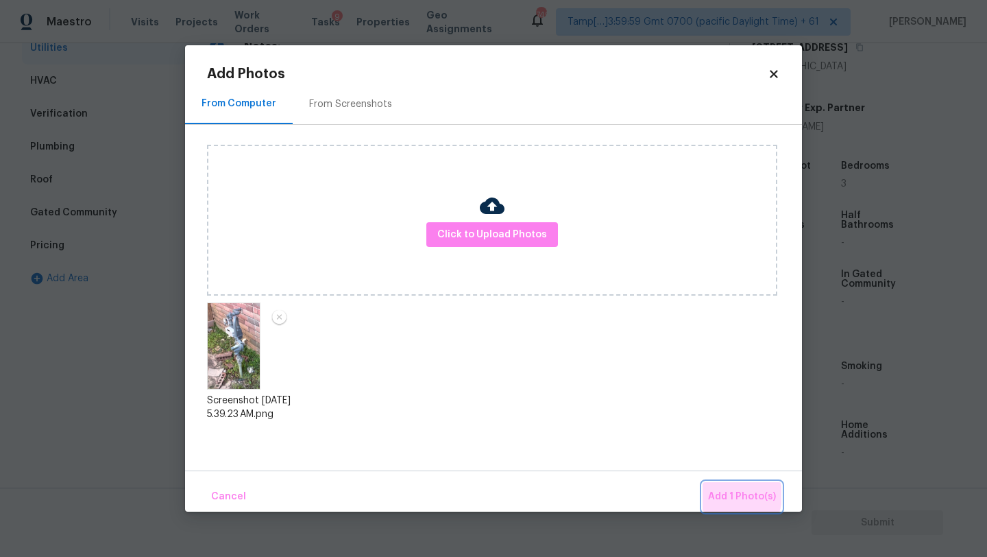
click at [728, 495] on span "Add 1 Photo(s)" at bounding box center [742, 496] width 68 height 17
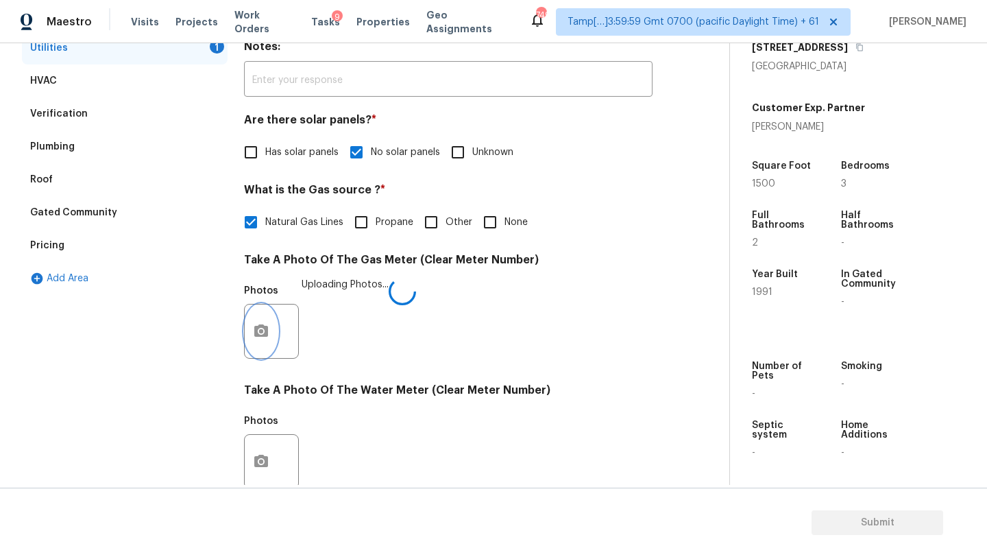
scroll to position [475, 0]
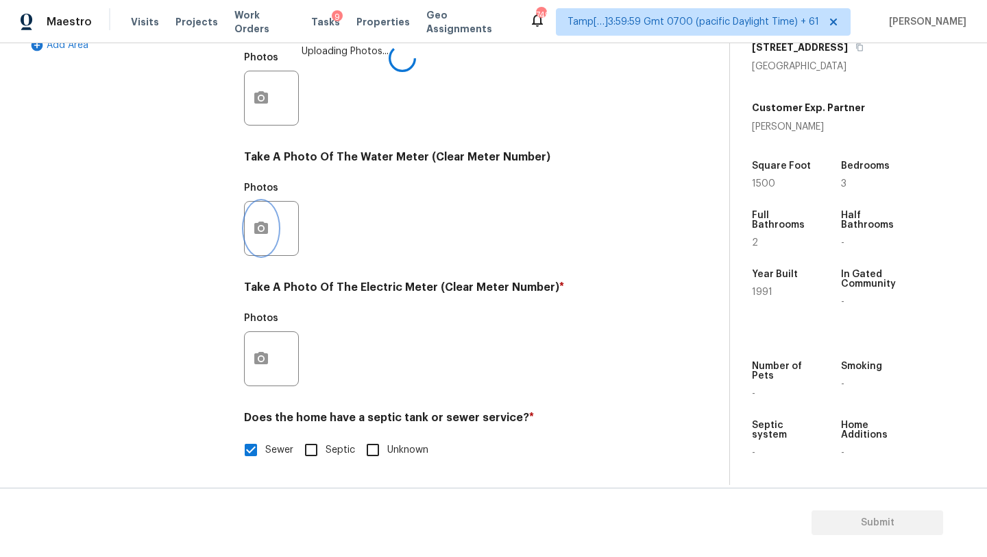
click at [272, 215] on button "button" at bounding box center [261, 228] width 33 height 53
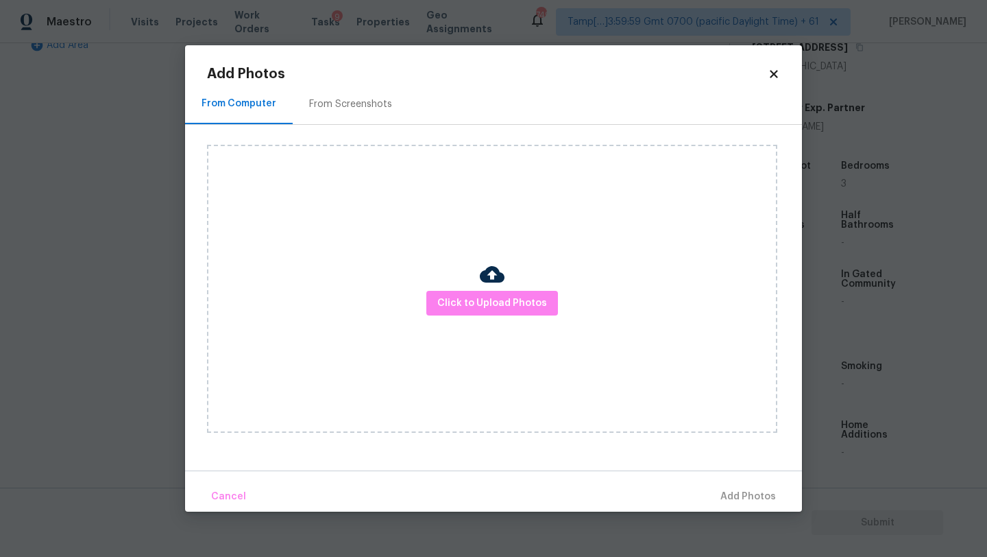
click at [337, 81] on div "Add Photos From Computer From Screenshots Click to Upload Photos Cancel Add Pho…" at bounding box center [493, 289] width 573 height 444
click at [337, 104] on div "From Screenshots" at bounding box center [350, 104] width 83 height 14
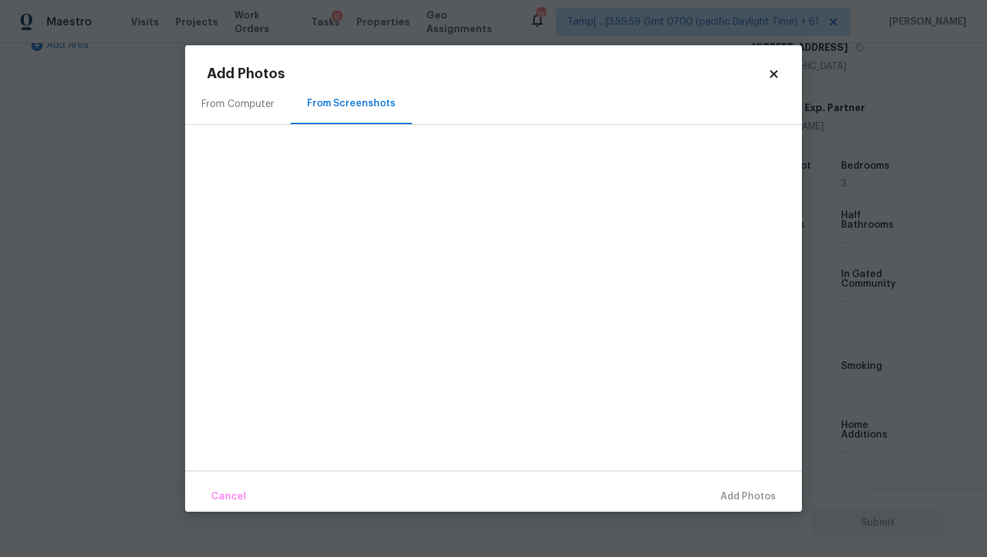
click at [230, 107] on div "From Computer" at bounding box center [238, 104] width 73 height 14
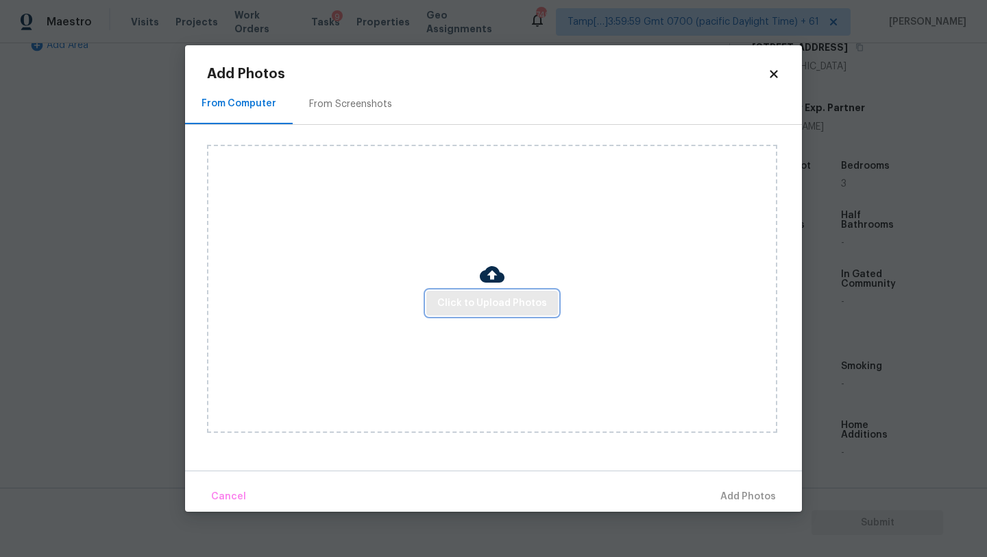
click at [483, 301] on span "Click to Upload Photos" at bounding box center [493, 303] width 110 height 17
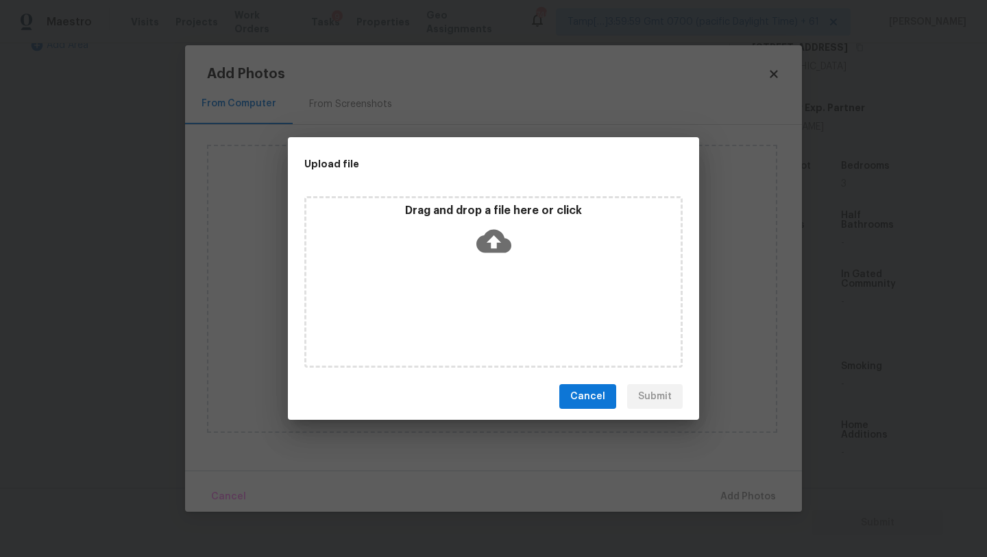
click at [486, 275] on div "Drag and drop a file here or click" at bounding box center [493, 281] width 379 height 171
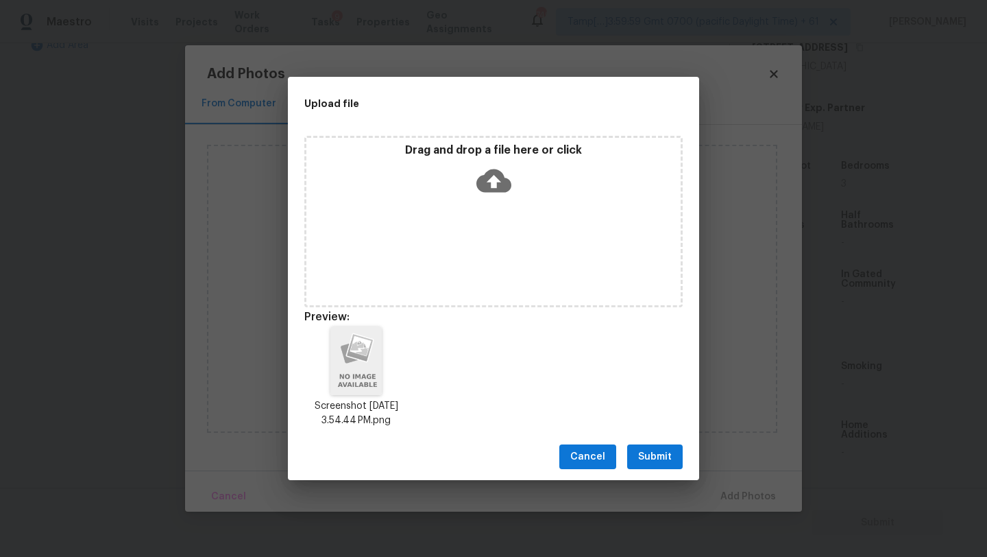
click at [662, 453] on span "Submit" at bounding box center [655, 456] width 34 height 17
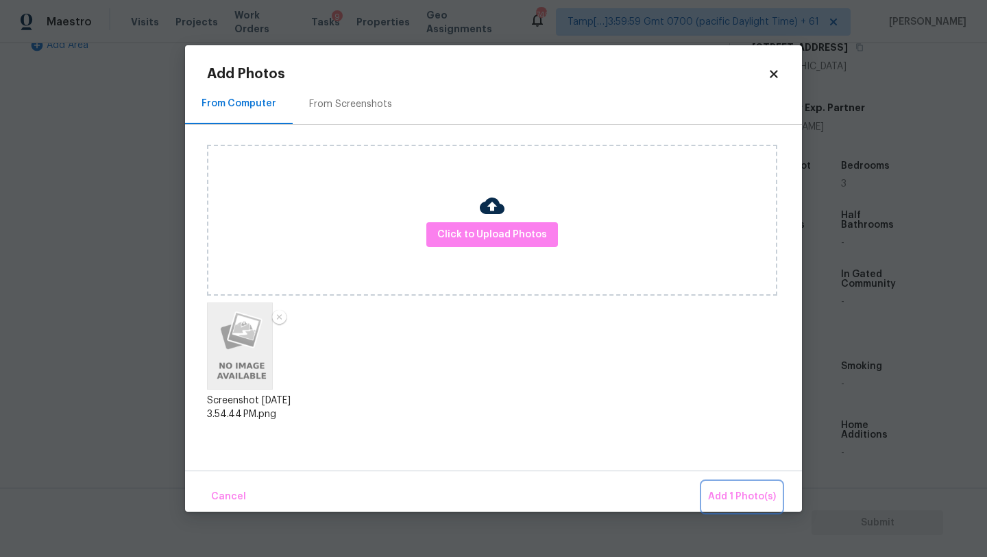
click at [733, 489] on span "Add 1 Photo(s)" at bounding box center [742, 496] width 68 height 17
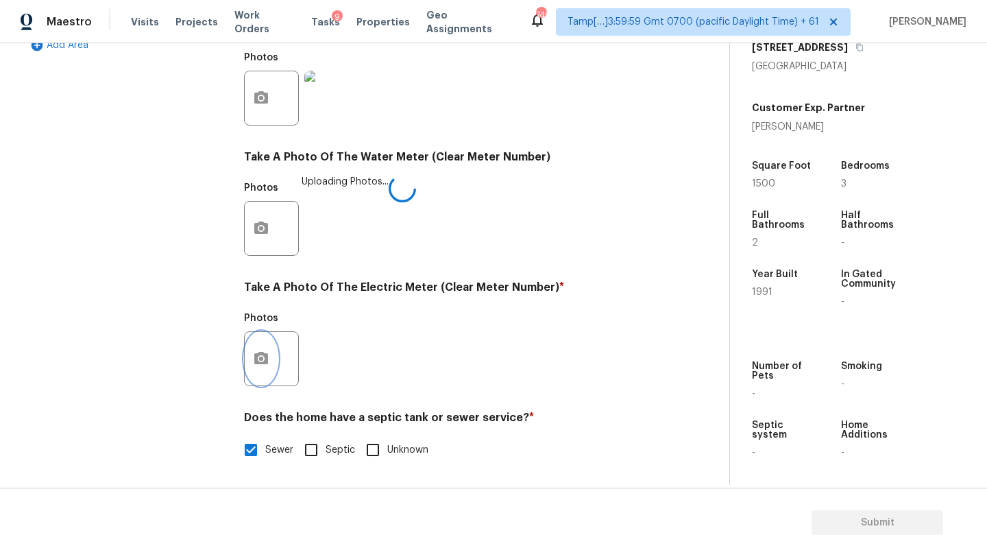
click at [267, 372] on button "button" at bounding box center [261, 358] width 33 height 53
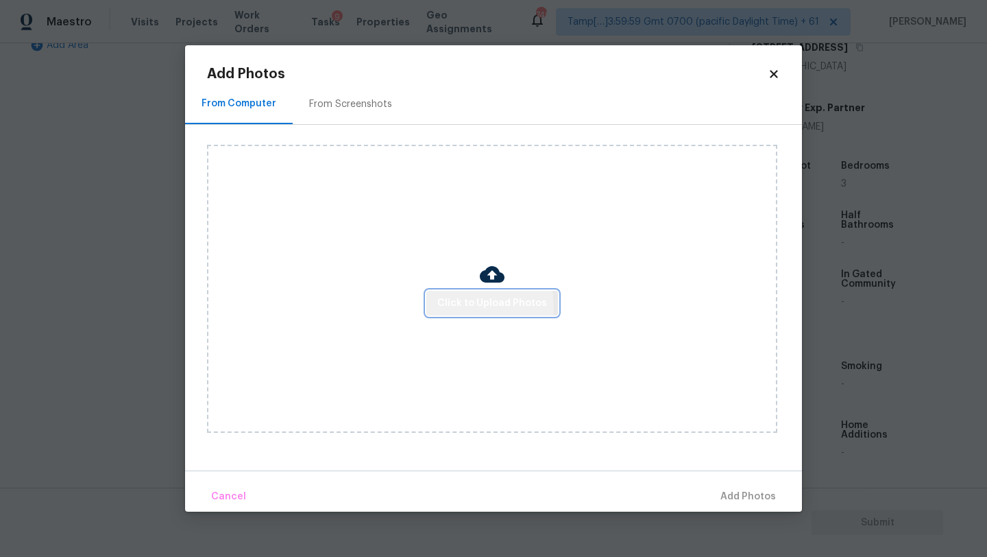
click at [455, 307] on span "Click to Upload Photos" at bounding box center [493, 303] width 110 height 17
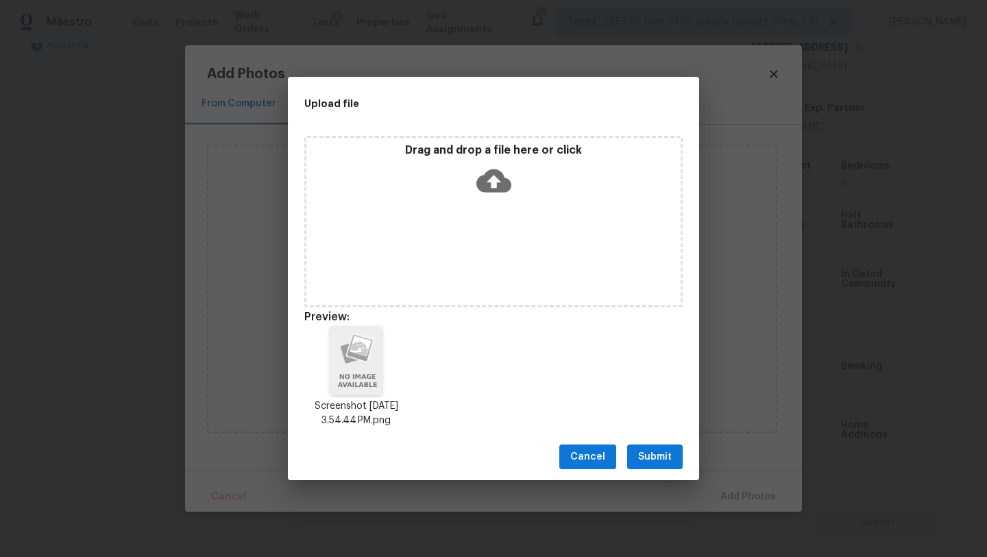
click at [664, 457] on span "Submit" at bounding box center [655, 456] width 34 height 17
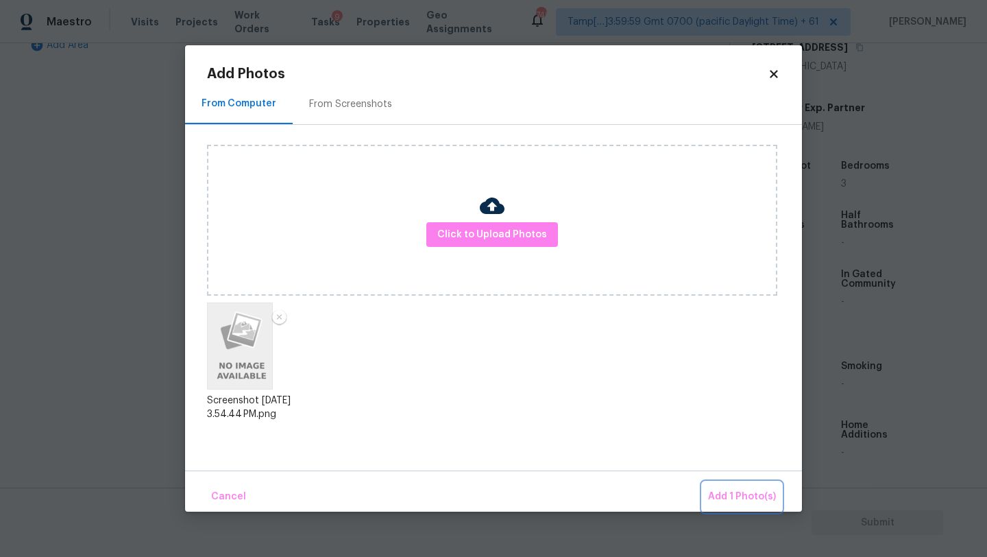
click at [731, 498] on span "Add 1 Photo(s)" at bounding box center [742, 496] width 68 height 17
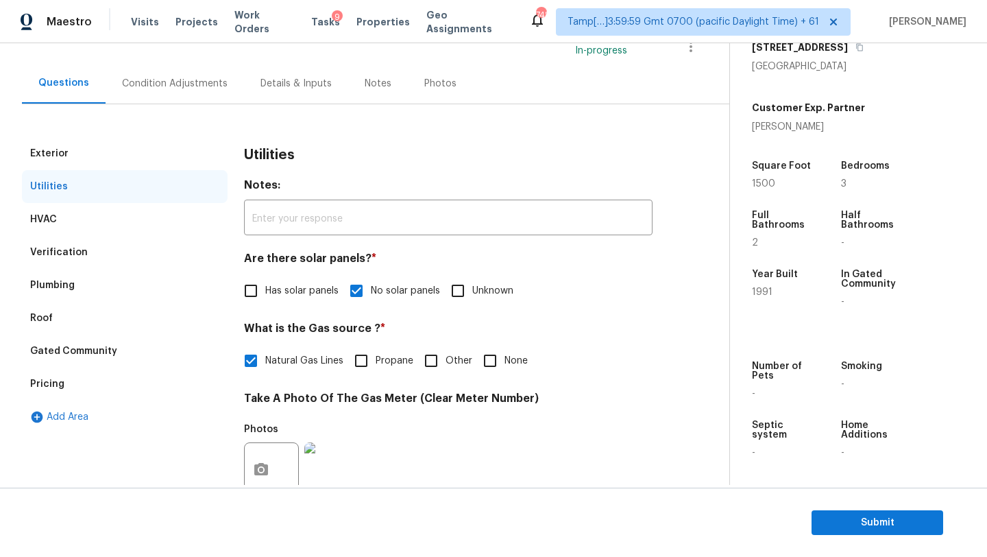
scroll to position [62, 0]
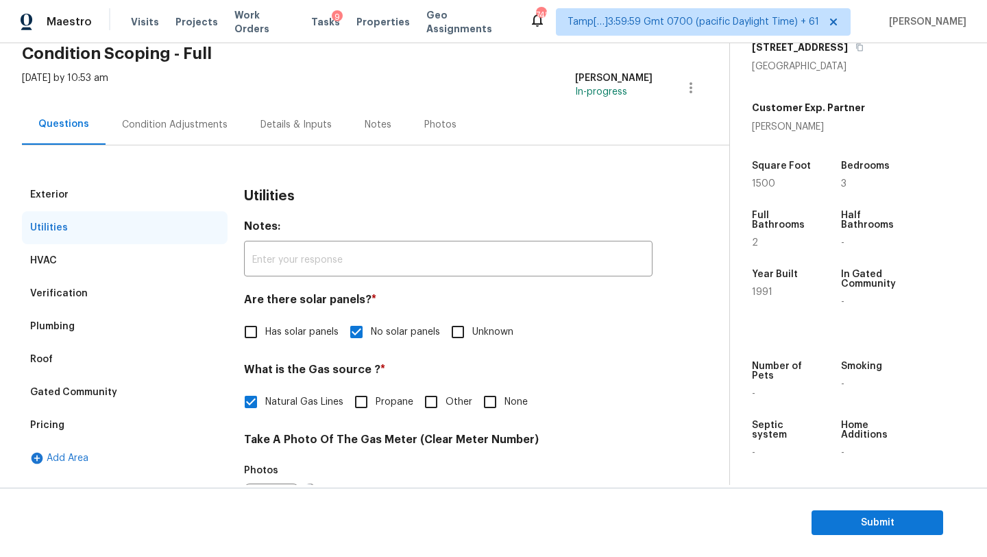
click at [112, 105] on div "Condition Adjustments" at bounding box center [175, 124] width 139 height 40
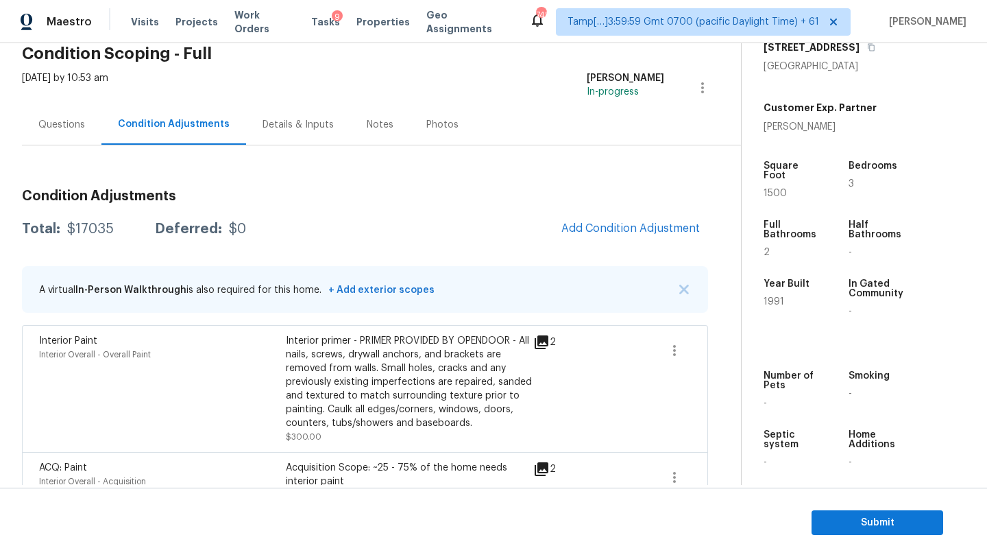
click at [572, 239] on span "Add Condition Adjustment" at bounding box center [630, 229] width 155 height 30
click at [616, 229] on span "Add Condition Adjustment" at bounding box center [631, 228] width 139 height 12
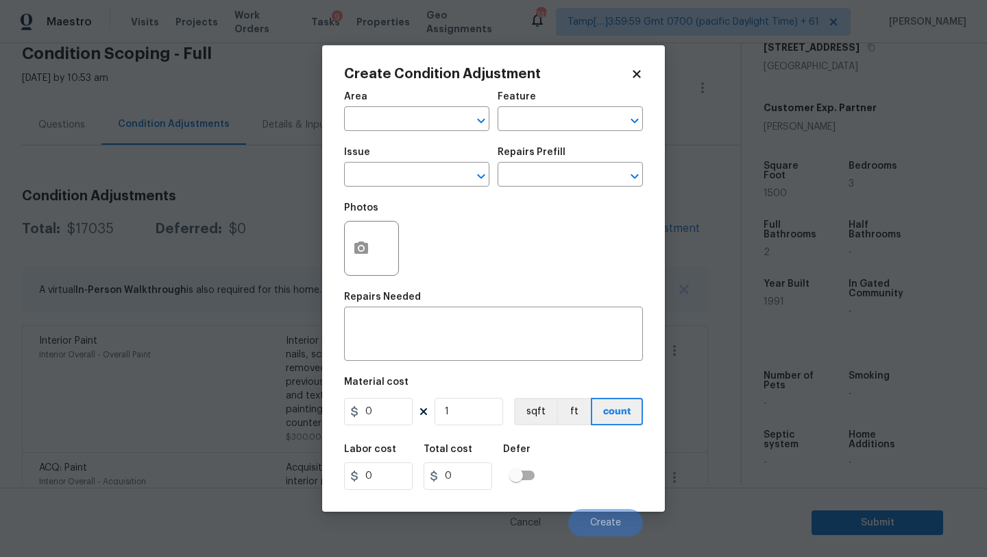
click at [334, 114] on div "Create Condition Adjustment Area ​ Feature ​ Issue ​ Repairs Prefill ​ Photos R…" at bounding box center [493, 278] width 343 height 466
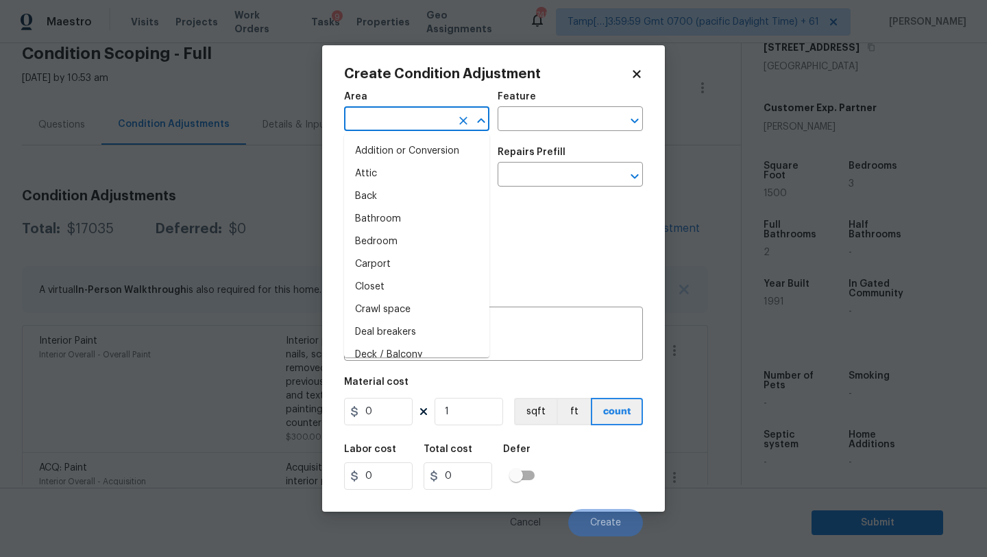
click at [377, 127] on input "text" at bounding box center [397, 120] width 107 height 21
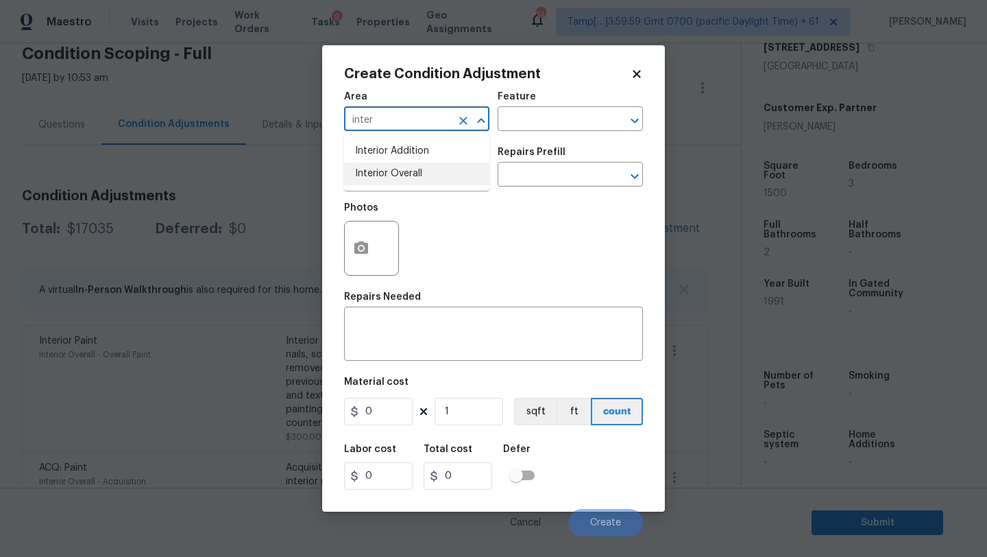
click at [392, 171] on li "Interior Overall" at bounding box center [416, 174] width 145 height 23
type input "Interior Overall"
click at [543, 128] on input "text" at bounding box center [551, 120] width 107 height 21
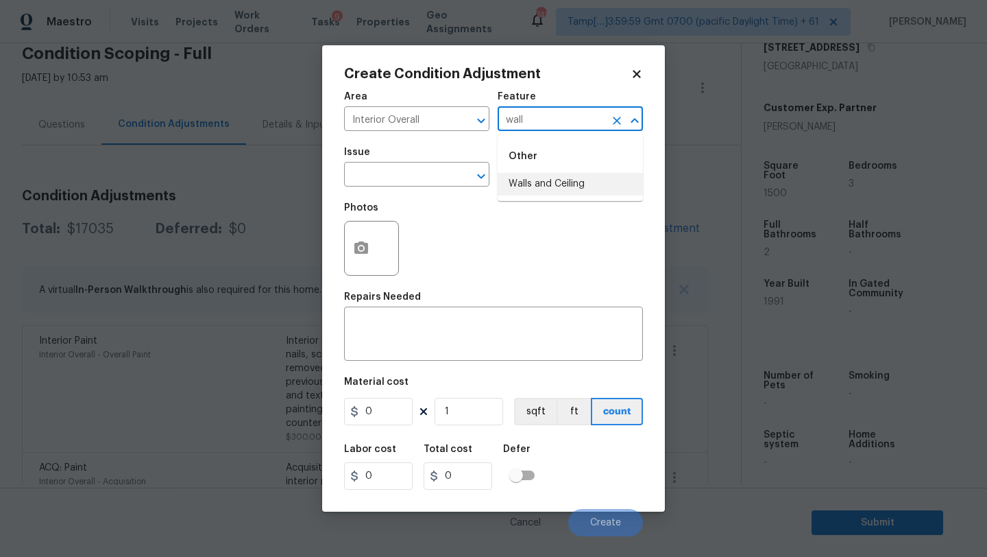
drag, startPoint x: 531, startPoint y: 182, endPoint x: 479, endPoint y: 280, distance: 111.3
click at [531, 182] on li "Walls and Ceiling" at bounding box center [570, 184] width 145 height 23
type input "Walls and Ceiling"
click at [473, 326] on textarea at bounding box center [493, 335] width 283 height 29
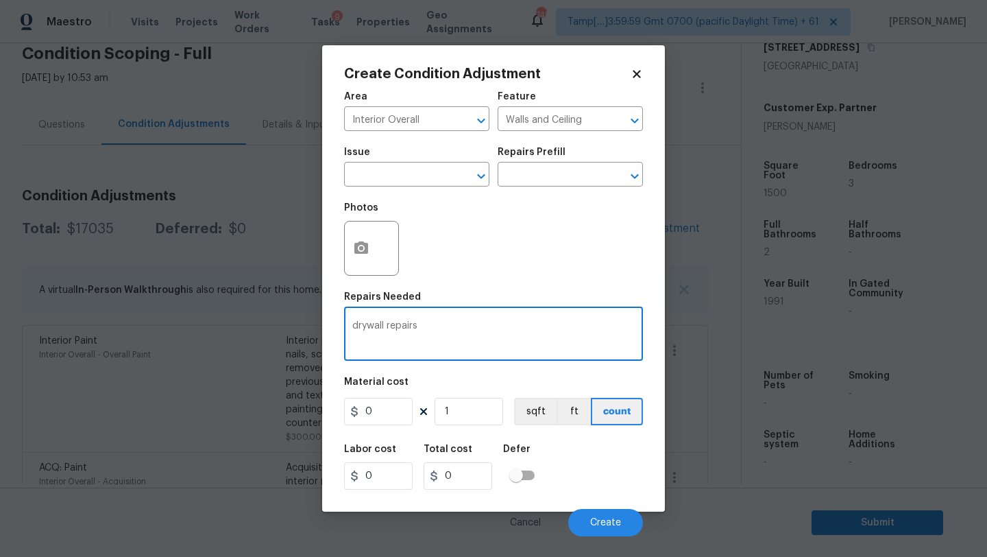
type textarea "drywall repairs"
click at [386, 405] on input "0" at bounding box center [378, 411] width 69 height 27
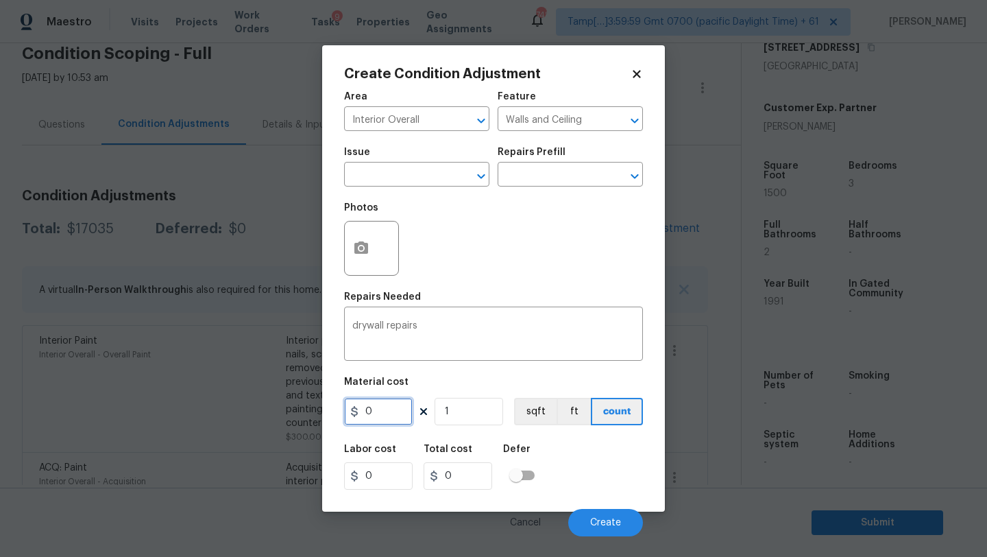
click at [386, 405] on input "0" at bounding box center [378, 411] width 69 height 27
type input "400"
click at [603, 507] on div "Cancel Create" at bounding box center [493, 517] width 299 height 38
click at [603, 512] on button "Create" at bounding box center [605, 522] width 75 height 27
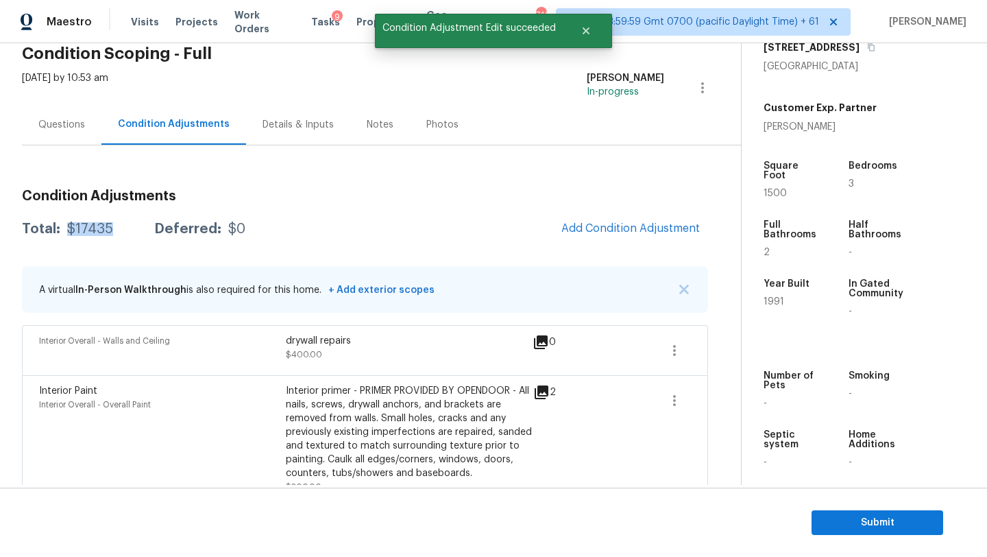
drag, startPoint x: 64, startPoint y: 230, endPoint x: 114, endPoint y: 230, distance: 49.4
click at [114, 230] on div "Total: $17435 Deferred: $0" at bounding box center [134, 229] width 224 height 14
copy div "$17435"
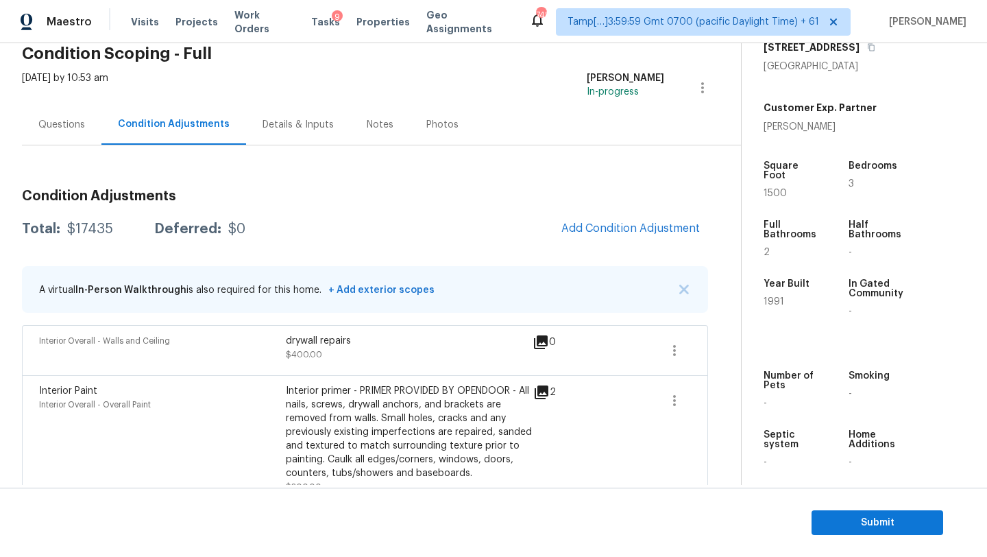
click at [75, 121] on div "Questions" at bounding box center [61, 125] width 47 height 14
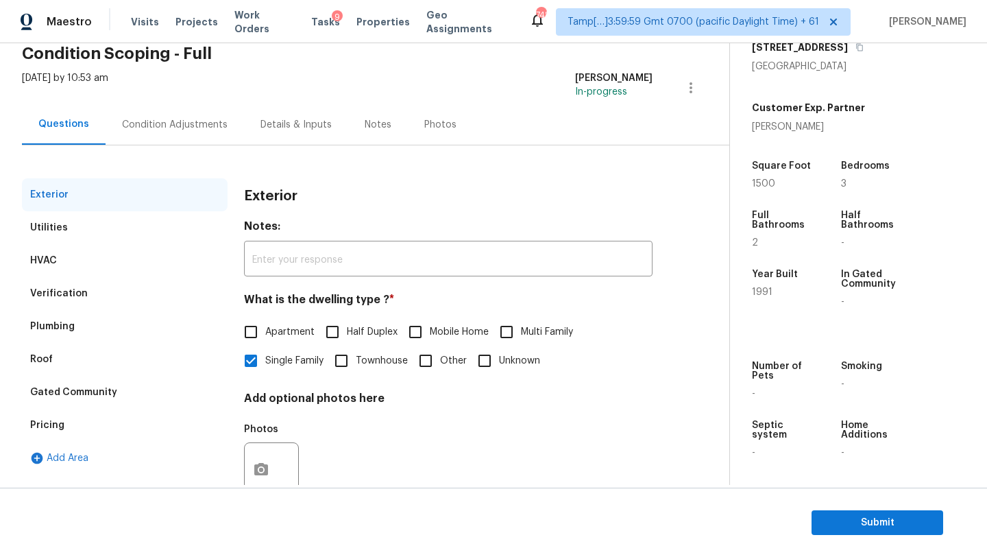
click at [124, 284] on div "Verification" at bounding box center [125, 293] width 206 height 33
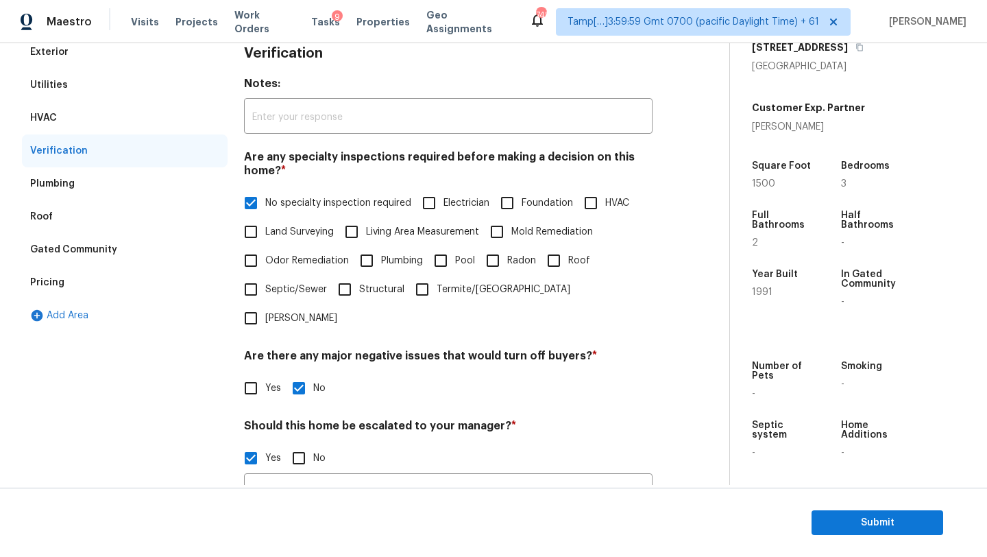
scroll to position [398, 0]
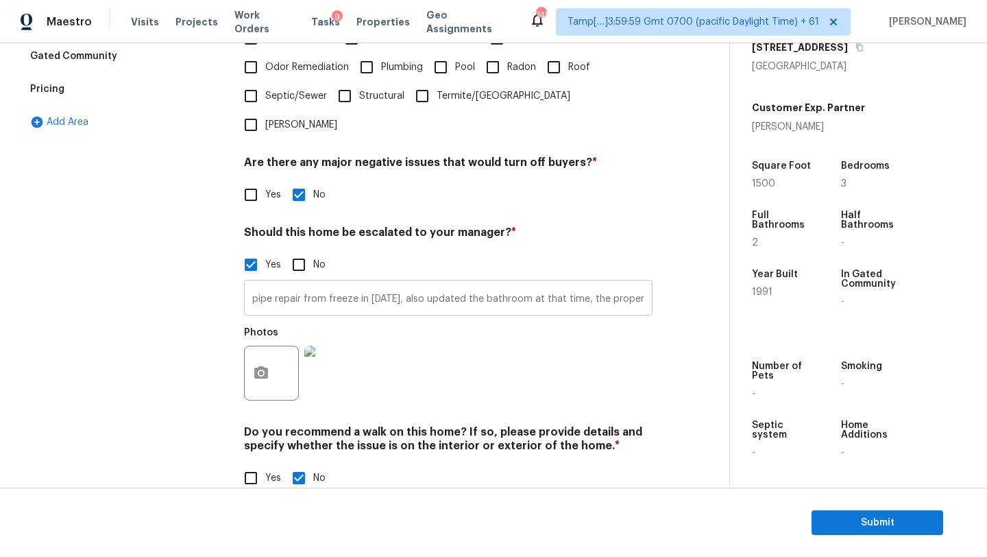
click at [362, 283] on input "pipe repair from freeze in 2022, also updated the bathroom at that time, the pr…" at bounding box center [448, 299] width 409 height 32
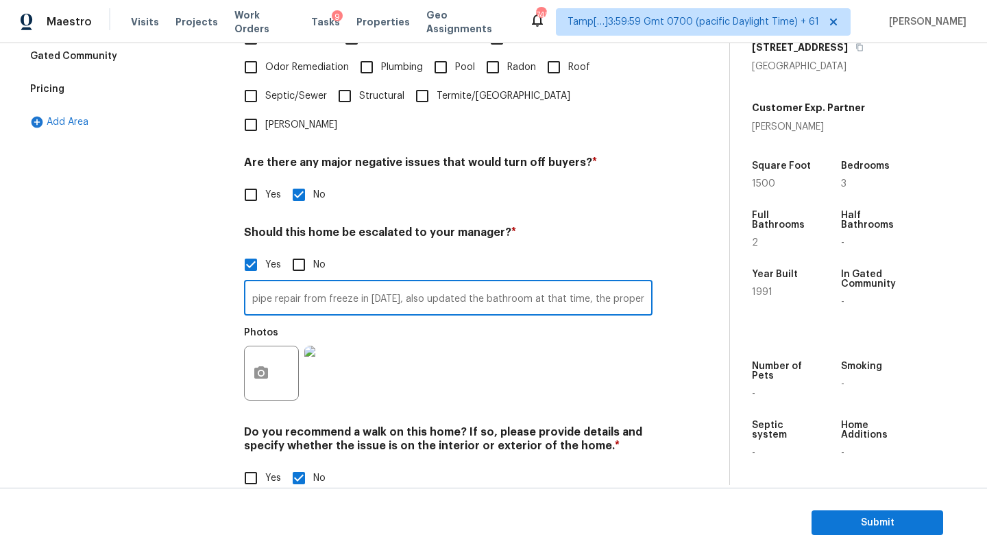
click at [362, 283] on input "pipe repair from freeze in 2022, also updated the bathroom at that time, the pr…" at bounding box center [448, 299] width 409 height 32
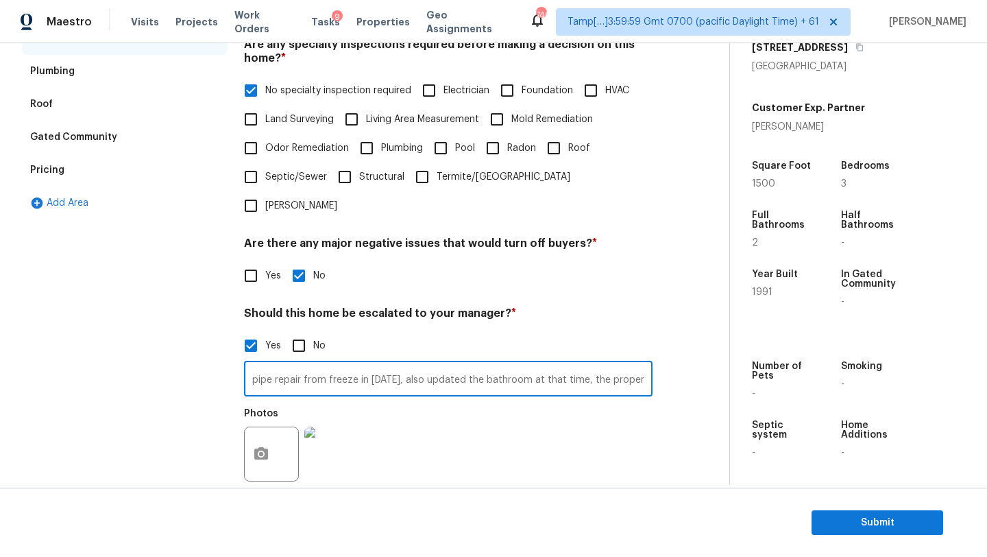
scroll to position [150, 0]
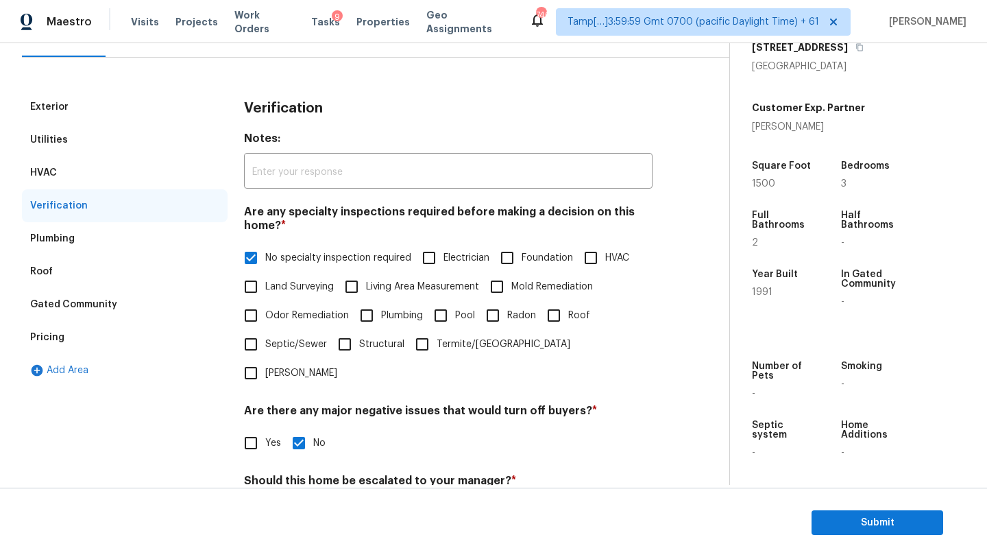
click at [101, 342] on div "Pricing" at bounding box center [125, 337] width 206 height 33
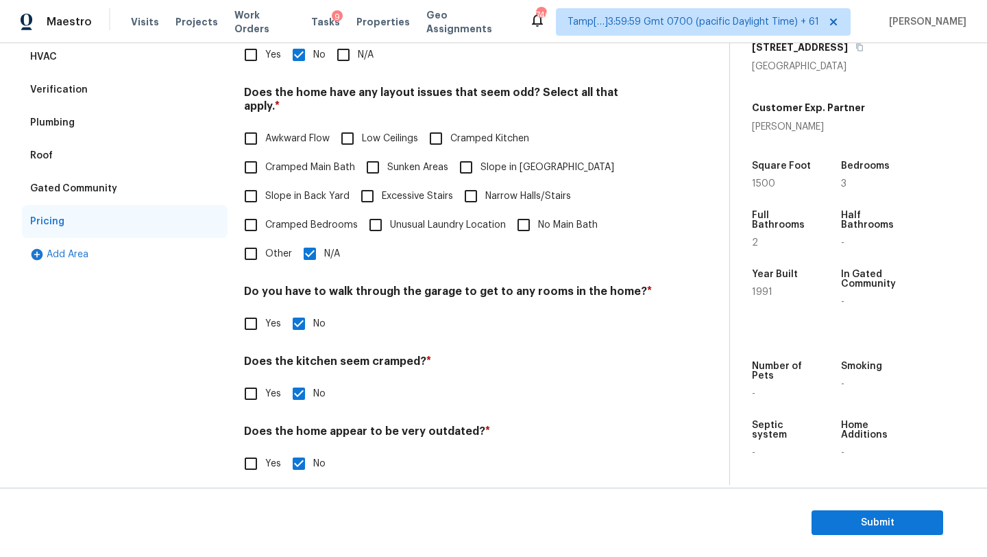
scroll to position [13, 0]
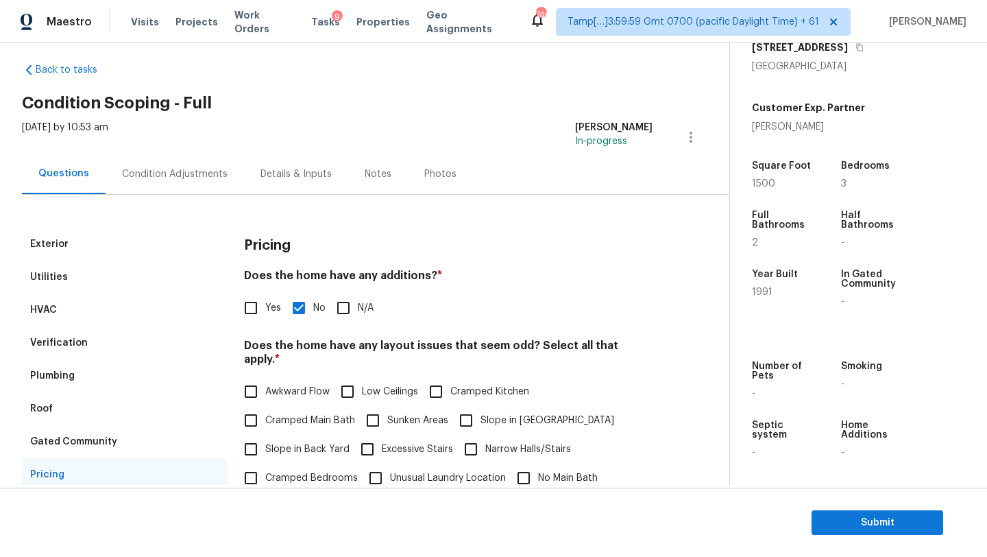
click at [132, 324] on div "HVAC" at bounding box center [125, 309] width 206 height 33
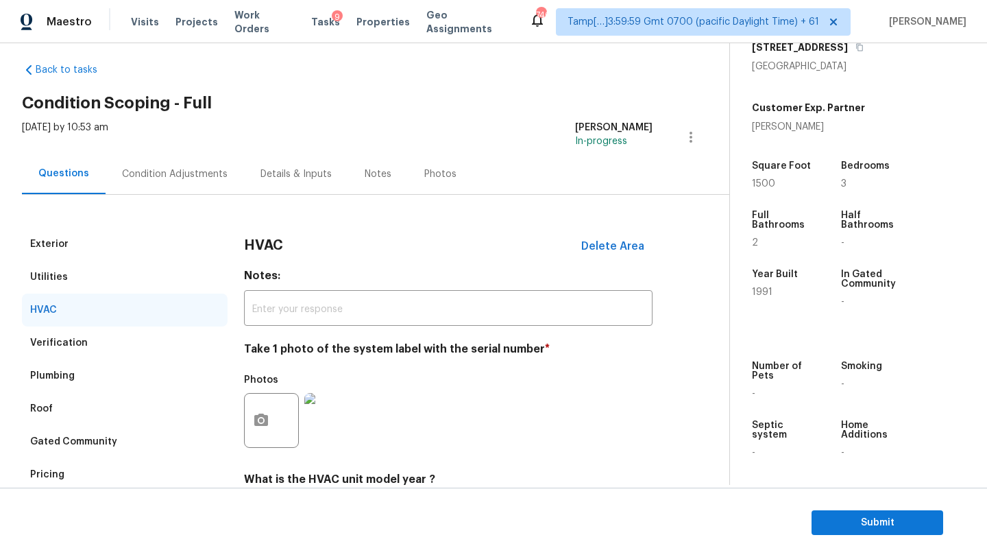
click at [149, 348] on div "Verification" at bounding box center [125, 342] width 206 height 33
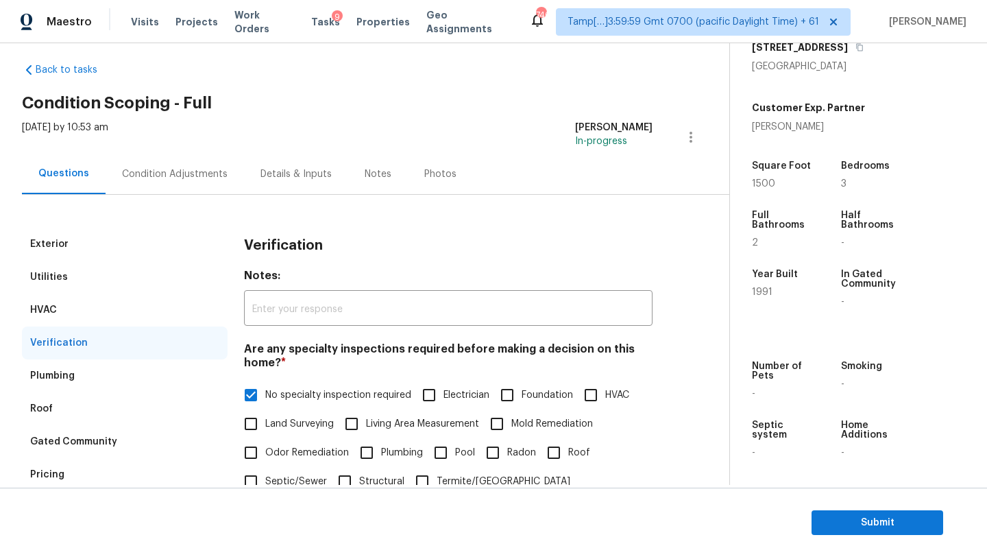
click at [175, 164] on div "Condition Adjustments" at bounding box center [175, 174] width 139 height 40
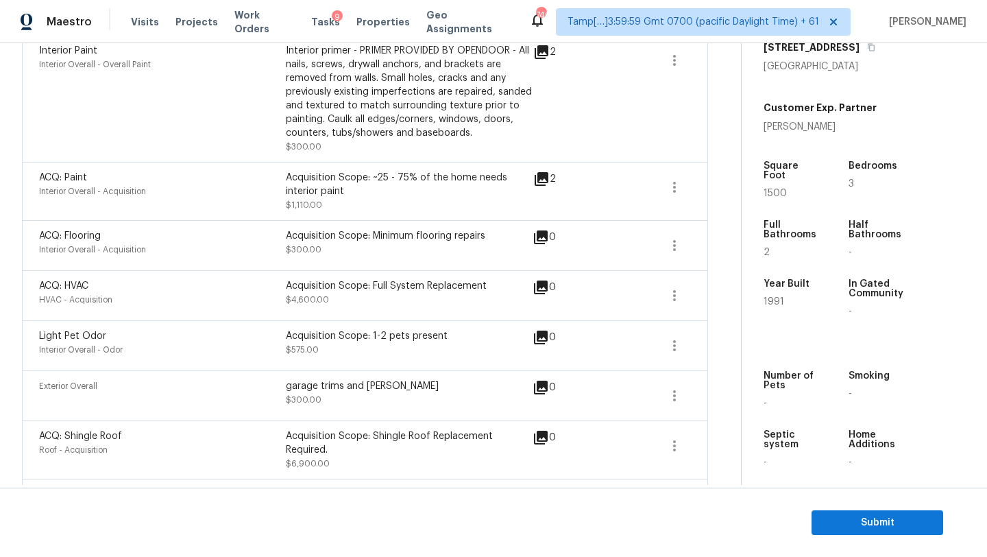
scroll to position [386, 0]
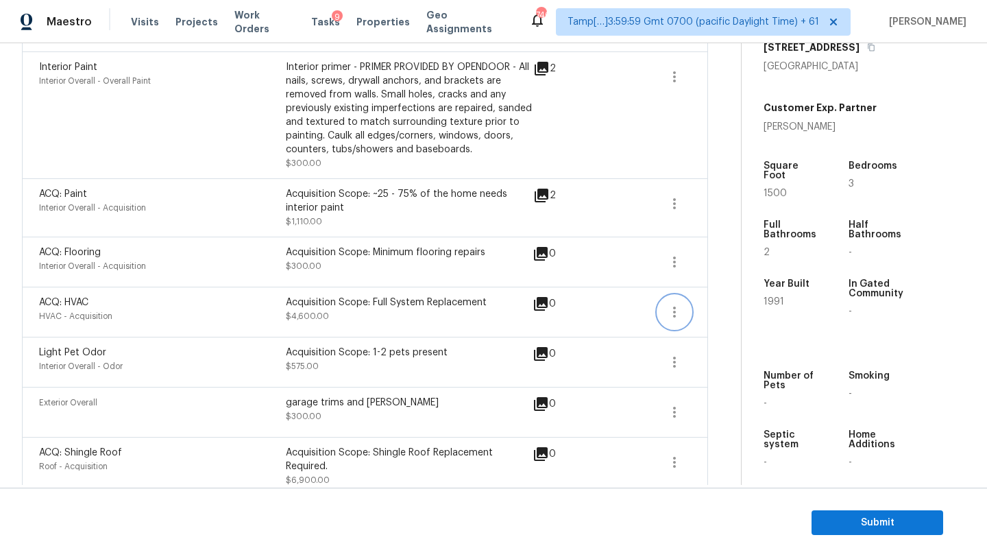
click at [682, 311] on icon "button" at bounding box center [675, 312] width 16 height 16
click at [726, 311] on div "Edit" at bounding box center [752, 310] width 107 height 14
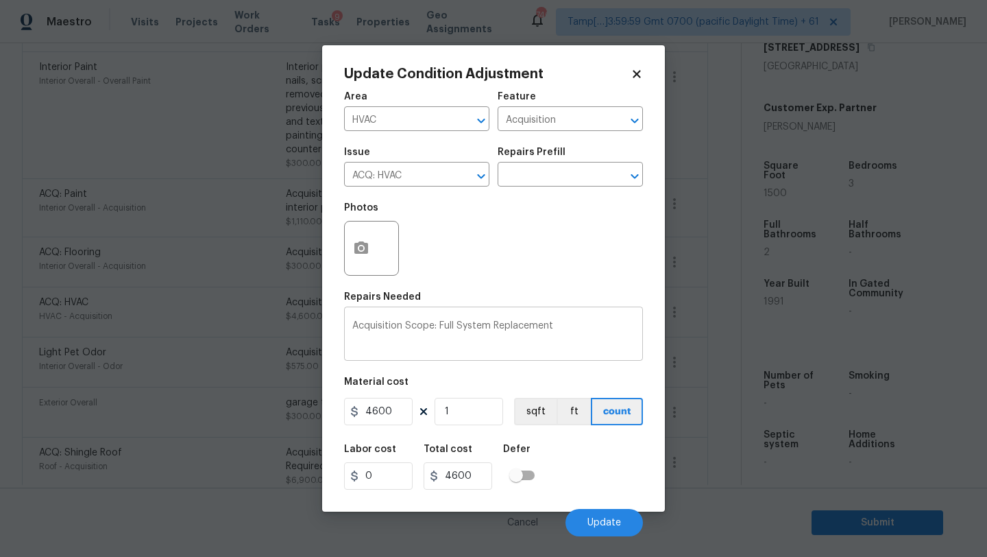
click at [462, 335] on textarea "Acquisition Scope: Full System Replacement" at bounding box center [493, 335] width 283 height 29
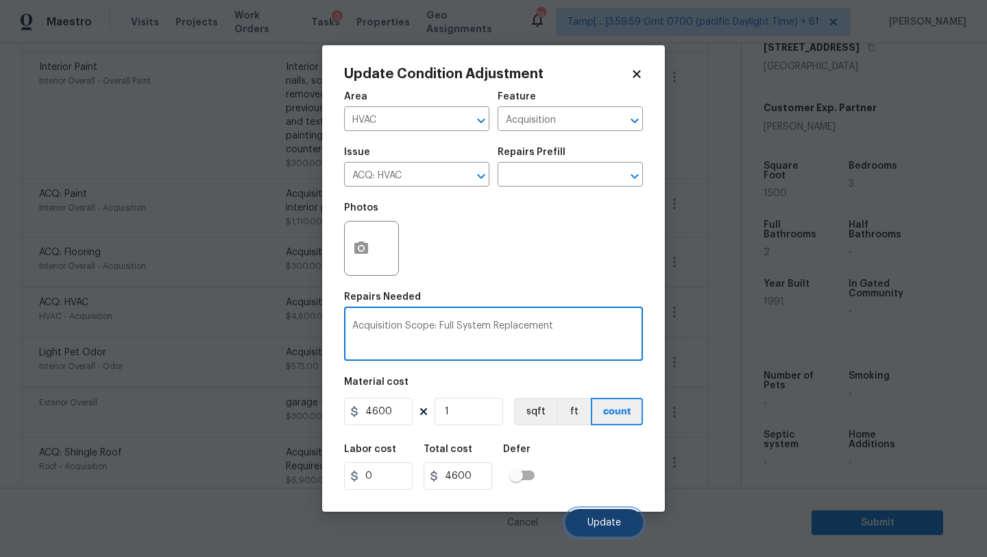
click at [600, 524] on span "Update" at bounding box center [605, 523] width 34 height 10
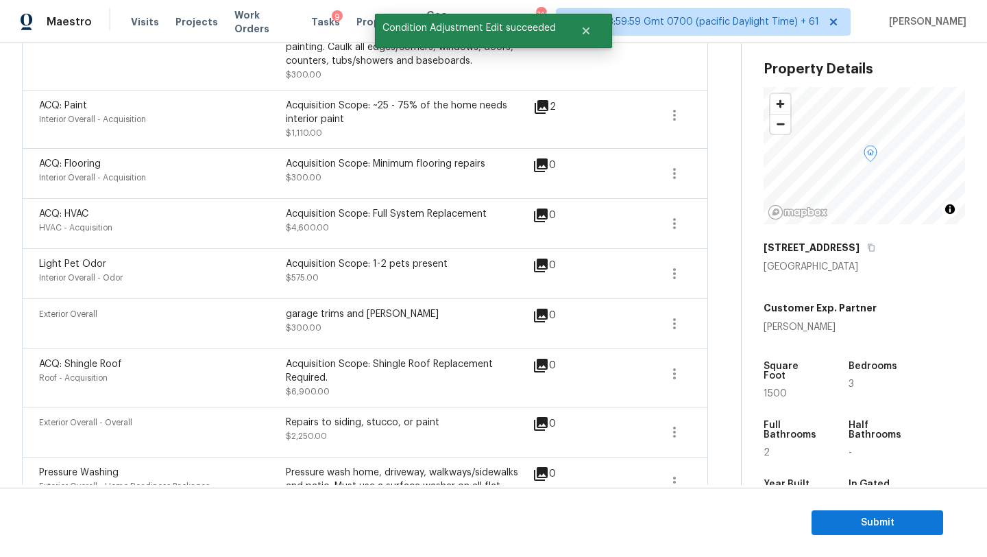
scroll to position [236, 0]
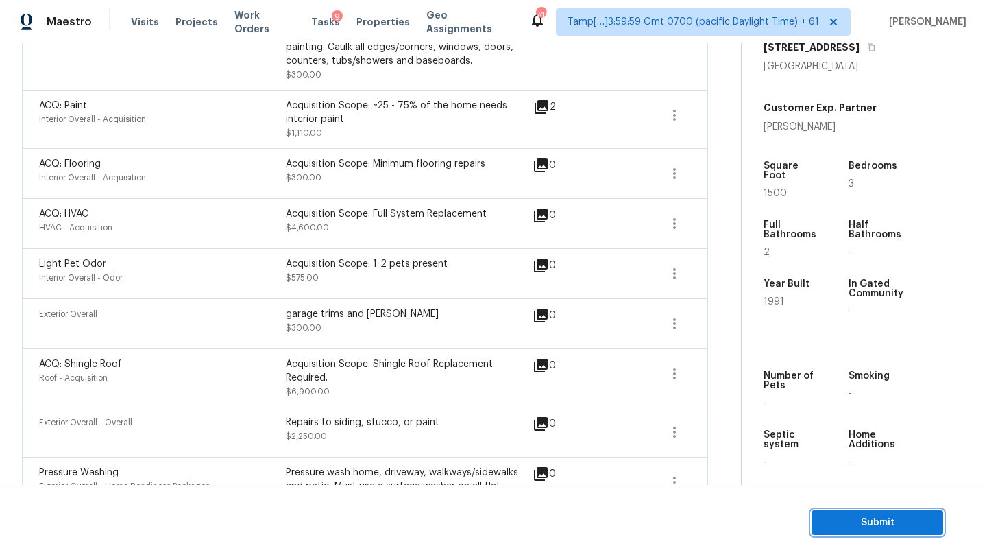
click at [870, 521] on span "Submit" at bounding box center [878, 522] width 110 height 17
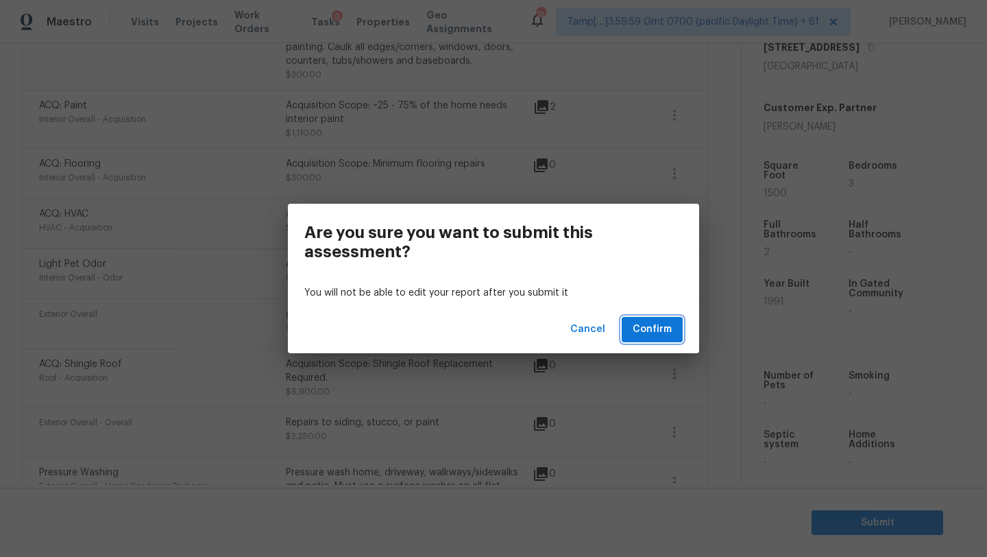
click at [649, 337] on span "Confirm" at bounding box center [652, 329] width 39 height 17
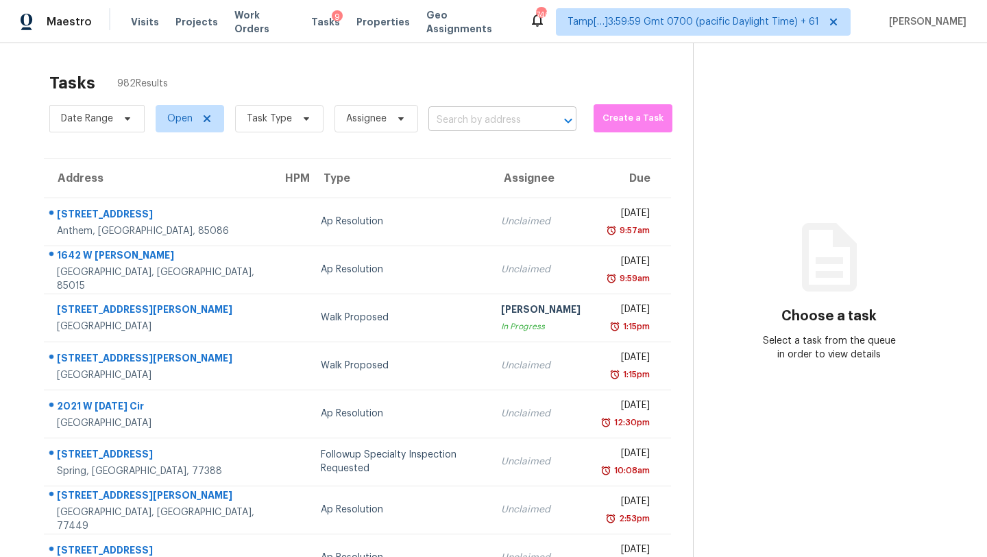
click at [525, 113] on input "text" at bounding box center [484, 120] width 110 height 21
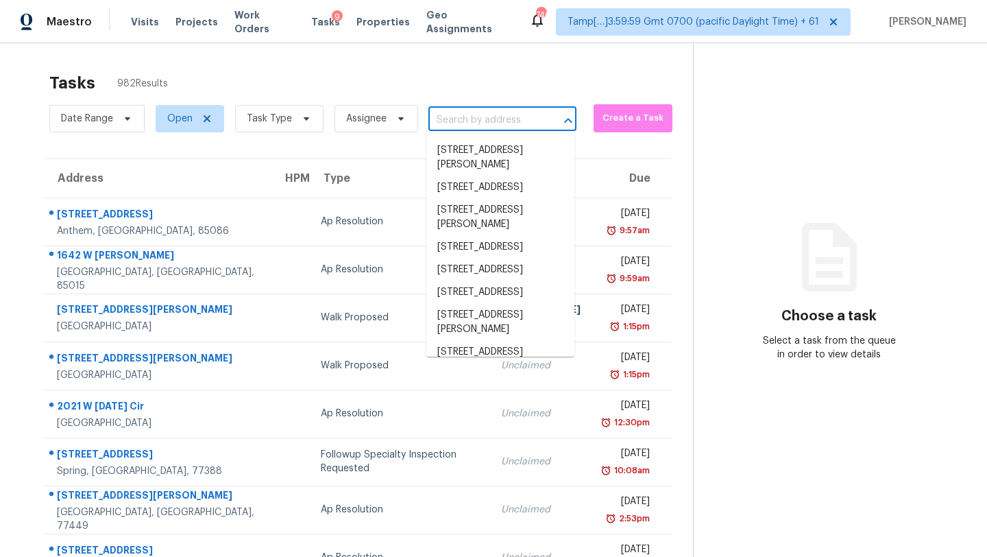
paste input "7635 Arroyo Del Oso Ave NE, Albuquerque, NM 87109"
type input "7635 Arroyo Del Oso Ave NE, Albuquerque, NM 87109"
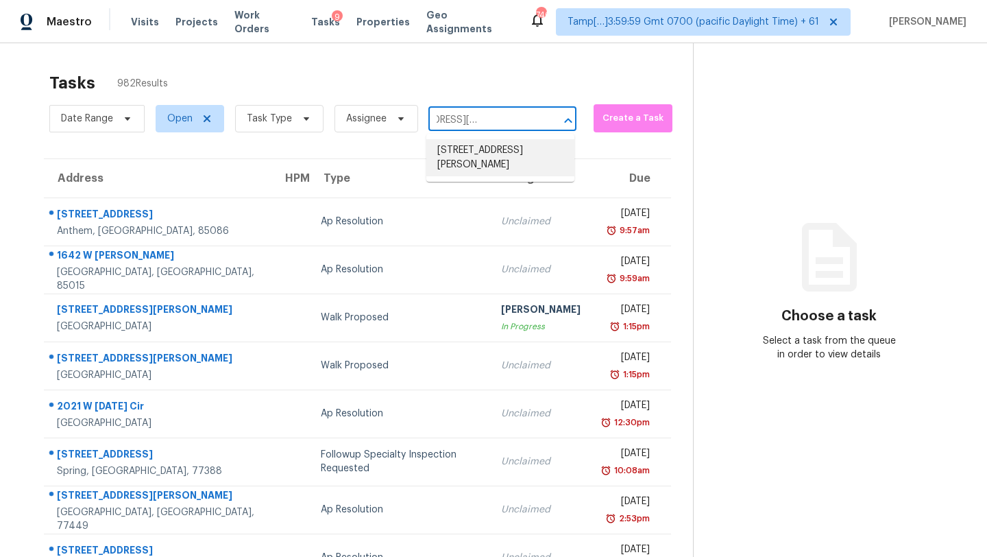
click at [512, 151] on li "7635 Arroyo Del Oso Ave NE, Albuquerque, NM 87109" at bounding box center [501, 157] width 148 height 37
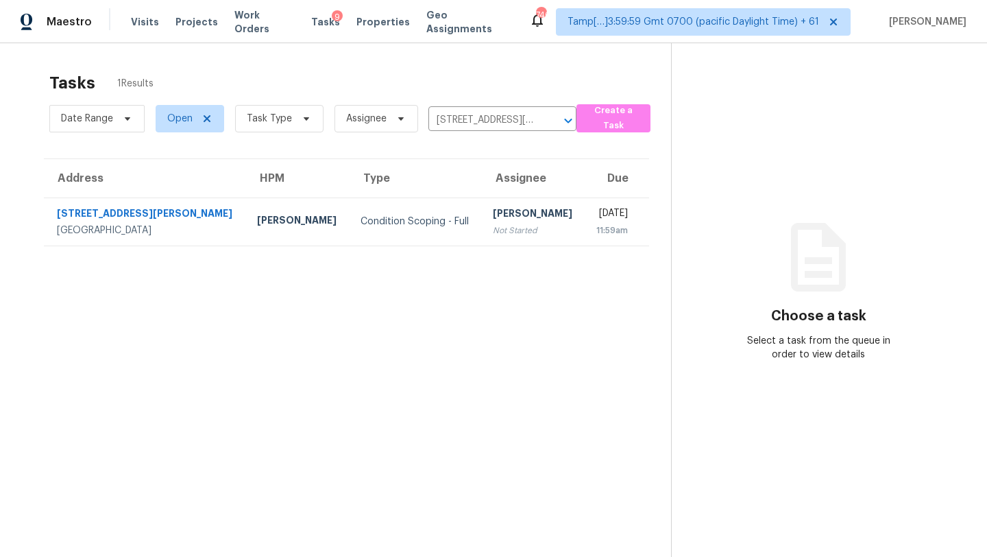
click at [516, 220] on td "Rajesh M Not Started" at bounding box center [533, 221] width 103 height 48
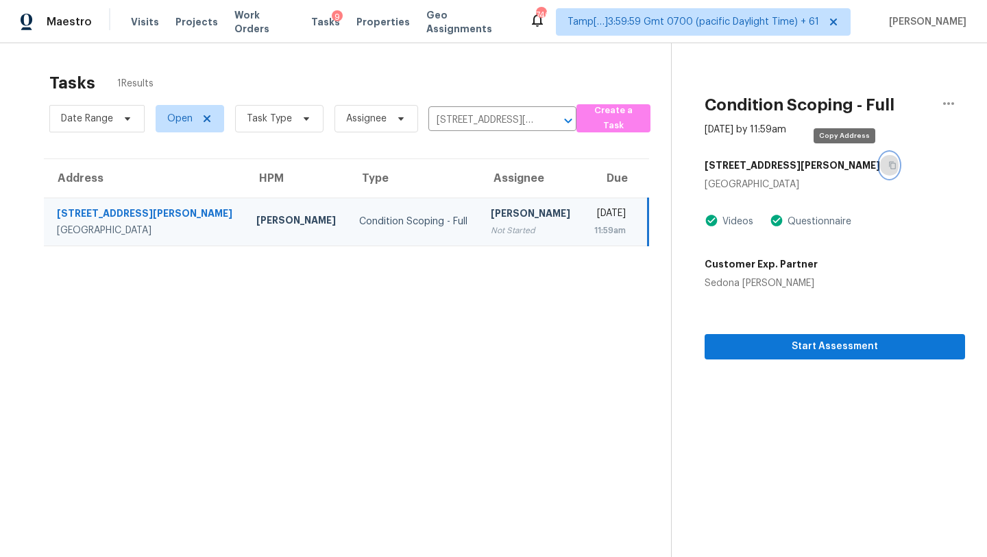
click at [889, 168] on icon "button" at bounding box center [893, 165] width 8 height 8
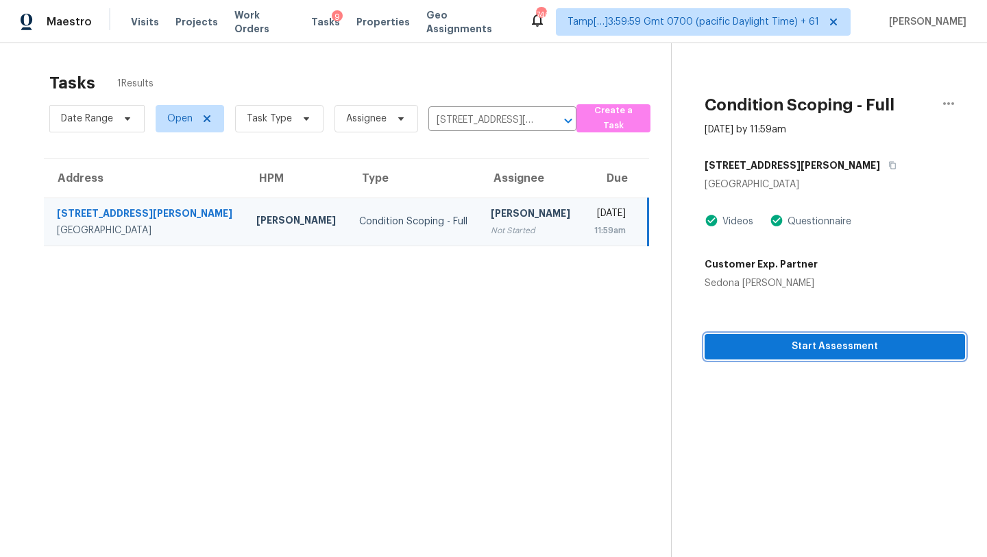
click at [818, 357] on button "Start Assessment" at bounding box center [835, 346] width 261 height 25
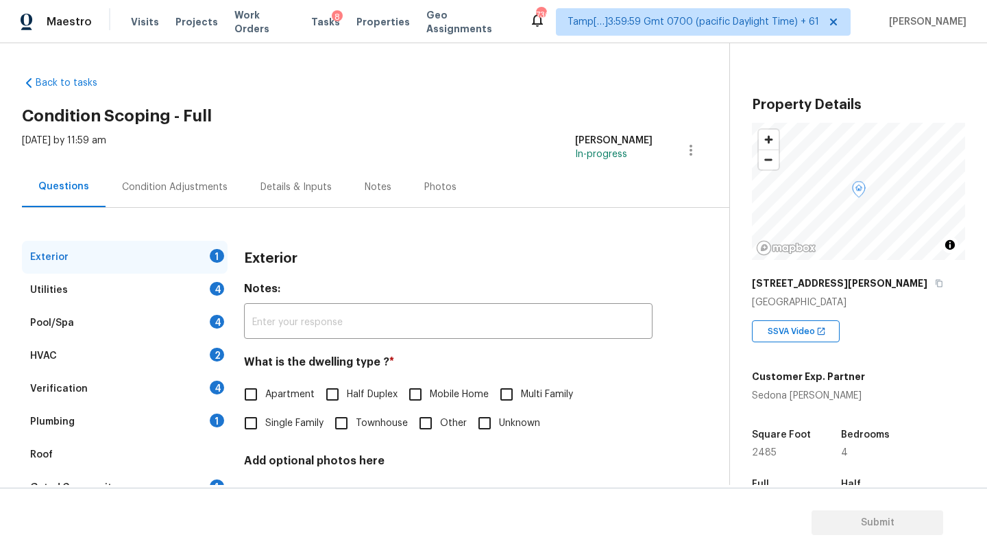
scroll to position [150, 0]
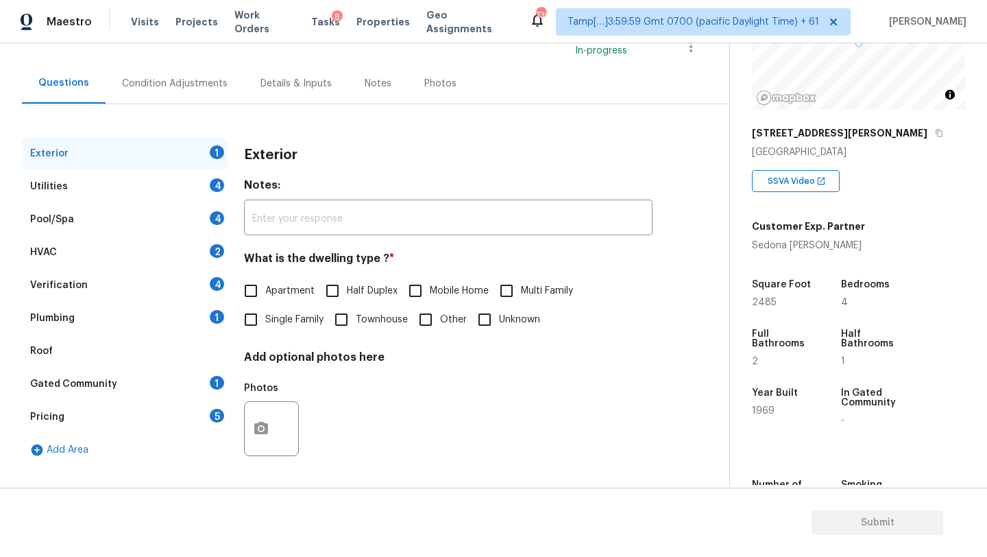
click at [97, 368] on div "Gated Community 1" at bounding box center [125, 384] width 206 height 33
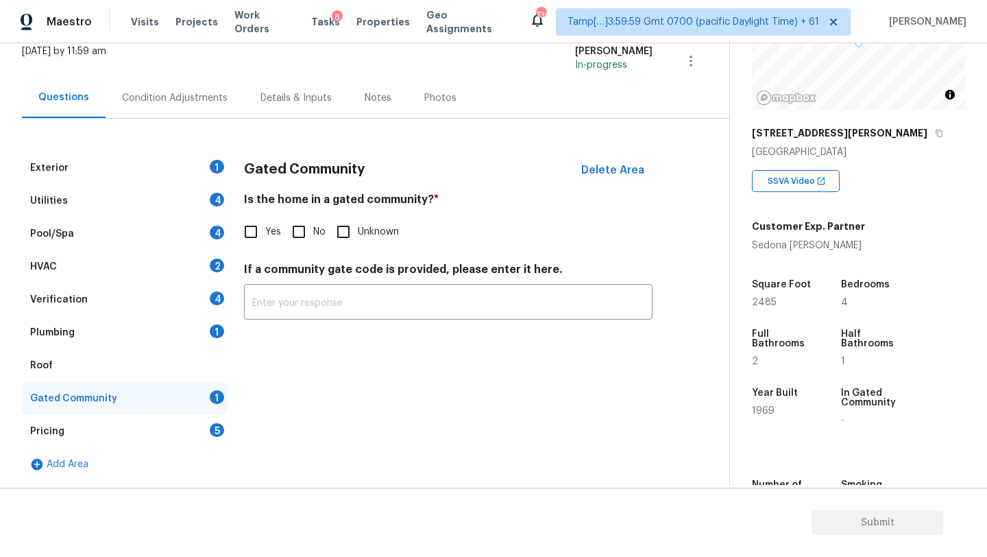
scroll to position [89, 0]
click at [307, 230] on input "No" at bounding box center [299, 231] width 29 height 29
checkbox input "true"
click at [69, 374] on div "Roof" at bounding box center [125, 365] width 206 height 33
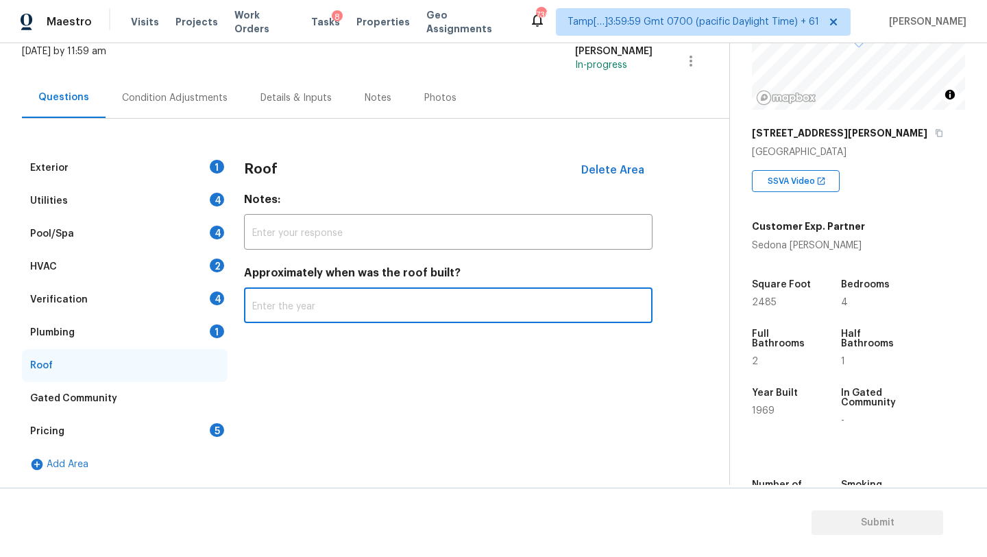
click at [273, 317] on input "text" at bounding box center [448, 307] width 409 height 32
type input "2019"
drag, startPoint x: 110, startPoint y: 331, endPoint x: 126, endPoint y: 331, distance: 15.8
click at [110, 331] on div "Plumbing 1" at bounding box center [125, 332] width 206 height 33
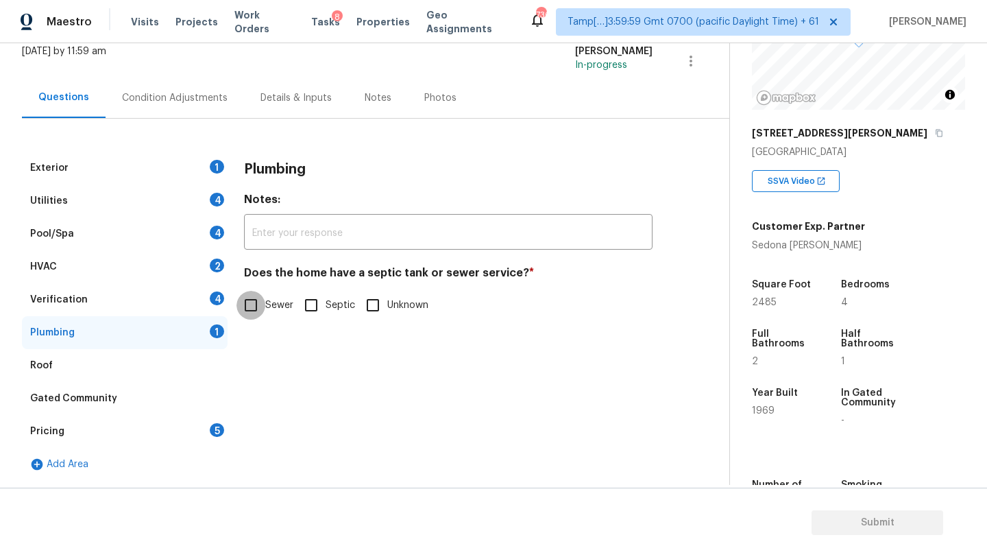
click at [261, 299] on input "Sewer" at bounding box center [251, 305] width 29 height 29
checkbox input "true"
click at [159, 298] on div "Verification 4" at bounding box center [125, 299] width 206 height 33
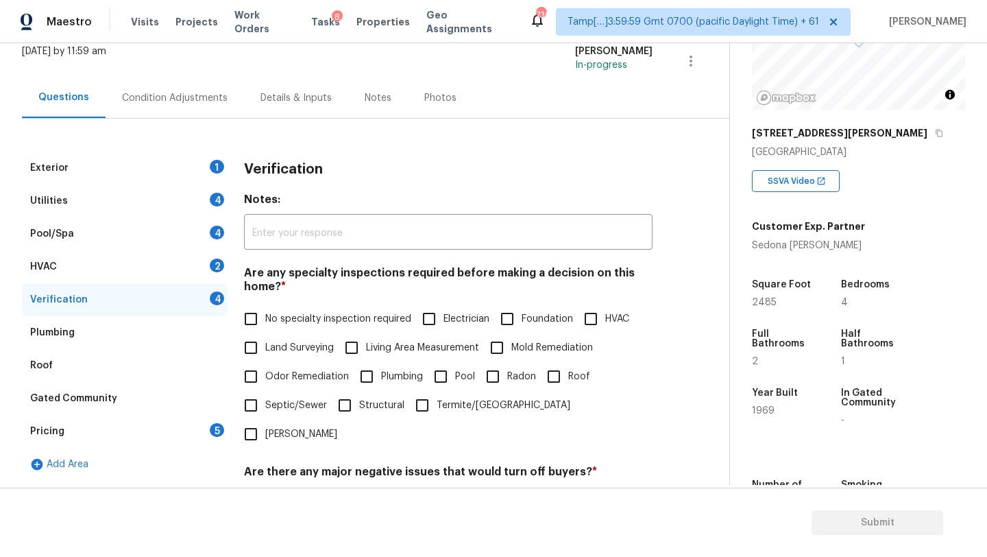
click at [298, 317] on span "No specialty inspection required" at bounding box center [338, 319] width 146 height 14
click at [265, 317] on input "No specialty inspection required" at bounding box center [251, 318] width 29 height 29
checkbox input "true"
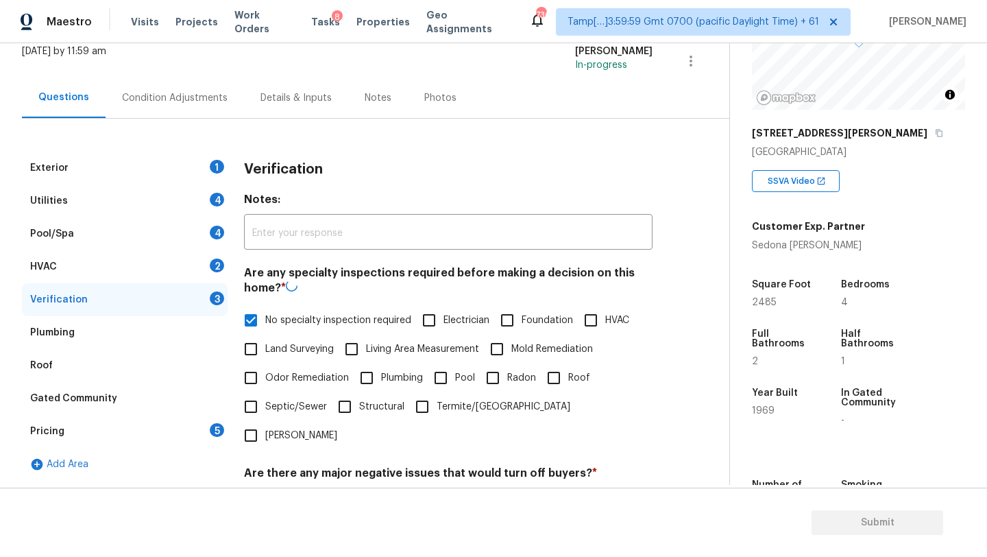
scroll to position [268, 0]
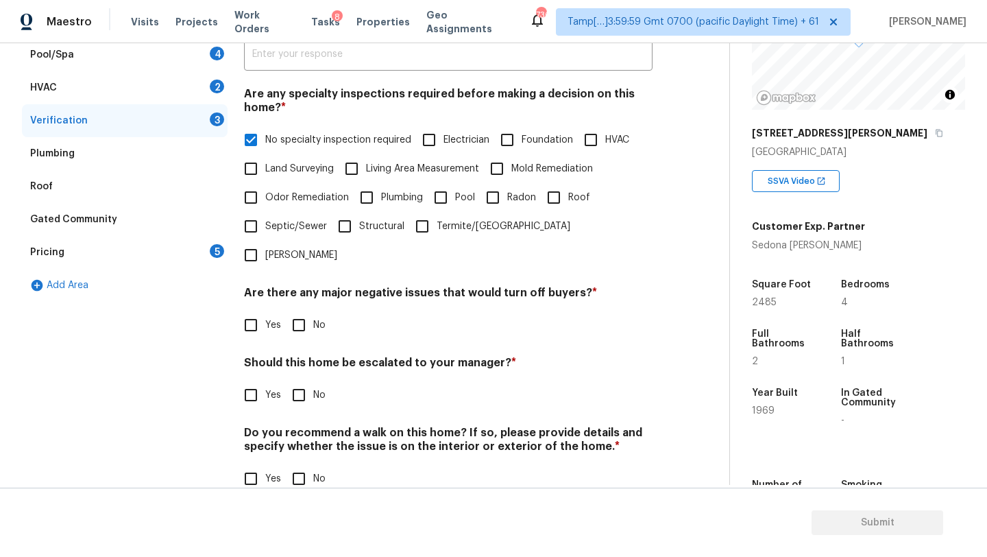
click at [297, 311] on input "No" at bounding box center [299, 325] width 29 height 29
checkbox input "true"
click at [297, 382] on input "No" at bounding box center [299, 396] width 29 height 29
checkbox input "true"
click at [297, 466] on div "Verification Notes: ​ Are any specialty inspections required before making a de…" at bounding box center [448, 242] width 409 height 538
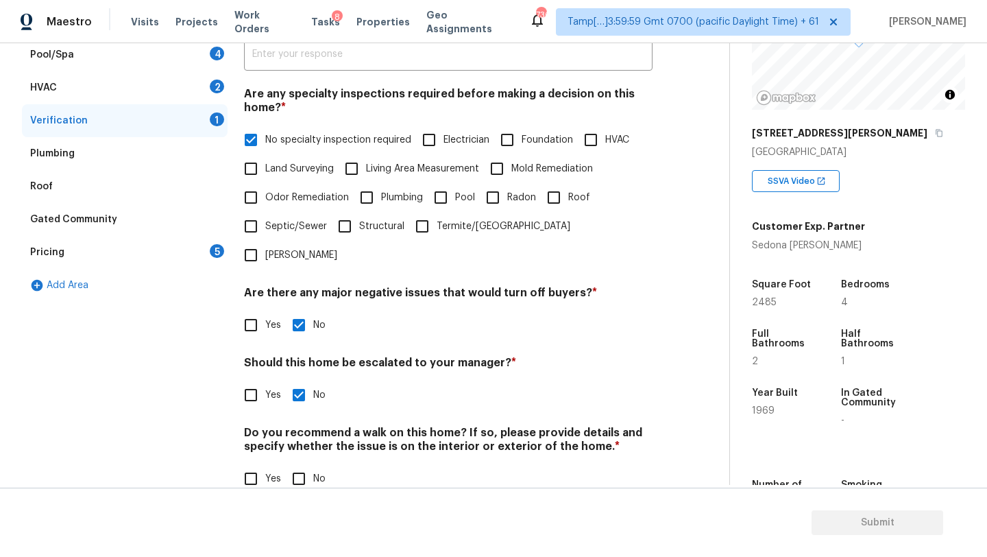
click at [303, 464] on input "No" at bounding box center [299, 478] width 29 height 29
checkbox input "true"
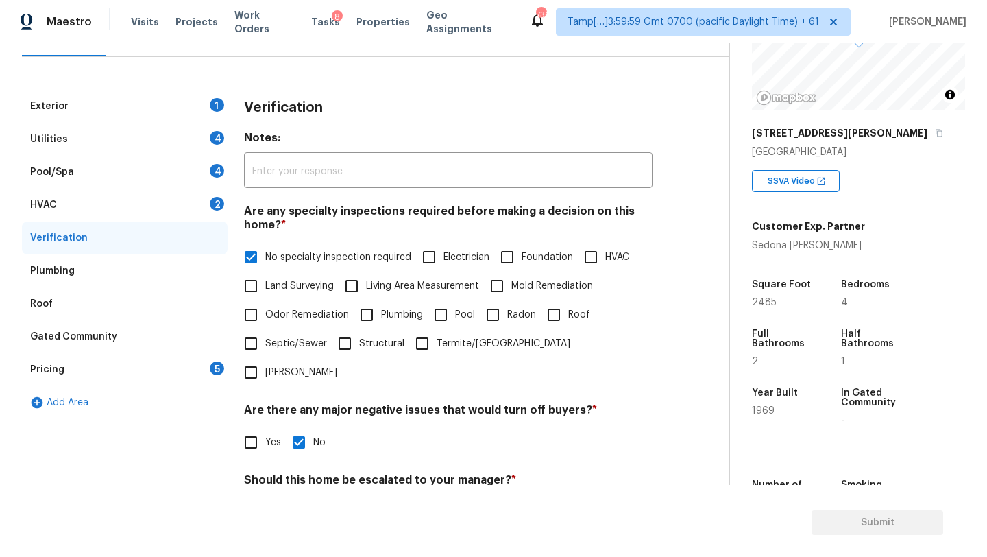
click at [117, 197] on div "HVAC 2" at bounding box center [125, 205] width 206 height 33
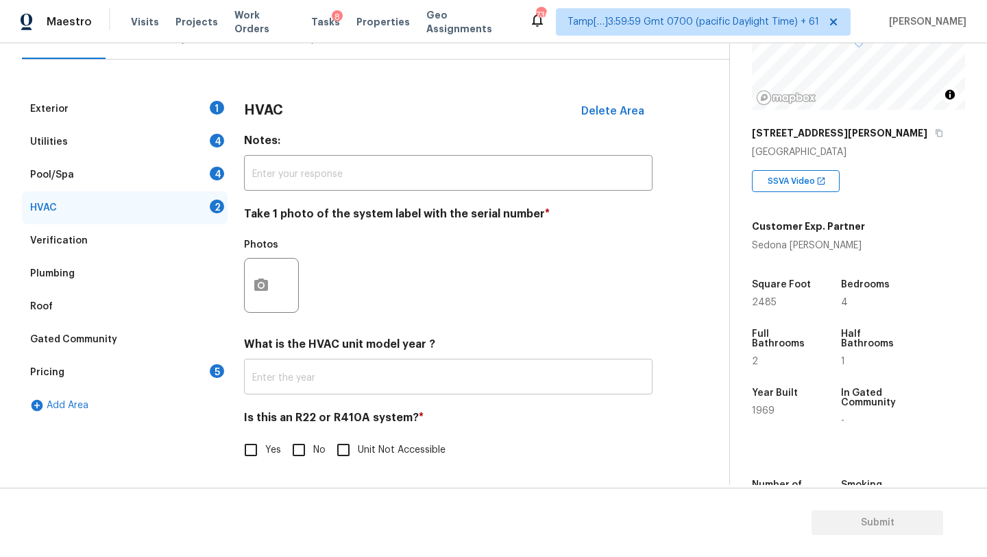
click at [302, 381] on input "text" at bounding box center [448, 378] width 409 height 32
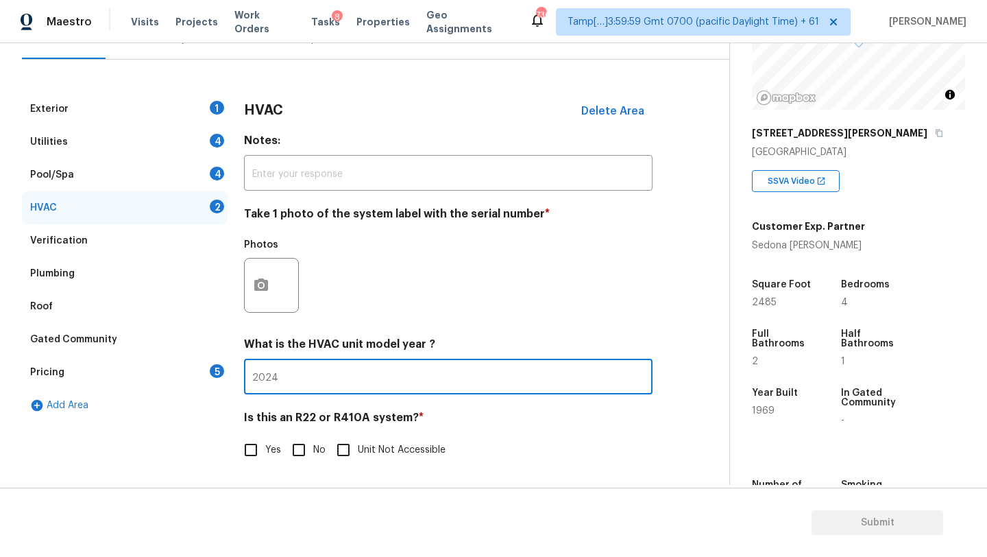
type input "2024"
click at [298, 453] on input "No" at bounding box center [299, 449] width 29 height 29
checkbox input "true"
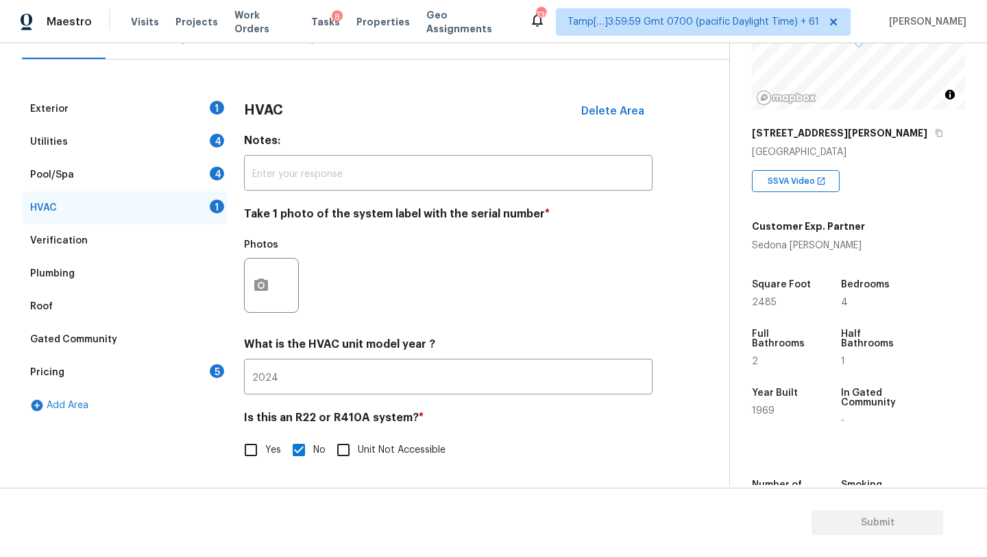
click at [64, 106] on div "Exterior" at bounding box center [49, 109] width 38 height 14
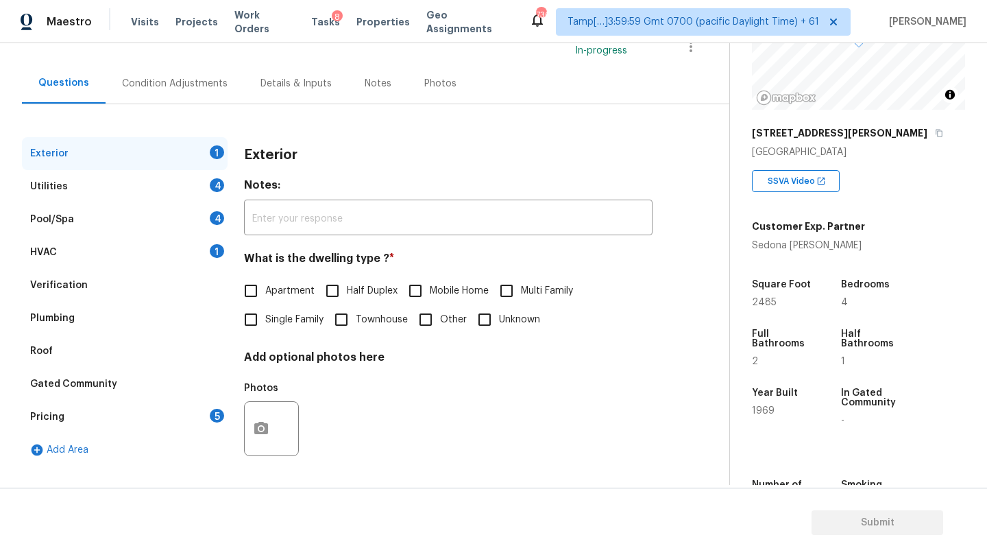
click at [285, 321] on span "Single Family" at bounding box center [294, 320] width 58 height 14
click at [265, 321] on input "Single Family" at bounding box center [251, 319] width 29 height 29
checkbox input "true"
click at [161, 416] on div "Pricing 5" at bounding box center [125, 416] width 206 height 33
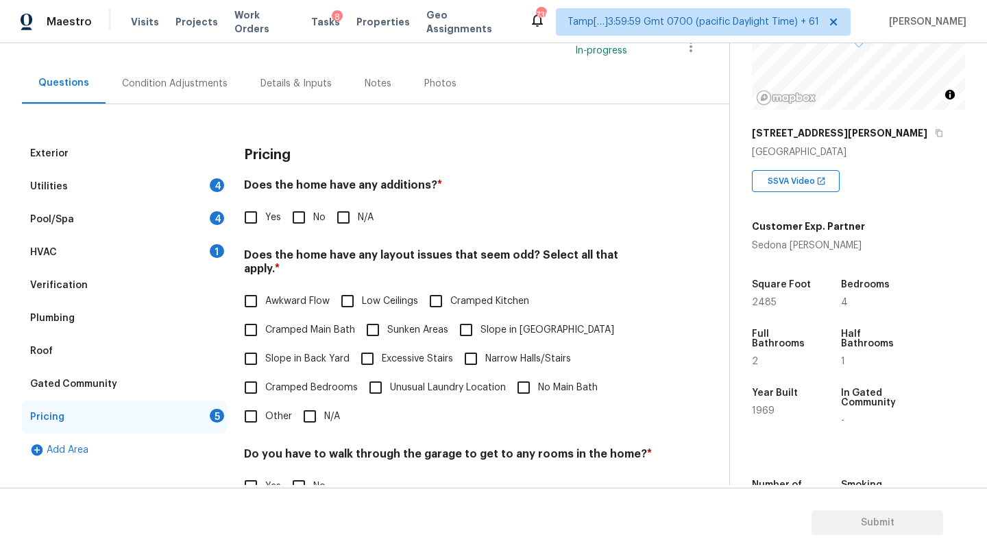
click at [306, 224] on input "No" at bounding box center [299, 217] width 29 height 29
checkbox input "true"
click at [307, 412] on input "N/A" at bounding box center [310, 416] width 29 height 29
checkbox input "true"
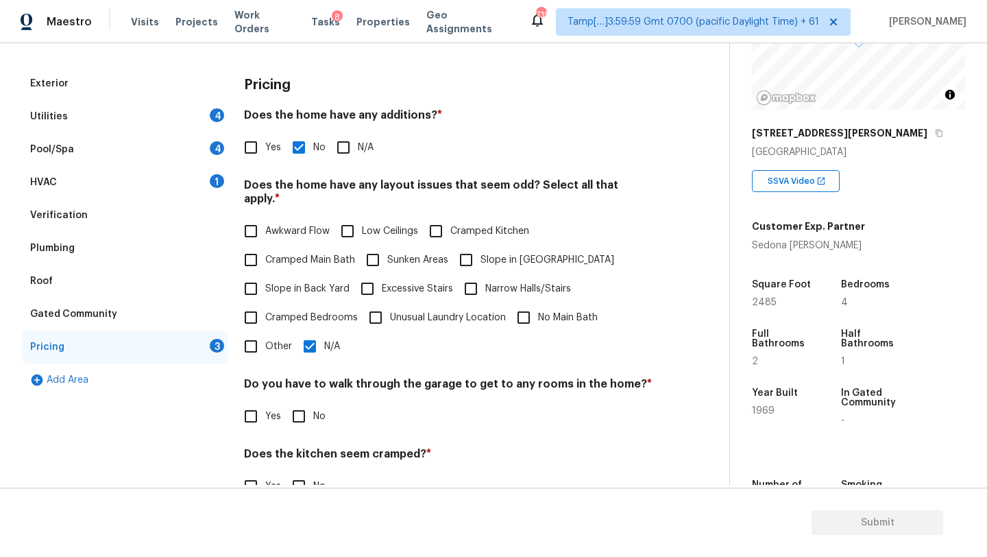
scroll to position [265, 0]
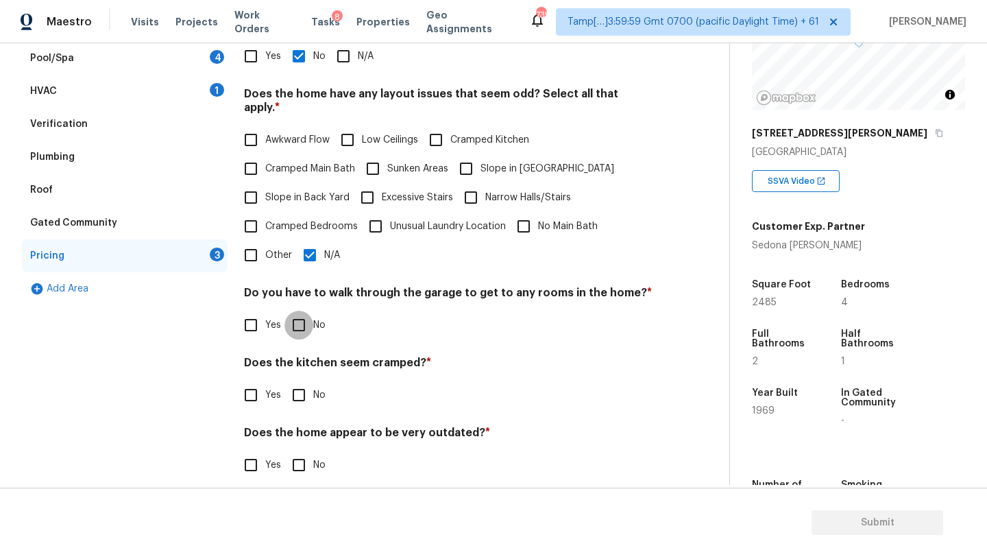
click at [300, 321] on input "No" at bounding box center [299, 325] width 29 height 29
checkbox input "true"
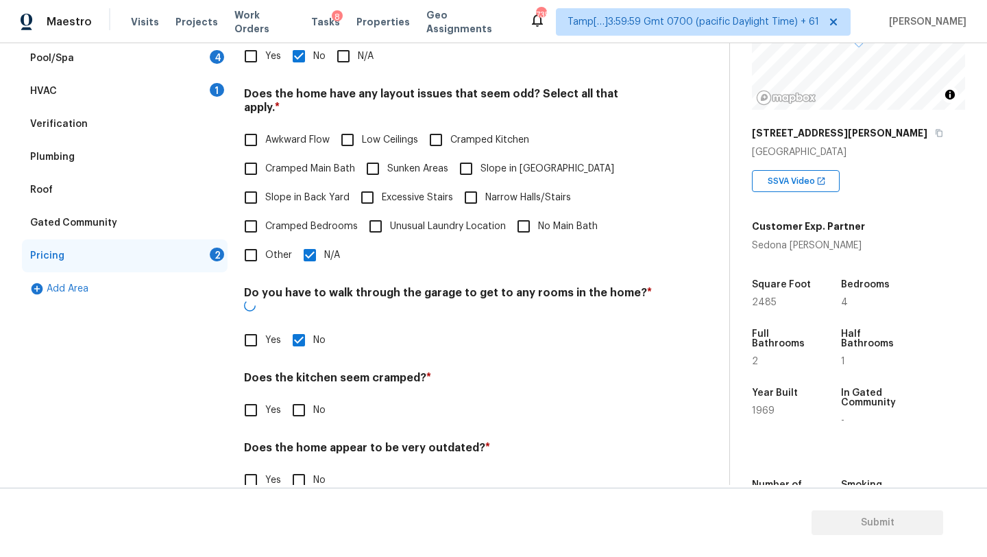
click at [300, 396] on input "No" at bounding box center [299, 410] width 29 height 29
checkbox input "true"
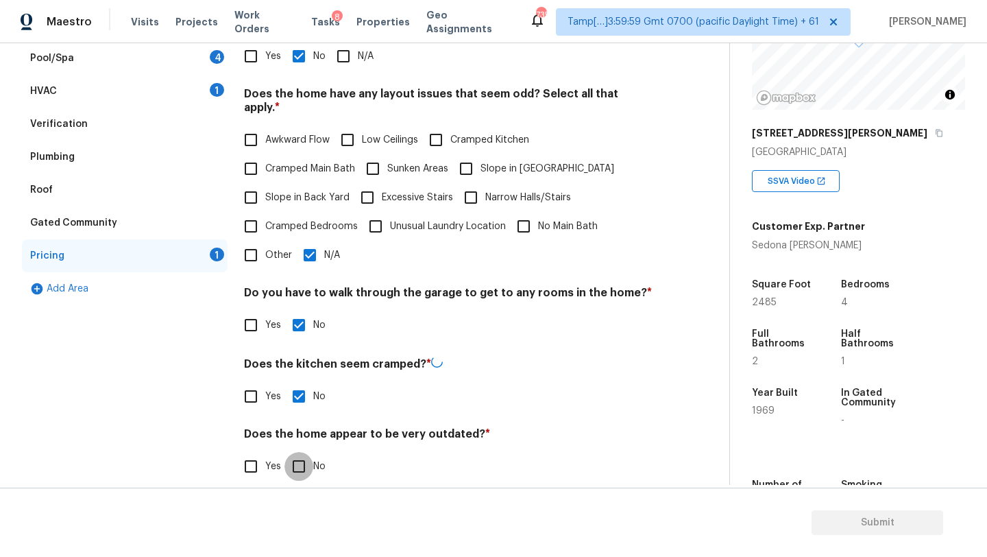
click at [300, 452] on input "No" at bounding box center [299, 466] width 29 height 29
checkbox input "true"
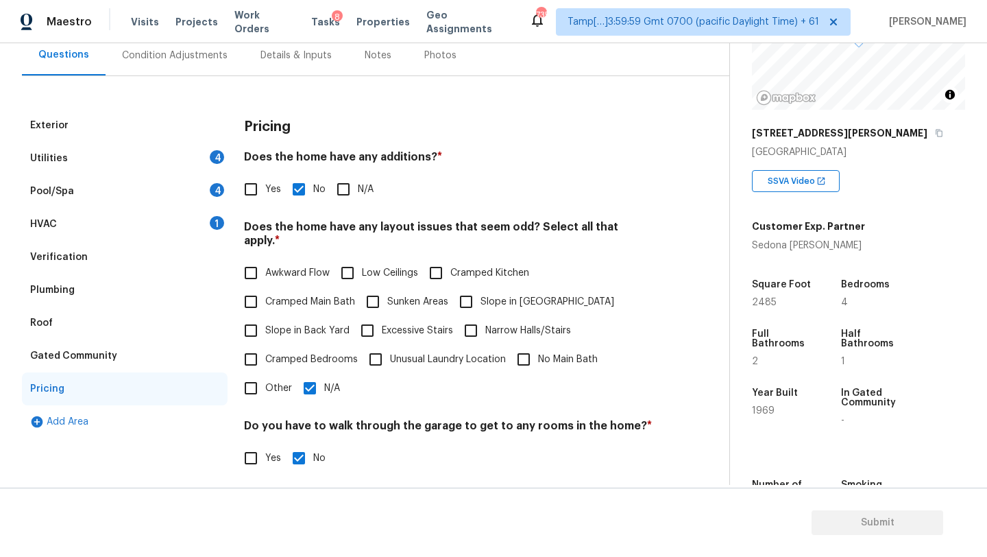
scroll to position [0, 0]
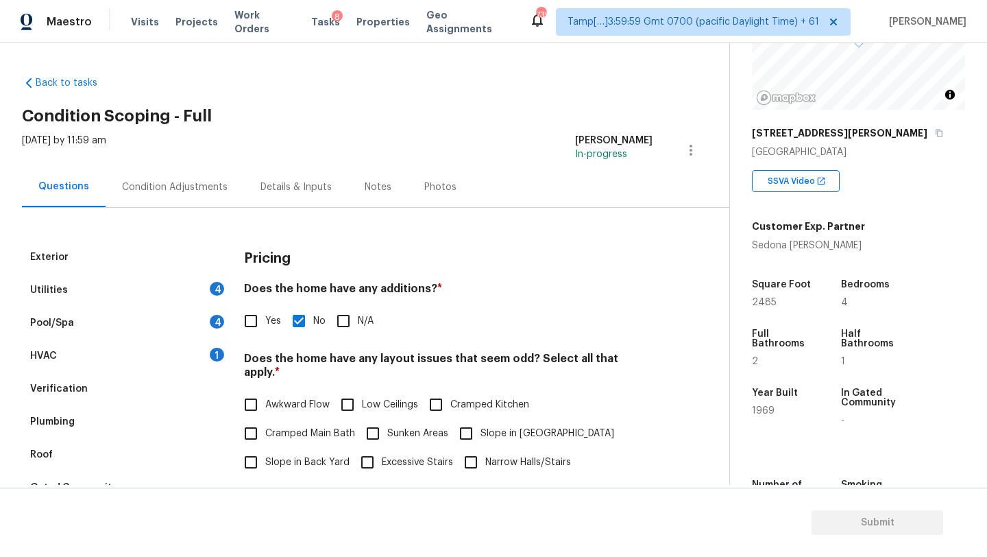
click at [115, 283] on div "Utilities 4" at bounding box center [125, 290] width 206 height 33
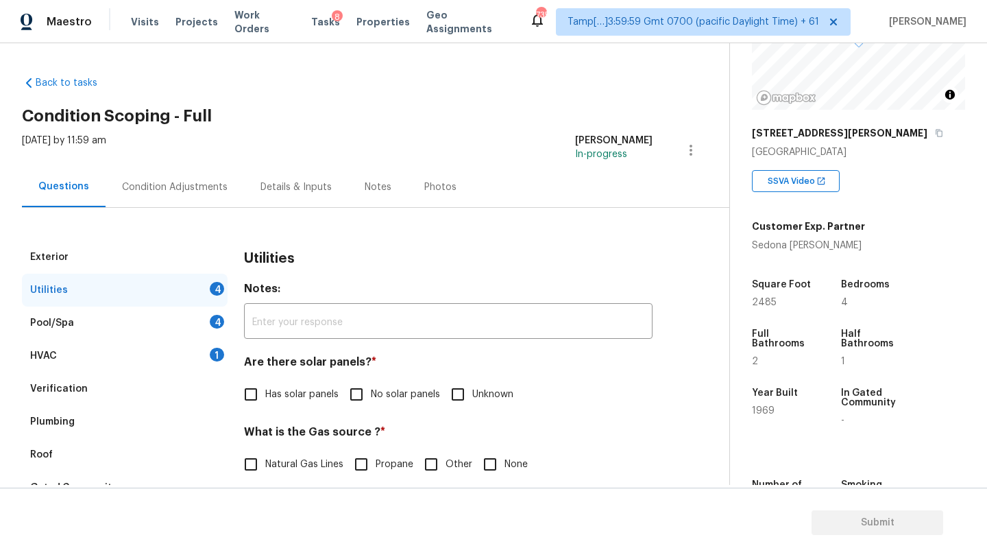
scroll to position [84, 0]
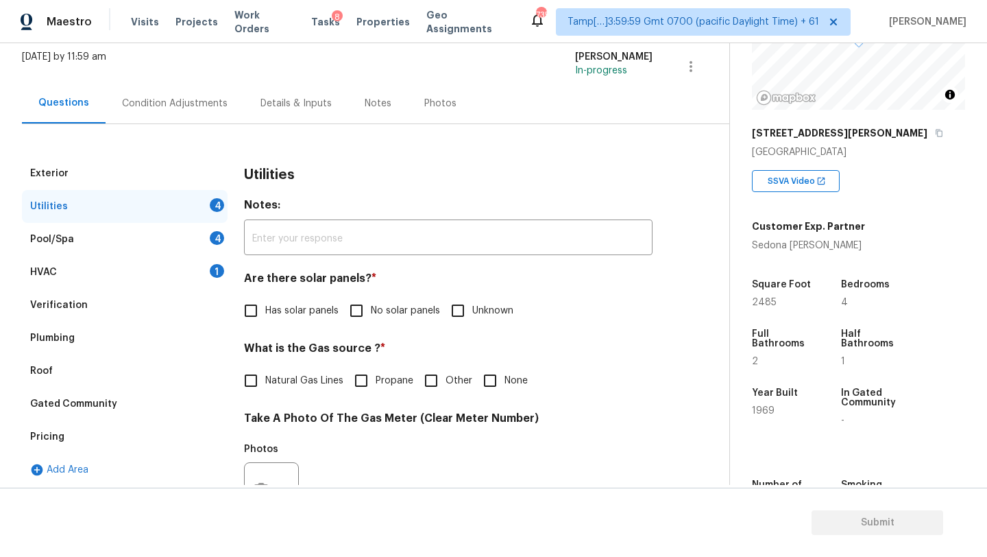
click at [368, 322] on input "No solar panels" at bounding box center [356, 310] width 29 height 29
checkbox input "true"
click at [311, 385] on span "Natural Gas Lines" at bounding box center [304, 382] width 78 height 14
click at [265, 385] on input "Natural Gas Lines" at bounding box center [251, 382] width 29 height 29
checkbox input "true"
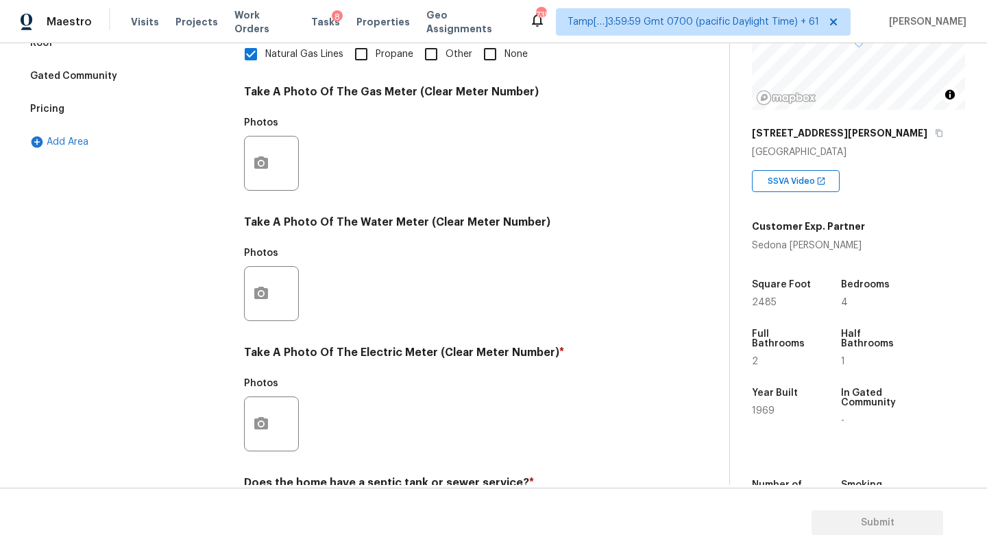
scroll to position [475, 0]
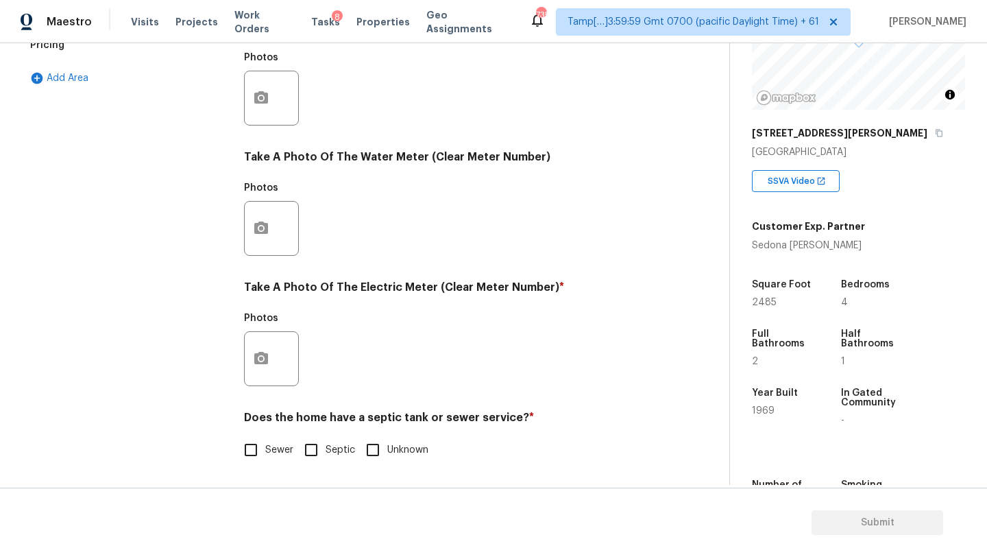
click at [258, 470] on div "Utilities Notes: ​ Are there solar panels? * Has solar panels No solar panels U…" at bounding box center [448, 122] width 409 height 715
click at [267, 444] on span "Sewer" at bounding box center [279, 450] width 28 height 14
click at [265, 444] on input "Sewer" at bounding box center [251, 449] width 29 height 29
checkbox input "true"
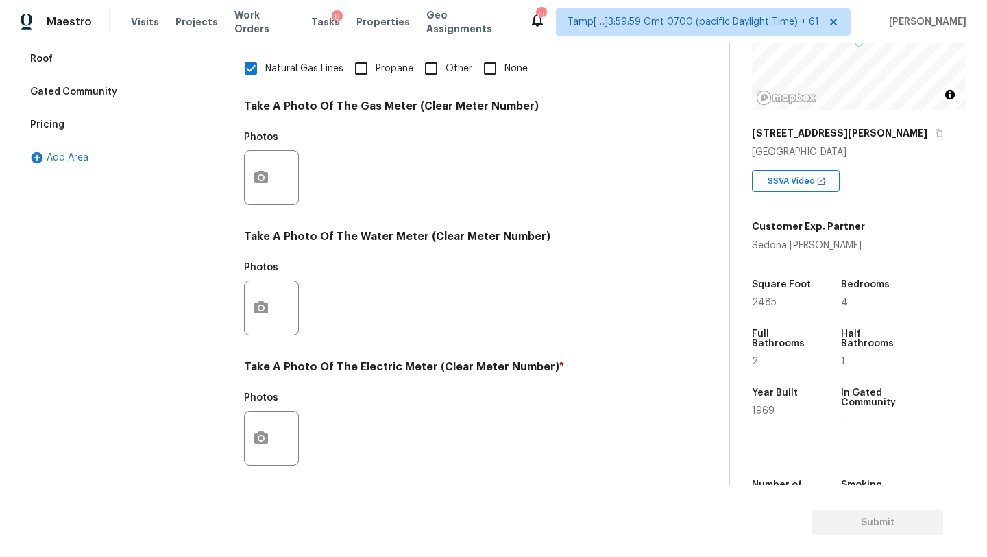
scroll to position [149, 0]
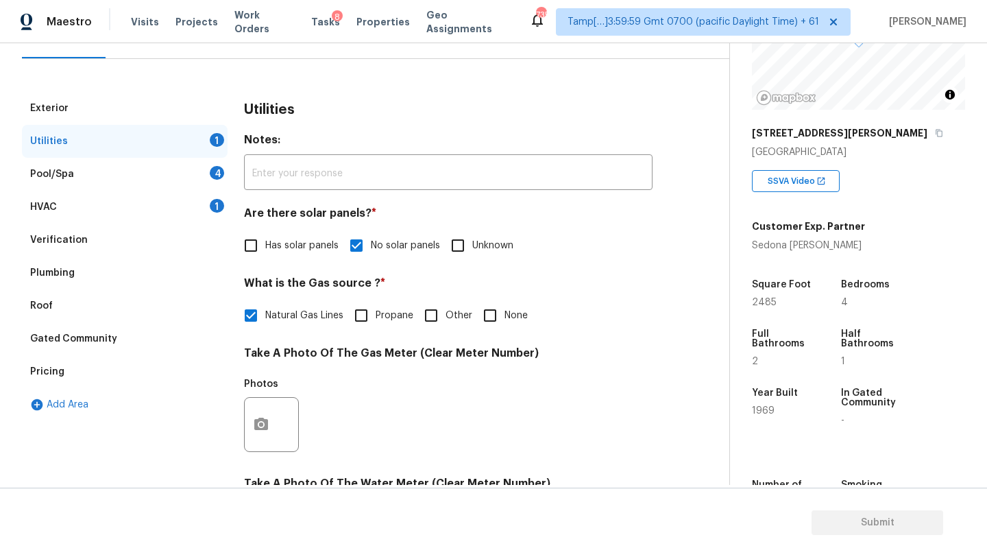
click at [99, 198] on div "HVAC 1" at bounding box center [125, 207] width 206 height 33
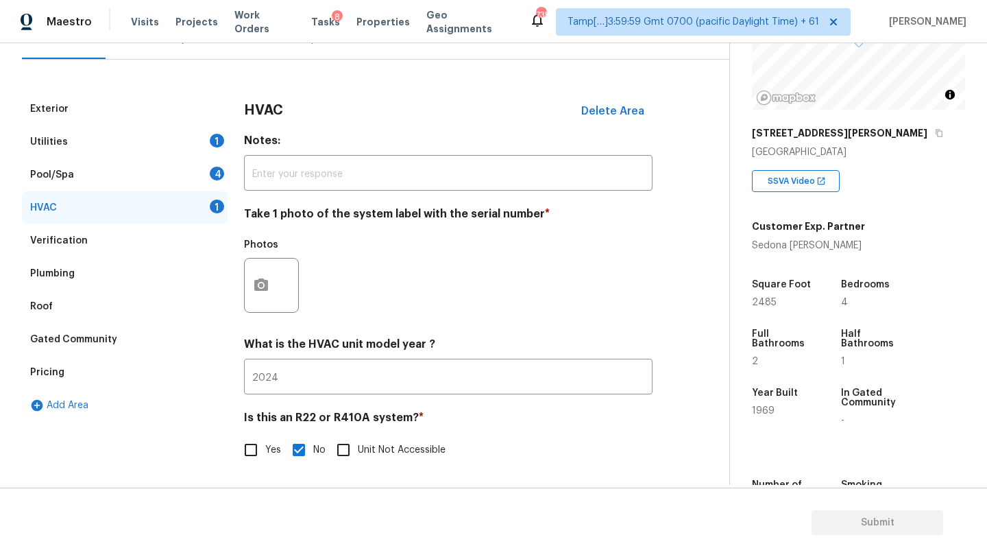
click at [81, 165] on div "Pool/Spa 4" at bounding box center [125, 174] width 206 height 33
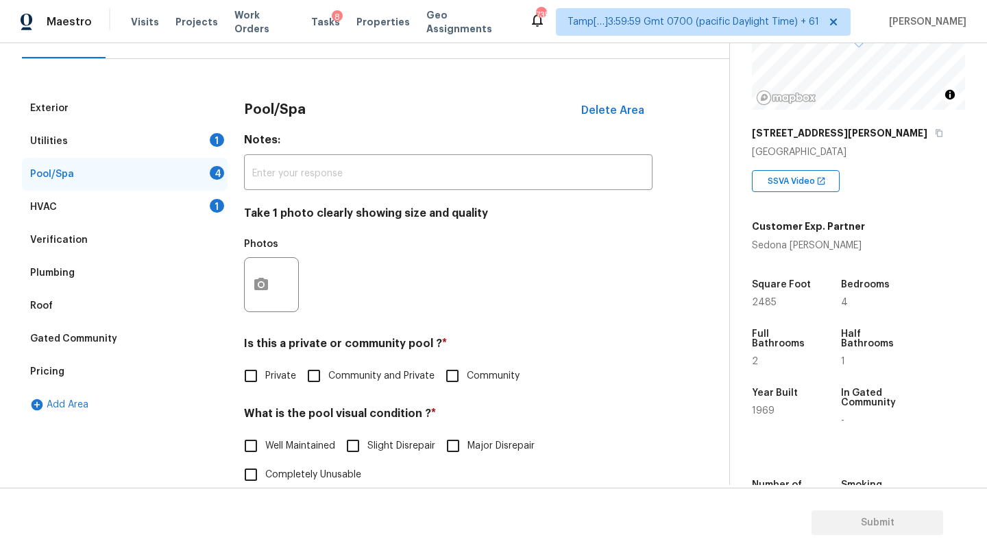
scroll to position [301, 0]
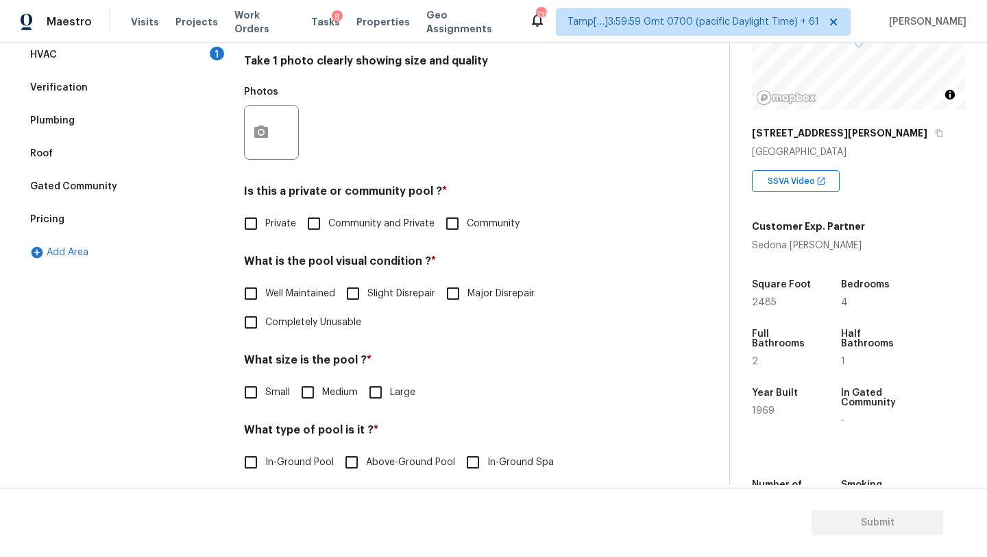
click at [263, 229] on input "Private" at bounding box center [251, 223] width 29 height 29
checkbox input "true"
click at [272, 300] on span "Well Maintained" at bounding box center [300, 294] width 70 height 14
click at [265, 300] on input "Well Maintained" at bounding box center [251, 293] width 29 height 29
checkbox input "true"
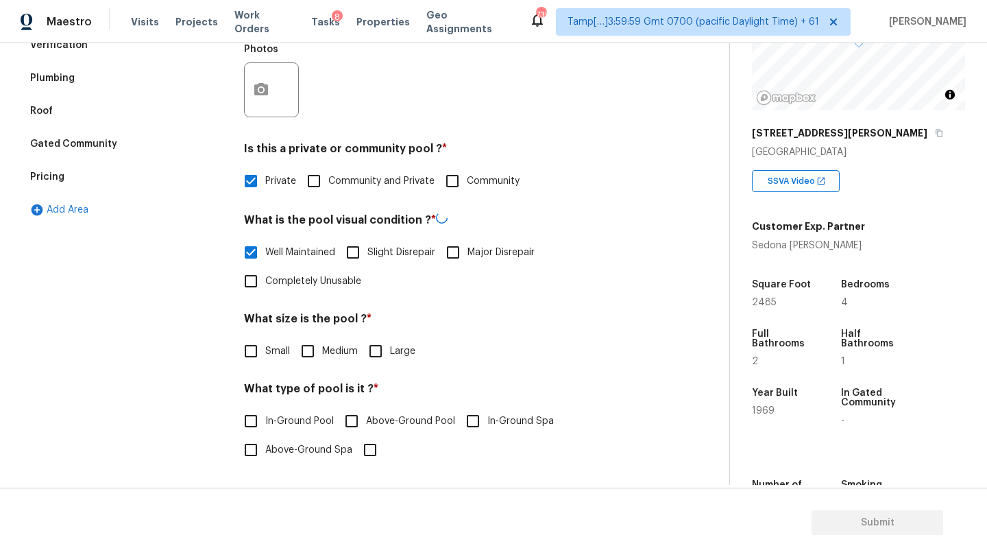
scroll to position [342, 0]
click at [311, 355] on input "Medium" at bounding box center [307, 351] width 29 height 29
checkbox input "true"
click at [302, 411] on label "In-Ground Pool" at bounding box center [285, 422] width 97 height 29
click at [265, 411] on input "In-Ground Pool" at bounding box center [251, 422] width 29 height 29
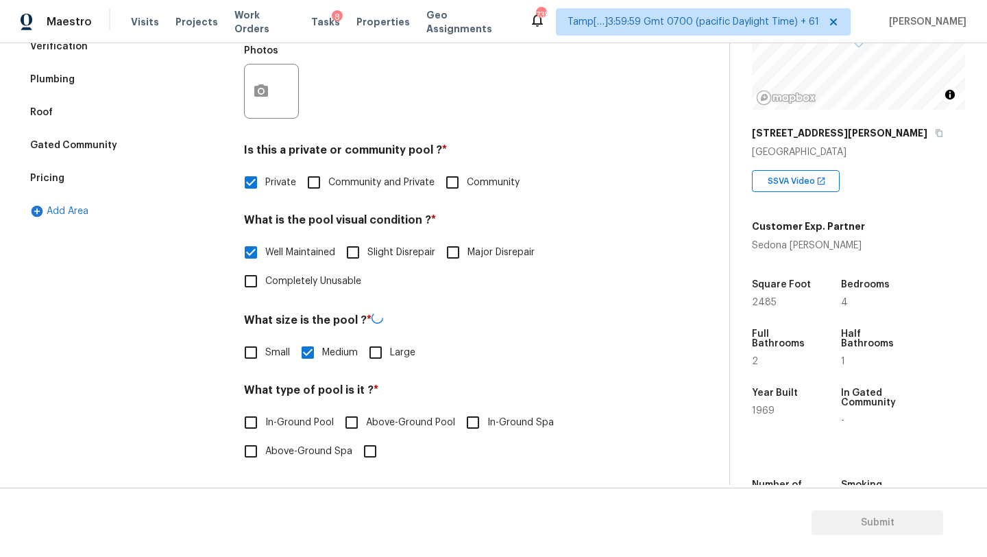
checkbox input "true"
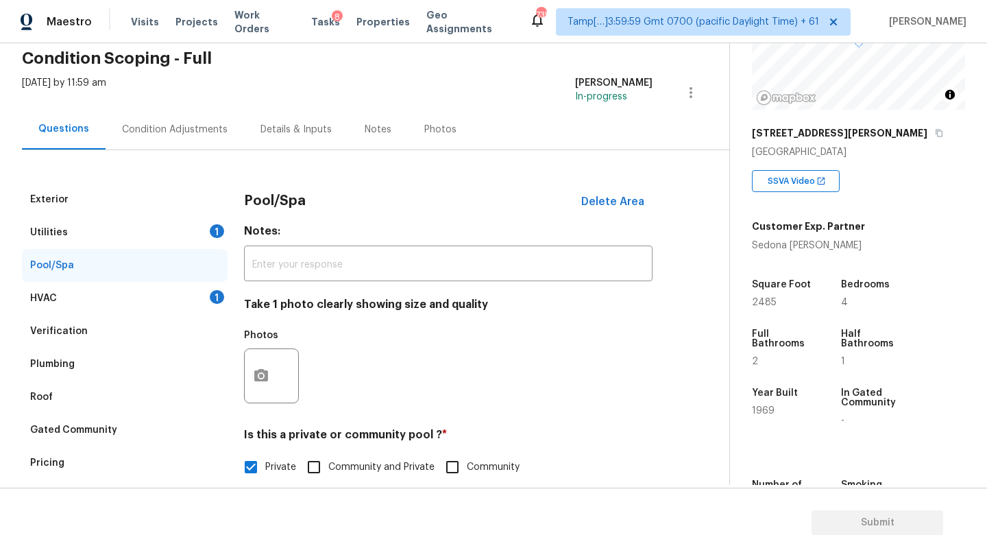
scroll to position [0, 0]
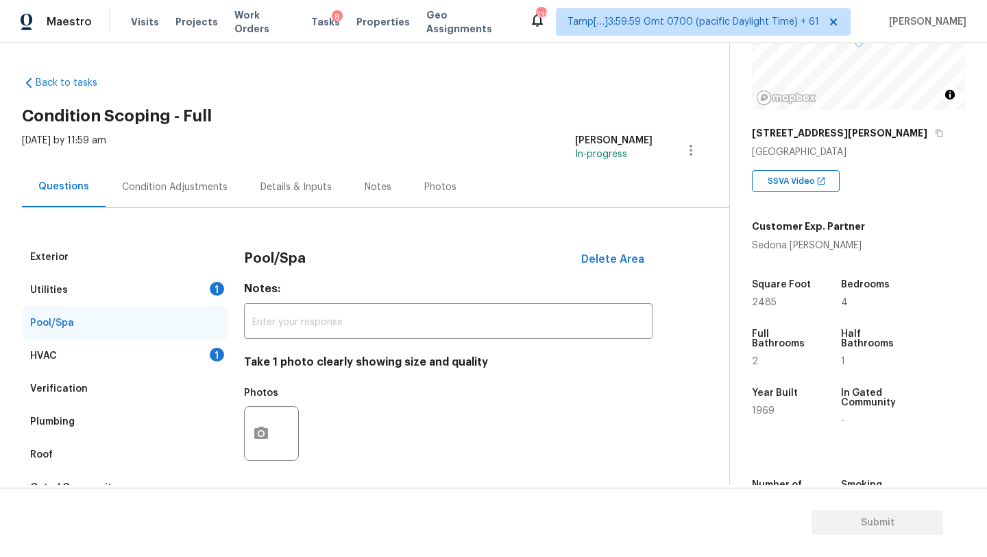
click at [200, 293] on div "Utilities 1" at bounding box center [125, 290] width 206 height 33
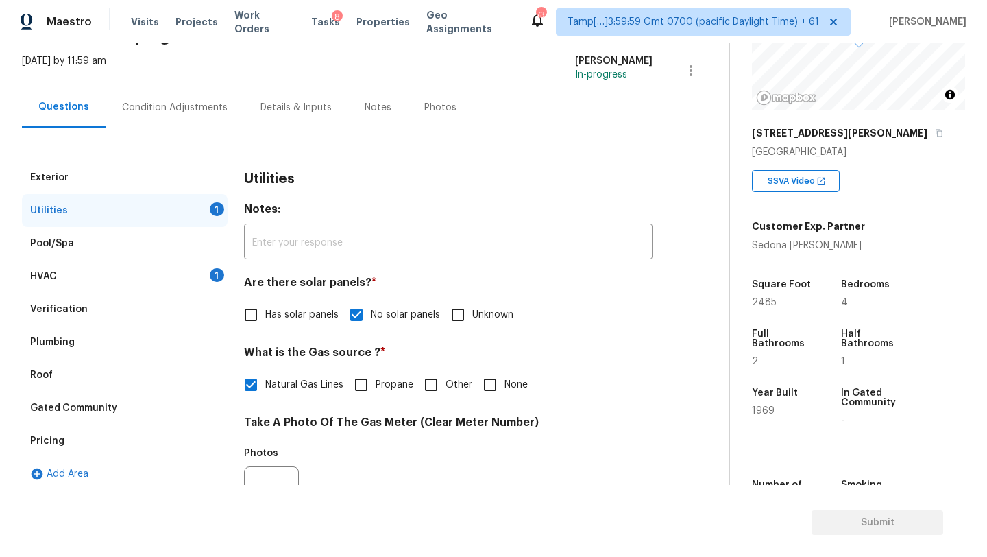
scroll to position [78, 0]
click at [93, 434] on div "Pricing" at bounding box center [125, 442] width 206 height 33
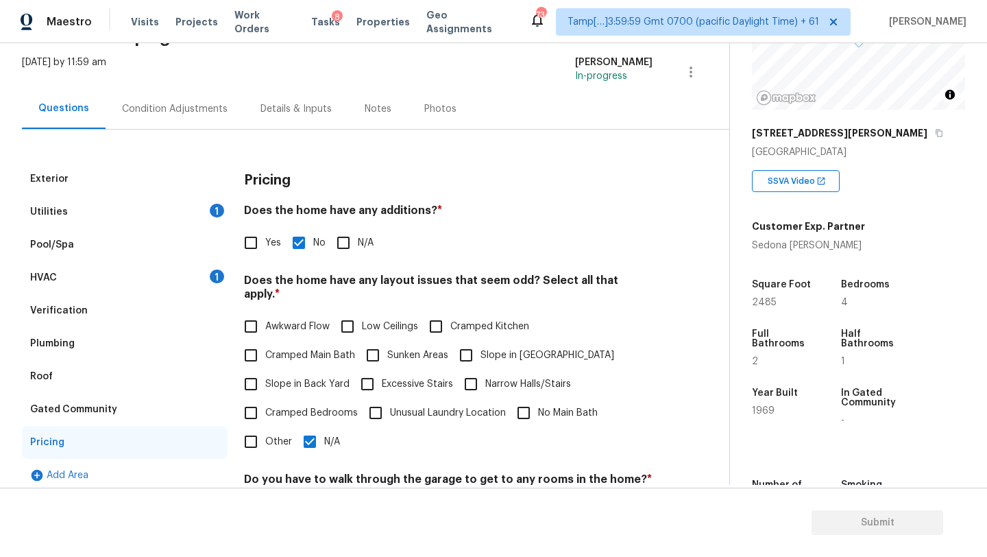
click at [258, 247] on input "Yes" at bounding box center [251, 242] width 29 height 29
checkbox input "true"
checkbox input "false"
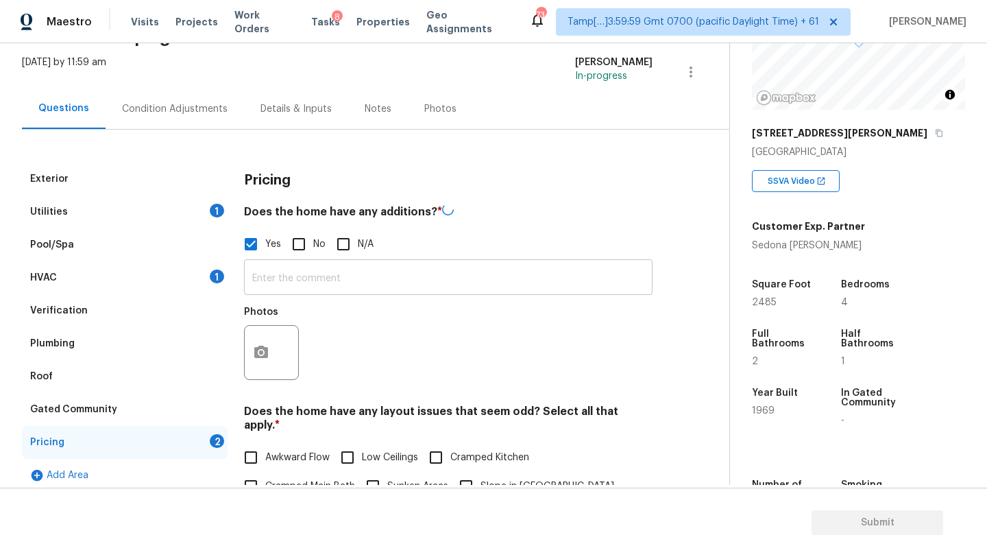
click at [274, 265] on input "text" at bounding box center [448, 279] width 409 height 32
paste input "has a den for extra space."
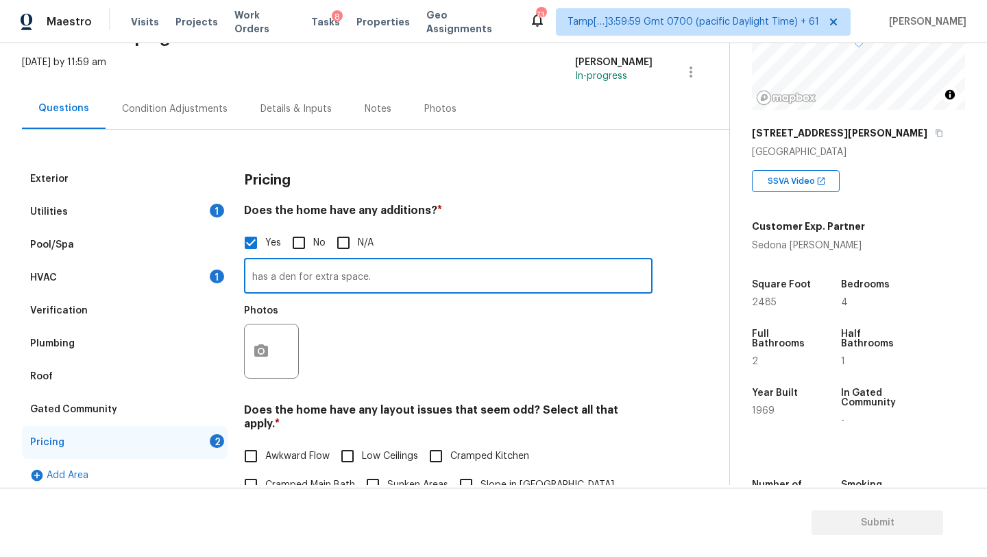
type input "has a den for extra space."
click at [271, 355] on button "button" at bounding box center [261, 350] width 33 height 53
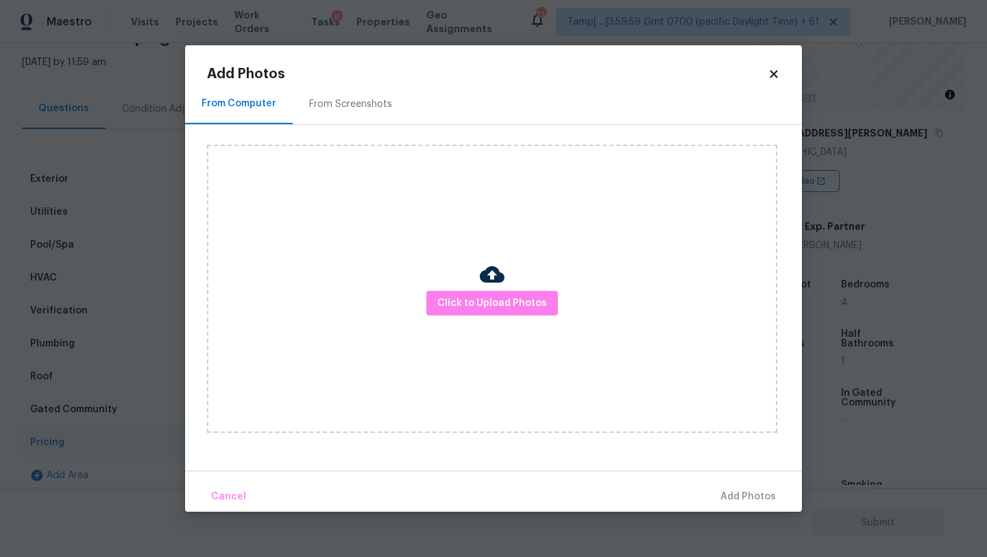
click at [348, 108] on div "From Screenshots" at bounding box center [350, 104] width 83 height 14
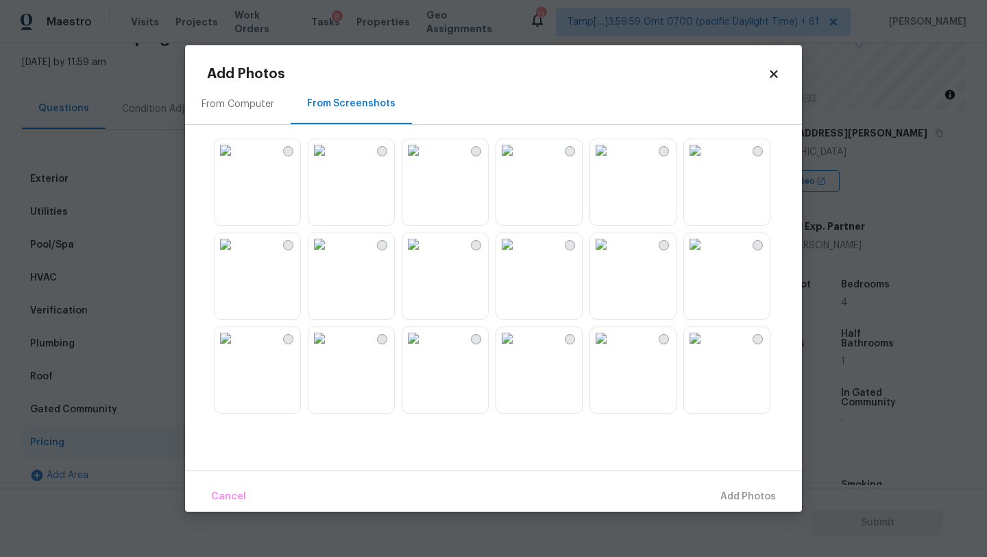
click at [612, 161] on img at bounding box center [601, 150] width 22 height 22
click at [734, 493] on span "Add 1 Photo(s)" at bounding box center [742, 496] width 68 height 17
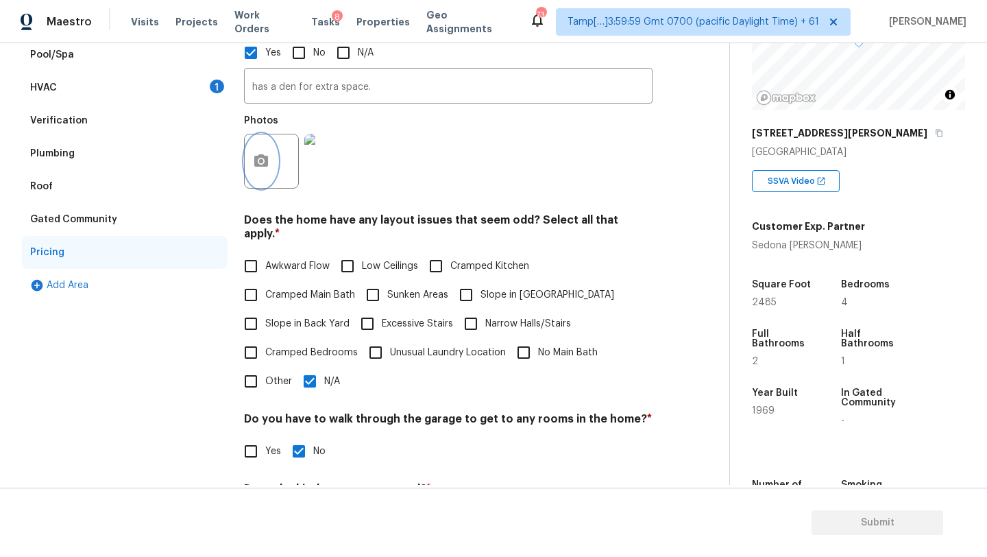
scroll to position [63, 0]
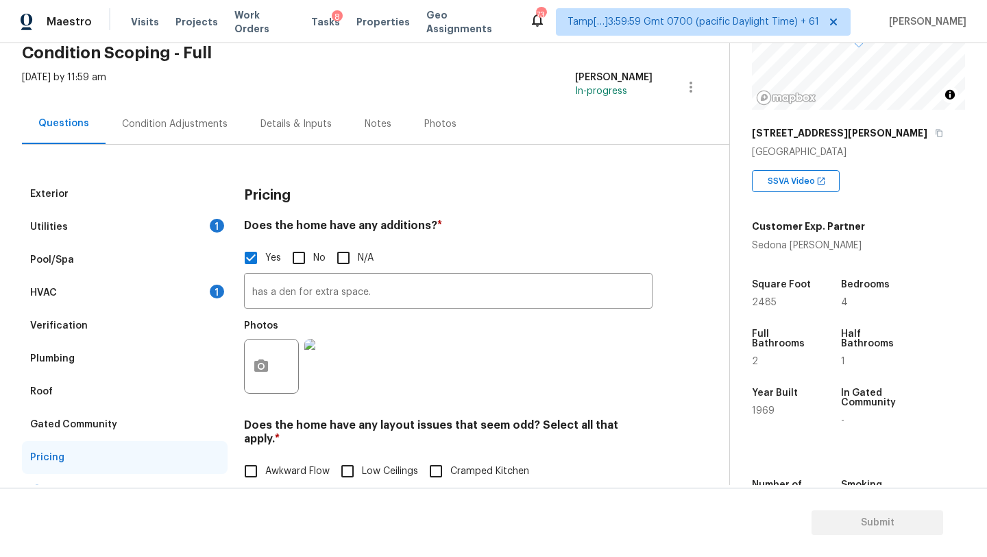
click at [158, 123] on div "Condition Adjustments" at bounding box center [175, 124] width 106 height 14
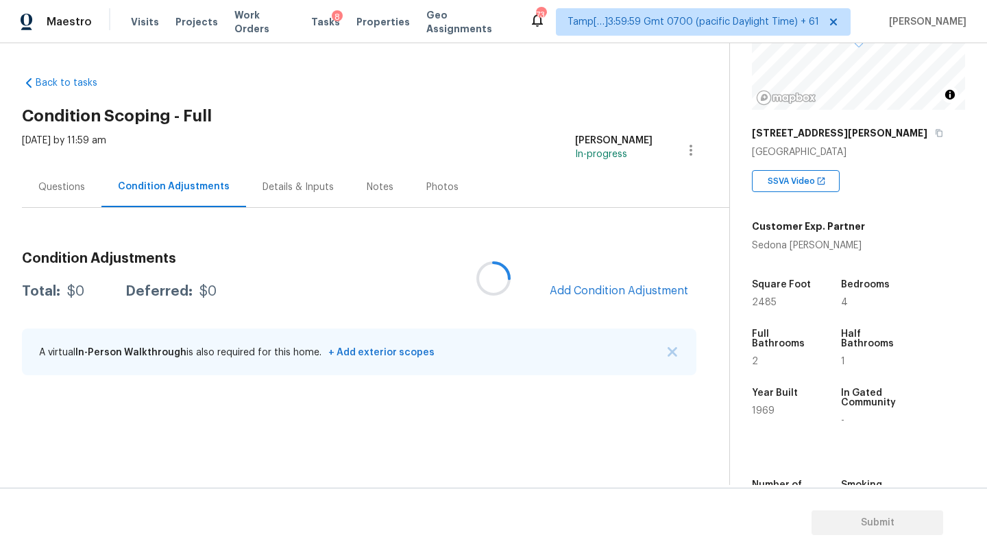
click at [621, 287] on div at bounding box center [493, 278] width 987 height 557
click at [621, 288] on span "Add Condition Adjustment" at bounding box center [619, 291] width 139 height 12
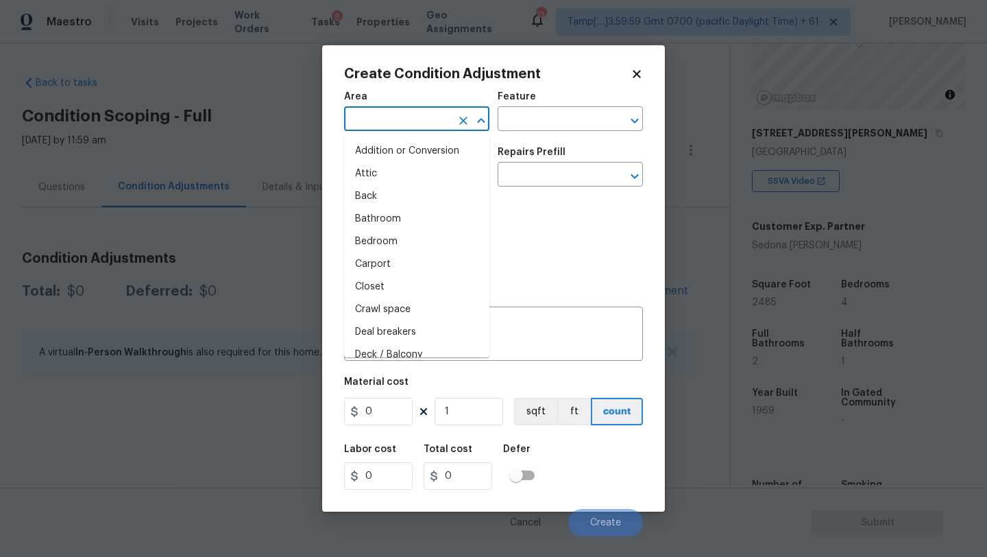
click at [369, 126] on input "text" at bounding box center [397, 120] width 107 height 21
type input "e"
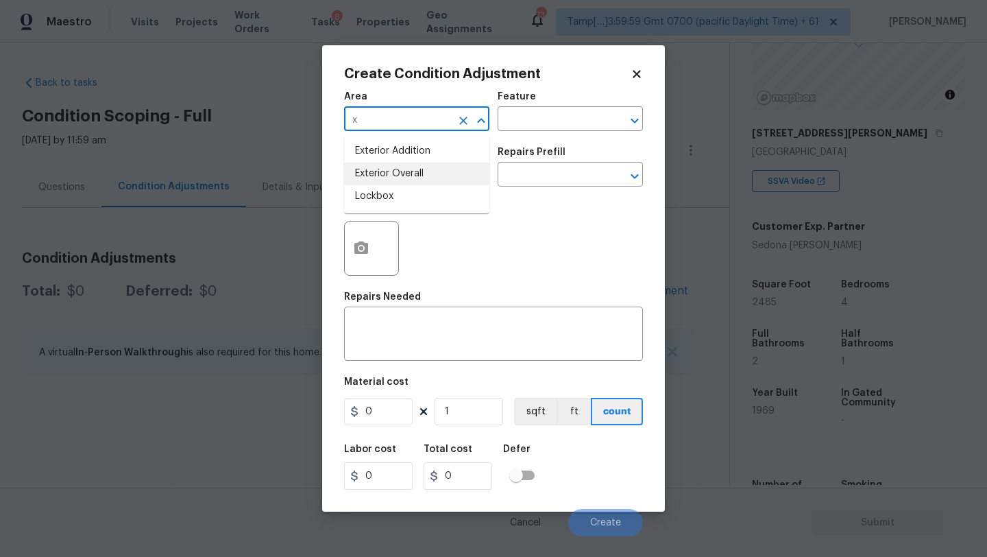
click at [392, 182] on li "Exterior Overall" at bounding box center [416, 174] width 145 height 23
type input "Exterior Overall"
click at [524, 127] on input "text" at bounding box center [551, 120] width 107 height 21
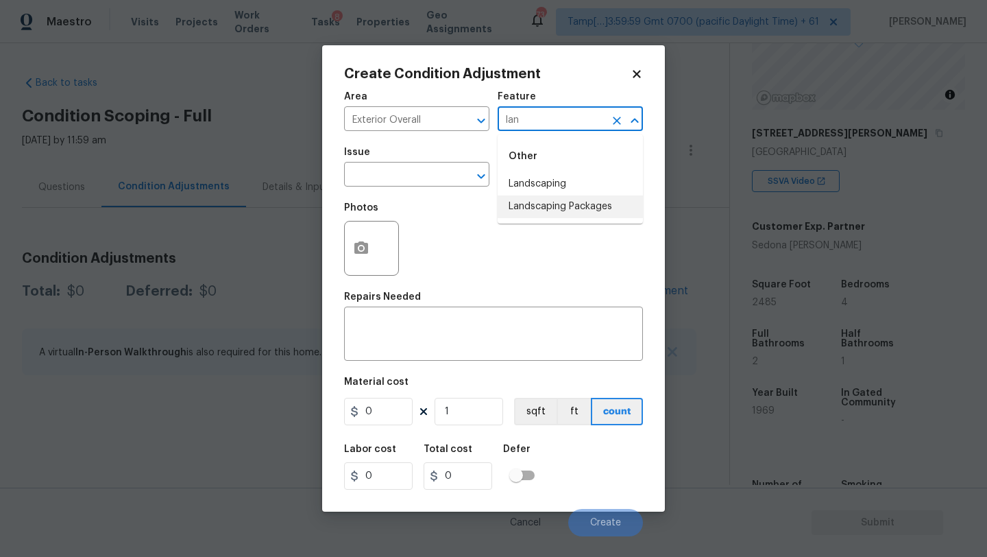
click at [516, 209] on li "Landscaping Packages" at bounding box center [570, 206] width 145 height 23
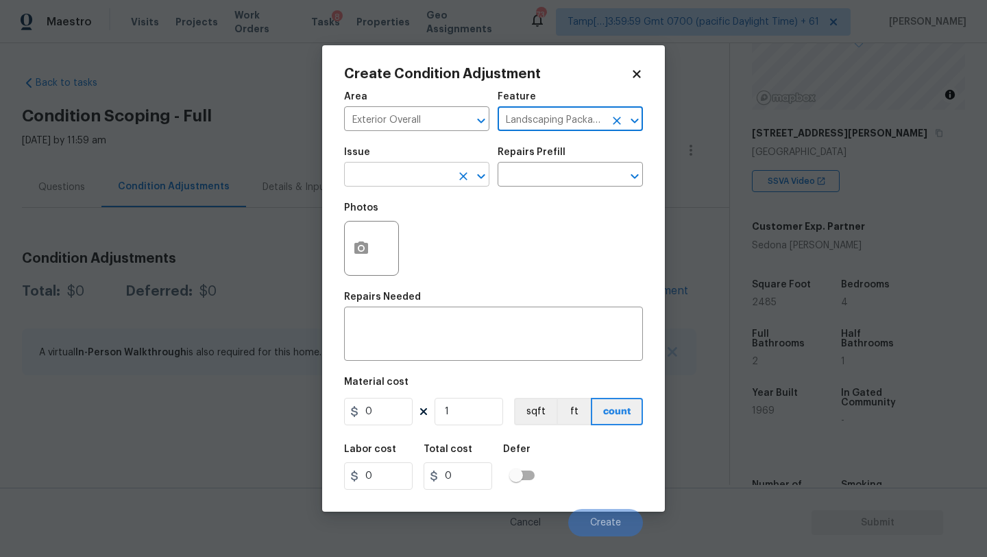
type input "Landscaping Packages"
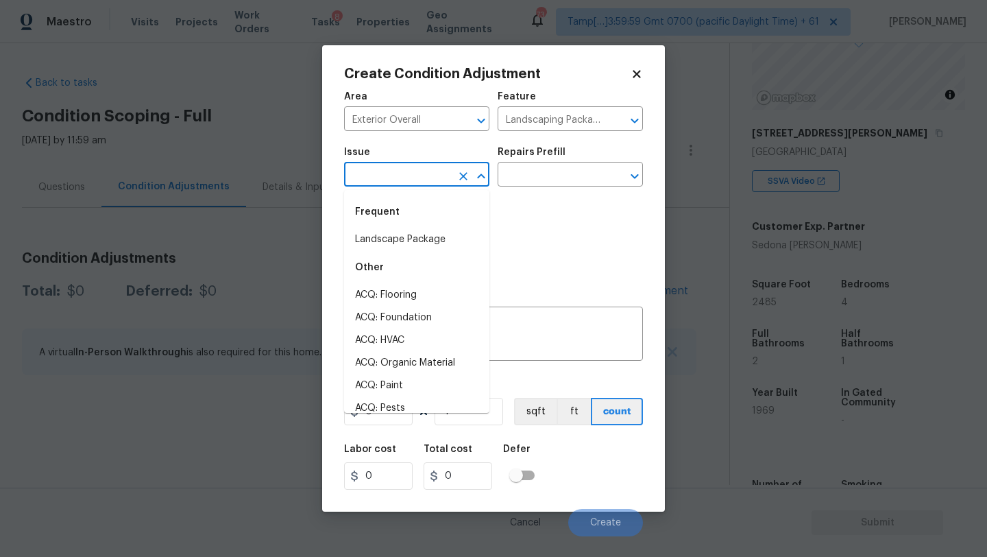
click at [419, 169] on input "text" at bounding box center [397, 175] width 107 height 21
click at [416, 238] on li "Landscape Package" at bounding box center [416, 239] width 145 height 23
type input "Landscape Package"
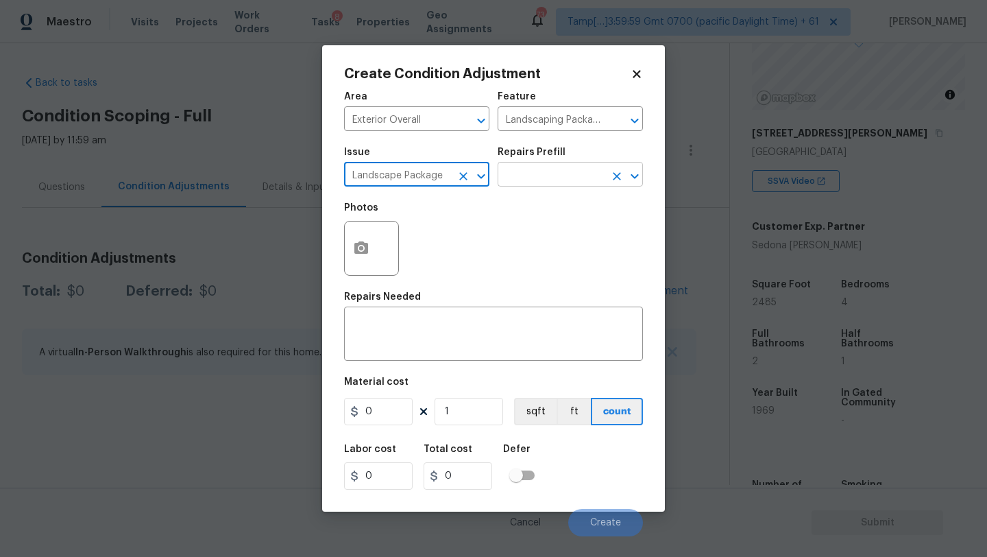
click at [565, 173] on input "text" at bounding box center [551, 175] width 107 height 21
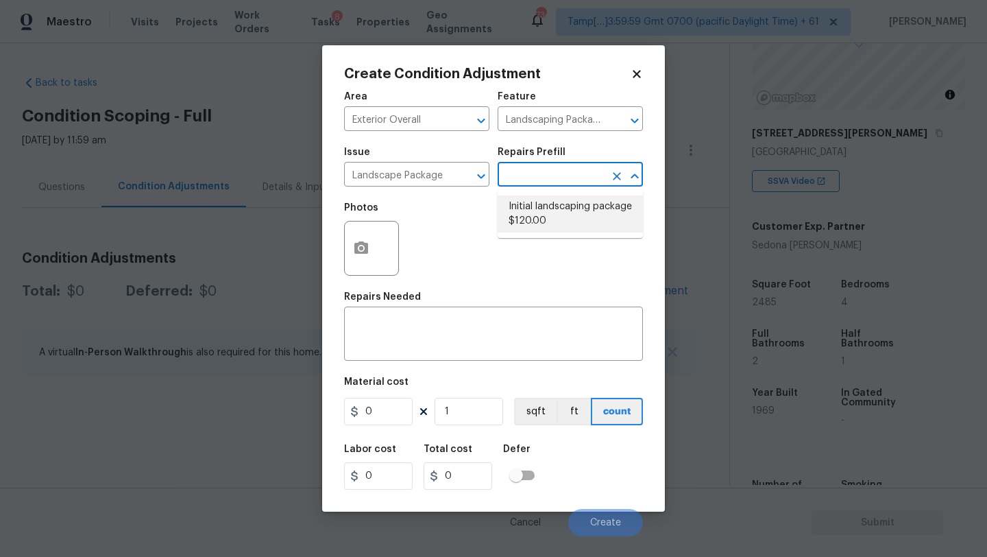
click at [559, 214] on li "Initial landscaping package $120.00" at bounding box center [570, 213] width 145 height 37
type input "Home Readiness Packages"
type textarea "Mowing of grass up to 6" in height. Mow, edge along driveways & sidewalks, trim…"
type input "120"
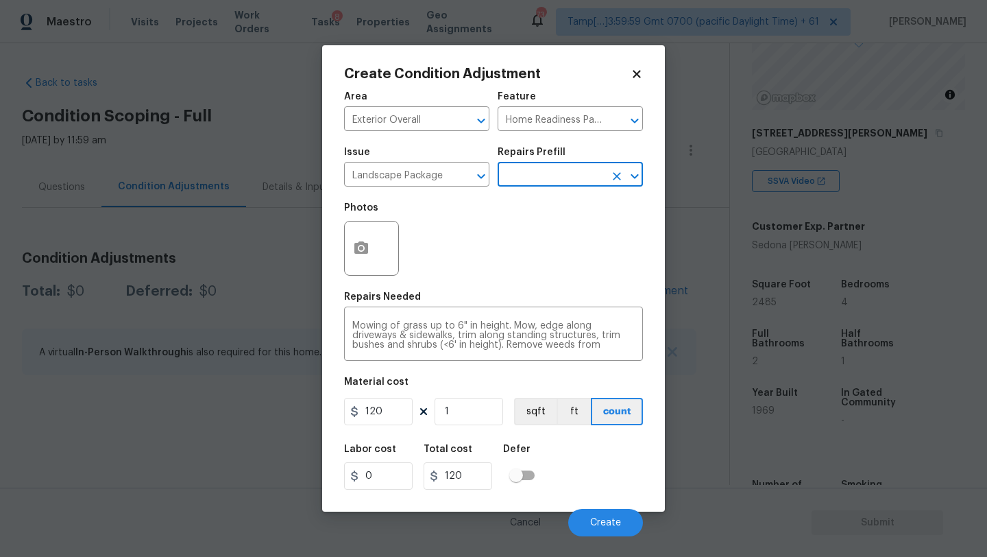
click at [418, 414] on icon at bounding box center [423, 411] width 11 height 11
click at [372, 414] on input "120" at bounding box center [378, 411] width 69 height 27
type input "300"
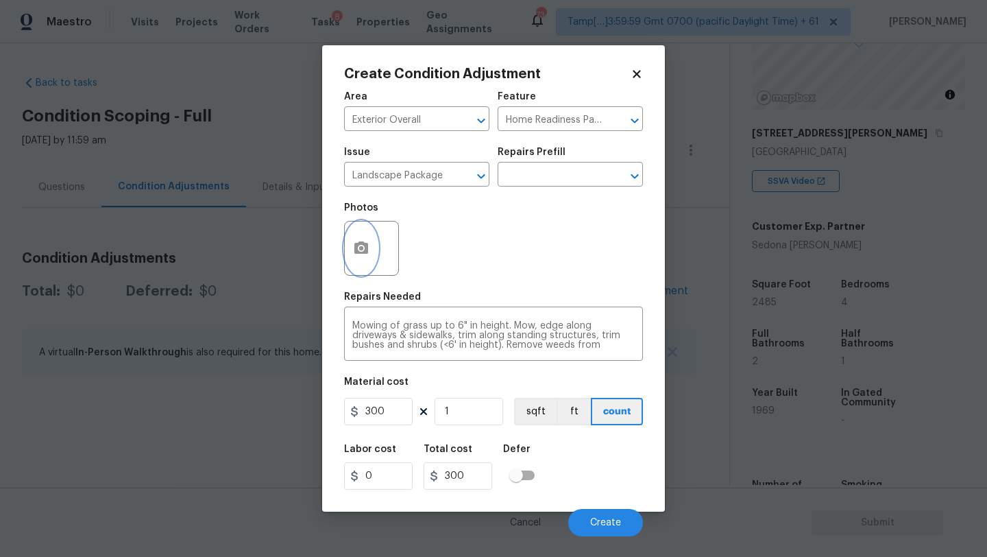
click at [351, 238] on button "button" at bounding box center [361, 247] width 33 height 53
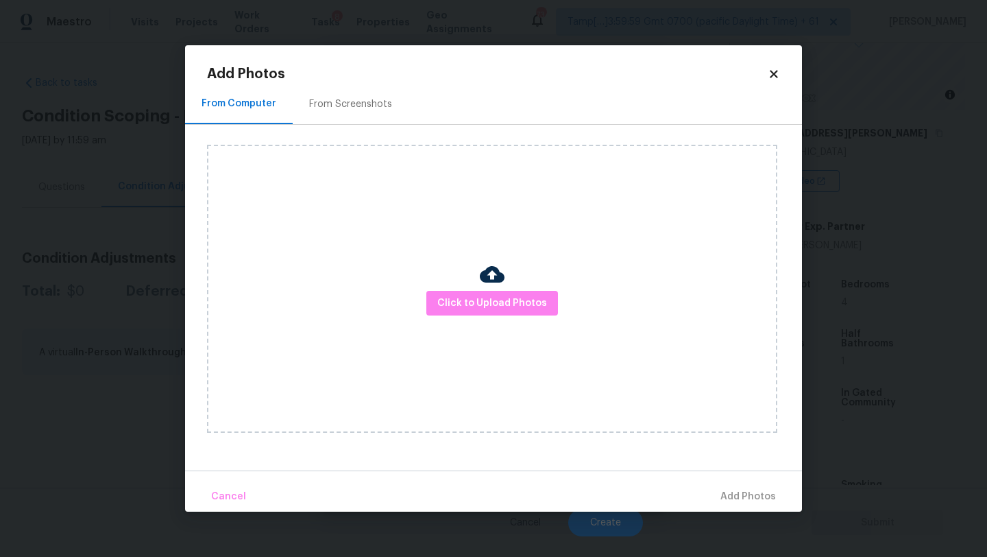
click at [335, 108] on div "From Screenshots" at bounding box center [350, 104] width 83 height 14
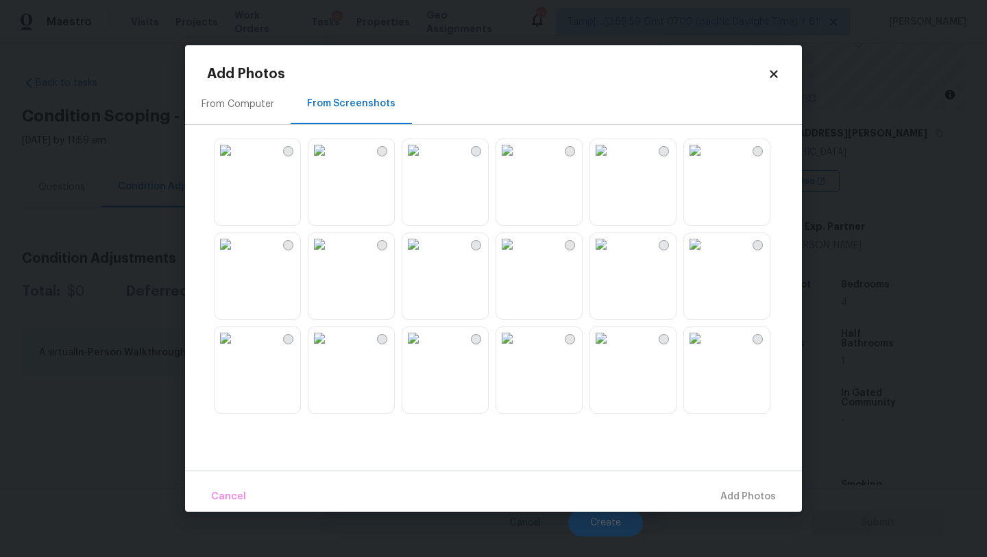
click at [331, 161] on img at bounding box center [320, 150] width 22 height 22
click at [424, 161] on img at bounding box center [414, 150] width 22 height 22
click at [706, 161] on img at bounding box center [695, 150] width 22 height 22
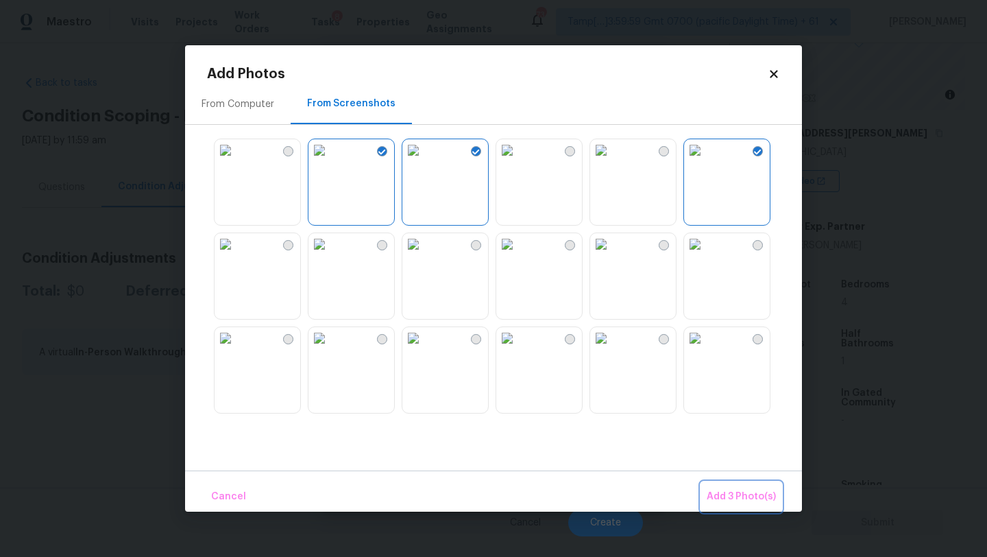
click at [726, 485] on button "Add 3 Photo(s)" at bounding box center [742, 496] width 80 height 29
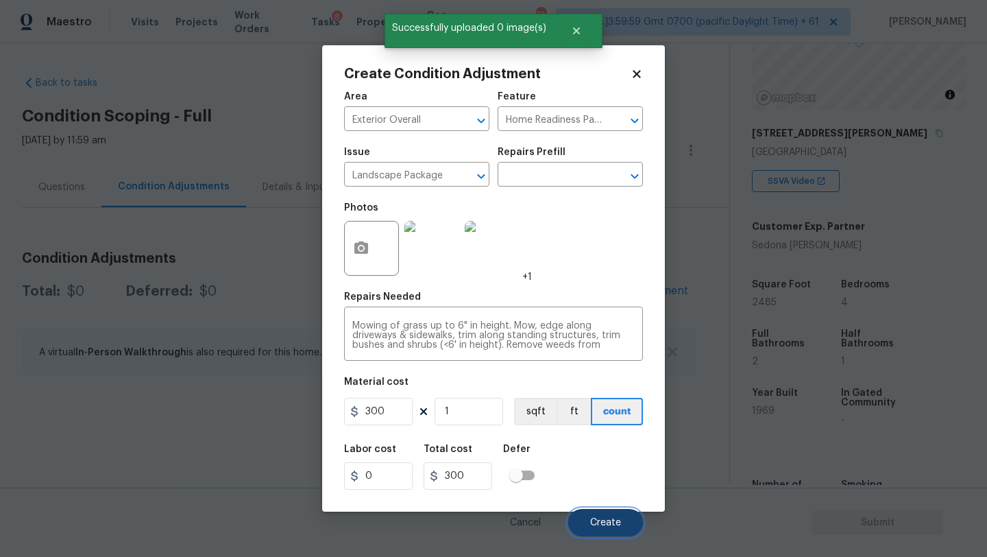
click at [612, 520] on span "Create" at bounding box center [605, 523] width 31 height 10
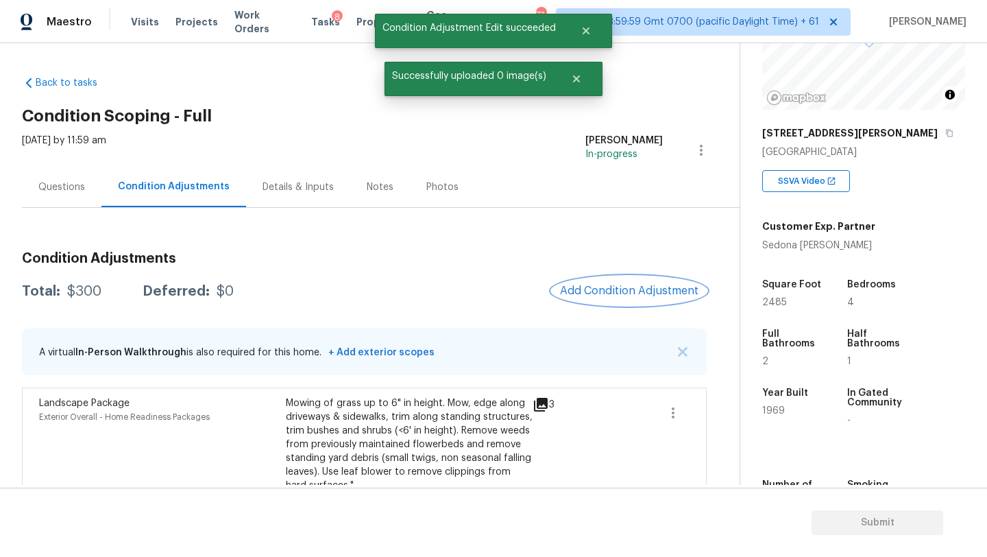
click at [606, 283] on button "Add Condition Adjustment" at bounding box center [629, 290] width 155 height 29
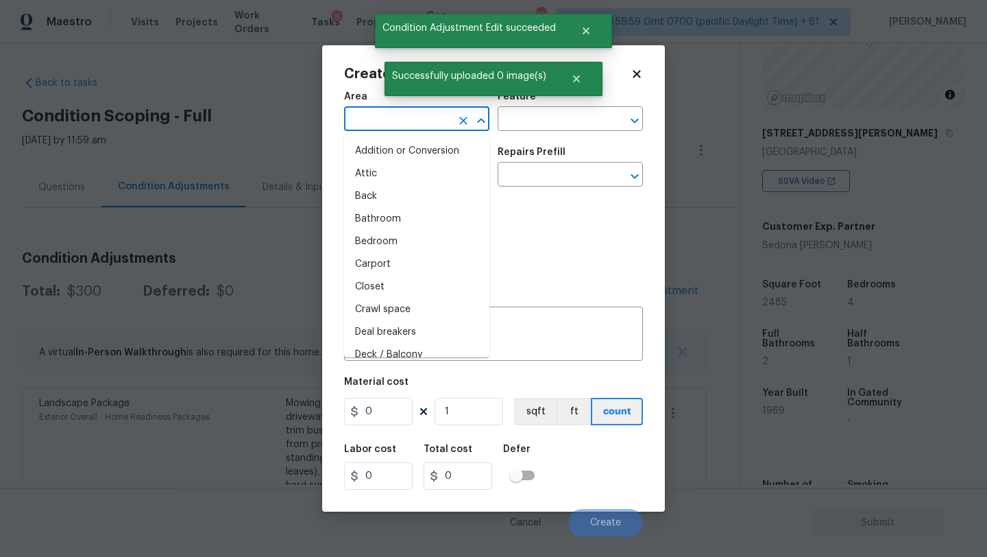
click at [359, 121] on input "text" at bounding box center [397, 120] width 107 height 21
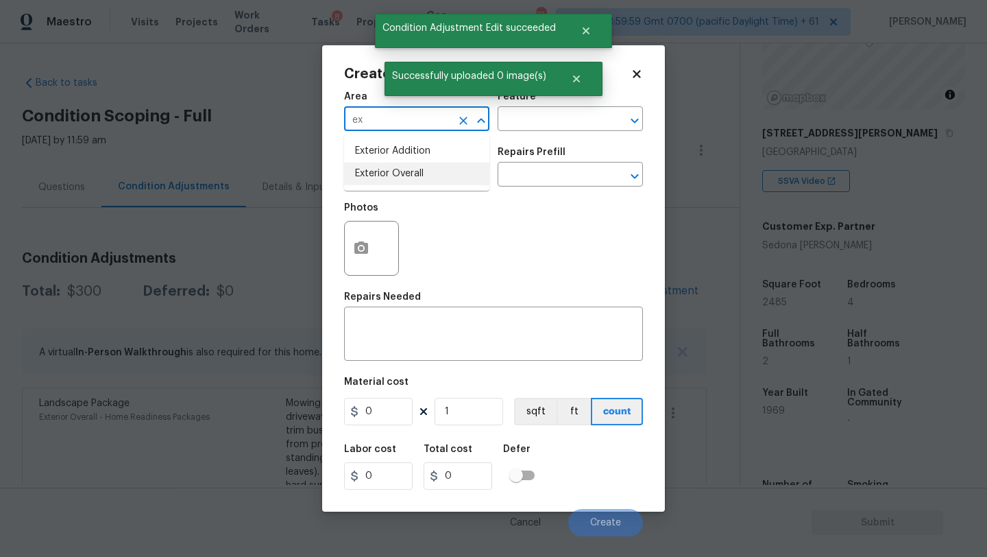
click at [392, 178] on li "Exterior Overall" at bounding box center [416, 174] width 145 height 23
type input "Exterior Overall"
click at [533, 121] on input "text" at bounding box center [551, 120] width 107 height 21
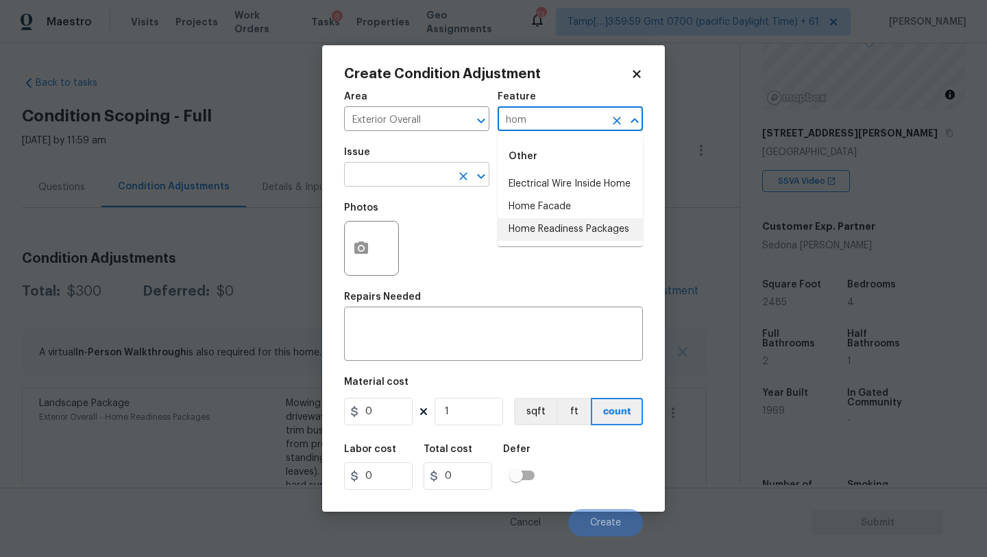
drag, startPoint x: 550, startPoint y: 225, endPoint x: 413, endPoint y: 186, distance: 142.6
click at [550, 225] on li "Home Readiness Packages" at bounding box center [570, 229] width 145 height 23
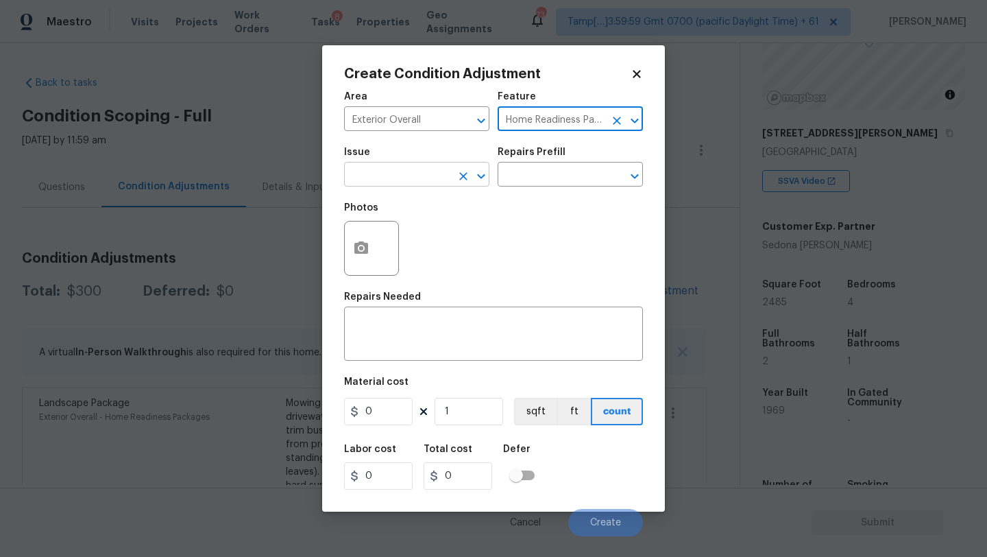
type input "Home Readiness Packages"
click at [413, 186] on input "text" at bounding box center [397, 175] width 107 height 21
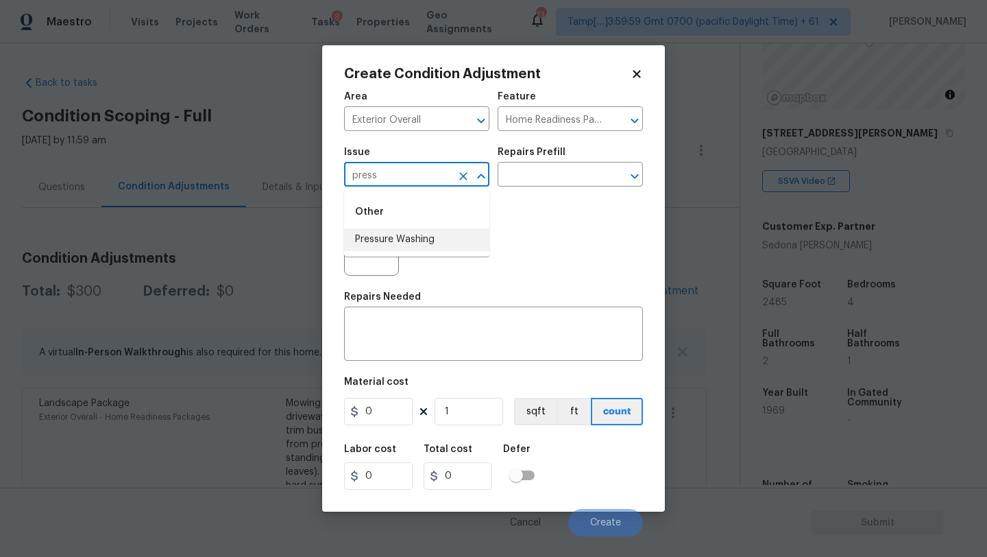
click at [414, 239] on li "Pressure Washing" at bounding box center [416, 239] width 145 height 23
type input "Pressure Washing"
click at [542, 180] on input "text" at bounding box center [551, 175] width 107 height 21
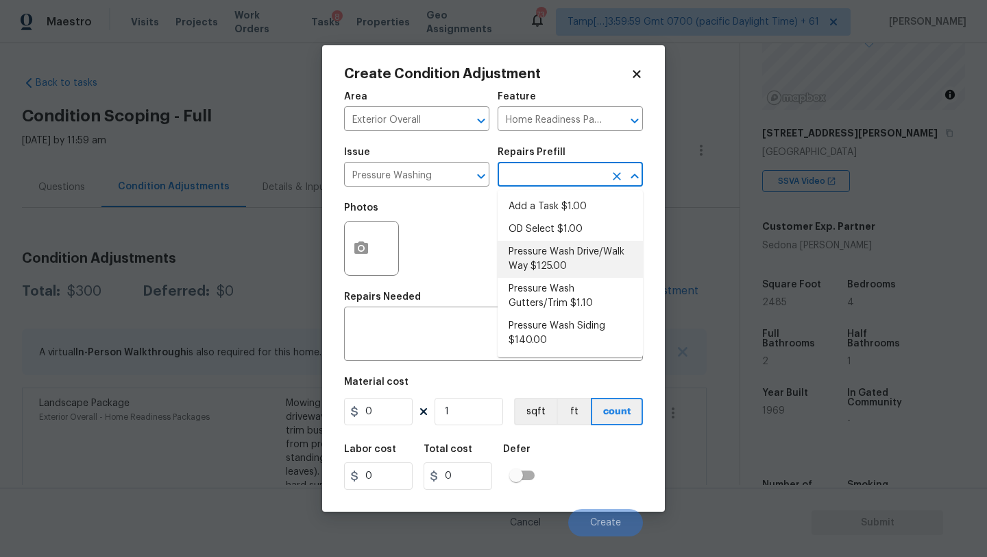
drag, startPoint x: 542, startPoint y: 255, endPoint x: 535, endPoint y: 261, distance: 9.3
click at [542, 255] on li "Pressure Wash Drive/Walk Way $125.00" at bounding box center [570, 259] width 145 height 37
type input "Siding"
type textarea "Pressure wash the driveways/walkways as directed by the PM. Ensure that all deb…"
type input "125"
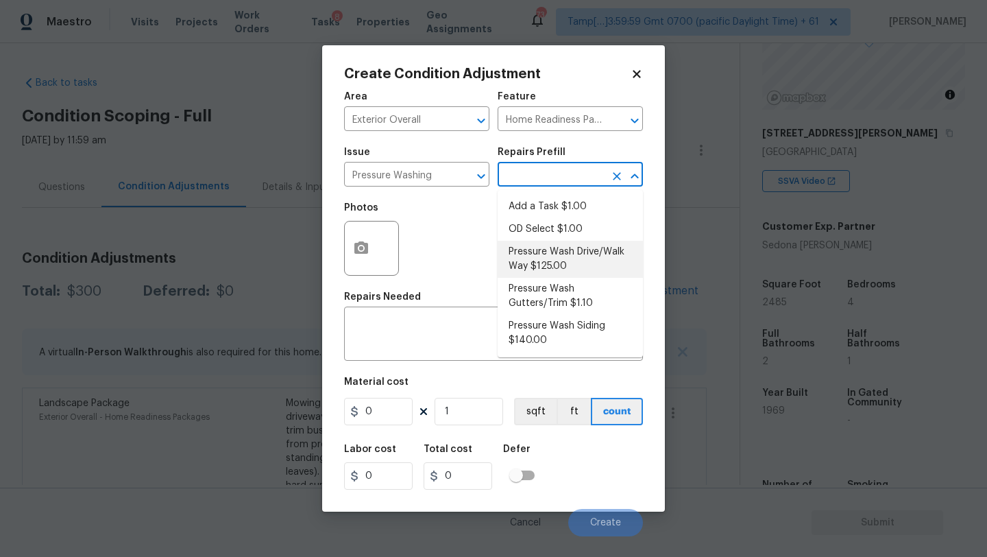
type input "125"
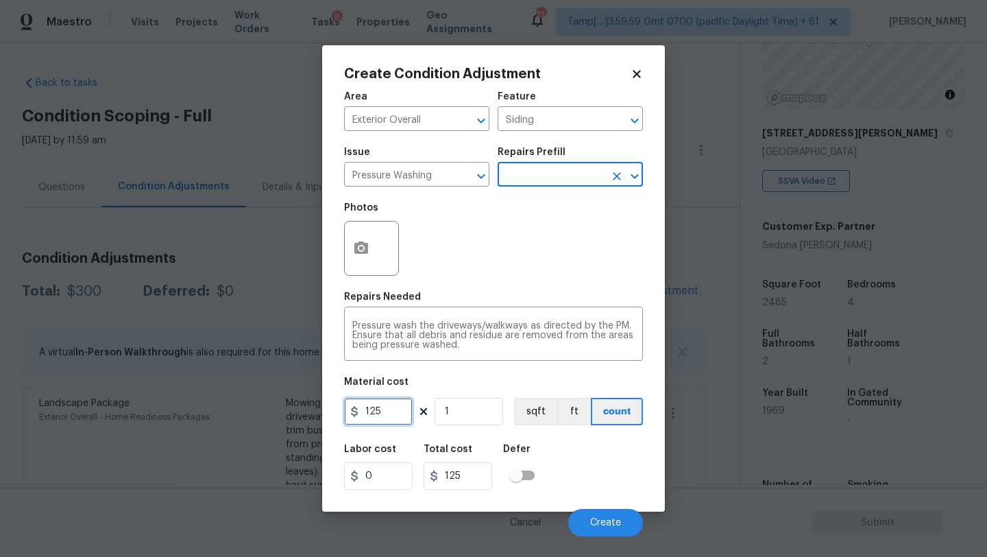
click at [398, 415] on input "125" at bounding box center [378, 411] width 69 height 27
type input "400"
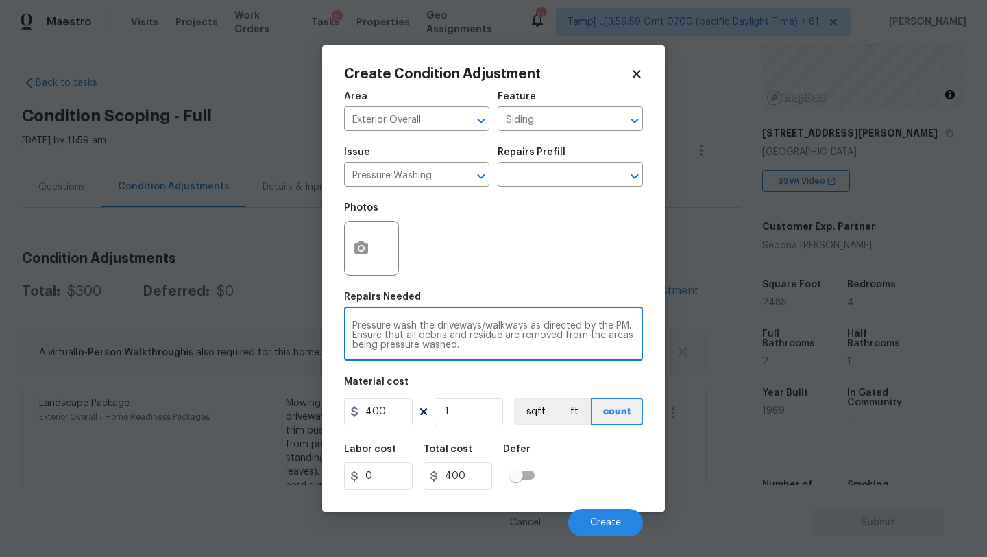
click at [412, 326] on textarea "Pressure wash the driveways/walkways as directed by the PM. Ensure that all deb…" at bounding box center [493, 335] width 283 height 29
paste textarea "home, driveway, walkways/sidewalks and patio. Must use a surface washer on all …"
type textarea "Pressure wash home, driveway, walkways/sidewalks and patio. Must use a surface …"
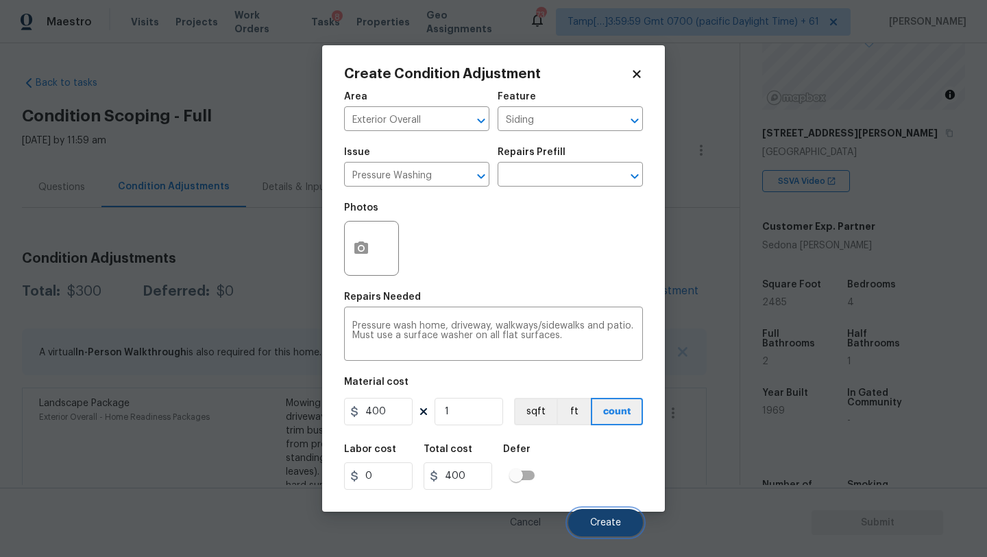
click at [608, 525] on span "Create" at bounding box center [605, 523] width 31 height 10
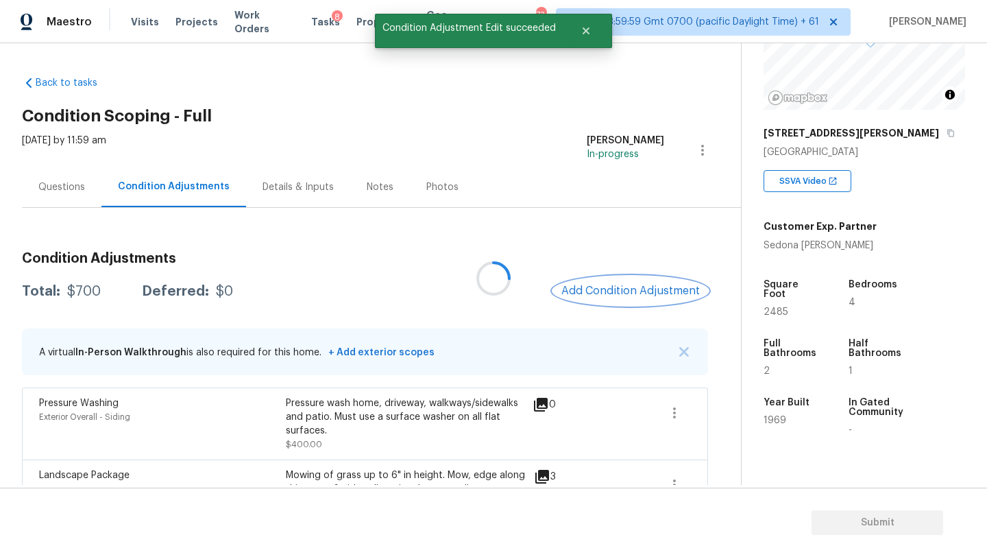
scroll to position [107, 0]
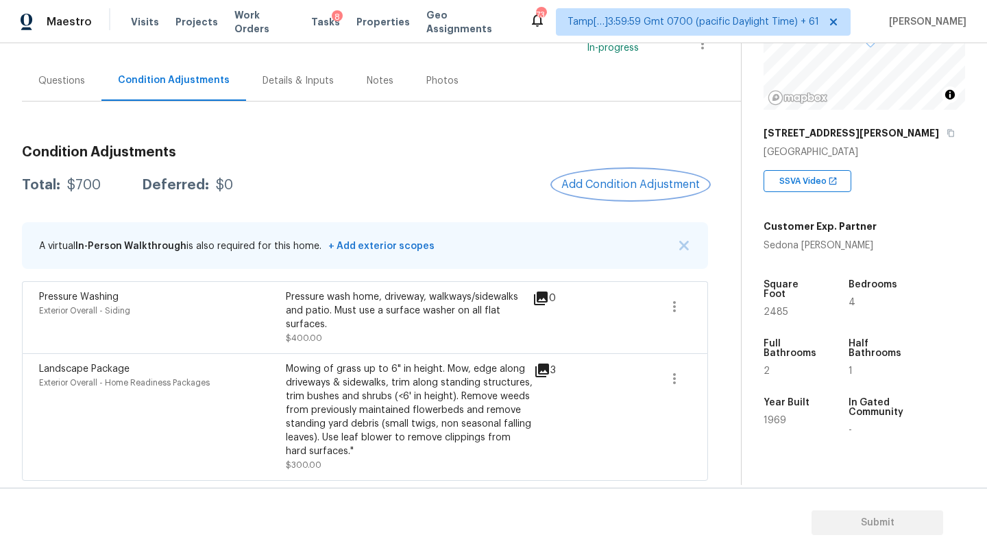
click at [632, 184] on span "Add Condition Adjustment" at bounding box center [631, 184] width 139 height 12
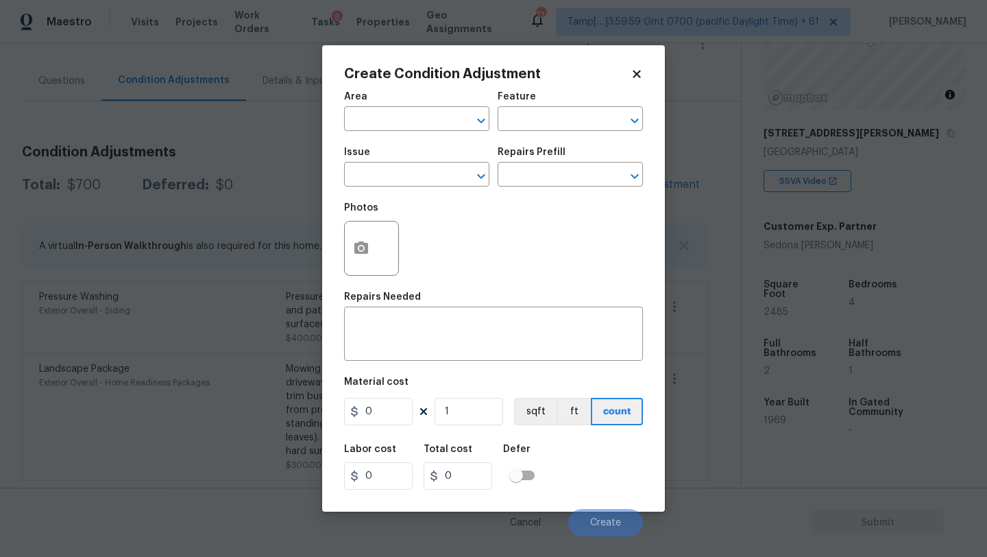
click at [368, 104] on div "Area" at bounding box center [416, 101] width 145 height 18
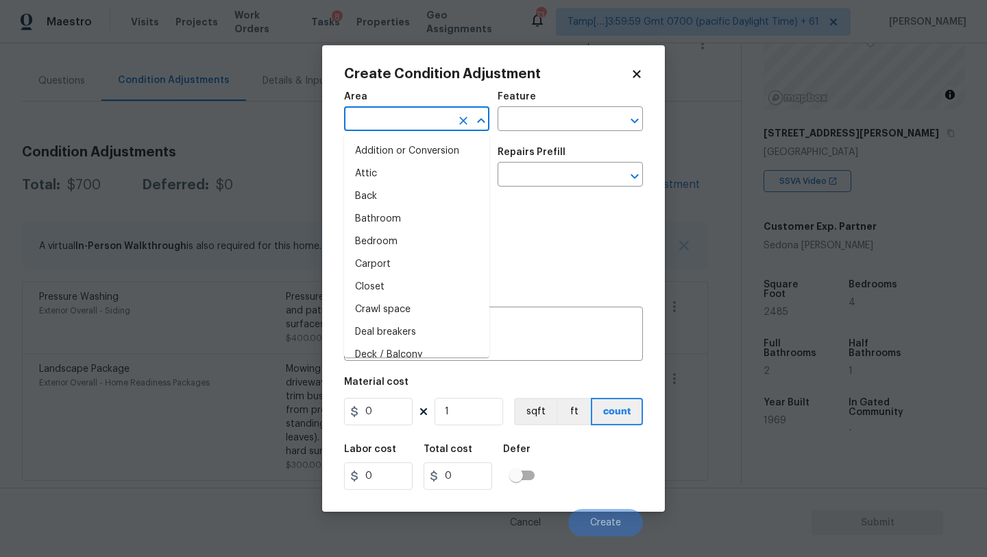
click at [368, 119] on input "text" at bounding box center [397, 120] width 107 height 21
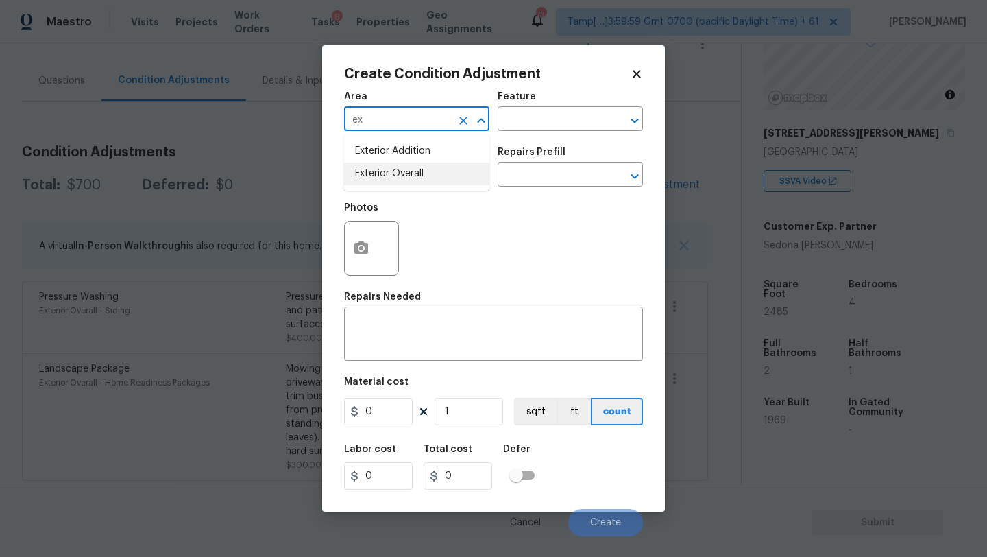
drag, startPoint x: 400, startPoint y: 179, endPoint x: 526, endPoint y: 138, distance: 132.1
click at [404, 177] on li "Exterior Overall" at bounding box center [416, 174] width 145 height 23
type input "Exterior Overall"
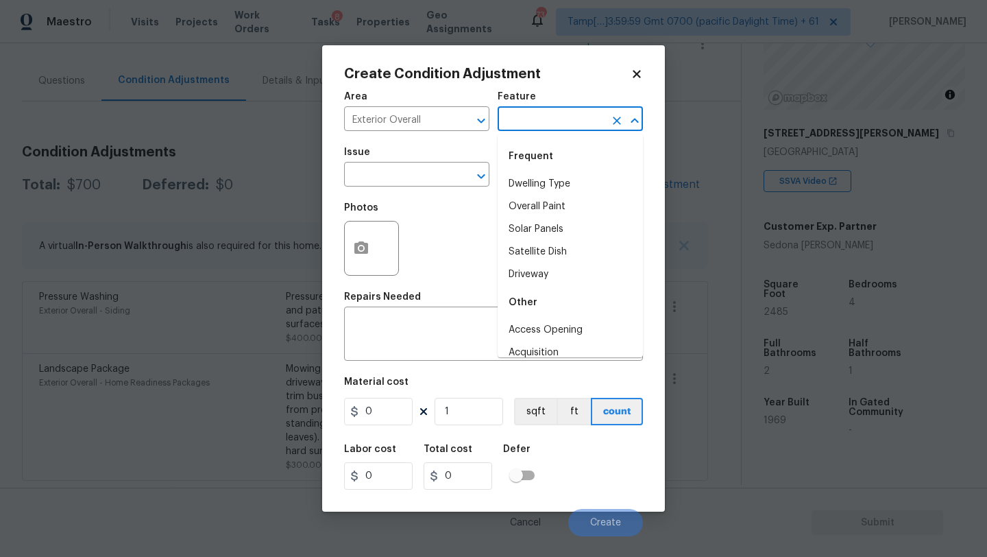
click at [528, 130] on input "text" at bounding box center [551, 120] width 107 height 21
type input "d"
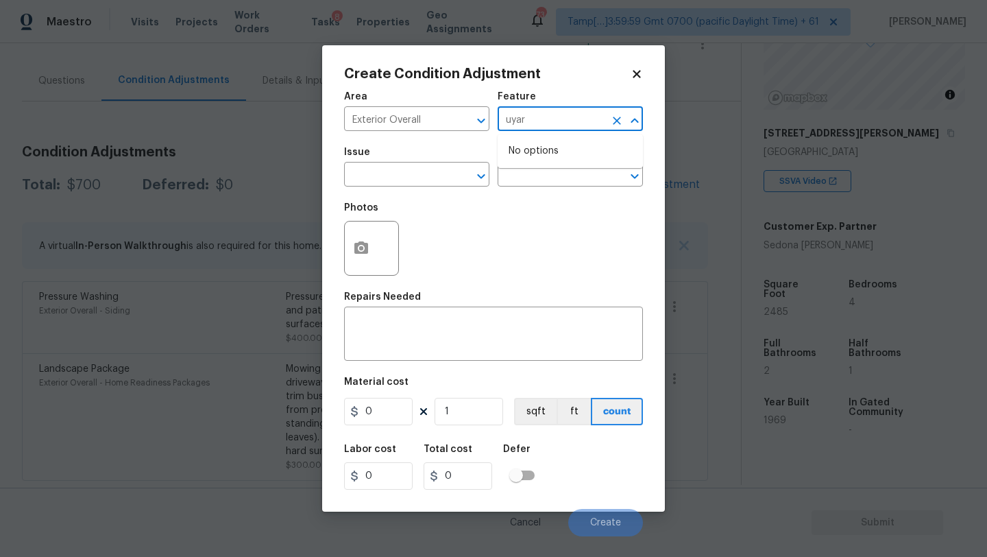
click at [528, 130] on input "uyar" at bounding box center [551, 120] width 107 height 21
type input "u"
drag, startPoint x: 537, startPoint y: 181, endPoint x: 396, endPoint y: 181, distance: 141.3
click at [534, 181] on li "Back Yard" at bounding box center [570, 184] width 145 height 23
type input "Back Yard"
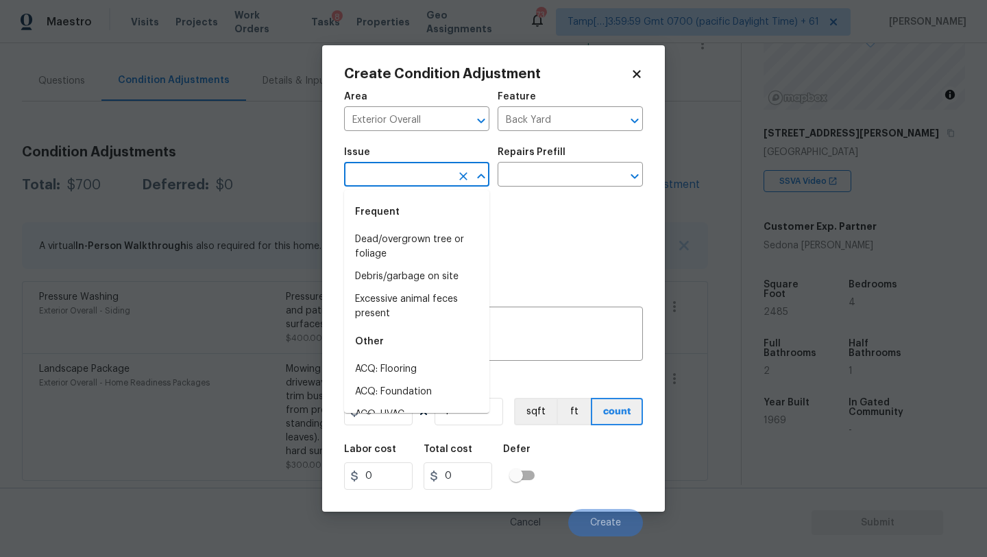
click at [396, 181] on input "text" at bounding box center [397, 175] width 107 height 21
click at [411, 276] on li "Debris/garbage on site" at bounding box center [416, 276] width 145 height 23
type input "Debris/garbage on site"
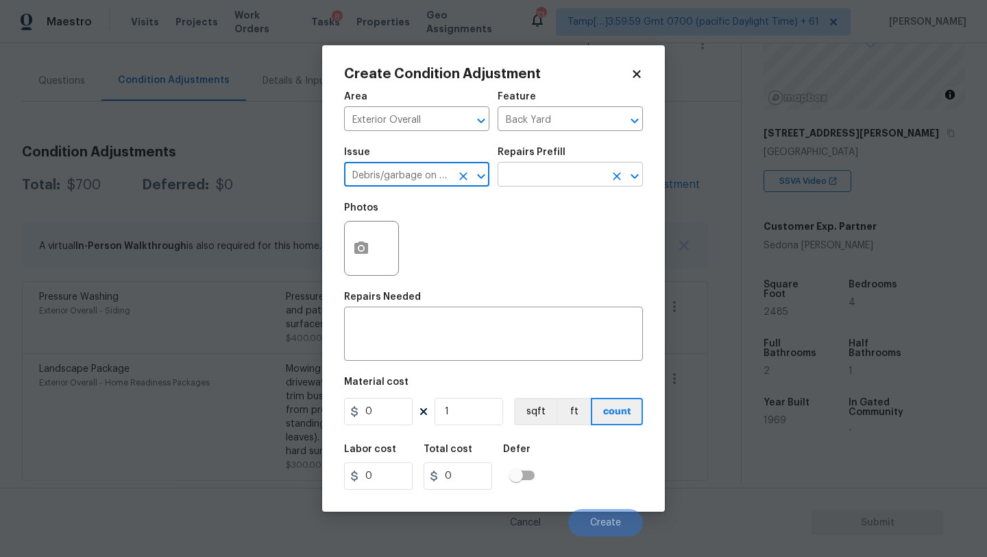
click at [553, 177] on input "text" at bounding box center [551, 175] width 107 height 21
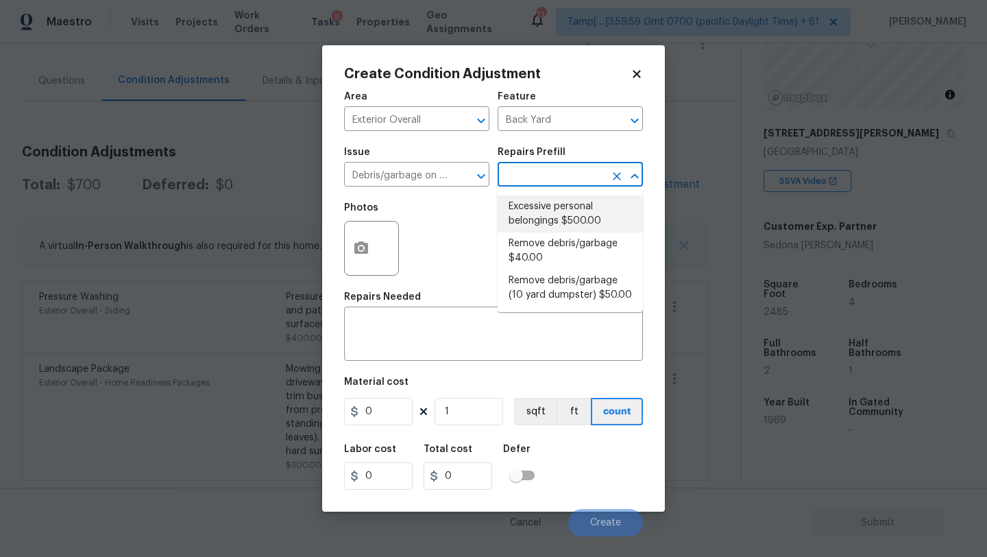
click at [542, 209] on li "Excessive personal belongings $500.00" at bounding box center [570, 213] width 145 height 37
type textarea "Contingency for excessive items to be removed - During assessment, the home con…"
type input "500"
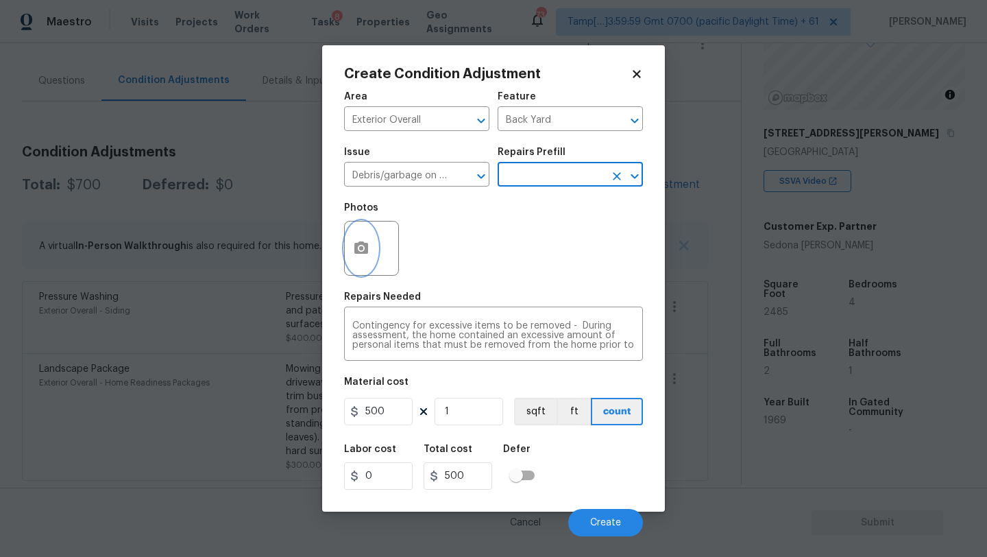
click at [355, 258] on button "button" at bounding box center [361, 247] width 33 height 53
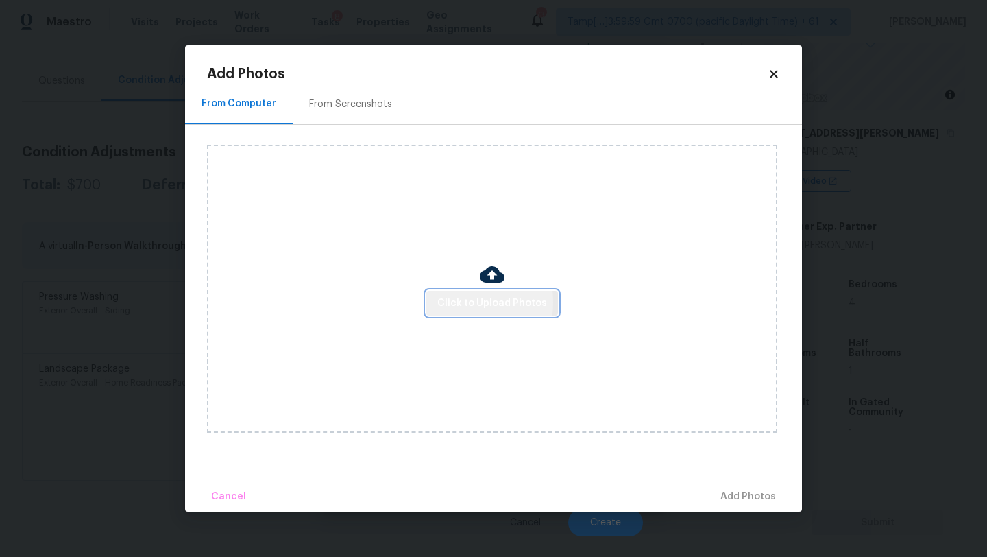
click at [446, 302] on span "Click to Upload Photos" at bounding box center [493, 303] width 110 height 17
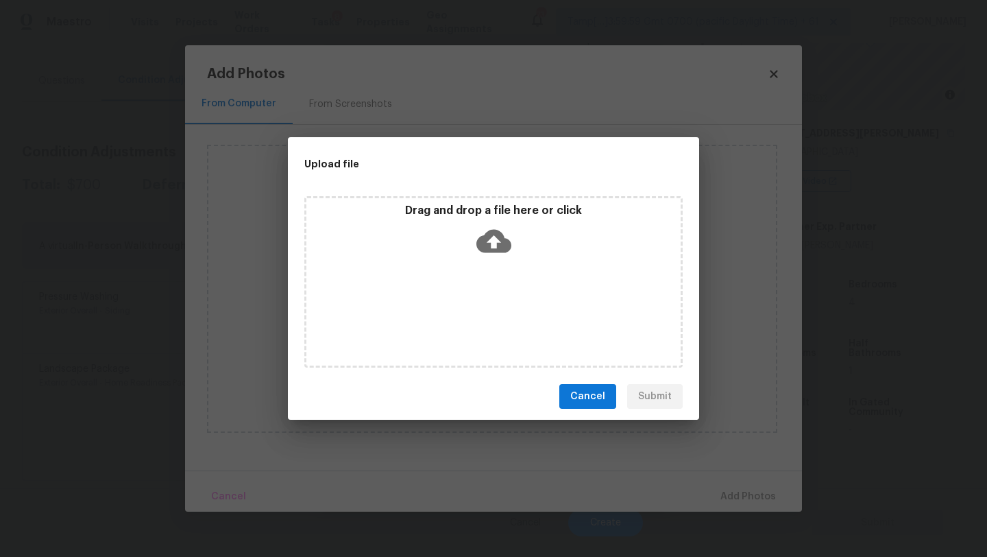
click at [583, 397] on span "Cancel" at bounding box center [588, 396] width 35 height 17
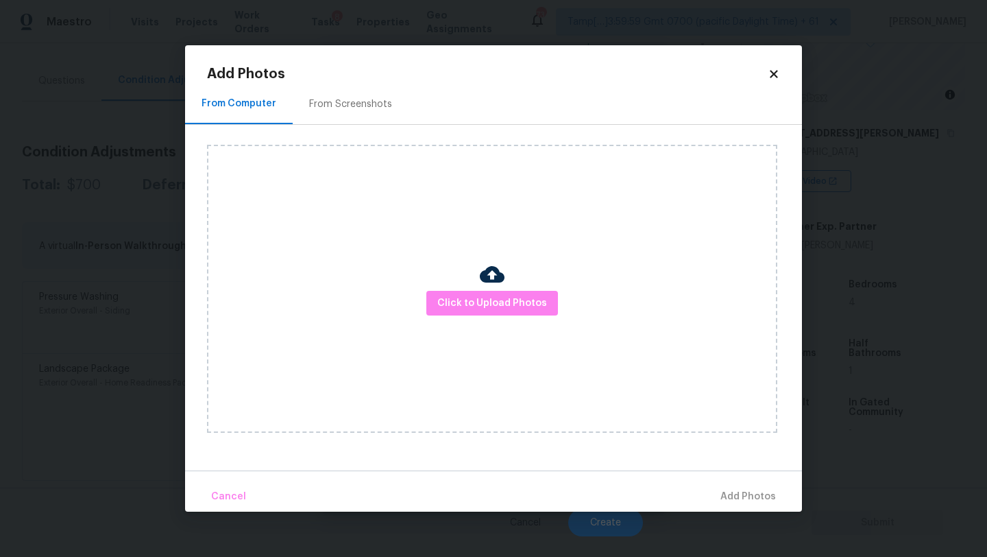
click at [309, 117] on div "From Screenshots" at bounding box center [351, 104] width 116 height 40
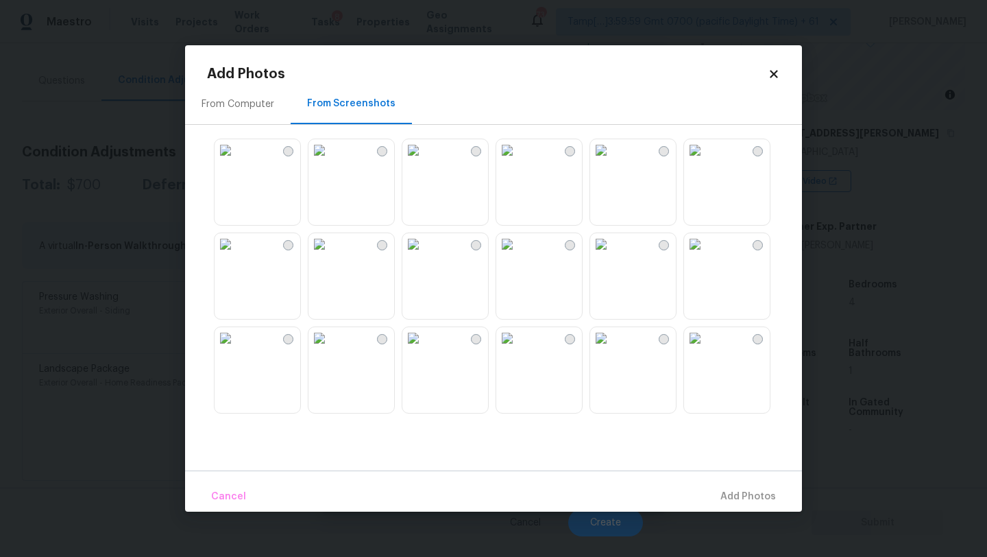
click at [237, 161] on img at bounding box center [226, 150] width 22 height 22
click at [331, 161] on img at bounding box center [320, 150] width 22 height 22
click at [424, 161] on img at bounding box center [414, 150] width 22 height 22
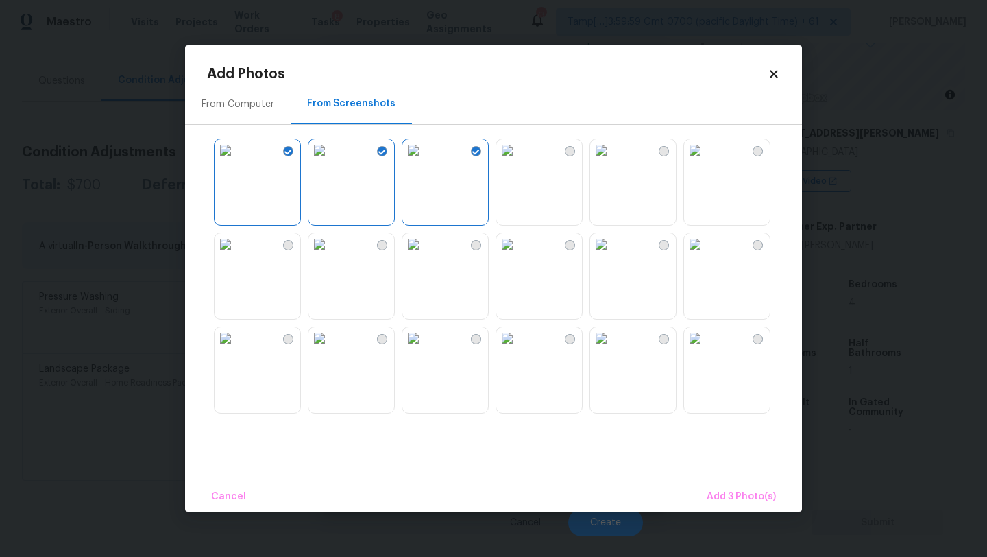
click at [680, 193] on div at bounding box center [504, 276] width 595 height 288
click at [706, 255] on img at bounding box center [695, 244] width 22 height 22
click at [706, 161] on img at bounding box center [695, 150] width 22 height 22
click at [735, 496] on span "Add 5 Photo(s)" at bounding box center [741, 496] width 69 height 17
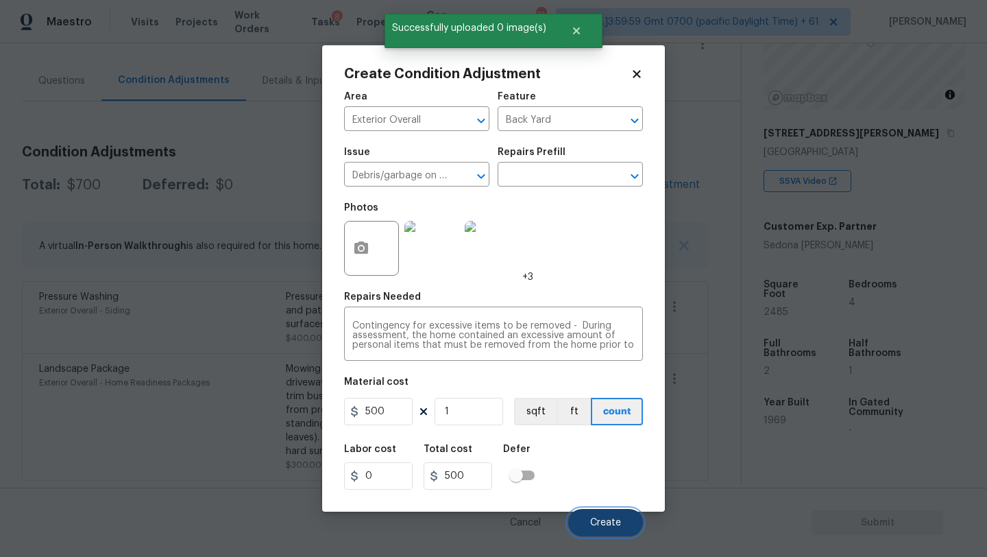
click at [601, 510] on button "Create" at bounding box center [605, 522] width 75 height 27
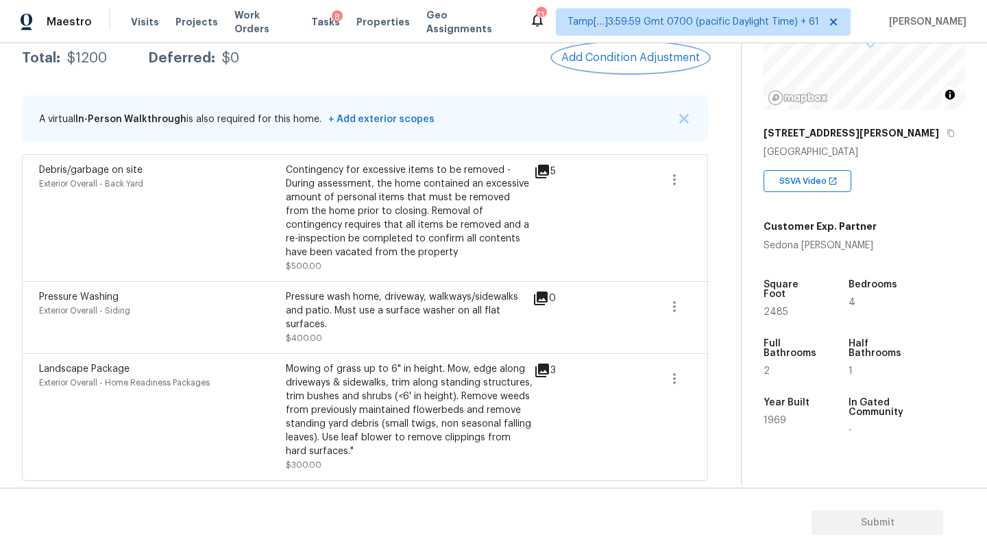
scroll to position [212, 0]
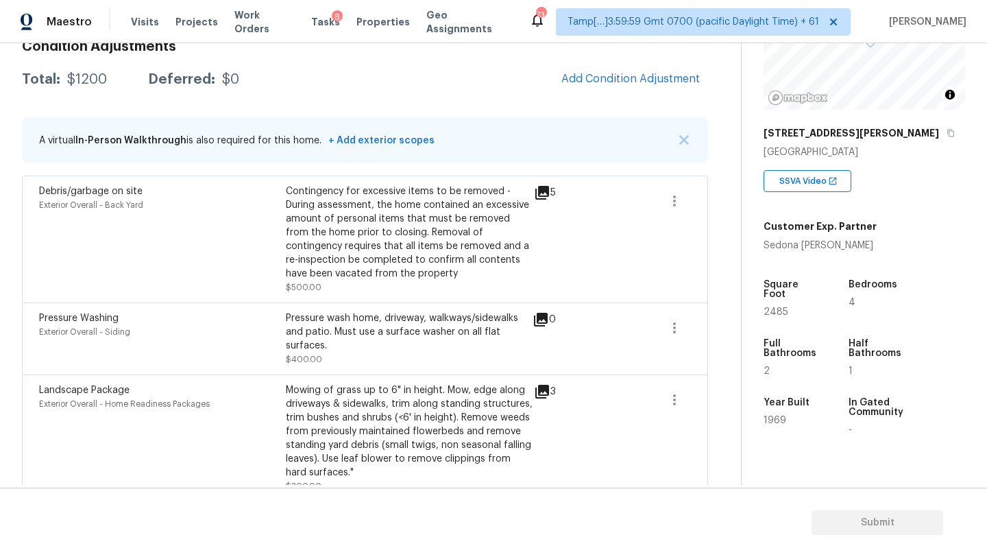
click at [525, 393] on div "Mowing of grass up to 6" in height. Mow, edge along driveways & sidewalks, trim…" at bounding box center [409, 431] width 247 height 96
click at [465, 91] on div "Total: $1200 Deferred: $0 Add Condition Adjustment" at bounding box center [365, 79] width 686 height 30
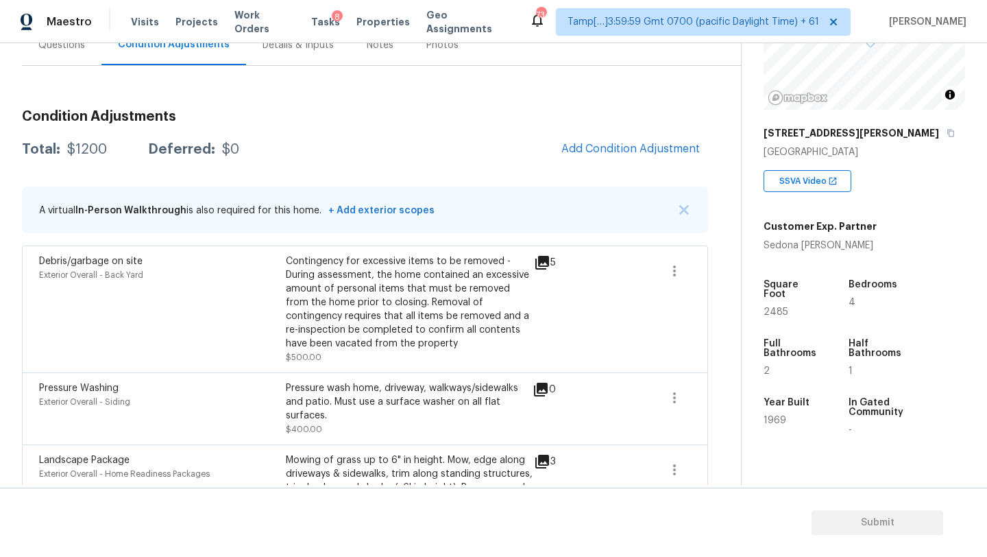
scroll to position [45, 0]
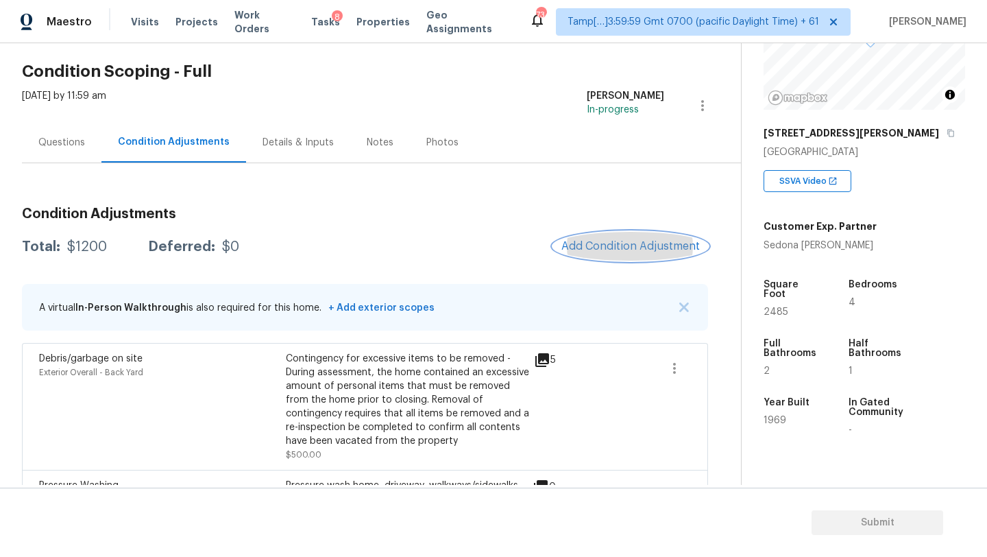
click at [612, 241] on span "Add Condition Adjustment" at bounding box center [631, 246] width 139 height 12
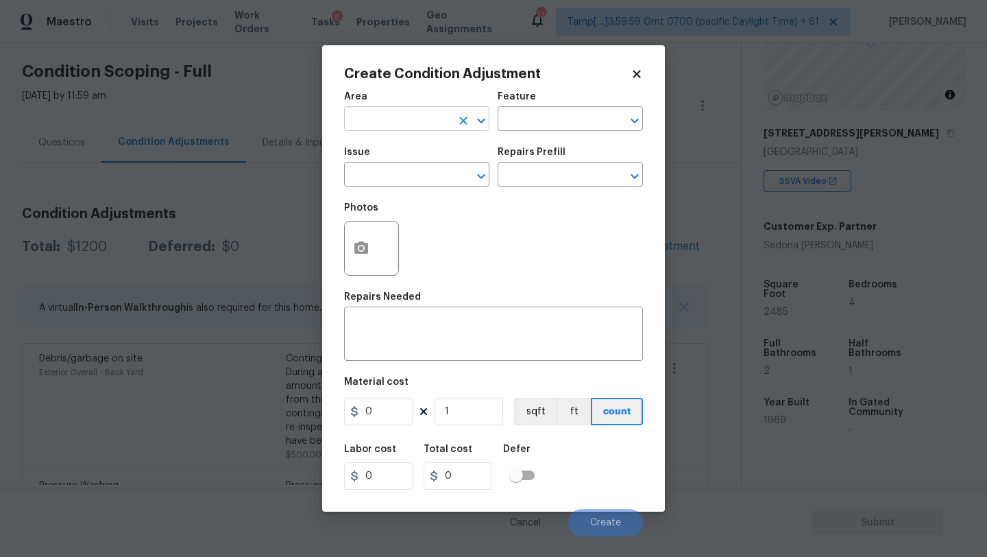
click at [361, 123] on input "text" at bounding box center [397, 120] width 107 height 21
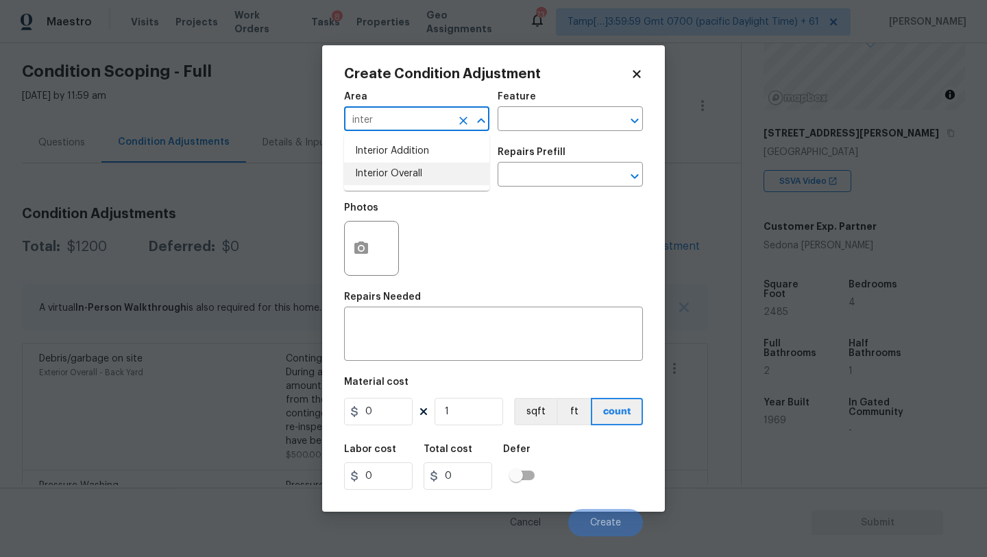
click at [382, 179] on li "Interior Overall" at bounding box center [416, 174] width 145 height 23
type input "Interior Overall"
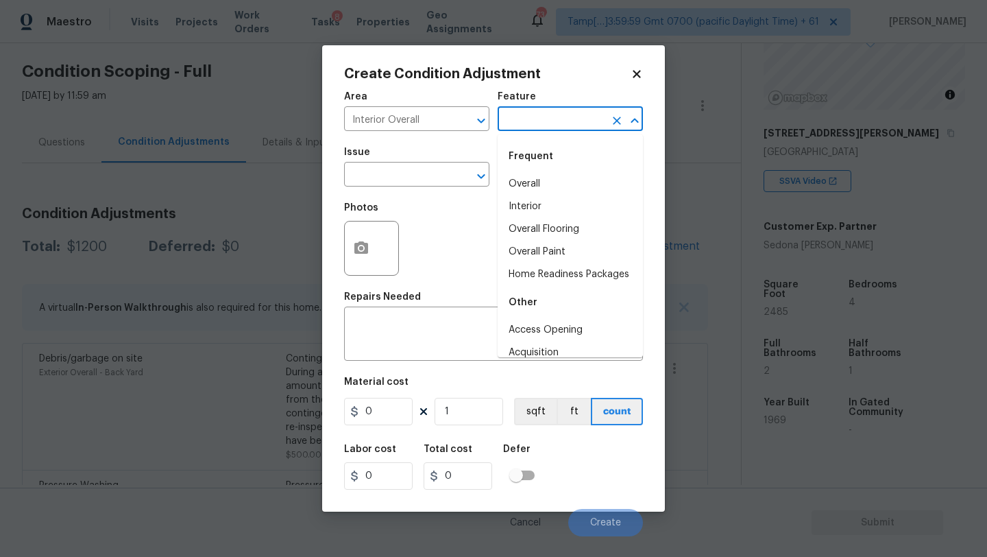
click at [549, 130] on input "text" at bounding box center [551, 120] width 107 height 21
click at [555, 217] on li "Interior" at bounding box center [570, 206] width 145 height 23
type input "Interior"
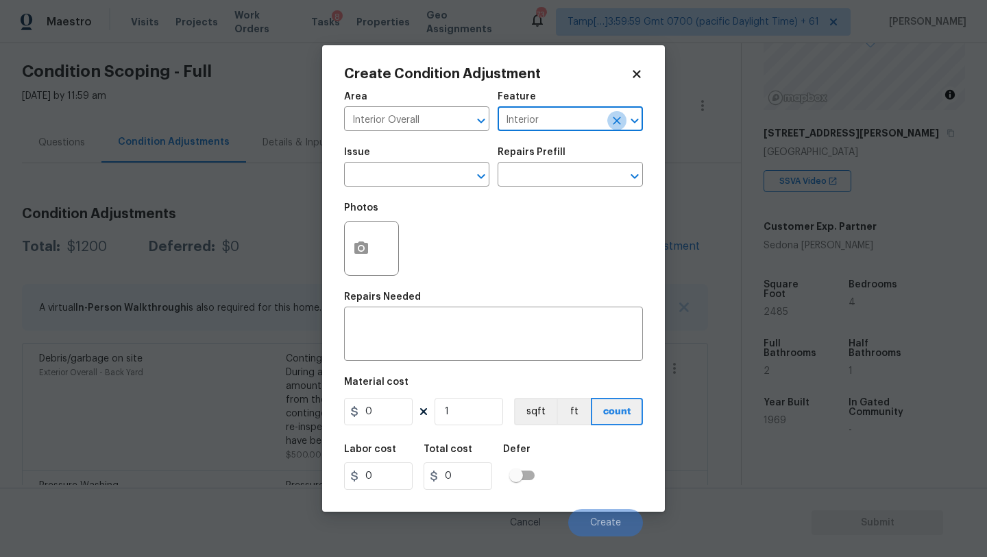
click at [614, 117] on icon "Clear" at bounding box center [617, 121] width 8 height 8
click at [526, 121] on input "text" at bounding box center [551, 120] width 107 height 21
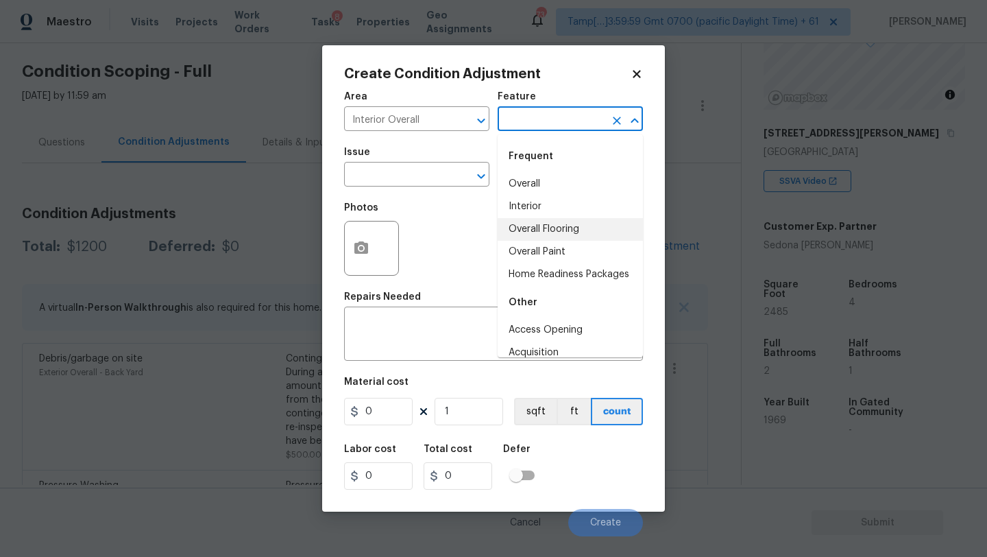
drag, startPoint x: 524, startPoint y: 224, endPoint x: 516, endPoint y: 222, distance: 7.7
click at [524, 224] on li "Overall Flooring" at bounding box center [570, 229] width 145 height 23
type input "Overall Flooring"
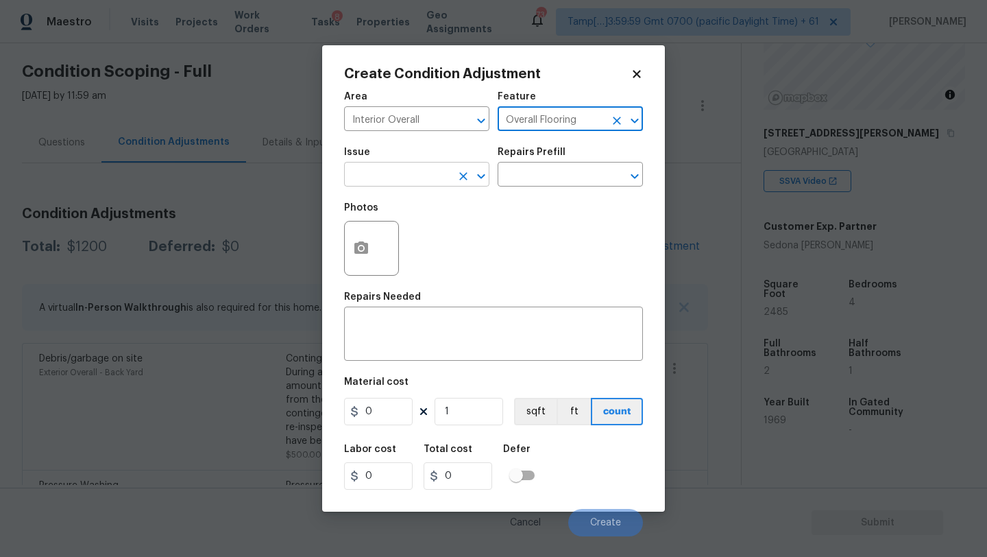
click at [407, 170] on input "text" at bounding box center [397, 175] width 107 height 21
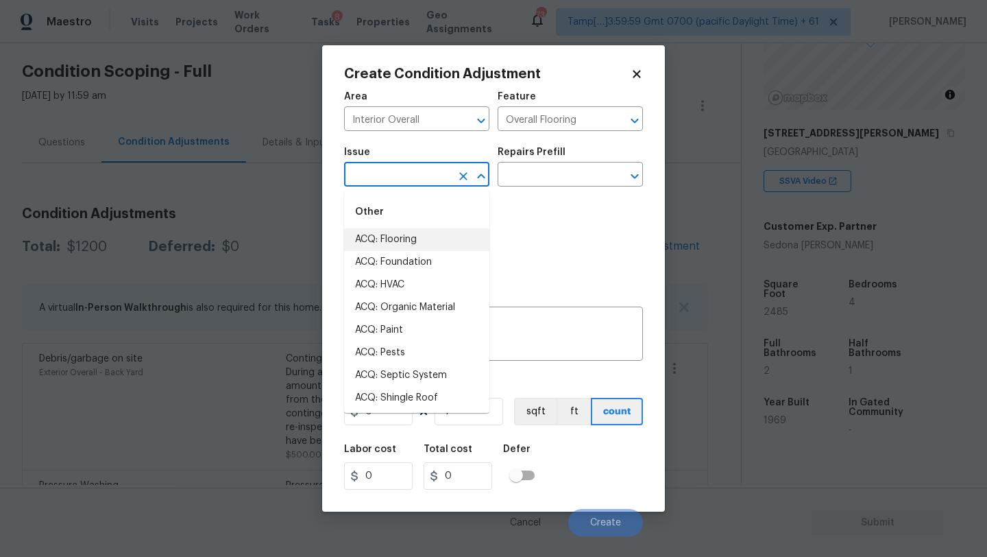
click at [407, 250] on li "ACQ: Flooring" at bounding box center [416, 239] width 145 height 23
type input "ACQ: Flooring"
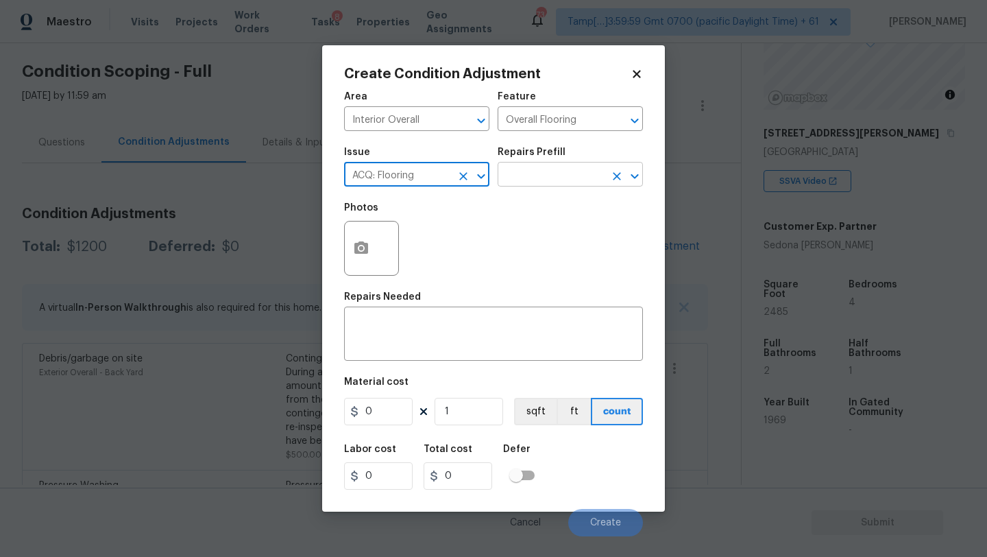
click at [544, 187] on body "Maestro Visits Projects Work Orders Tasks 8 Properties Geo Assignments 734 Tamp…" at bounding box center [493, 278] width 987 height 557
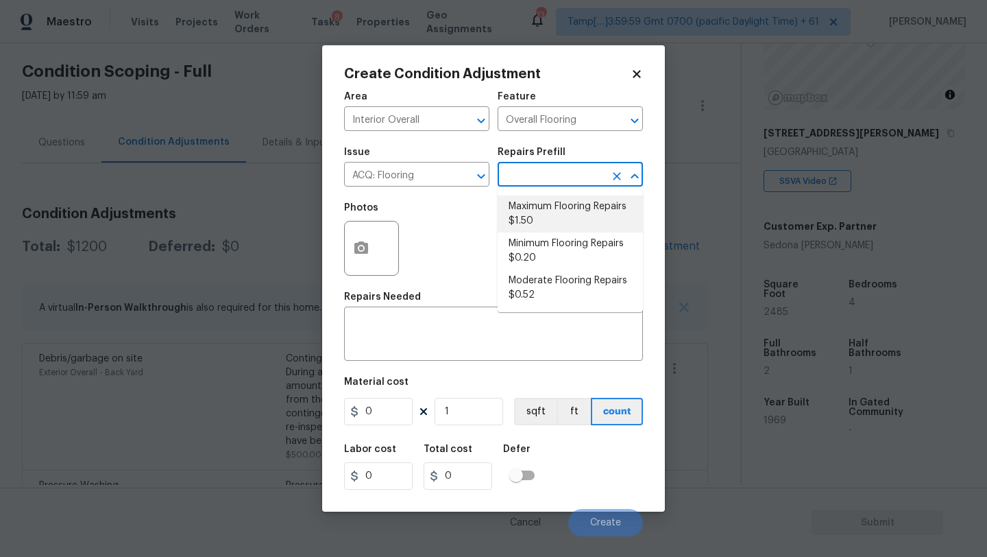
click at [554, 200] on li "Maximum Flooring Repairs $1.50" at bounding box center [570, 213] width 145 height 37
type input "Acquisition"
type textarea "Acquisition Scope: Maximum flooring repairs"
type input "1.5"
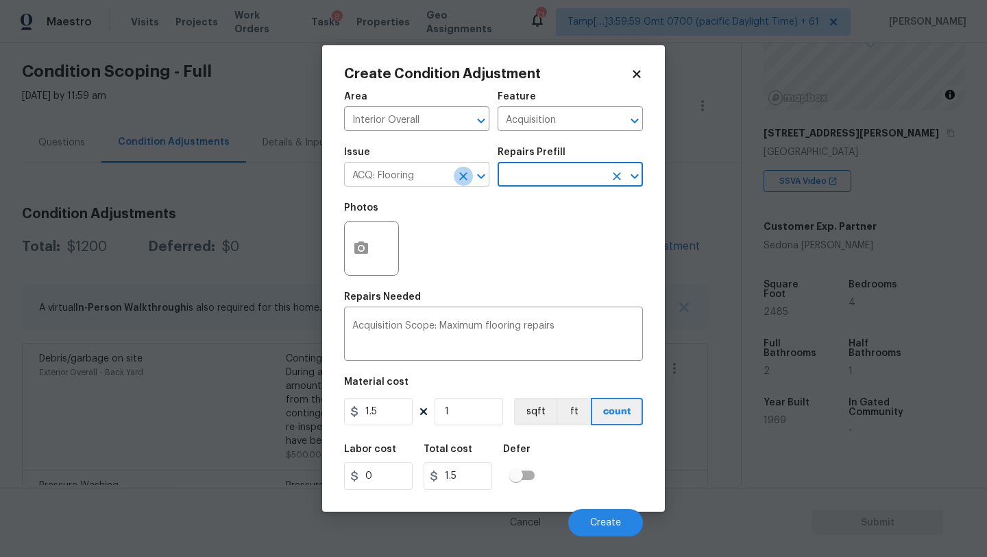
click at [464, 173] on icon "Clear" at bounding box center [464, 176] width 14 height 14
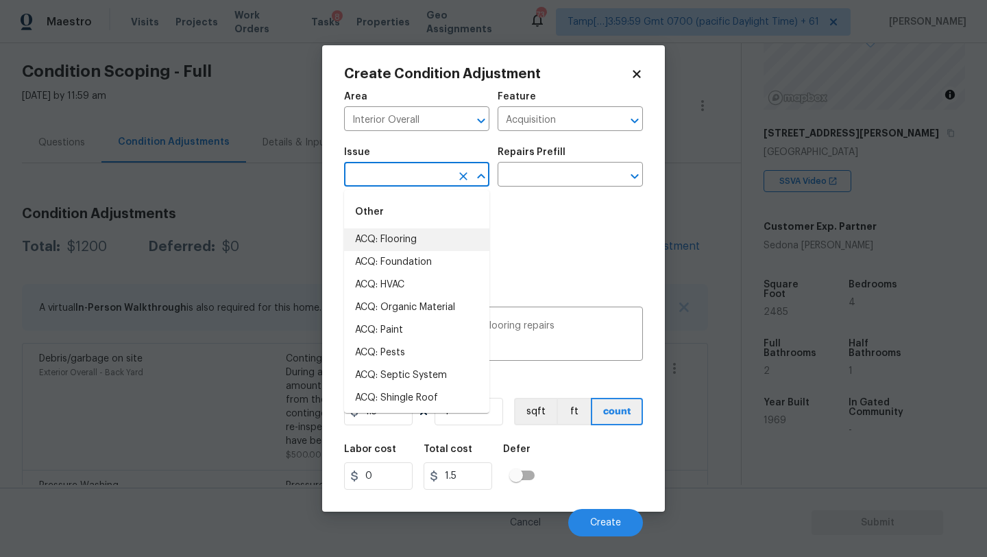
click at [398, 180] on input "text" at bounding box center [397, 175] width 107 height 21
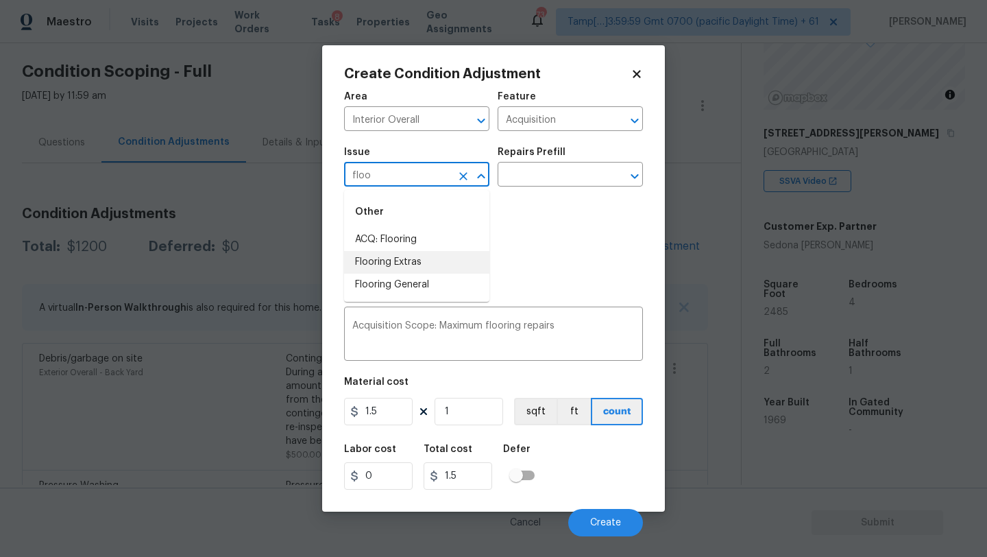
click at [391, 253] on li "Flooring Extras" at bounding box center [416, 262] width 145 height 23
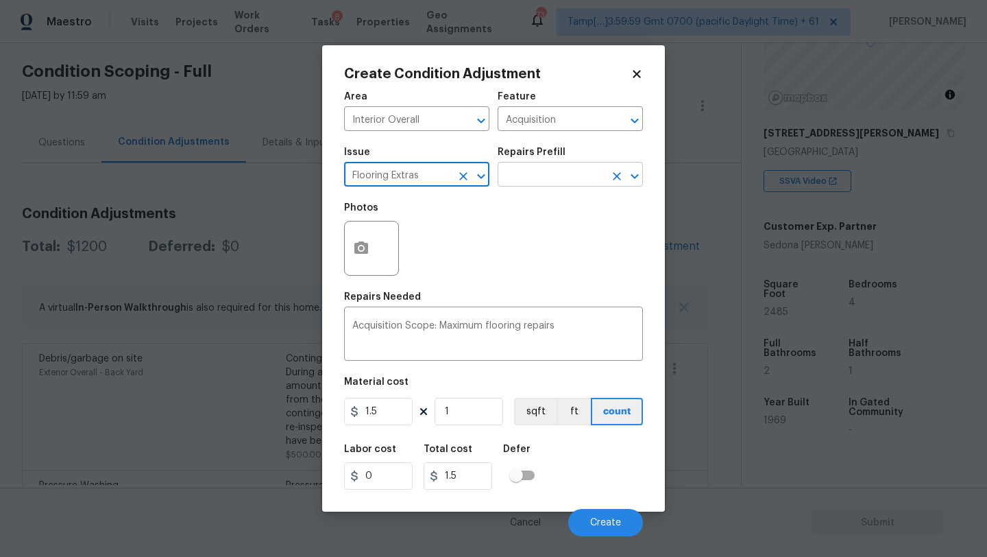
type input "Flooring Extras"
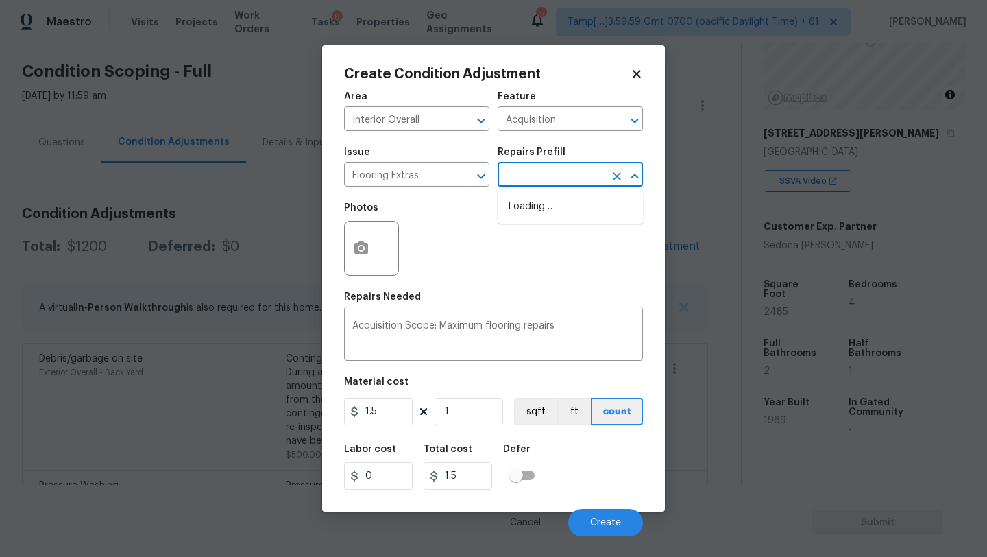
click at [547, 170] on input "text" at bounding box center [551, 175] width 107 height 21
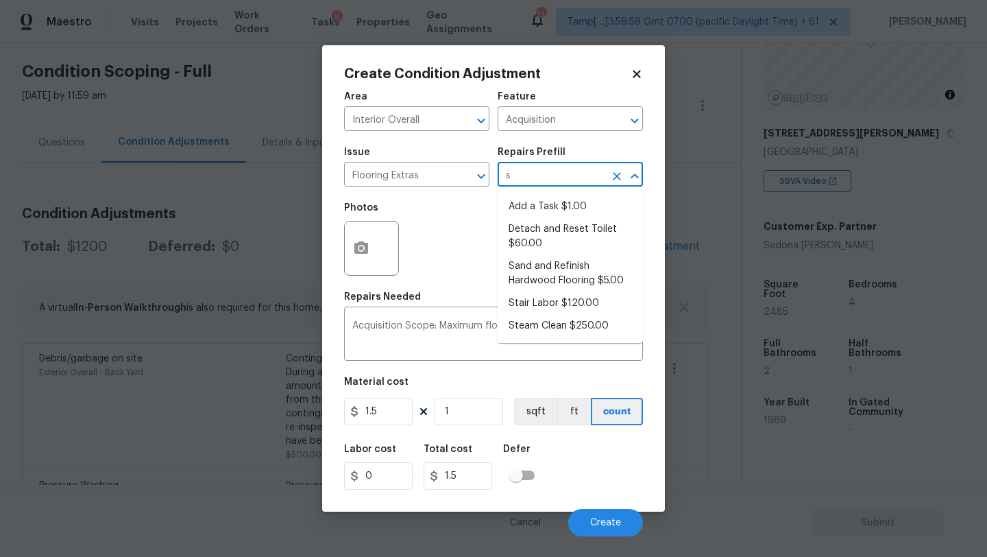
type input "sa"
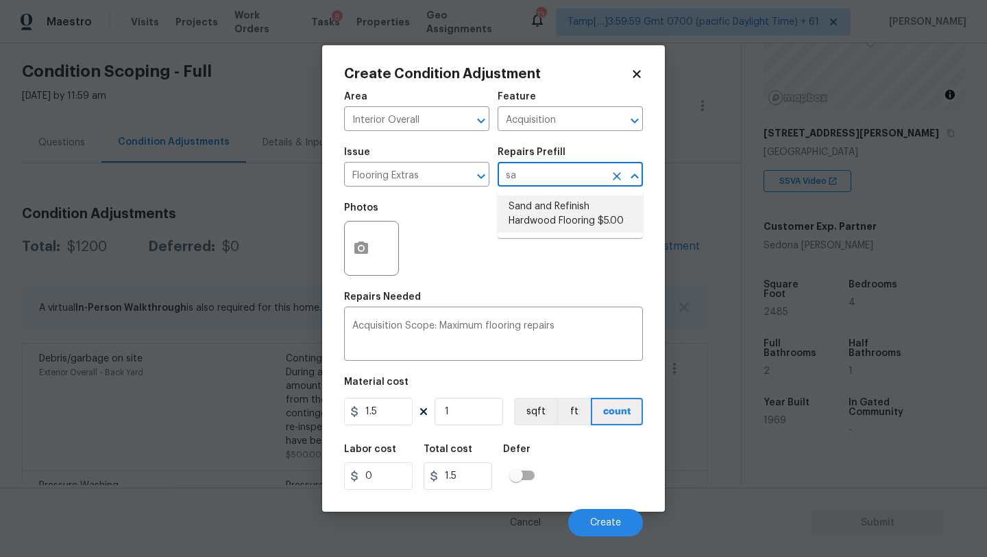
click at [576, 211] on li "Sand and Refinish Hardwood Flooring $5.00" at bounding box center [570, 213] width 145 height 37
type input "Overall Flooring"
type textarea "Sand and refinish the existing hardwood floors. PM to confirm color/sheen."
type input "5"
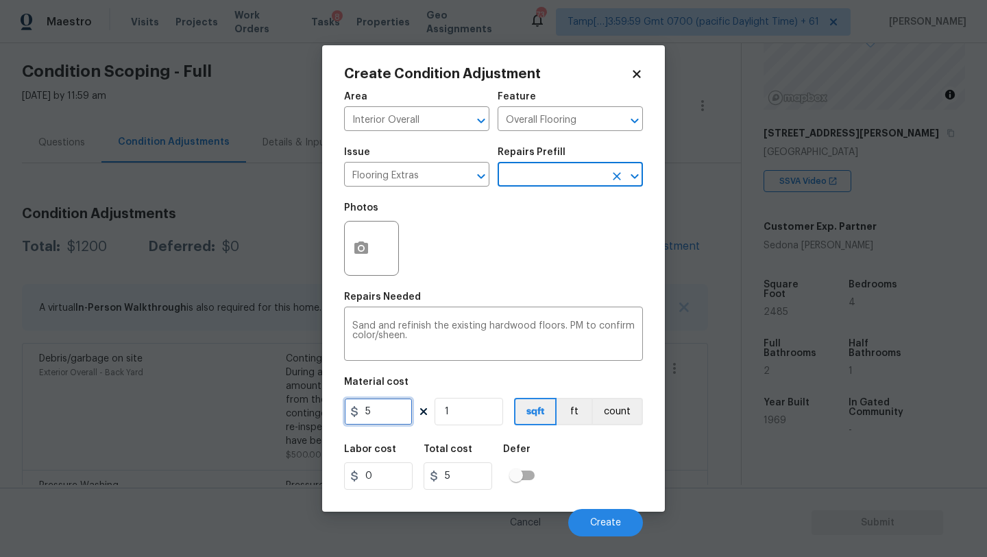
click at [398, 412] on input "5" at bounding box center [378, 411] width 69 height 27
type input "5"
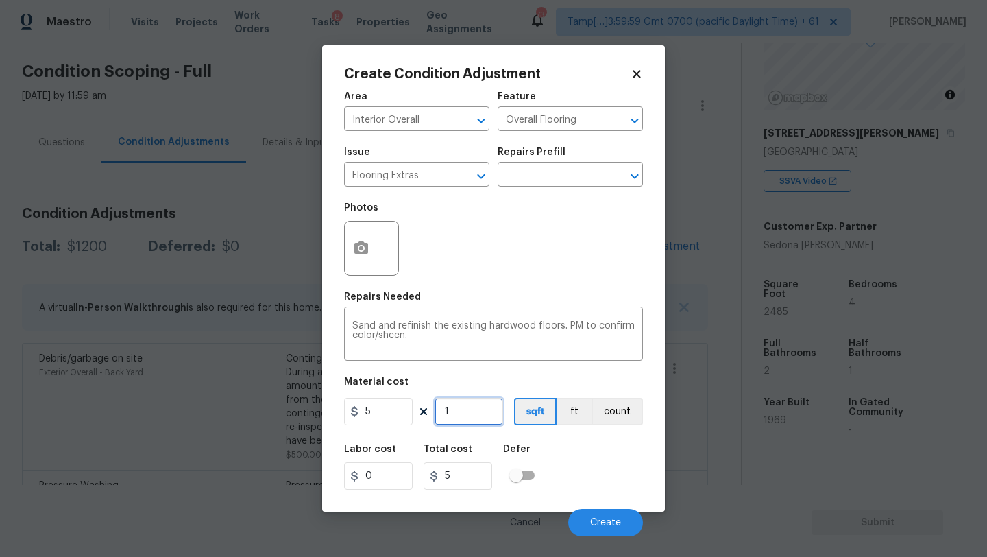
click at [476, 419] on input "1" at bounding box center [469, 411] width 69 height 27
type input "10"
type input "50"
type input "100"
type input "500"
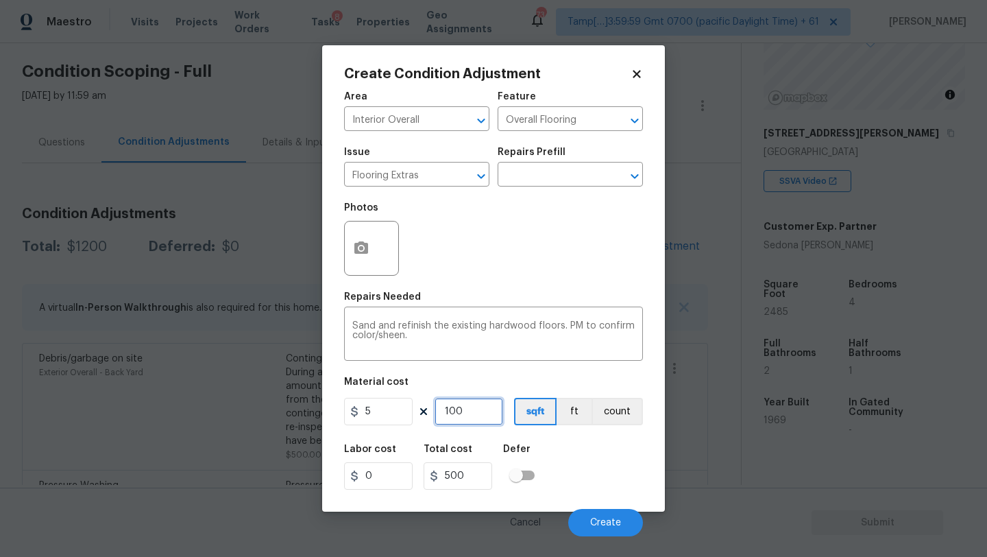
type input "1000"
type input "5000"
type input "1000"
click at [363, 250] on icon "button" at bounding box center [361, 248] width 16 height 16
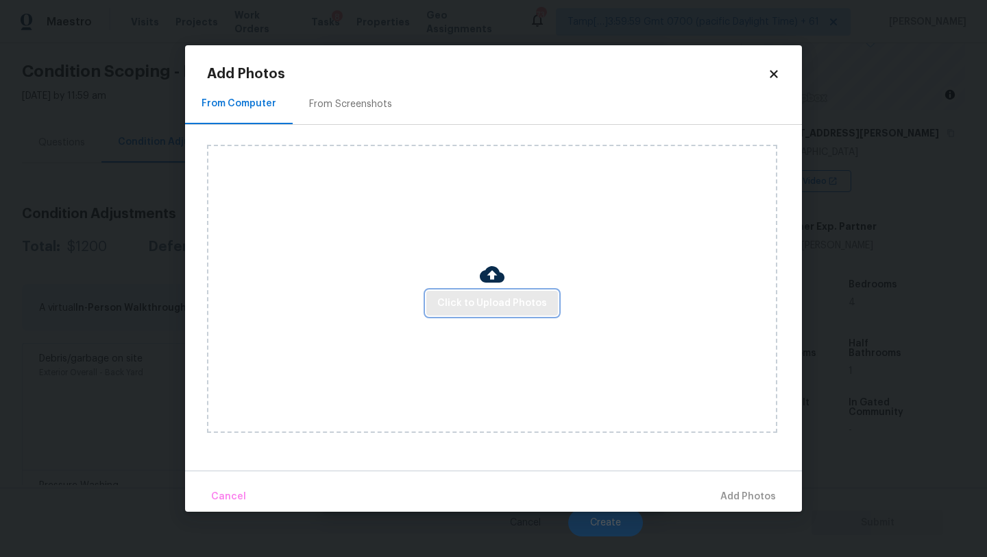
click at [457, 300] on span "Click to Upload Photos" at bounding box center [493, 303] width 110 height 17
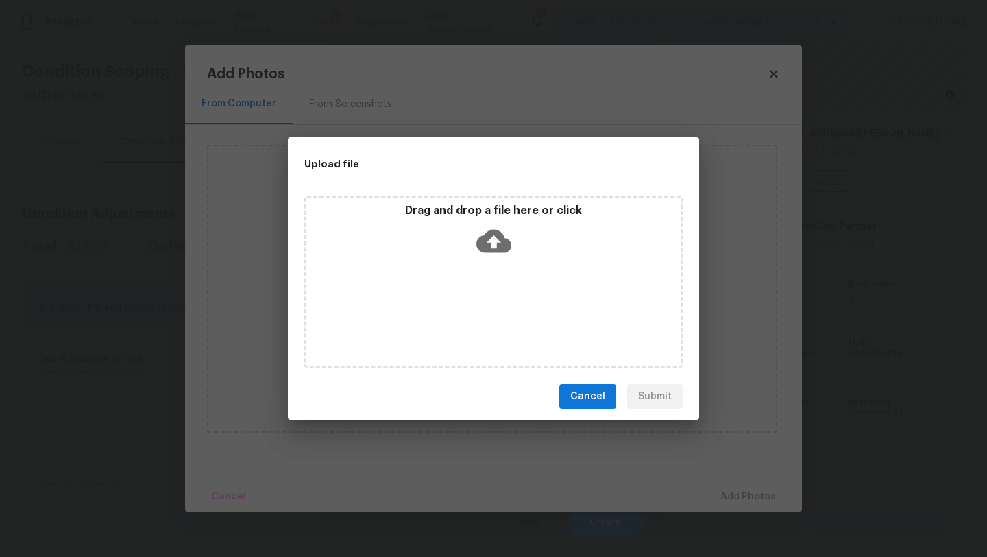
click at [525, 228] on div "Drag and drop a file here or click" at bounding box center [494, 233] width 374 height 59
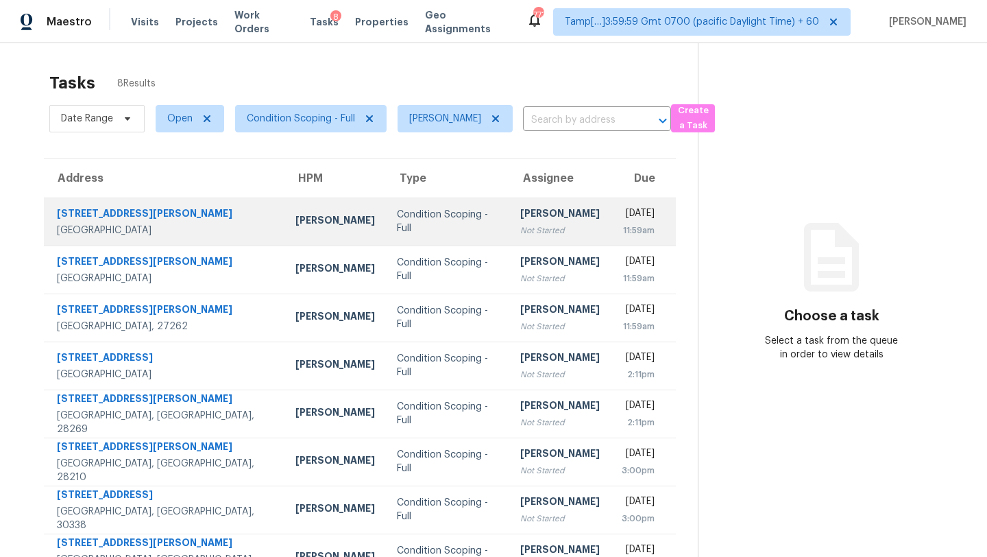
click at [386, 235] on td "Condition Scoping - Full" at bounding box center [447, 221] width 123 height 48
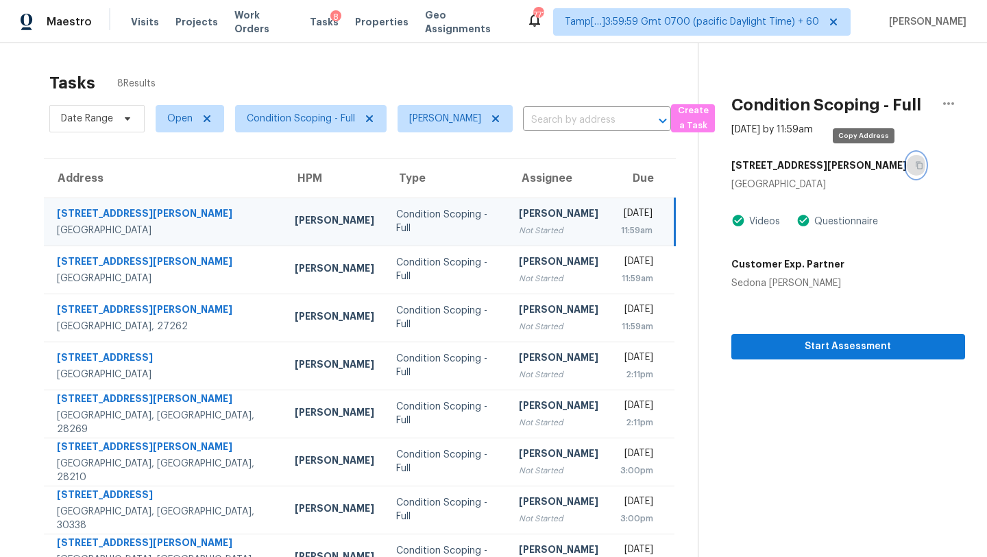
click at [907, 163] on button "button" at bounding box center [916, 165] width 19 height 25
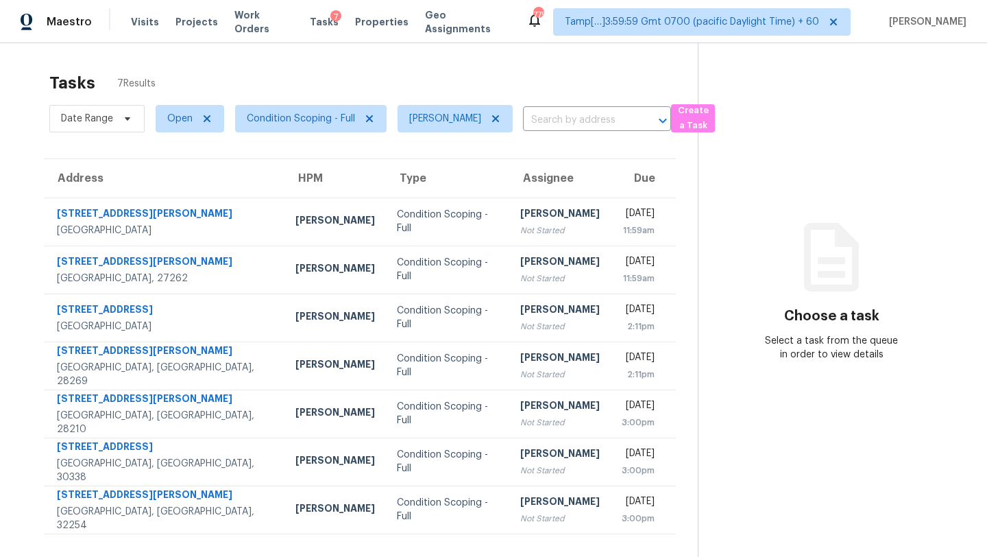
click at [541, 224] on td "[PERSON_NAME] Not Started" at bounding box center [560, 221] width 101 height 48
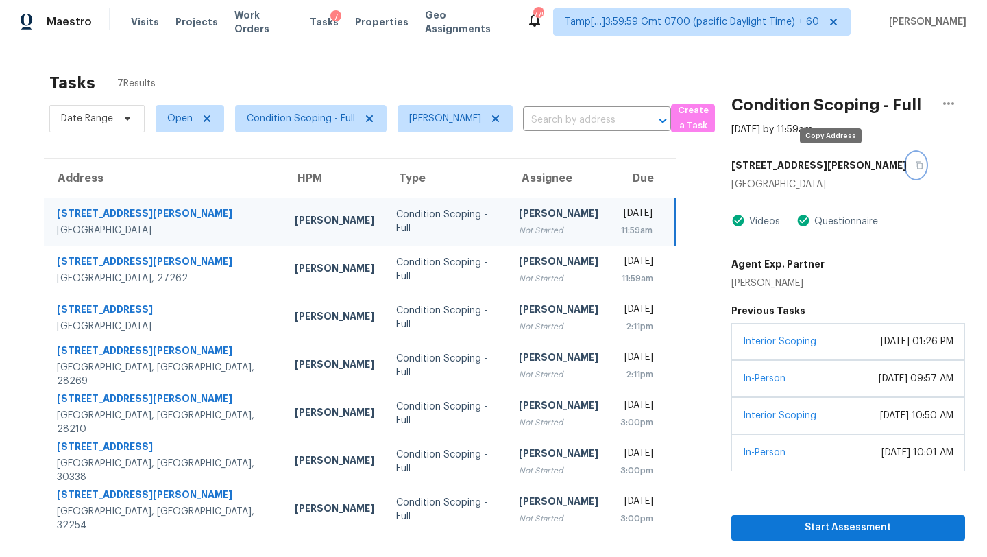
click at [915, 165] on icon "button" at bounding box center [919, 165] width 8 height 8
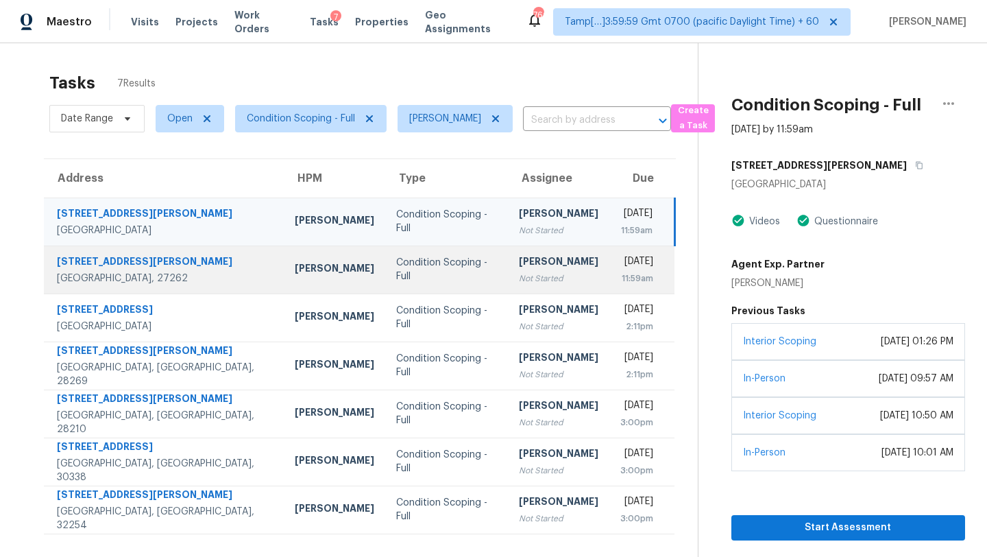
click at [536, 283] on div "Not Started" at bounding box center [559, 279] width 80 height 14
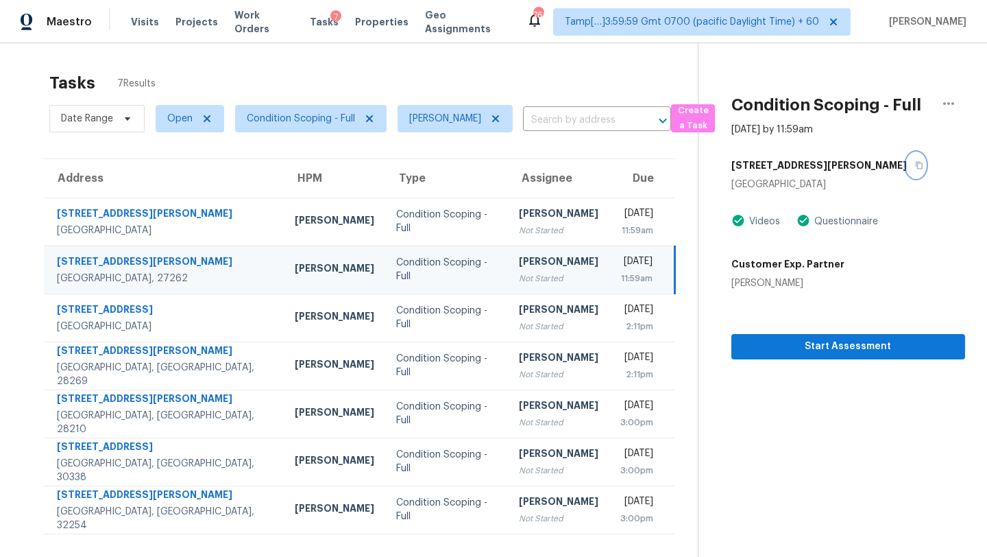
click at [915, 167] on icon "button" at bounding box center [919, 165] width 8 height 8
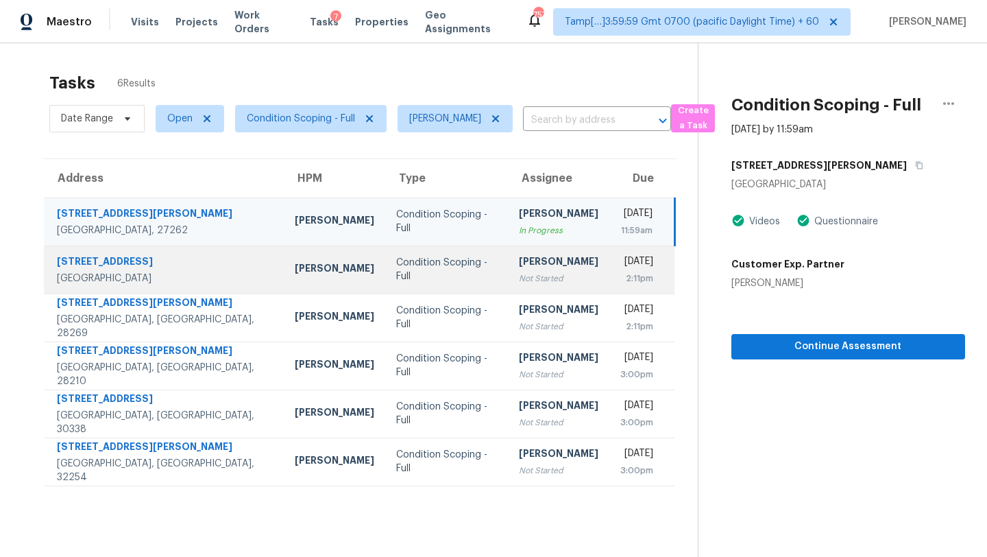
click at [519, 272] on div "Not Started" at bounding box center [559, 279] width 80 height 14
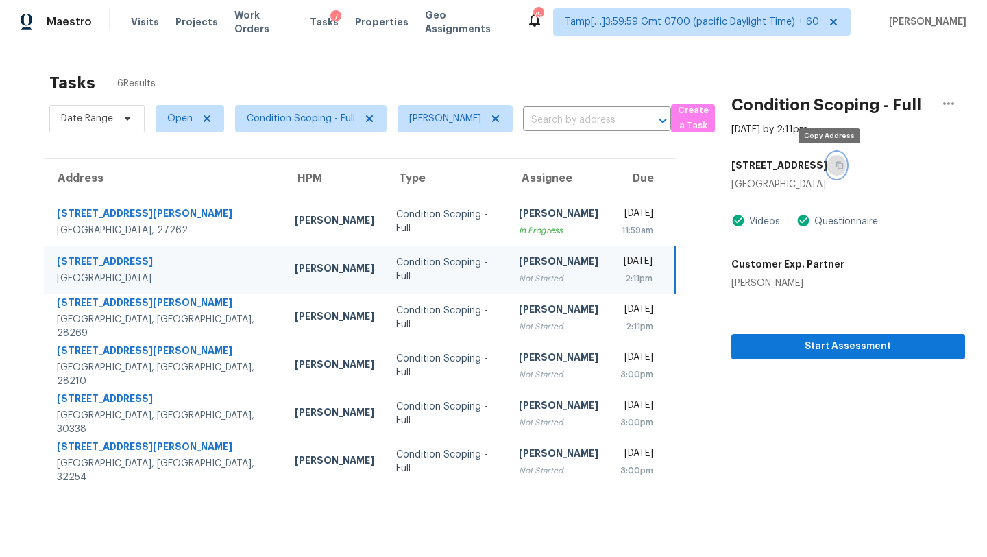
click at [836, 164] on icon "button" at bounding box center [840, 165] width 8 height 8
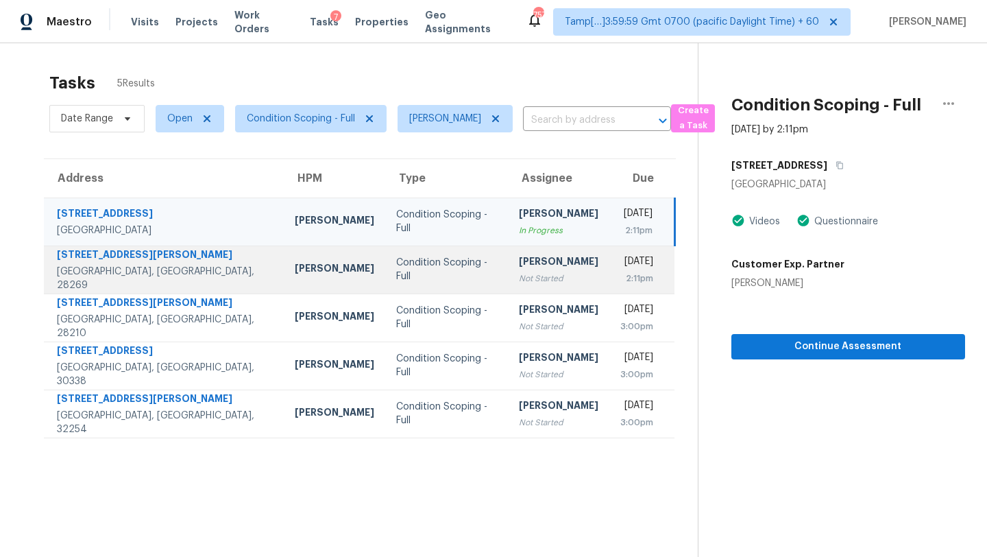
click at [508, 269] on td "[PERSON_NAME] Not Started" at bounding box center [558, 269] width 101 height 48
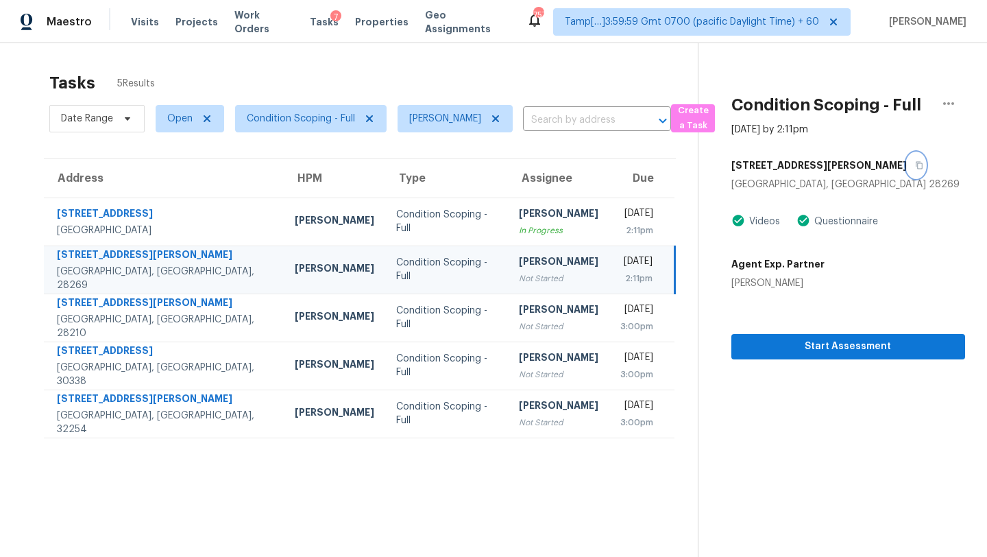
click at [915, 164] on icon "button" at bounding box center [919, 165] width 8 height 8
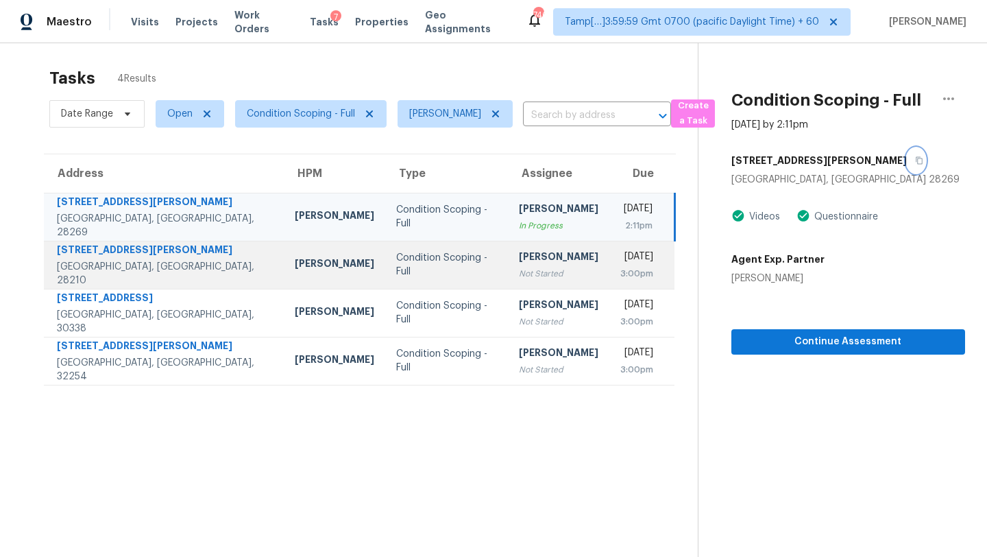
scroll to position [4, 0]
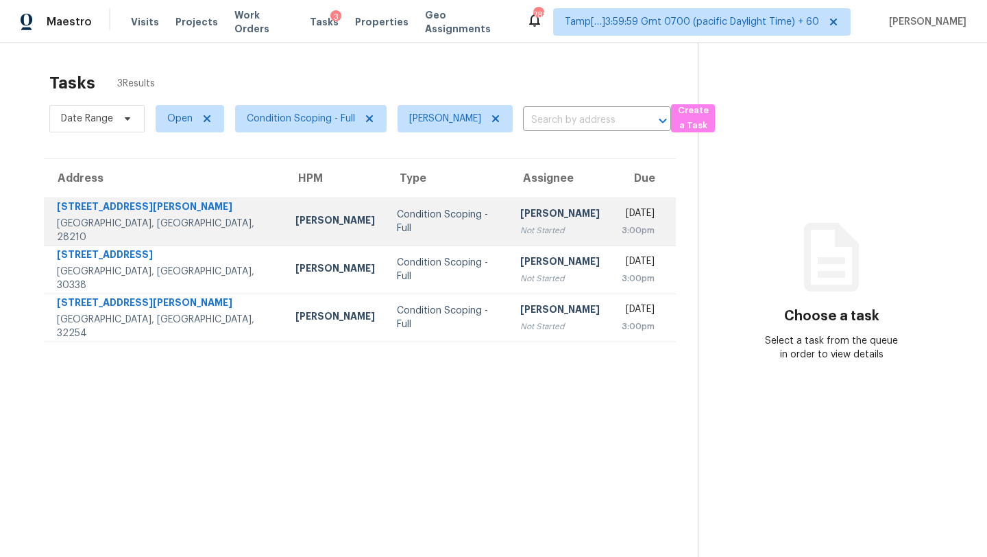
click at [524, 213] on div "[PERSON_NAME]" at bounding box center [560, 214] width 80 height 17
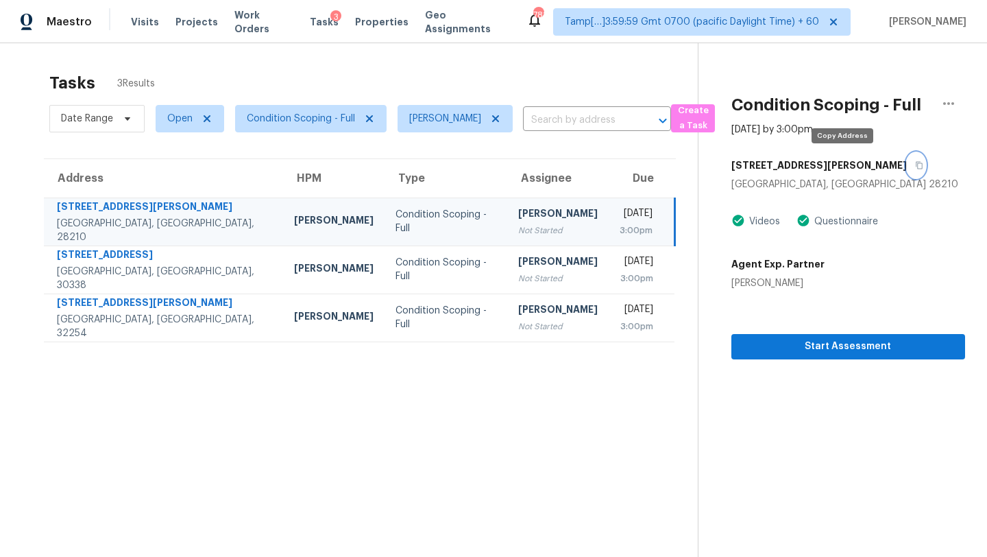
click at [907, 169] on button "button" at bounding box center [916, 165] width 19 height 25
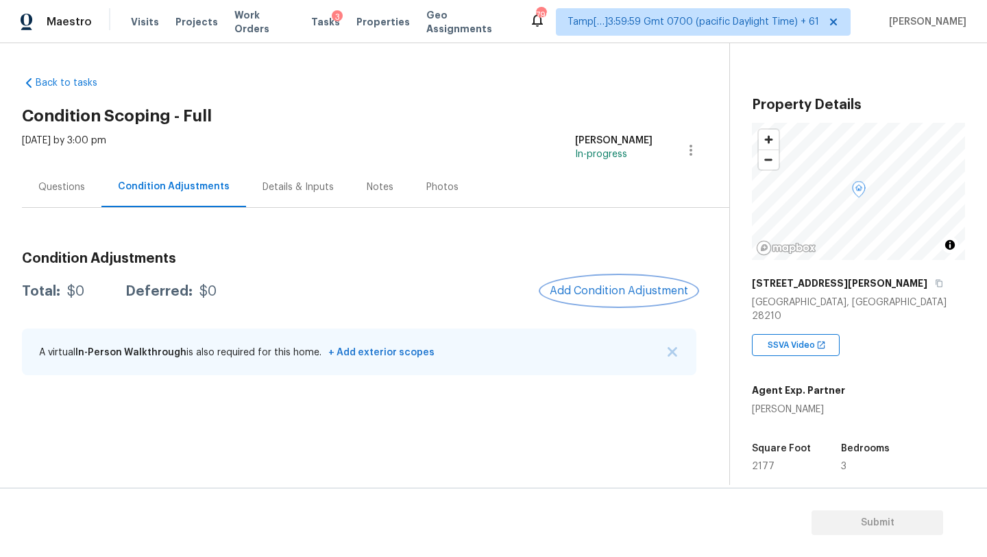
click at [601, 287] on span "Add Condition Adjustment" at bounding box center [619, 291] width 139 height 12
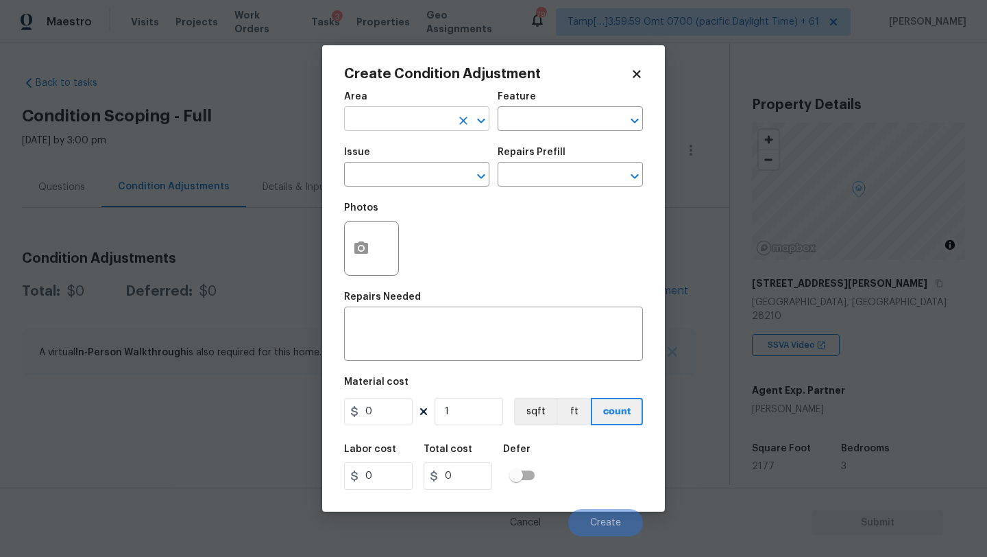
click at [370, 121] on input "text" at bounding box center [397, 120] width 107 height 21
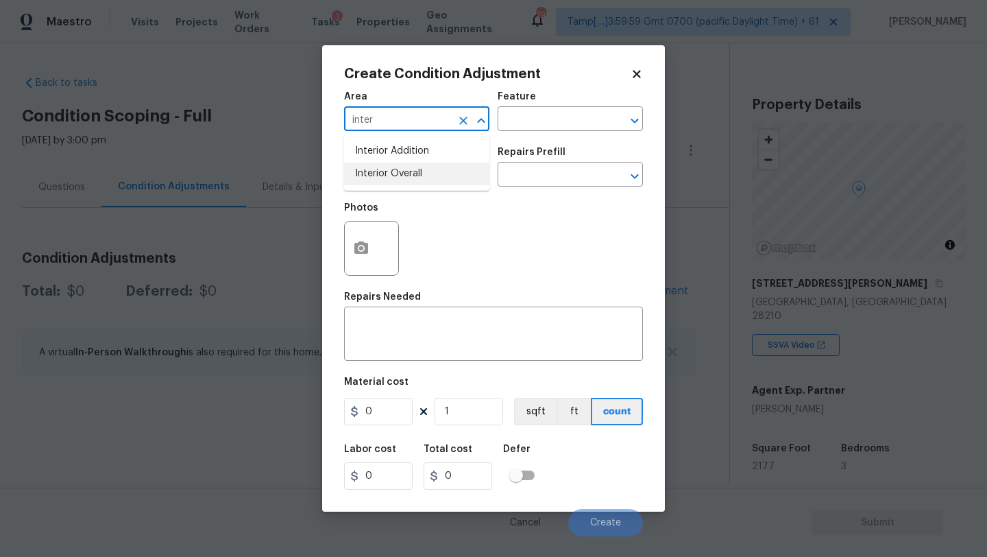
click at [392, 176] on li "Interior Overall" at bounding box center [416, 174] width 145 height 23
type input "Interior Overall"
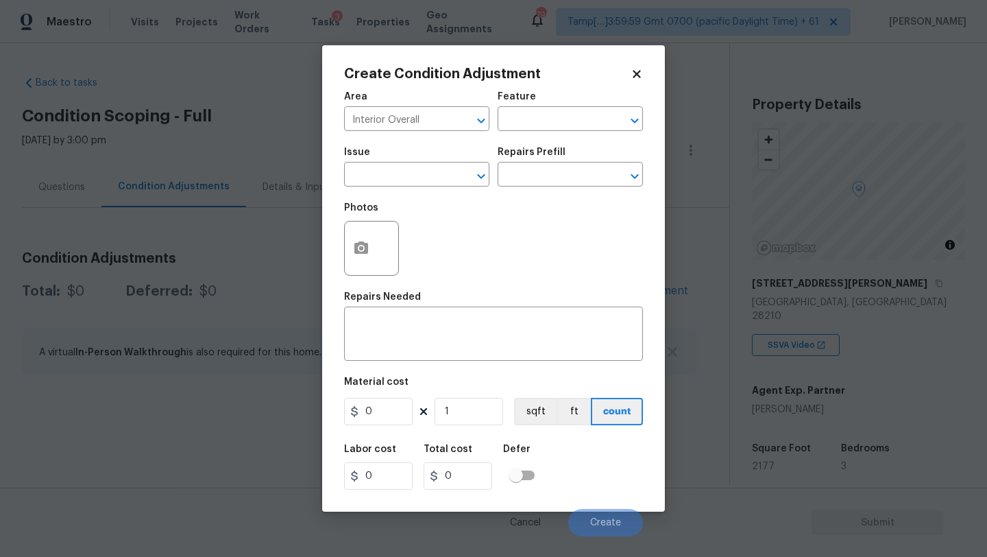
click at [570, 93] on div "Feature" at bounding box center [570, 101] width 145 height 18
click at [570, 128] on input "text" at bounding box center [551, 120] width 107 height 21
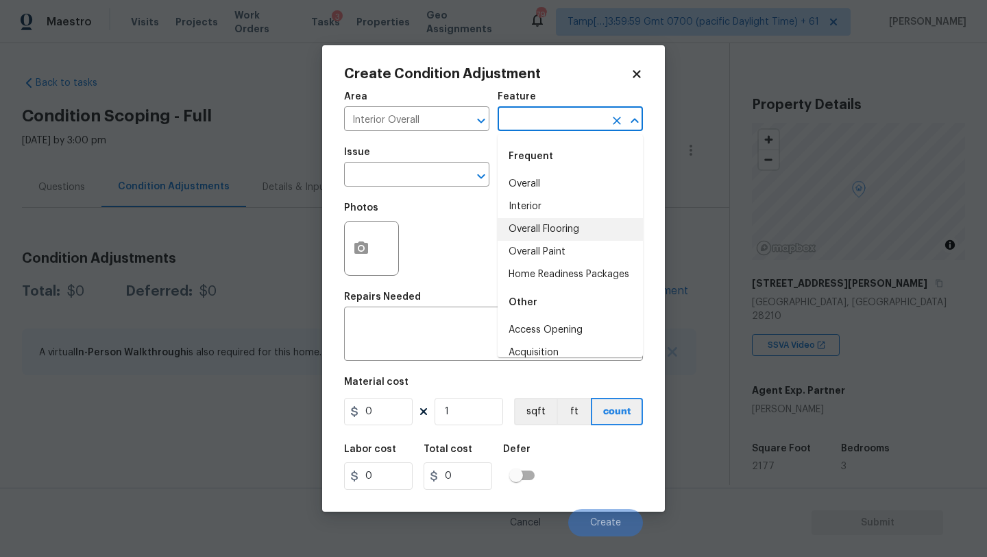
click at [544, 224] on li "Overall Flooring" at bounding box center [570, 229] width 145 height 23
type input "Overall Flooring"
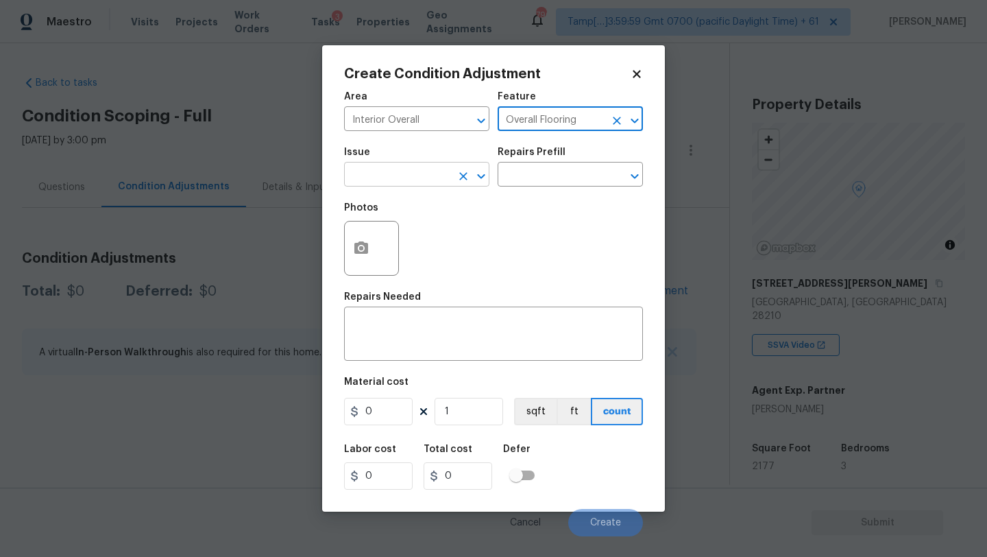
click at [363, 174] on input "text" at bounding box center [397, 175] width 107 height 21
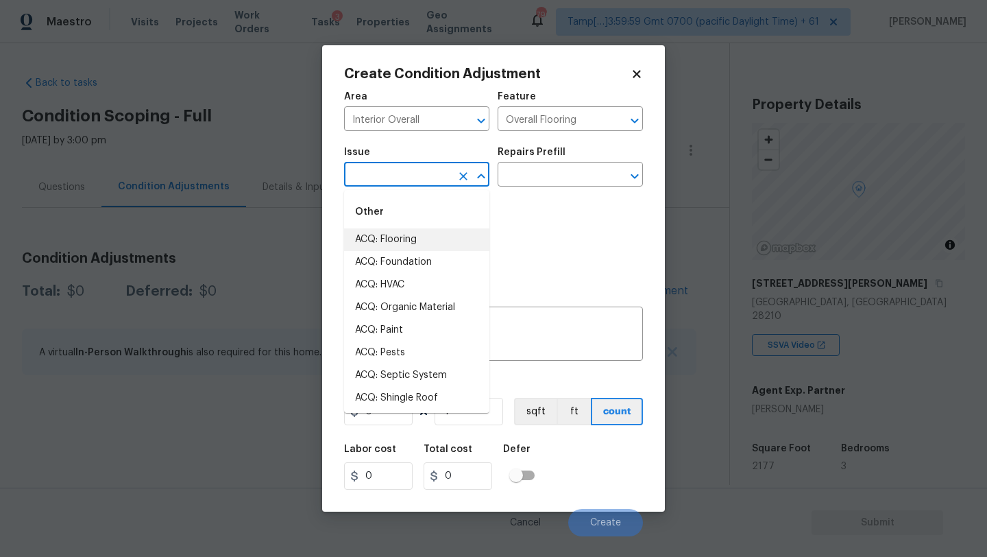
click at [368, 247] on li "ACQ: Flooring" at bounding box center [416, 239] width 145 height 23
type input "ACQ: Flooring"
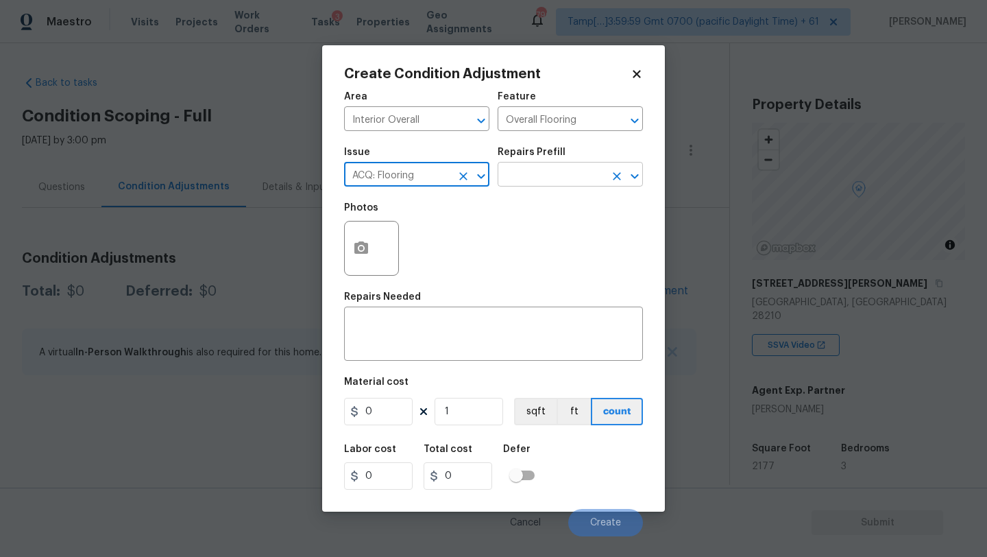
click at [541, 182] on input "text" at bounding box center [551, 175] width 107 height 21
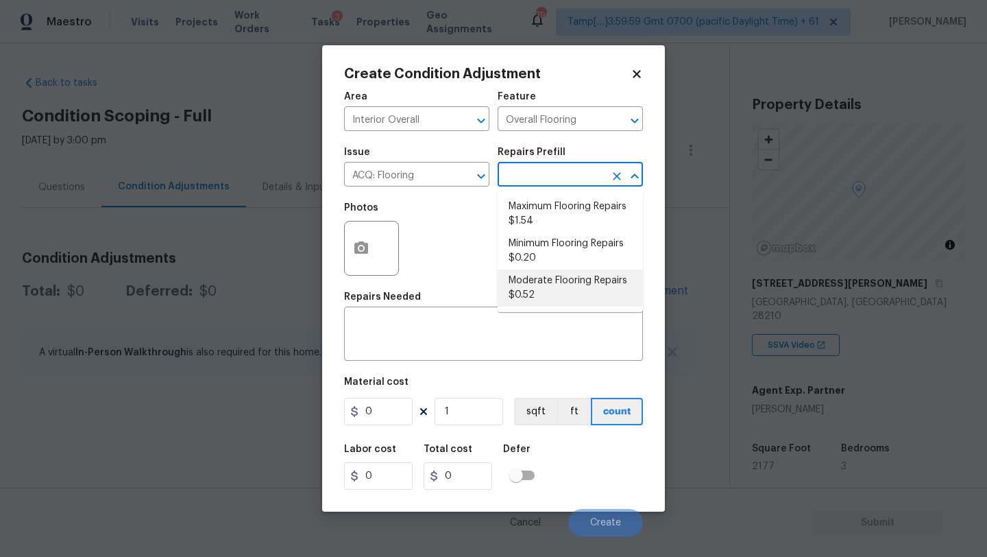
click at [539, 272] on li "Moderate Flooring Repairs $0.52" at bounding box center [570, 287] width 145 height 37
type input "Acquisition"
type textarea "Acquisition Scope: Moderate flooring repairs"
type input "0.52"
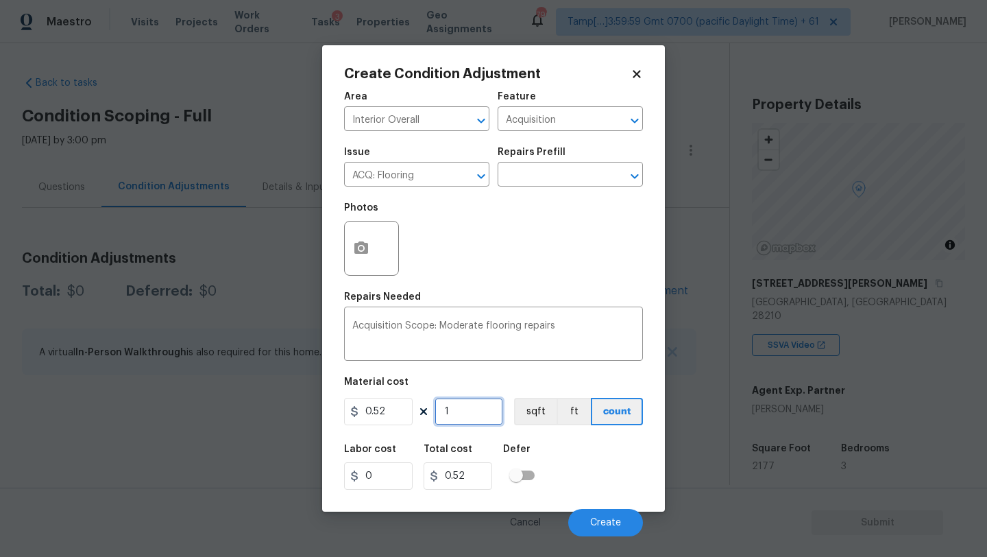
click at [470, 410] on input "1" at bounding box center [469, 411] width 69 height 27
type input "2"
type input "1.04"
type input "21"
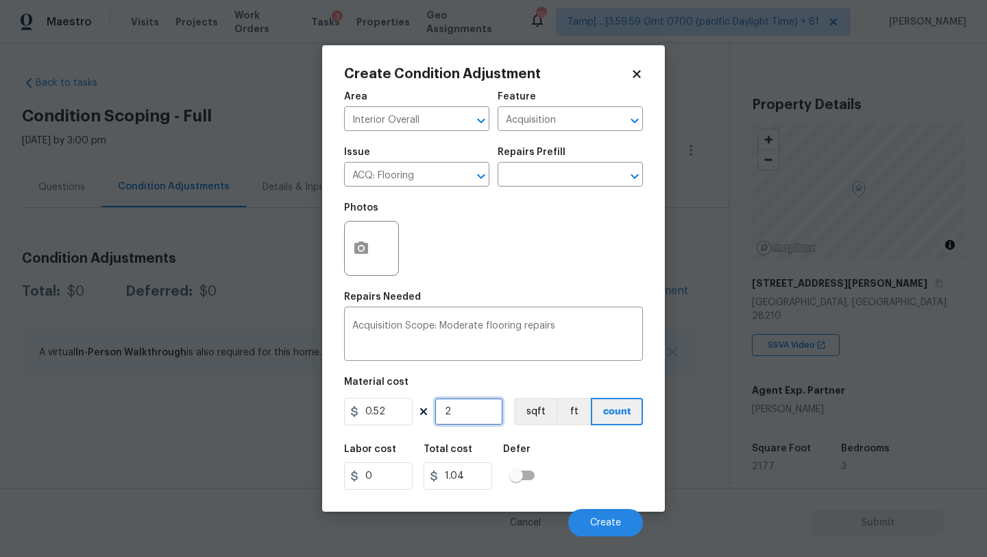
type input "10.92"
type input "217"
type input "112.84"
type input "2177"
type input "1132.04"
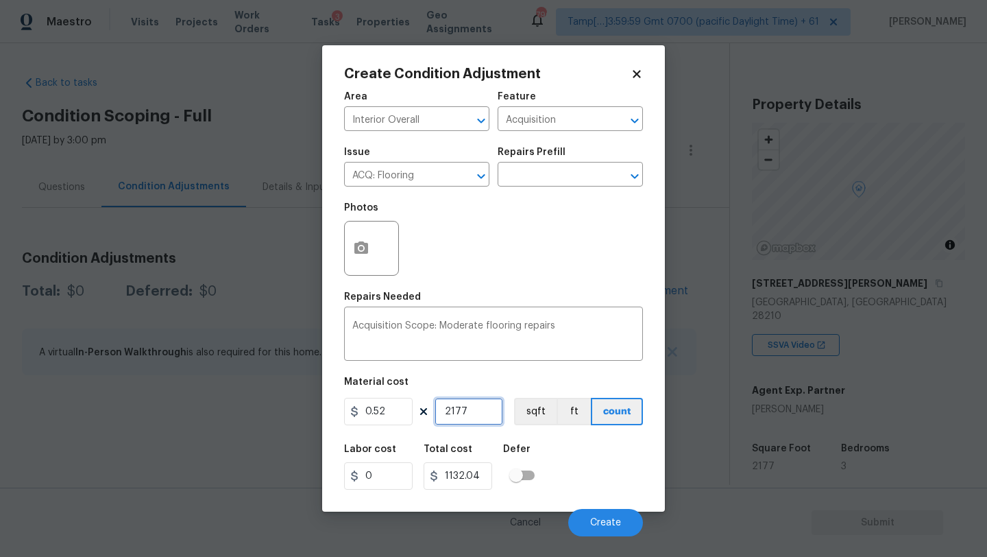
type input "2177"
click at [376, 247] on button "button" at bounding box center [361, 247] width 33 height 53
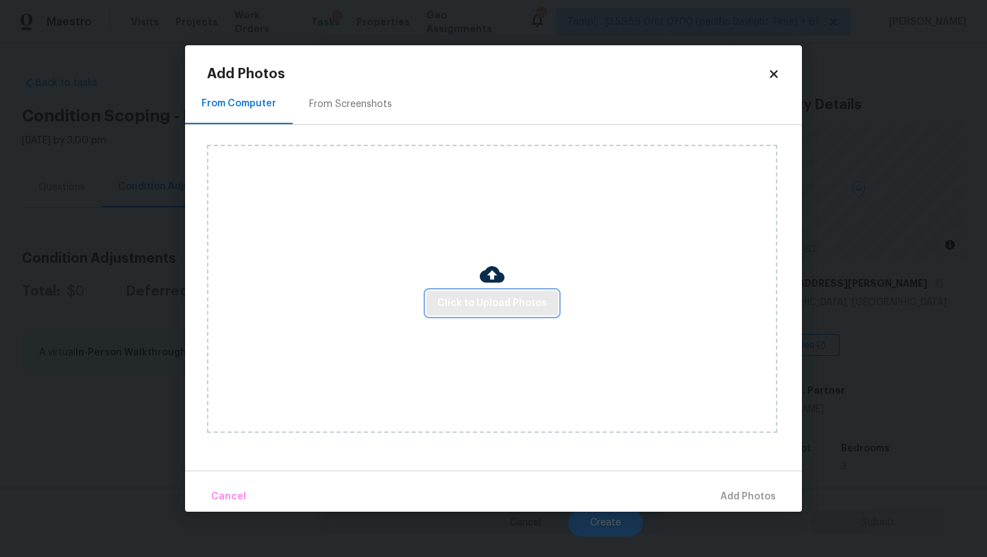
click at [466, 311] on span "Click to Upload Photos" at bounding box center [493, 303] width 110 height 17
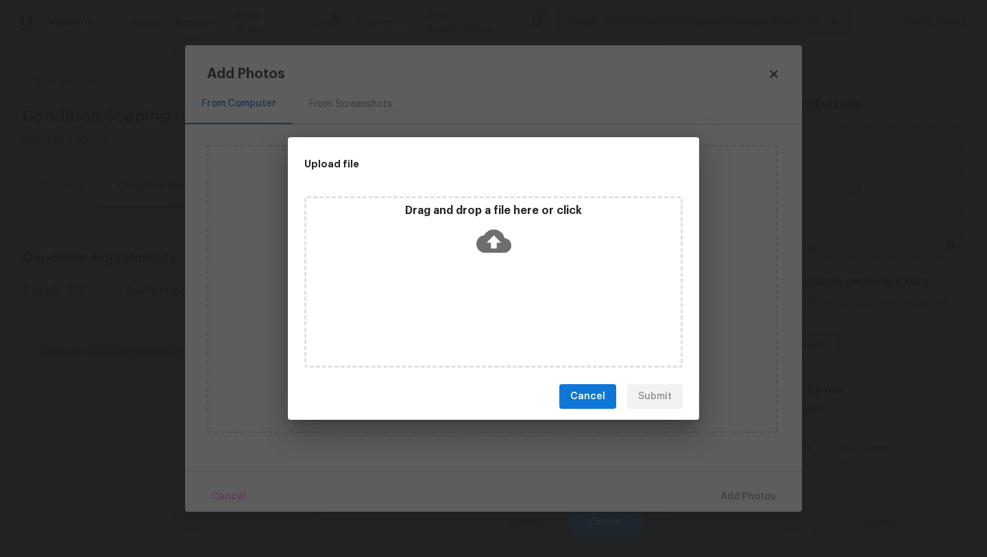
click at [488, 269] on div "Drag and drop a file here or click" at bounding box center [493, 281] width 379 height 171
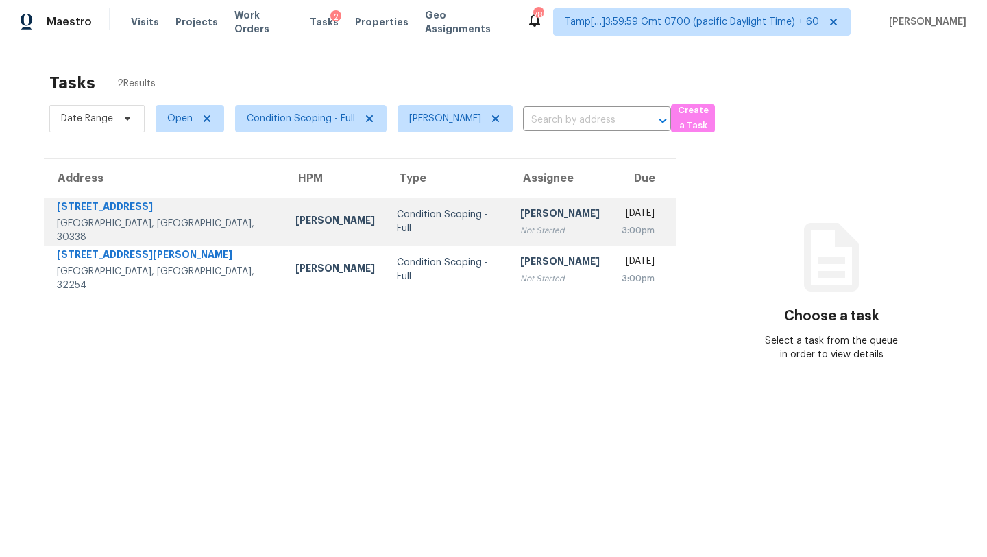
click at [520, 217] on div "[PERSON_NAME]" at bounding box center [560, 214] width 80 height 17
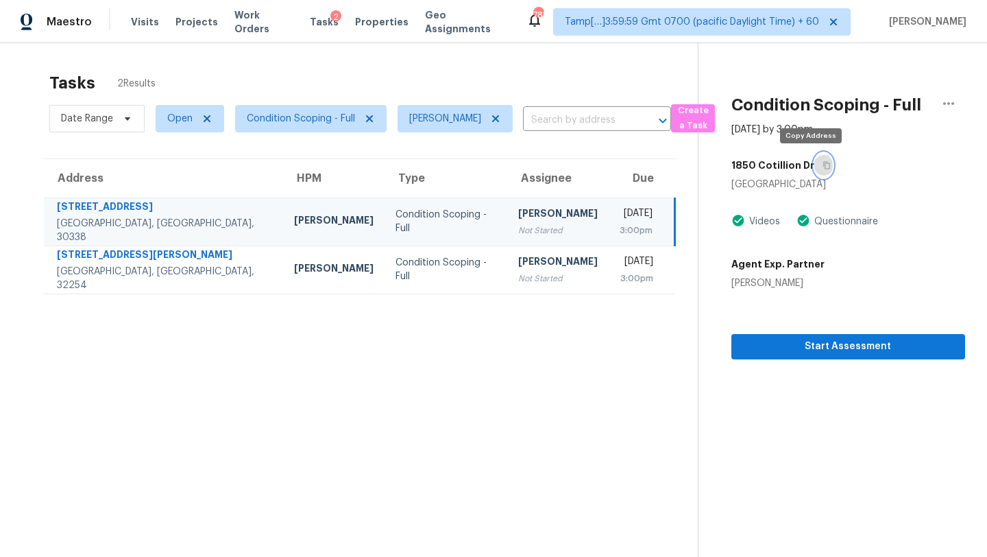
click at [823, 164] on icon "button" at bounding box center [827, 165] width 8 height 8
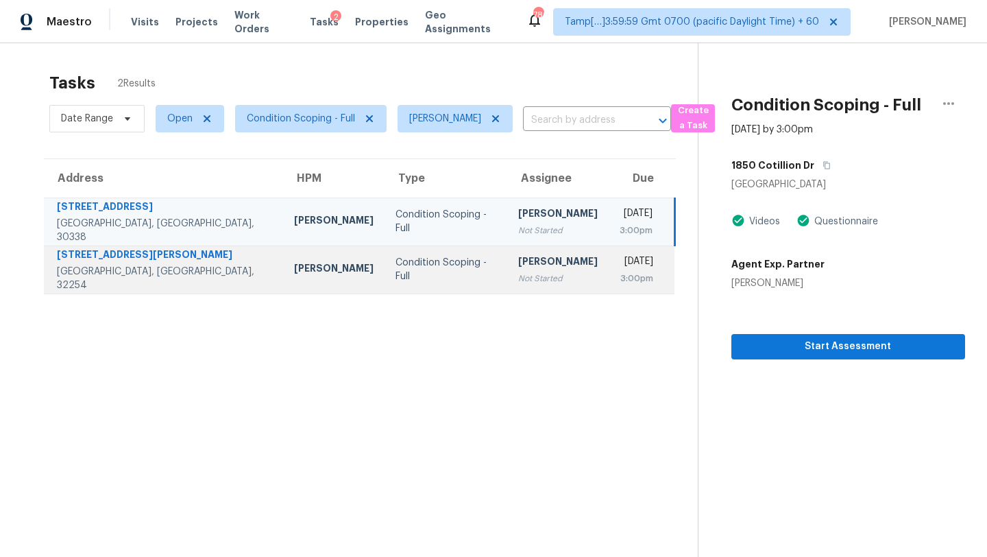
click at [518, 259] on div "[PERSON_NAME]" at bounding box center [558, 262] width 80 height 17
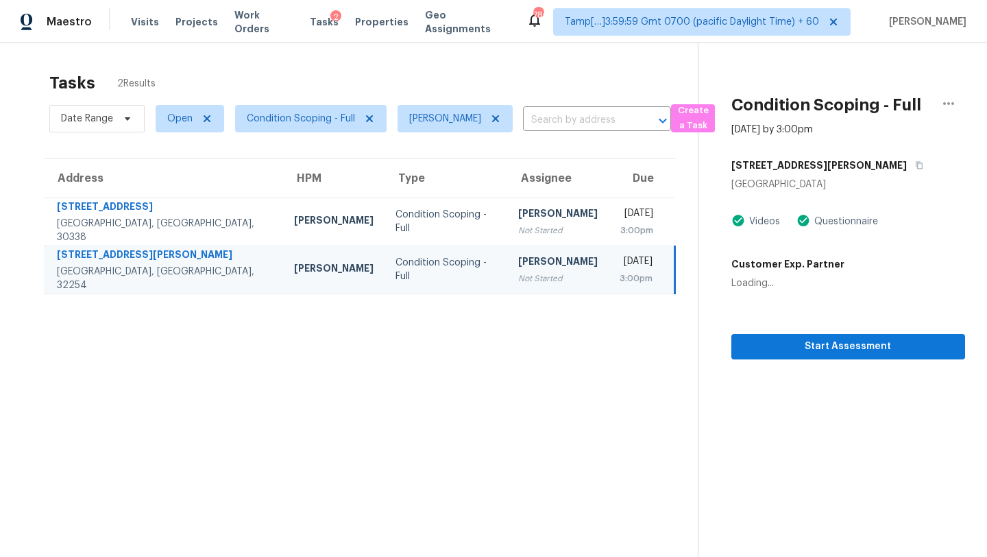
click at [518, 259] on div "[PERSON_NAME]" at bounding box center [558, 262] width 80 height 17
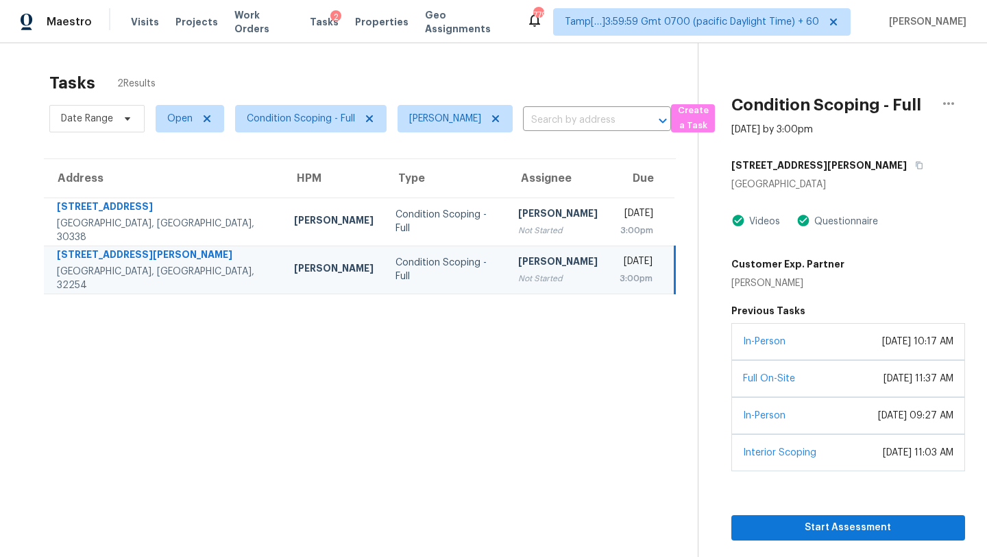
click at [518, 269] on div "[PERSON_NAME]" at bounding box center [558, 262] width 80 height 17
click at [907, 164] on button "button" at bounding box center [916, 165] width 19 height 25
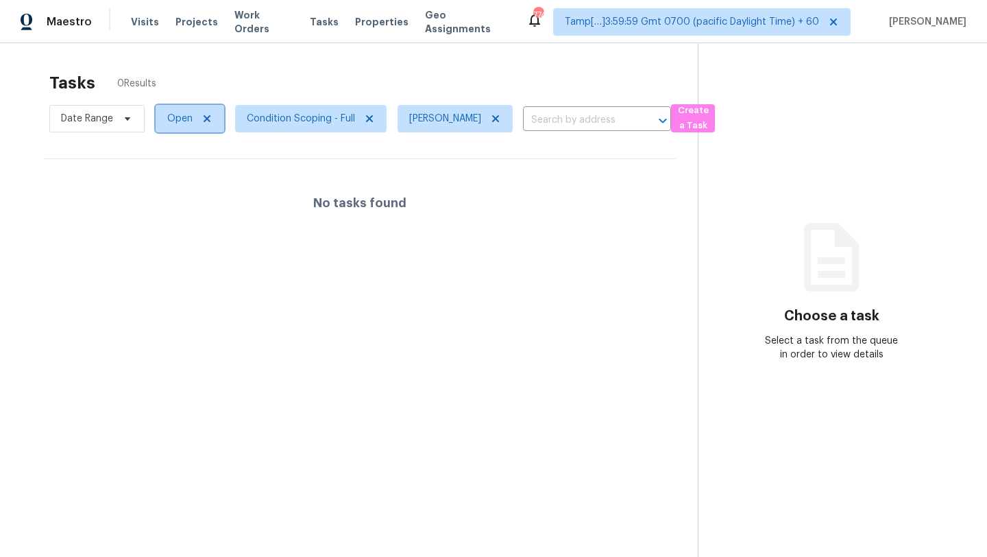
click at [179, 118] on span "Open" at bounding box center [179, 119] width 25 height 14
click at [180, 196] on label "Blocked" at bounding box center [190, 196] width 54 height 14
click at [172, 196] on input "Blocked" at bounding box center [167, 193] width 9 height 9
checkbox input "true"
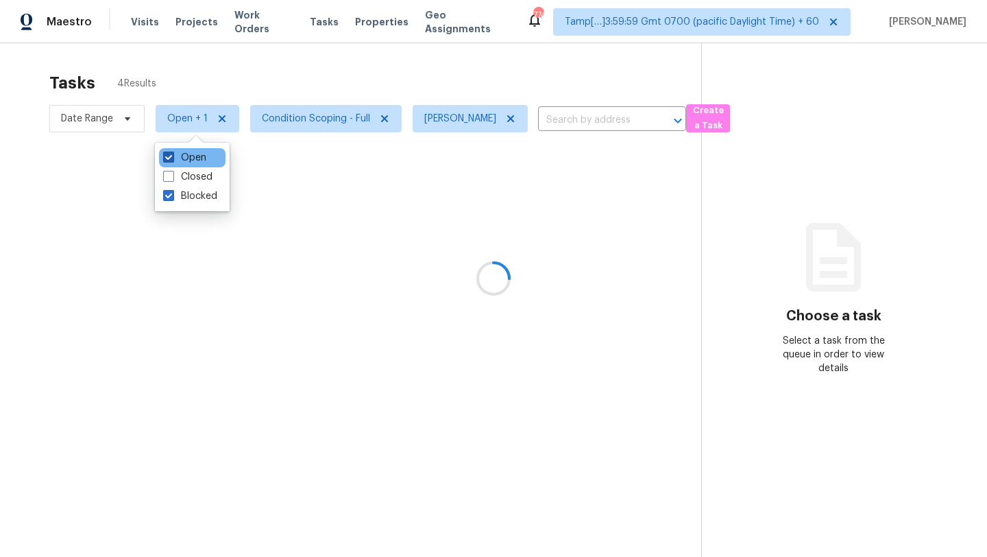
click at [178, 160] on label "Open" at bounding box center [184, 158] width 43 height 14
click at [172, 160] on input "Open" at bounding box center [167, 155] width 9 height 9
checkbox input "false"
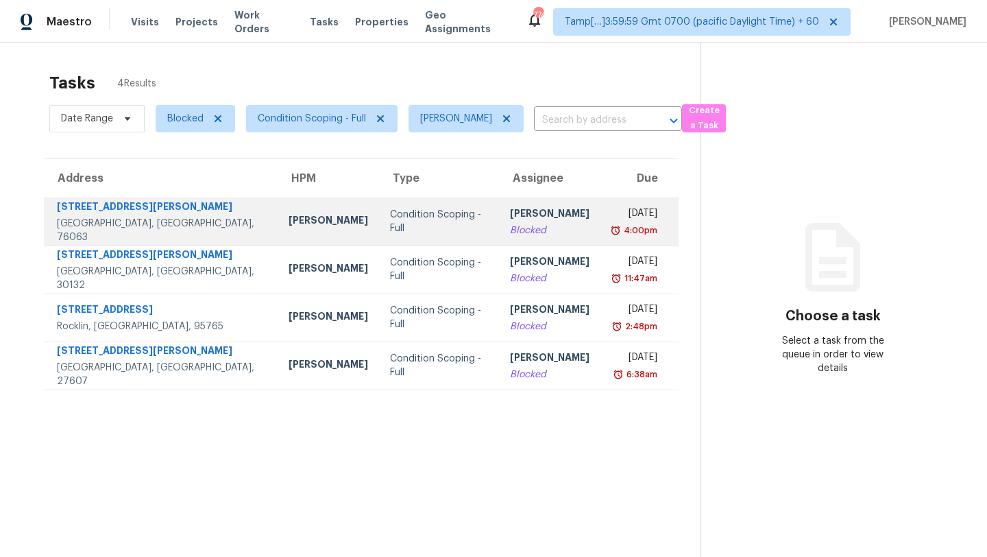
click at [443, 208] on td "Condition Scoping - Full" at bounding box center [439, 221] width 120 height 48
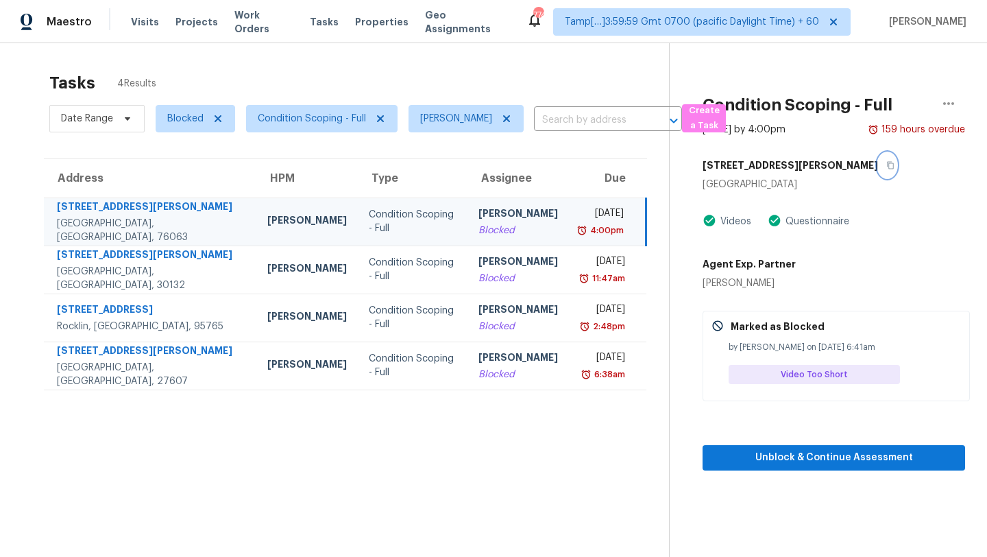
click at [887, 166] on icon "button" at bounding box center [891, 165] width 8 height 8
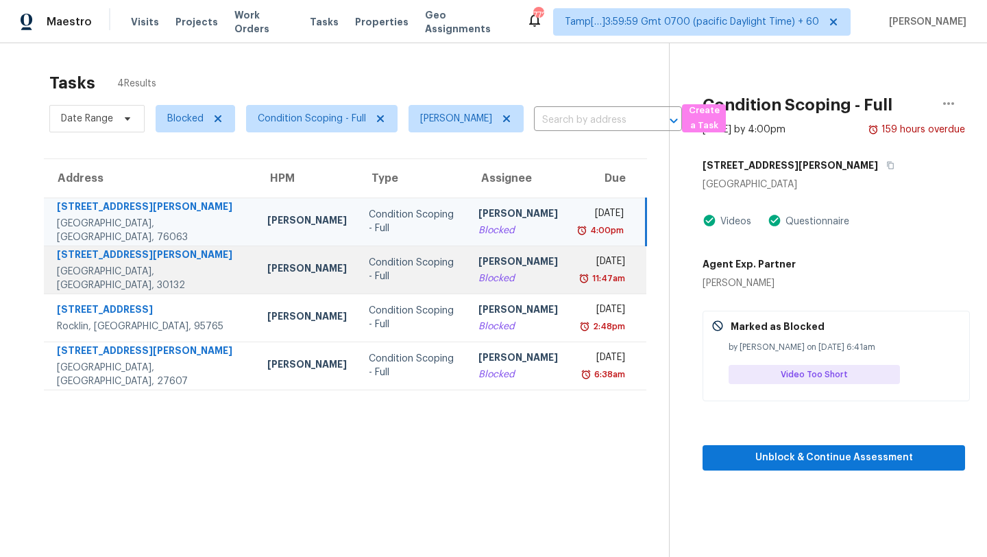
click at [580, 281] on div "11:47am" at bounding box center [602, 279] width 45 height 14
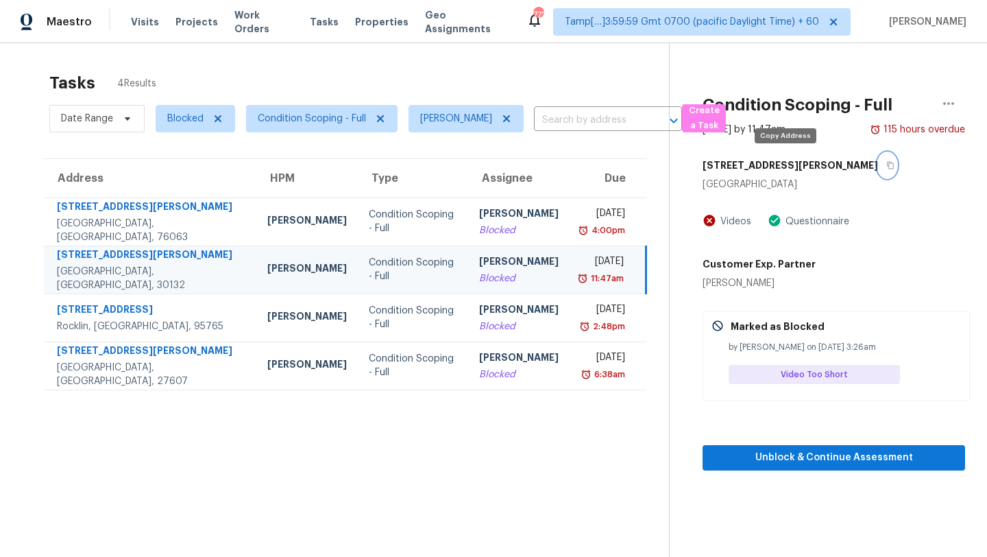
click at [887, 163] on icon "button" at bounding box center [890, 166] width 7 height 8
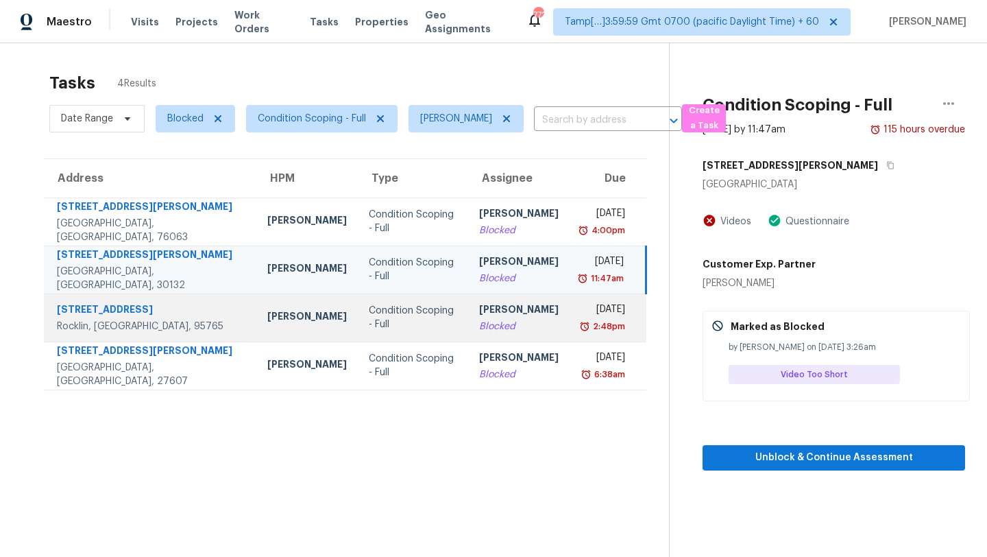
click at [499, 335] on td "[PERSON_NAME]" at bounding box center [518, 317] width 101 height 48
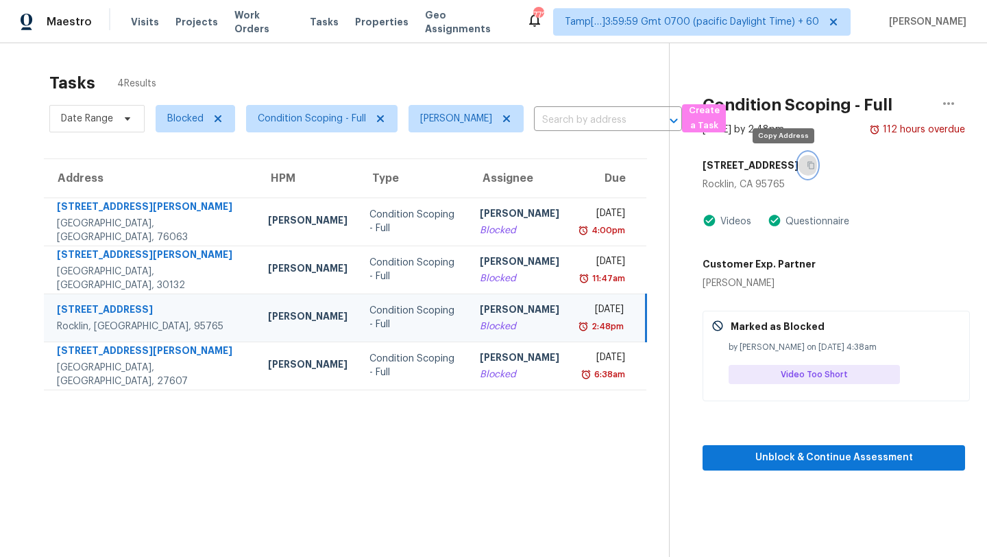
click at [807, 163] on icon "button" at bounding box center [811, 165] width 8 height 8
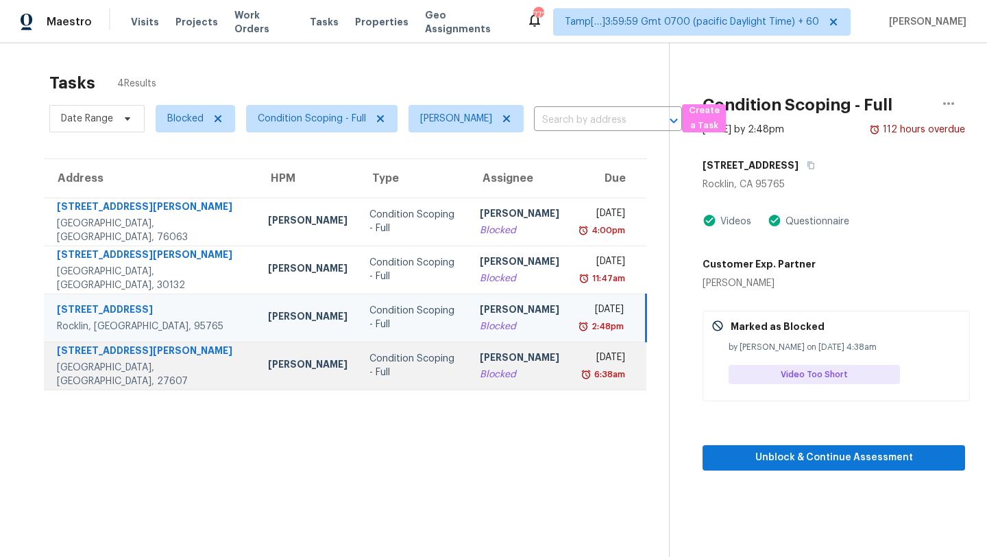
click at [571, 376] on td "[DATE] 6:38am" at bounding box center [609, 366] width 76 height 48
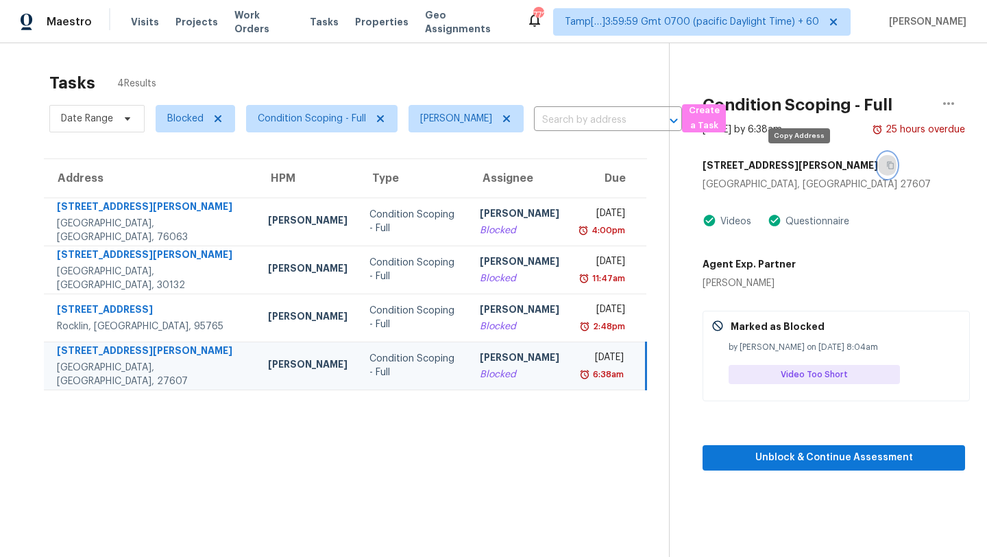
click at [878, 171] on button "button" at bounding box center [887, 165] width 19 height 25
